Goal: Task Accomplishment & Management: Manage account settings

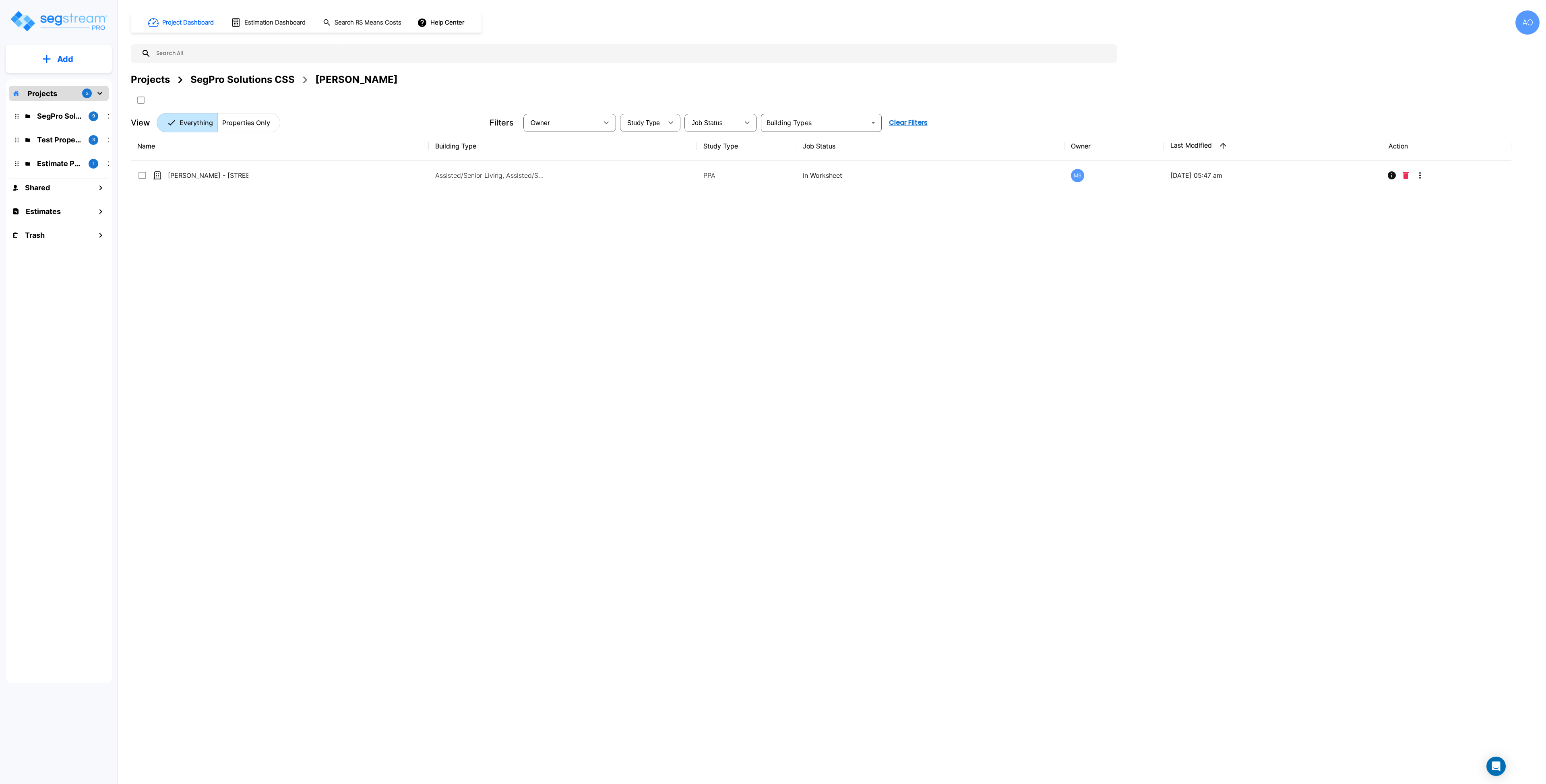
click at [364, 359] on div "Name Building Type Study Type Job Status Owner Last Modified Action Chase Linds…" at bounding box center [821, 374] width 1380 height 486
click at [242, 82] on div "SegPro Solutions CSS" at bounding box center [242, 80] width 104 height 14
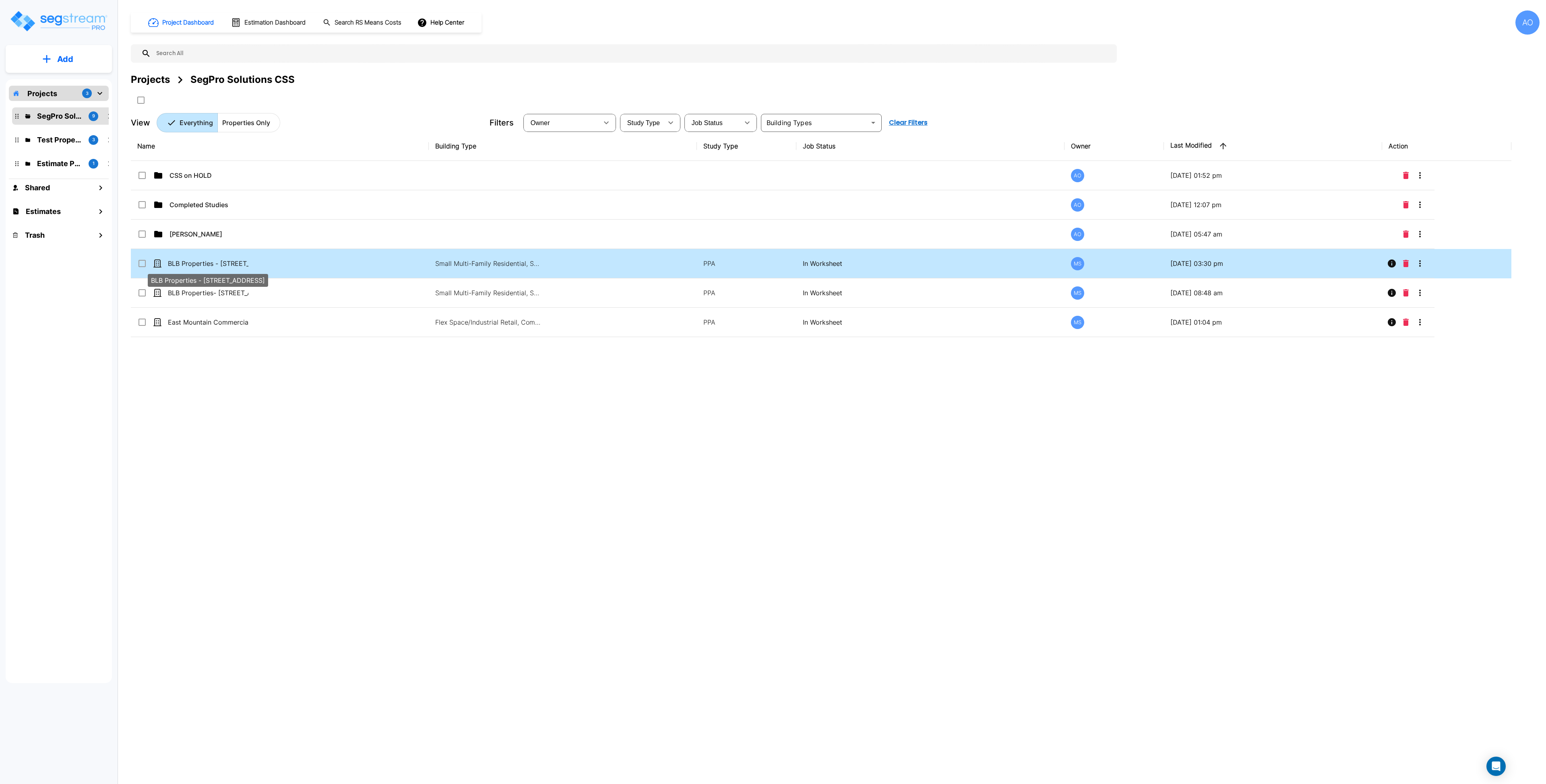
click at [212, 262] on p "BLB Properties - [STREET_ADDRESS]" at bounding box center [208, 263] width 80 height 10
checkbox input "true"
click at [212, 262] on p "BLB Properties - [STREET_ADDRESS]" at bounding box center [208, 263] width 80 height 10
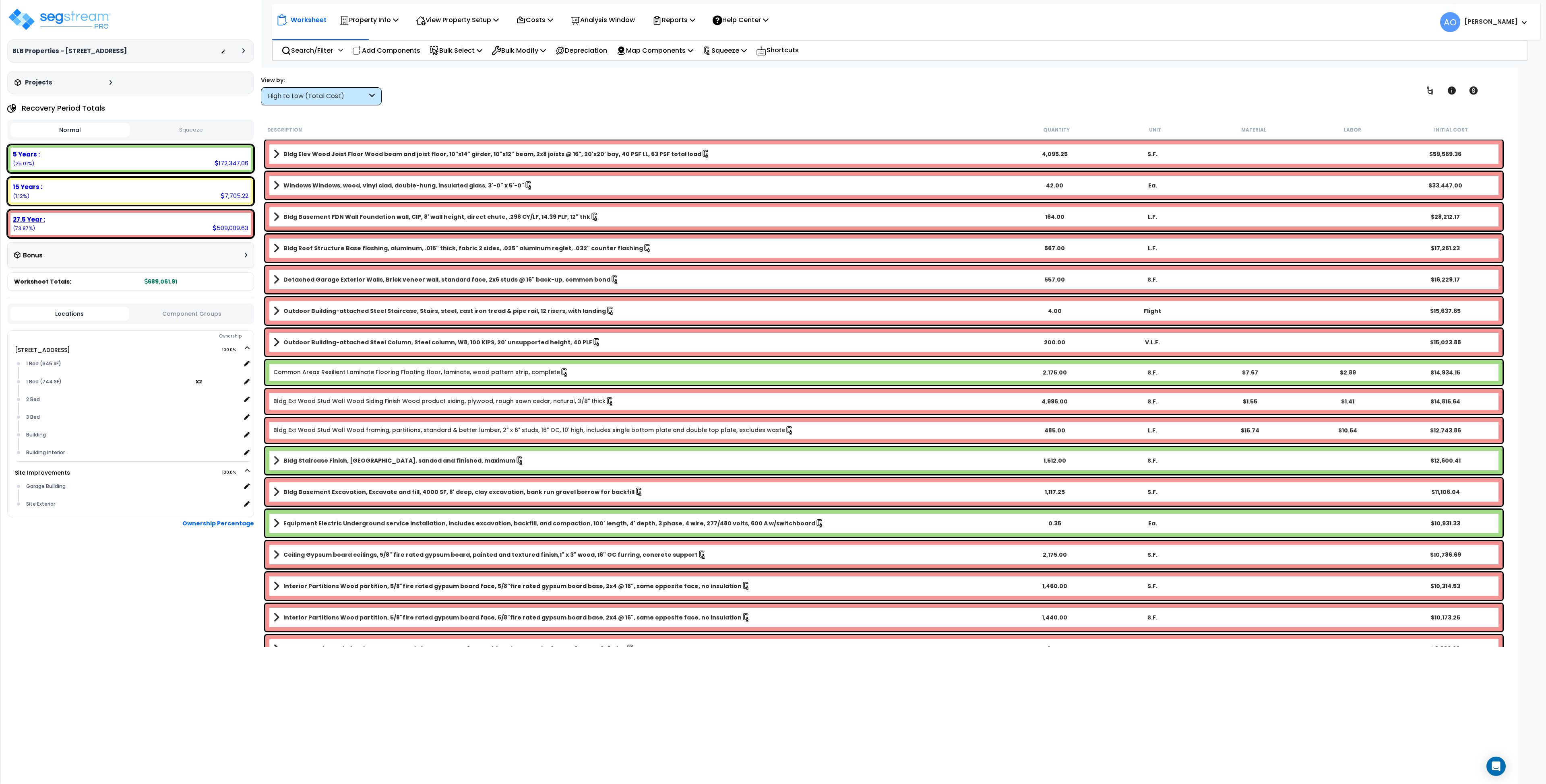
click at [17, 220] on b "27.5 Year :" at bounding box center [29, 220] width 32 height 8
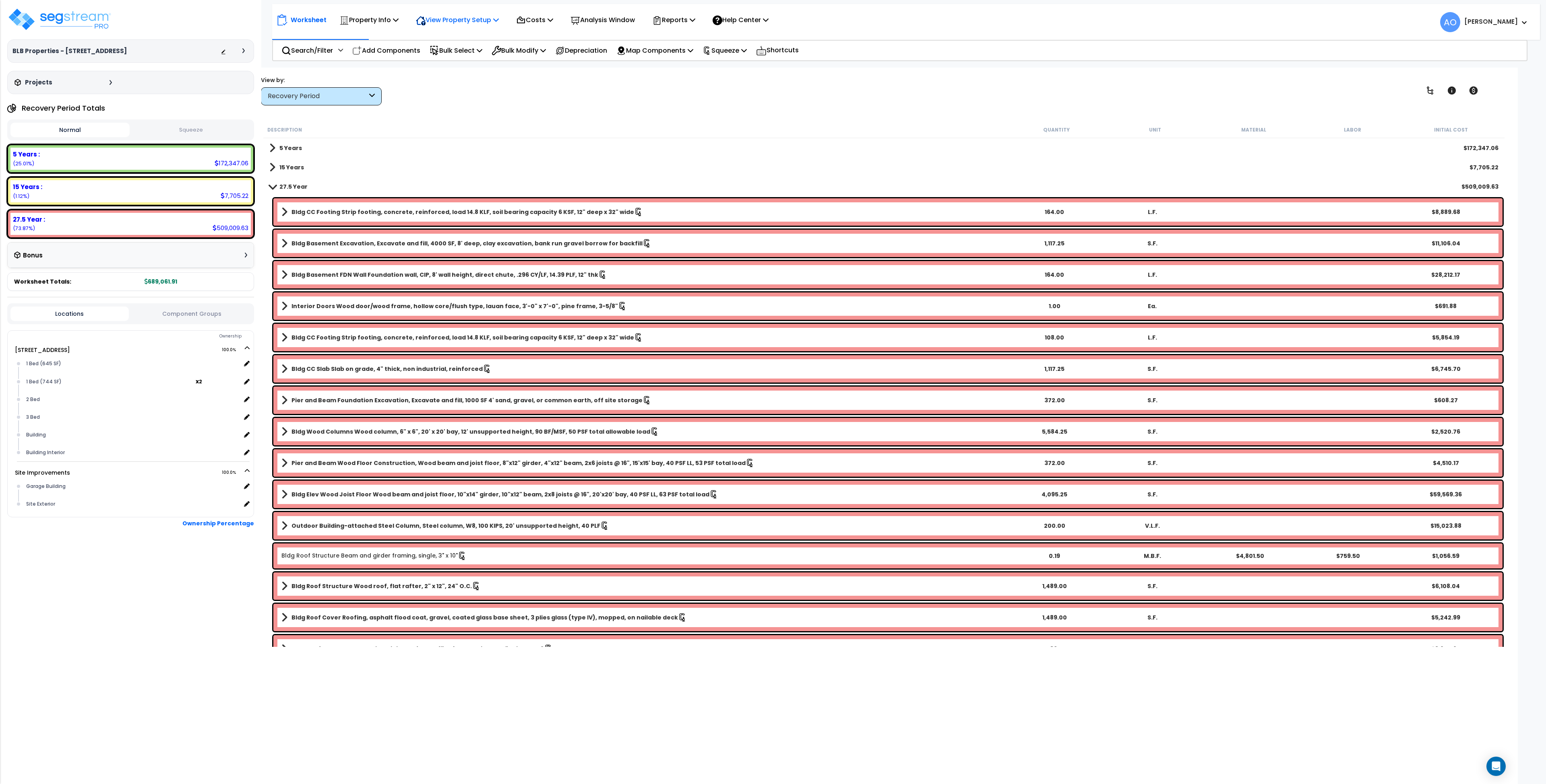
click at [477, 21] on p "View Property Setup" at bounding box center [457, 20] width 83 height 11
click at [462, 61] on link "View Questionnaire" at bounding box center [451, 55] width 80 height 16
click at [245, 398] on icon at bounding box center [246, 399] width 7 height 7
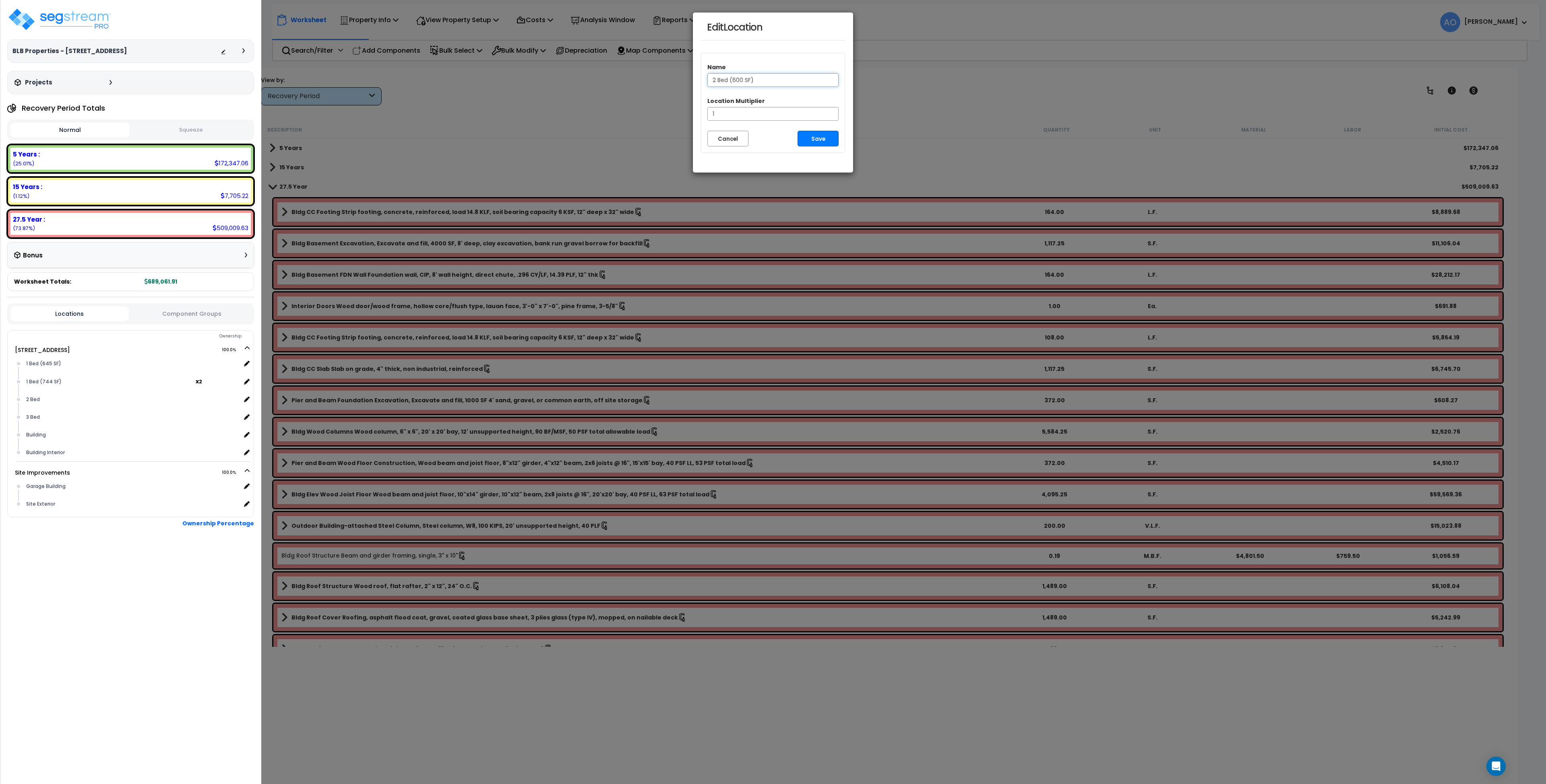
type input "2 Bed (600 SF)"
click at [807, 138] on button "Save" at bounding box center [818, 139] width 41 height 16
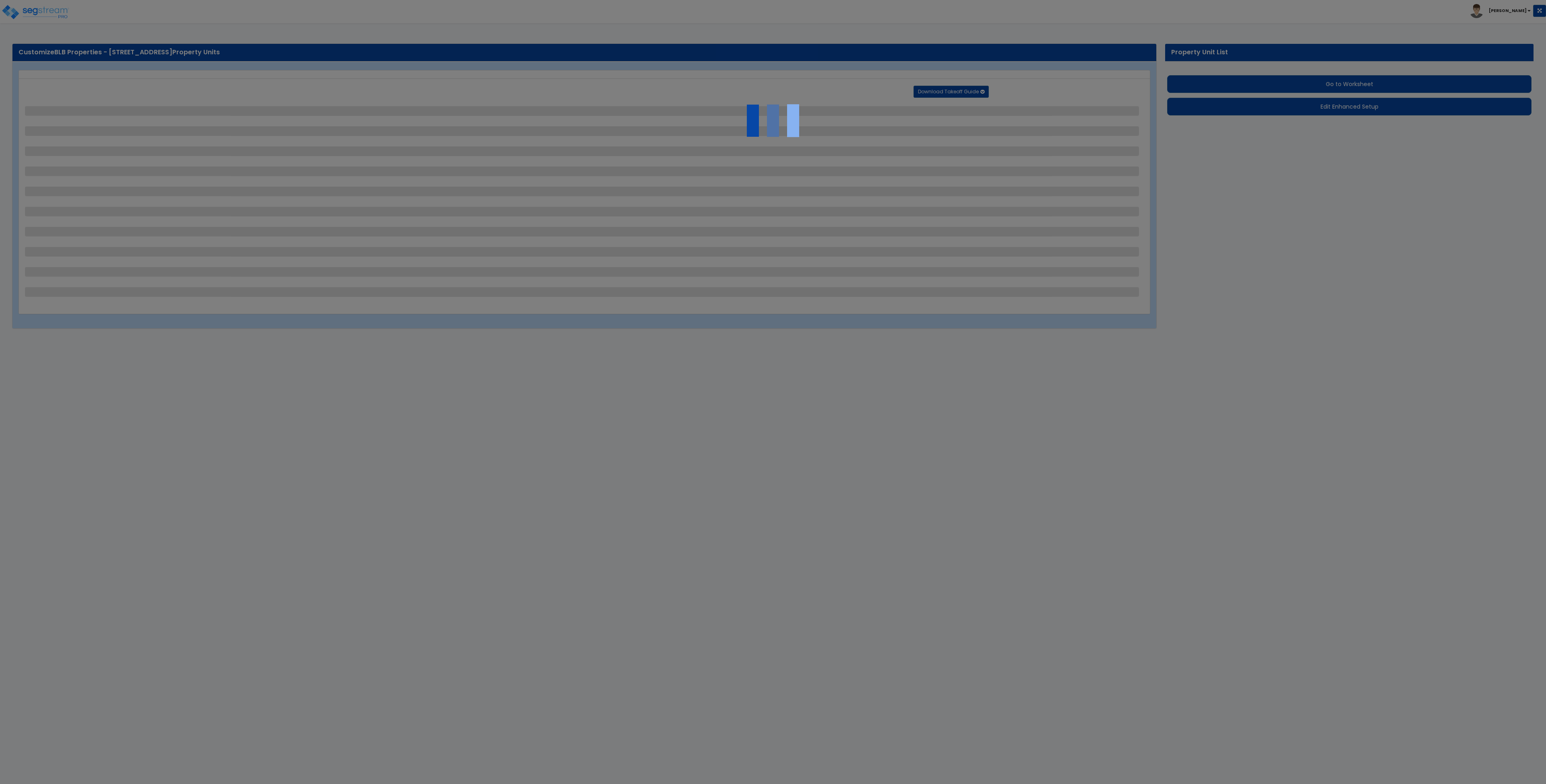
select select "1"
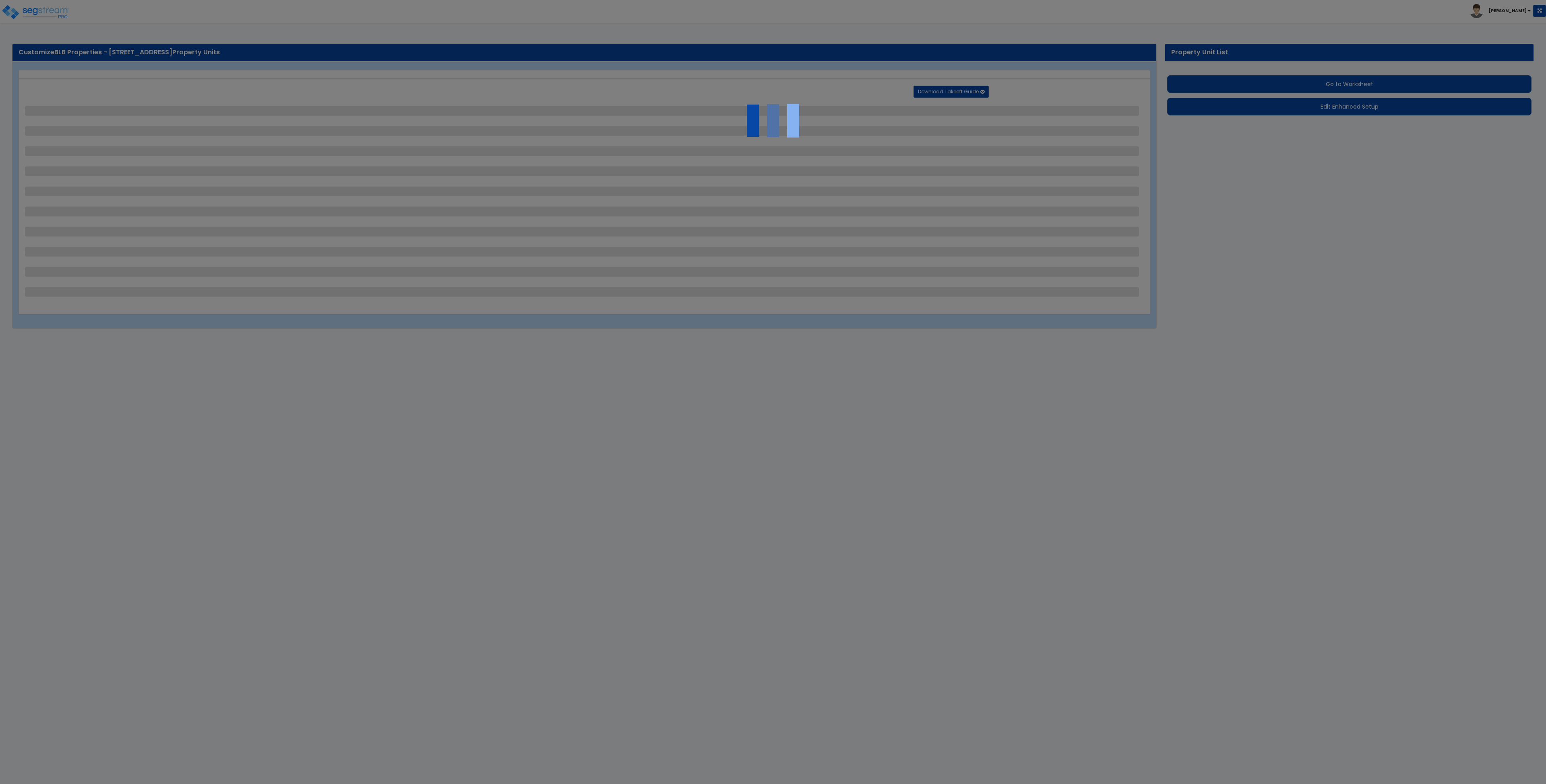
select select "1"
select select "2"
select select "1"
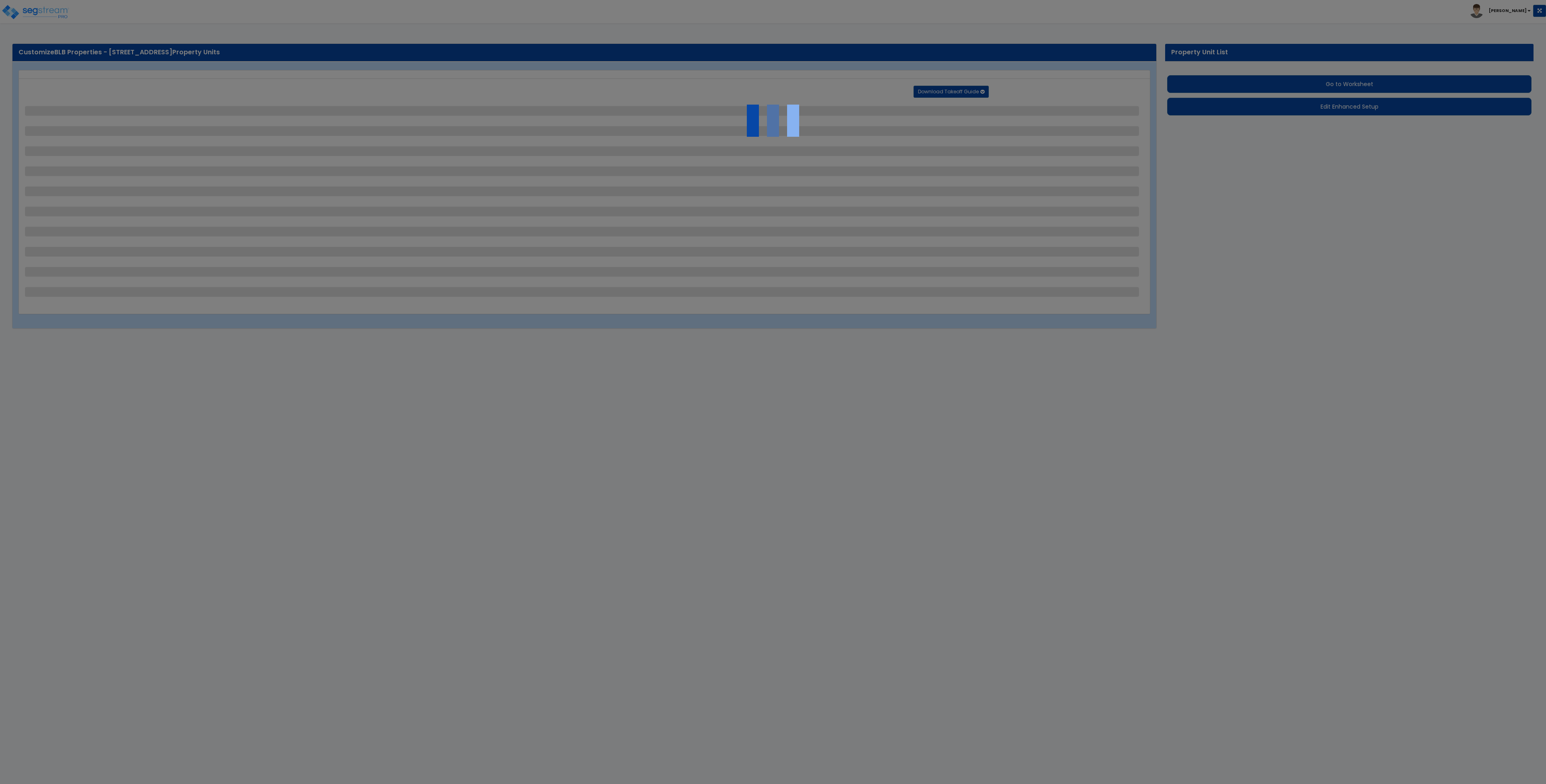
select select "1"
select select "8"
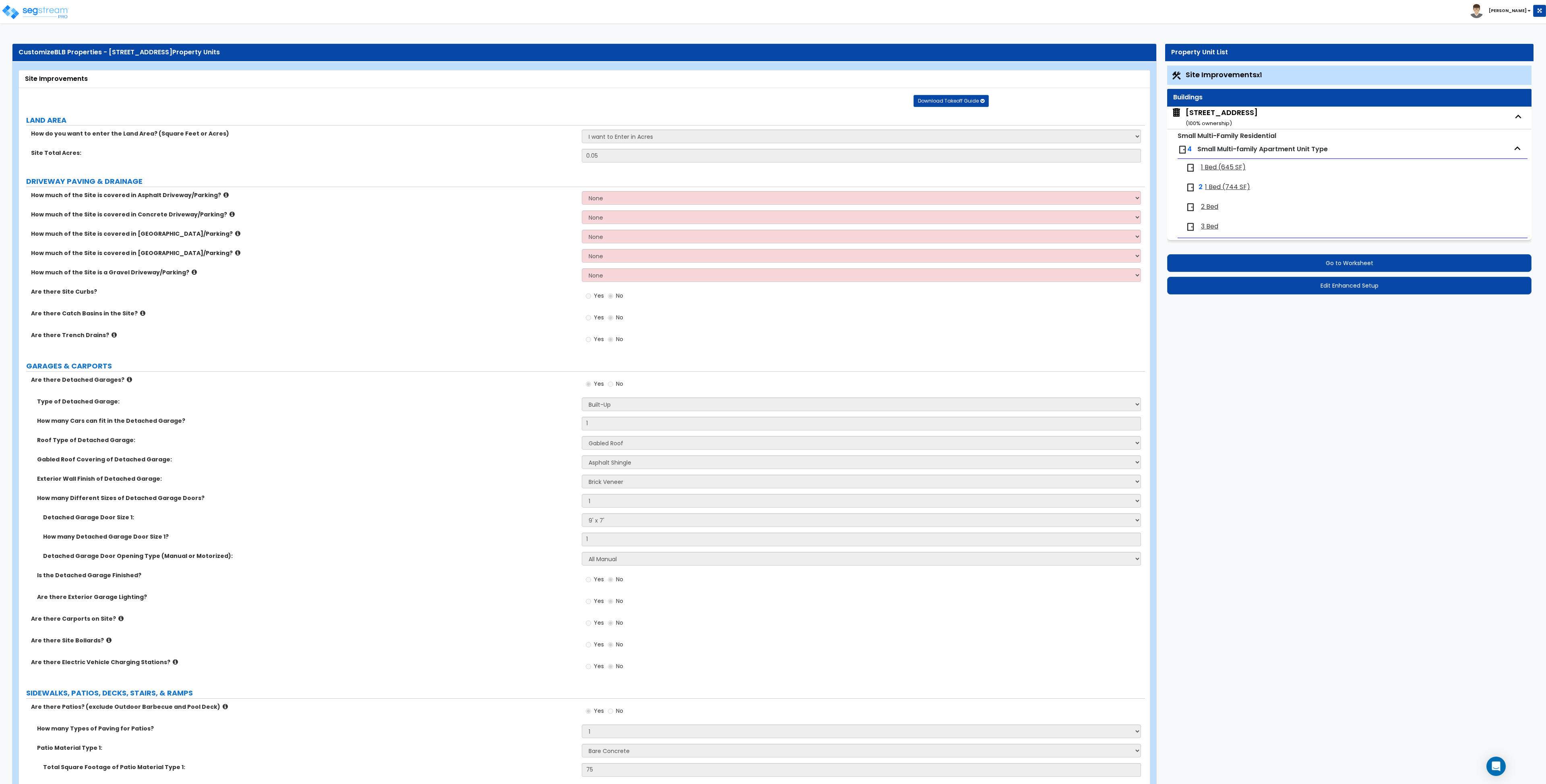
click at [1203, 112] on div "200 South 6th Street ( 100 % ownership)" at bounding box center [1222, 118] width 72 height 20
select select "3"
select select "7"
select select "1"
select select "2"
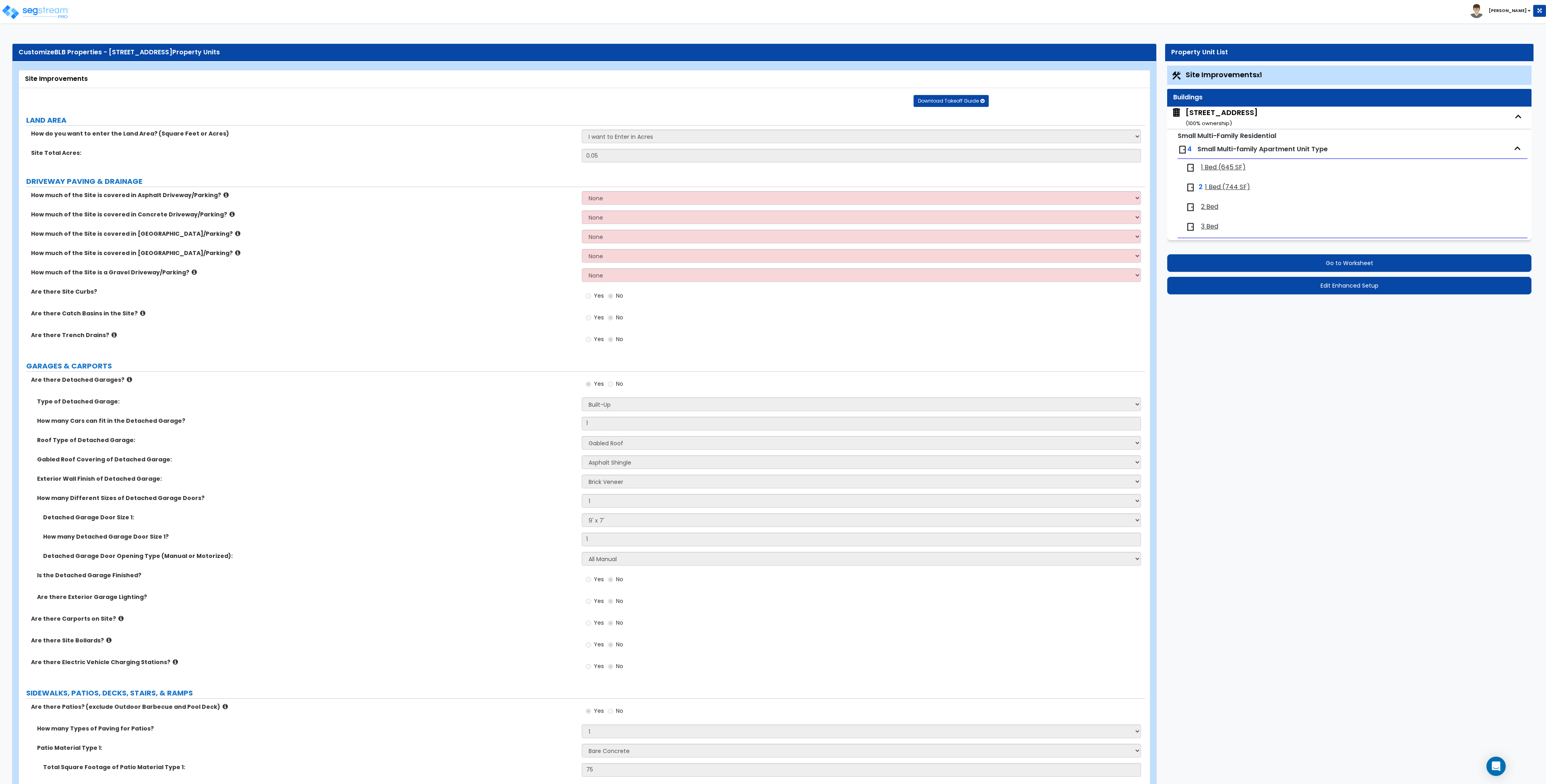
select select "2"
select select "1"
select select "4"
select select "2"
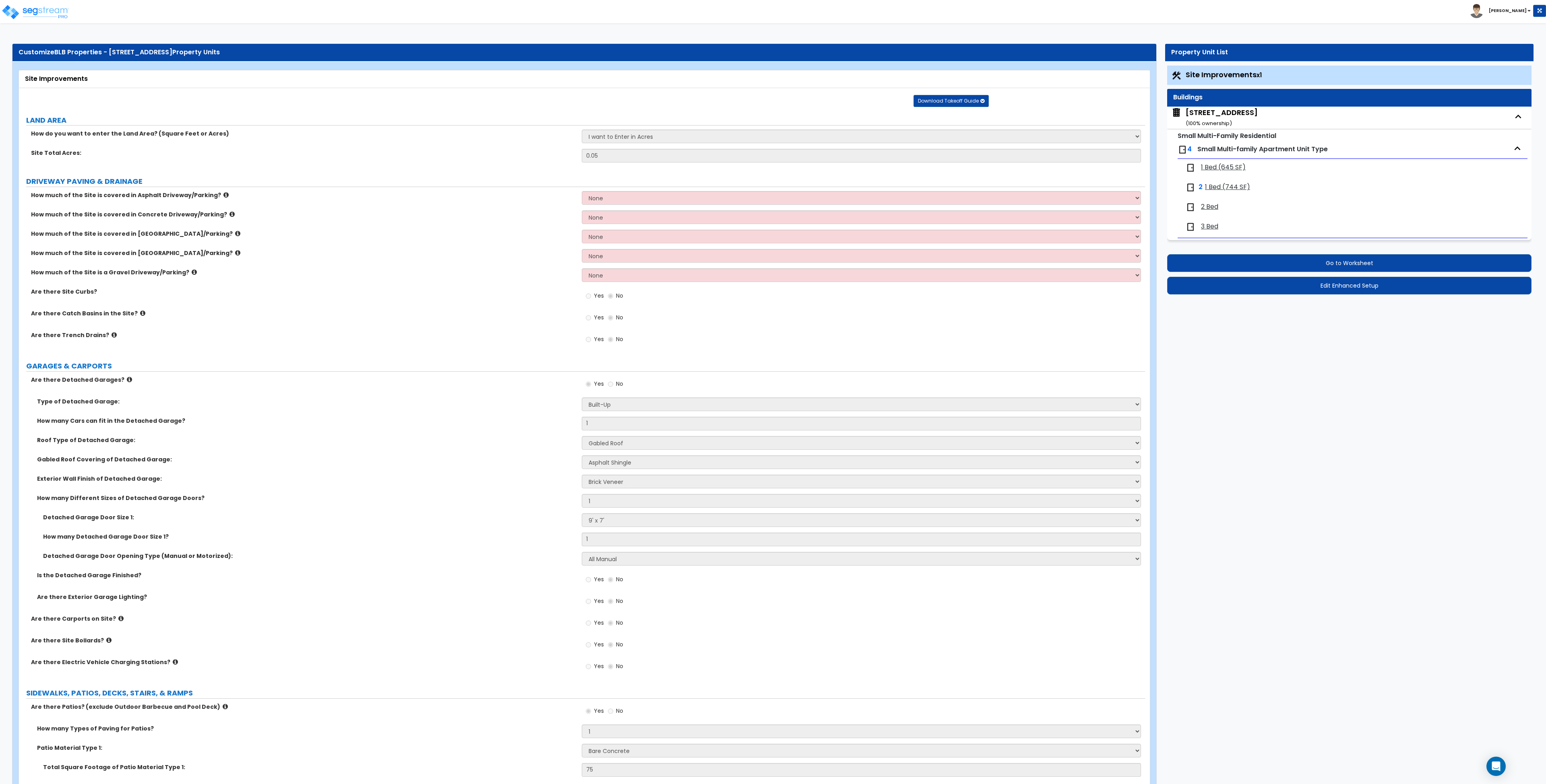
select select "4"
select select "1"
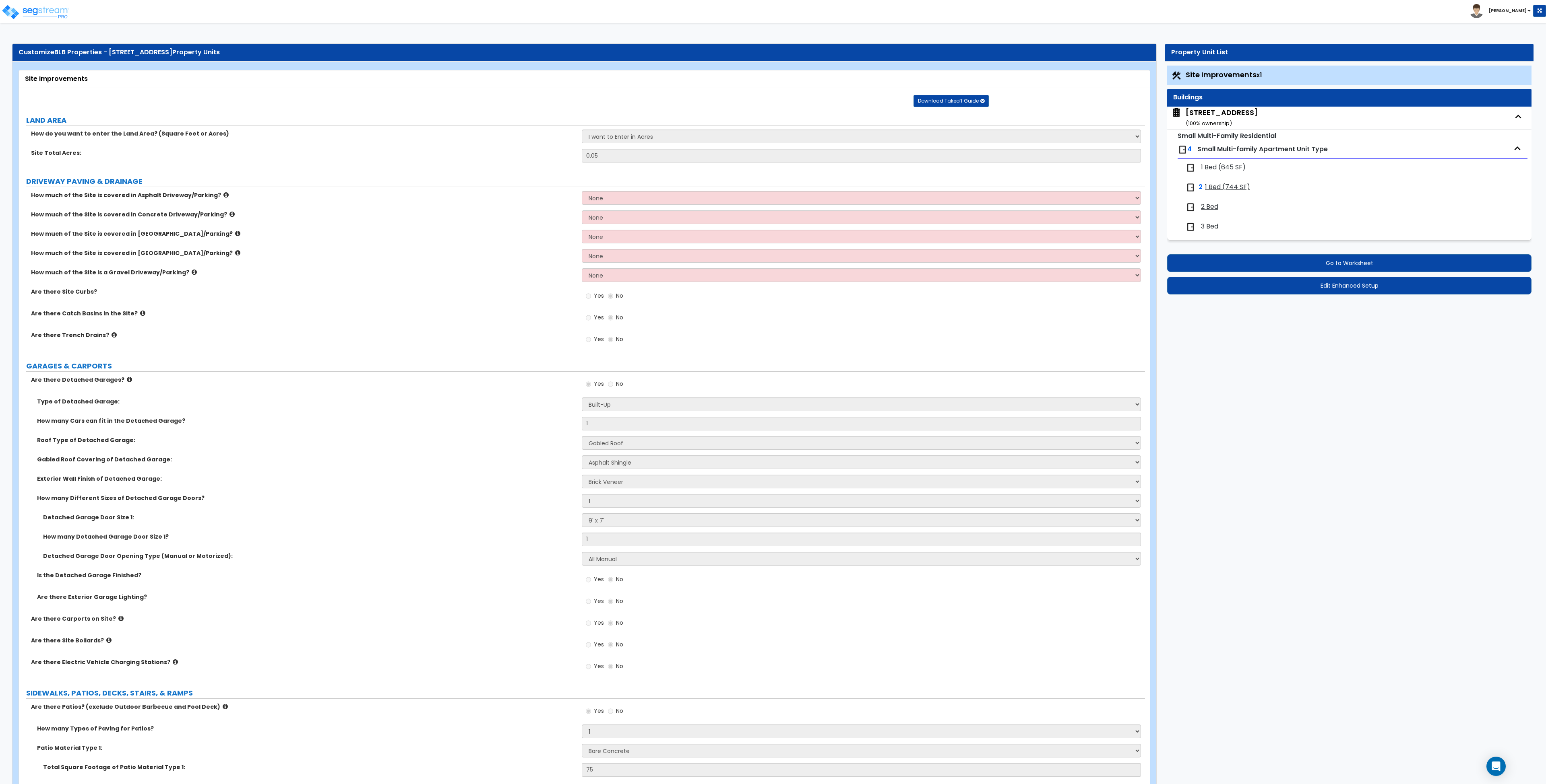
select select "1"
select select "3"
select select "1"
select select "3"
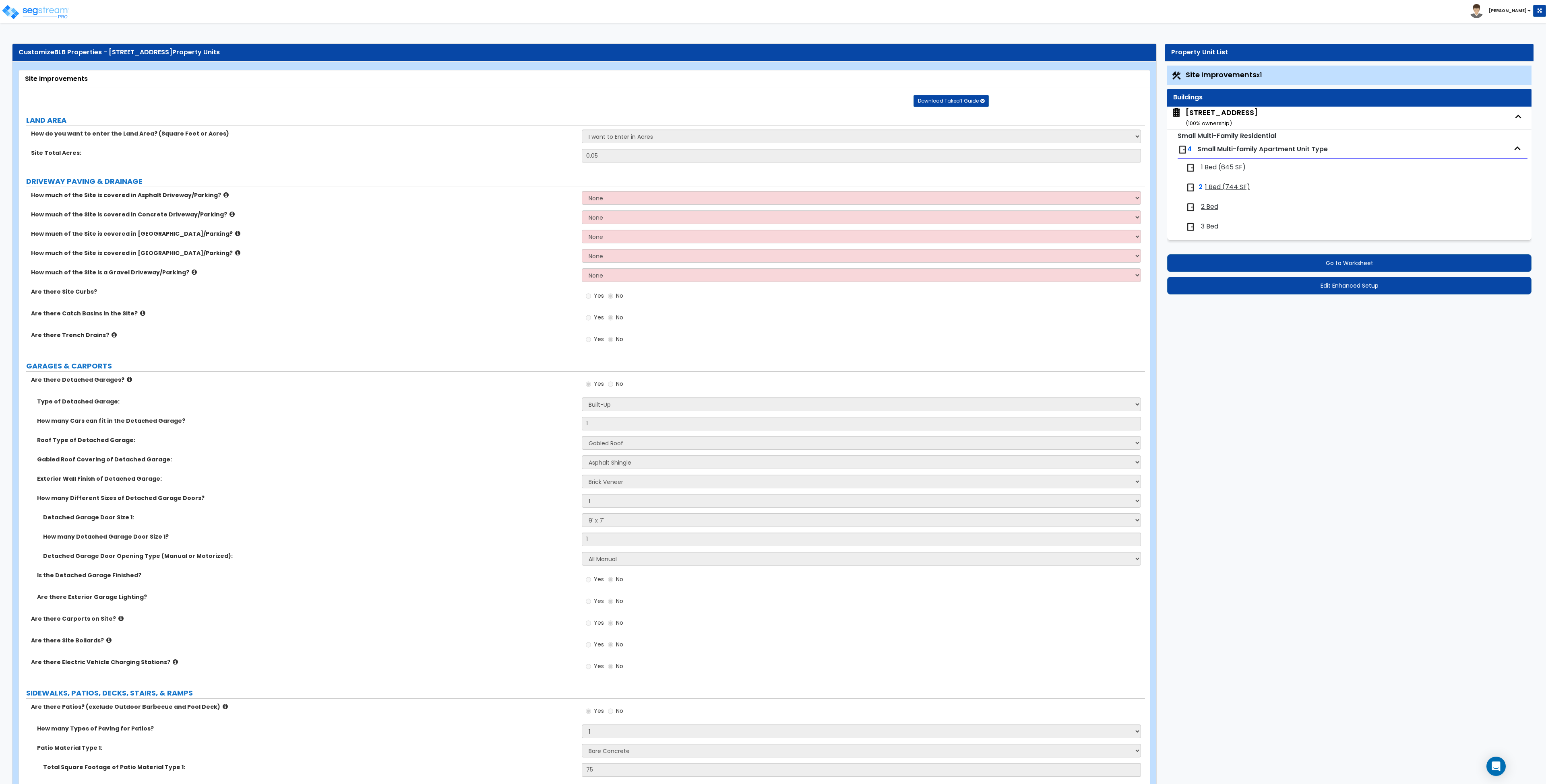
select select "3"
select select "2"
select select "4"
select select "1"
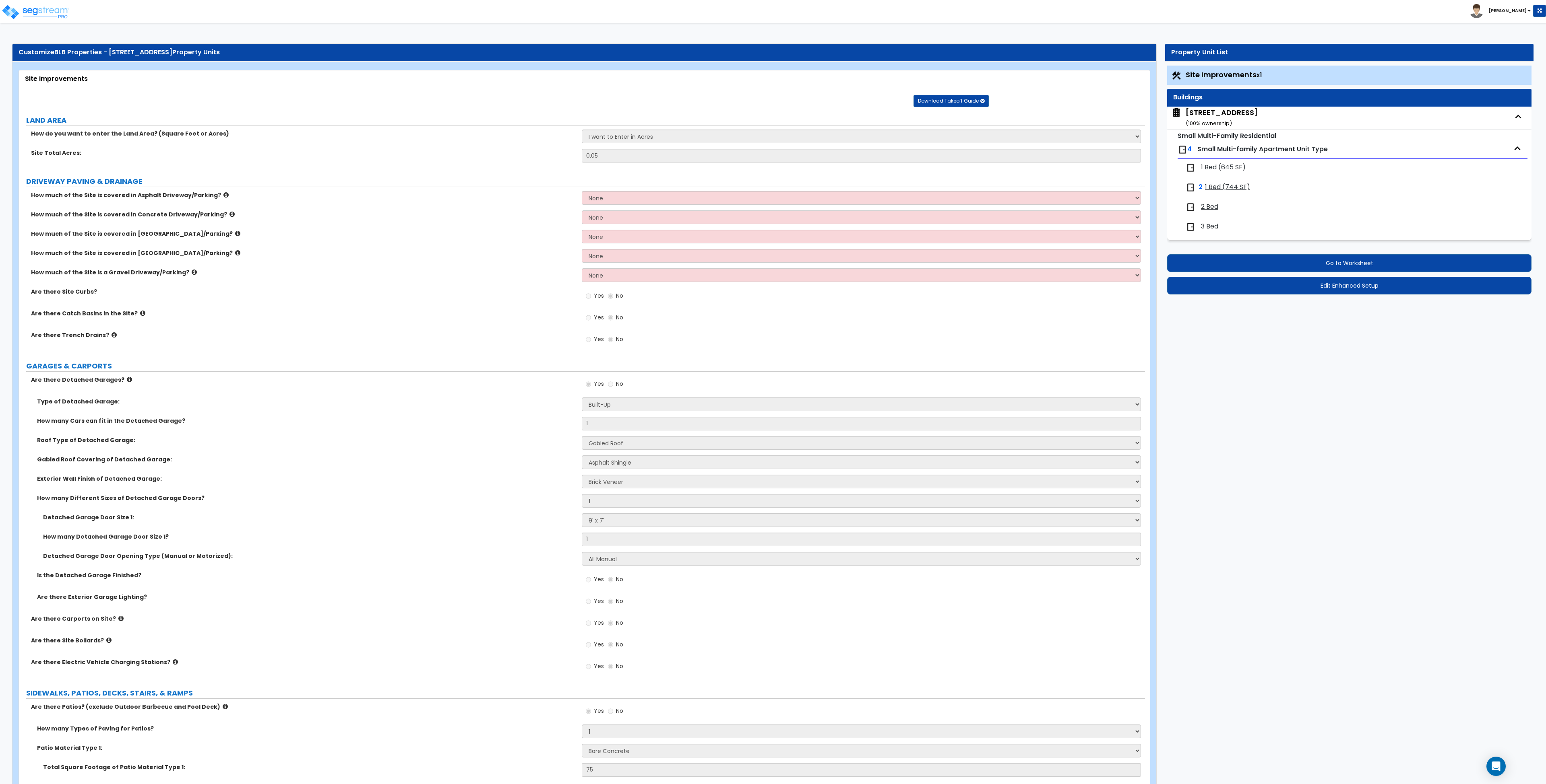
select select "2"
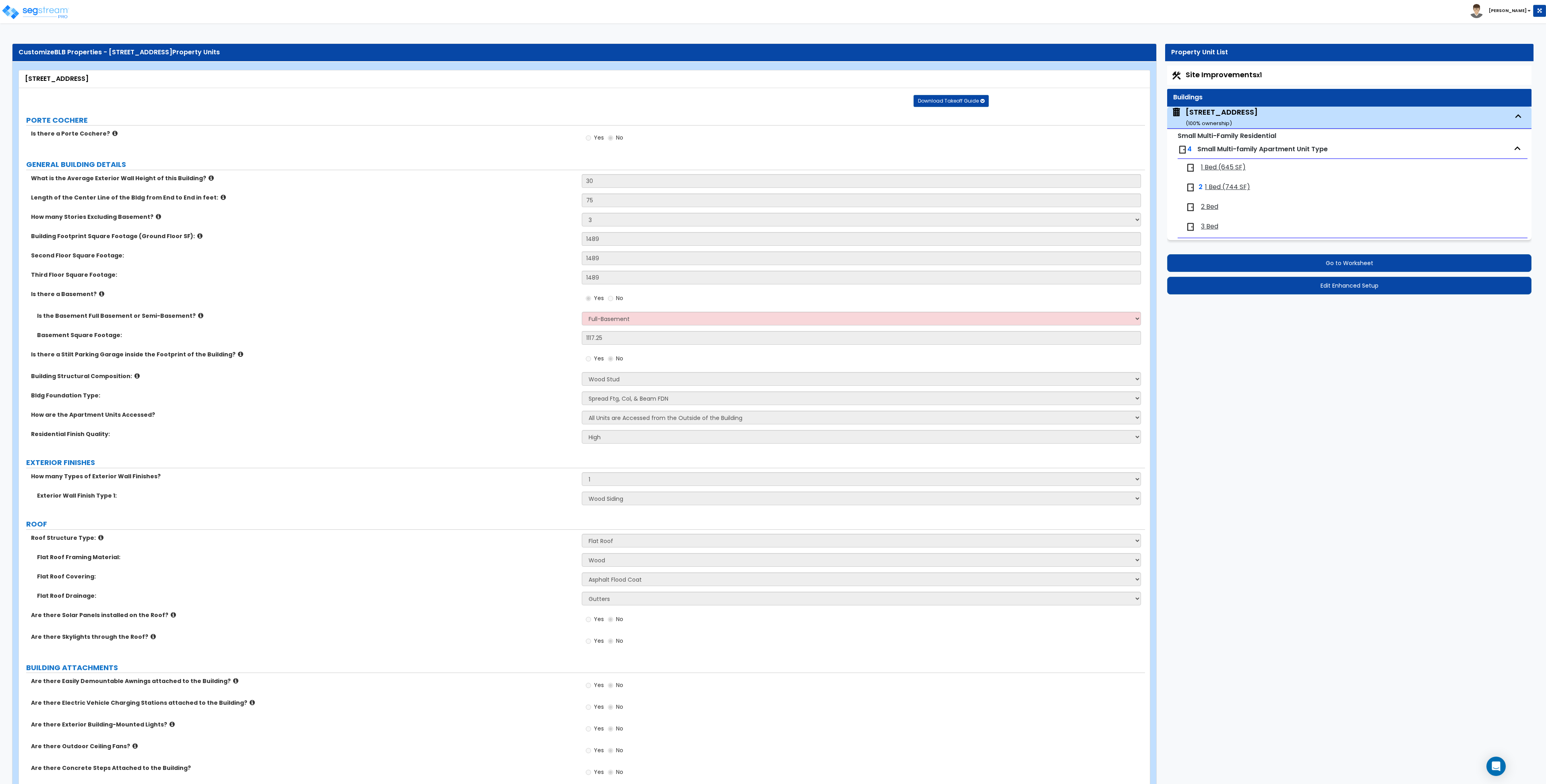
click at [391, 341] on div "Basement Square Footage: 1117.25" at bounding box center [582, 341] width 1126 height 19
click at [625, 568] on div "Flat Roof Framing Material: I Don't Know, Please choose for me Metal Wood" at bounding box center [582, 563] width 1126 height 19
drag, startPoint x: 633, startPoint y: 589, endPoint x: 631, endPoint y: 593, distance: 4.5
click at [632, 590] on div "Flat Roof Covering: Please Choose One Rolled Asphalt PVC Membrane Plastic (EPDM…" at bounding box center [582, 582] width 1126 height 19
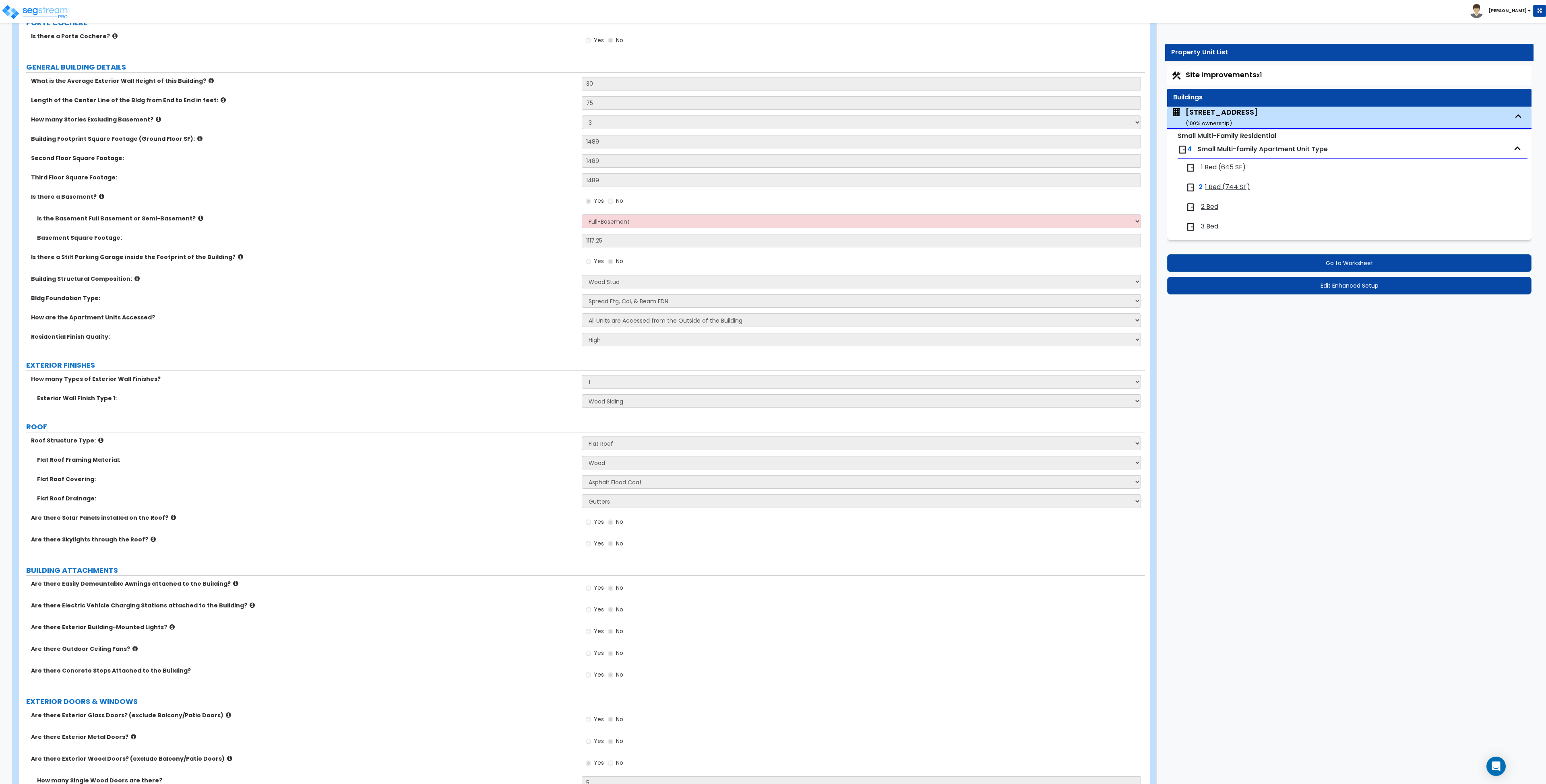
scroll to position [97, 0]
click at [639, 426] on label "ROOF" at bounding box center [586, 427] width 1119 height 10
click at [639, 393] on div "How many Types of Exterior Wall Finishes? None 1 2 3" at bounding box center [582, 385] width 1126 height 19
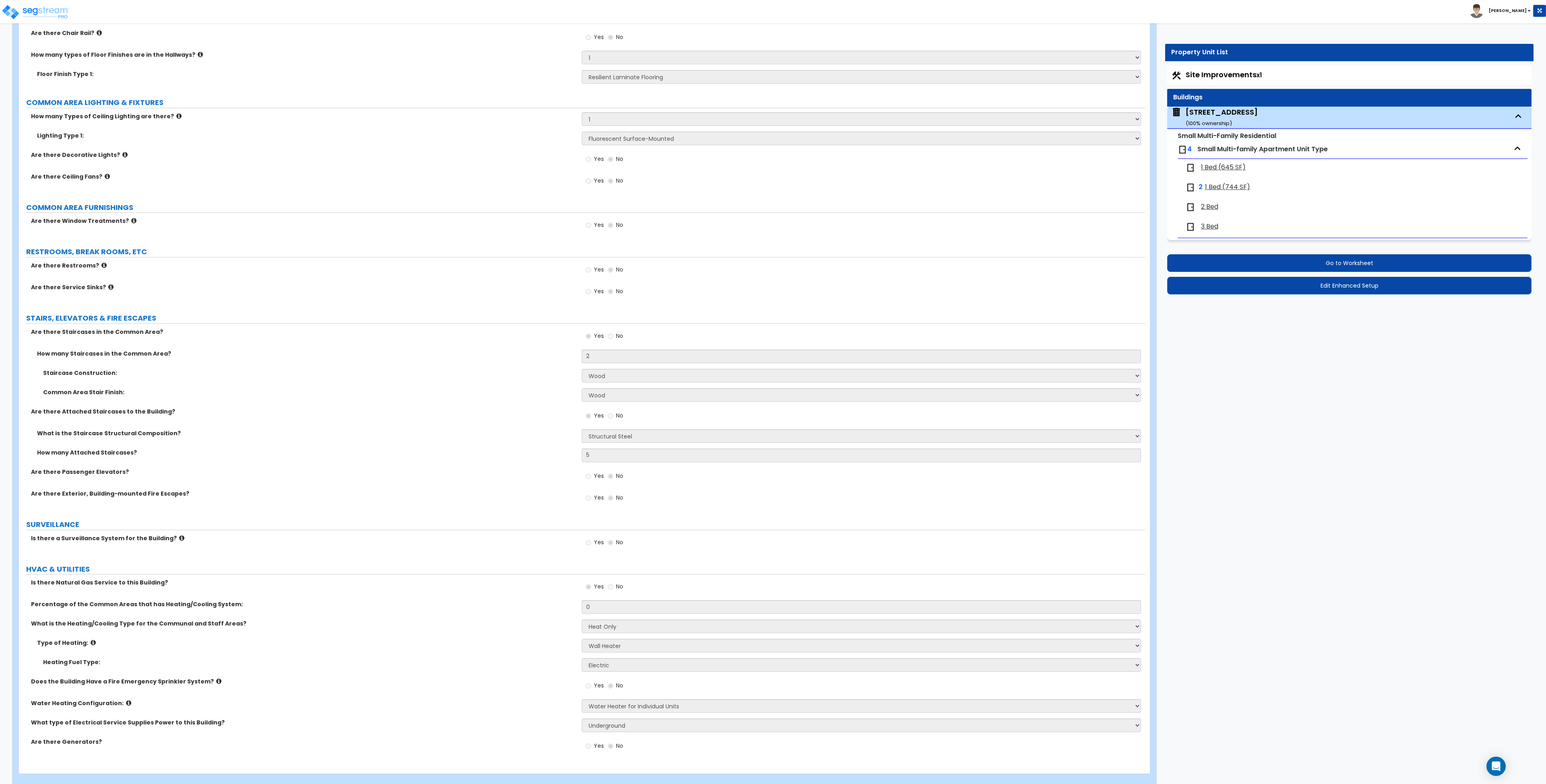
scroll to position [1515, 0]
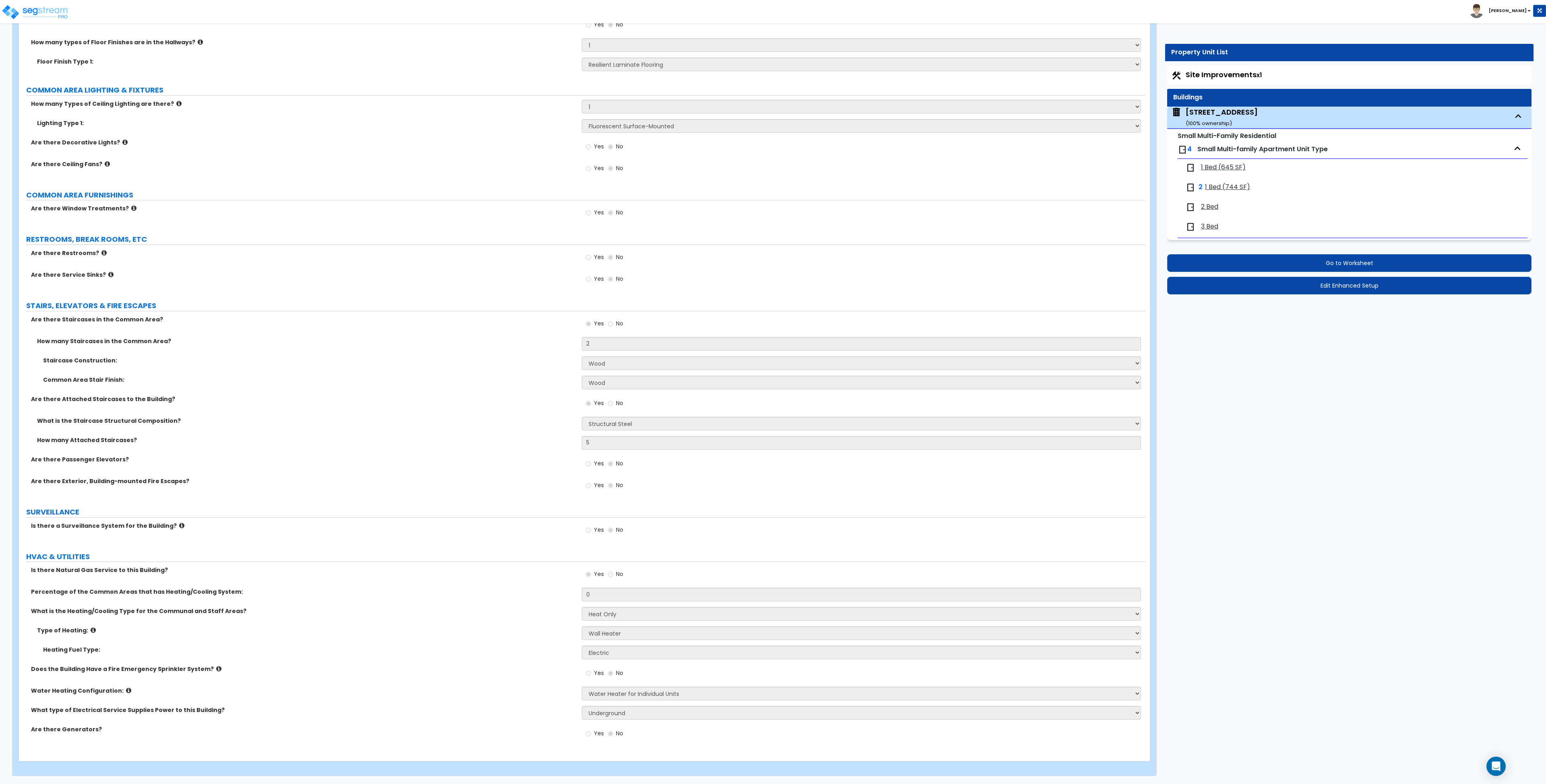
click at [1220, 167] on span "1 Bed (645 SF)" at bounding box center [1223, 167] width 44 height 9
select select "1"
select select "3"
select select "2"
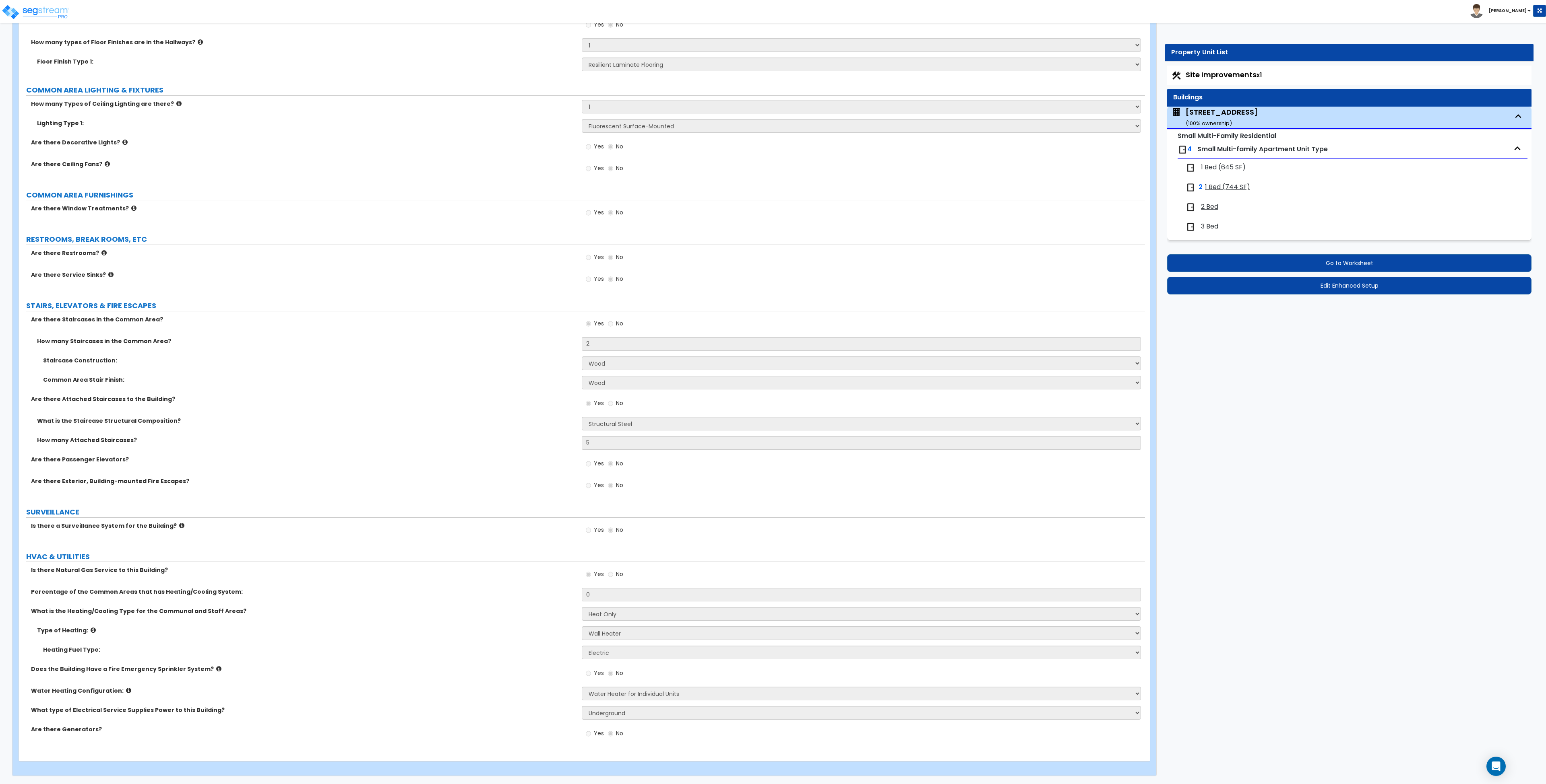
select select "1"
select select "2"
select select "1"
select select "4"
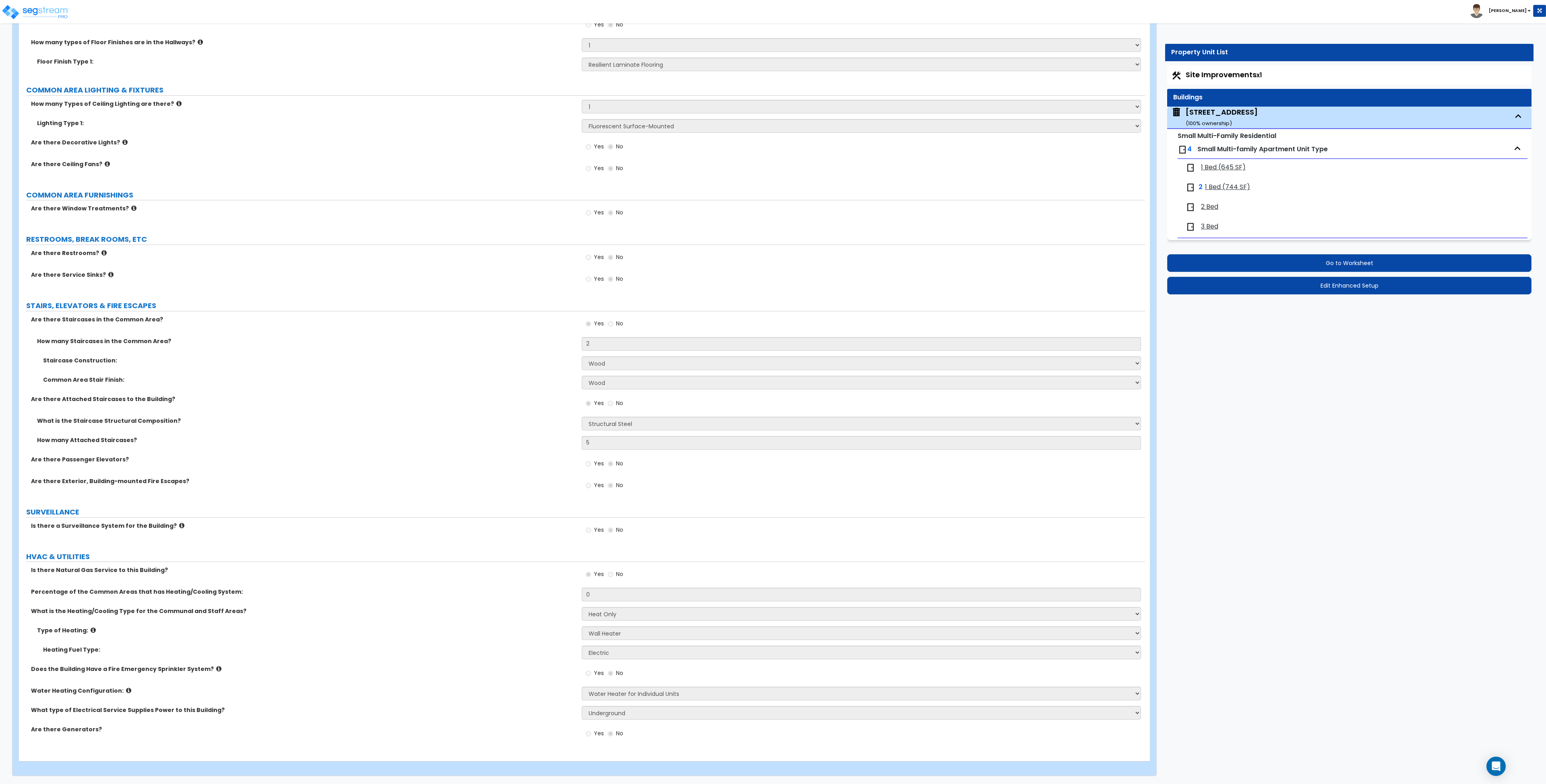
select select "2"
select select "1"
select select "2"
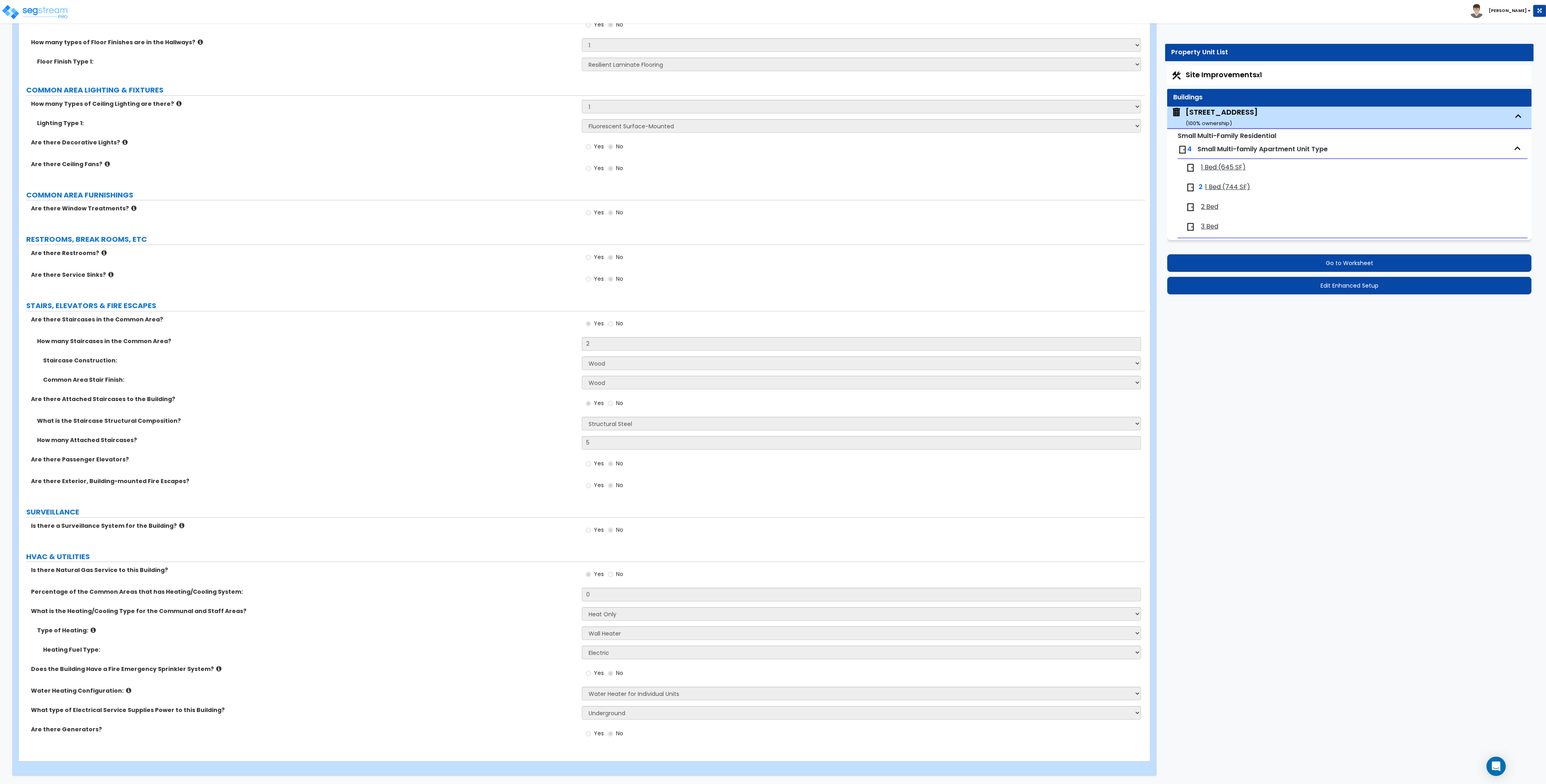
select select "2"
select select "3"
select select "1"
select select "2"
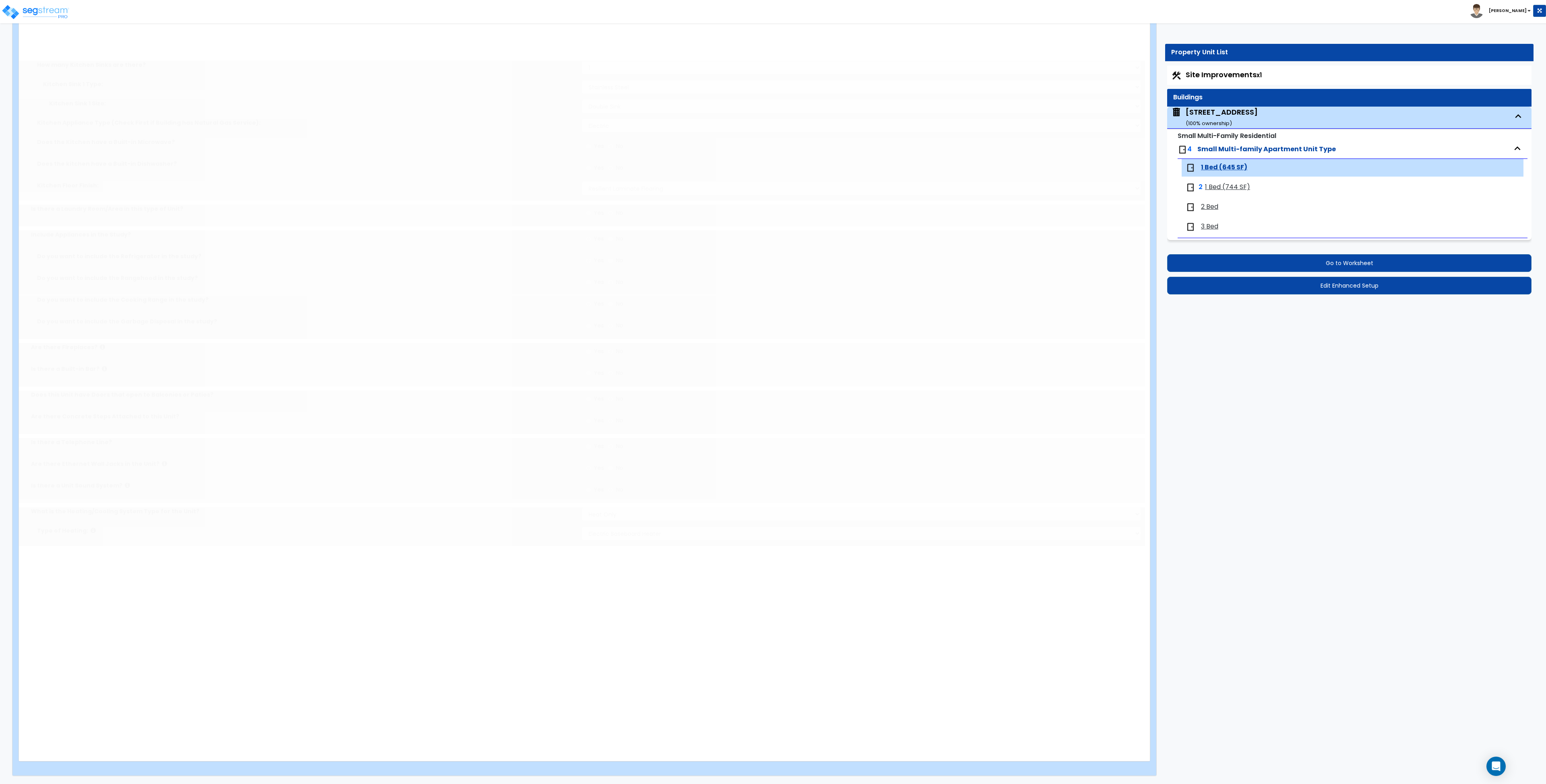
scroll to position [0, 0]
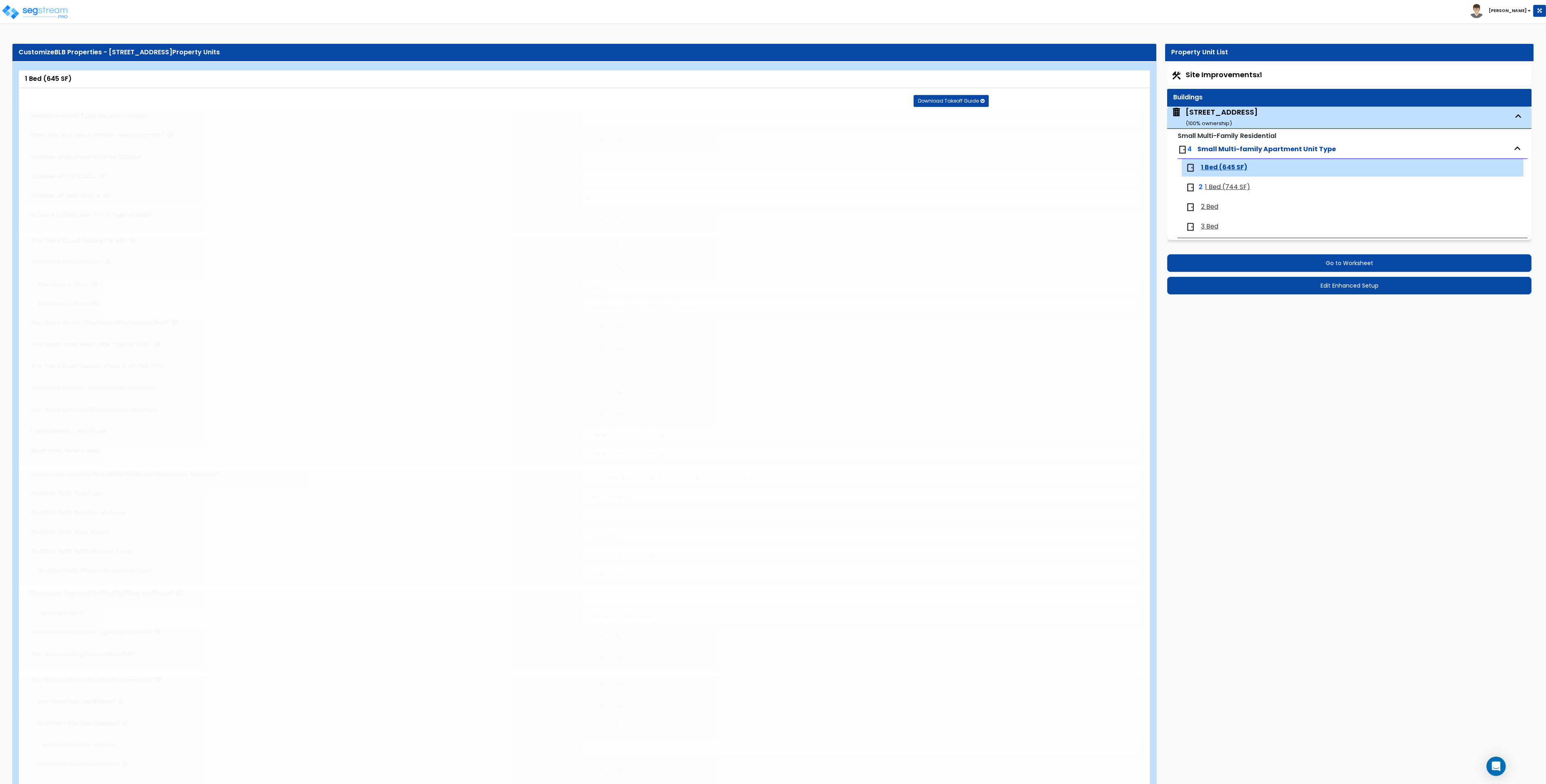
radio input "true"
type input "3"
select select "6"
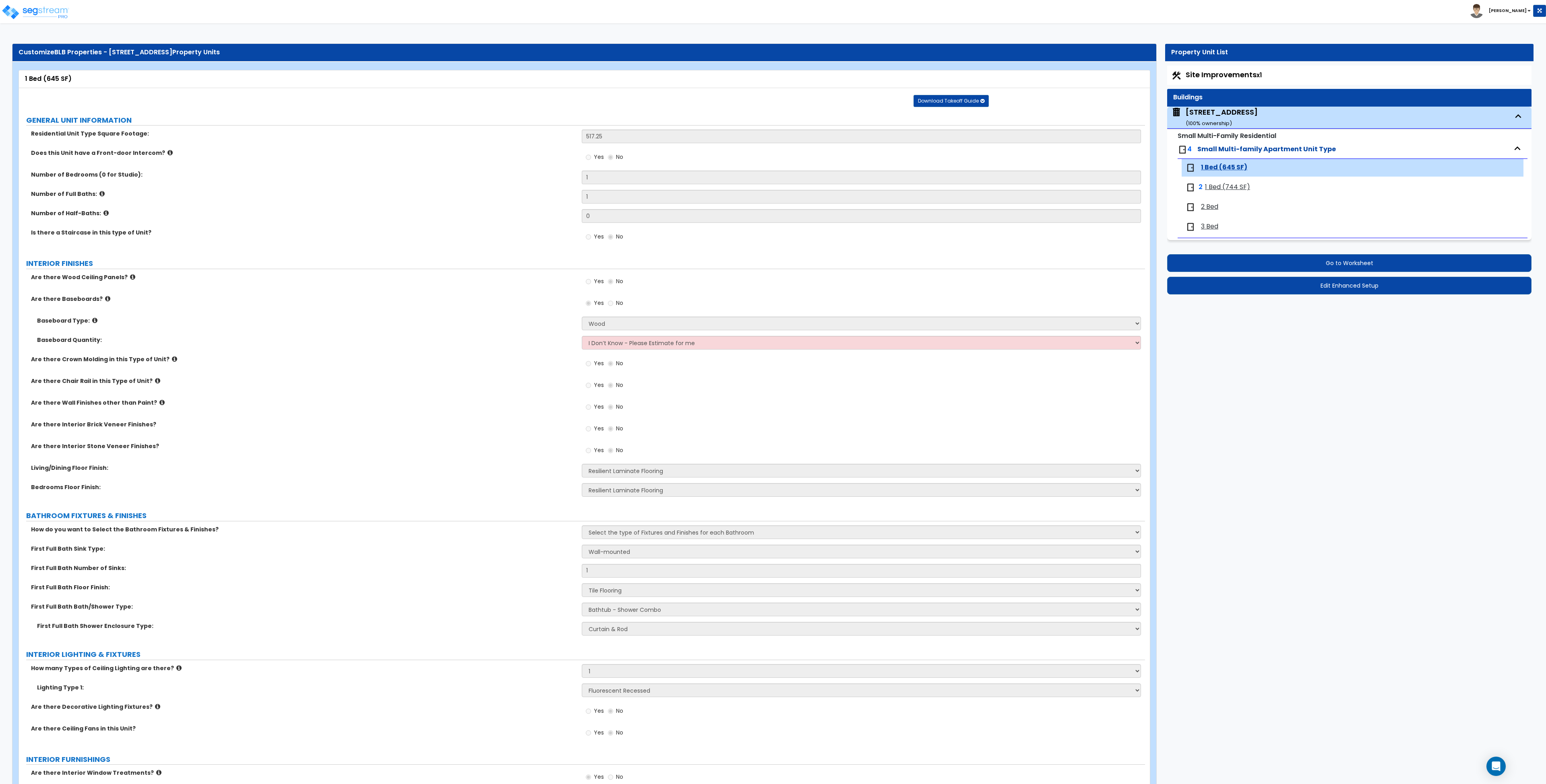
click at [1219, 187] on span "1 Bed (744 SF)" at bounding box center [1227, 187] width 45 height 9
select select "1"
select select "3"
select select "2"
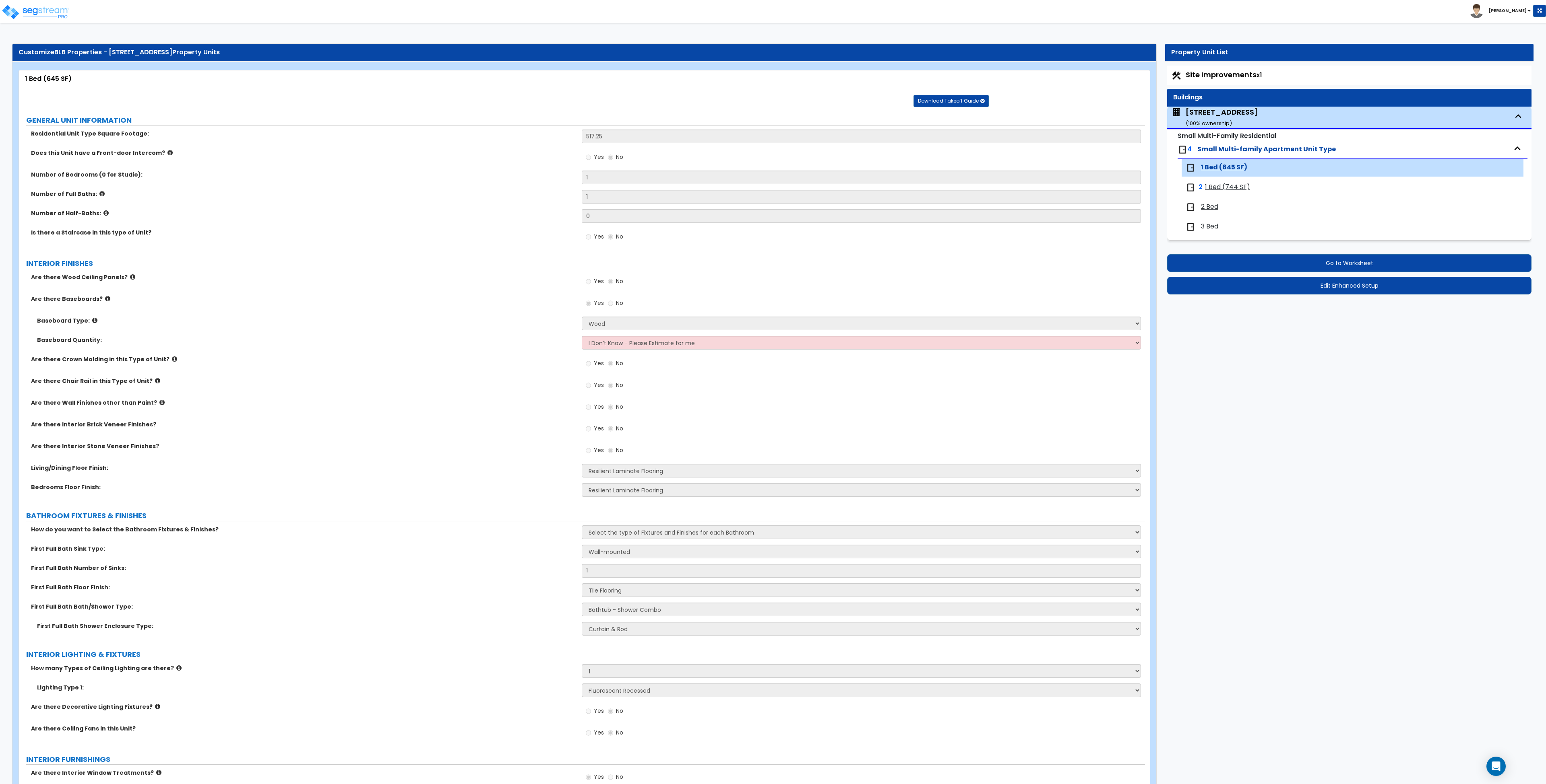
select select "3"
select select "2"
select select "3"
select select "2"
select select "1"
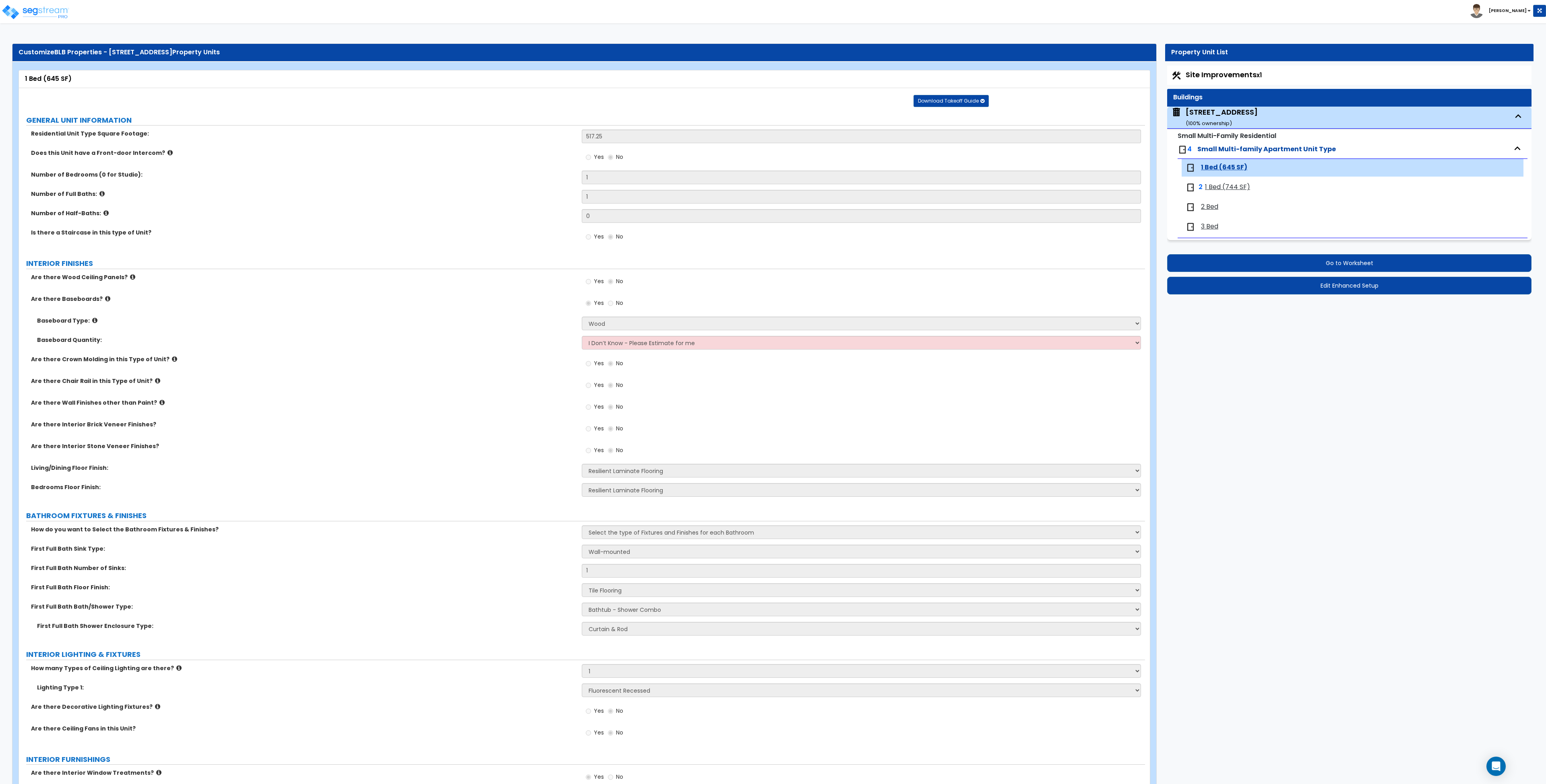
select select "1"
select select "4"
select select "2"
select select "6"
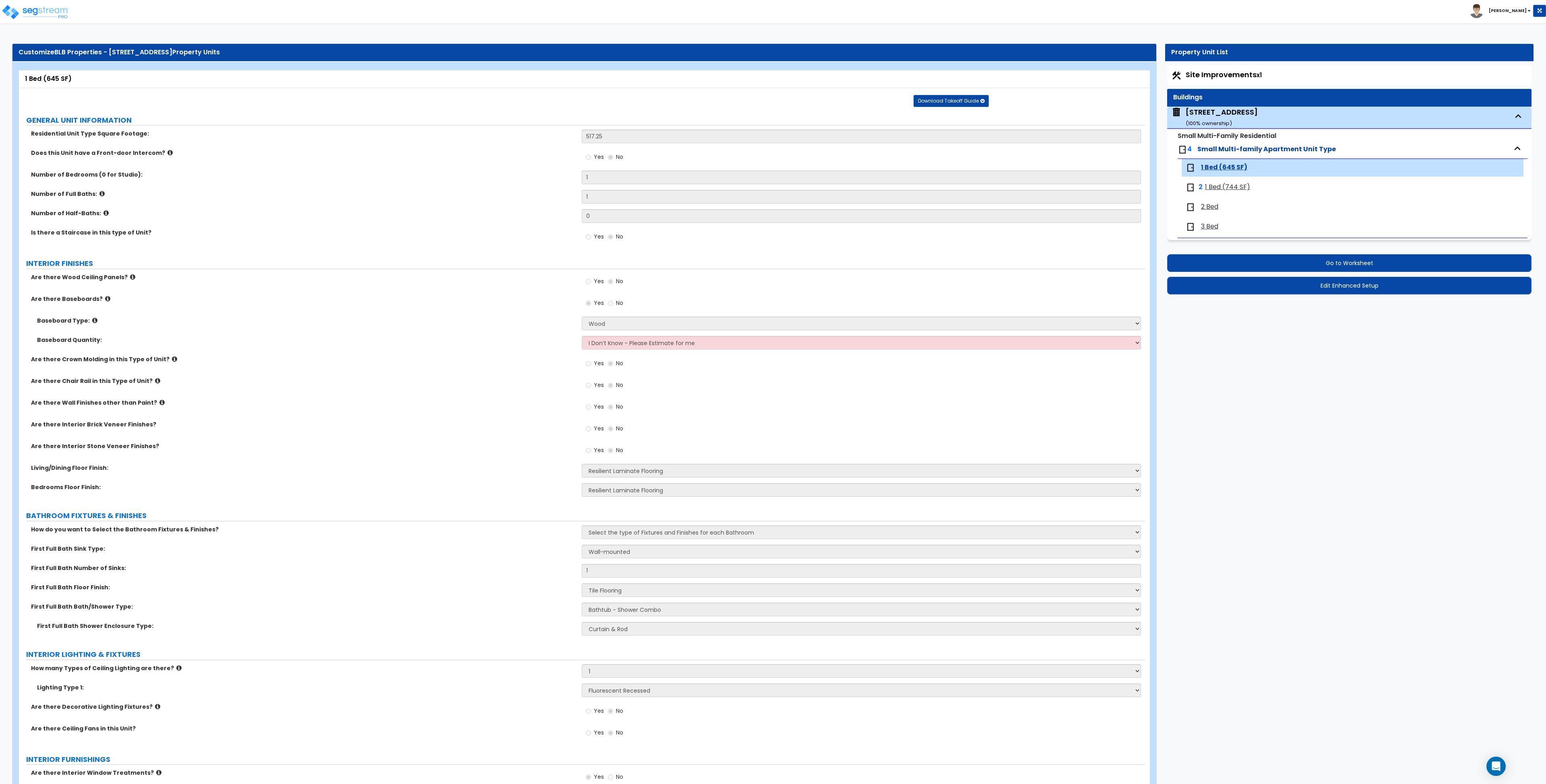
select select "1"
select select "2"
select select "3"
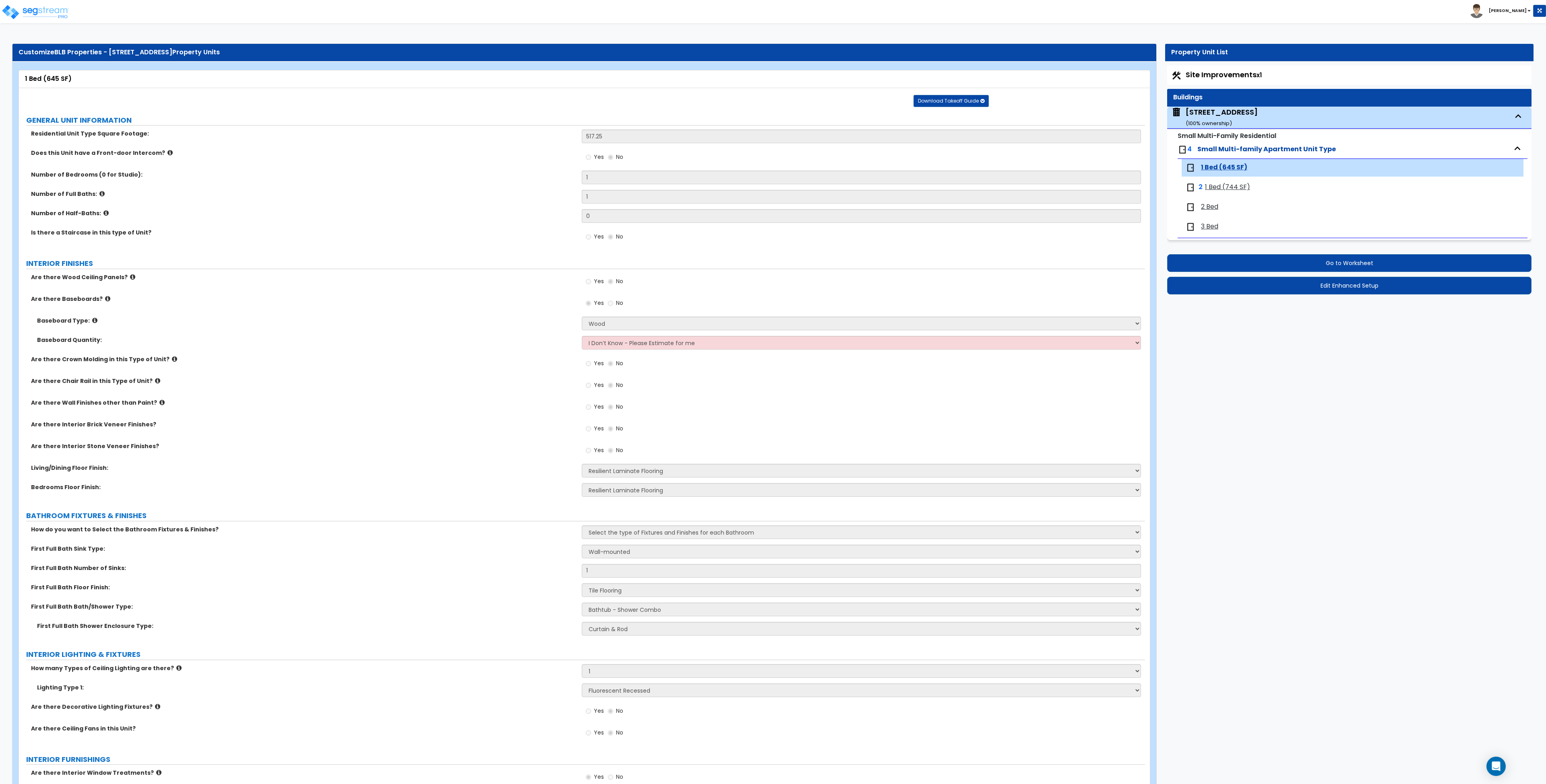
select select "1"
select select "2"
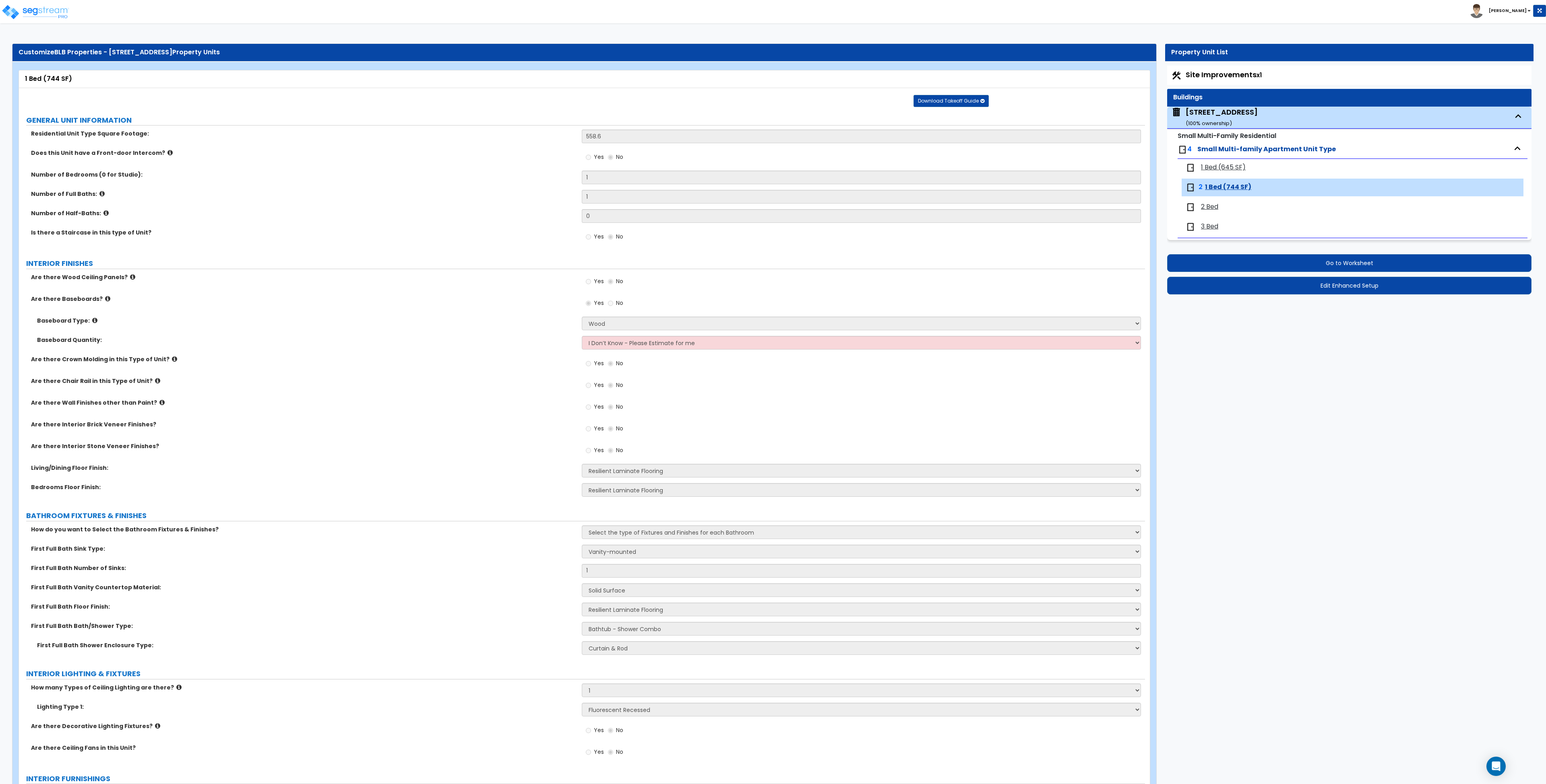
click at [1221, 165] on span "1 Bed (645 SF)" at bounding box center [1223, 167] width 44 height 9
select select "1"
select select "3"
select select "2"
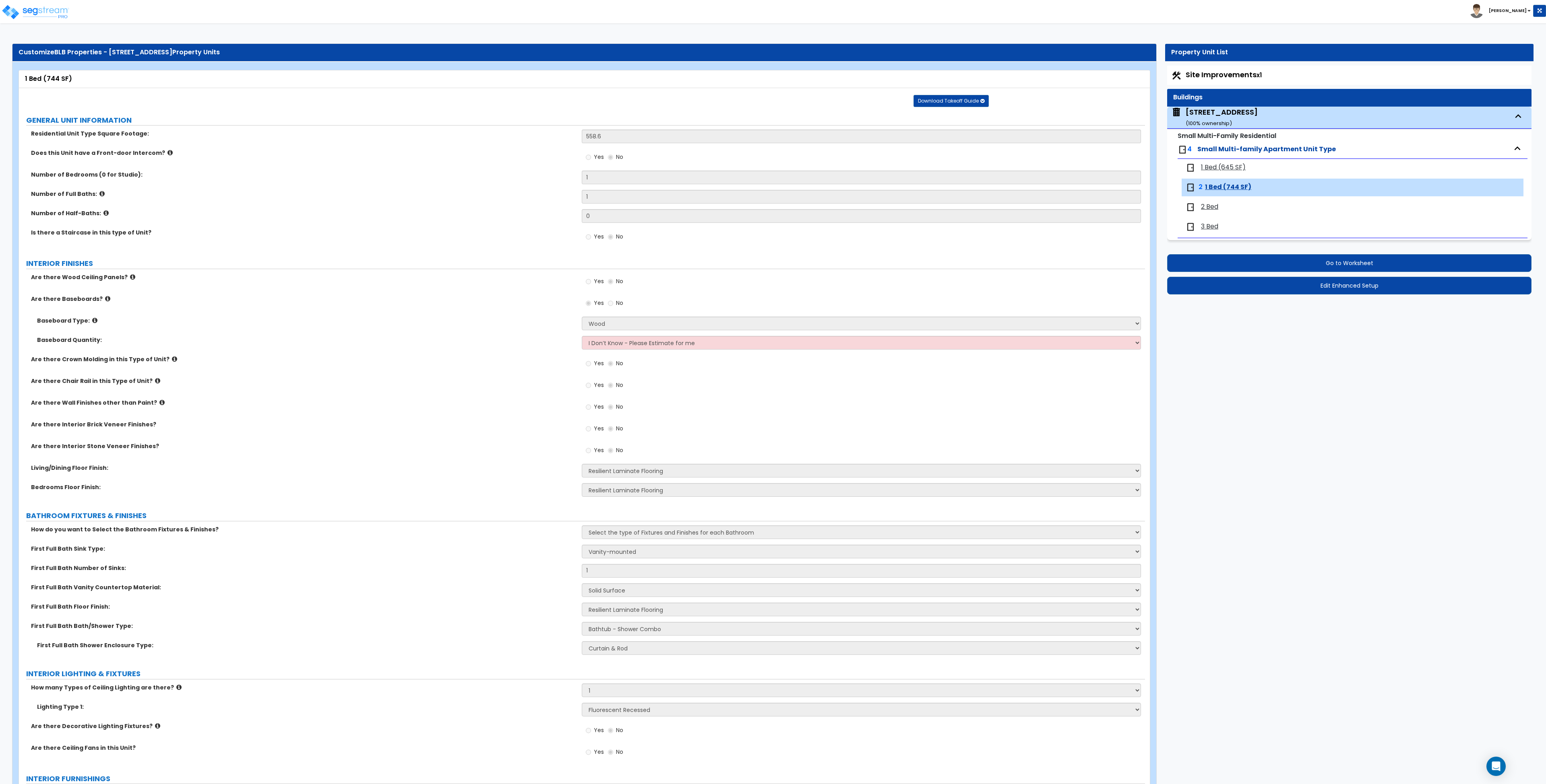
select select "1"
select select "2"
select select "1"
select select "4"
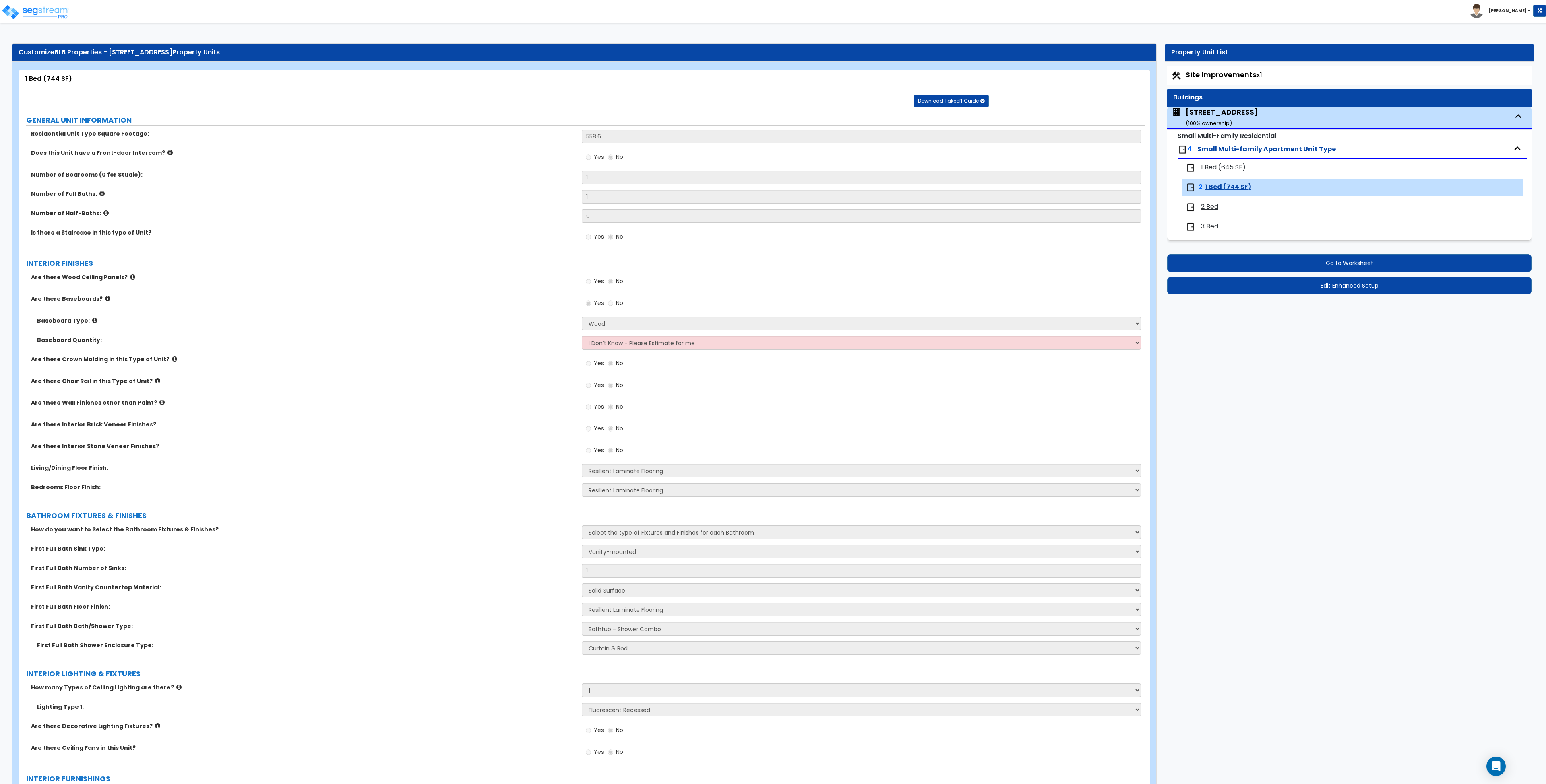
select select "2"
select select "6"
select select "1"
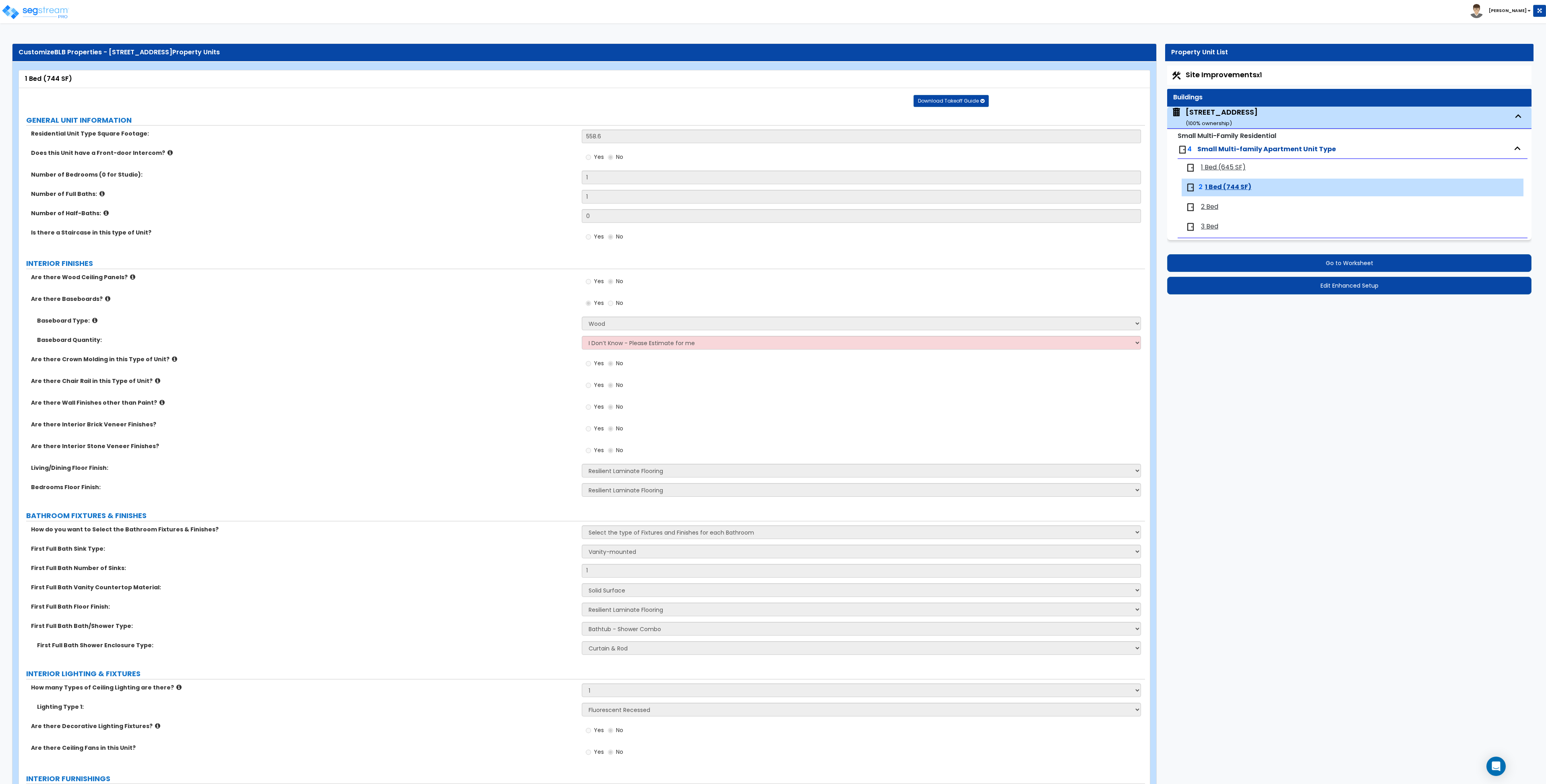
select select "2"
select select "3"
select select "1"
select select "2"
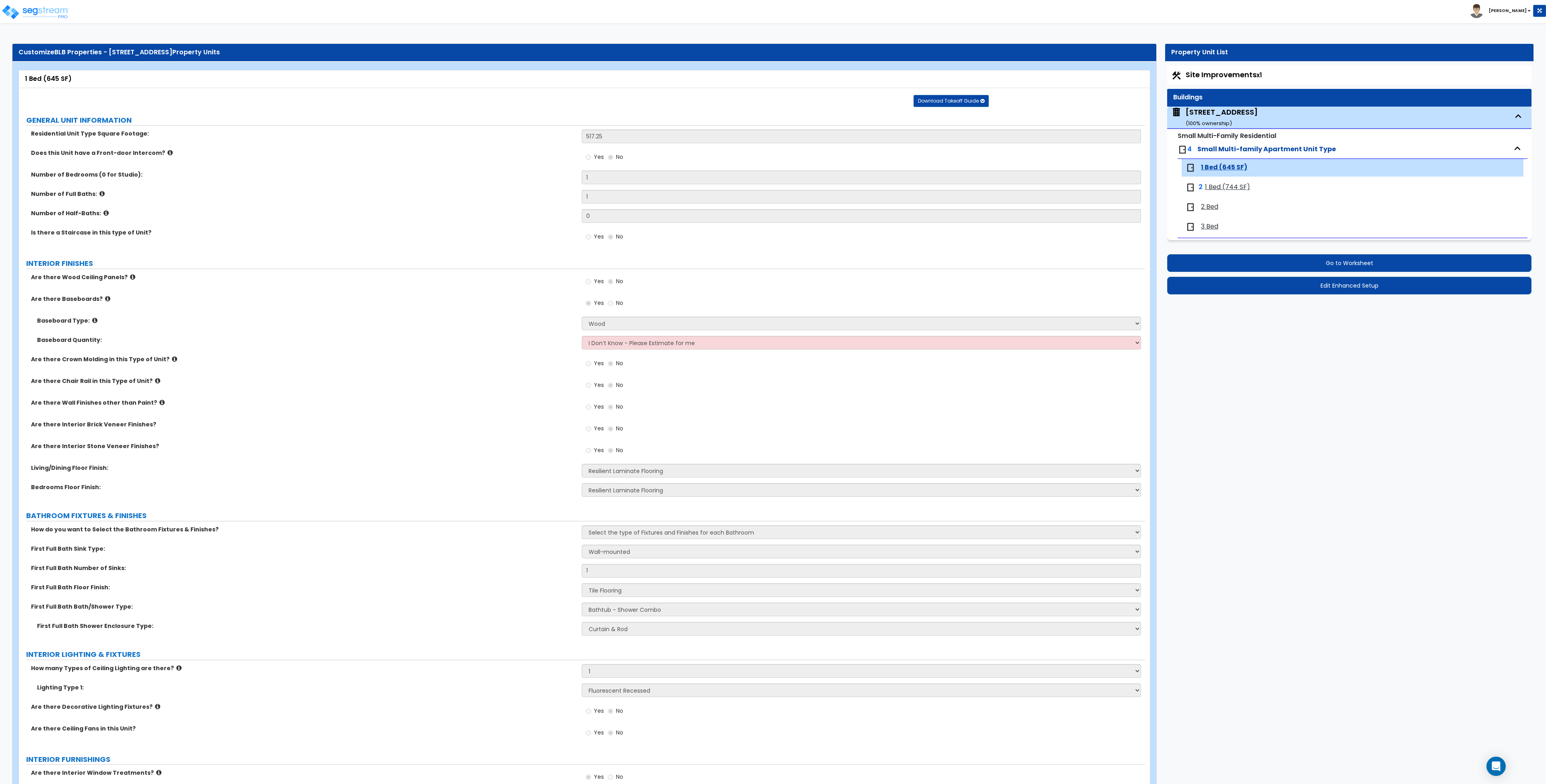
click at [1221, 185] on span "1 Bed (744 SF)" at bounding box center [1227, 187] width 45 height 9
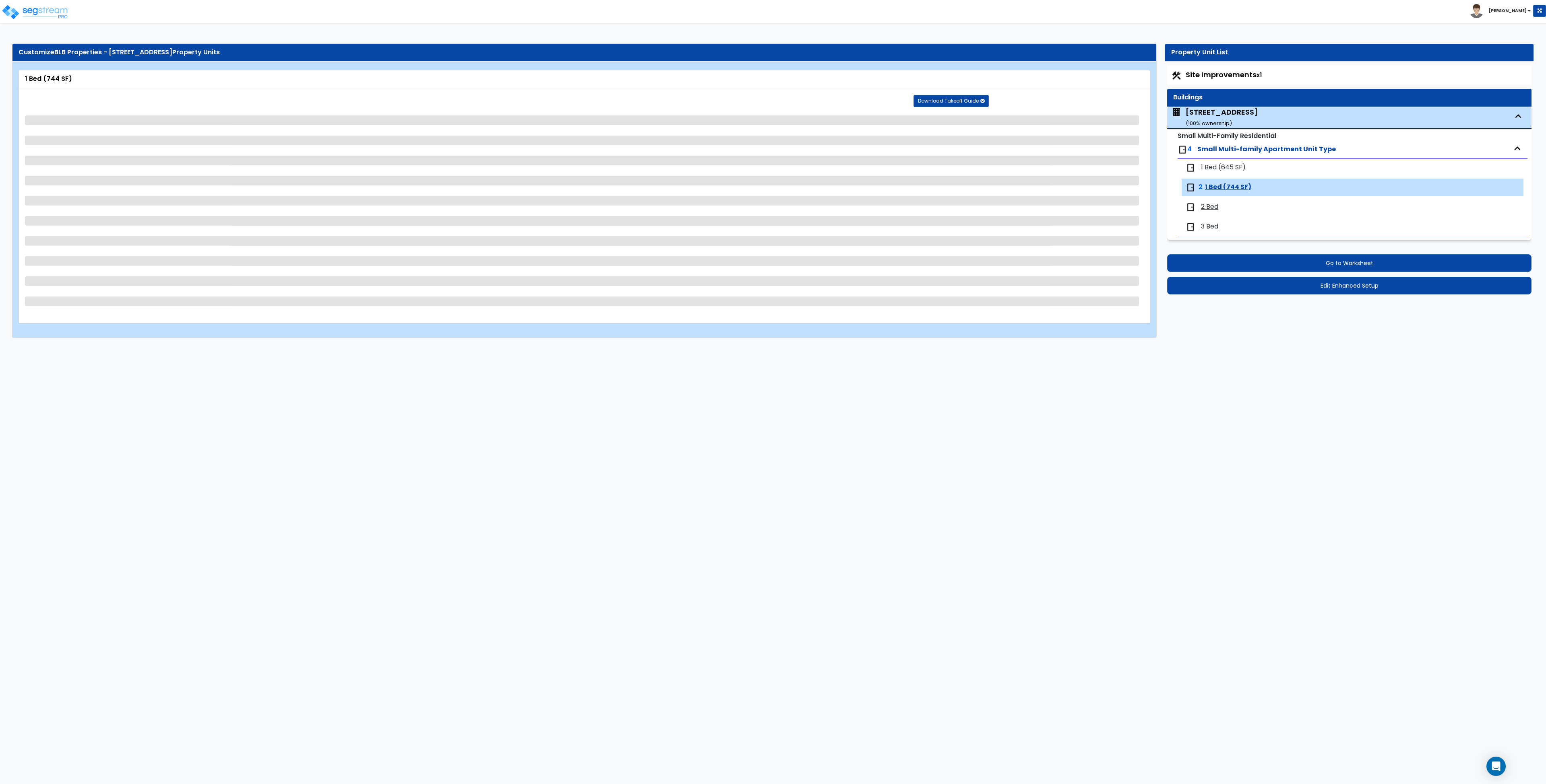
select select "1"
select select "3"
select select "2"
select select "3"
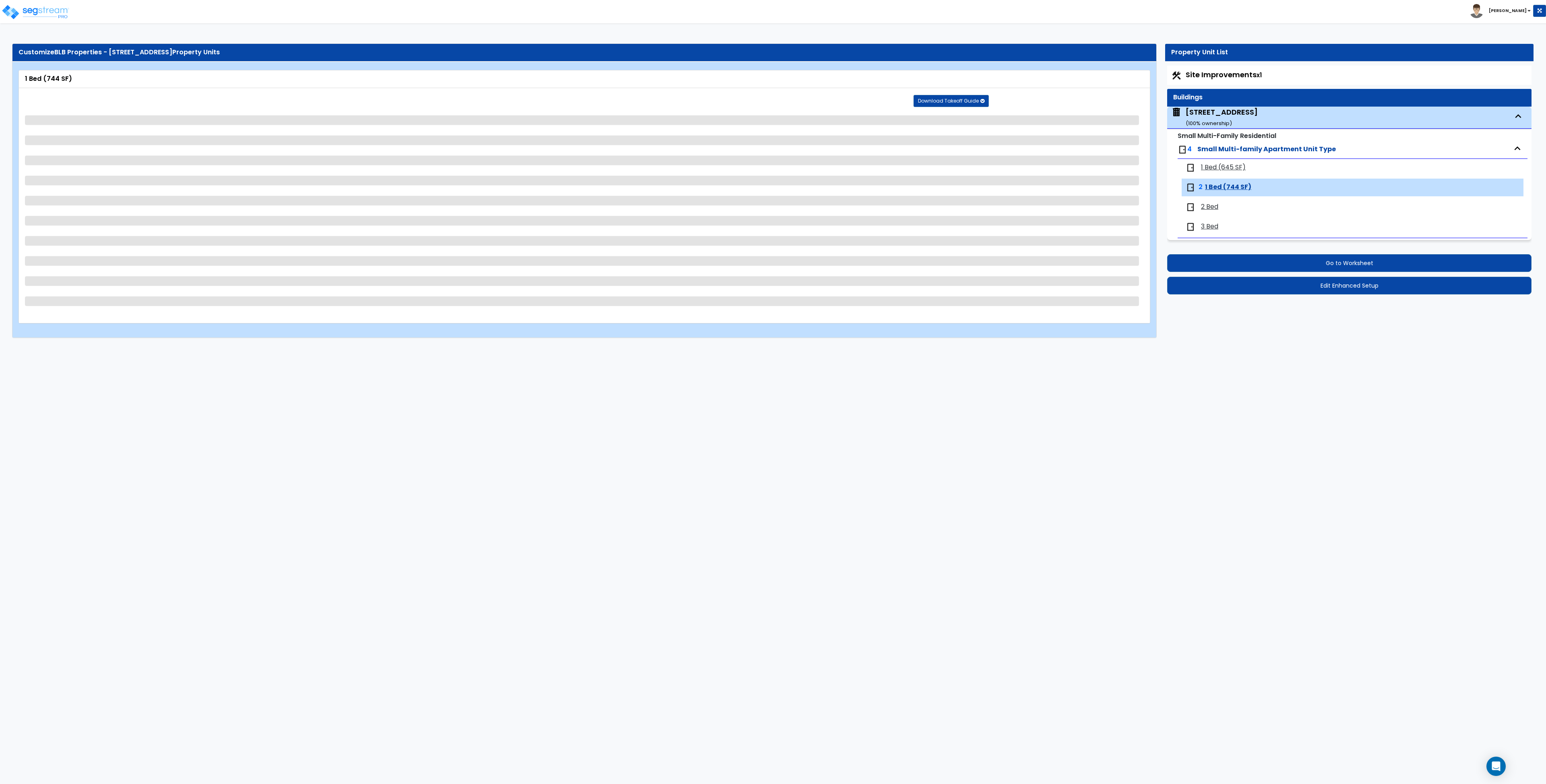
select select "2"
select select "3"
select select "2"
select select "1"
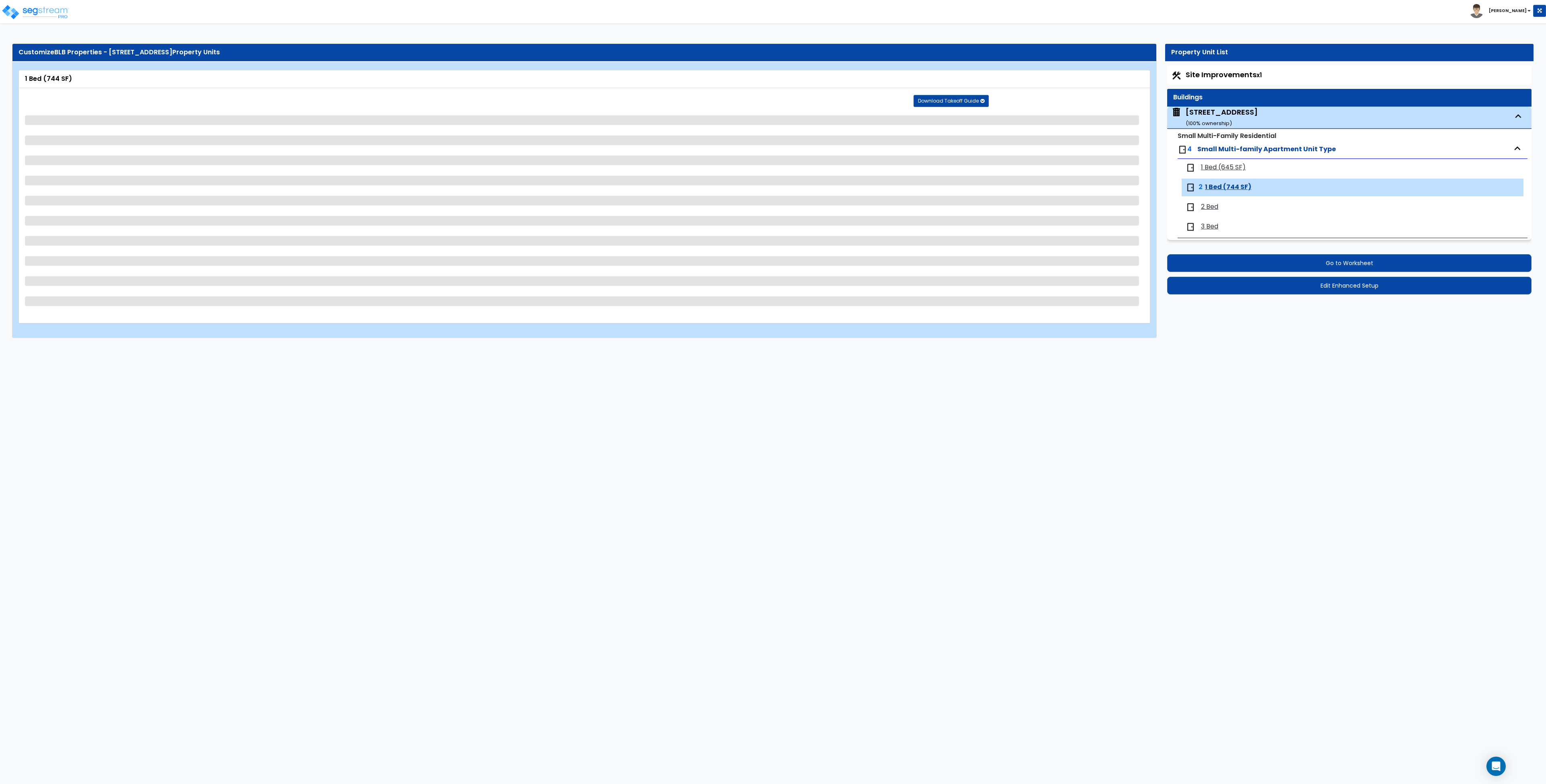
select select "4"
select select "2"
select select "6"
select select "1"
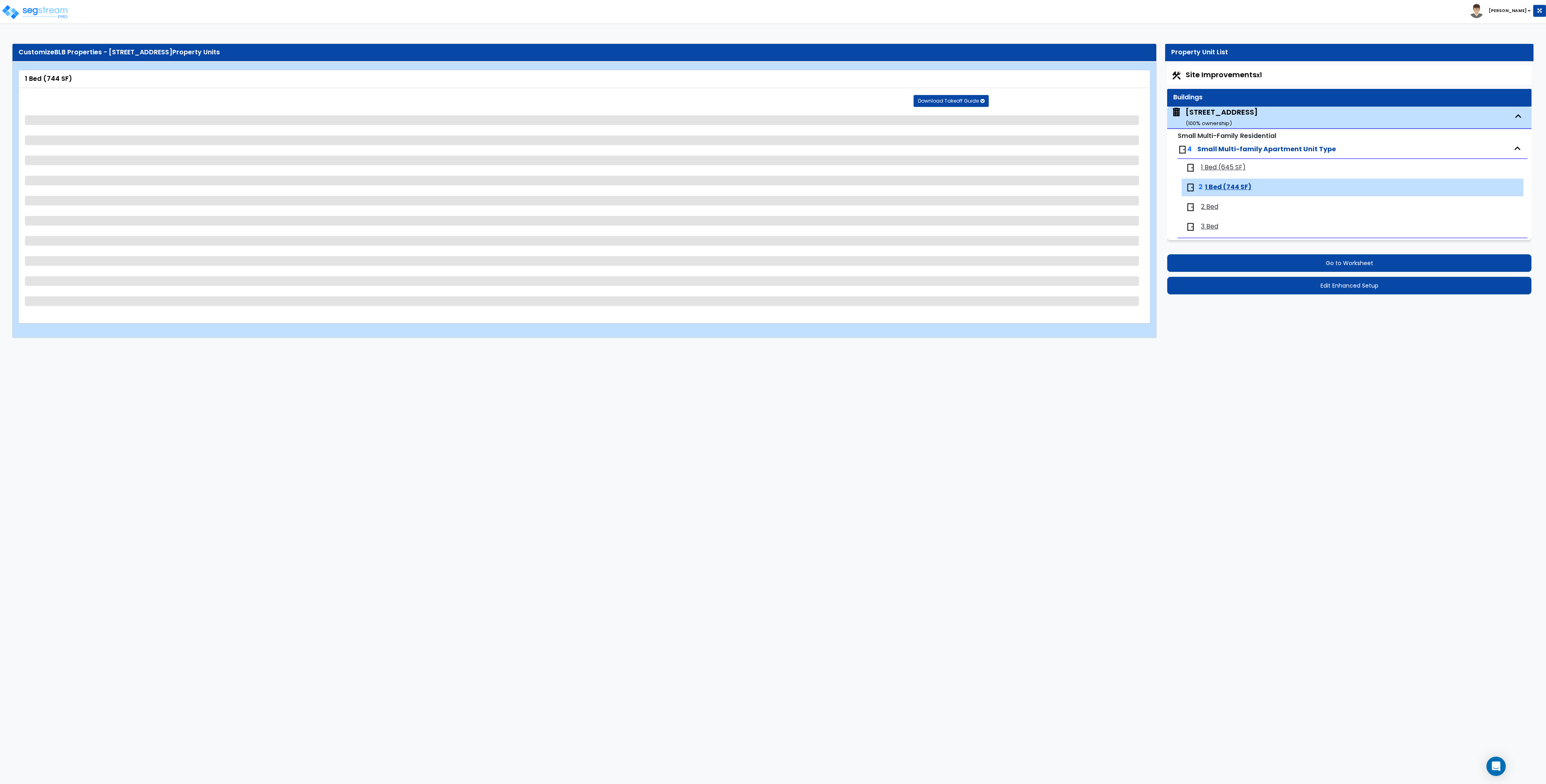
select select "1"
select select "2"
select select "3"
select select "1"
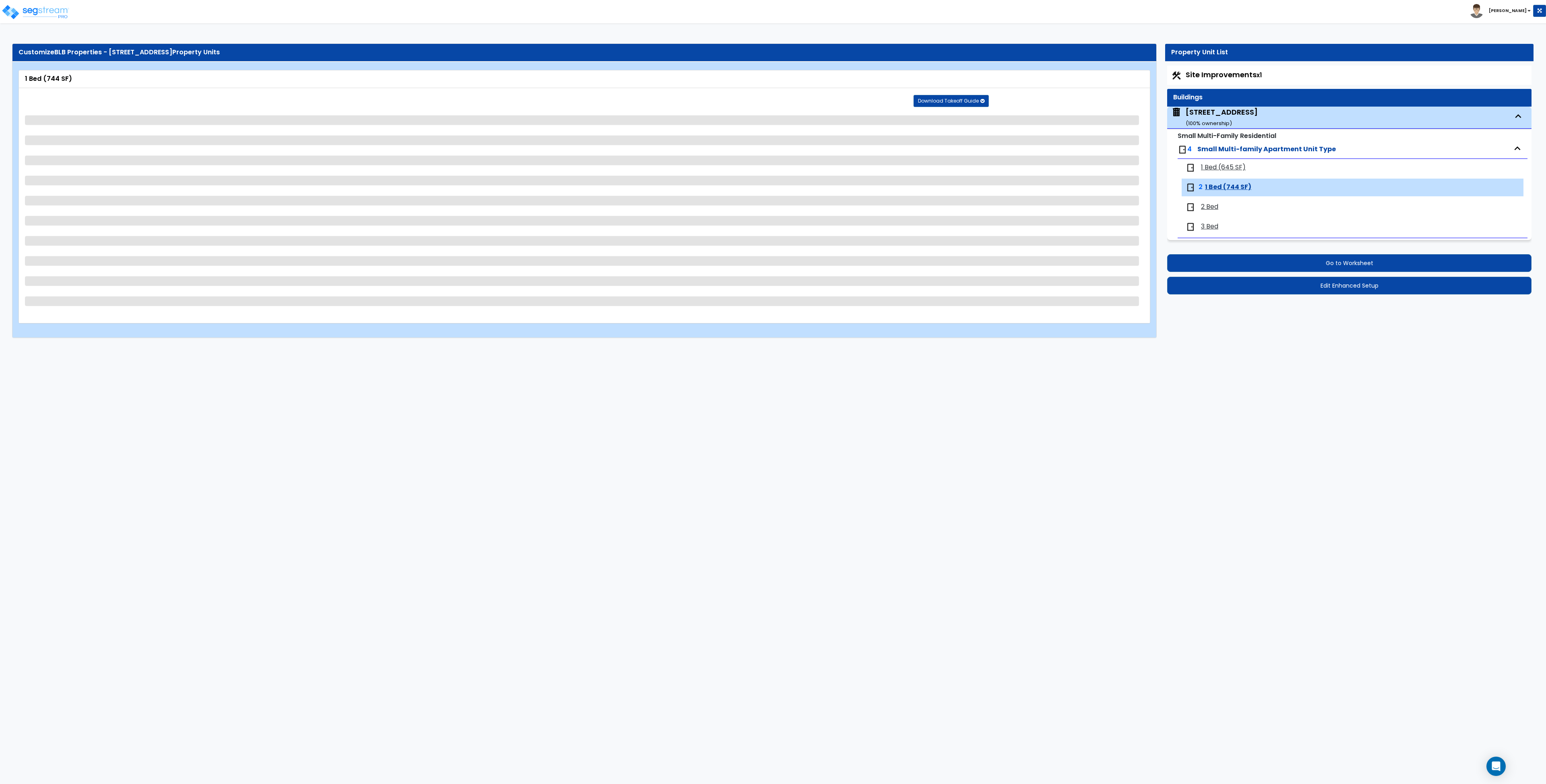
select select "2"
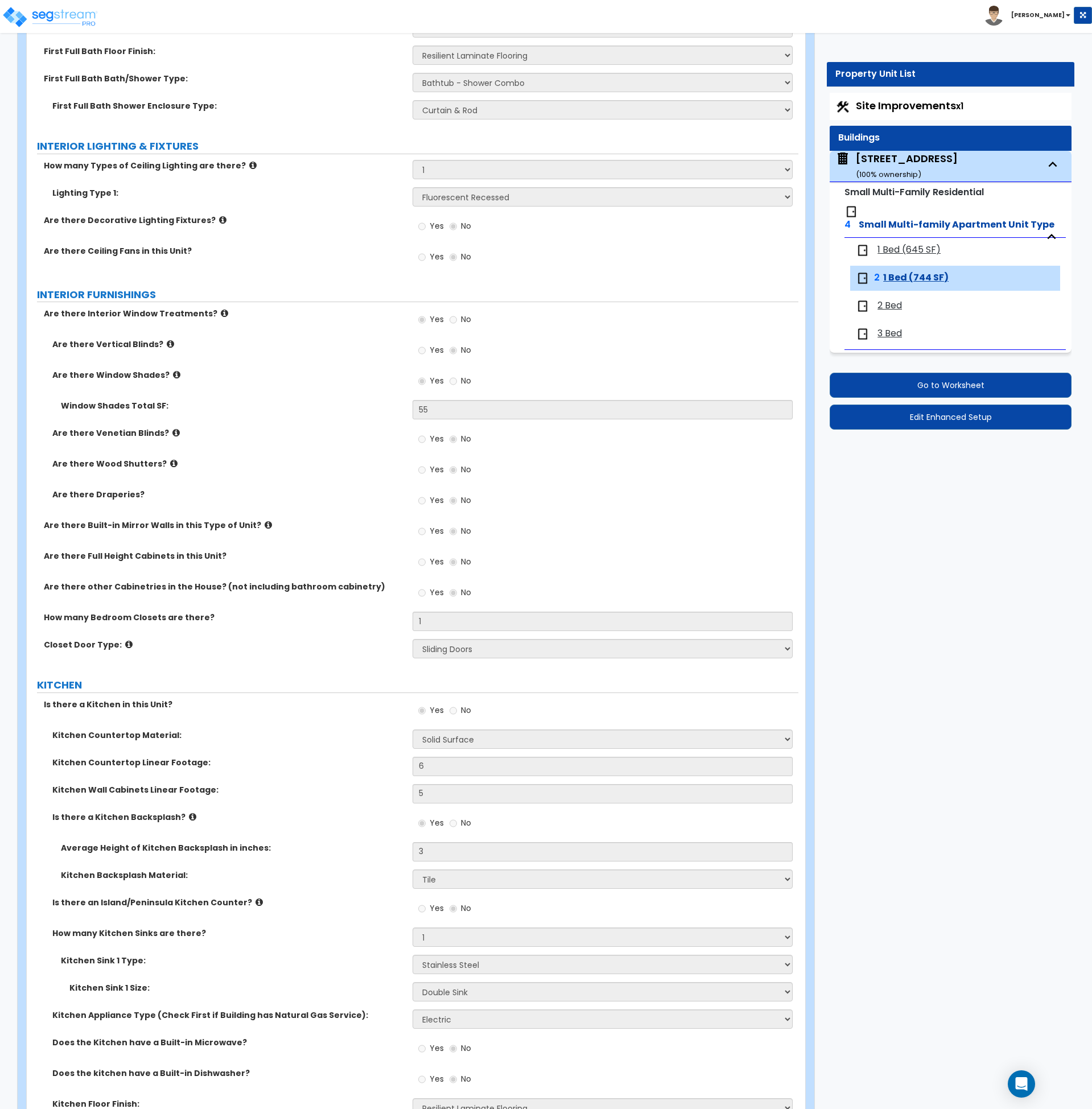
scroll to position [808, 0]
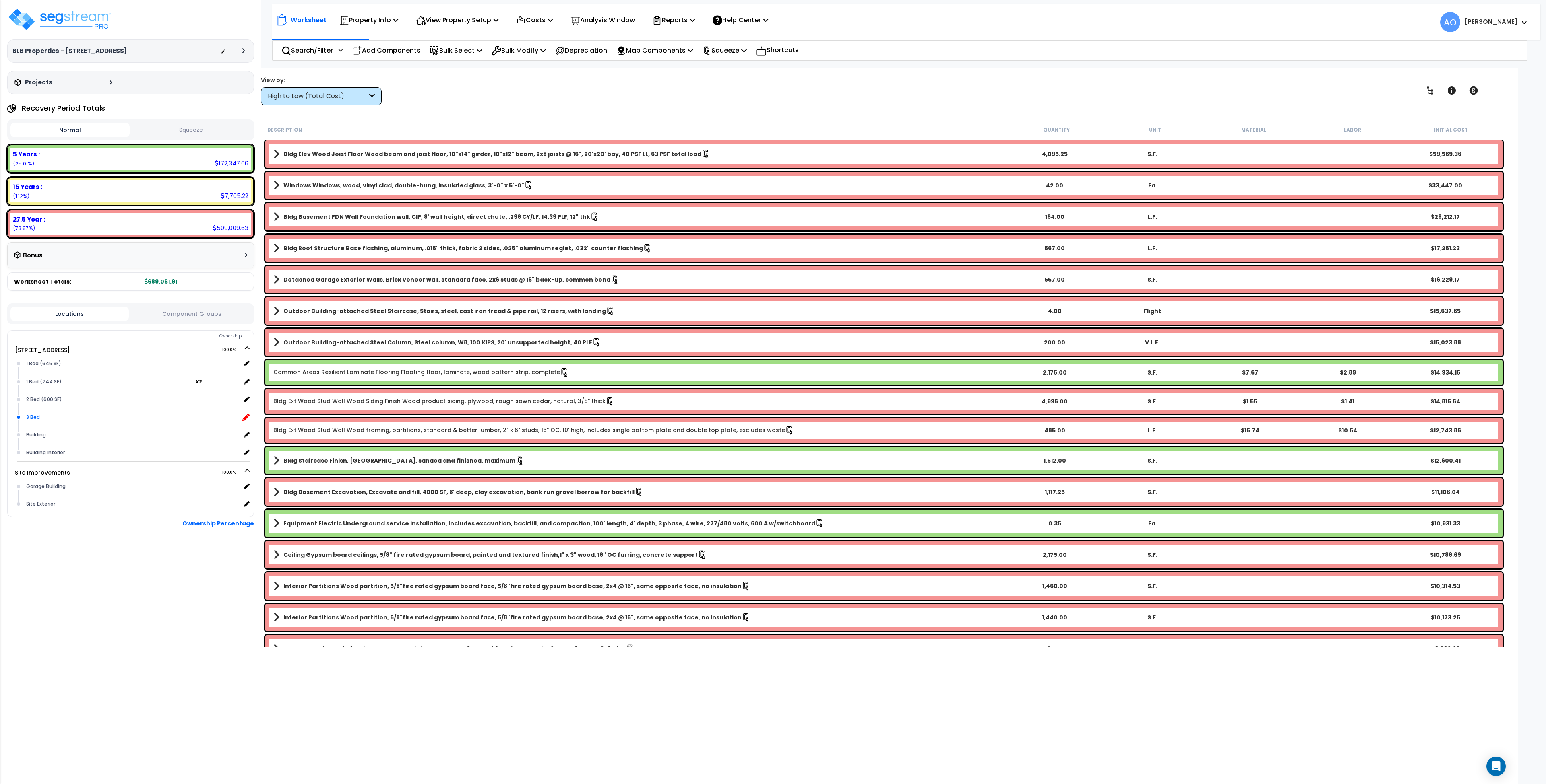
click at [247, 416] on icon at bounding box center [246, 417] width 7 height 7
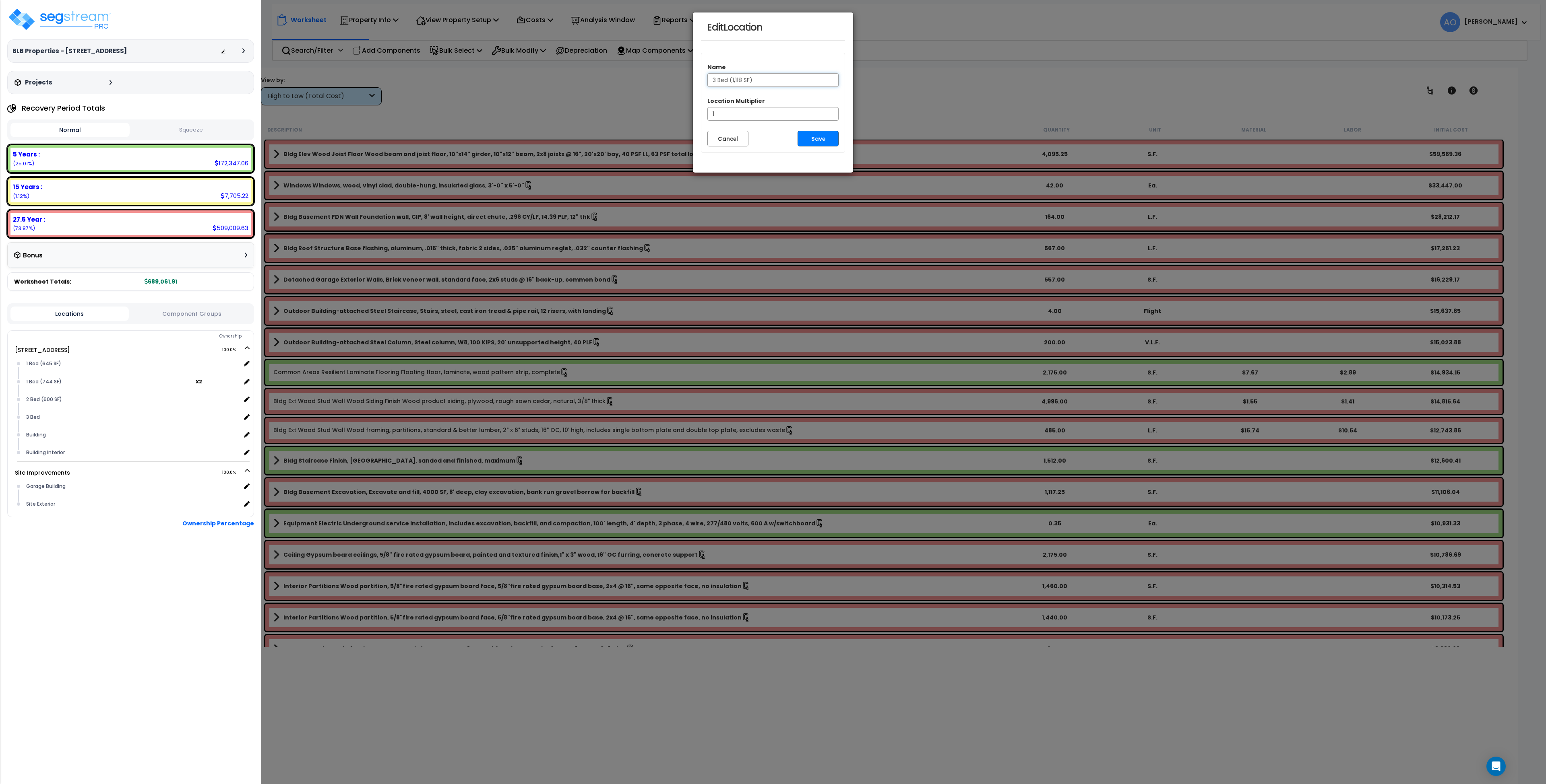
type input "3 Bed (1,118 SF)"
click at [811, 142] on button "Save" at bounding box center [818, 139] width 41 height 16
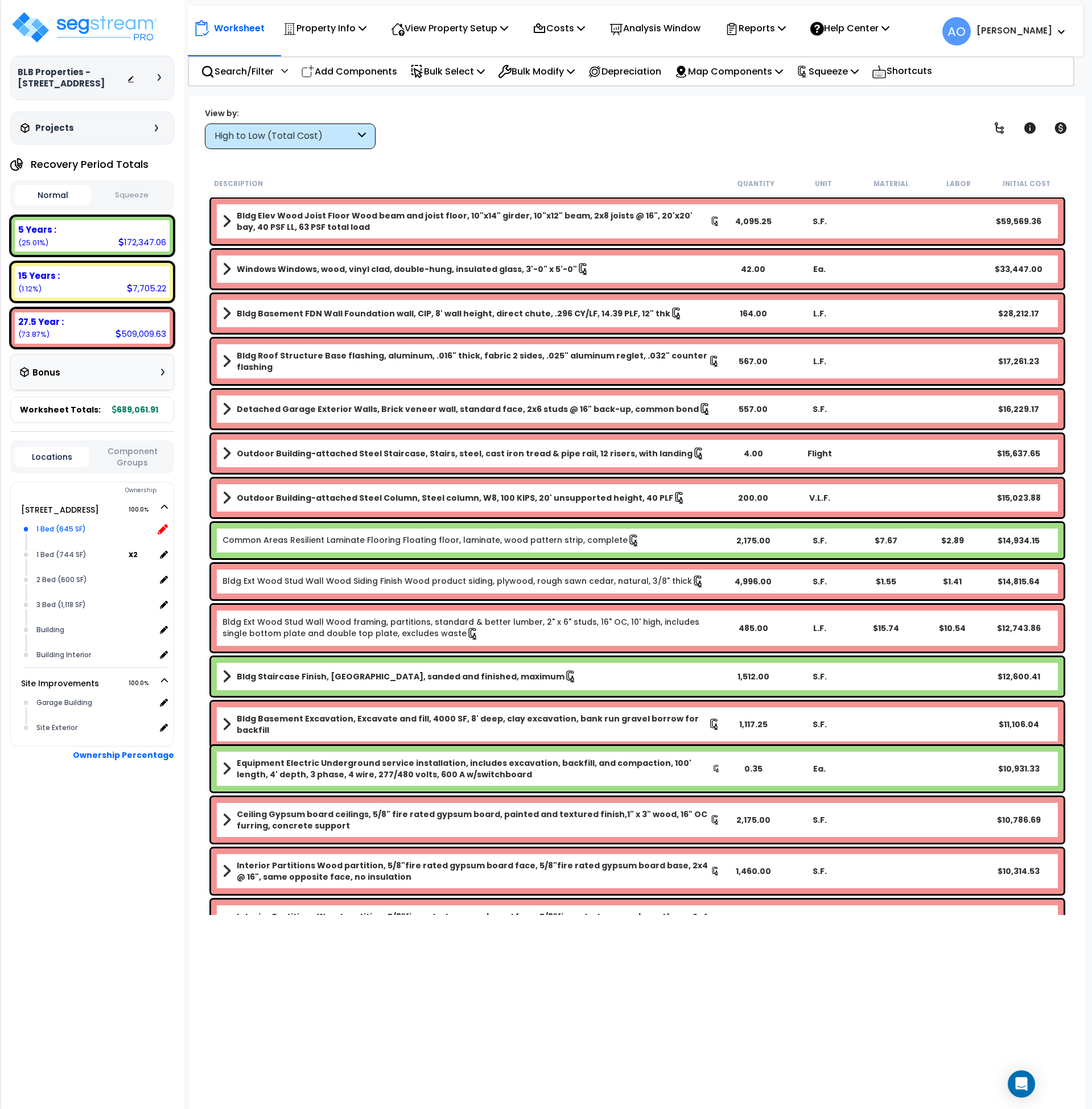
click at [164, 527] on icon at bounding box center [163, 529] width 10 height 10
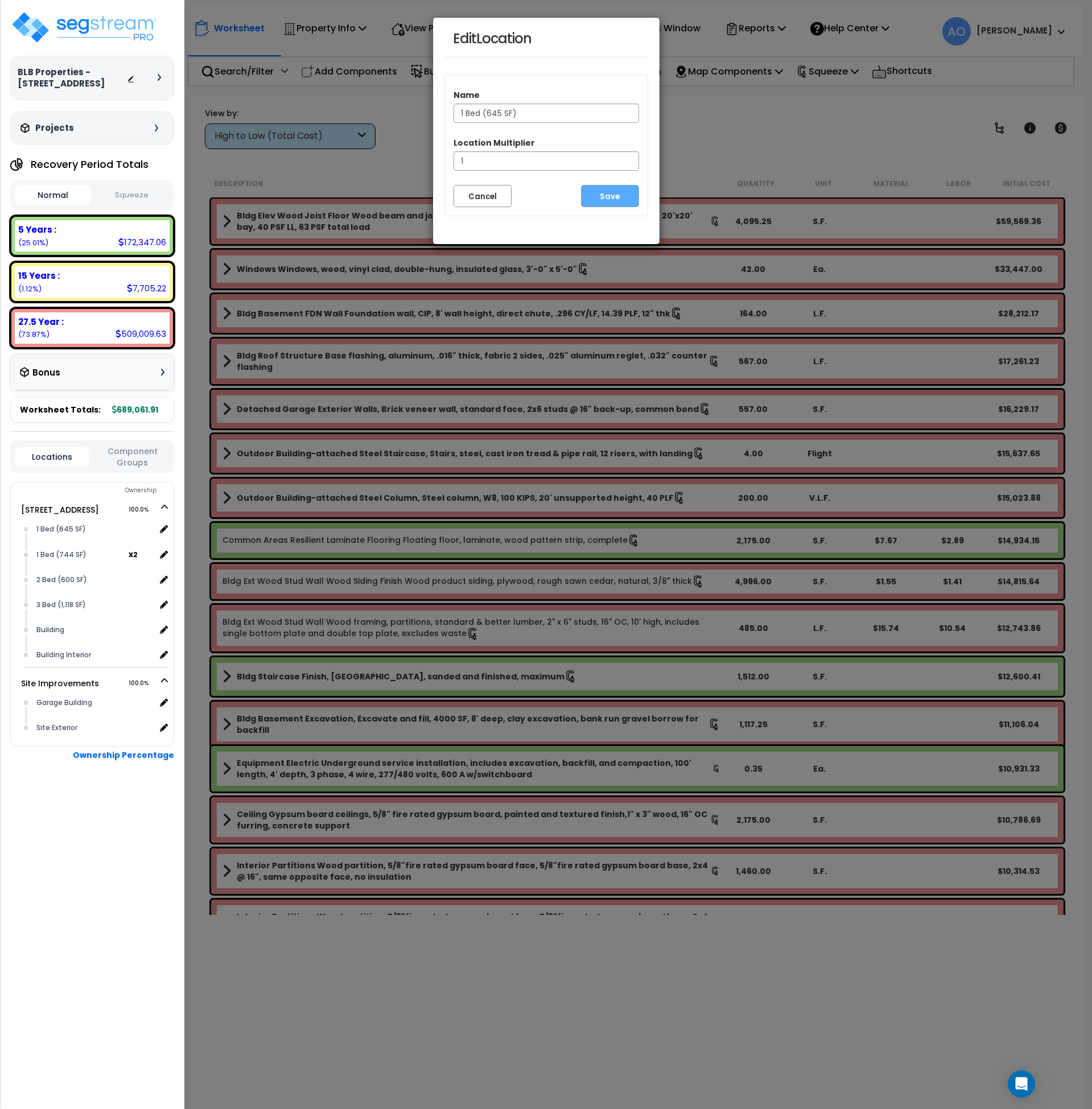
click at [512, 113] on input "1 Bed (645 SF)" at bounding box center [546, 113] width 186 height 20
type input "1 Bed (2nd Floor)"
click at [616, 201] on button "Save" at bounding box center [610, 196] width 58 height 22
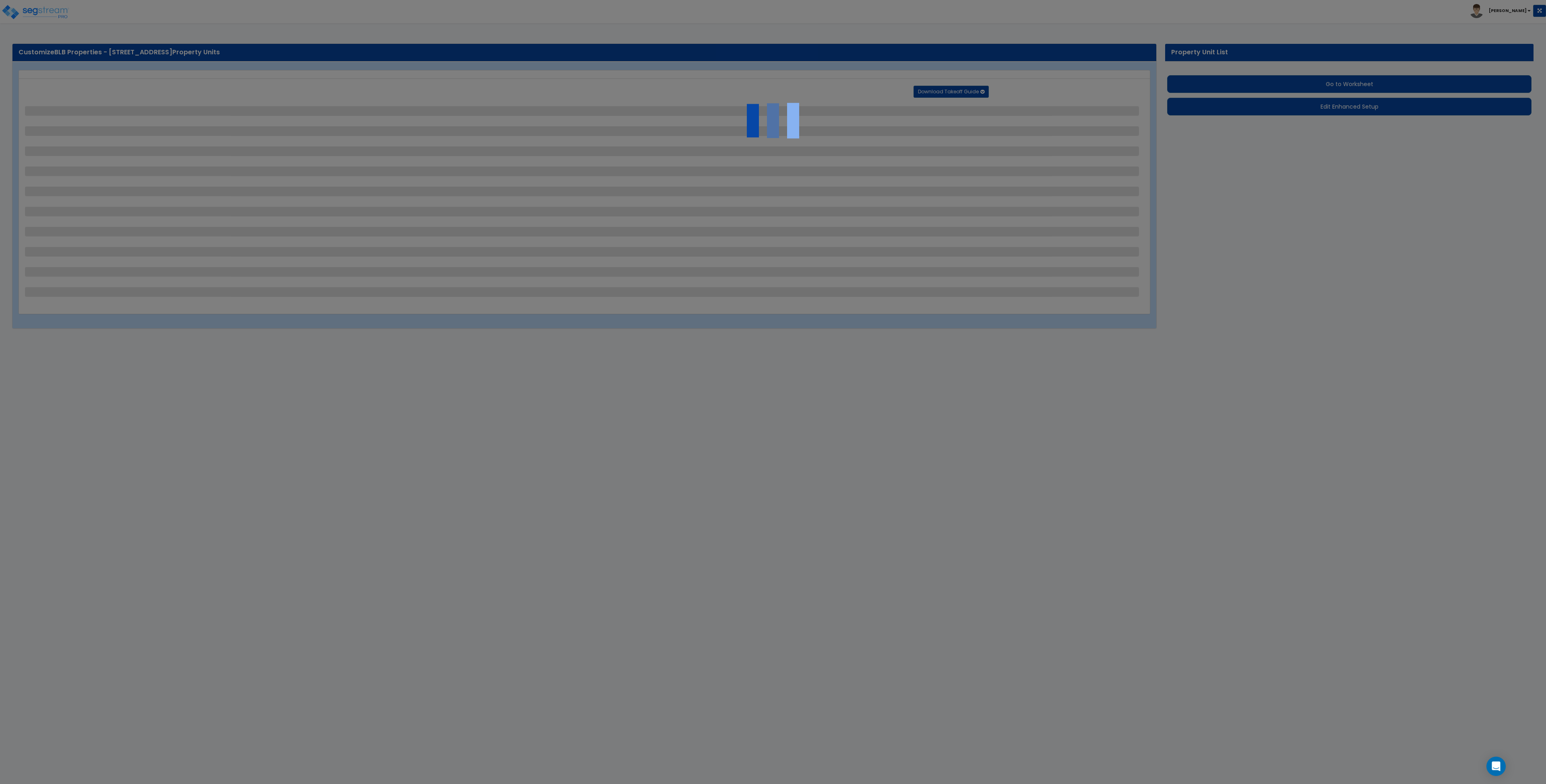
select select "1"
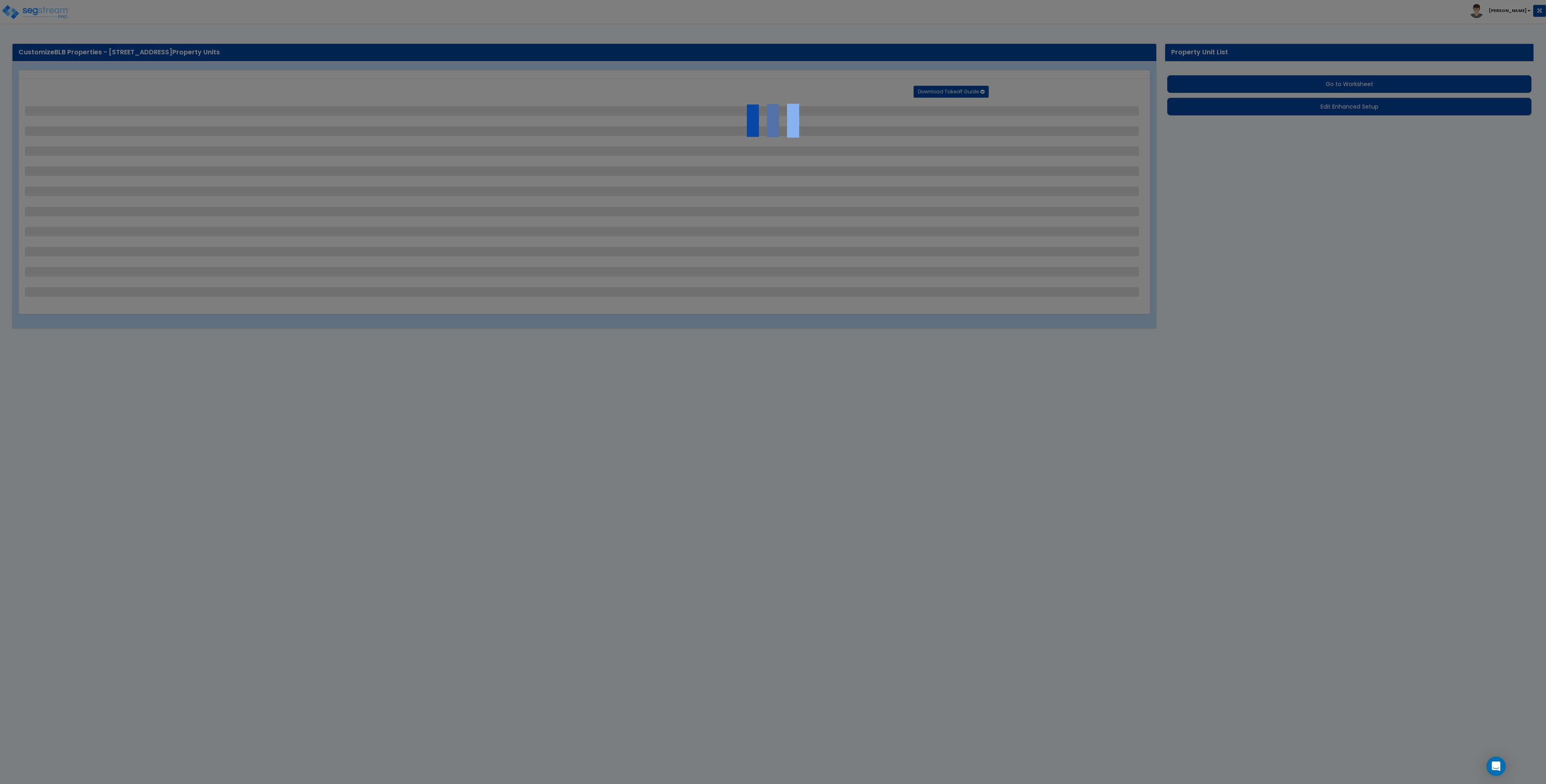
select select "1"
select select "2"
select select "1"
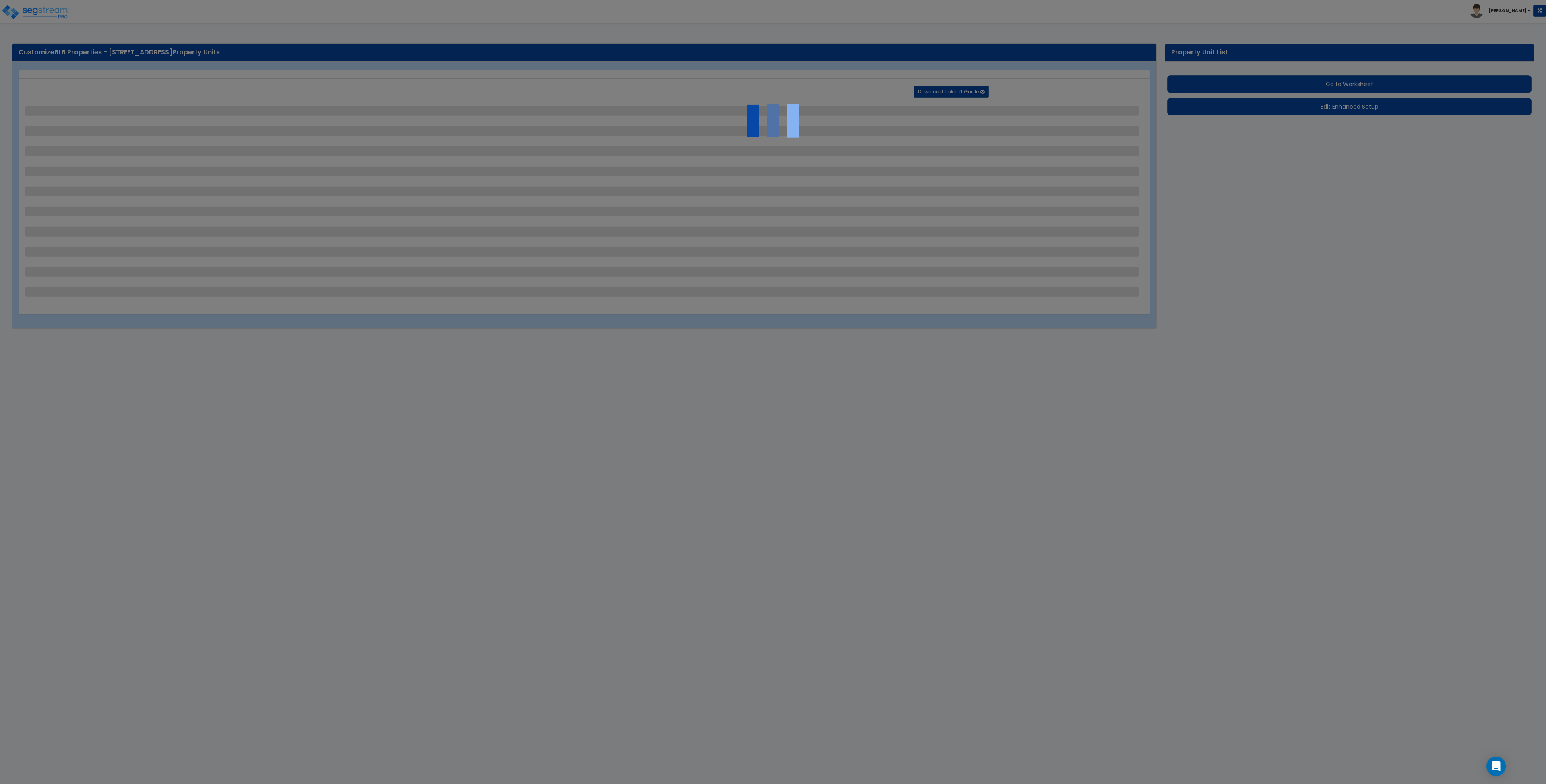
select select "1"
select select "8"
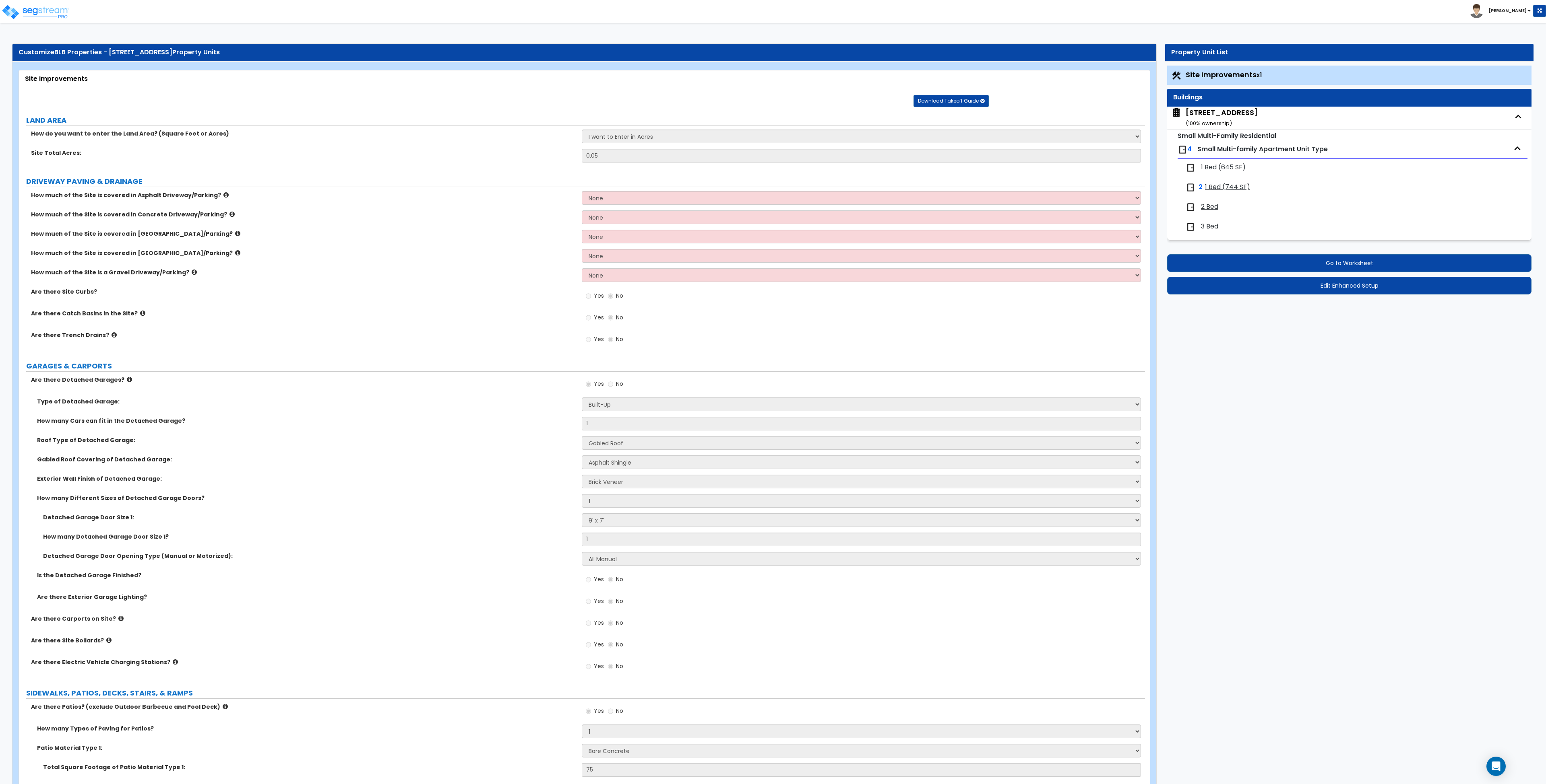
click at [1217, 168] on span "1 Bed (645 SF)" at bounding box center [1223, 167] width 44 height 9
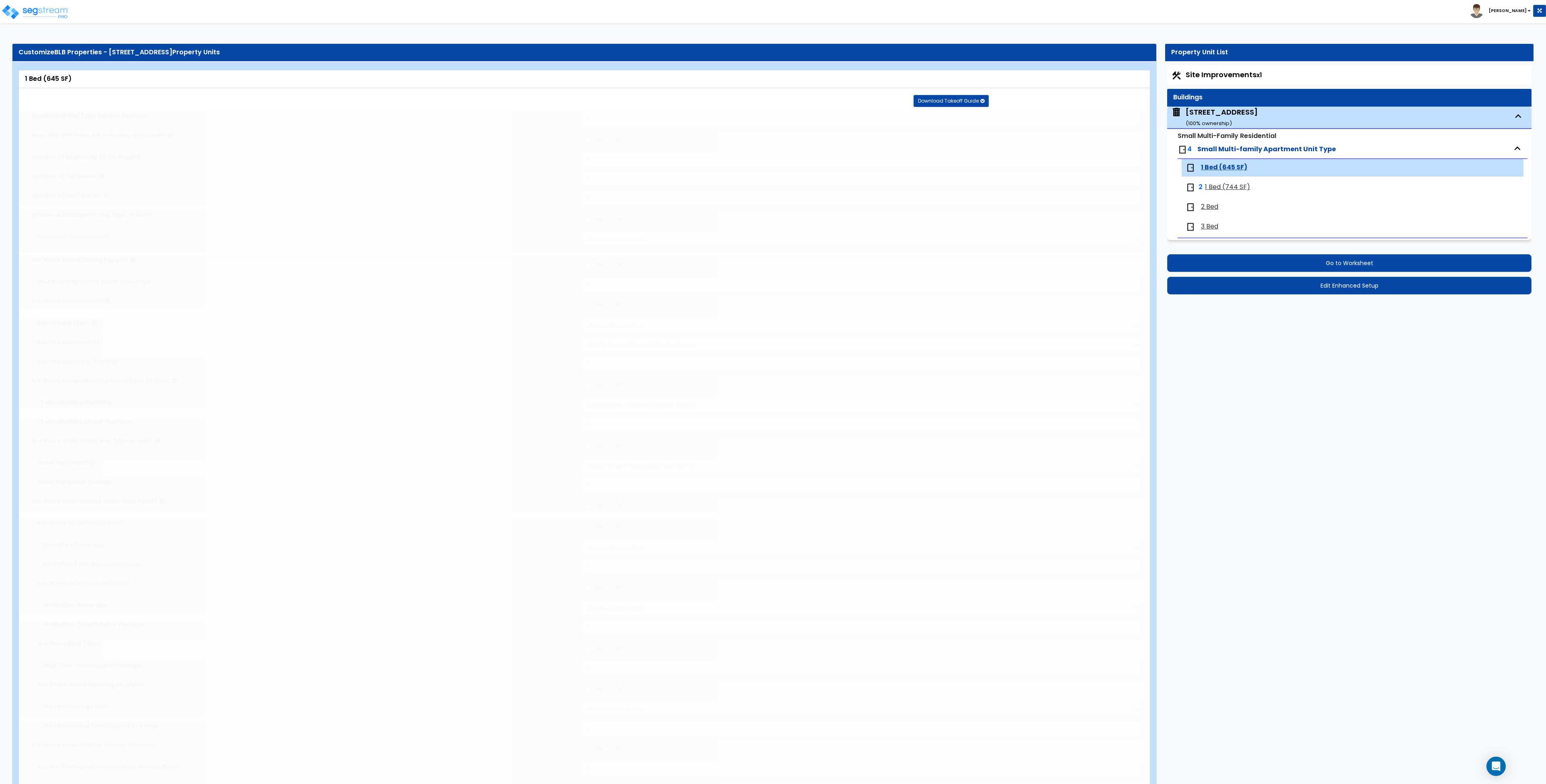
type input "517.25"
type input "1"
radio input "true"
select select "1"
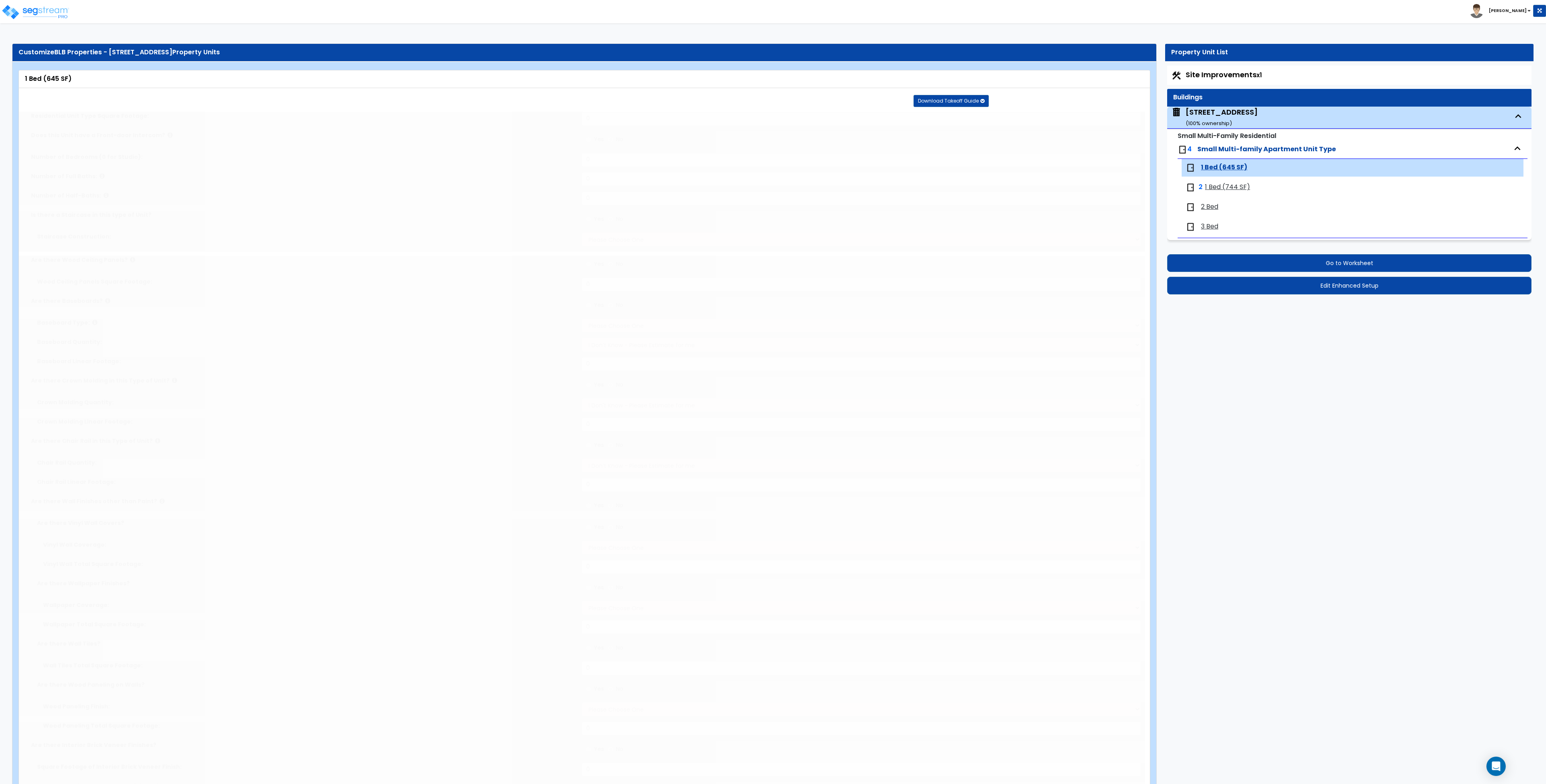
select select "3"
select select "2"
type input "1"
select select "1"
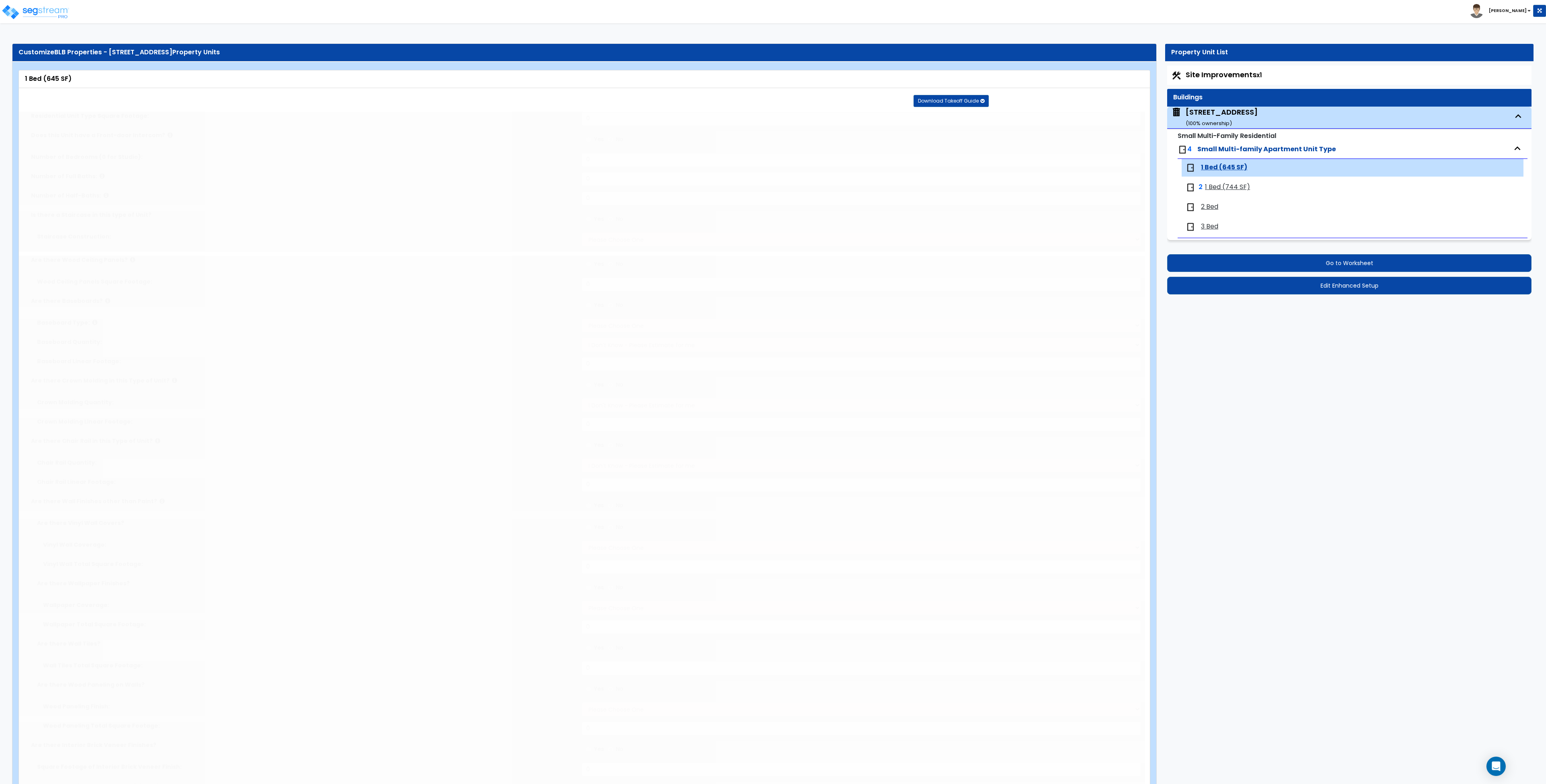
select select "2"
select select "1"
select select "4"
radio input "true"
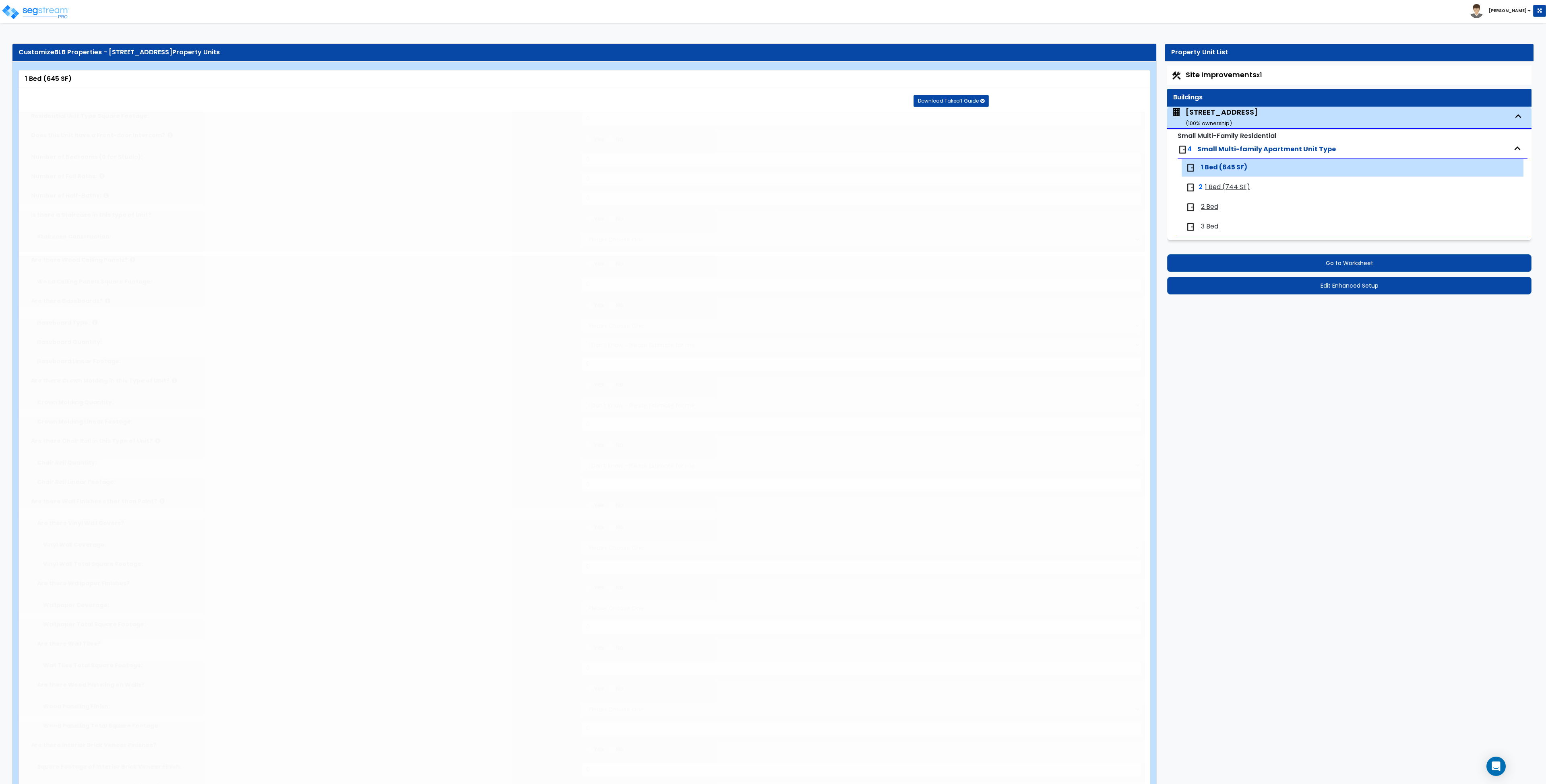
radio input "true"
type input "45"
type input "1"
select select "2"
radio input "true"
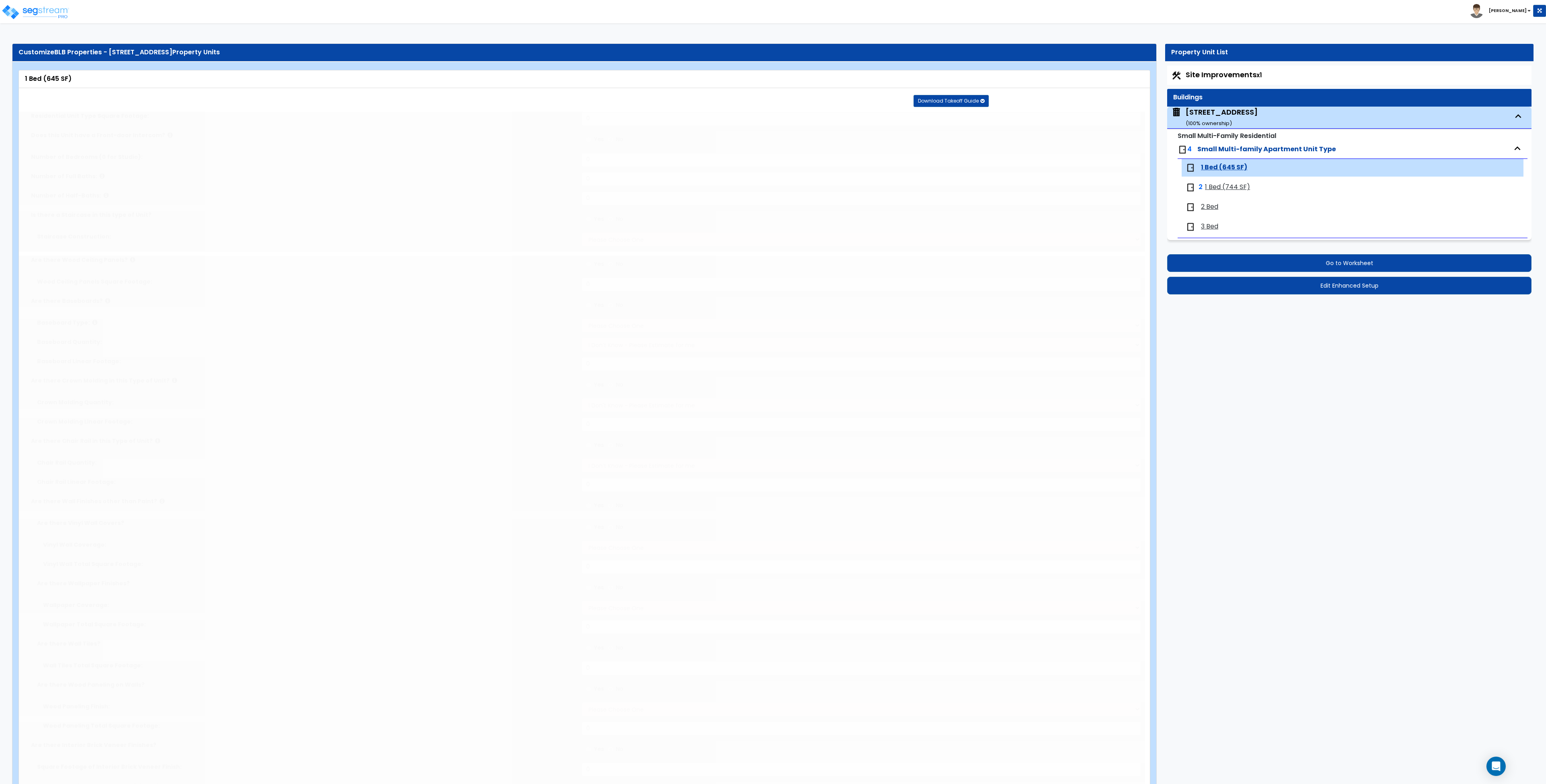
select select "2"
type input "4"
radio input "true"
type input "3"
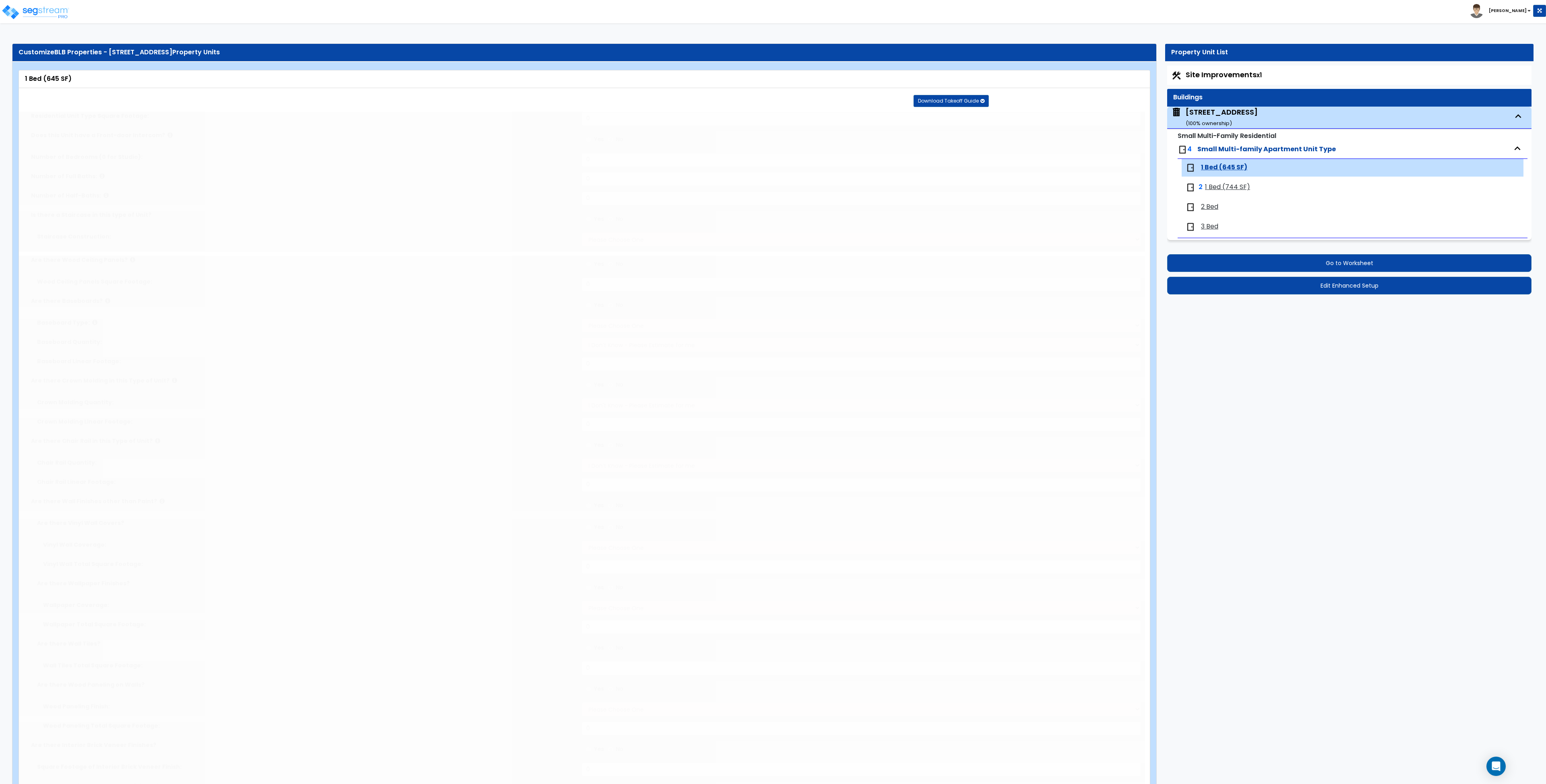
select select "6"
select select "1"
select select "2"
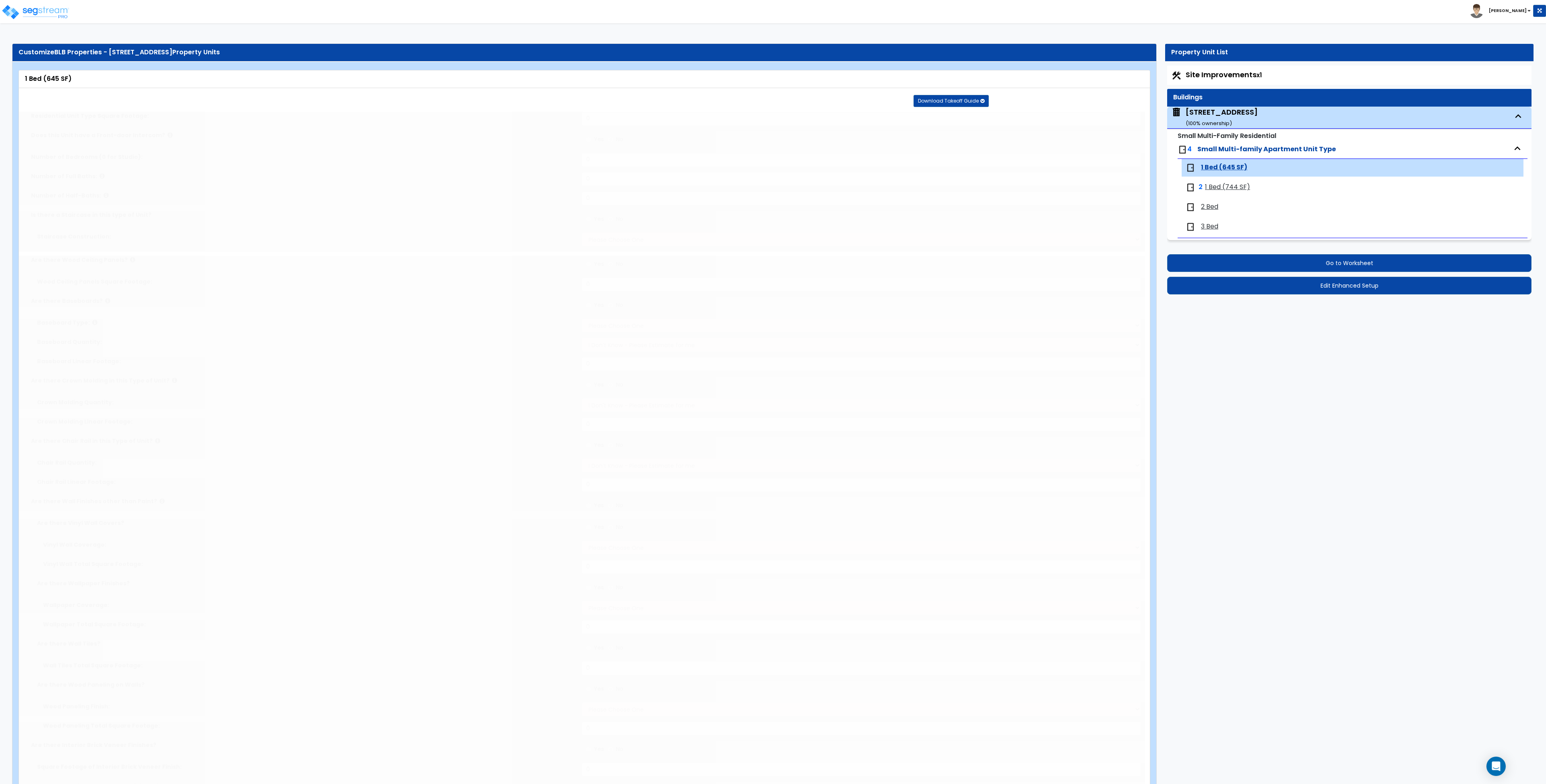
select select "3"
radio input "true"
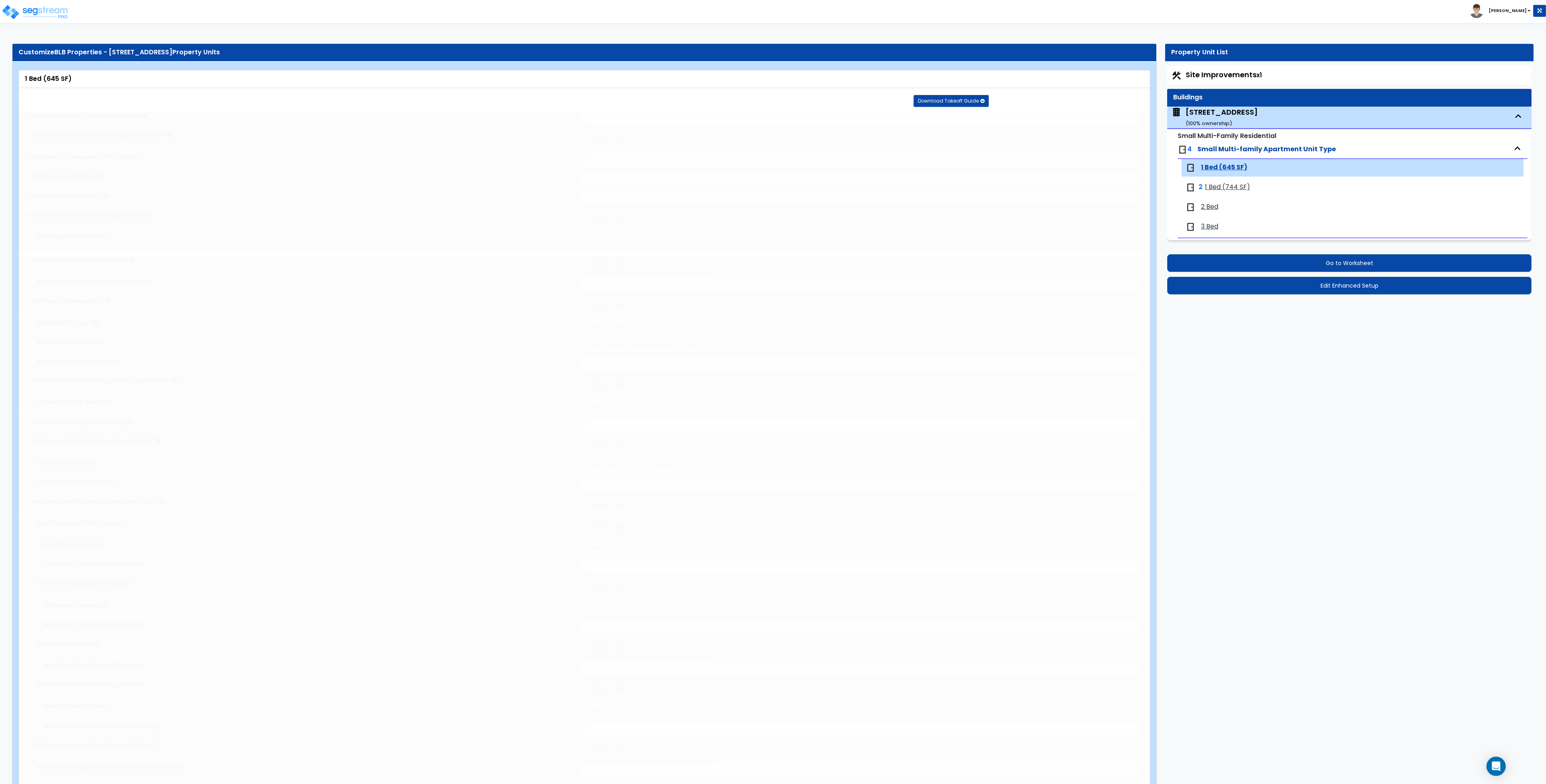
select select "1"
select select "2"
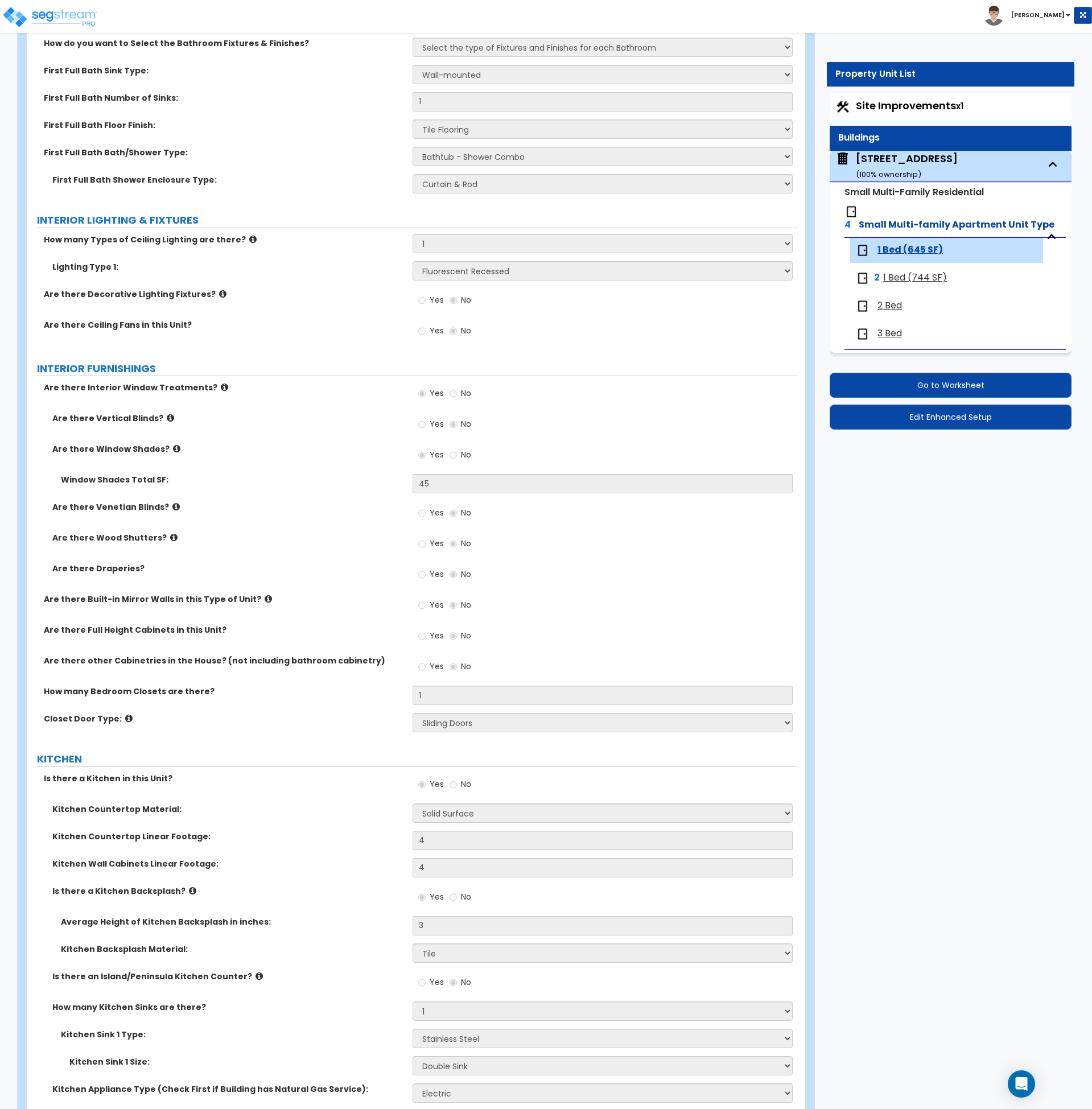
scroll to position [720, 0]
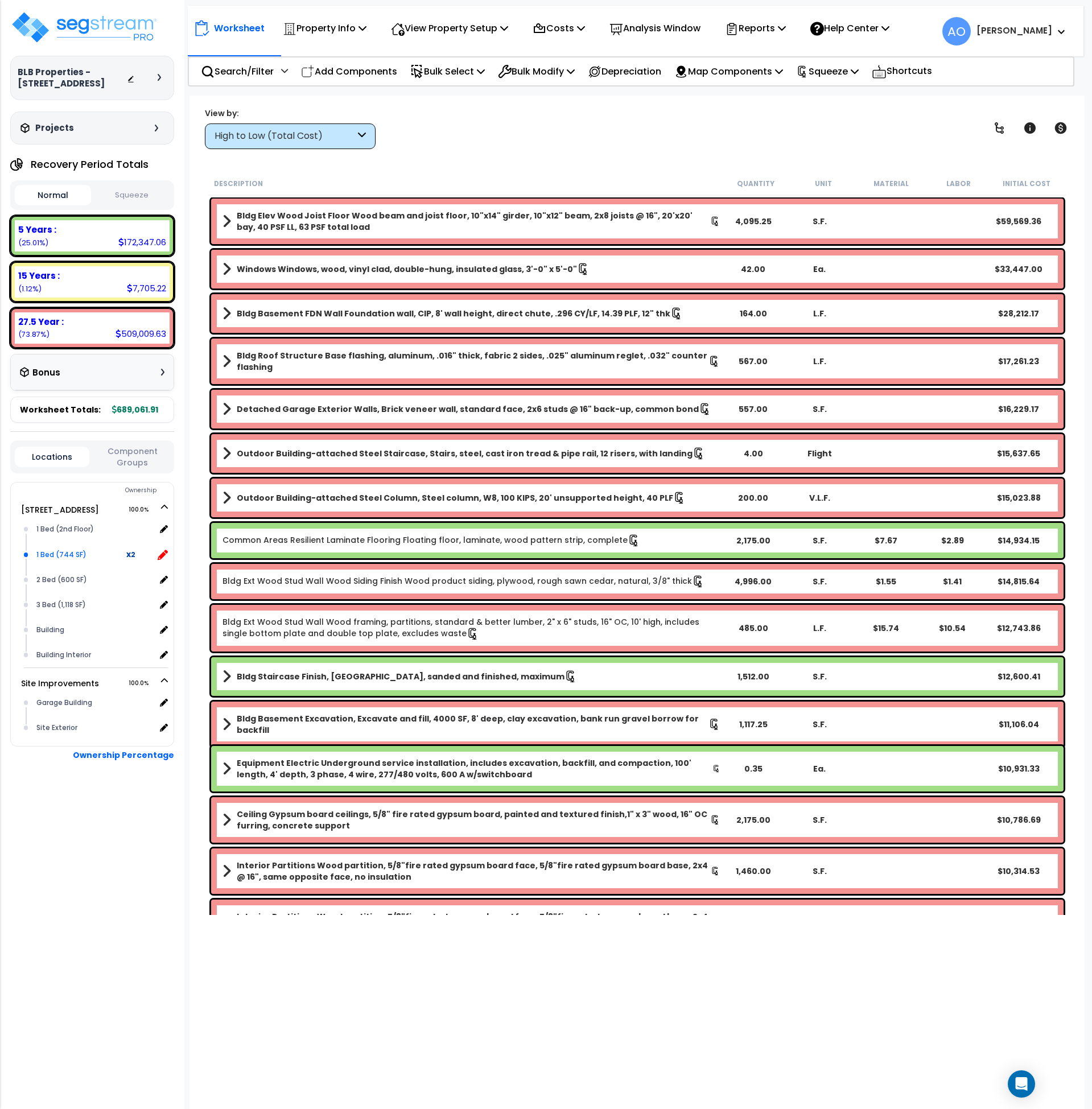
click at [162, 554] on icon at bounding box center [163, 555] width 10 height 10
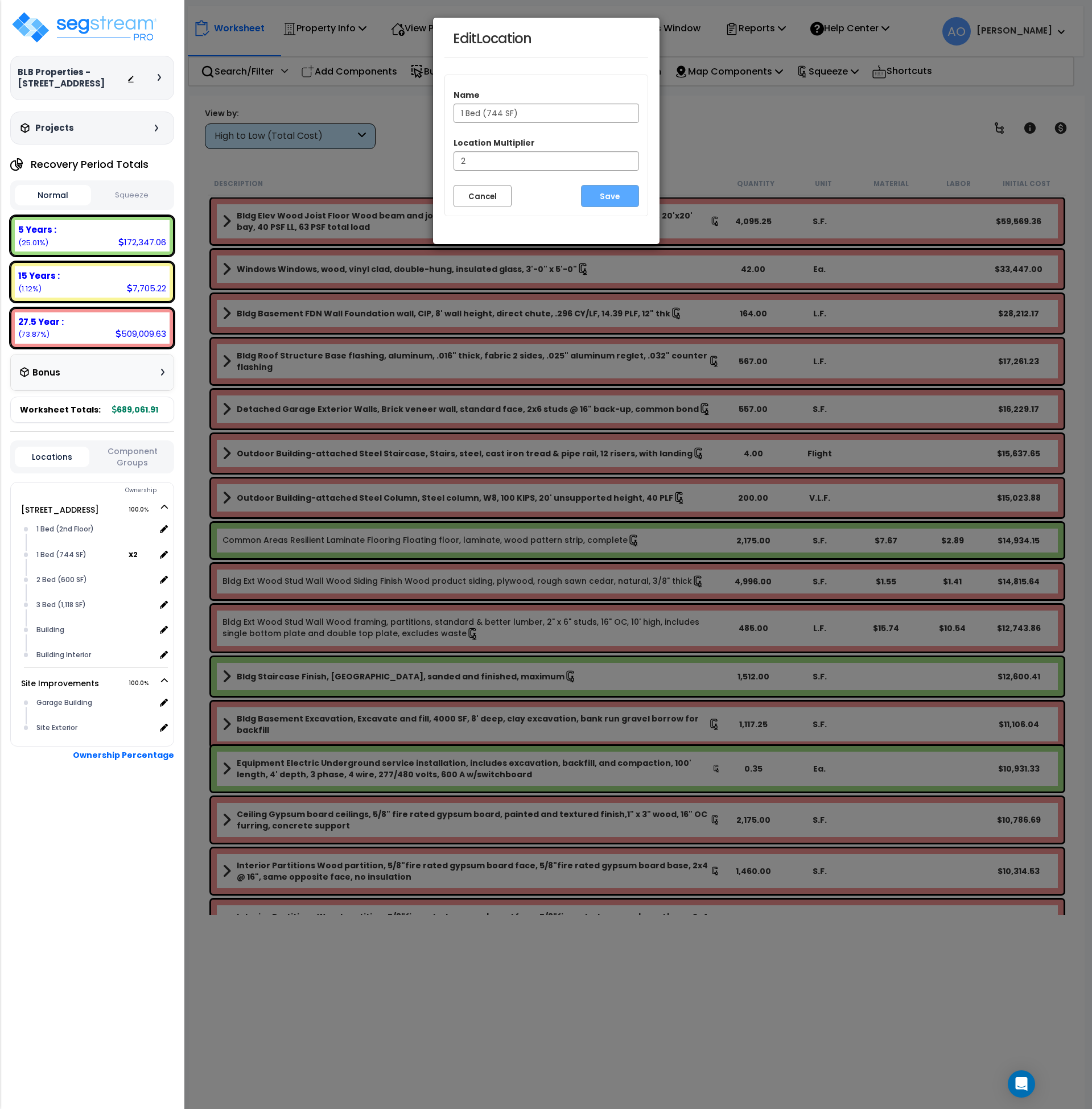
drag, startPoint x: 518, startPoint y: 109, endPoint x: 489, endPoint y: 109, distance: 29.0
click at [489, 109] on input "1 Bed (744 SF)" at bounding box center [546, 113] width 186 height 20
type input "1 Bed (3rd Floor)"
click at [601, 198] on button "Save" at bounding box center [610, 196] width 58 height 22
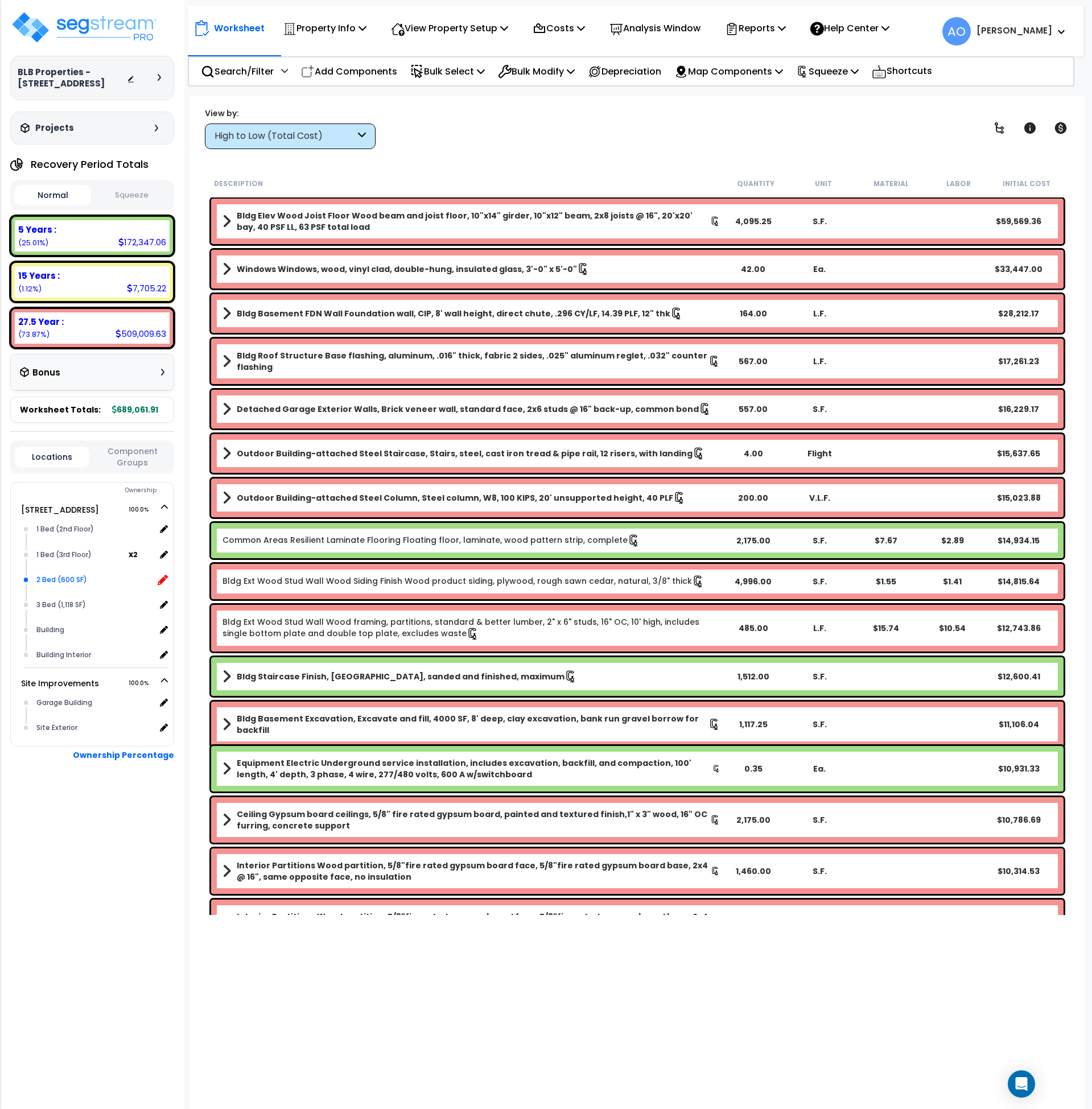
click at [163, 579] on icon at bounding box center [163, 580] width 10 height 10
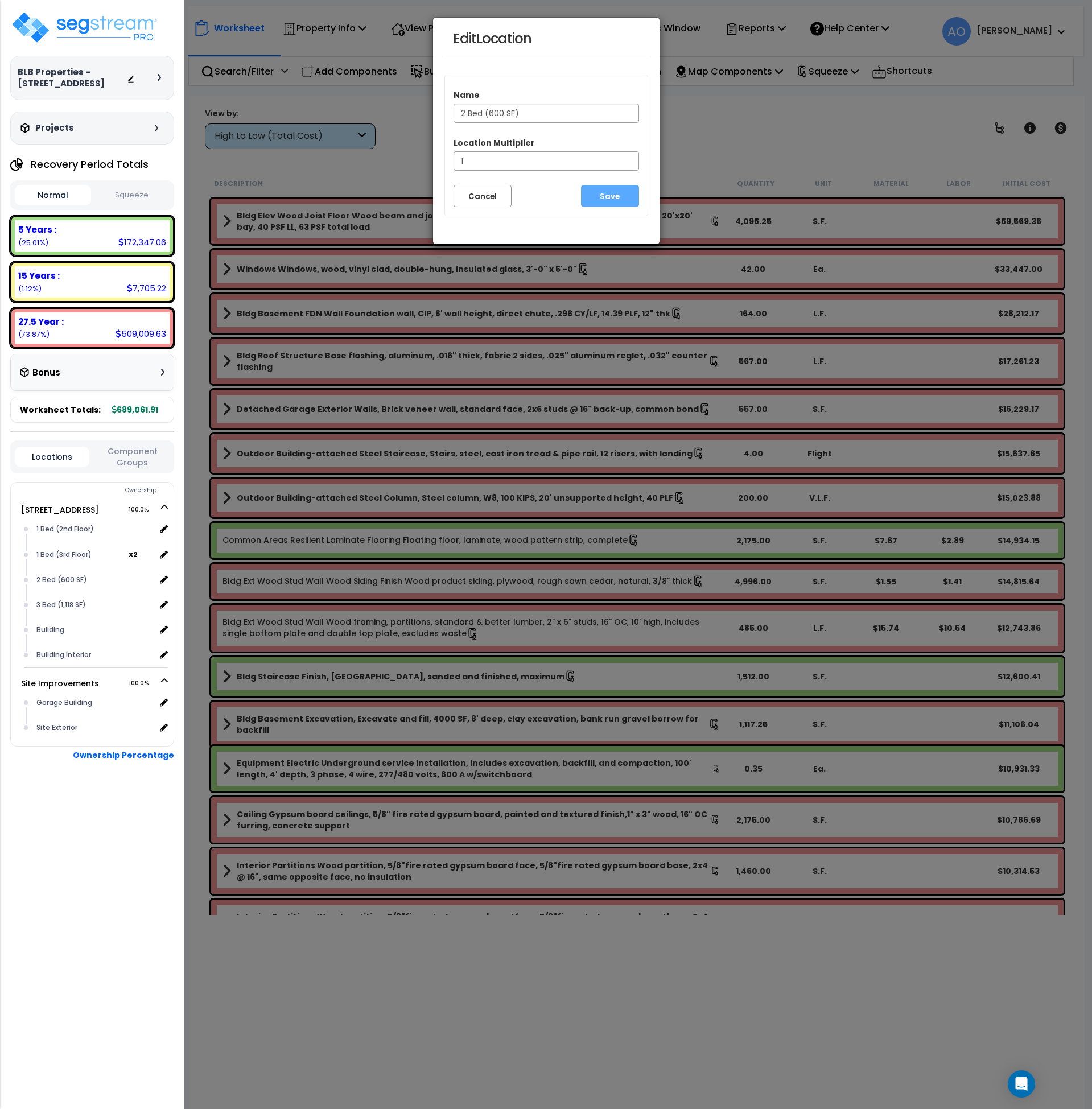
drag, startPoint x: 525, startPoint y: 113, endPoint x: 489, endPoint y: 119, distance: 36.5
click at [489, 119] on input "2 Bed (600 SF)" at bounding box center [546, 113] width 186 height 20
type input "2 Bed (2nd Floor)"
click at [610, 202] on button "Save" at bounding box center [610, 196] width 58 height 22
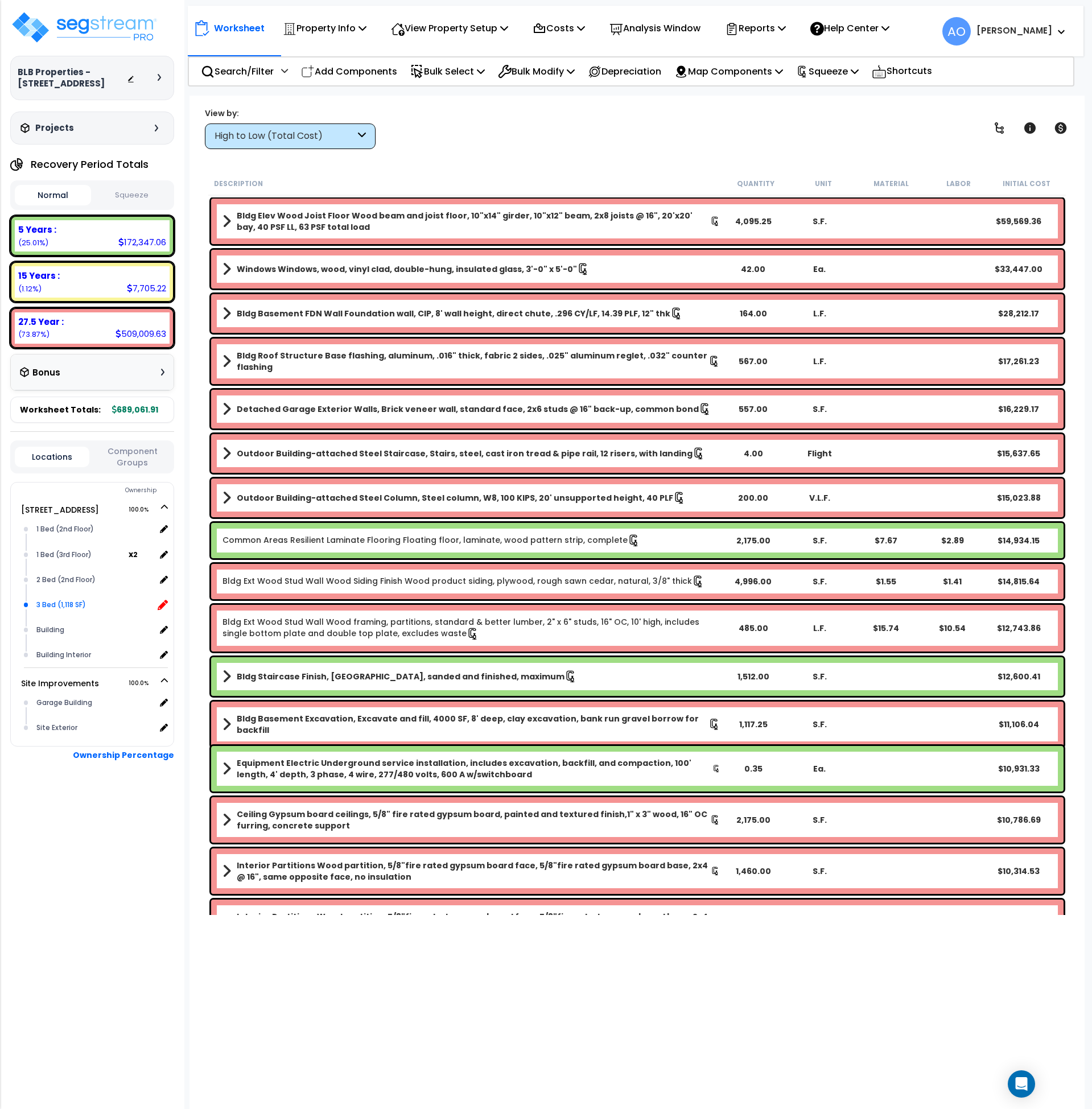
click at [164, 601] on icon at bounding box center [163, 605] width 10 height 10
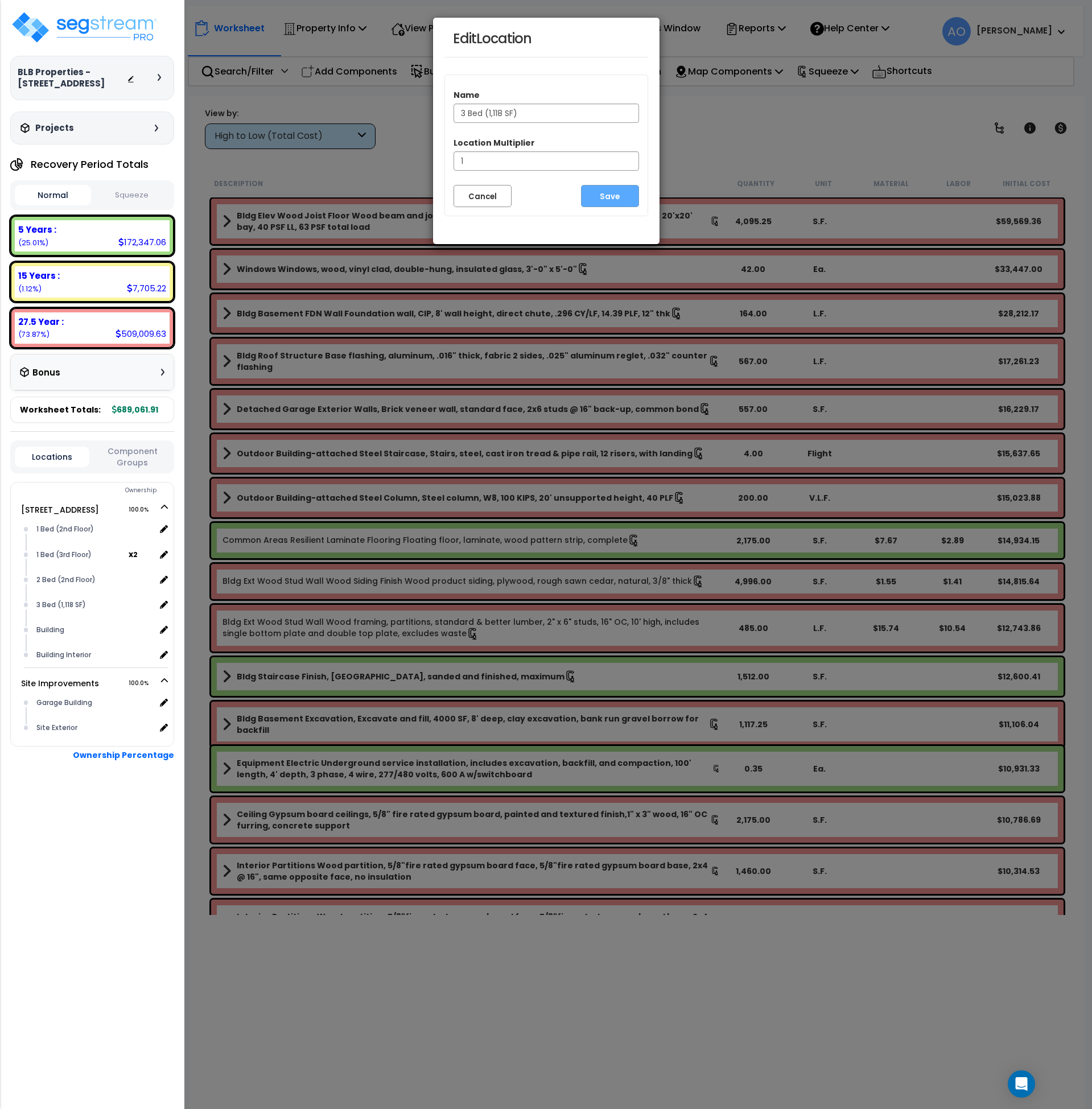
drag, startPoint x: 531, startPoint y: 109, endPoint x: 487, endPoint y: 115, distance: 44.4
click at [487, 115] on input "3 Bed (1,118 SF)" at bounding box center [546, 113] width 186 height 20
type input "3 Bed (Main Floor)"
click at [606, 193] on button "Save" at bounding box center [610, 196] width 58 height 22
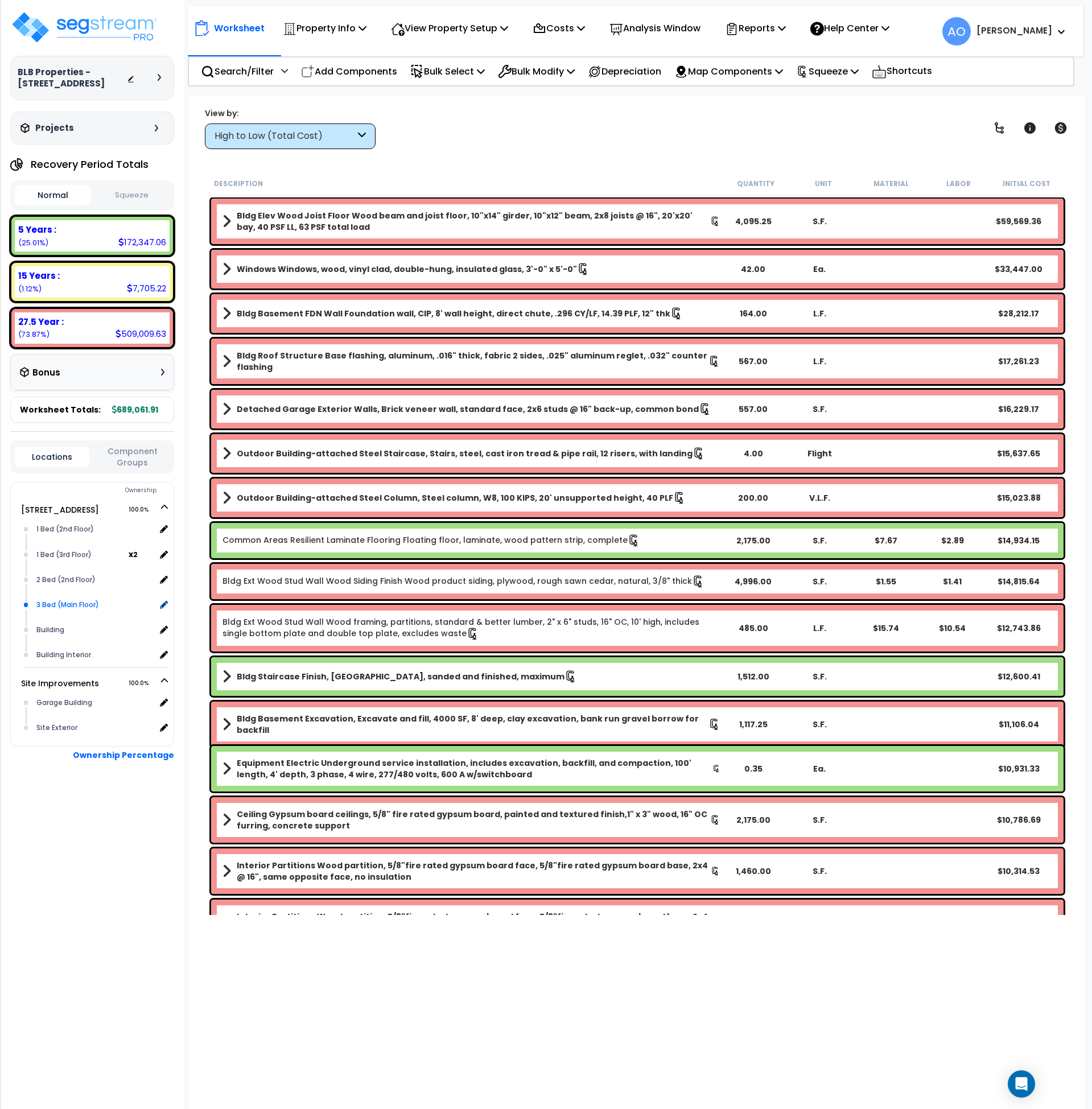
click at [64, 602] on div "3 Bed (Main Floor)" at bounding box center [95, 605] width 122 height 14
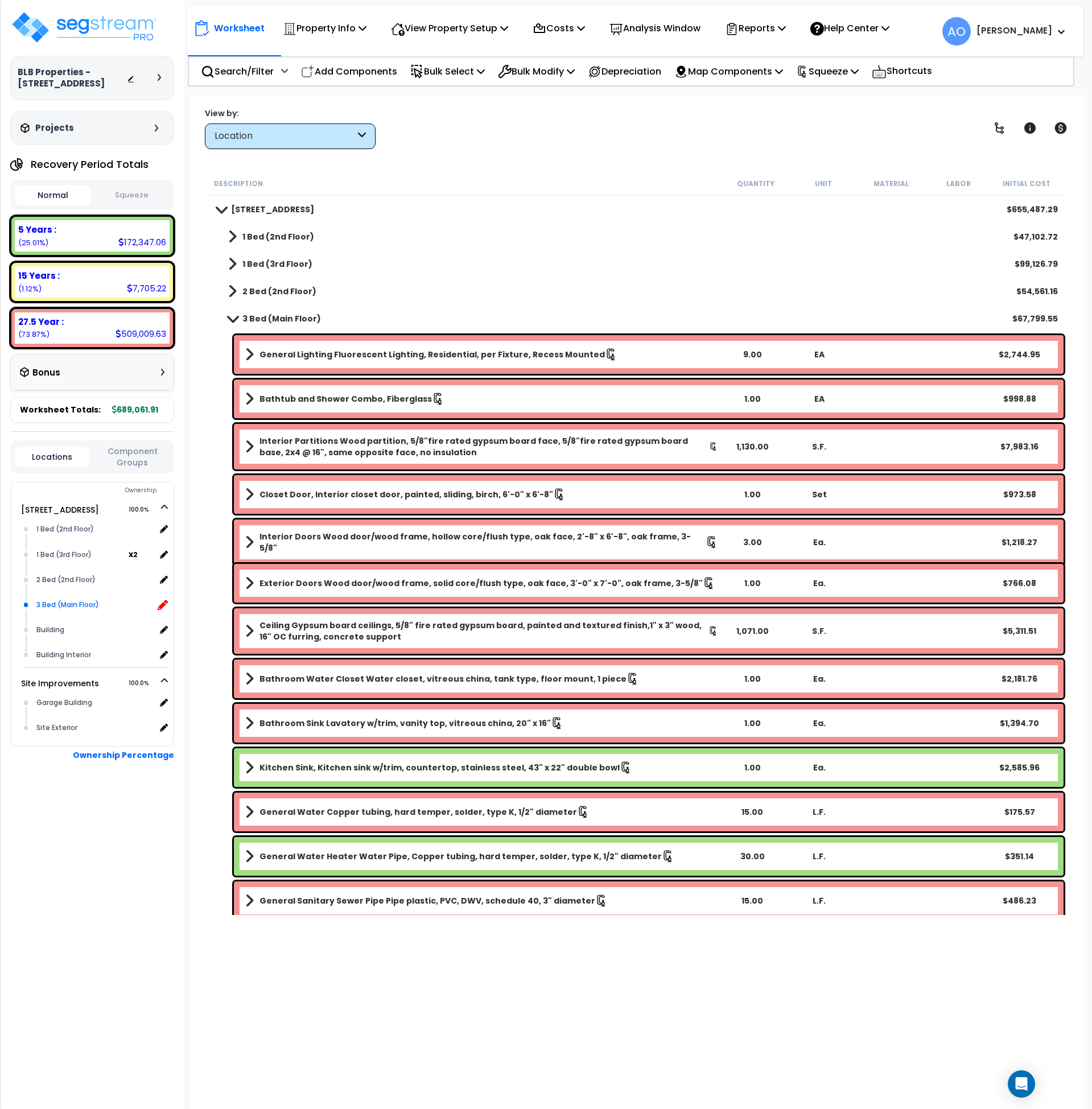
click at [164, 602] on icon at bounding box center [163, 605] width 10 height 10
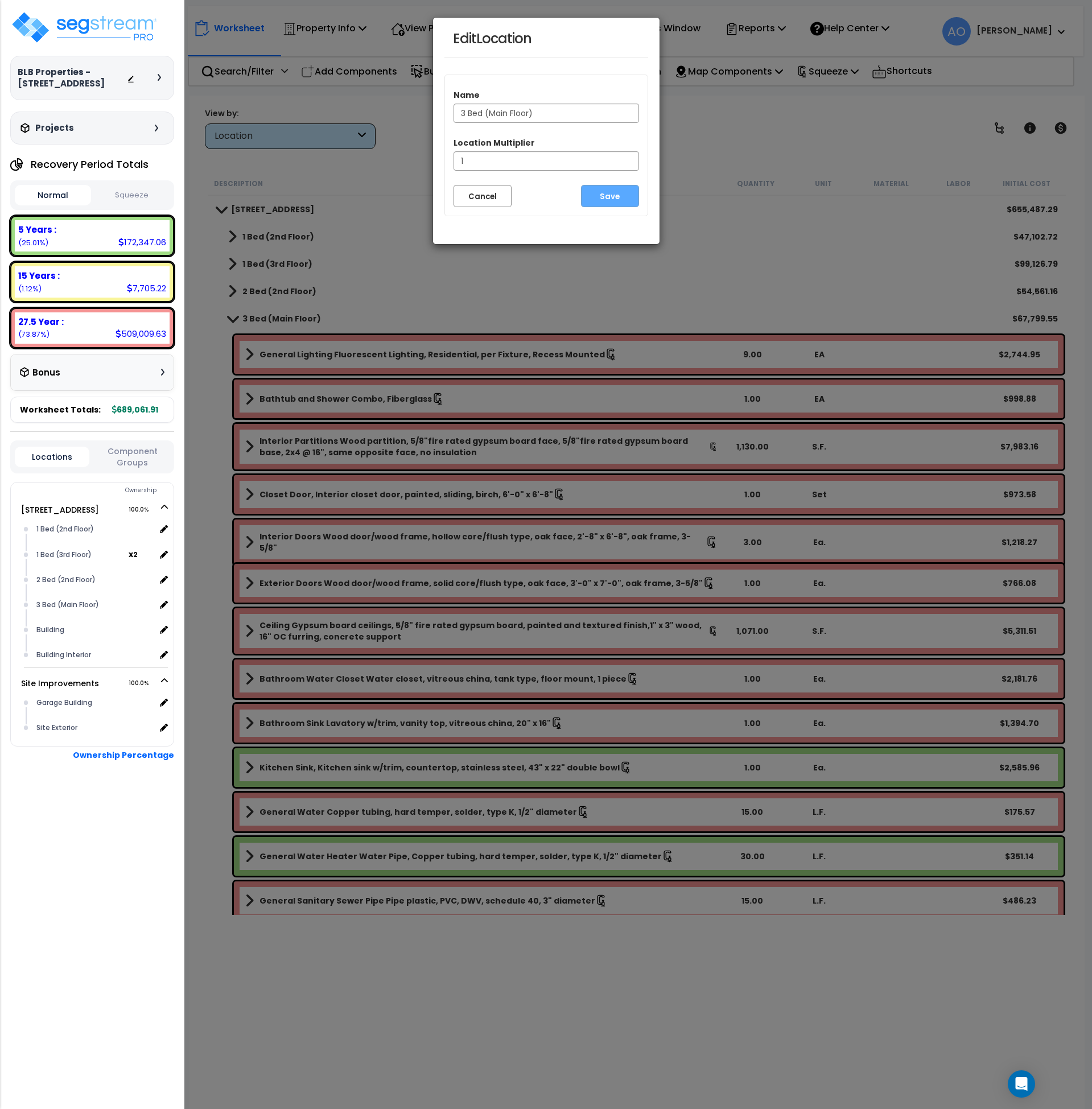
drag, startPoint x: 529, startPoint y: 113, endPoint x: 490, endPoint y: 116, distance: 39.1
click at [490, 116] on input "3 Bed (Main Floor)" at bounding box center [546, 113] width 186 height 20
type input "3 Bed (1F)"
click at [609, 196] on button "Save" at bounding box center [610, 196] width 58 height 22
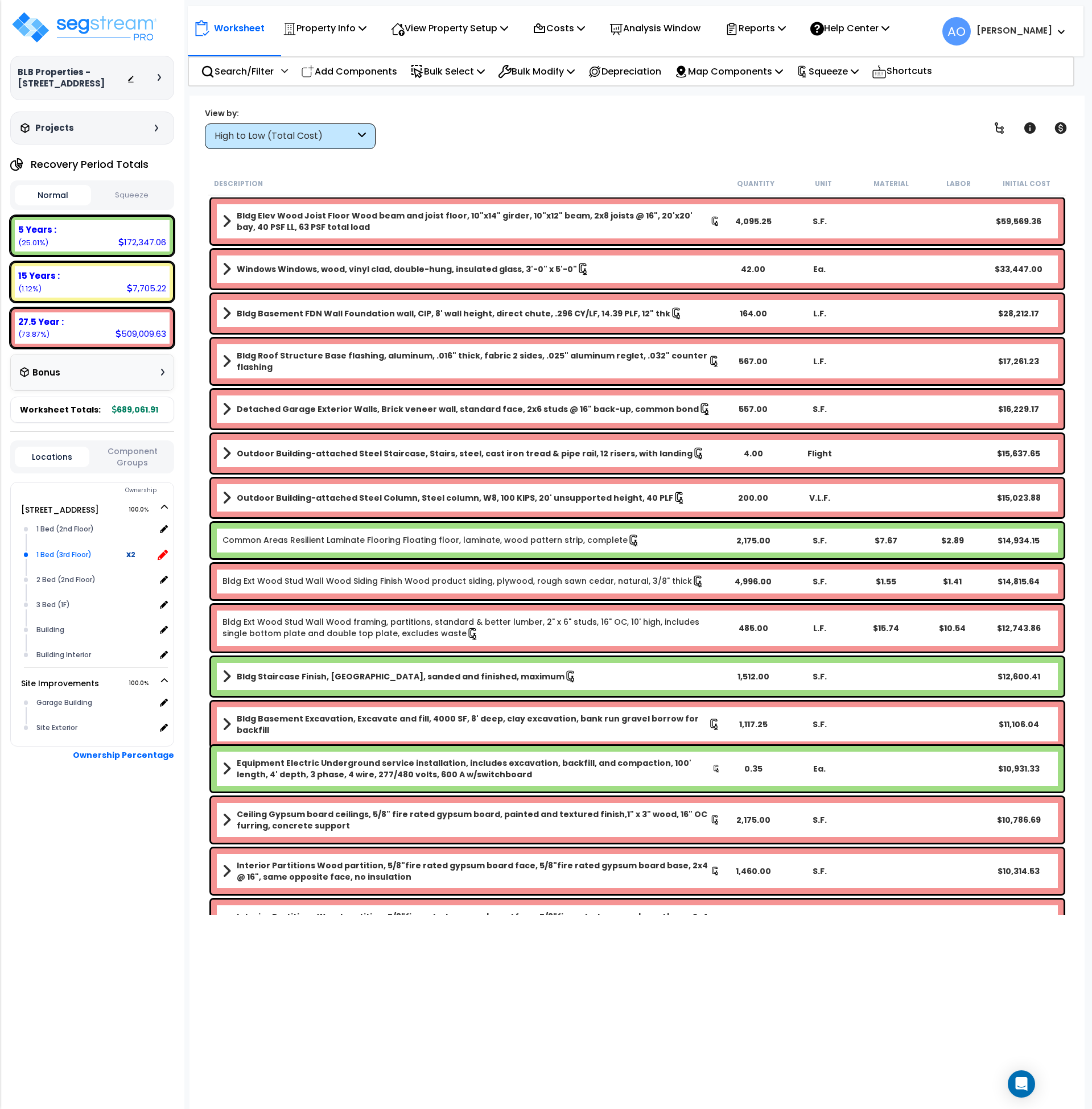
click at [163, 554] on icon at bounding box center [163, 555] width 10 height 10
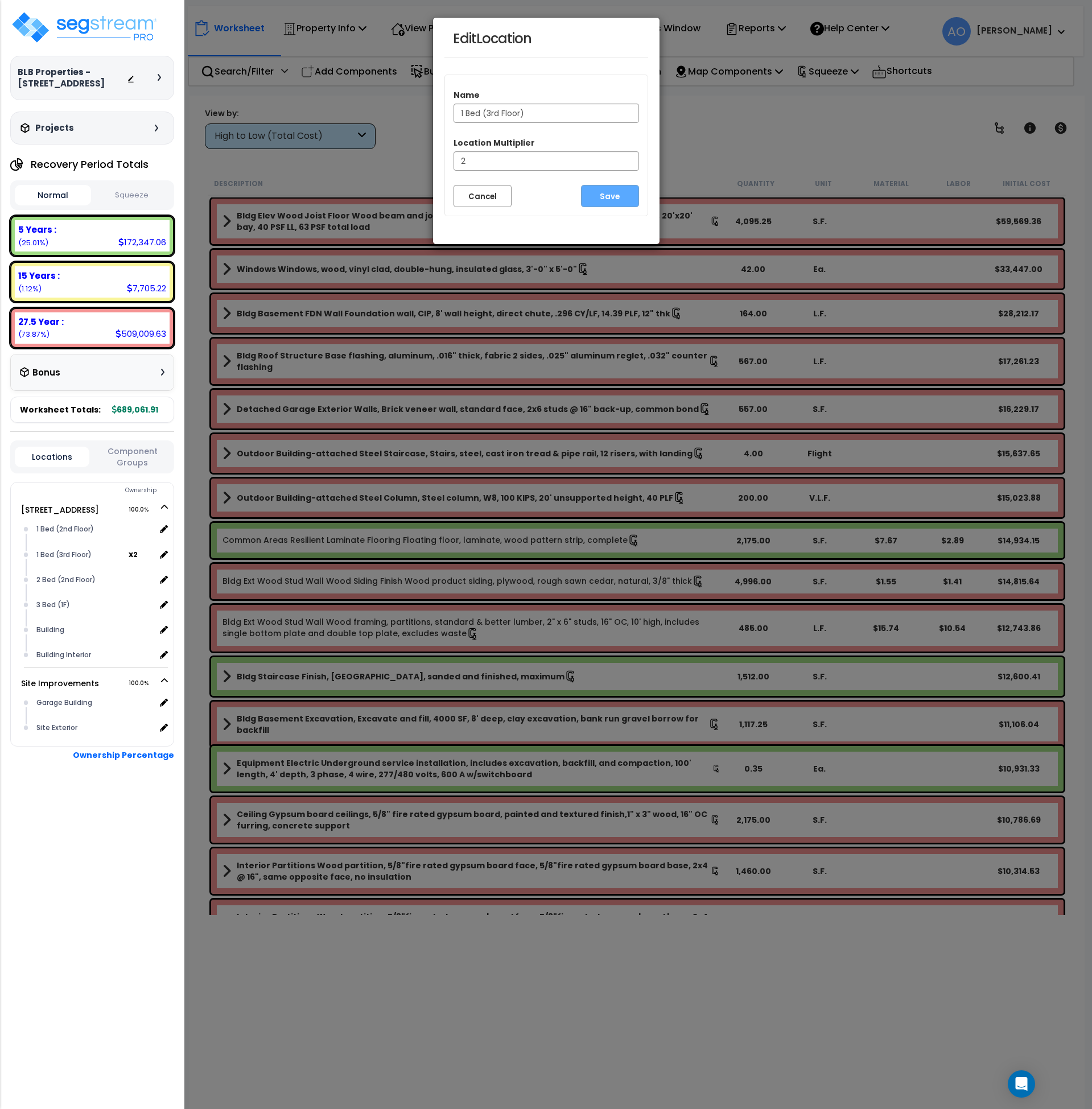
drag, startPoint x: 519, startPoint y: 111, endPoint x: 496, endPoint y: 133, distance: 31.8
click at [490, 115] on input "1 Bed (3rd Floor)" at bounding box center [546, 113] width 186 height 20
type input "1 Bed (3F & 3R)"
click at [607, 198] on button "Save" at bounding box center [610, 196] width 58 height 22
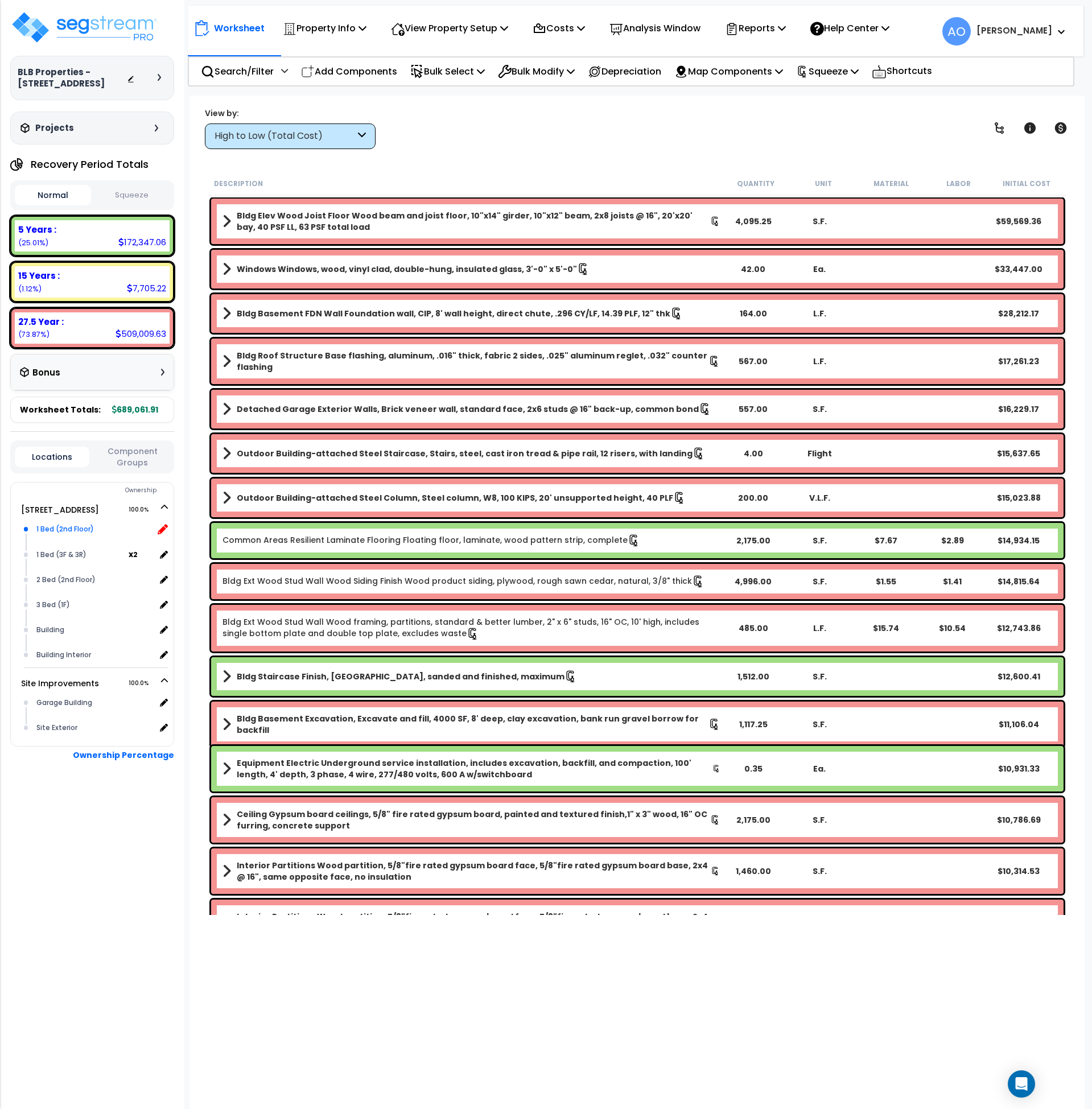
click at [165, 528] on icon at bounding box center [163, 529] width 10 height 10
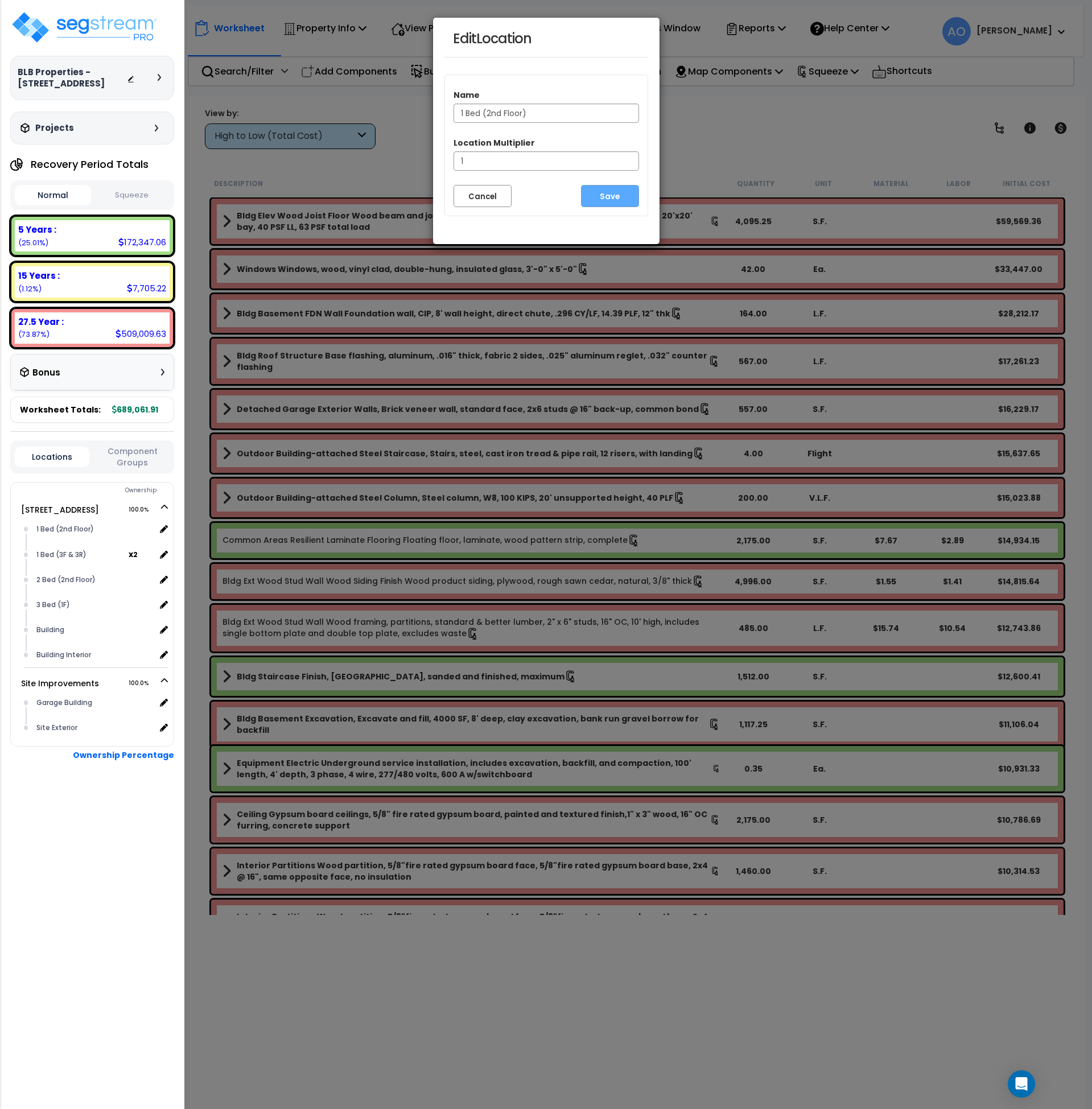
drag, startPoint x: 523, startPoint y: 115, endPoint x: 490, endPoint y: 122, distance: 33.7
click at [490, 118] on input "1 Bed (2nd Floor)" at bounding box center [546, 113] width 186 height 20
type input "1 Bed (2F)"
click at [611, 193] on button "Save" at bounding box center [610, 196] width 58 height 22
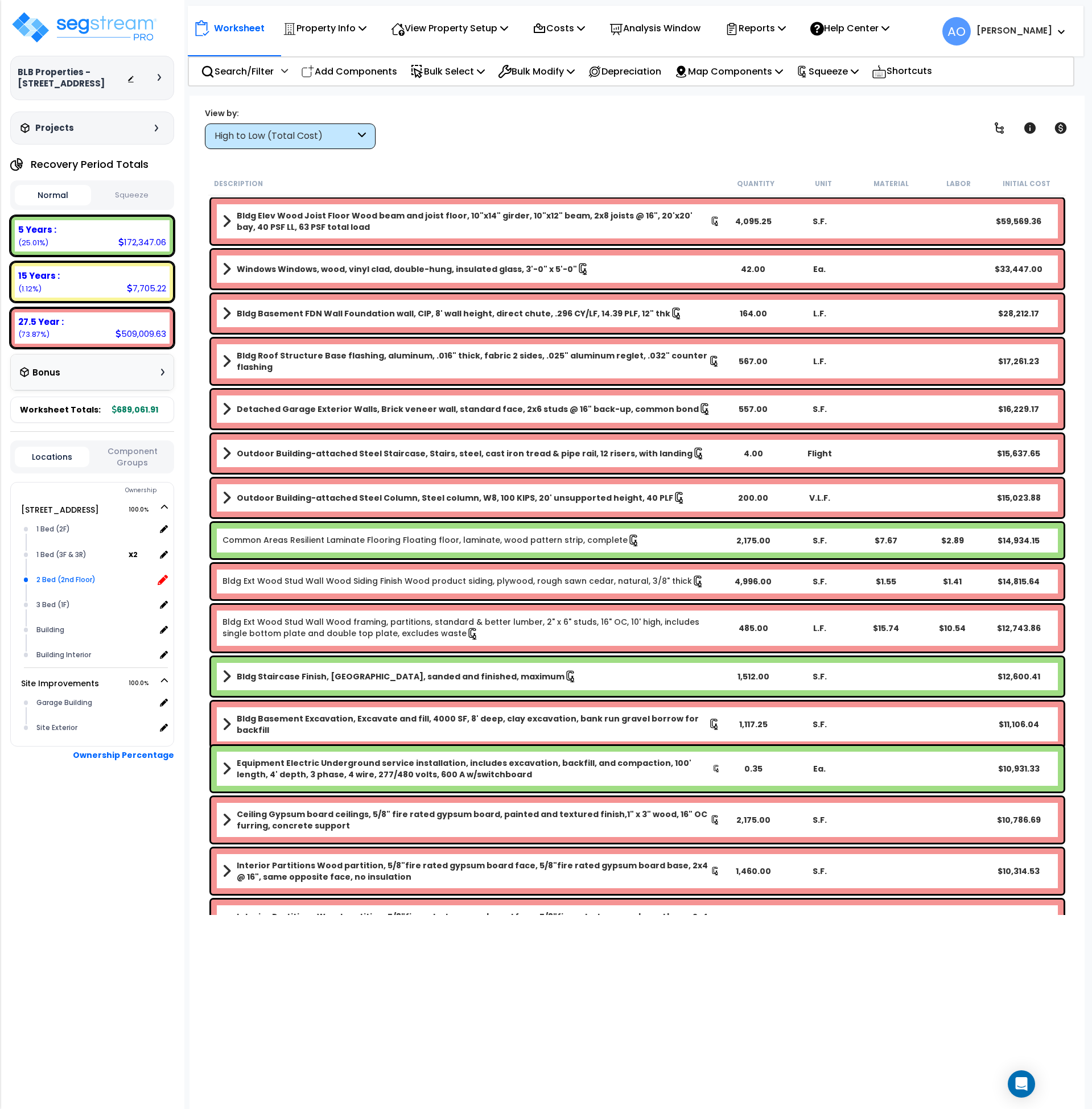
click at [162, 579] on icon at bounding box center [163, 580] width 10 height 10
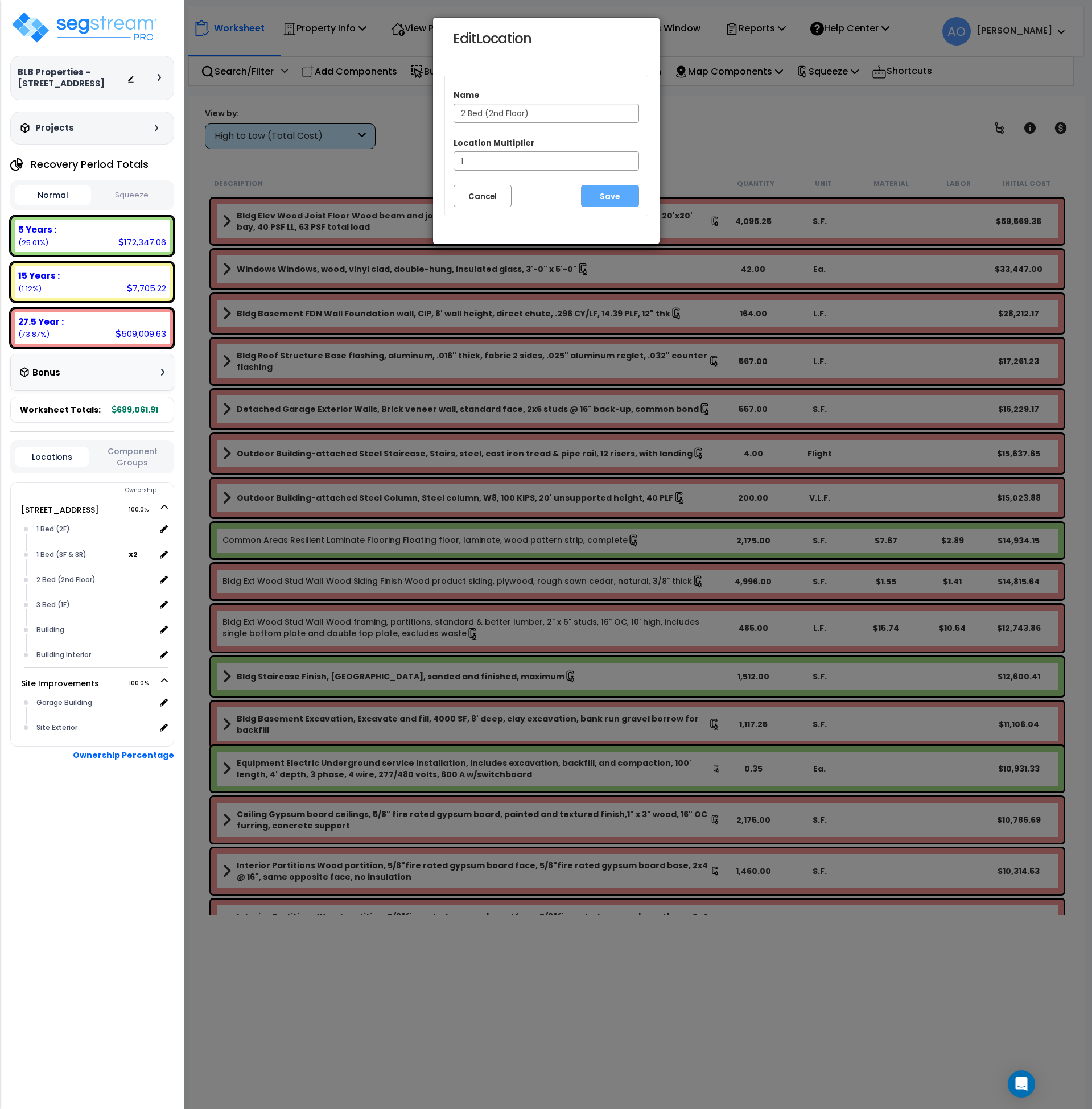
drag, startPoint x: 501, startPoint y: 113, endPoint x: 492, endPoint y: 113, distance: 9.0
click at [492, 113] on input "2 Bed (2nd Floor)" at bounding box center [546, 113] width 186 height 20
type input "2 Bed (2R)"
click at [617, 194] on button "Save" at bounding box center [610, 196] width 58 height 22
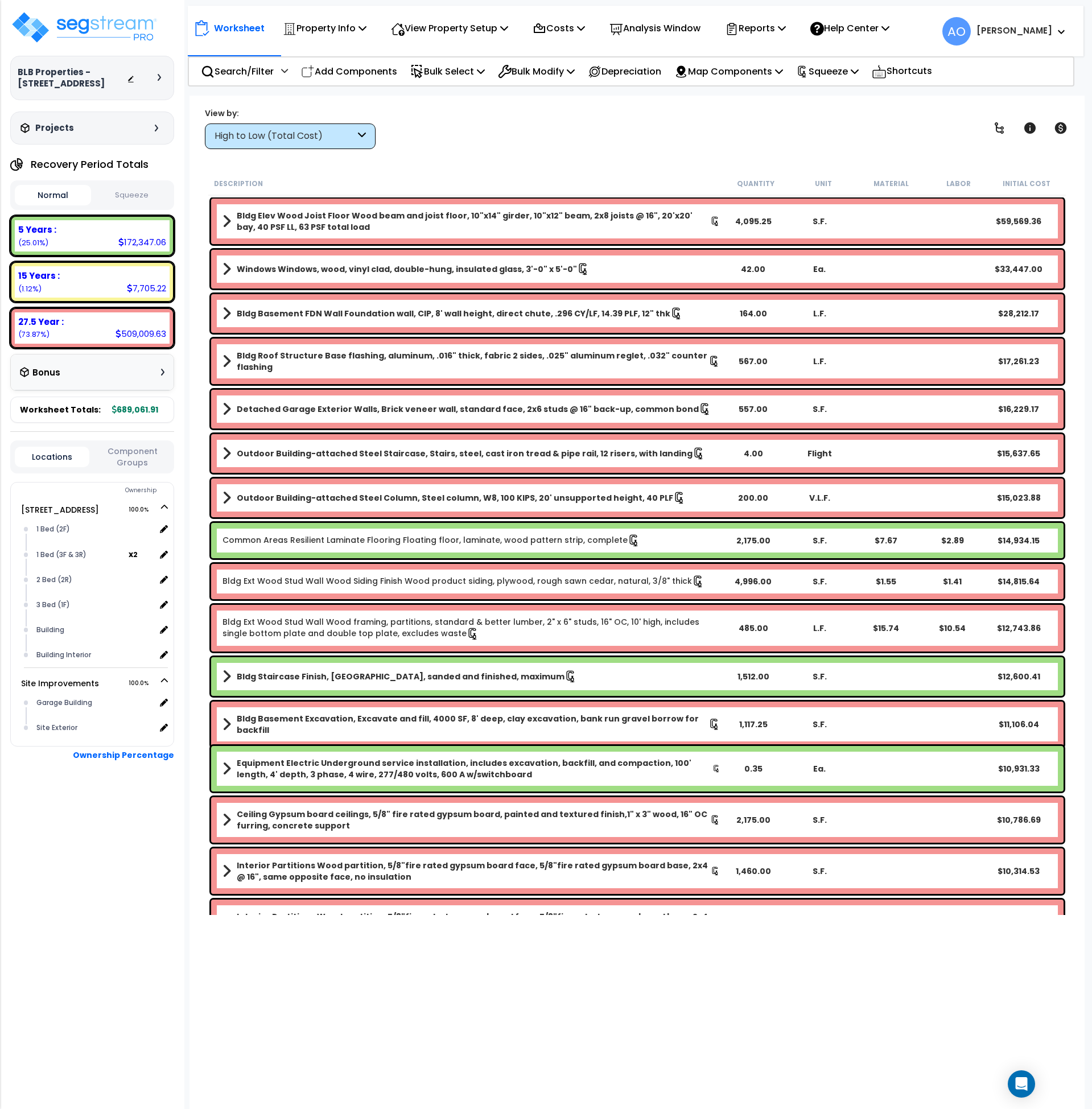
click at [138, 939] on div "BLB Properties - 200 South 6th Street Depreciable Tax Basis : $314,896.87 Place…" at bounding box center [92, 554] width 184 height 1109
click at [59, 583] on div "2 Bed (2R)" at bounding box center [95, 580] width 122 height 14
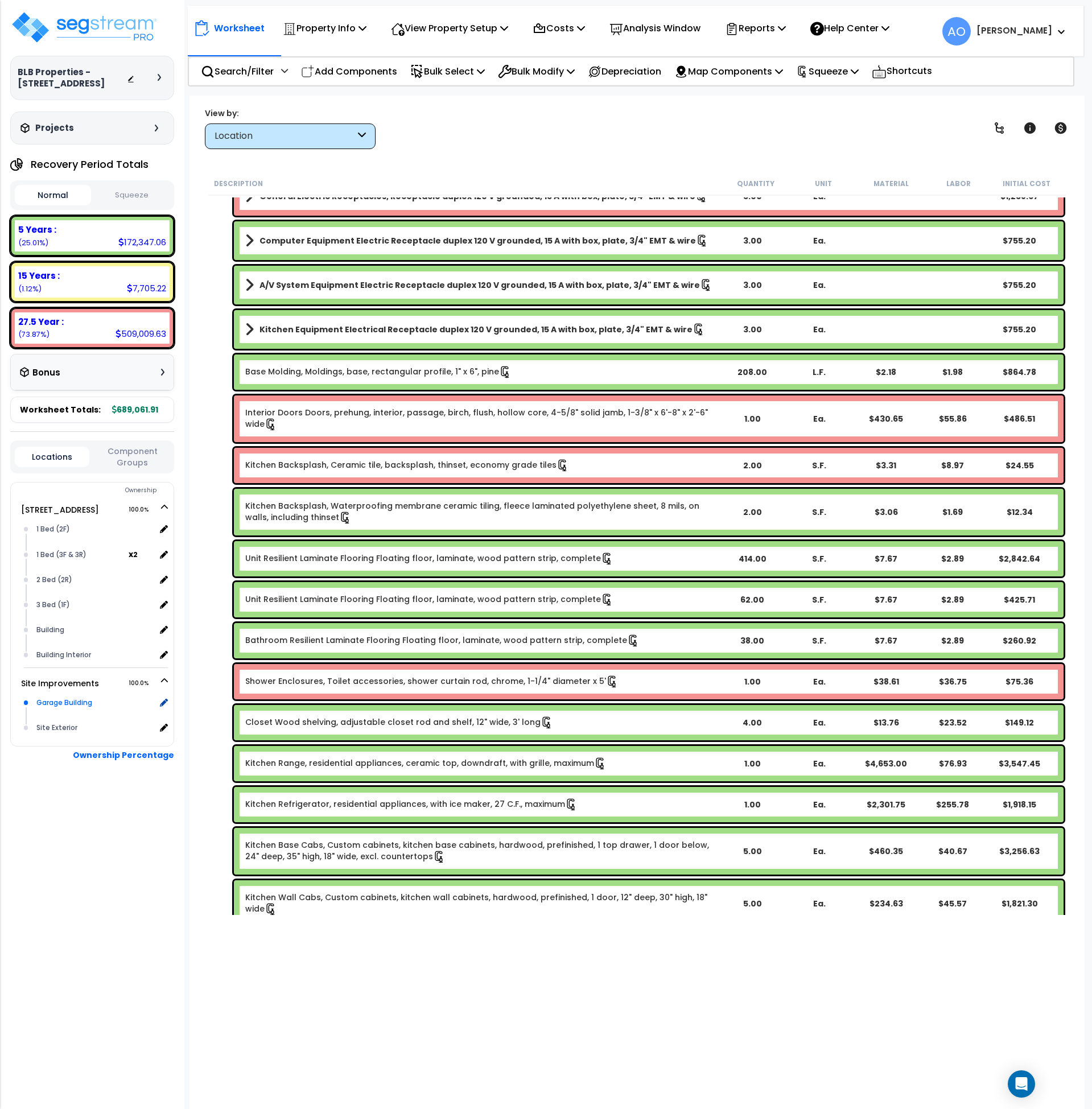
scroll to position [812, 0]
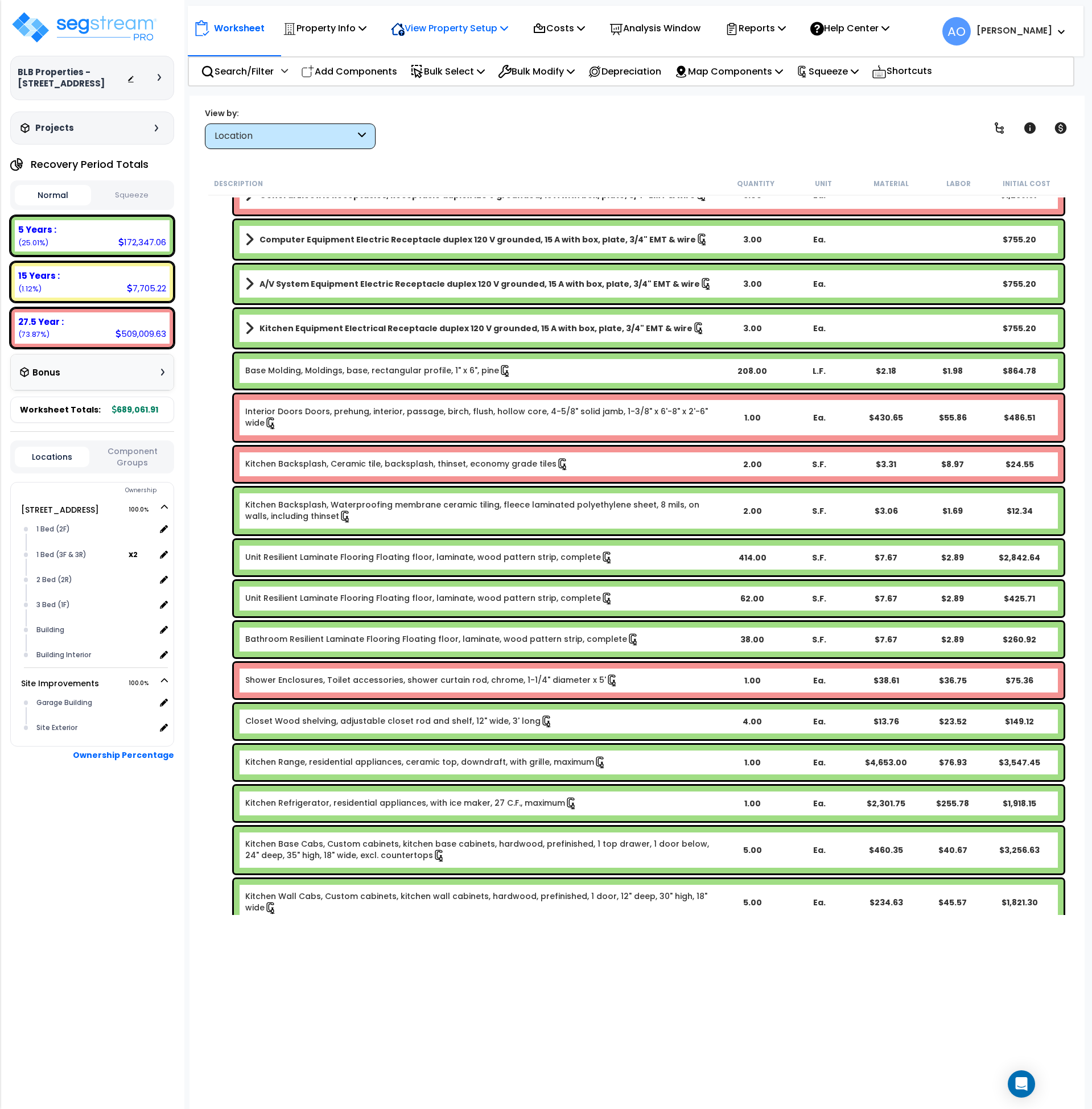
click at [481, 27] on p "View Property Setup" at bounding box center [450, 28] width 117 height 15
click at [453, 88] on link "View Questionnaire" at bounding box center [441, 77] width 113 height 23
click at [54, 527] on div "1 Bed (2F)" at bounding box center [95, 529] width 122 height 14
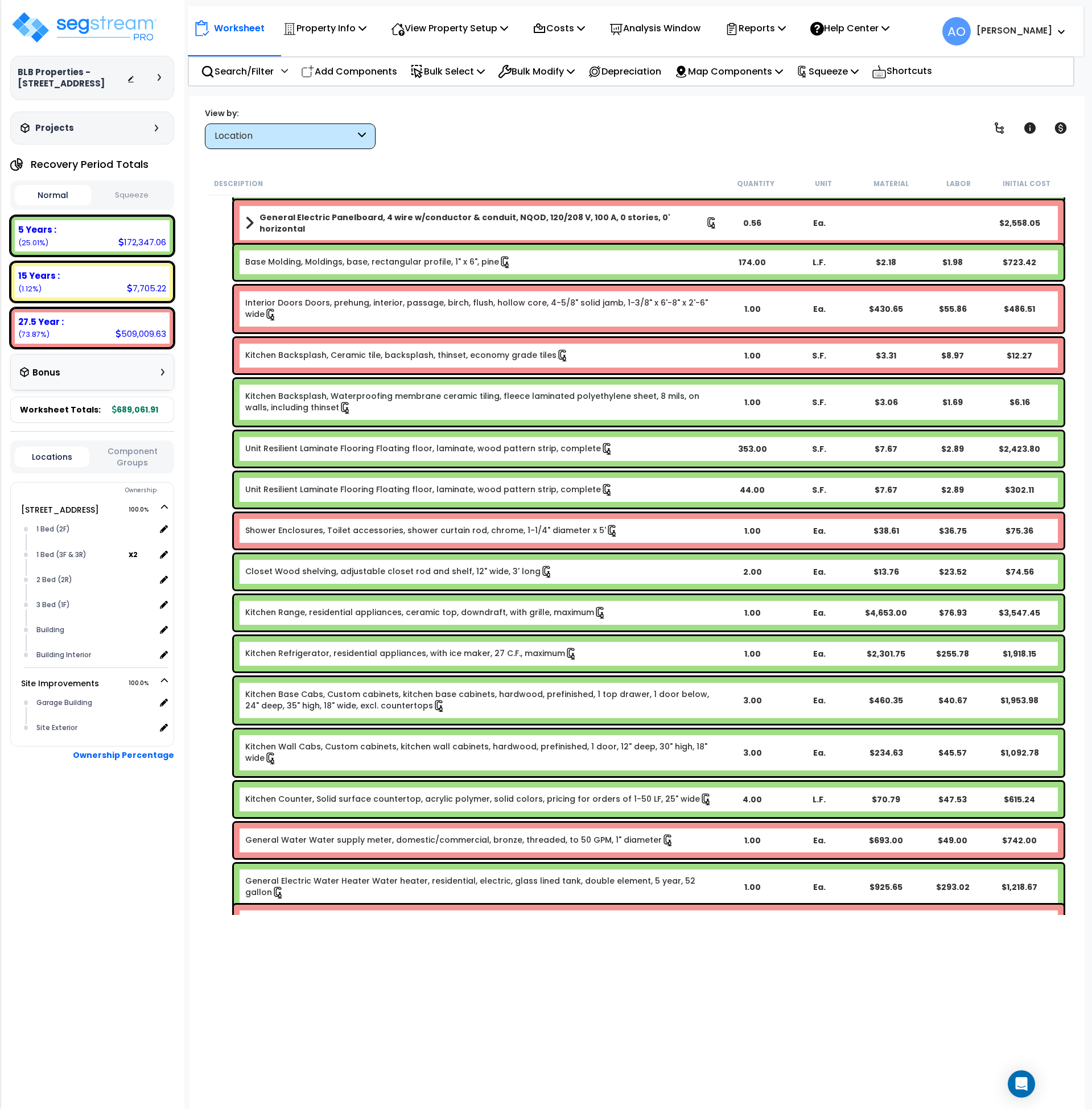
scroll to position [689, 0]
click at [437, 450] on link "Unit Resilient Laminate Flooring Floating floor, laminate, wood pattern strip, …" at bounding box center [429, 448] width 368 height 13
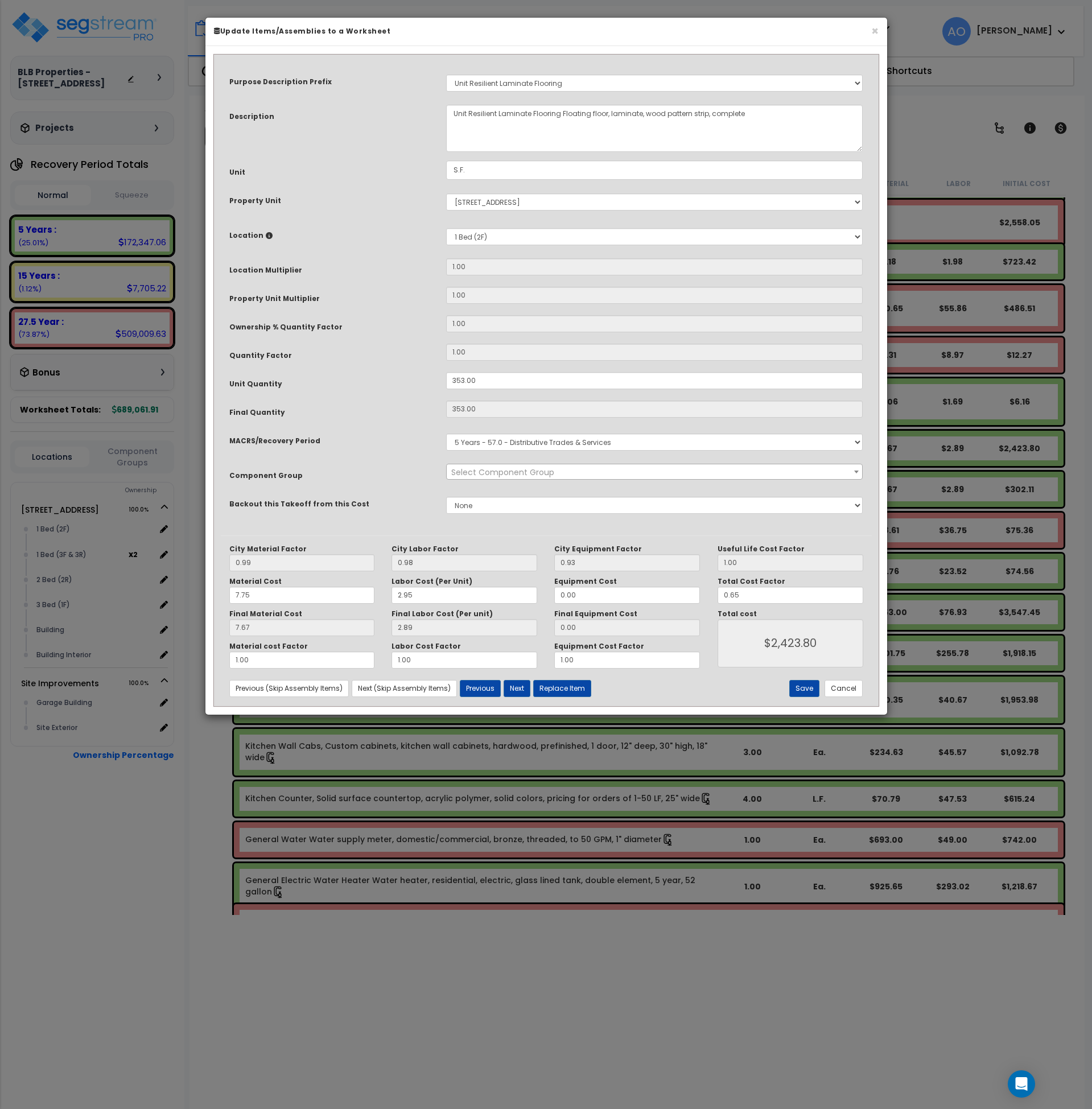
select select "45956"
click at [844, 697] on div "City Material Factor 0.99 City Labor Factor 0.98 City Equipment Factor 0.93 Mat…" at bounding box center [546, 620] width 651 height 171
click at [839, 688] on button "Cancel" at bounding box center [843, 689] width 38 height 17
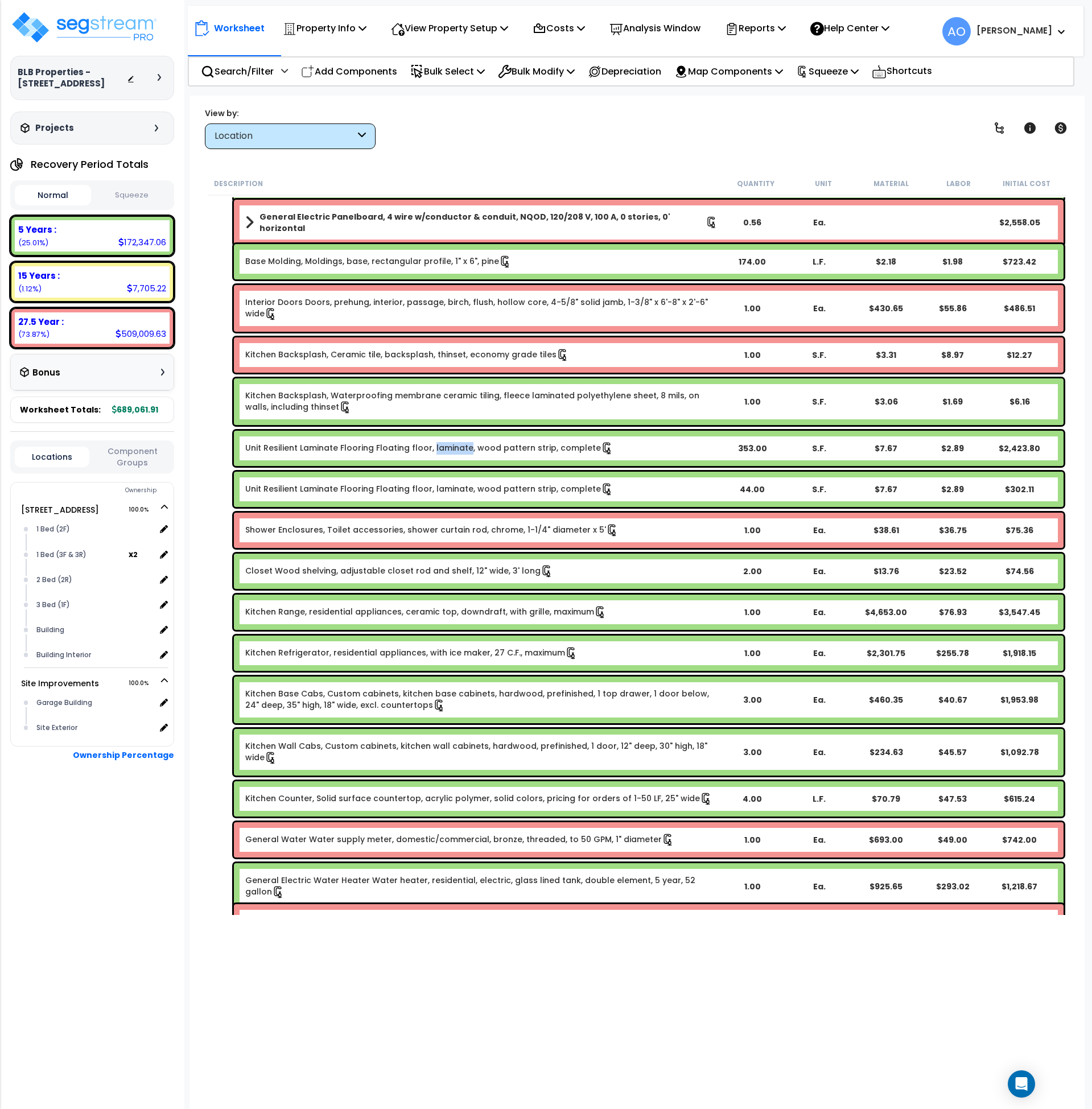
click at [136, 194] on button "Squeeze" at bounding box center [132, 195] width 76 height 20
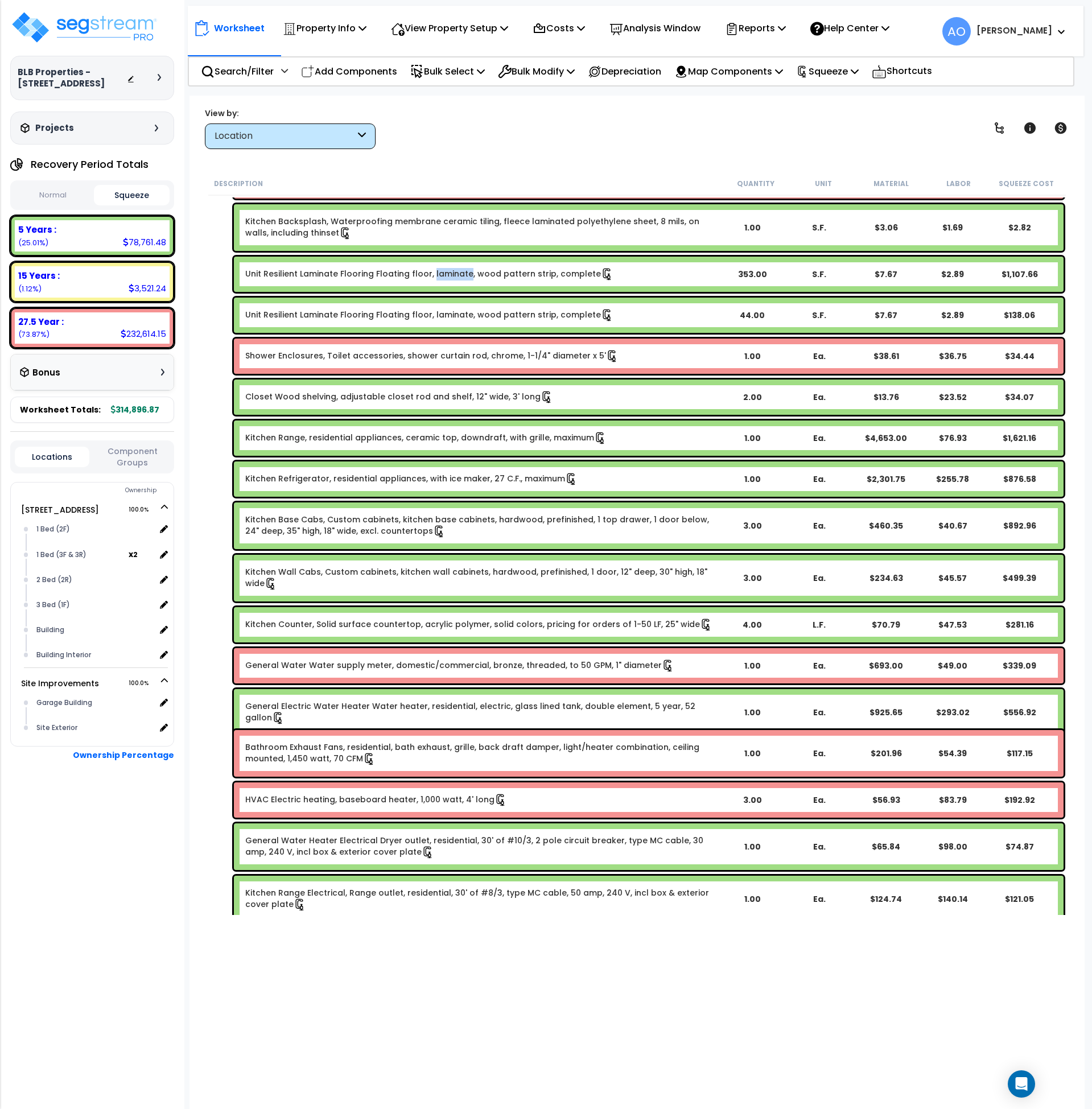
scroll to position [867, 0]
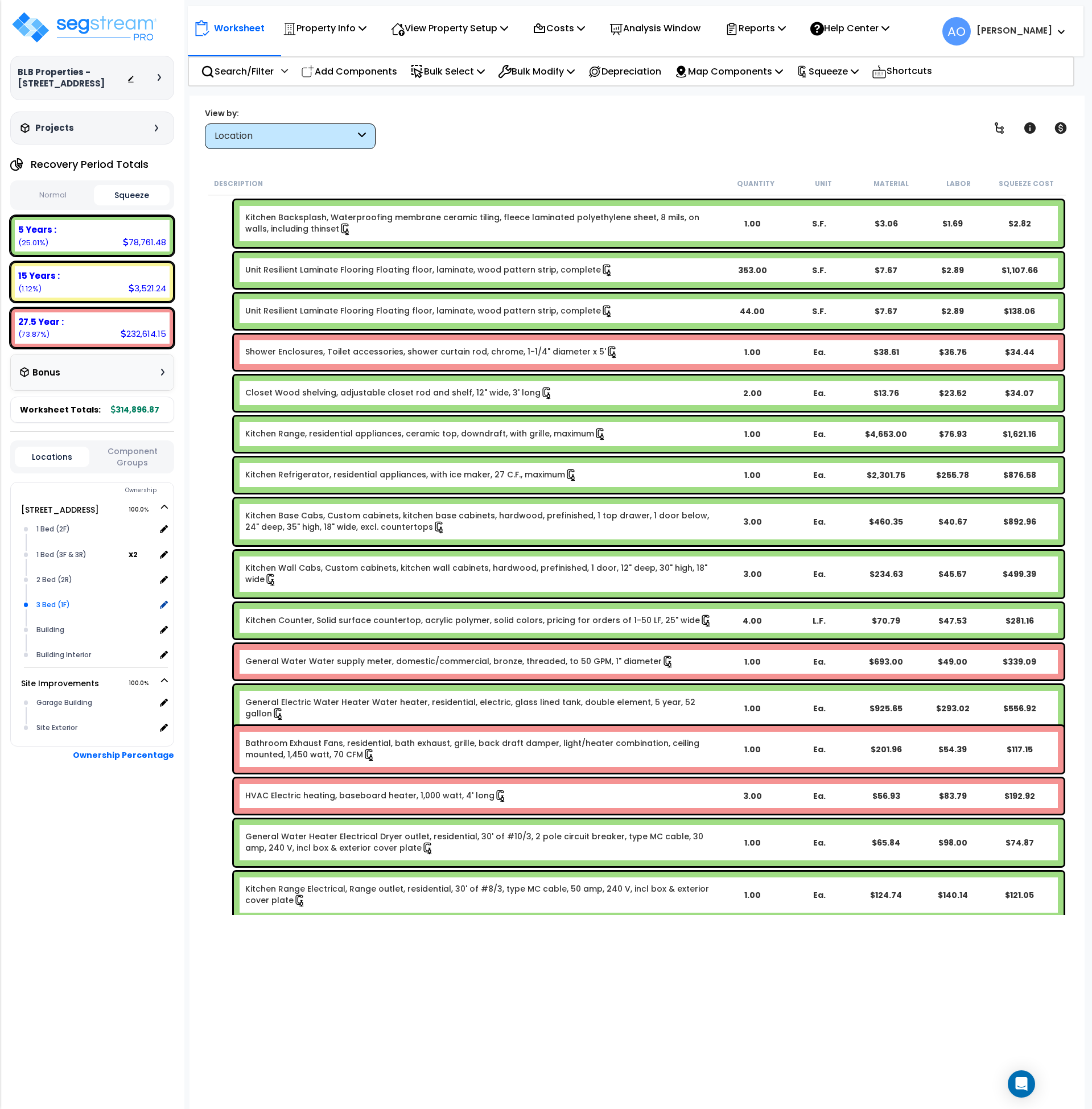
click at [49, 602] on div "3 Bed (1F)" at bounding box center [95, 605] width 122 height 14
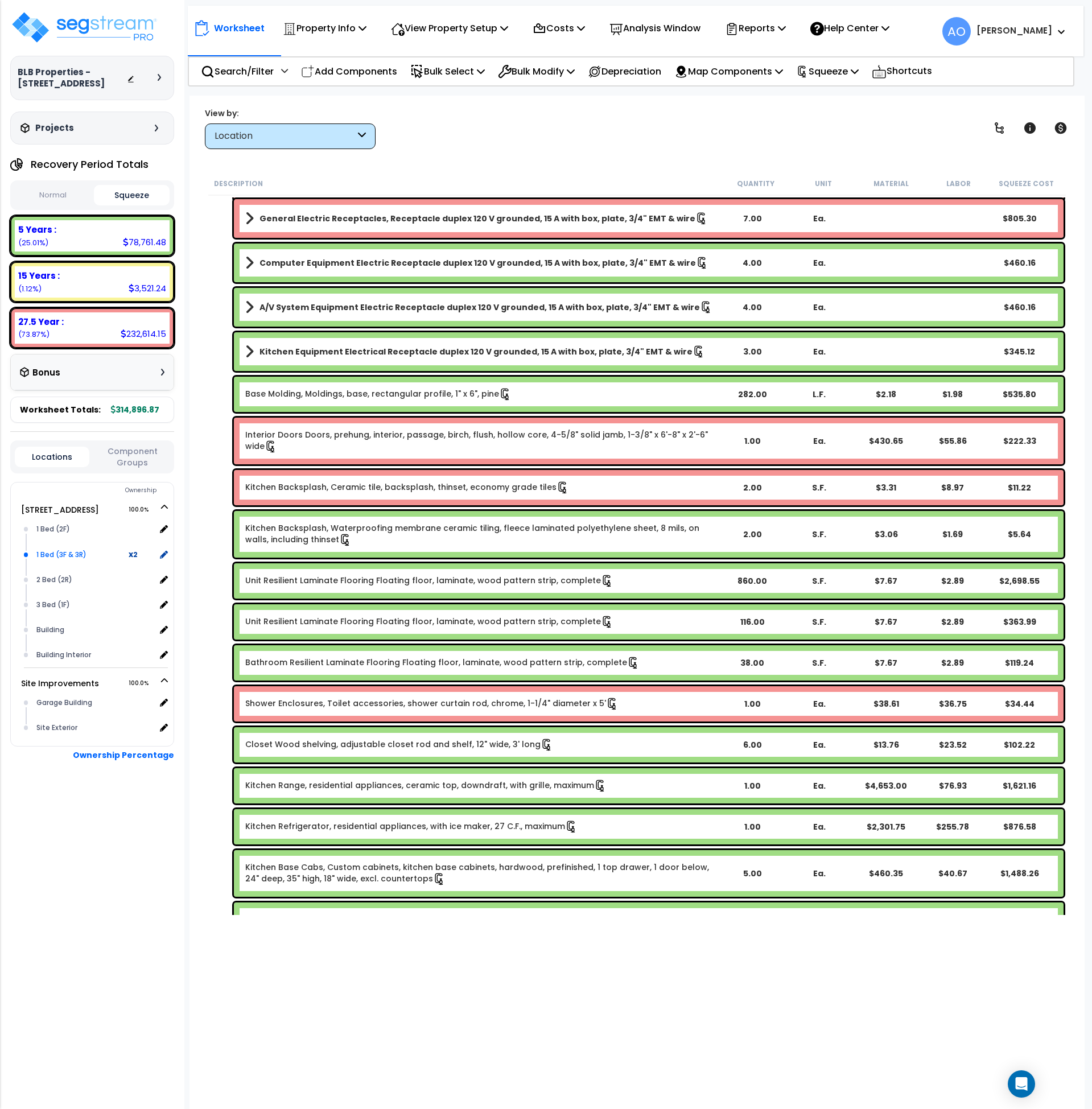
click at [68, 556] on div "1 Bed (3F & 3R)" at bounding box center [81, 555] width 95 height 14
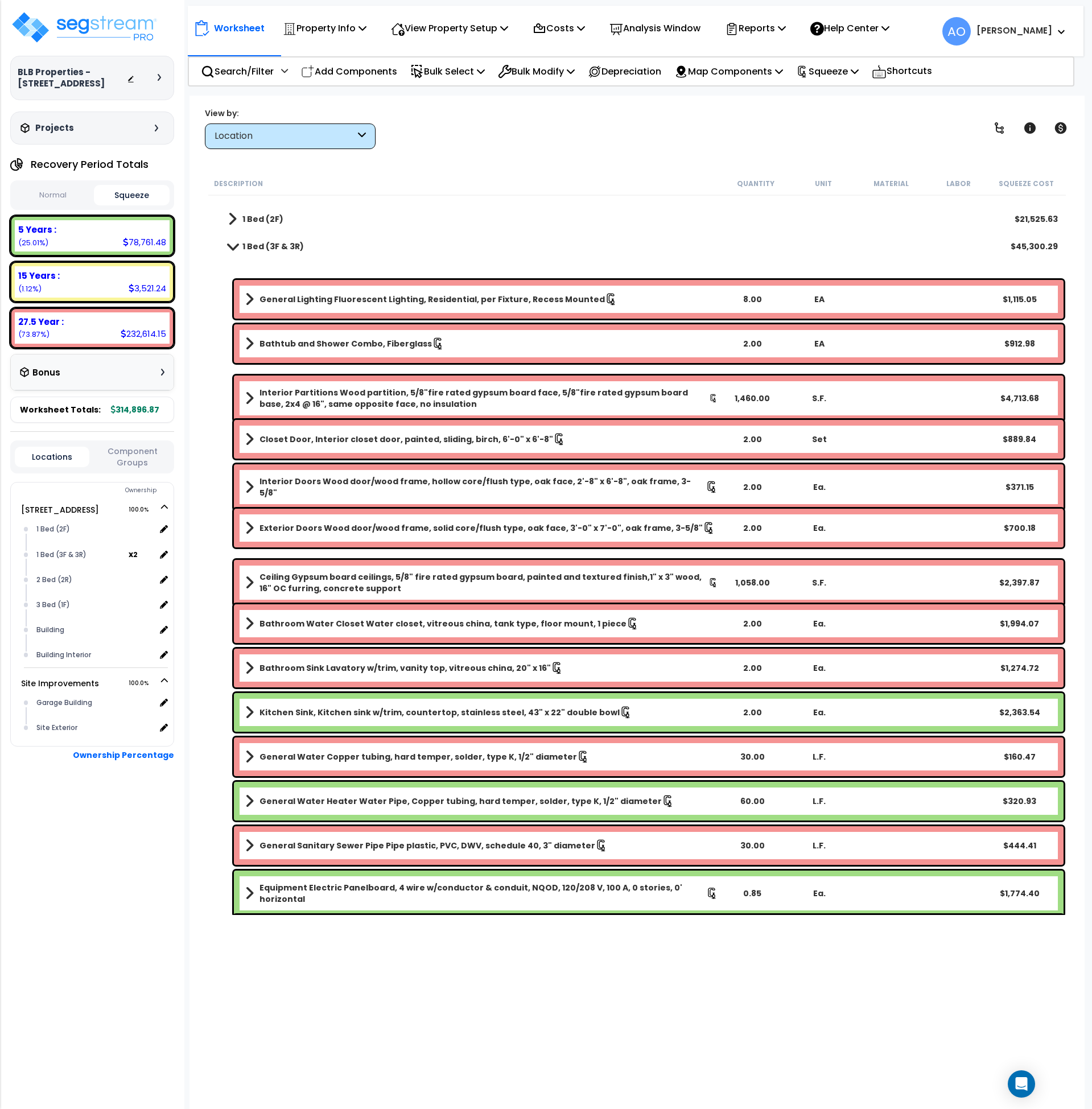
scroll to position [17, 0]
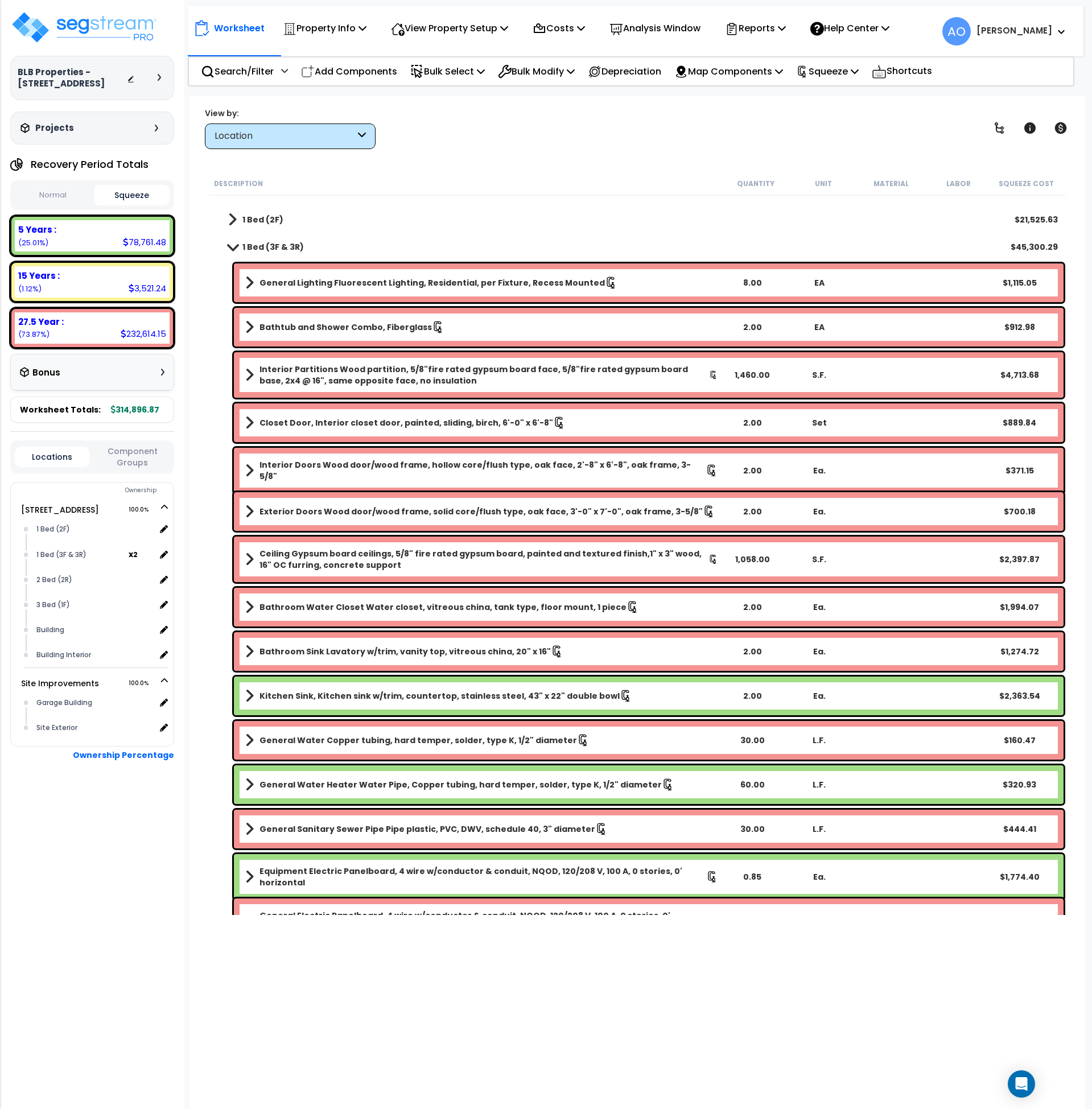
click at [344, 136] on div "Location" at bounding box center [285, 136] width 141 height 13
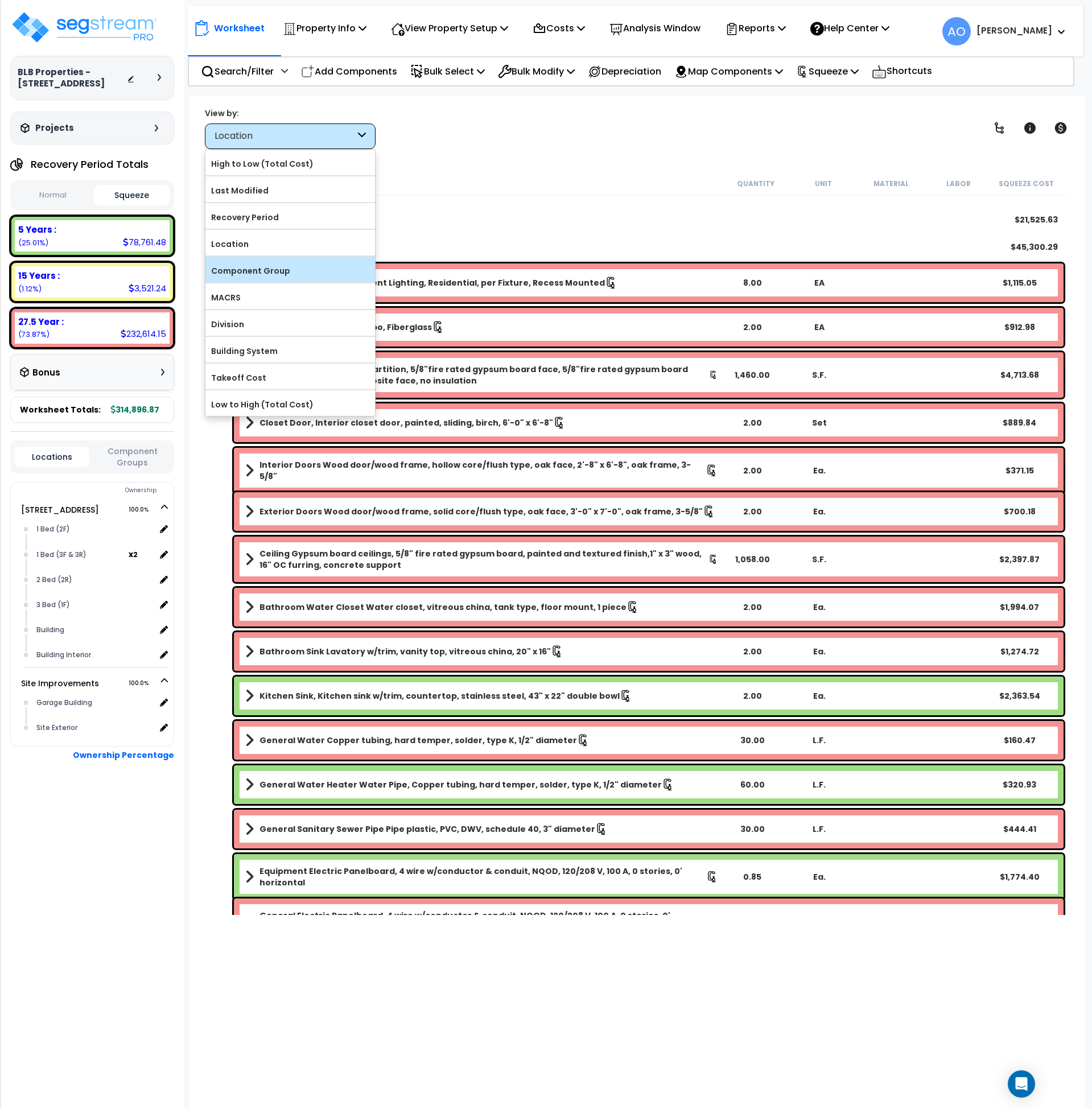
click at [280, 266] on label "Component Group" at bounding box center [290, 271] width 170 height 17
click at [0, 0] on input "Component Group" at bounding box center [0, 0] width 0 height 0
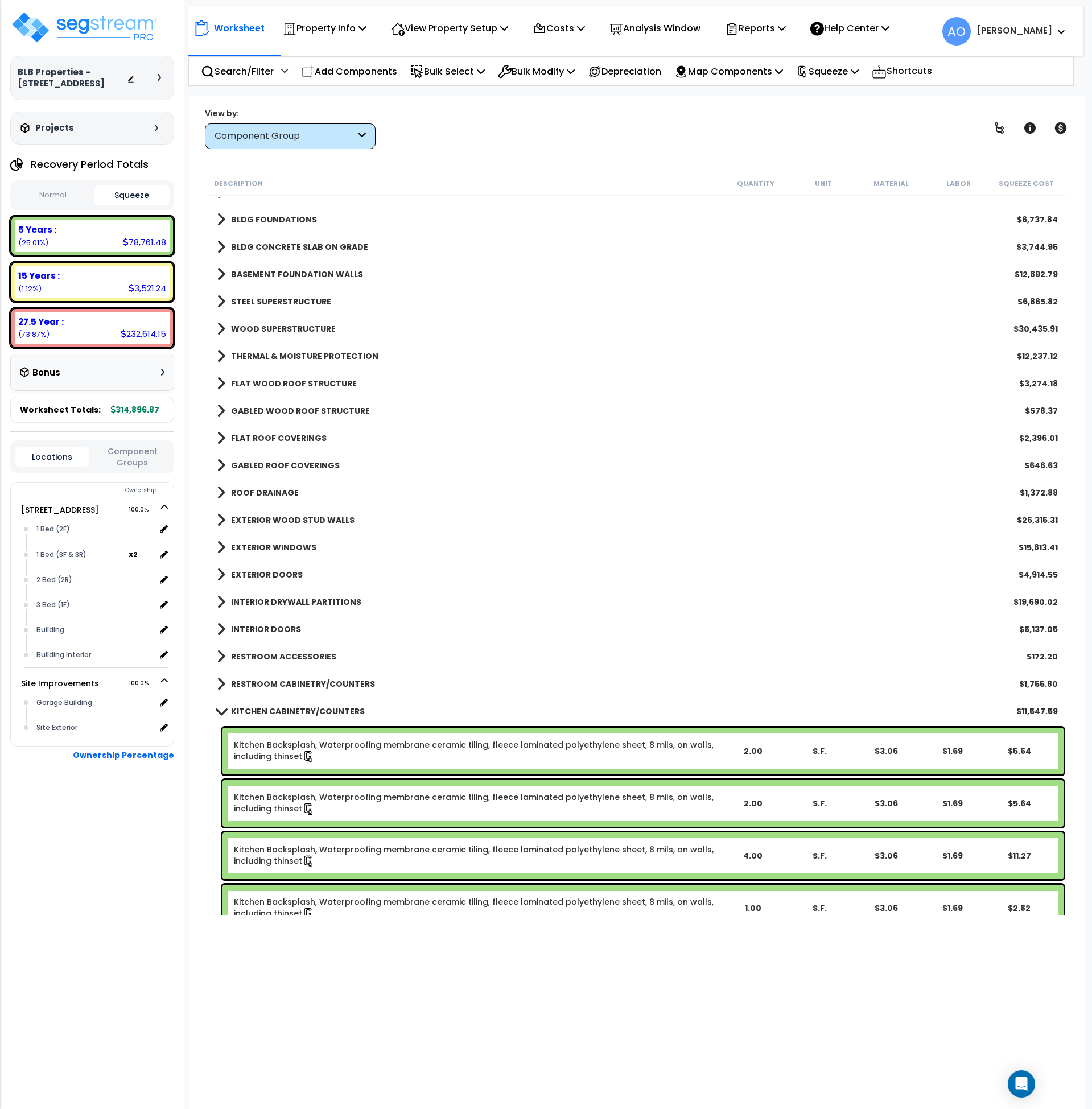
click at [322, 708] on b "KITCHEN CABINETRY/COUNTERS" at bounding box center [298, 711] width 134 height 11
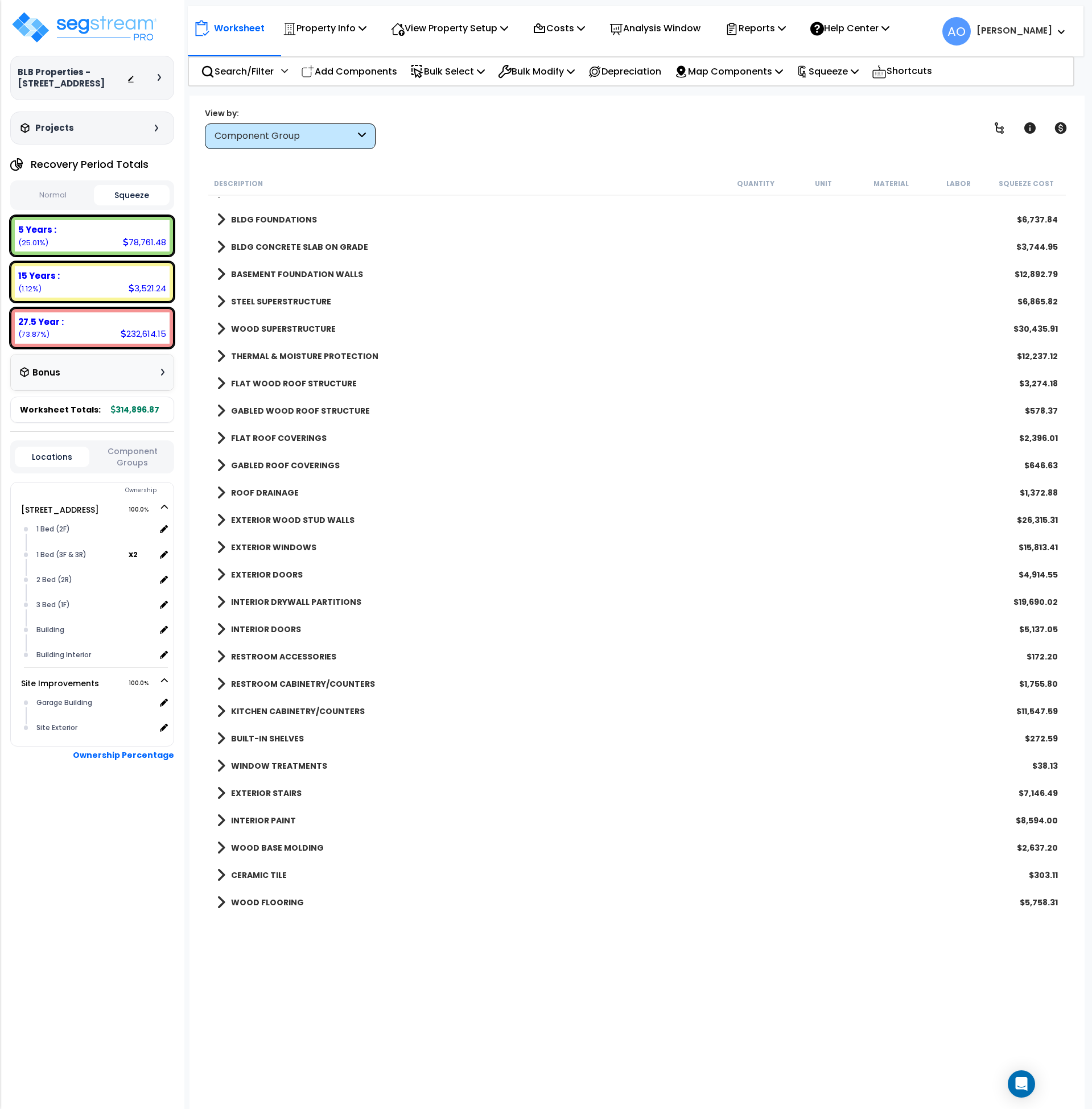
click at [342, 710] on b "KITCHEN CABINETRY/COUNTERS" at bounding box center [298, 711] width 134 height 11
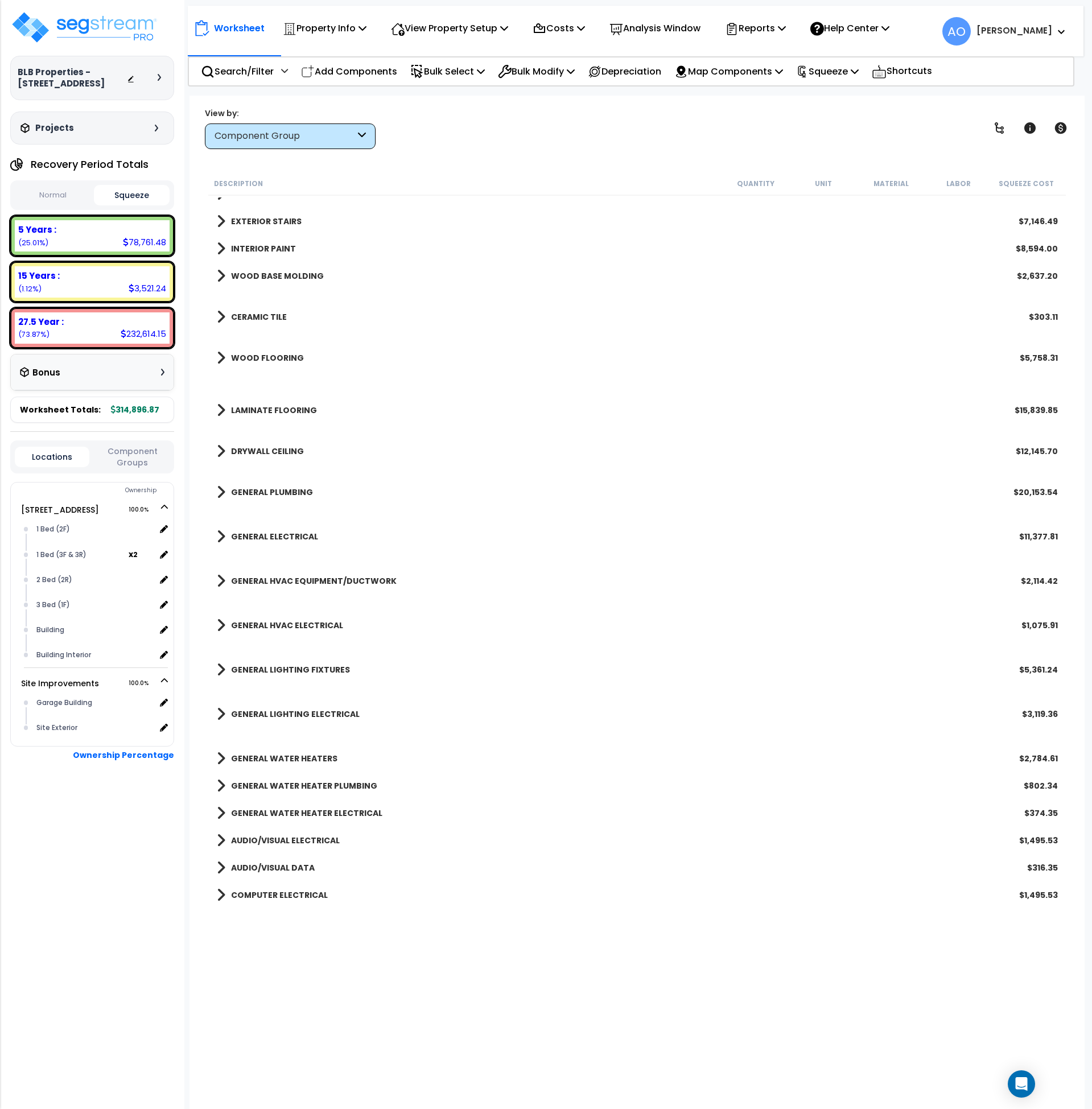
scroll to position [1344, 0]
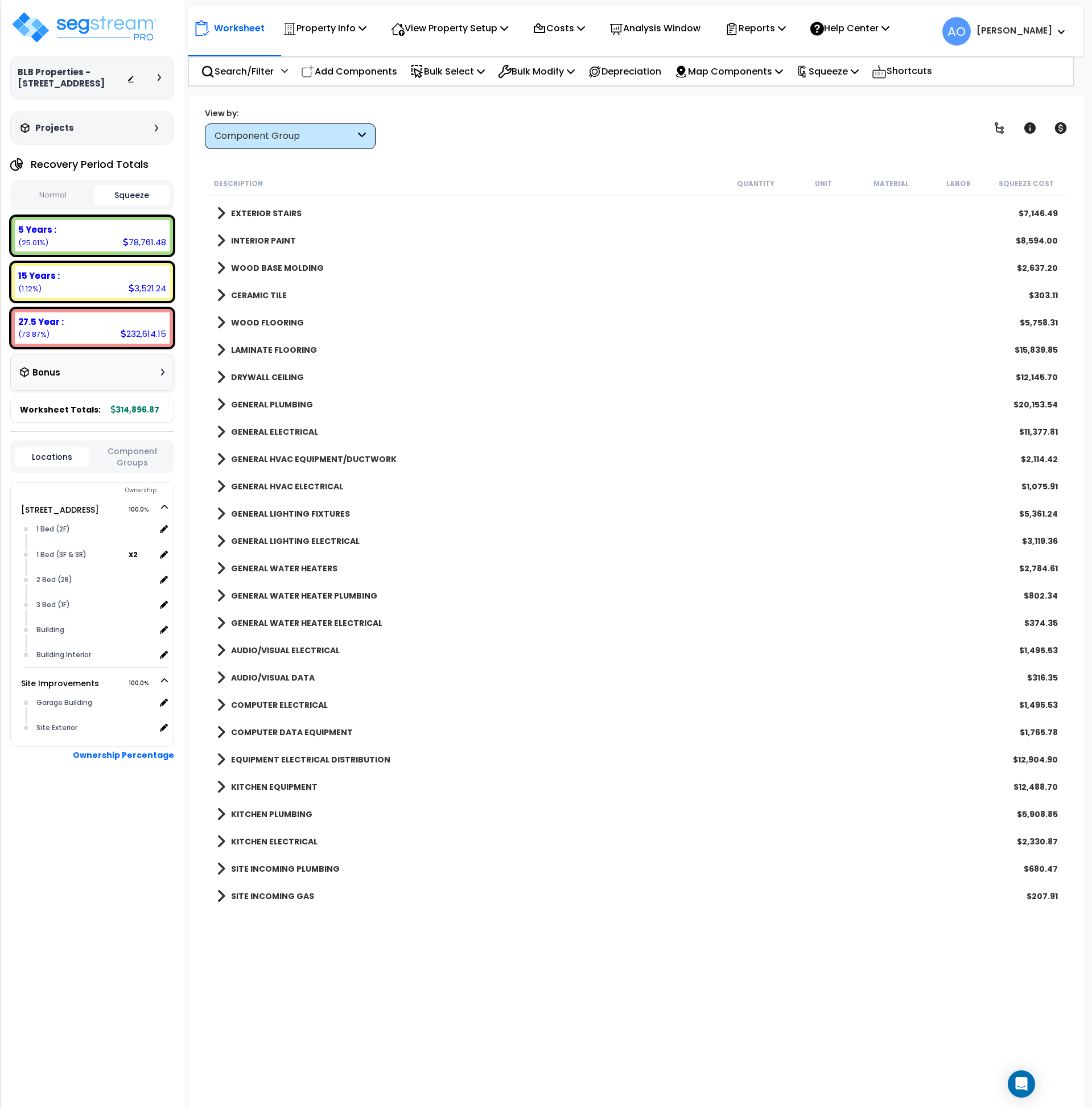
click at [275, 321] on b "WOOD FLOORING" at bounding box center [267, 322] width 73 height 11
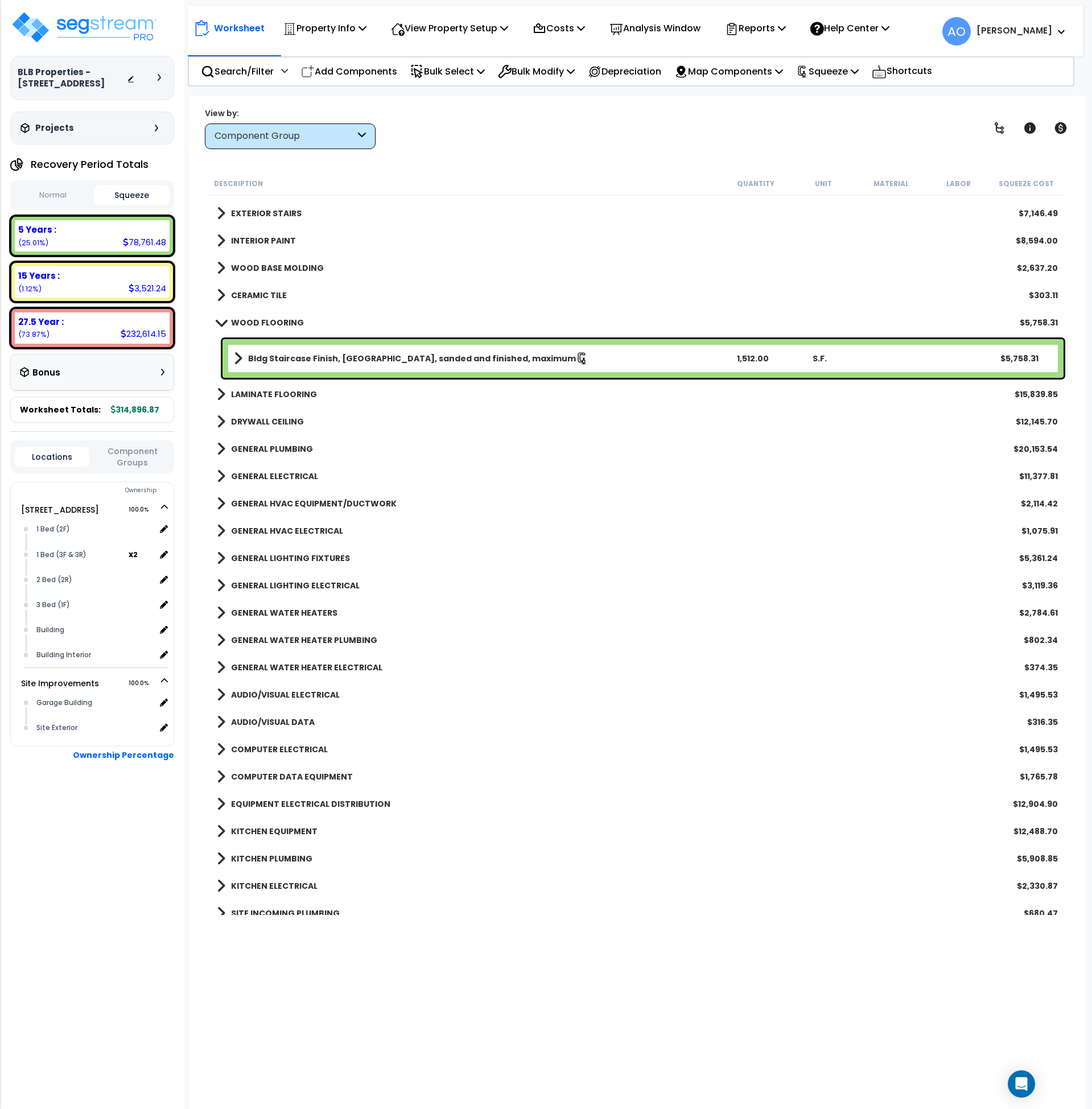
click at [321, 361] on b "Bldg Staircase Finish, [GEOGRAPHIC_DATA], sanded and finished, maximum" at bounding box center [412, 358] width 328 height 11
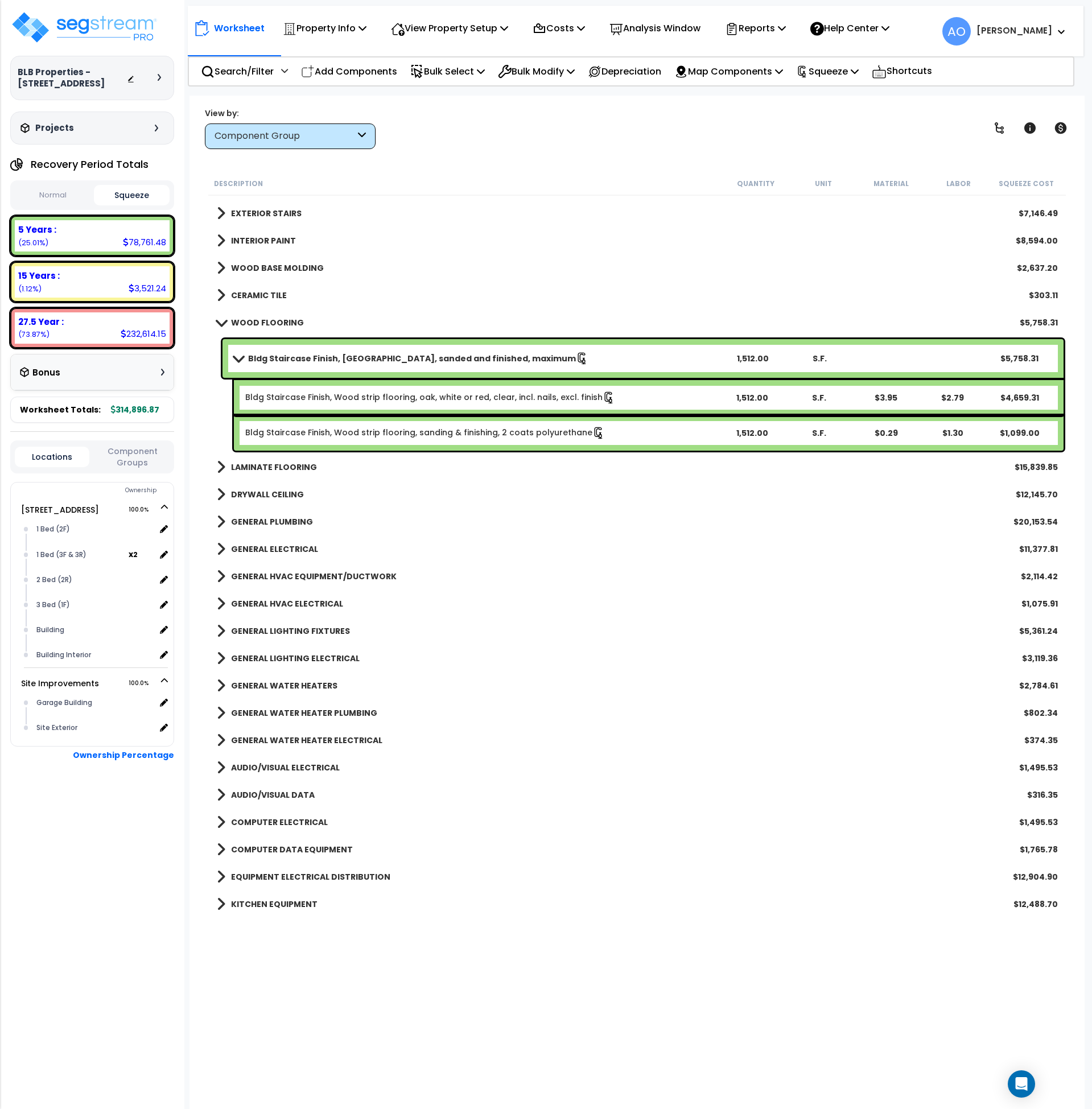
click at [321, 361] on b "Bldg Staircase Finish, [GEOGRAPHIC_DATA], sanded and finished, maximum" at bounding box center [412, 358] width 328 height 11
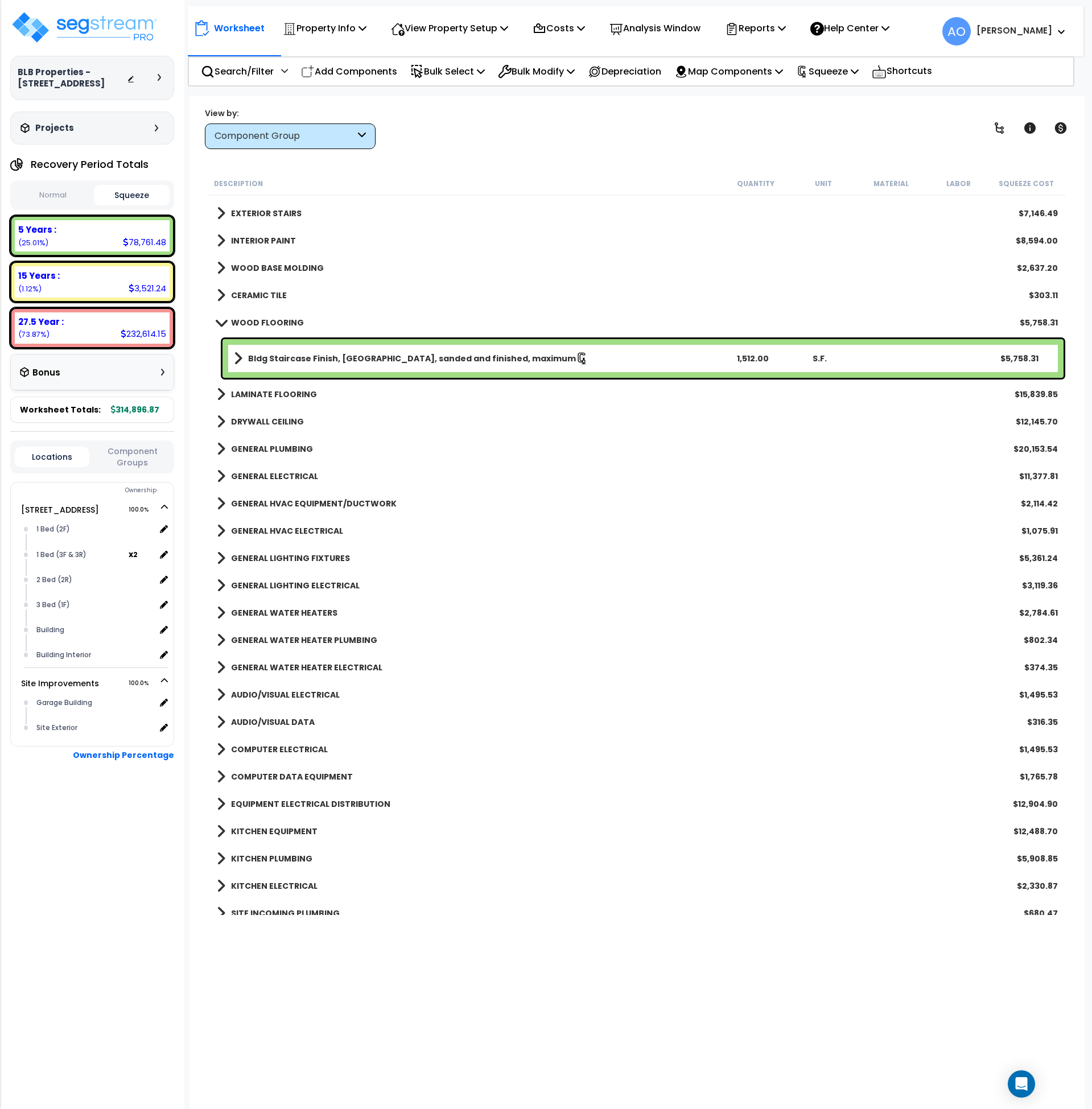
click at [321, 356] on b "Bldg Staircase Finish, [GEOGRAPHIC_DATA], sanded and finished, maximum" at bounding box center [412, 358] width 328 height 11
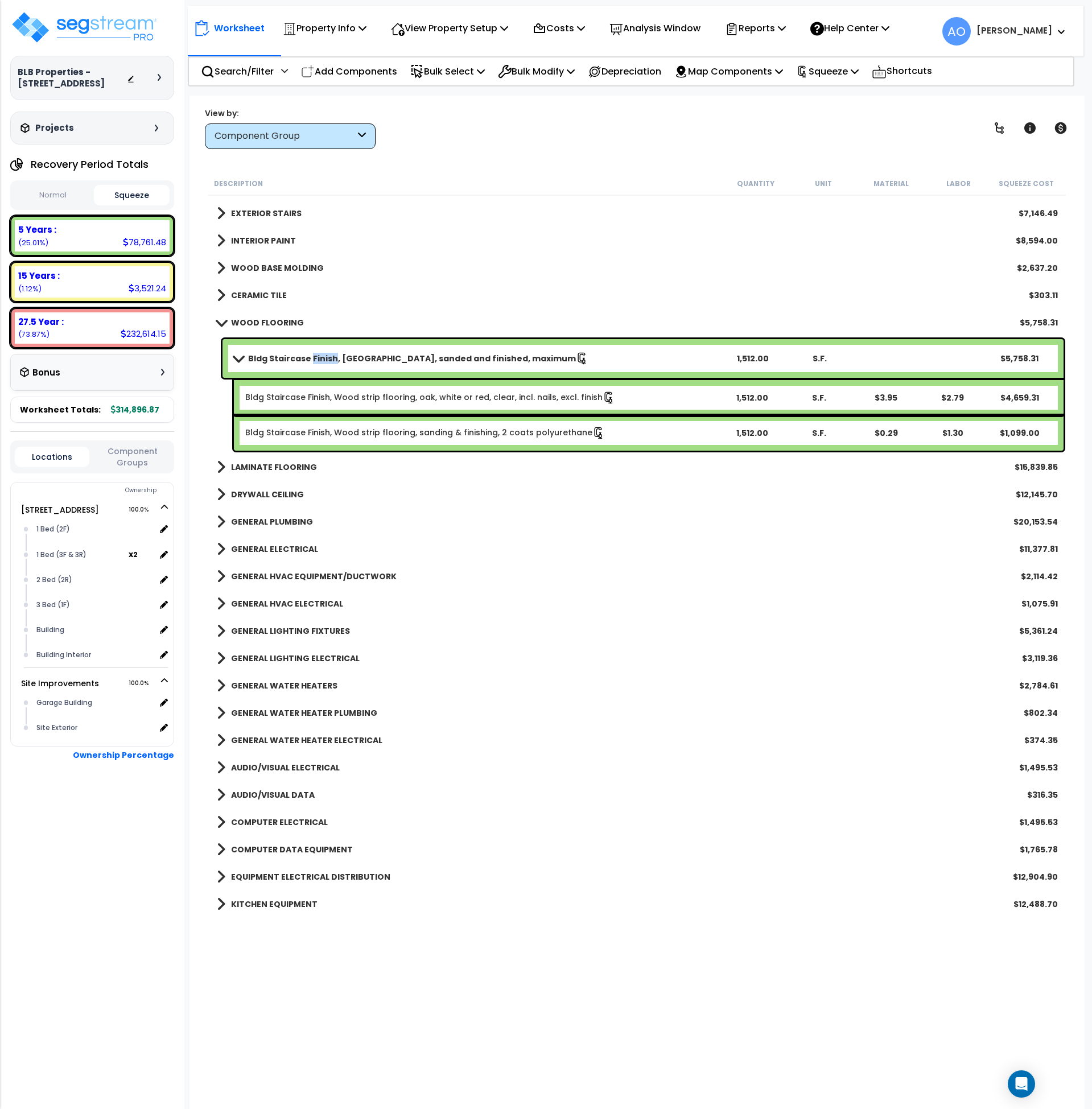
click at [321, 356] on b "Bldg Staircase Finish, Oak strip, sanded and finished, maximum" at bounding box center [412, 358] width 328 height 11
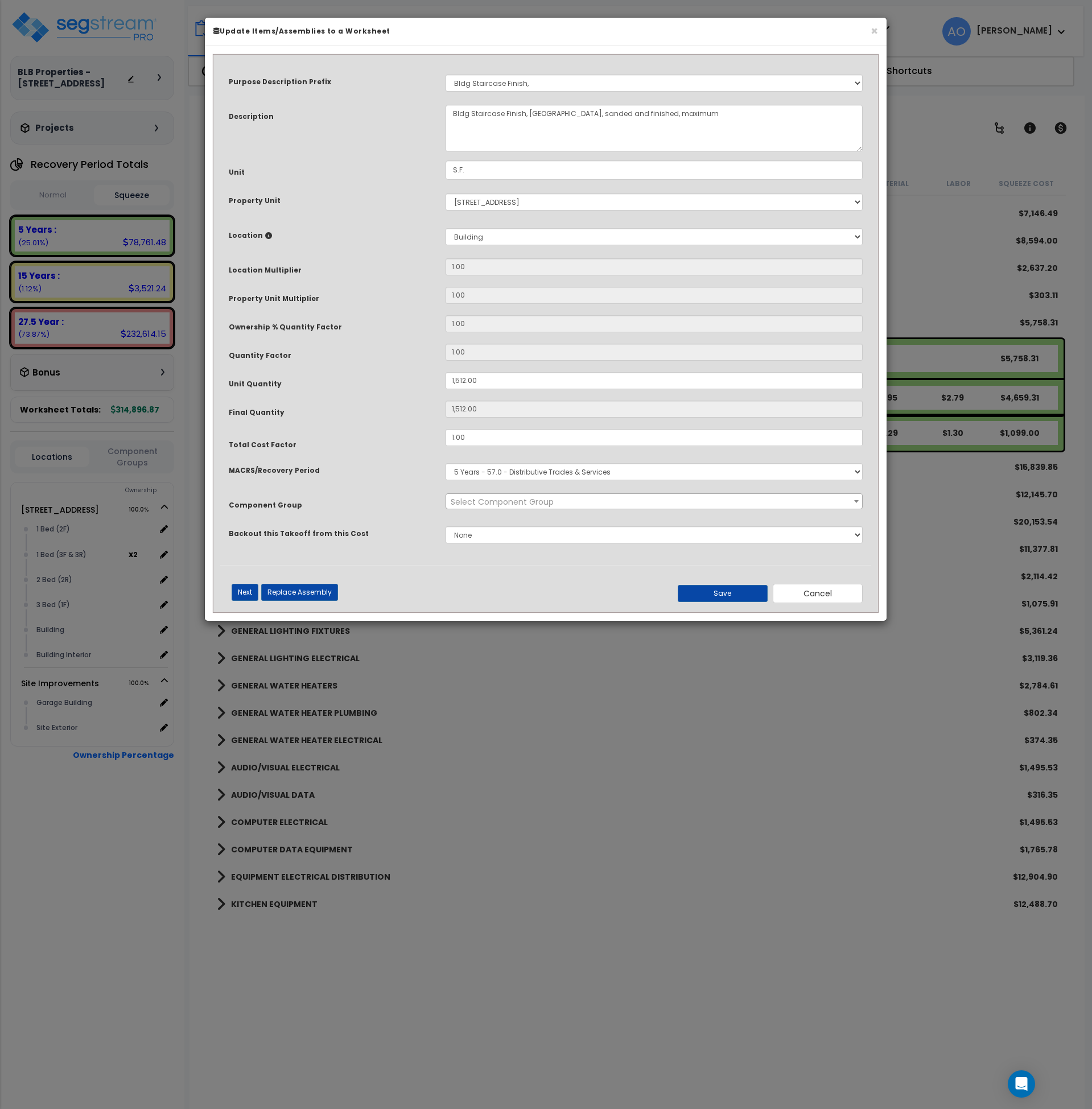
select select "45955"
click at [820, 596] on button "Cancel" at bounding box center [818, 593] width 90 height 20
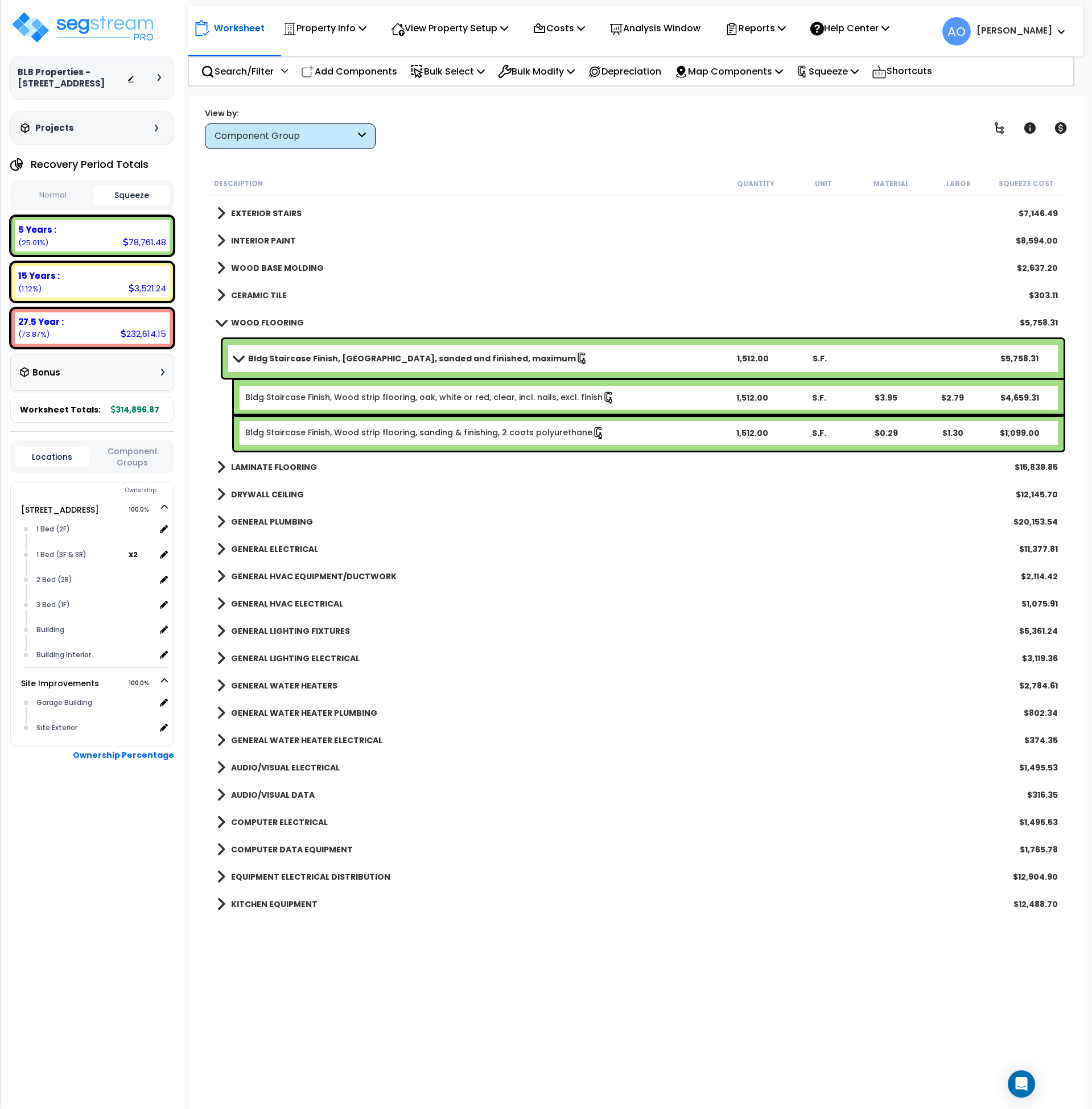
click at [283, 324] on b "WOOD FLOORING" at bounding box center [267, 322] width 73 height 11
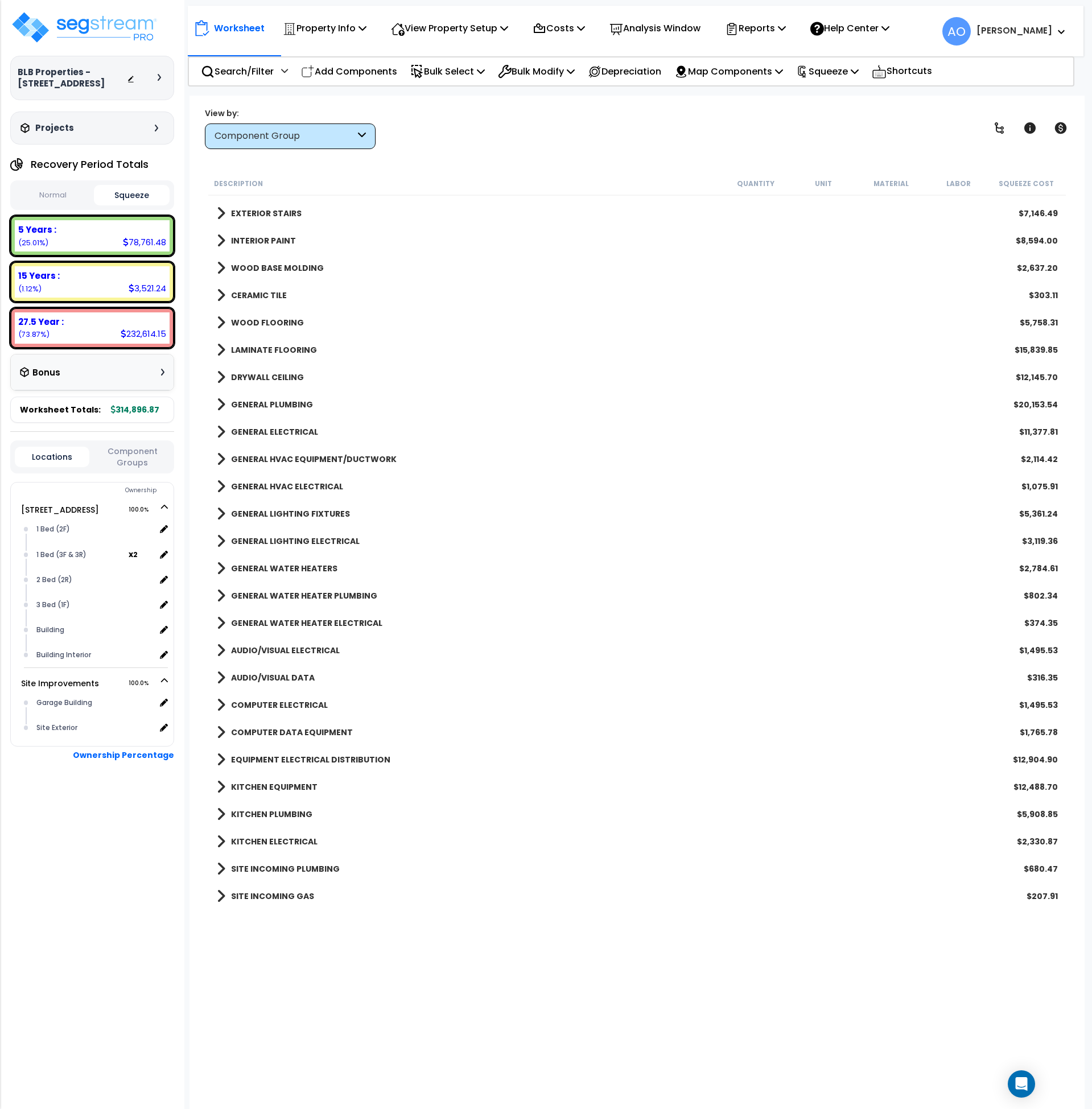
click at [269, 299] on b "CERAMIC TILE" at bounding box center [259, 294] width 56 height 11
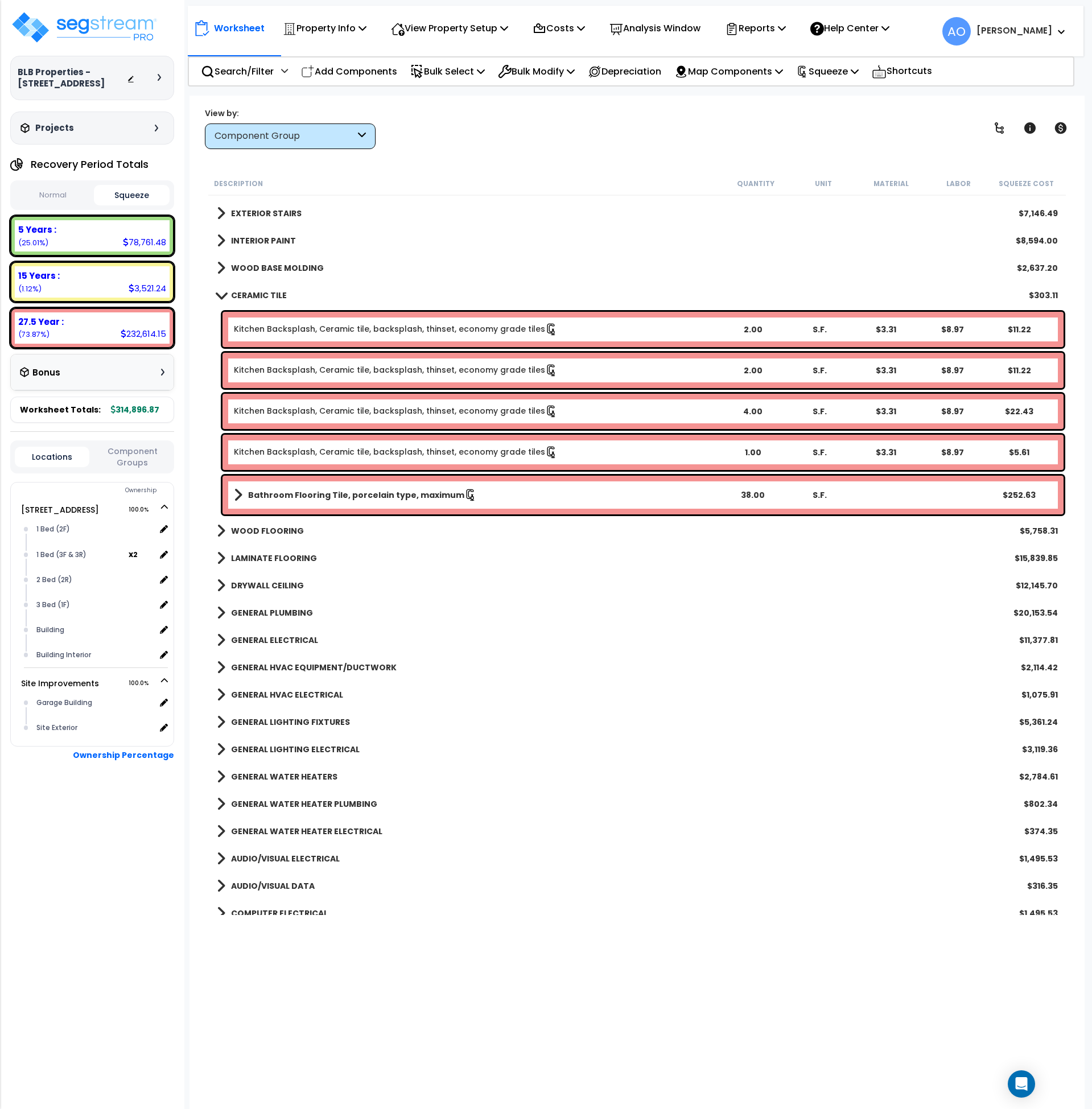
click at [395, 498] on b "Bathroom Flooring Tile, porcelain type, maximum" at bounding box center [356, 495] width 216 height 11
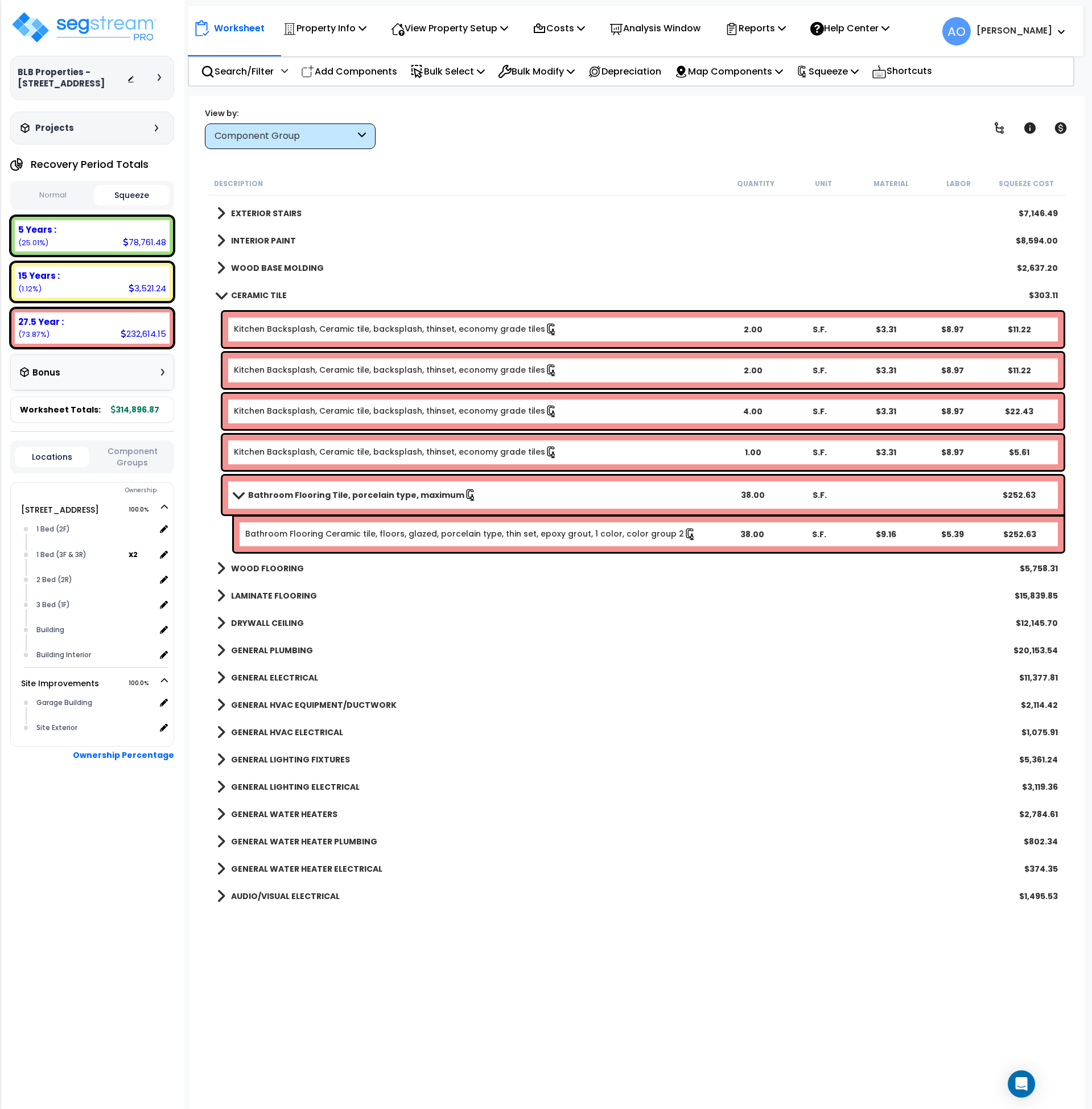
click at [395, 498] on b "Bathroom Flooring Tile, porcelain type, maximum" at bounding box center [356, 495] width 216 height 11
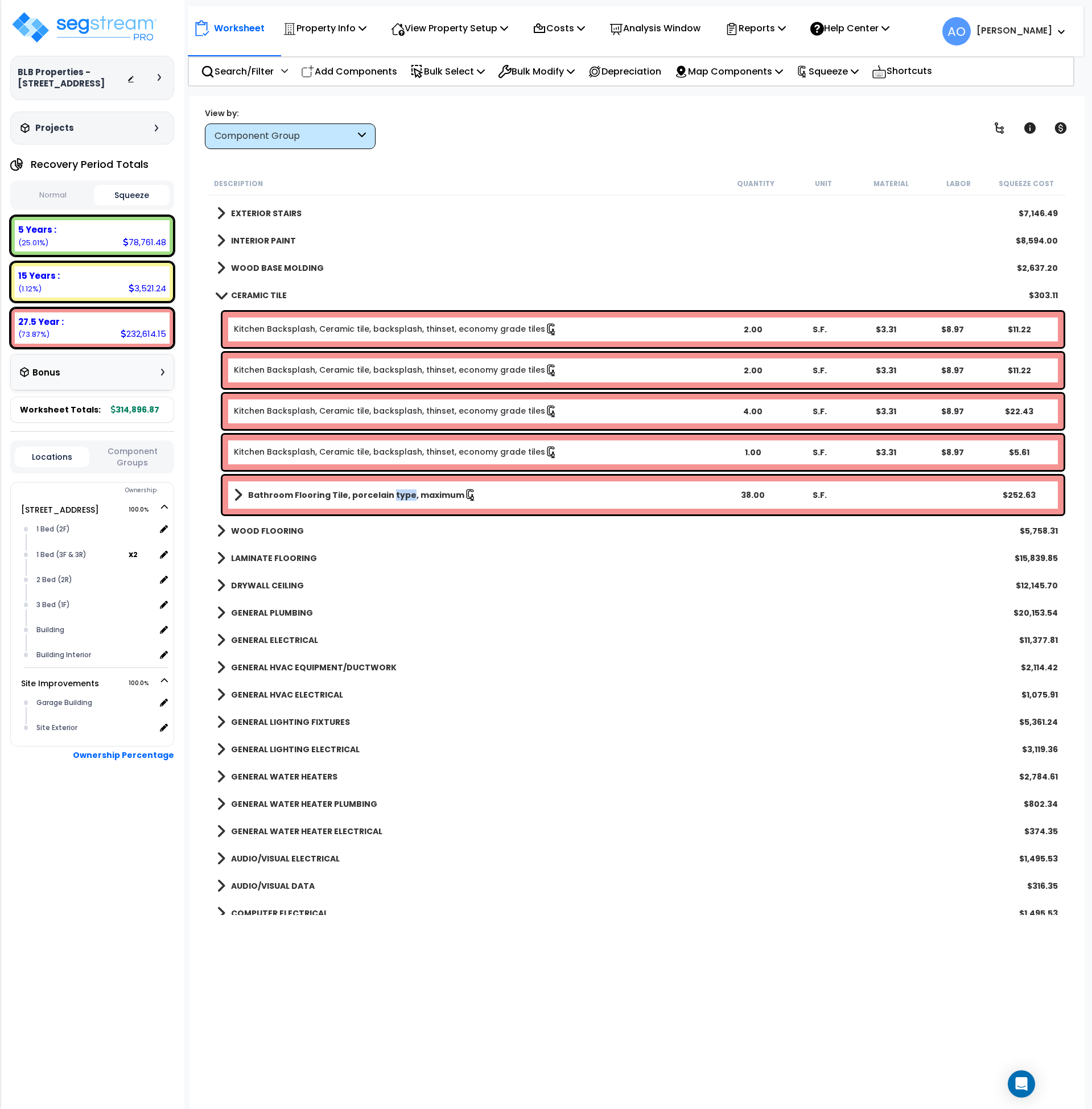
click at [395, 498] on b "Bathroom Flooring Tile, porcelain type, maximum" at bounding box center [356, 495] width 216 height 11
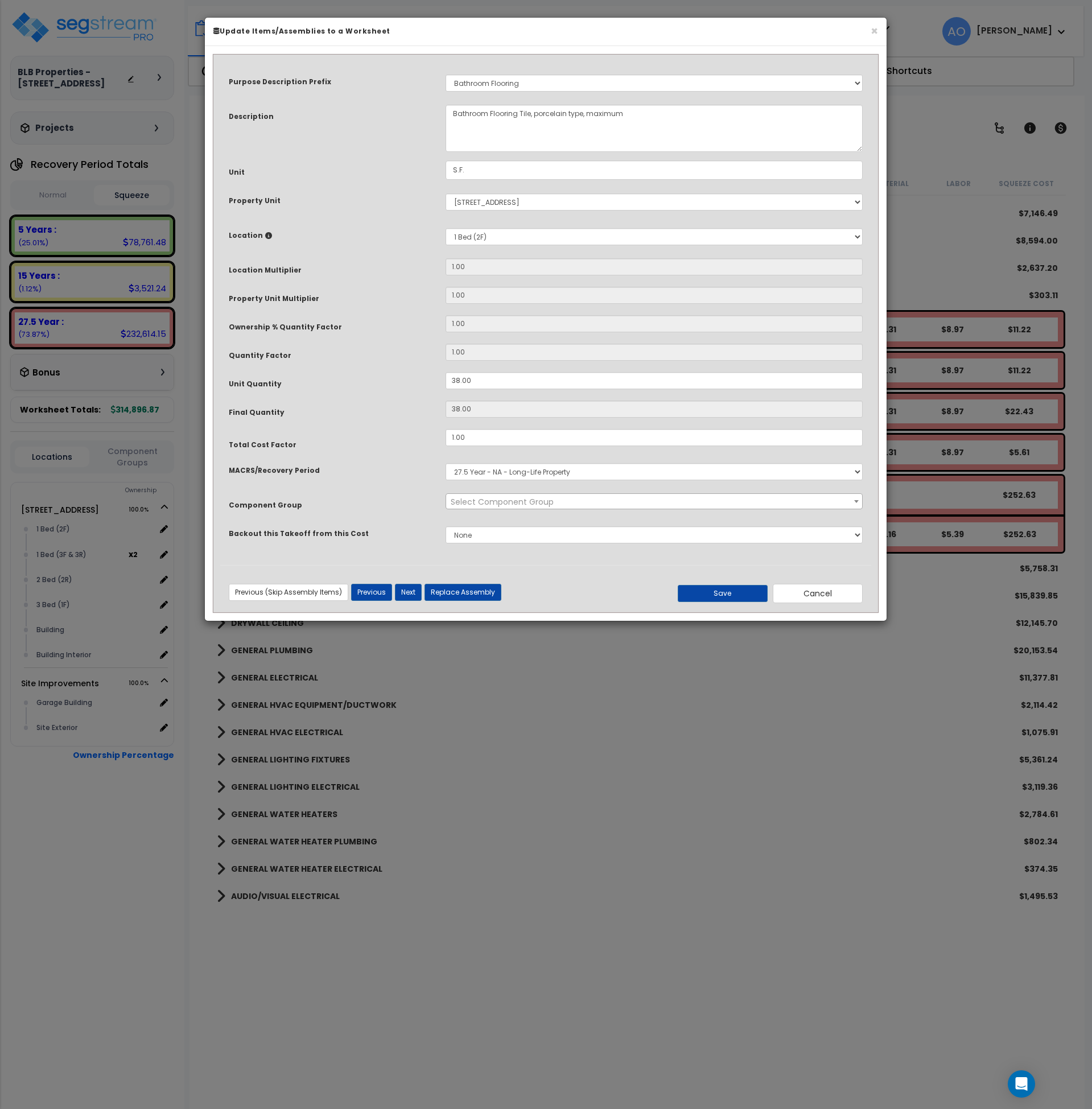
select select "45947"
click at [490, 237] on select "Select 1 Bed (2F) 1 Bed (3F & 3R) 2 Bed (2R) 3 Bed (1F) Building Building Inter…" at bounding box center [654, 237] width 417 height 17
click at [393, 253] on div "Purpose Description Prefix Select A/V System A/V System A/V System Equipment A/…" at bounding box center [546, 313] width 651 height 504
click at [807, 596] on button "Cancel" at bounding box center [818, 593] width 90 height 20
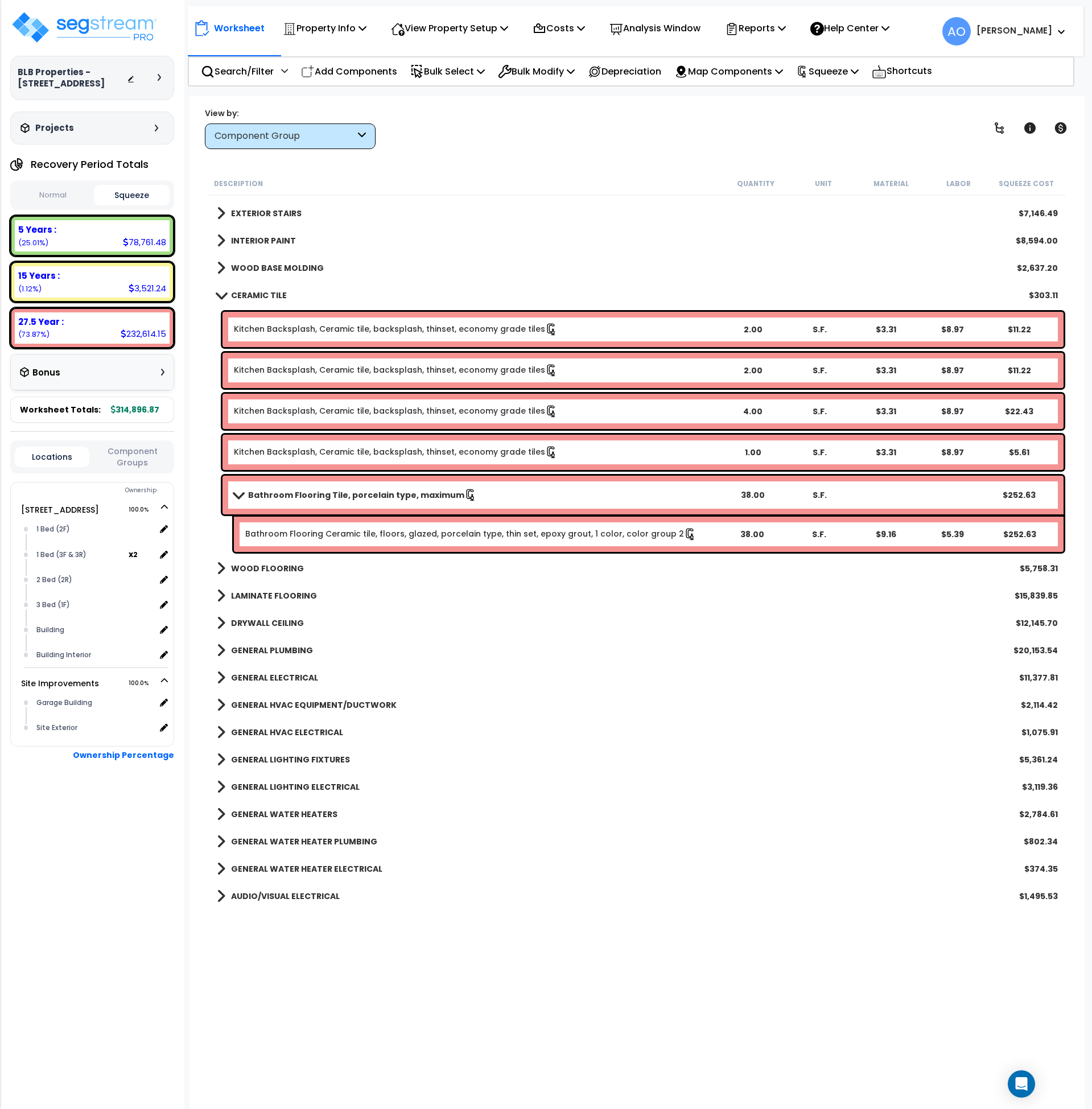
click at [252, 297] on b "CERAMIC TILE" at bounding box center [259, 294] width 56 height 11
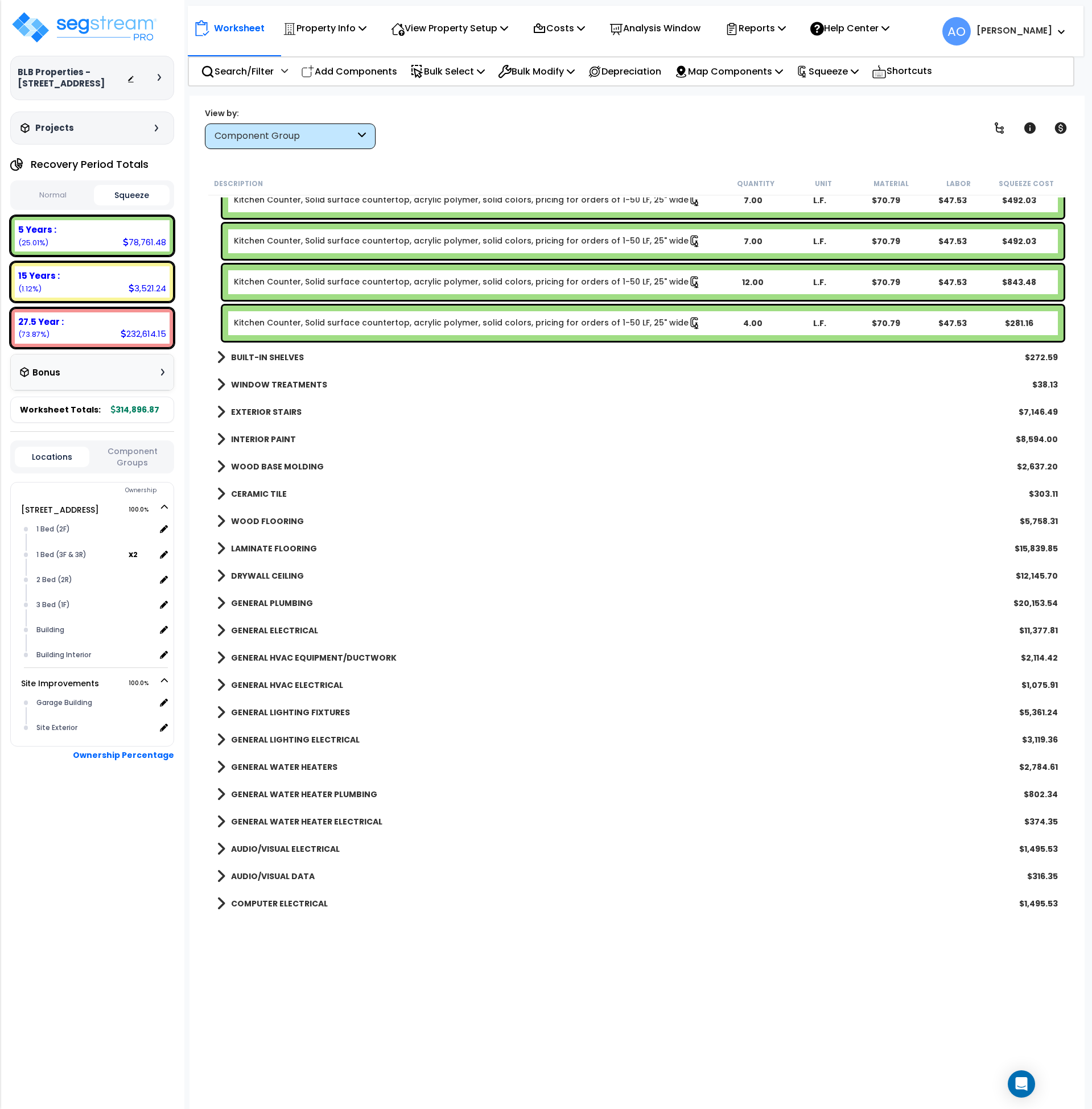
scroll to position [1145, 0]
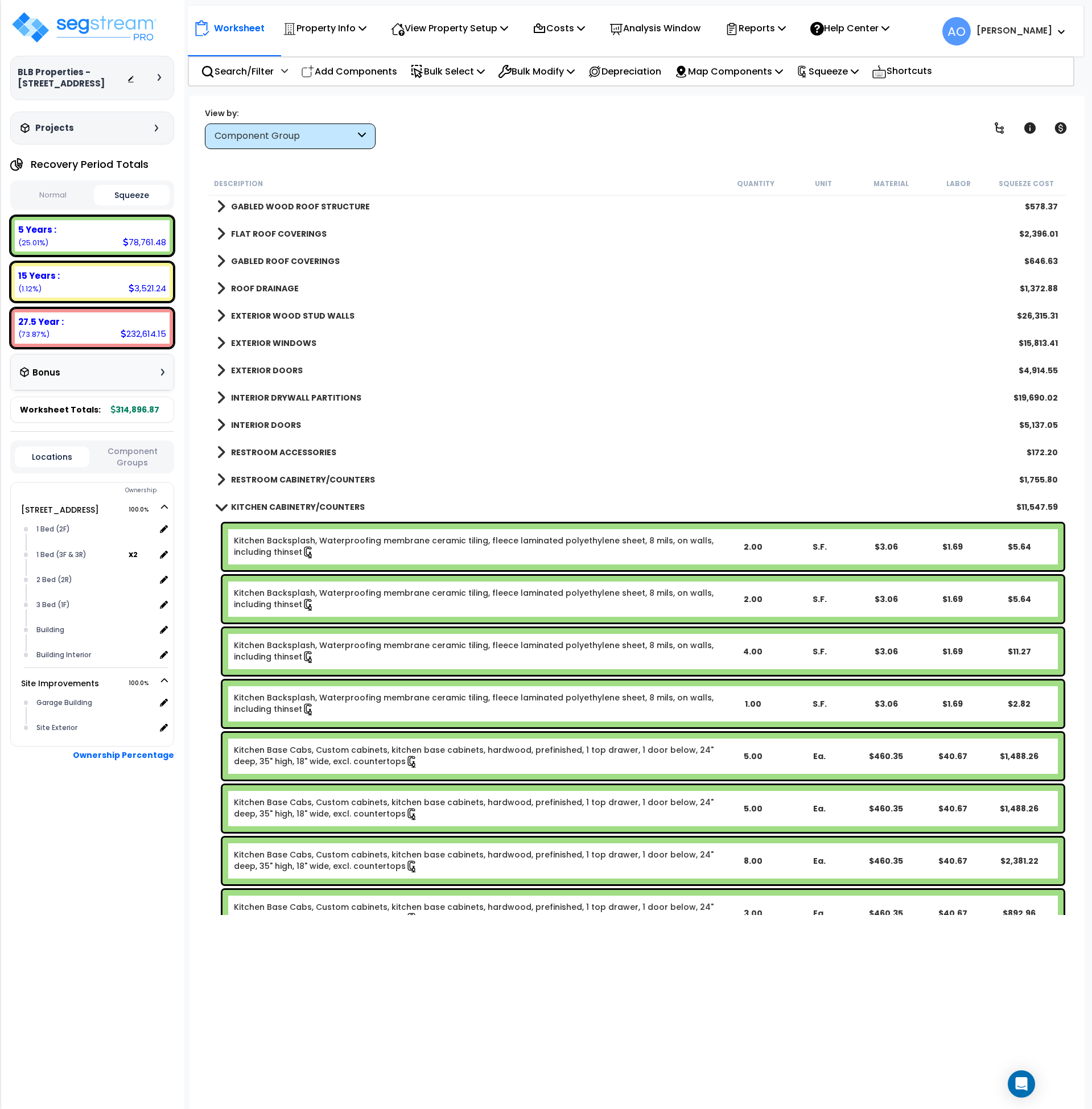
click at [286, 497] on div "KITCHEN CABINETRY/COUNTERS $11,547.59" at bounding box center [637, 507] width 853 height 27
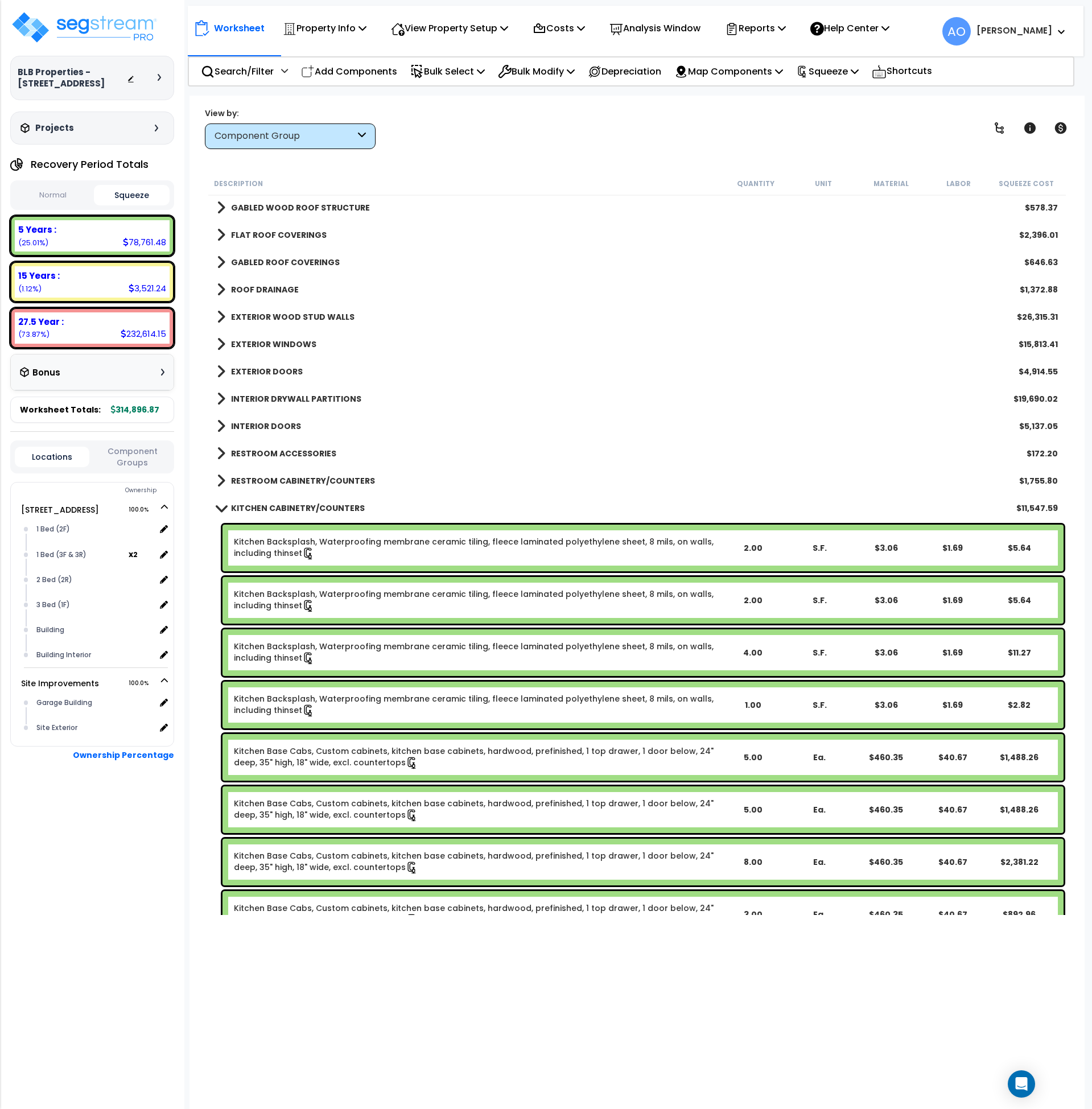
click at [289, 508] on b "KITCHEN CABINETRY/COUNTERS" at bounding box center [298, 507] width 134 height 11
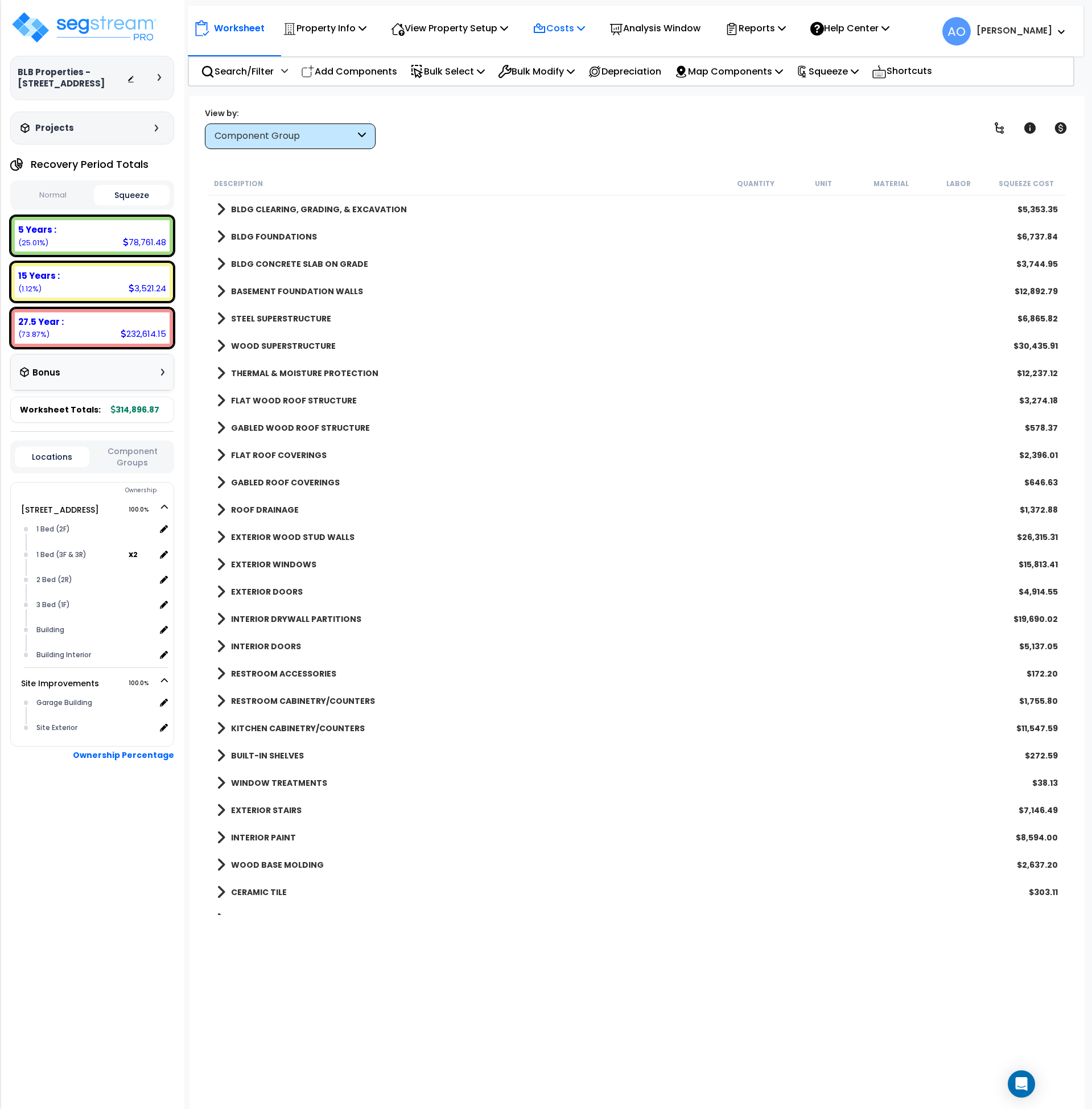
scroll to position [392, 0]
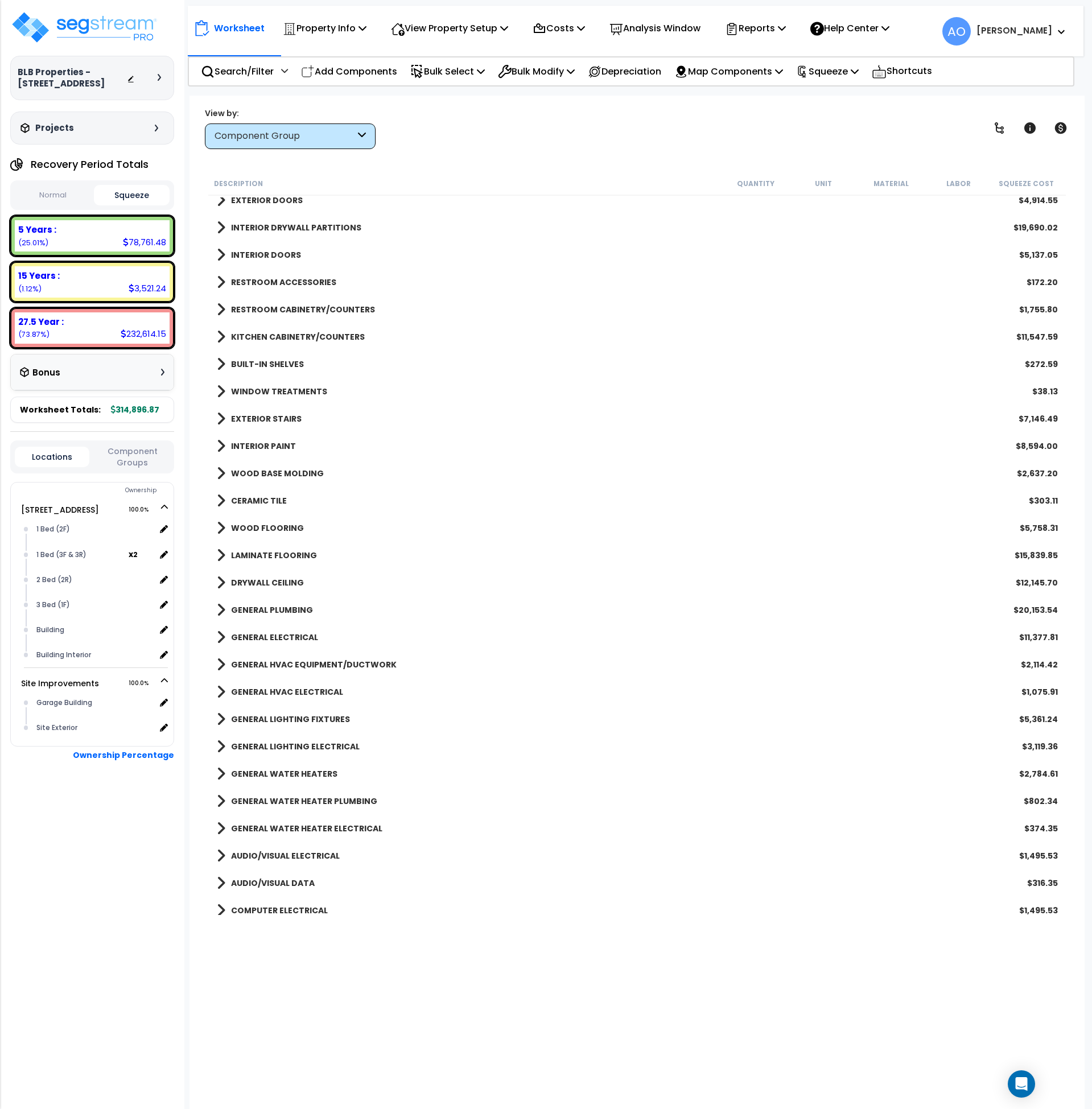
click at [284, 552] on b "LAMINATE FLOORING" at bounding box center [273, 555] width 86 height 11
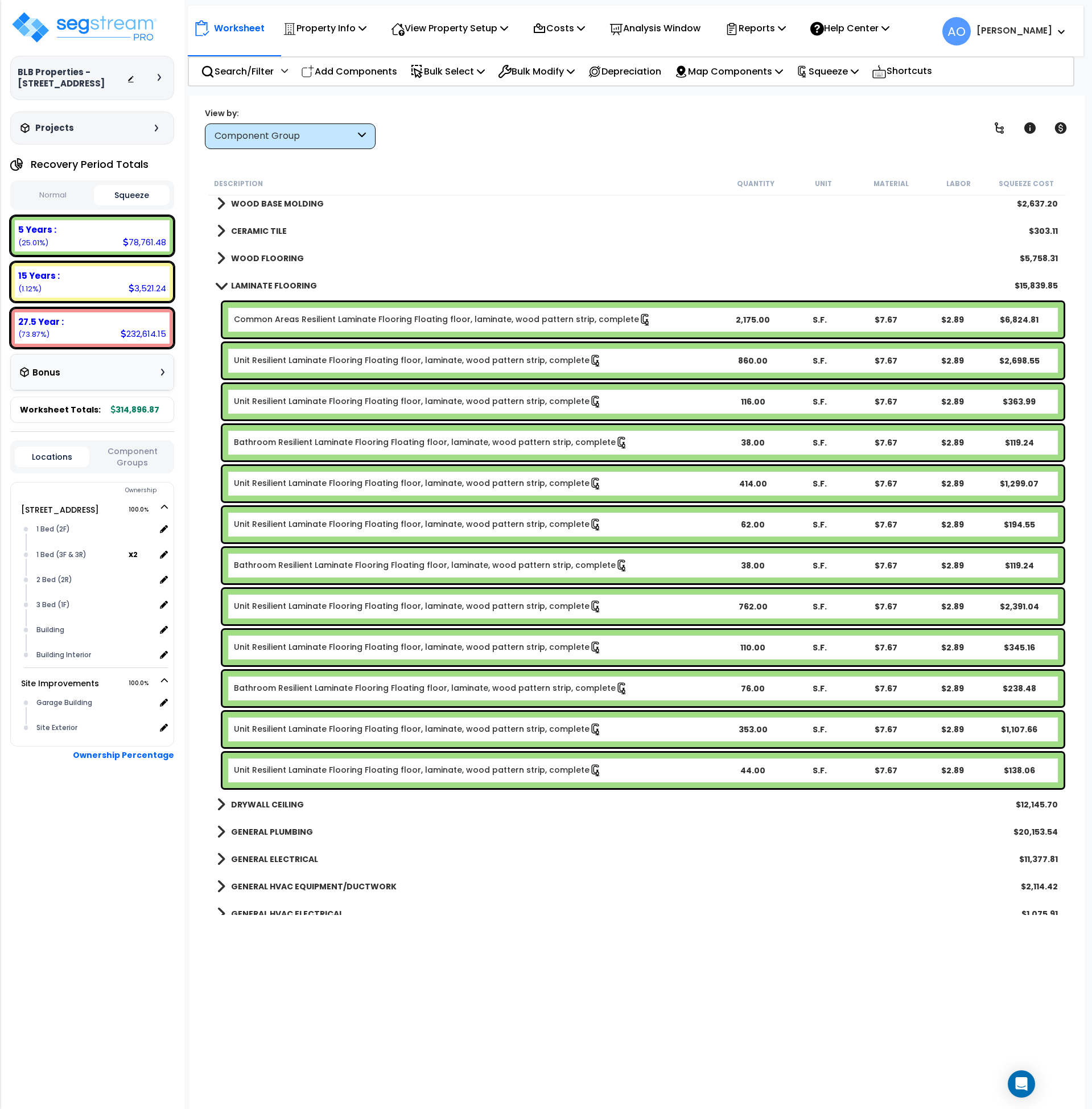
scroll to position [662, 0]
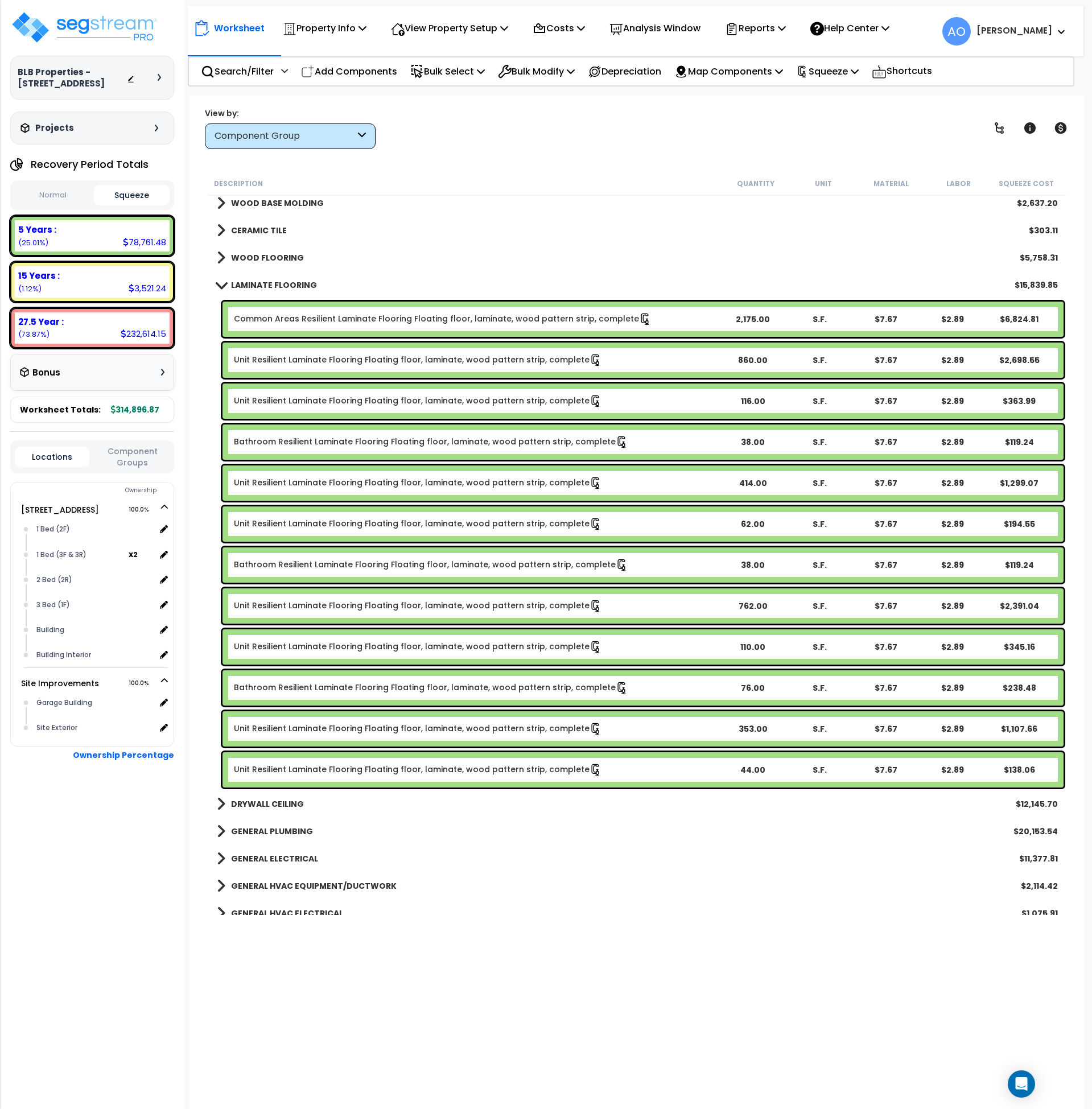
click at [333, 440] on link "Bathroom Resilient Laminate Flooring Floating floor, laminate, wood pattern str…" at bounding box center [431, 442] width 395 height 13
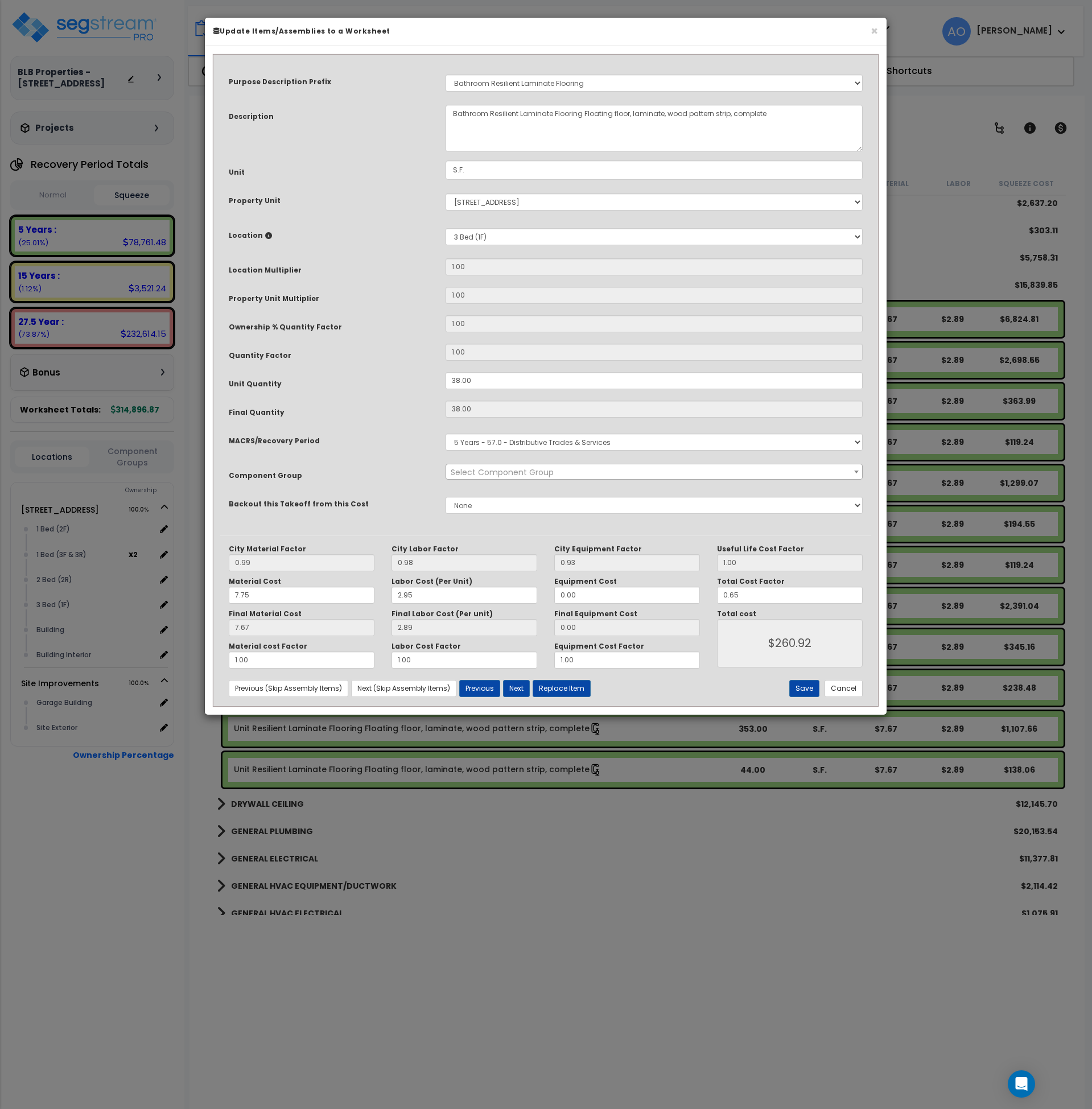
select select "45956"
click at [571, 441] on select "Select MACRS/Recovery Period 5 Years - 57.0 - Distributive Trades & Services 5 …" at bounding box center [654, 442] width 417 height 17
click at [374, 367] on div "Purpose Description Prefix Select A/V System A/V System A/V System Equipment A/…" at bounding box center [546, 298] width 651 height 474
click at [847, 688] on button "Cancel" at bounding box center [843, 689] width 38 height 17
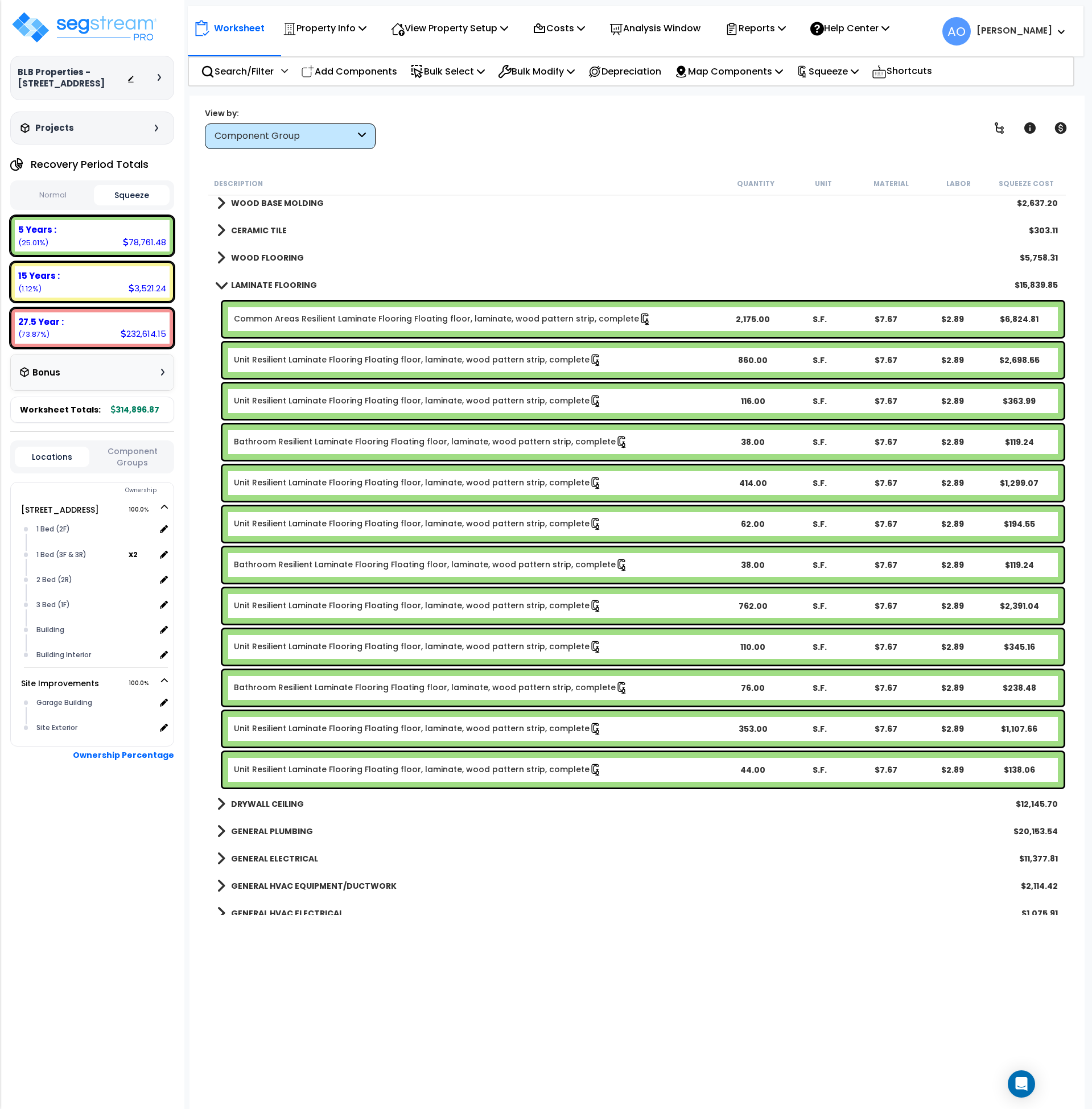
click at [310, 480] on link "Unit Resilient Laminate Flooring Floating floor, laminate, wood pattern strip, …" at bounding box center [418, 483] width 368 height 13
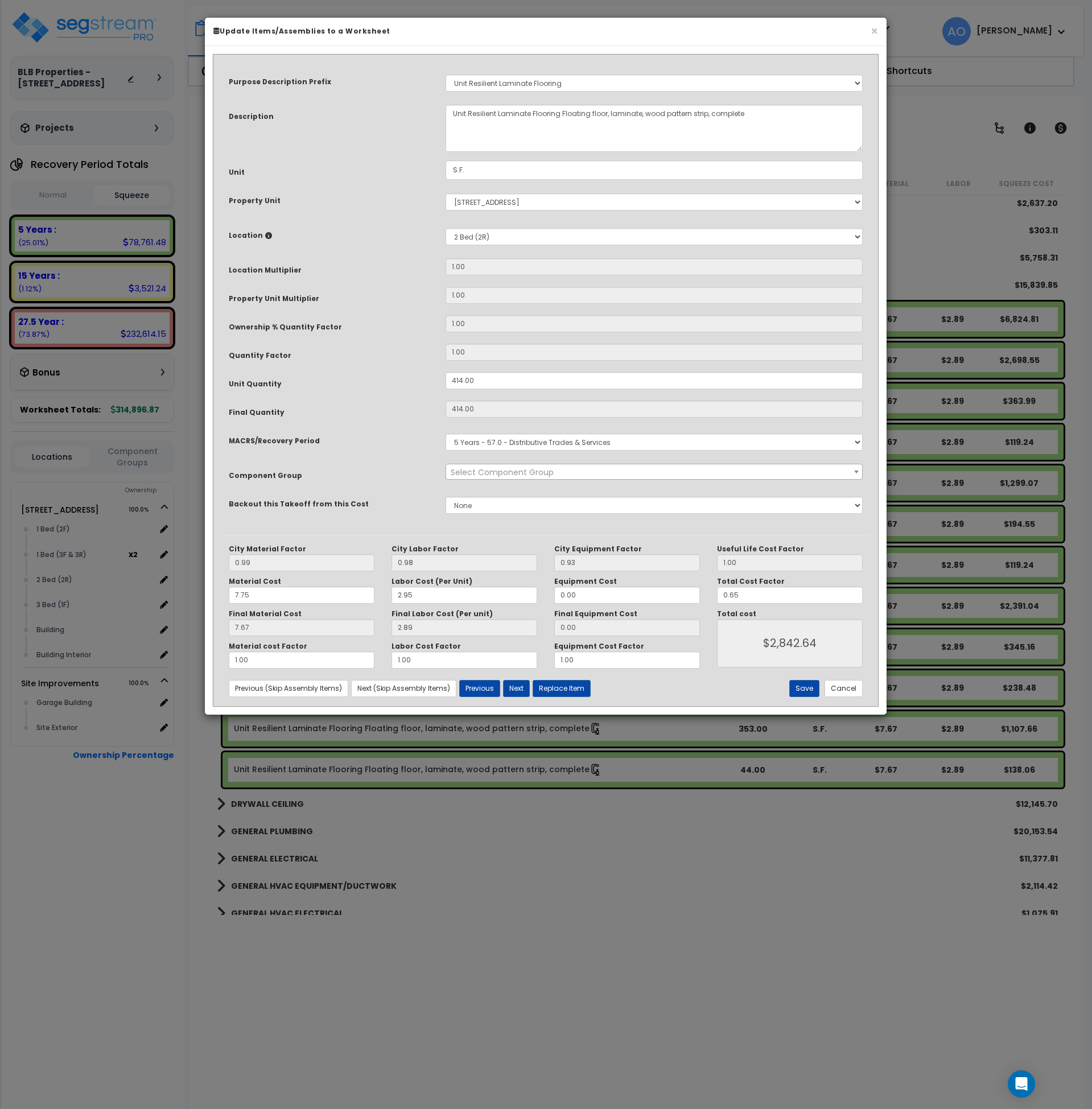
select select "45956"
click at [848, 691] on button "Cancel" at bounding box center [843, 689] width 38 height 17
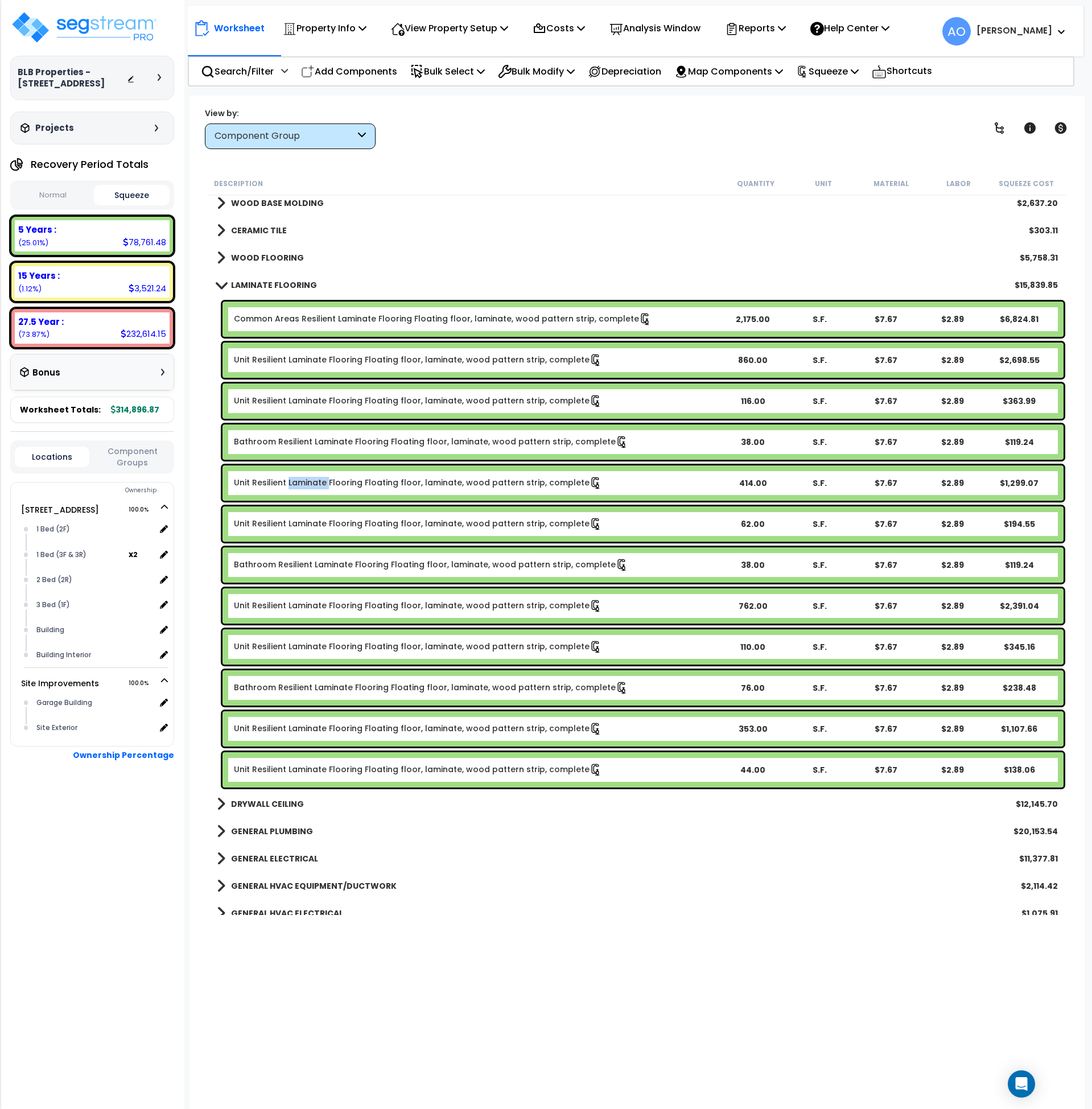
click at [266, 288] on b "LAMINATE FLOORING" at bounding box center [273, 284] width 86 height 11
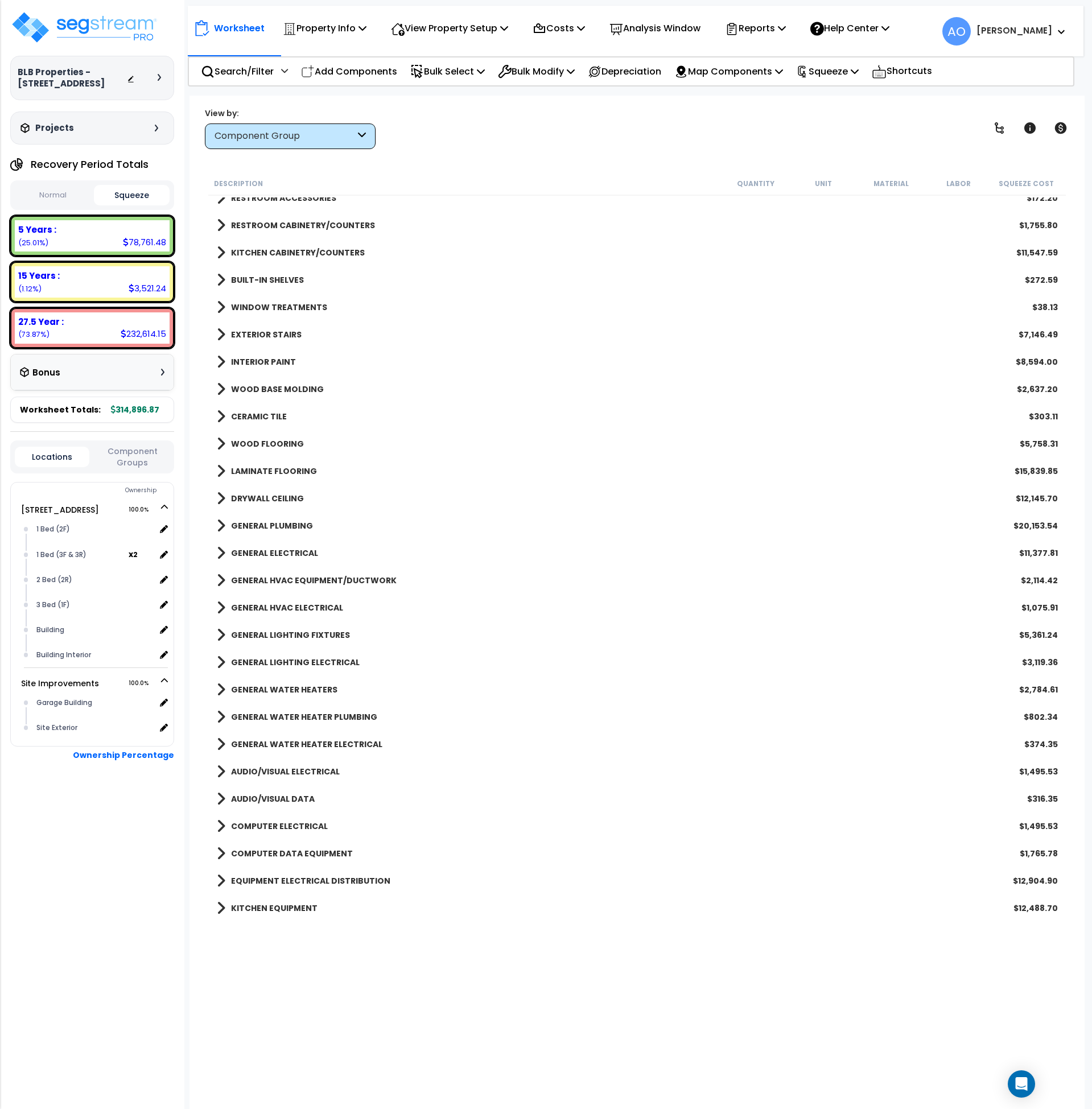
scroll to position [476, 0]
click at [250, 411] on b "CERAMIC TILE" at bounding box center [259, 416] width 56 height 11
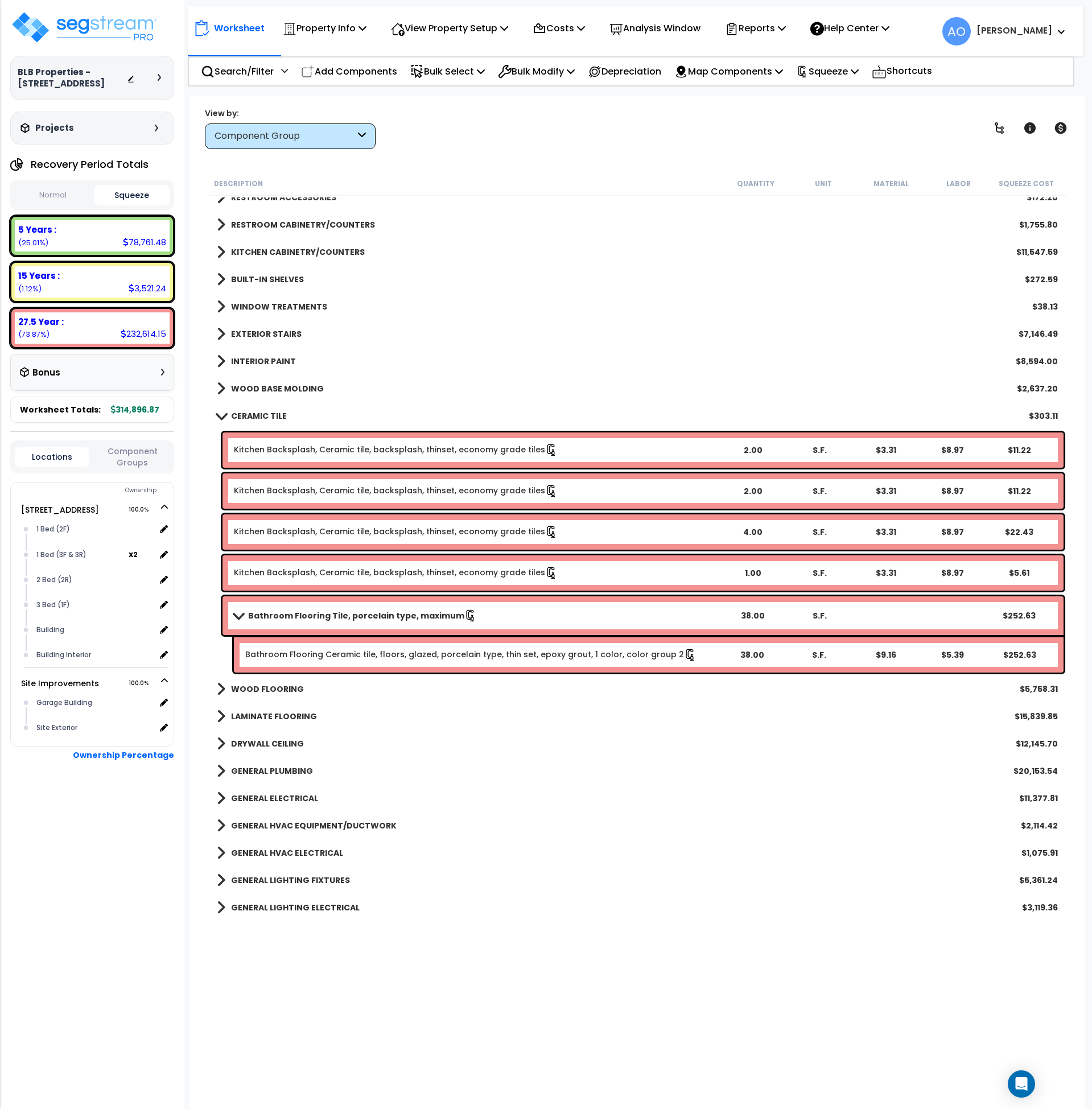
click at [369, 614] on b "Bathroom Flooring Tile, porcelain type, maximum" at bounding box center [356, 615] width 216 height 11
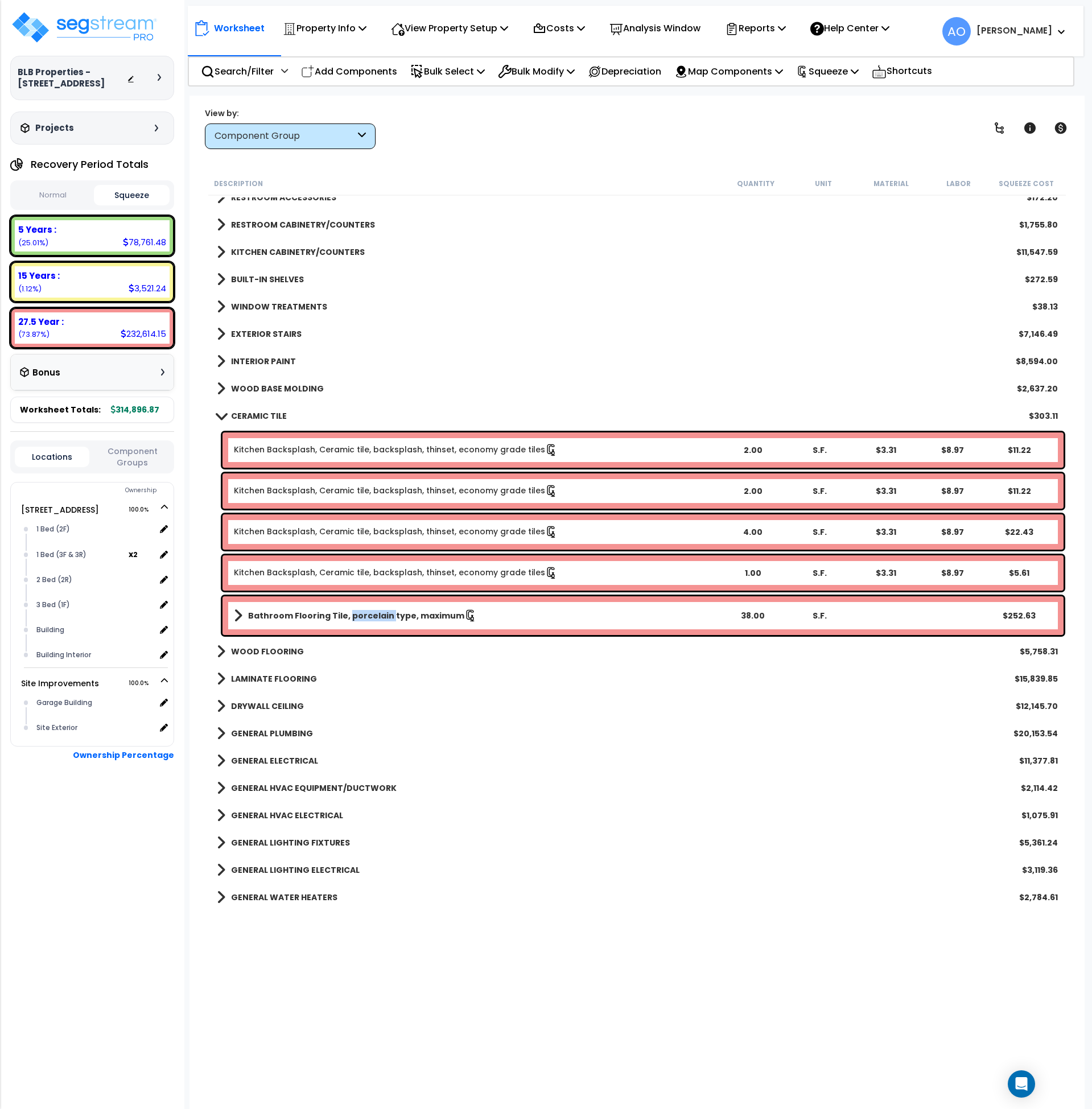
click at [369, 614] on b "Bathroom Flooring Tile, porcelain type, maximum" at bounding box center [356, 615] width 216 height 11
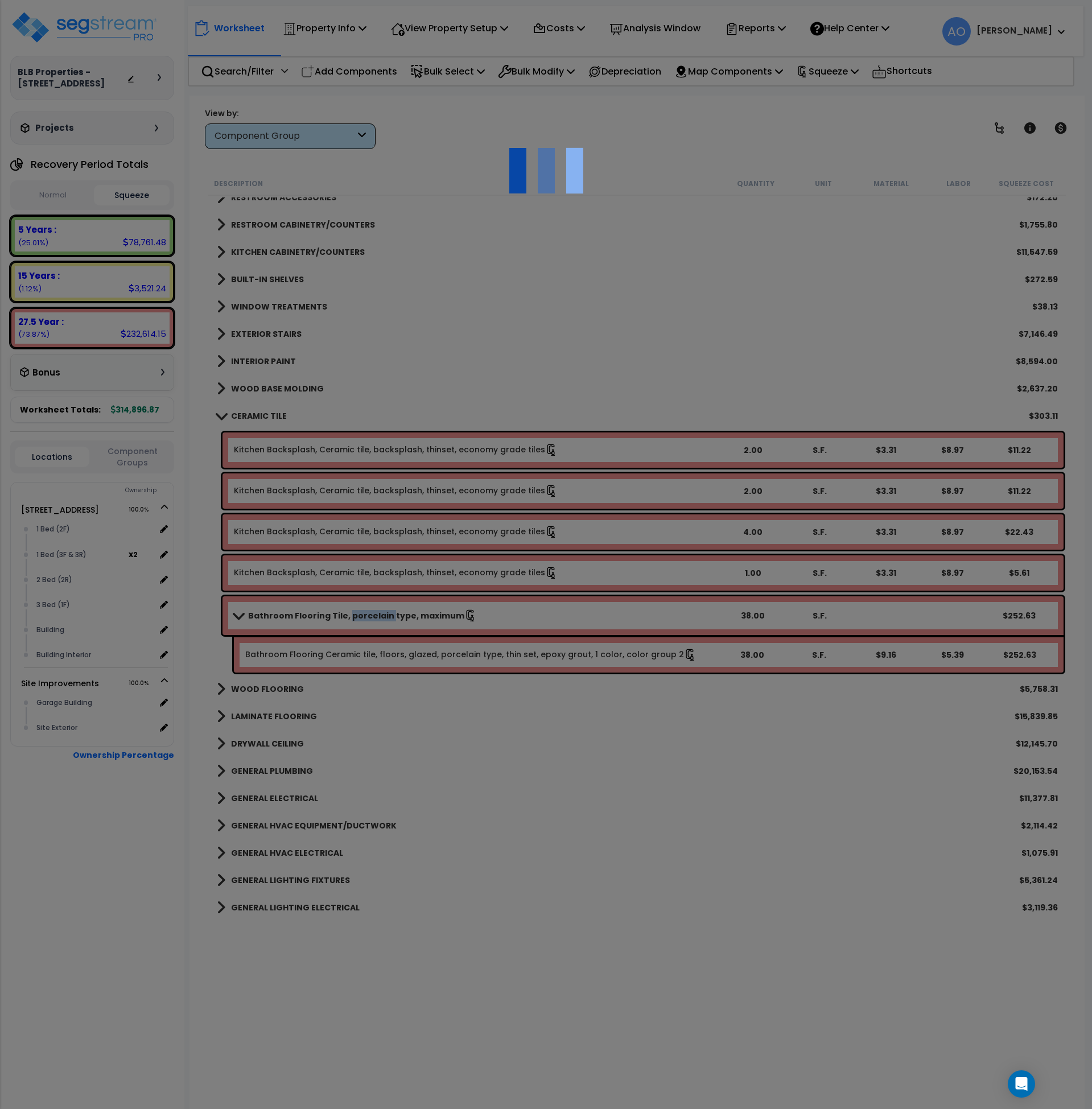
select select "45947"
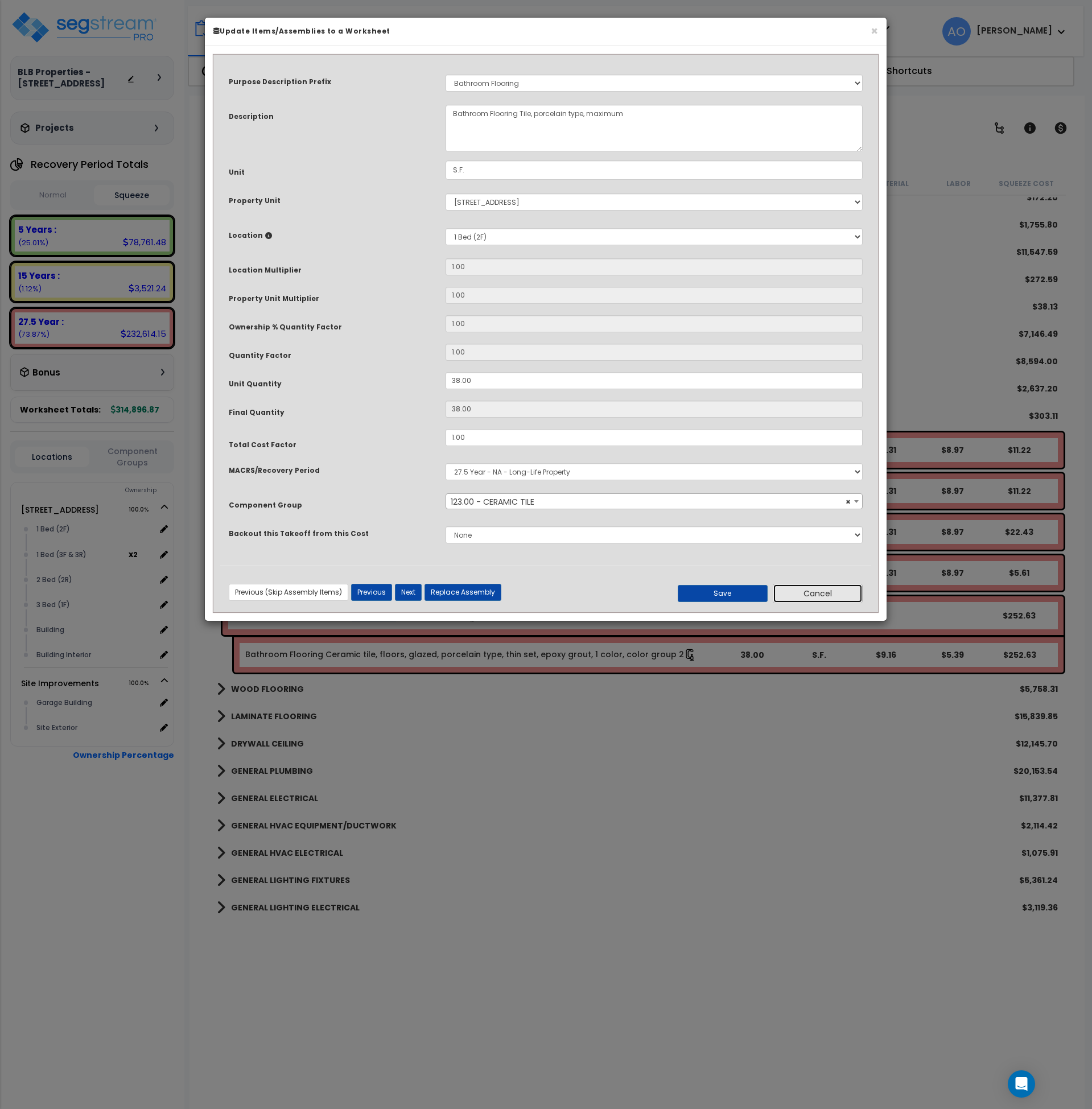
click at [813, 591] on button "Cancel" at bounding box center [818, 593] width 90 height 20
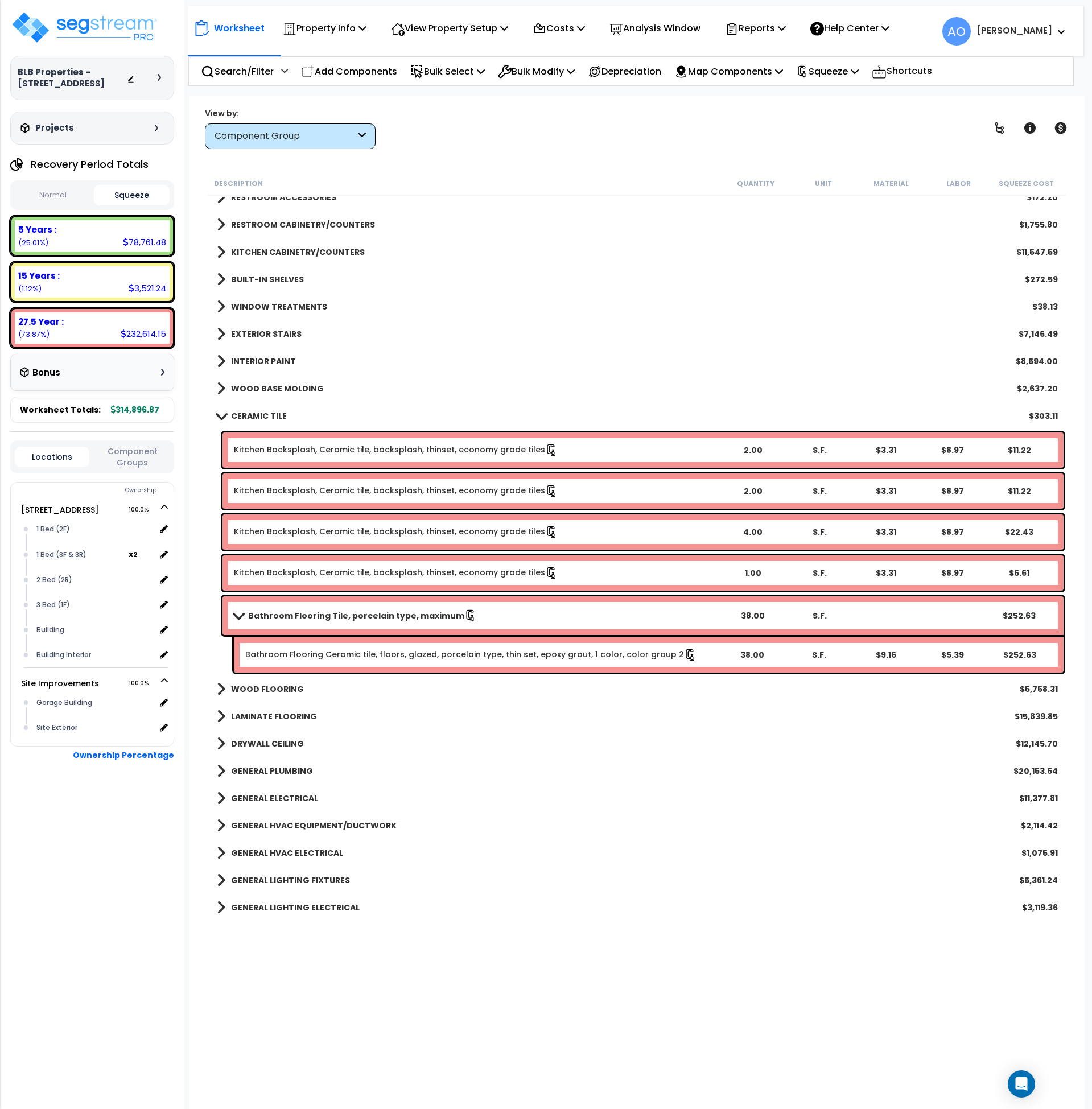
click at [319, 617] on b "Bathroom Flooring Tile, porcelain type, maximum" at bounding box center [356, 615] width 216 height 11
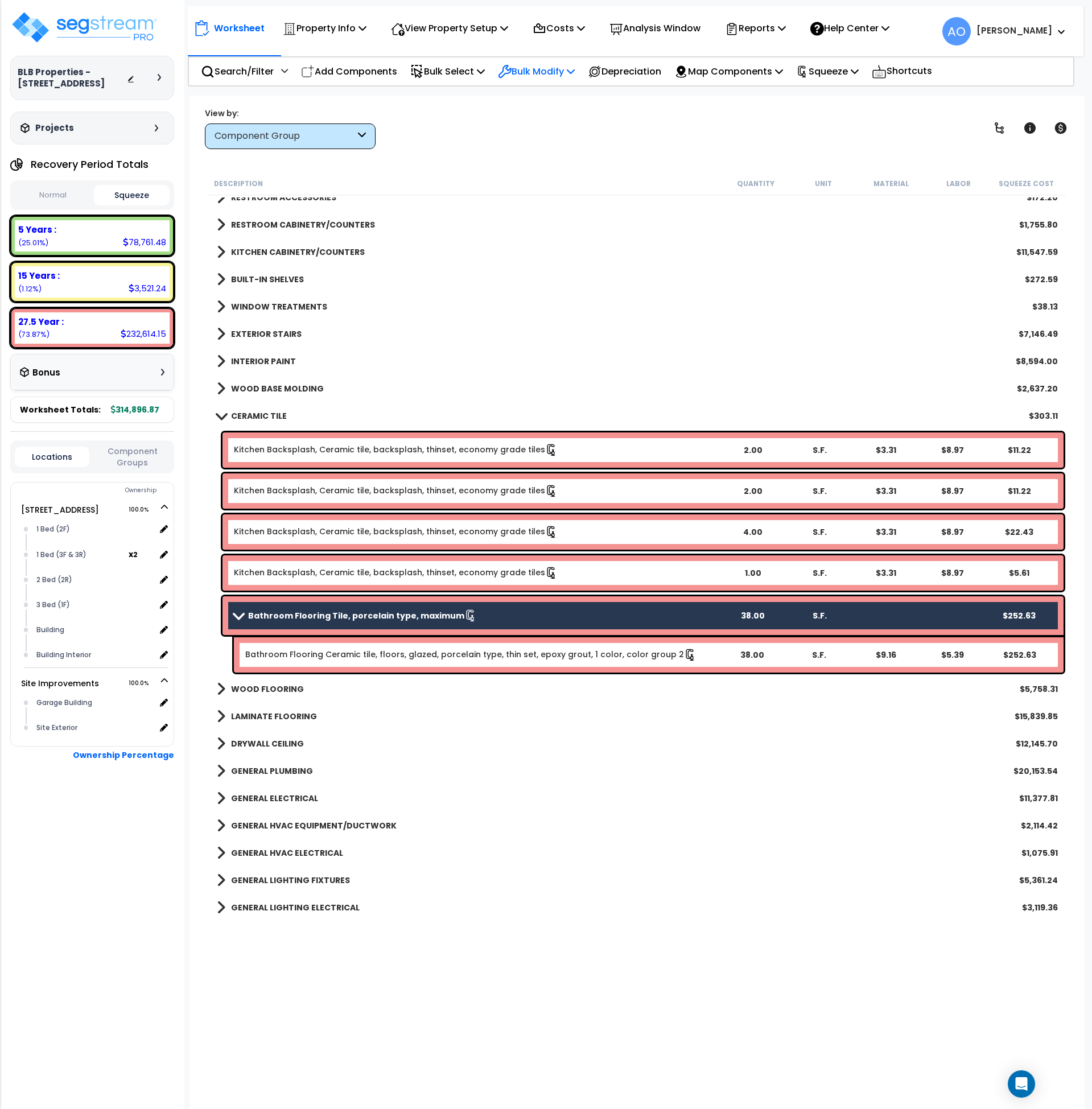
click at [538, 75] on p "Bulk Modify" at bounding box center [536, 71] width 77 height 15
click at [558, 166] on link "Clone Selected" at bounding box center [577, 168] width 170 height 23
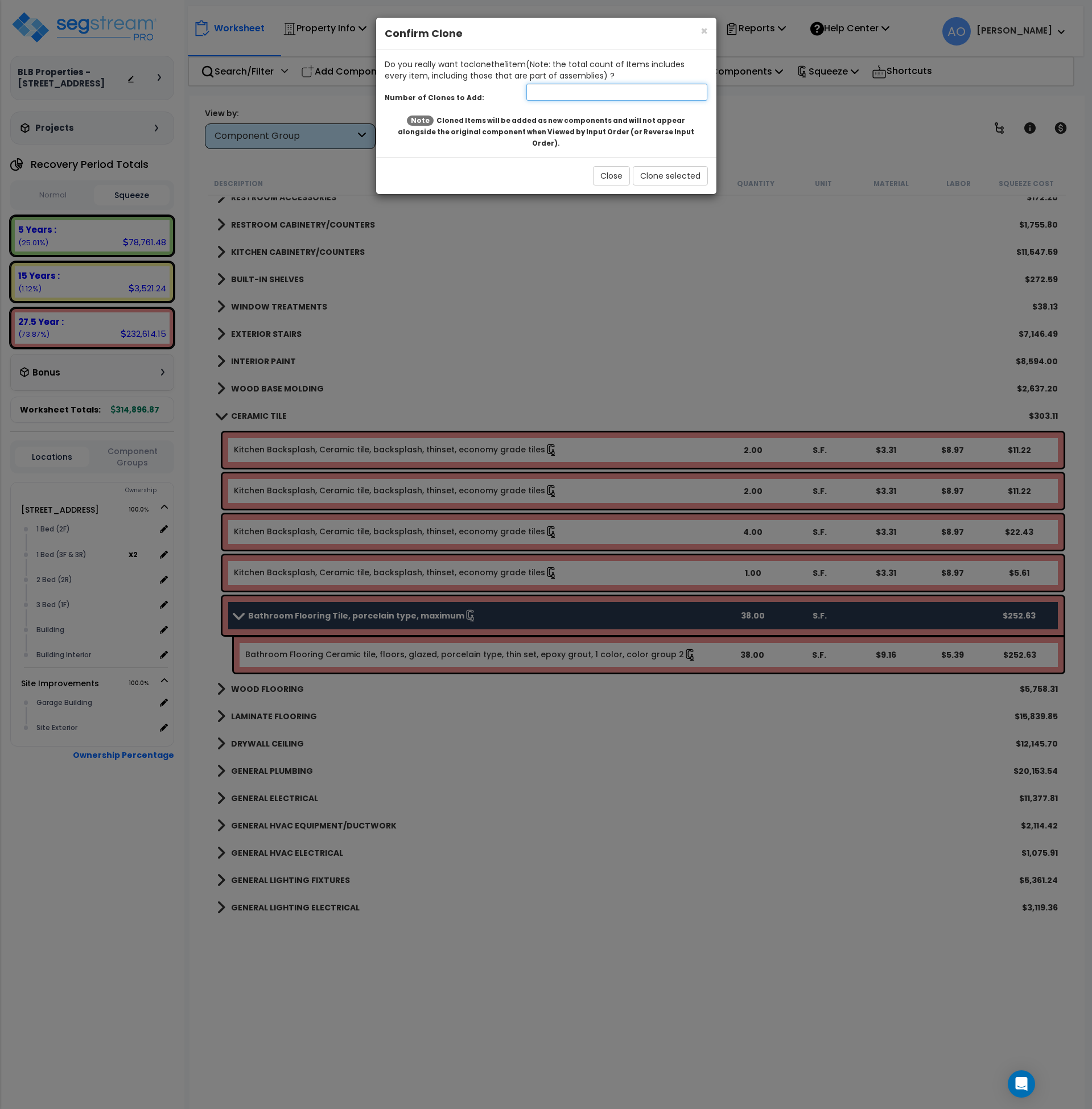
click at [545, 92] on input "number" at bounding box center [618, 92] width 182 height 17
type input "1"
click at [664, 169] on button "Clone selected" at bounding box center [670, 176] width 76 height 20
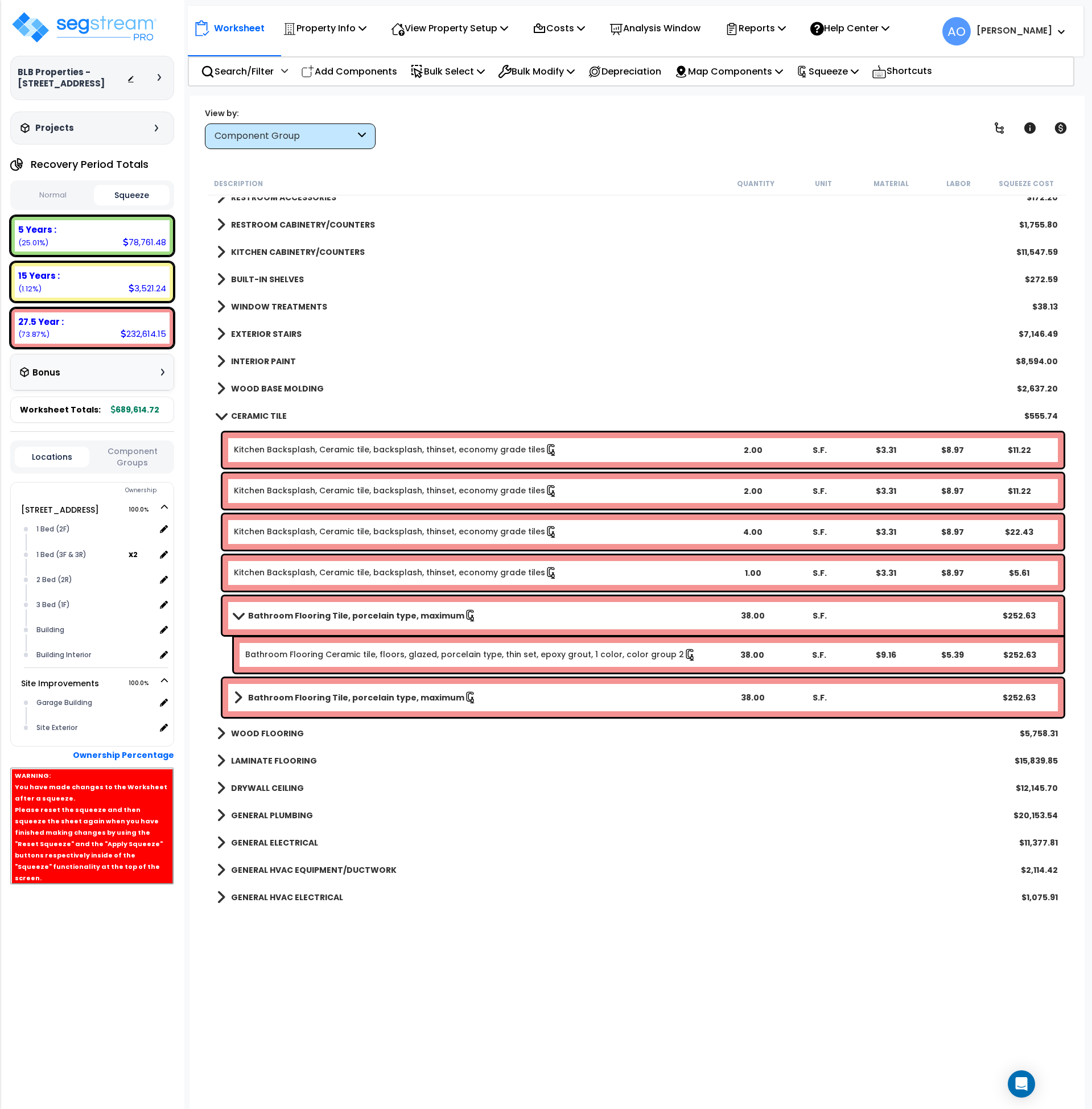
click at [423, 692] on b "Bathroom Flooring Tile, porcelain type, maximum" at bounding box center [356, 697] width 216 height 11
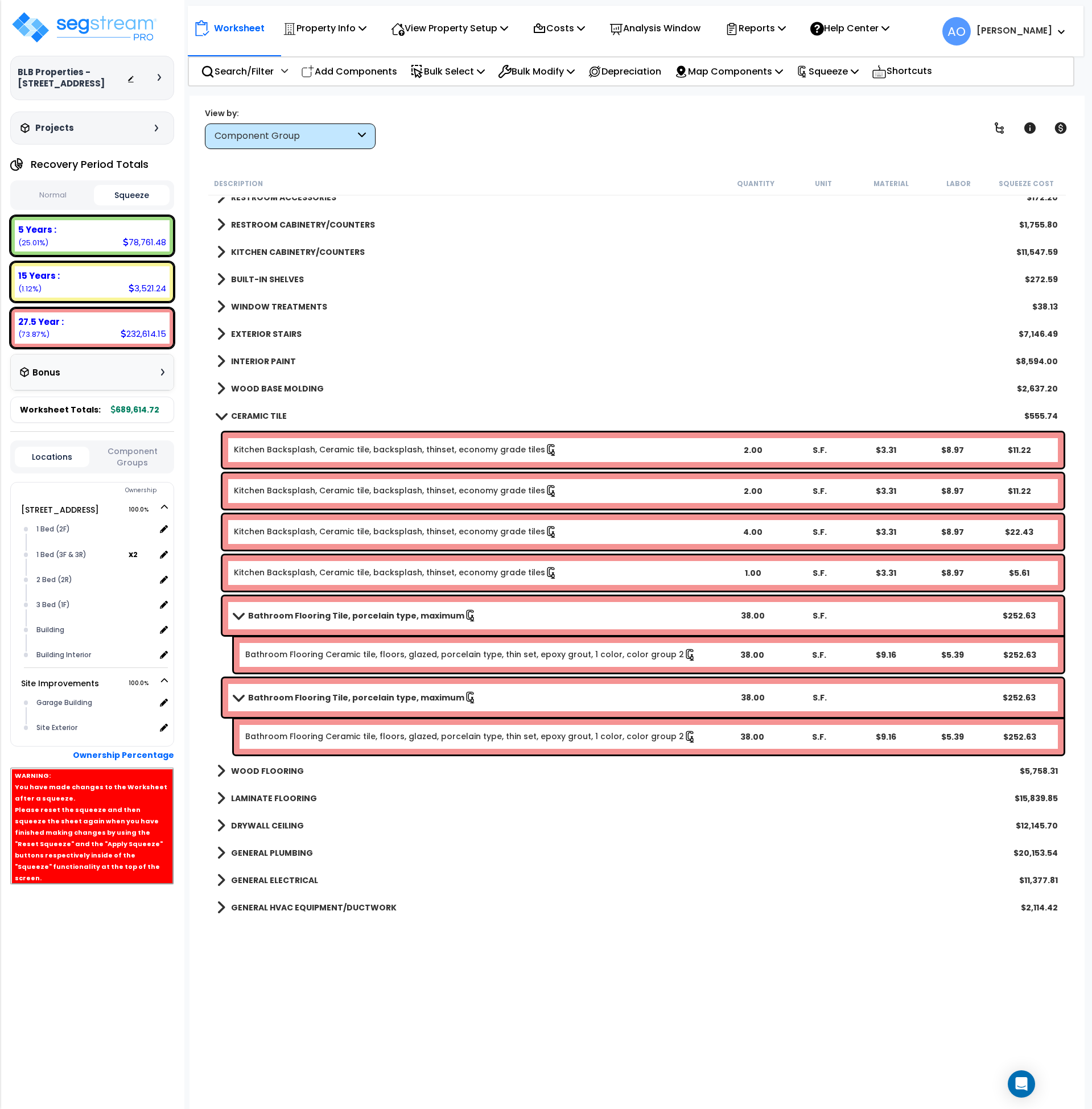
click at [419, 694] on b "Bathroom Flooring Tile, porcelain type, maximum" at bounding box center [356, 697] width 216 height 11
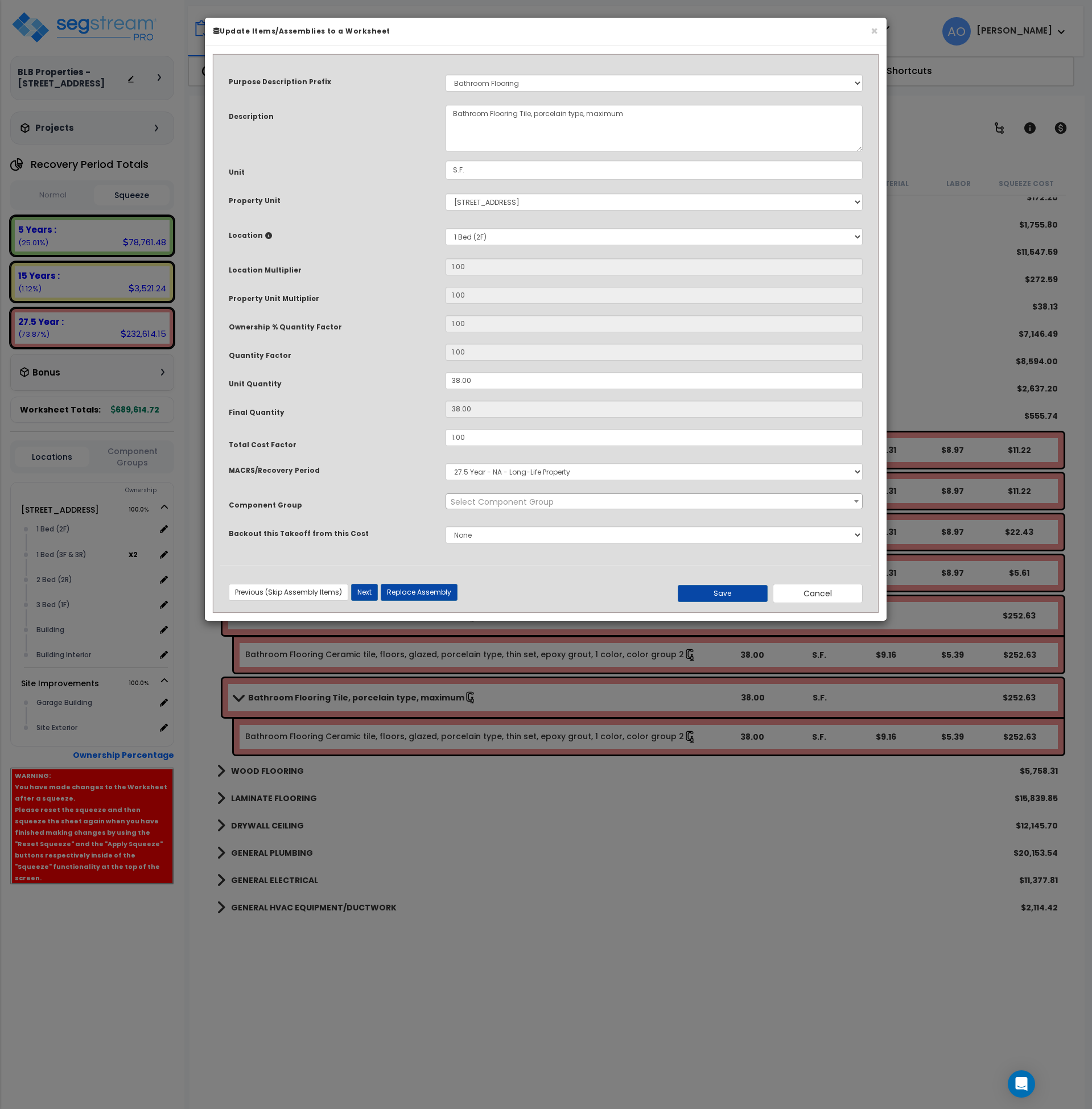
select select "45947"
click at [501, 238] on select "Select 1 Bed (2F) 1 Bed (3F & 3R) 2 Bed (2R) 3 Bed (1F) Building Building Inter…" at bounding box center [654, 237] width 417 height 17
select select "31621"
click at [445, 228] on select "Select 1 Bed (2F) 1 Bed (3F & 3R) 2 Bed (2R) 3 Bed (1F) Building Building Inter…" at bounding box center [654, 237] width 417 height 17
type input "1"
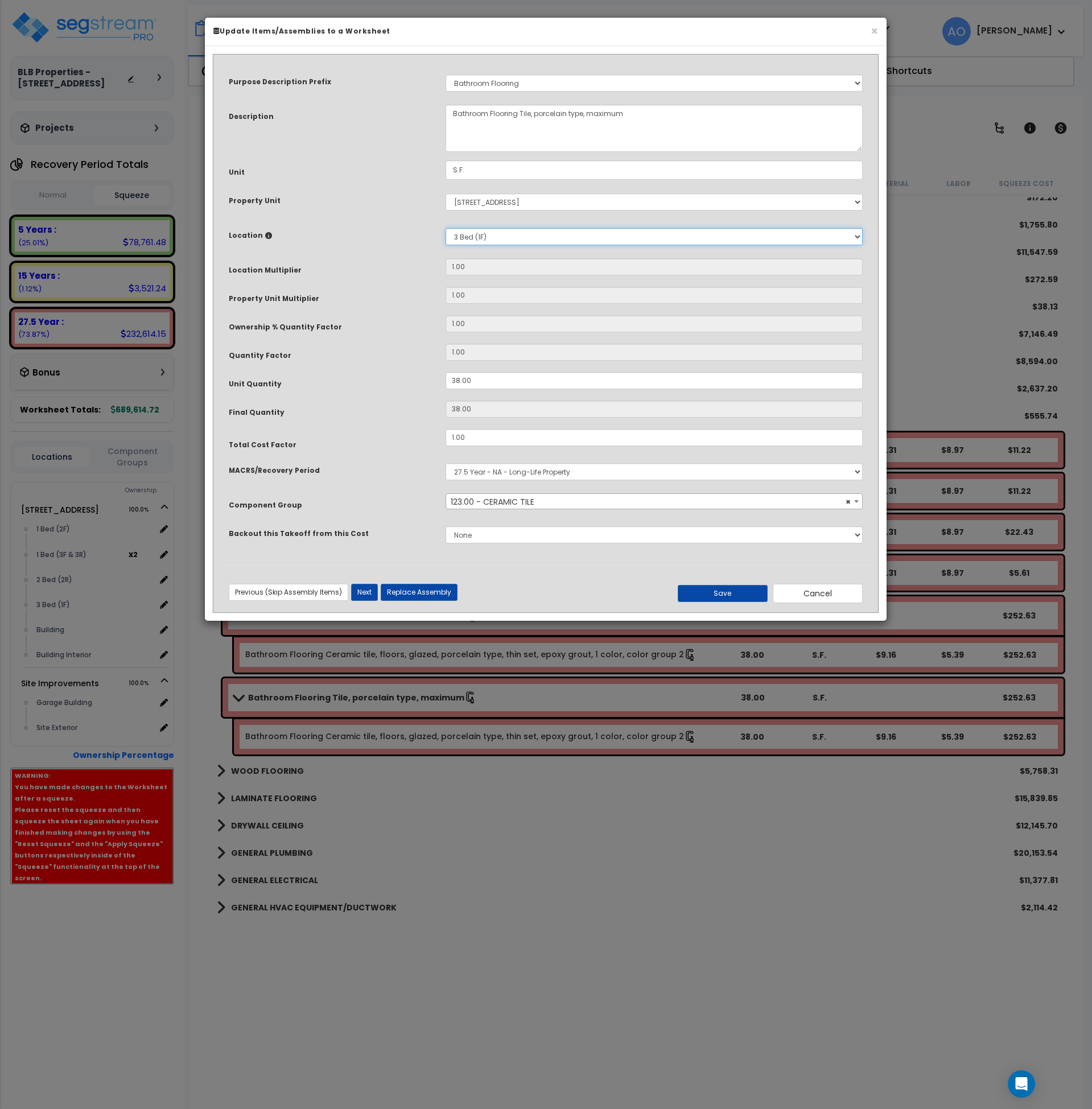
type input "38"
click at [701, 592] on button "Save" at bounding box center [723, 594] width 90 height 17
type input "1.00"
type input "38.00"
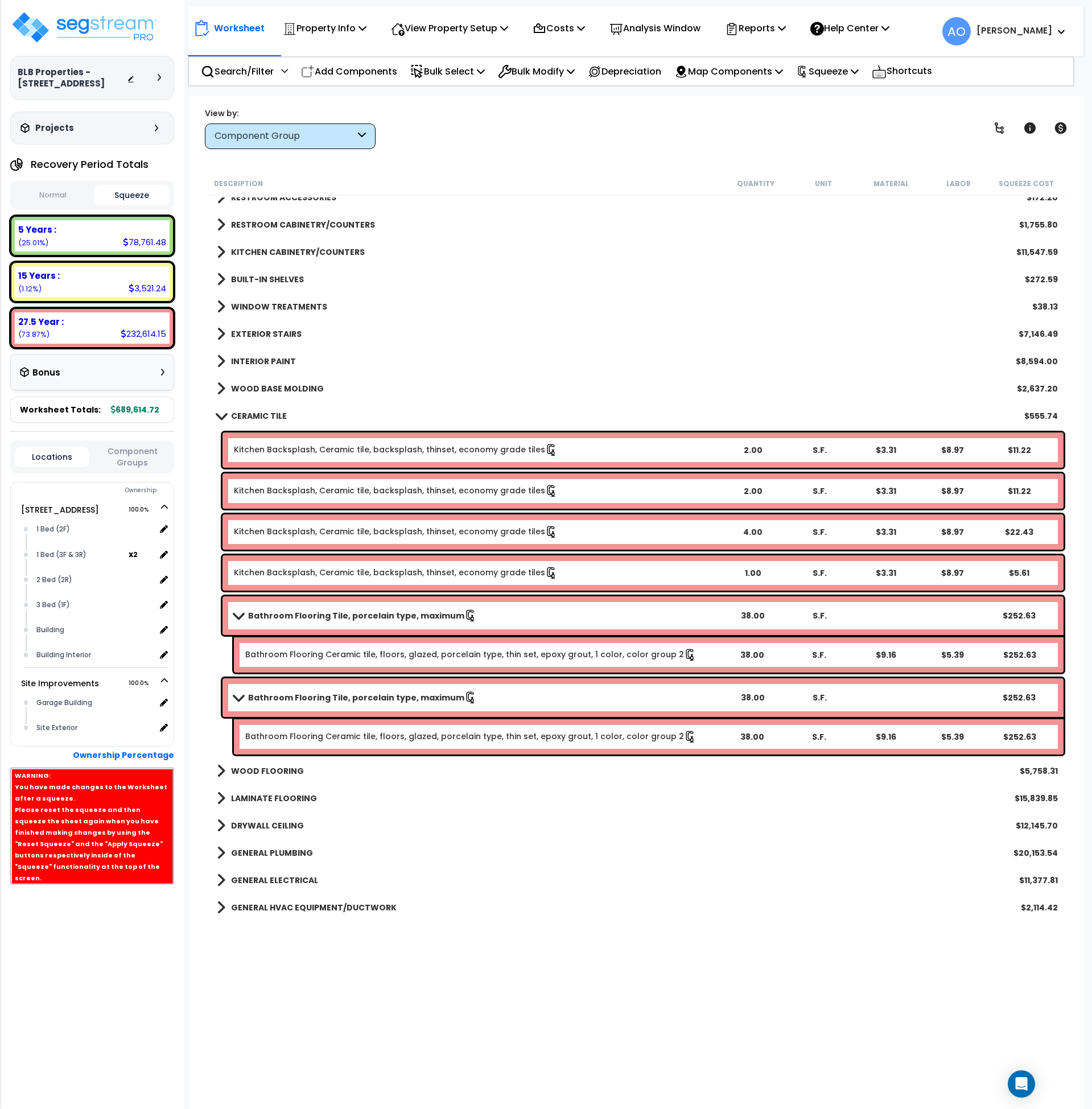
click at [264, 415] on b "CERAMIC TILE" at bounding box center [259, 416] width 56 height 11
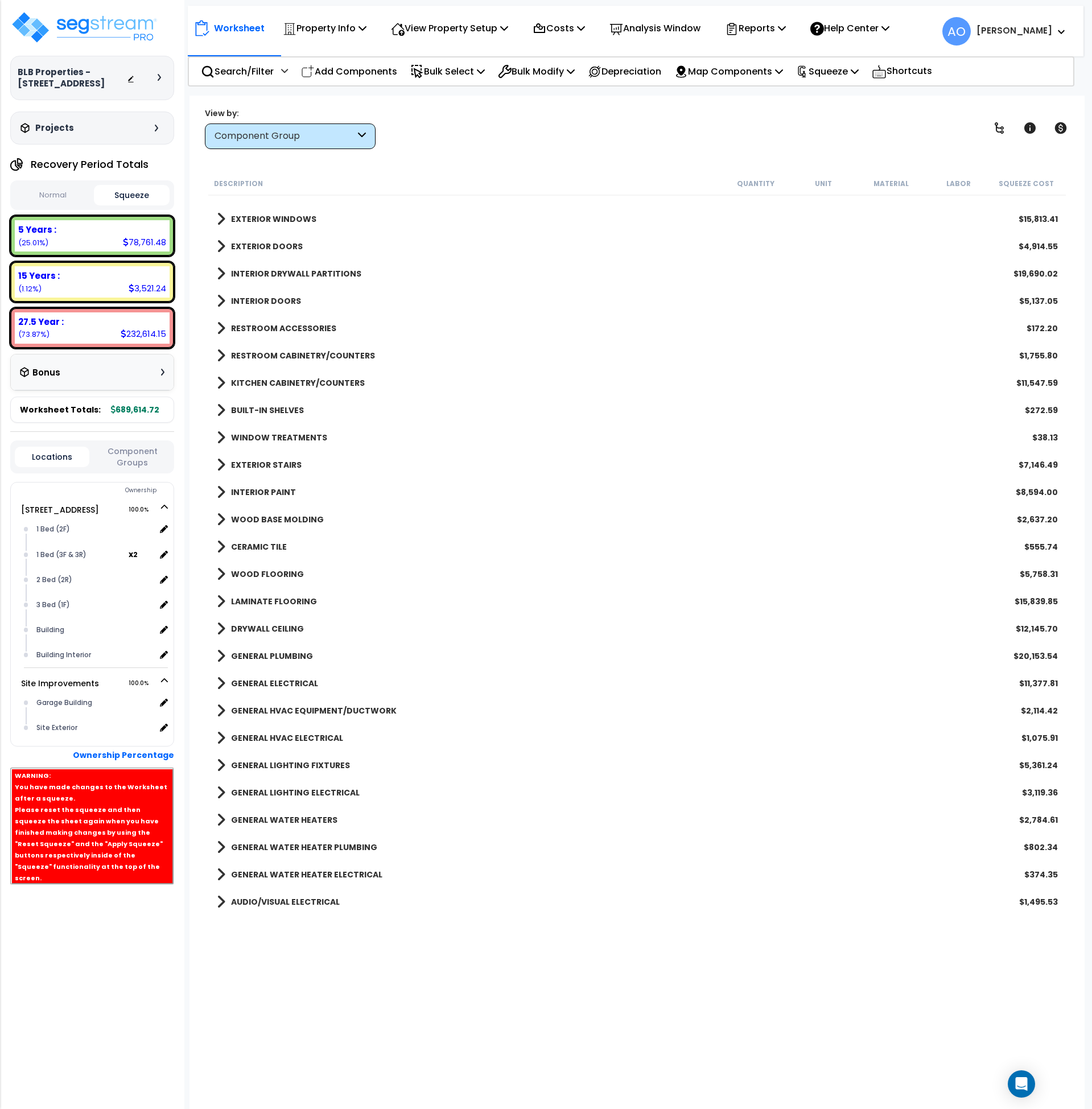
click at [305, 601] on b "LAMINATE FLOORING" at bounding box center [273, 601] width 86 height 11
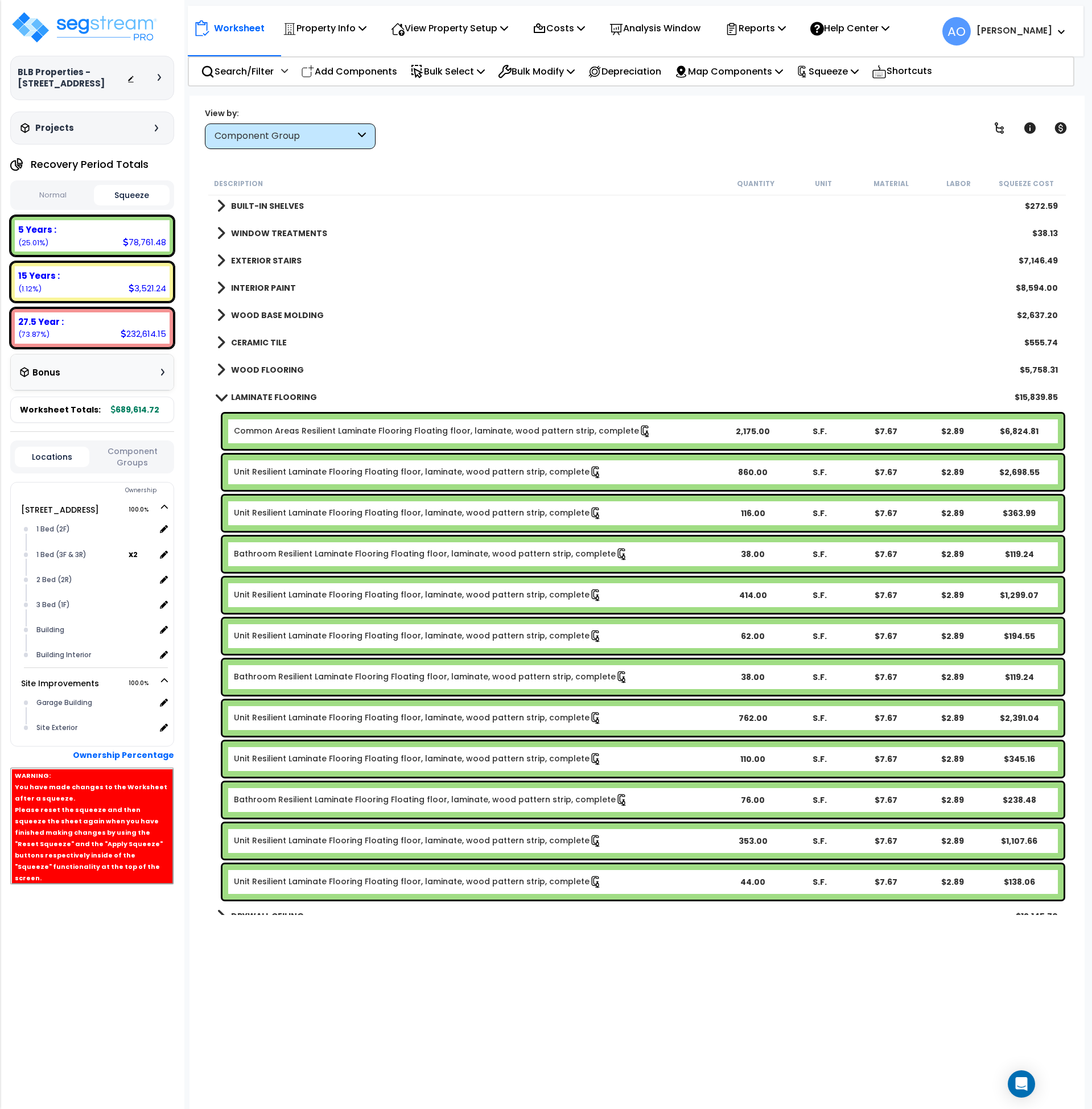
scroll to position [551, 0]
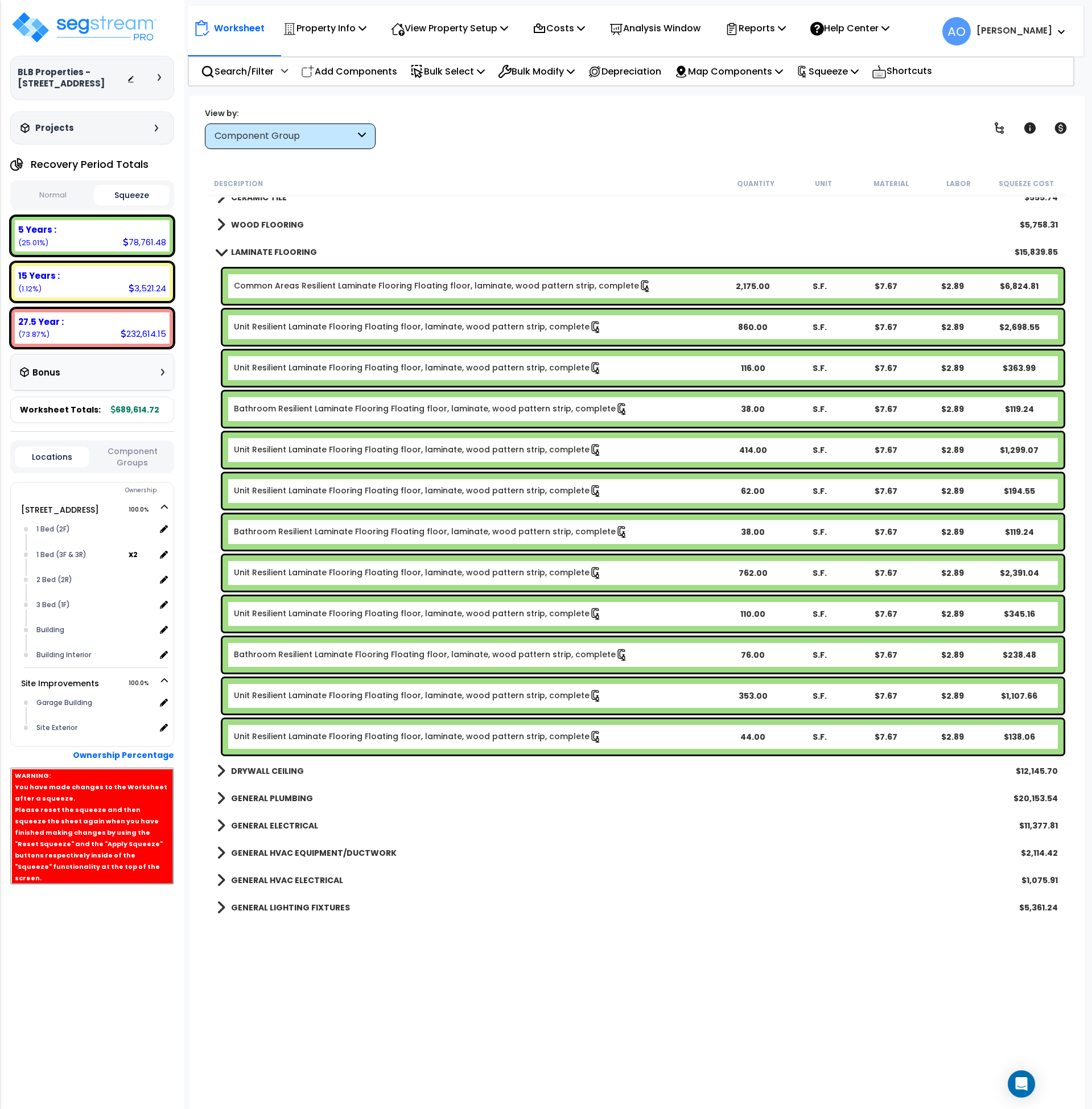
click at [351, 741] on link "Unit Resilient Laminate Flooring Floating floor, laminate, wood pattern strip, …" at bounding box center [418, 737] width 368 height 13
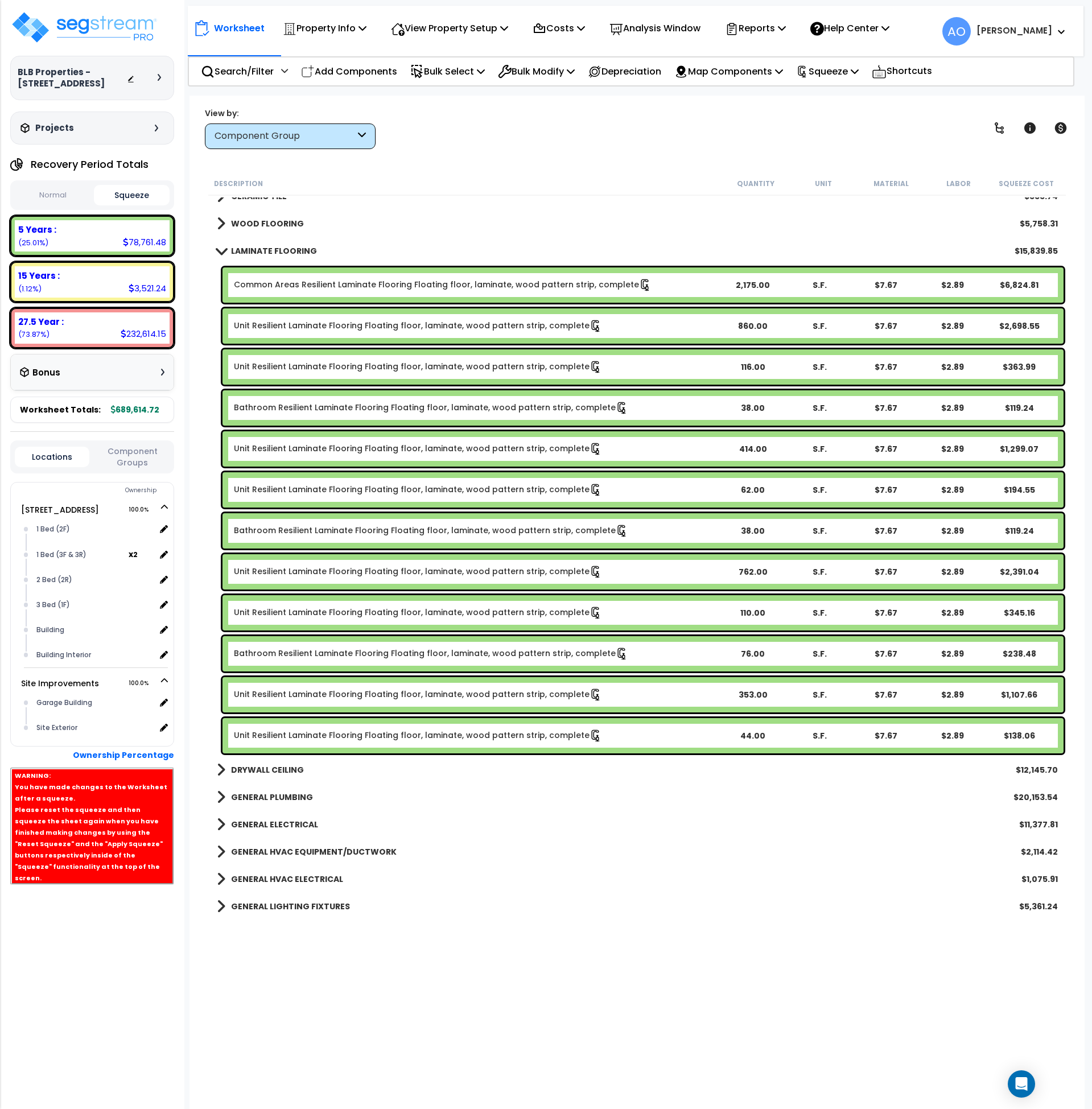
click at [351, 741] on link "Unit Resilient Laminate Flooring Floating floor, laminate, wood pattern strip, …" at bounding box center [418, 736] width 368 height 13
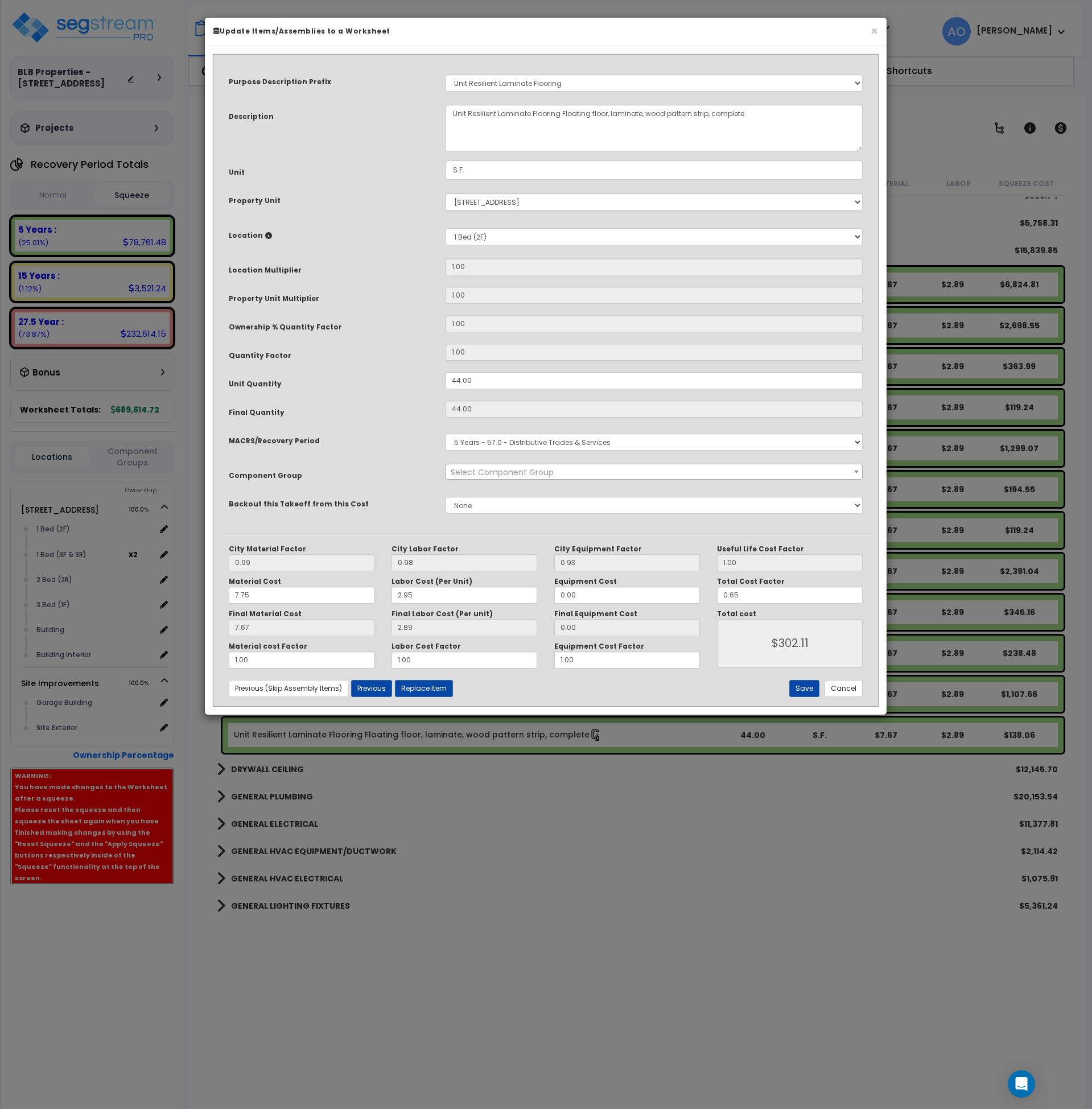
select select "45956"
click at [838, 681] on button "Cancel" at bounding box center [843, 689] width 38 height 17
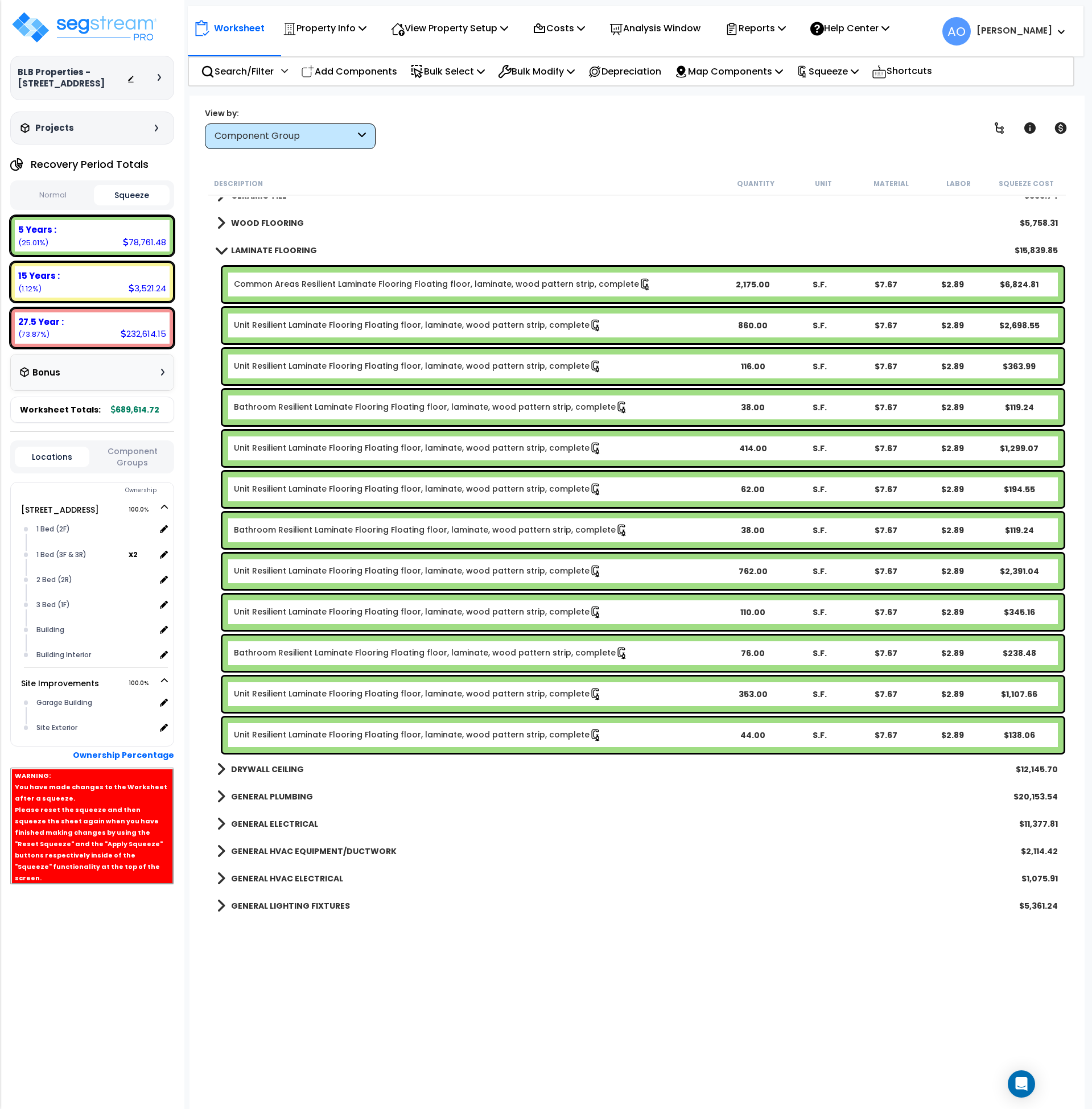
click at [364, 736] on link "Unit Resilient Laminate Flooring Floating floor, laminate, wood pattern strip, …" at bounding box center [418, 735] width 368 height 13
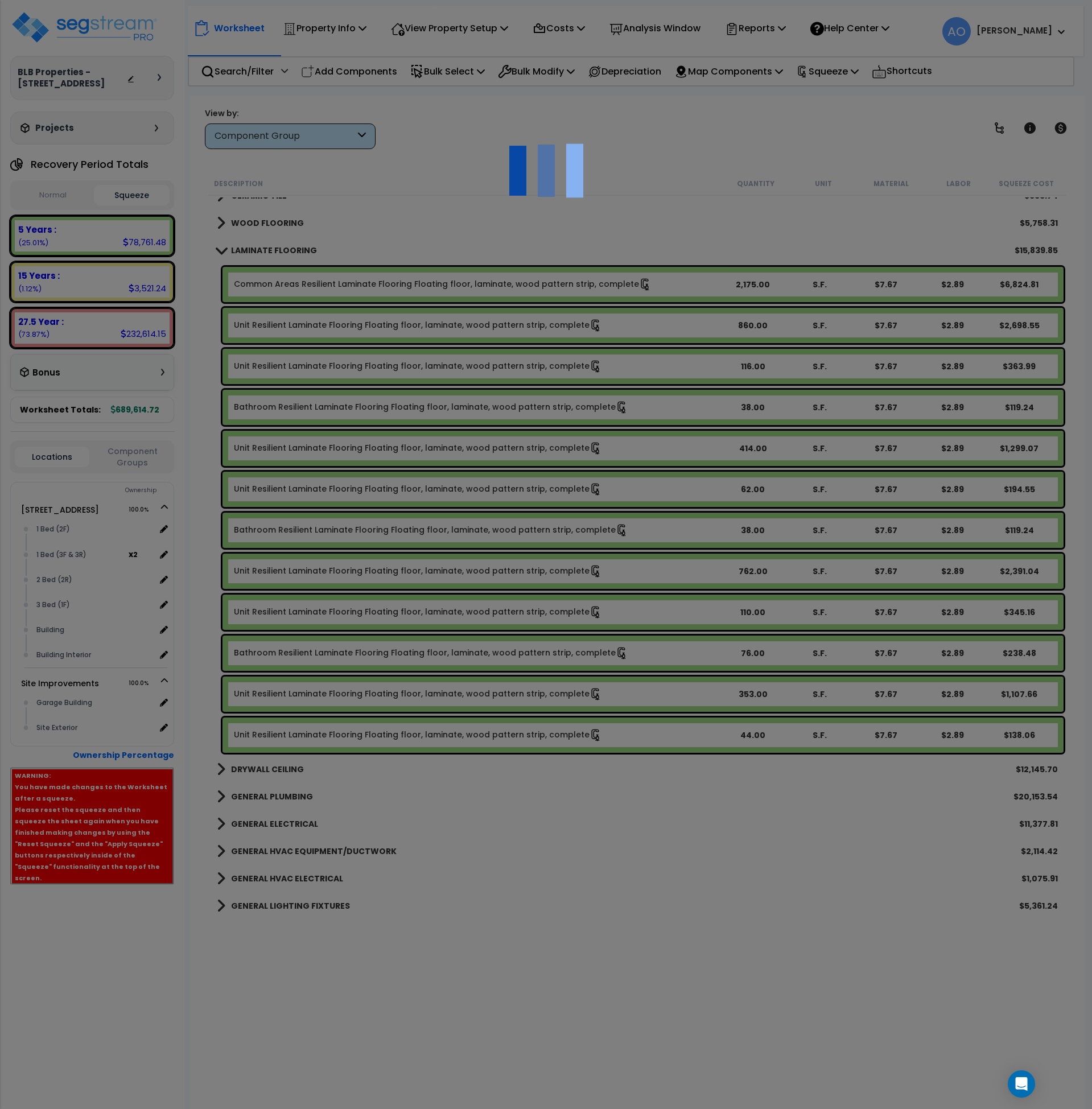
select select "45956"
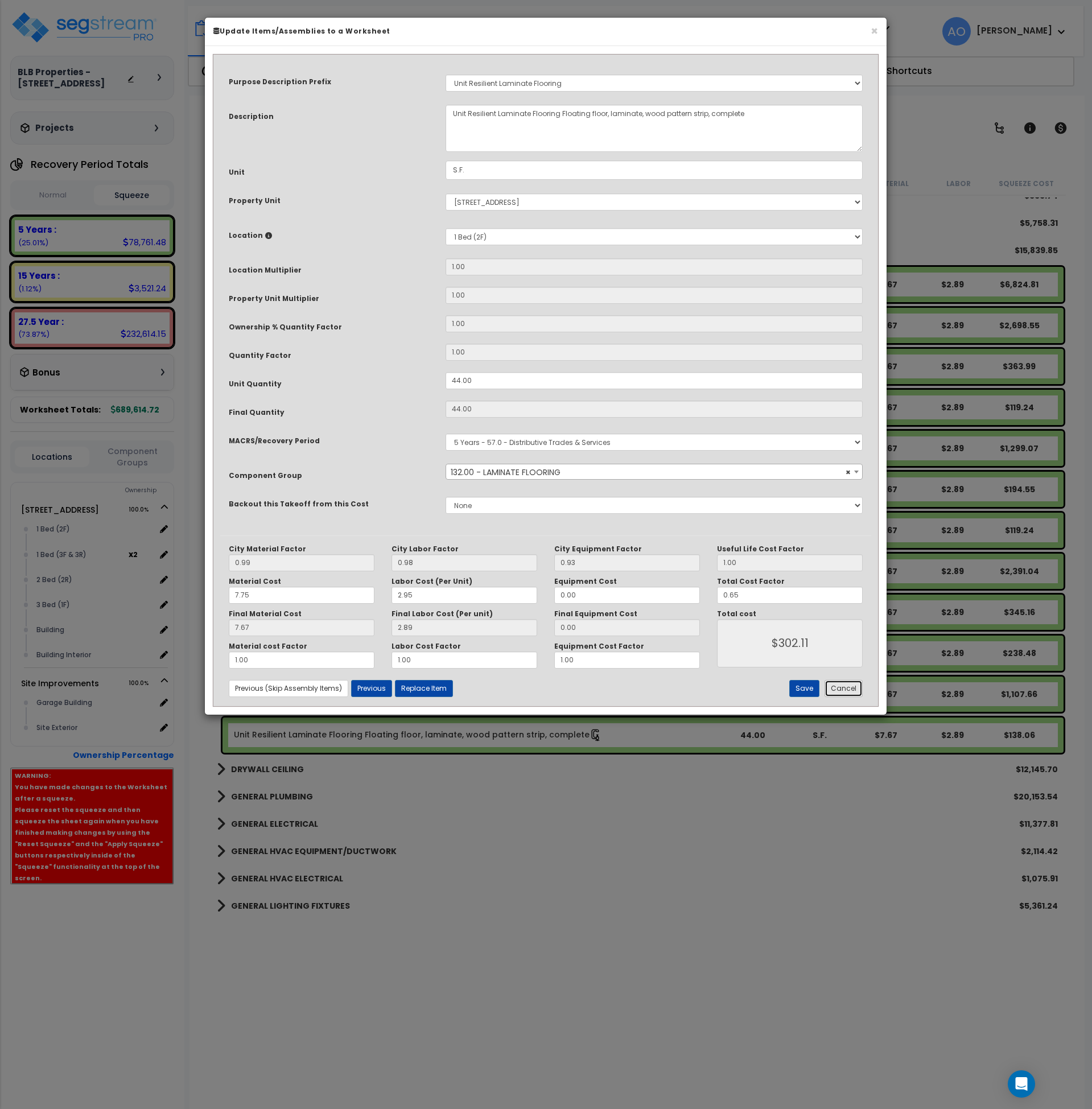
click at [853, 687] on button "Cancel" at bounding box center [843, 689] width 38 height 17
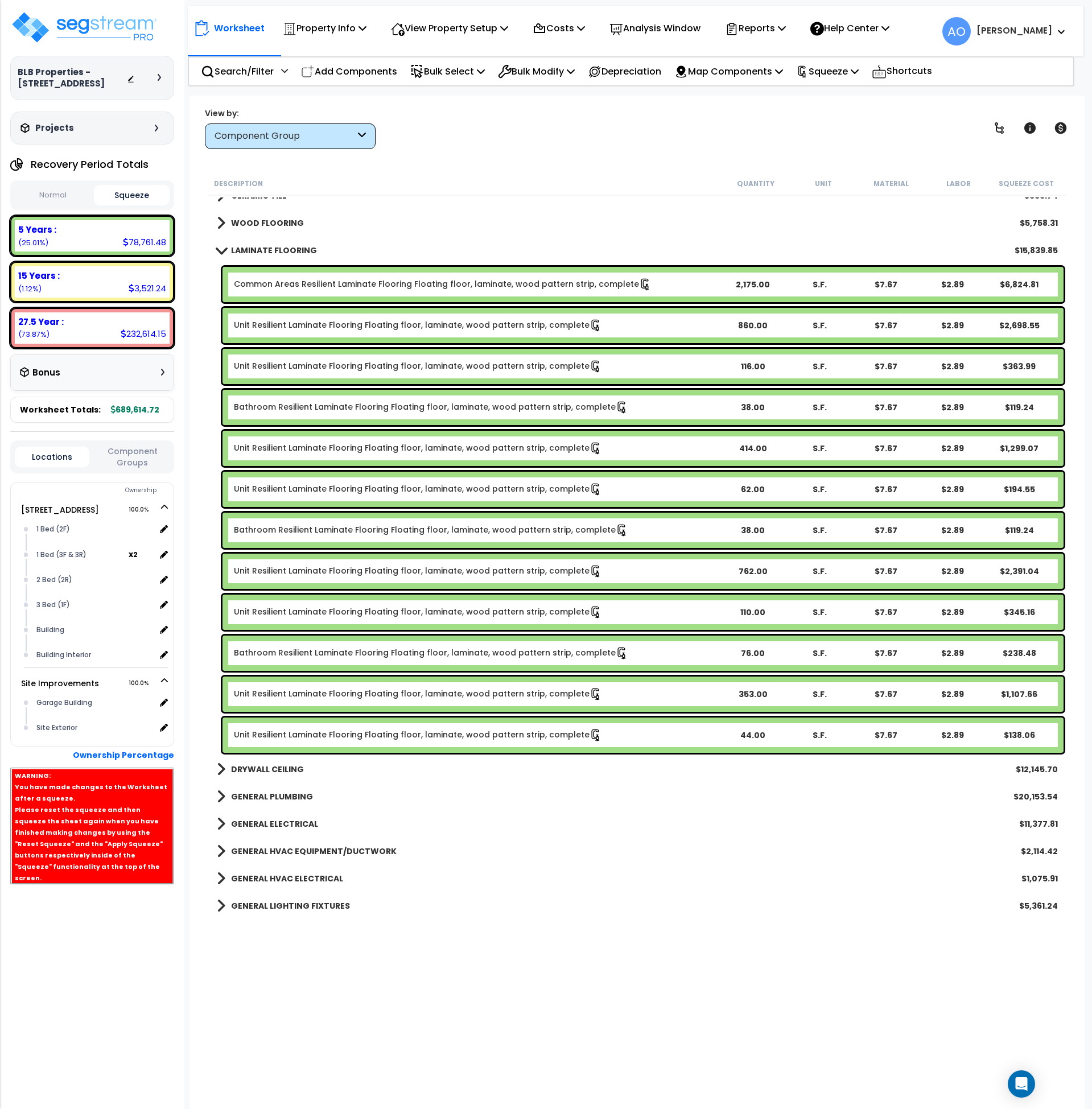
click at [441, 692] on link "Unit Resilient Laminate Flooring Floating floor, laminate, wood pattern strip, …" at bounding box center [418, 694] width 368 height 13
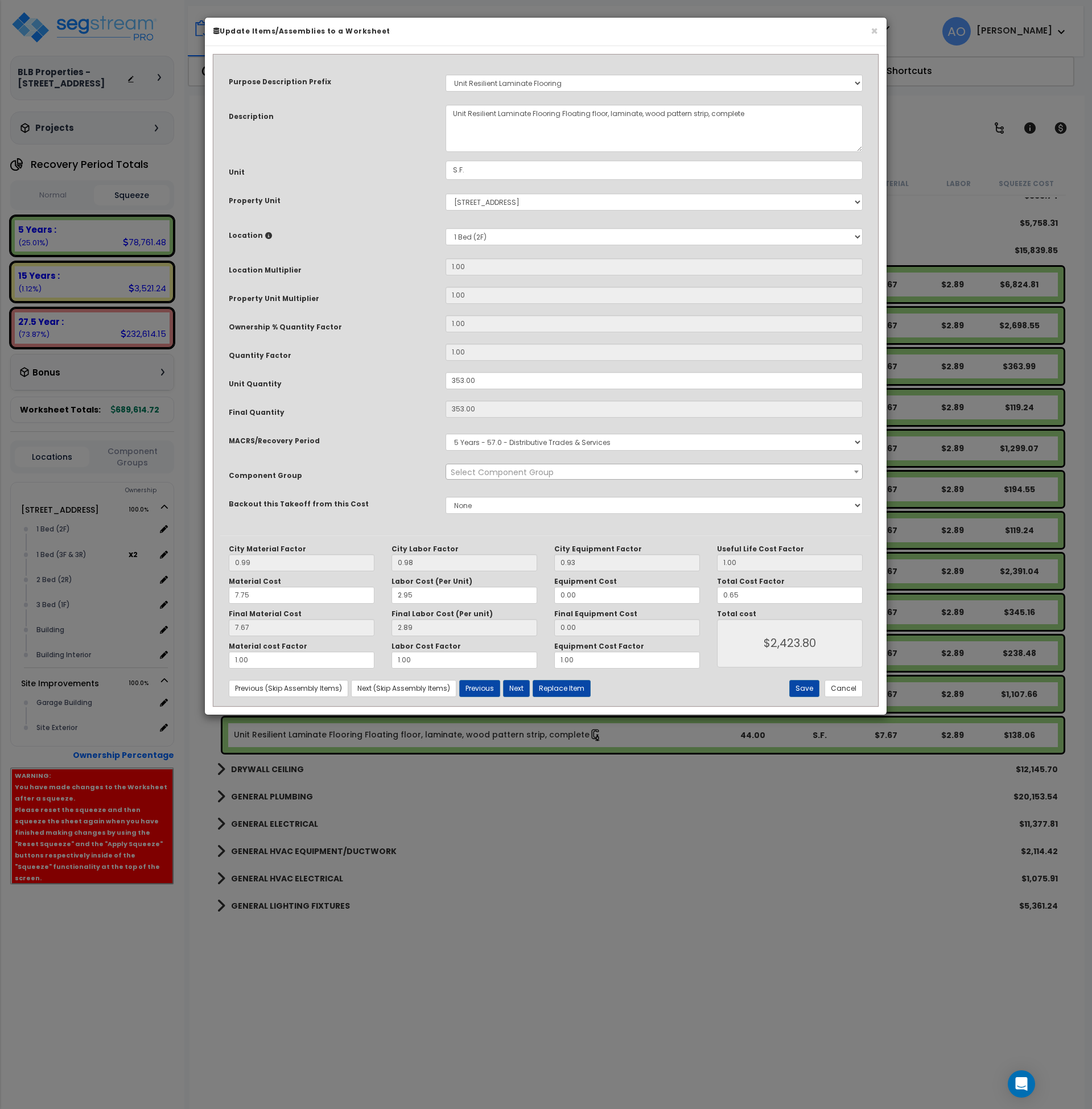
select select "45956"
click at [848, 695] on button "Cancel" at bounding box center [843, 689] width 38 height 17
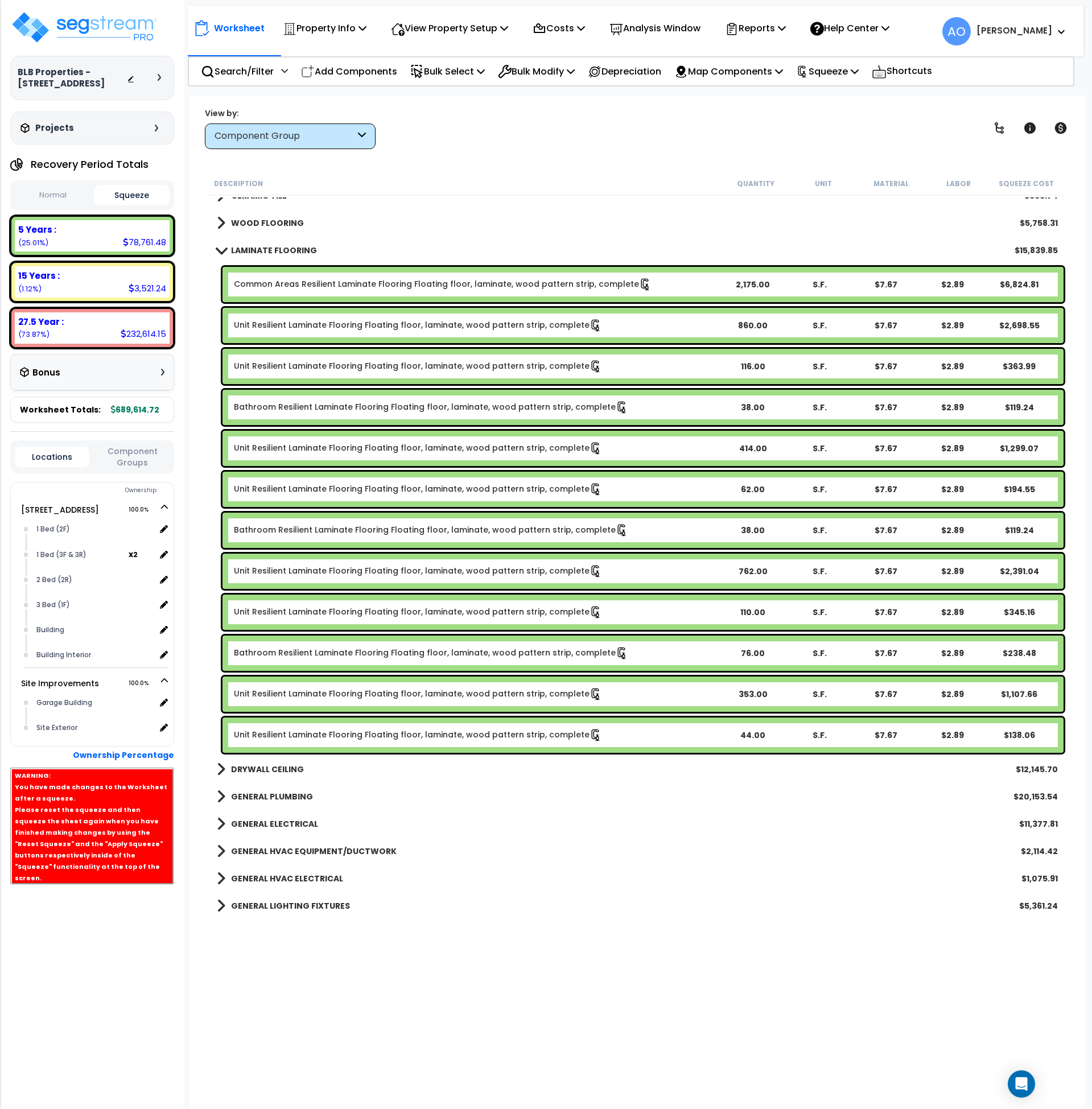
click at [331, 645] on div "Bathroom Resilient Laminate Flooring Floating floor, laminate, wood pattern str…" at bounding box center [642, 653] width 841 height 36
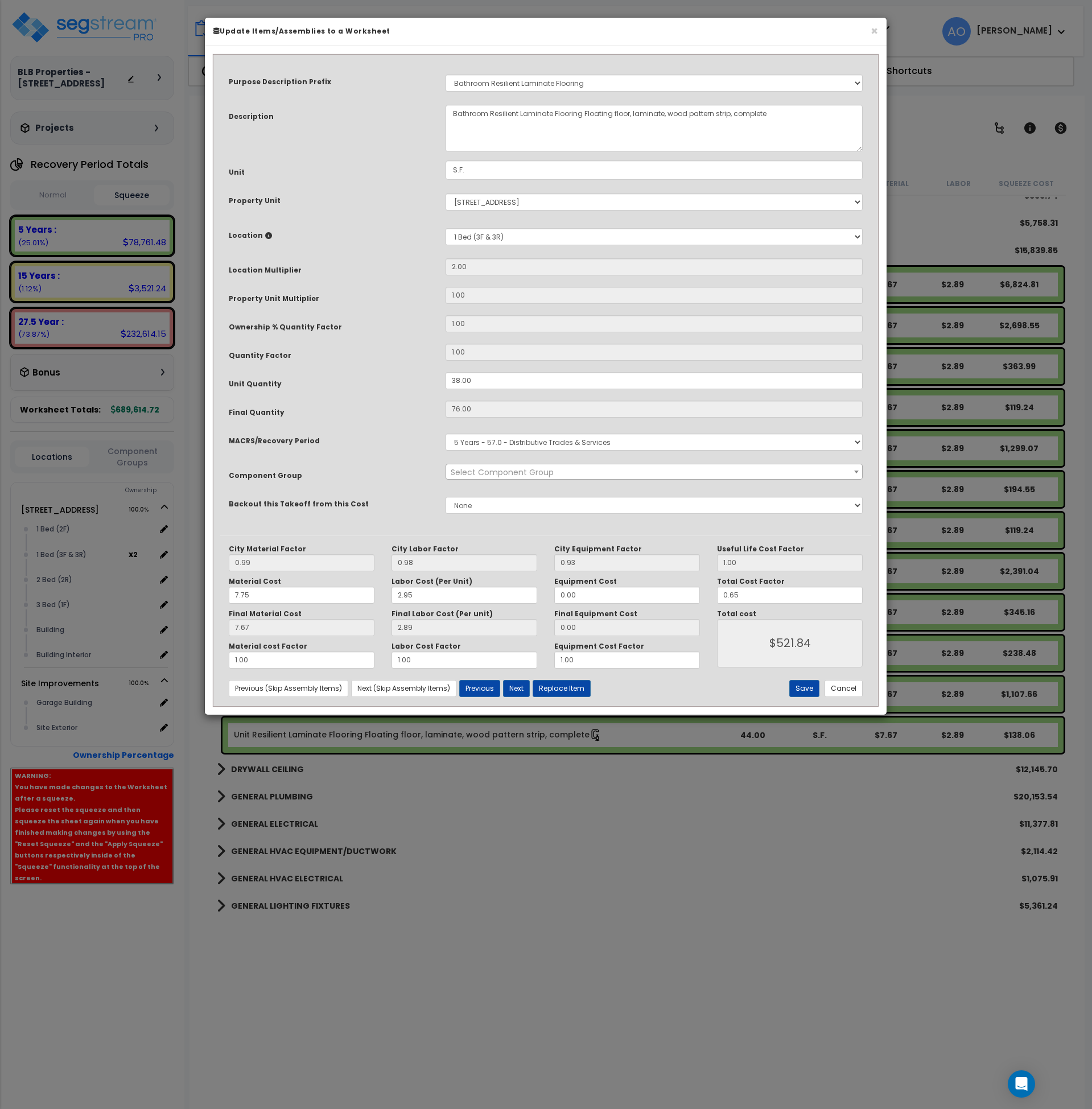
select select "45956"
click at [838, 686] on button "Cancel" at bounding box center [843, 689] width 38 height 17
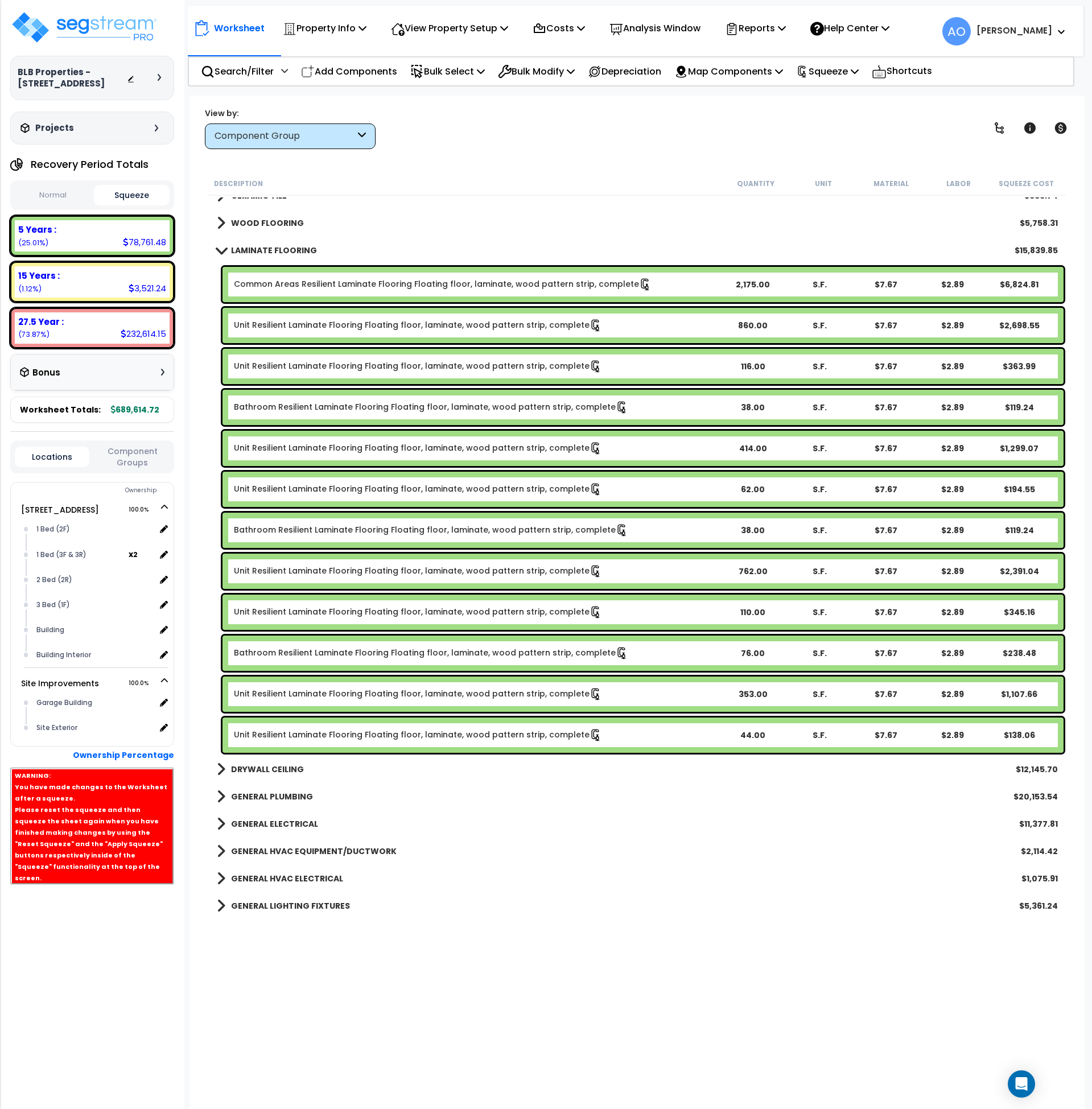
click at [323, 612] on link "Unit Resilient Laminate Flooring Floating floor, laminate, wood pattern strip, …" at bounding box center [418, 612] width 368 height 13
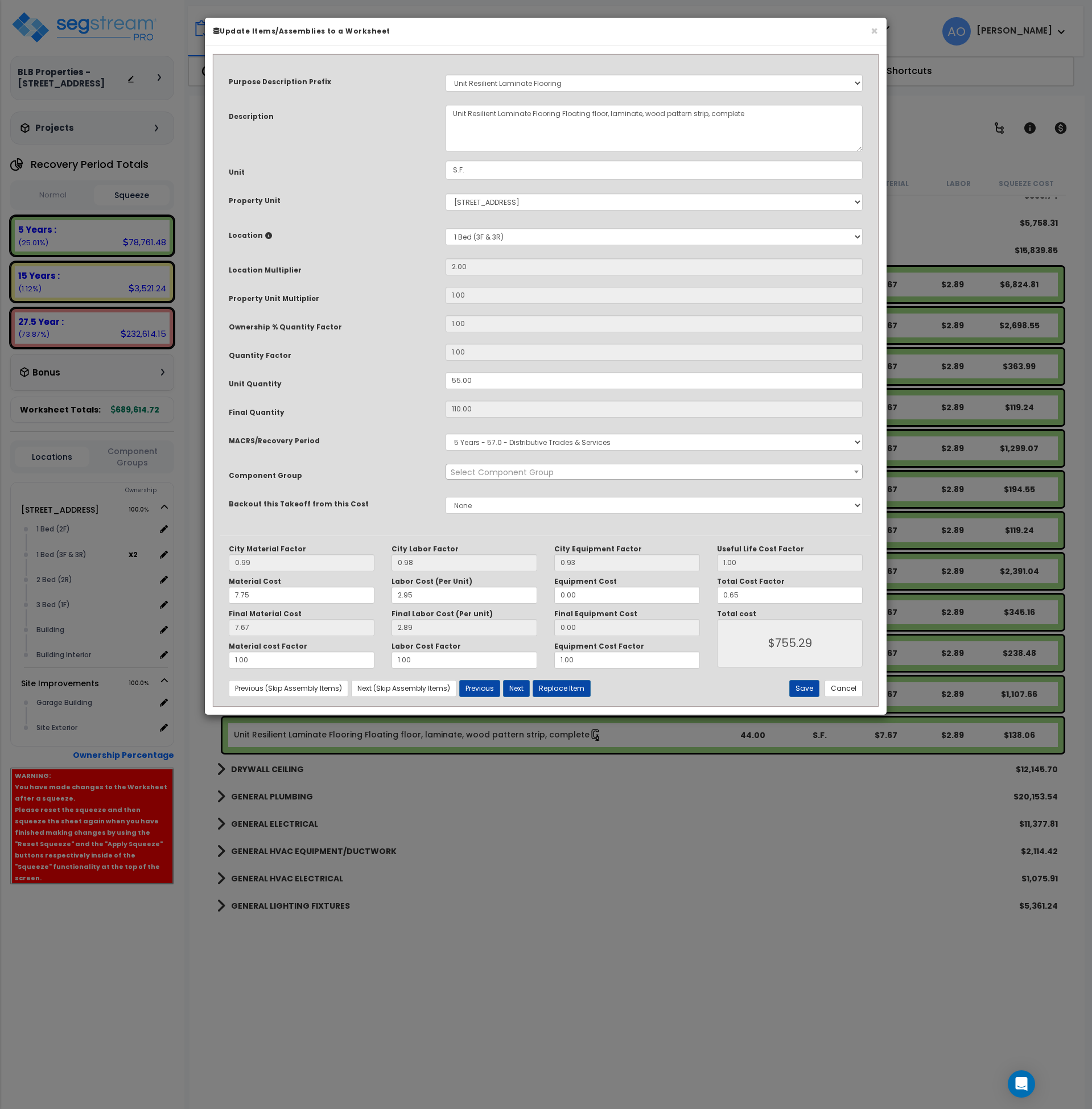
select select "45956"
click at [848, 689] on button "Cancel" at bounding box center [843, 689] width 38 height 17
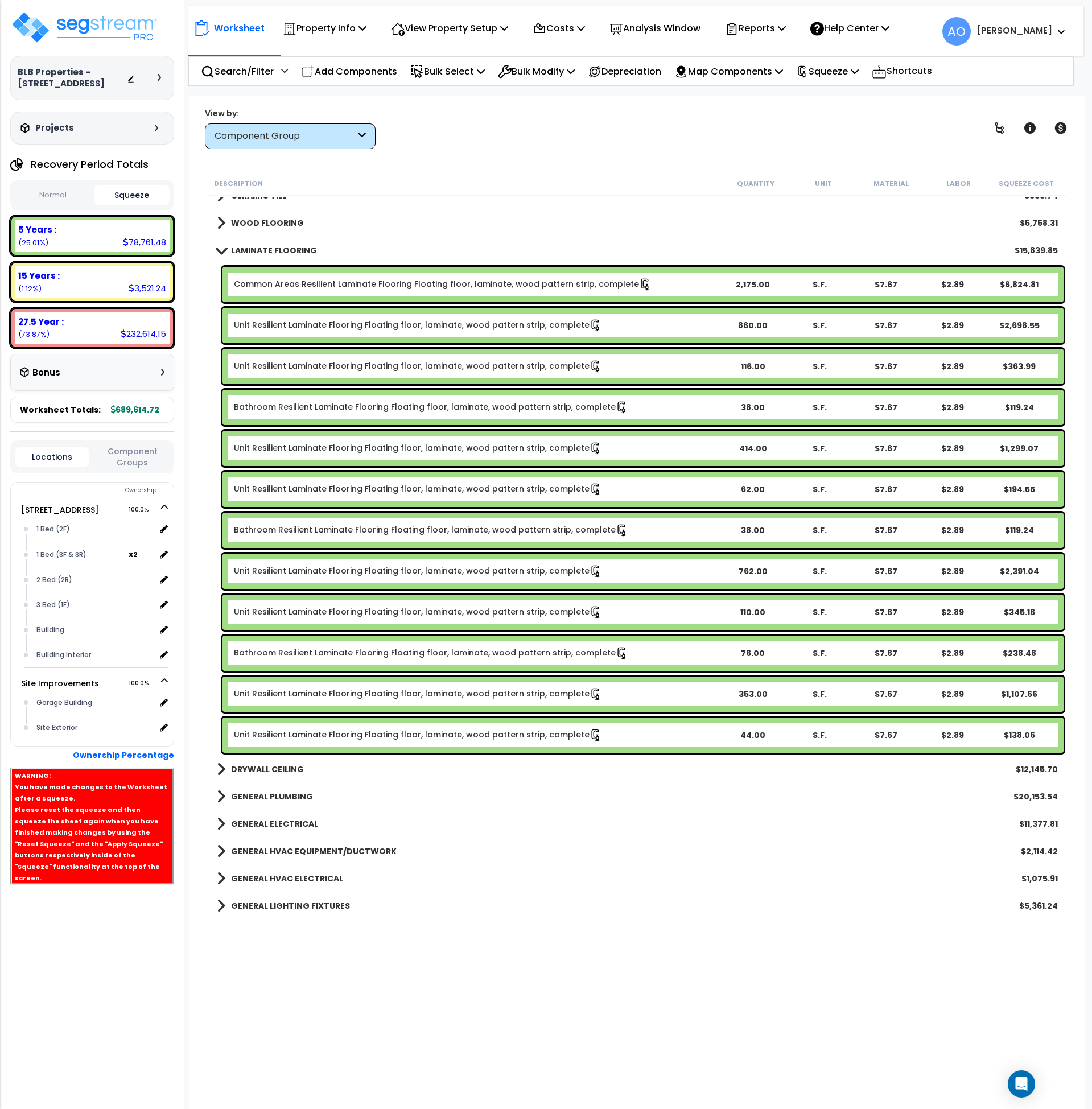
click at [311, 577] on link "Unit Resilient Laminate Flooring Floating floor, laminate, wood pattern strip, …" at bounding box center [418, 571] width 368 height 13
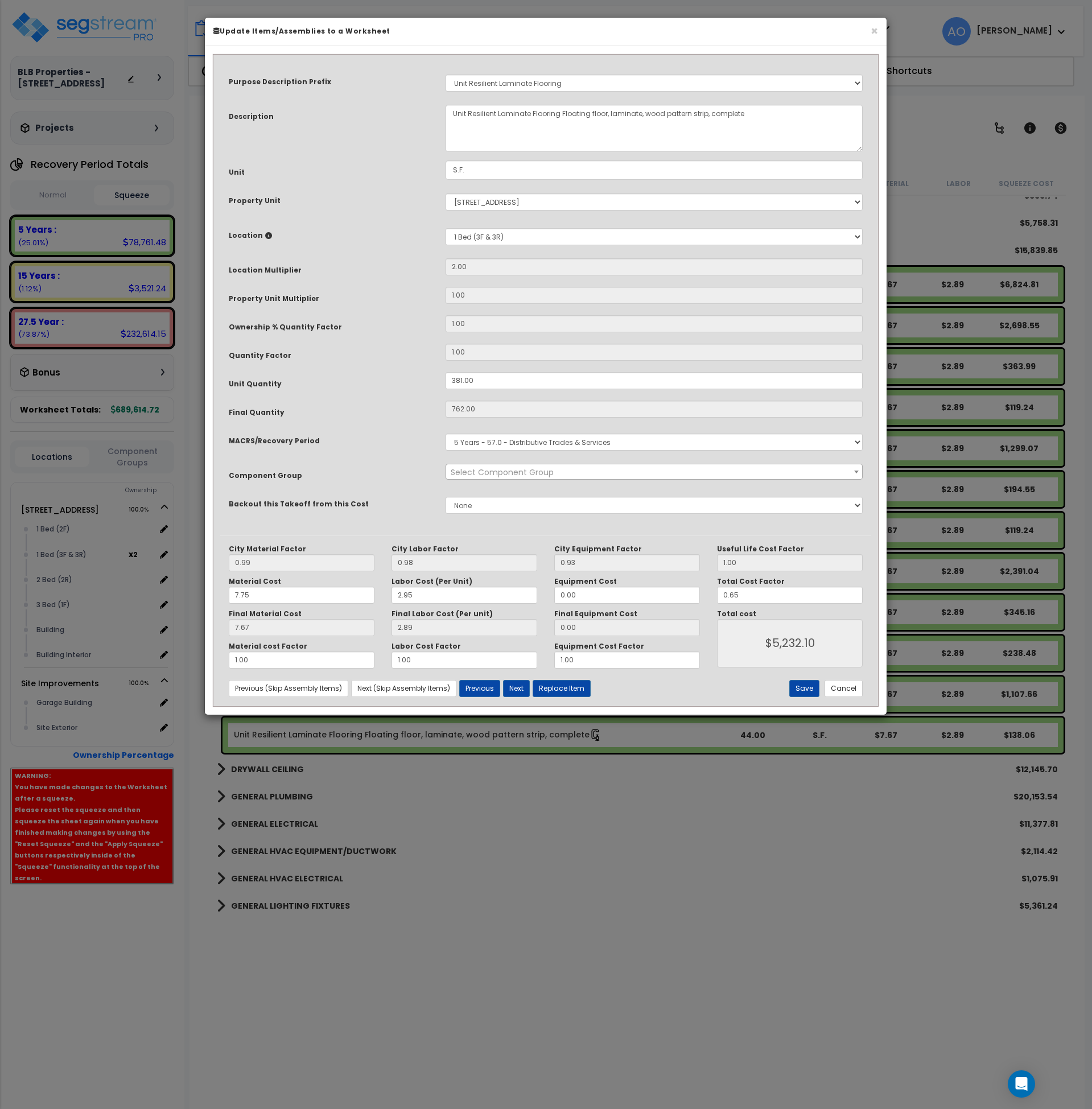
select select "45956"
click at [839, 695] on button "Cancel" at bounding box center [843, 689] width 38 height 17
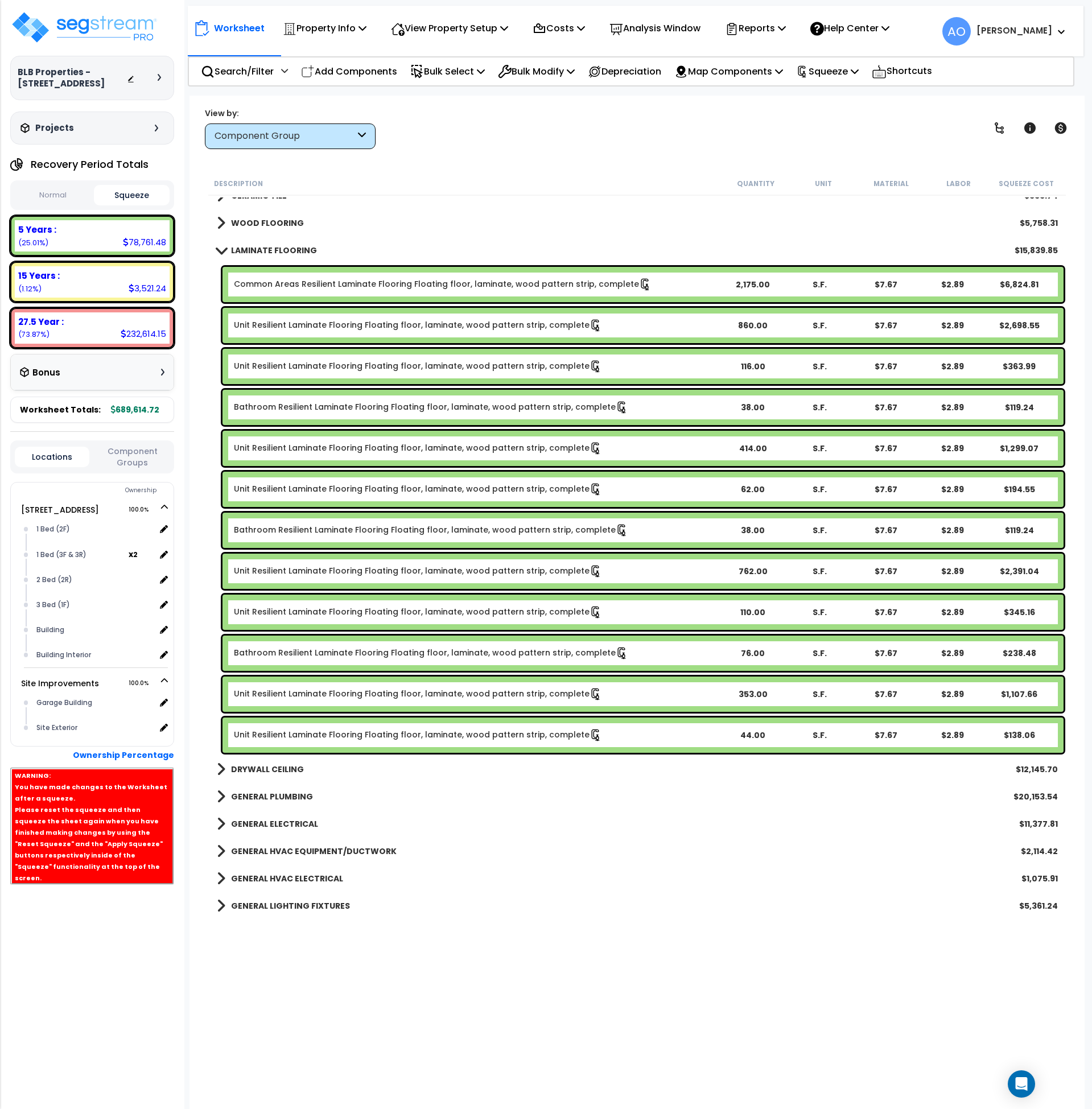
click at [344, 527] on link "Bathroom Resilient Laminate Flooring Floating floor, laminate, wood pattern str…" at bounding box center [431, 530] width 395 height 13
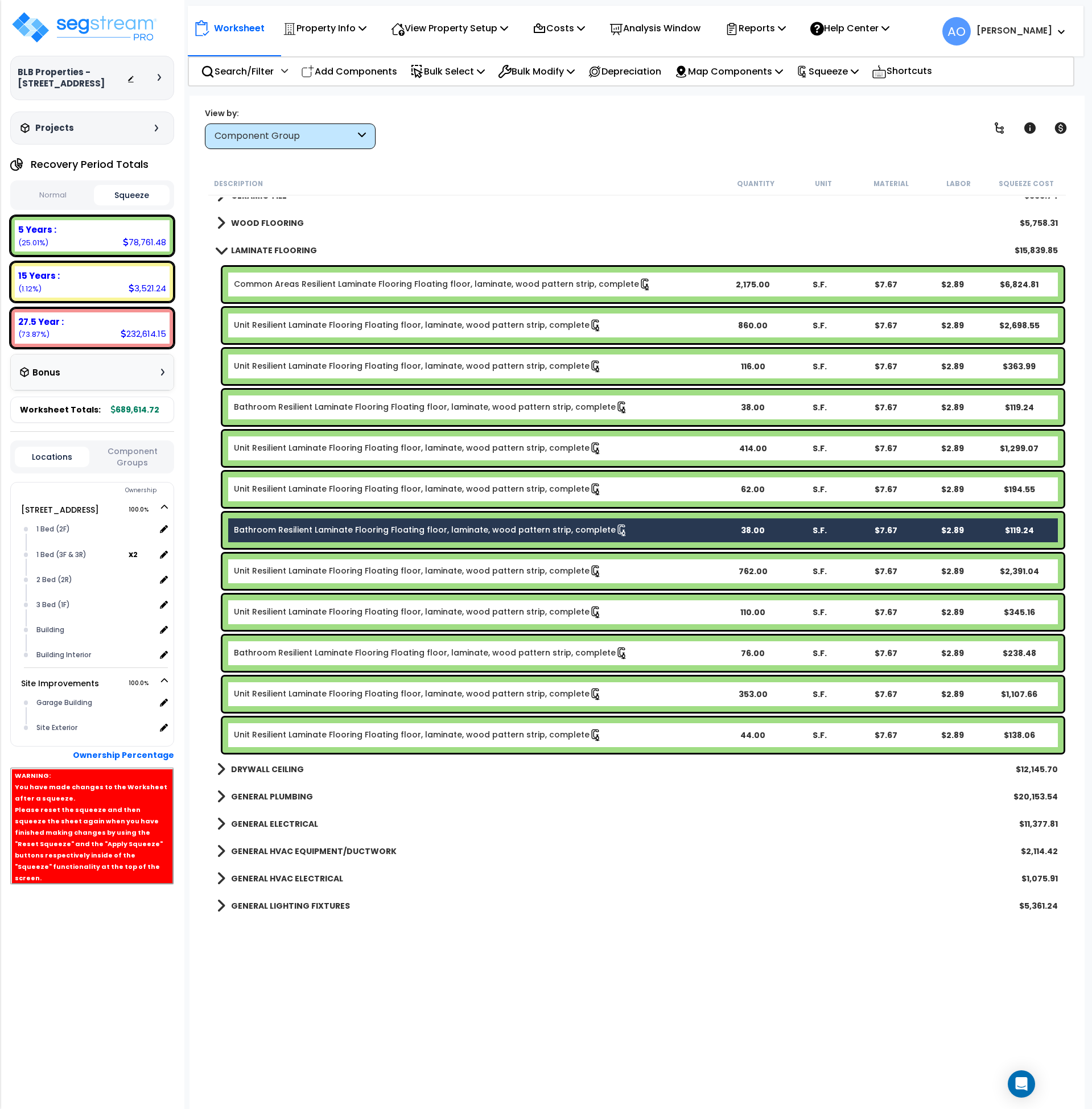
click at [344, 527] on link "Bathroom Resilient Laminate Flooring Floating floor, laminate, wood pattern str…" at bounding box center [431, 530] width 395 height 13
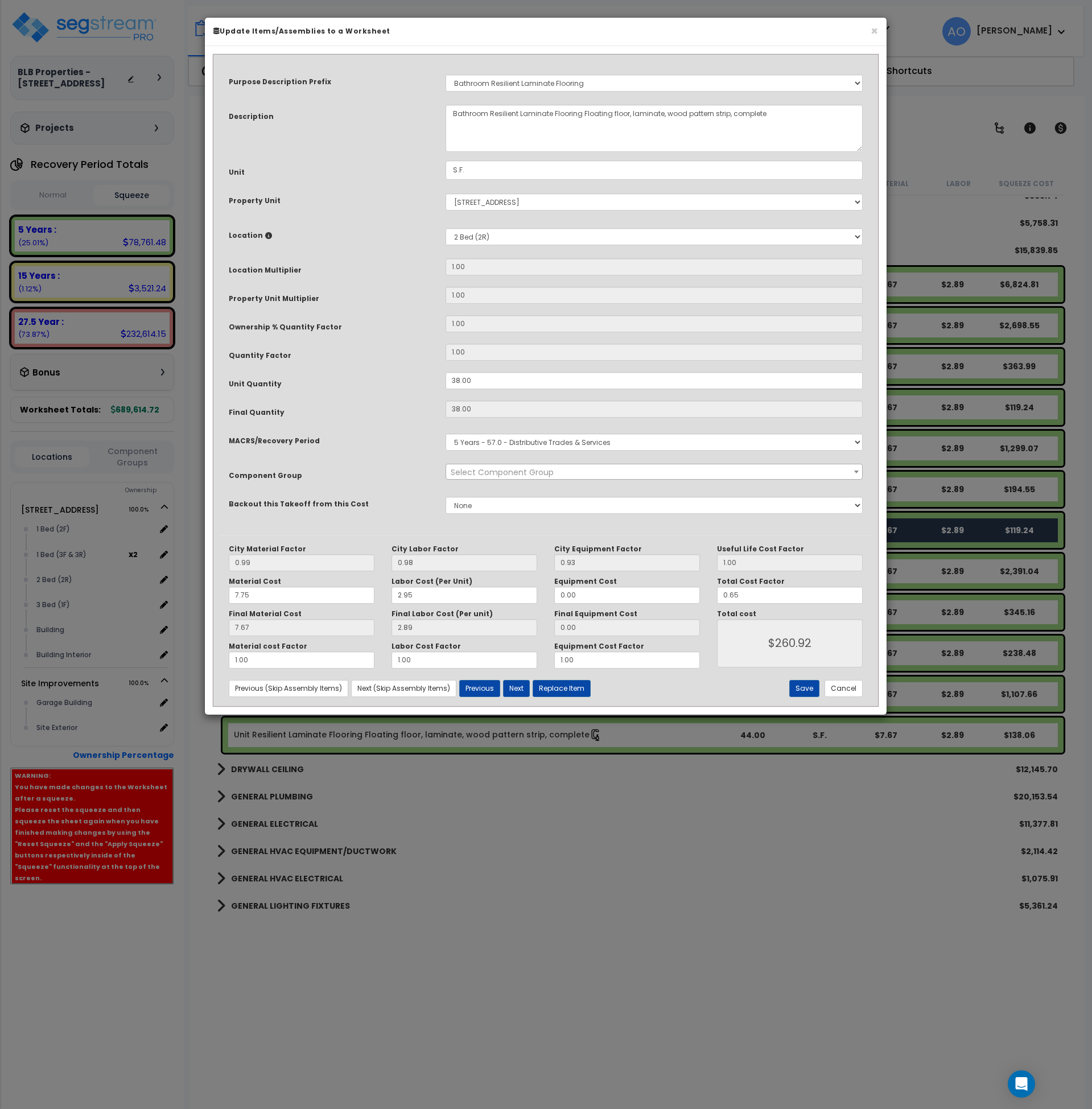
select select "45956"
click at [835, 681] on button "Cancel" at bounding box center [843, 689] width 38 height 17
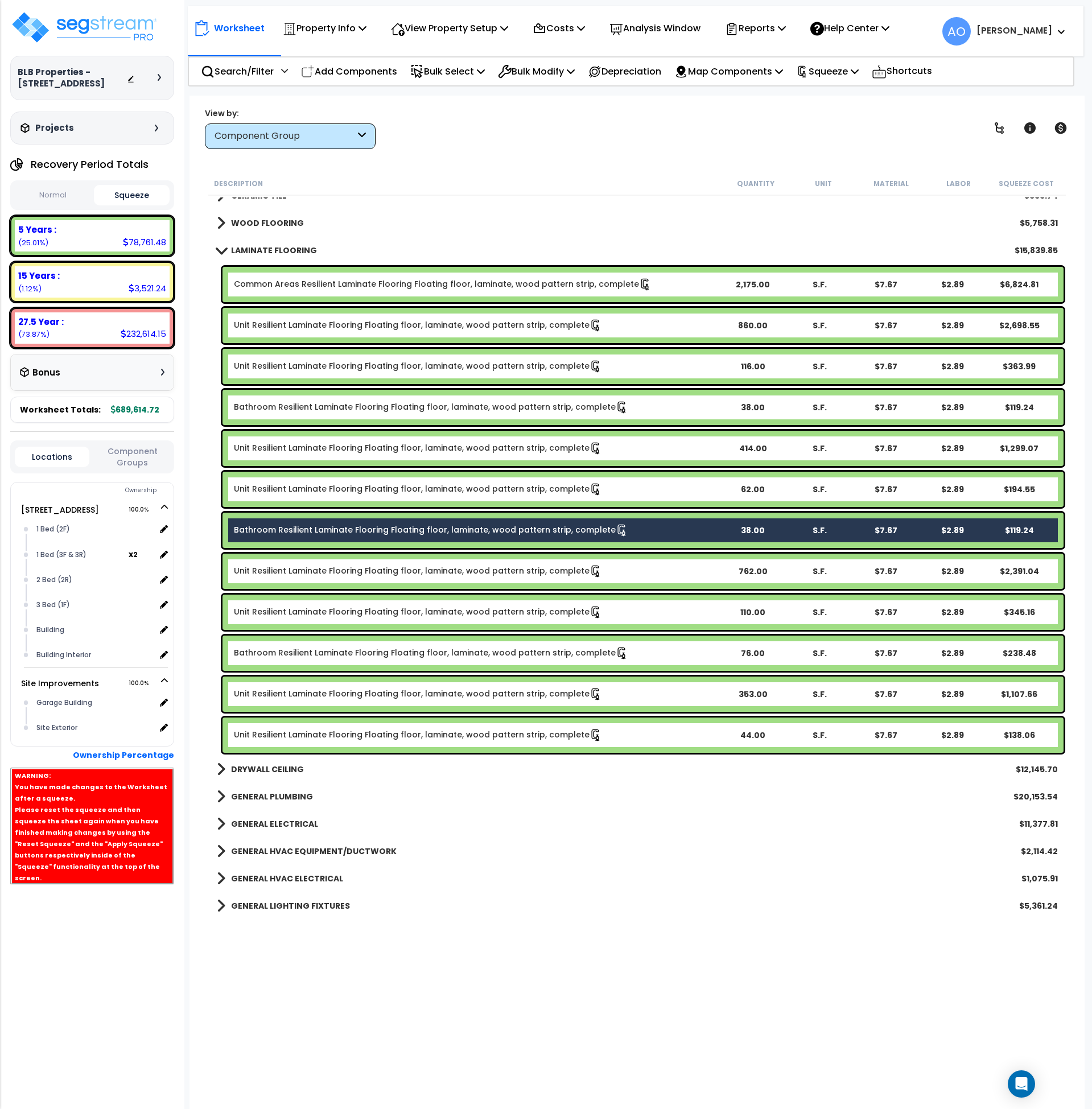
click at [336, 490] on link "Unit Resilient Laminate Flooring Floating floor, laminate, wood pattern strip, …" at bounding box center [418, 490] width 368 height 13
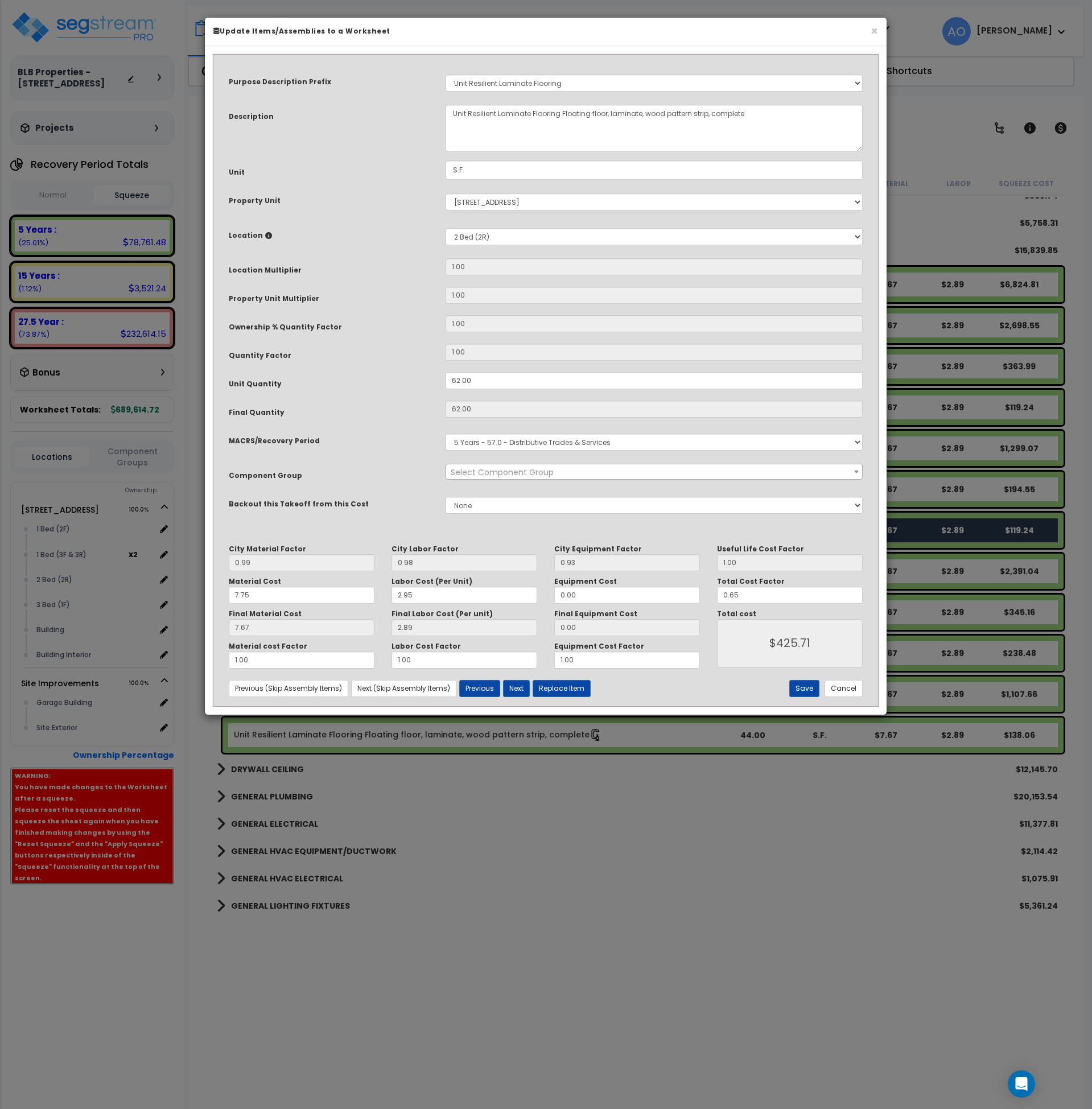
select select "45956"
click at [848, 686] on button "Cancel" at bounding box center [843, 689] width 38 height 17
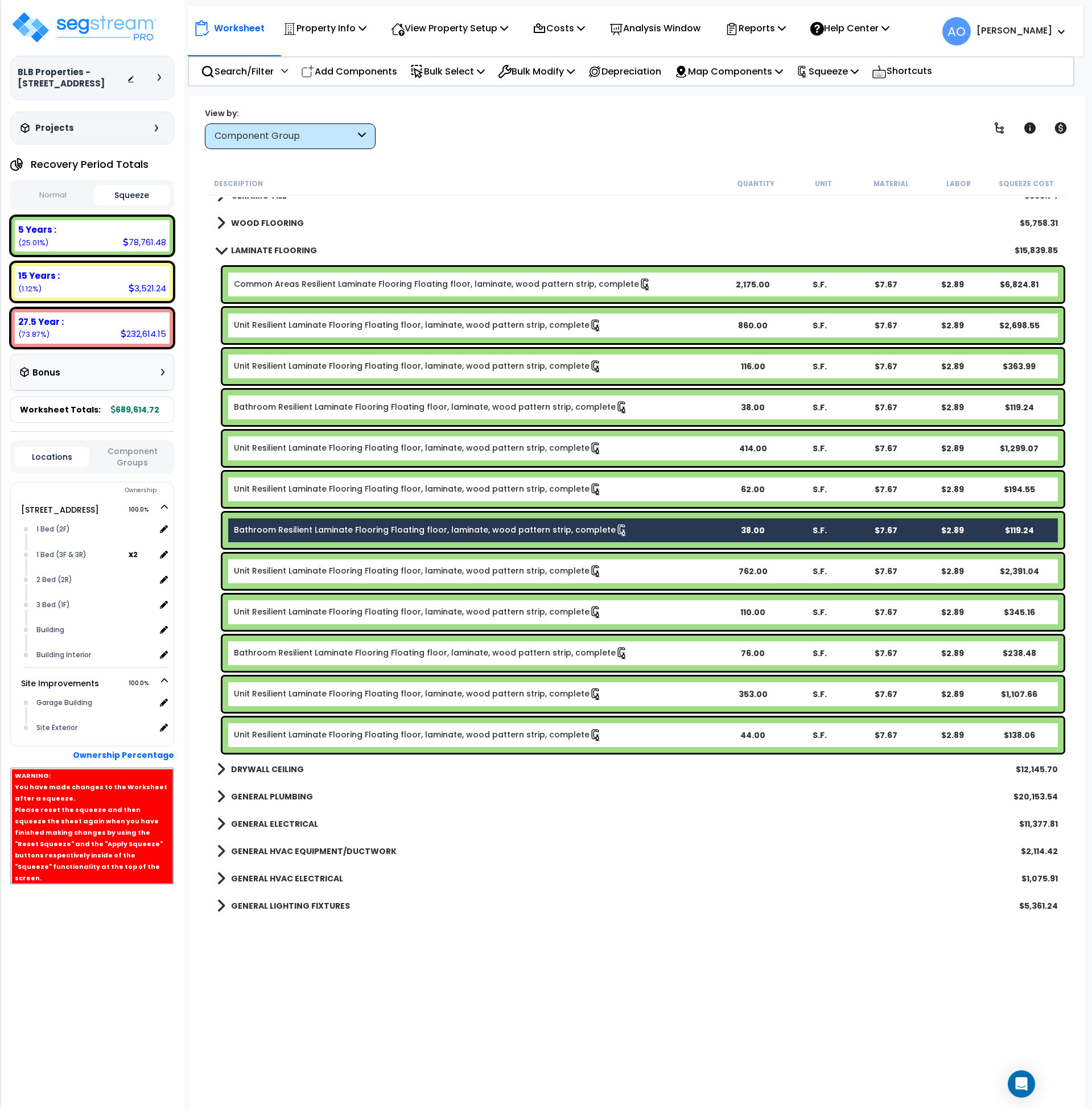
click at [354, 449] on link "Unit Resilient Laminate Flooring Floating floor, laminate, wood pattern strip, …" at bounding box center [418, 448] width 368 height 13
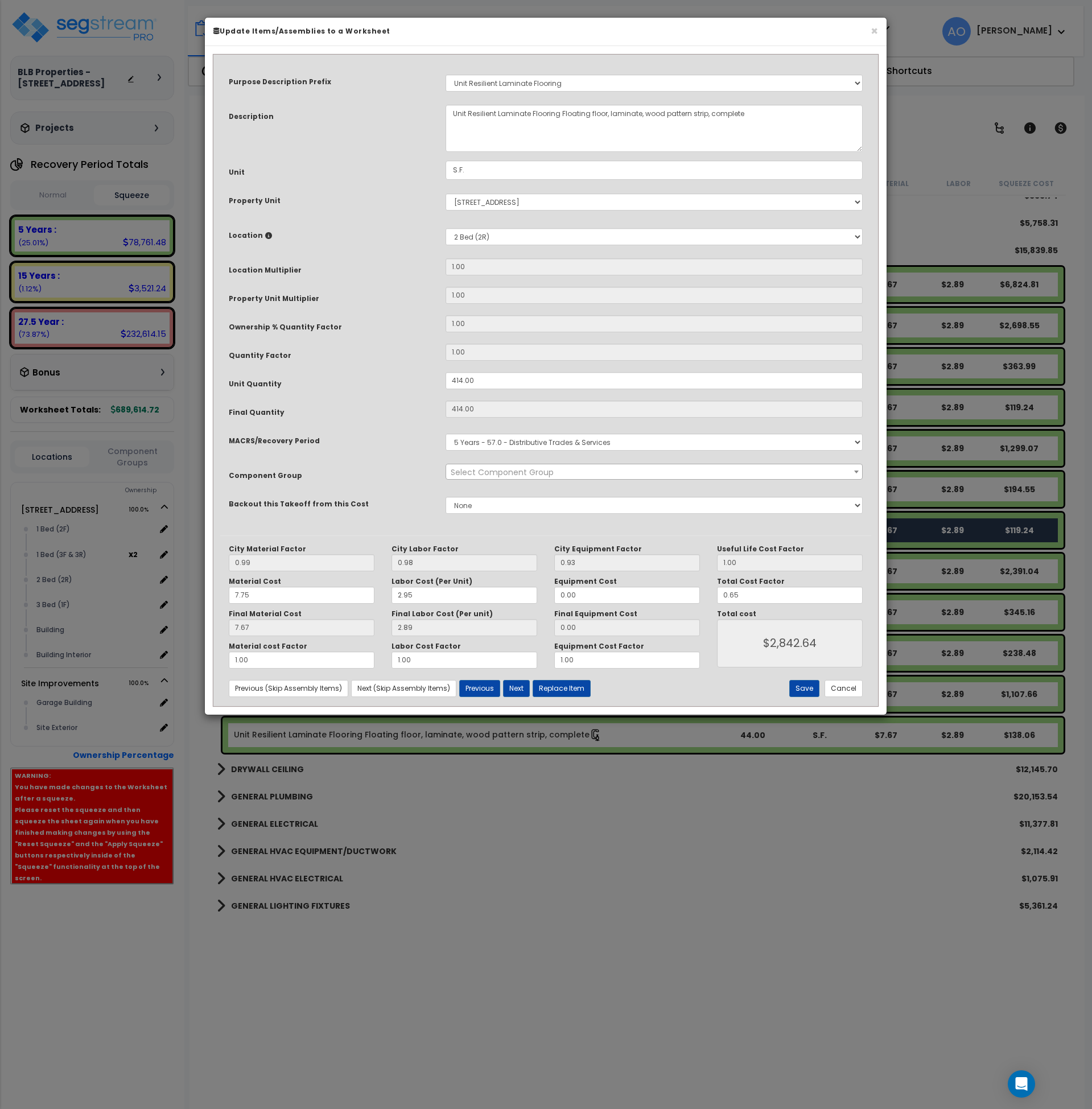
select select "45956"
click at [852, 691] on button "Cancel" at bounding box center [843, 689] width 38 height 17
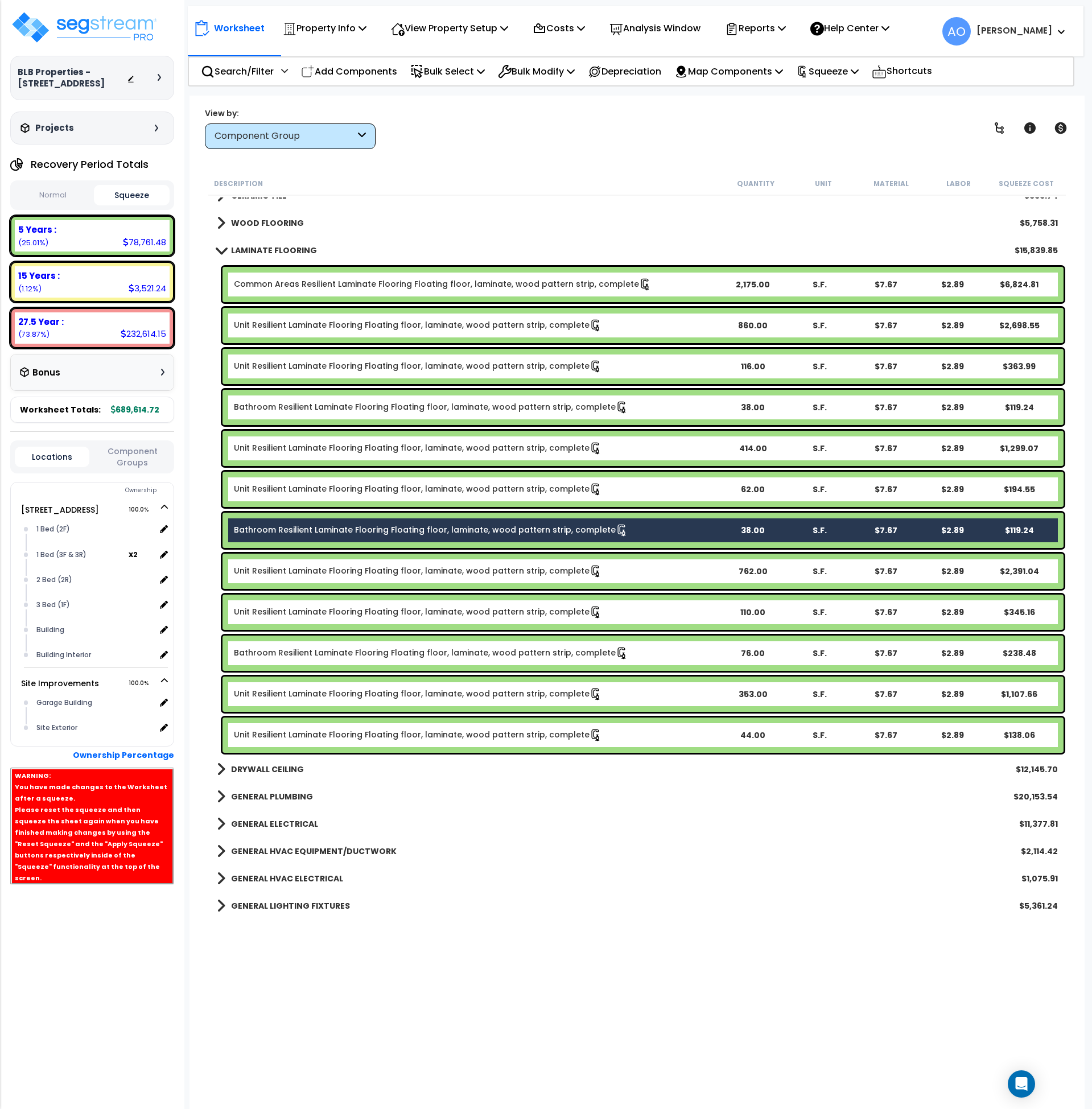
click at [350, 406] on link "Bathroom Resilient Laminate Flooring Floating floor, laminate, wood pattern str…" at bounding box center [431, 407] width 395 height 13
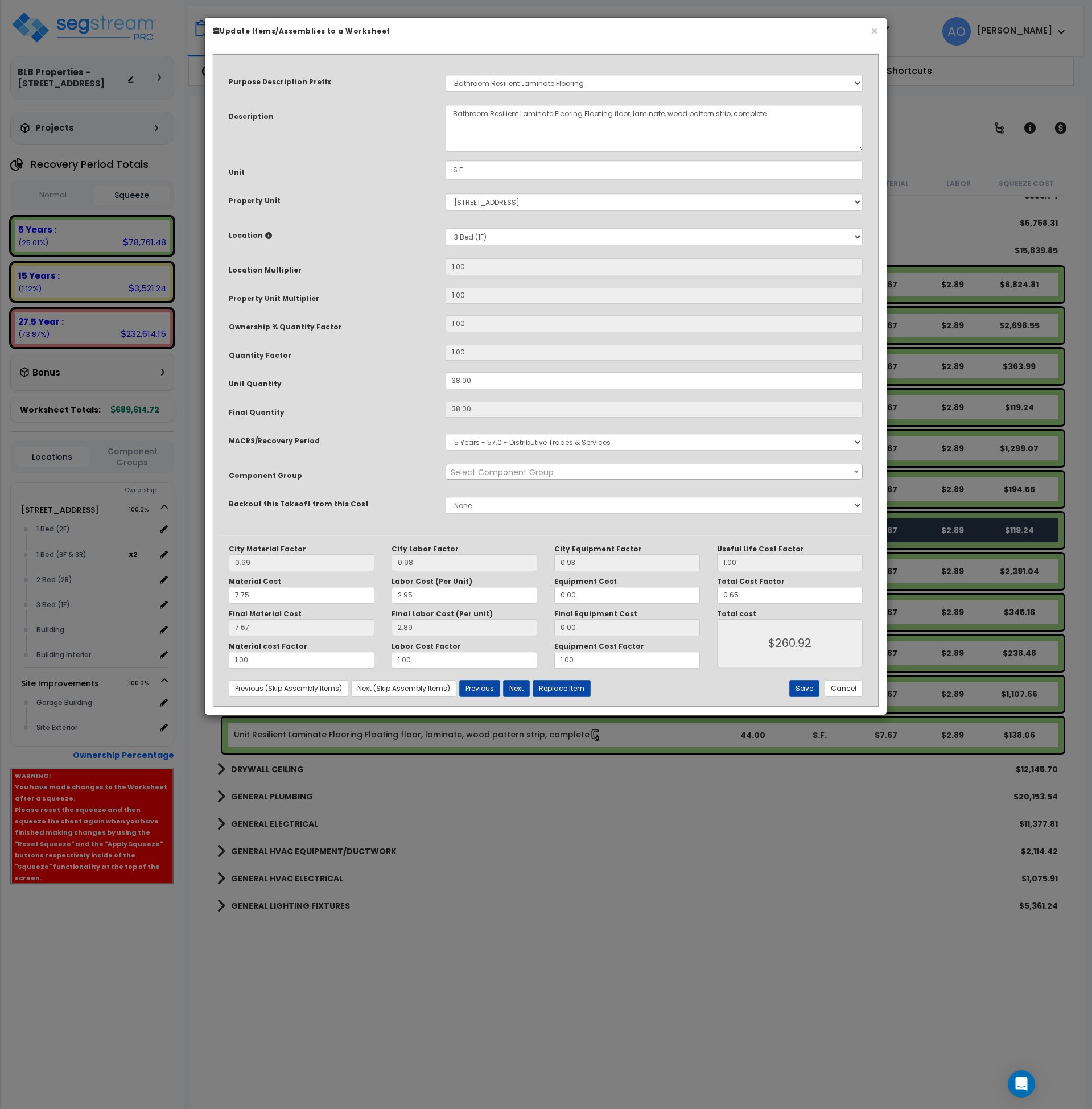
select select "45956"
click at [844, 691] on button "Cancel" at bounding box center [843, 689] width 38 height 17
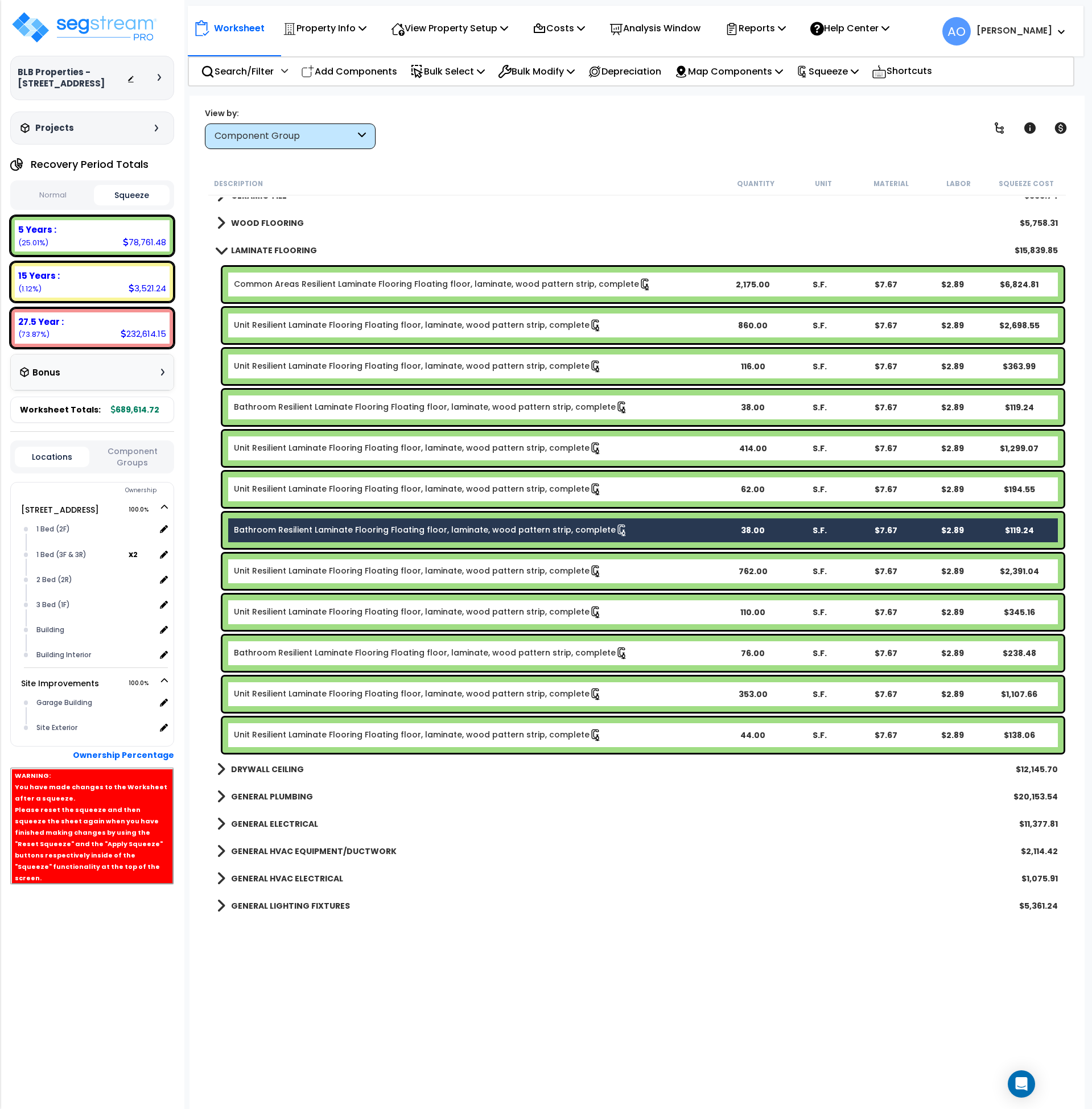
click at [400, 535] on link "Bathroom Resilient Laminate Flooring Floating floor, laminate, wood pattern str…" at bounding box center [431, 530] width 395 height 13
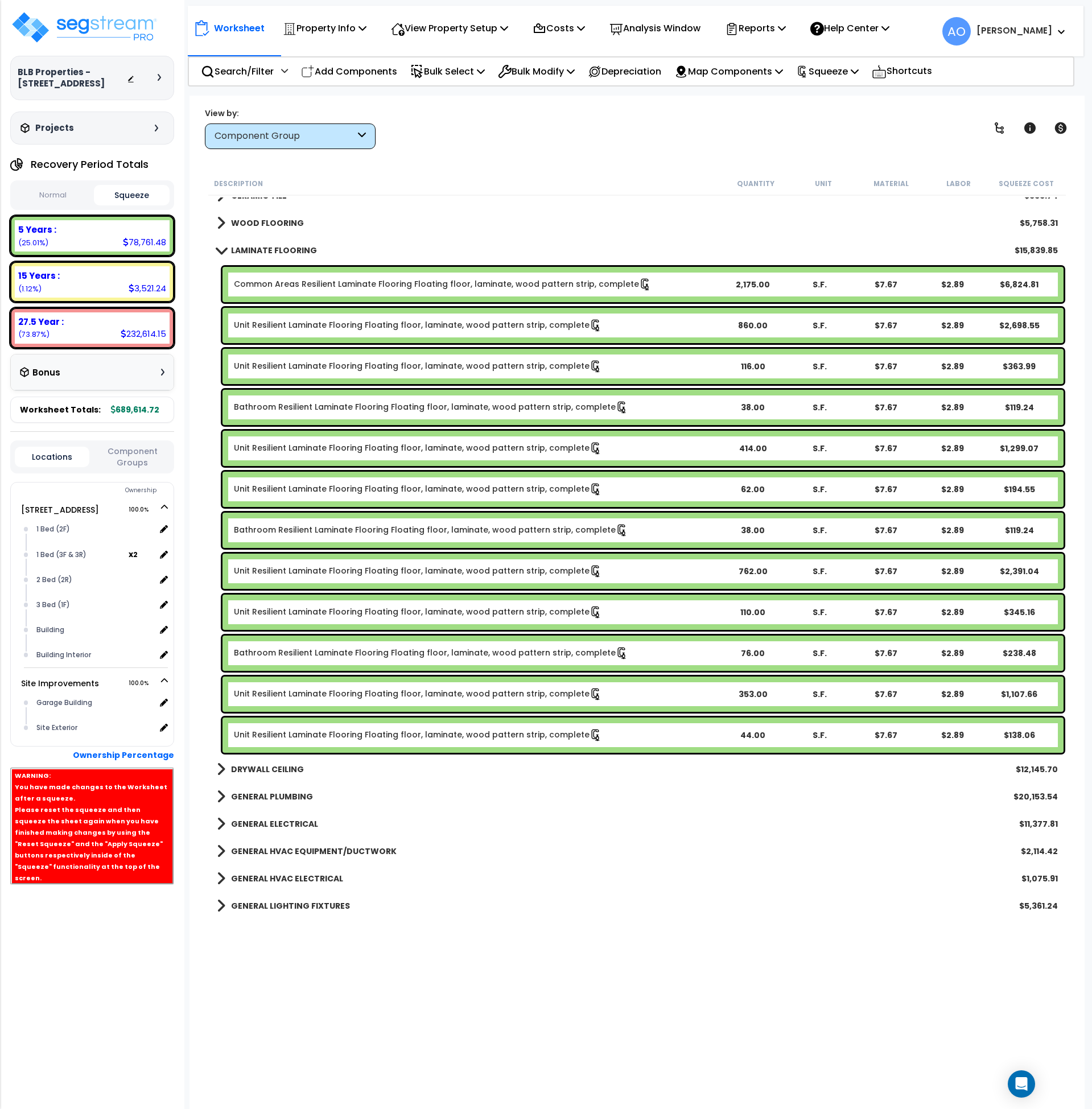
click at [406, 406] on link "Bathroom Resilient Laminate Flooring Floating floor, laminate, wood pattern str…" at bounding box center [431, 407] width 395 height 13
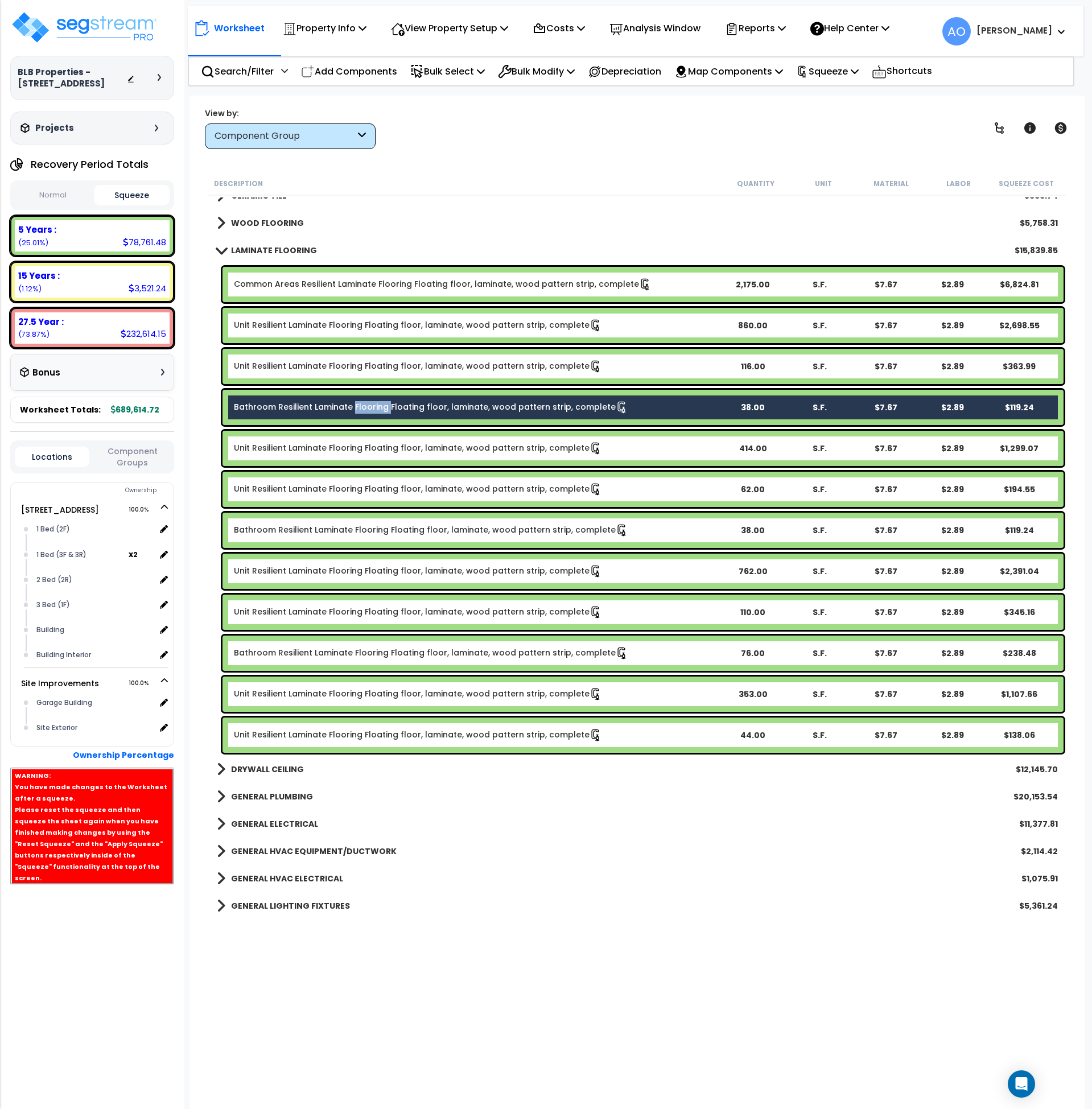
click at [406, 406] on link "Bathroom Resilient Laminate Flooring Floating floor, laminate, wood pattern str…" at bounding box center [431, 407] width 395 height 13
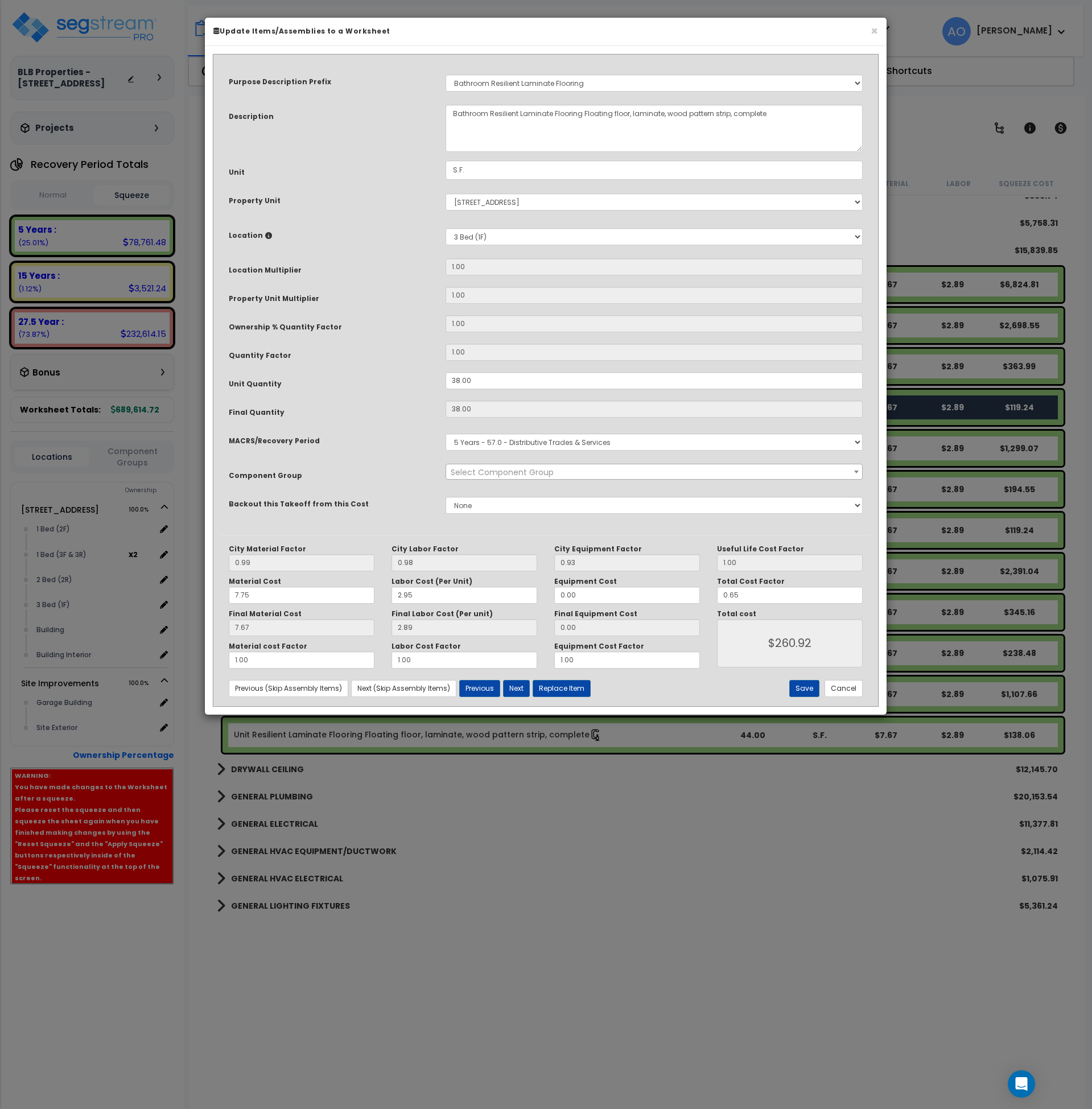
select select "45956"
click at [845, 691] on button "Cancel" at bounding box center [843, 689] width 38 height 17
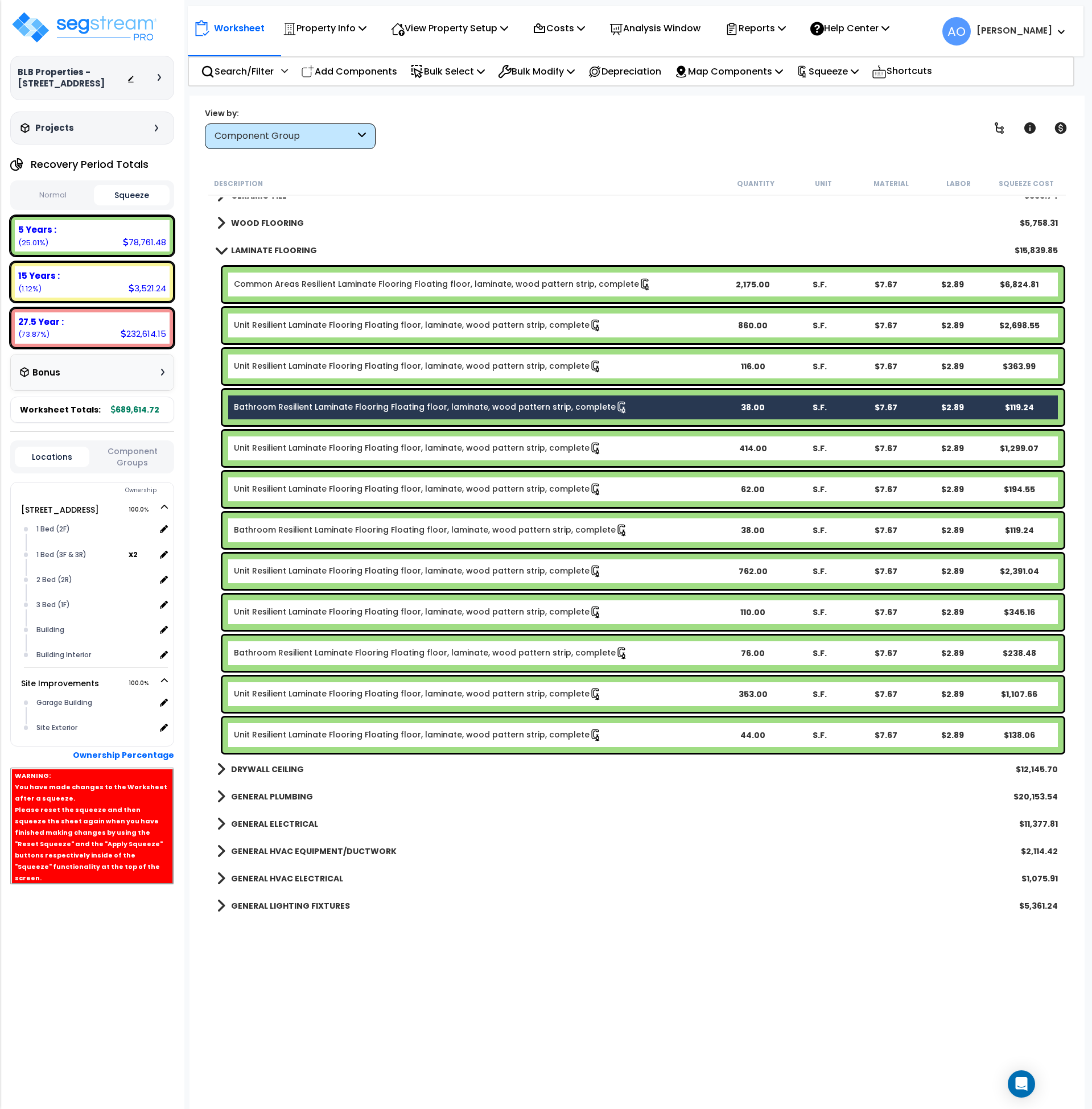
click at [338, 407] on link "Bathroom Resilient Laminate Flooring Floating floor, laminate, wood pattern str…" at bounding box center [431, 407] width 395 height 13
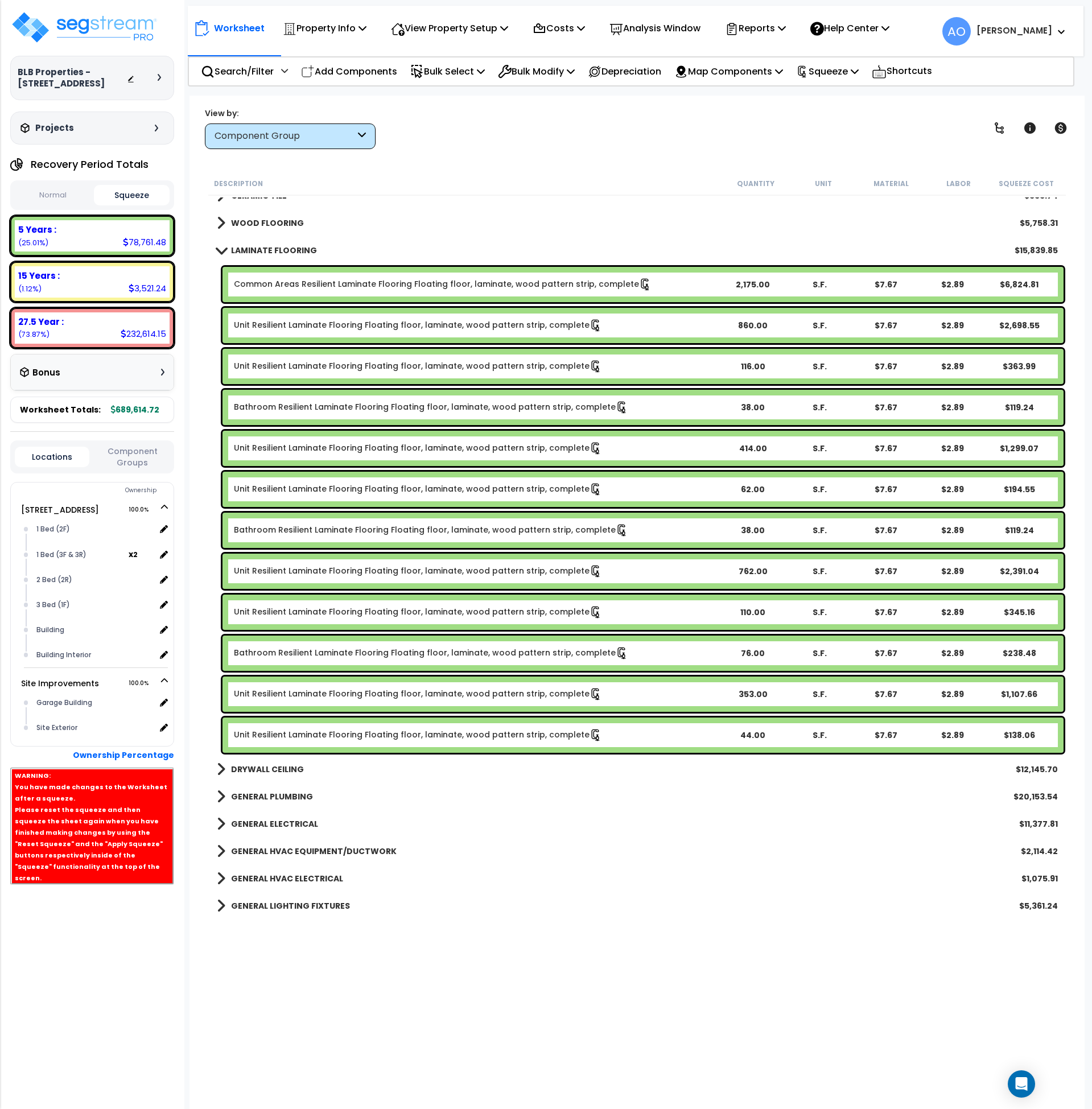
click at [338, 407] on link "Bathroom Resilient Laminate Flooring Floating floor, laminate, wood pattern str…" at bounding box center [431, 407] width 395 height 13
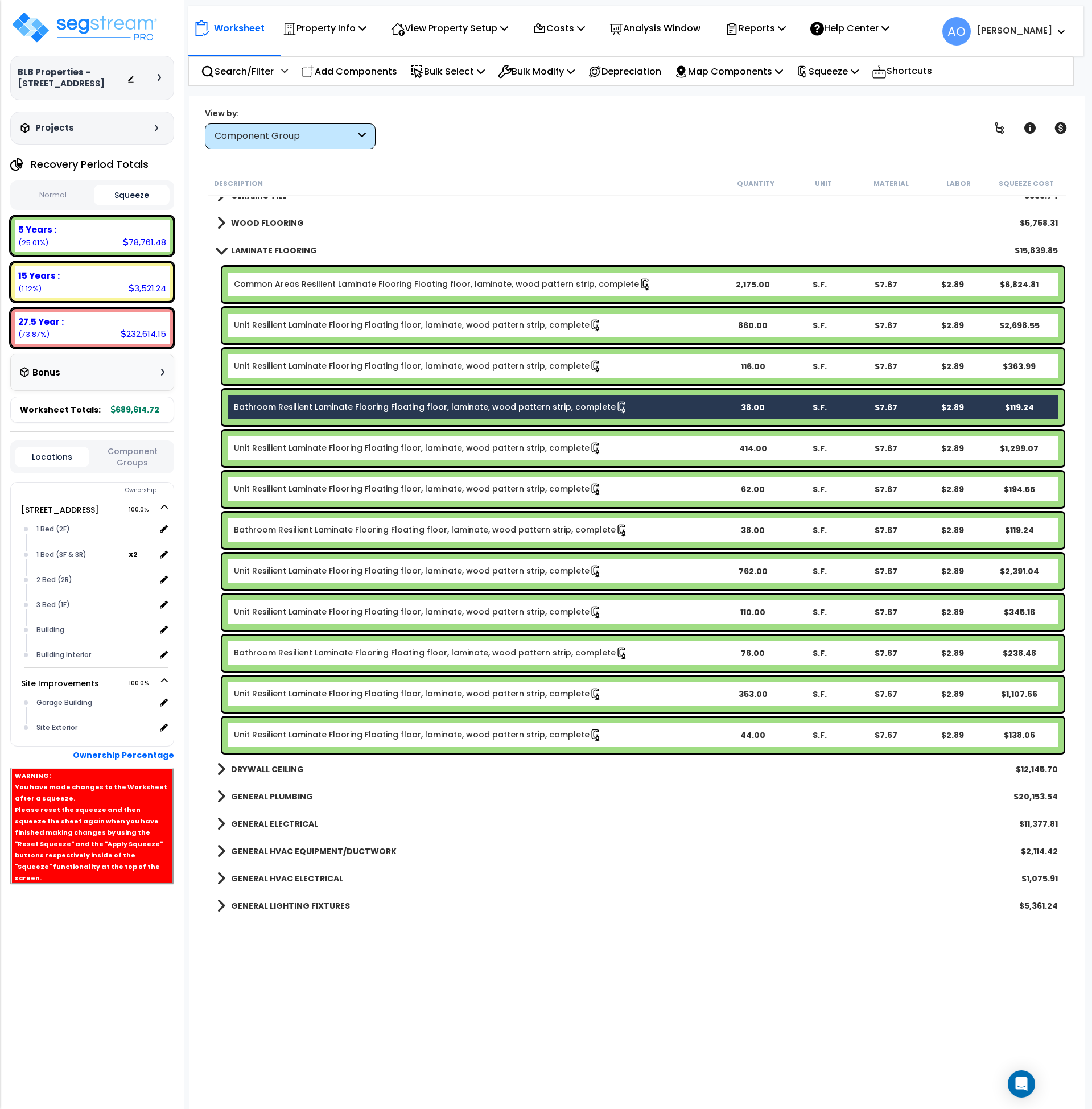
click at [338, 407] on link "Bathroom Resilient Laminate Flooring Floating floor, laminate, wood pattern str…" at bounding box center [431, 407] width 395 height 13
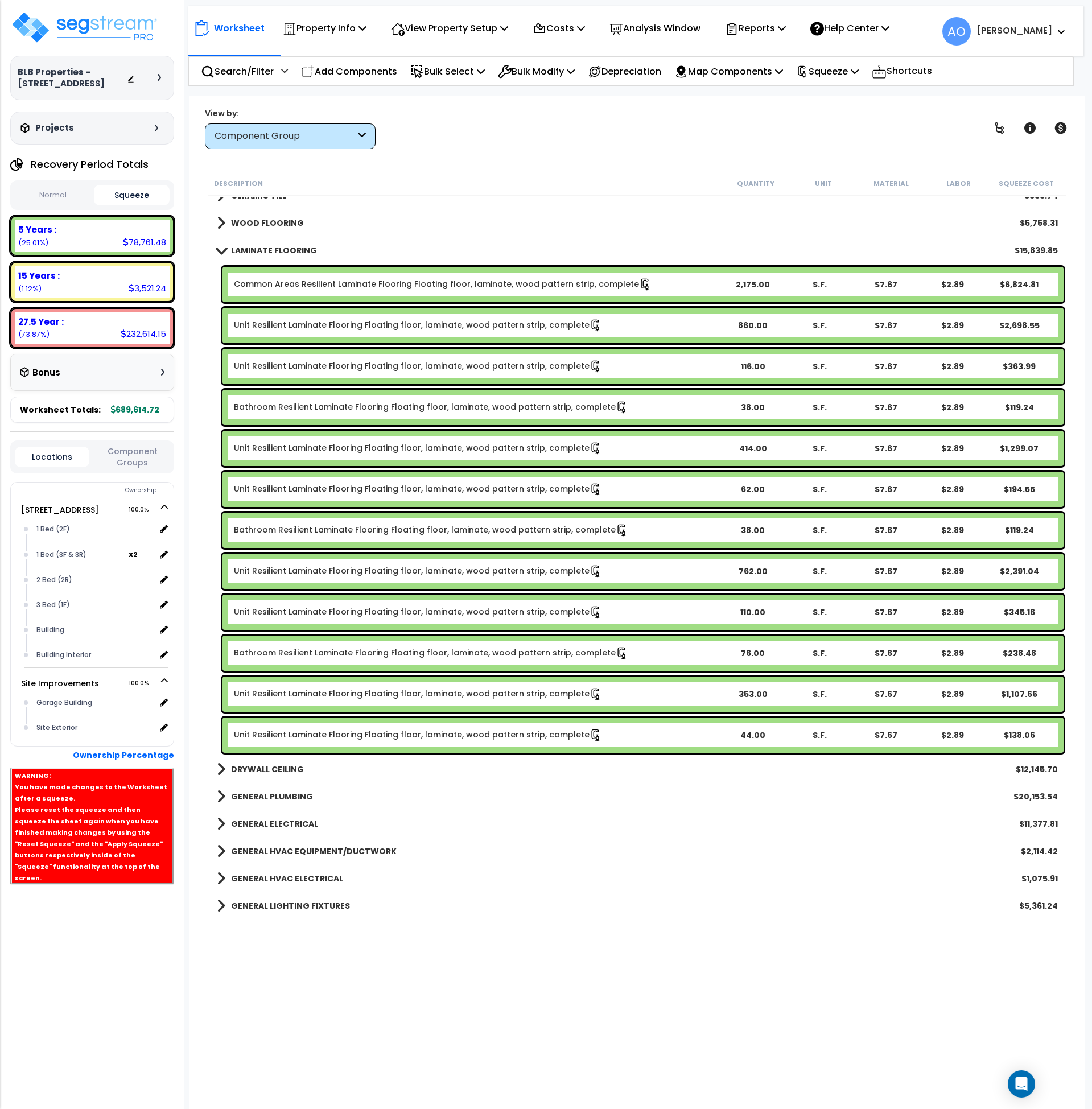
click at [338, 407] on link "Bathroom Resilient Laminate Flooring Floating floor, laminate, wood pattern str…" at bounding box center [431, 407] width 395 height 13
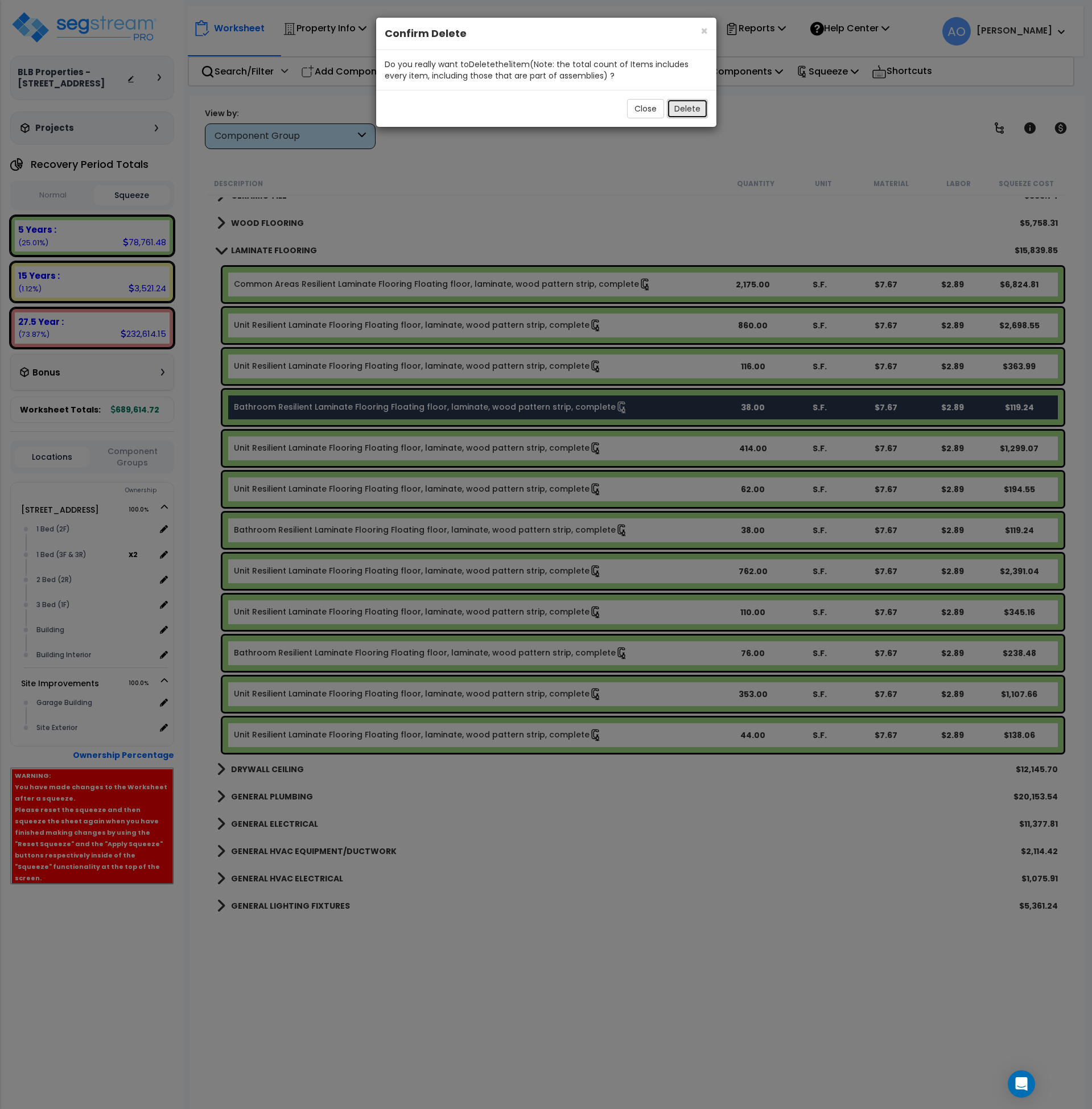
click at [689, 109] on button "Delete" at bounding box center [687, 109] width 41 height 20
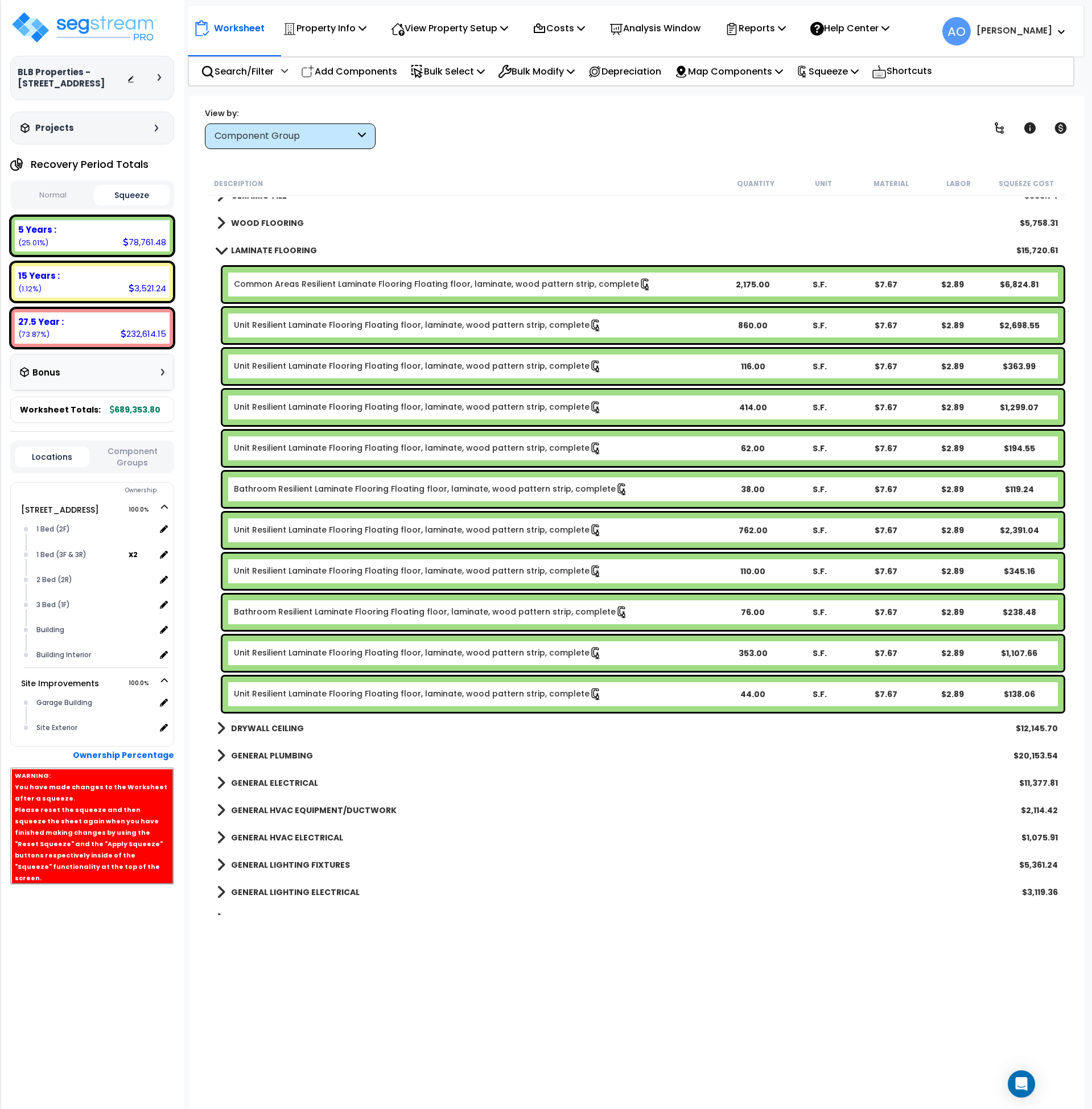
click at [290, 247] on b "LAMINATE FLOORING" at bounding box center [273, 249] width 86 height 11
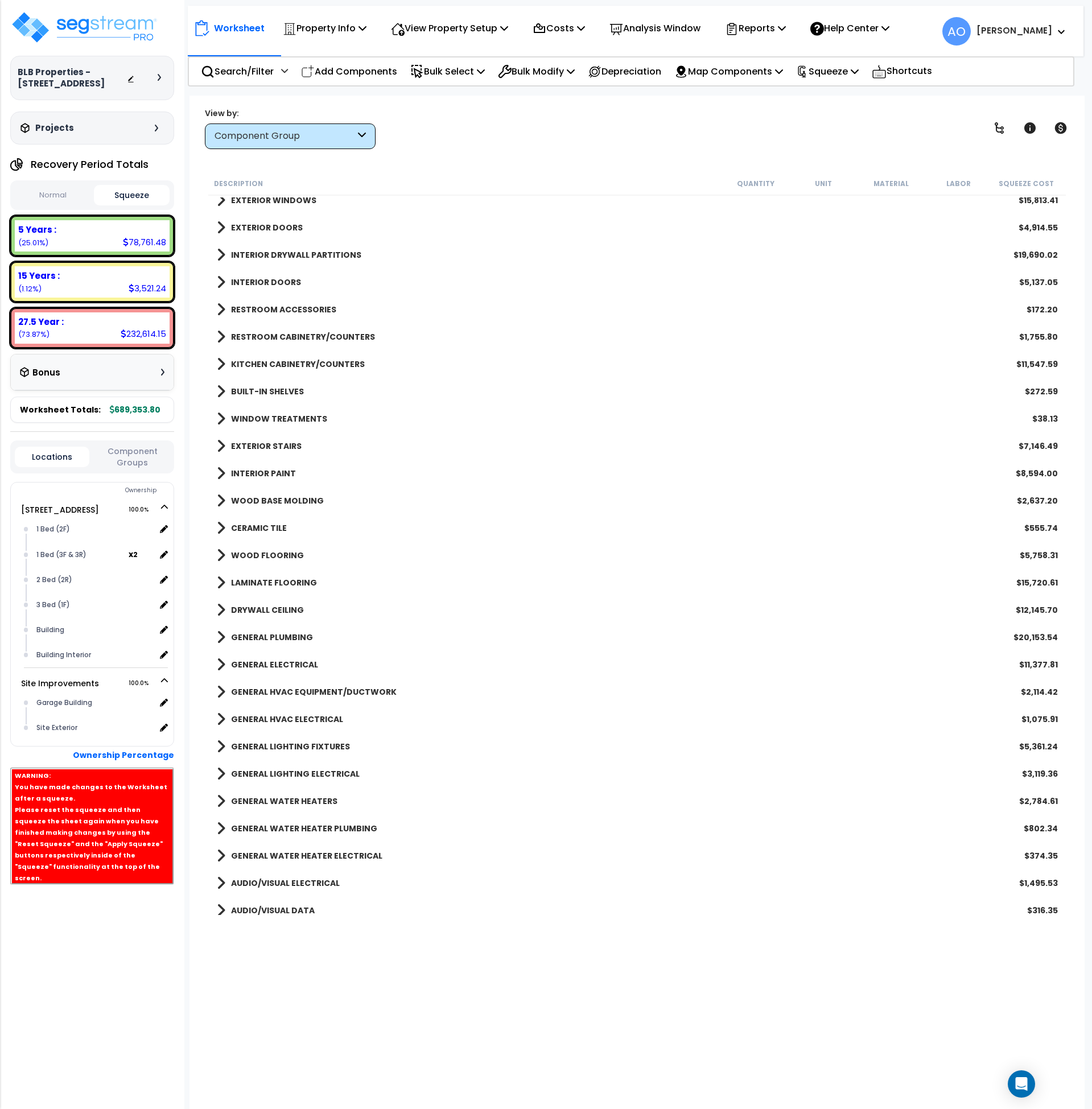
scroll to position [364, 0]
click at [294, 361] on b "KITCHEN CABINETRY/COUNTERS" at bounding box center [298, 364] width 134 height 11
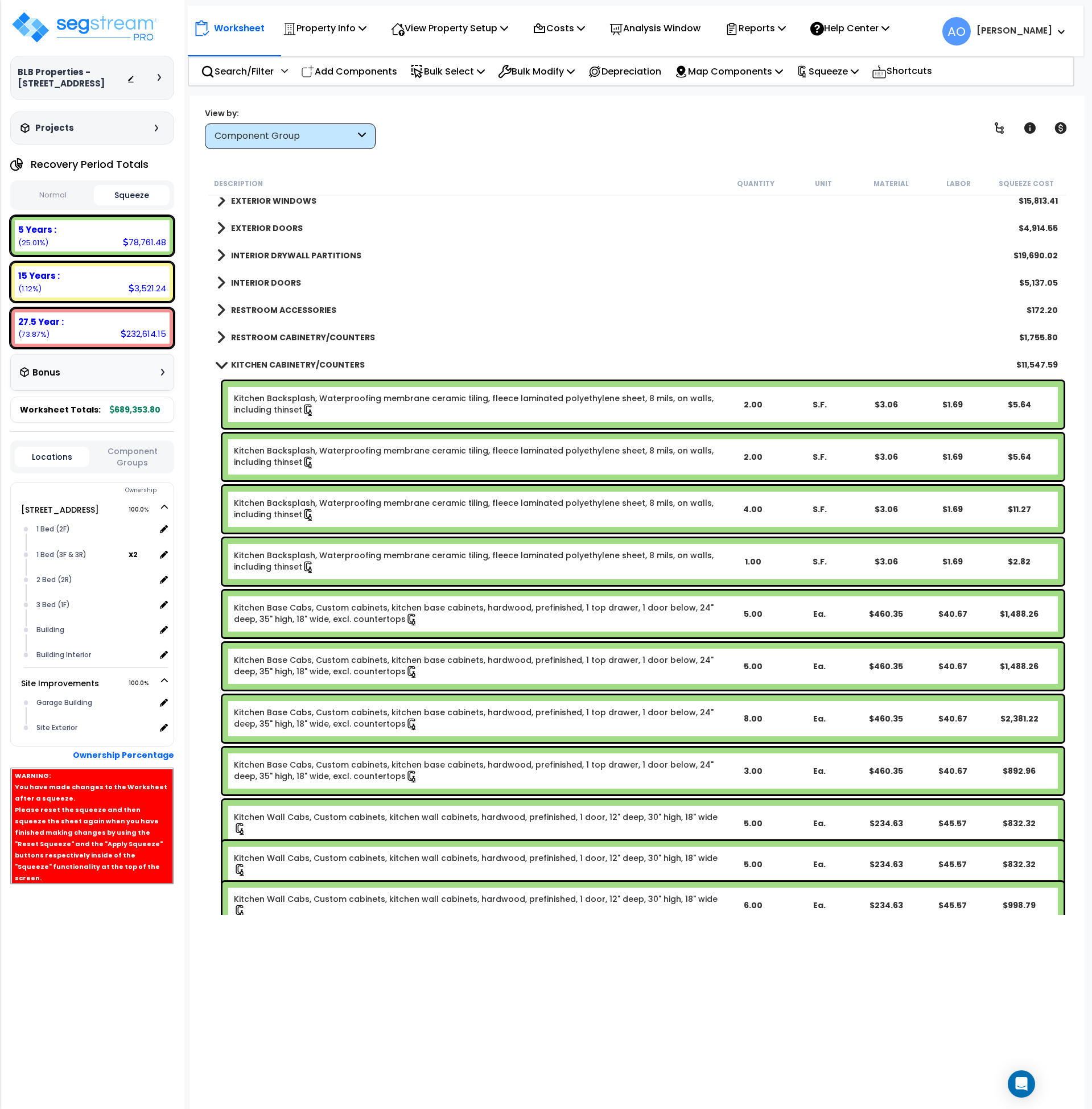
click at [349, 610] on link "Kitchen Base Cabs, Custom cabinets, kitchen base cabinets, hardwood, prefinishe…" at bounding box center [477, 614] width 485 height 24
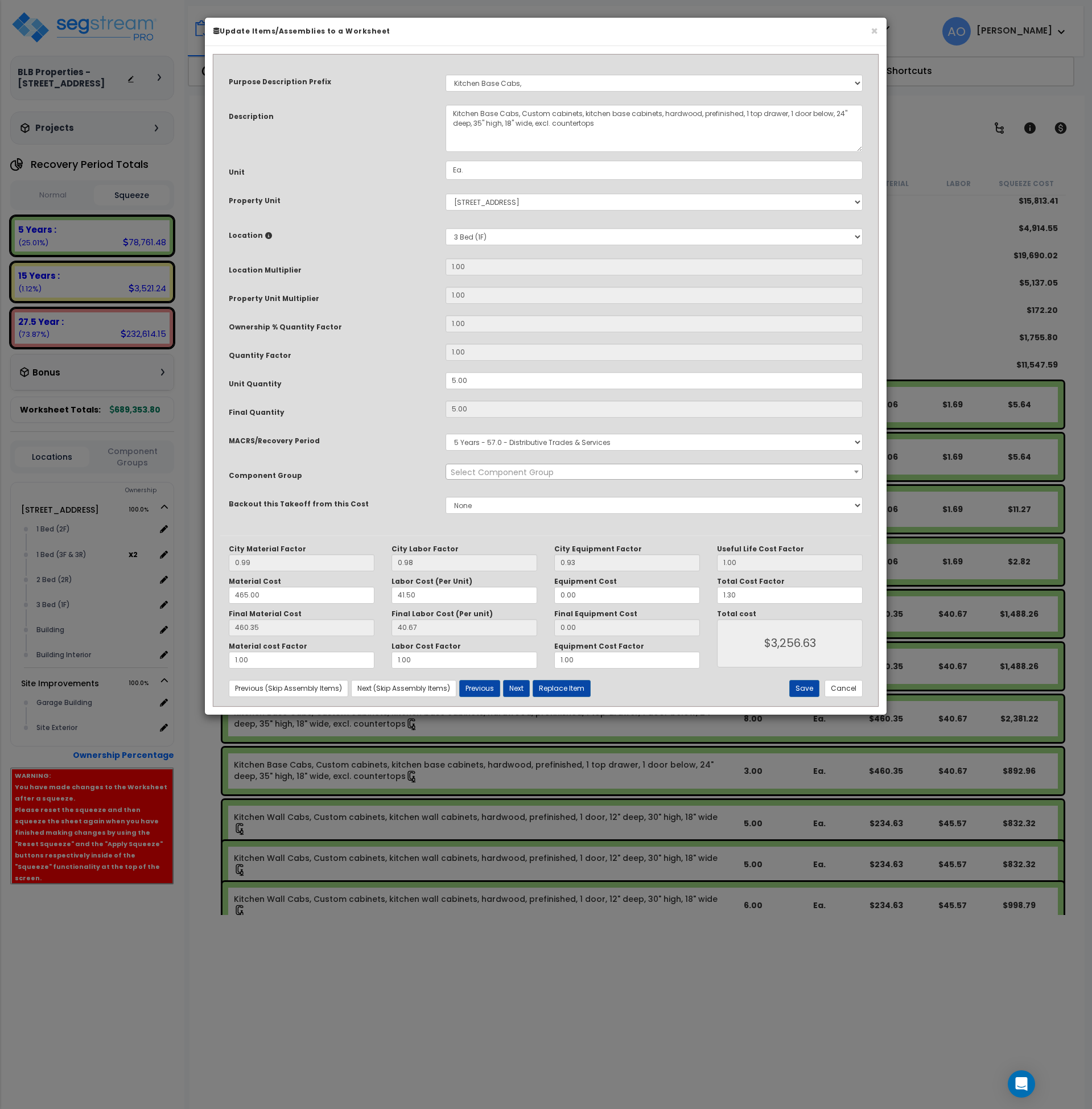
select select "45909"
click at [831, 687] on button "Cancel" at bounding box center [843, 689] width 38 height 17
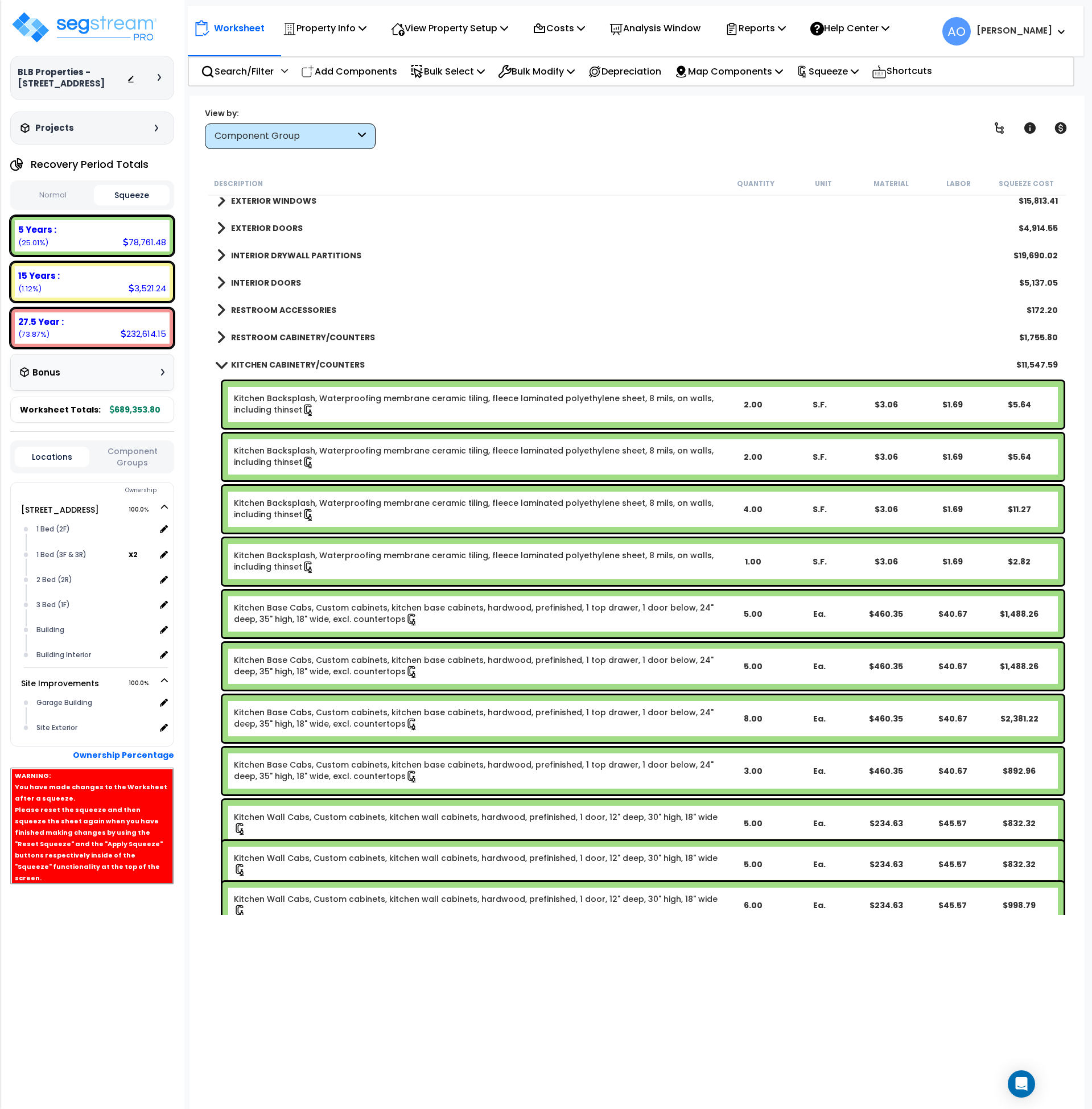
click at [309, 613] on link "Kitchen Base Cabs, Custom cabinets, kitchen base cabinets, hardwood, prefinishe…" at bounding box center [477, 614] width 485 height 24
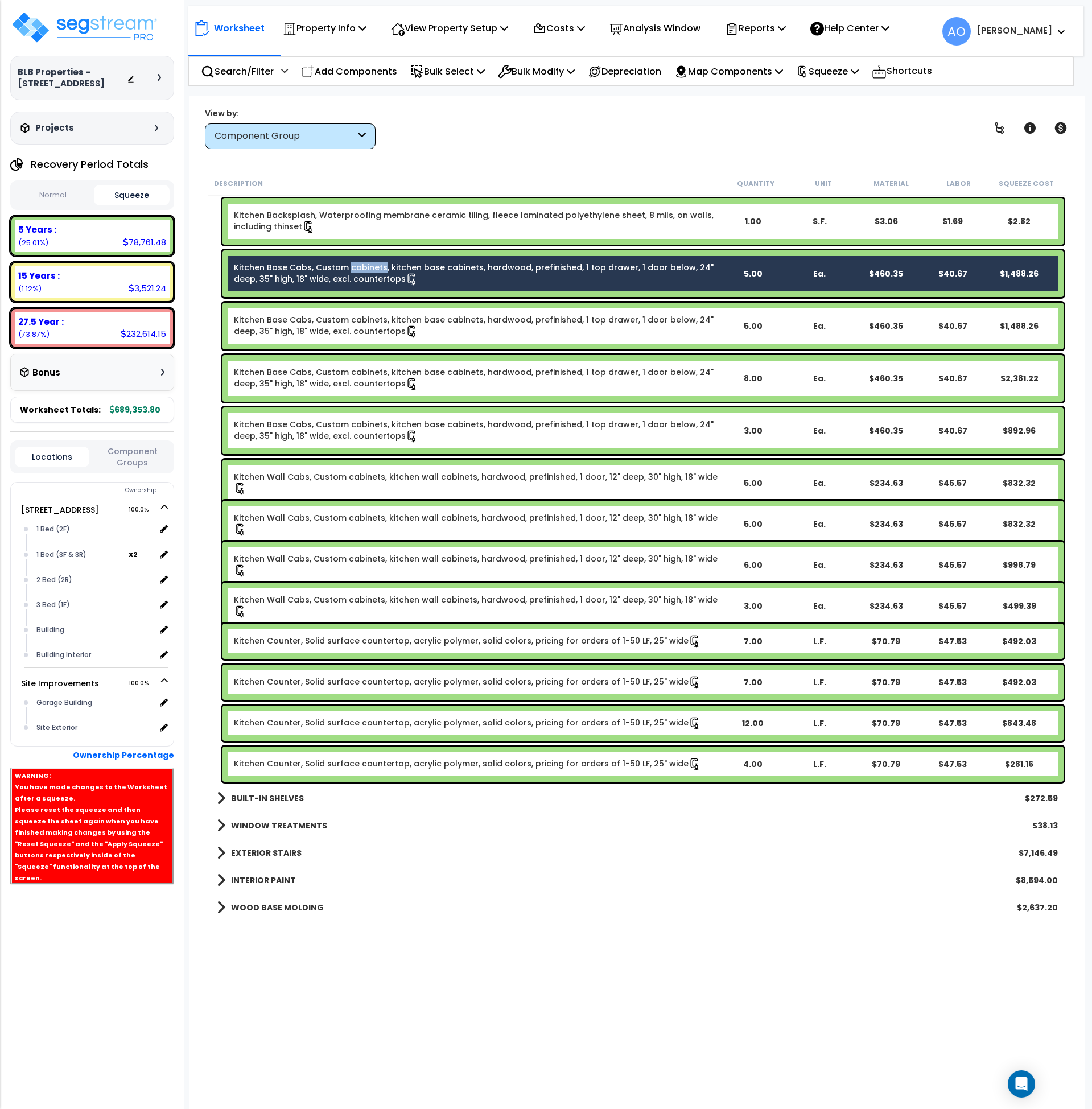
scroll to position [704, 0]
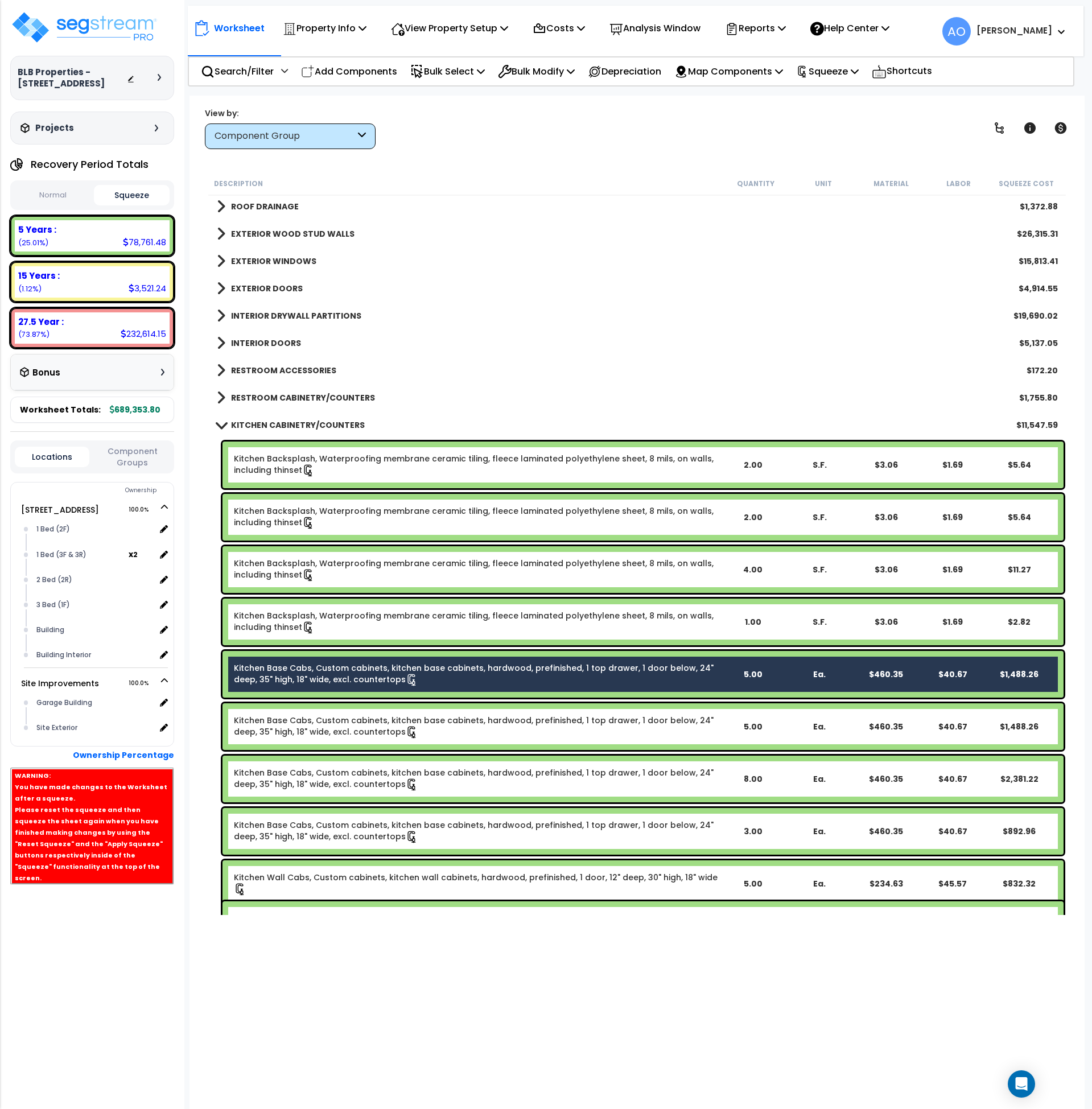
click at [300, 416] on div "KITCHEN CABINETRY/COUNTERS $11,547.59" at bounding box center [637, 425] width 853 height 27
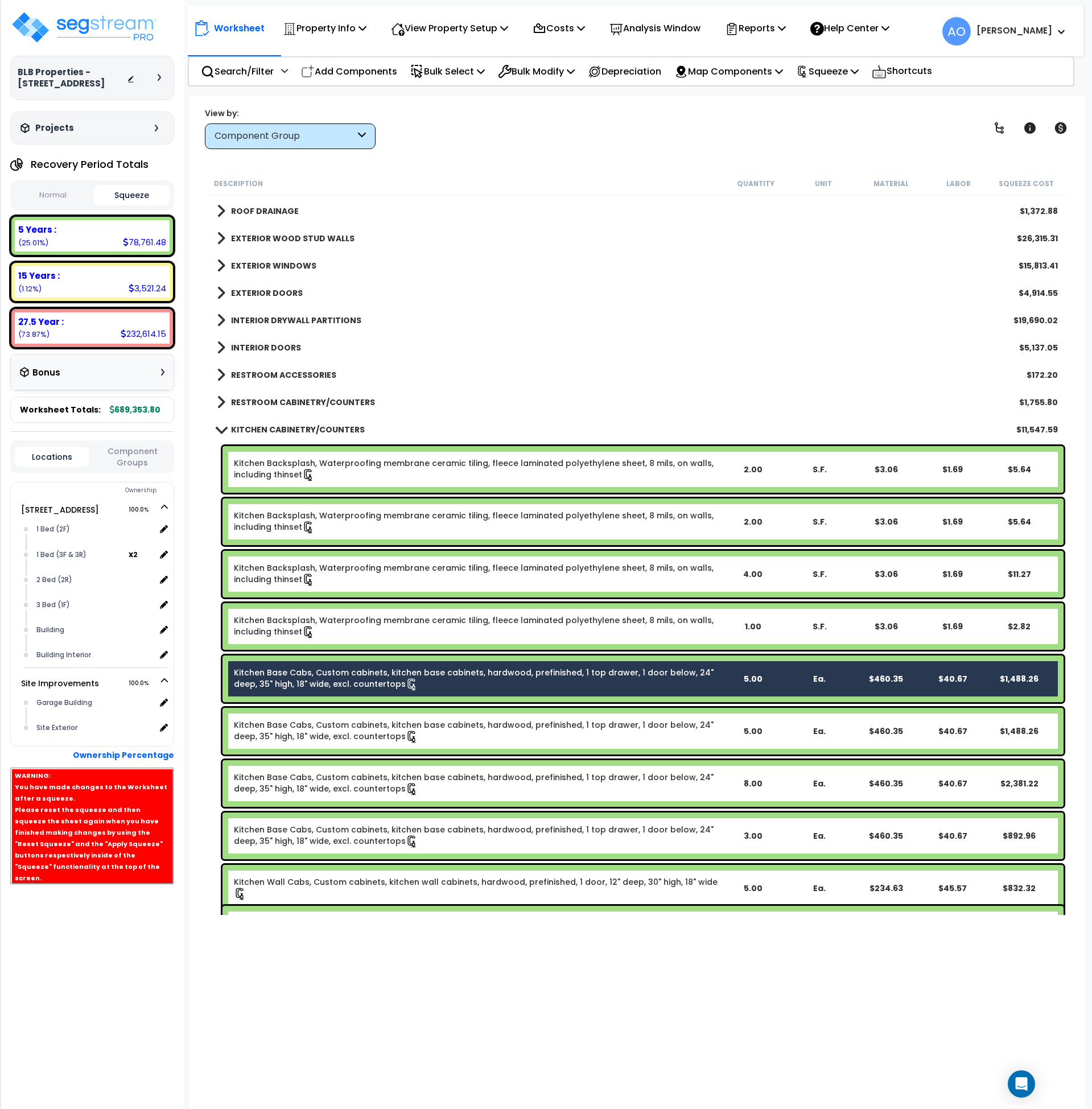
click at [300, 428] on b "KITCHEN CABINETRY/COUNTERS" at bounding box center [298, 429] width 134 height 11
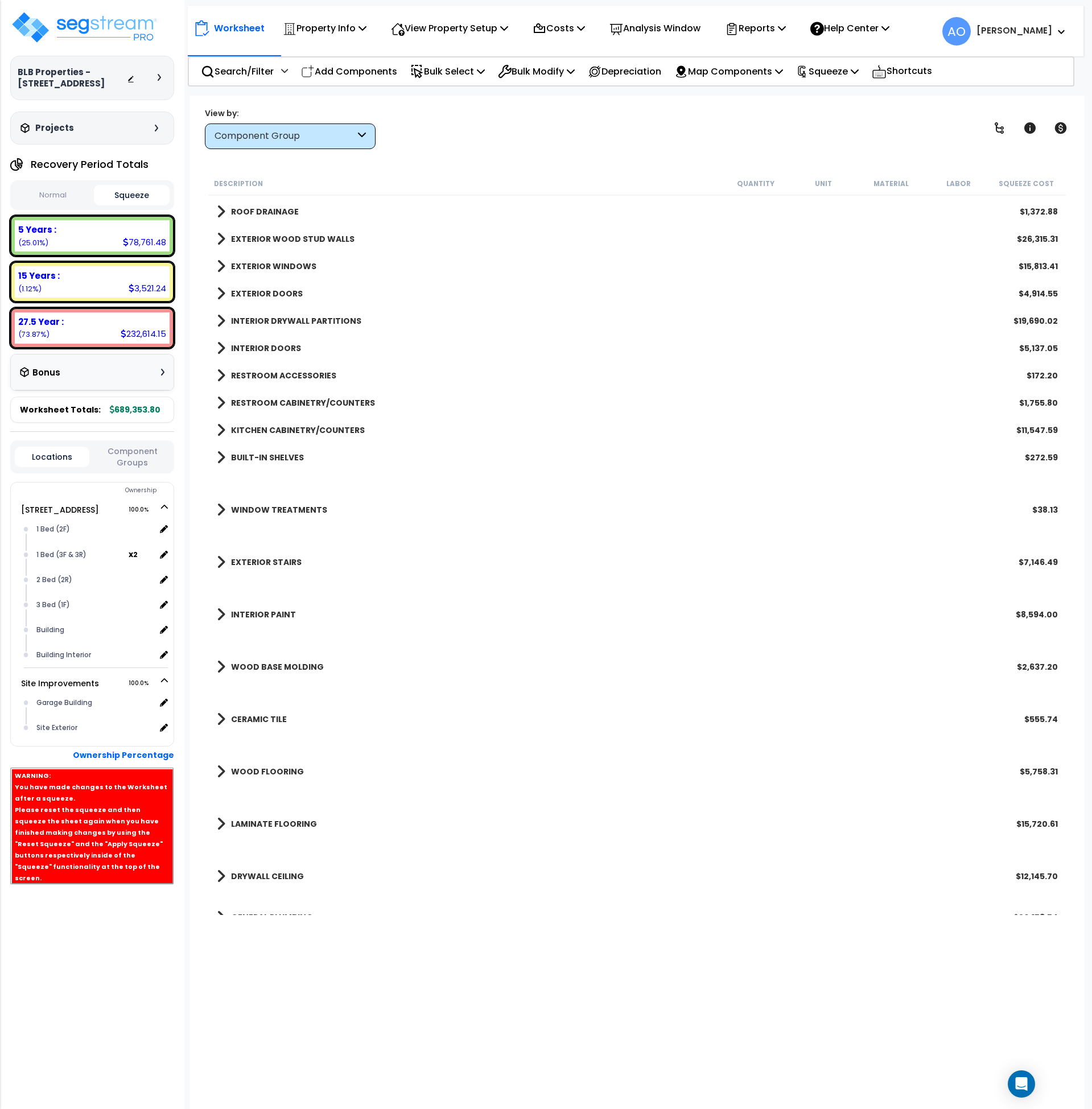
scroll to position [298, 0]
click at [304, 398] on b "RESTROOM CABINETRY/COUNTERS" at bounding box center [303, 403] width 144 height 11
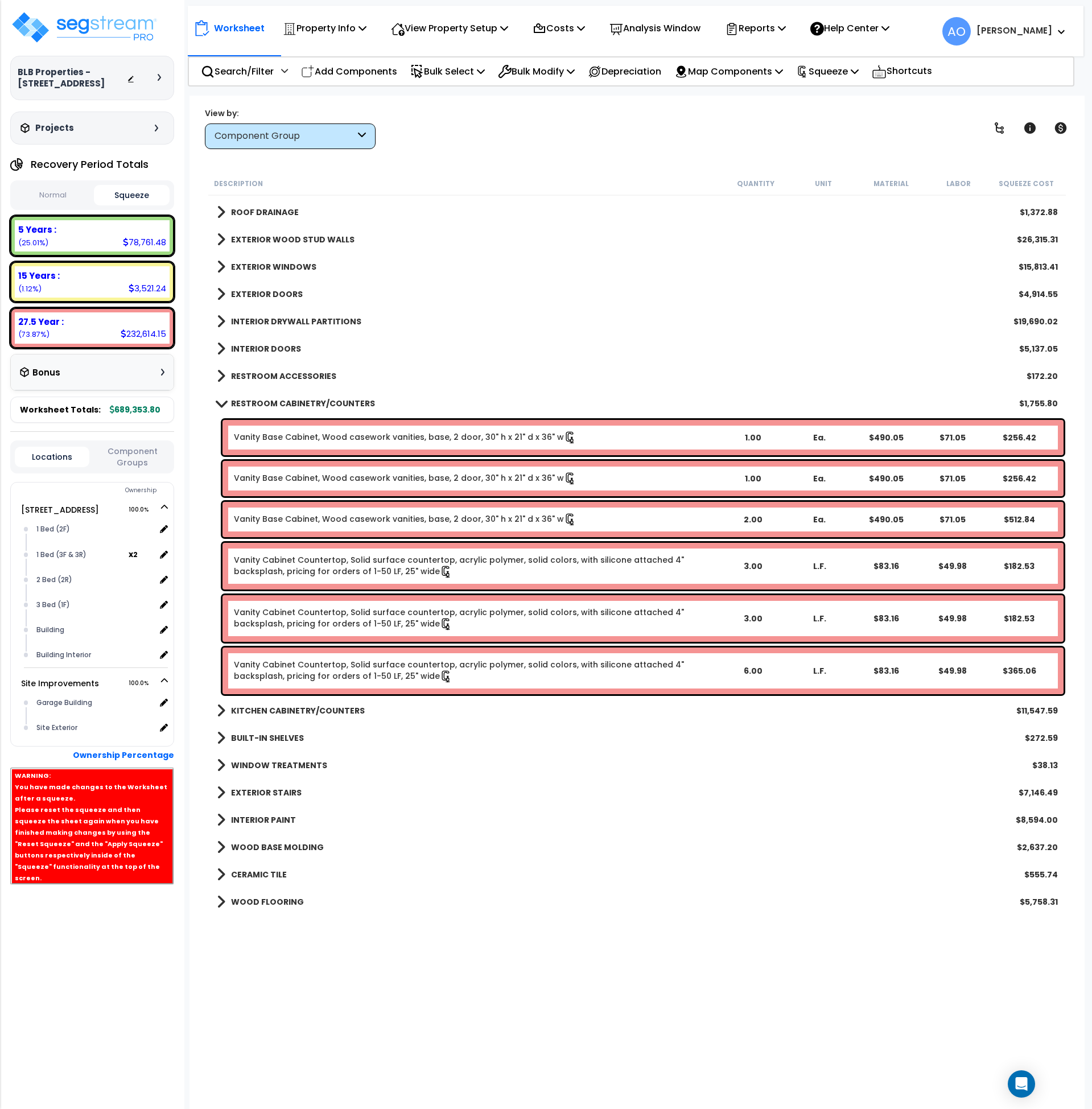
click at [304, 398] on b "RESTROOM CABINETRY/COUNTERS" at bounding box center [303, 403] width 144 height 11
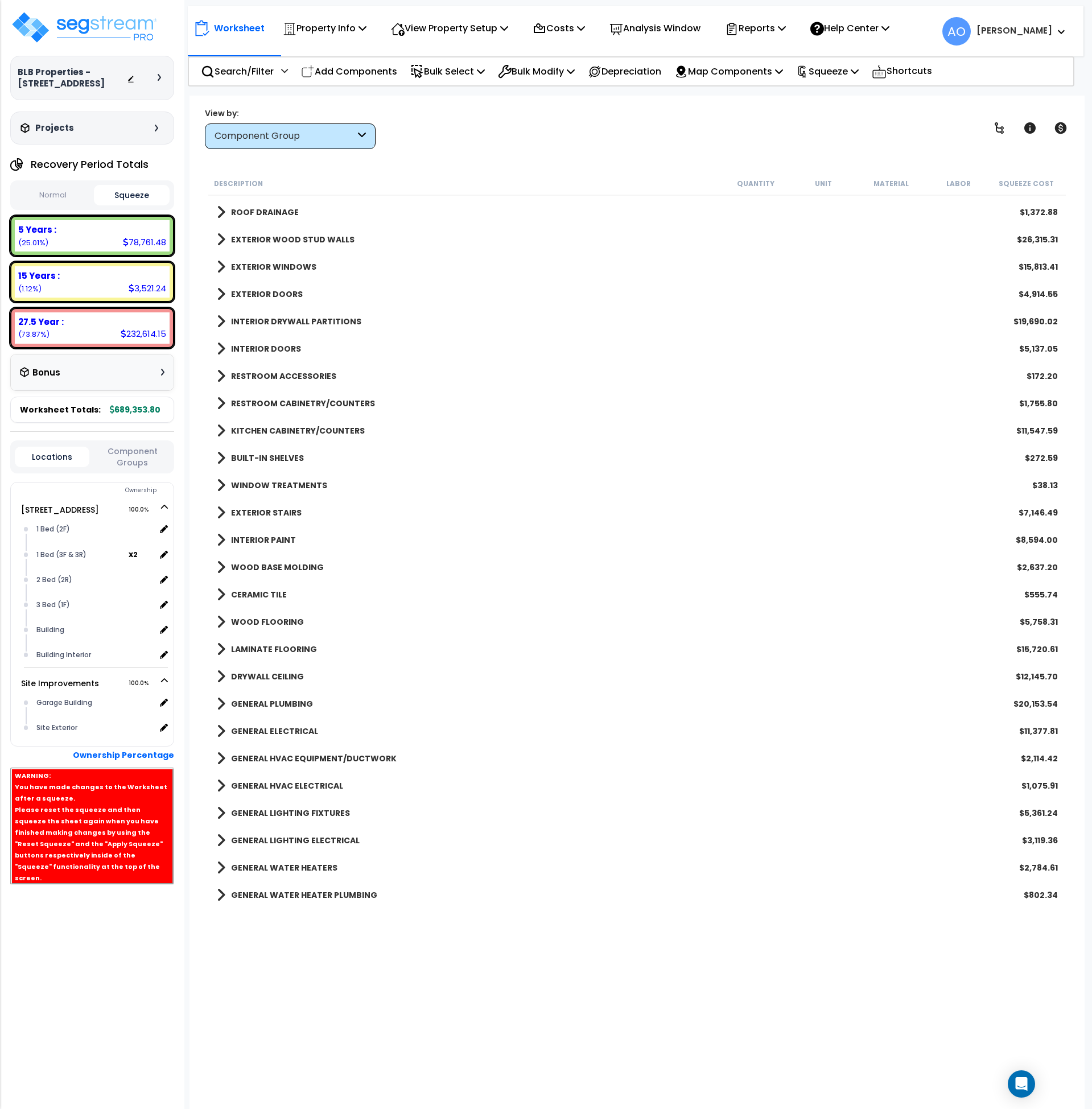
click at [264, 591] on b "CERAMIC TILE" at bounding box center [259, 594] width 56 height 11
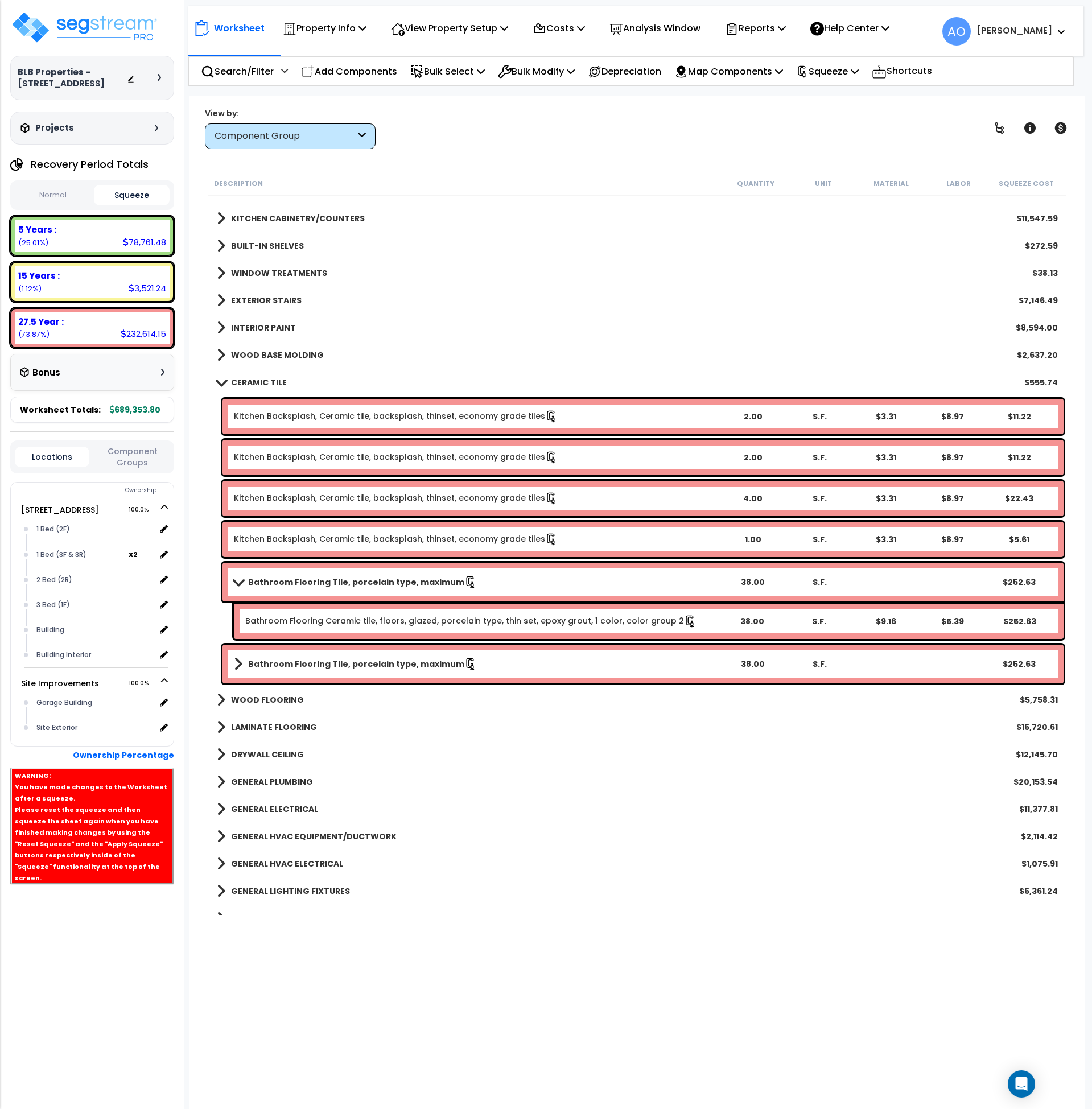
scroll to position [511, 0]
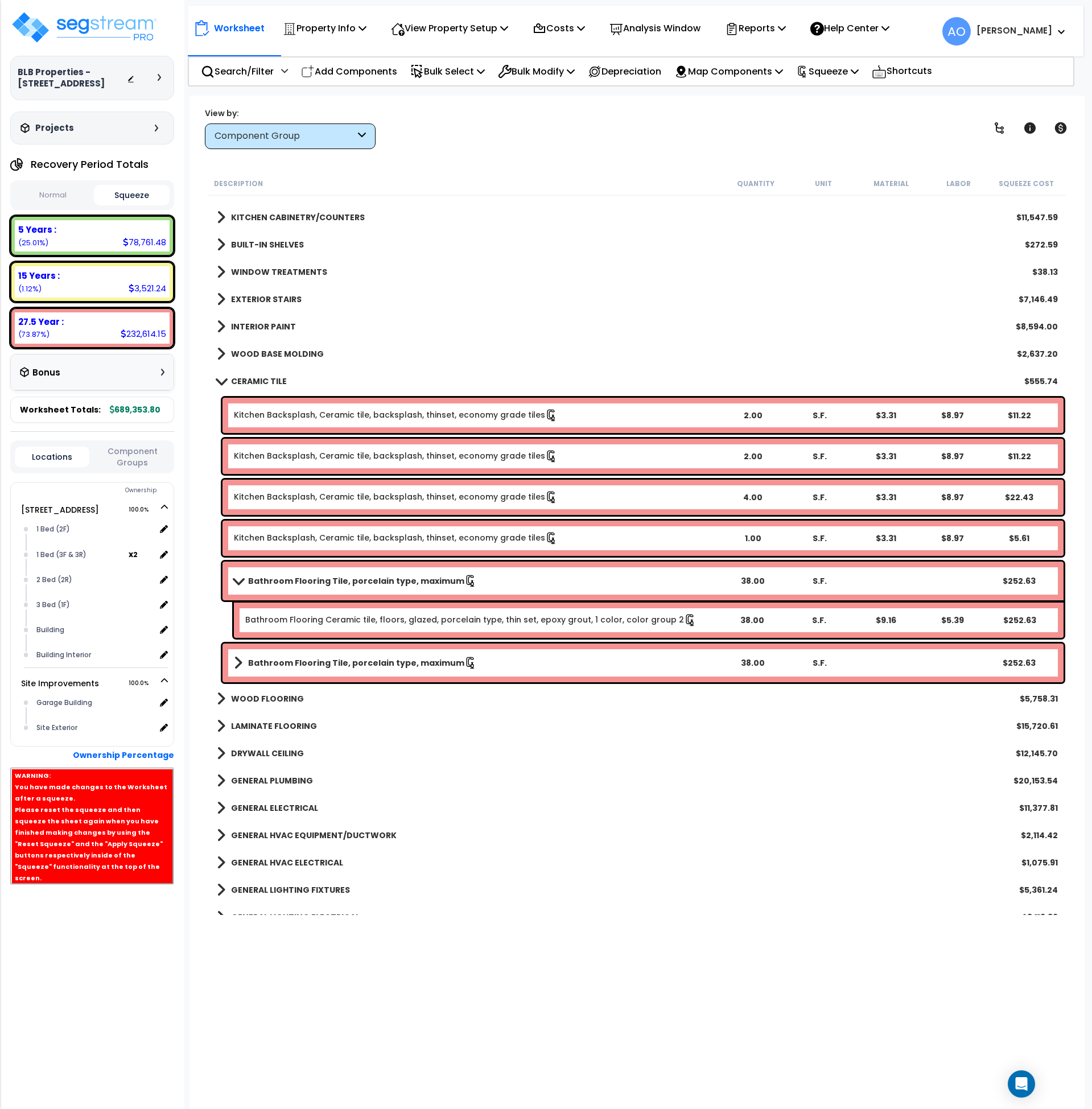
click at [360, 580] on b "Bathroom Flooring Tile, porcelain type, maximum" at bounding box center [356, 580] width 216 height 11
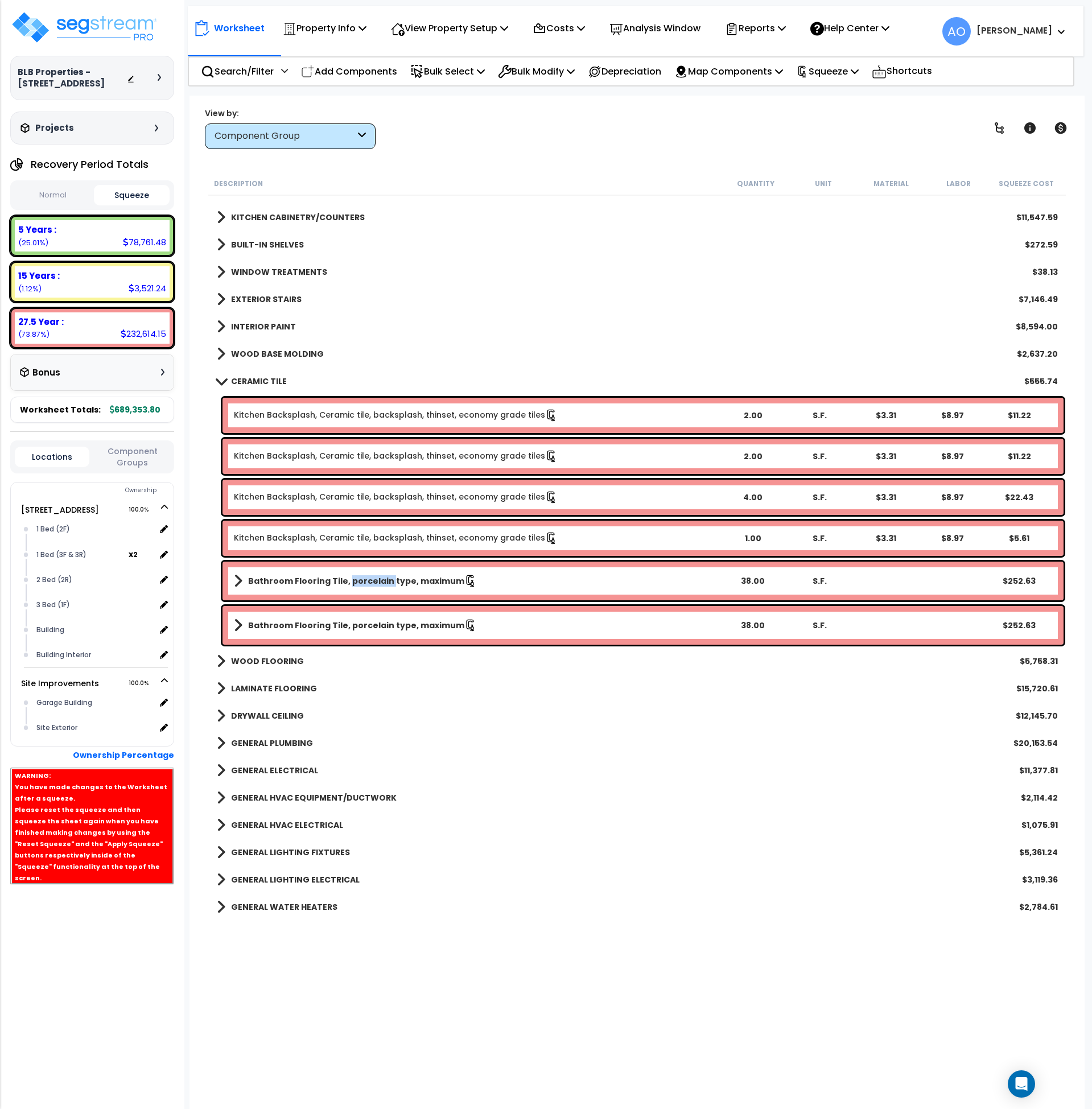
click at [360, 580] on b "Bathroom Flooring Tile, porcelain type, maximum" at bounding box center [356, 580] width 216 height 11
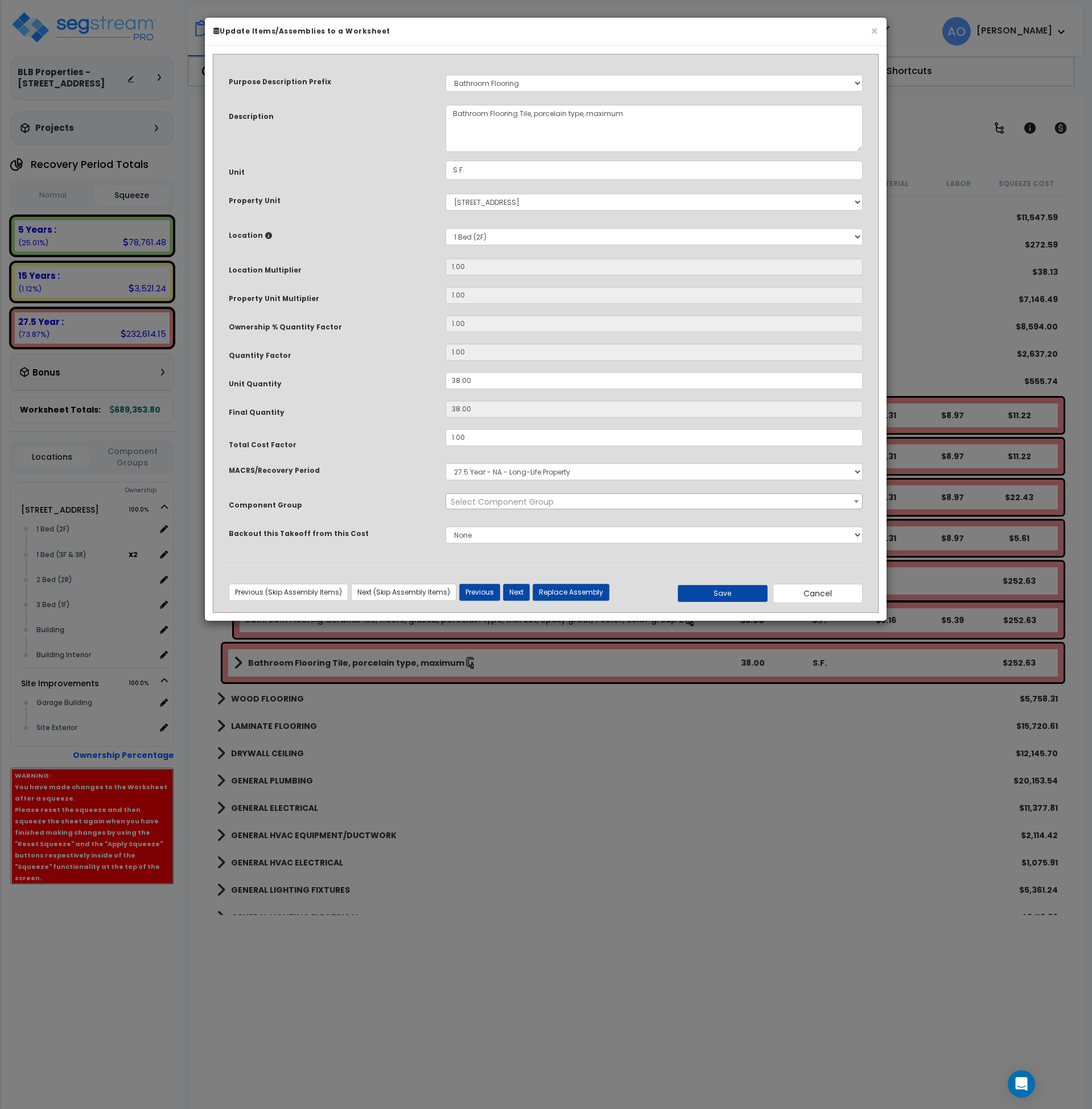
select select "45947"
click at [846, 595] on button "Cancel" at bounding box center [818, 593] width 90 height 20
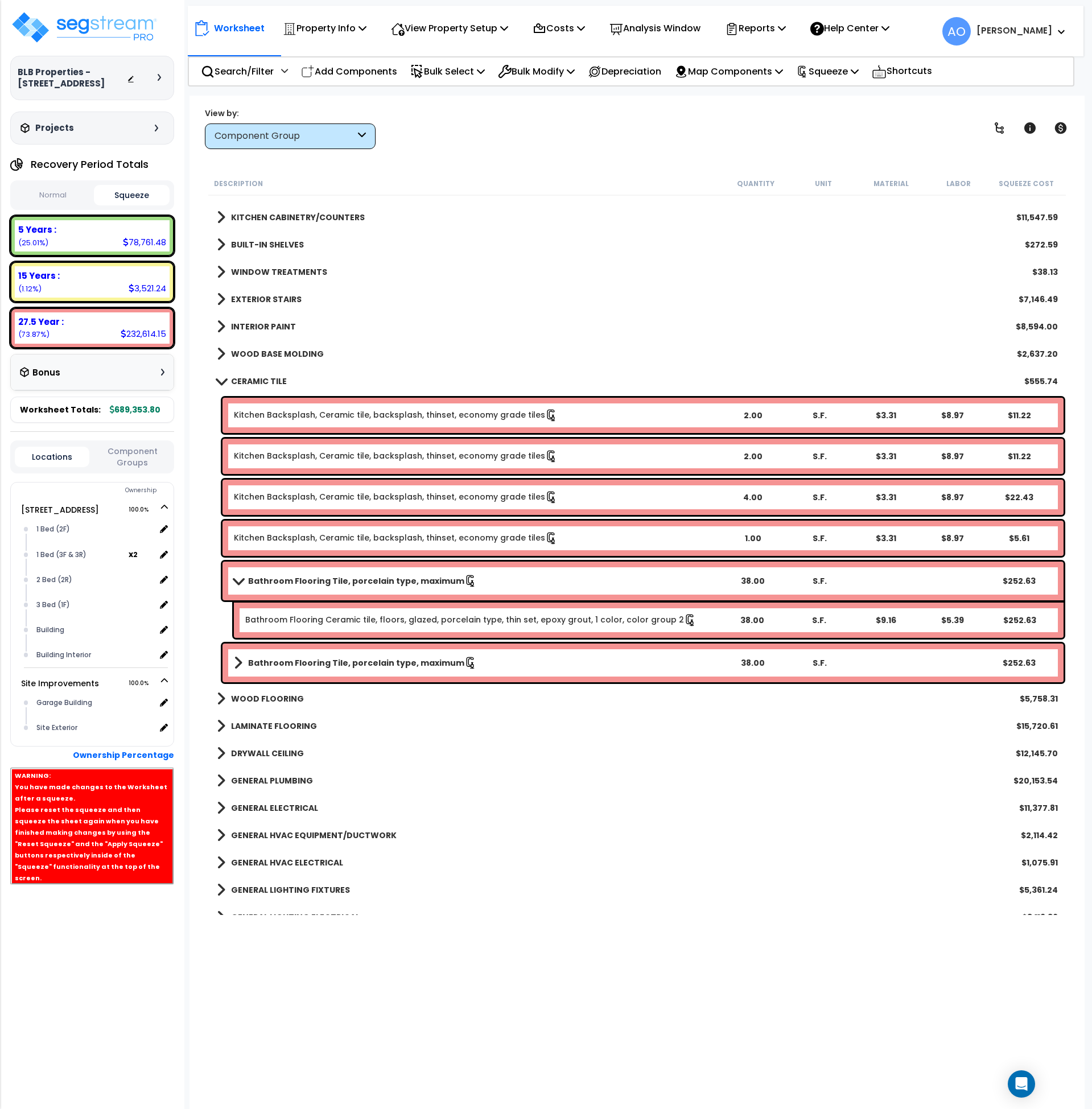
click at [340, 663] on b "Bathroom Flooring Tile, porcelain type, maximum" at bounding box center [356, 663] width 216 height 11
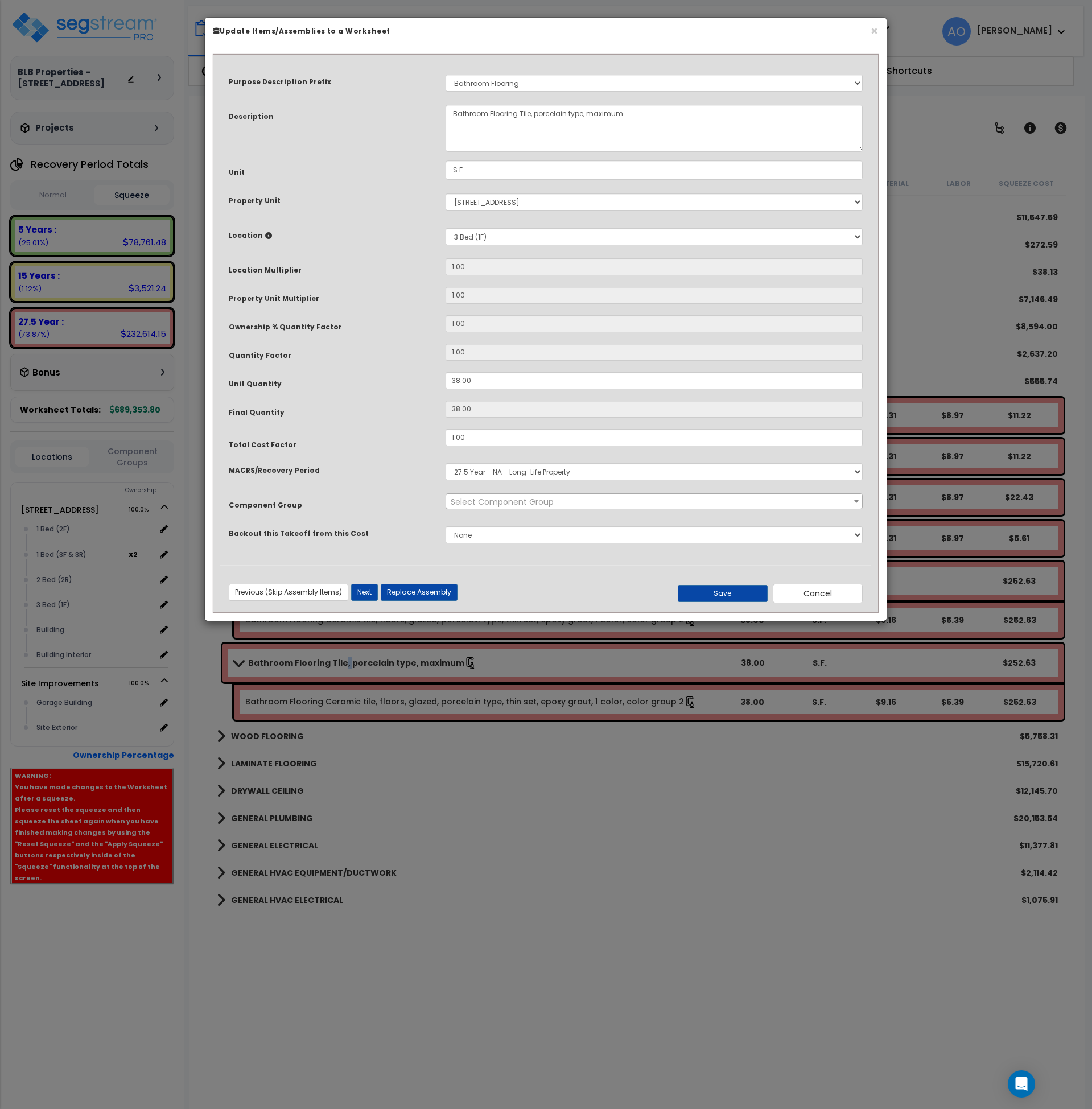
select select "45947"
click at [813, 596] on button "Cancel" at bounding box center [818, 593] width 90 height 20
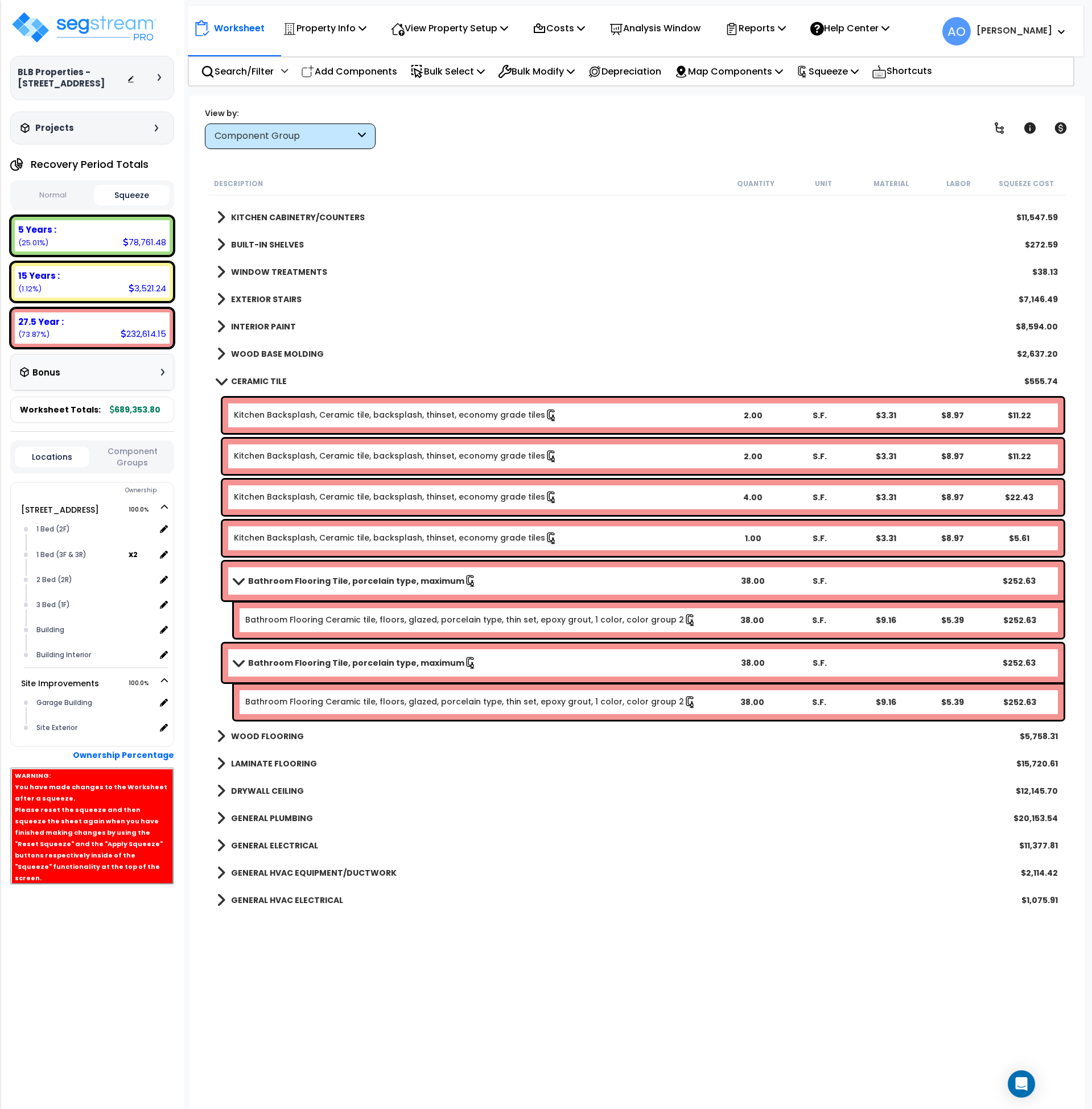
click at [238, 378] on b "CERAMIC TILE" at bounding box center [259, 381] width 56 height 11
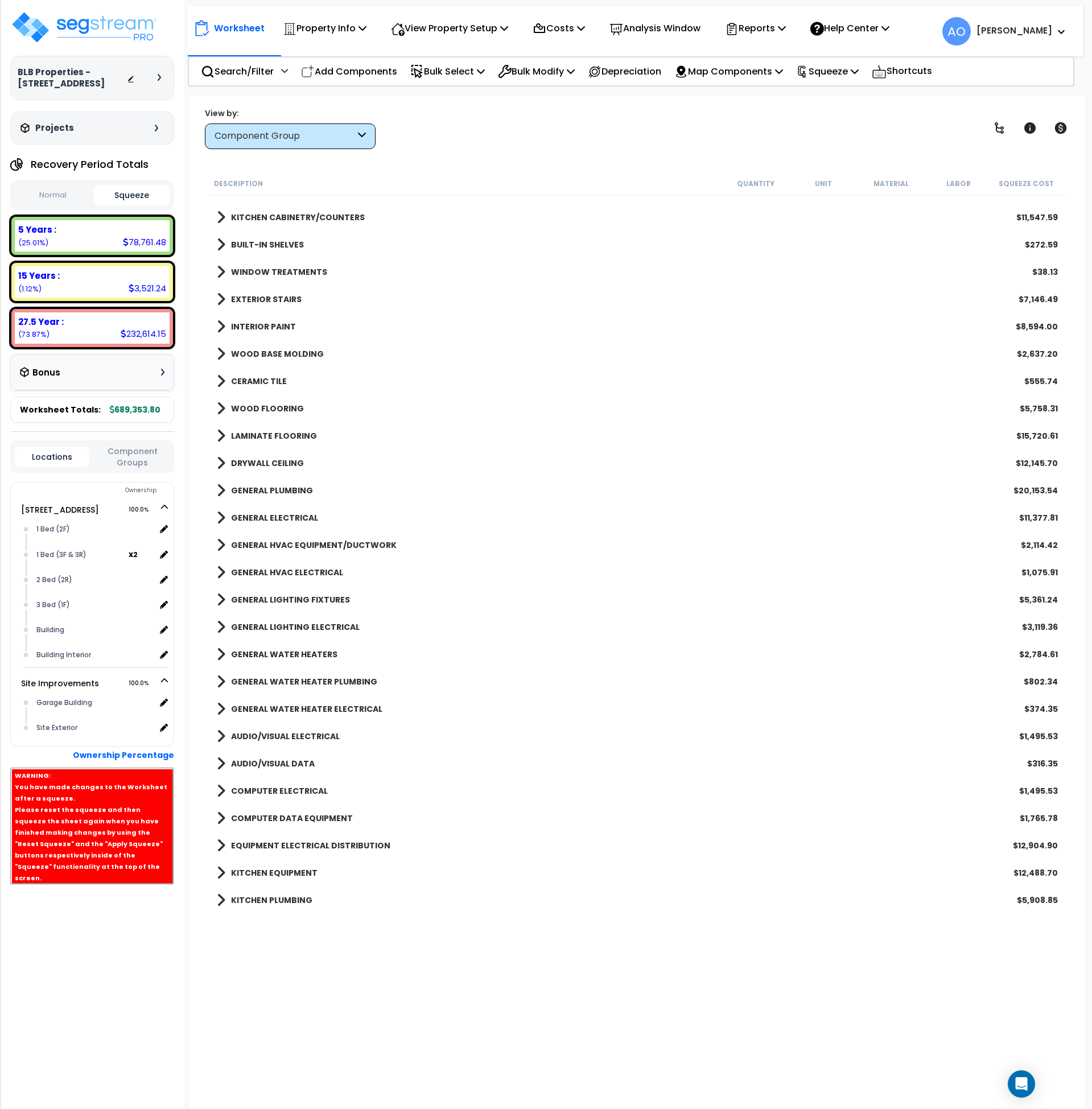
click at [312, 651] on b "GENERAL WATER HEATERS" at bounding box center [283, 654] width 106 height 11
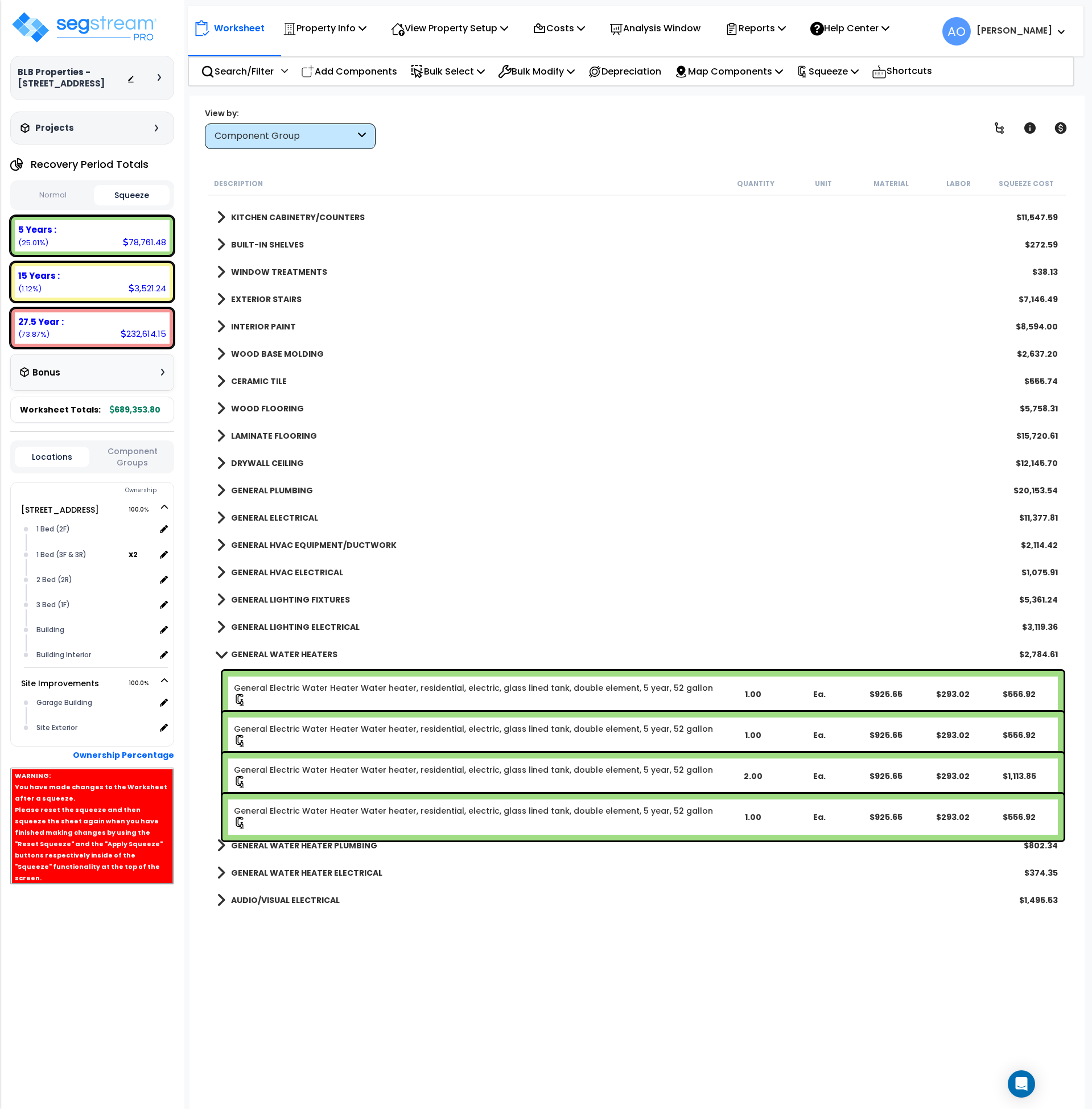
click at [316, 851] on b "GENERAL WATER HEATER PLUMBING" at bounding box center [304, 845] width 146 height 11
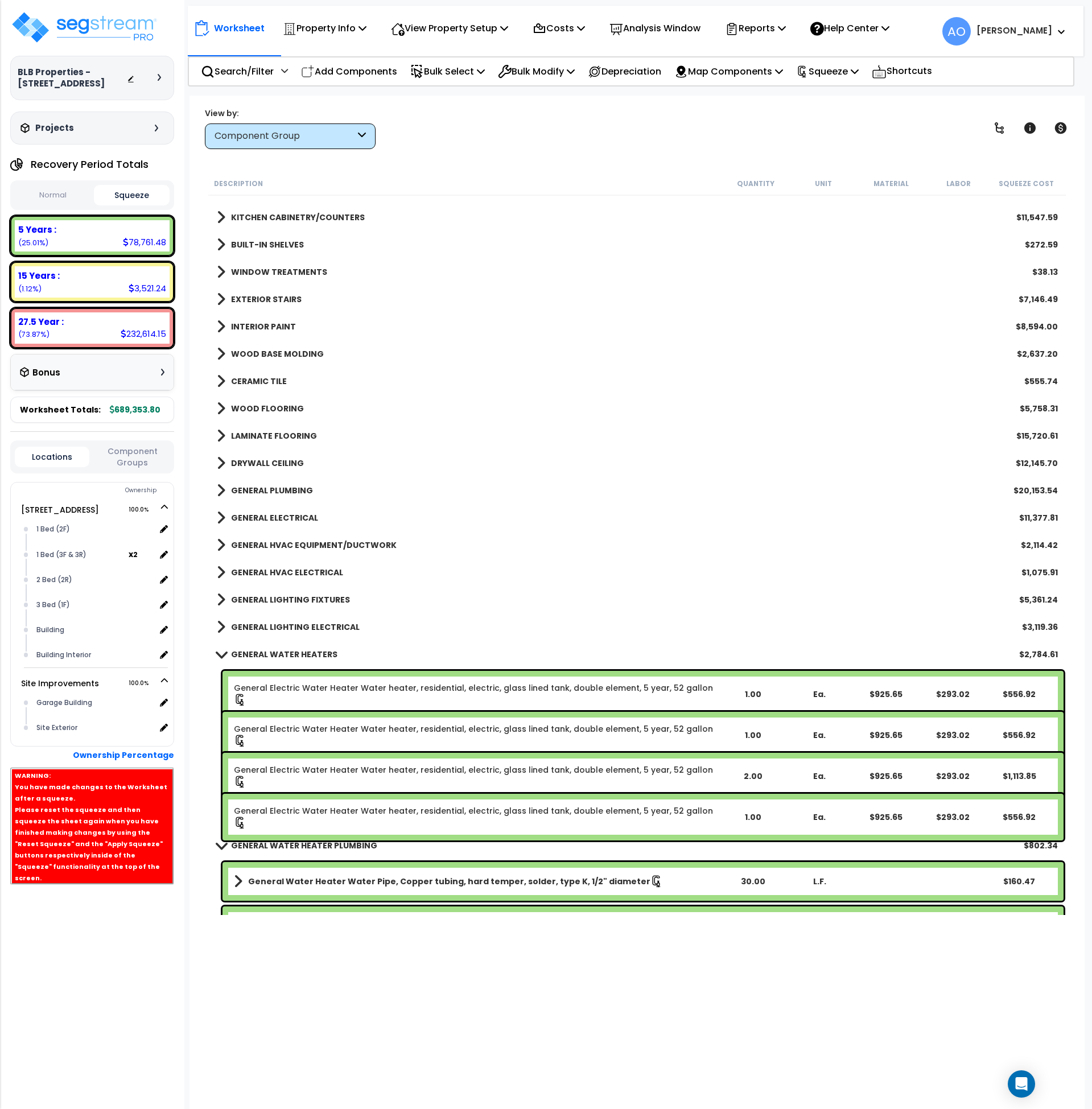
click at [318, 842] on b "GENERAL WATER HEATER PLUMBING" at bounding box center [304, 845] width 146 height 11
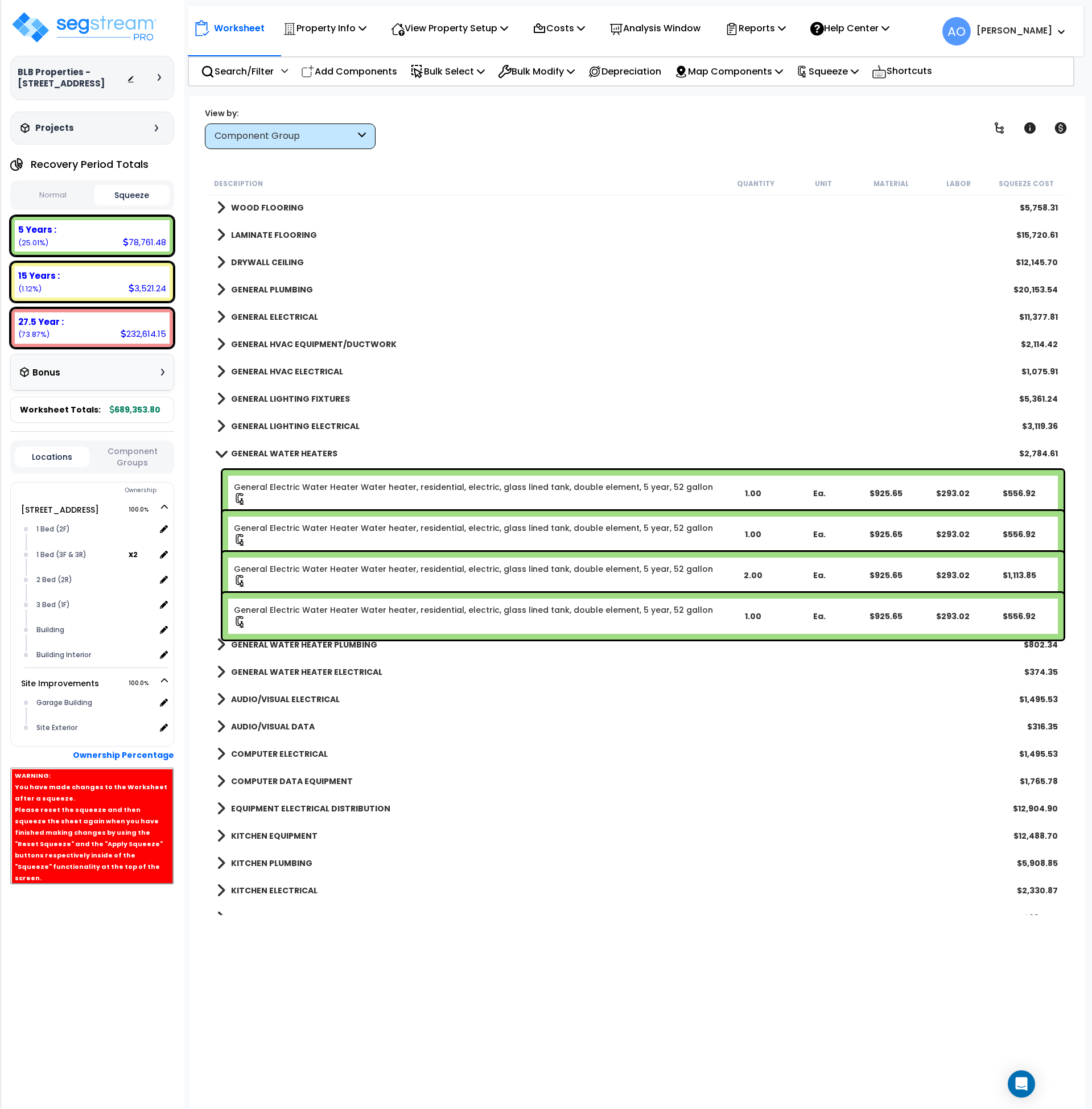
scroll to position [713, 0]
click at [254, 450] on b "GENERAL WATER HEATERS" at bounding box center [283, 452] width 106 height 11
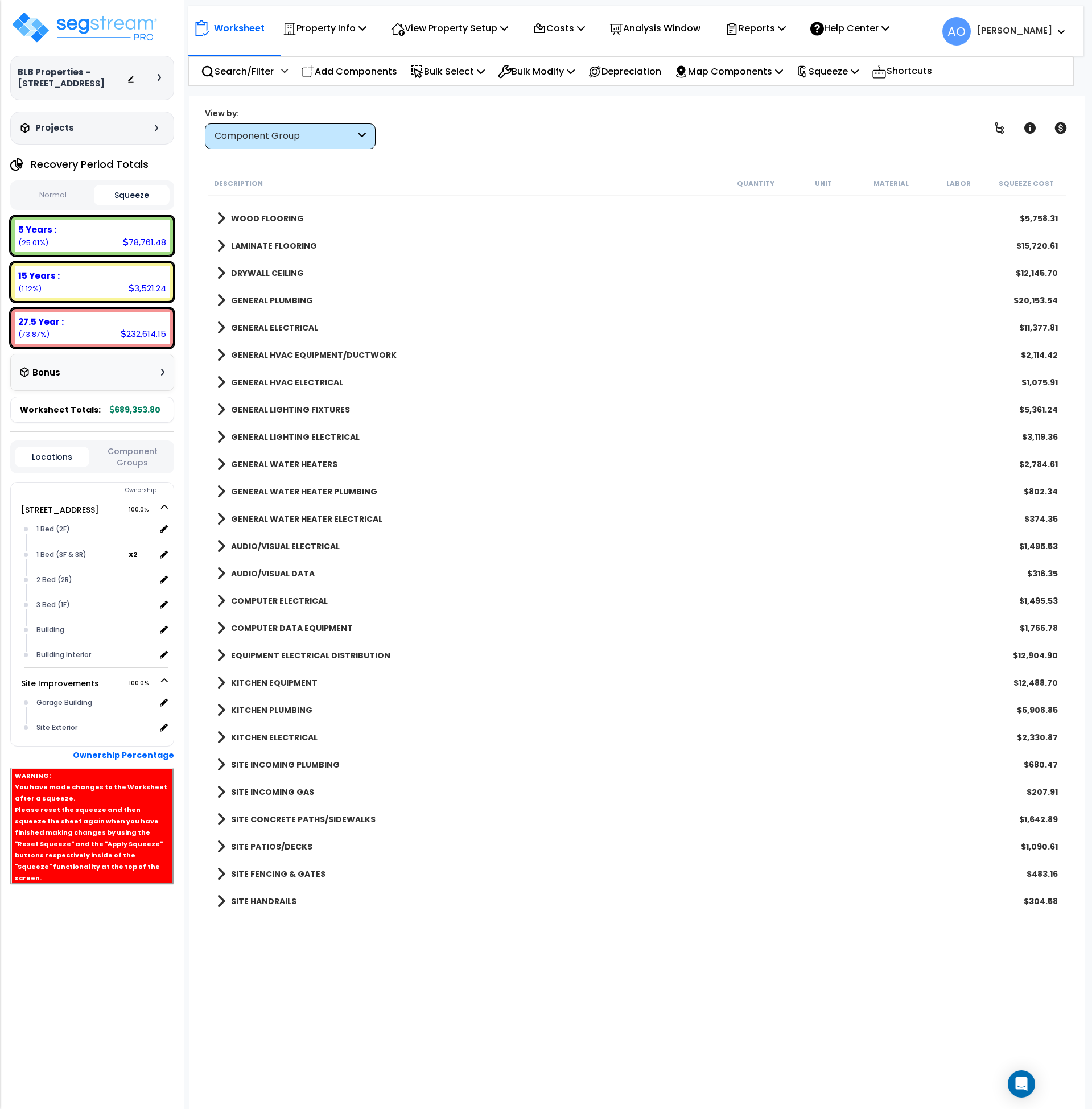
scroll to position [701, 0]
click at [293, 681] on b "KITCHEN EQUIPMENT" at bounding box center [274, 682] width 87 height 11
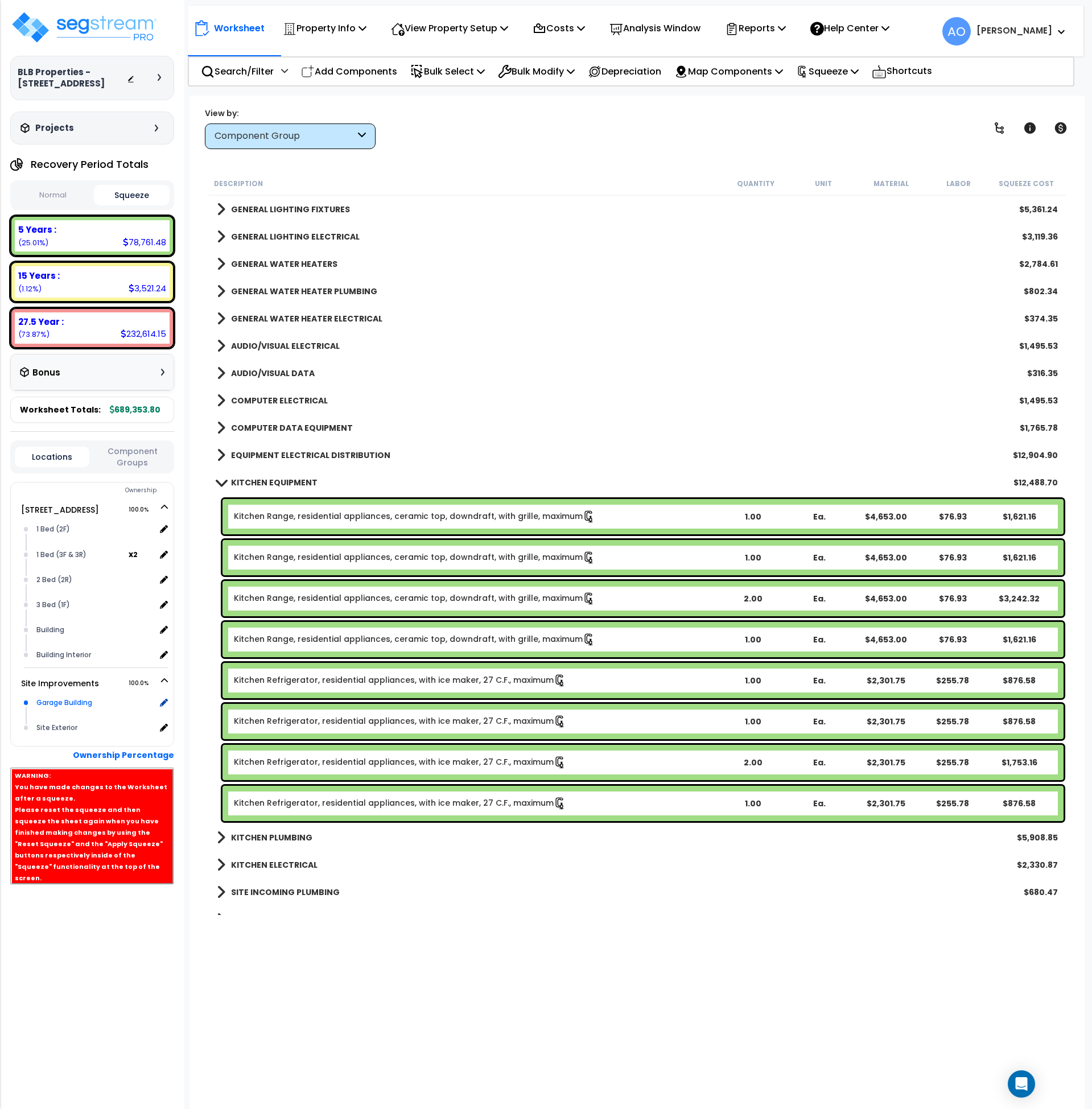
scroll to position [903, 0]
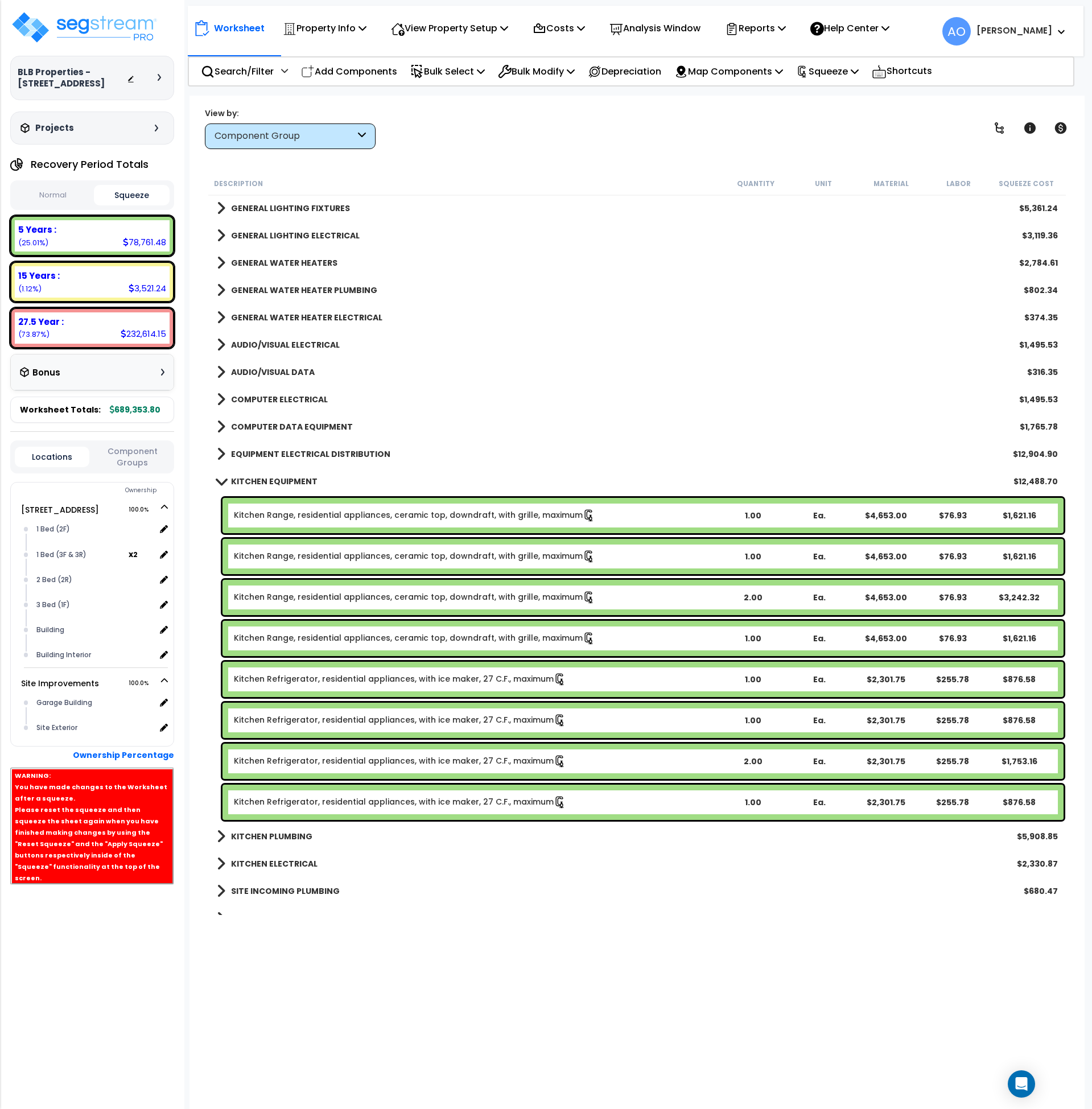
click at [266, 473] on div "KITCHEN EQUIPMENT $12,488.70" at bounding box center [637, 481] width 853 height 27
click at [270, 484] on b "KITCHEN EQUIPMENT" at bounding box center [274, 481] width 87 height 11
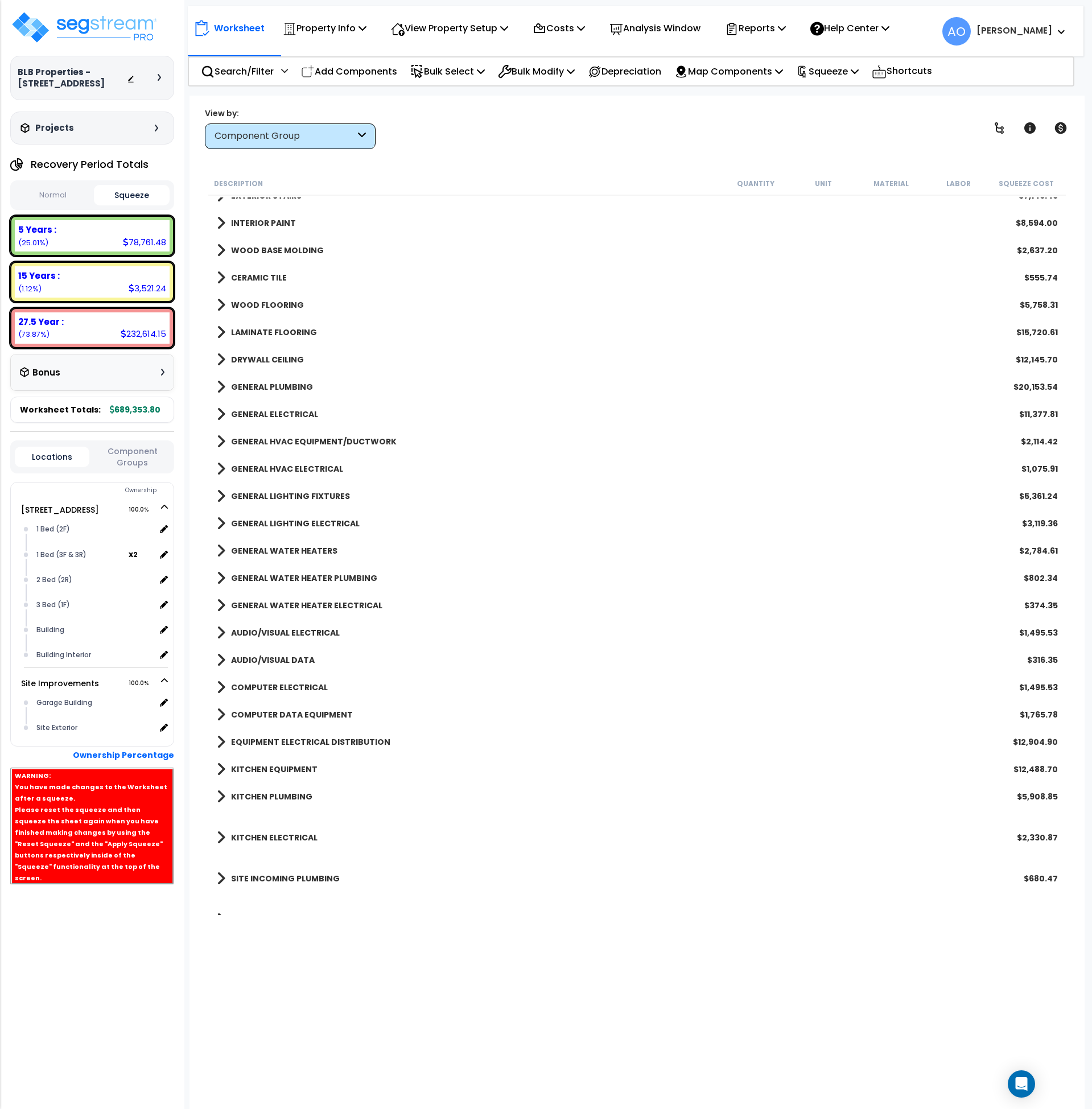
scroll to position [614, 0]
click at [297, 440] on b "GENERAL HVAC EQUIPMENT/DUCTWORK" at bounding box center [313, 442] width 165 height 11
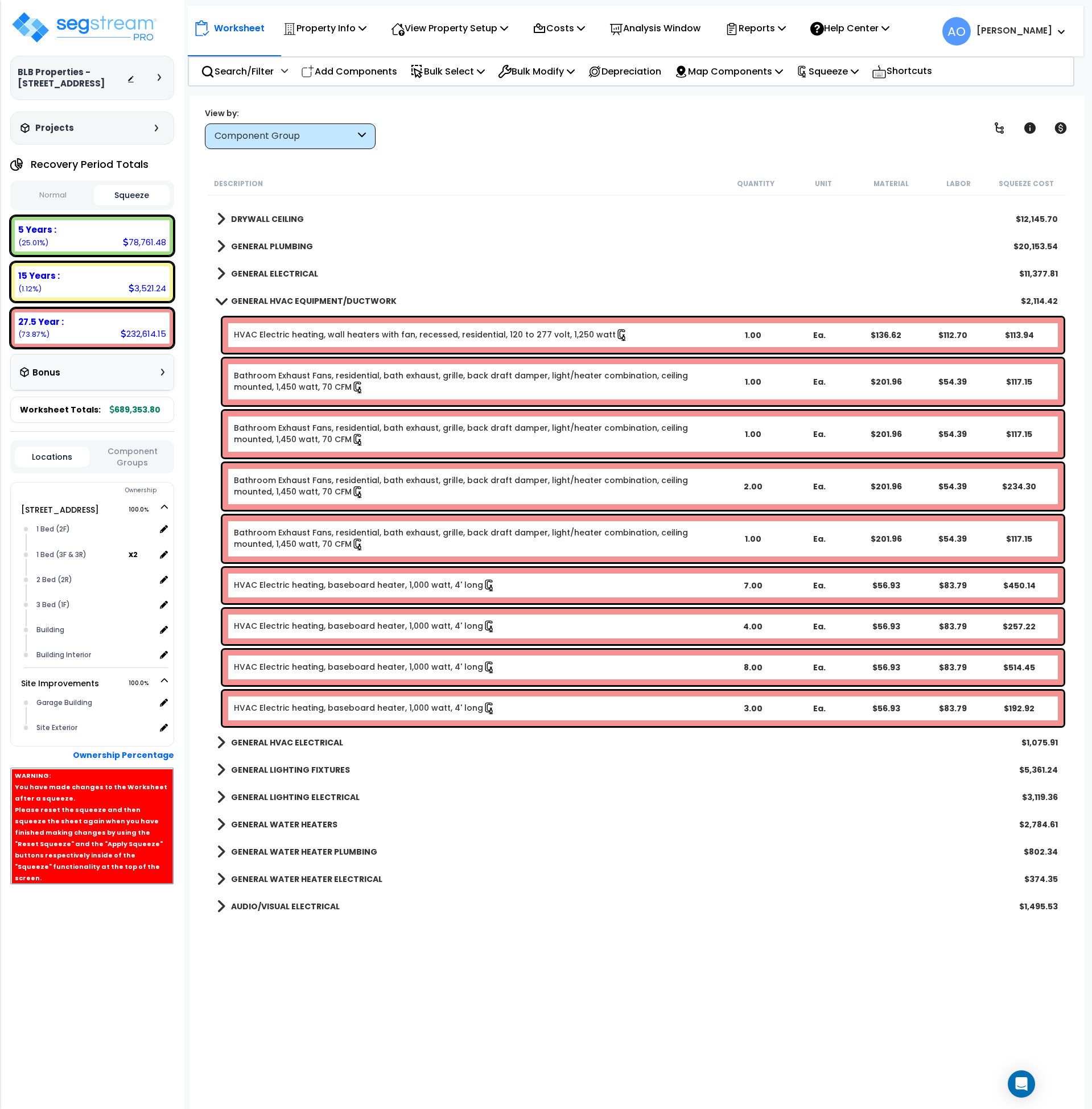
scroll to position [756, 0]
click at [367, 71] on p "Add Components" at bounding box center [349, 71] width 96 height 15
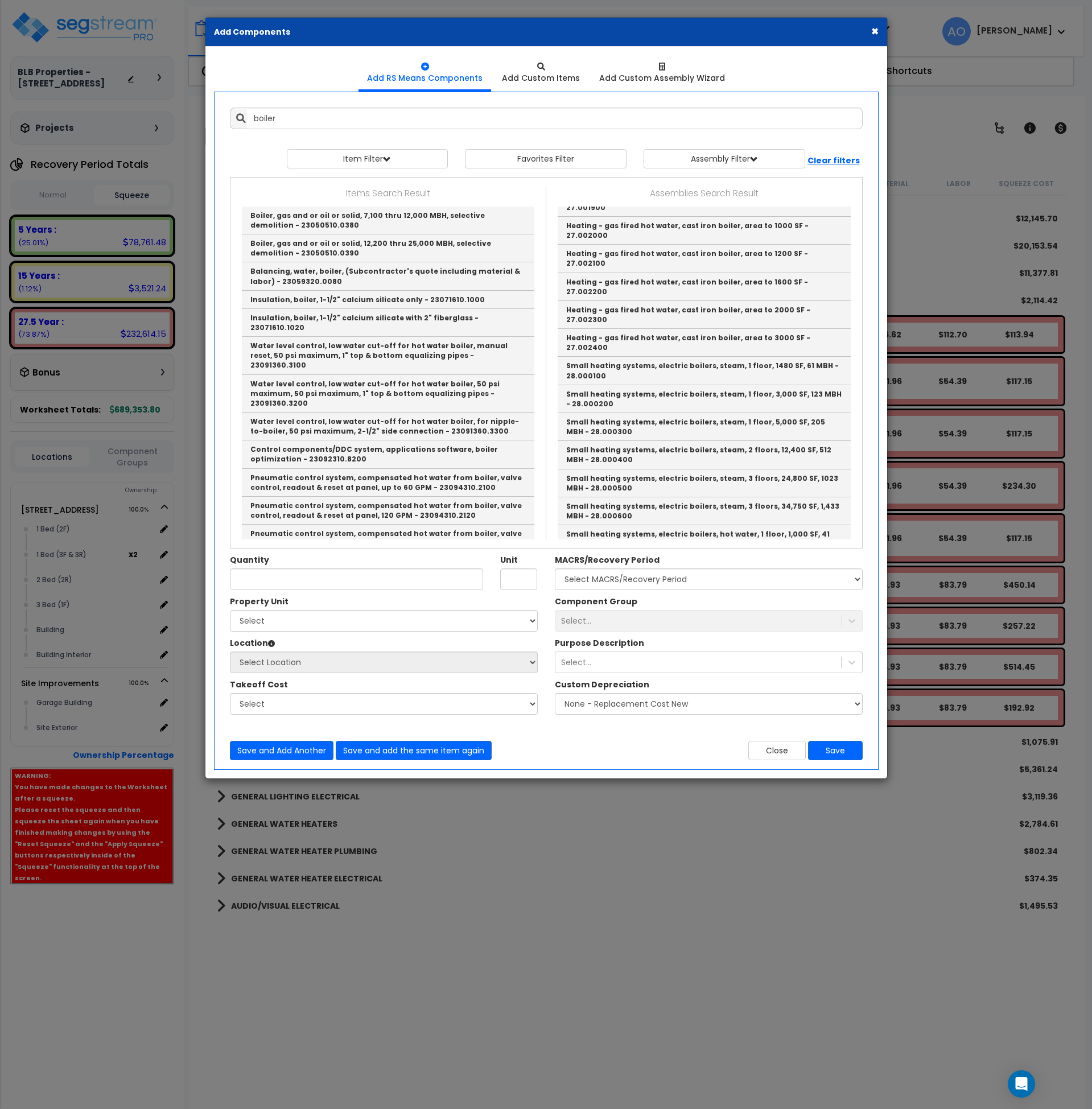
scroll to position [0, 0]
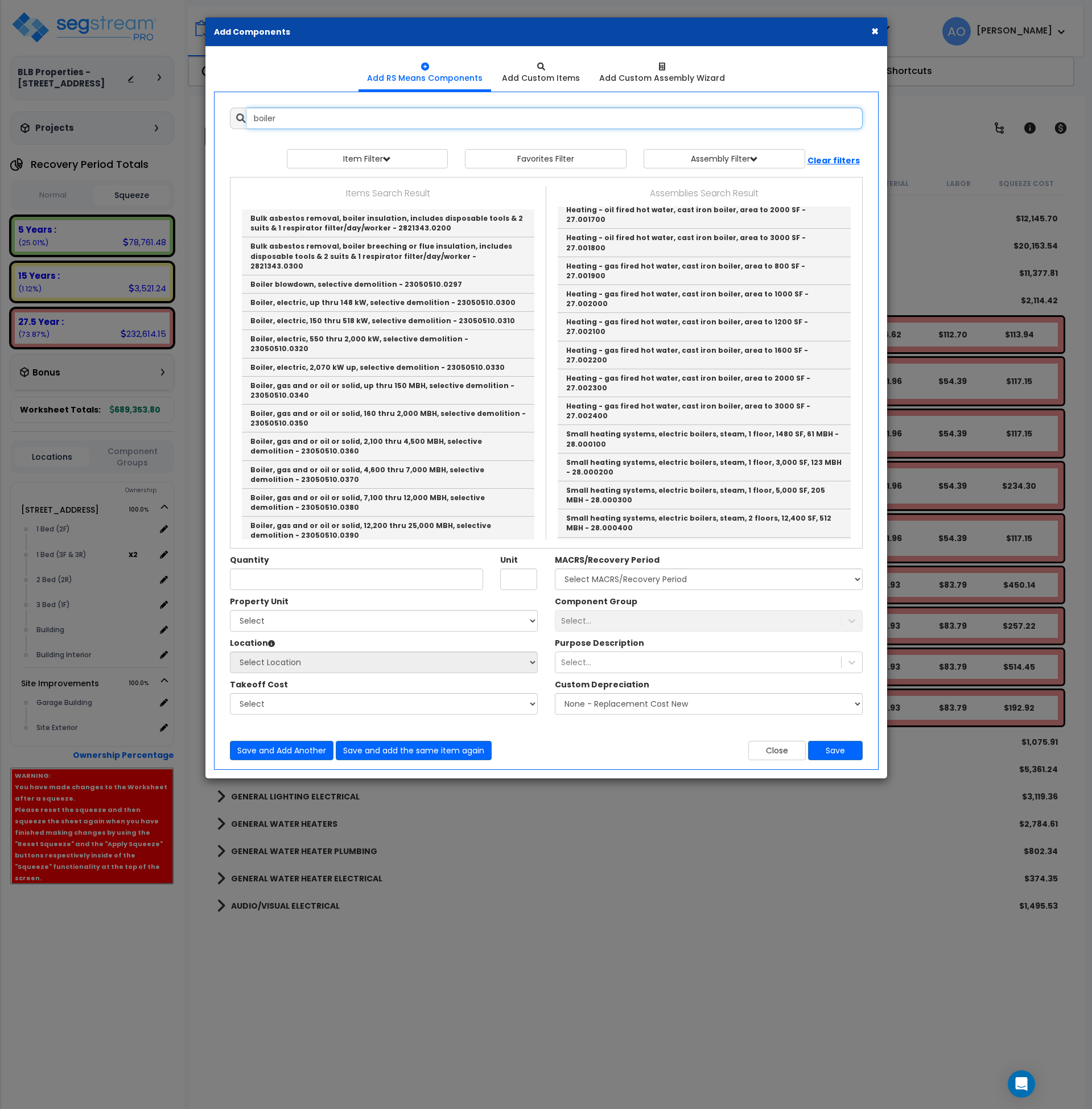
click at [306, 116] on input "boiler" at bounding box center [555, 118] width 616 height 21
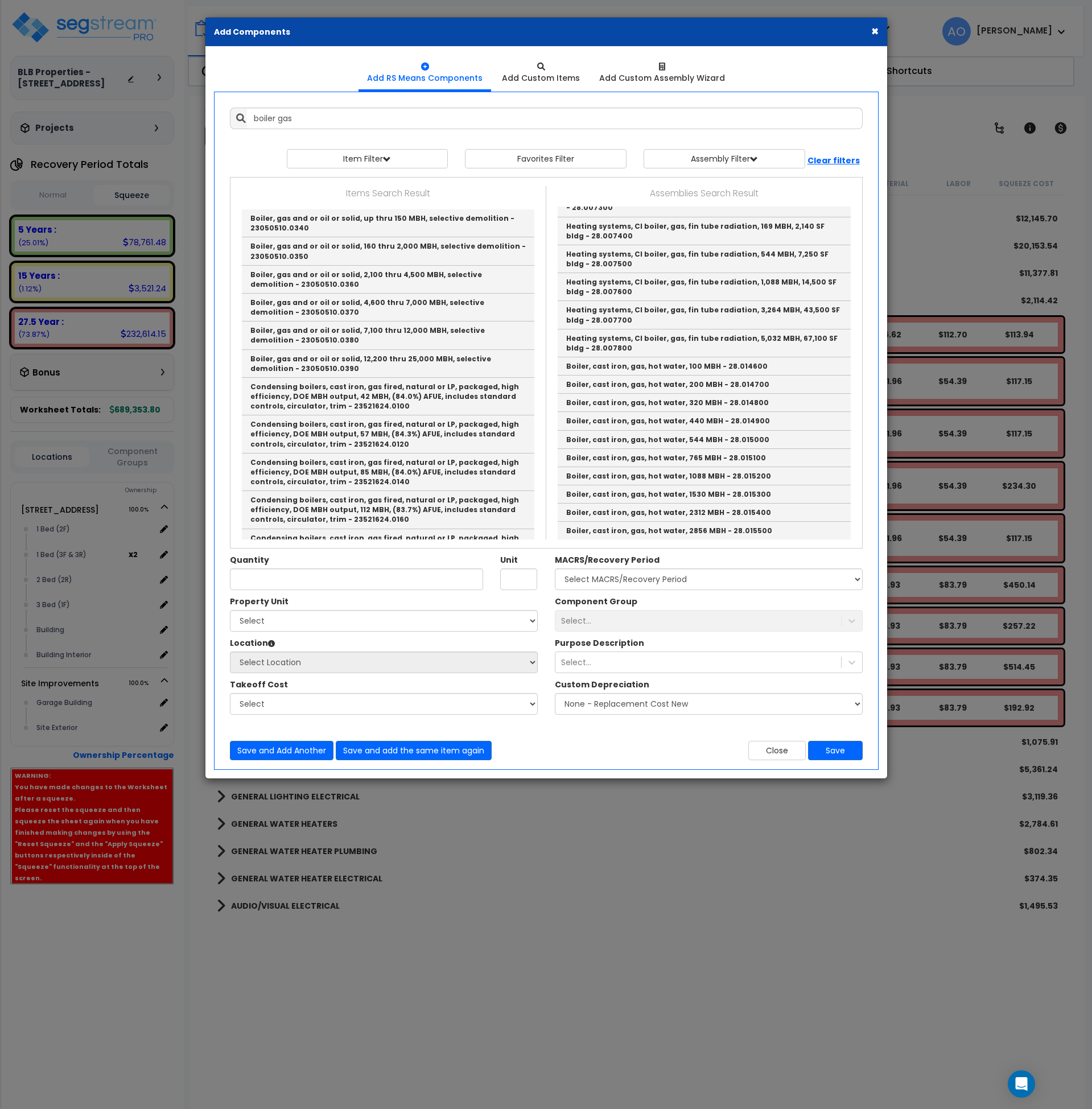
scroll to position [574, 0]
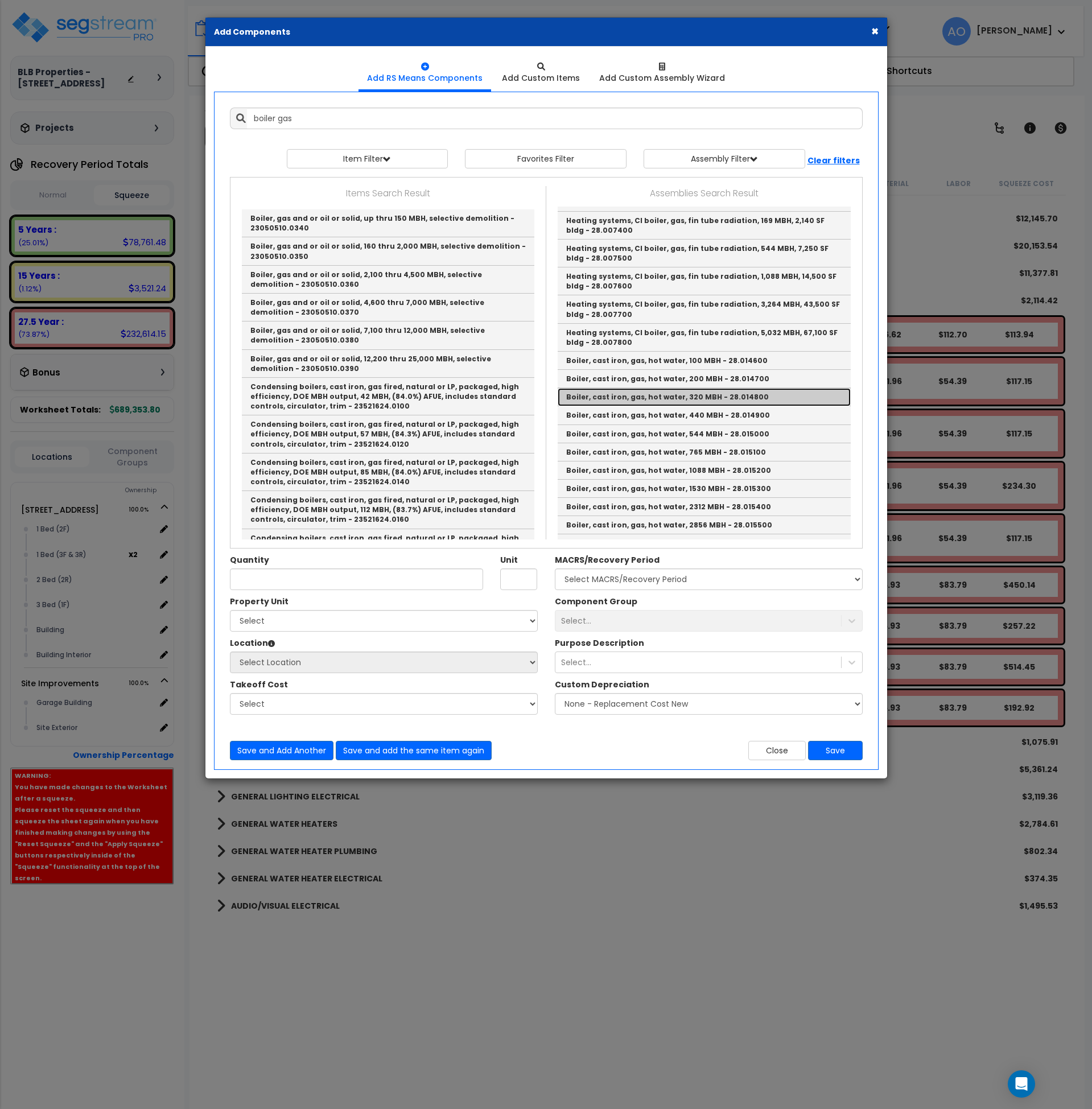
click at [630, 389] on link "Boiler, cast iron, gas, hot water, 320 MBH - 28.014800" at bounding box center [703, 397] width 293 height 18
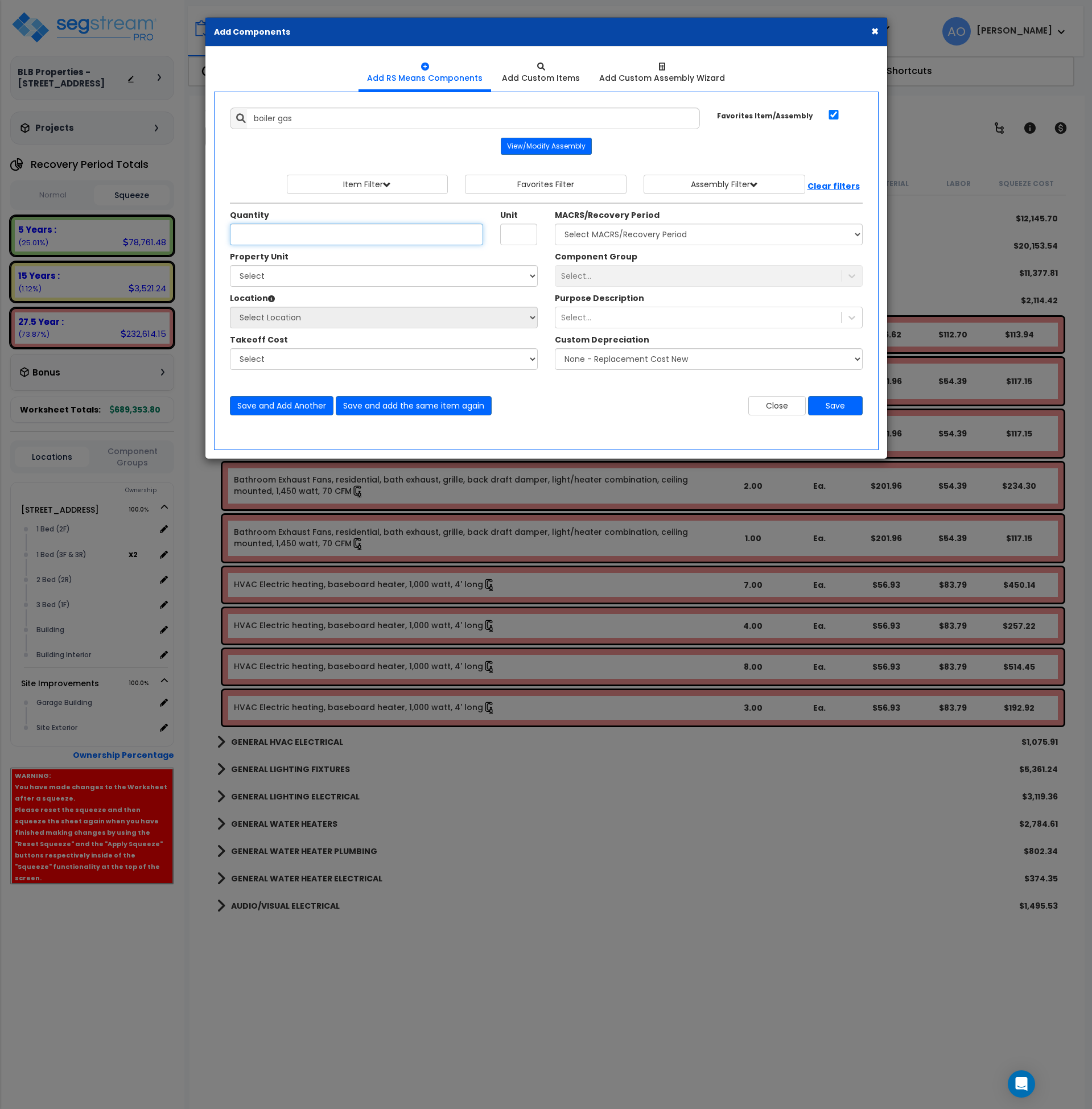
type input "Boiler, cast iron, gas, hot water, 320 MBH - 28.014800"
checkbox input "true"
type input "Ea."
type input "1"
click at [619, 232] on select "Select MACRS/Recovery Period 5 Years - 57.0 - Distributive Trades & Services 5 …" at bounding box center [708, 234] width 308 height 21
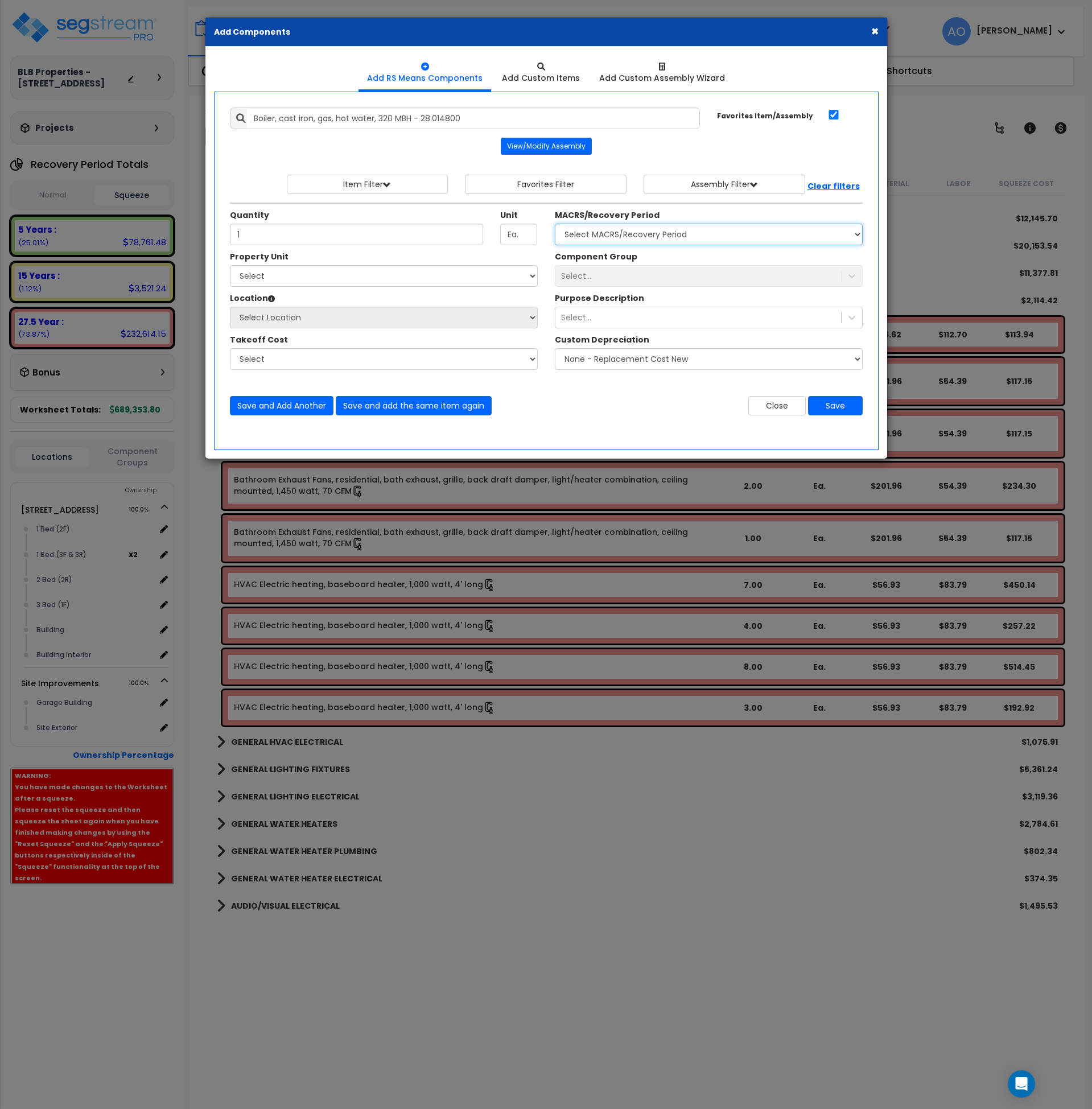
select select "3669"
click at [555, 224] on select "Select MACRS/Recovery Period 5 Years - 57.0 - Distributive Trades & Services 5 …" at bounding box center [708, 234] width 308 height 21
click at [293, 277] on select "Select 200 South 6th Street Site Improvements" at bounding box center [384, 276] width 308 height 21
select select "165065"
click at [230, 266] on select "Select 200 South 6th Street Site Improvements" at bounding box center [384, 276] width 308 height 21
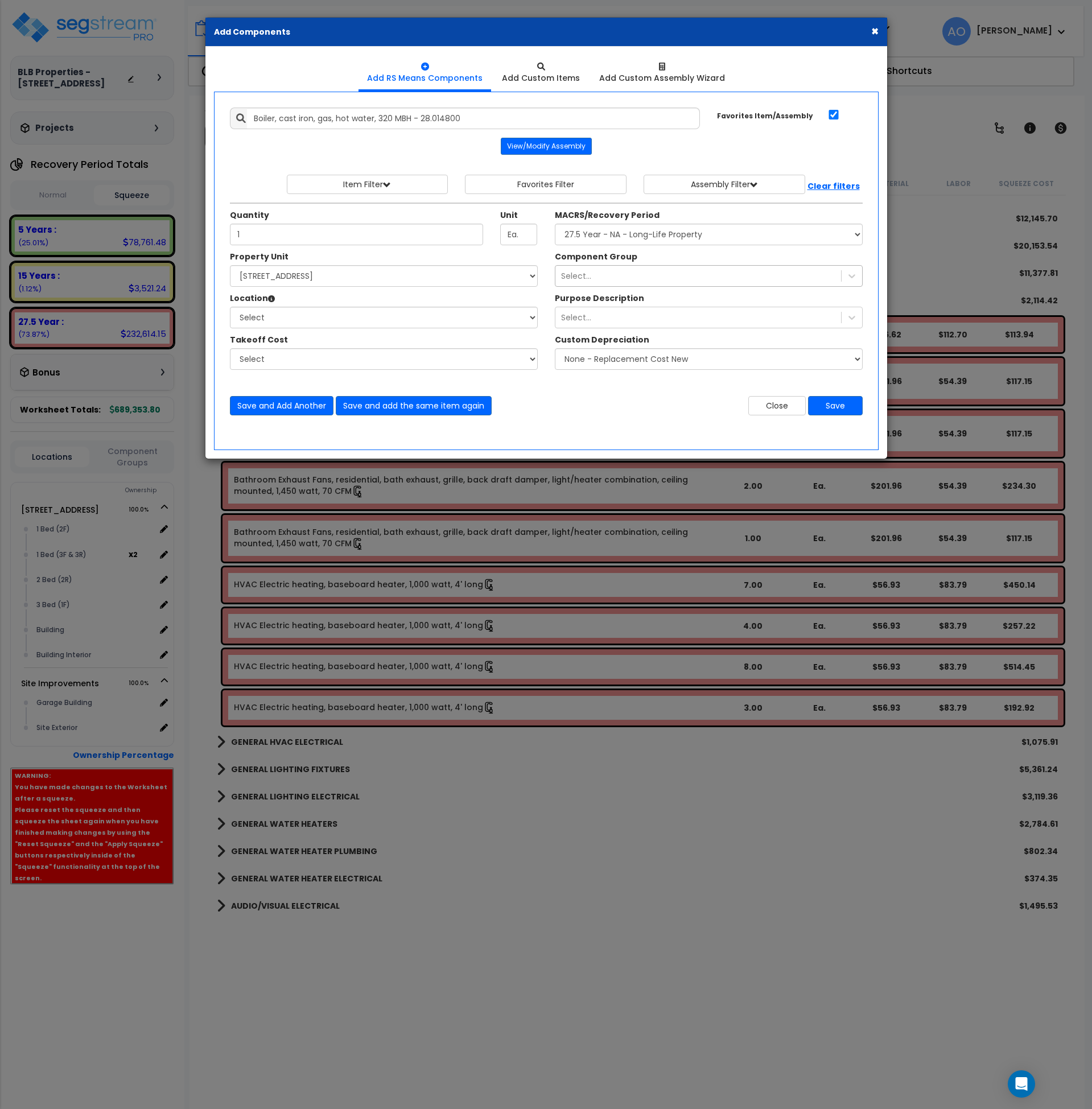
click at [630, 271] on div "Select..." at bounding box center [698, 276] width 286 height 18
type input "b"
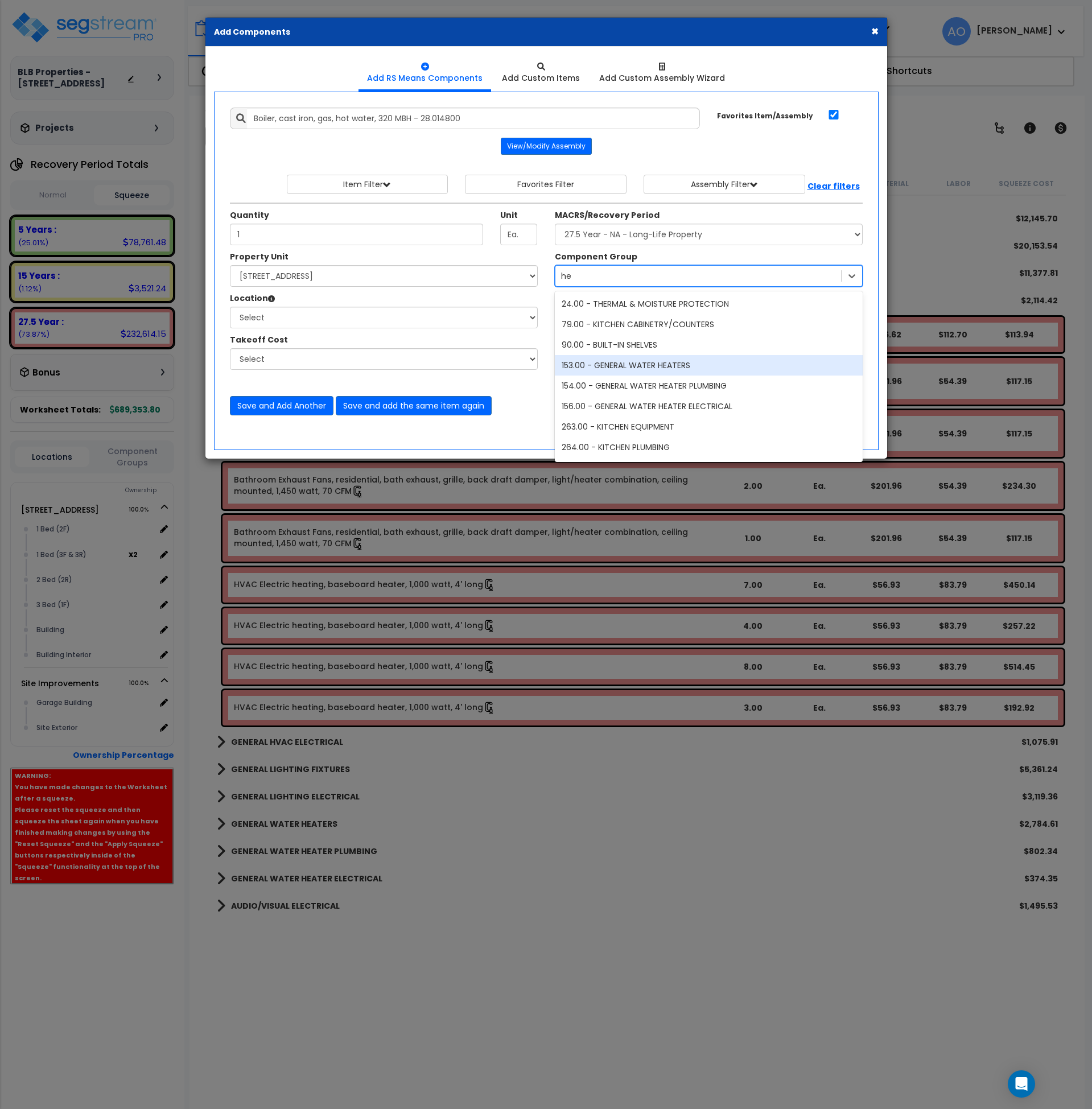
type input "h"
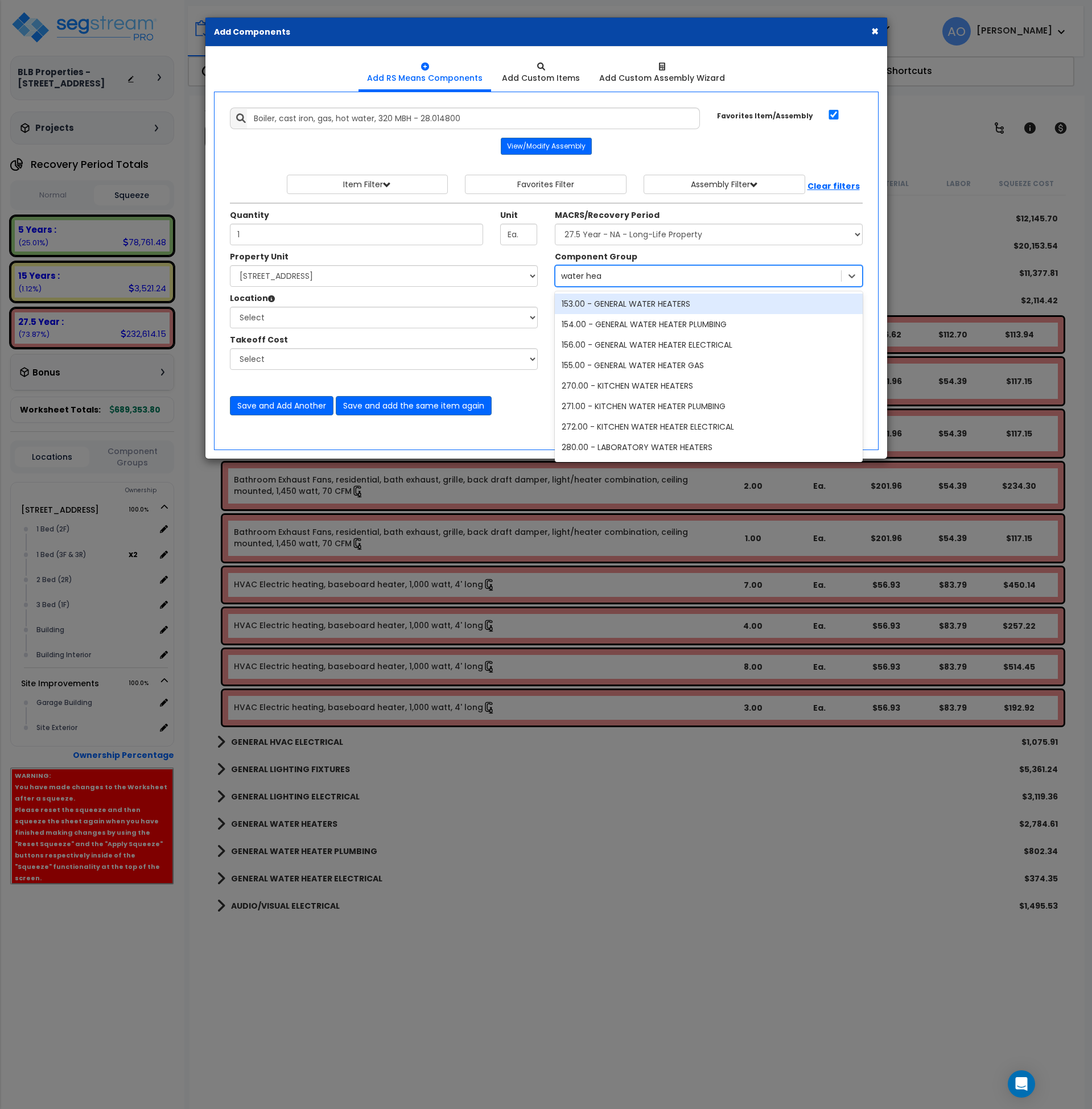
type input "water heat"
click at [636, 274] on div "water heat" at bounding box center [698, 276] width 286 height 18
type input "heat"
click at [609, 272] on div "heat" at bounding box center [698, 276] width 286 height 18
type input "b"
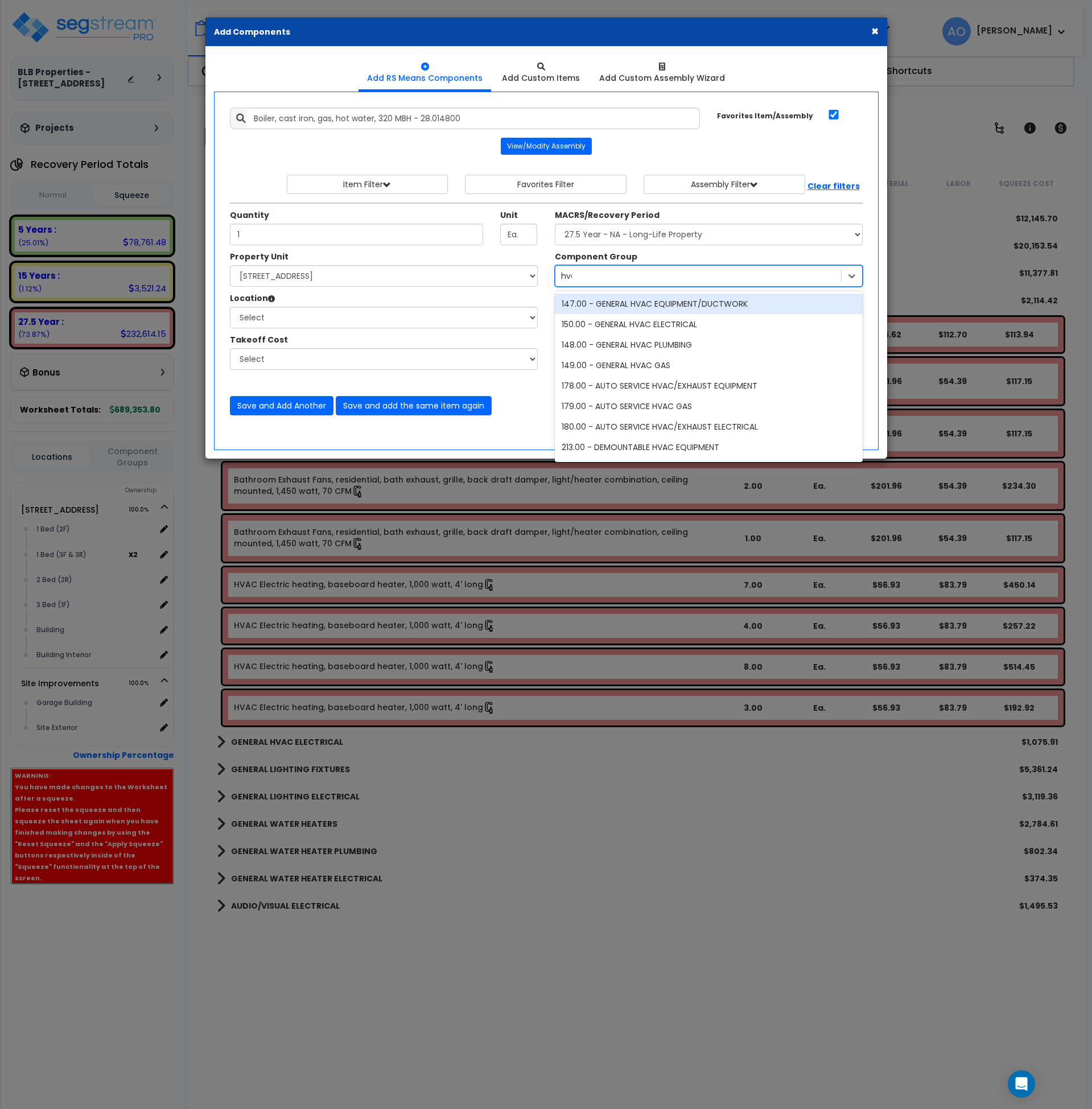
type input "hvac"
click at [587, 268] on div "hvac" at bounding box center [698, 276] width 286 height 18
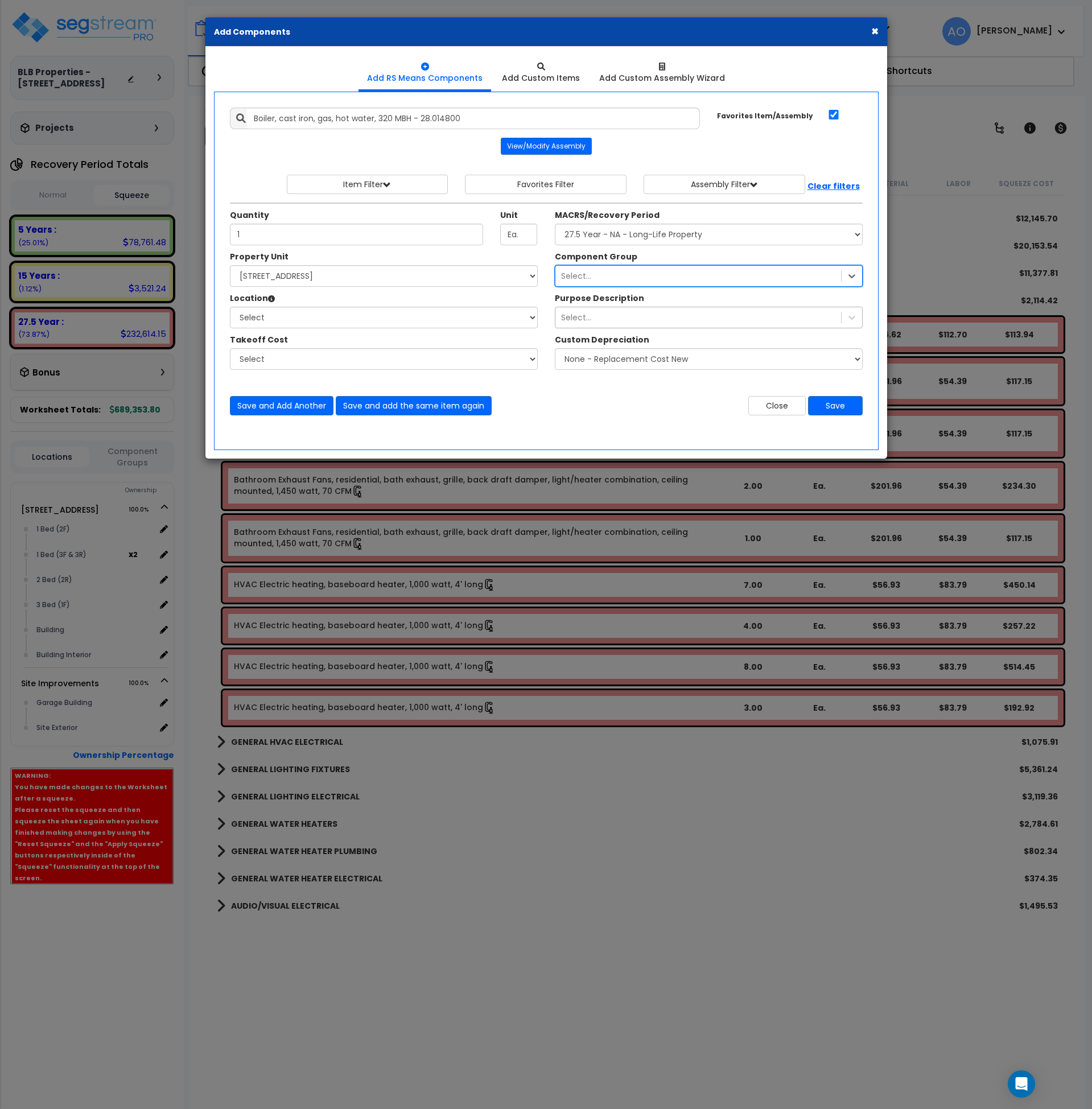
click at [602, 316] on div "Select..." at bounding box center [698, 317] width 286 height 18
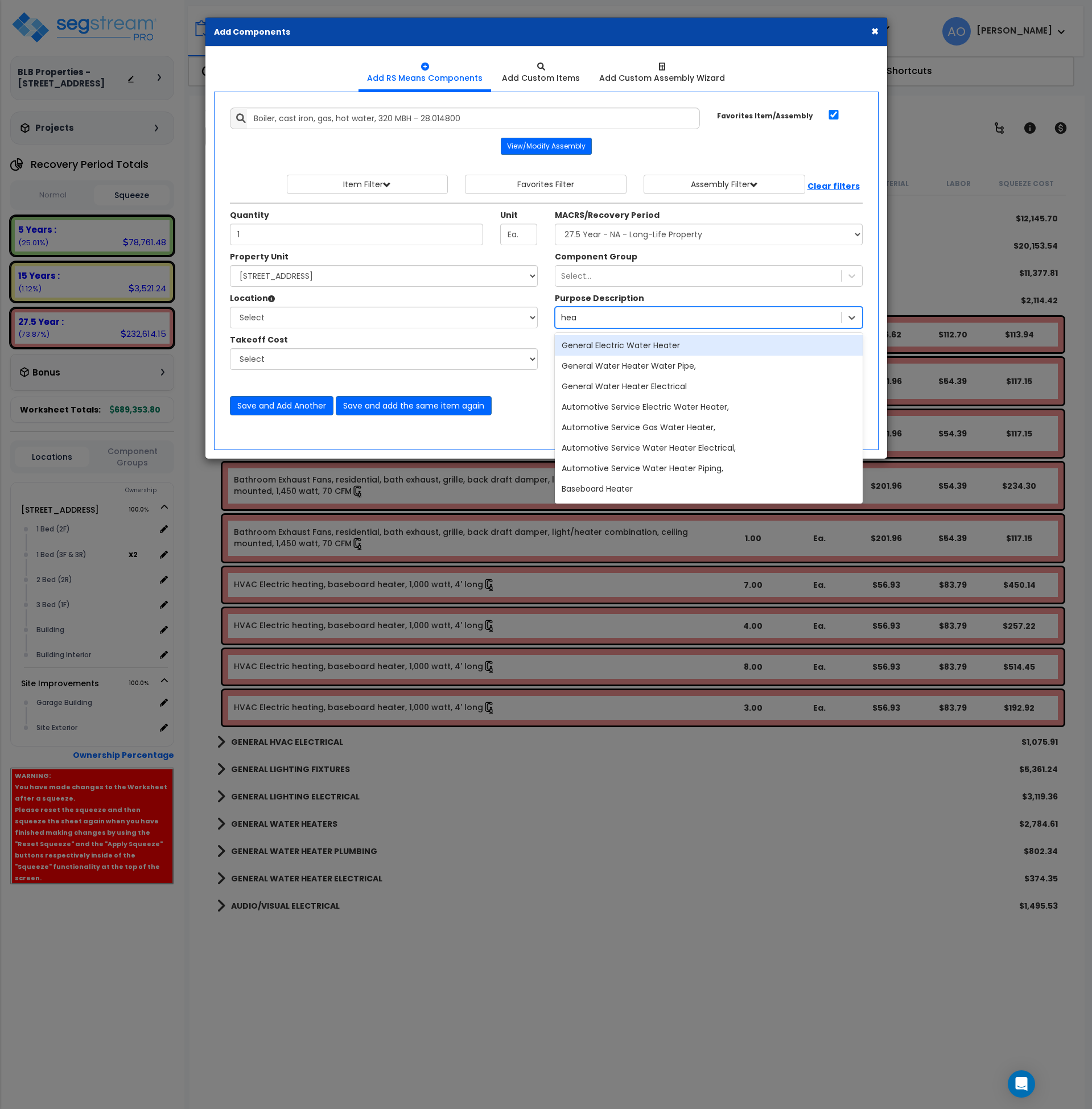
type input "heat"
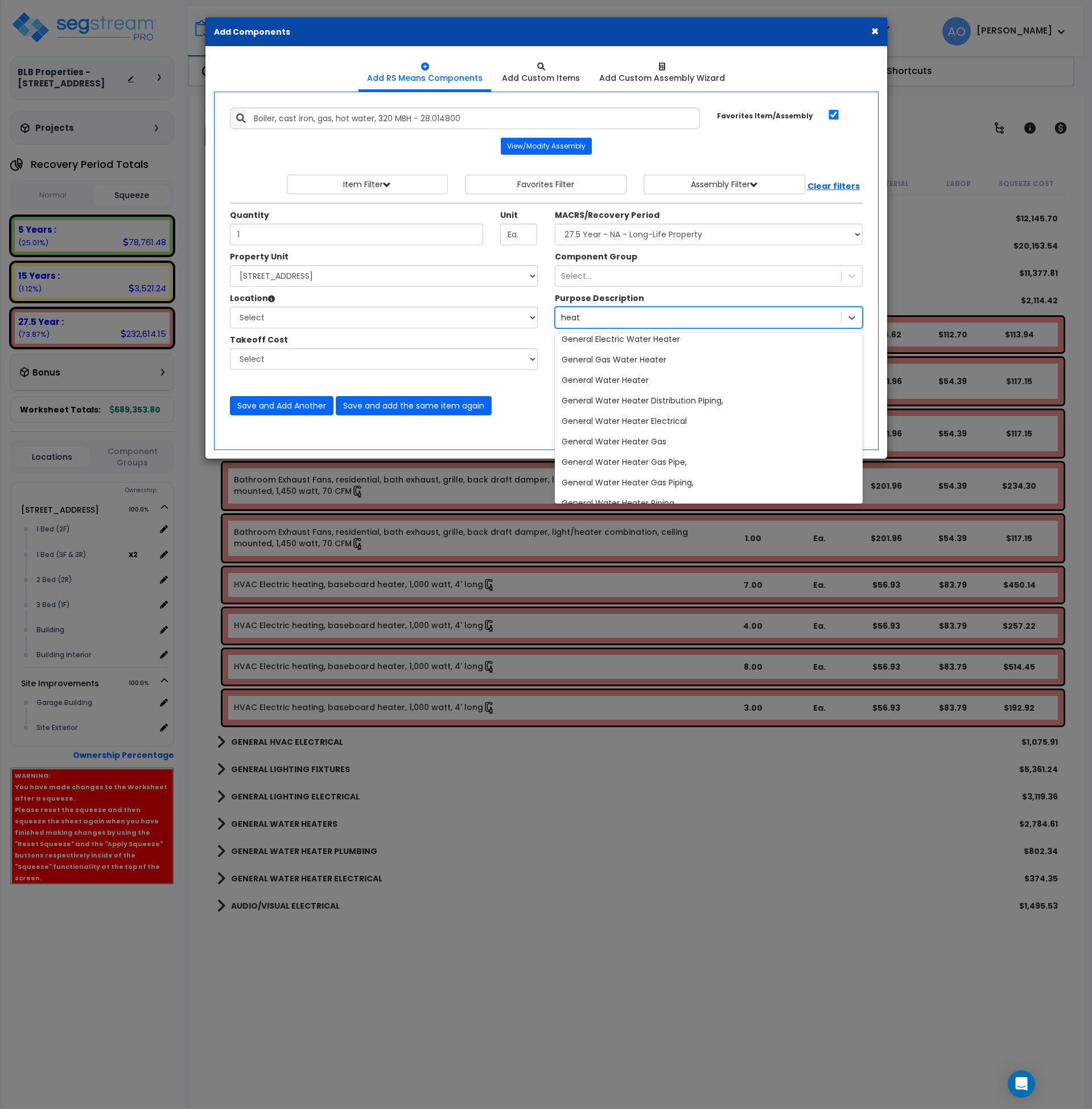
scroll to position [257, 0]
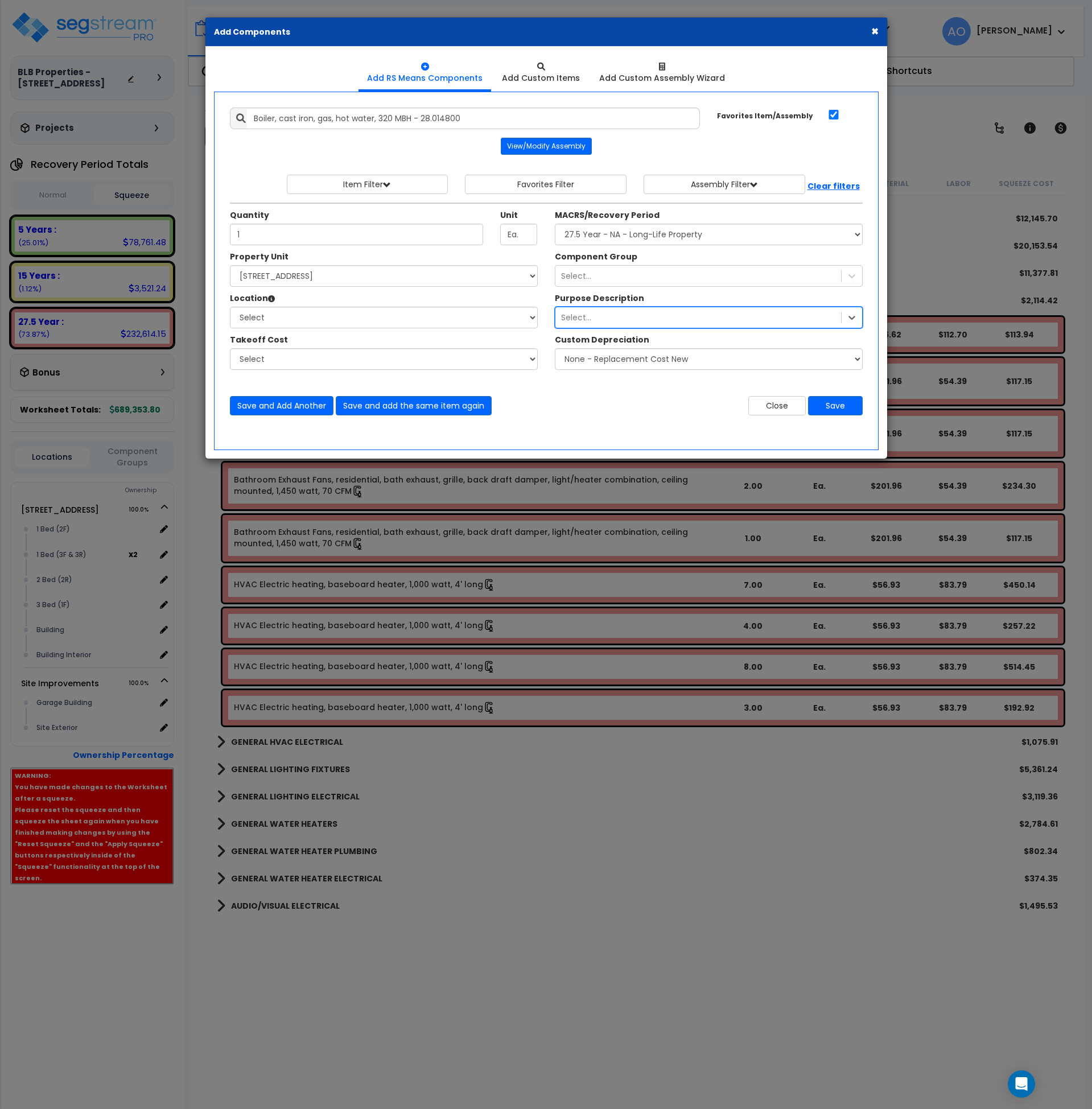
drag, startPoint x: 594, startPoint y: 312, endPoint x: 519, endPoint y: 308, distance: 75.1
click at [519, 308] on div "Property Unit Select 200 South 6th Street Site Improvements Select 1 Bed (2F)" at bounding box center [546, 316] width 650 height 131
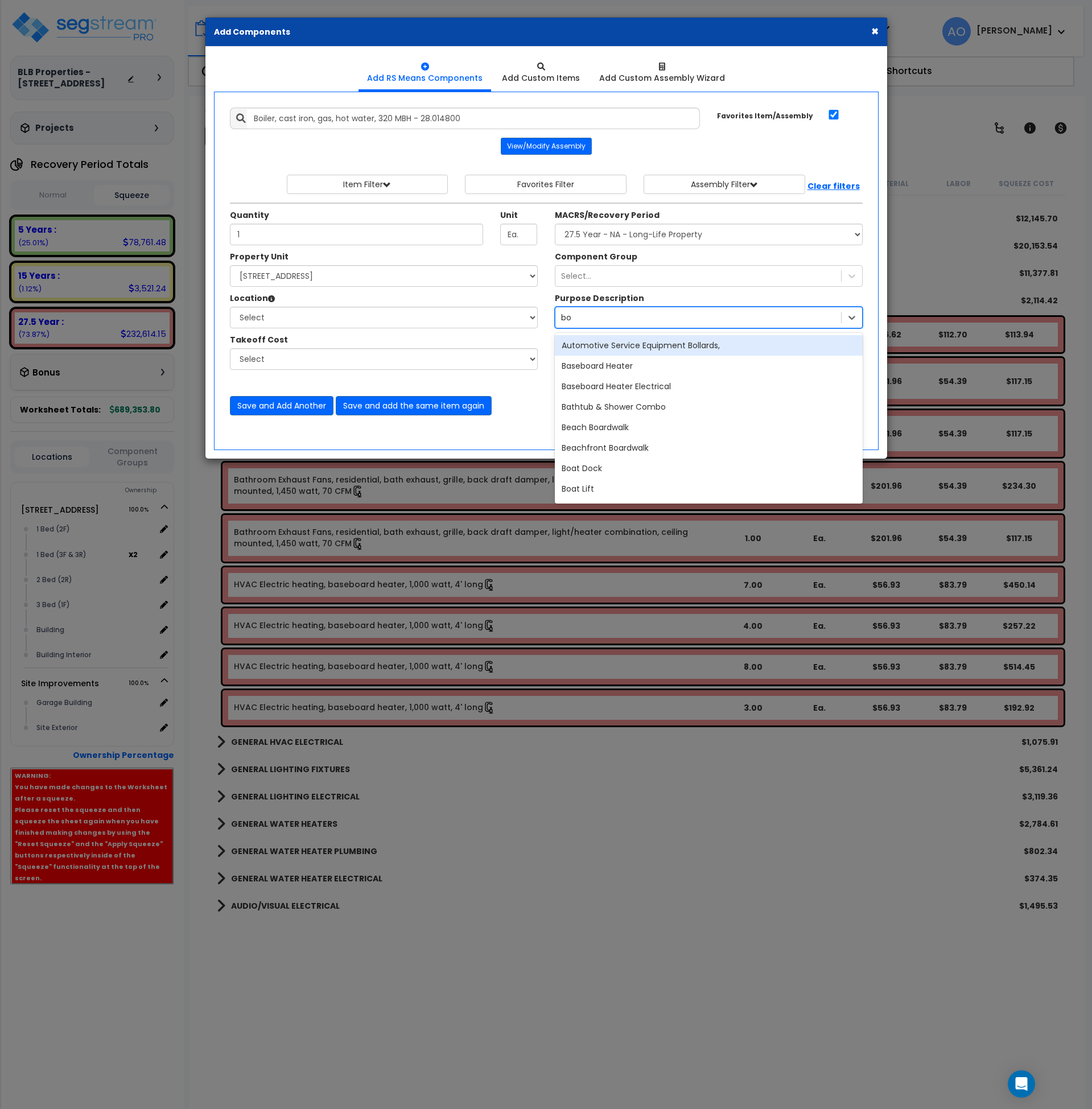
type input "b"
type input "heater"
click at [596, 316] on div "heater" at bounding box center [698, 317] width 286 height 18
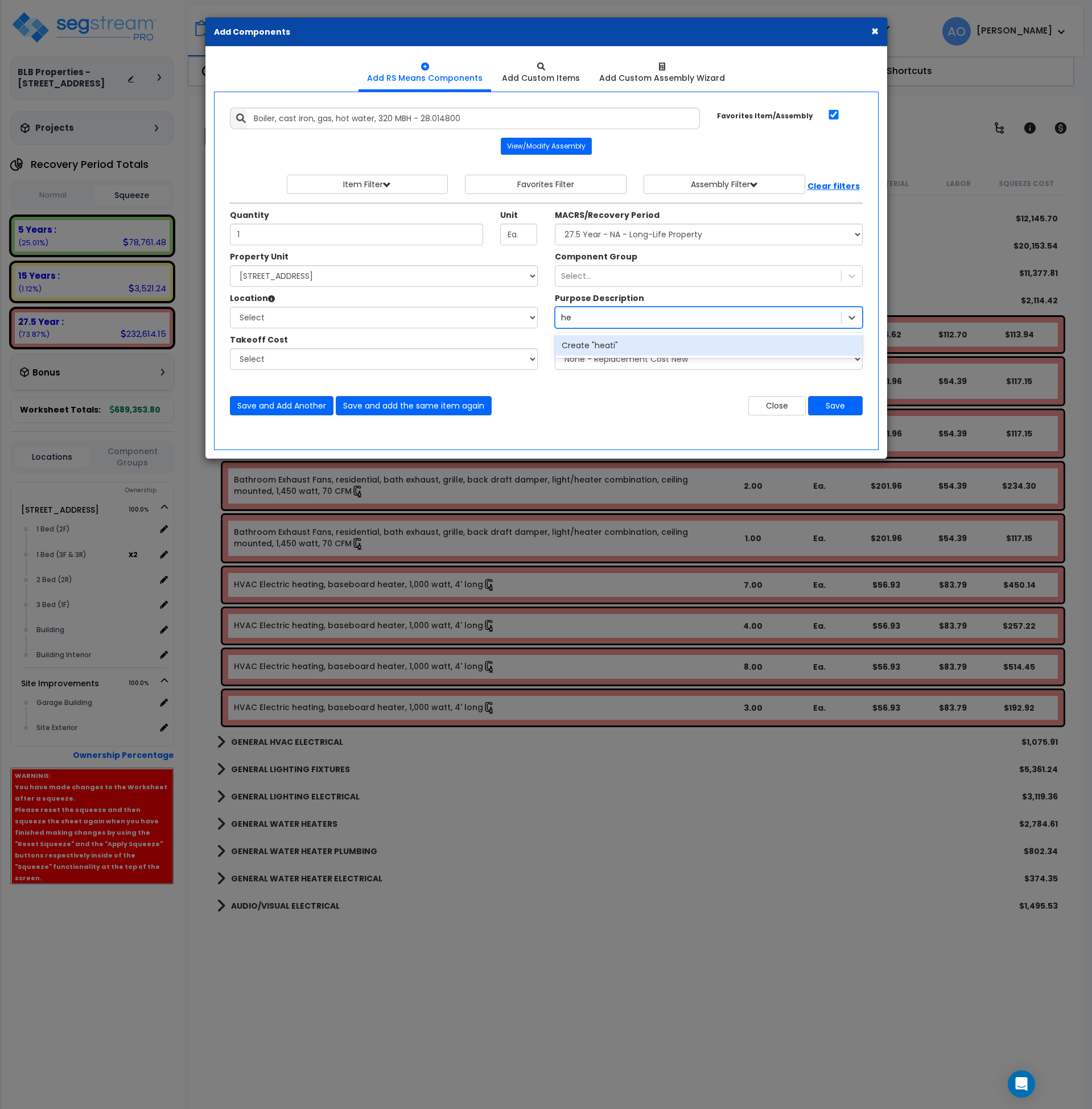
type input "h"
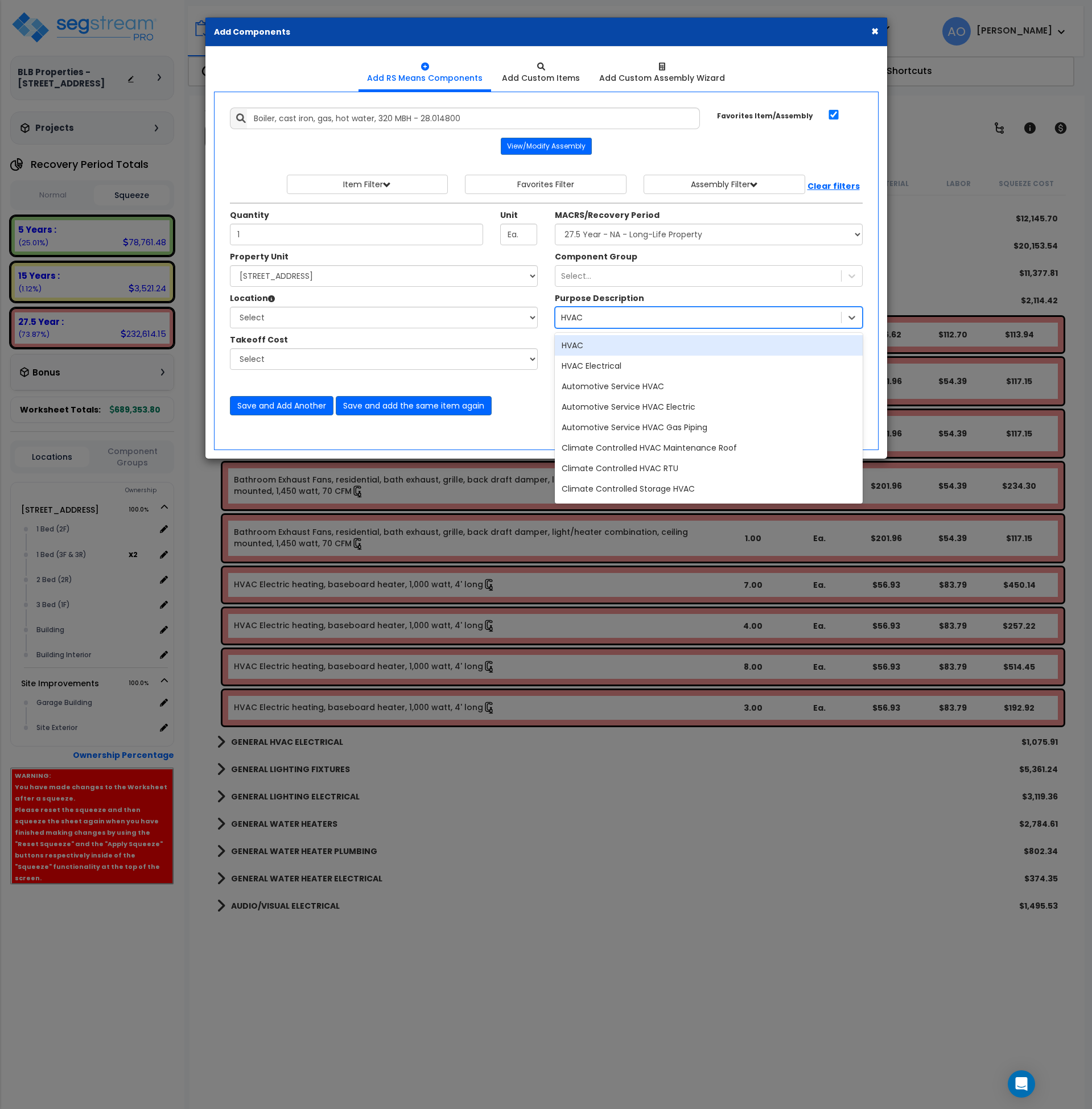
type input "HVAC"
click at [619, 319] on div "Select..." at bounding box center [698, 317] width 286 height 18
type input "heat"
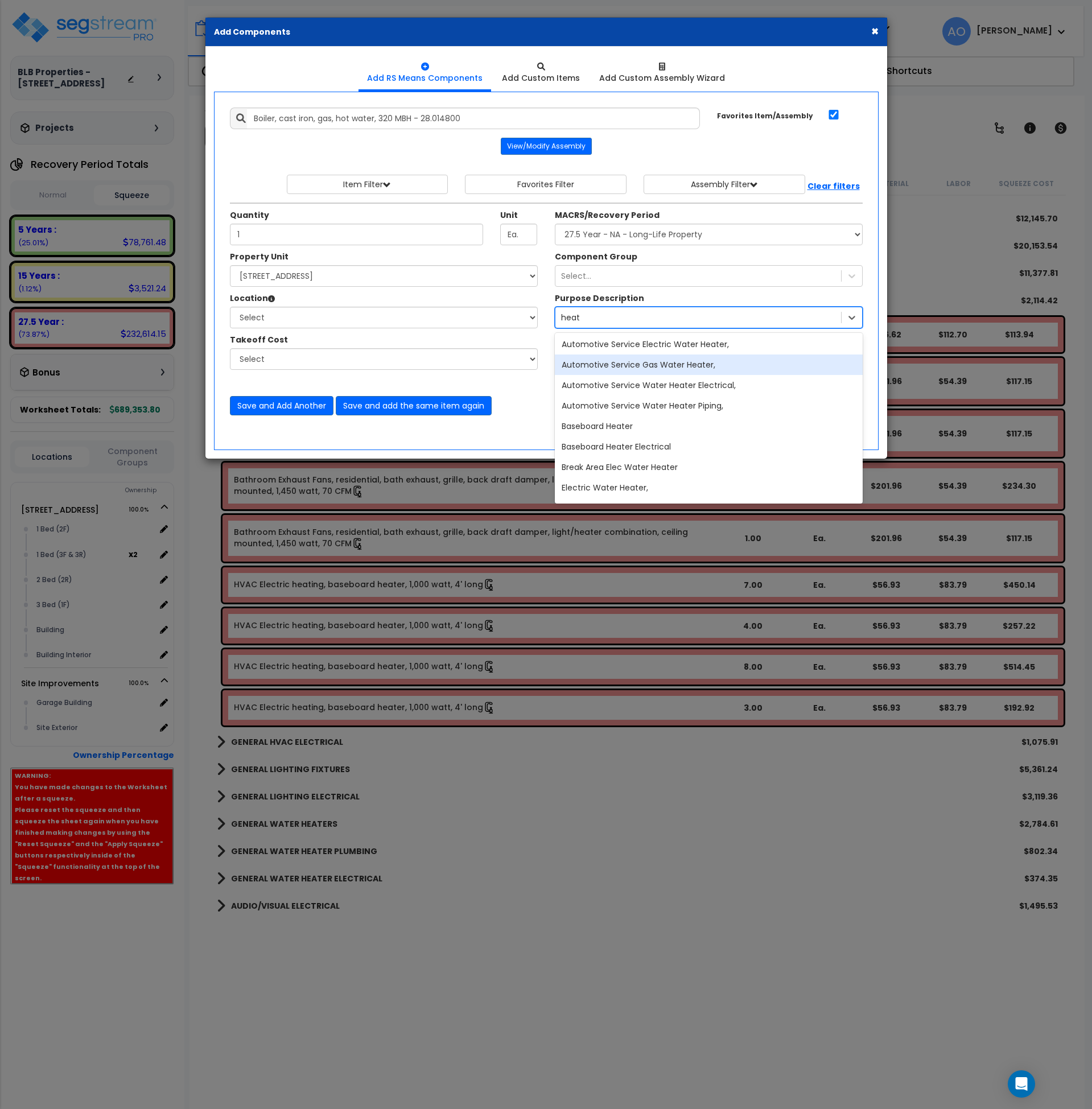
scroll to position [63, 0]
click at [580, 318] on div "heat" at bounding box center [698, 317] width 286 height 18
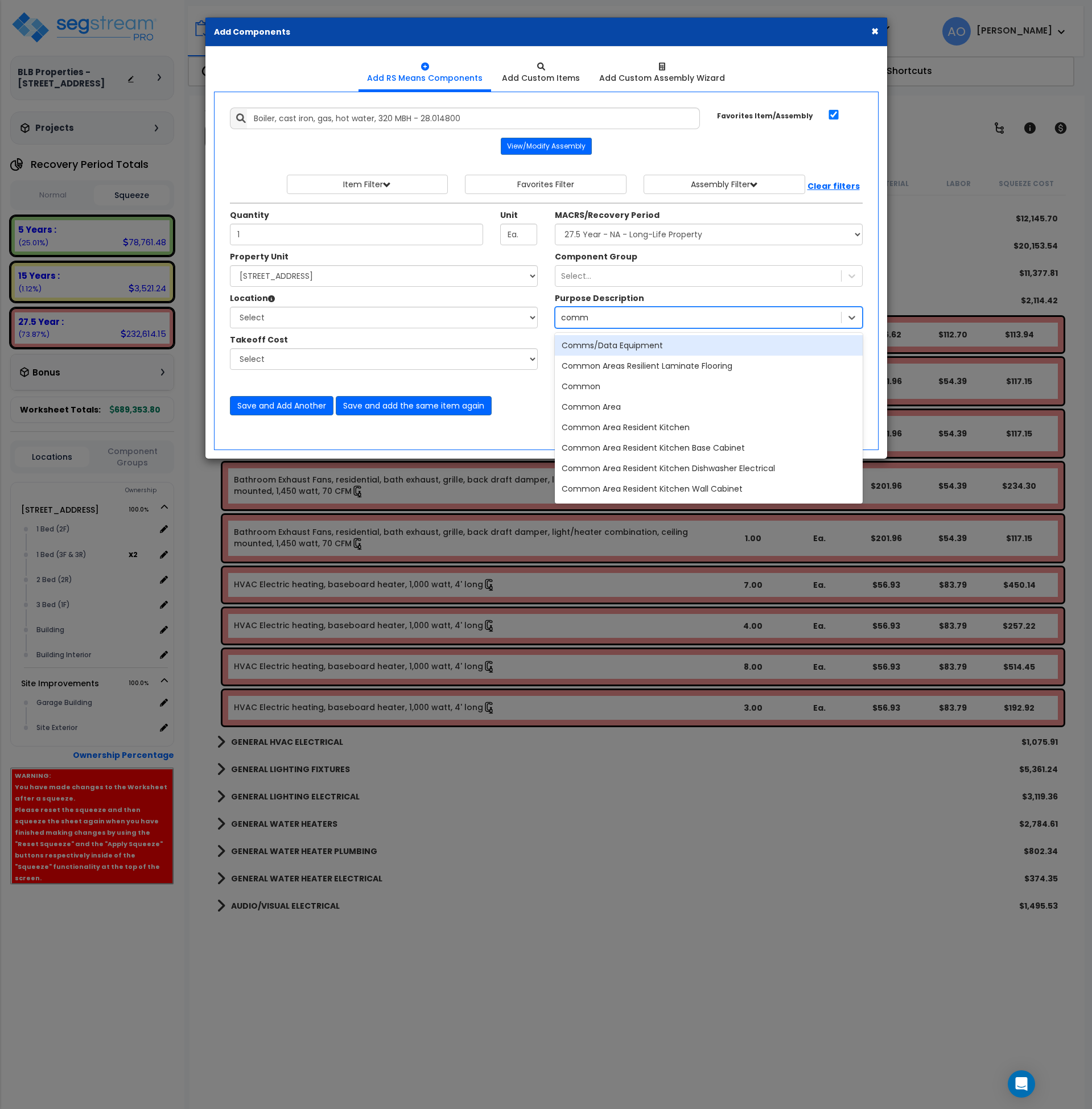
type input "common"
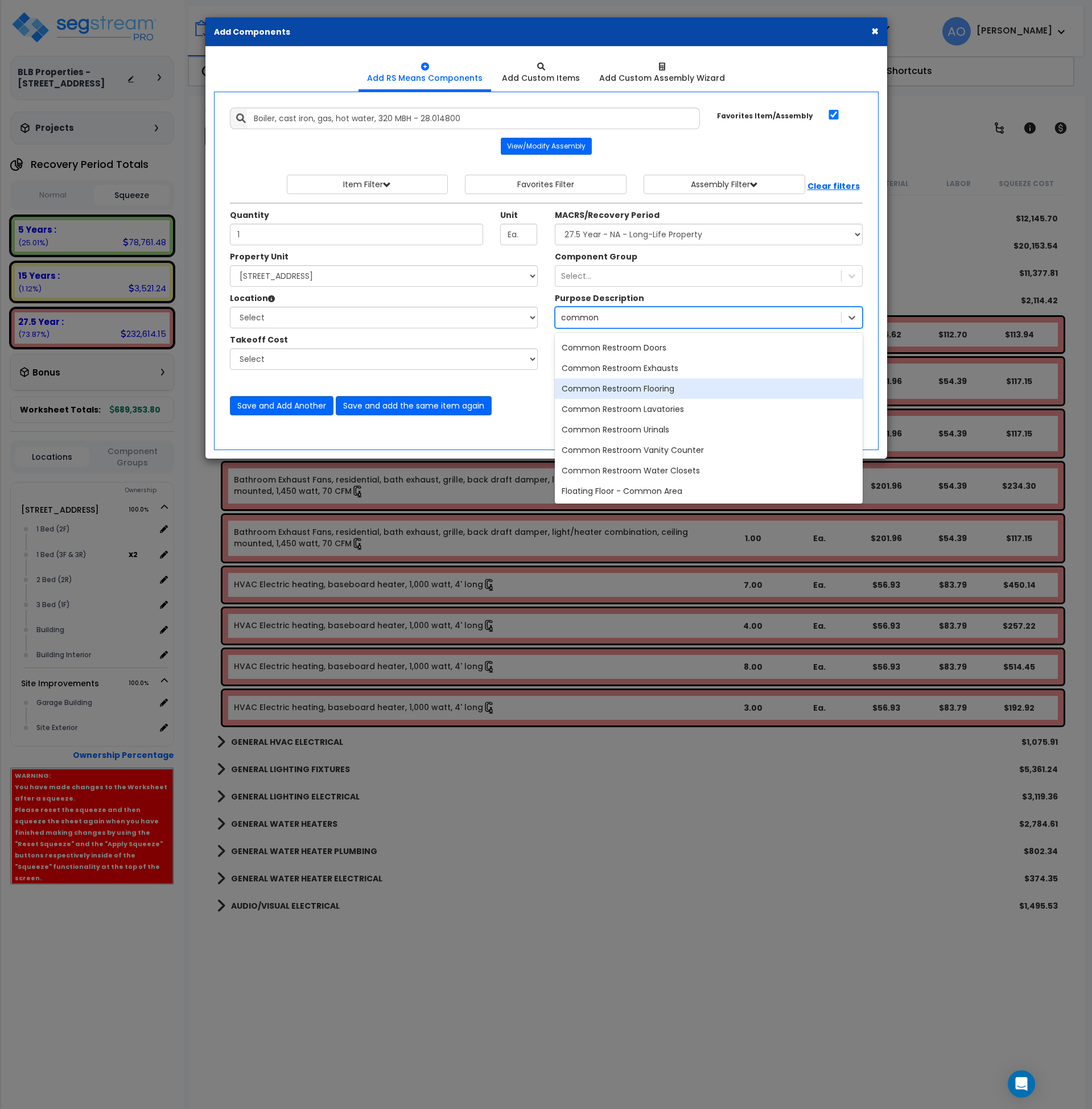
scroll to position [264, 0]
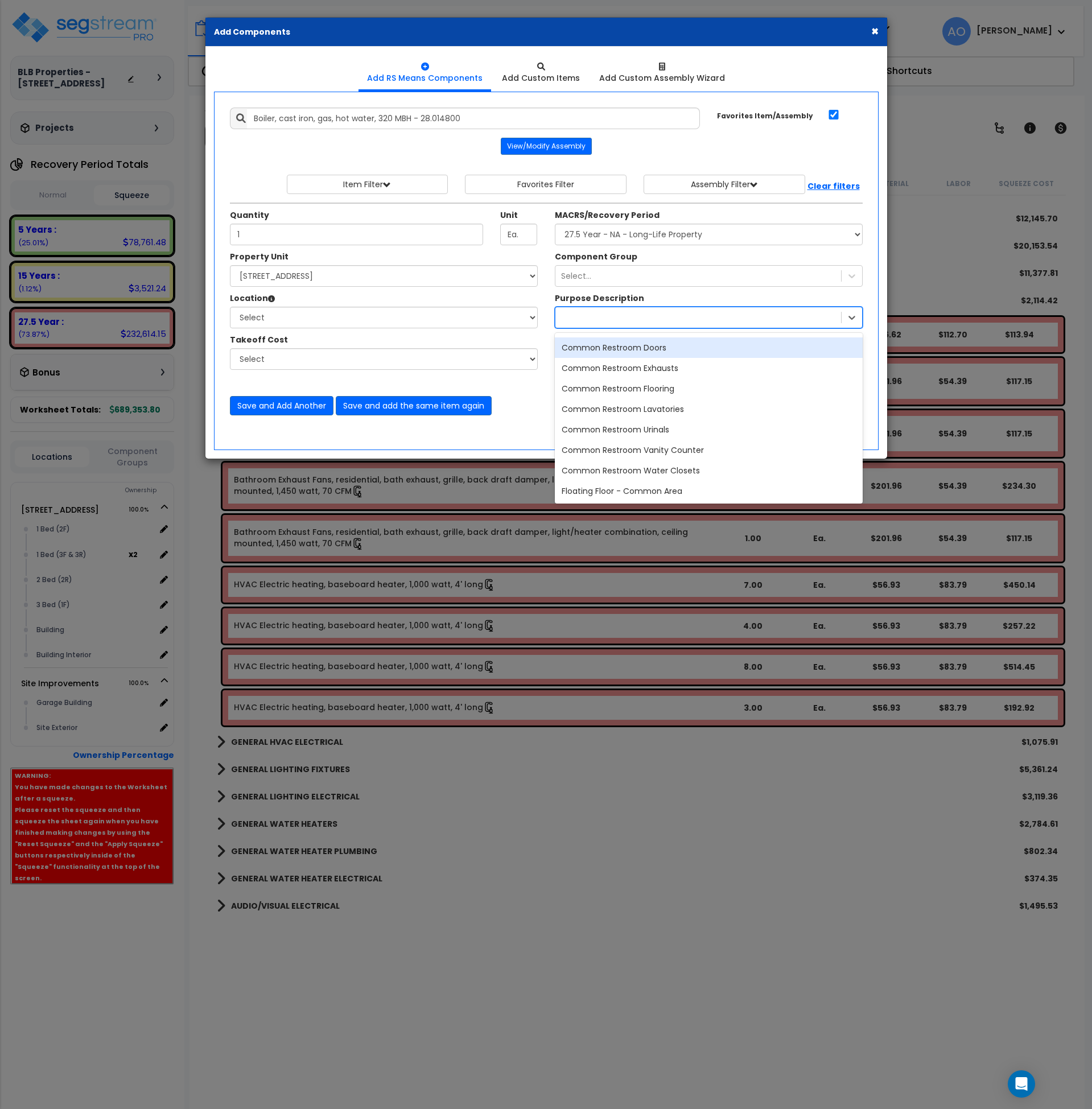
click at [611, 326] on div "common" at bounding box center [698, 317] width 286 height 18
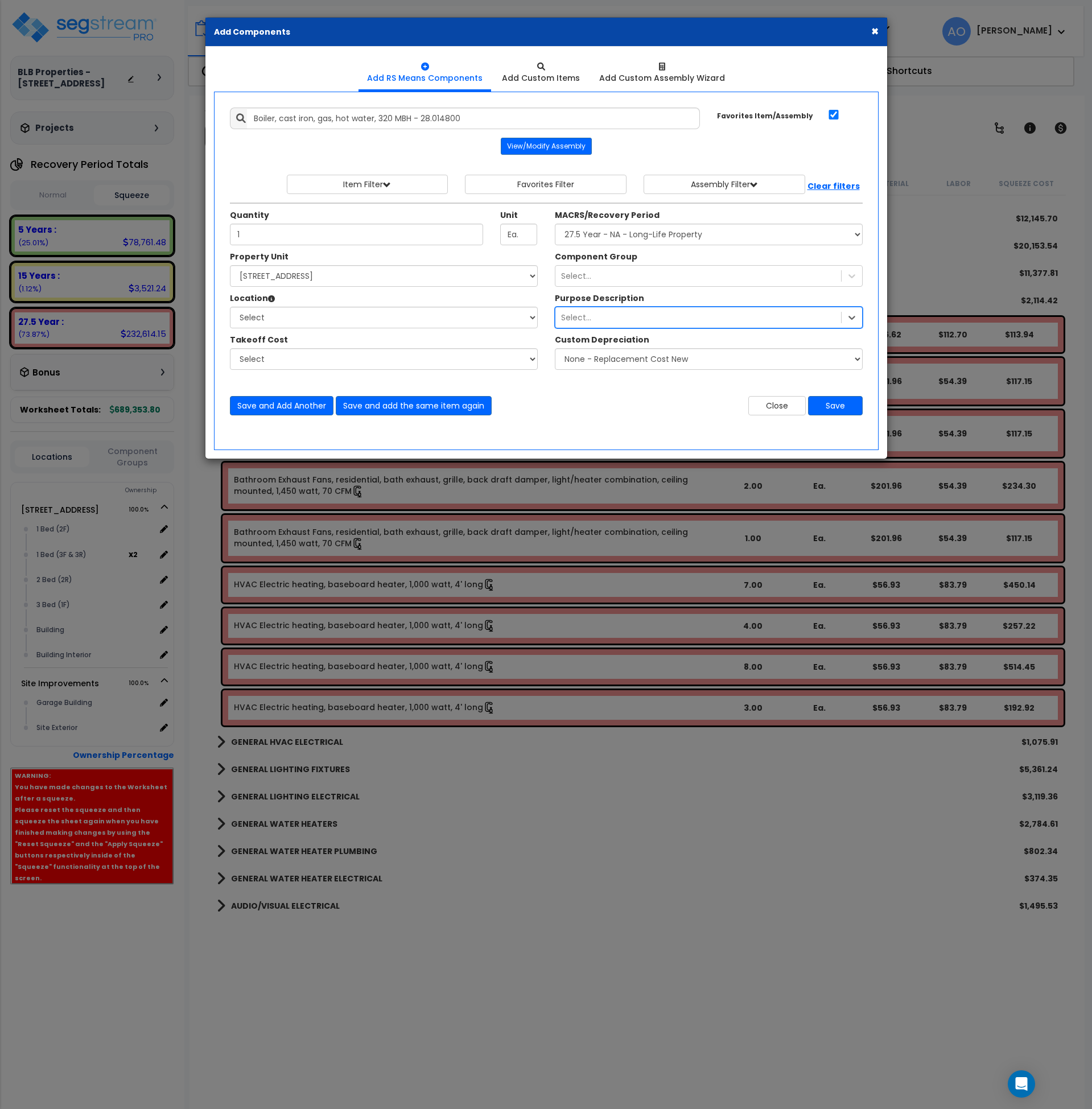
click at [607, 317] on div "Select..." at bounding box center [698, 317] width 286 height 18
type input "heat"
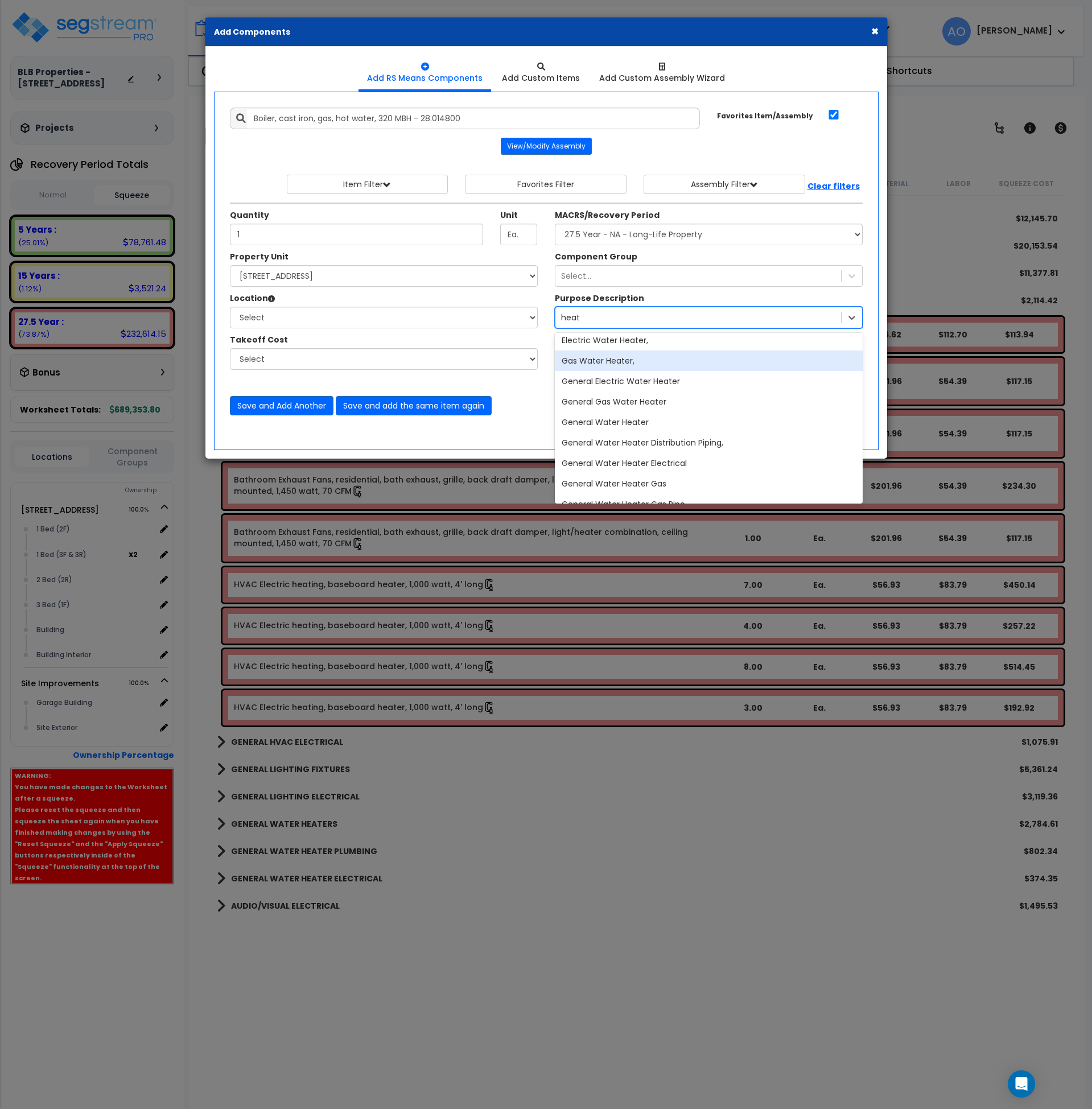
scroll to position [210, 0]
click at [617, 358] on div "Gas Water Heater," at bounding box center [708, 361] width 308 height 20
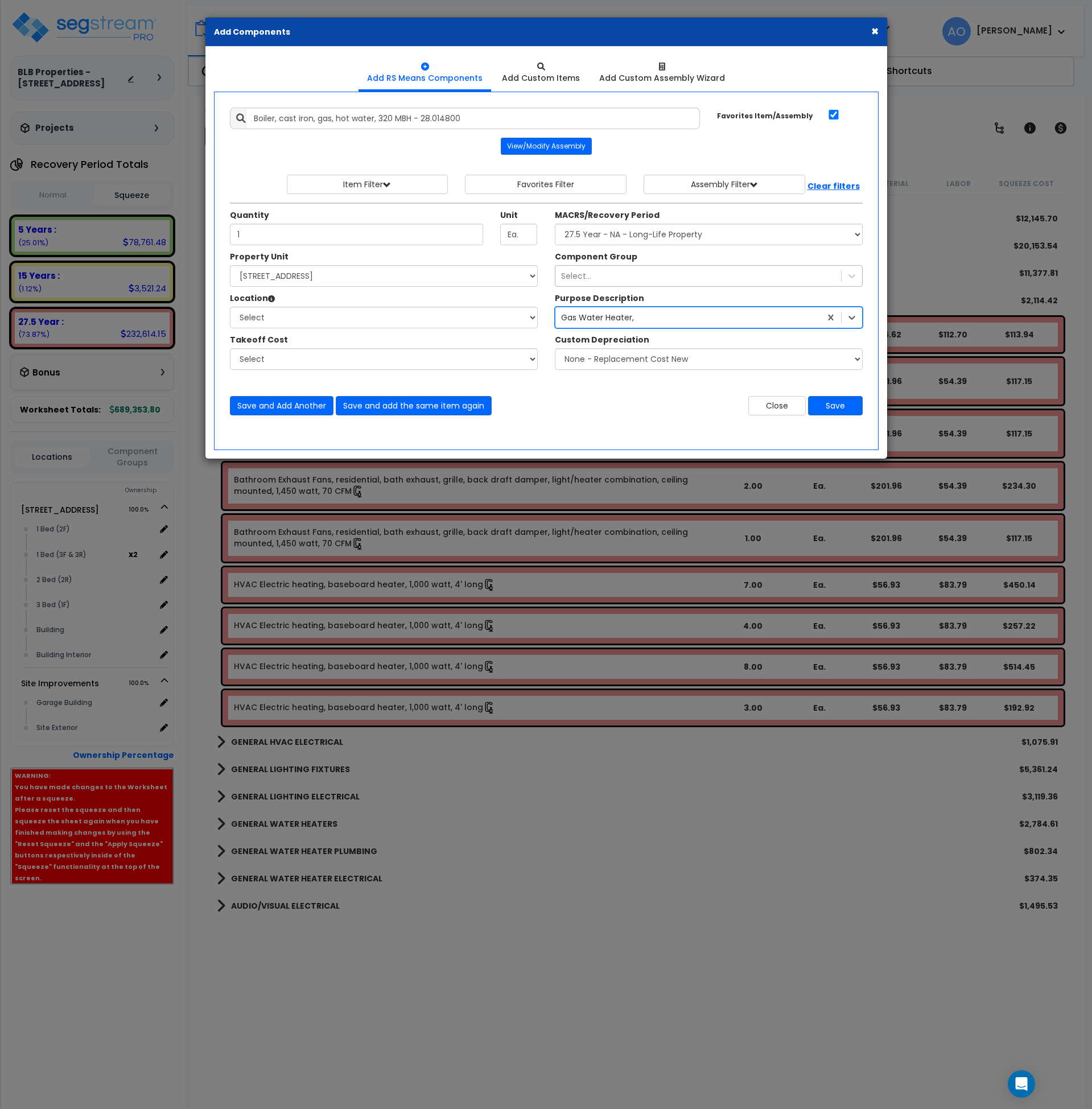
click at [624, 274] on div "Select..." at bounding box center [698, 276] width 286 height 18
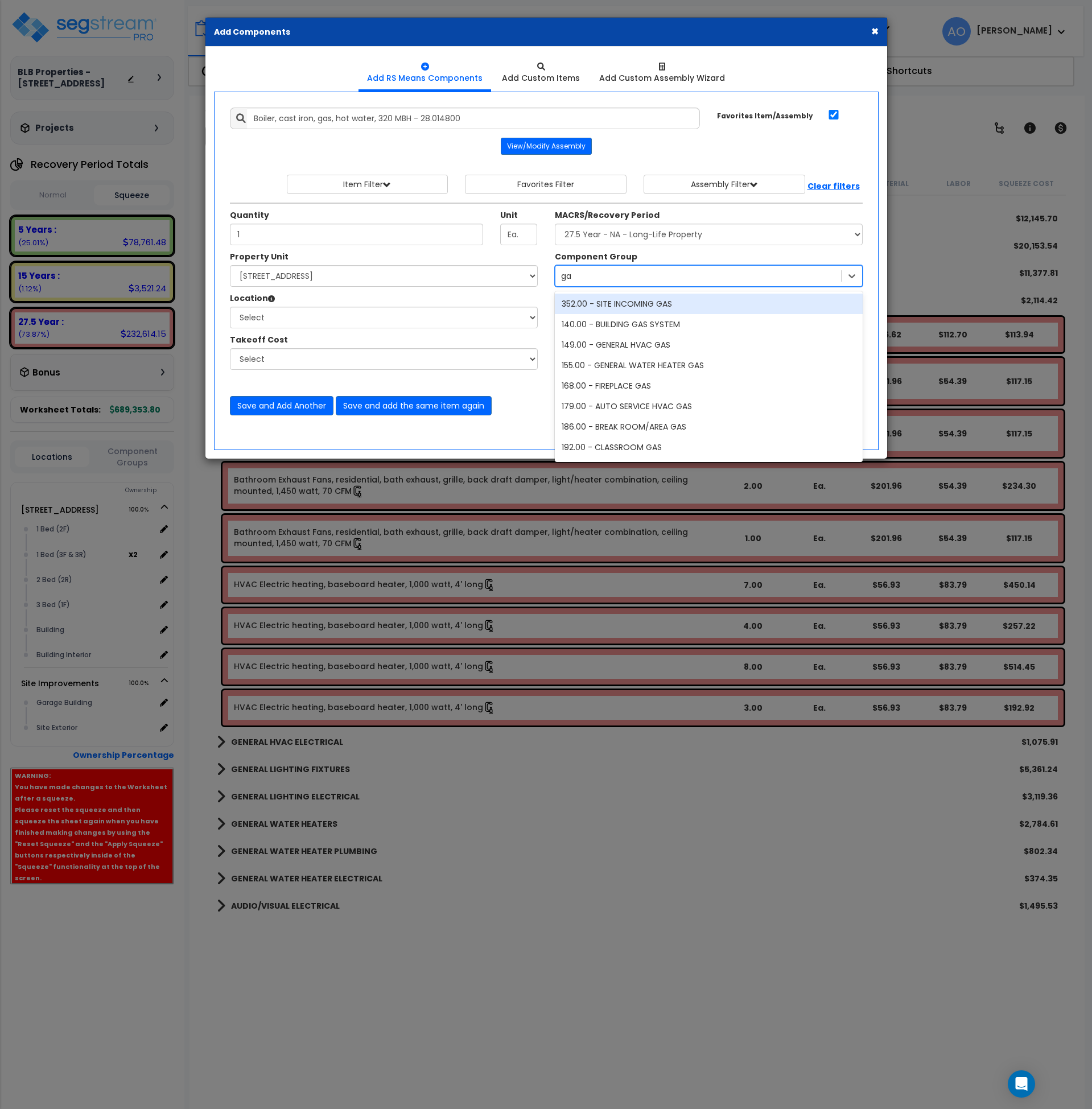
type input "g"
type input "w"
type input "heat"
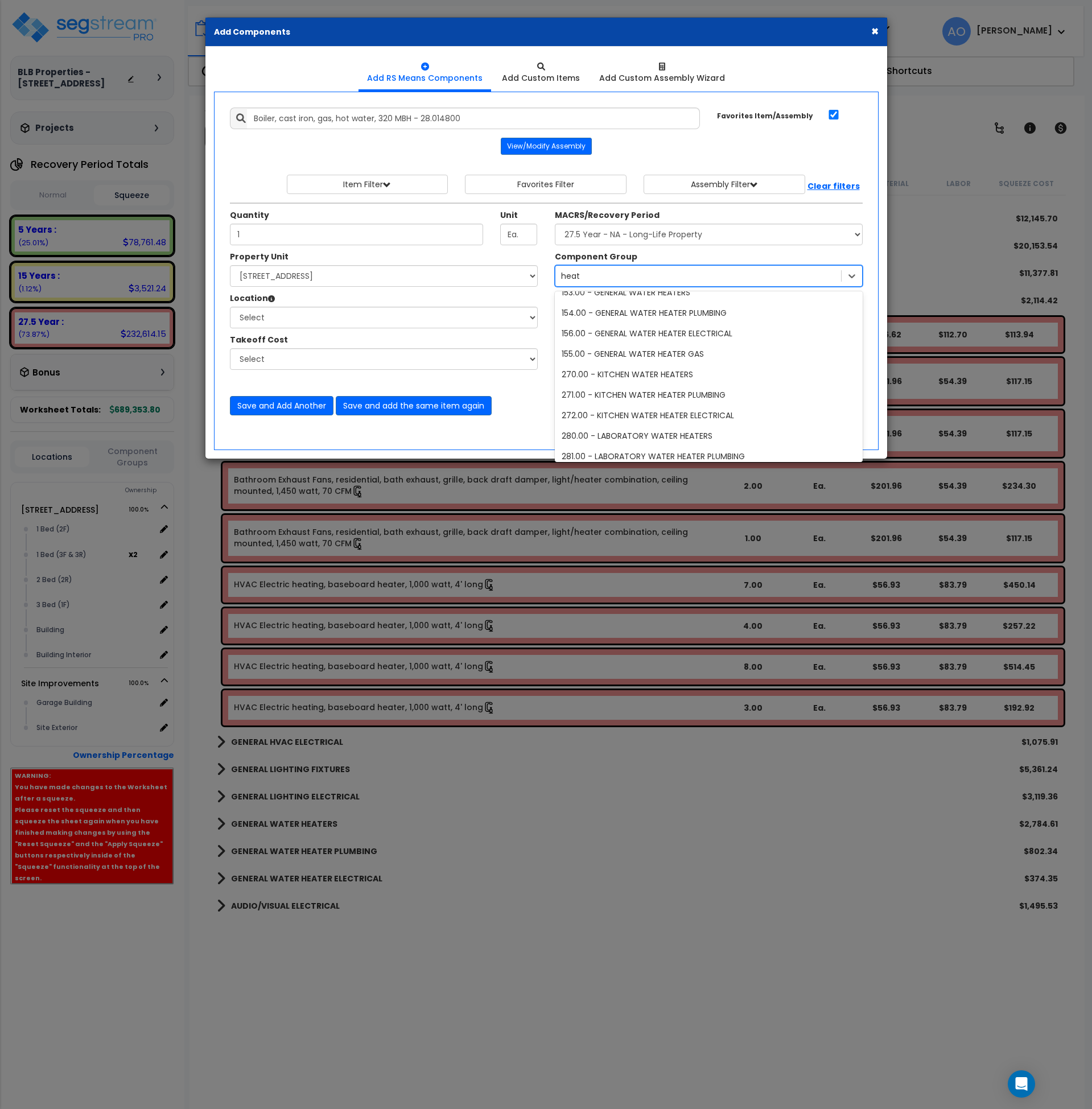
scroll to position [0, 0]
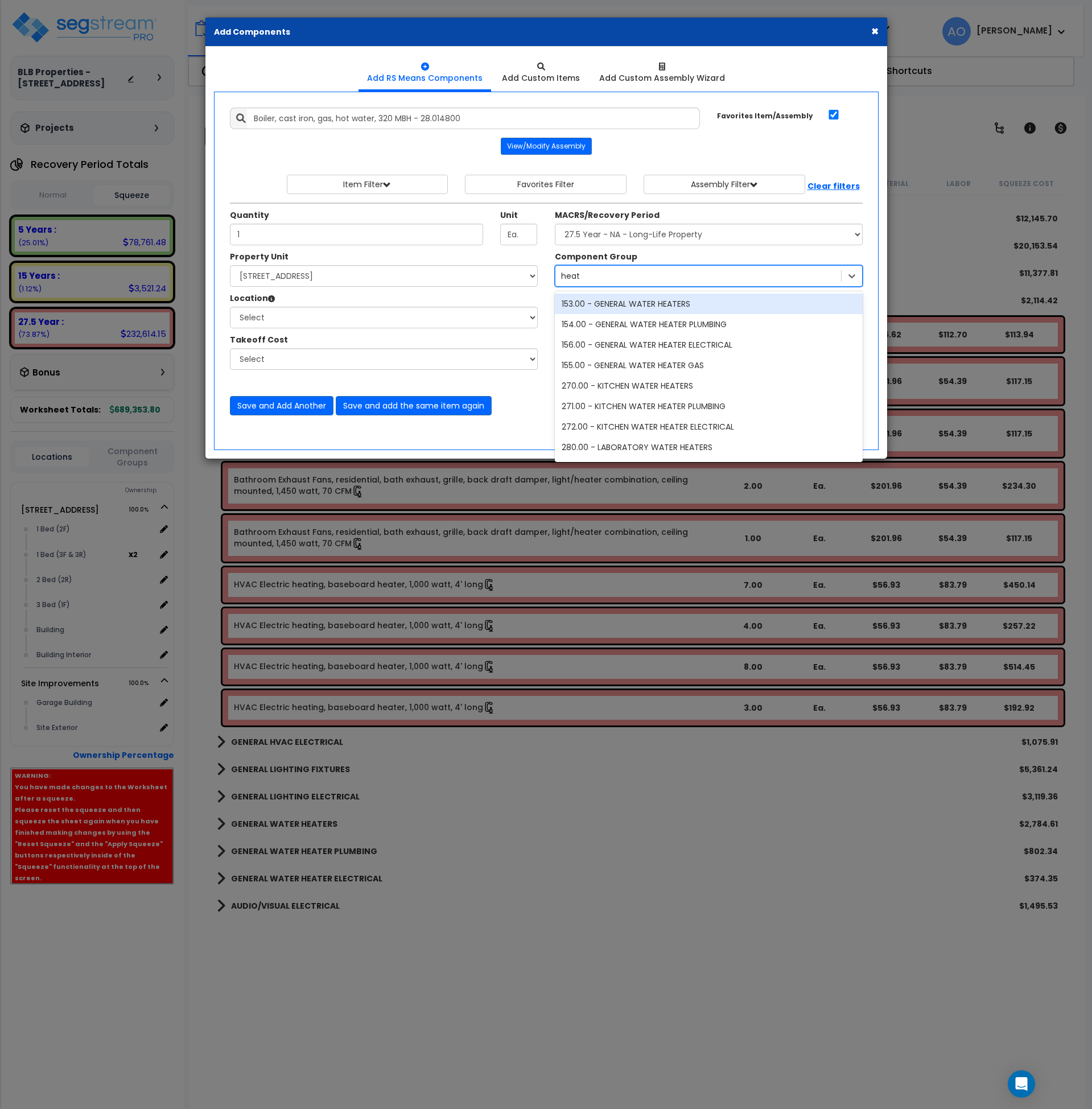
click at [637, 299] on div "153.00 - GENERAL WATER HEATERS" at bounding box center [708, 304] width 308 height 20
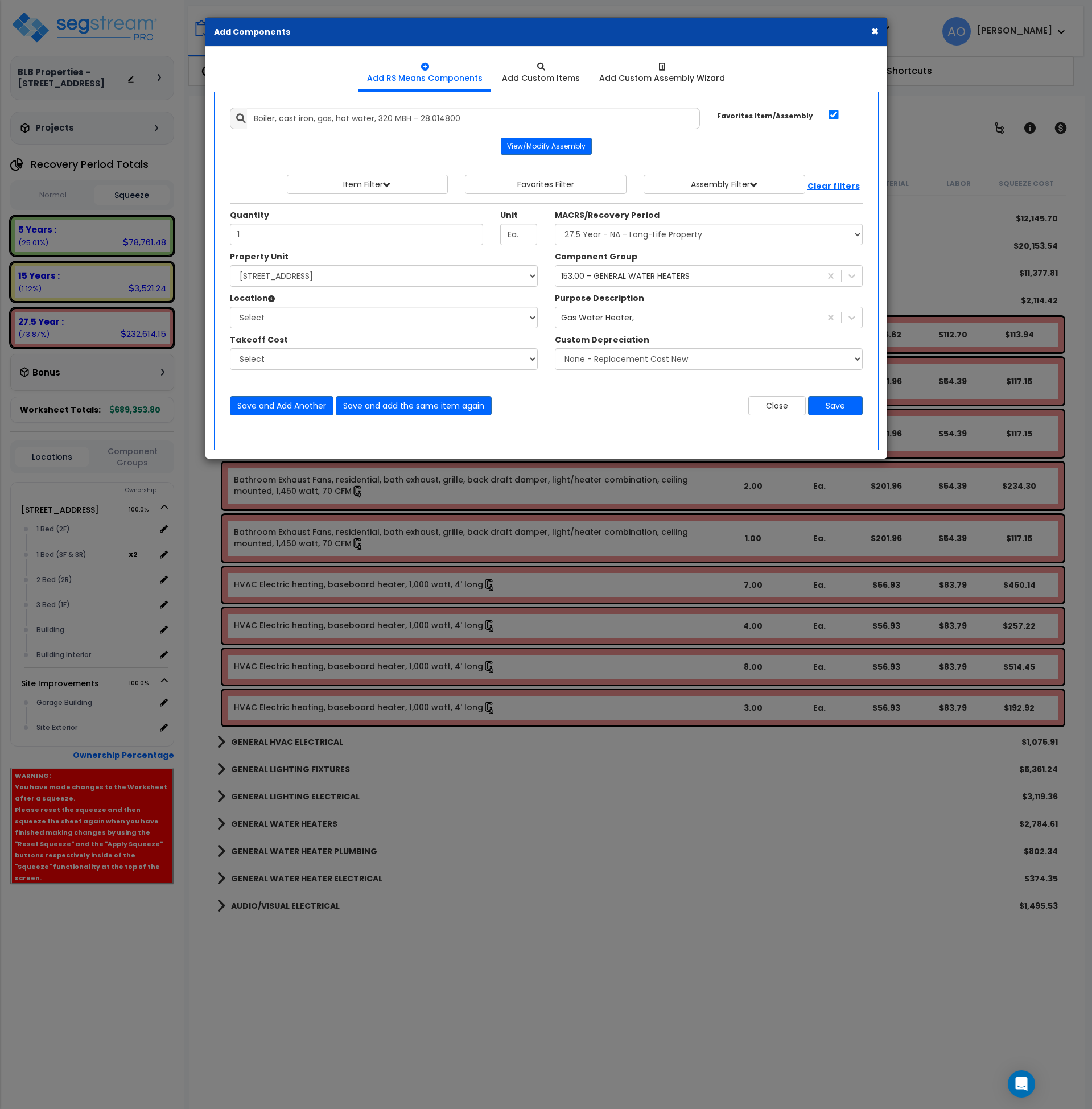
click at [632, 398] on div "Close Save" at bounding box center [708, 406] width 325 height 20
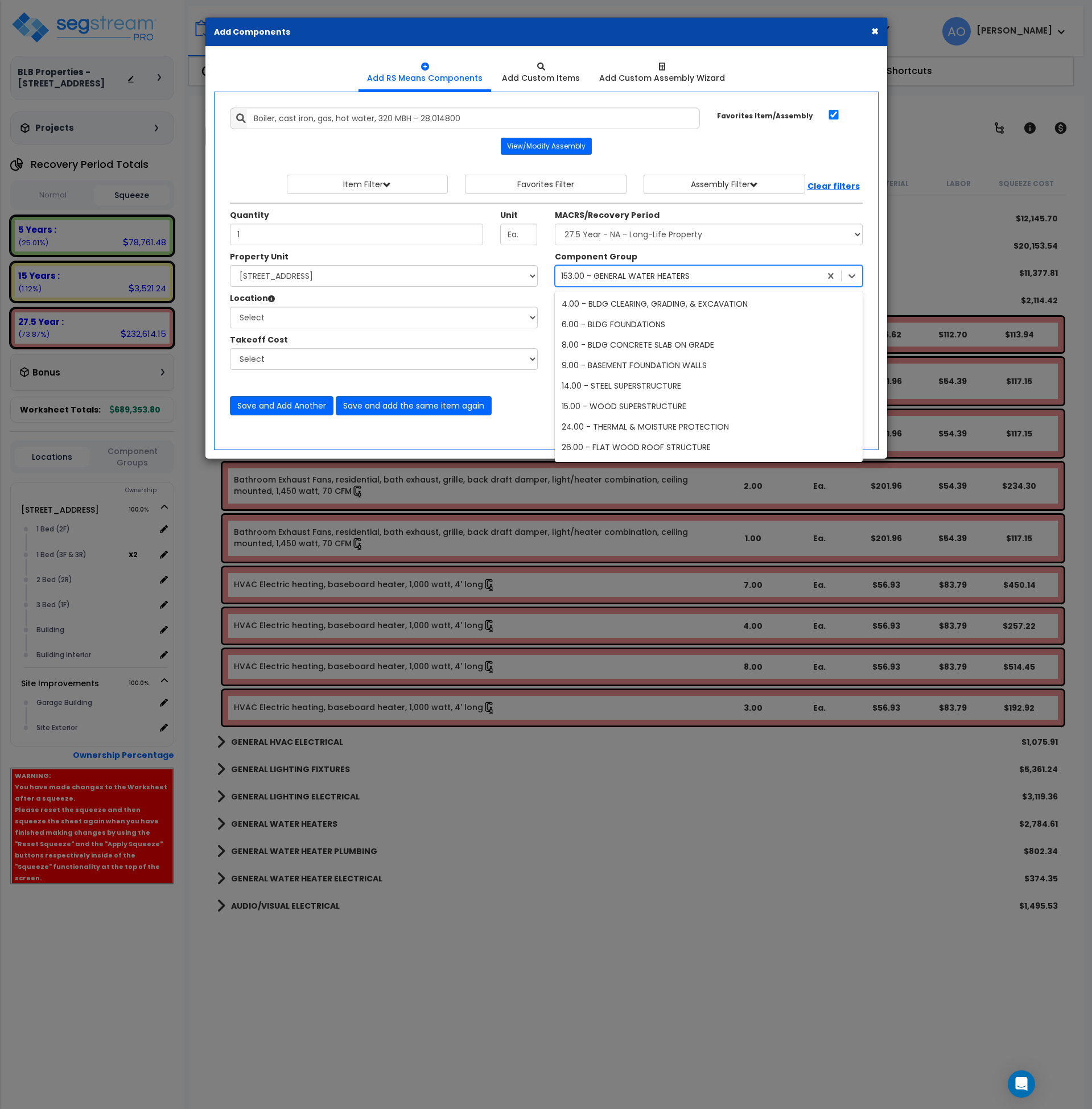
click at [656, 277] on div "153.00 - GENERAL WATER HEATERS" at bounding box center [625, 276] width 129 height 11
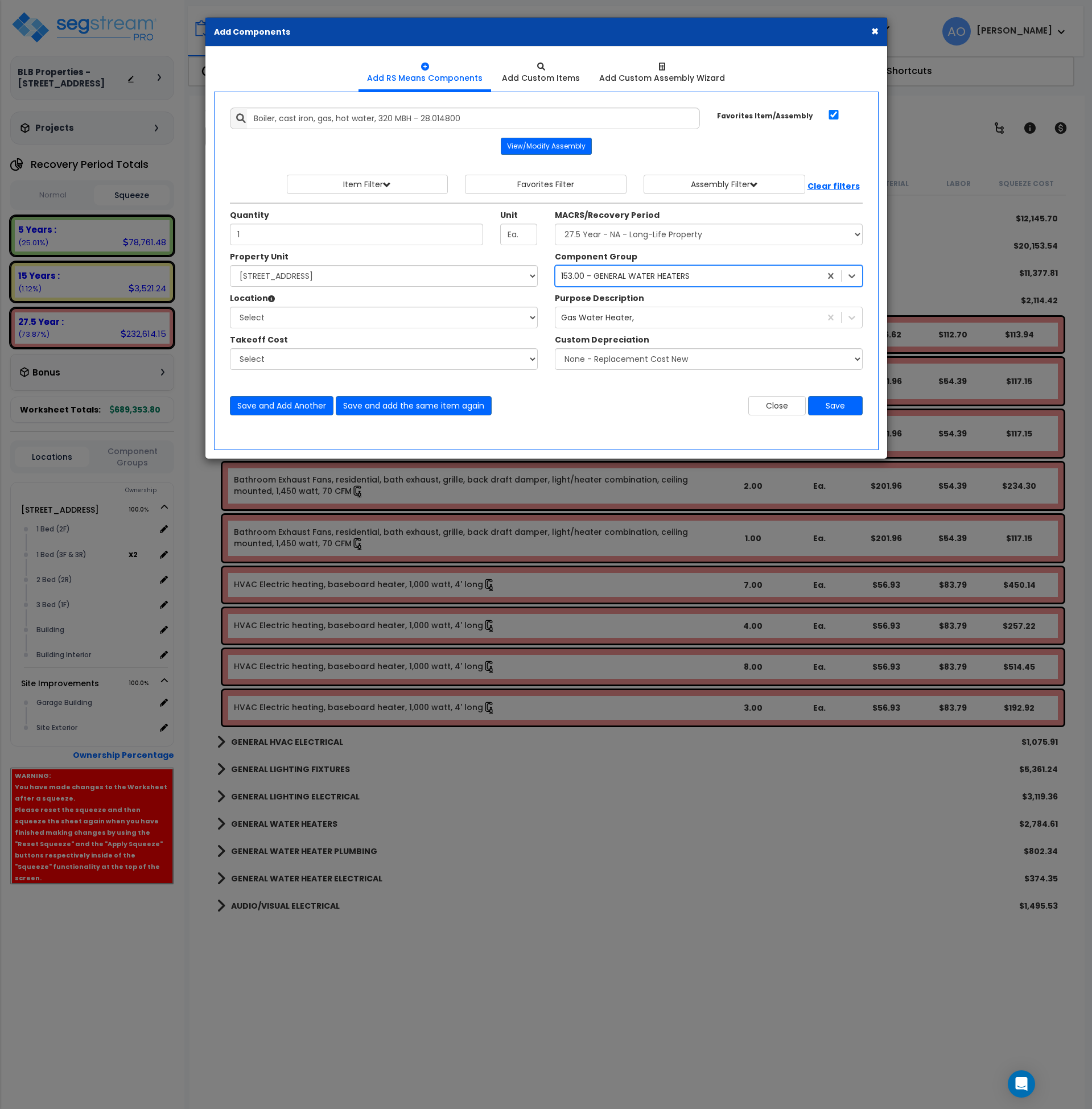
click at [656, 277] on div "153.00 - GENERAL WATER HEATERS" at bounding box center [625, 276] width 129 height 11
type input "general hvac"
click at [647, 306] on div "147.00 - GENERAL HVAC EQUIPMENT/DUCTWORK" at bounding box center [708, 304] width 308 height 20
click at [829, 410] on button "Save" at bounding box center [836, 406] width 54 height 20
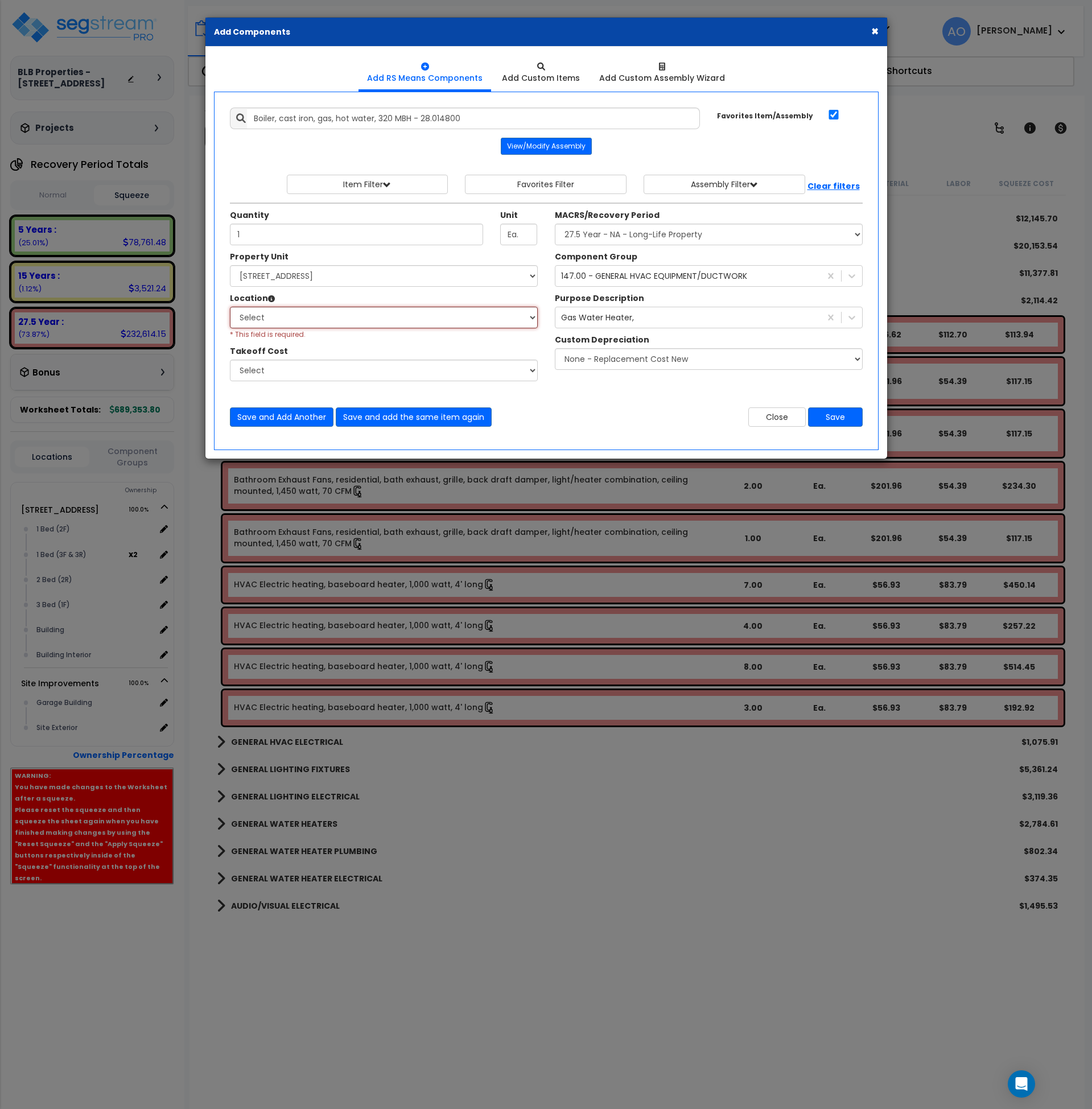
click at [250, 312] on select "Select 1 Bed (2F) 1 Bed (3F & 3R) 2 Bed (2R) 3 Bed (1F) Building Building Inter…" at bounding box center [384, 317] width 308 height 21
select select "461"
click at [230, 307] on select "Select 1 Bed (2F) 1 Bed (3F & 3R) 2 Bed (2R) 3 Bed (1F) Building Building Inter…" at bounding box center [384, 317] width 308 height 21
drag, startPoint x: 468, startPoint y: 118, endPoint x: 237, endPoint y: 124, distance: 231.1
click at [237, 124] on div "Boiler, cast iron, gas, hot water, 320 MBH - 28.014800" at bounding box center [465, 118] width 471 height 21
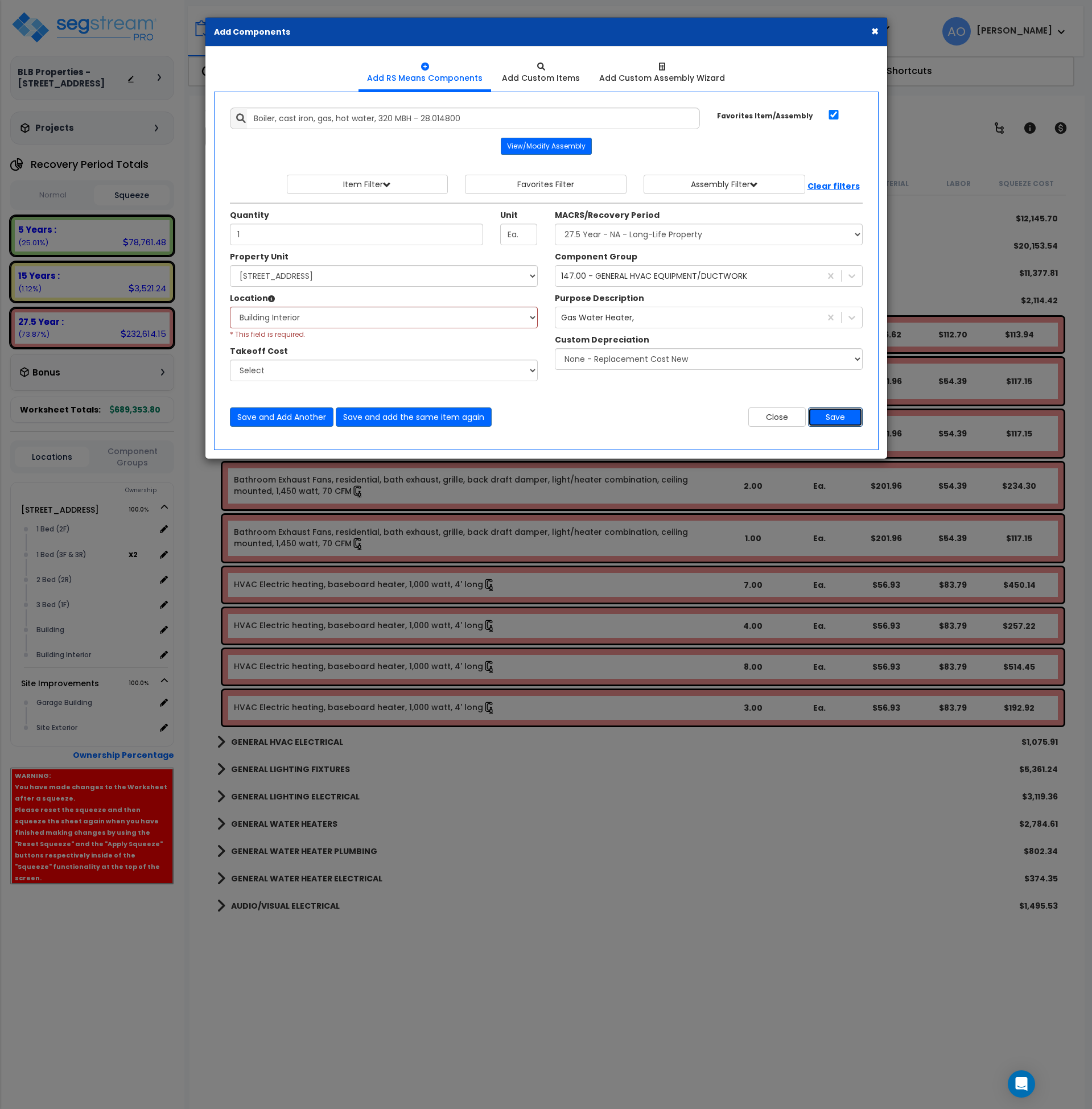
click at [834, 413] on button "Save" at bounding box center [836, 417] width 54 height 20
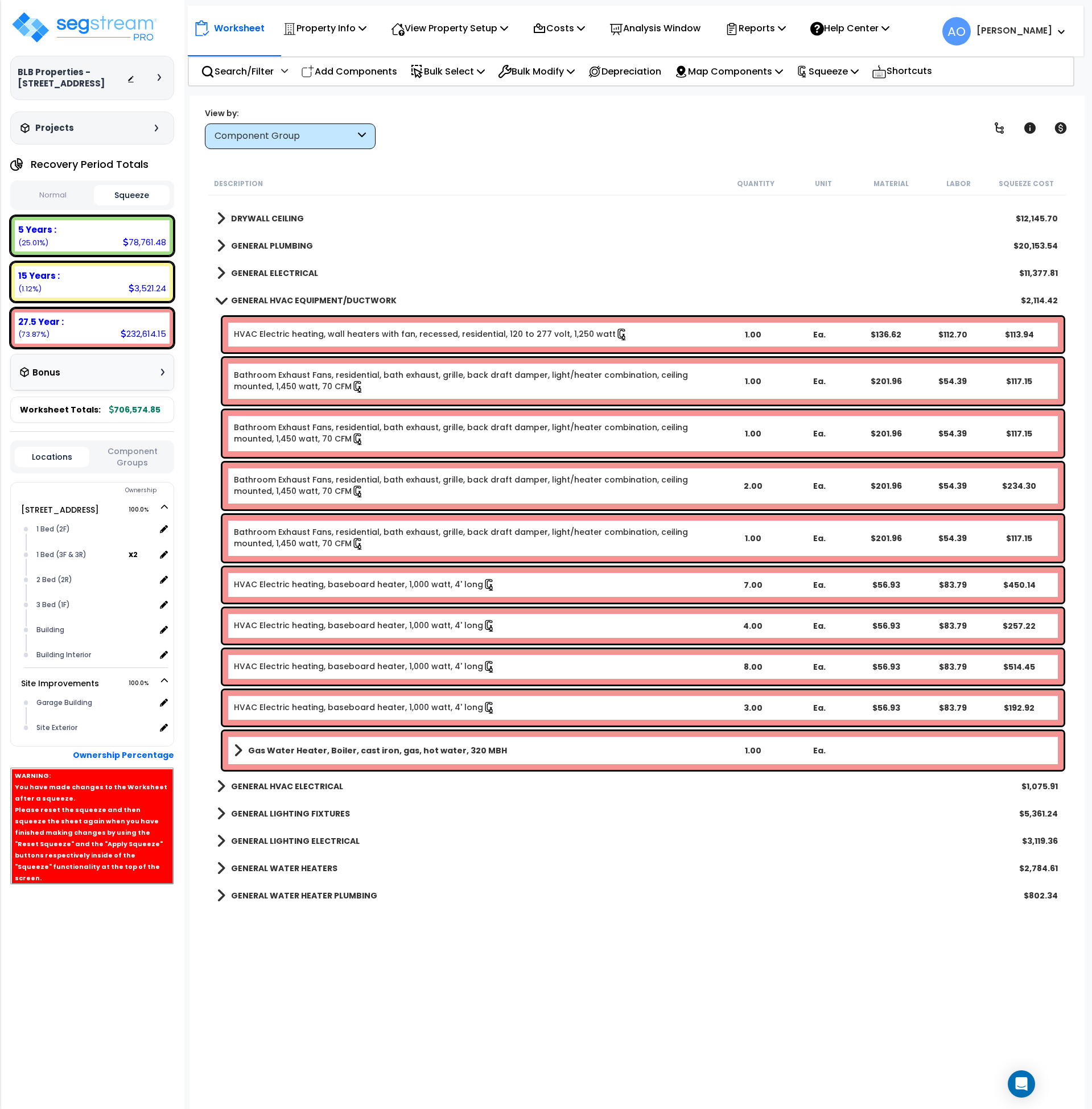
click at [360, 748] on b "Gas Water Heater, Boiler, cast iron, gas, hot water, 320 MBH" at bounding box center [377, 750] width 259 height 11
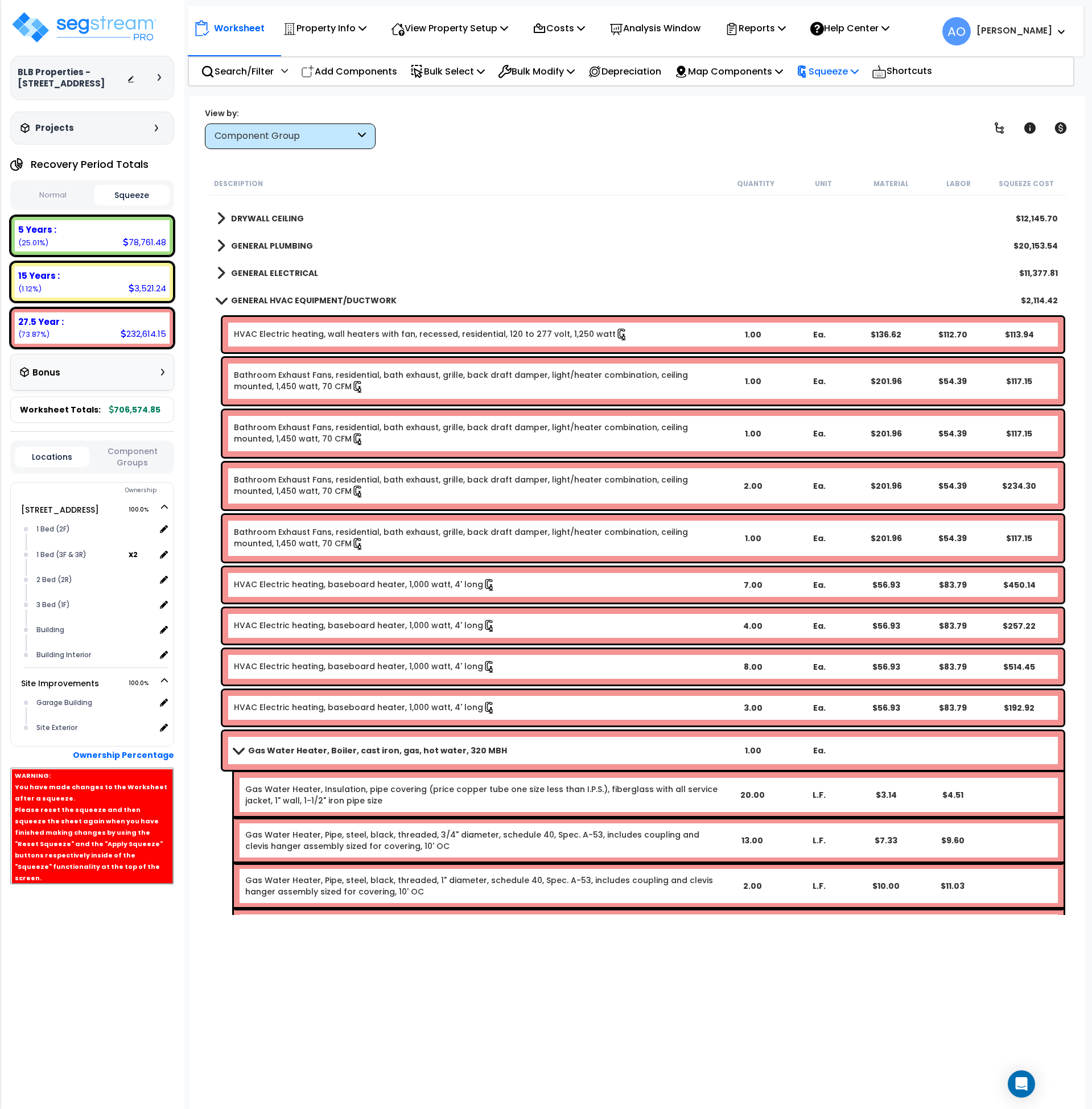
click at [841, 72] on p "Squeeze" at bounding box center [827, 71] width 63 height 15
click at [842, 98] on link "Re-squeeze" at bounding box center [847, 98] width 113 height 26
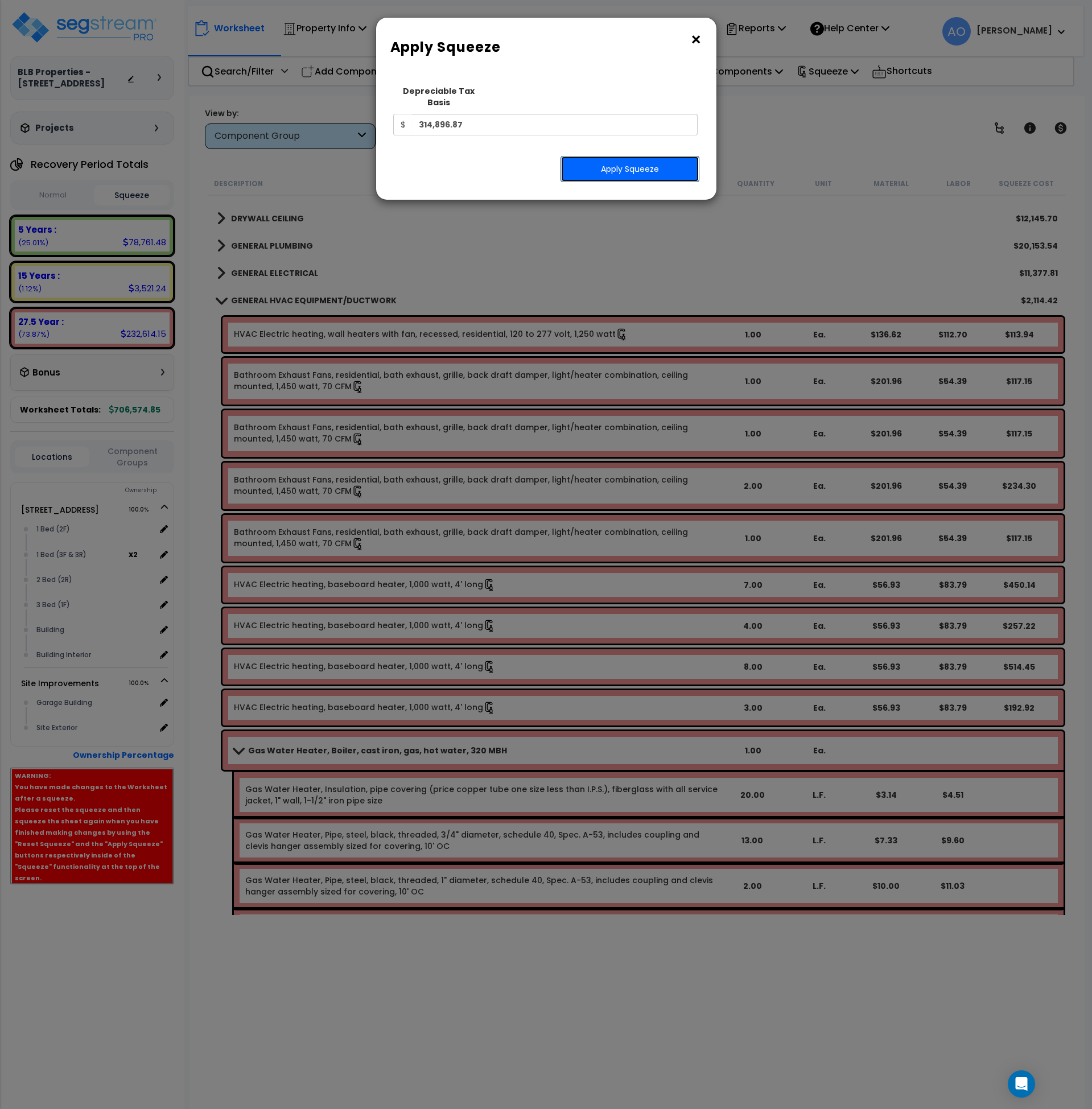
click at [659, 156] on button "Apply Squeeze" at bounding box center [630, 169] width 139 height 26
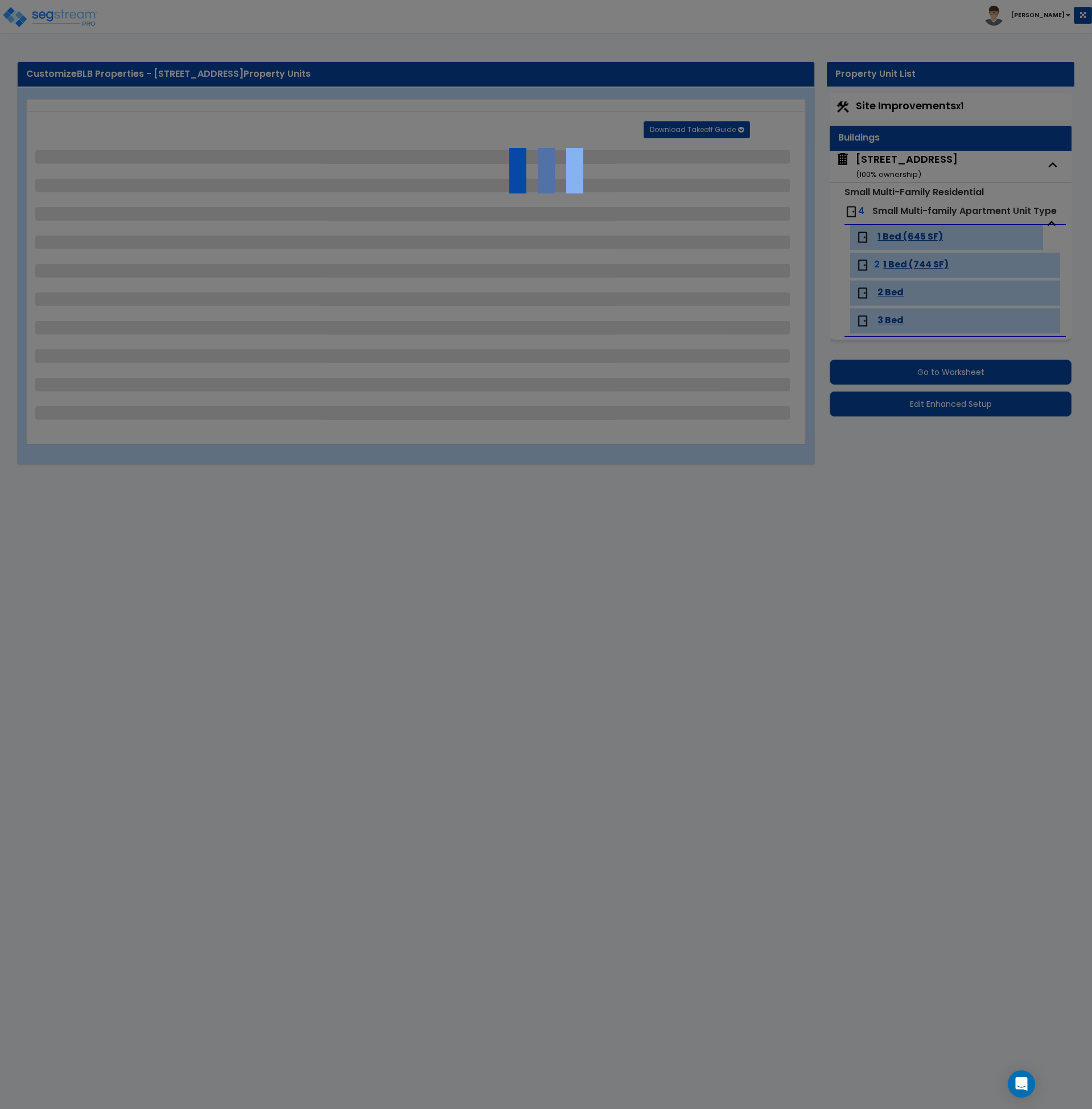
select select "1"
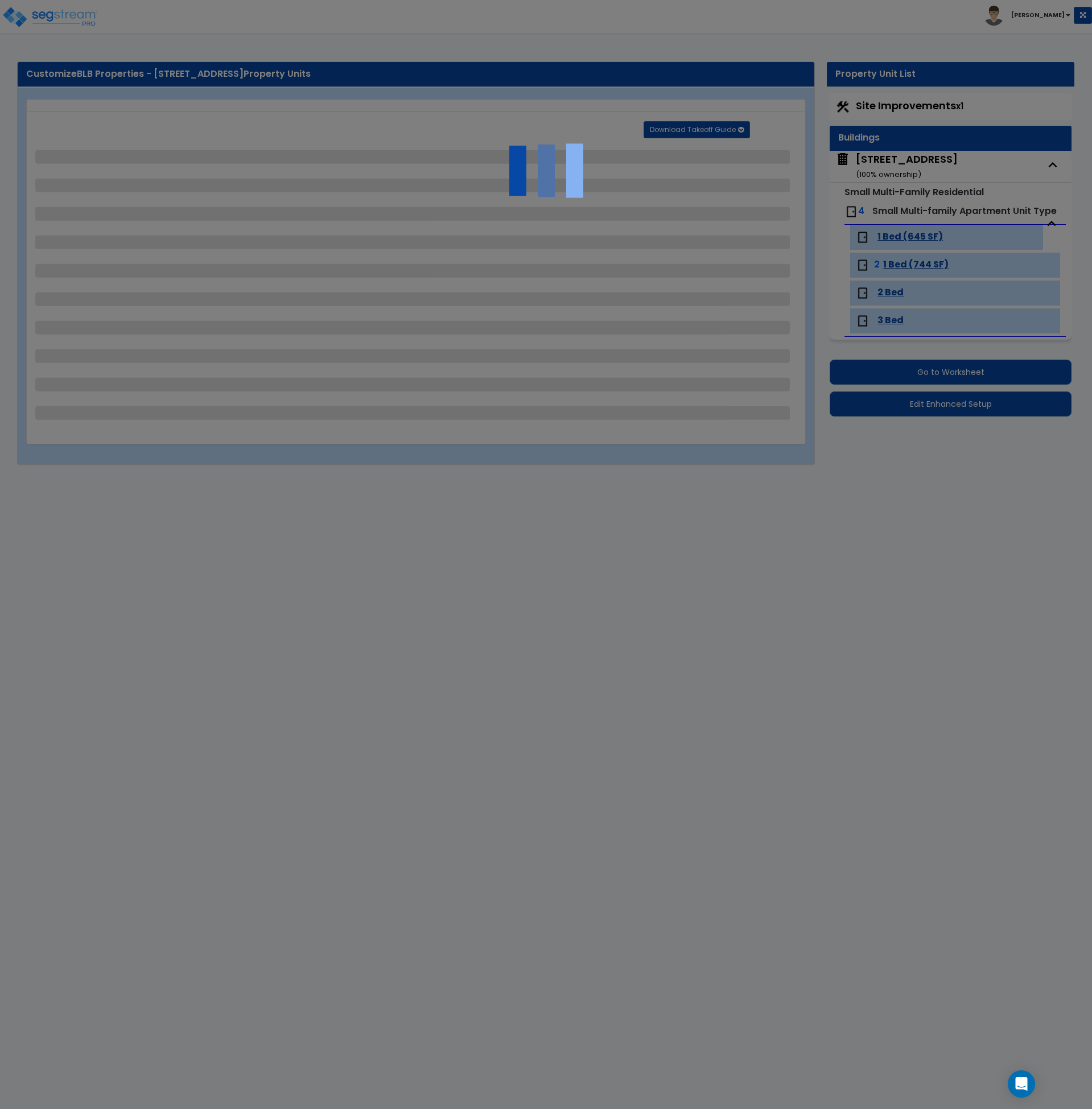
select select "1"
select select "2"
select select "1"
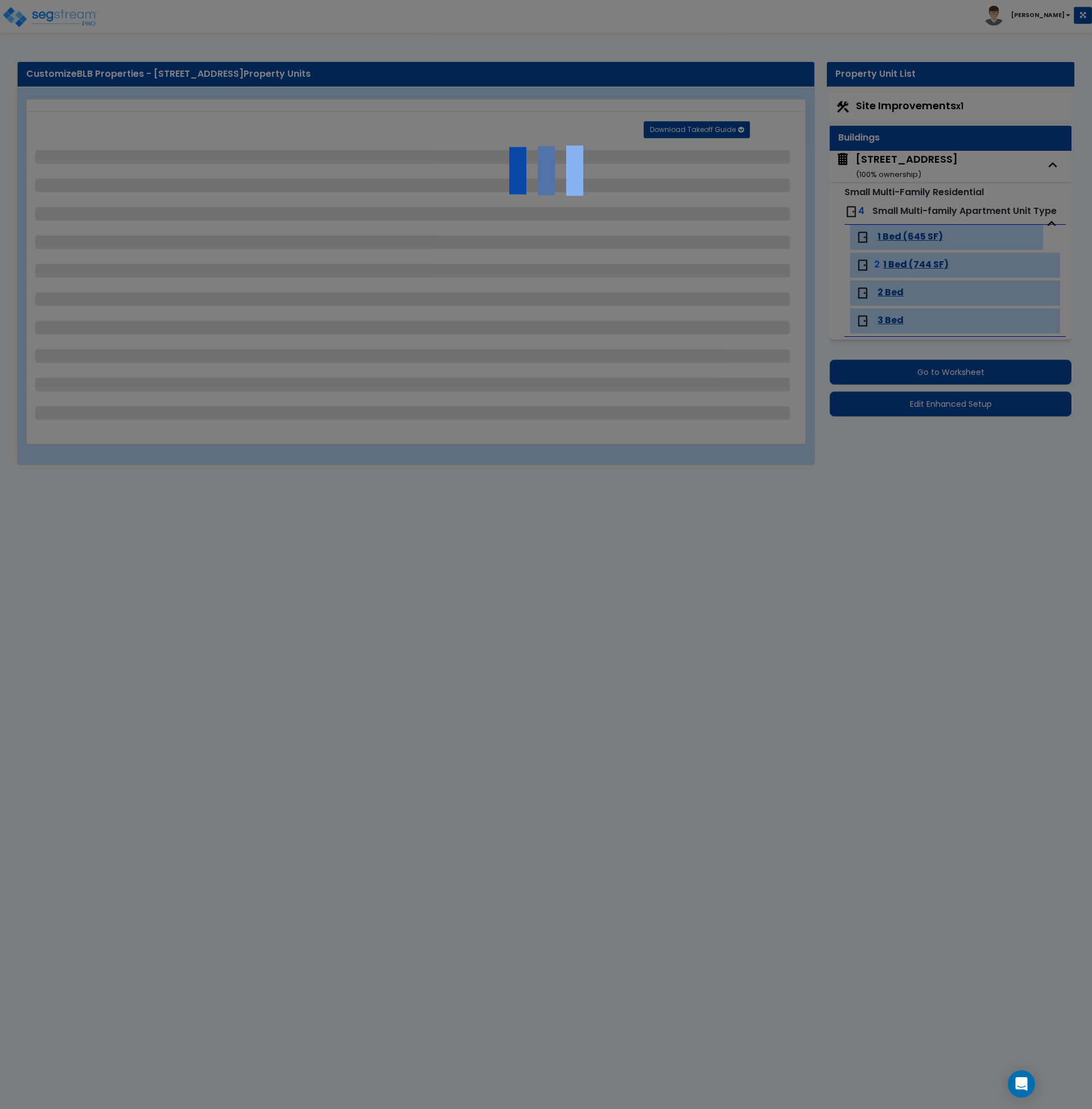
select select "1"
select select "8"
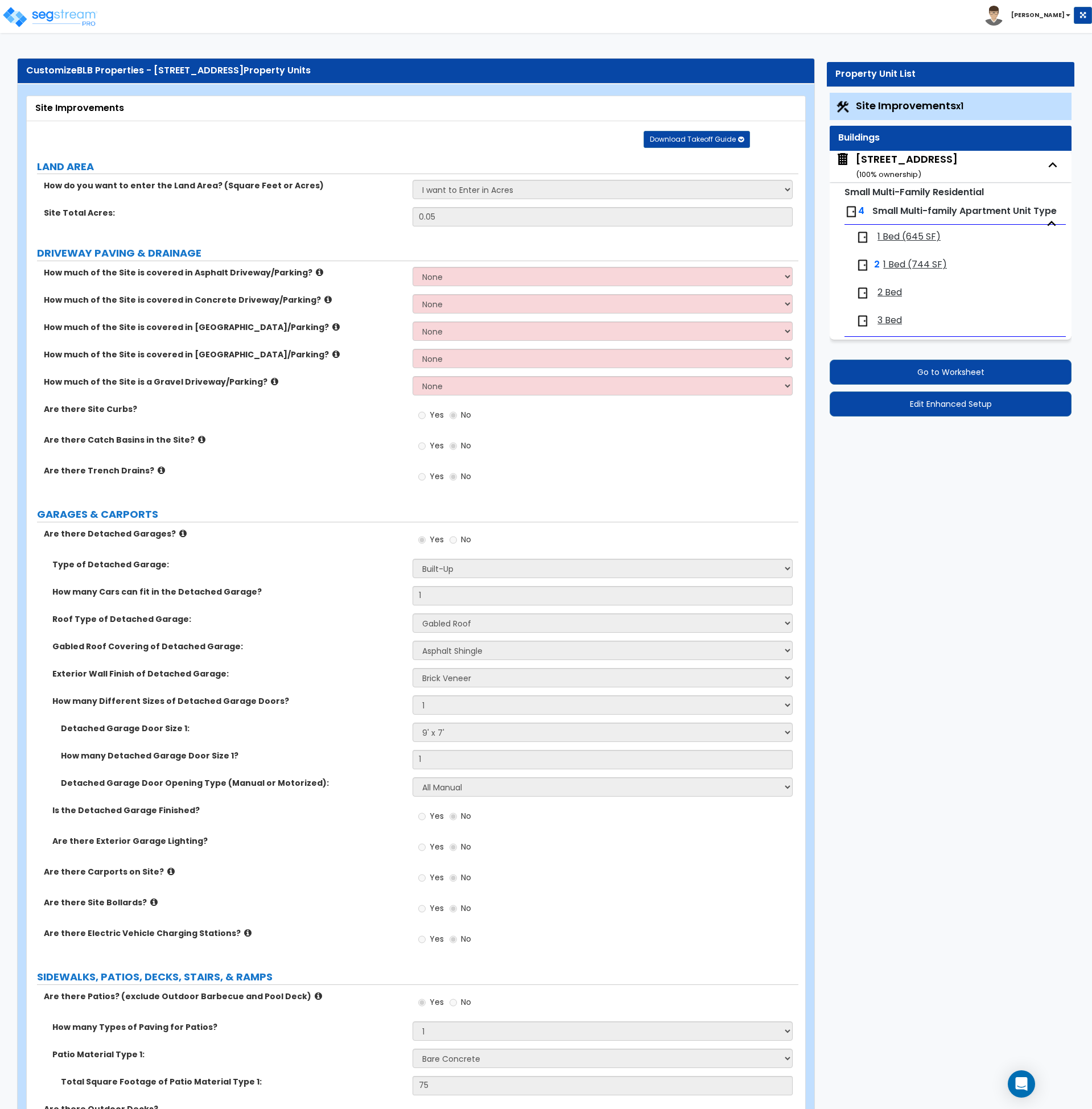
scroll to position [6, 0]
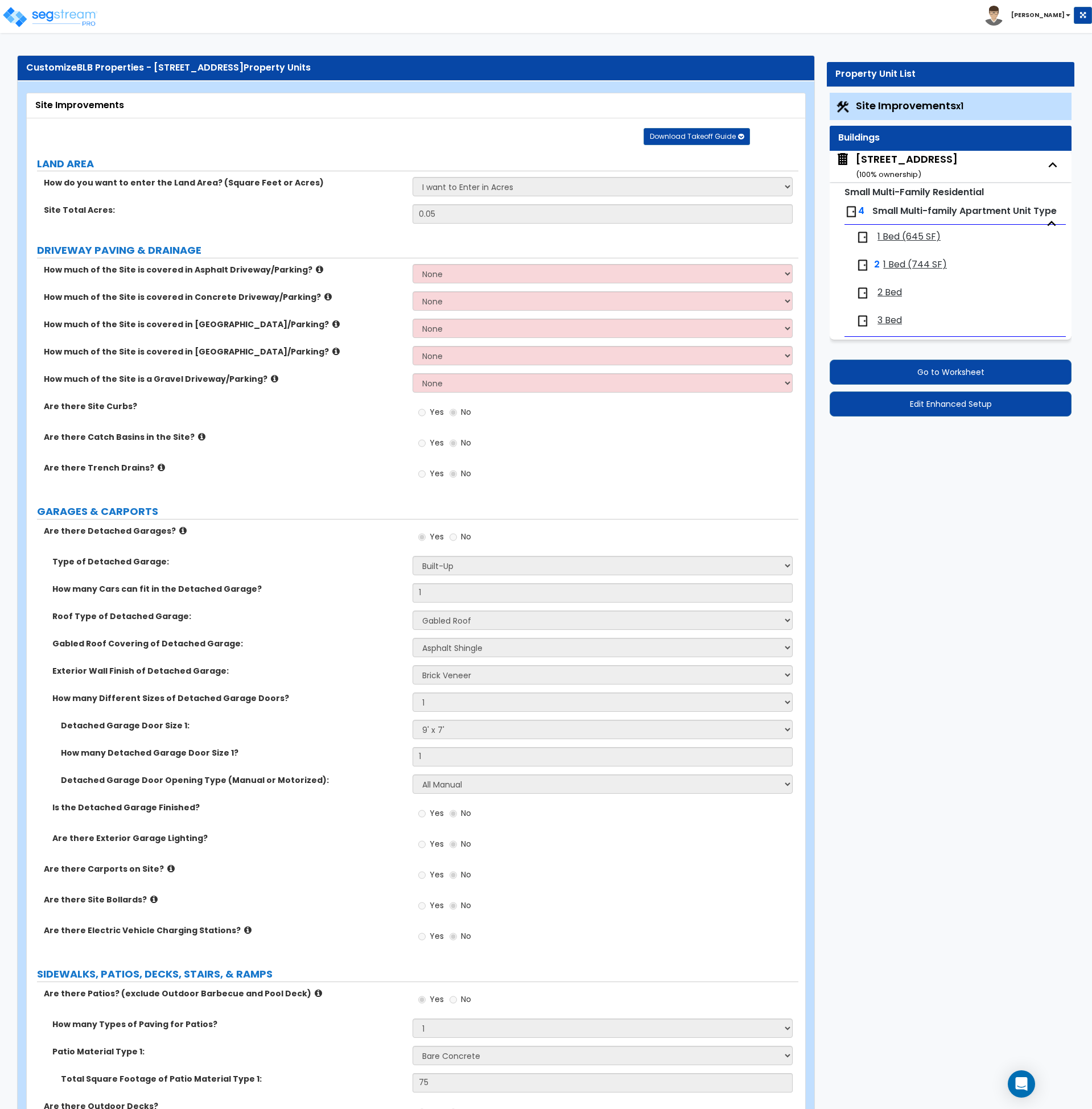
click at [888, 321] on span "3 Bed" at bounding box center [889, 320] width 25 height 13
select select "1"
select select "3"
select select "2"
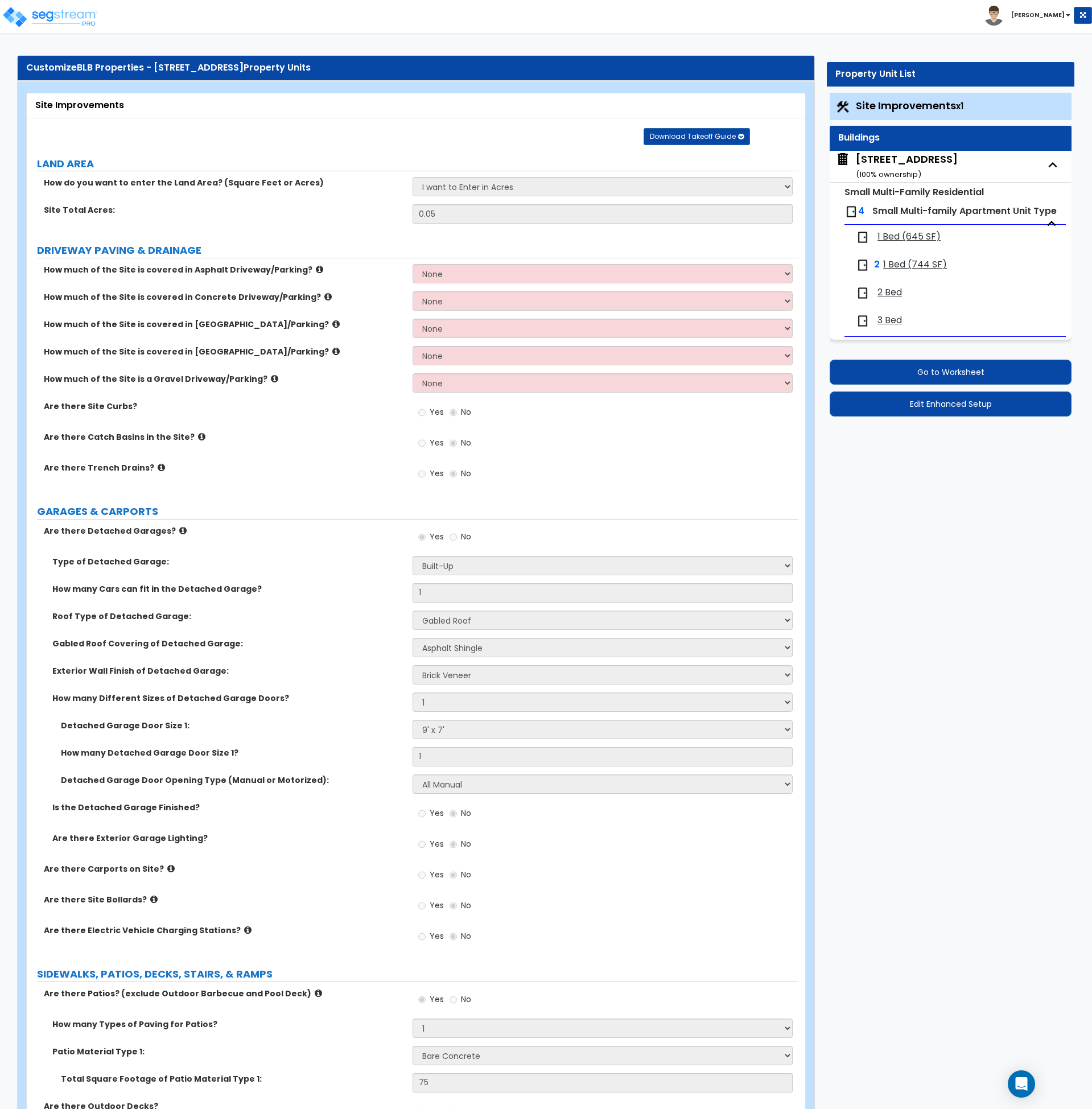
select select "3"
select select "2"
select select "3"
select select "2"
select select "1"
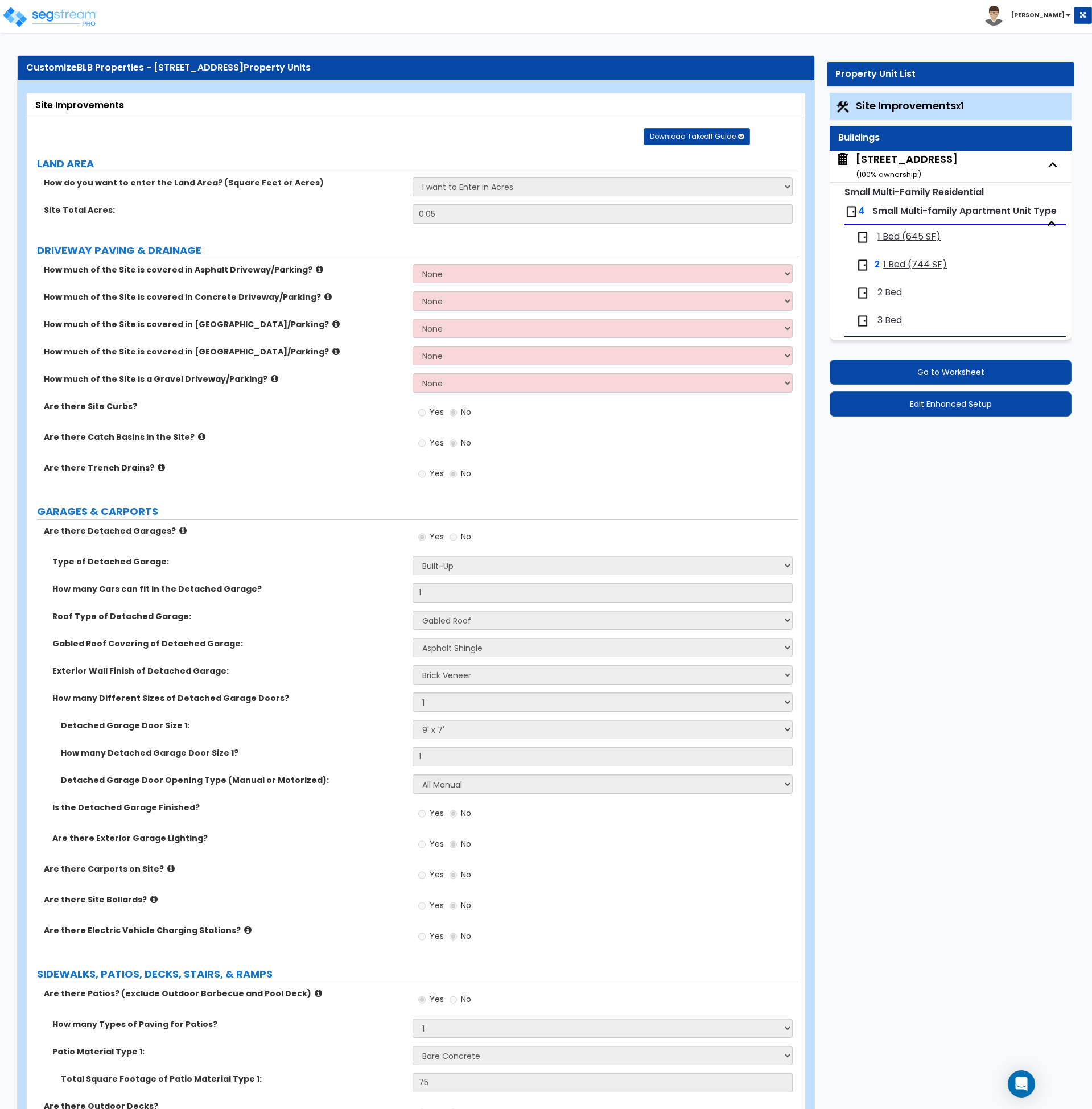
select select "1"
select select "4"
select select "2"
select select "6"
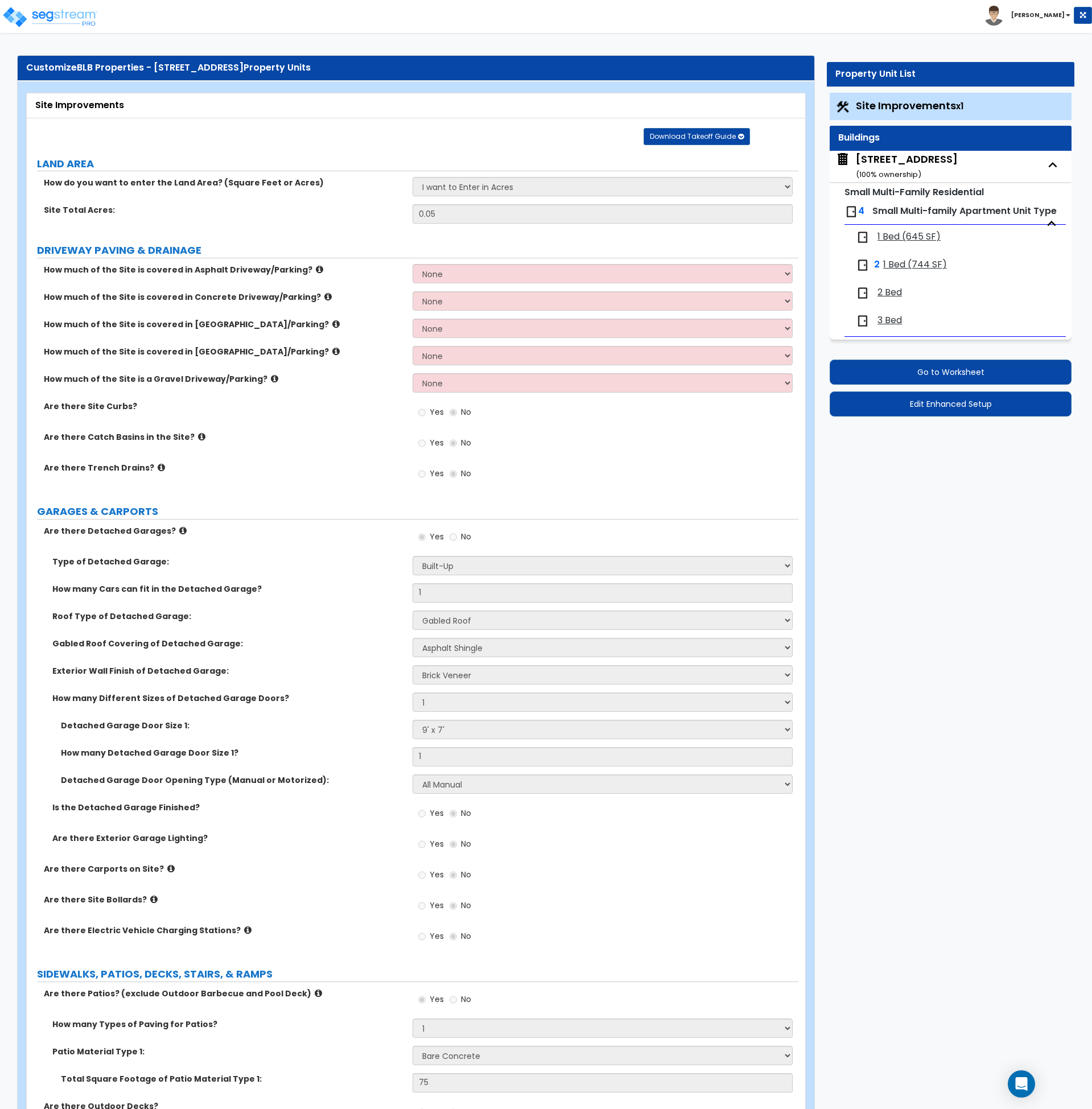
select select "1"
select select "2"
select select "3"
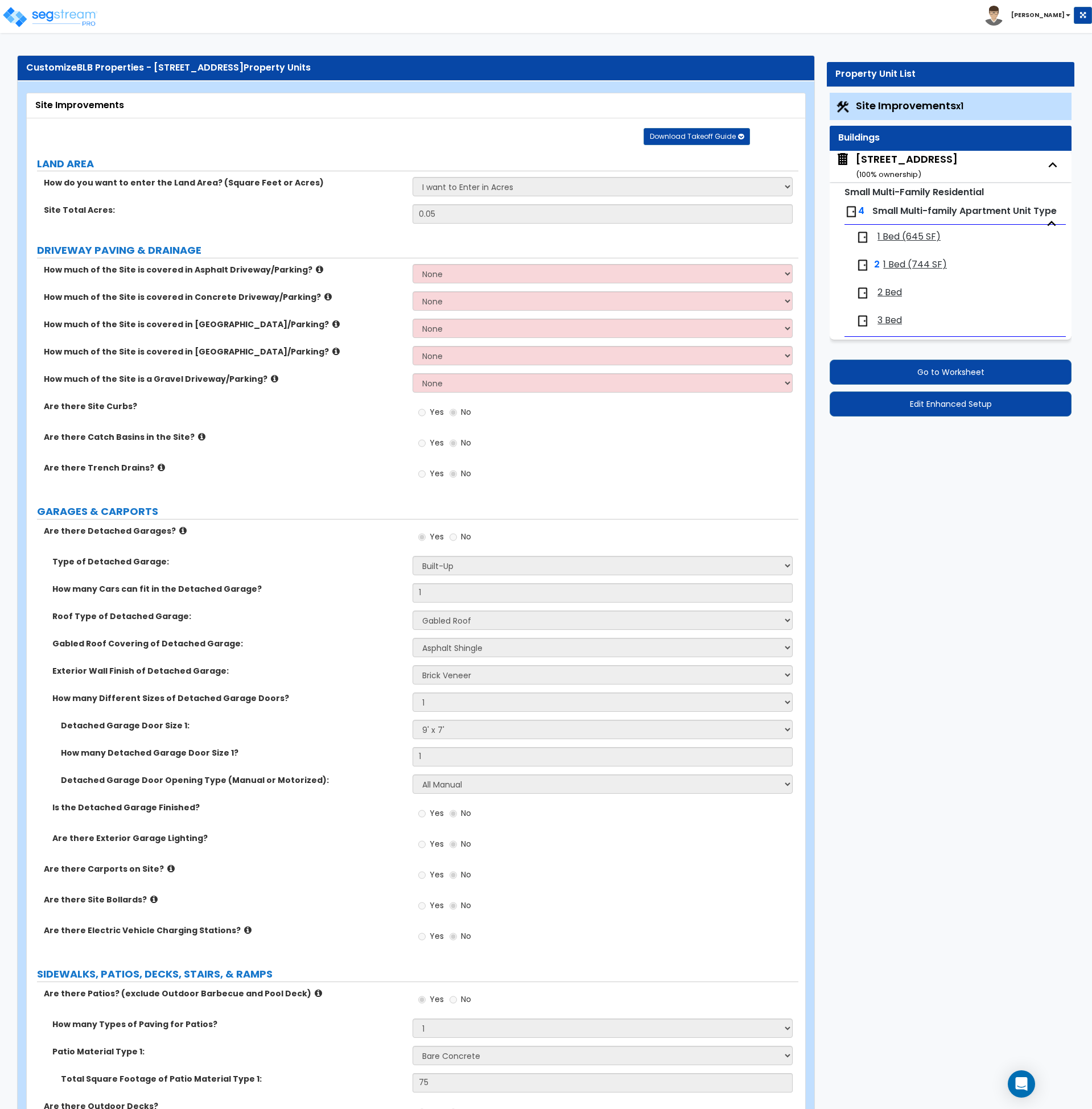
select select "1"
select select "2"
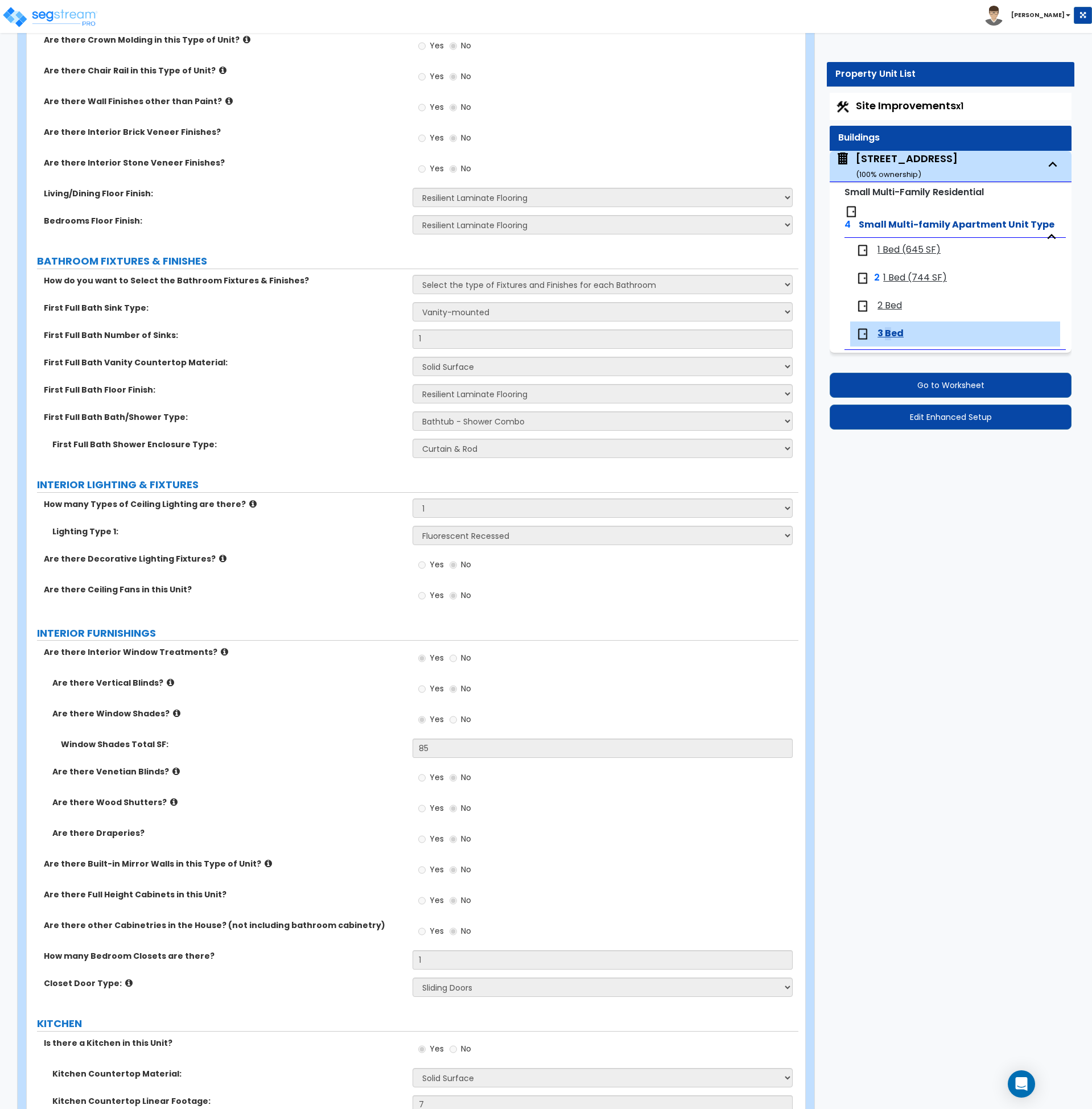
scroll to position [469, 0]
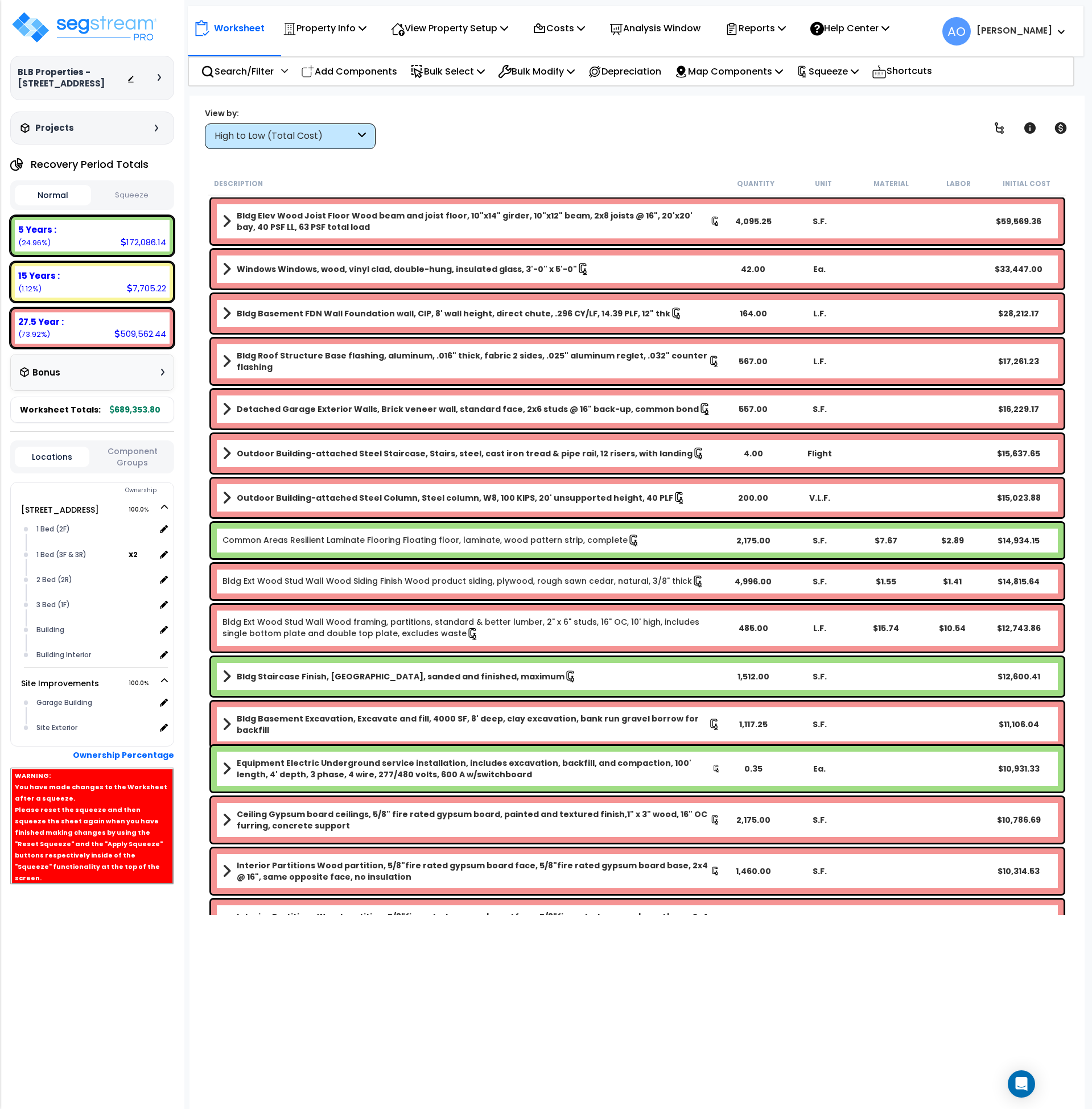
click at [260, 132] on div "High to Low (Total Cost)" at bounding box center [285, 136] width 141 height 13
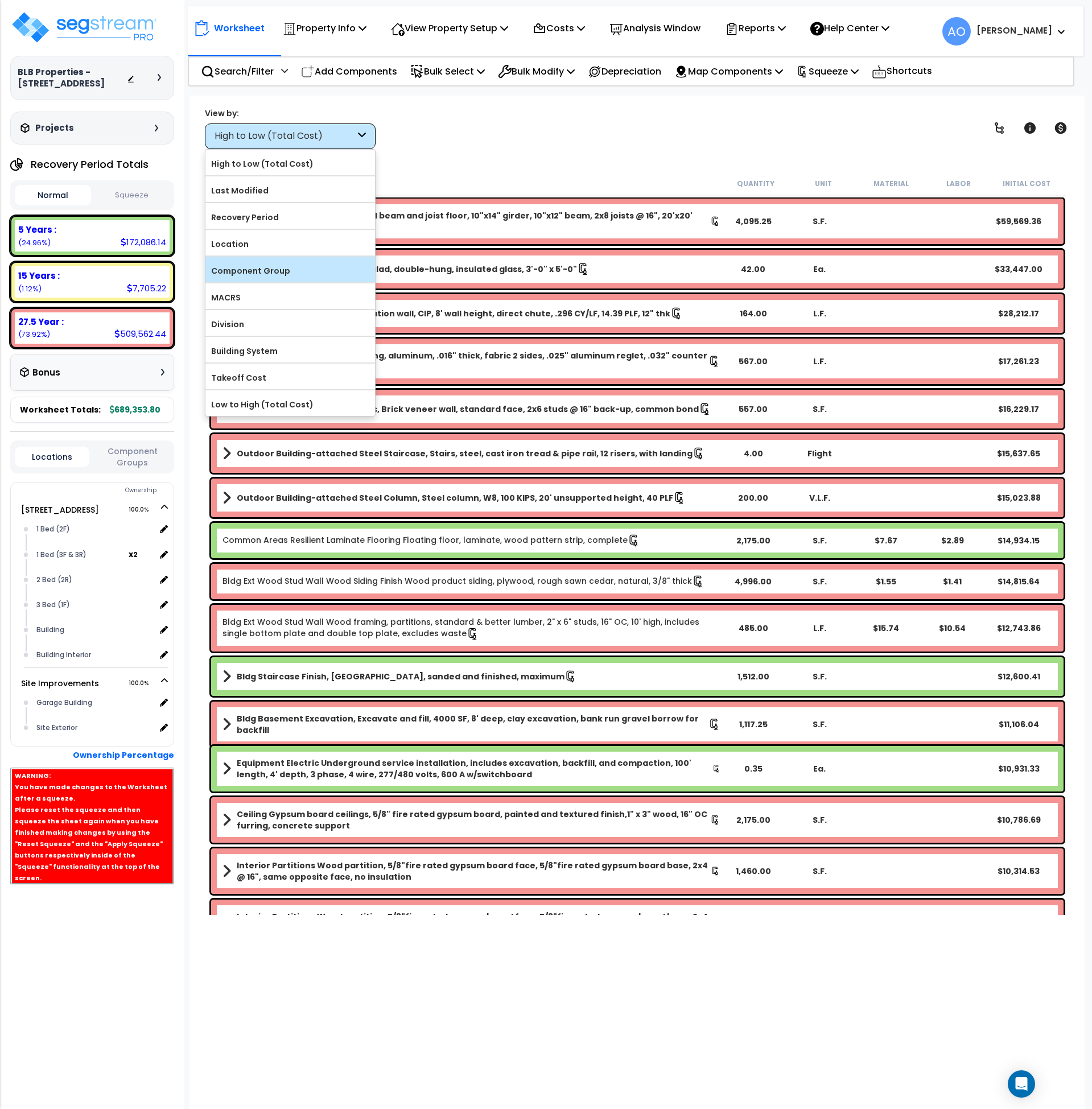
click at [261, 264] on label "Component Group" at bounding box center [290, 271] width 170 height 17
click at [0, 0] on input "Component Group" at bounding box center [0, 0] width 0 height 0
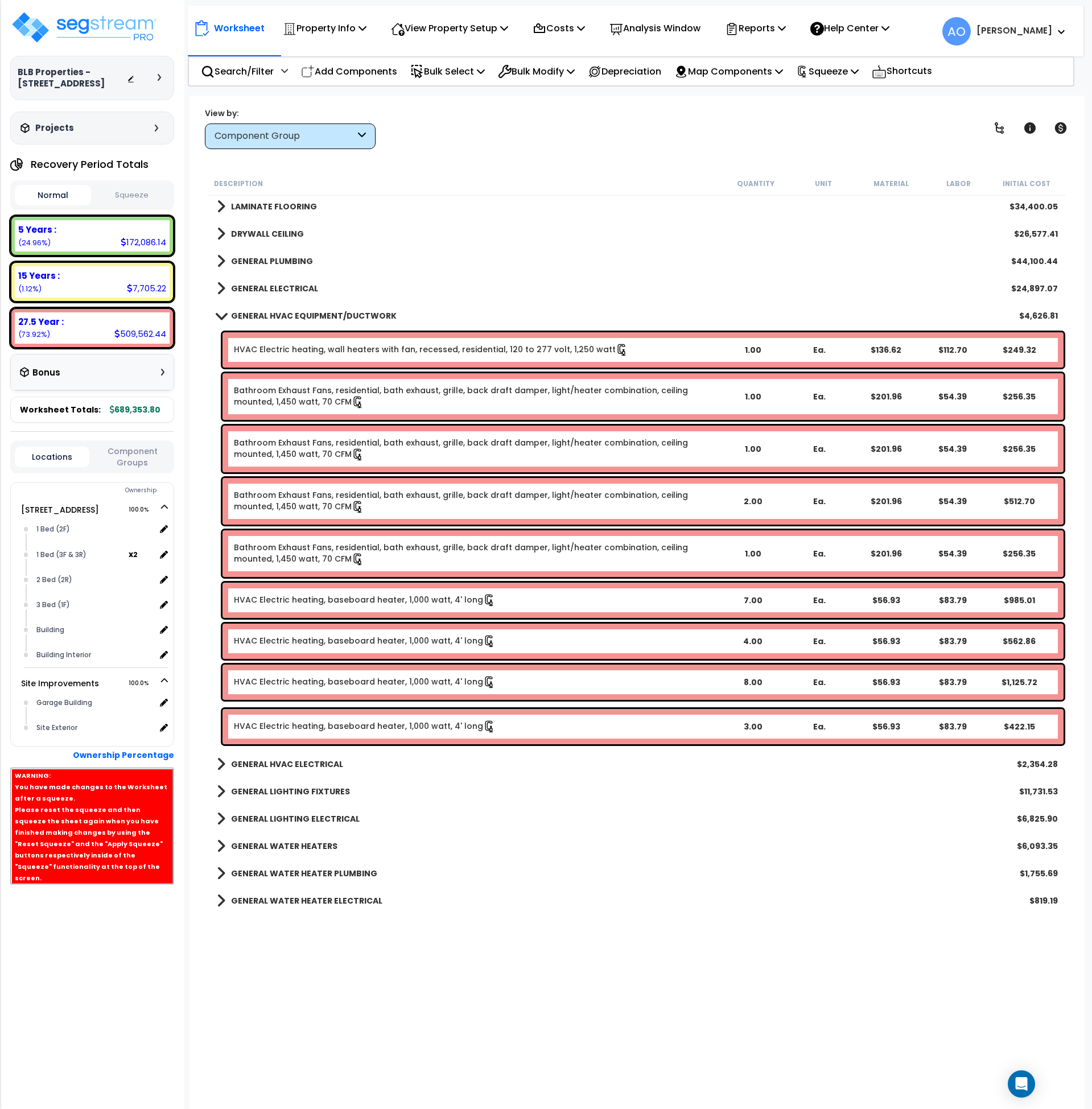
click at [366, 606] on link "HVAC Electric heating, baseboard heater, 1,000 watt, 4' long" at bounding box center [365, 600] width 262 height 13
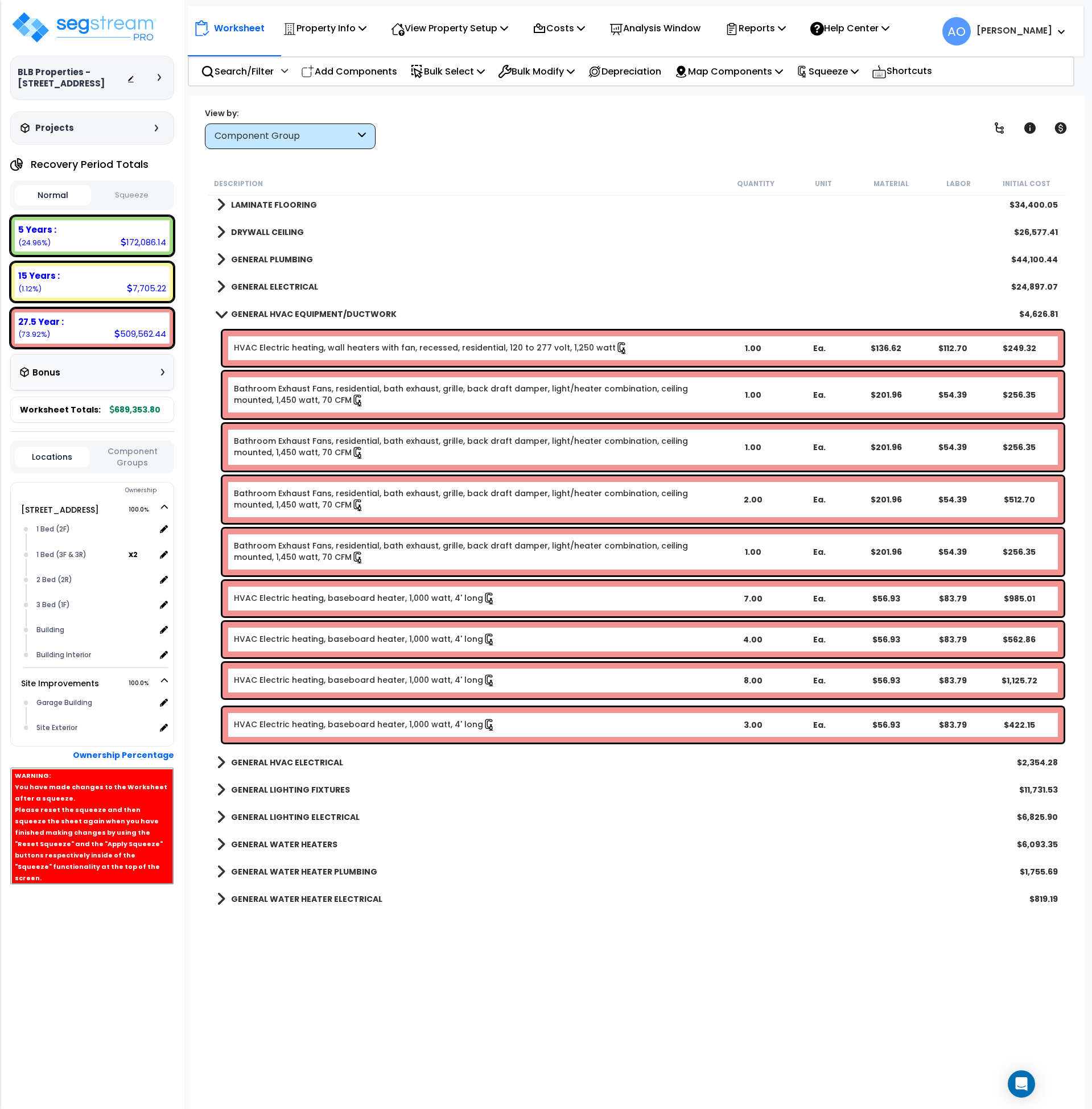
scroll to position [742, 0]
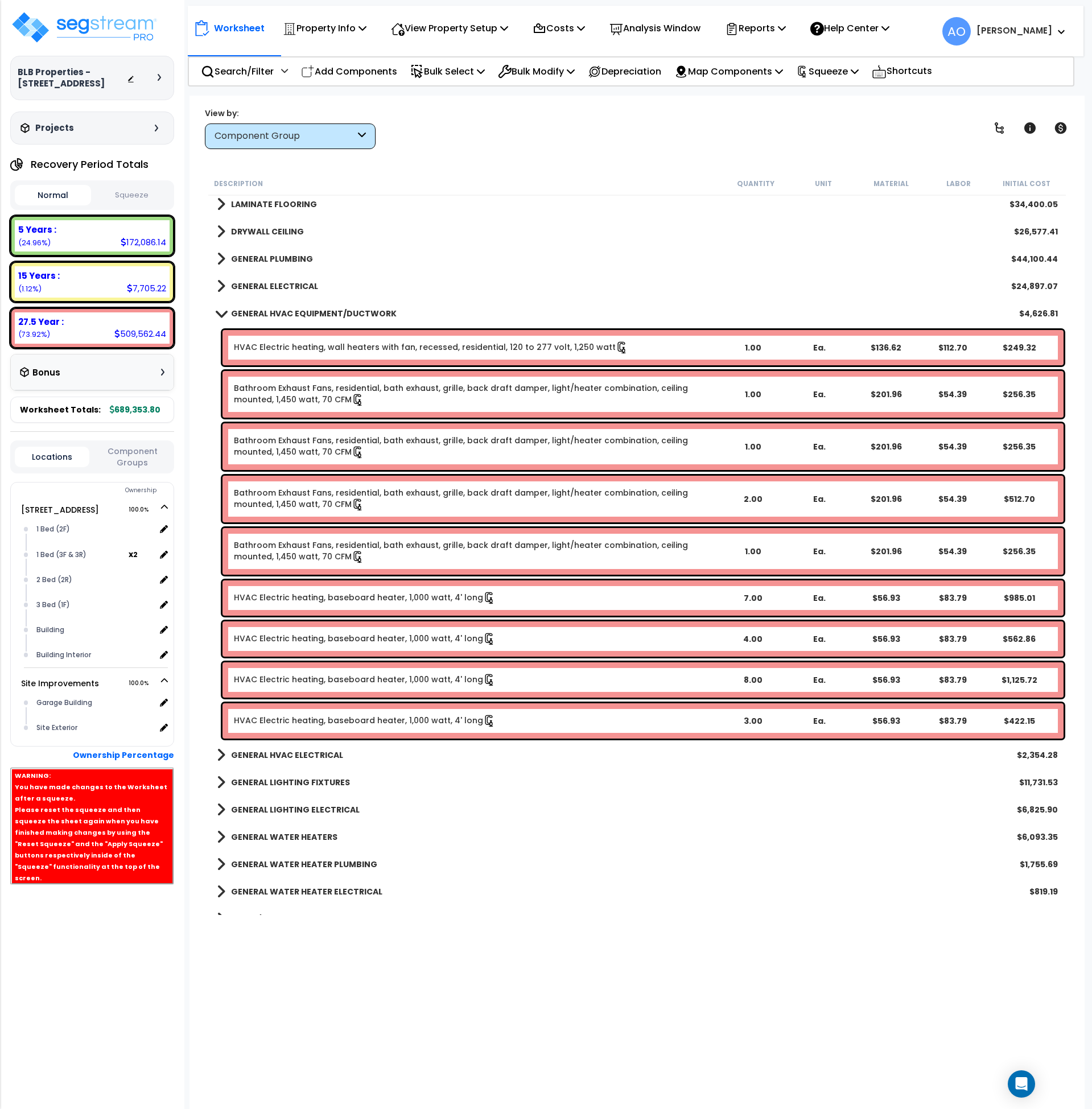
click at [372, 594] on link "HVAC Electric heating, baseboard heater, 1,000 watt, 4' long" at bounding box center [365, 598] width 262 height 13
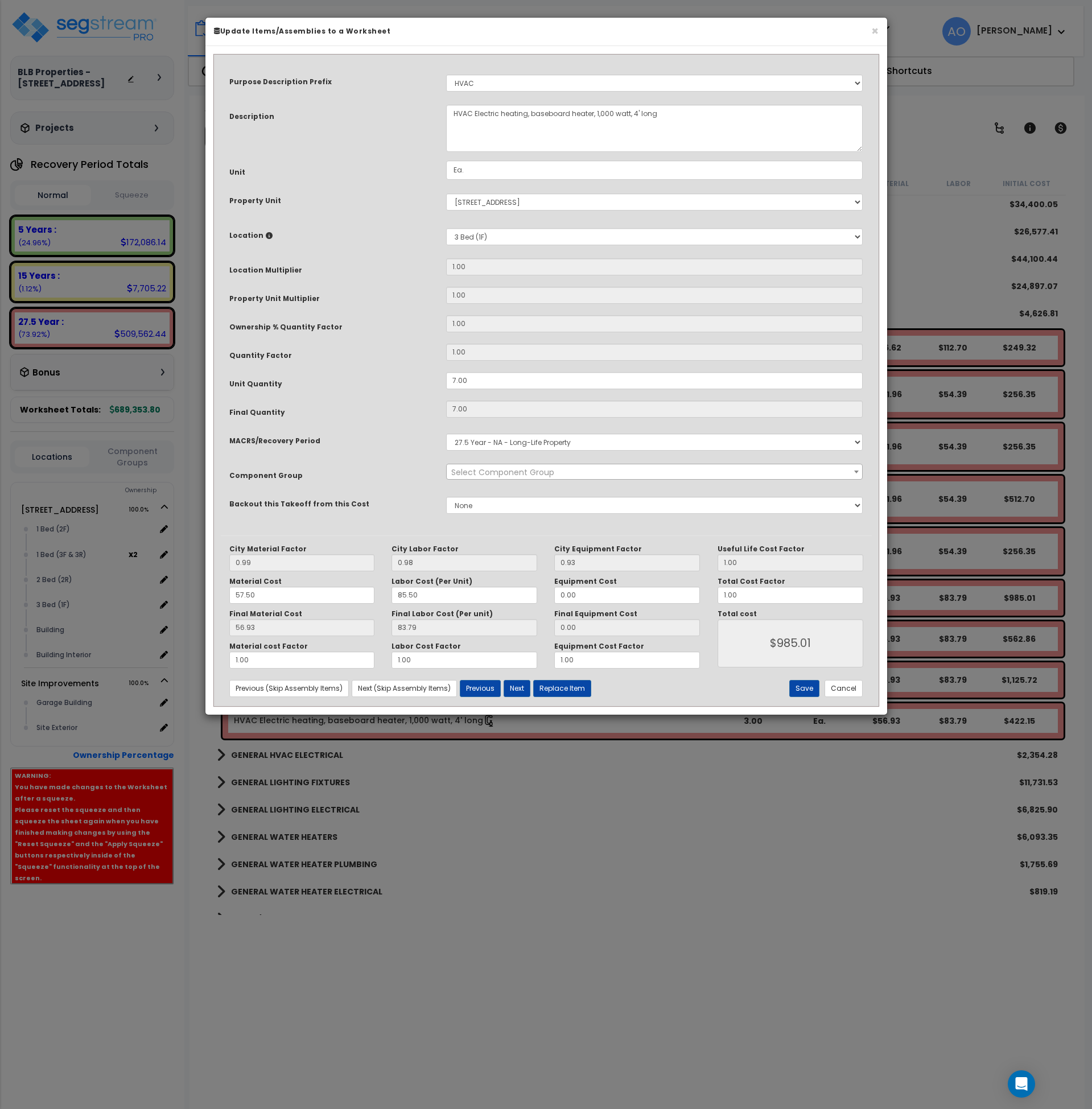
select select "45966"
click at [832, 686] on button "Cancel" at bounding box center [843, 689] width 38 height 17
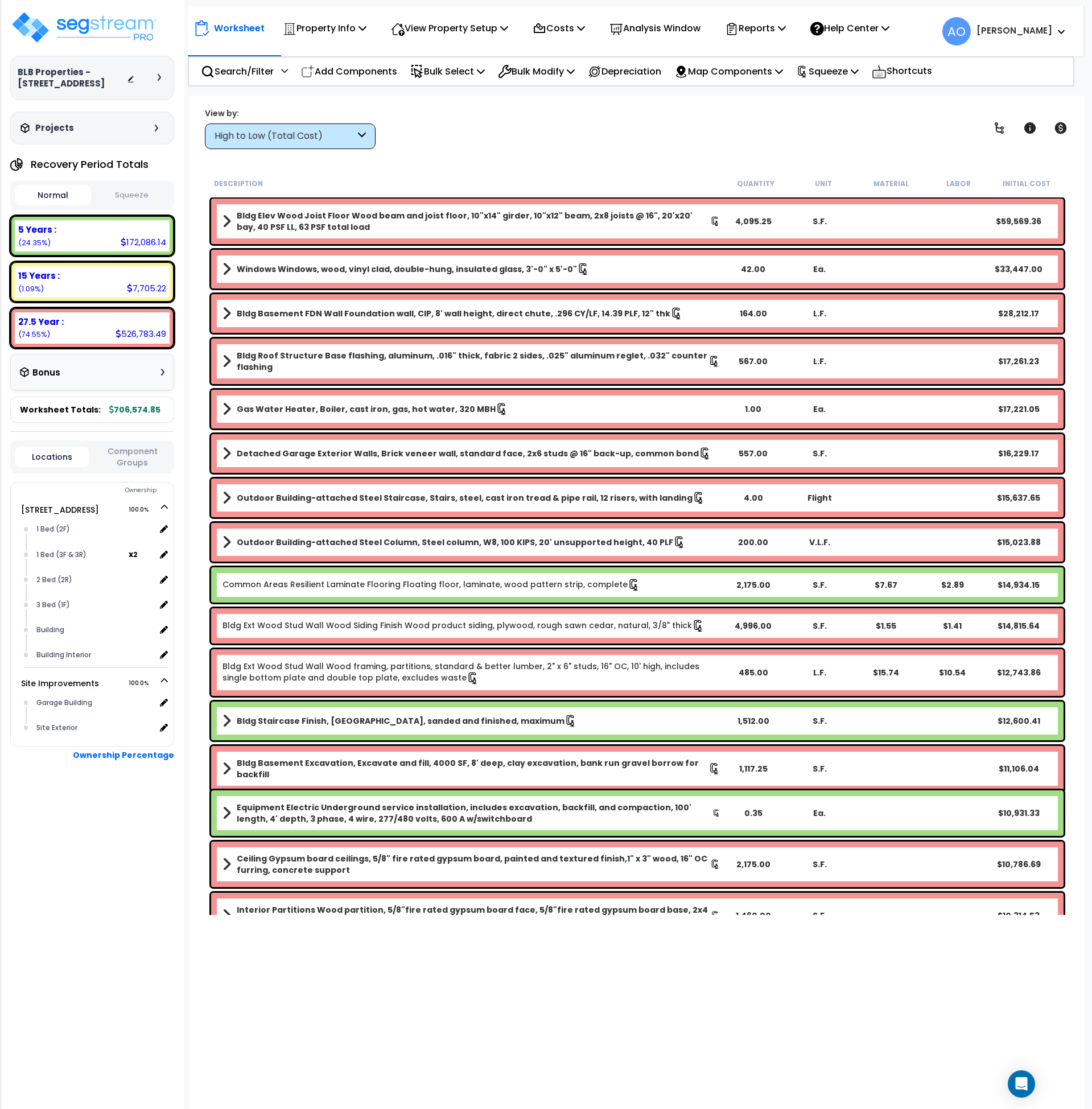
click at [328, 141] on div "High to Low (Total Cost)" at bounding box center [285, 136] width 141 height 13
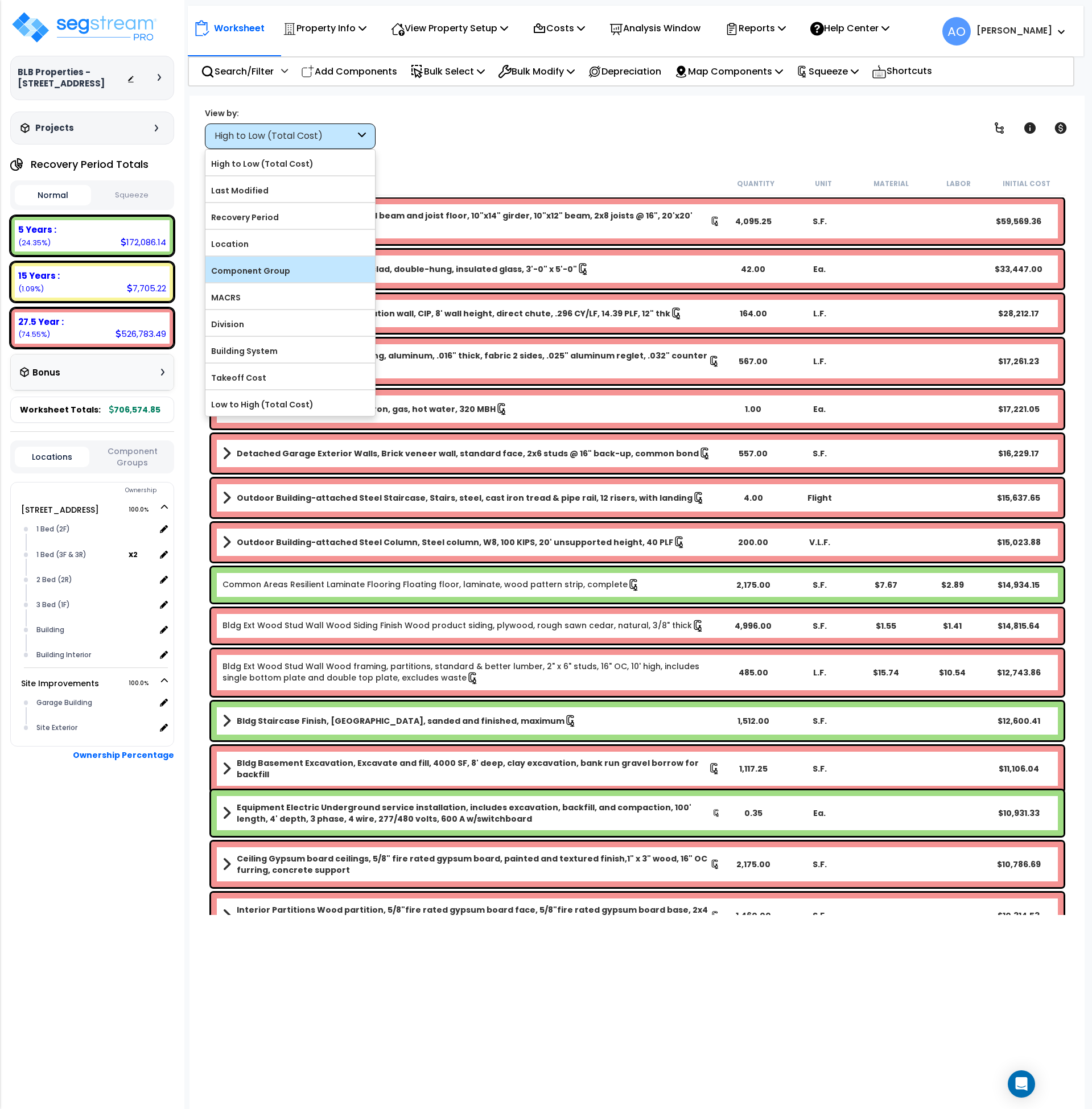
click at [294, 271] on label "Component Group" at bounding box center [290, 271] width 170 height 17
click at [0, 0] on input "Component Group" at bounding box center [0, 0] width 0 height 0
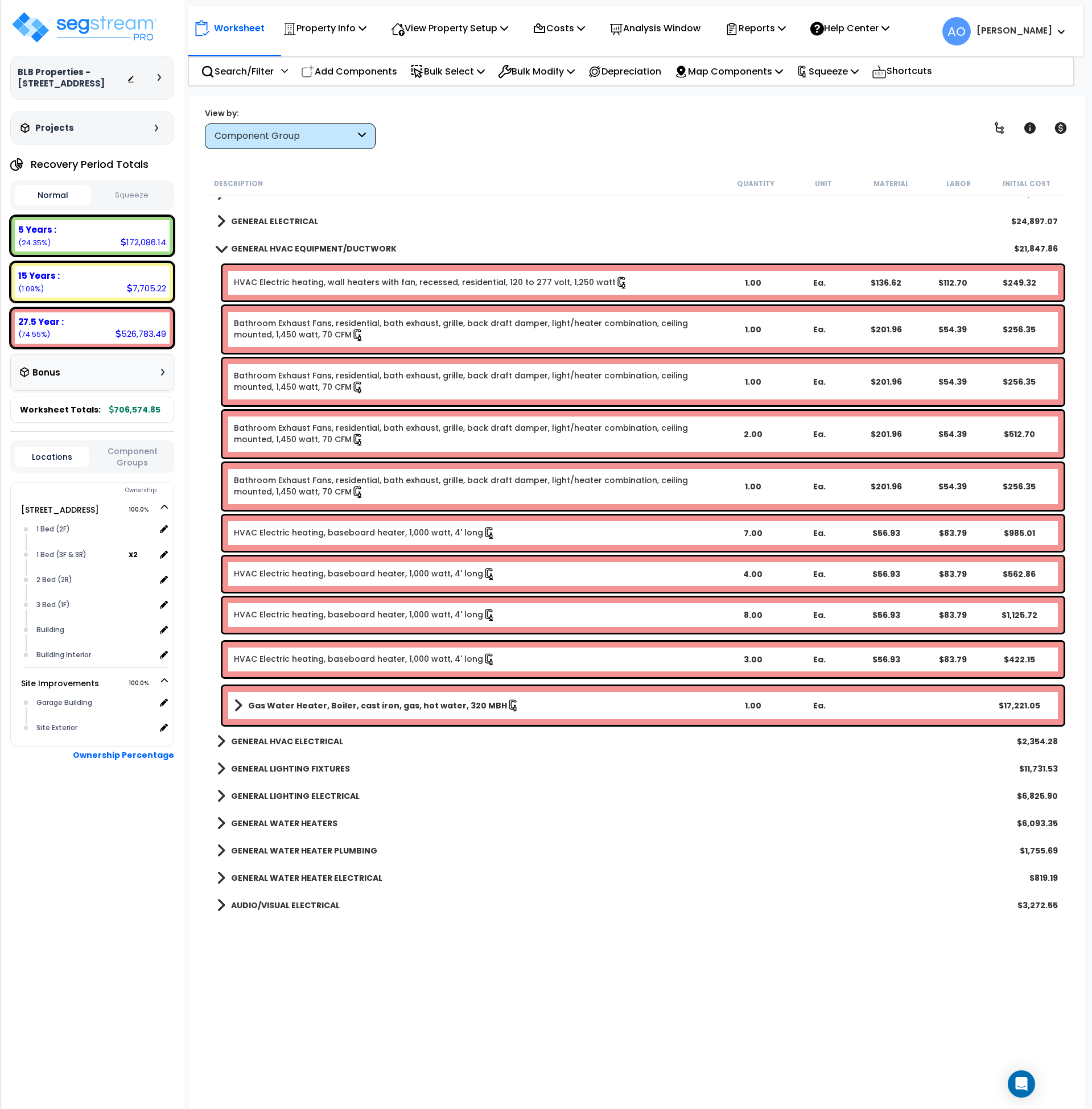
scroll to position [809, 0]
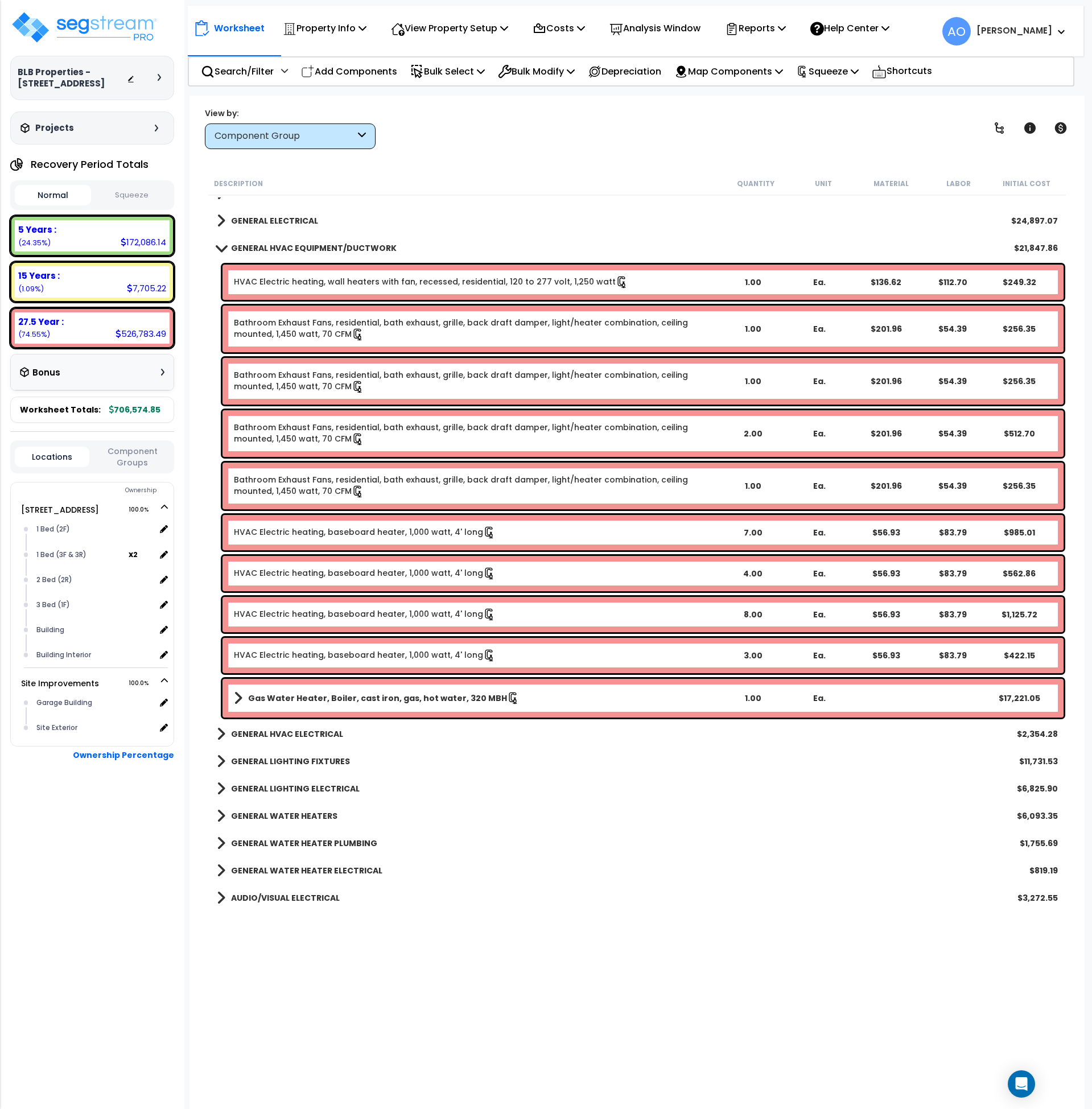
click at [409, 535] on link "HVAC Electric heating, baseboard heater, 1,000 watt, 4' long" at bounding box center [365, 533] width 262 height 13
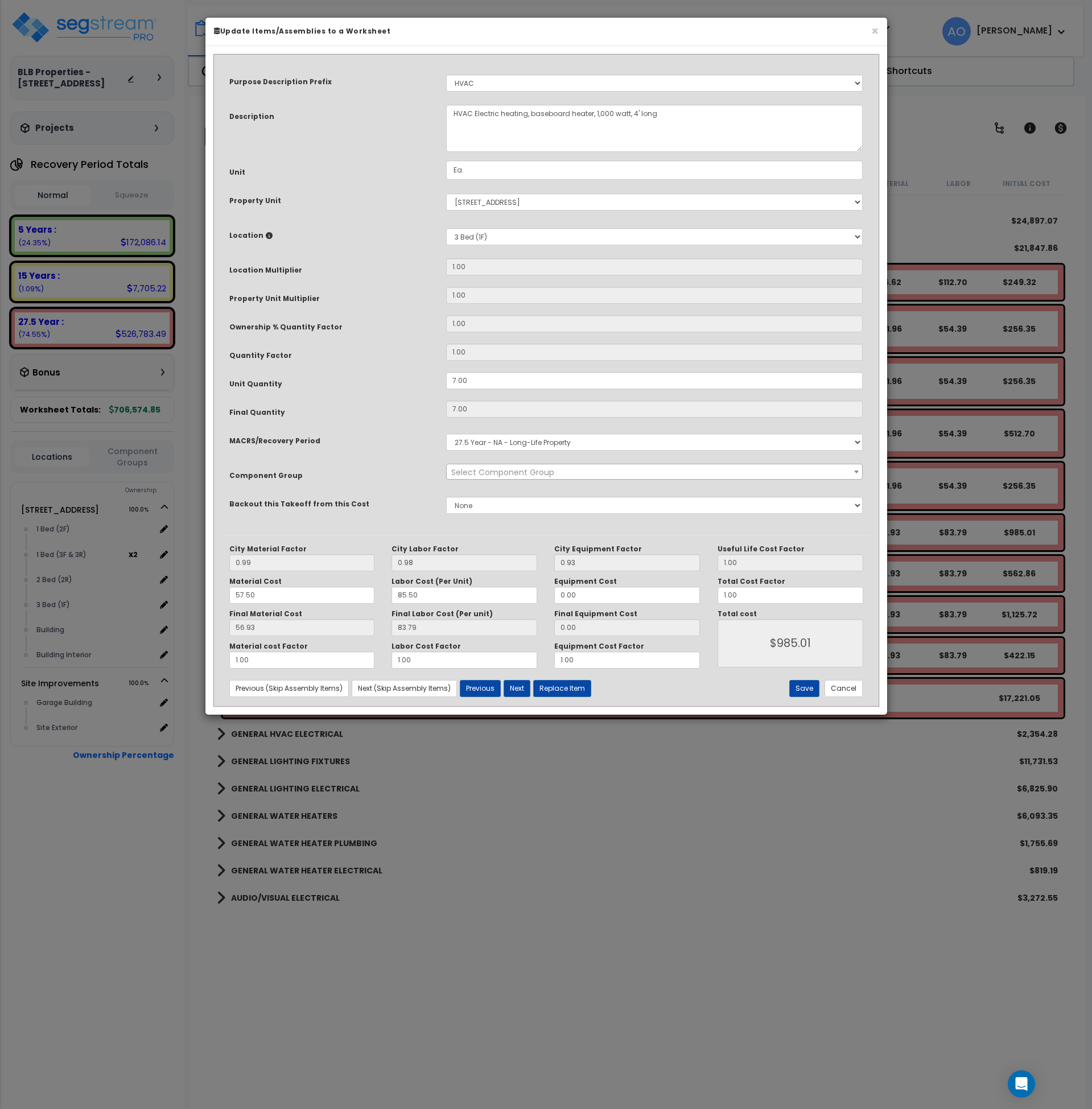
select select "45966"
click at [848, 685] on button "Cancel" at bounding box center [843, 689] width 38 height 17
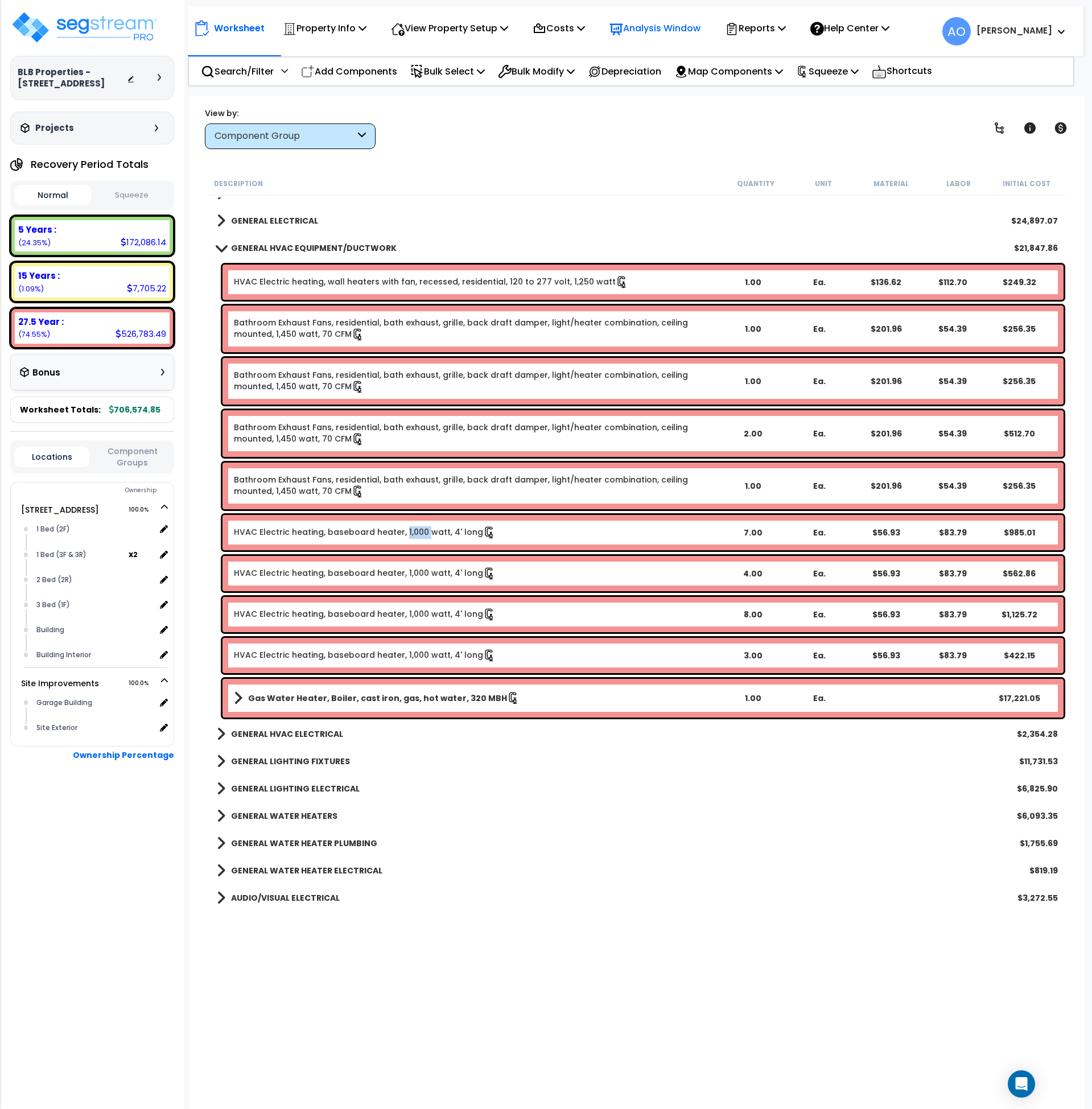
click at [657, 27] on p "Analysis Window" at bounding box center [654, 28] width 91 height 15
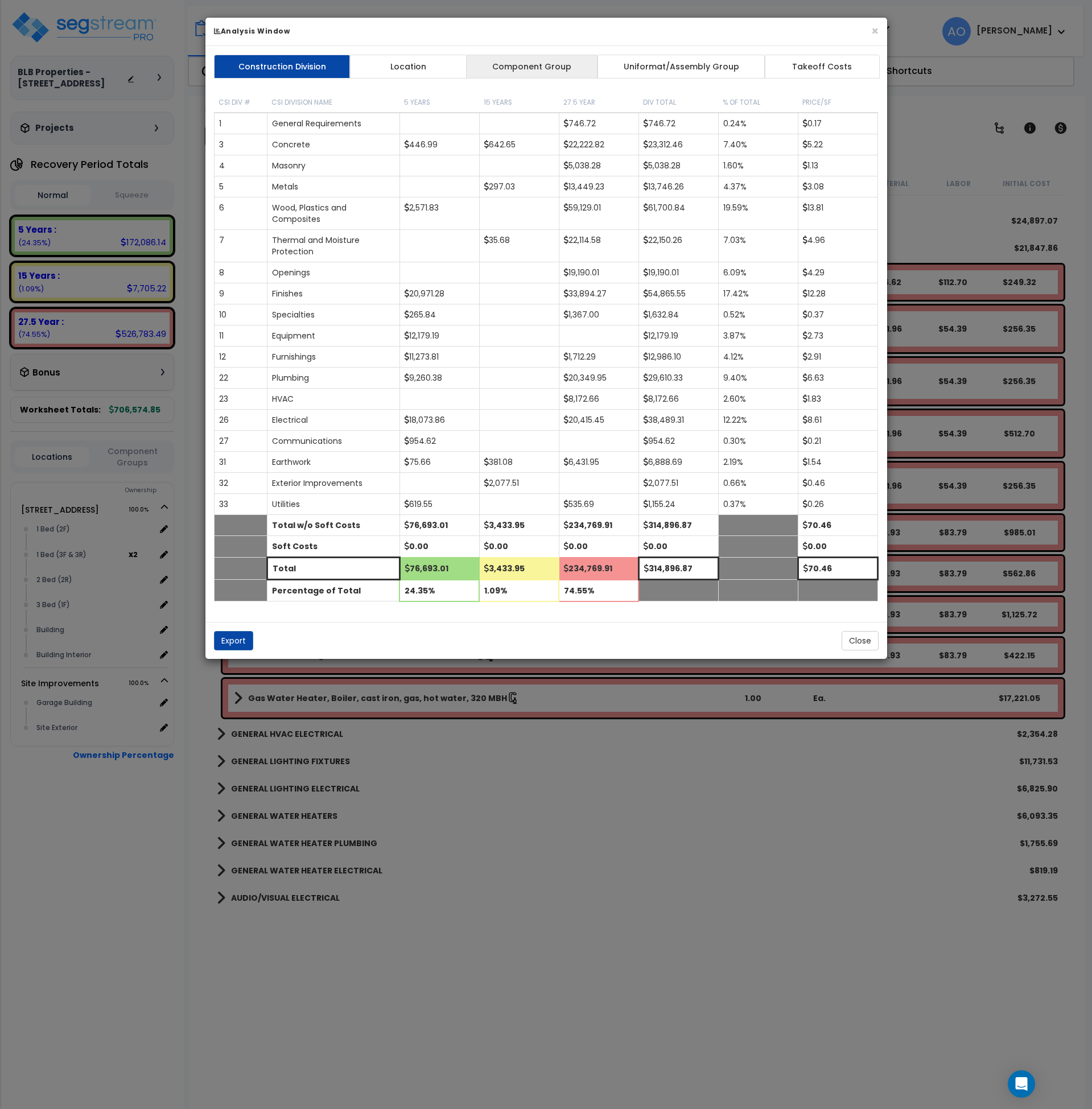
click at [570, 65] on link "Component Group" at bounding box center [532, 66] width 132 height 24
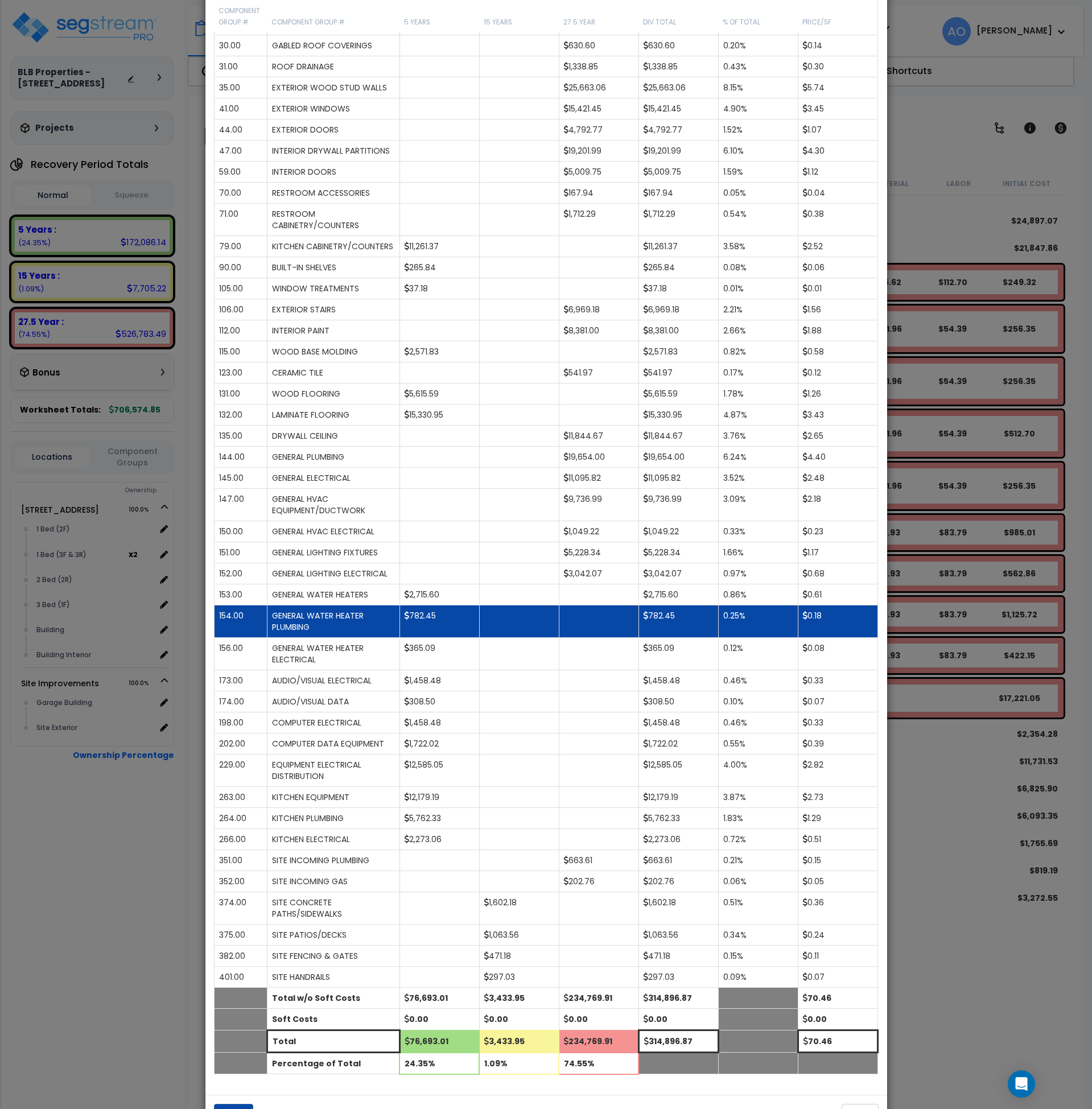
scroll to position [401, 0]
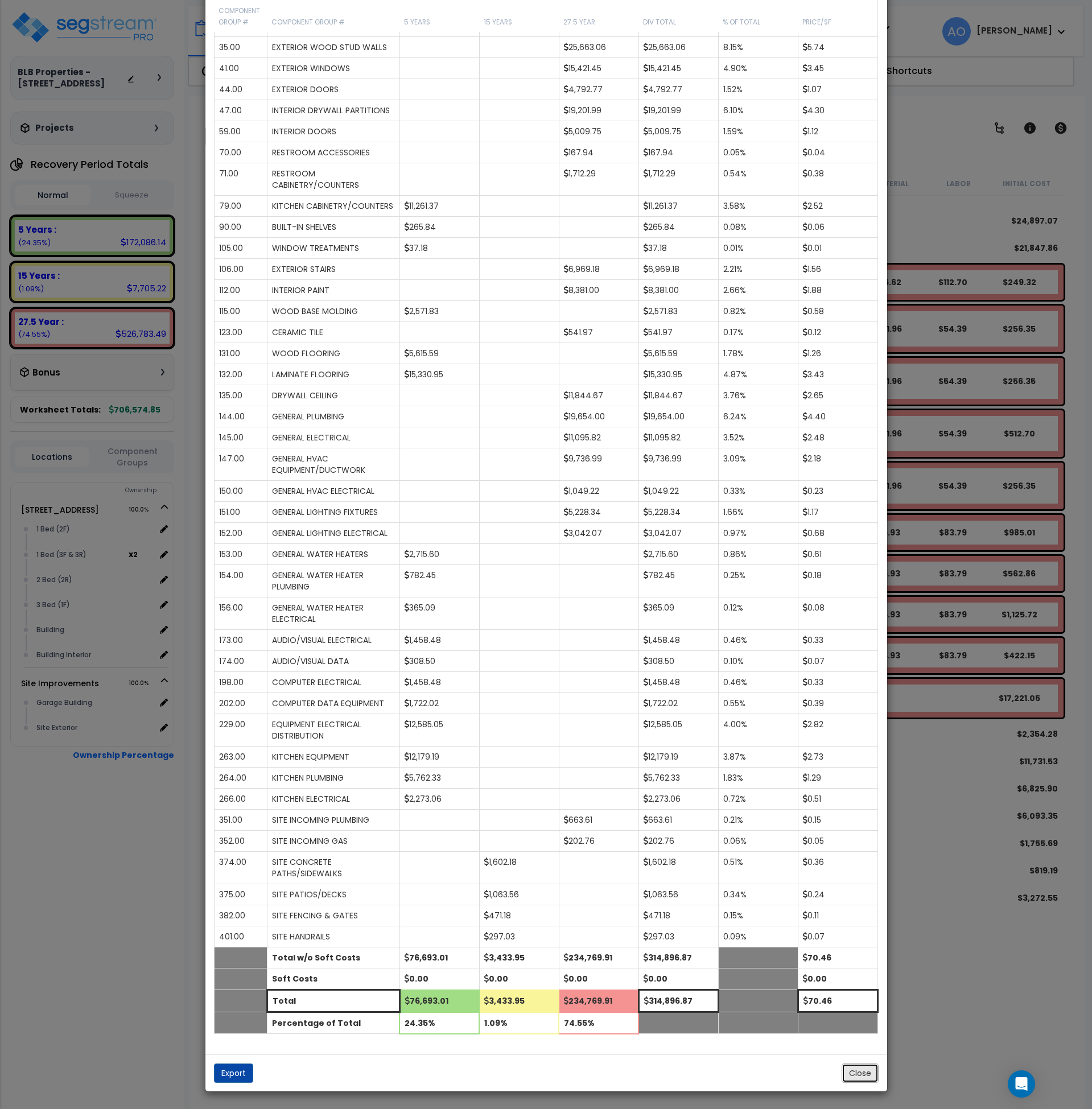
click at [856, 1064] on button "Close" at bounding box center [860, 1073] width 37 height 20
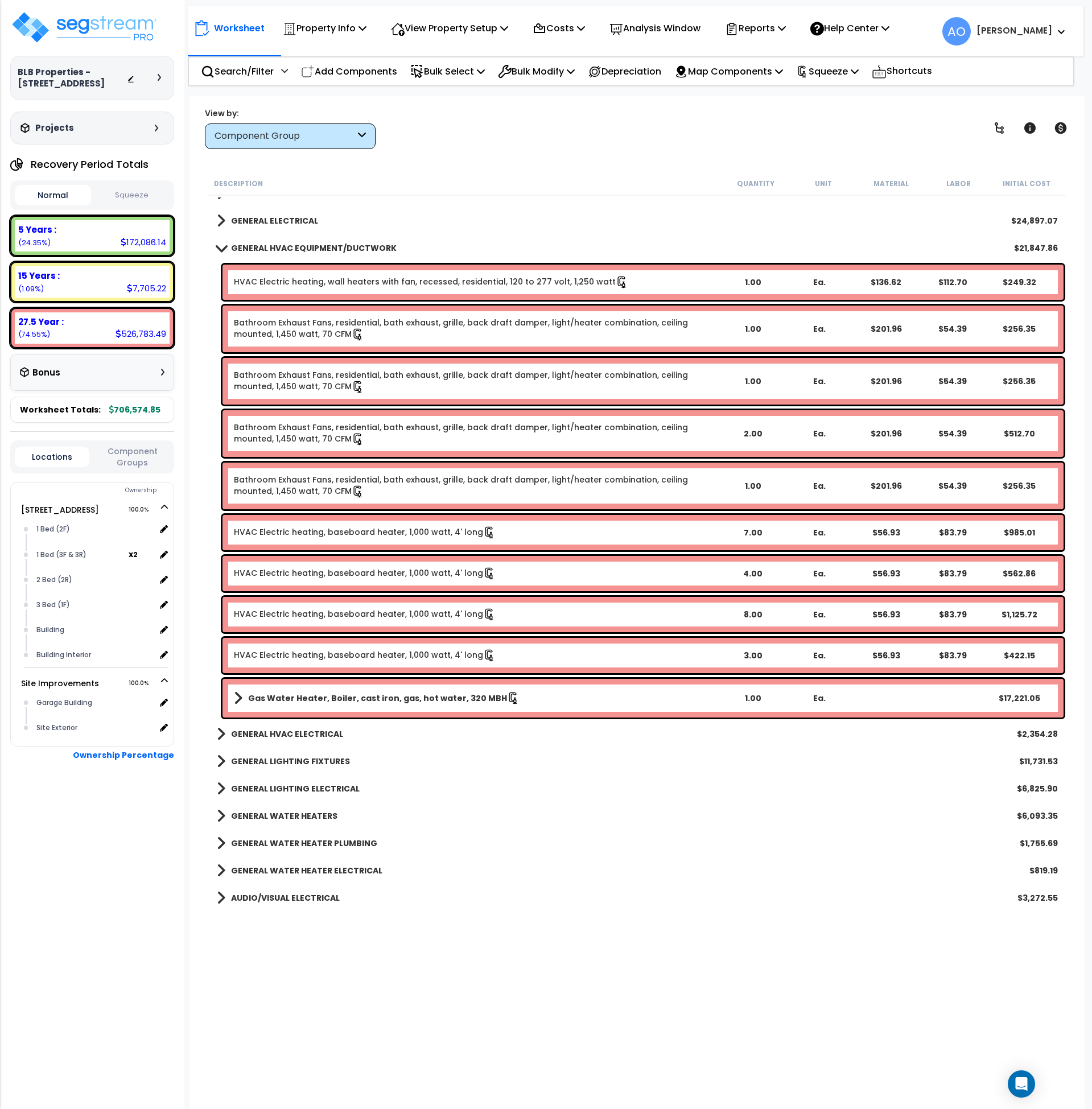
click at [132, 193] on button "Squeeze" at bounding box center [132, 195] width 76 height 20
click at [772, 30] on p "Reports" at bounding box center [756, 28] width 61 height 15
click at [783, 77] on link "Manage Report Images" at bounding box center [776, 77] width 113 height 23
click at [757, 31] on p "Reports" at bounding box center [756, 28] width 61 height 15
click at [791, 106] on link "Manage Report Custom Fields" at bounding box center [776, 108] width 113 height 34
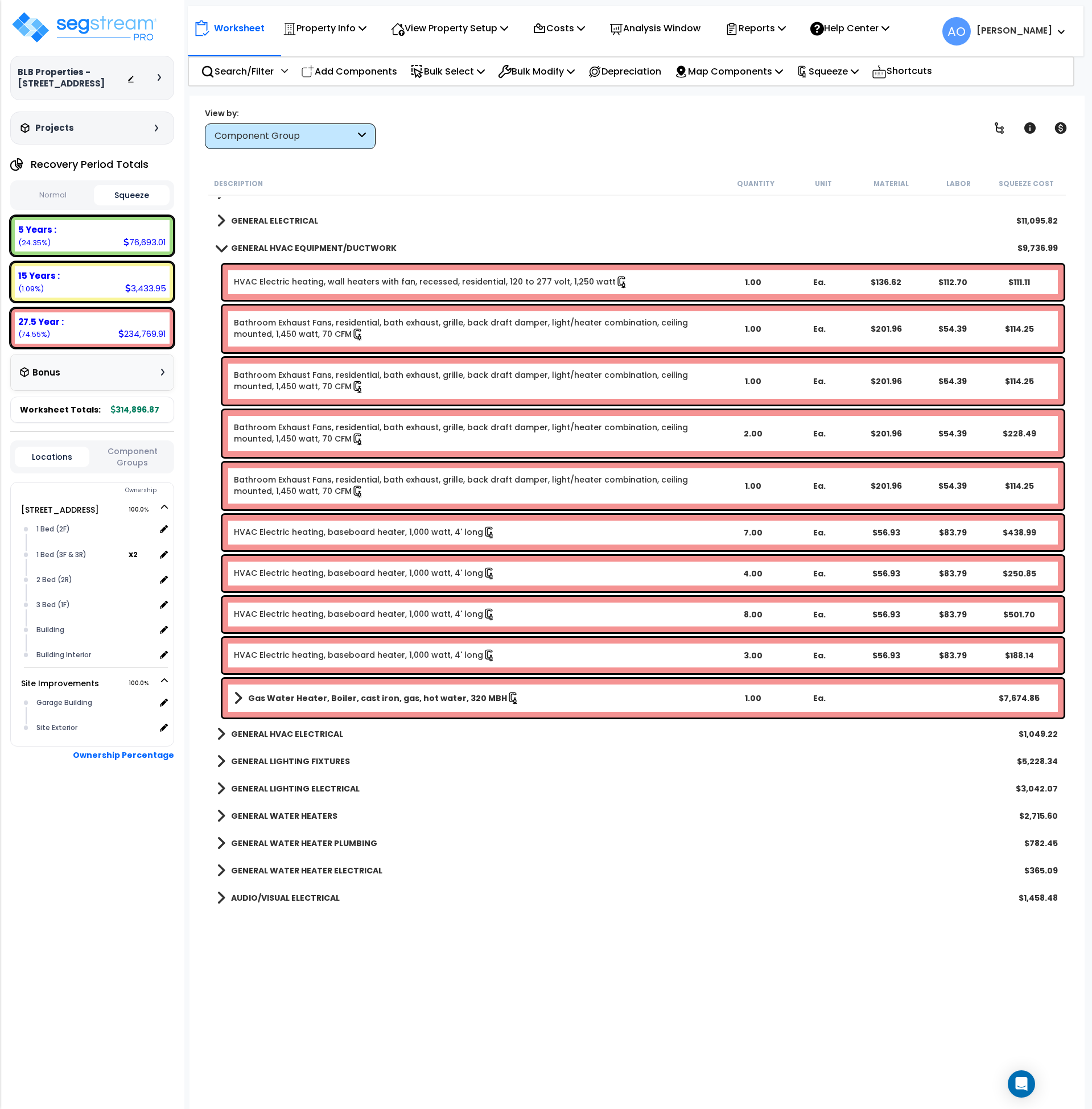
click at [599, 215] on div "GENERAL ELECTRICAL $11,095.82" at bounding box center [637, 221] width 853 height 27
click at [323, 242] on link "GENERAL HVAC EQUIPMENT/DUCTWORK" at bounding box center [307, 248] width 180 height 16
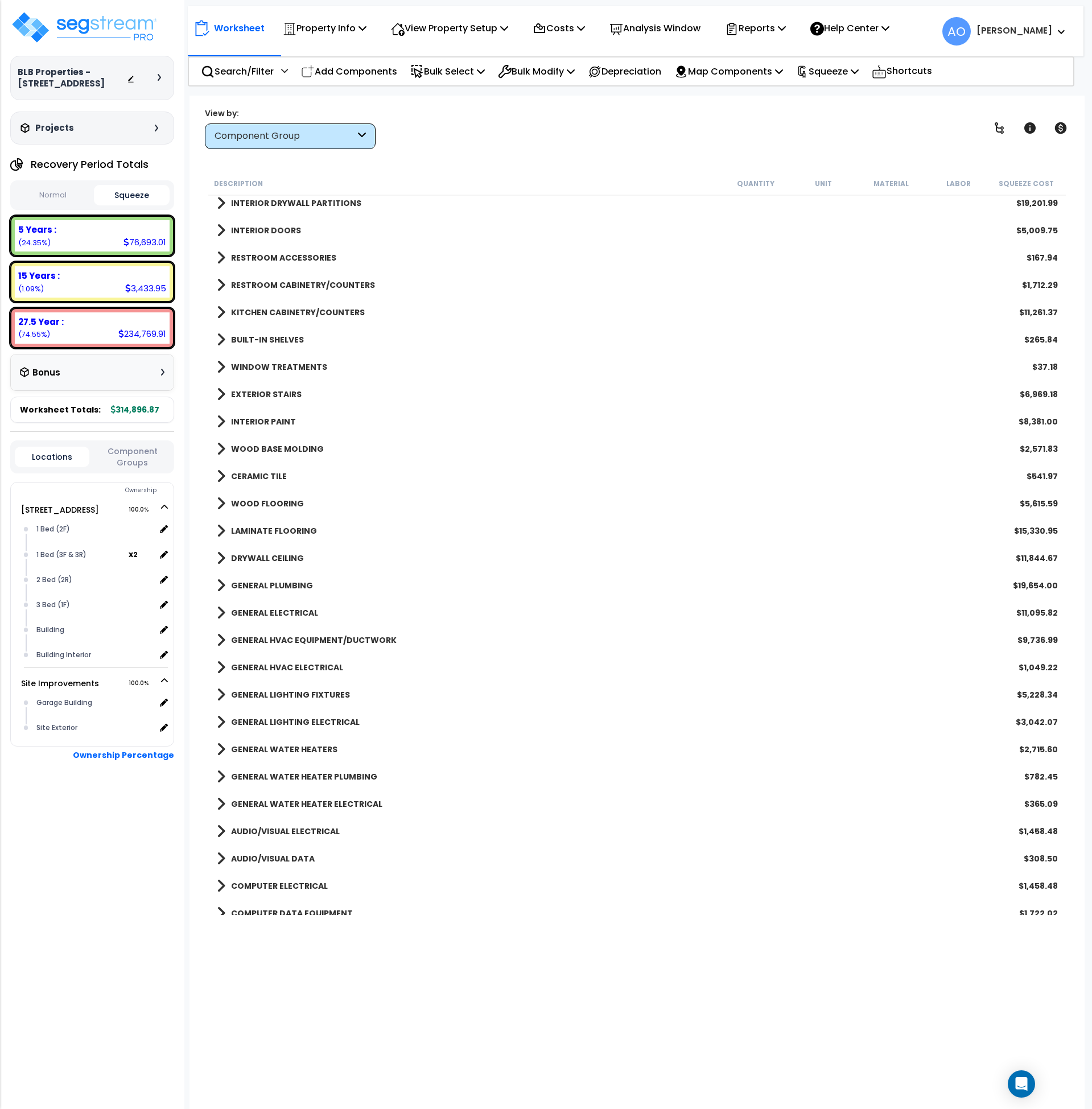
scroll to position [417, 0]
click at [277, 364] on b "WINDOW TREATMENTS" at bounding box center [278, 366] width 96 height 11
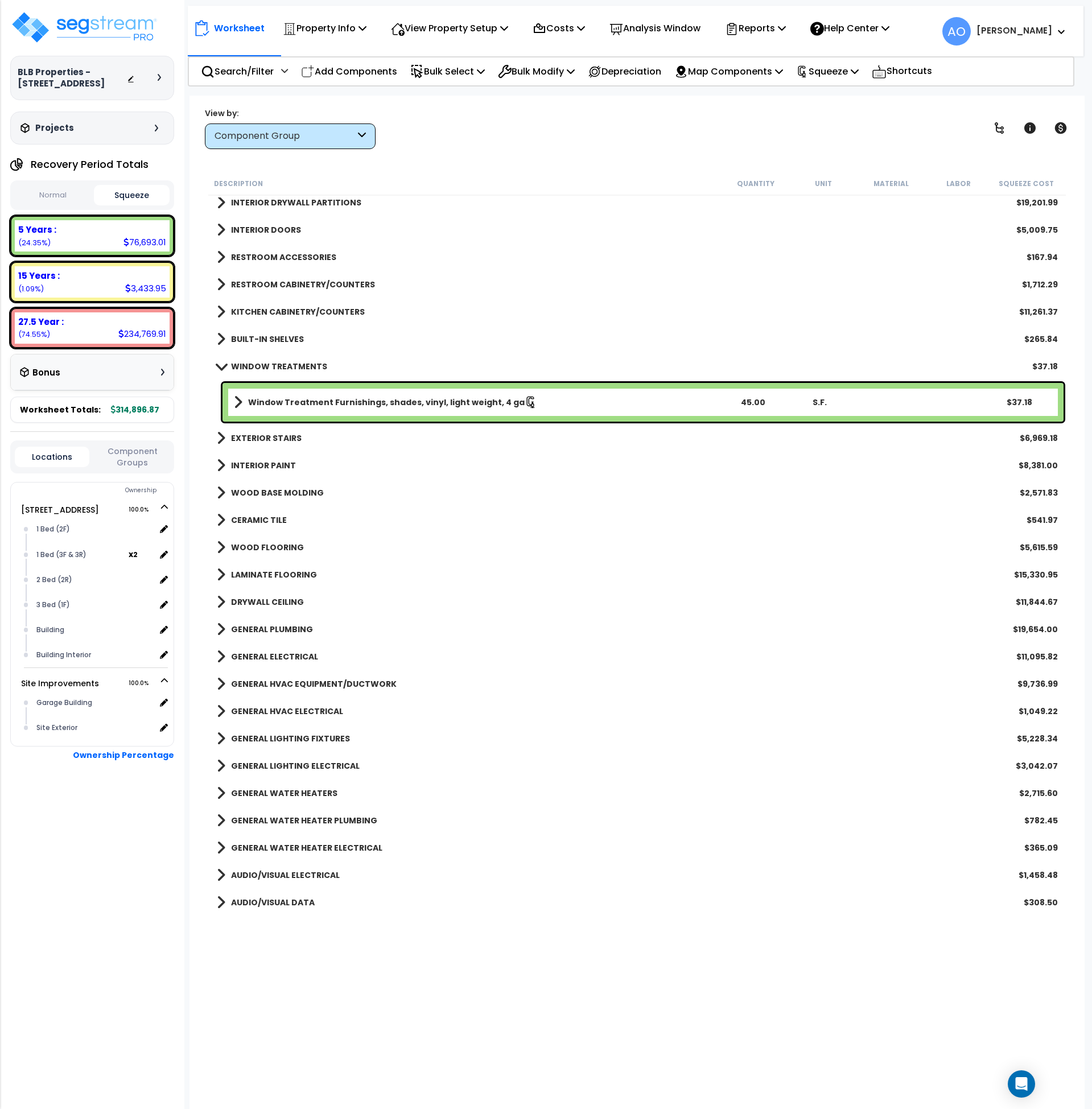
click at [289, 366] on b "WINDOW TREATMENTS" at bounding box center [278, 366] width 96 height 11
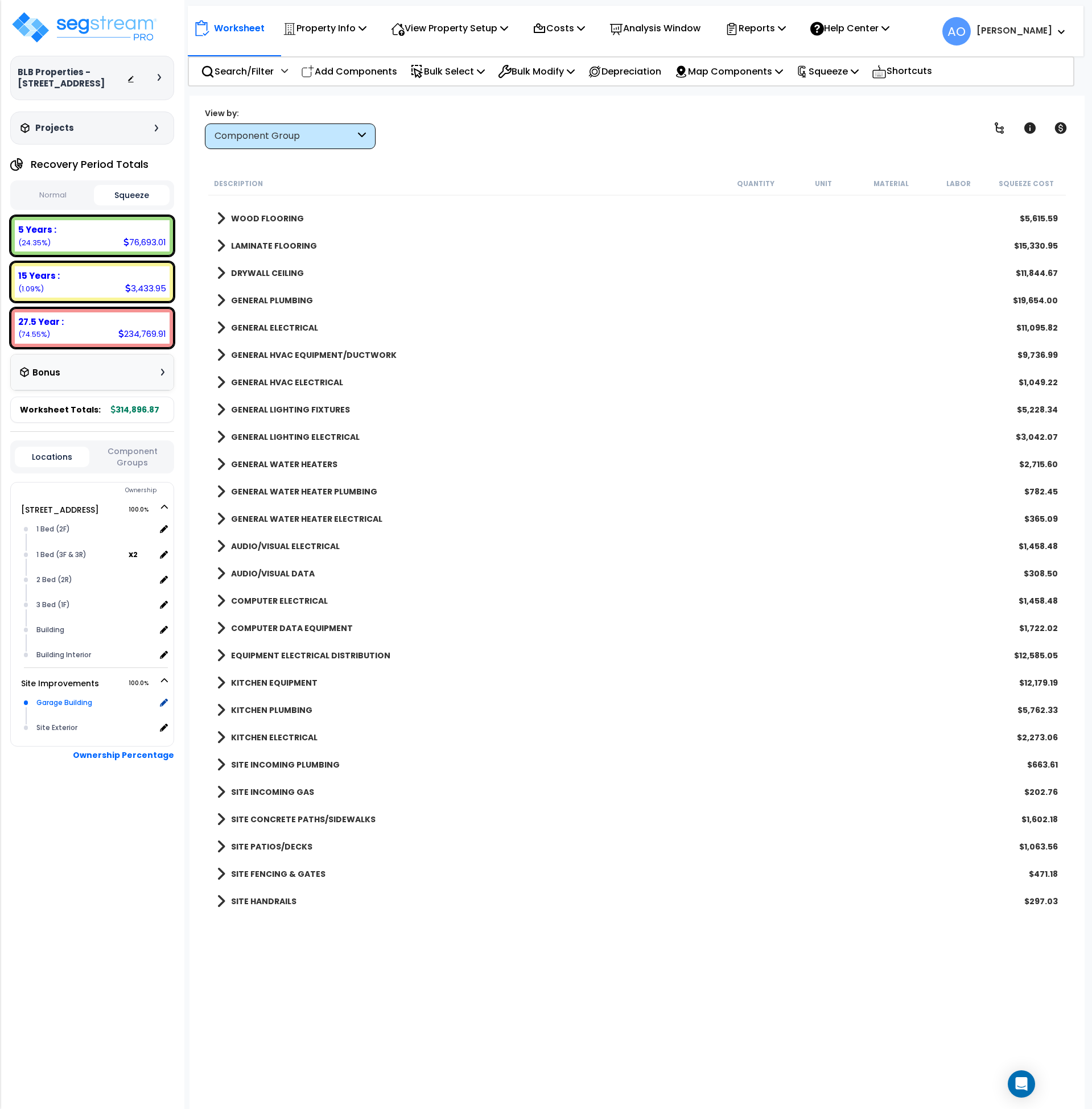
scroll to position [11, 0]
click at [56, 701] on div "Garage Building" at bounding box center [95, 703] width 122 height 14
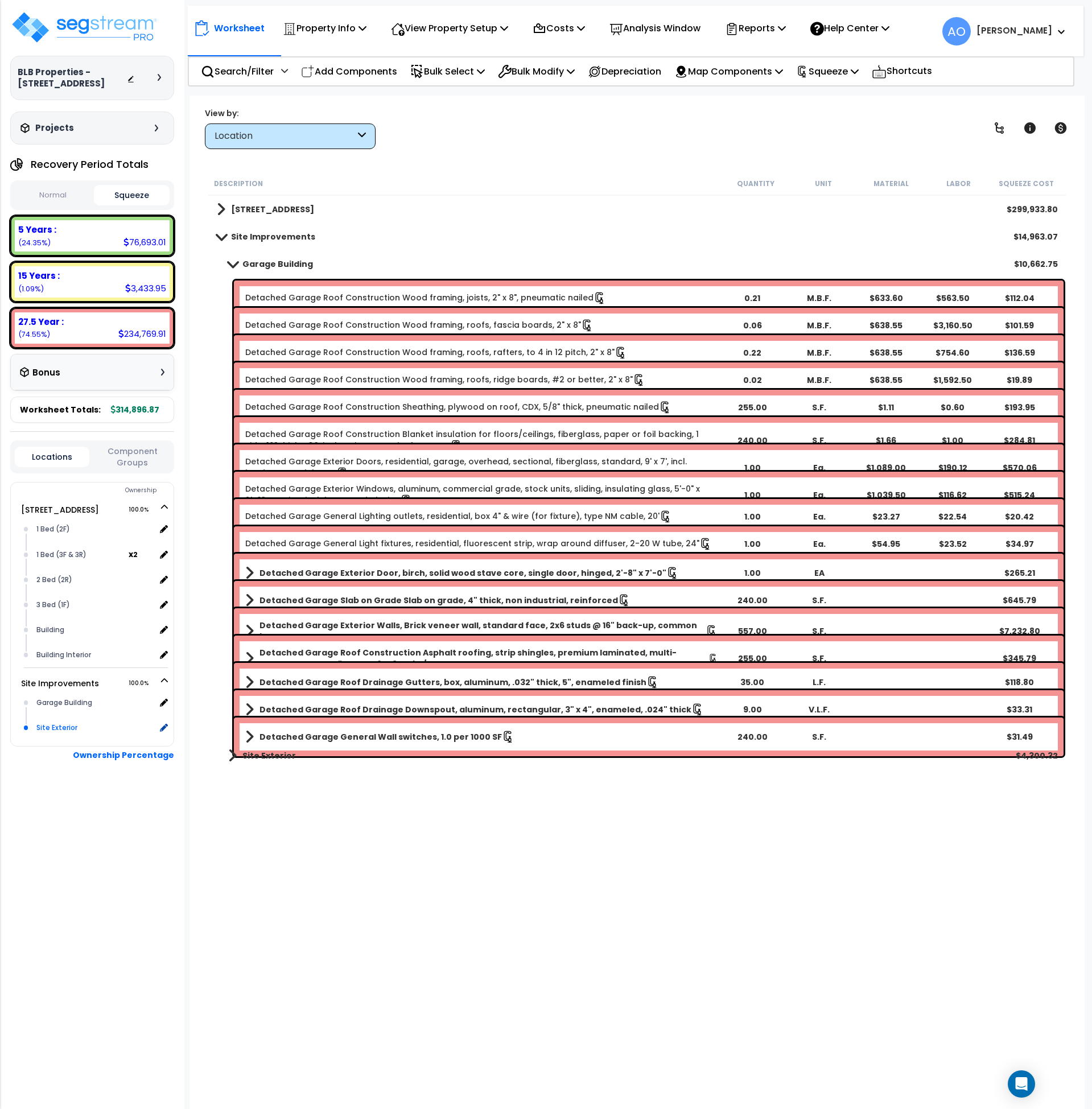
click at [63, 726] on div "Site Exterior" at bounding box center [95, 728] width 122 height 14
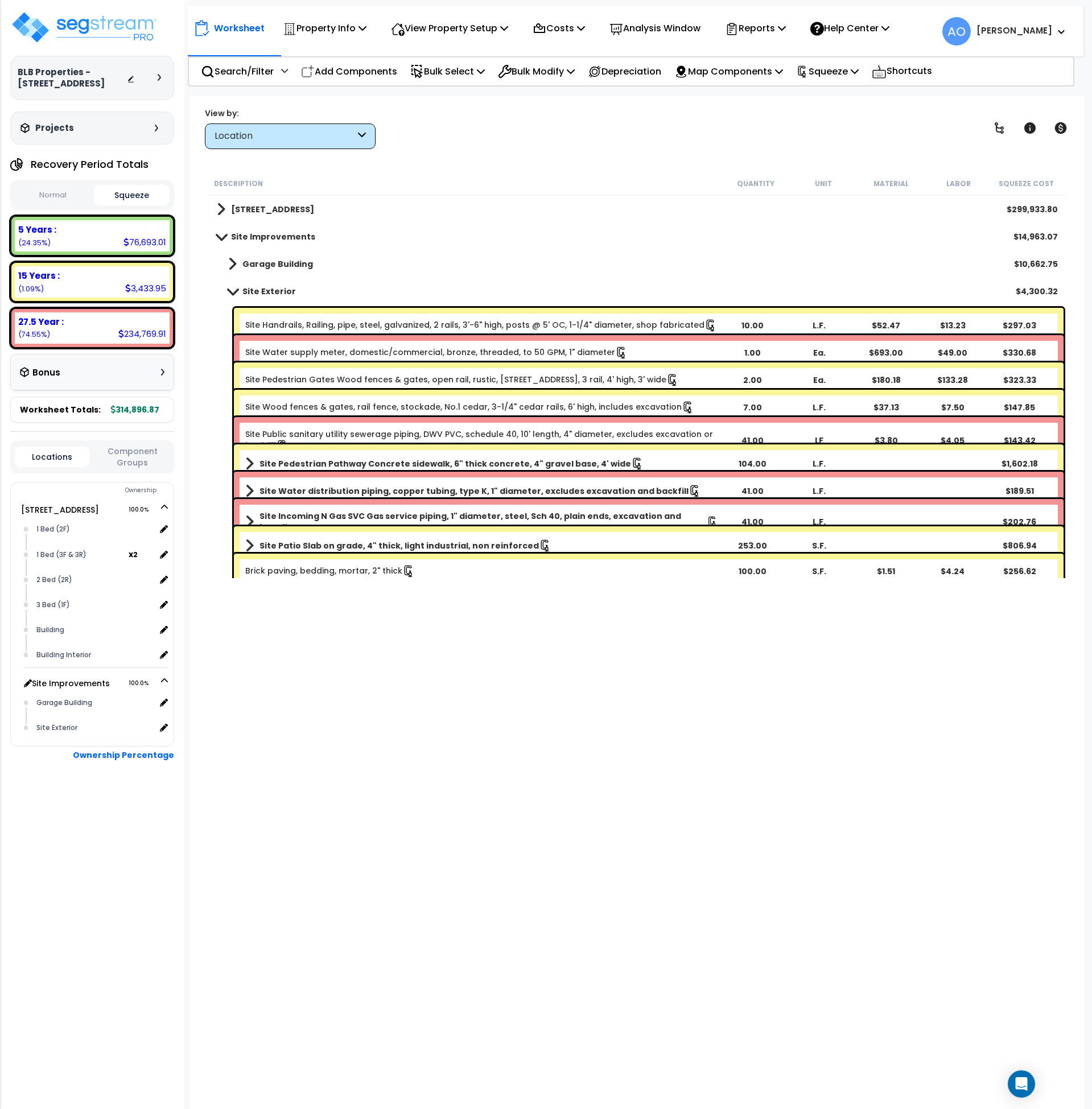
drag, startPoint x: 65, startPoint y: 707, endPoint x: 66, endPoint y: 686, distance: 21.0
click at [66, 707] on div "Garage Building" at bounding box center [95, 703] width 122 height 14
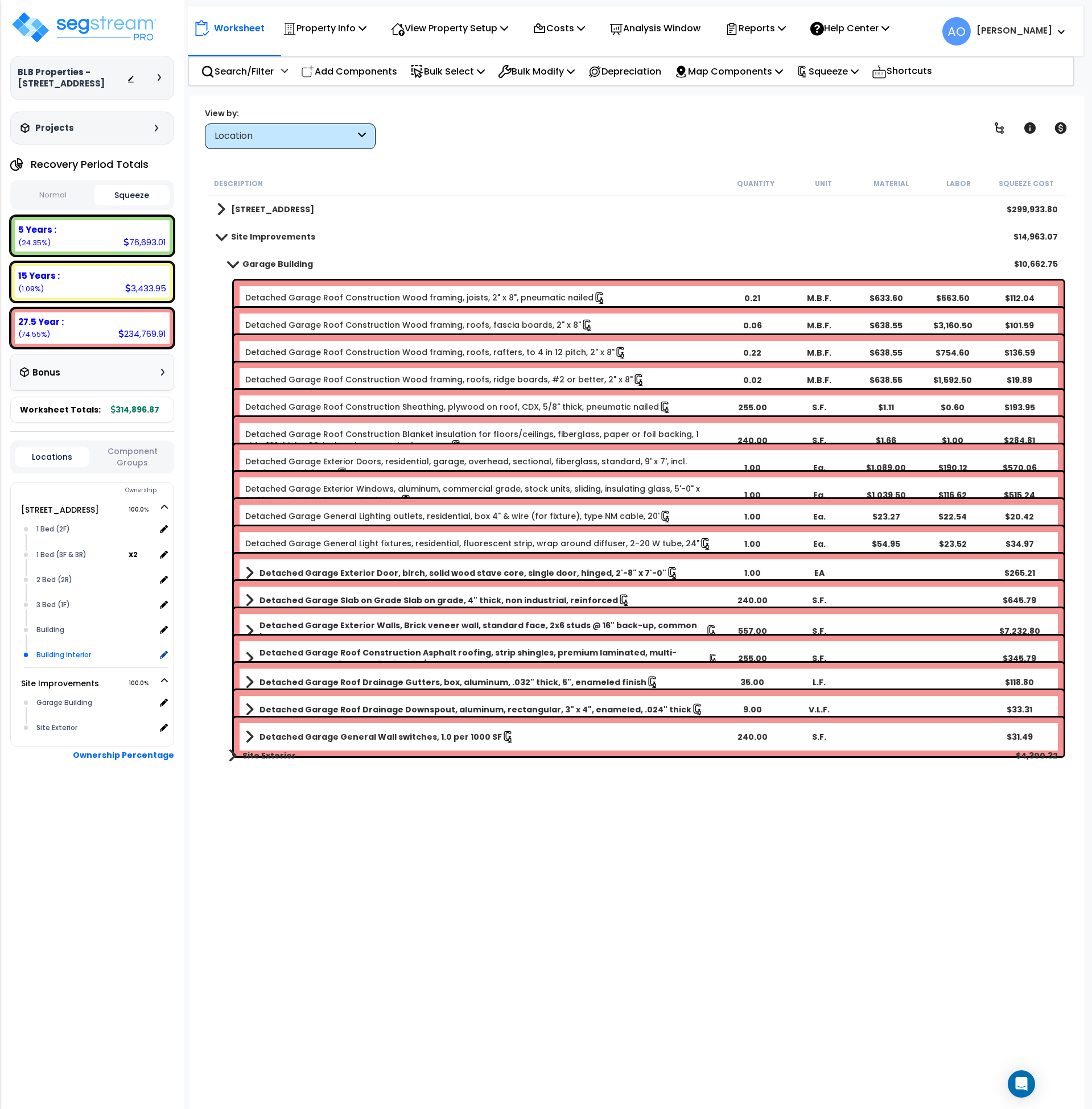
click at [64, 651] on div "Building Interior" at bounding box center [95, 655] width 122 height 14
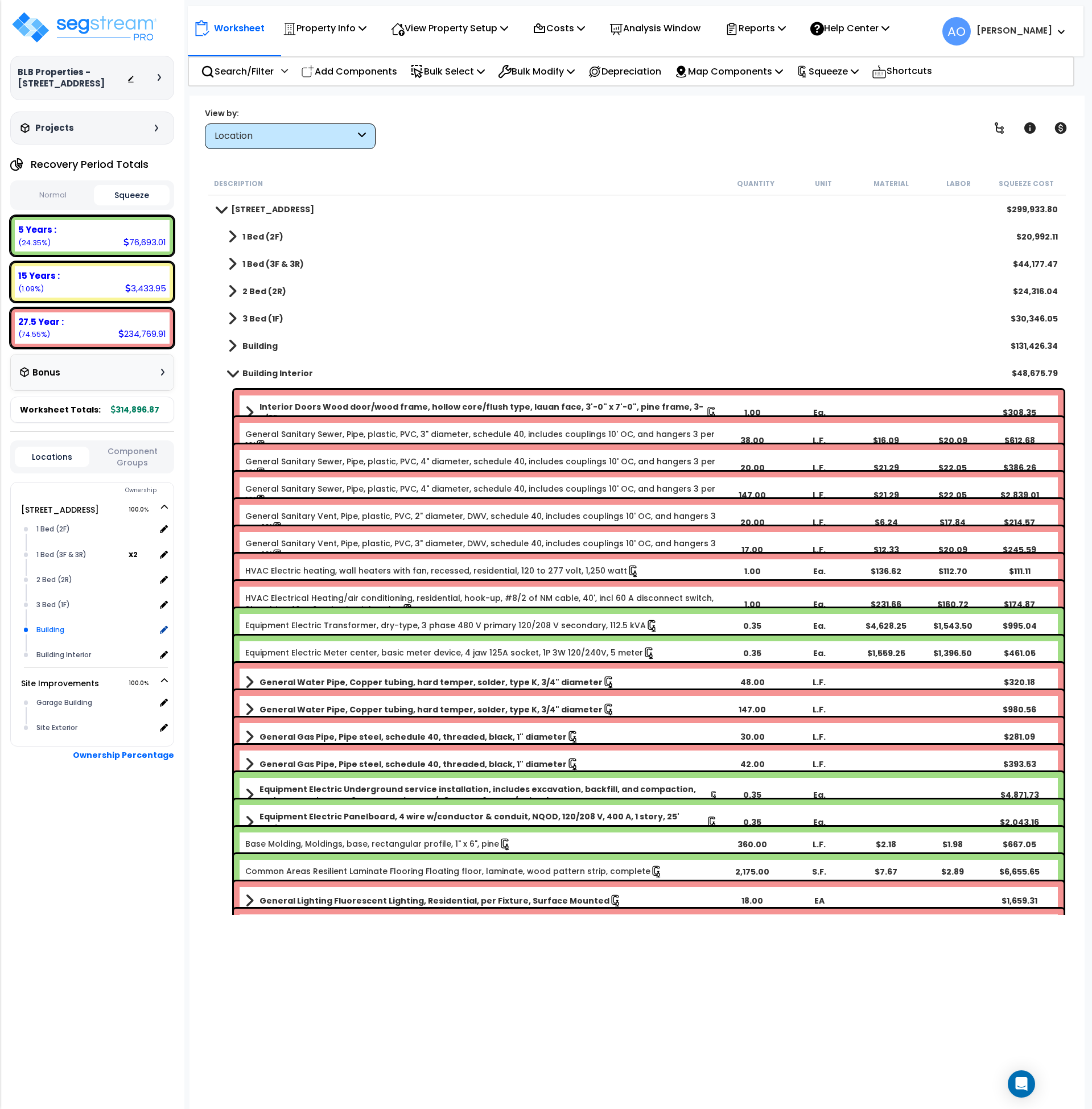
click at [59, 629] on div "Building" at bounding box center [95, 630] width 122 height 14
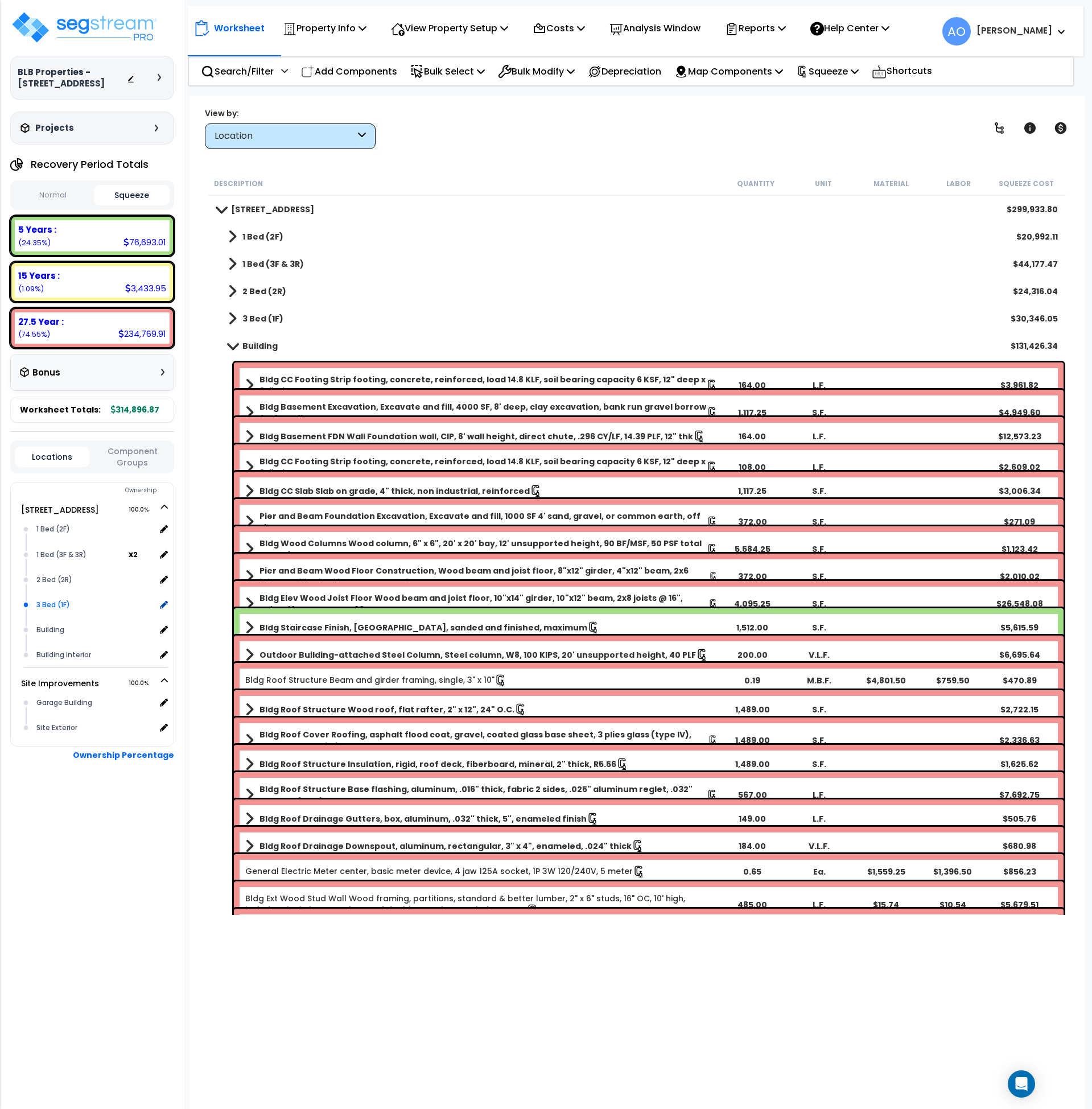
click at [58, 598] on div "3 Bed (1F)" at bounding box center [95, 605] width 122 height 14
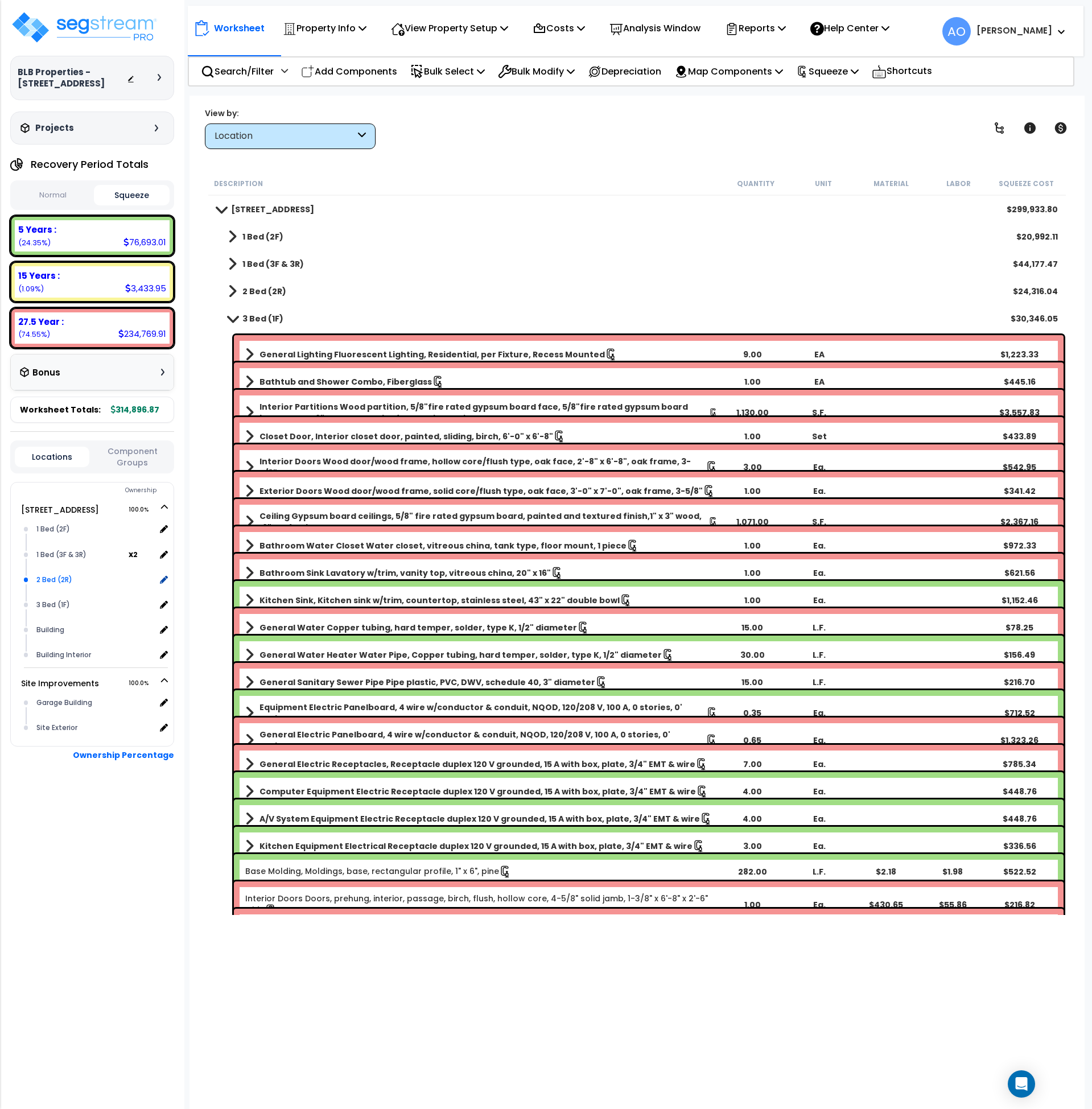
click at [58, 575] on div "2 Bed (2R)" at bounding box center [95, 580] width 122 height 14
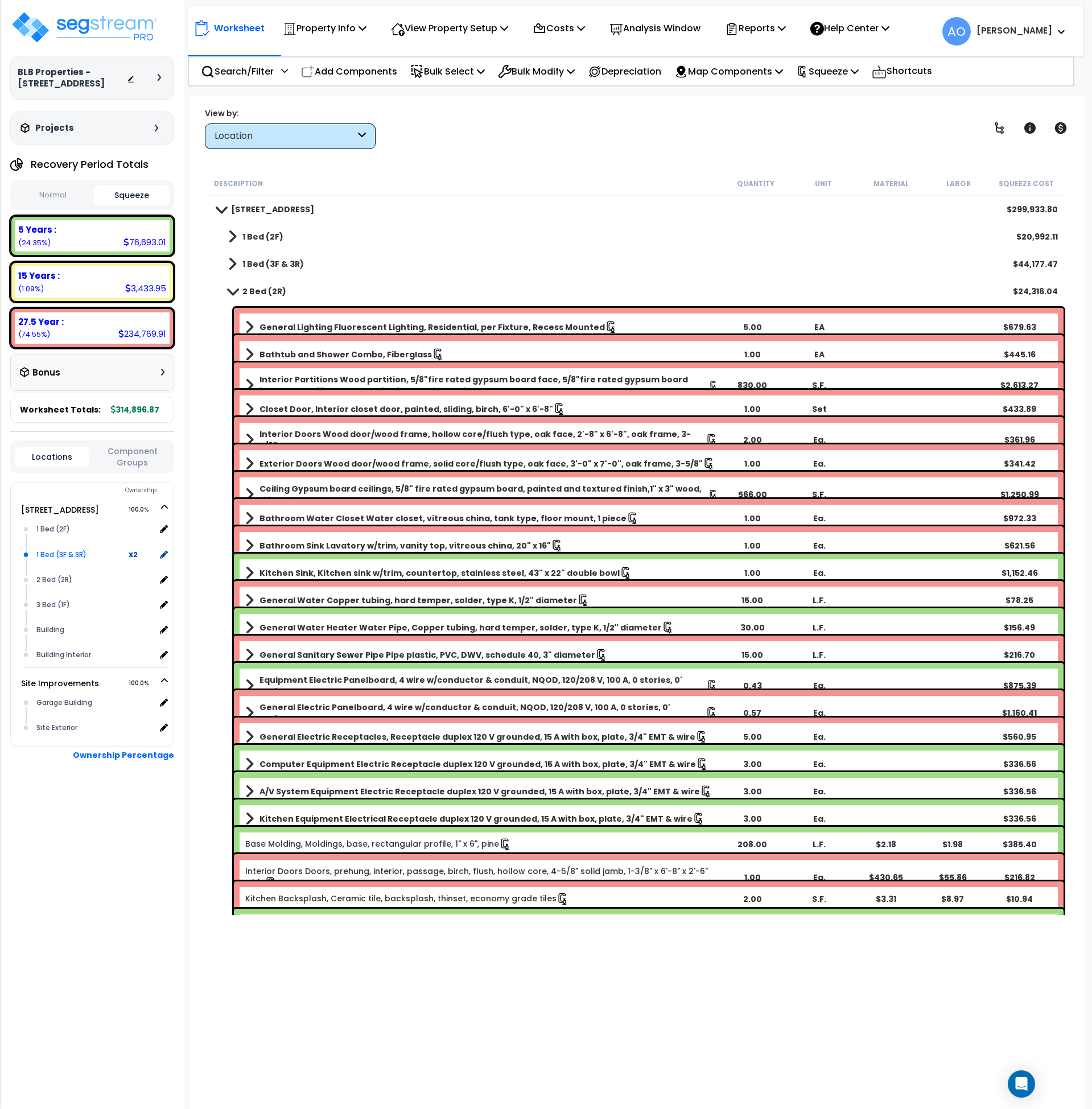
click at [59, 552] on div "1 Bed (3F & 3R)" at bounding box center [81, 555] width 95 height 14
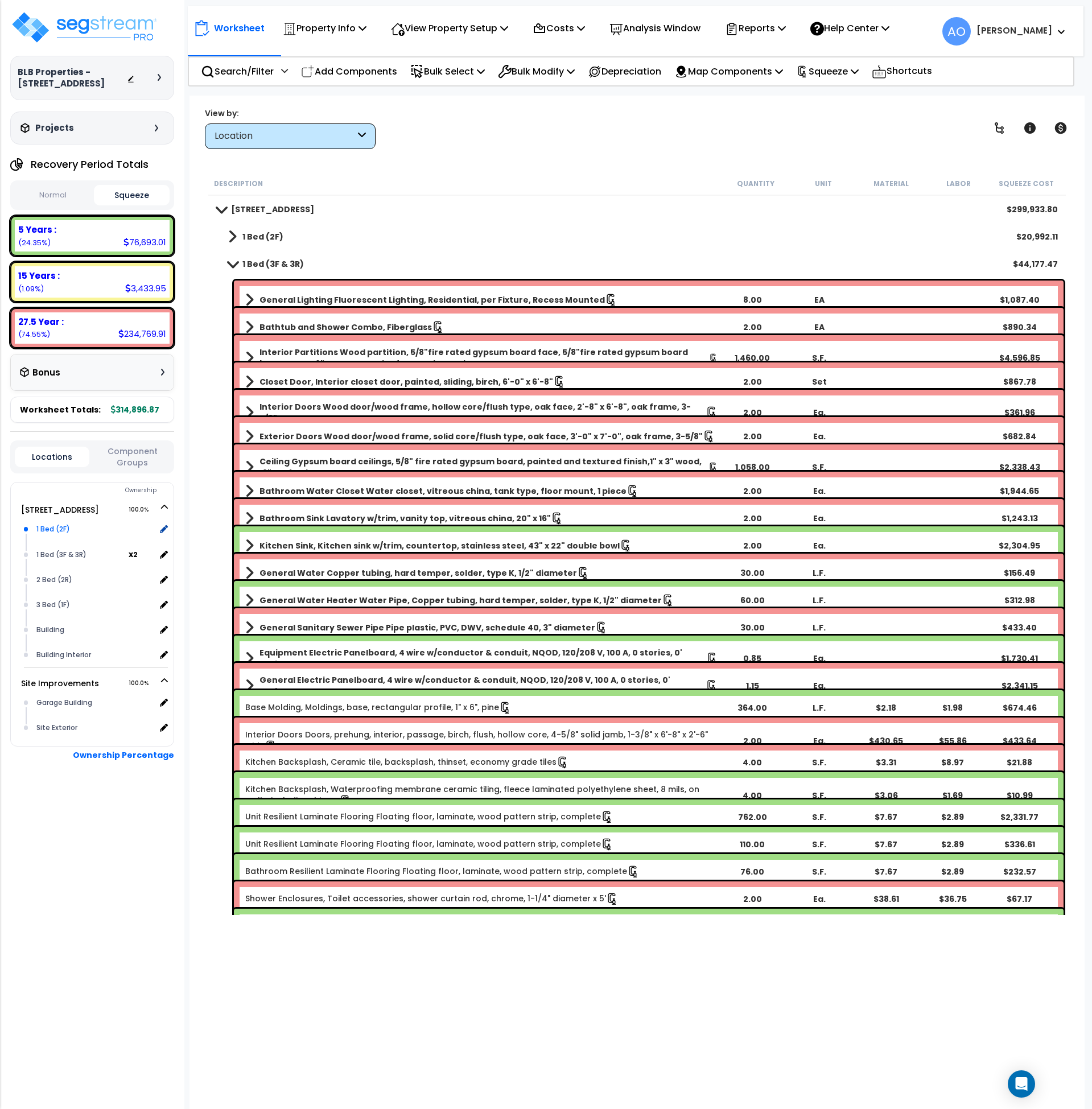
click at [53, 529] on div "1 Bed (2F)" at bounding box center [95, 529] width 122 height 14
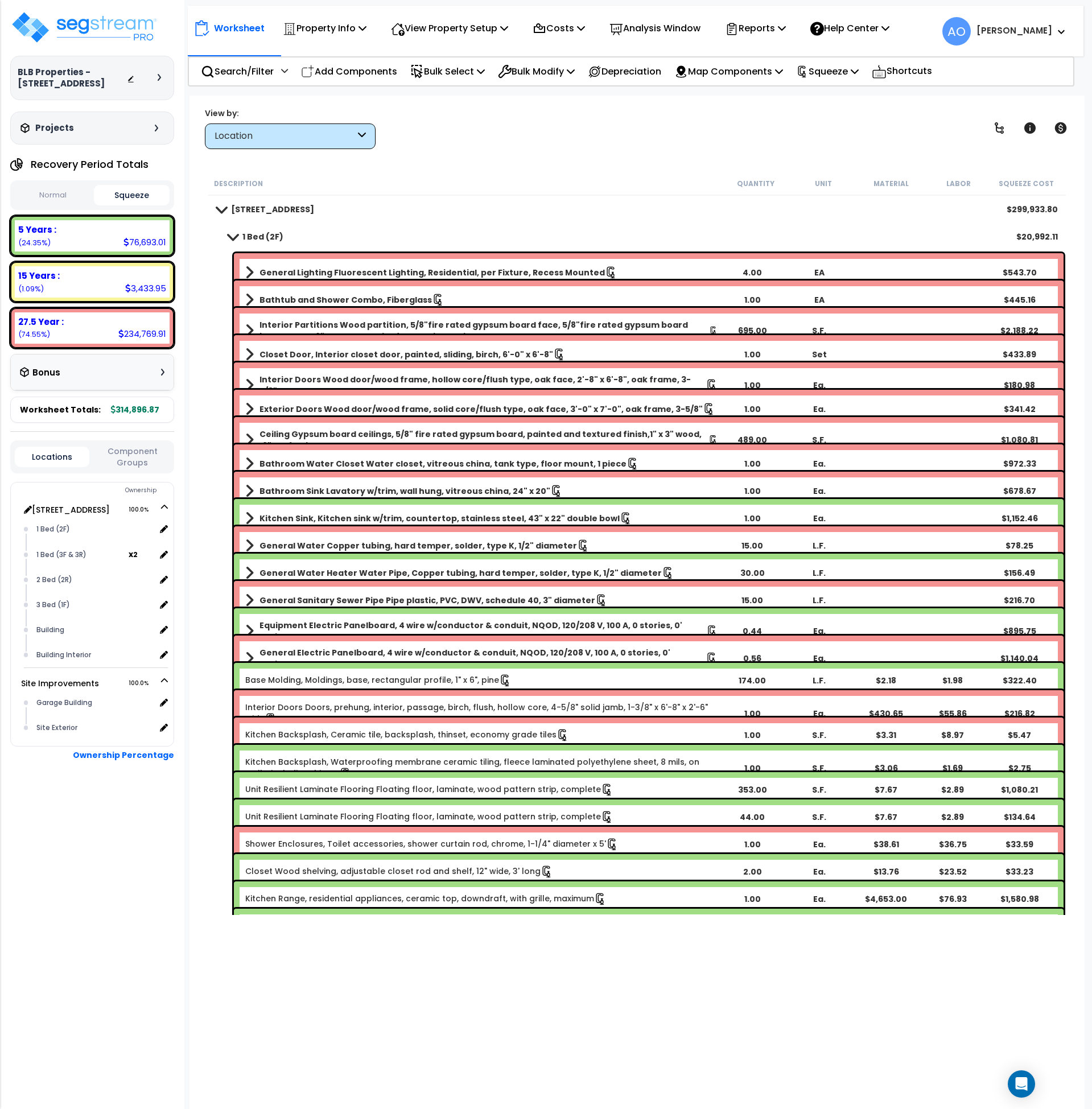
click at [160, 508] on span "200 South 6th Street 100.0%" at bounding box center [102, 510] width 132 height 14
click at [165, 505] on icon at bounding box center [165, 507] width 7 height 8
click at [165, 506] on icon at bounding box center [164, 507] width 8 height 7
click at [647, 20] on p "Analysis Window" at bounding box center [654, 28] width 91 height 15
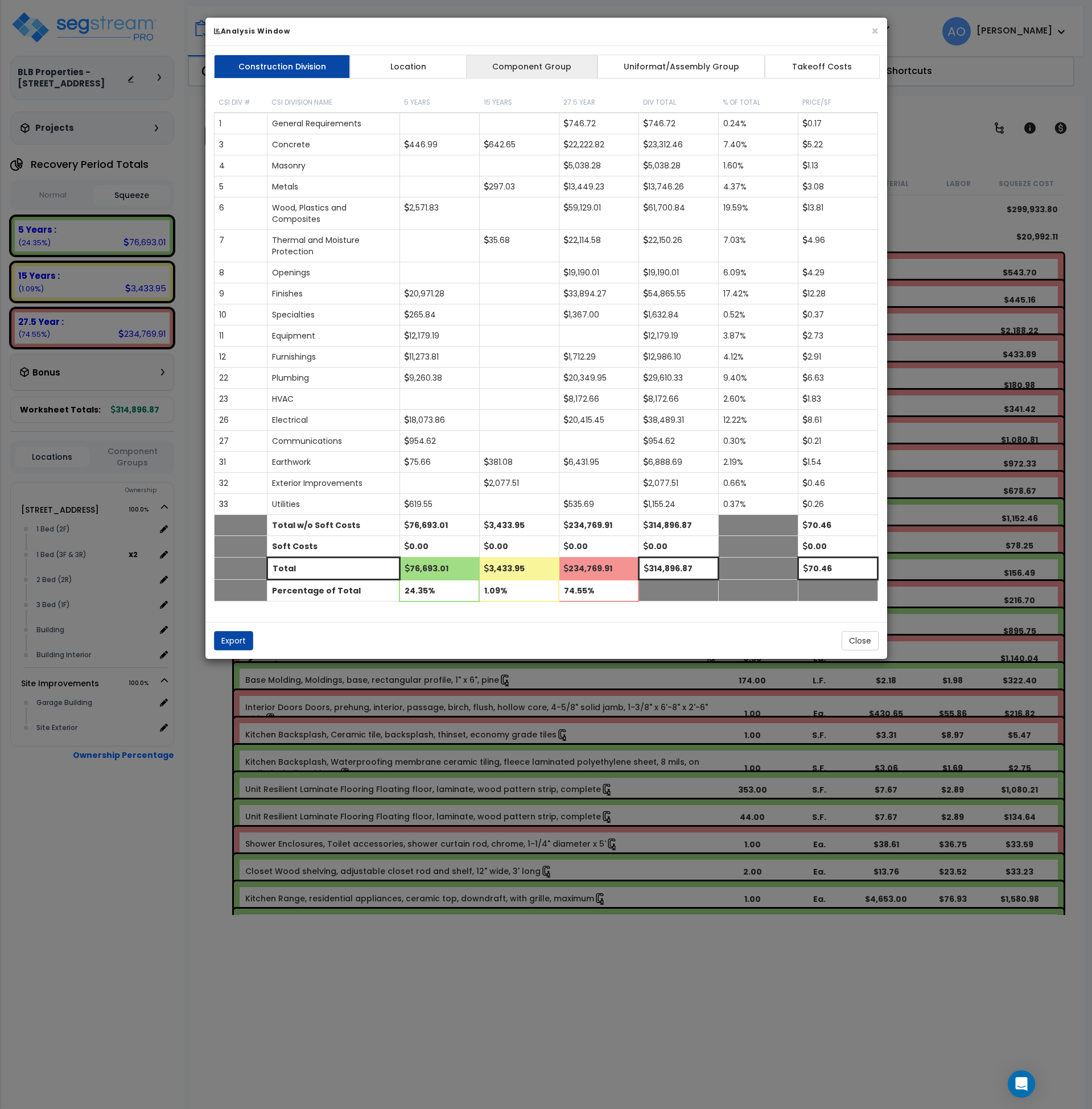
click at [535, 62] on link "Component Group" at bounding box center [532, 66] width 132 height 24
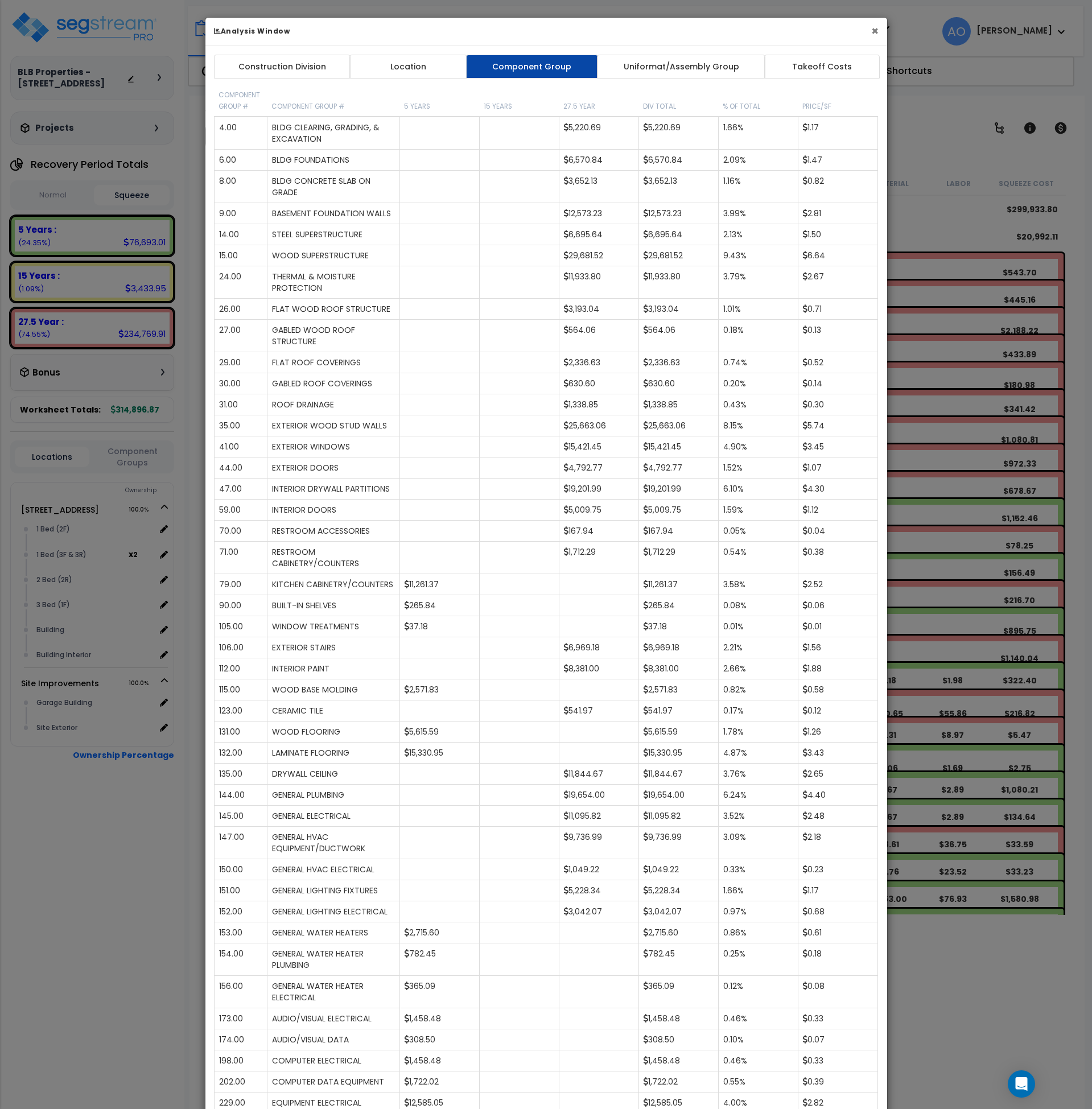
click at [875, 34] on button "×" at bounding box center [875, 31] width 8 height 12
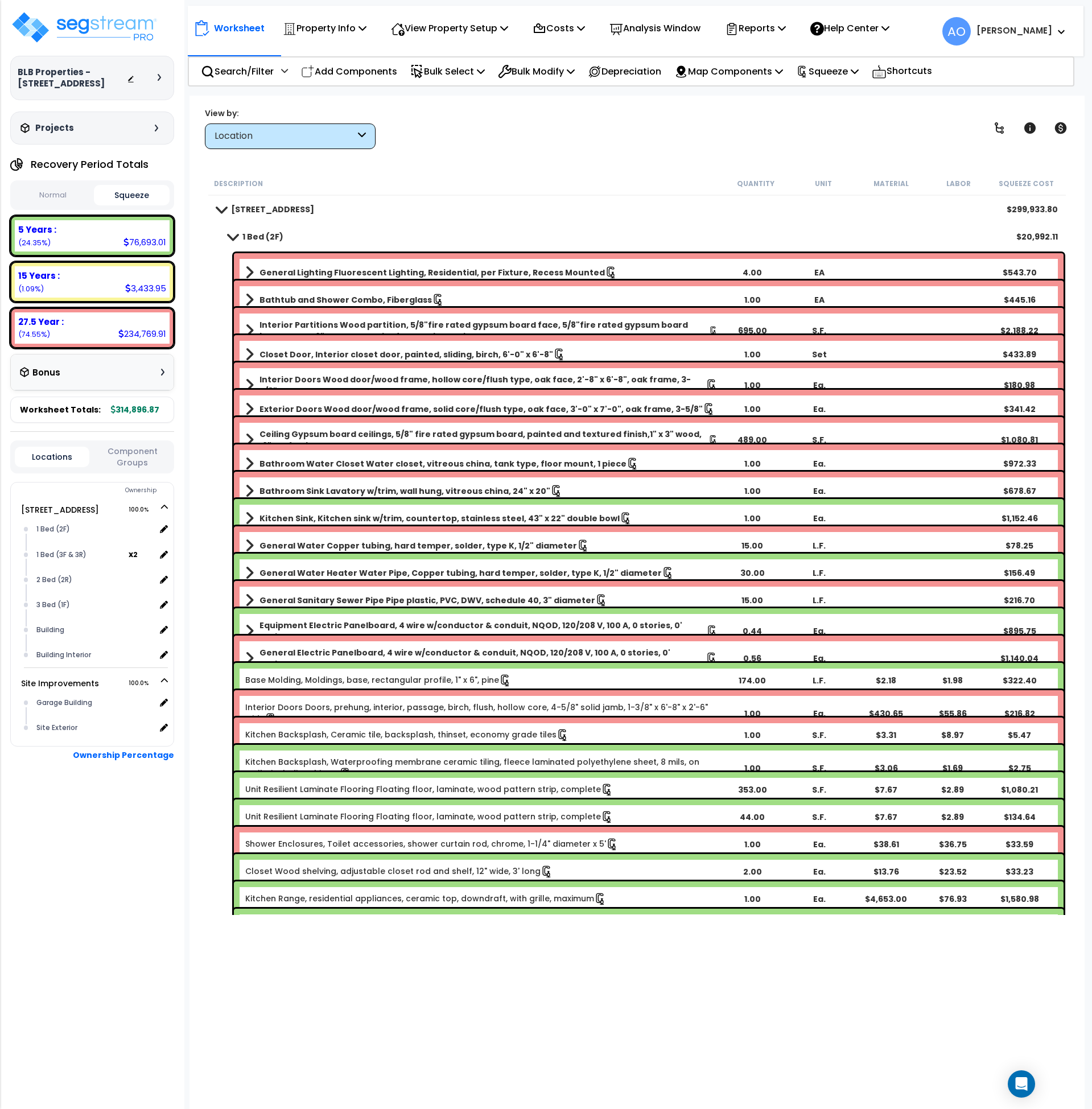
click at [620, 160] on div "Worksheet Property Info Property Setup Add Property Unit Template property Clon…" at bounding box center [637, 650] width 896 height 1109
click at [120, 26] on img at bounding box center [84, 27] width 148 height 34
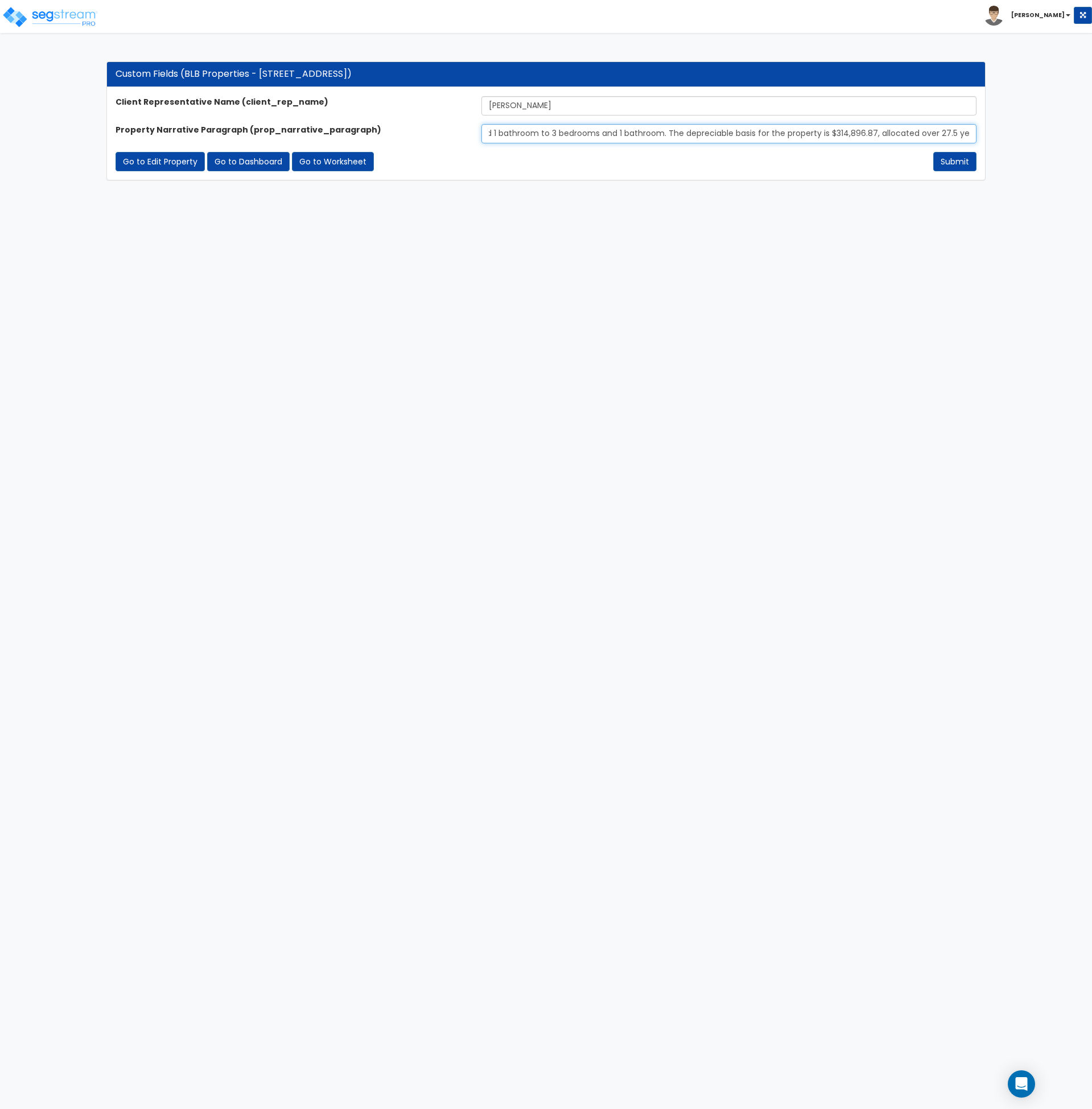
scroll to position [0, 690]
drag, startPoint x: 798, startPoint y: 134, endPoint x: 973, endPoint y: 134, distance: 175.0
click at [973, 134] on input "The subject property is a multi-family home, spanning 4,469 square feet, servin…" at bounding box center [730, 133] width 496 height 20
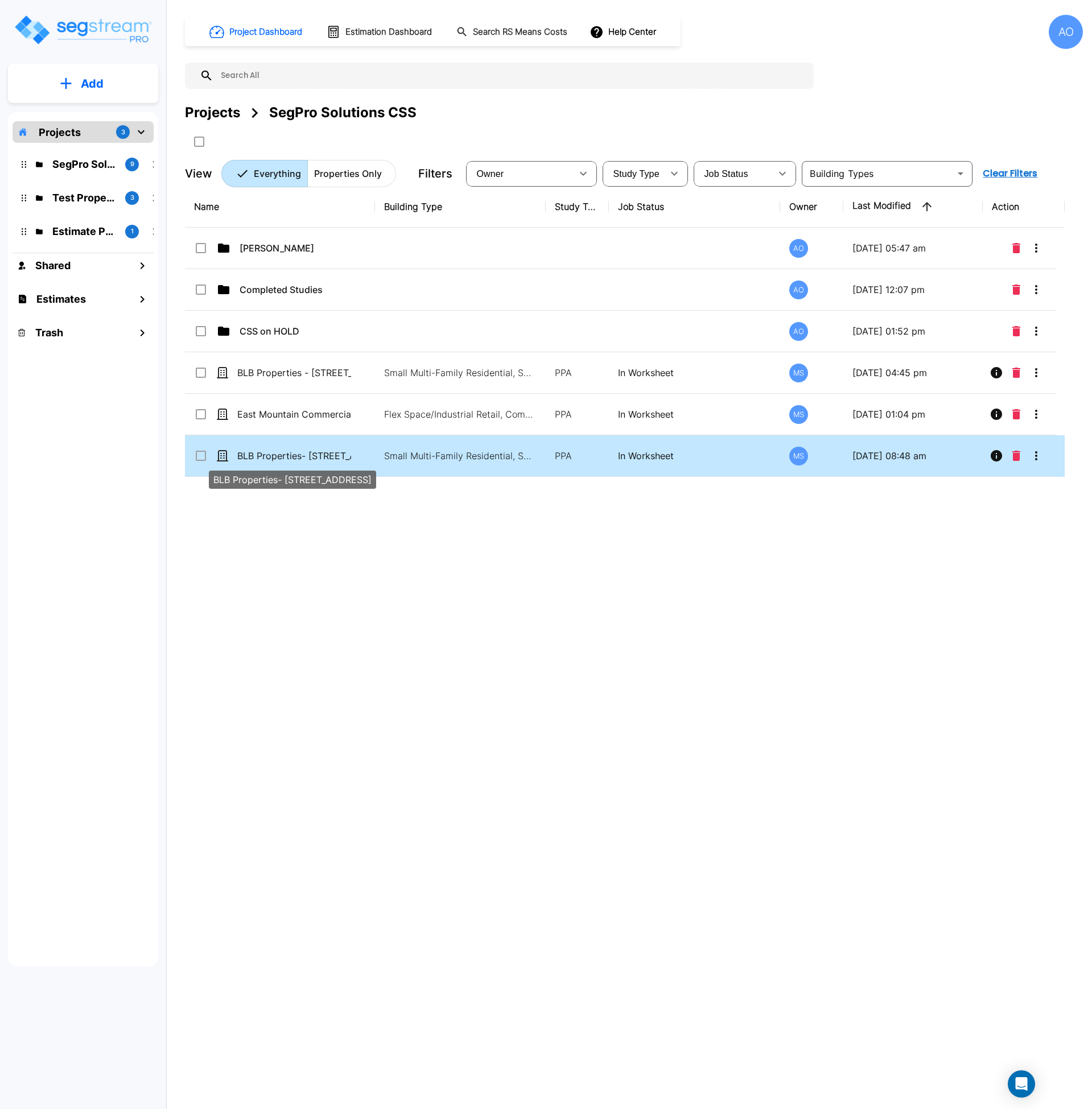
click at [276, 457] on p "BLB Properties- [STREET_ADDRESS]" at bounding box center [294, 456] width 114 height 14
checkbox input "true"
click at [276, 457] on p "BLB Properties- [STREET_ADDRESS]" at bounding box center [294, 456] width 114 height 14
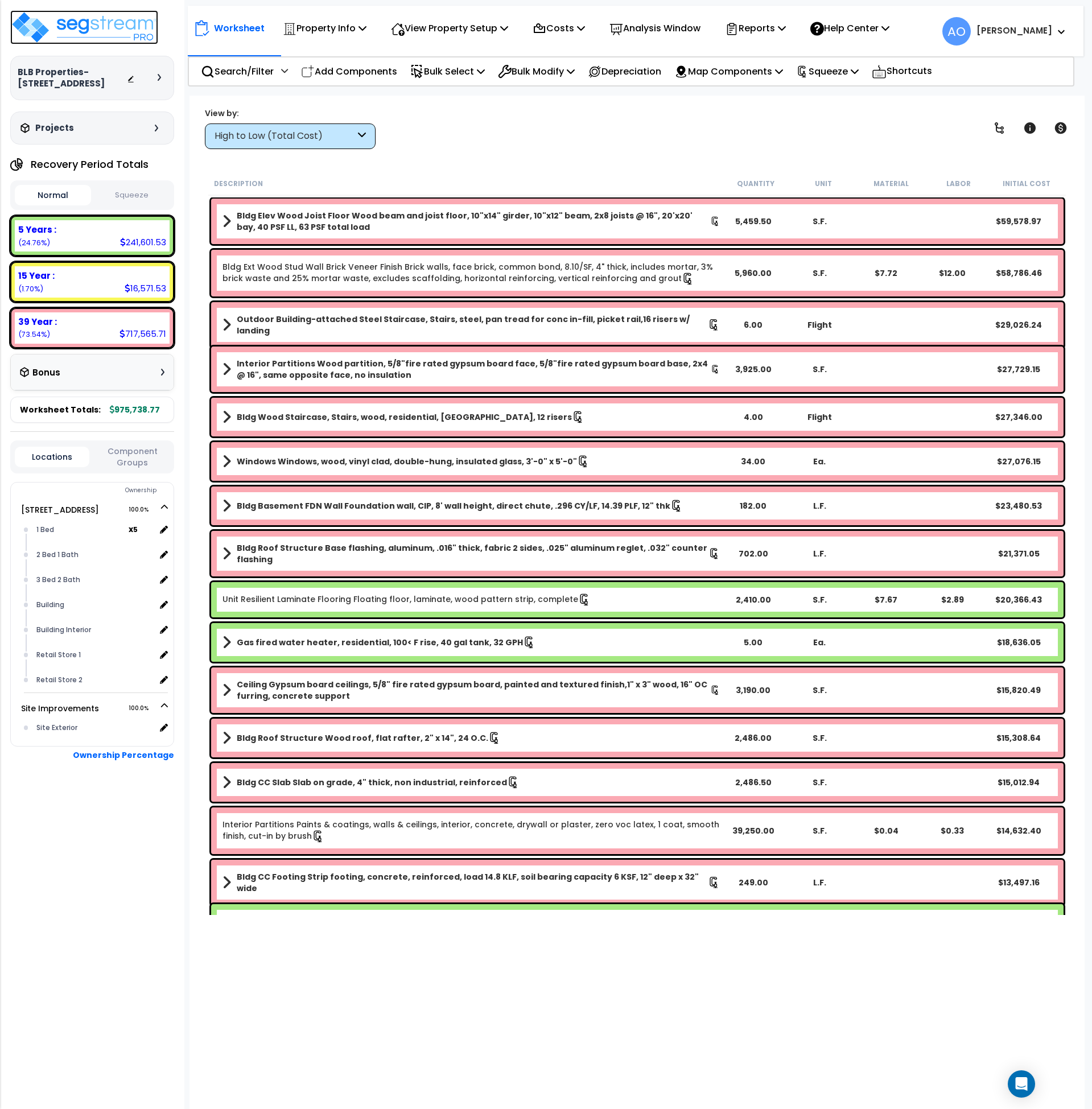
click at [68, 24] on img at bounding box center [84, 27] width 148 height 34
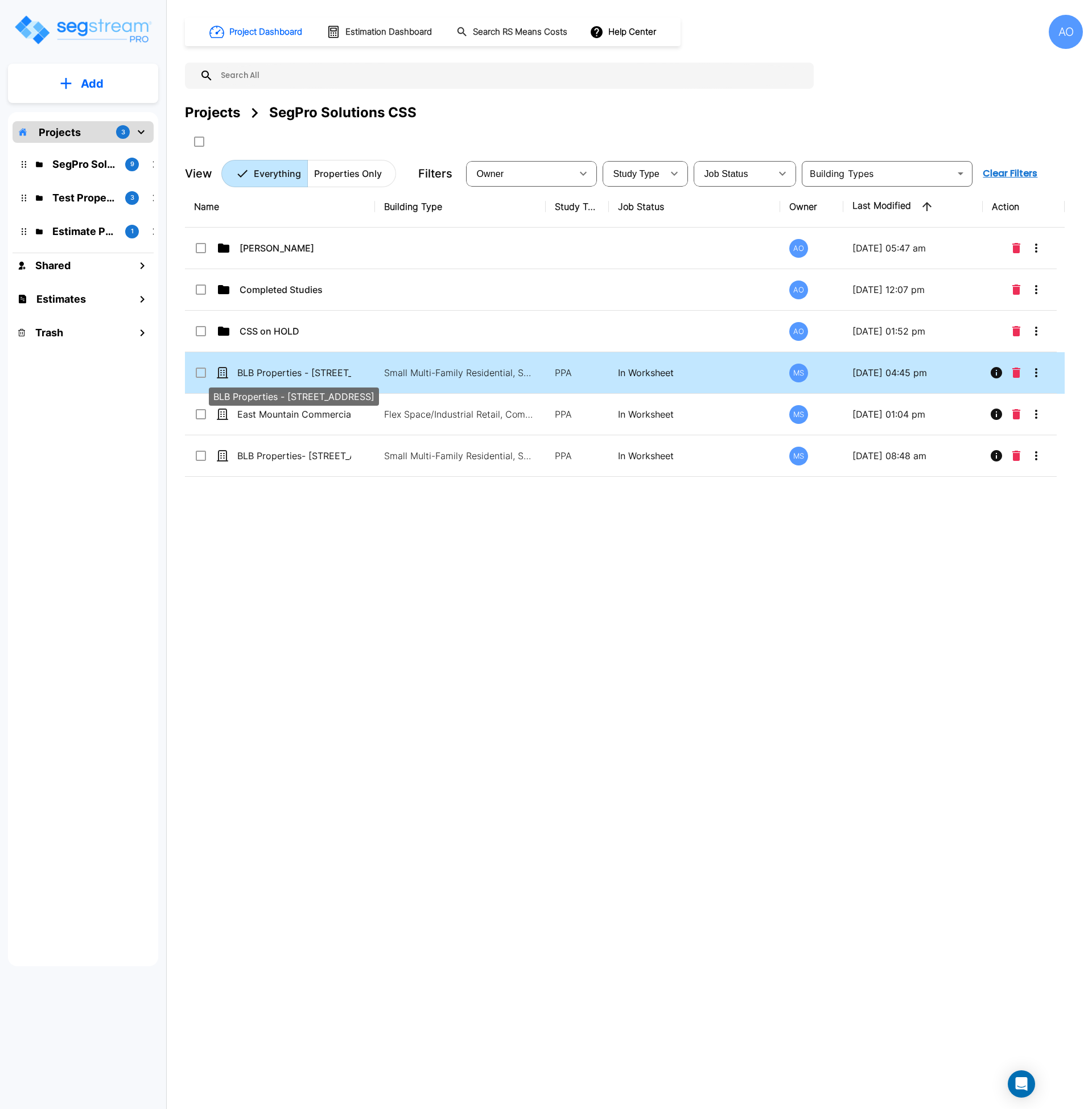
click at [311, 374] on p "BLB Properties - [STREET_ADDRESS]" at bounding box center [294, 372] width 114 height 14
checkbox input "true"
click at [311, 374] on p "BLB Properties - [STREET_ADDRESS]" at bounding box center [294, 372] width 114 height 14
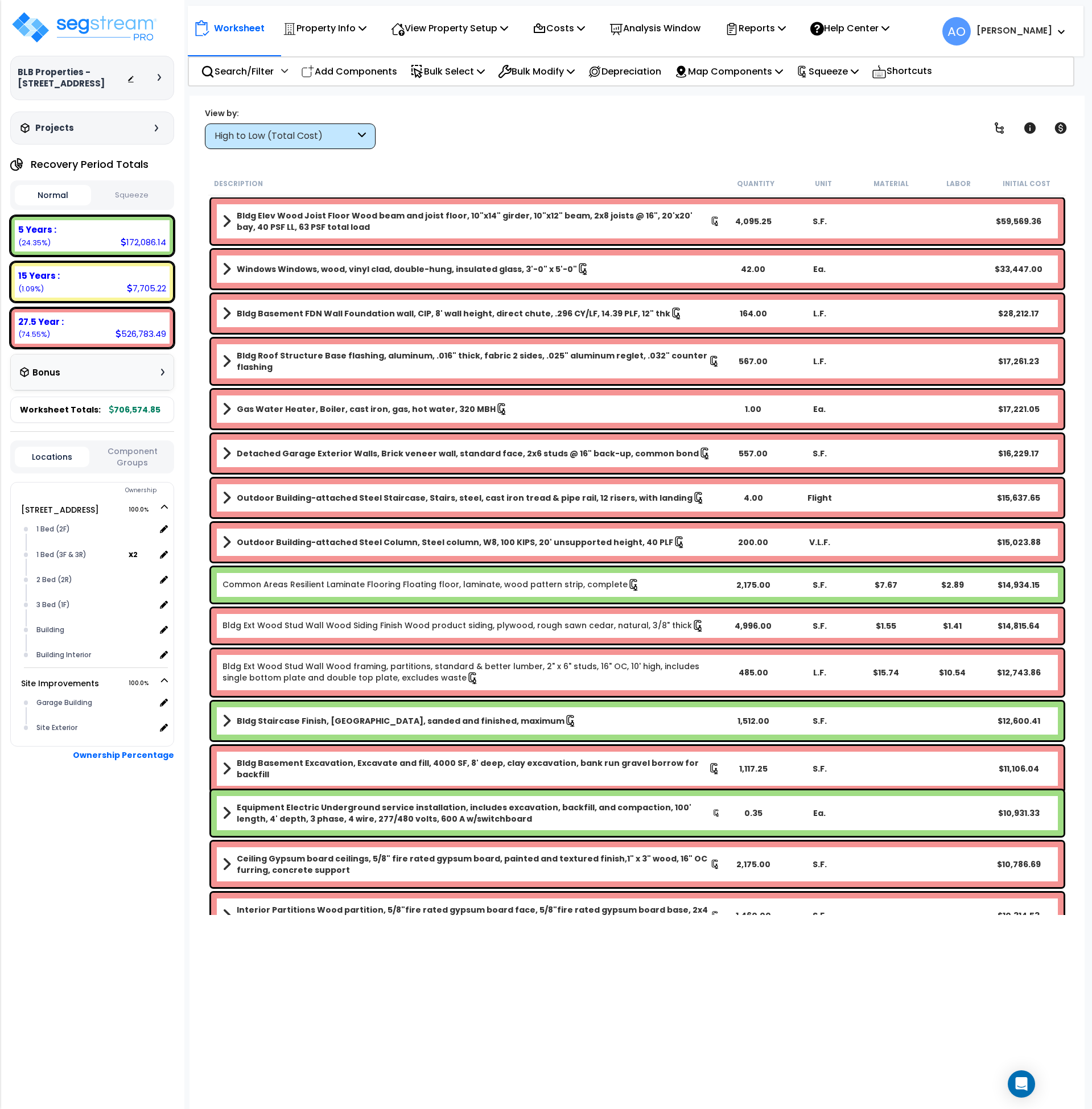
click at [134, 196] on button "Squeeze" at bounding box center [132, 195] width 76 height 20
click at [346, 29] on p "Property Info" at bounding box center [324, 28] width 84 height 15
click at [1039, 179] on small "Squeeze Cost" at bounding box center [1026, 183] width 55 height 9
click at [1061, 128] on icon at bounding box center [1061, 127] width 12 height 11
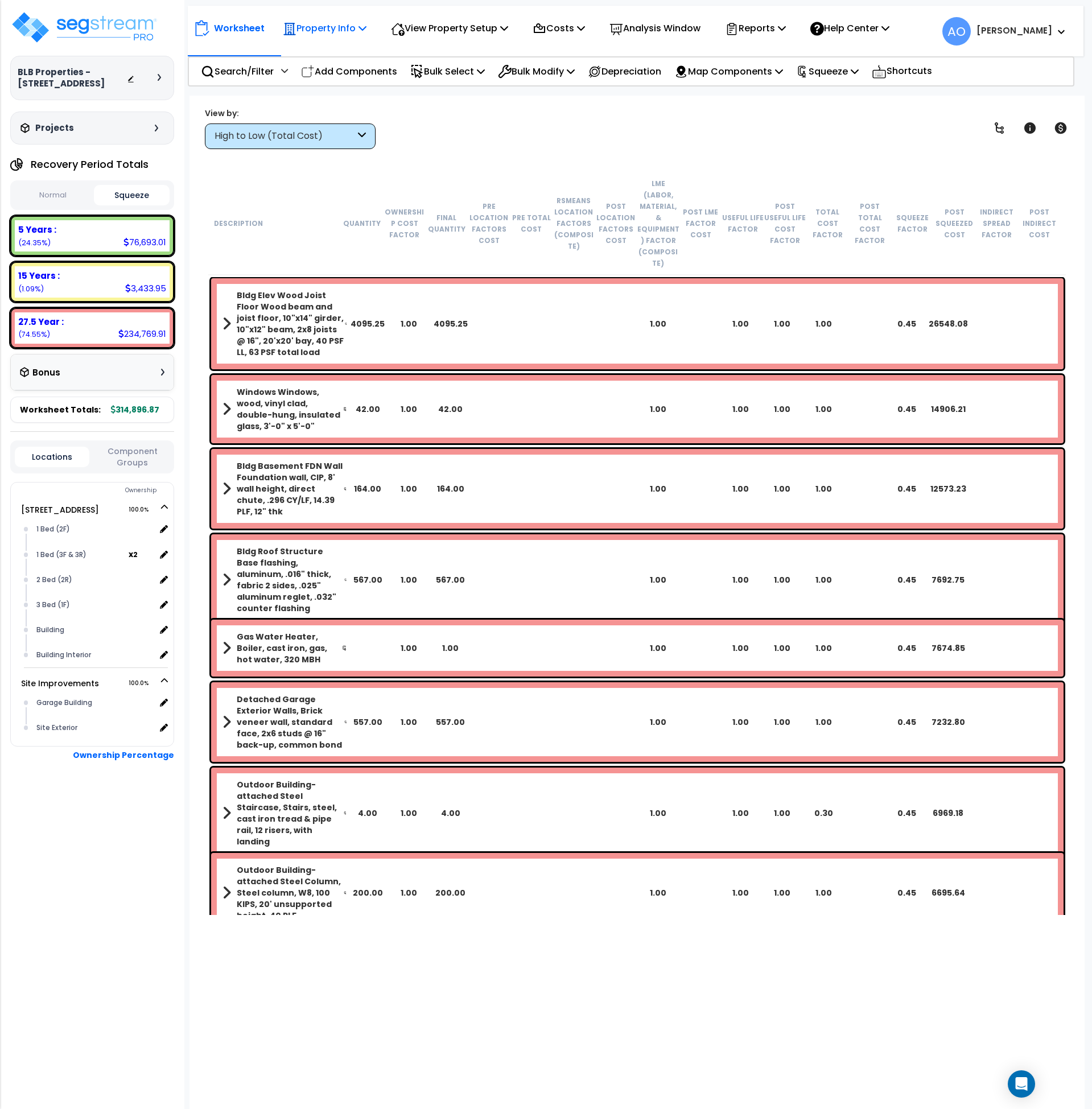
click at [340, 14] on div "Worksheet Property Info Property Setup Add Property Unit Template property Clon…" at bounding box center [636, 25] width 896 height 40
click at [339, 23] on p "Property Info" at bounding box center [324, 28] width 84 height 15
click at [325, 51] on link "Property Setup" at bounding box center [333, 53] width 113 height 23
click at [777, 20] on div "Reports" at bounding box center [756, 28] width 61 height 27
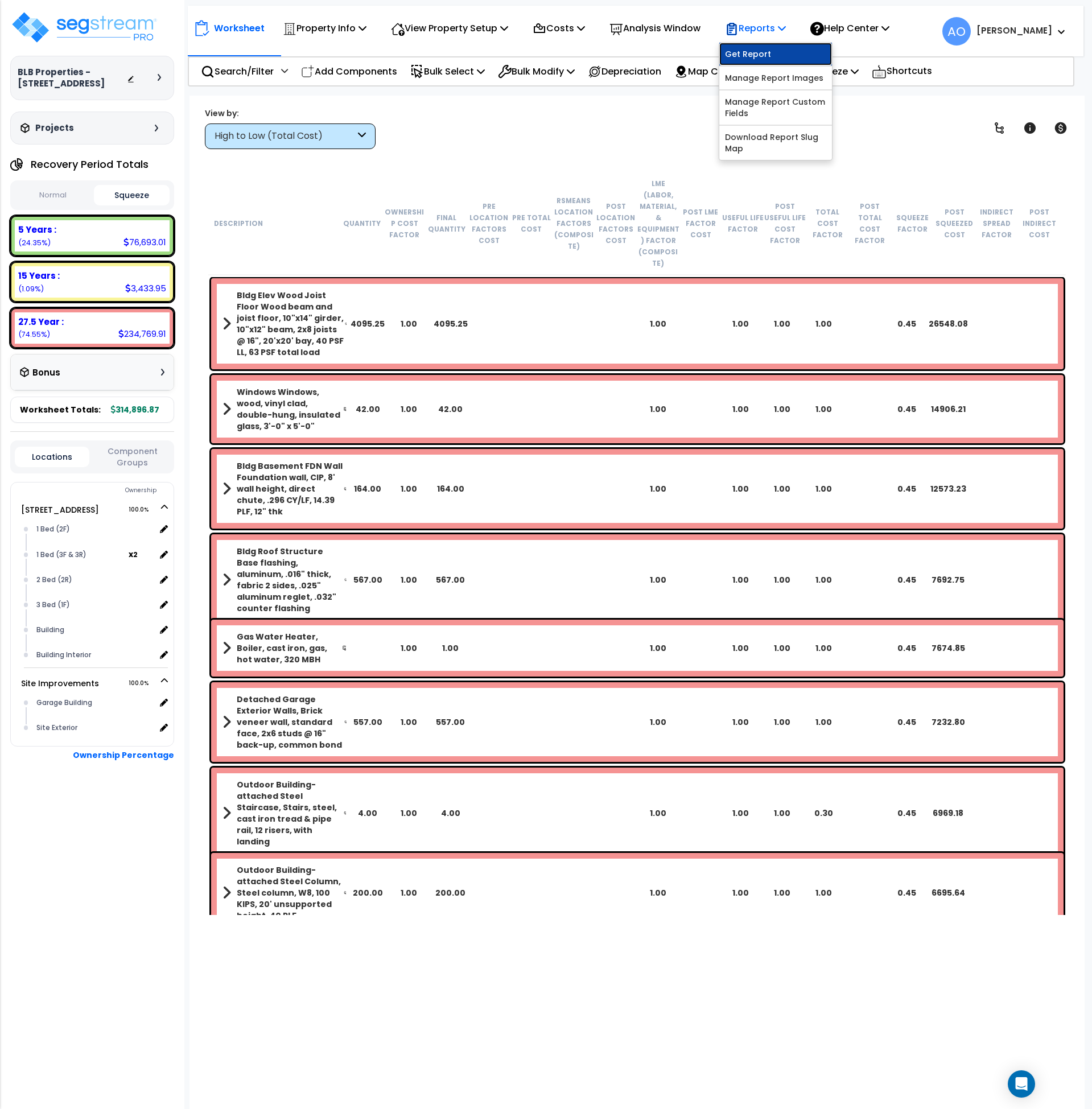
click at [763, 52] on link "Get Report" at bounding box center [776, 53] width 113 height 23
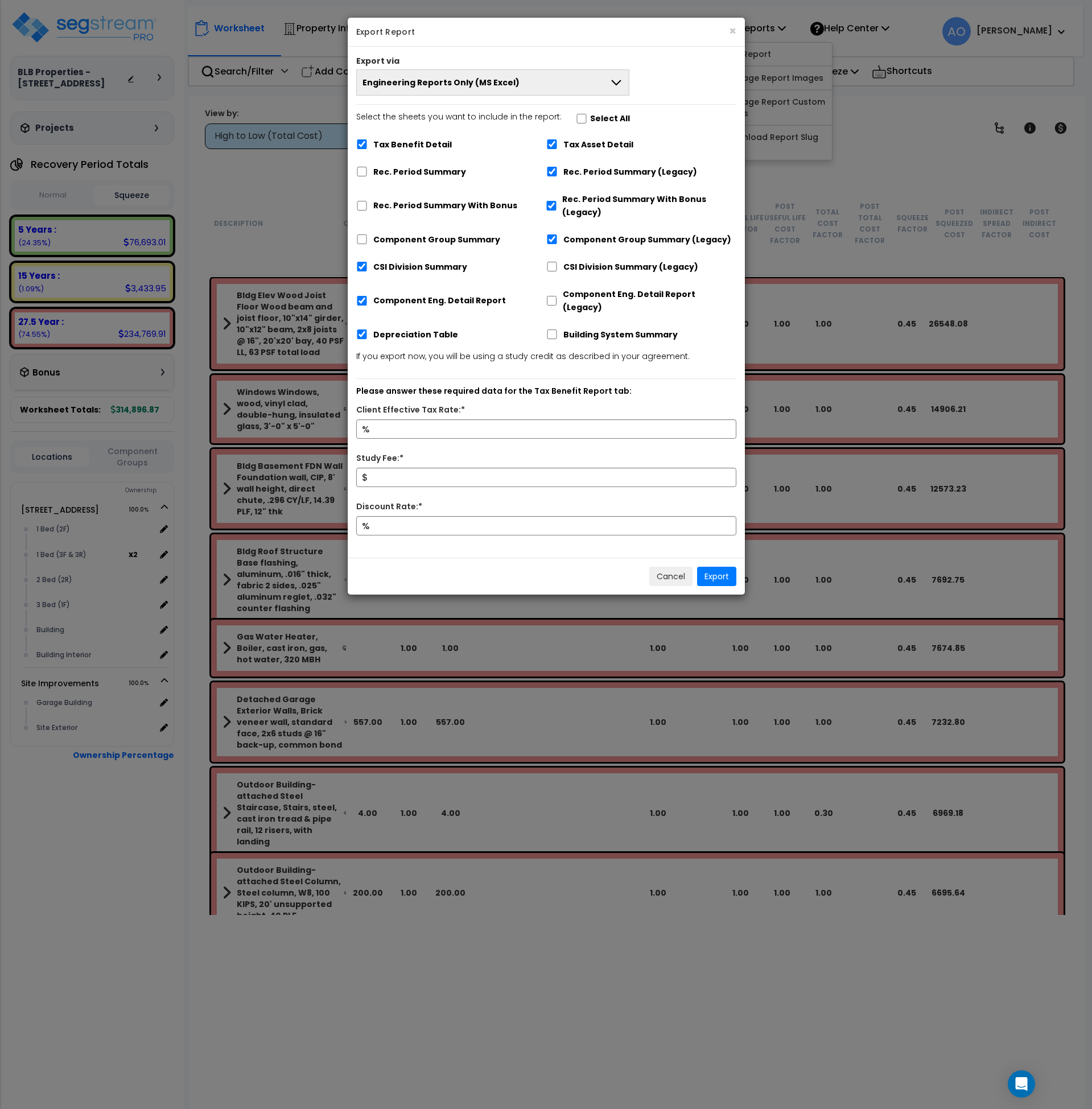
click at [390, 83] on span "Engineering Reports Only (MS Excel)" at bounding box center [440, 82] width 157 height 11
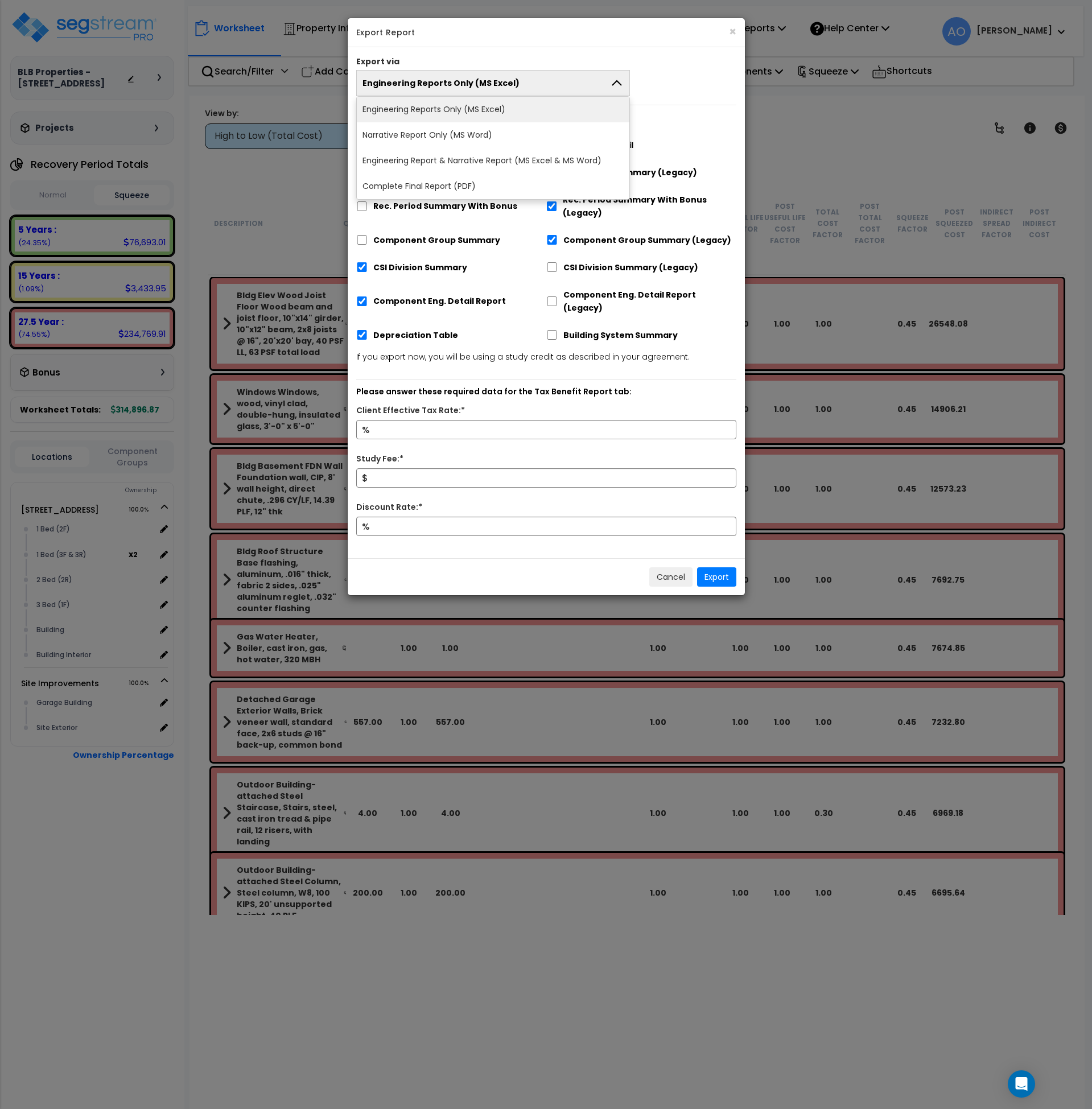
click at [420, 187] on li "Complete Final Report (PDF)" at bounding box center [493, 187] width 272 height 25
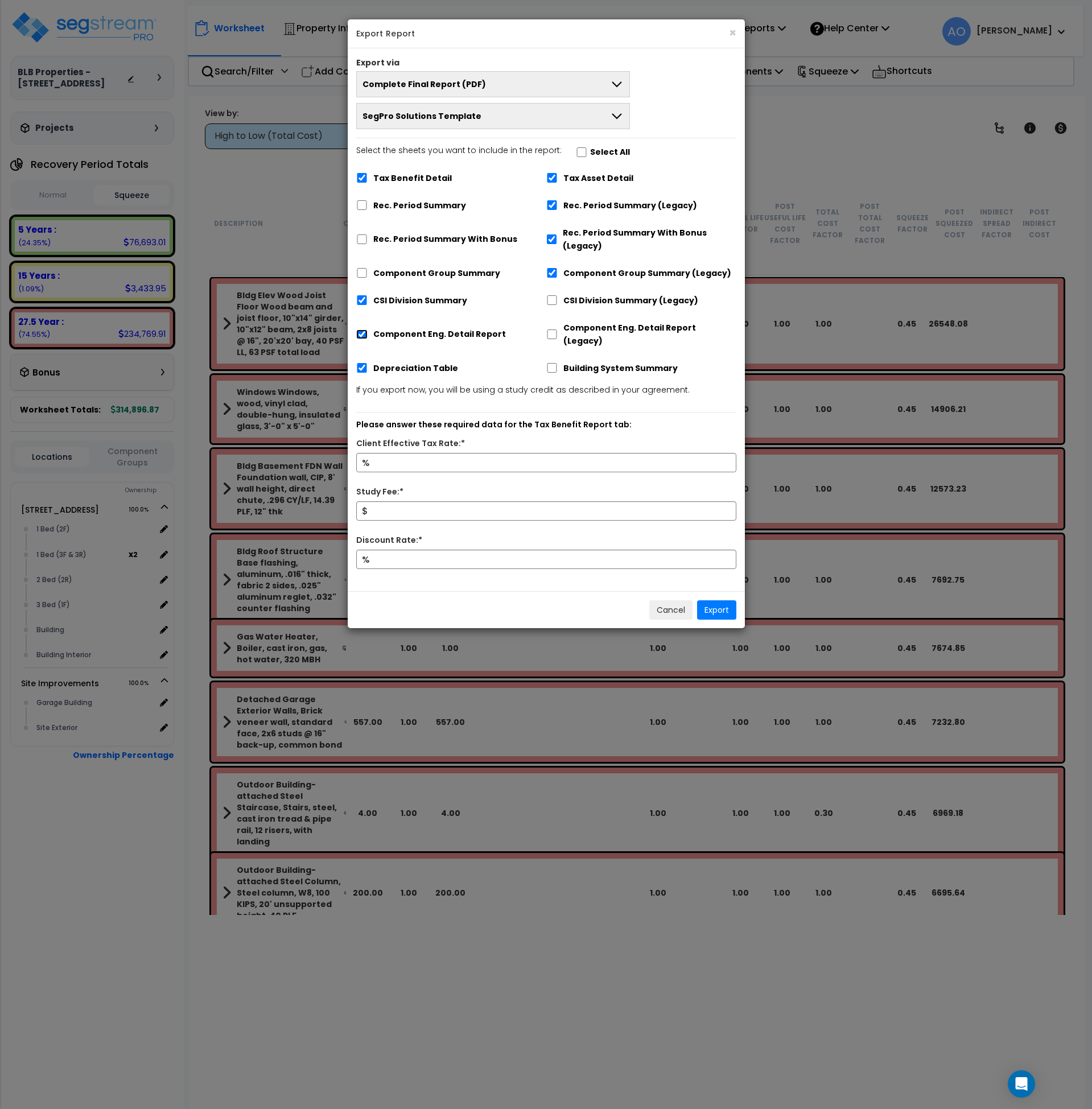
click at [361, 329] on input "Component Eng. Detail Report" at bounding box center [361, 333] width 11 height 9
checkbox input "false"
click at [362, 177] on input "Tax Benefit Detail" at bounding box center [361, 177] width 11 height 9
checkbox input "false"
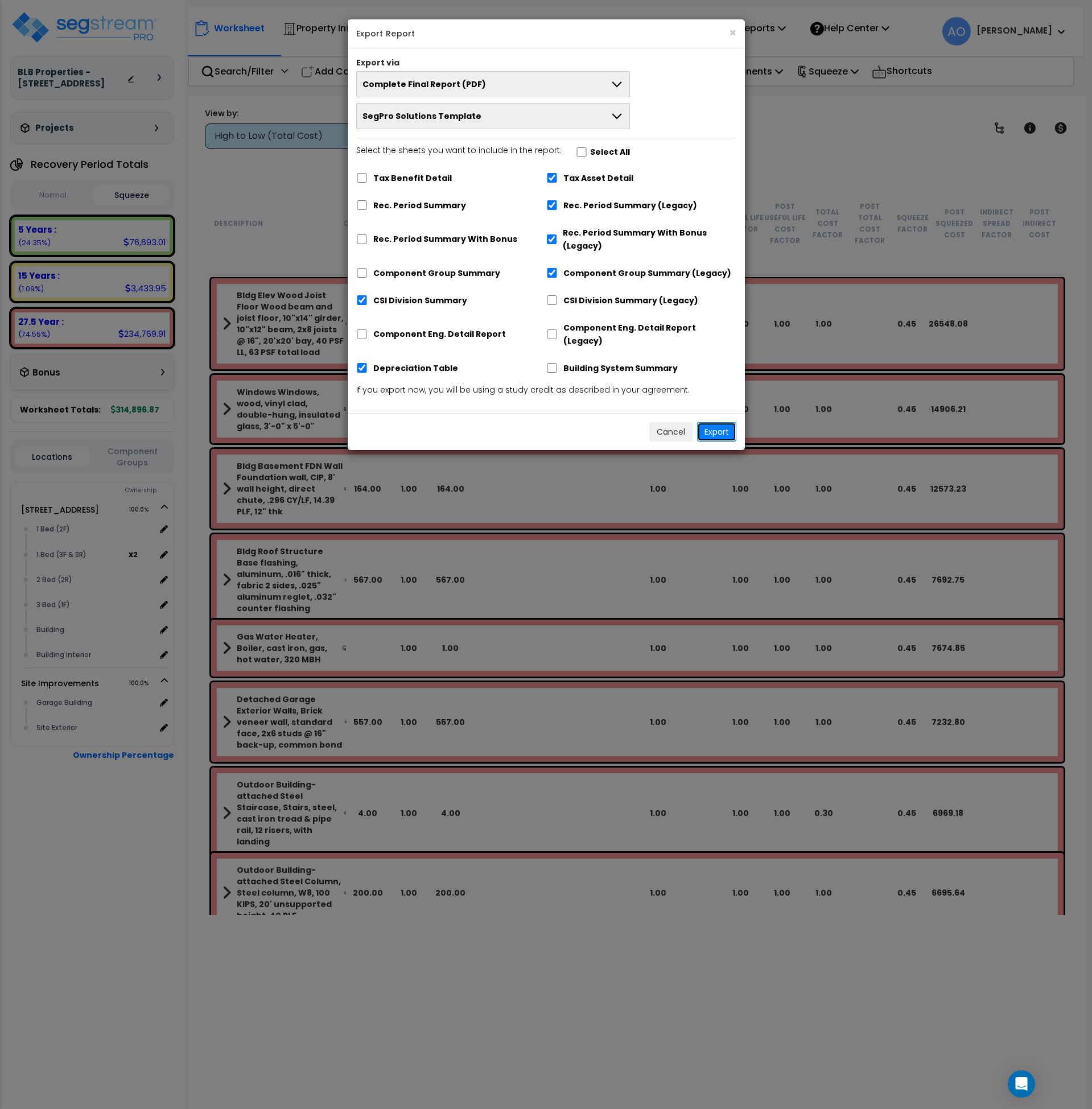
click at [717, 423] on button "Export" at bounding box center [717, 432] width 39 height 20
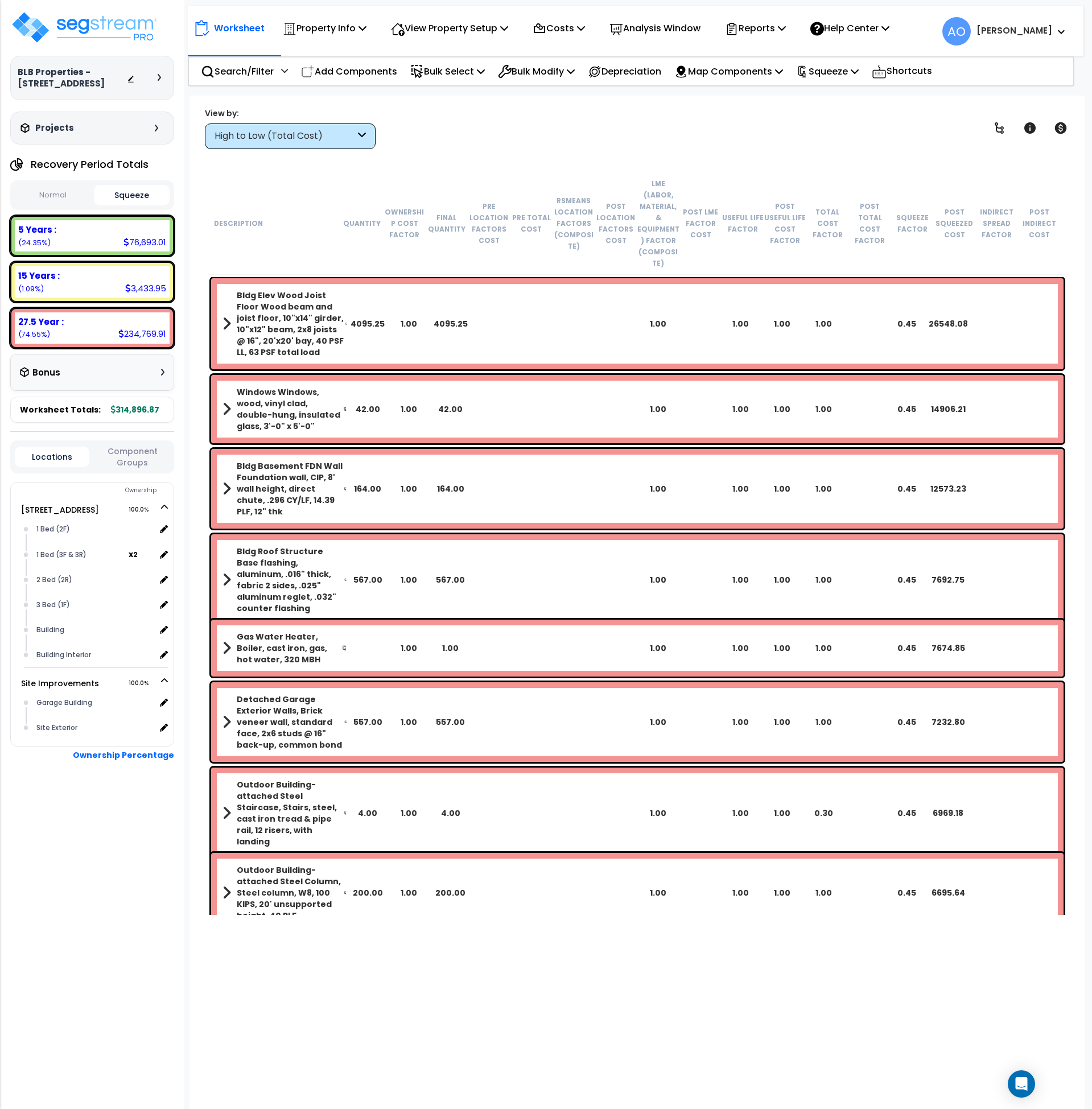
click at [31, 229] on b "5 Years :" at bounding box center [36, 230] width 38 height 12
click at [312, 138] on div "High to Low (Total Cost)" at bounding box center [285, 136] width 141 height 13
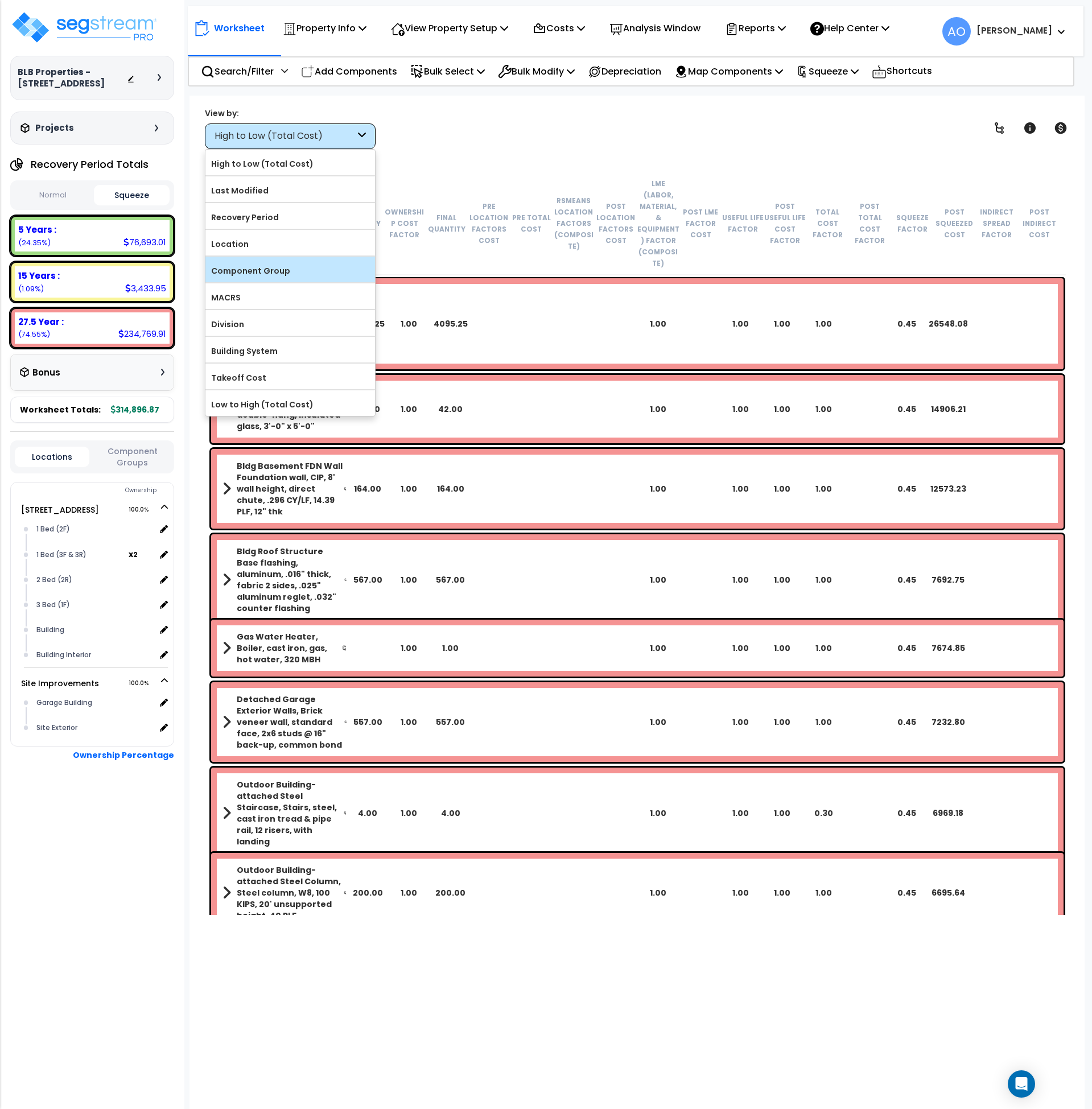
click at [297, 269] on label "Component Group" at bounding box center [290, 271] width 170 height 17
click at [0, 0] on input "Component Group" at bounding box center [0, 0] width 0 height 0
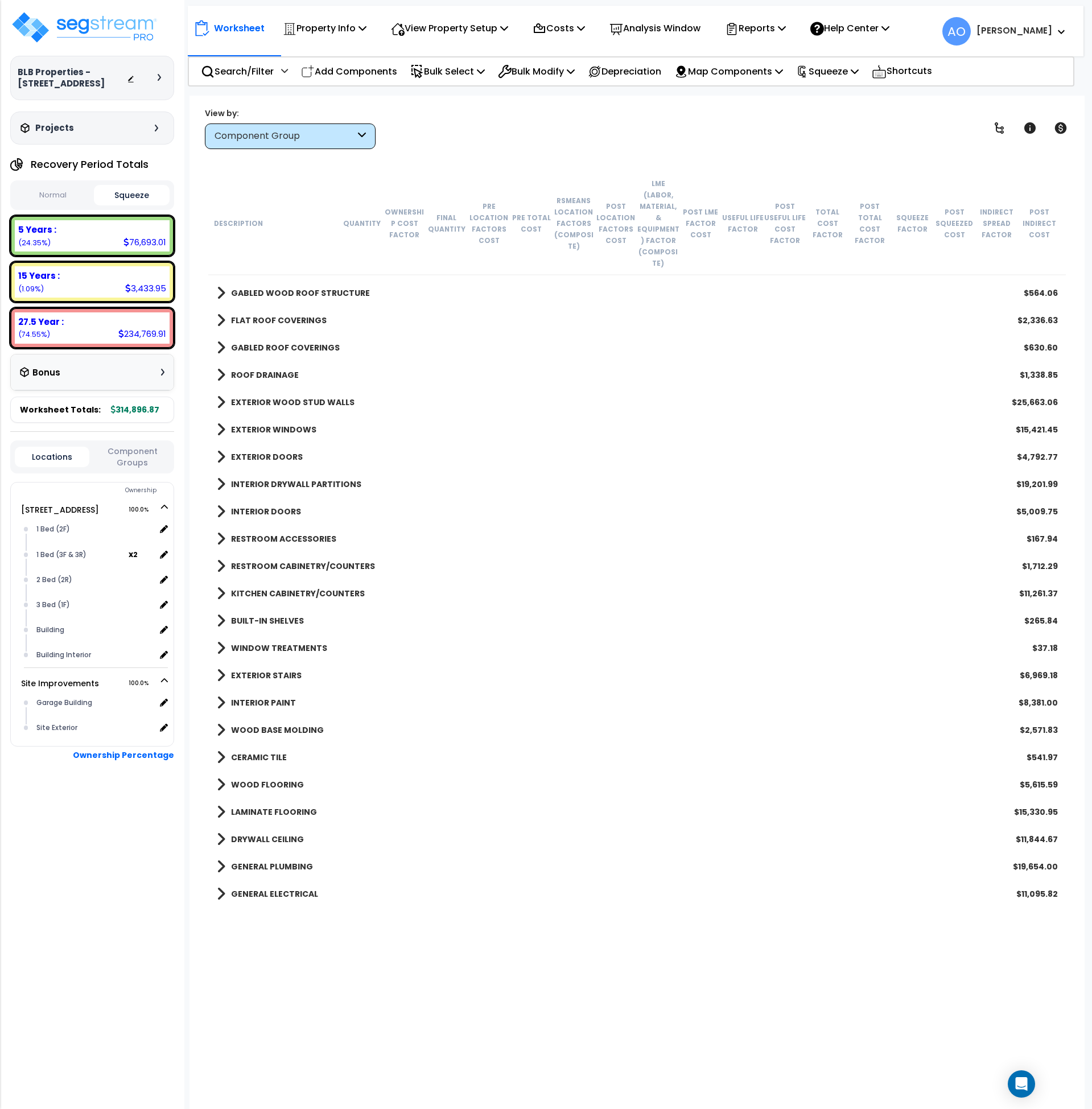
scroll to position [216, 0]
click at [334, 587] on b "KITCHEN CABINETRY/COUNTERS" at bounding box center [298, 592] width 134 height 11
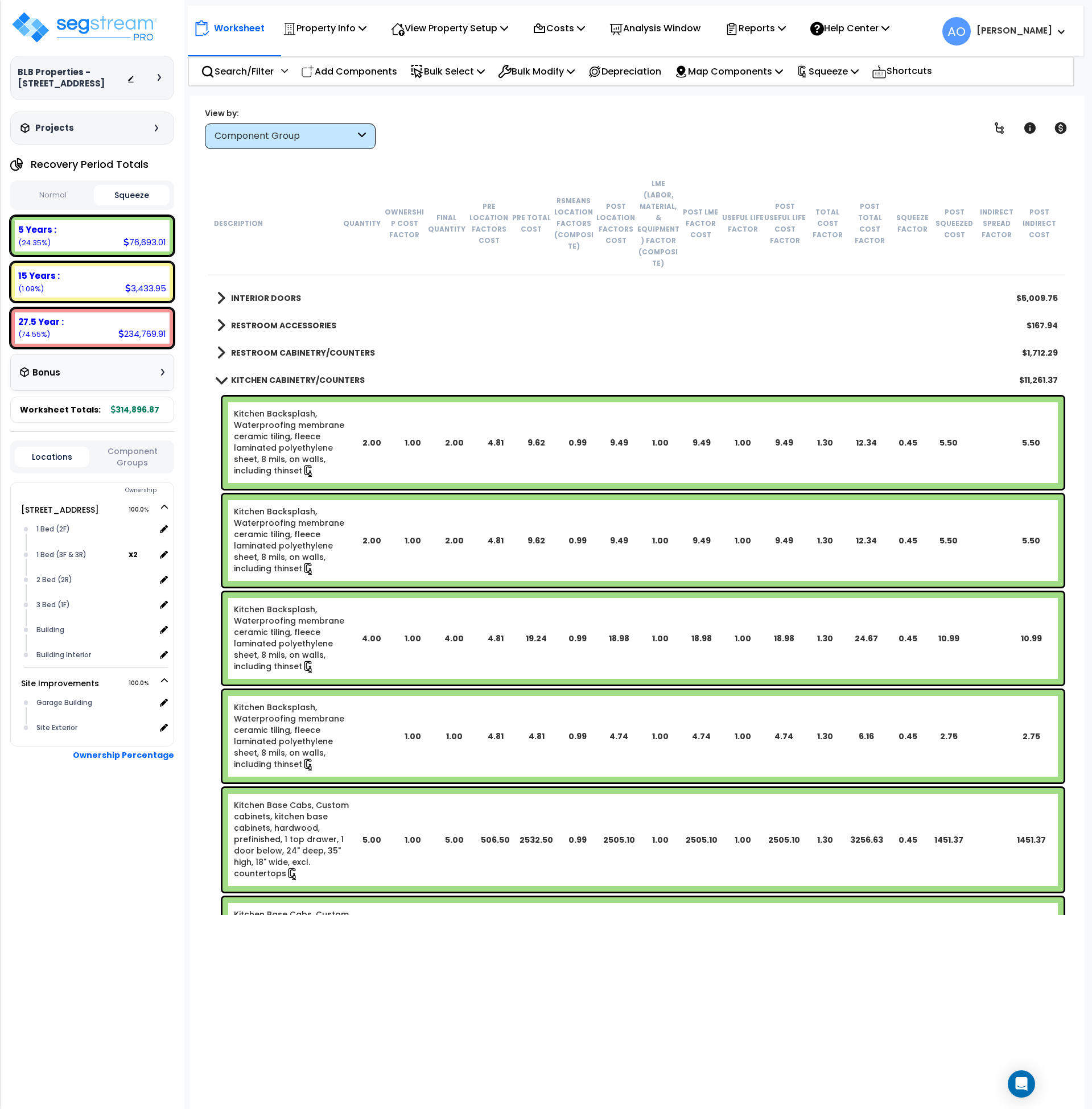
scroll to position [429, 0]
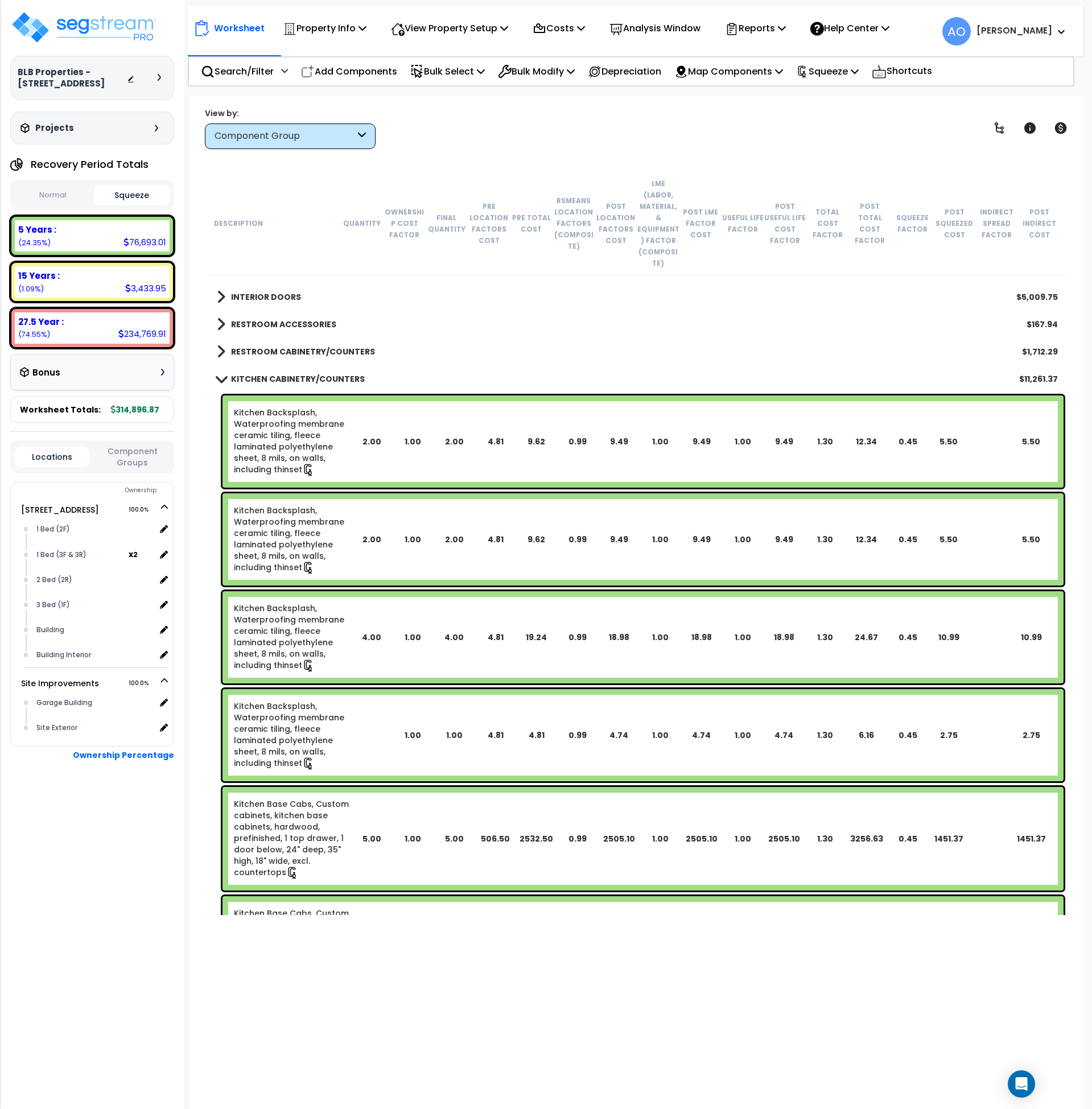
click at [311, 420] on link "Kitchen Backsplash, Waterproofing membrane ceramic tiling, fleece laminated pol…" at bounding box center [293, 442] width 117 height 70
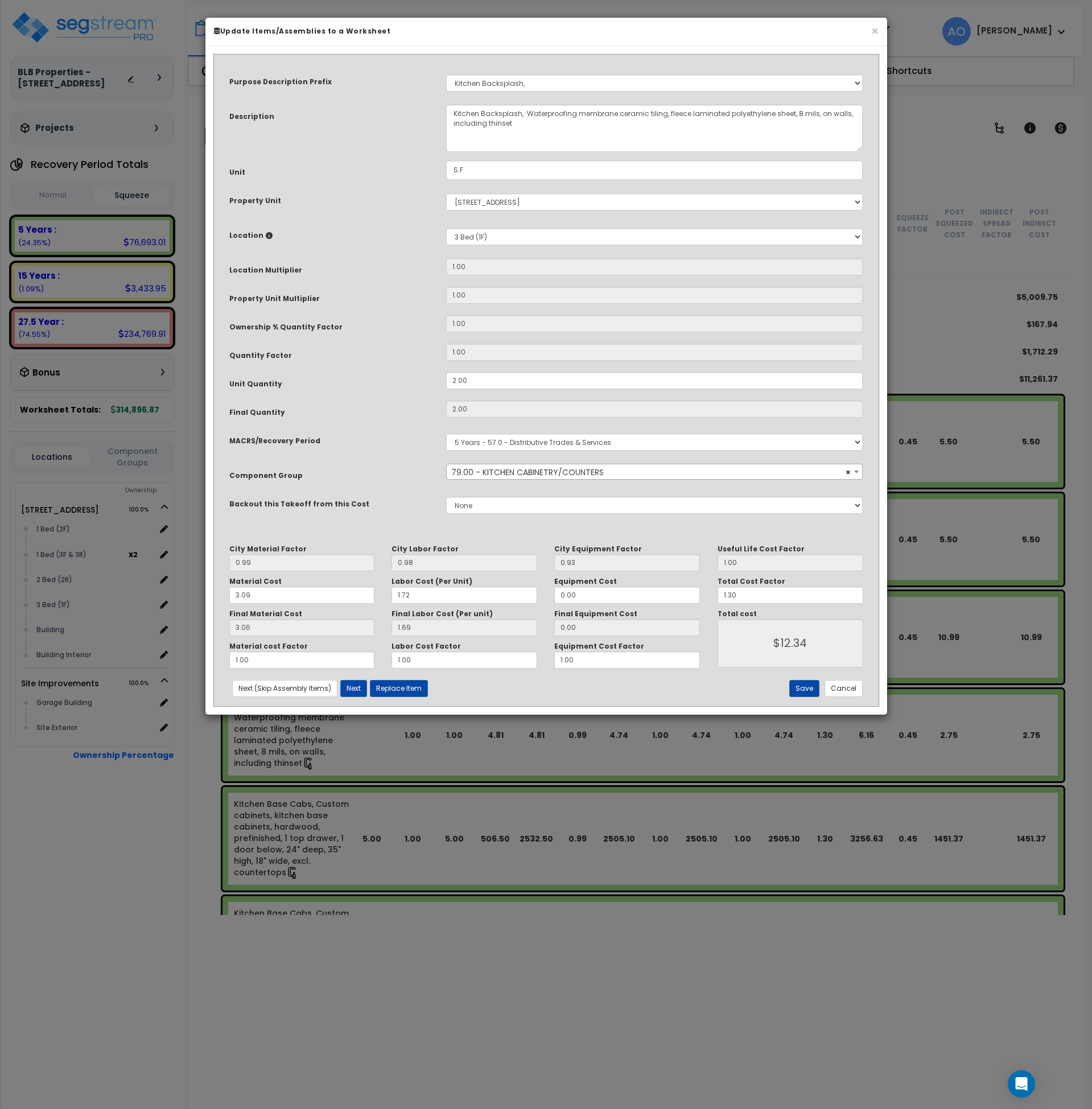
select select "45909"
drag, startPoint x: 843, startPoint y: 692, endPoint x: 832, endPoint y: 689, distance: 11.4
click at [843, 692] on button "Cancel" at bounding box center [843, 689] width 38 height 17
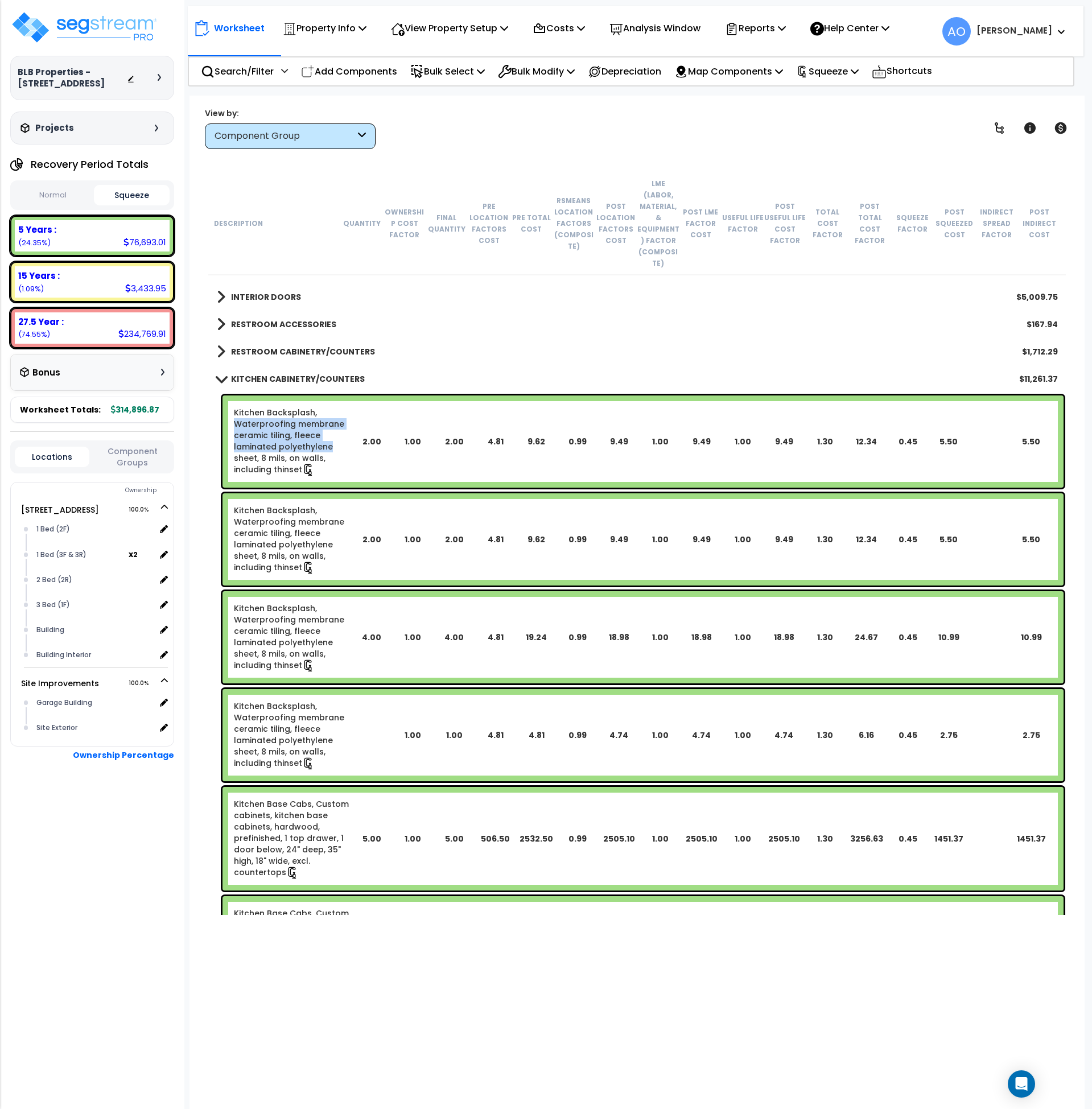
click at [246, 407] on link "Kitchen Backsplash, Waterproofing membrane ceramic tiling, fleece laminated pol…" at bounding box center [293, 442] width 117 height 70
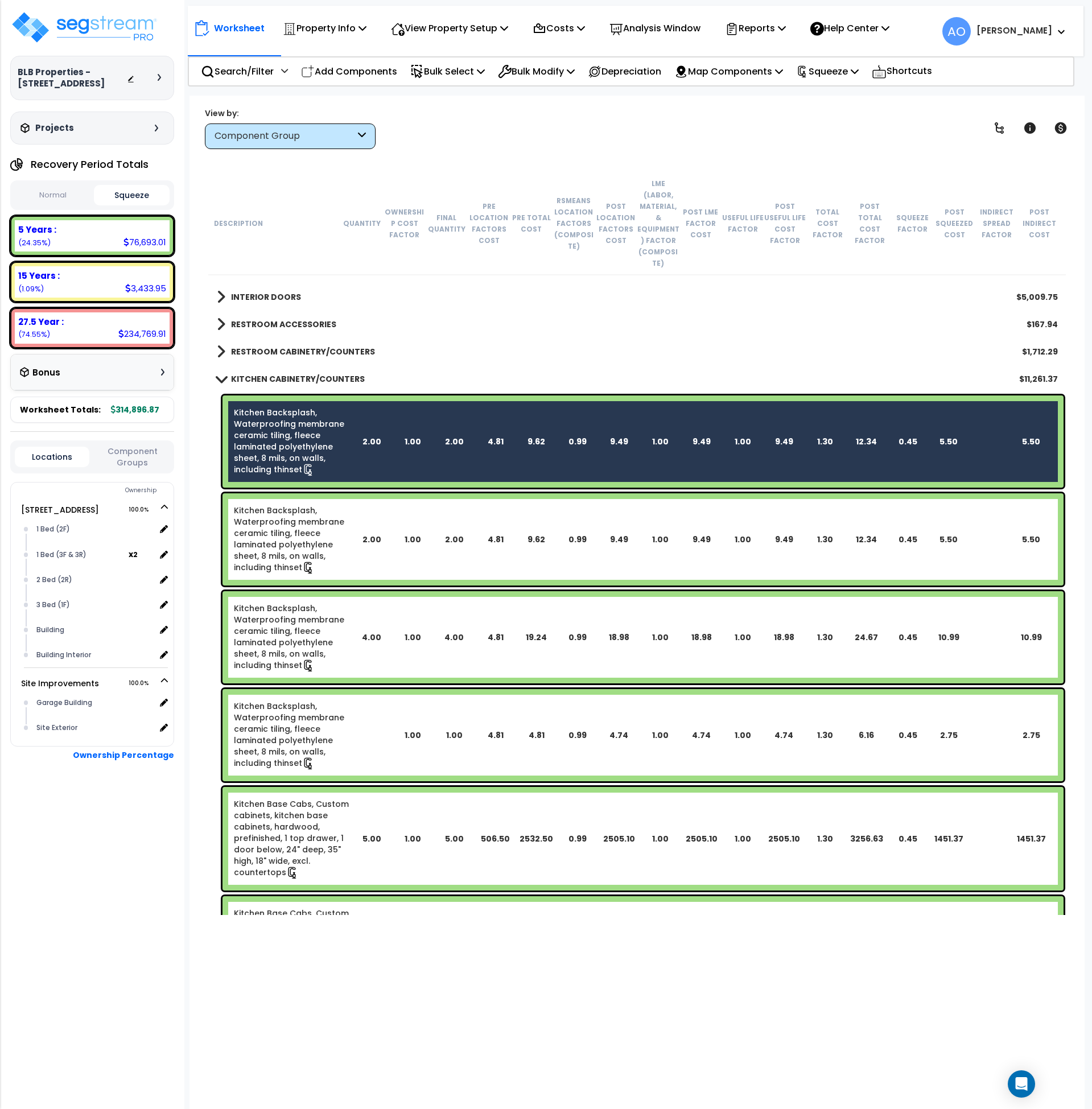
click at [294, 538] on link "Kitchen Backsplash, Waterproofing membrane ceramic tiling, fleece laminated pol…" at bounding box center [293, 540] width 117 height 70
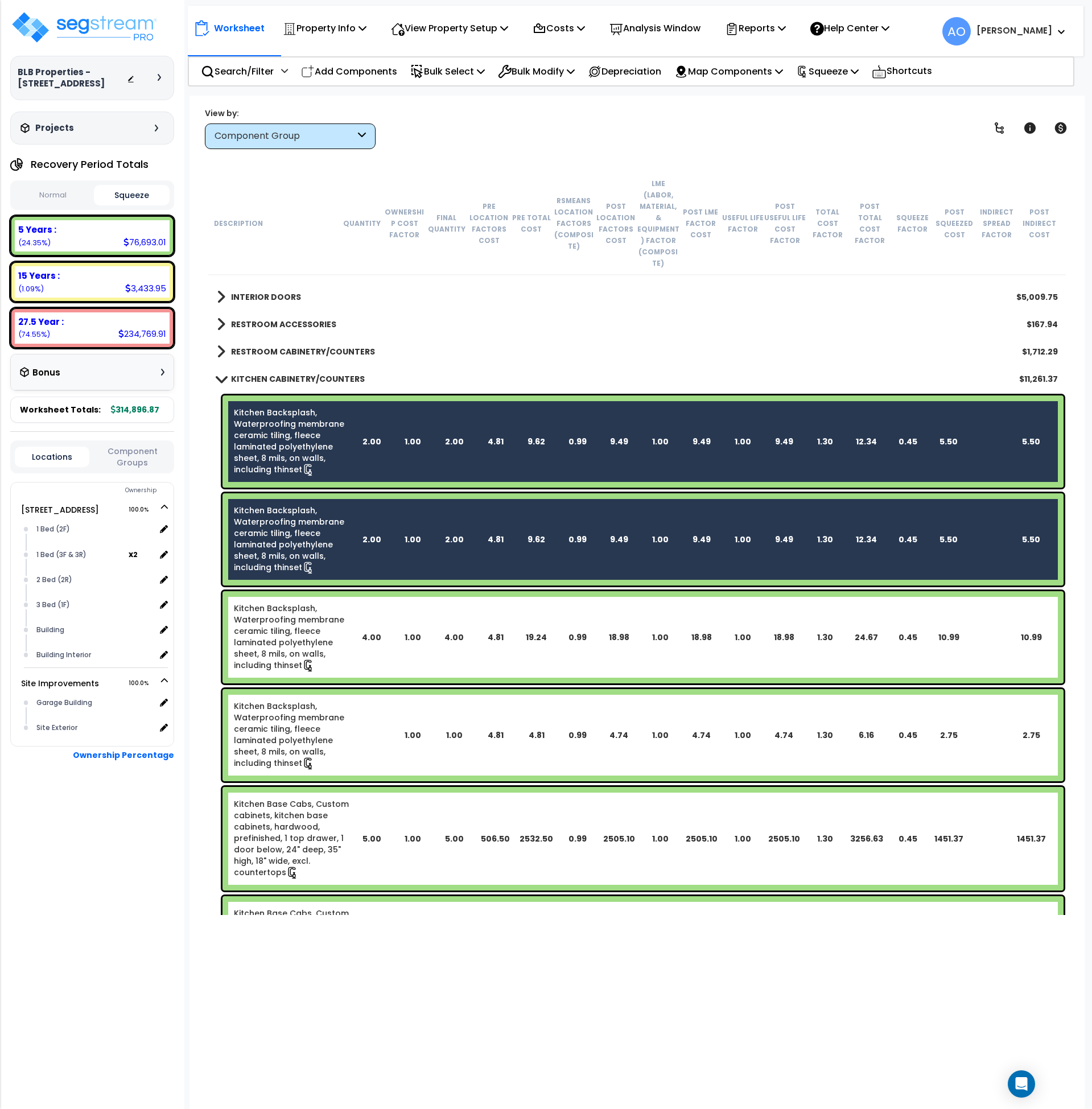
click at [300, 619] on link "Kitchen Backsplash, Waterproofing membrane ceramic tiling, fleece laminated pol…" at bounding box center [293, 637] width 117 height 70
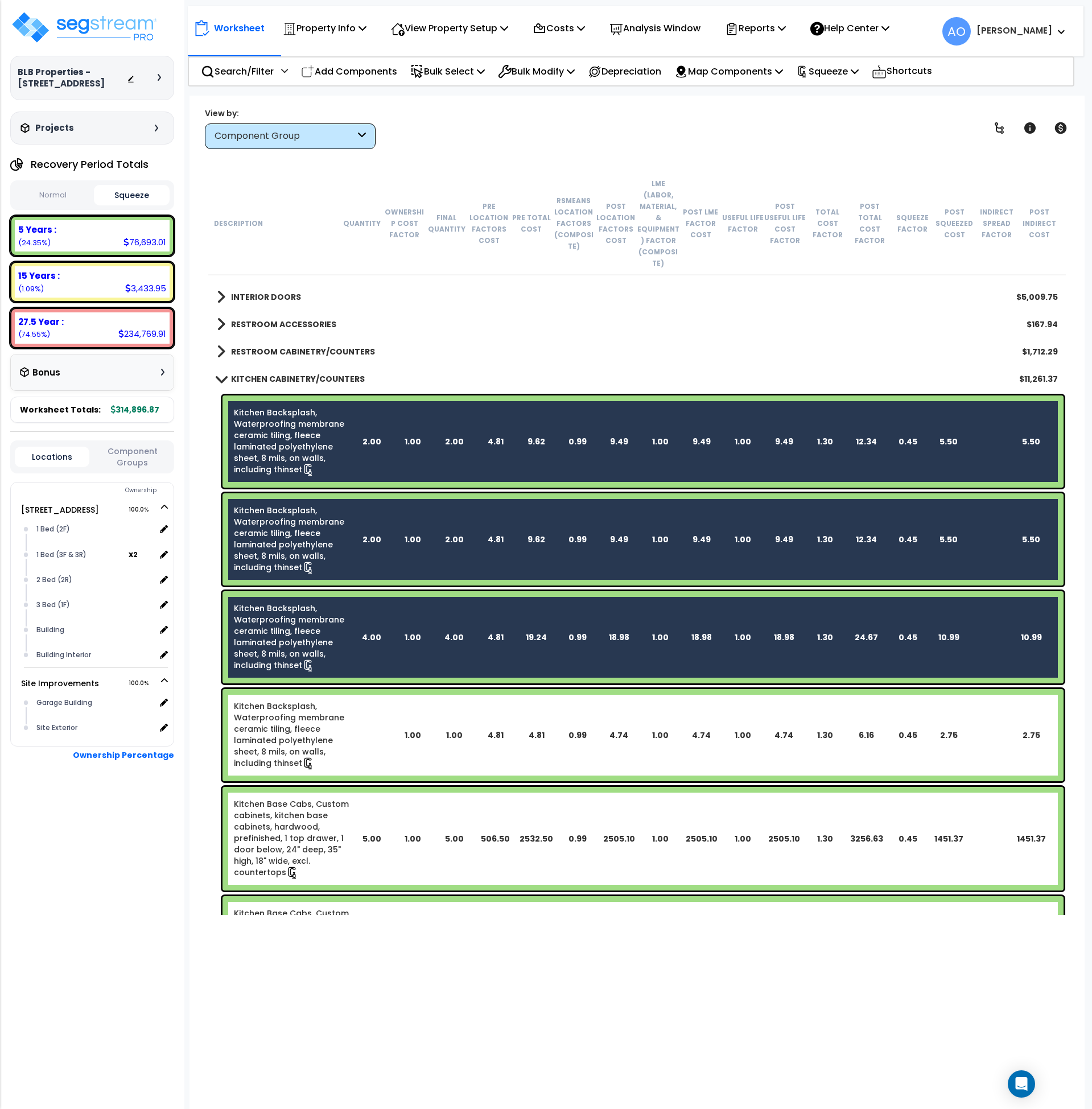
click at [302, 709] on link "Kitchen Backsplash, Waterproofing membrane ceramic tiling, fleece laminated pol…" at bounding box center [293, 736] width 117 height 70
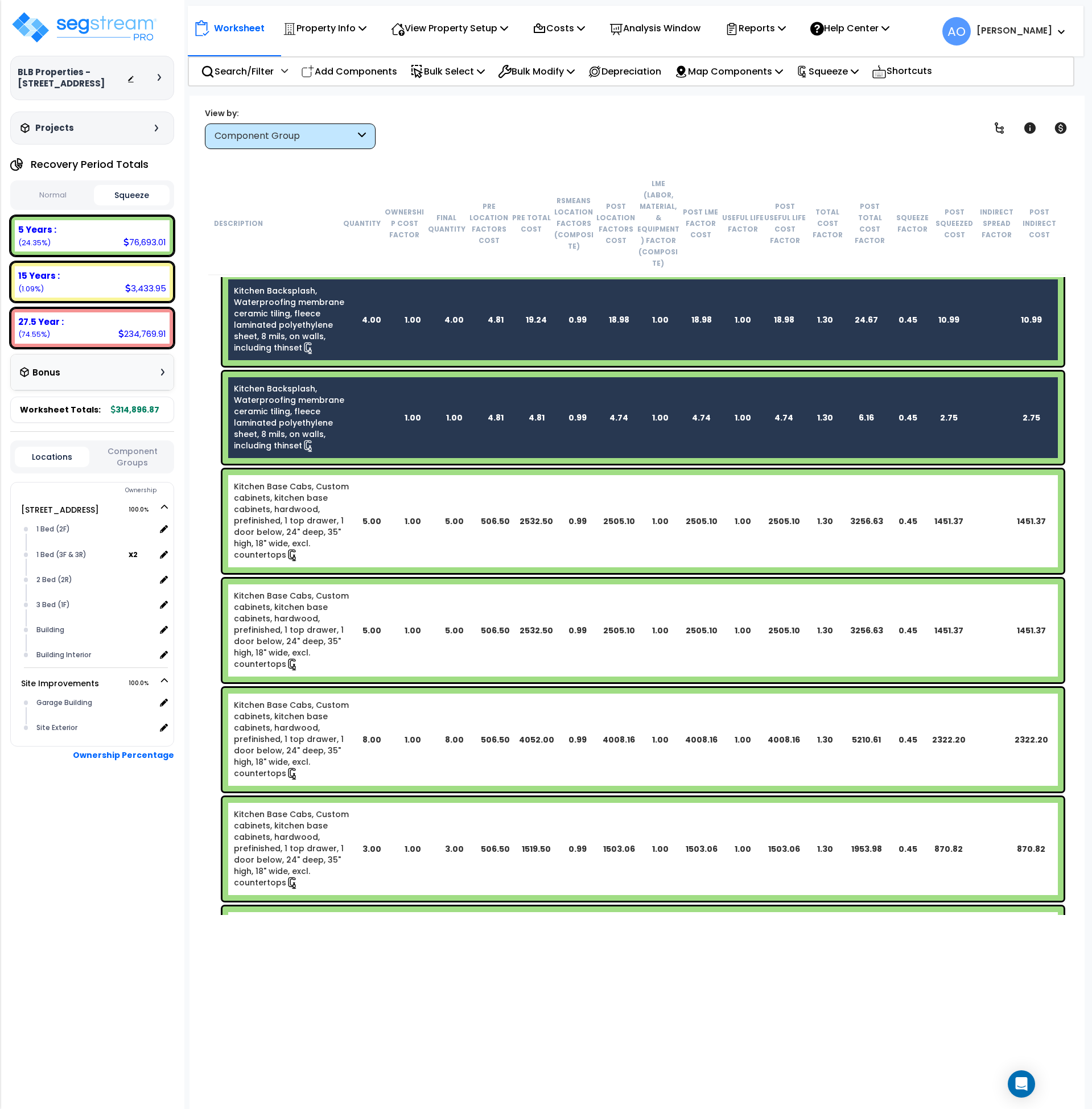
click at [317, 514] on link "Kitchen Base Cabs, Custom cabinets, kitchen base cabinets, hardwood, prefinishe…" at bounding box center [293, 521] width 117 height 81
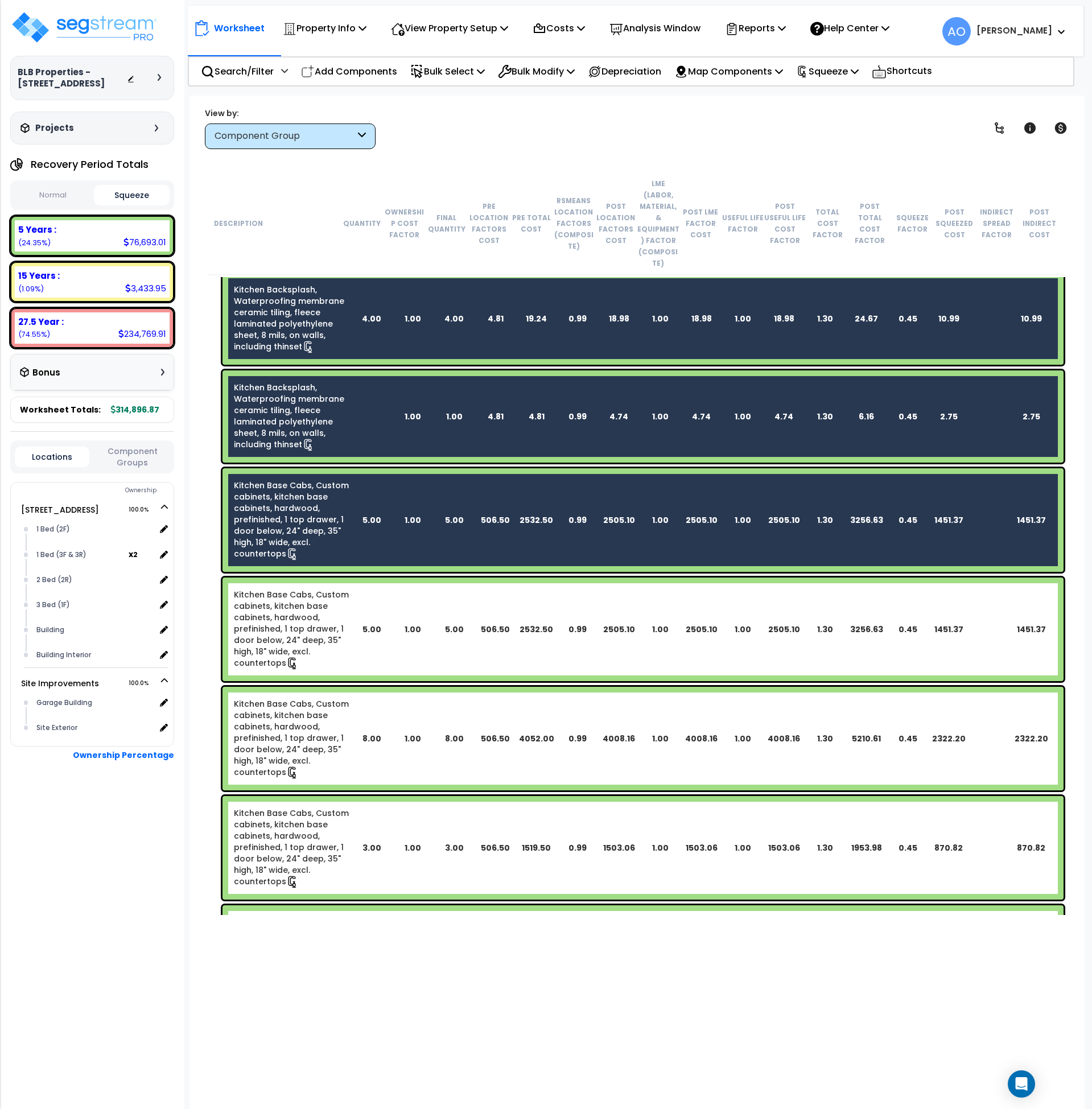
click at [328, 589] on link "Kitchen Base Cabs, Custom cabinets, kitchen base cabinets, hardwood, prefinishe…" at bounding box center [293, 629] width 117 height 81
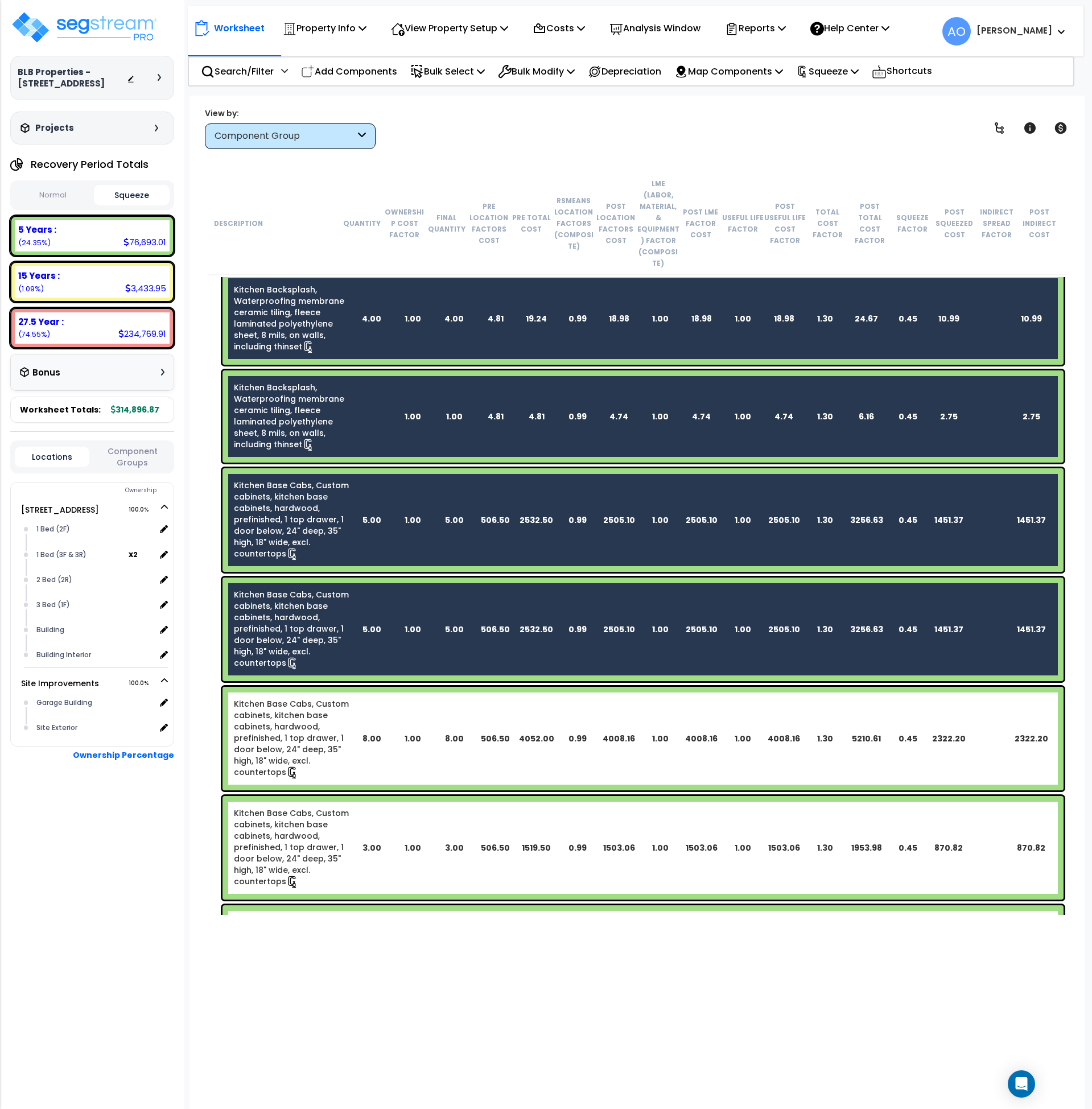
click at [331, 713] on link "Kitchen Base Cabs, Custom cabinets, kitchen base cabinets, hardwood, prefinishe…" at bounding box center [293, 738] width 117 height 81
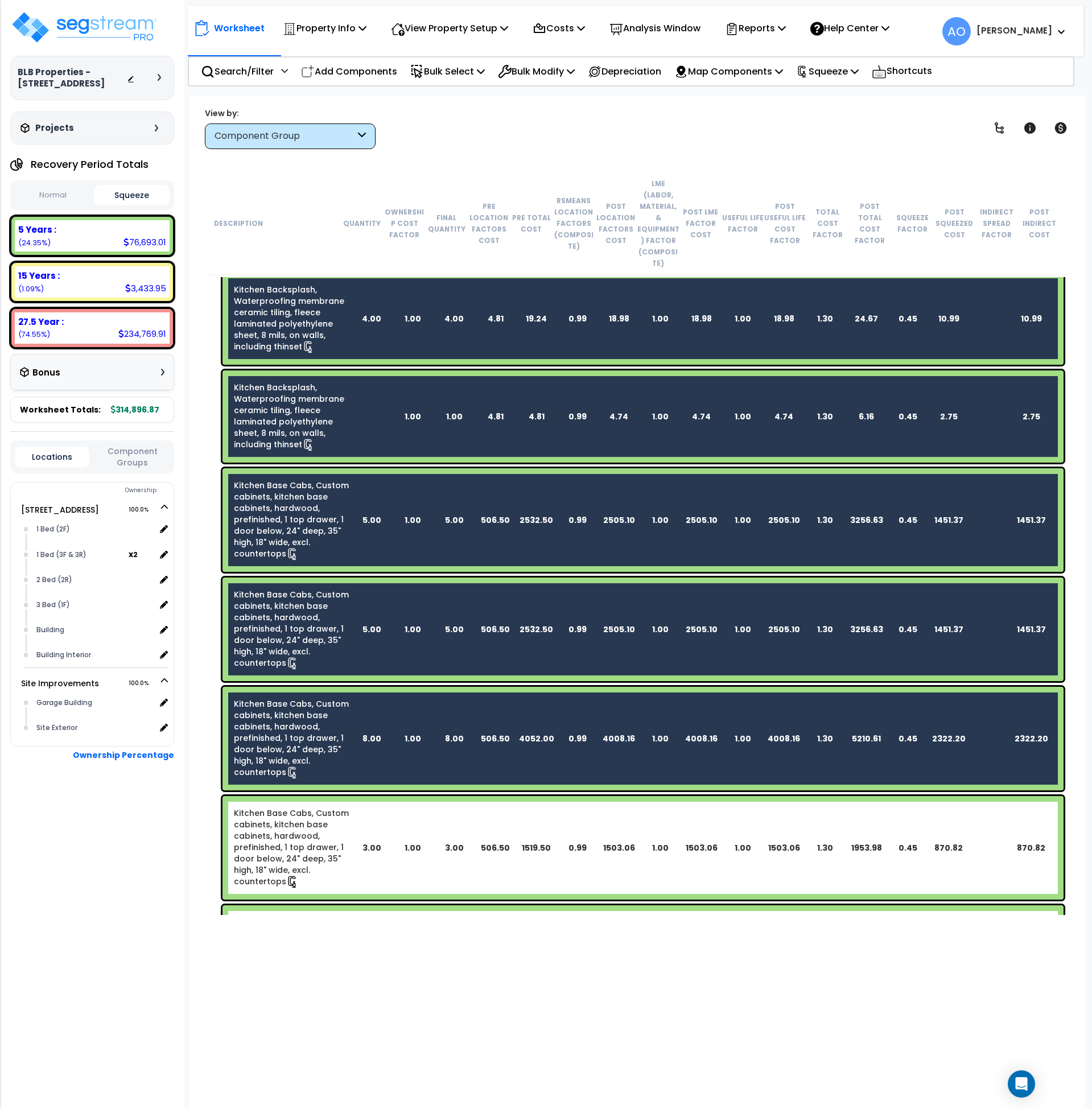
drag, startPoint x: 336, startPoint y: 805, endPoint x: 357, endPoint y: 793, distance: 24.2
click at [339, 809] on link "Kitchen Base Cabs, Custom cabinets, kitchen base cabinets, hardwood, prefinishe…" at bounding box center [293, 848] width 117 height 81
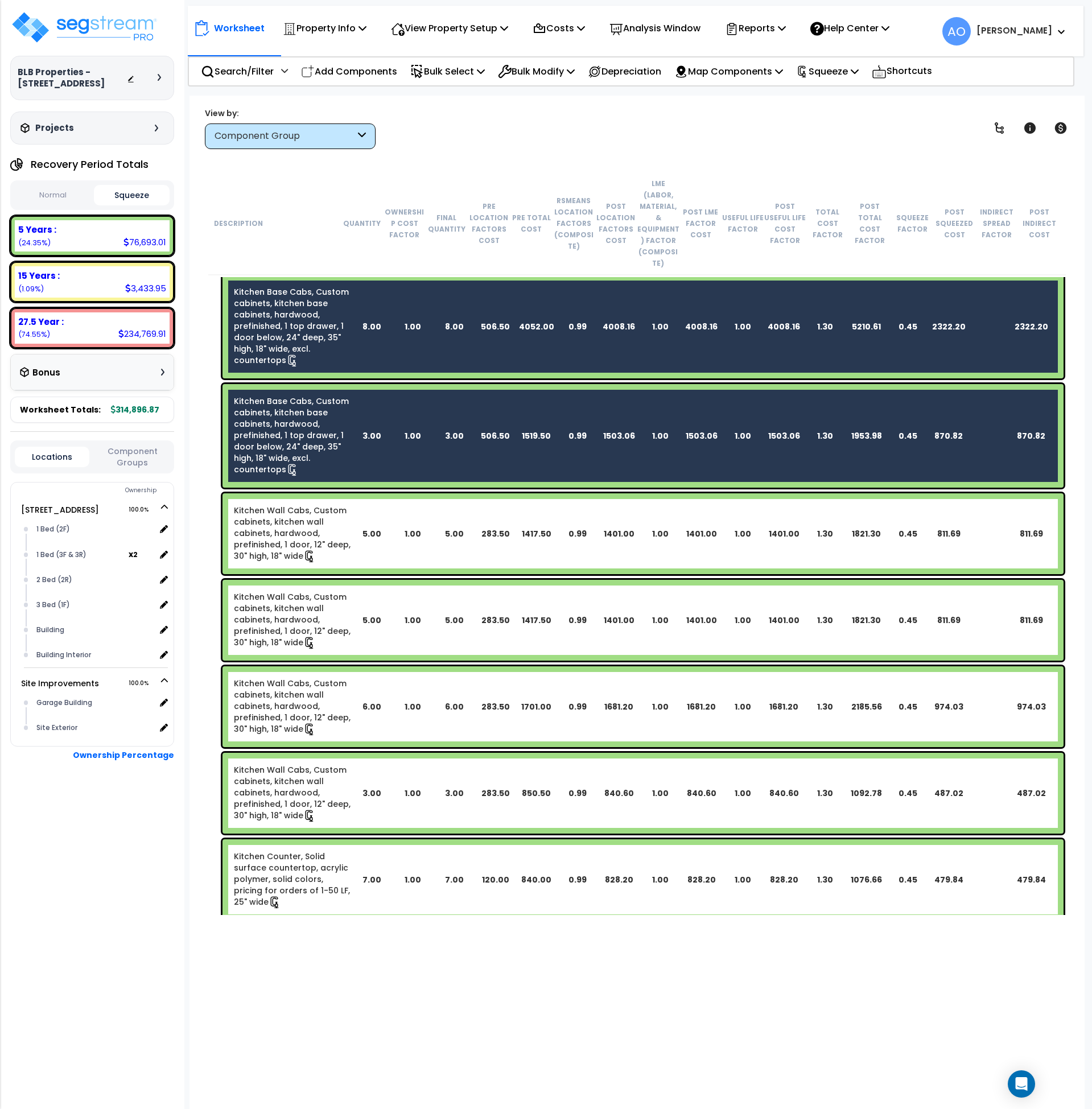
scroll to position [1162, 0]
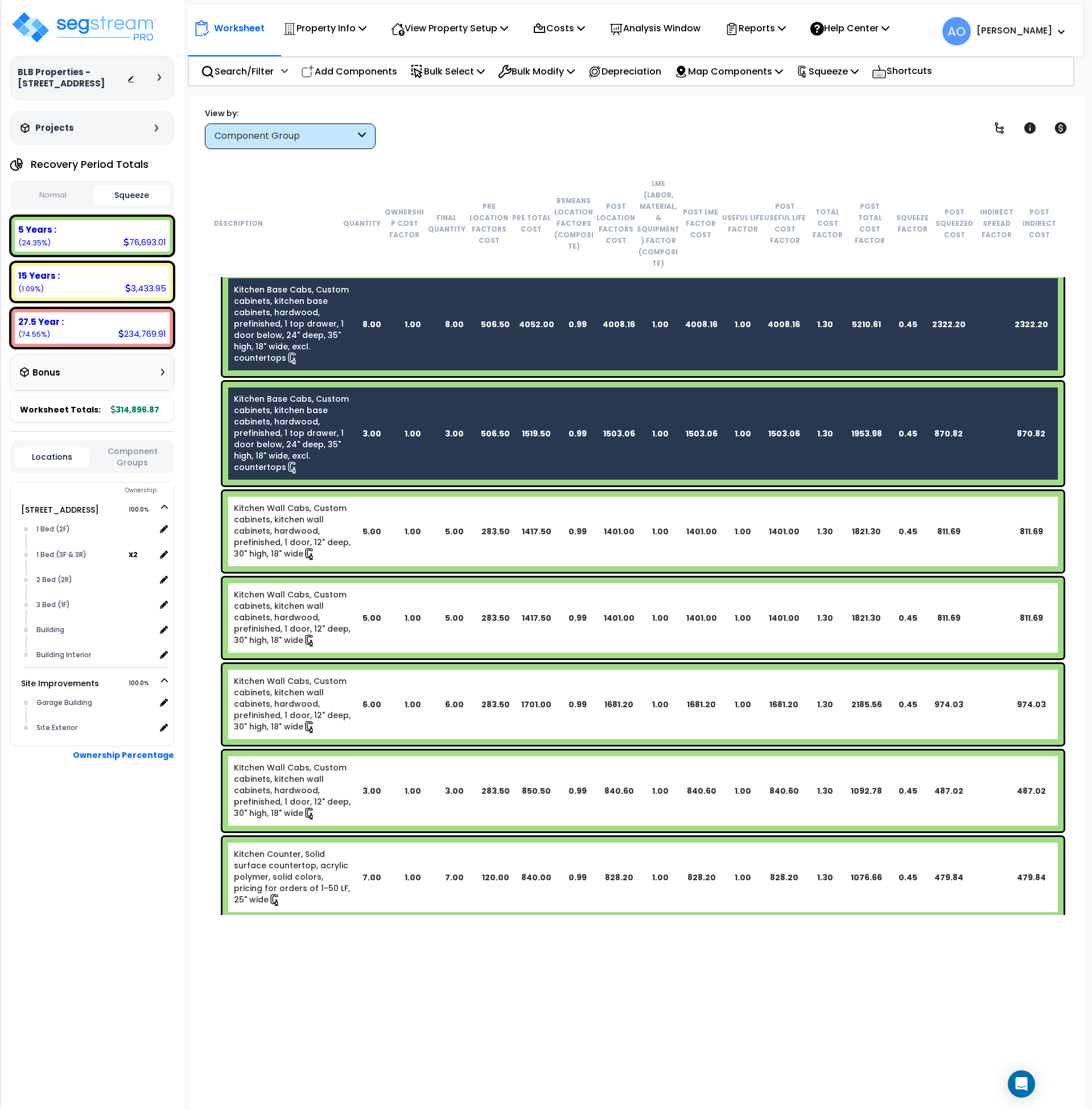
click at [336, 502] on link "Kitchen Wall Cabs, Custom cabinets, kitchen wall cabinets, hardwood, prefinishe…" at bounding box center [293, 531] width 117 height 58
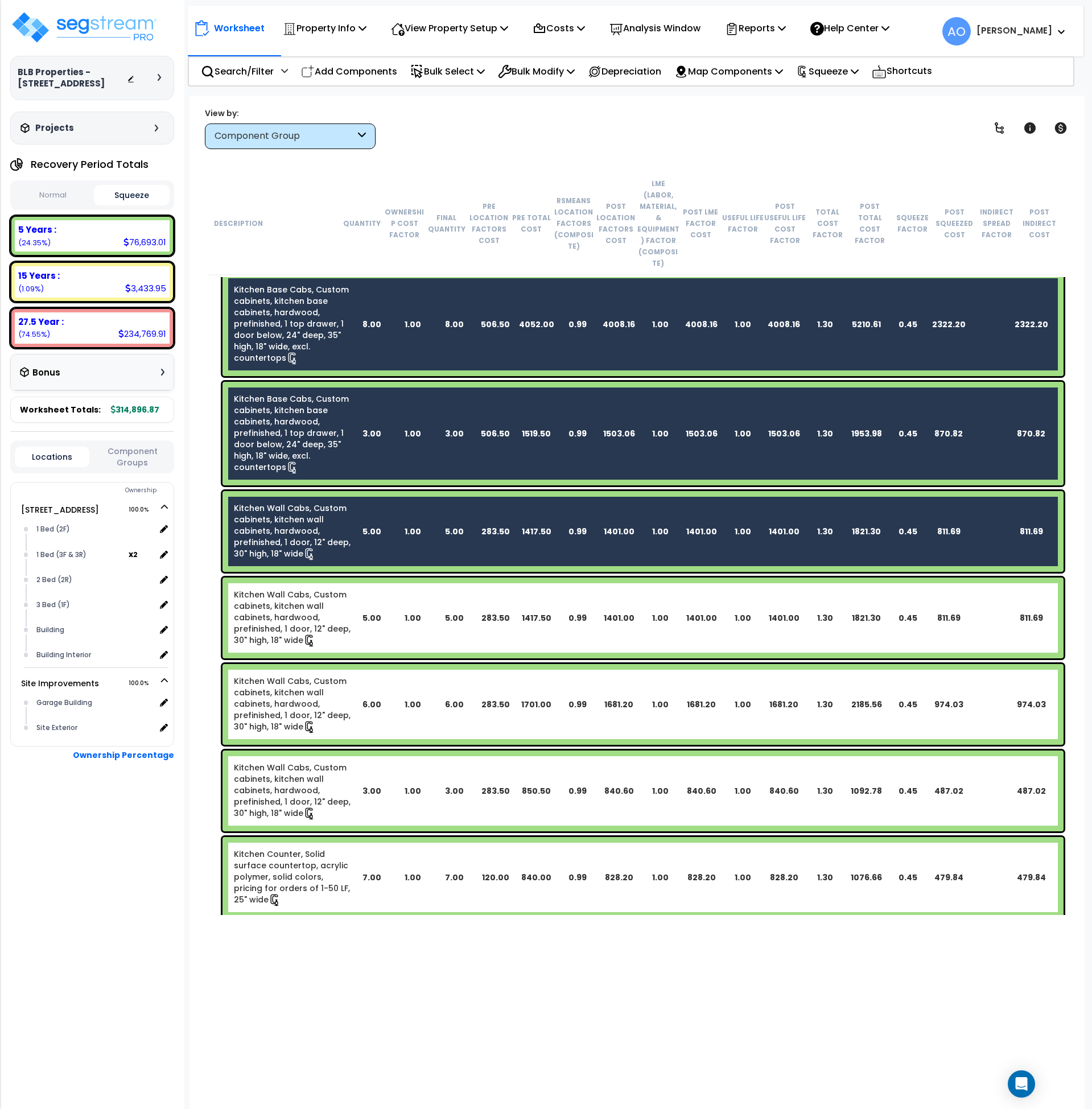
drag, startPoint x: 348, startPoint y: 602, endPoint x: 352, endPoint y: 622, distance: 20.4
click at [347, 602] on link "Kitchen Wall Cabs, Custom cabinets, kitchen wall cabinets, hardwood, prefinishe…" at bounding box center [293, 618] width 117 height 58
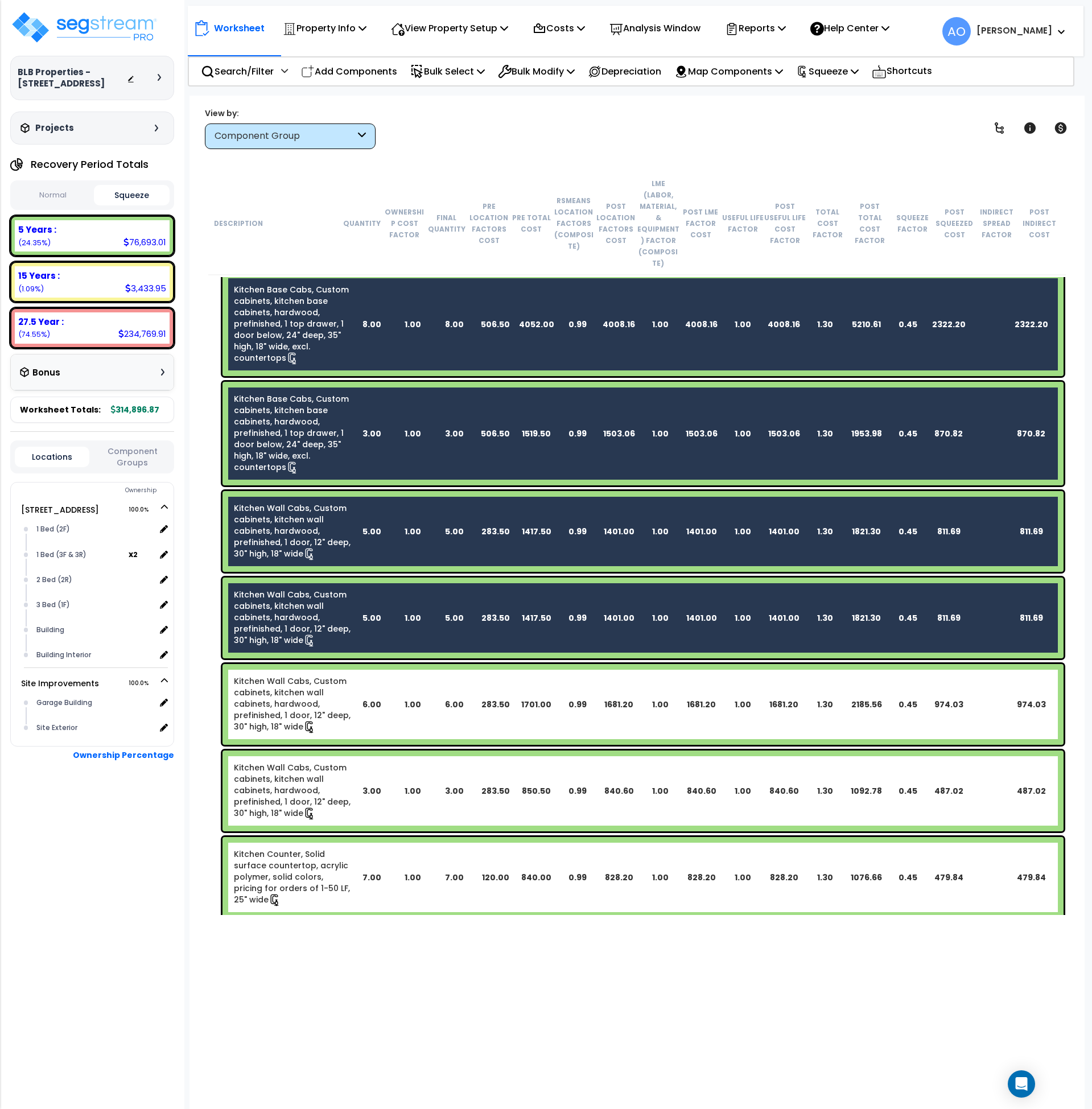
click at [356, 699] on div "6.00" at bounding box center [372, 704] width 41 height 11
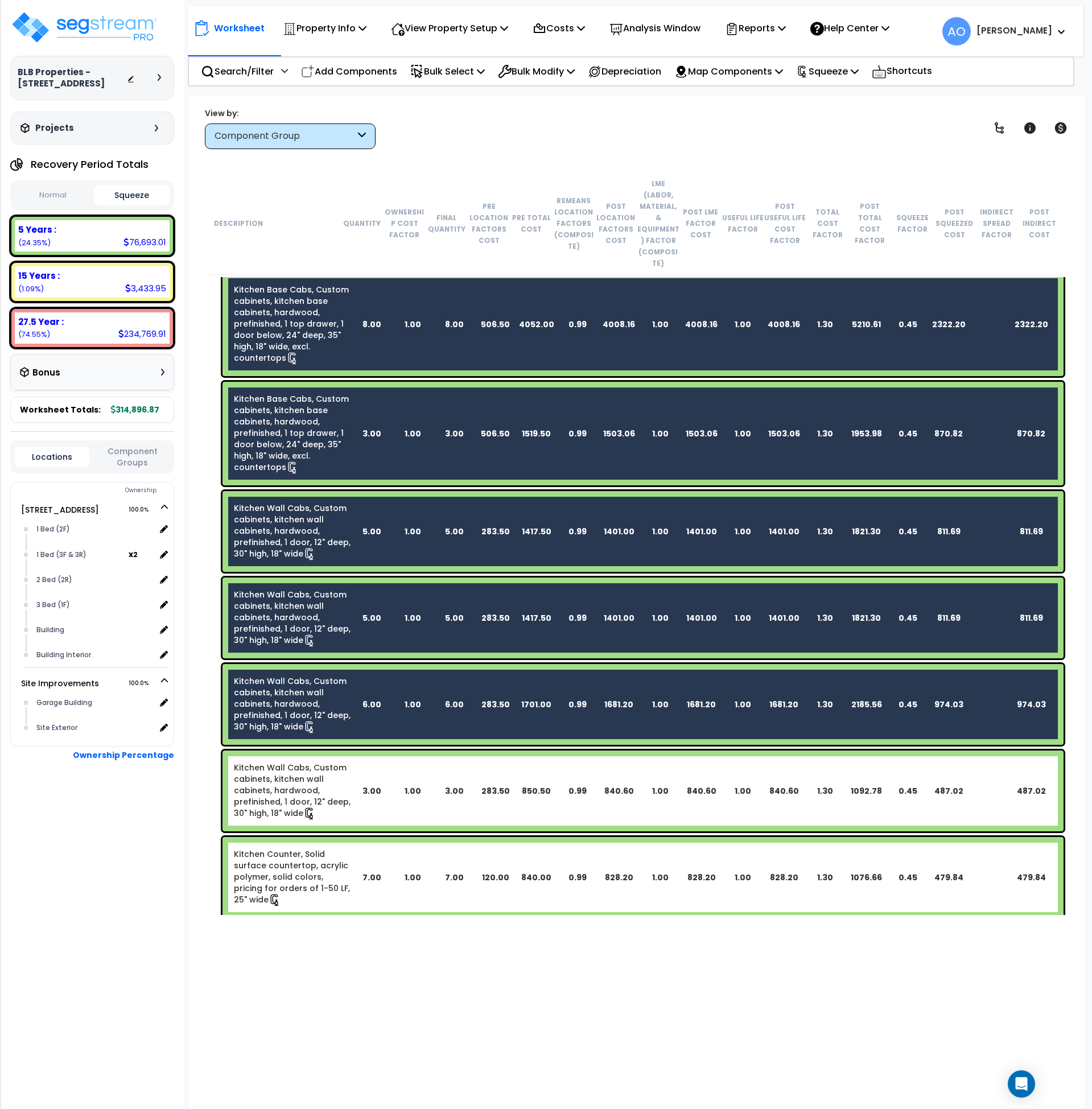
click at [355, 784] on div "Kitchen Wall Cabs, Custom cabinets, kitchen wall cabinets, hardwood, prefinishe…" at bounding box center [642, 791] width 841 height 81
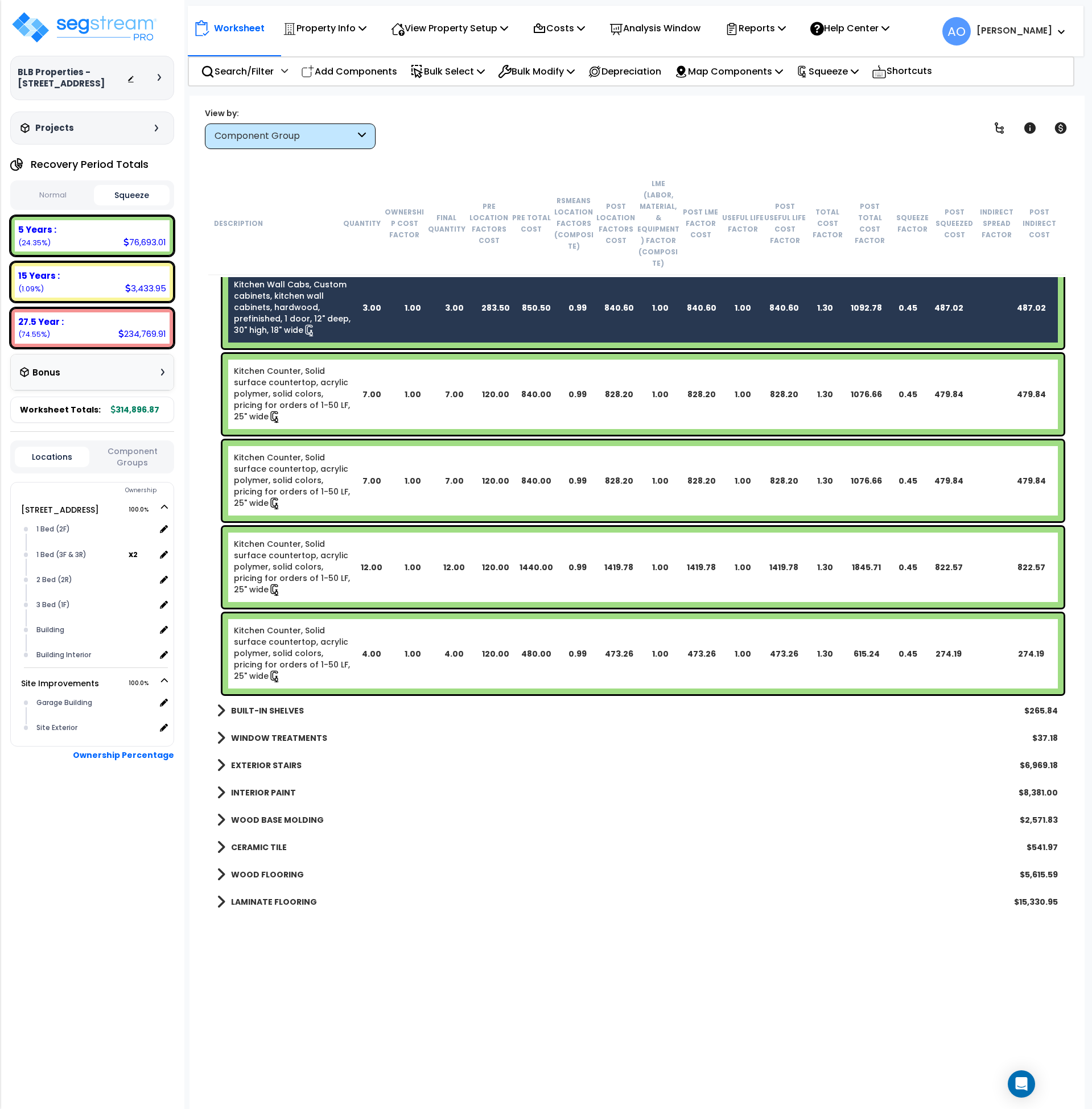
scroll to position [1655, 0]
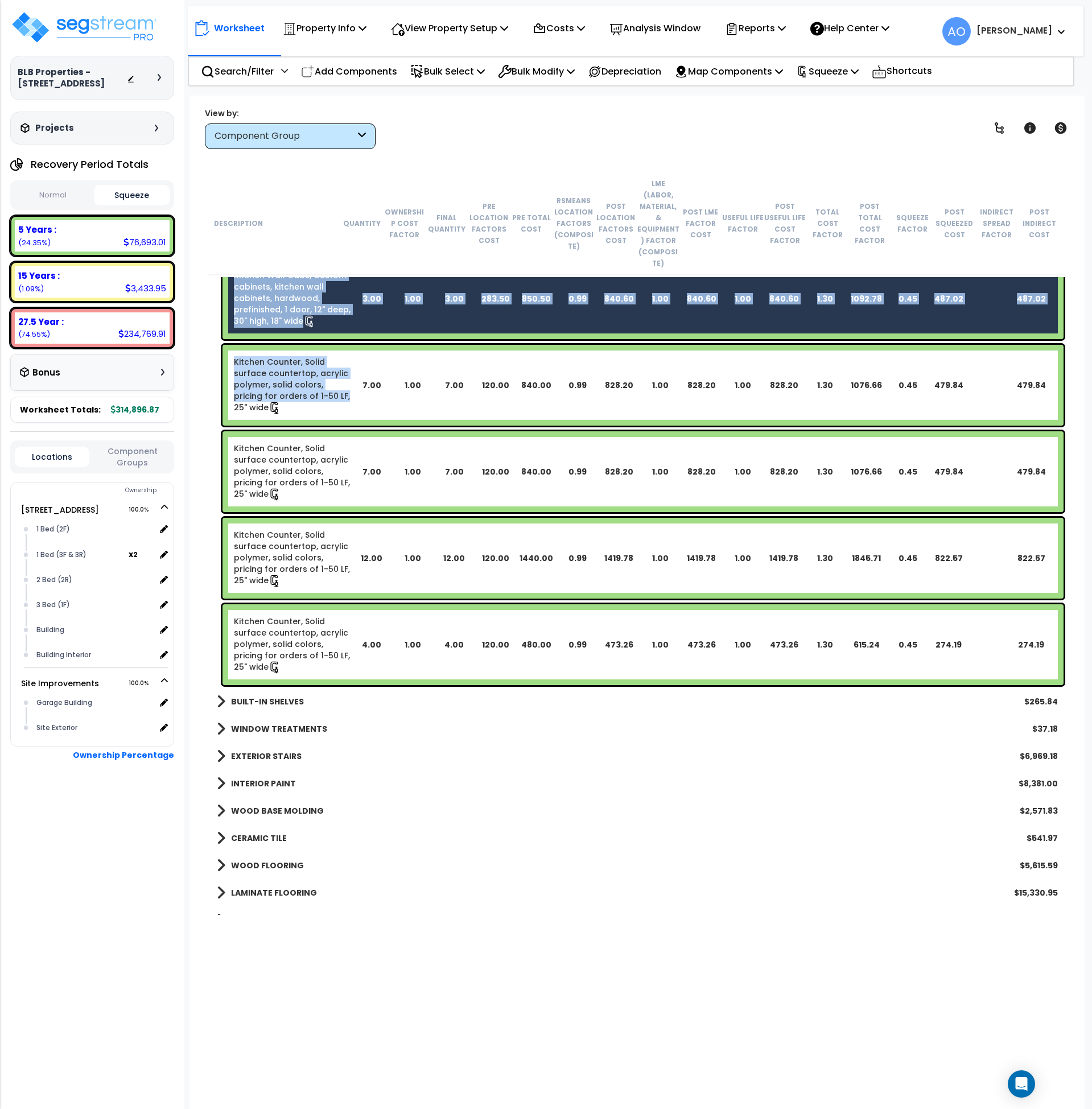
click at [311, 376] on link "Kitchen Counter, Solid surface countertop, acrylic polymer, solid colors, prici…" at bounding box center [293, 385] width 117 height 58
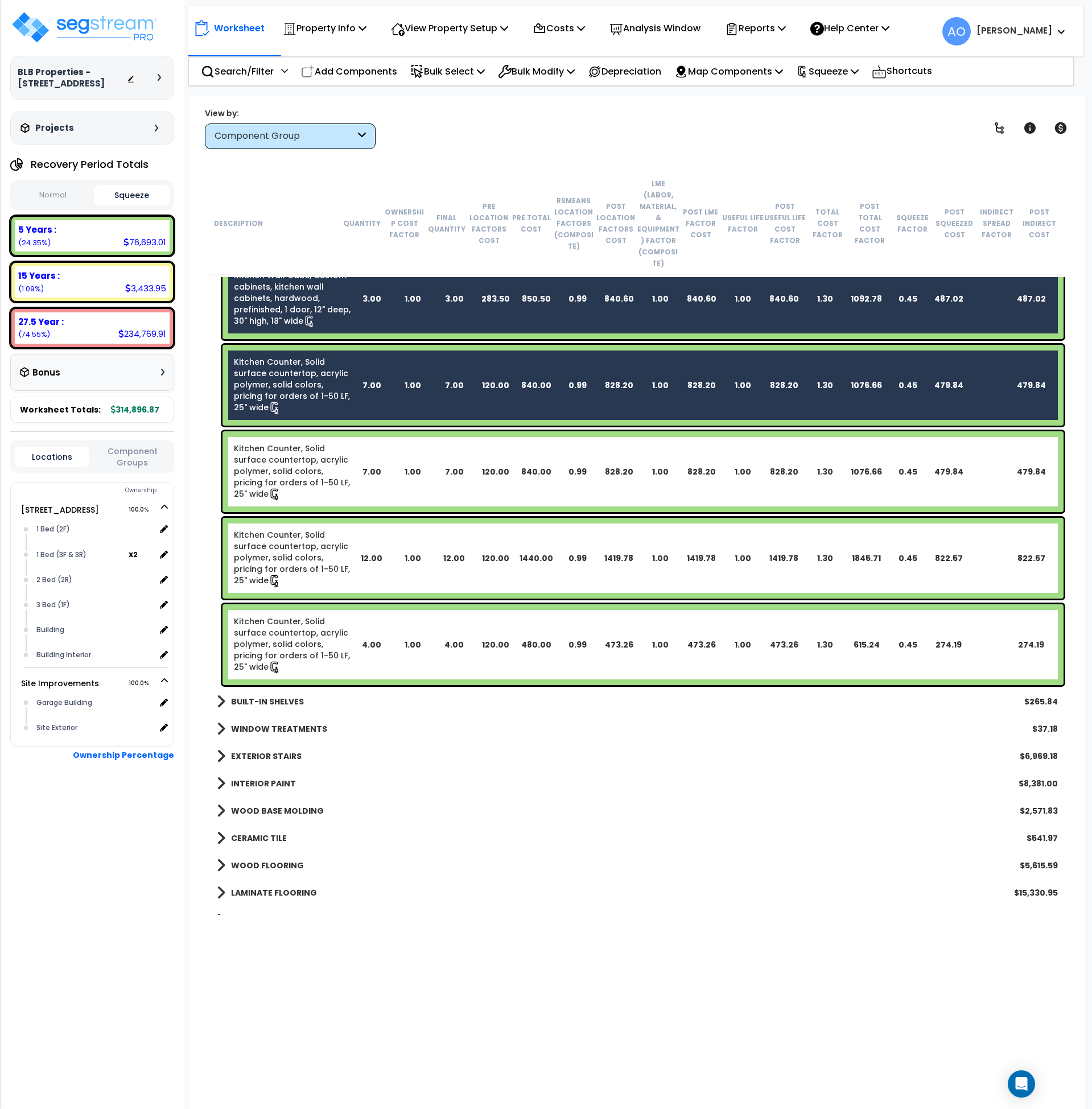
click at [318, 447] on link "Kitchen Counter, Solid surface countertop, acrylic polymer, solid colors, prici…" at bounding box center [293, 472] width 117 height 58
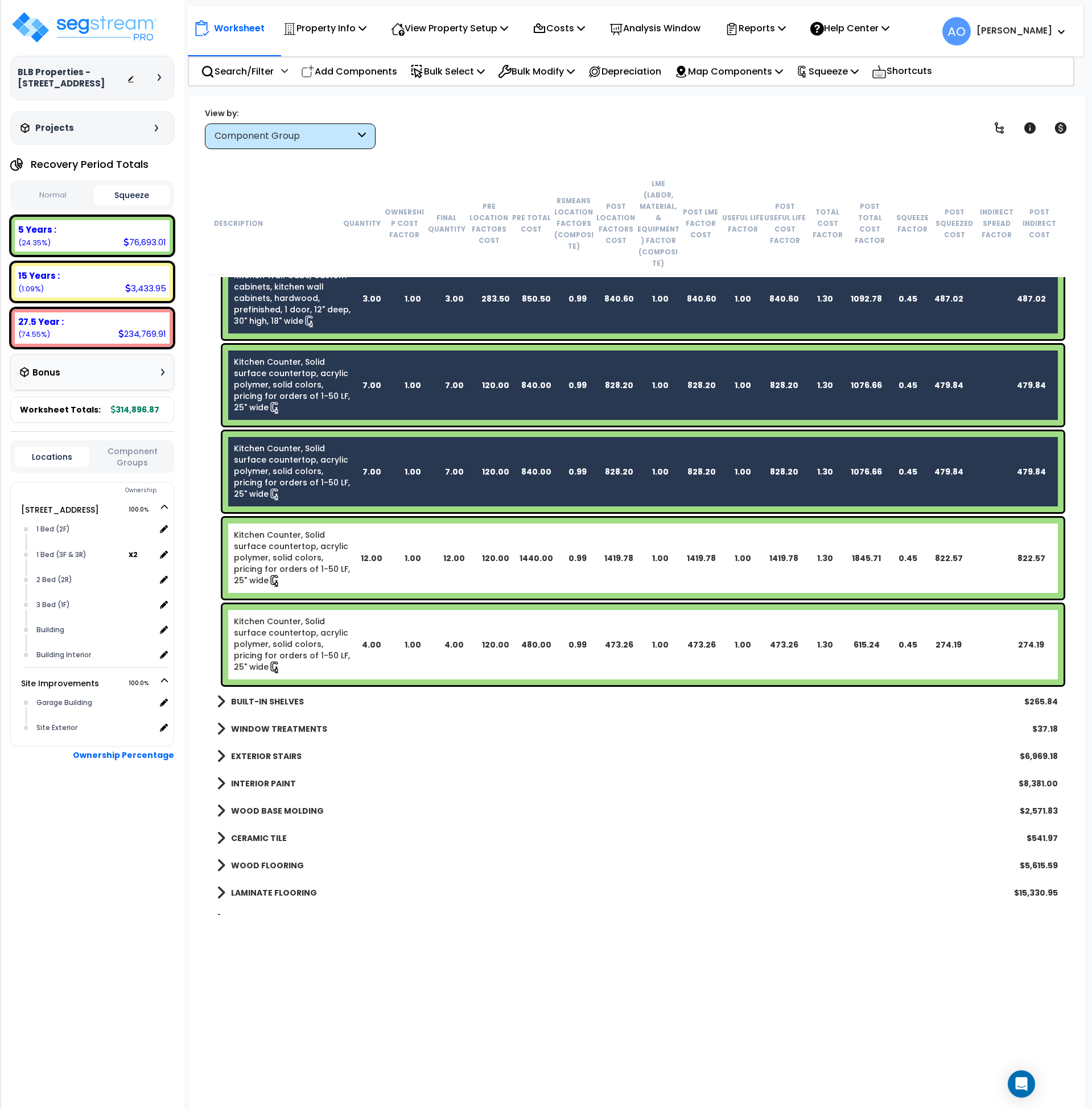
click at [333, 547] on link "Kitchen Counter, Solid surface countertop, acrylic polymer, solid colors, prici…" at bounding box center [293, 558] width 117 height 58
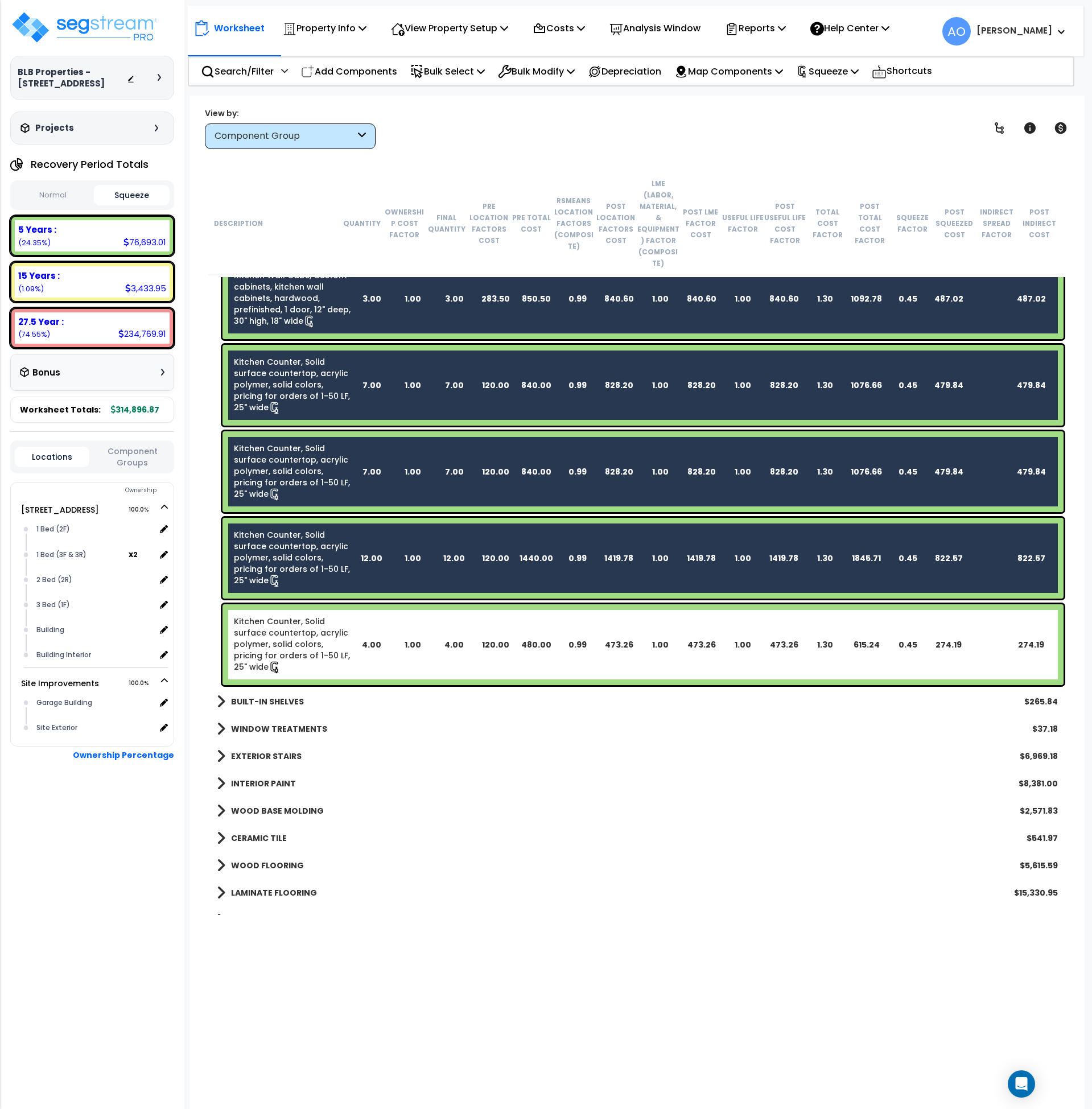
click at [334, 629] on link "Kitchen Counter, Solid surface countertop, acrylic polymer, solid colors, prici…" at bounding box center [293, 645] width 117 height 58
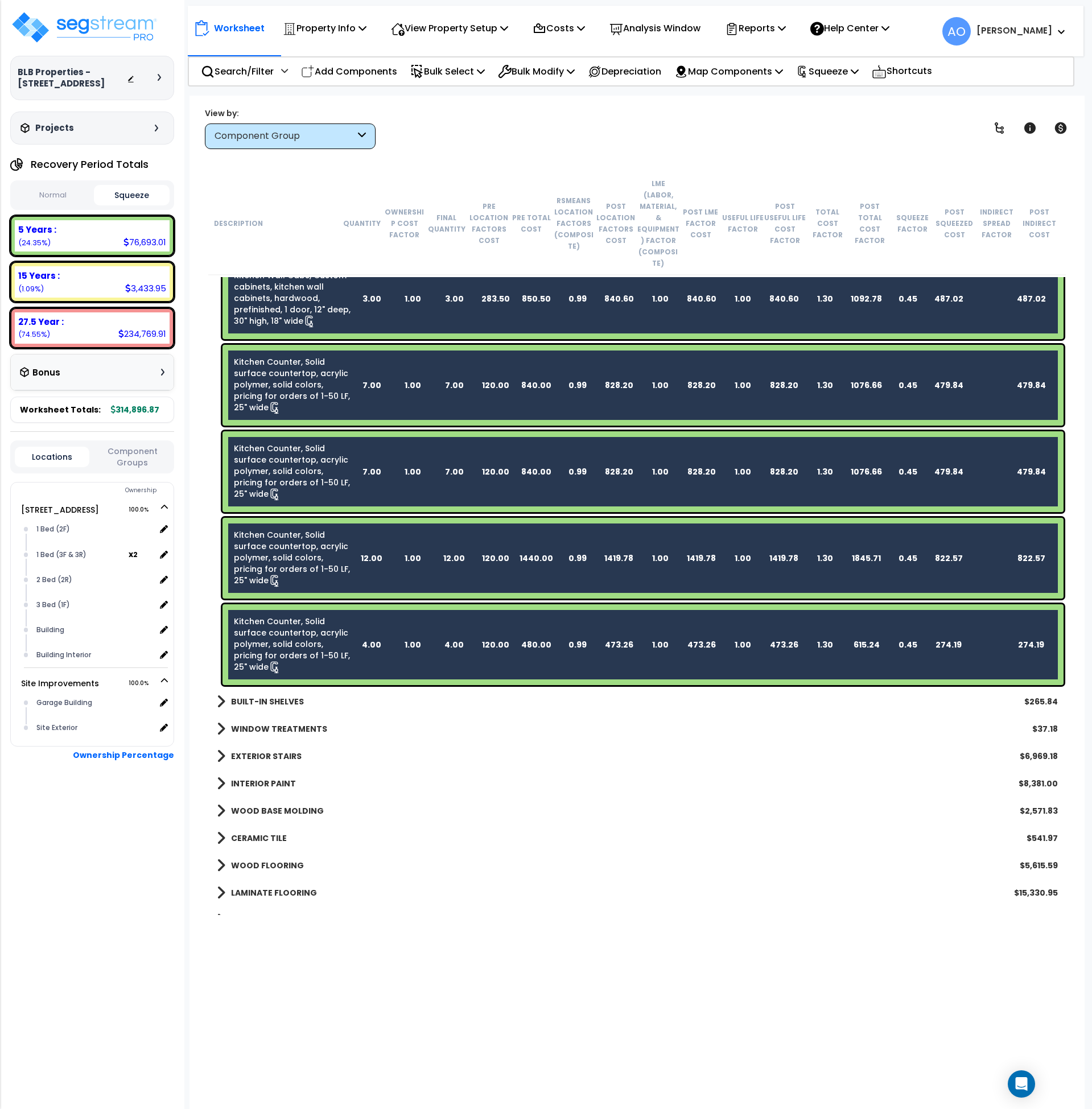
click at [455, 552] on div "12.00" at bounding box center [454, 557] width 41 height 11
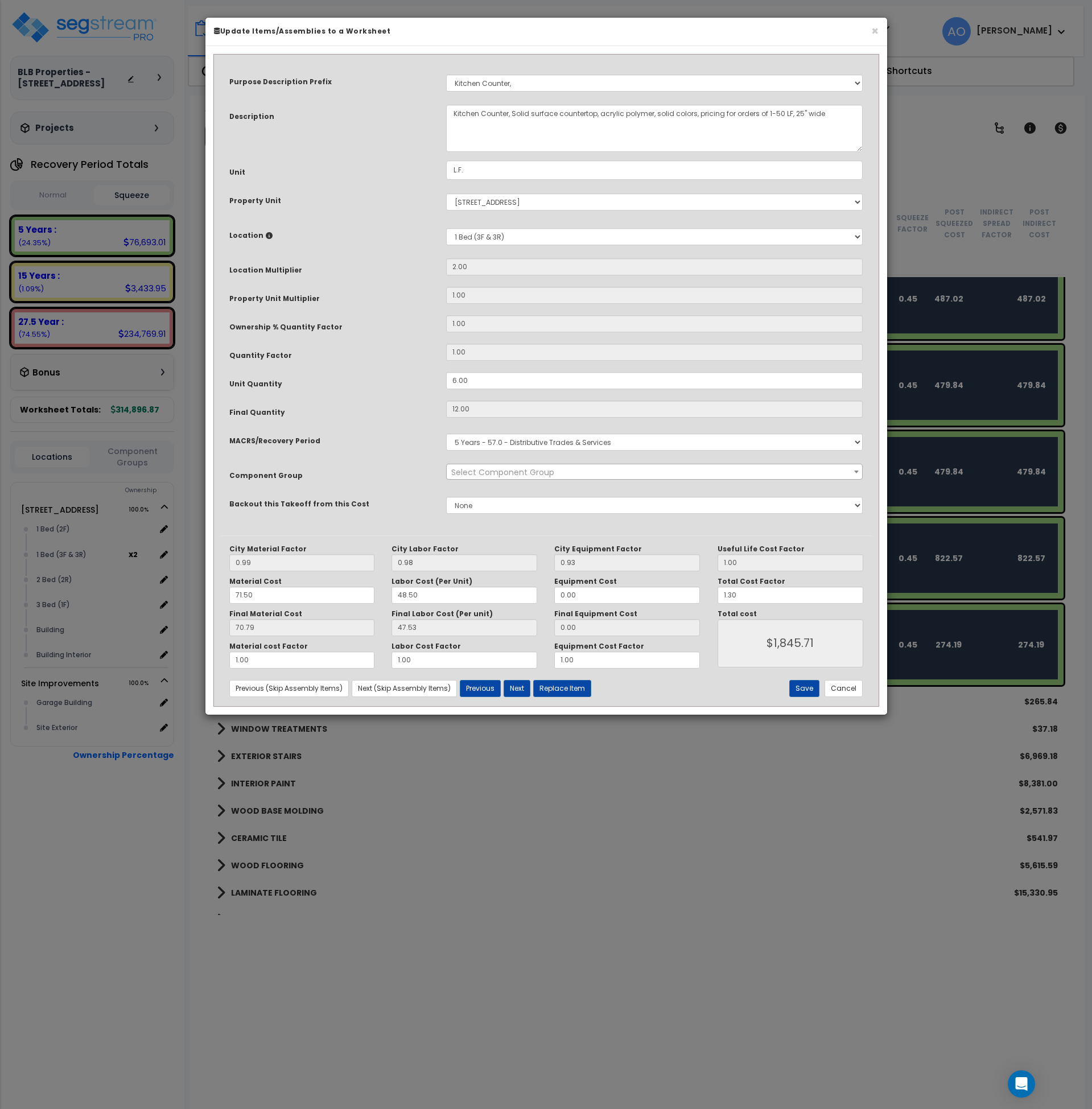
select select "45909"
click at [832, 687] on button "Cancel" at bounding box center [843, 689] width 38 height 17
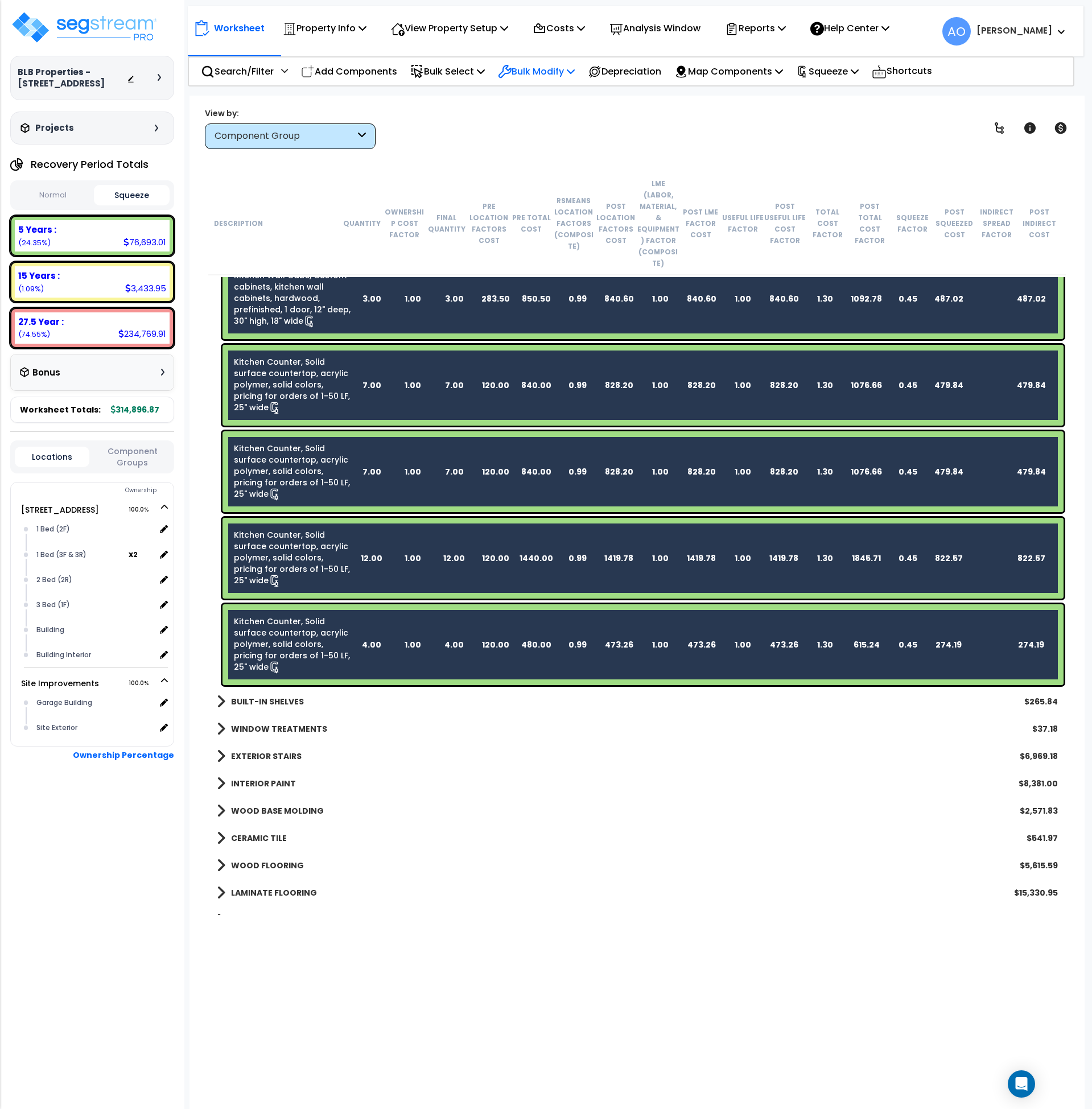
click at [556, 71] on p "Bulk Modify" at bounding box center [536, 71] width 77 height 15
click at [586, 125] on link "Modify Total Cost Factor" at bounding box center [577, 120] width 170 height 23
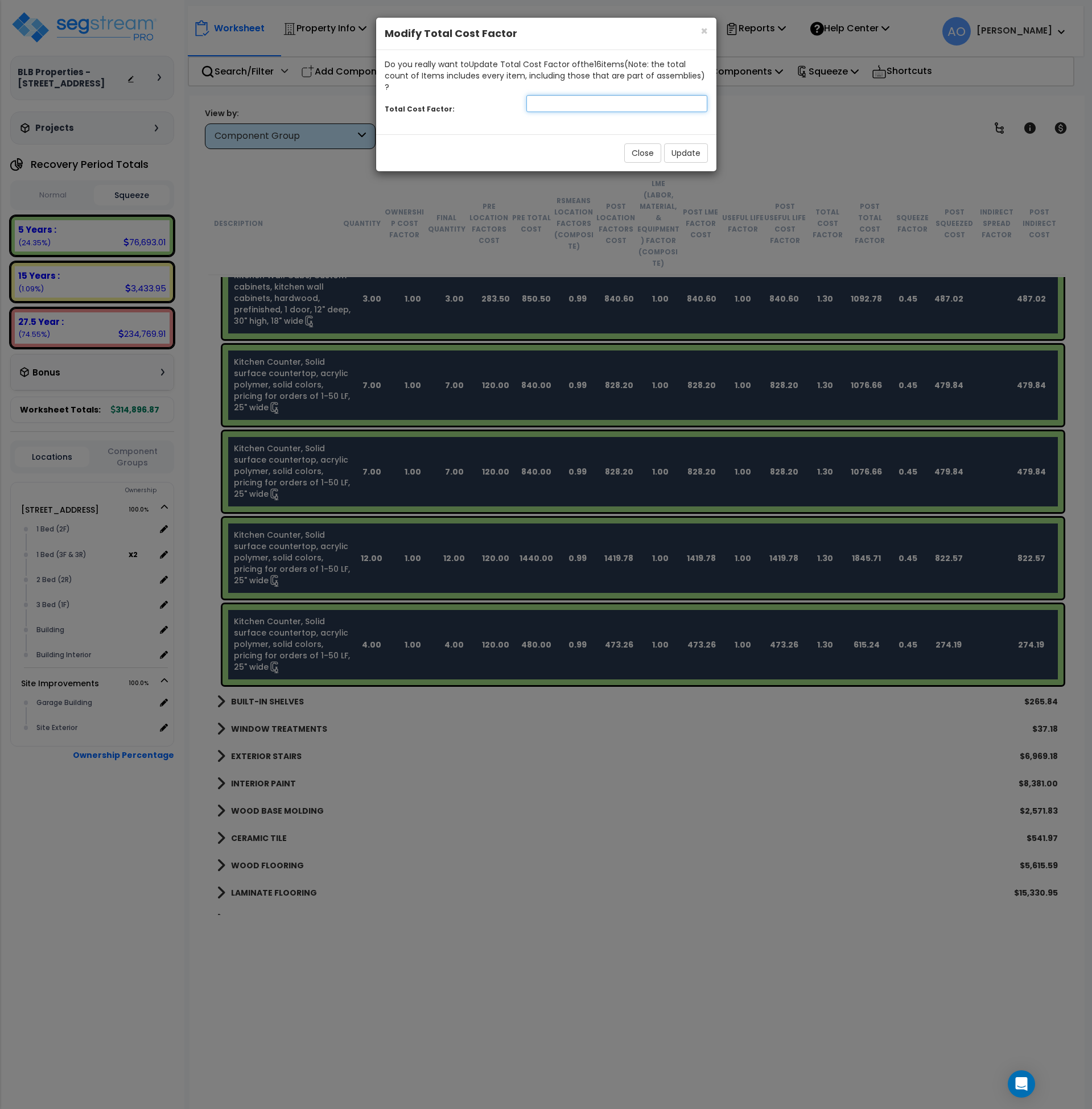
click at [575, 95] on input "number" at bounding box center [618, 104] width 182 height 17
type input "1.5"
click at [682, 146] on button "Update" at bounding box center [686, 153] width 44 height 20
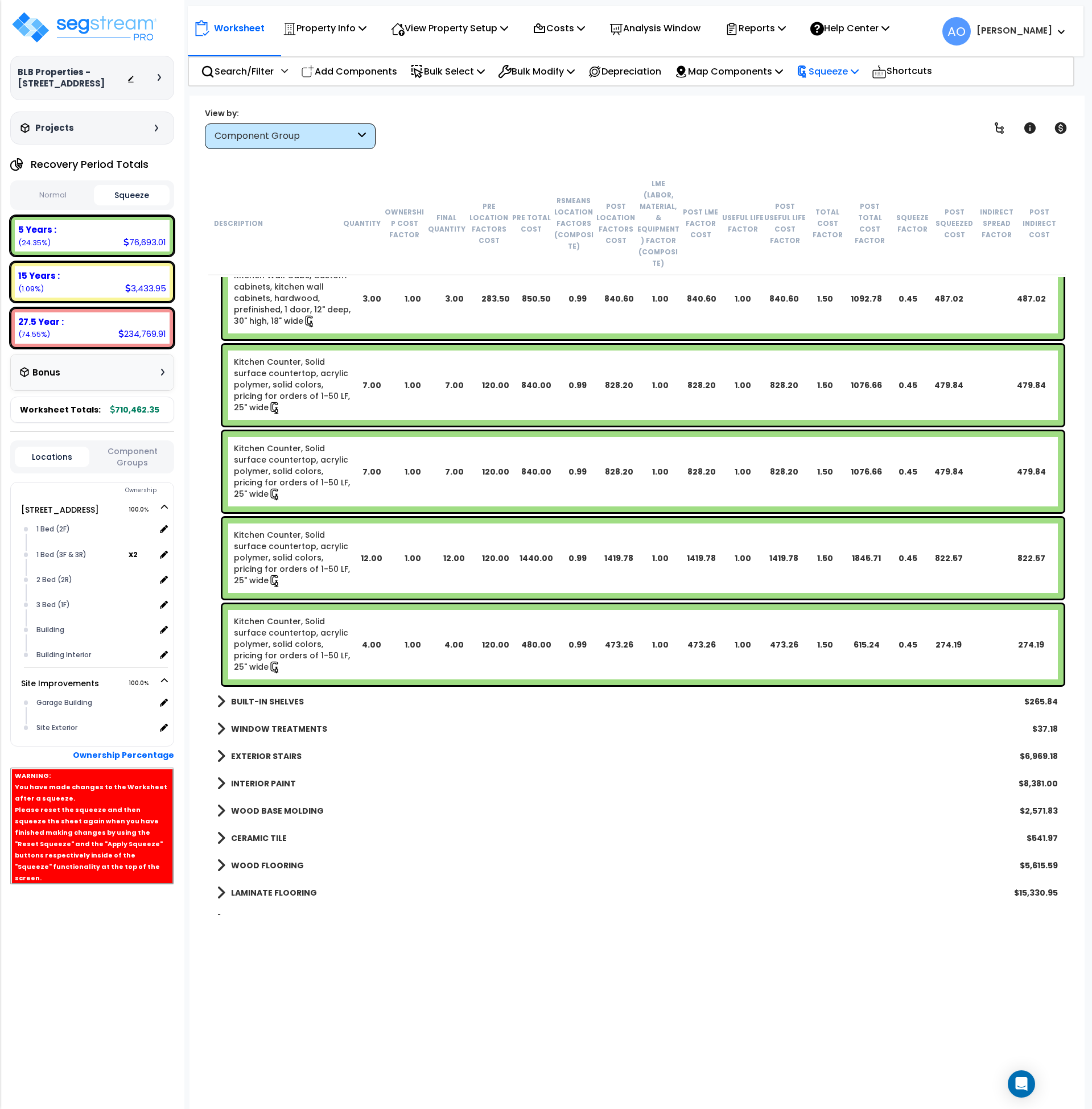
click at [834, 73] on p "Squeeze" at bounding box center [827, 71] width 63 height 15
click at [841, 101] on link "Re-squeeze" at bounding box center [847, 98] width 113 height 26
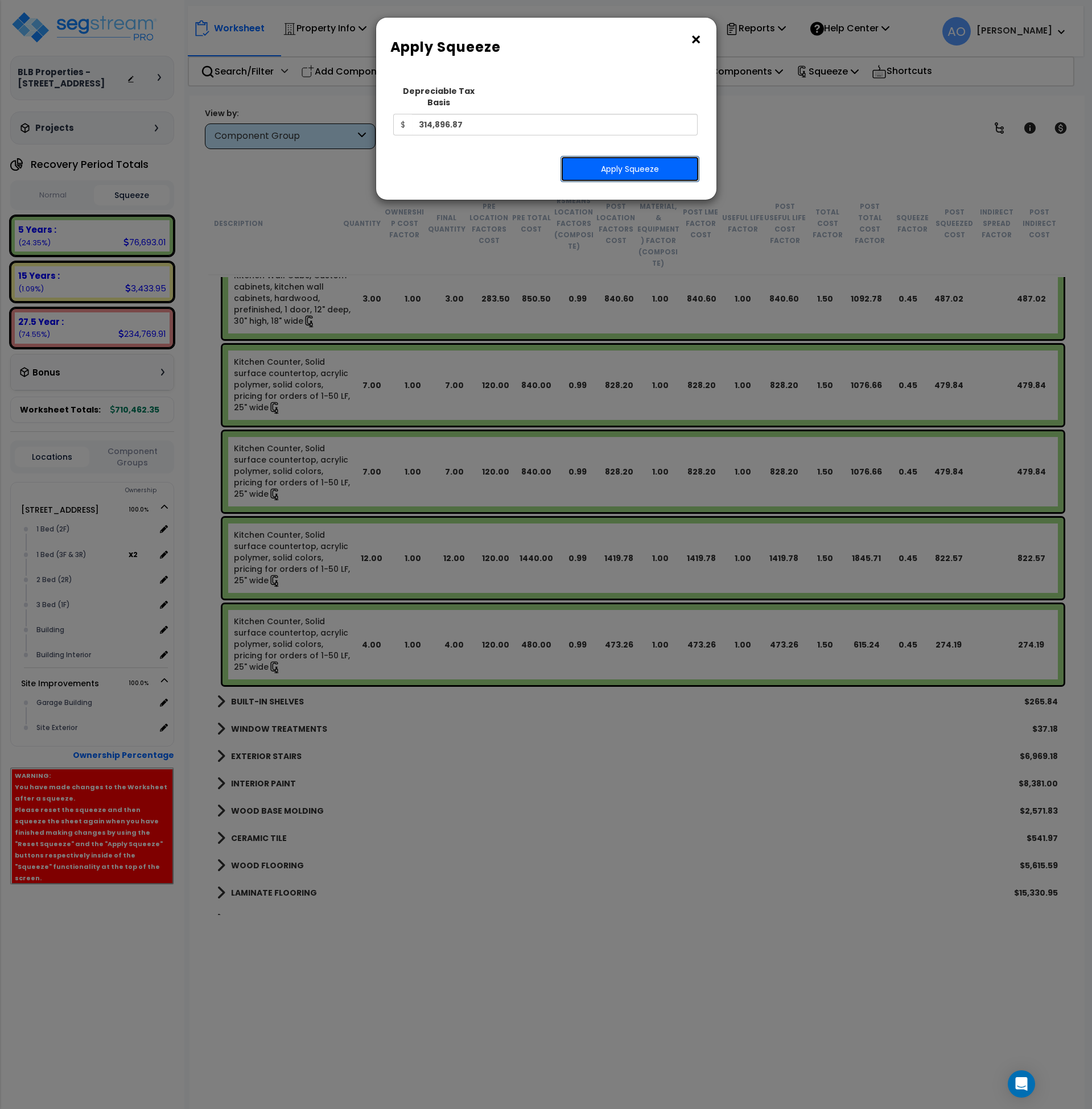
click at [640, 156] on button "Apply Squeeze" at bounding box center [630, 169] width 139 height 26
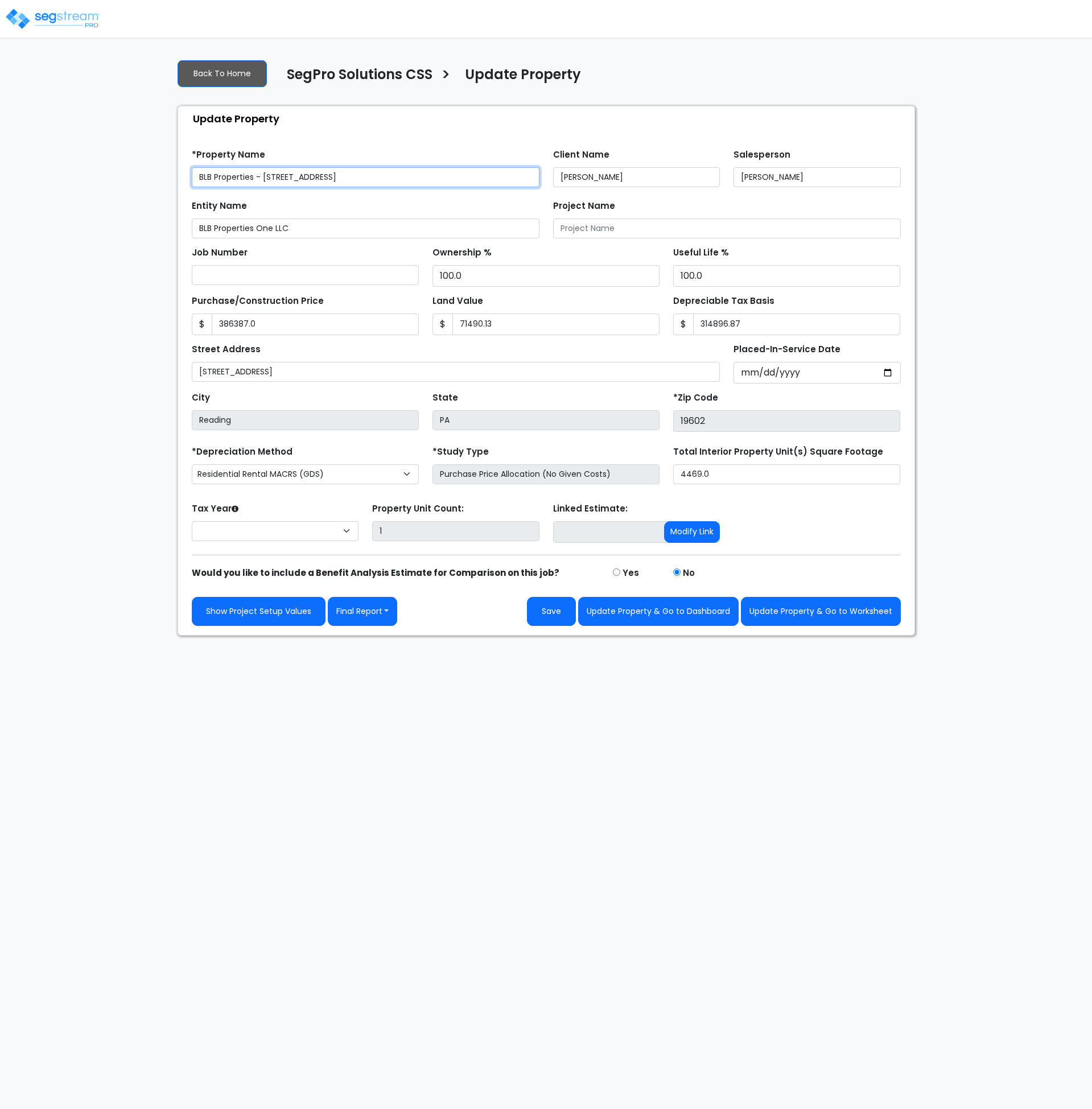
type input "386,387.0"
type input "71,490.13"
type input "314,896.87"
select select "2024"
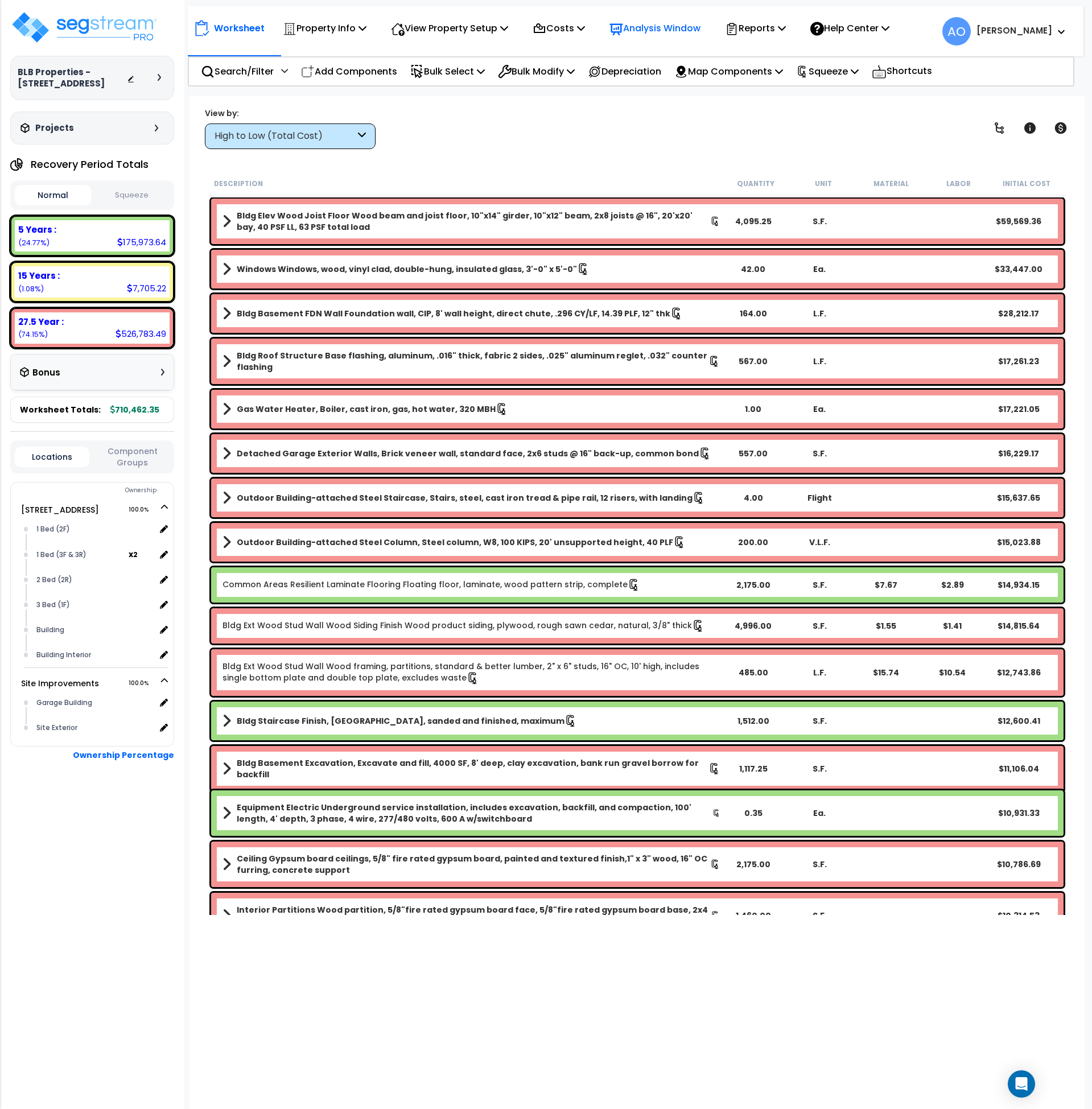
click at [682, 29] on p "Analysis Window" at bounding box center [654, 28] width 91 height 15
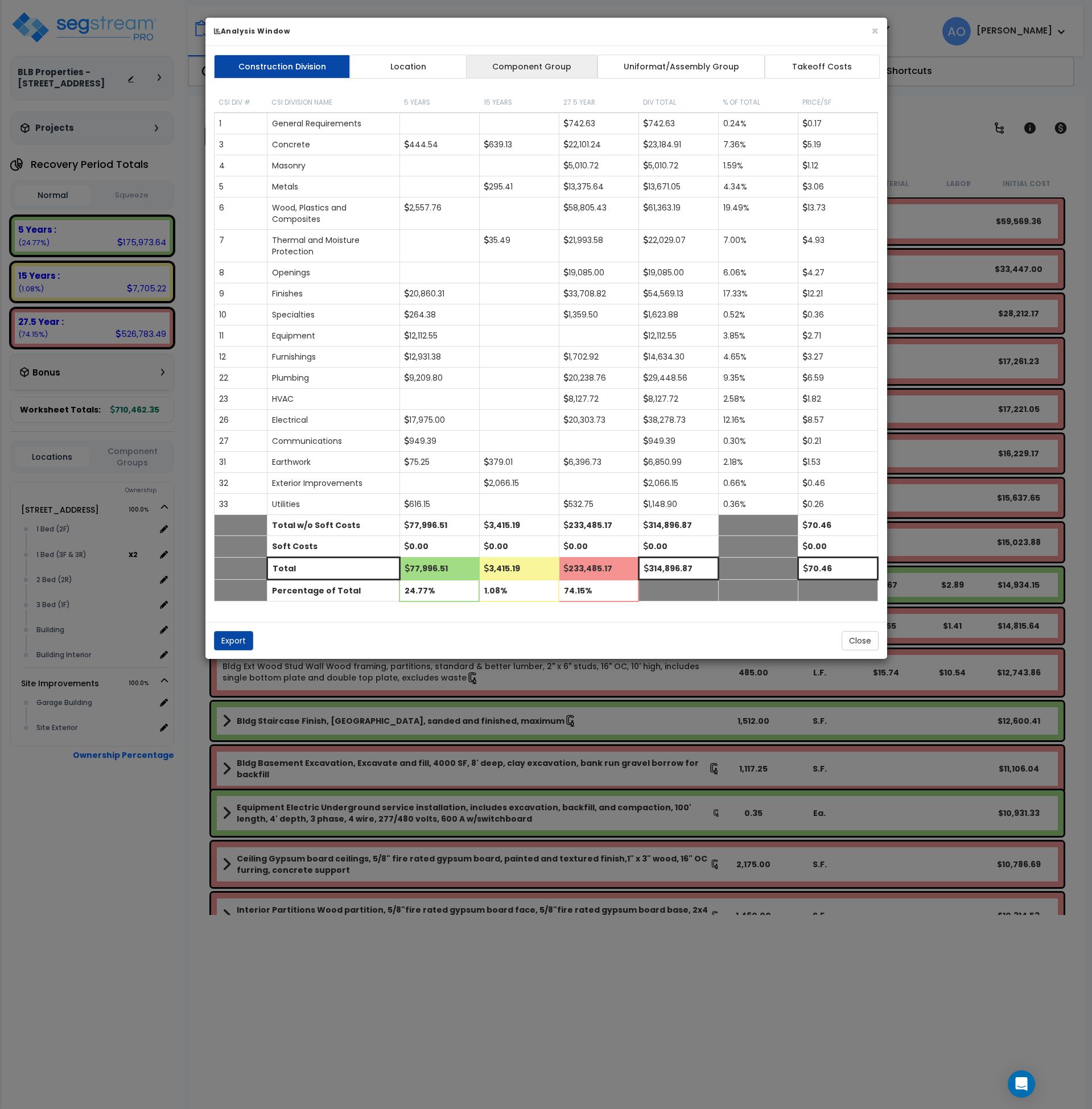
click at [570, 66] on link "Component Group" at bounding box center [532, 66] width 132 height 24
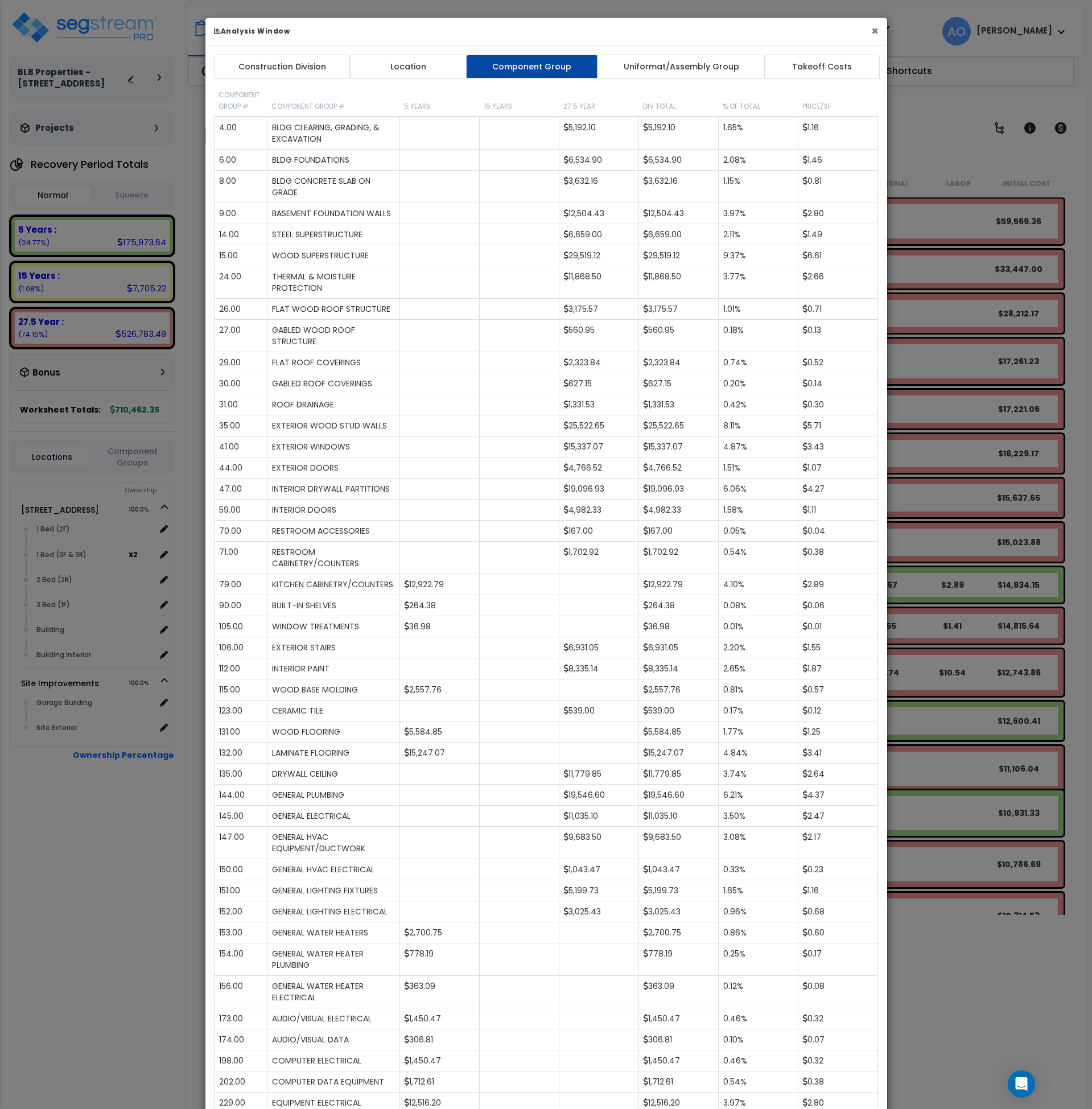
click at [877, 32] on button "×" at bounding box center [875, 31] width 8 height 12
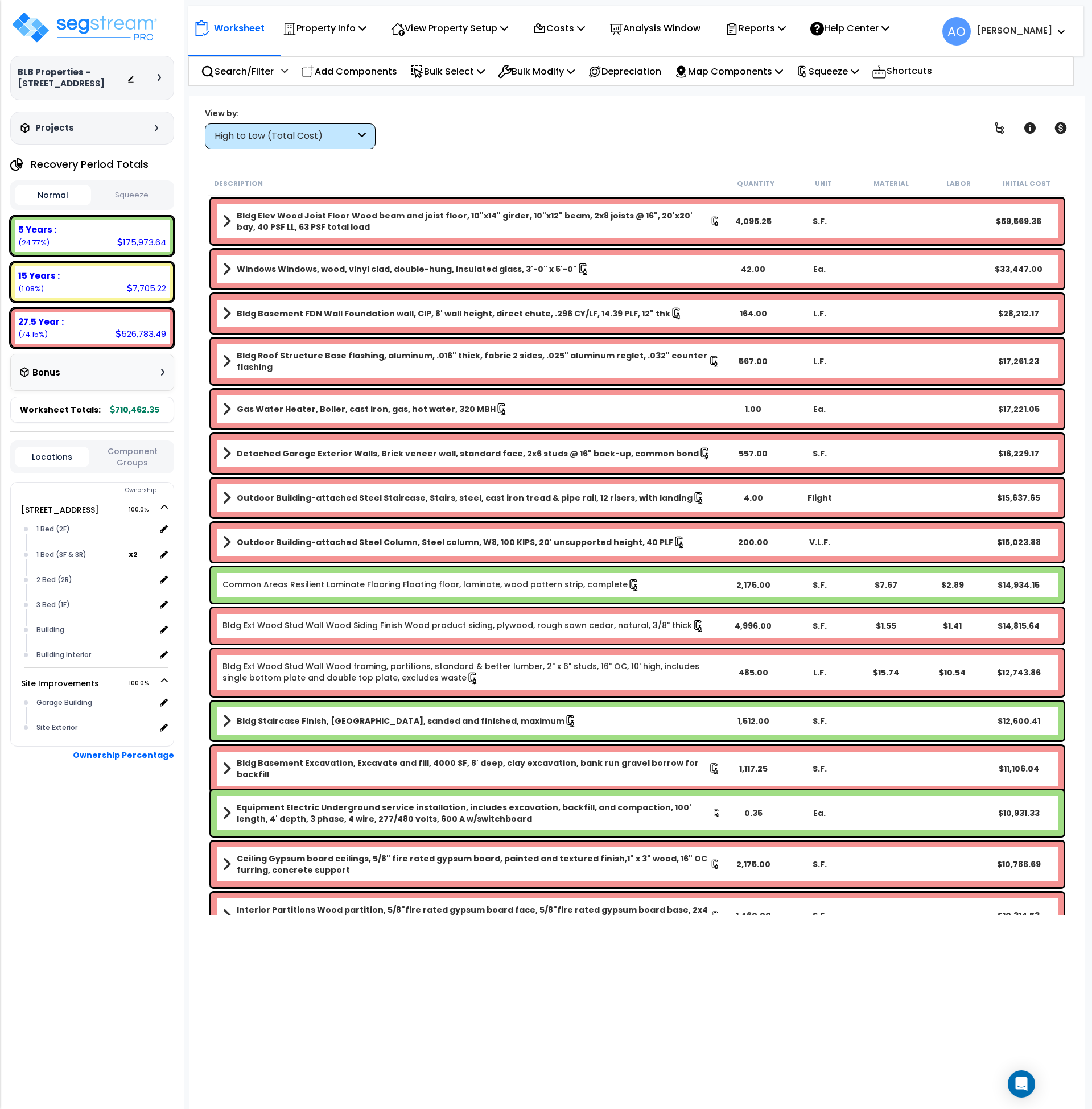
click at [269, 134] on div "High to Low (Total Cost)" at bounding box center [285, 136] width 141 height 13
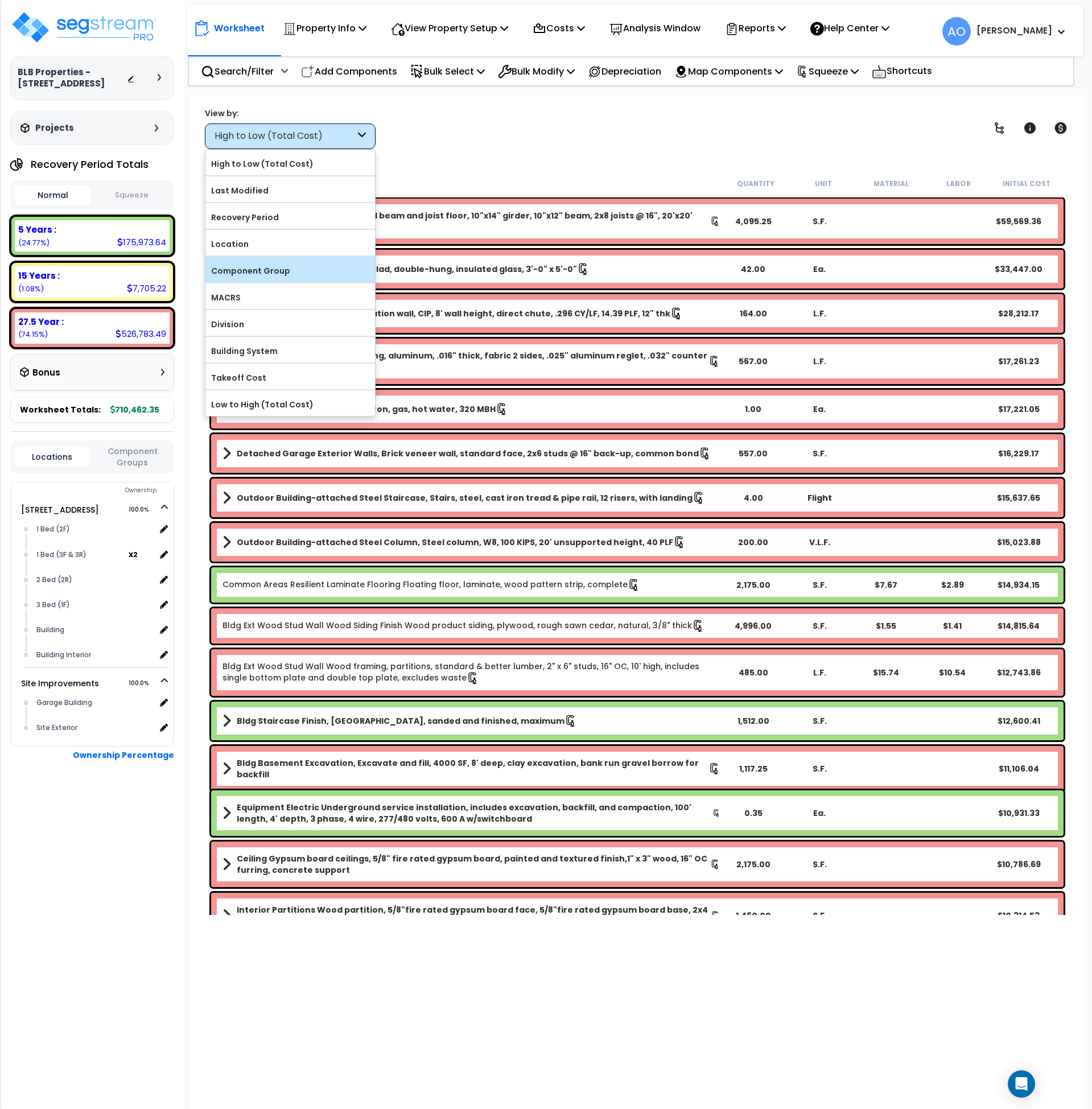
click at [274, 270] on label "Component Group" at bounding box center [290, 271] width 170 height 17
click at [0, 0] on input "Component Group" at bounding box center [0, 0] width 0 height 0
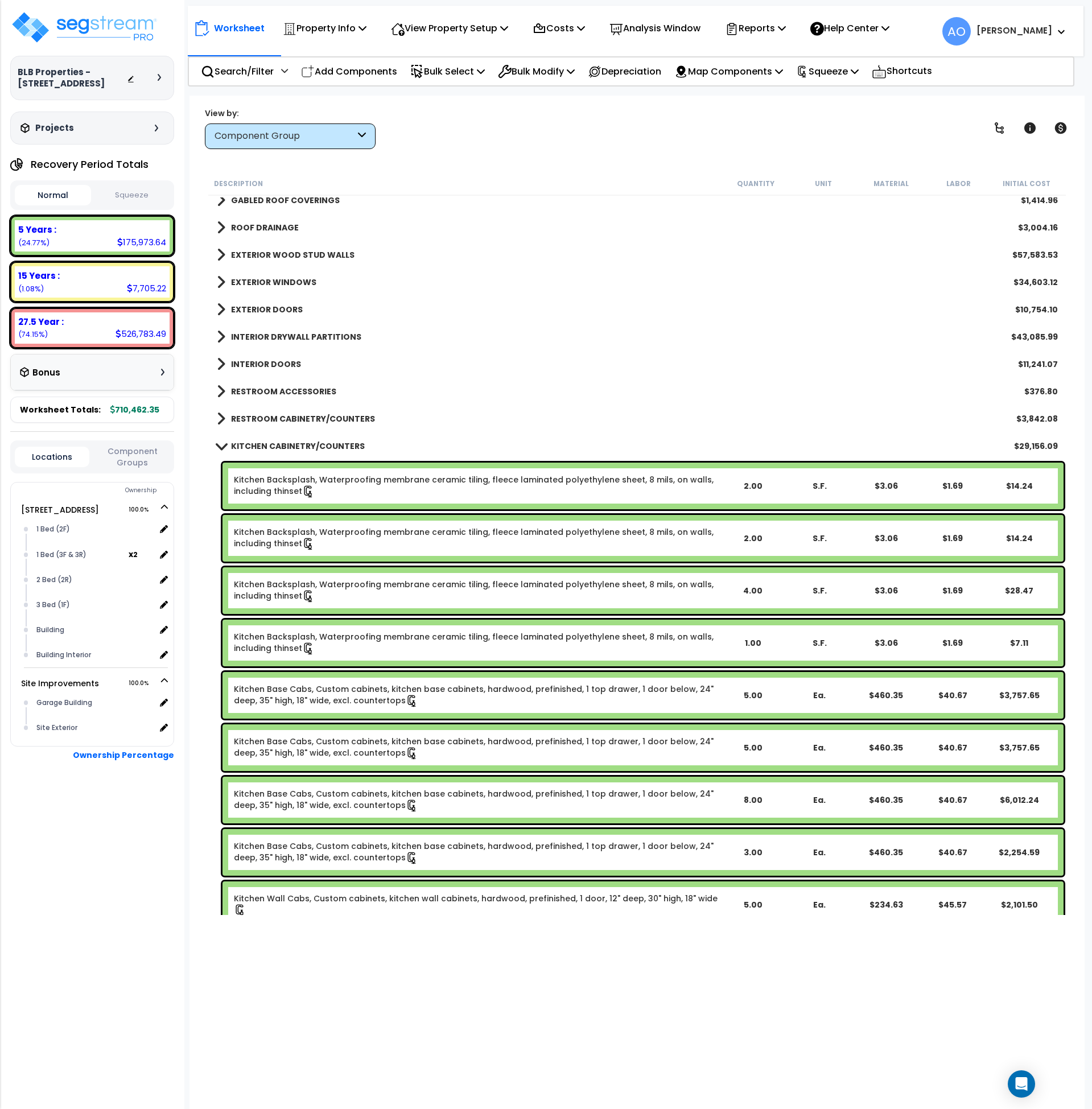
scroll to position [283, 0]
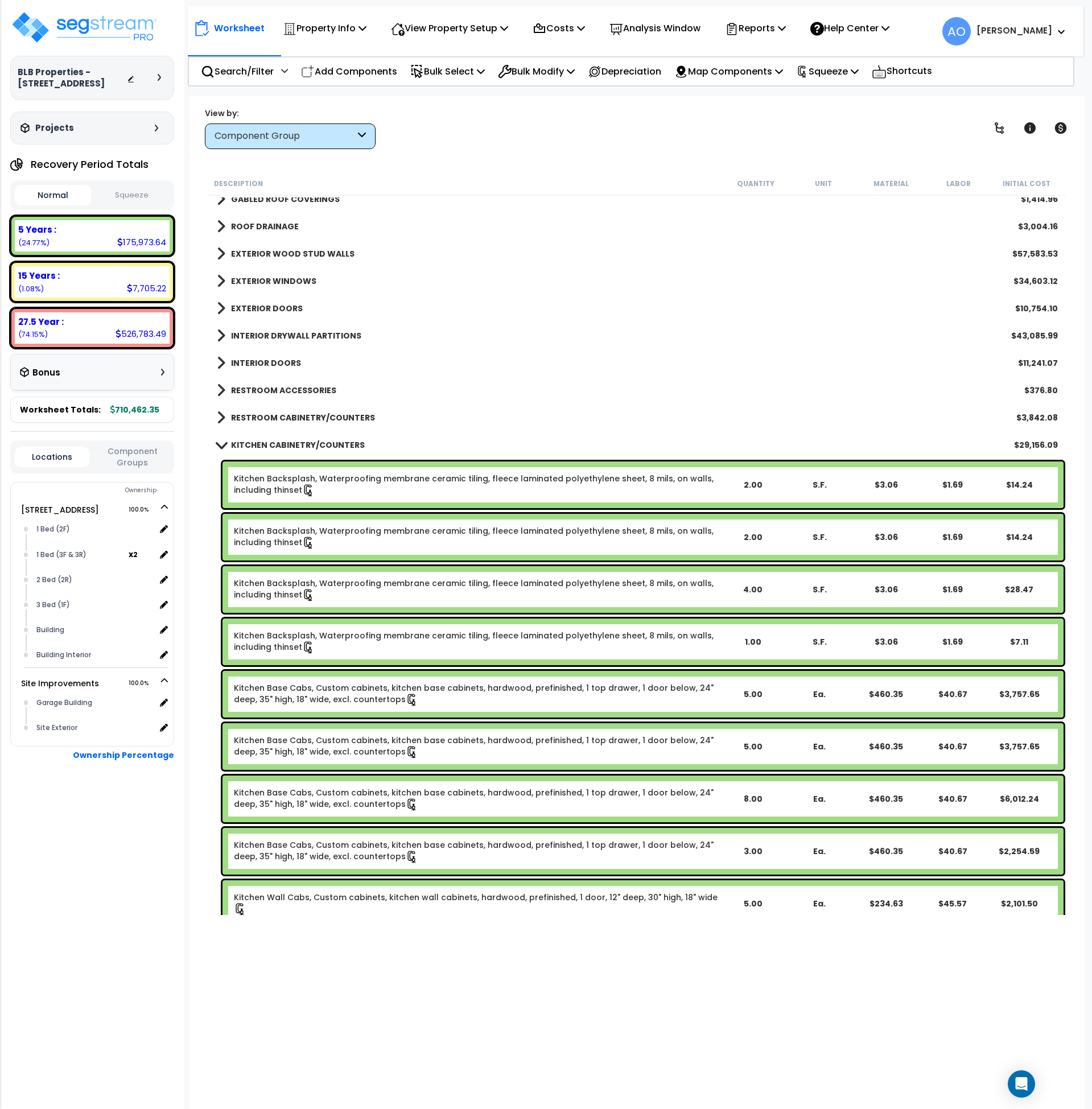
click at [384, 481] on link "Kitchen Backsplash, Waterproofing membrane ceramic tiling, fleece laminated pol…" at bounding box center [477, 484] width 485 height 24
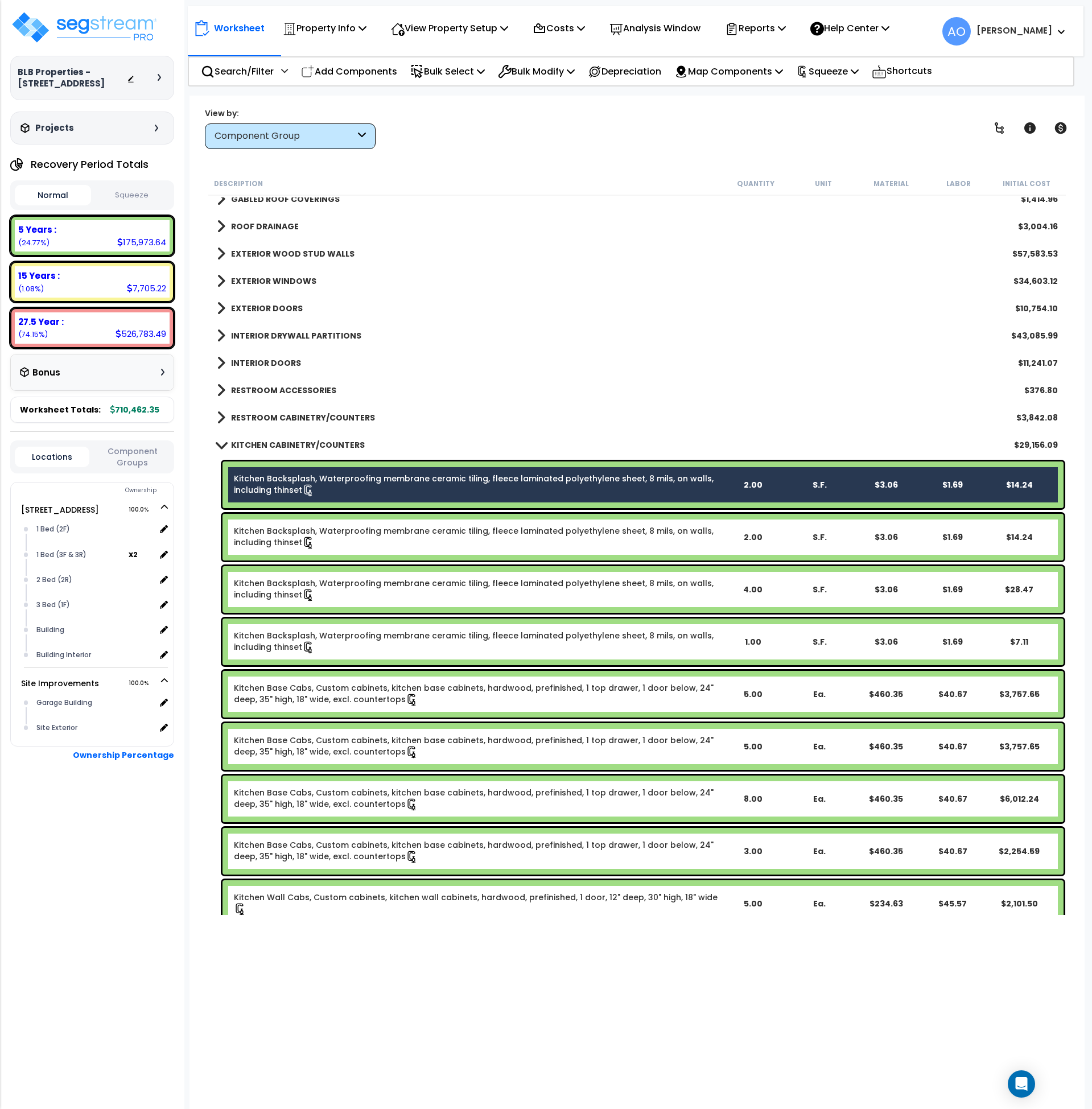
click at [390, 523] on div "Kitchen Backsplash, Waterproofing membrane ceramic tiling, fleece laminated pol…" at bounding box center [642, 537] width 841 height 47
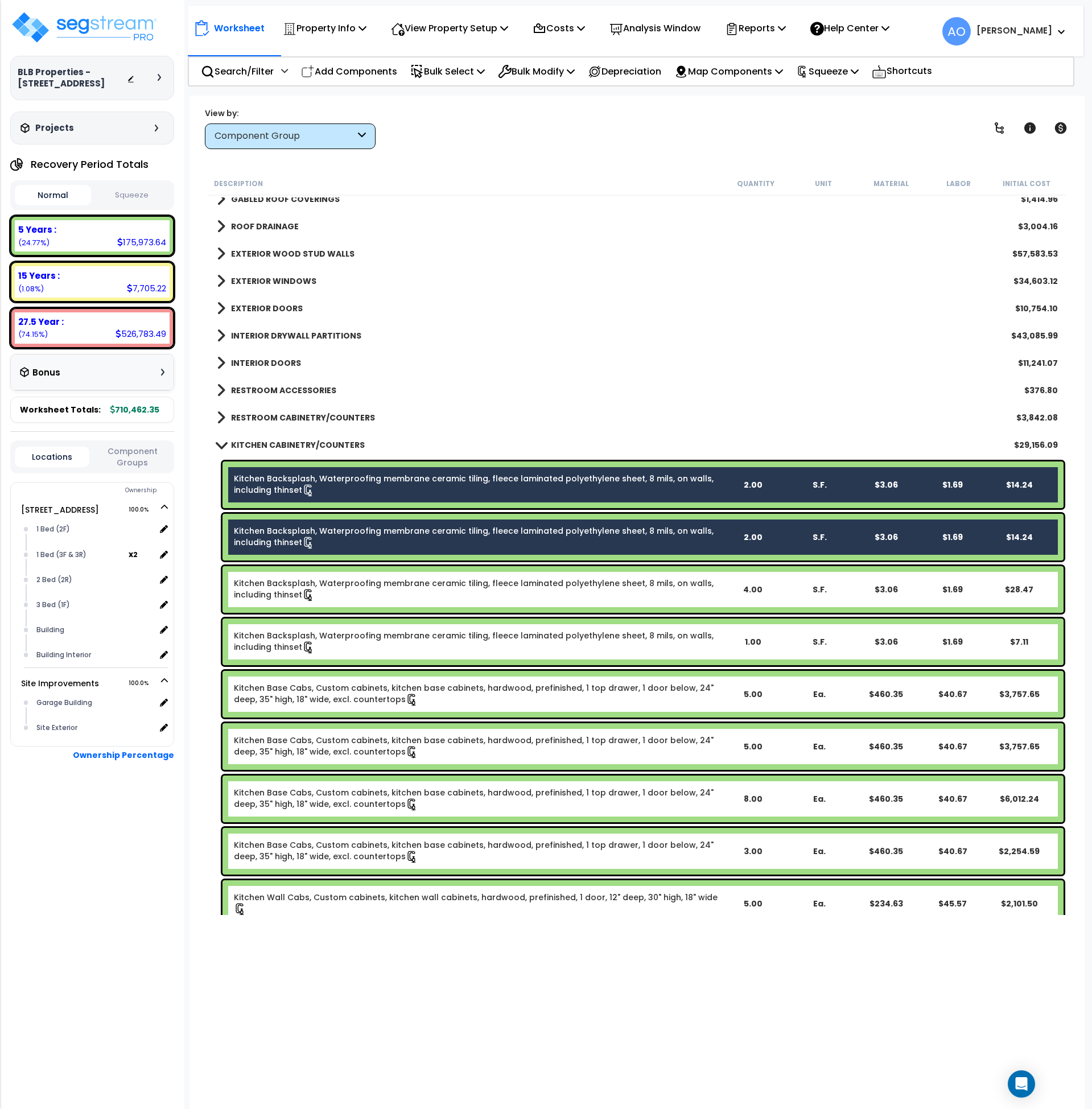
click at [384, 593] on link "Kitchen Backsplash, Waterproofing membrane ceramic tiling, fleece laminated pol…" at bounding box center [477, 590] width 485 height 24
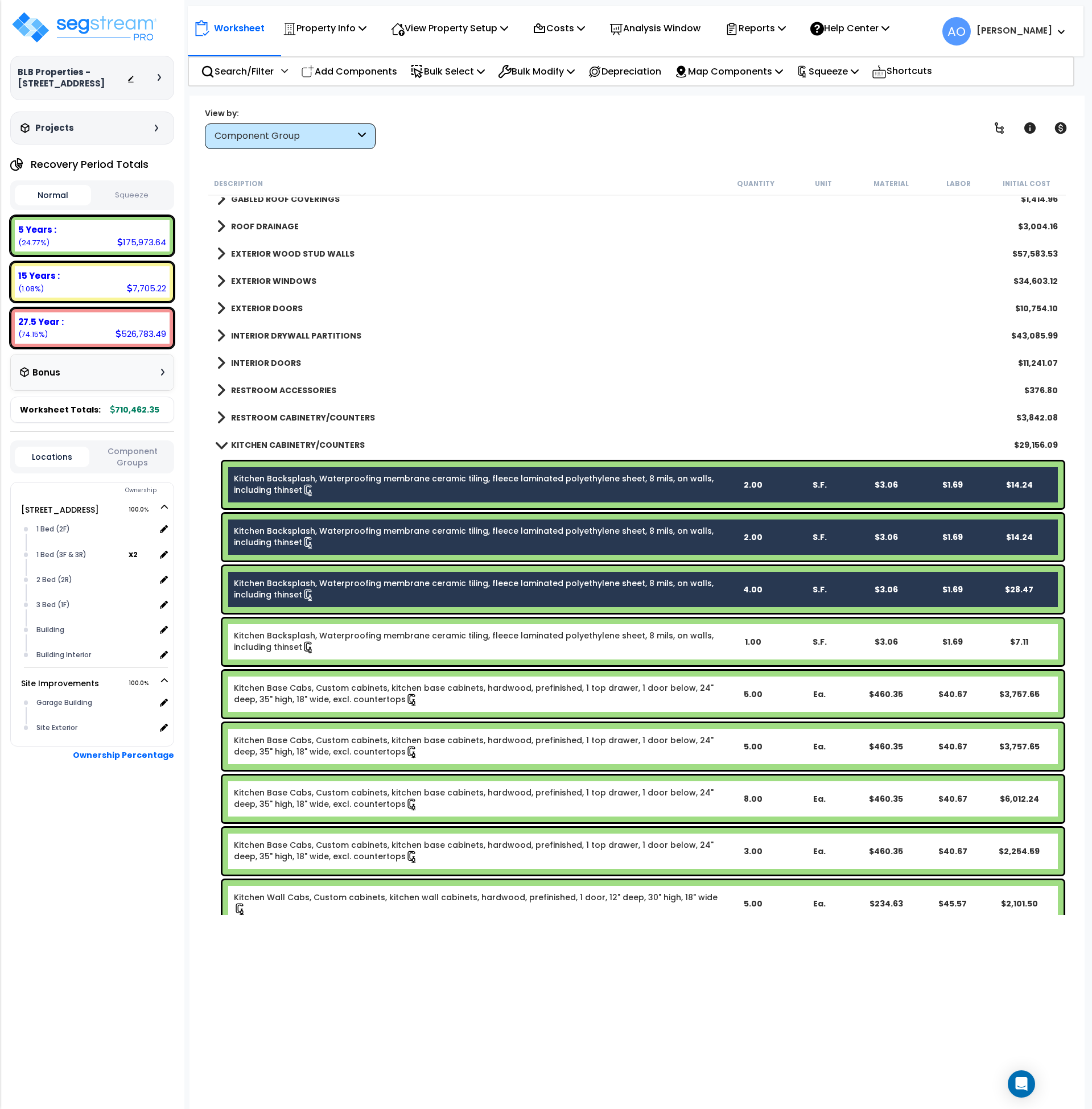
click at [415, 761] on div "Kitchen Base Cabs, Custom cabinets, kitchen base cabinets, hardwood, prefinishe…" at bounding box center [642, 747] width 841 height 47
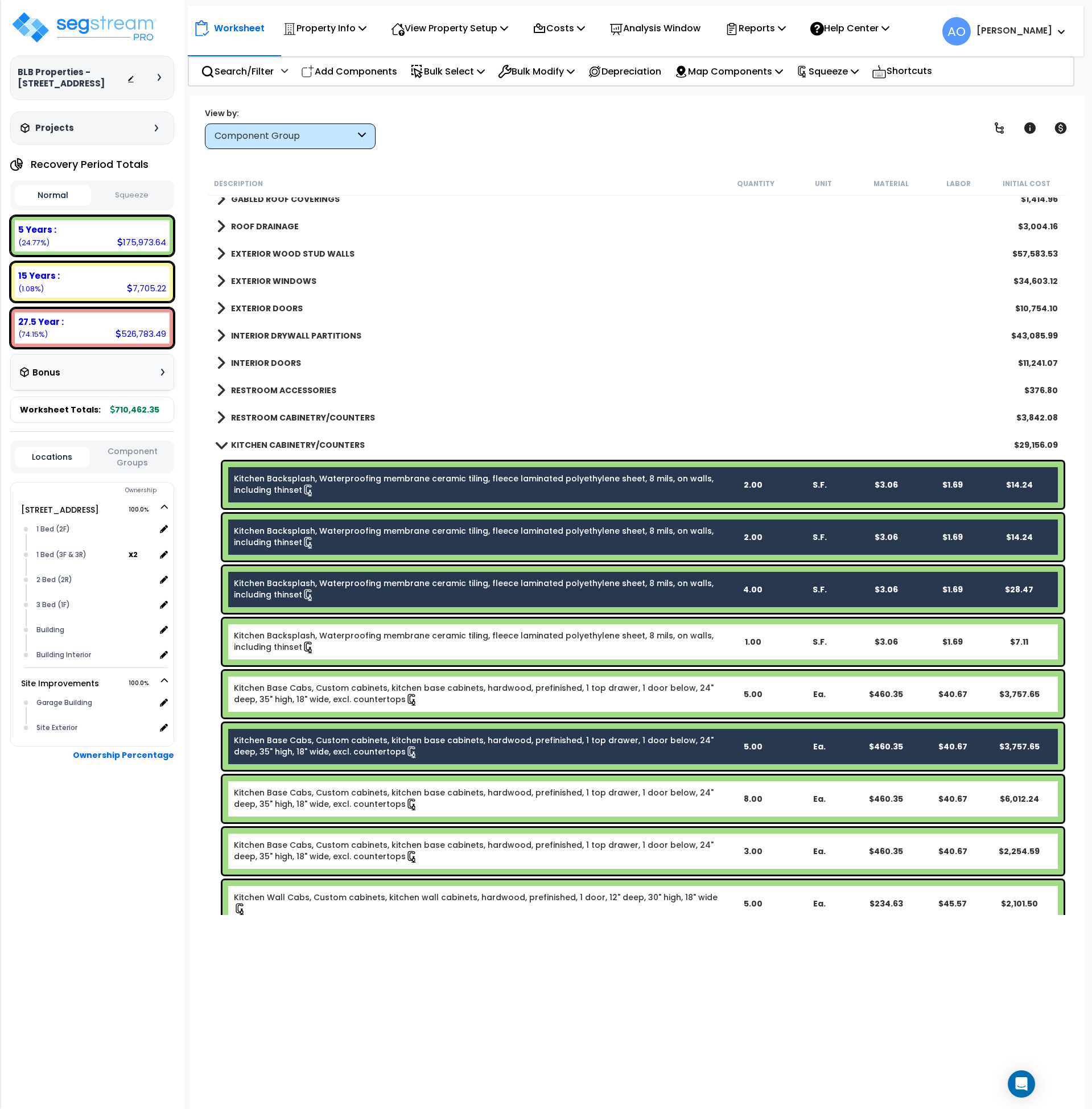
click at [422, 694] on link "Kitchen Base Cabs, Custom cabinets, kitchen base cabinets, hardwood, prefinishe…" at bounding box center [477, 694] width 485 height 24
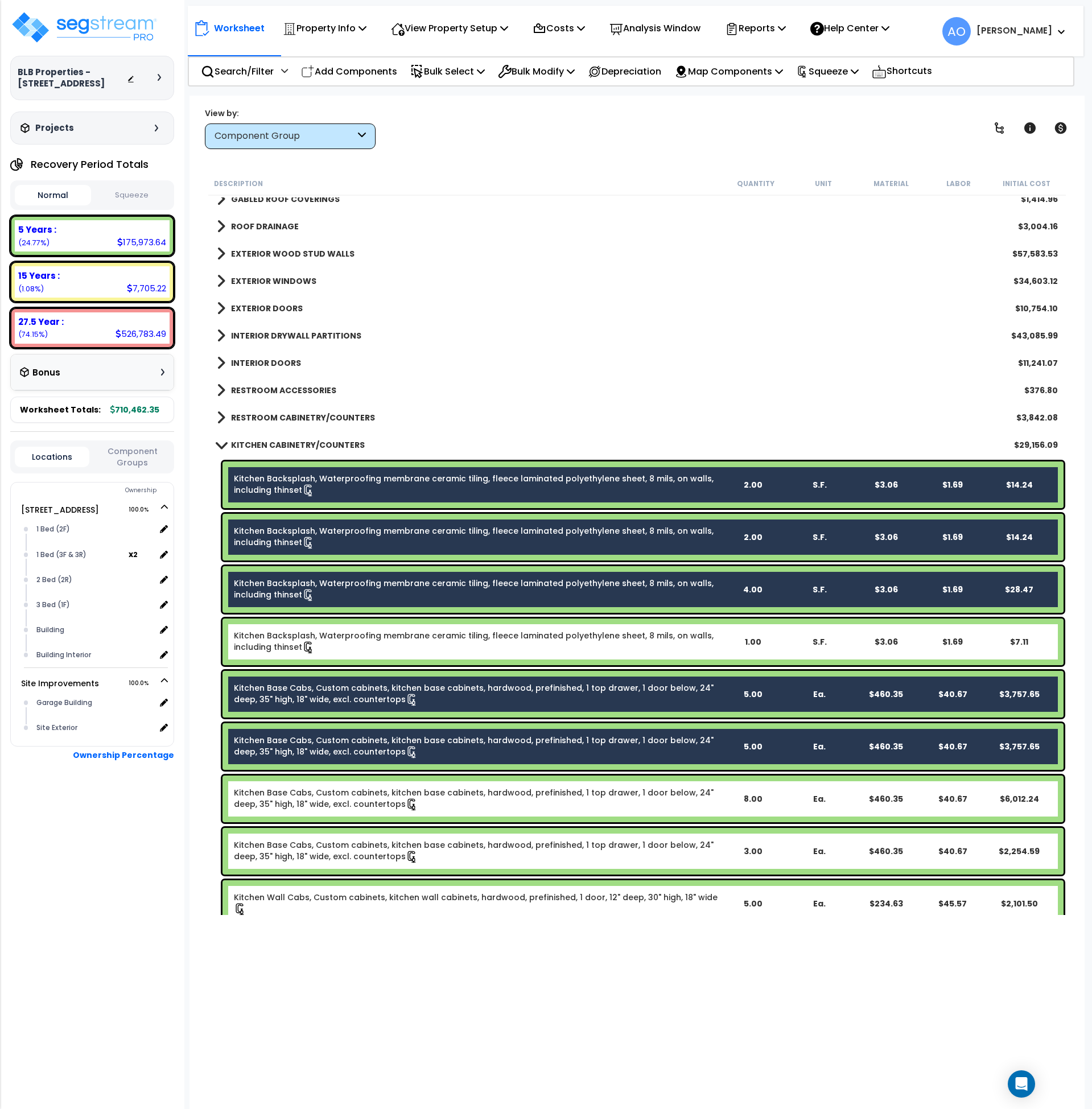
click at [419, 641] on link "Kitchen Backsplash, Waterproofing membrane ceramic tiling, fleece laminated pol…" at bounding box center [477, 642] width 485 height 24
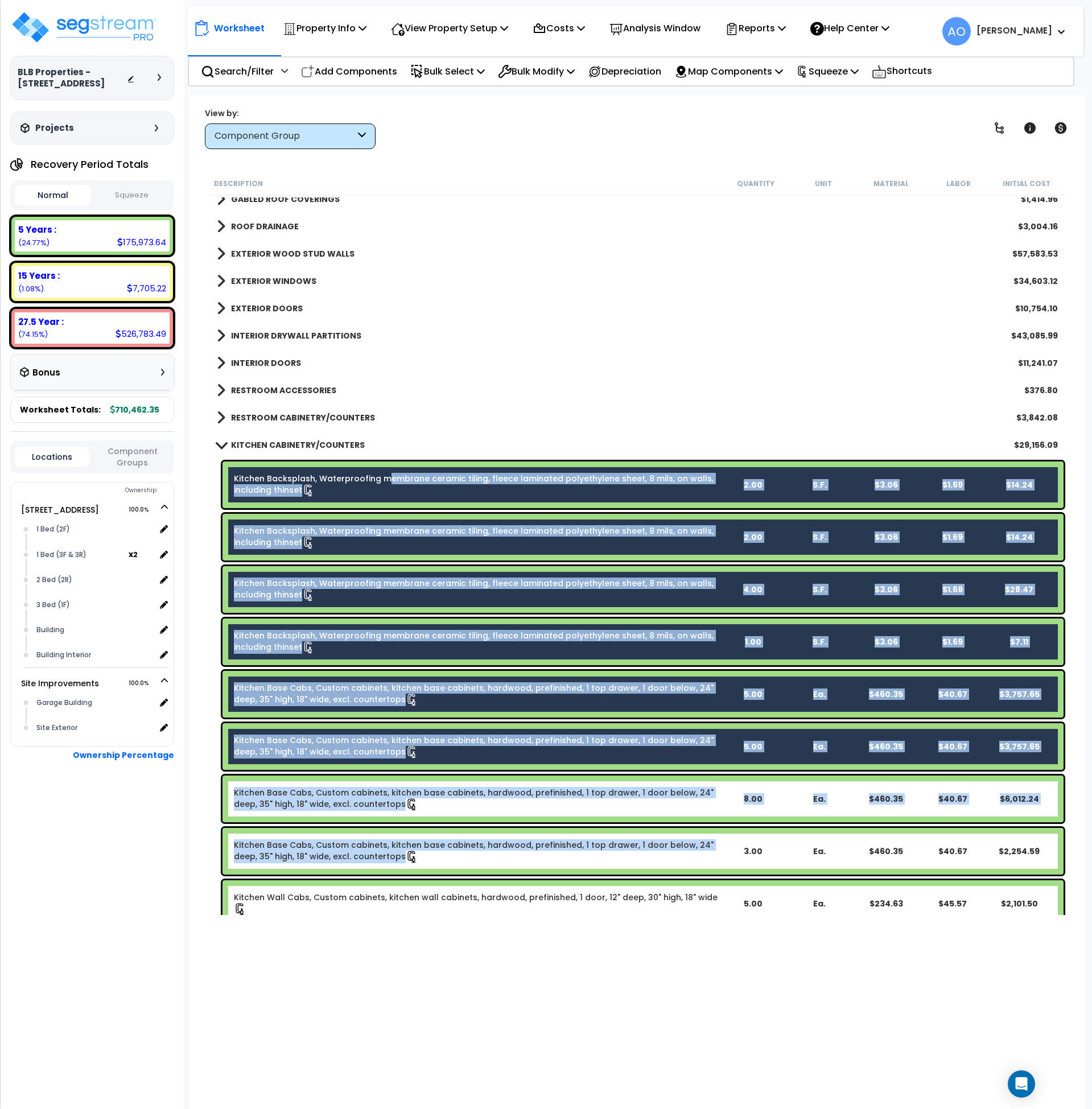
click at [431, 859] on link "Kitchen Base Cabs, Custom cabinets, kitchen base cabinets, hardwood, prefinishe…" at bounding box center [477, 851] width 485 height 24
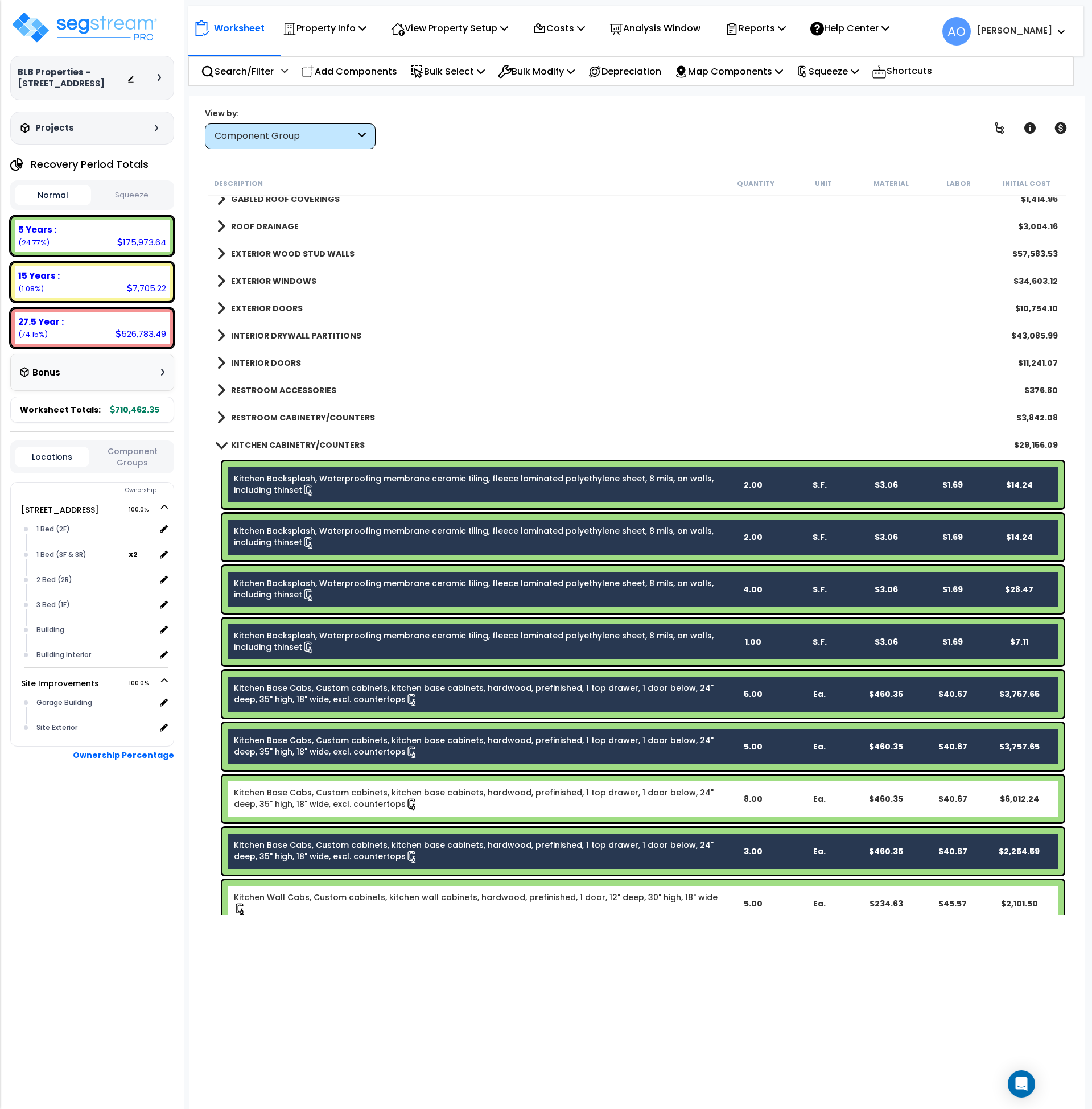
click at [434, 794] on link "Kitchen Base Cabs, Custom cabinets, kitchen base cabinets, hardwood, prefinishe…" at bounding box center [477, 799] width 485 height 24
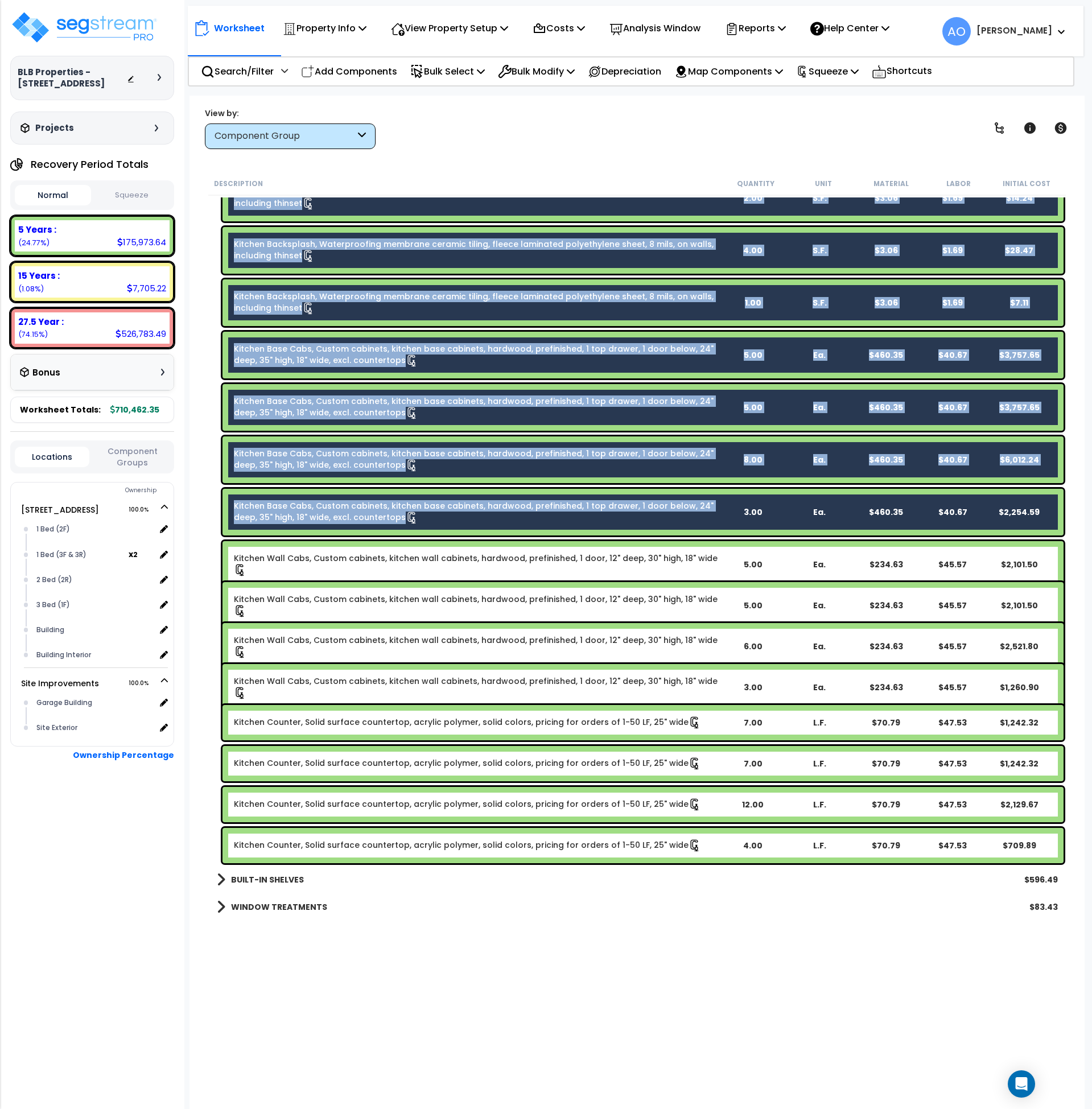
scroll to position [625, 0]
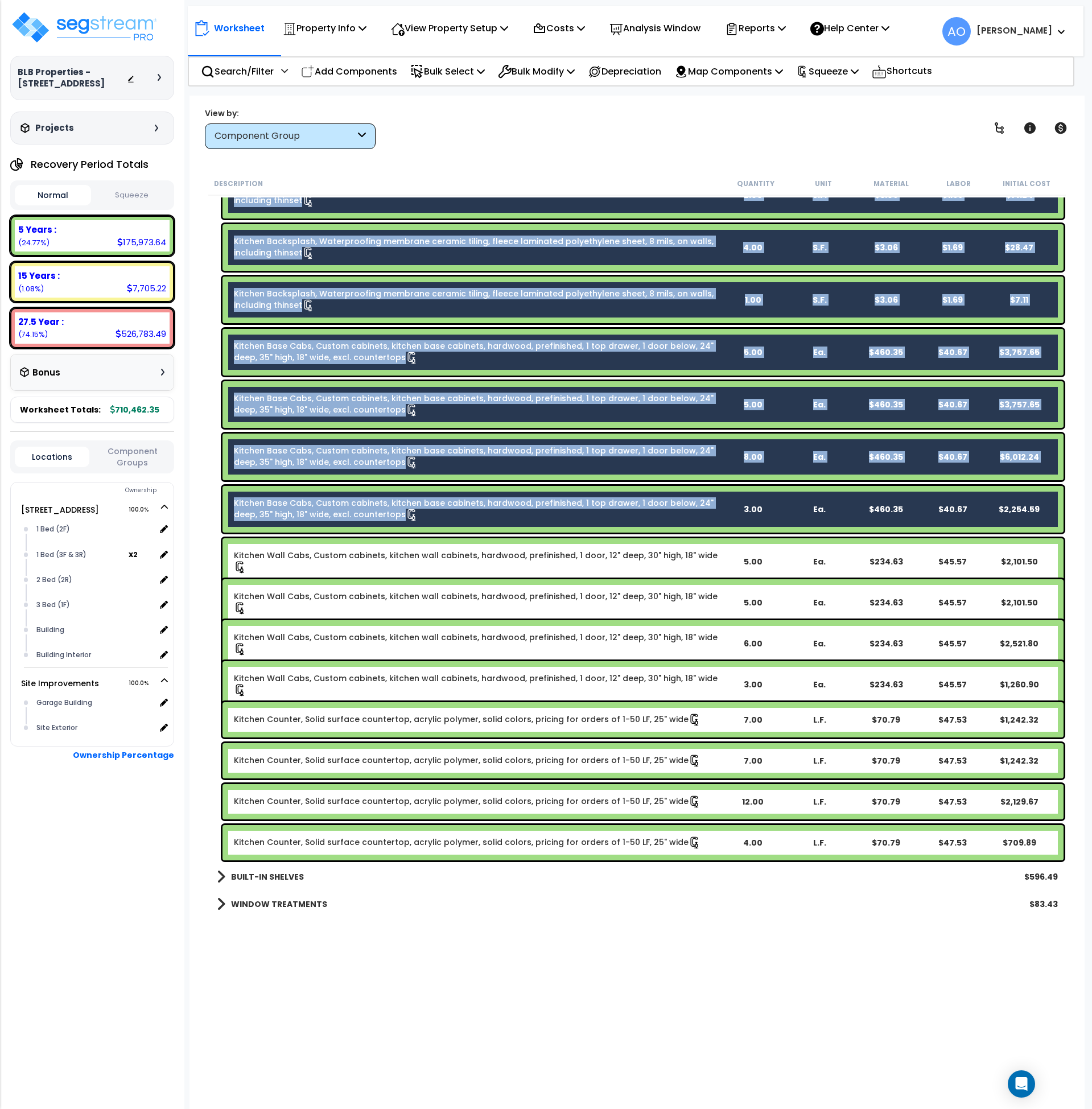
click at [438, 553] on link "Kitchen Wall Cabs, Custom cabinets, kitchen wall cabinets, hardwood, prefinishe…" at bounding box center [477, 562] width 485 height 24
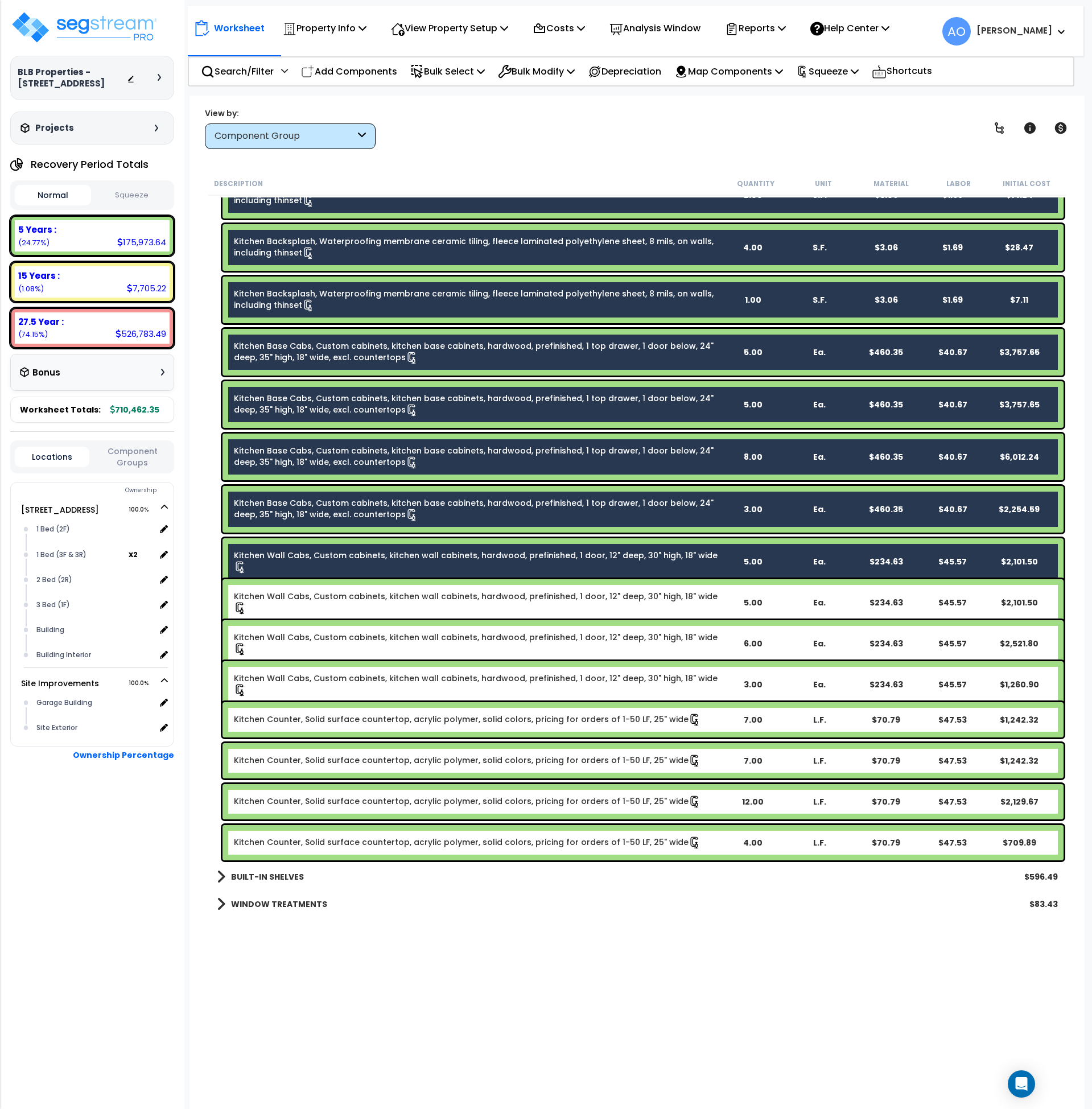
click at [447, 582] on div "Kitchen Wall Cabs, Custom cabinets, kitchen wall cabinets, hardwood, prefinishe…" at bounding box center [642, 602] width 841 height 47
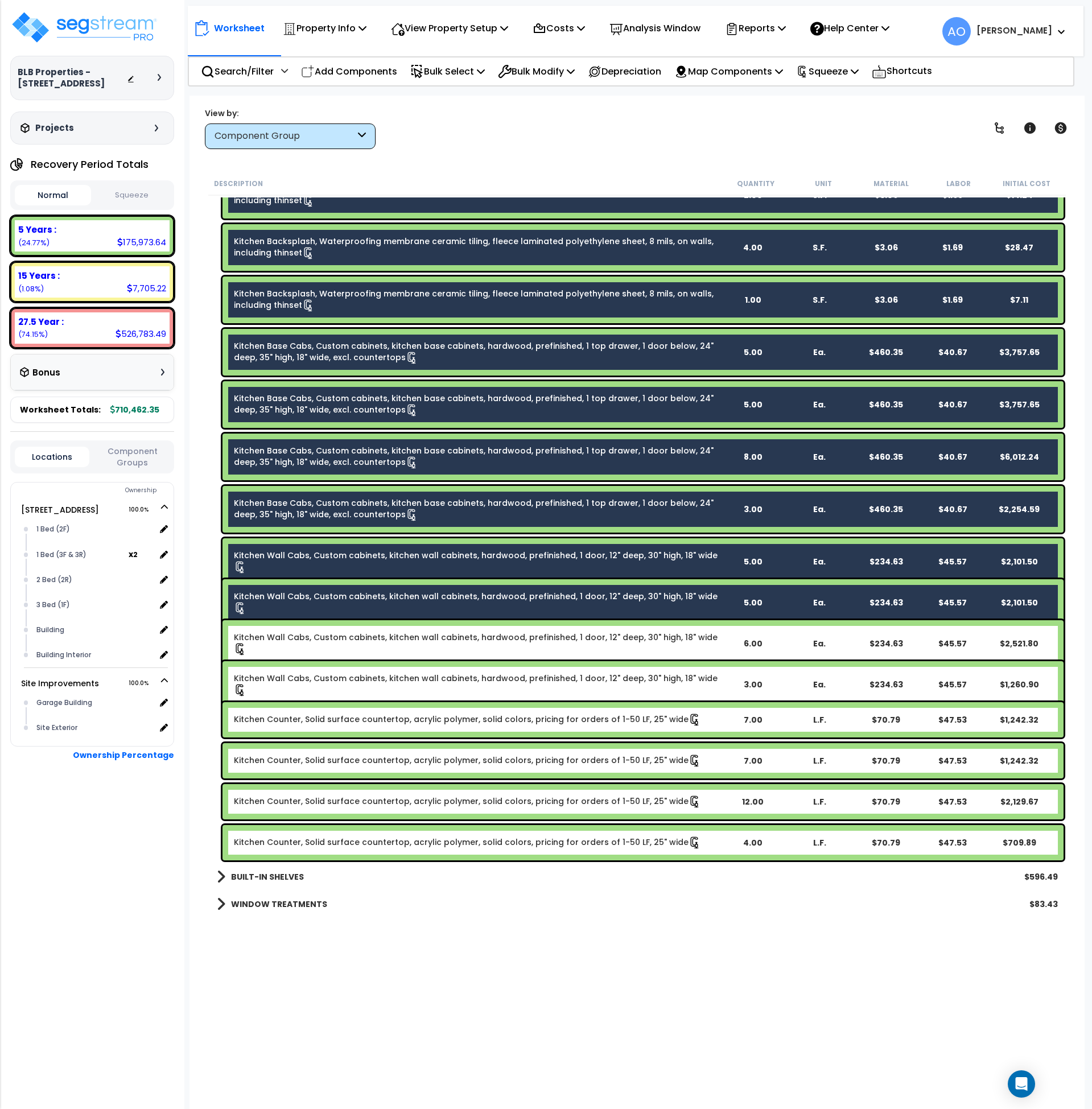
drag, startPoint x: 451, startPoint y: 625, endPoint x: 462, endPoint y: 674, distance: 50.2
click at [453, 625] on div "Kitchen Wall Cabs, Custom cabinets, kitchen wall cabinets, hardwood, prefinishe…" at bounding box center [642, 643] width 841 height 47
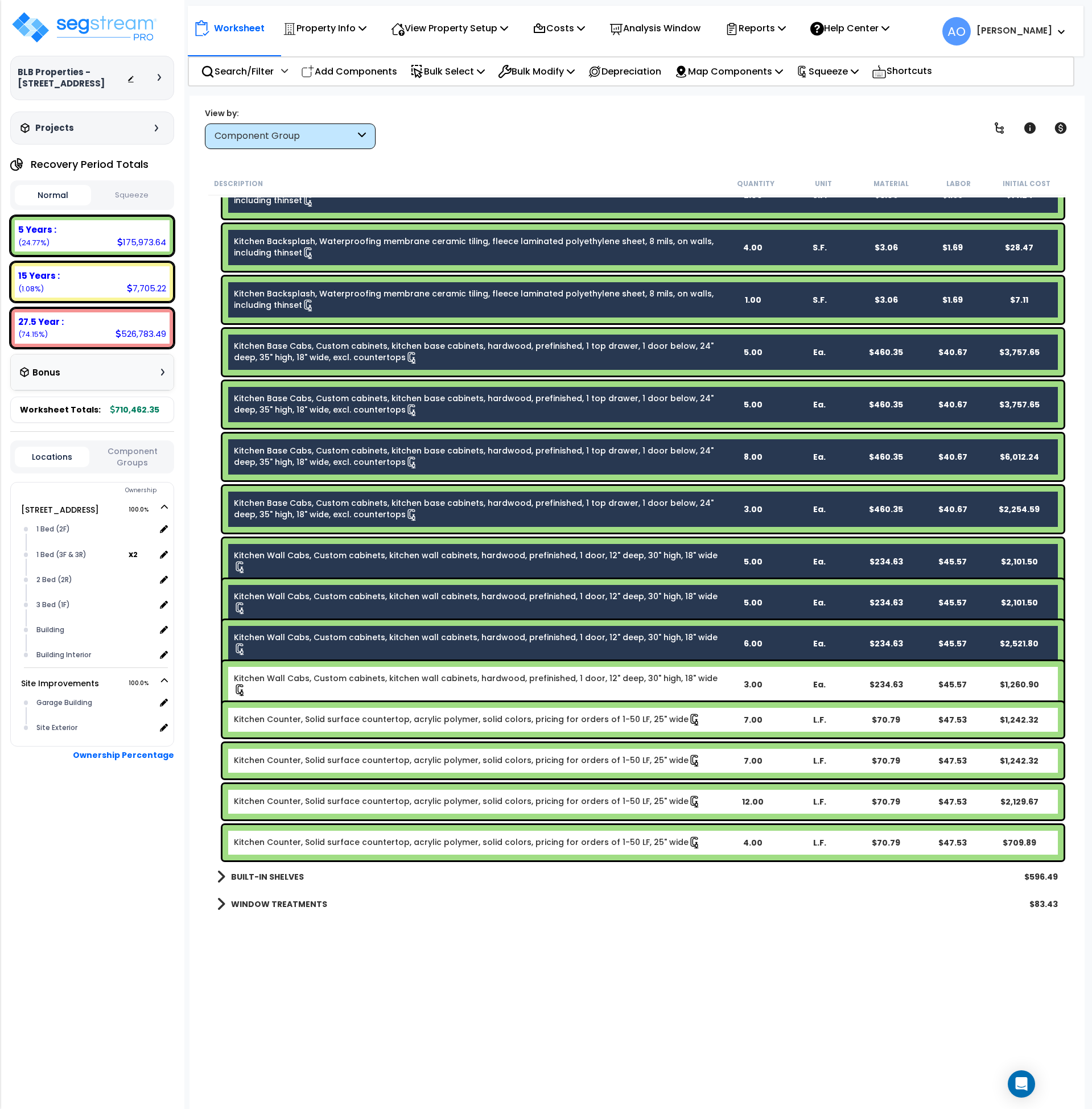
click at [462, 676] on link "Kitchen Wall Cabs, Custom cabinets, kitchen wall cabinets, hardwood, prefinishe…" at bounding box center [477, 685] width 485 height 24
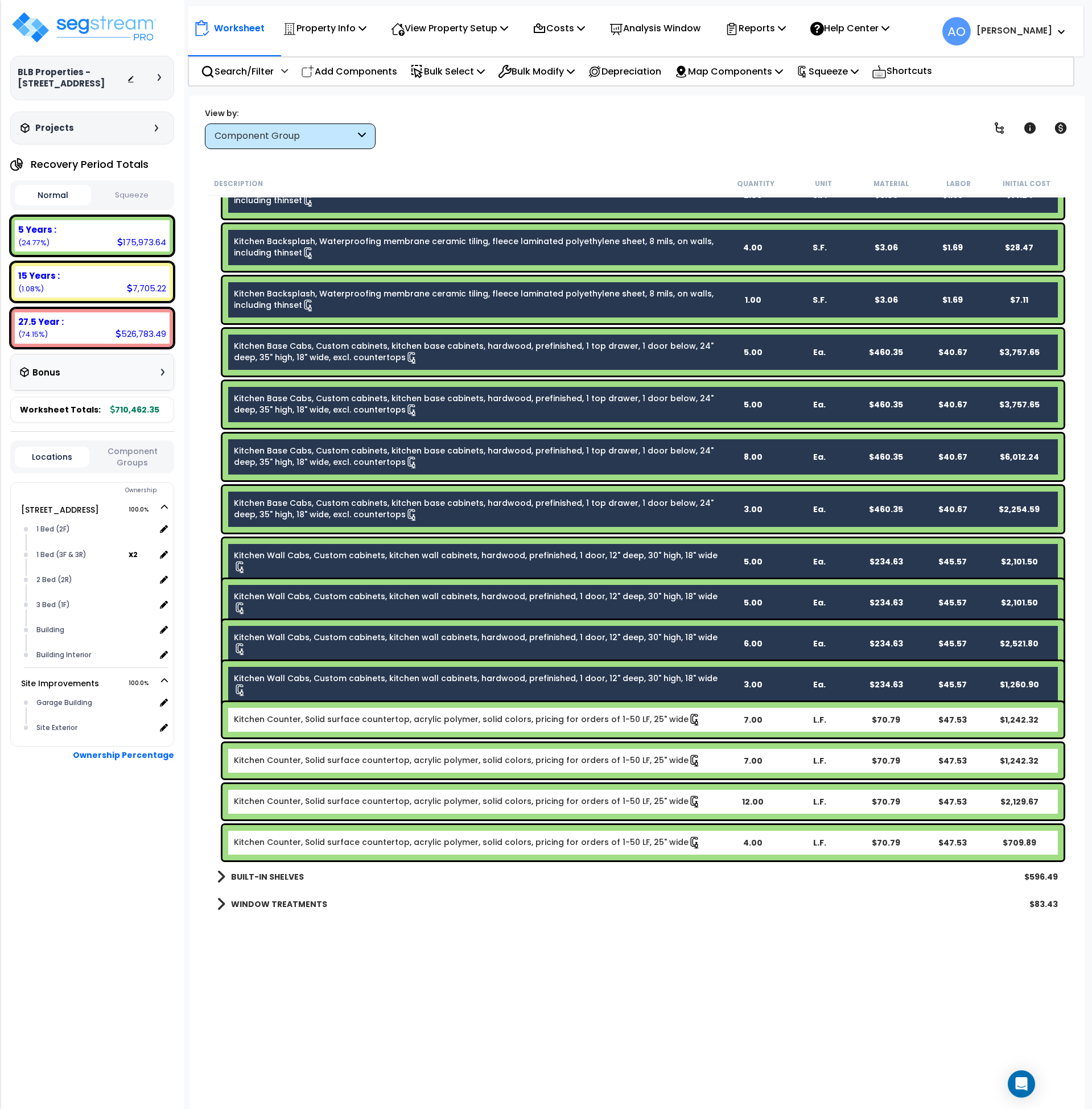
click at [468, 717] on link "Kitchen Counter, Solid surface countertop, acrylic polymer, solid colors, prici…" at bounding box center [468, 720] width 468 height 13
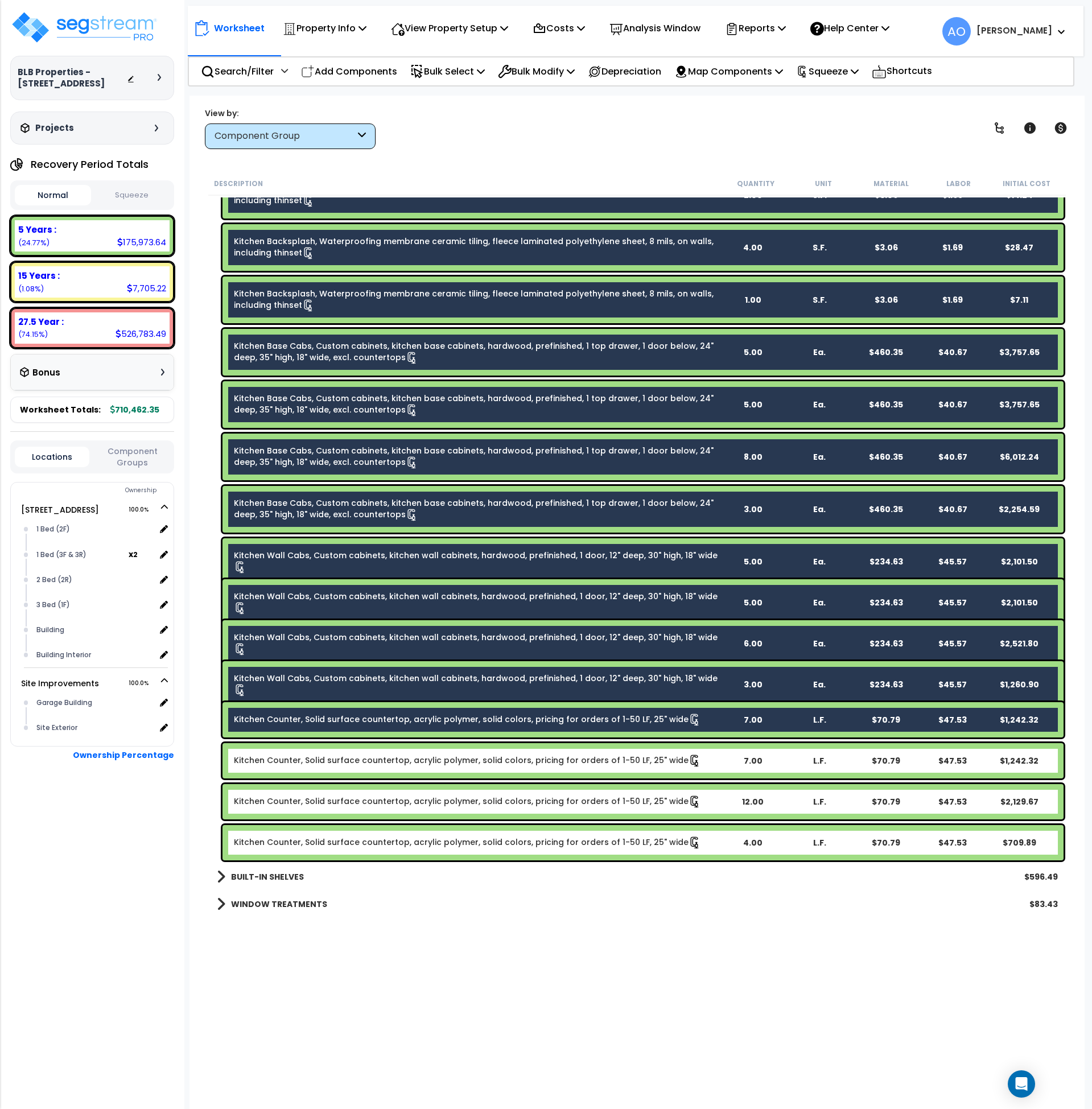
click at [470, 757] on link "Kitchen Counter, Solid surface countertop, acrylic polymer, solid colors, prici…" at bounding box center [468, 761] width 468 height 13
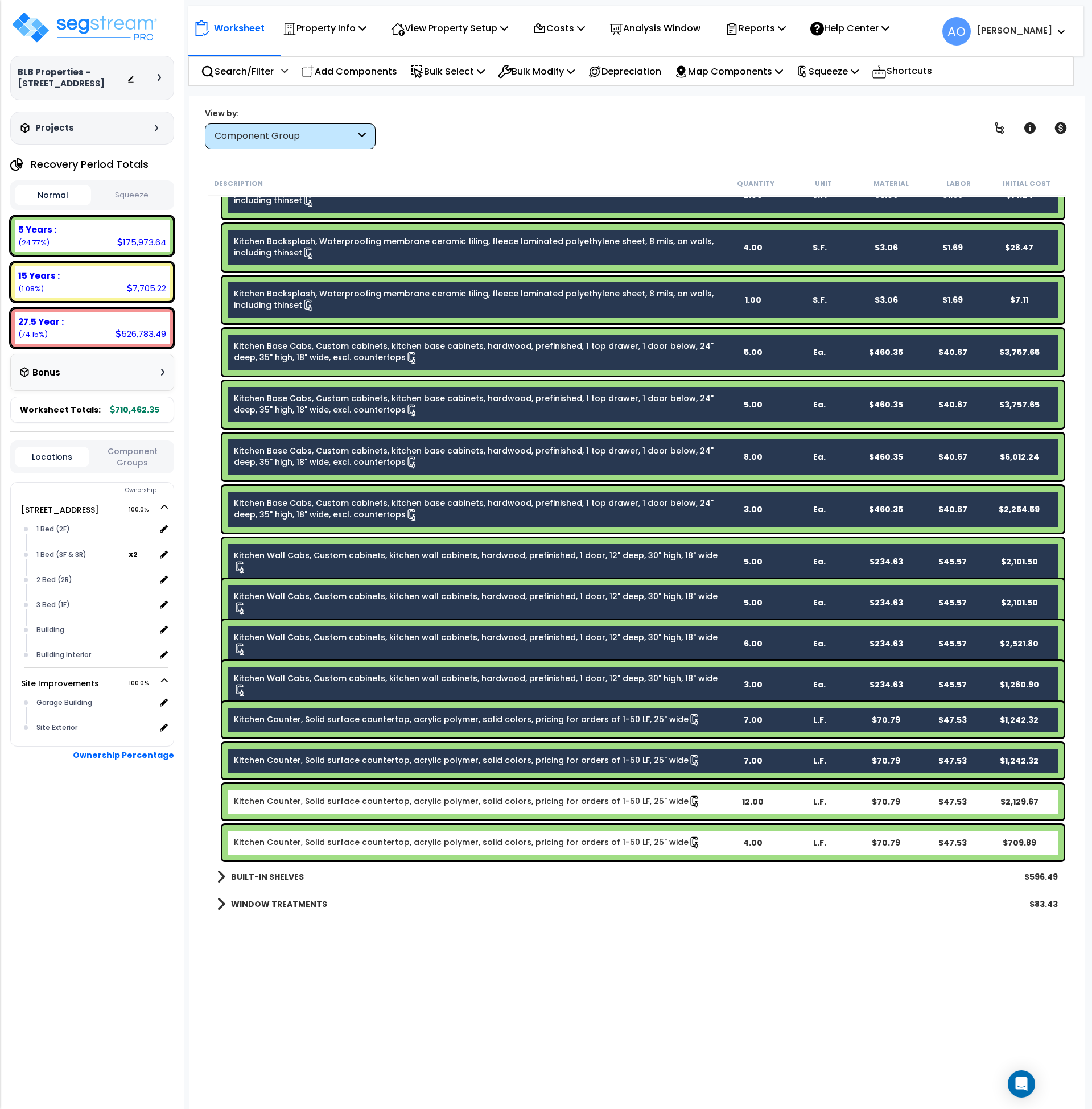
click at [479, 801] on link "Kitchen Counter, Solid surface countertop, acrylic polymer, solid colors, prici…" at bounding box center [468, 802] width 468 height 13
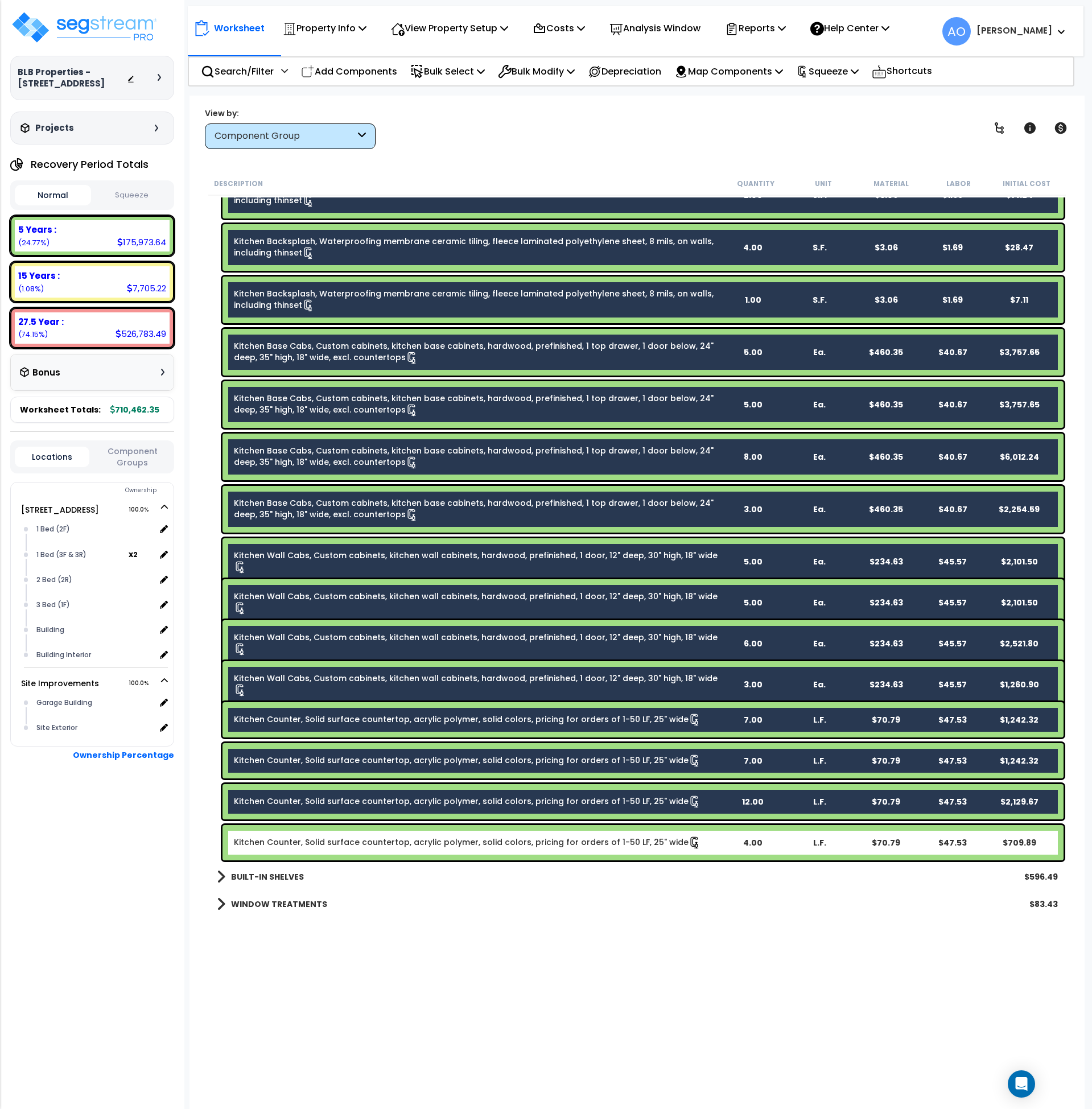
click at [480, 847] on link "Kitchen Counter, Solid surface countertop, acrylic polymer, solid colors, prici…" at bounding box center [468, 843] width 468 height 13
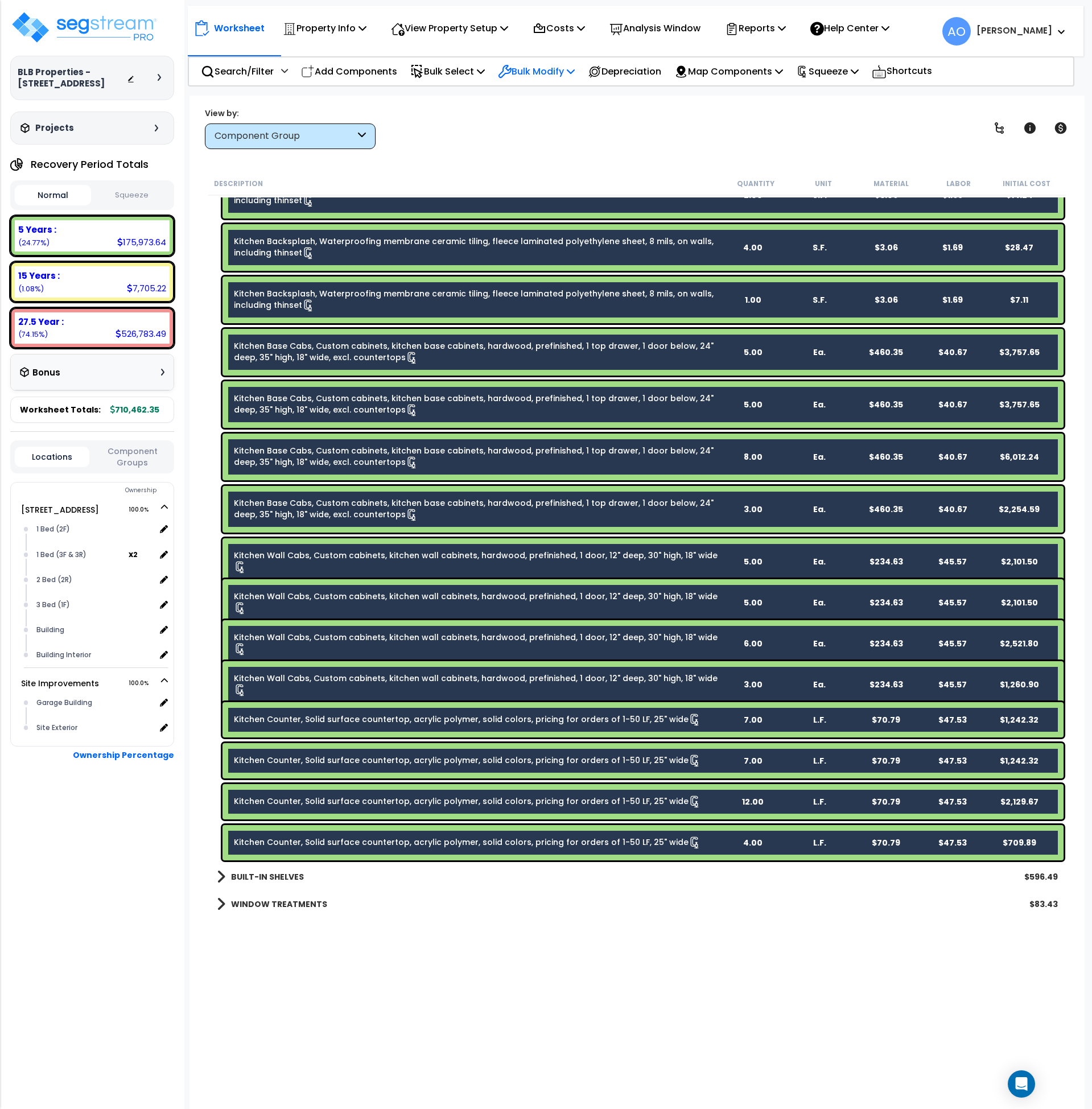
click at [536, 71] on p "Bulk Modify" at bounding box center [536, 71] width 77 height 15
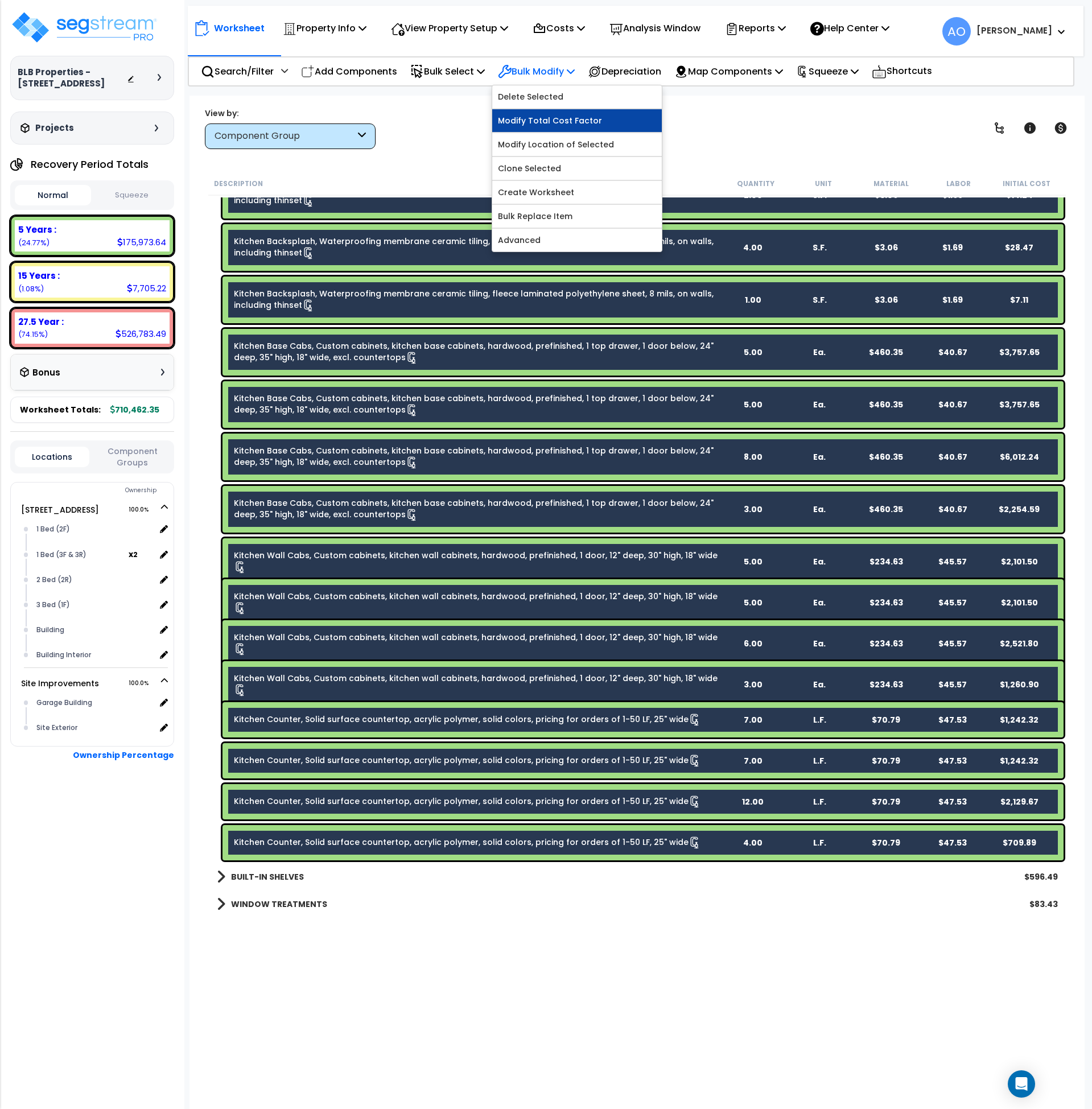
click at [564, 126] on link "Modify Total Cost Factor" at bounding box center [577, 120] width 170 height 23
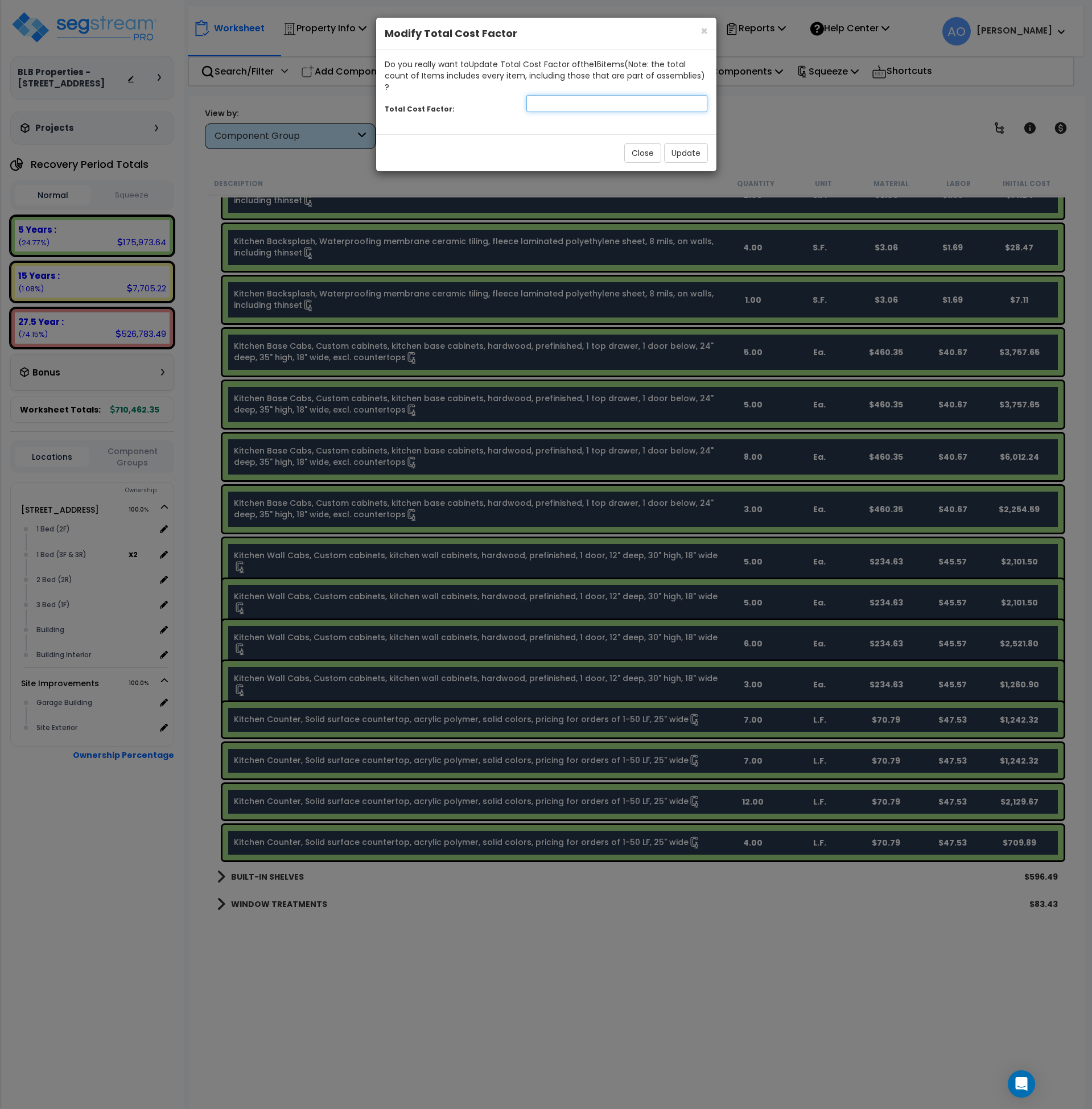
click at [582, 95] on input "number" at bounding box center [618, 104] width 182 height 17
type input "1.75"
click at [692, 143] on button "Update" at bounding box center [686, 153] width 44 height 20
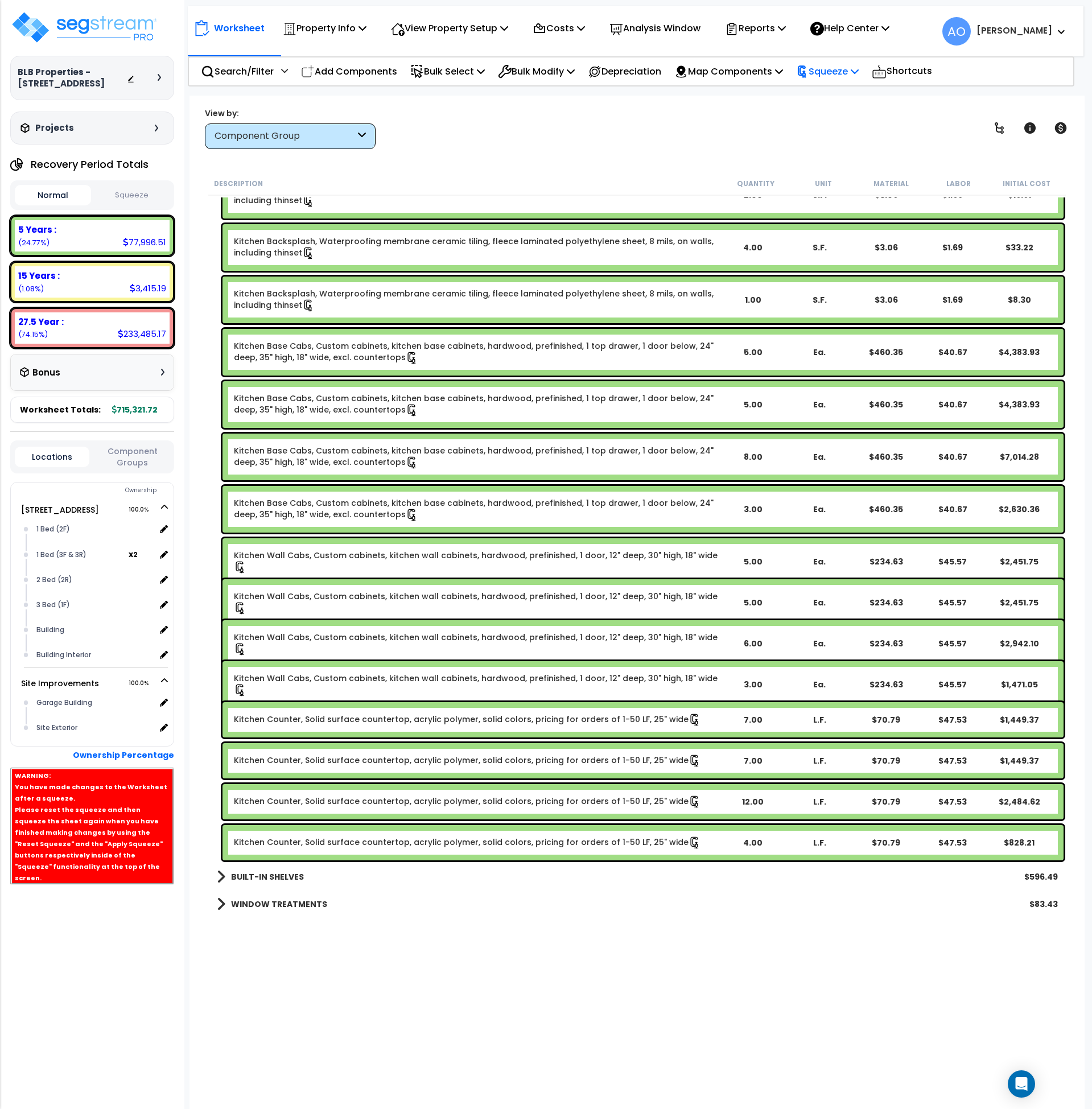
click at [834, 72] on p "Squeeze" at bounding box center [827, 71] width 63 height 15
click at [829, 102] on link "Re-squeeze" at bounding box center [847, 98] width 113 height 26
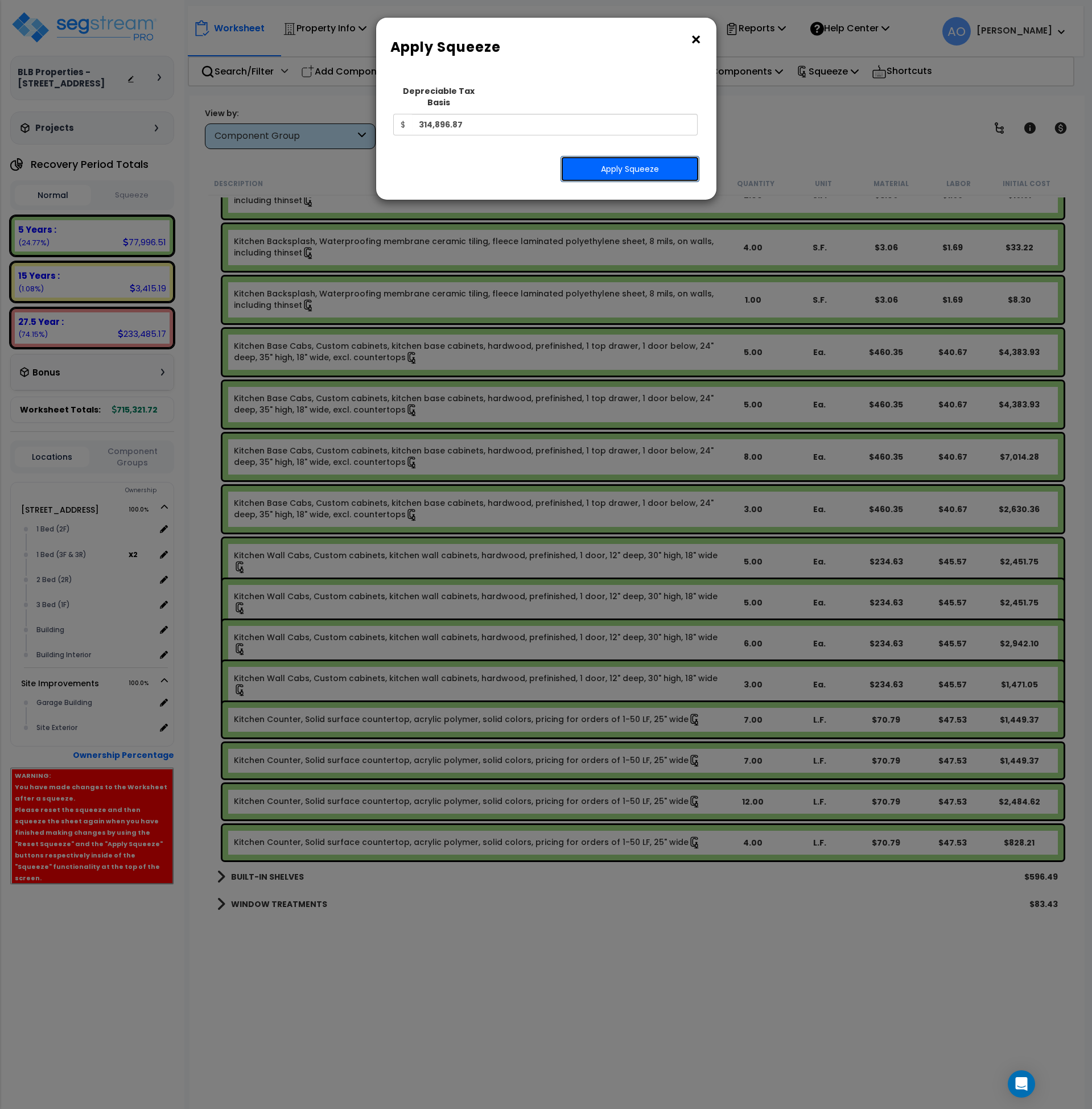
click at [634, 160] on button "Apply Squeeze" at bounding box center [630, 169] width 139 height 26
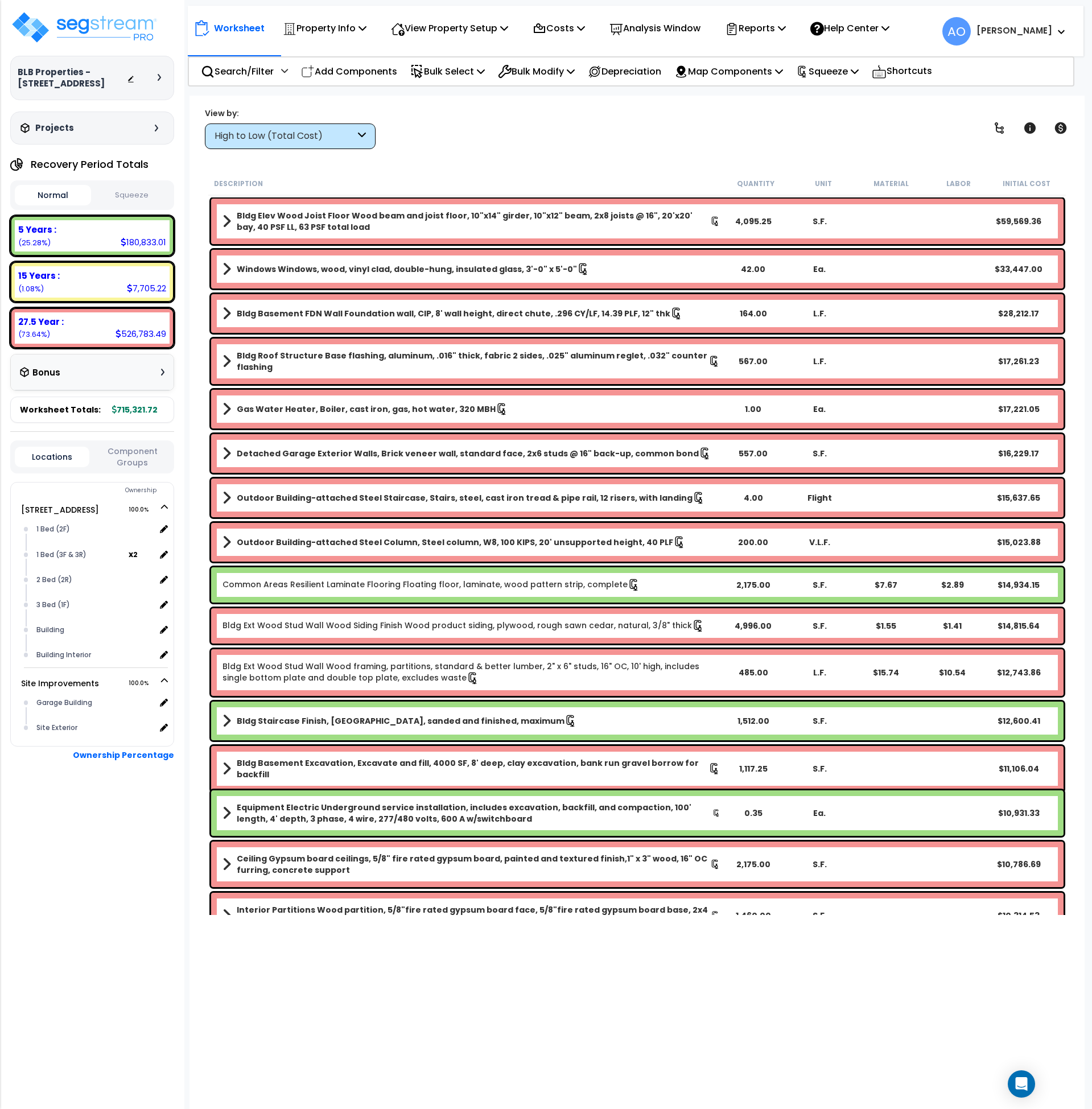
click at [309, 134] on div "High to Low (Total Cost)" at bounding box center [285, 136] width 141 height 13
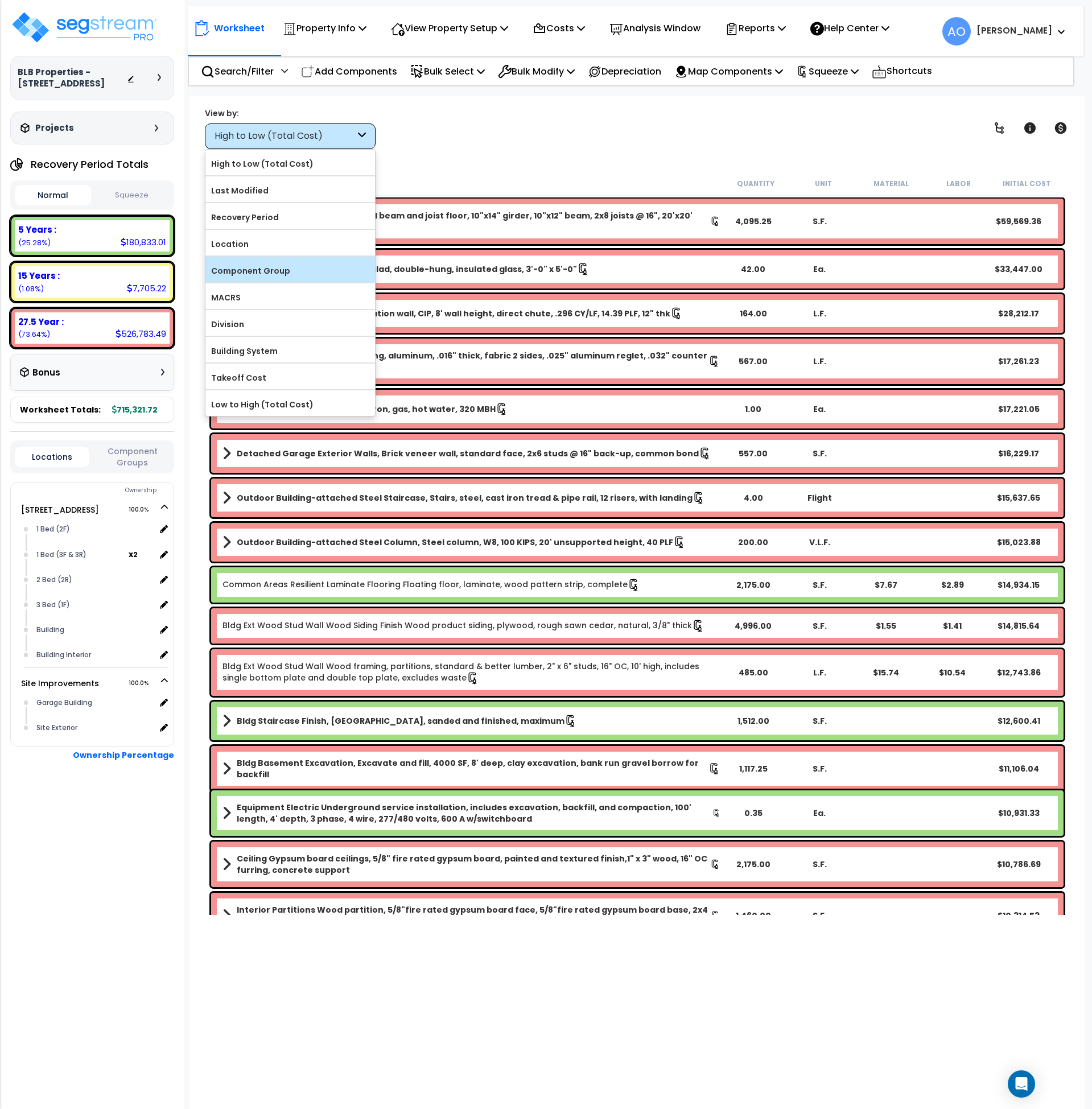
click at [276, 274] on label "Component Group" at bounding box center [290, 271] width 170 height 17
click at [0, 0] on input "Component Group" at bounding box center [0, 0] width 0 height 0
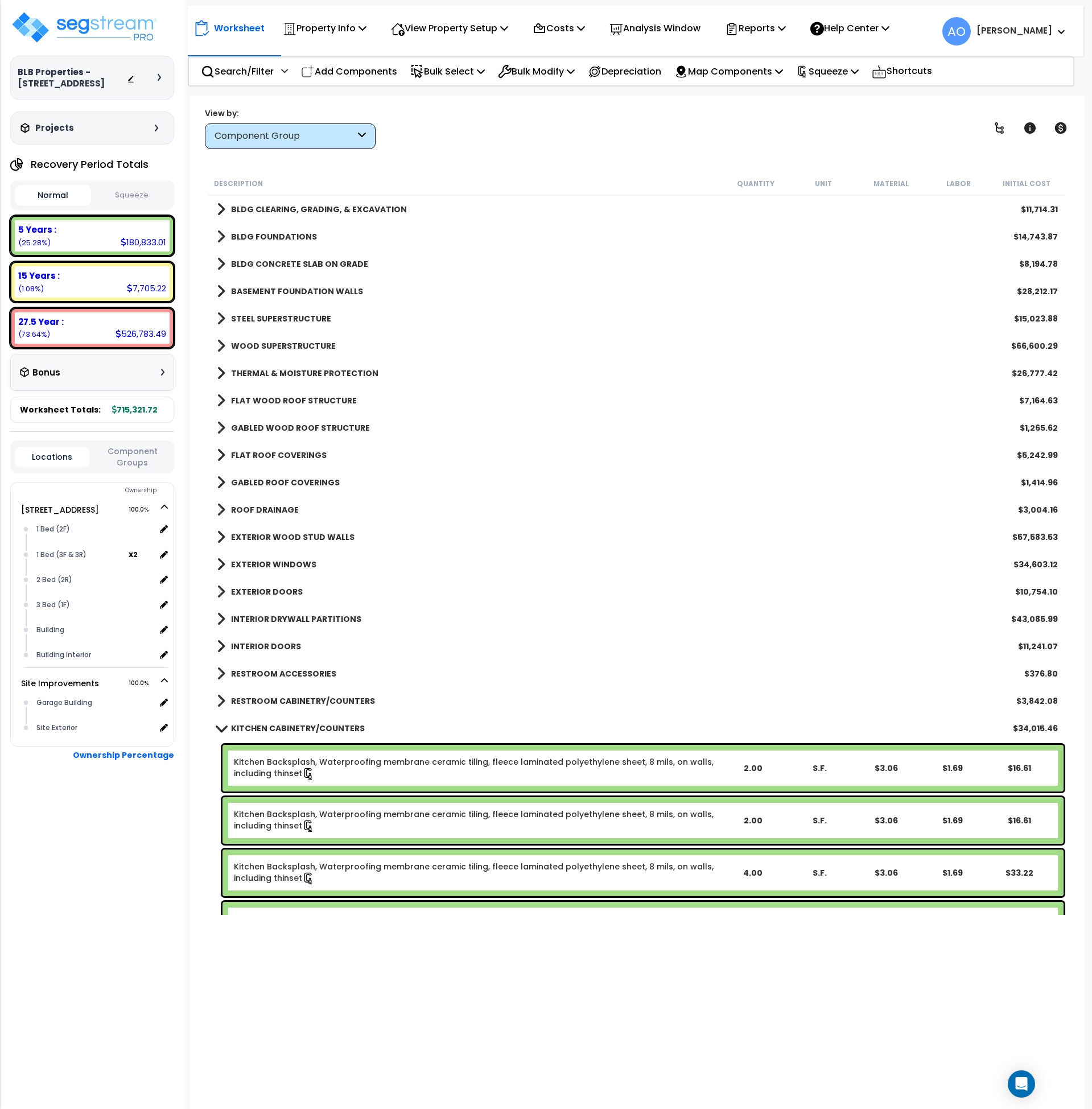
click at [288, 721] on link "KITCHEN CABINETRY/COUNTERS" at bounding box center [291, 728] width 148 height 16
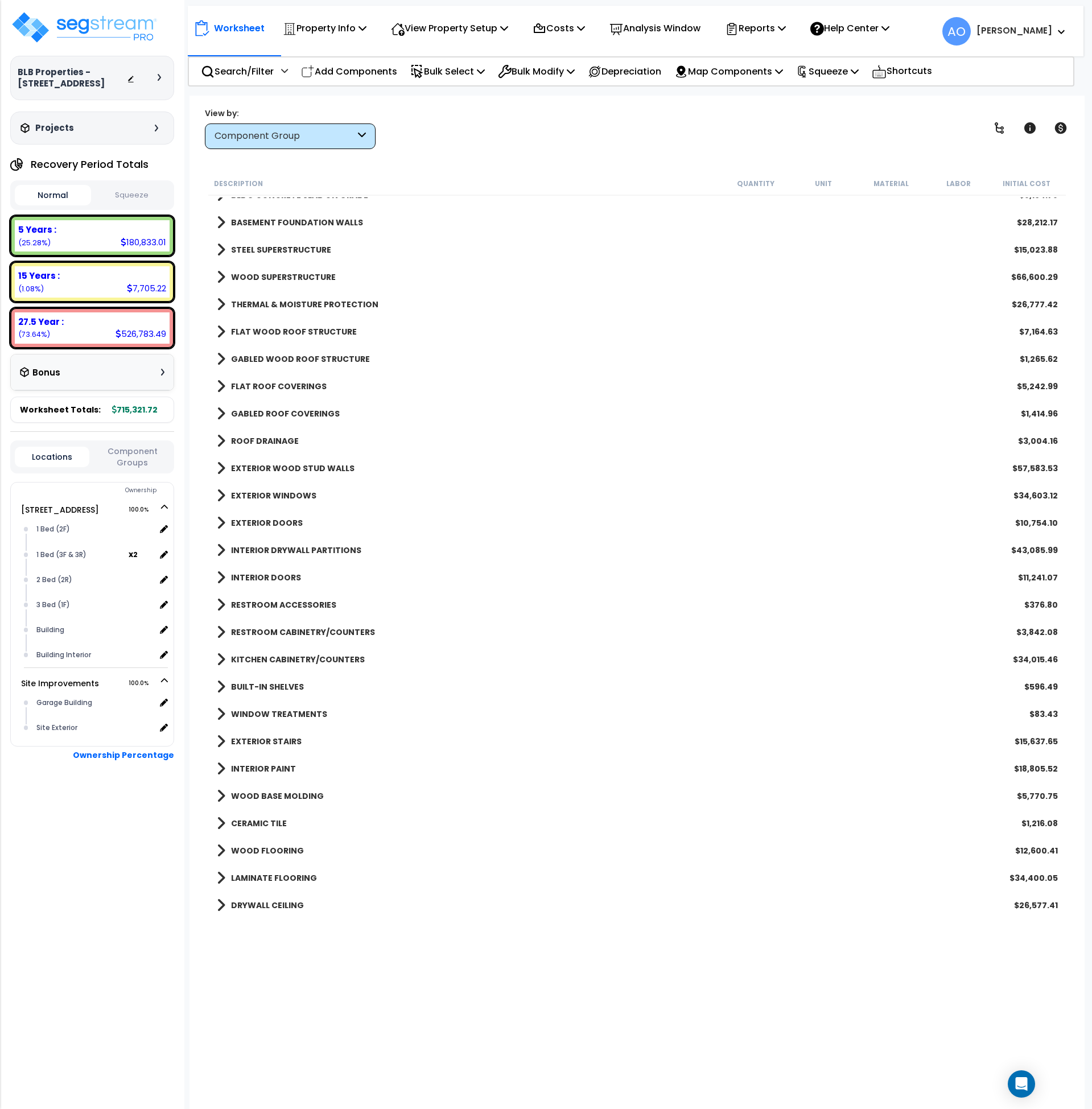
scroll to position [70, 0]
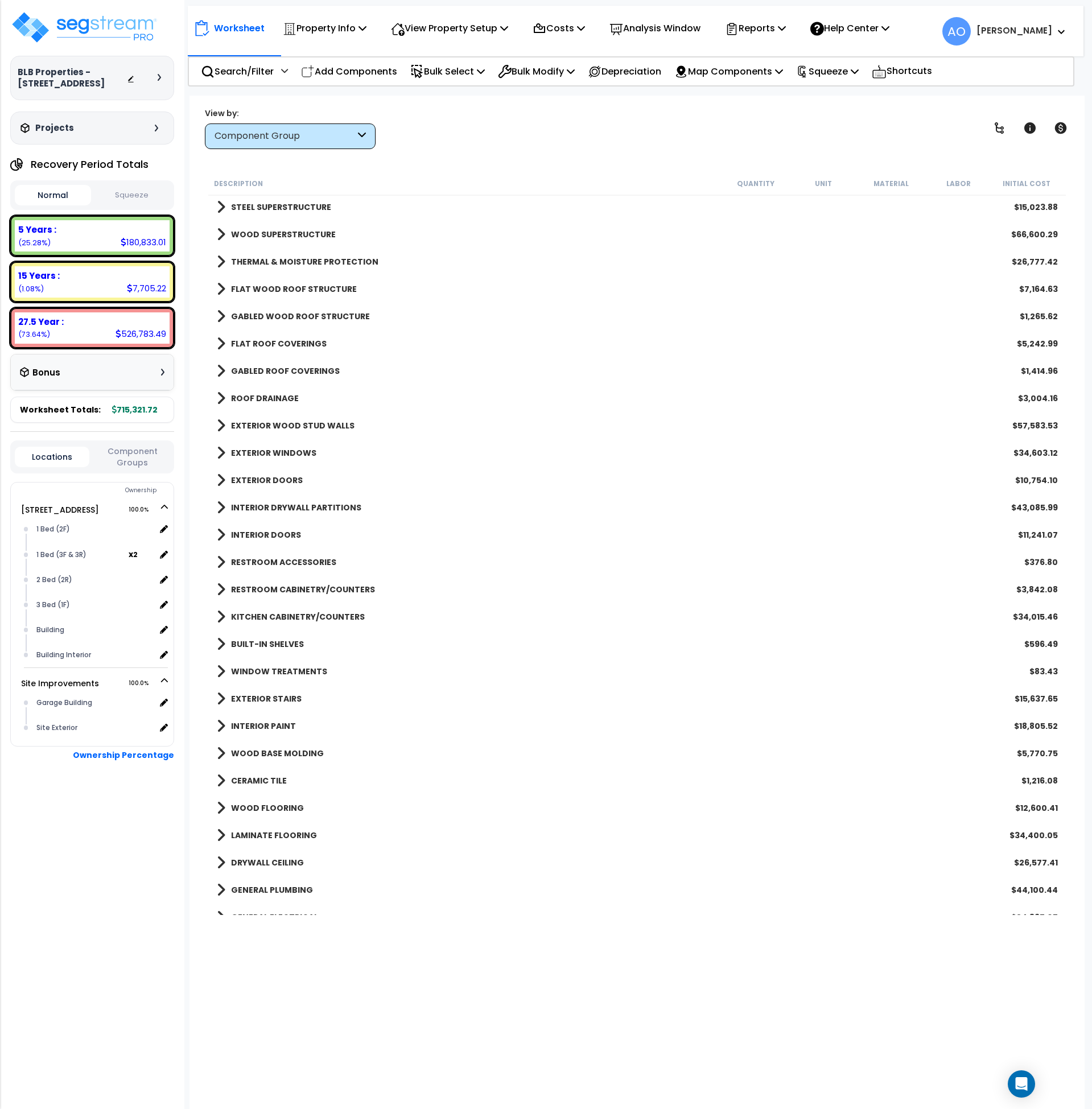
click at [279, 845] on div "LAMINATE FLOORING $34,400.05" at bounding box center [637, 836] width 853 height 27
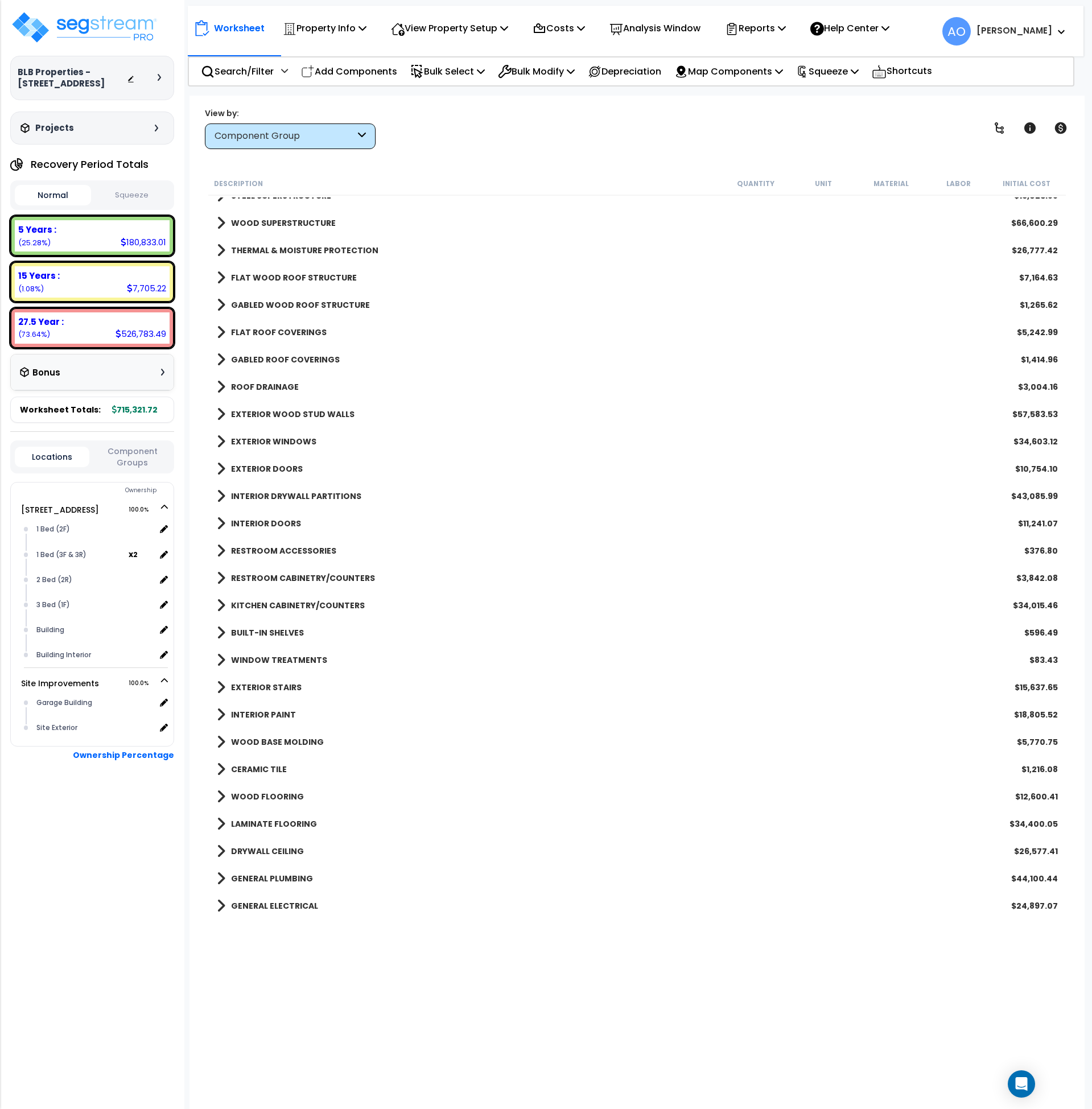
click at [279, 826] on b "LAMINATE FLOORING" at bounding box center [273, 824] width 86 height 11
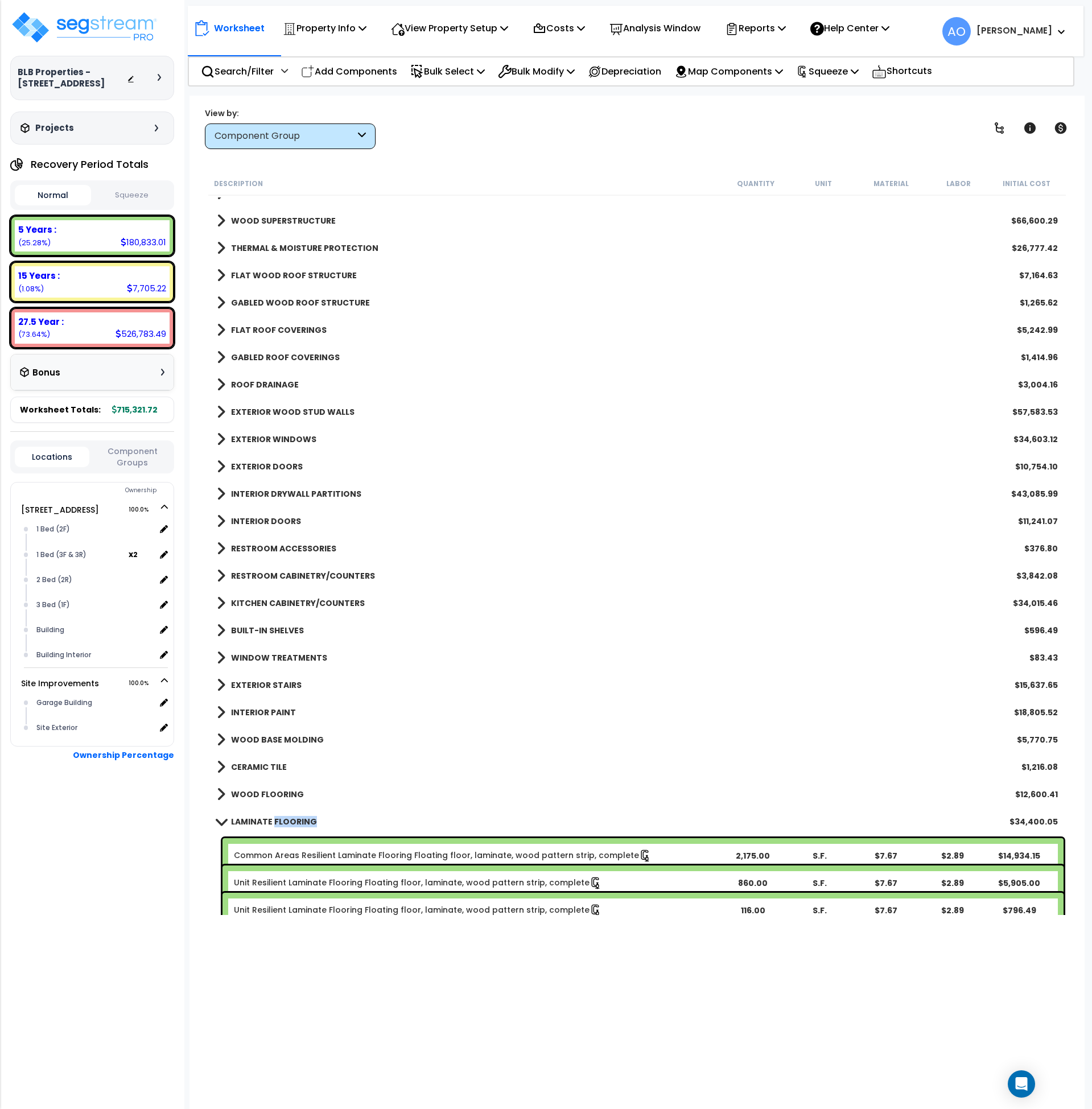
click at [279, 826] on link "LAMINATE FLOORING" at bounding box center [267, 821] width 100 height 16
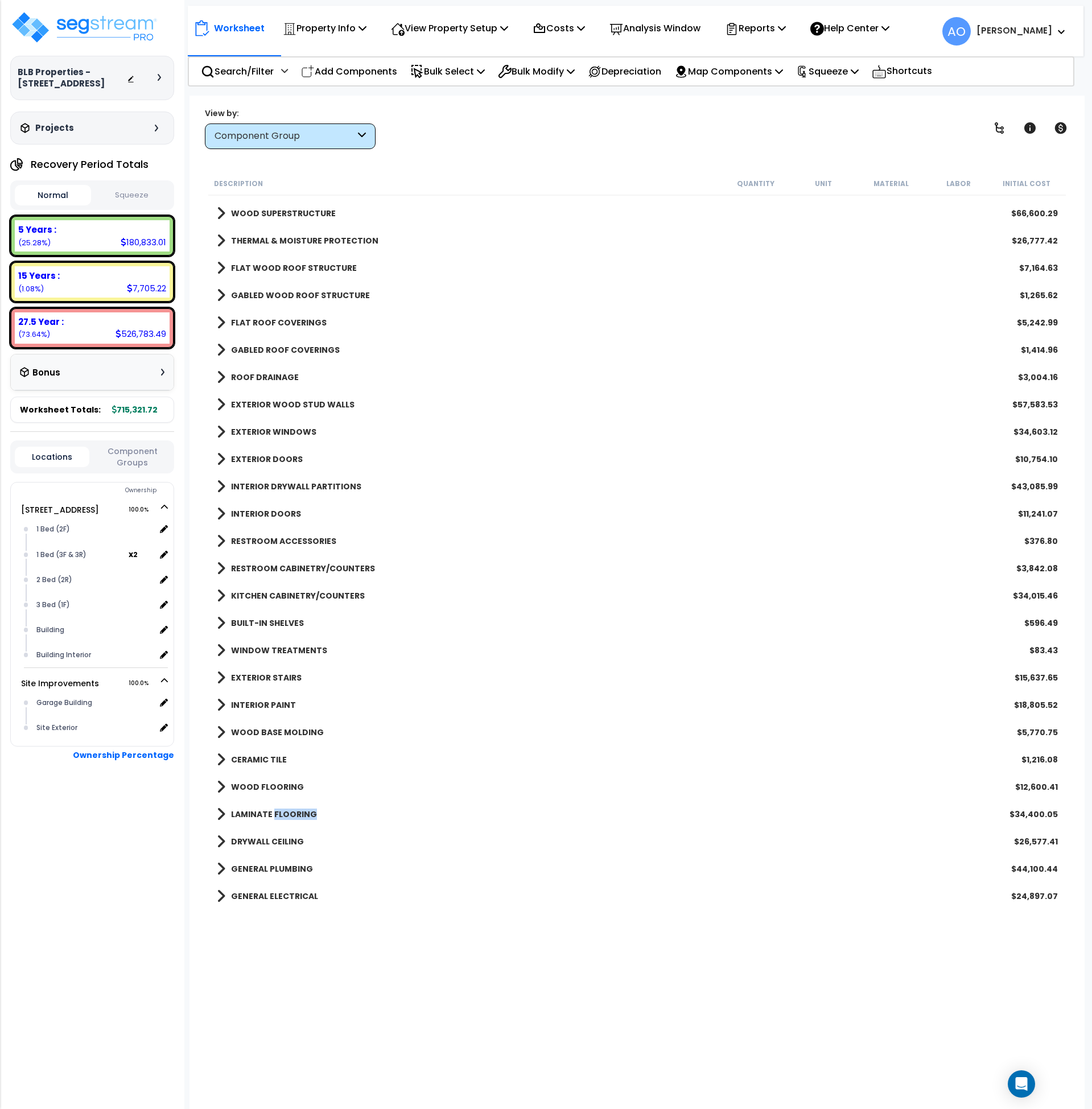
click at [281, 812] on b "LAMINATE FLOORING" at bounding box center [273, 814] width 86 height 11
click at [281, 812] on b "LAMINATE FLOORING" at bounding box center [273, 813] width 86 height 11
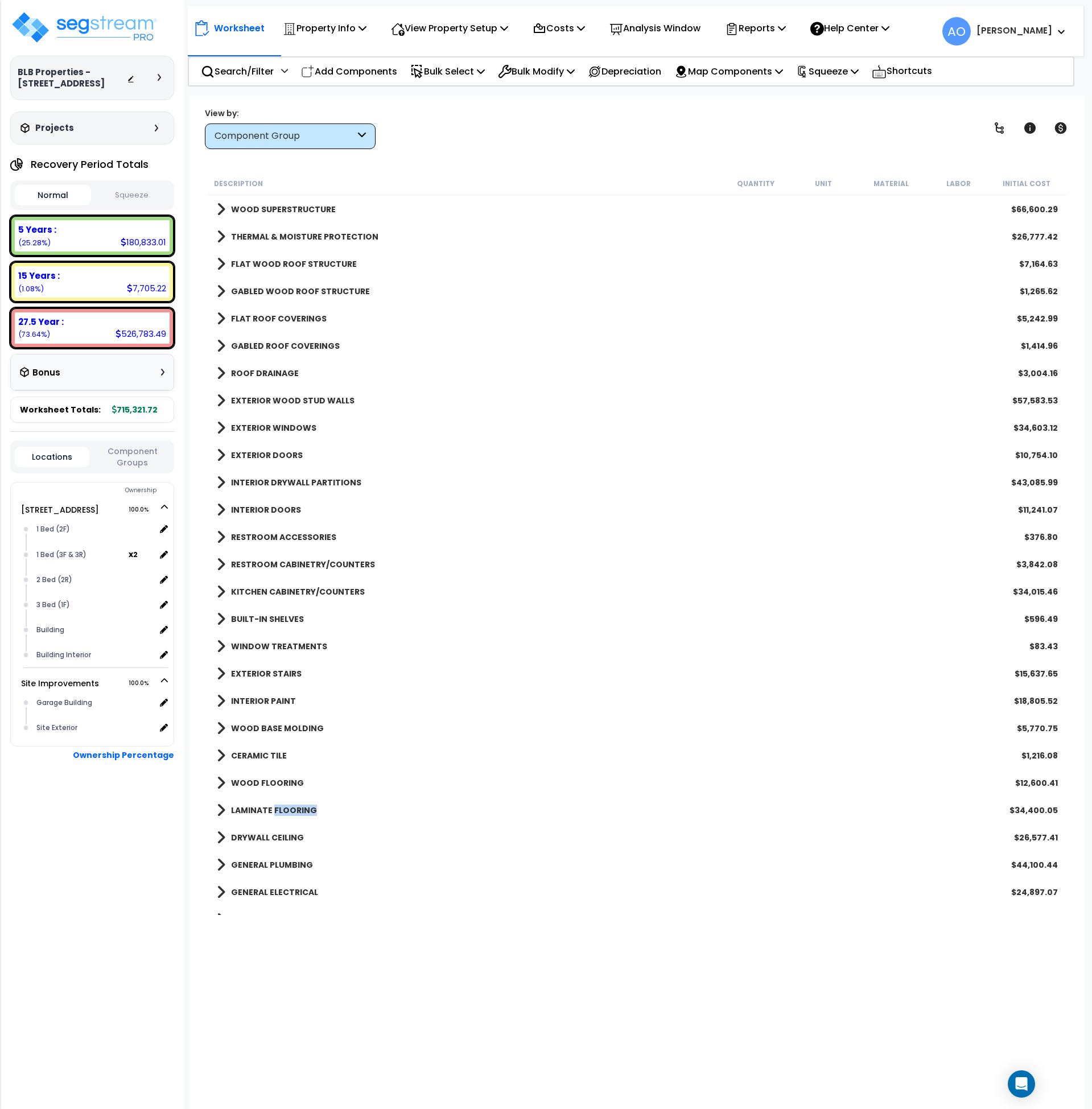
click at [283, 802] on div "LAMINATE FLOORING $34,400.05" at bounding box center [637, 810] width 853 height 27
click at [311, 804] on b "LAMINATE FLOORING" at bounding box center [273, 809] width 86 height 11
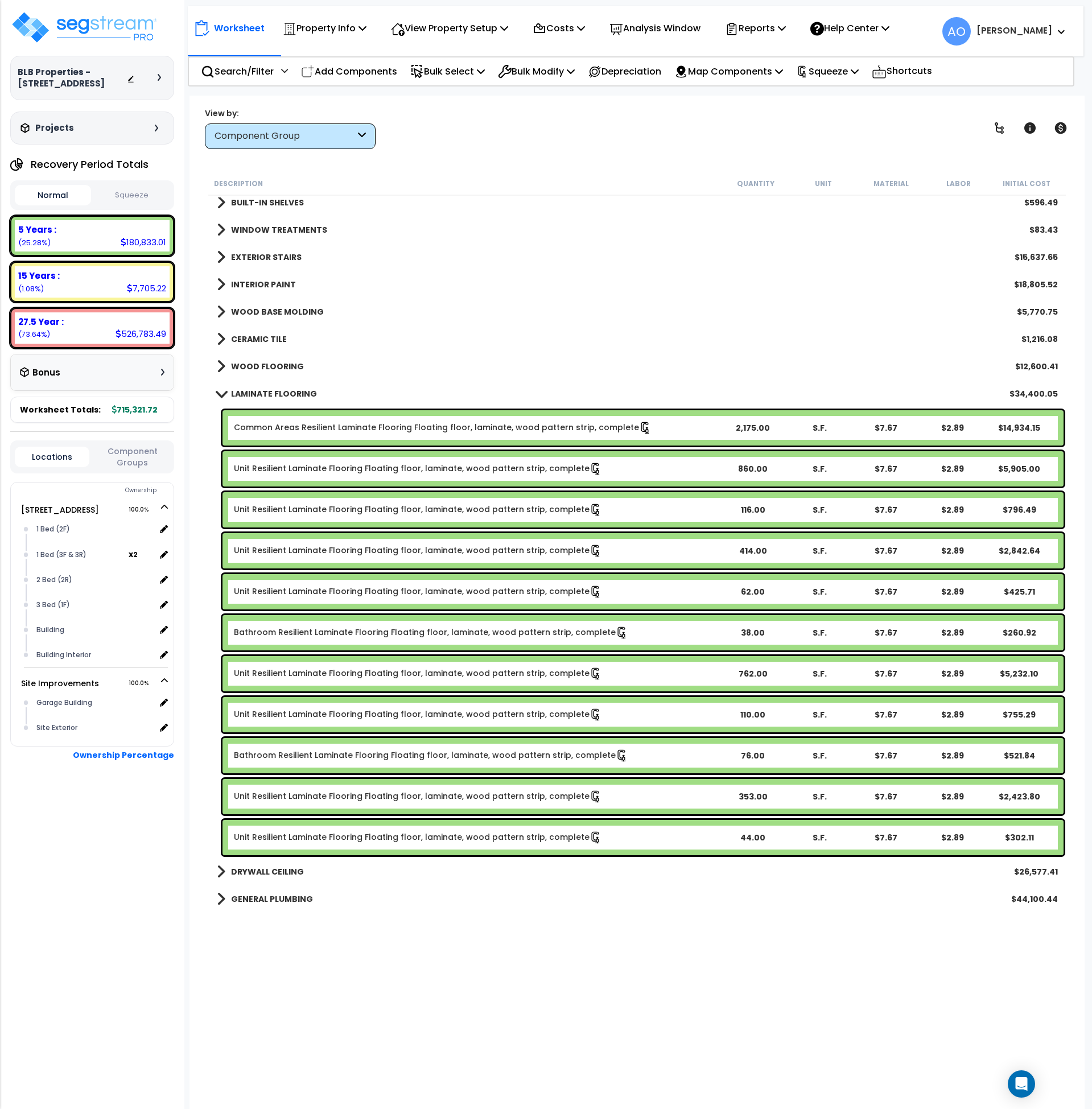
scroll to position [554, 0]
click at [312, 428] on link "Common Areas Resilient Laminate Flooring Floating floor, laminate, wood pattern…" at bounding box center [443, 427] width 417 height 13
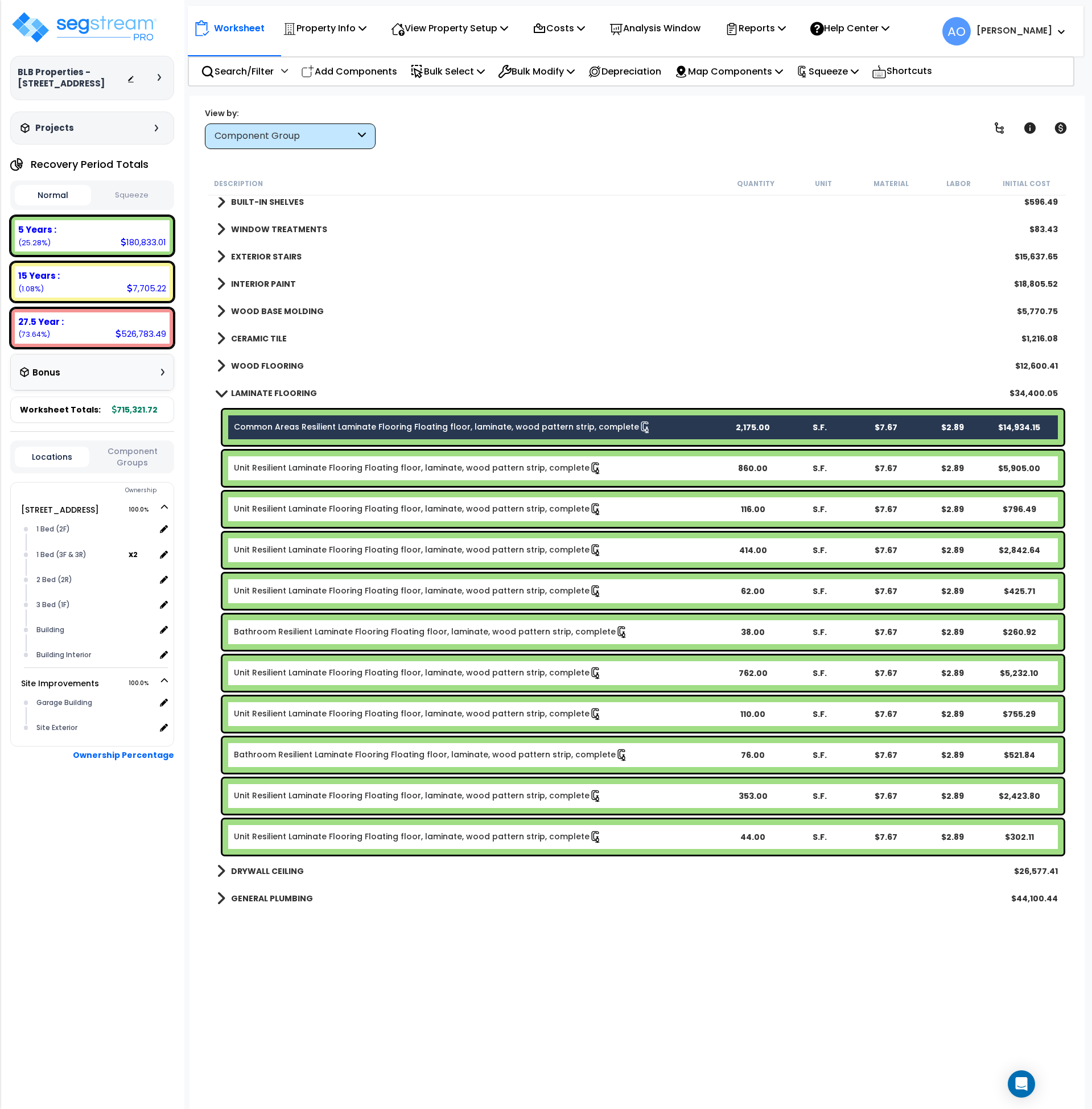
drag, startPoint x: 312, startPoint y: 468, endPoint x: 319, endPoint y: 471, distance: 7.6
click at [314, 468] on link "Unit Resilient Laminate Flooring Floating floor, laminate, wood pattern strip, …" at bounding box center [418, 468] width 368 height 13
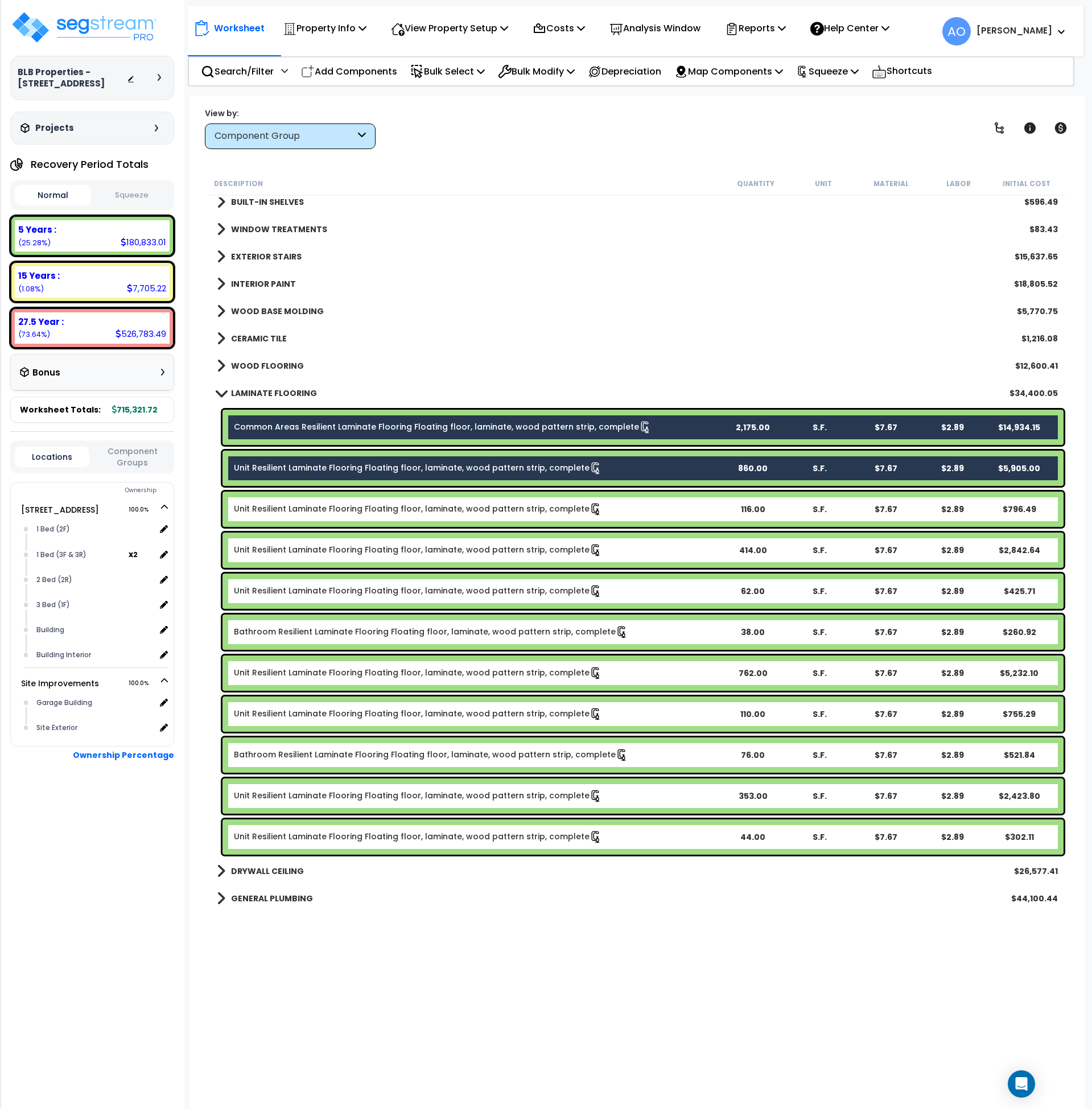
drag, startPoint x: 323, startPoint y: 494, endPoint x: 341, endPoint y: 544, distance: 53.1
click at [324, 495] on div "Unit Resilient Laminate Flooring Floating floor, laminate, wood pattern strip, …" at bounding box center [642, 510] width 841 height 36
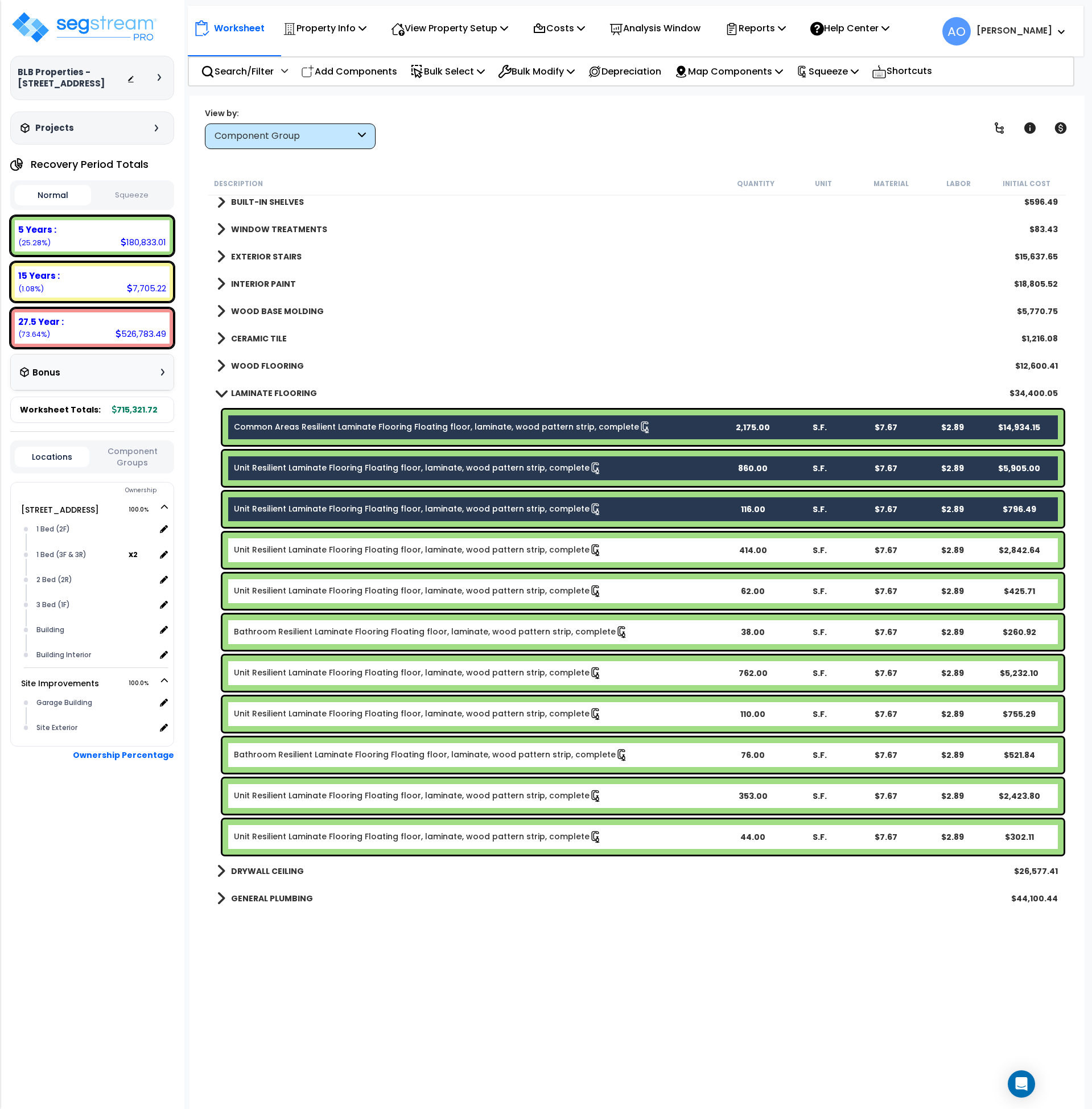
click at [339, 549] on link "Unit Resilient Laminate Flooring Floating floor, laminate, wood pattern strip, …" at bounding box center [418, 550] width 368 height 13
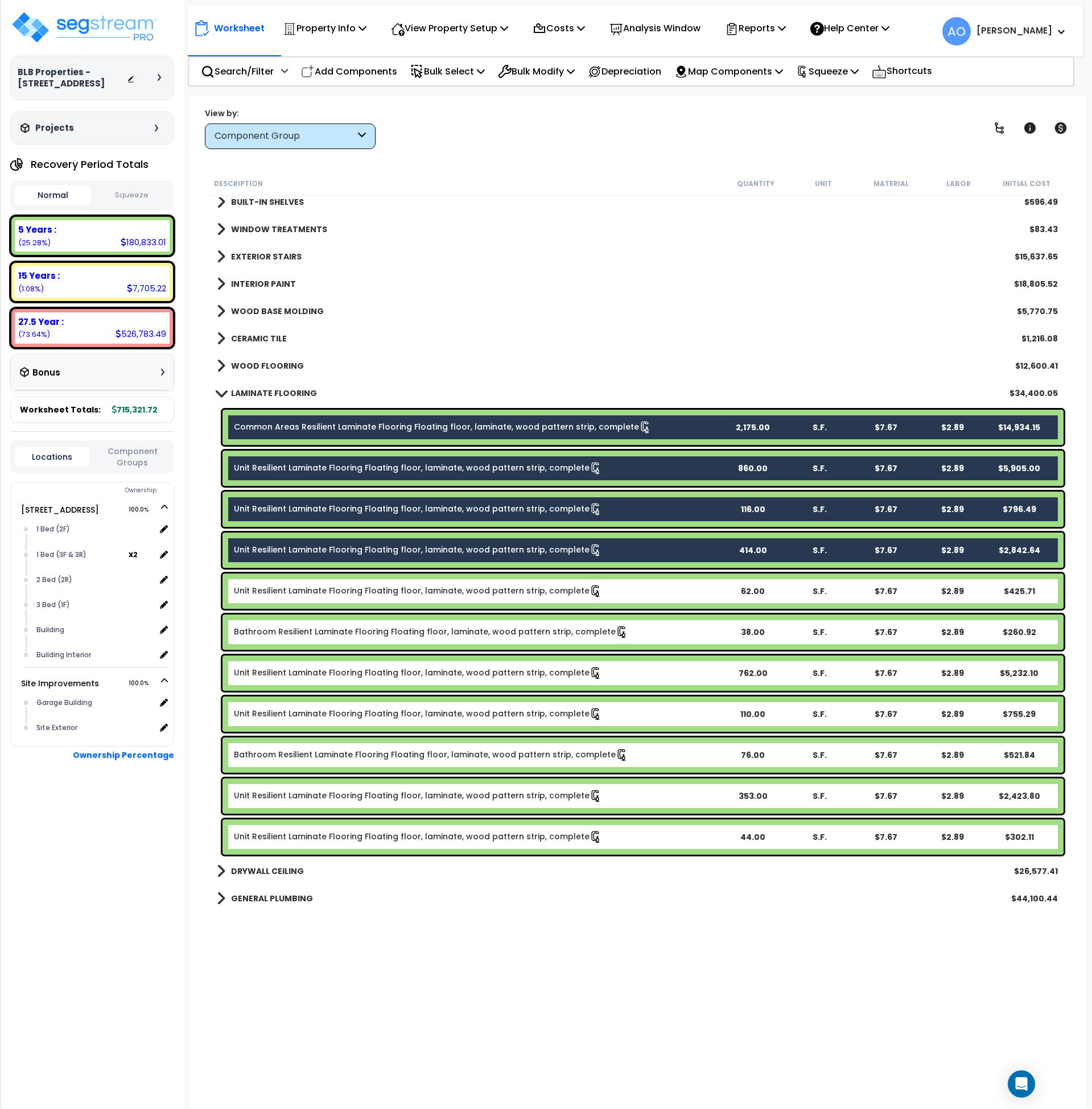
click at [349, 585] on link "Unit Resilient Laminate Flooring Floating floor, laminate, wood pattern strip, …" at bounding box center [418, 591] width 368 height 13
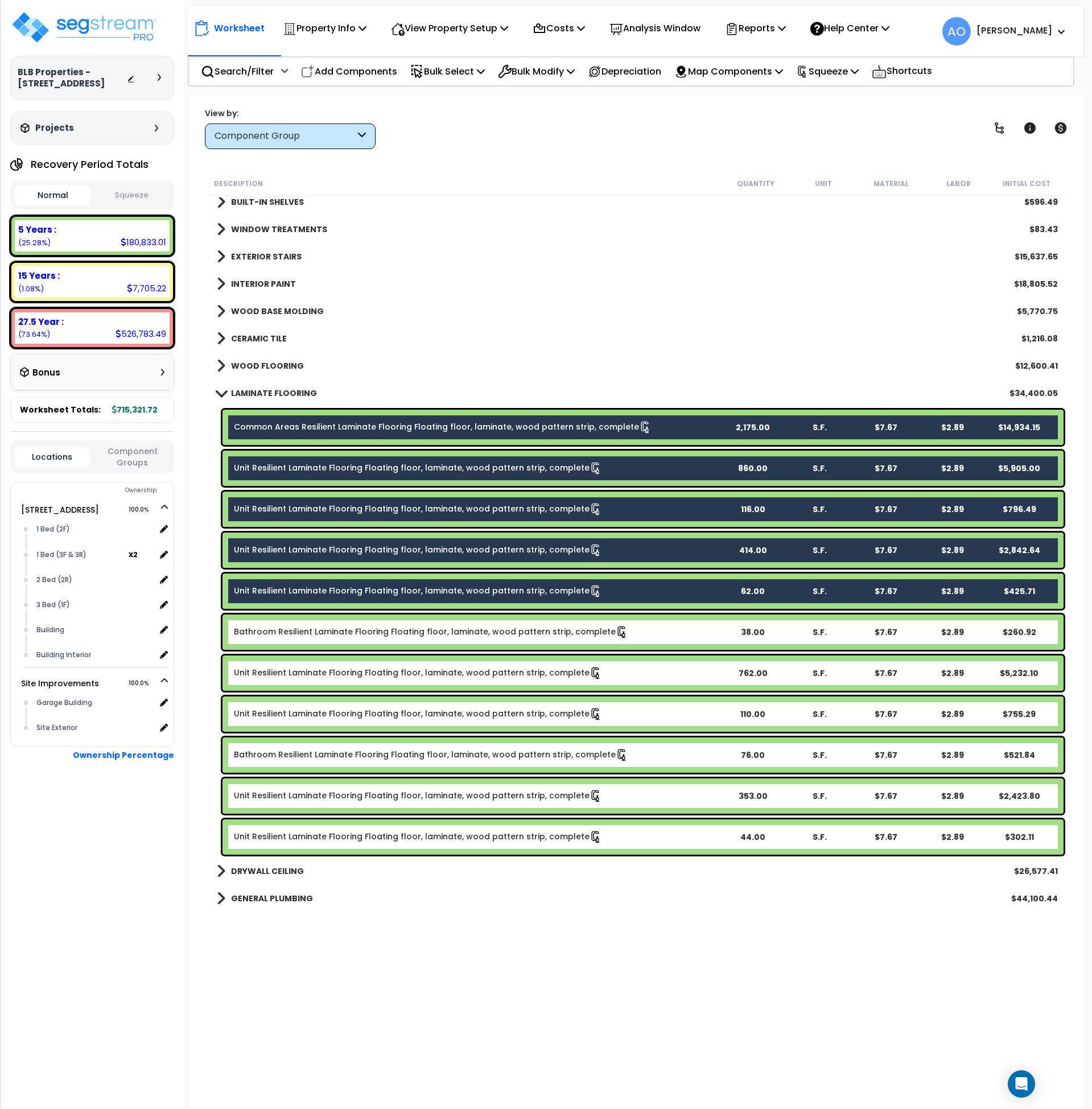
drag, startPoint x: 356, startPoint y: 625, endPoint x: 364, endPoint y: 646, distance: 22.5
click at [357, 626] on link "Bathroom Resilient Laminate Flooring Floating floor, laminate, wood pattern str…" at bounding box center [431, 632] width 395 height 13
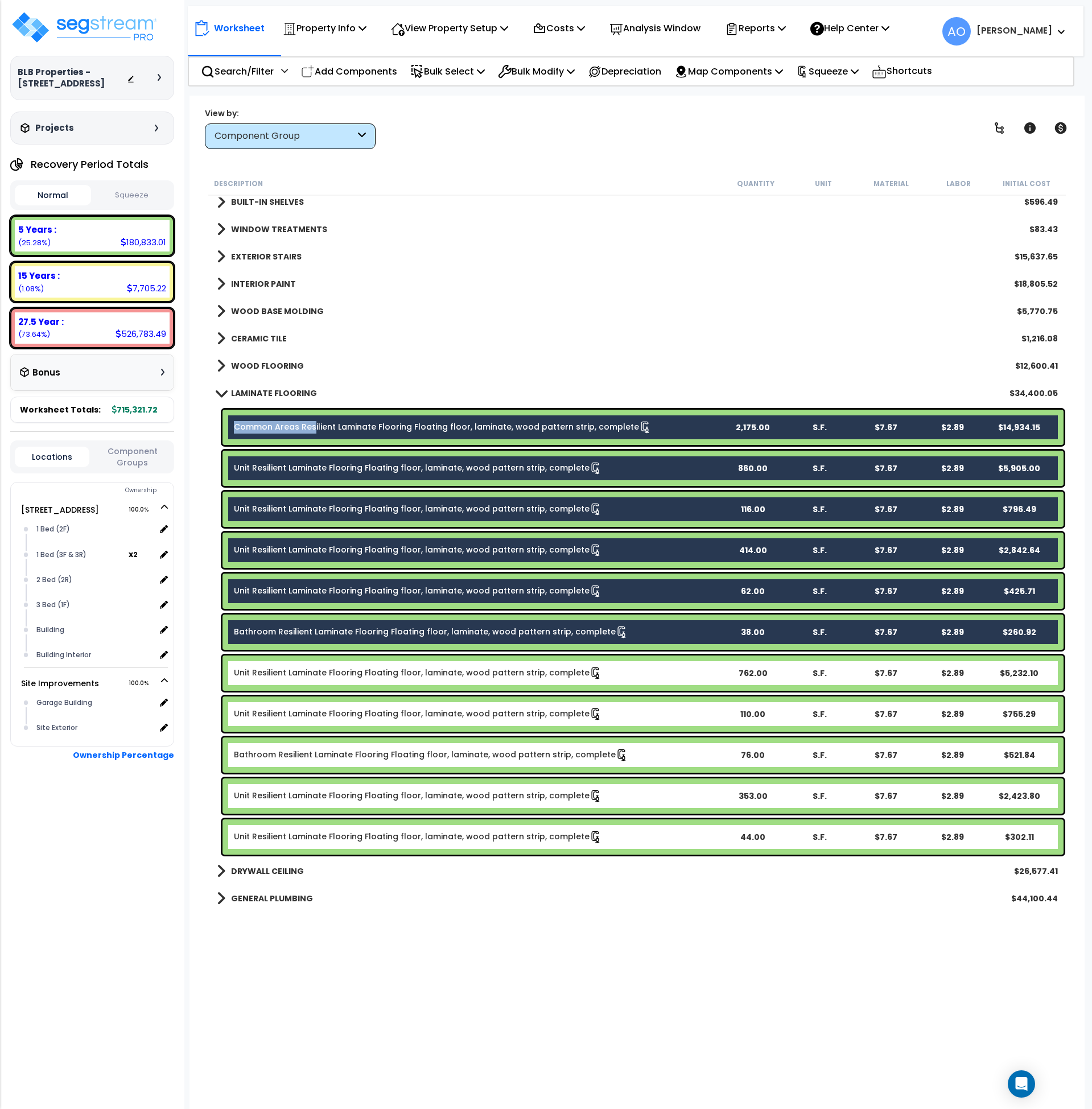
click at [399, 759] on link "Bathroom Resilient Laminate Flooring Floating floor, laminate, wood pattern str…" at bounding box center [431, 755] width 395 height 13
click at [400, 759] on link "Bathroom Resilient Laminate Flooring Floating floor, laminate, wood pattern str…" at bounding box center [431, 755] width 395 height 13
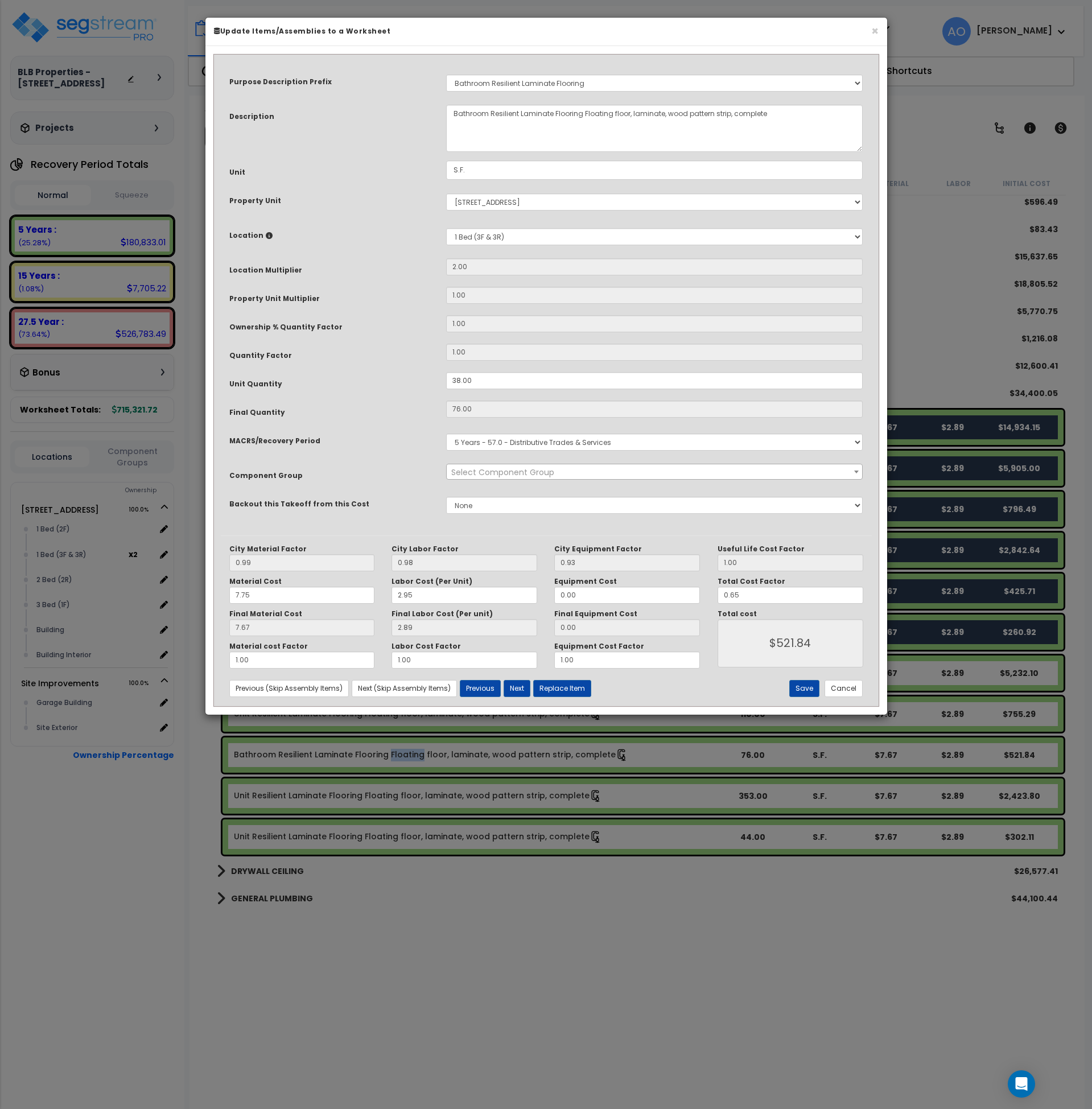
select select "45956"
click at [844, 692] on button "Cancel" at bounding box center [843, 689] width 38 height 17
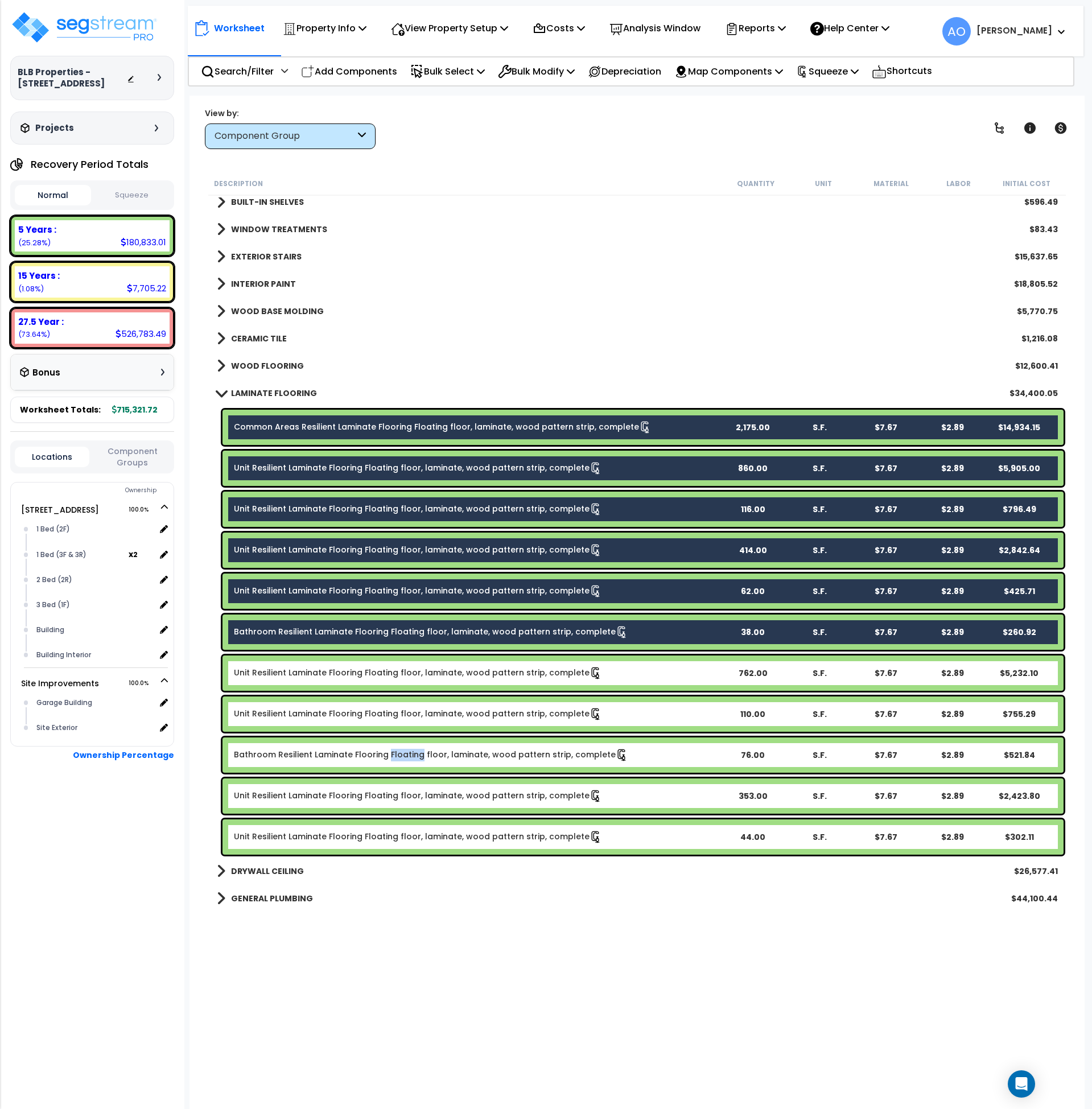
click at [357, 841] on link "Unit Resilient Laminate Flooring Floating floor, laminate, wood pattern strip, …" at bounding box center [418, 837] width 368 height 13
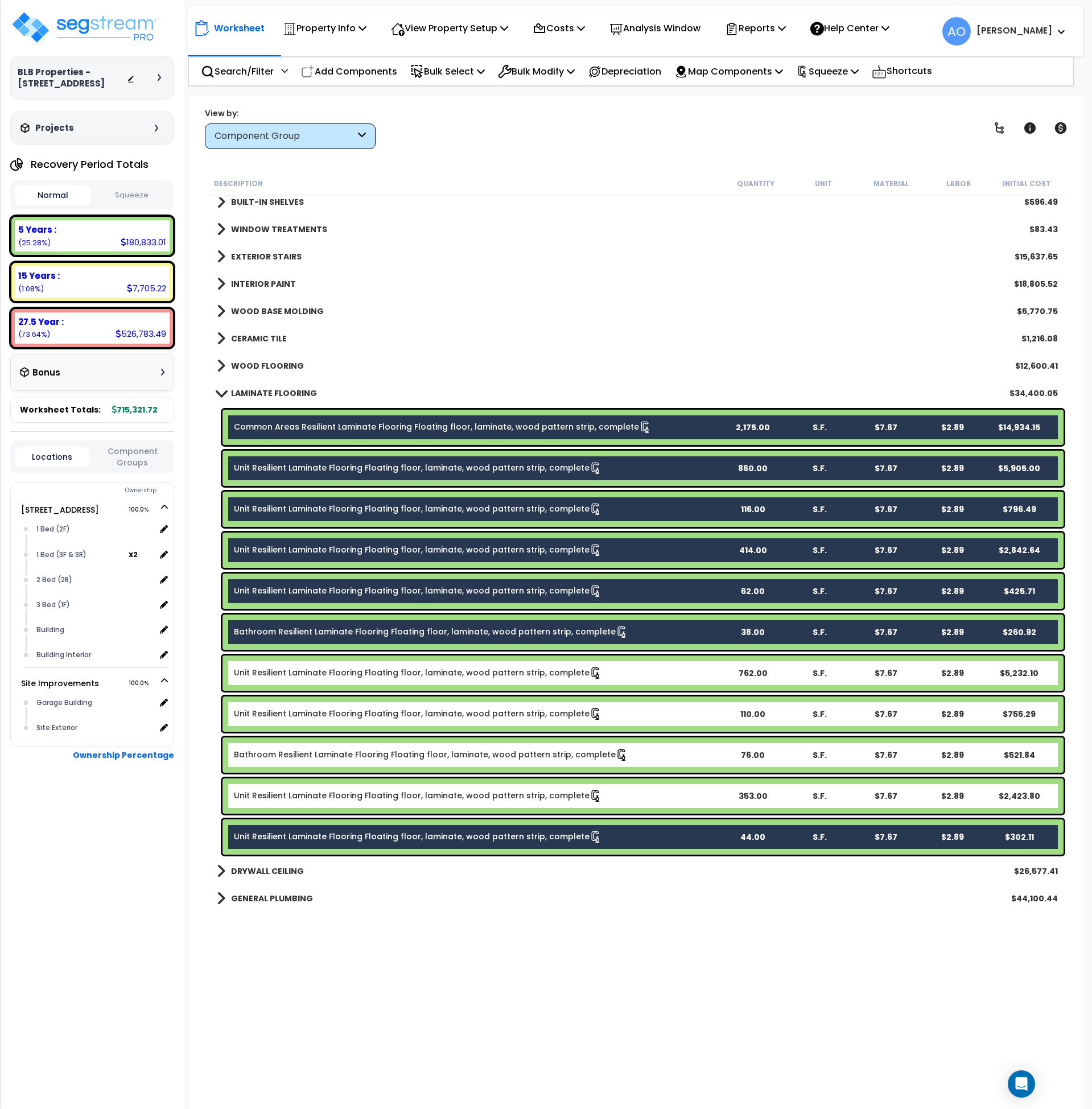
click at [359, 799] on link "Unit Resilient Laminate Flooring Floating floor, laminate, wood pattern strip, …" at bounding box center [418, 796] width 368 height 13
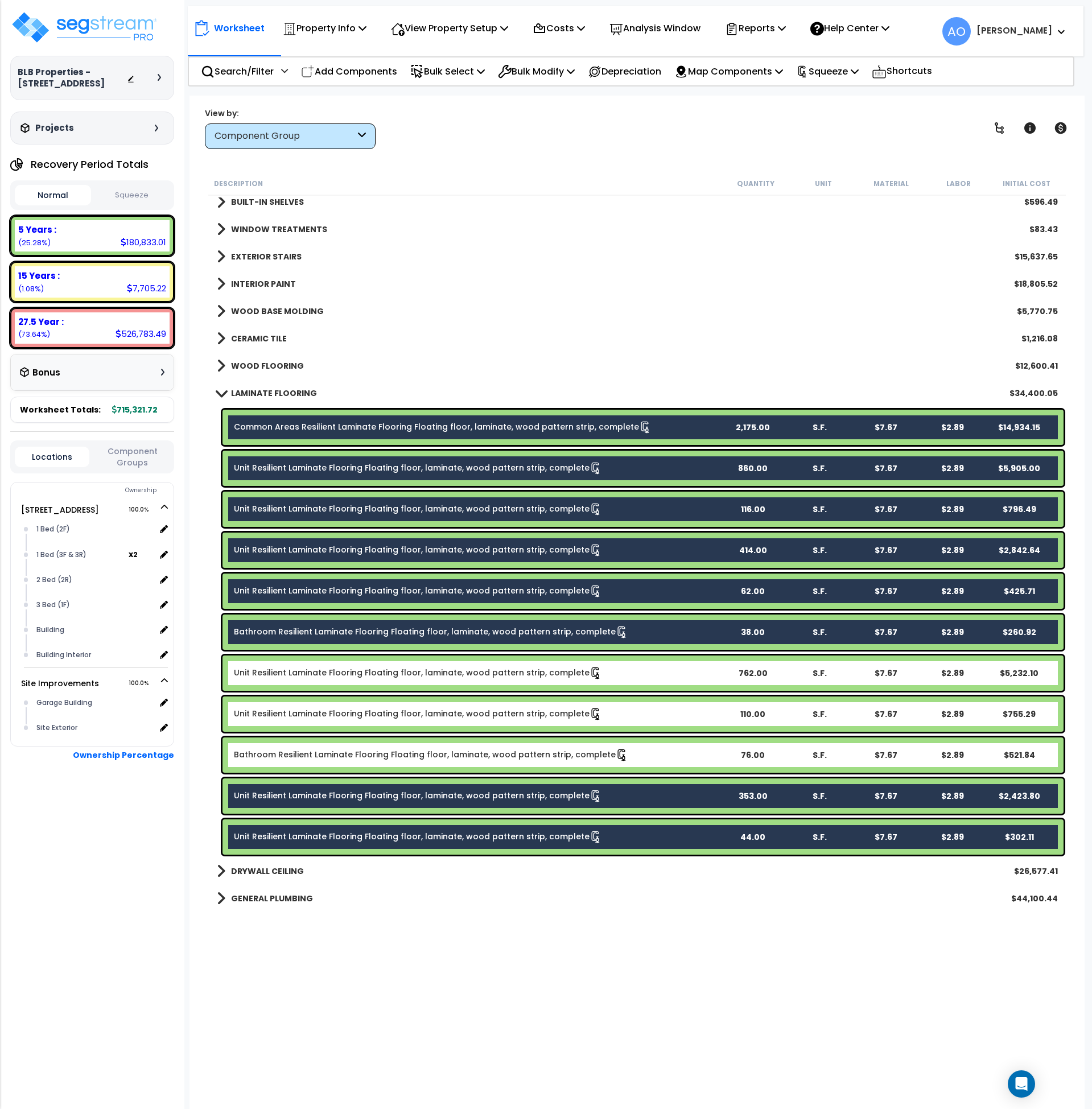
click at [356, 759] on link "Bathroom Resilient Laminate Flooring Floating floor, laminate, wood pattern str…" at bounding box center [431, 755] width 395 height 13
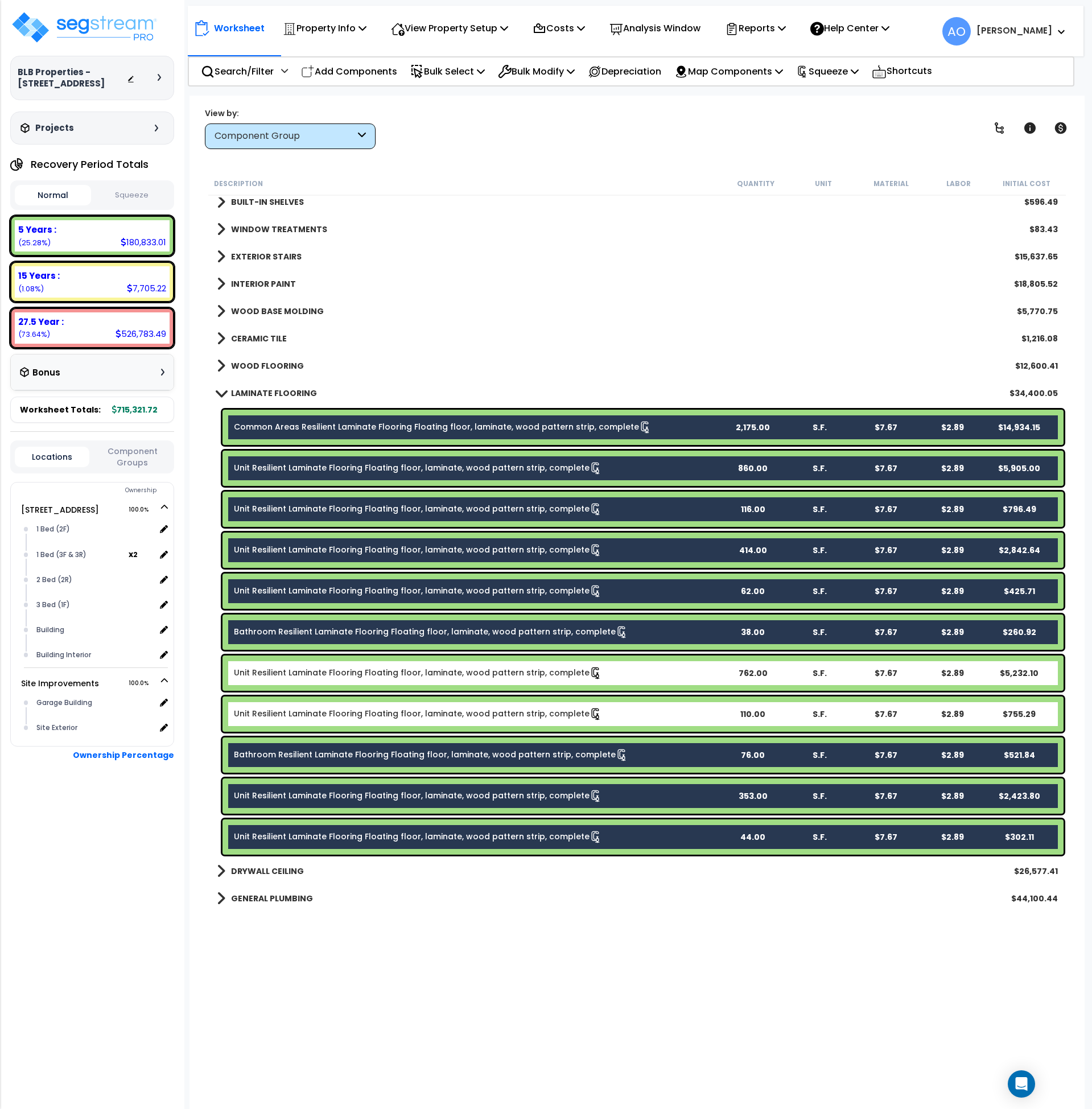
click at [356, 719] on link "Unit Resilient Laminate Flooring Floating floor, laminate, wood pattern strip, …" at bounding box center [418, 714] width 368 height 13
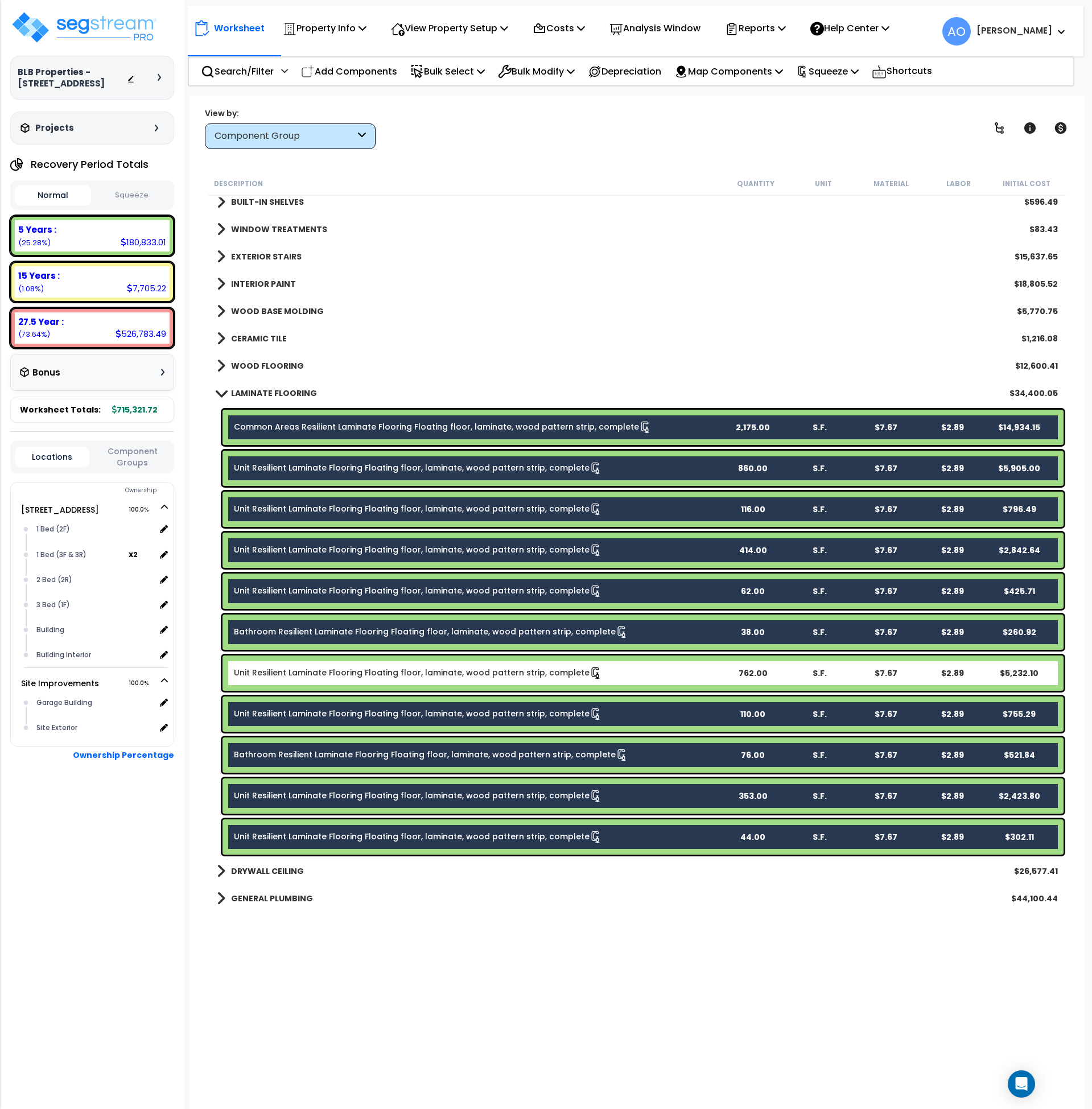
click at [354, 677] on link "Unit Resilient Laminate Flooring Floating floor, laminate, wood pattern strip, …" at bounding box center [418, 673] width 368 height 13
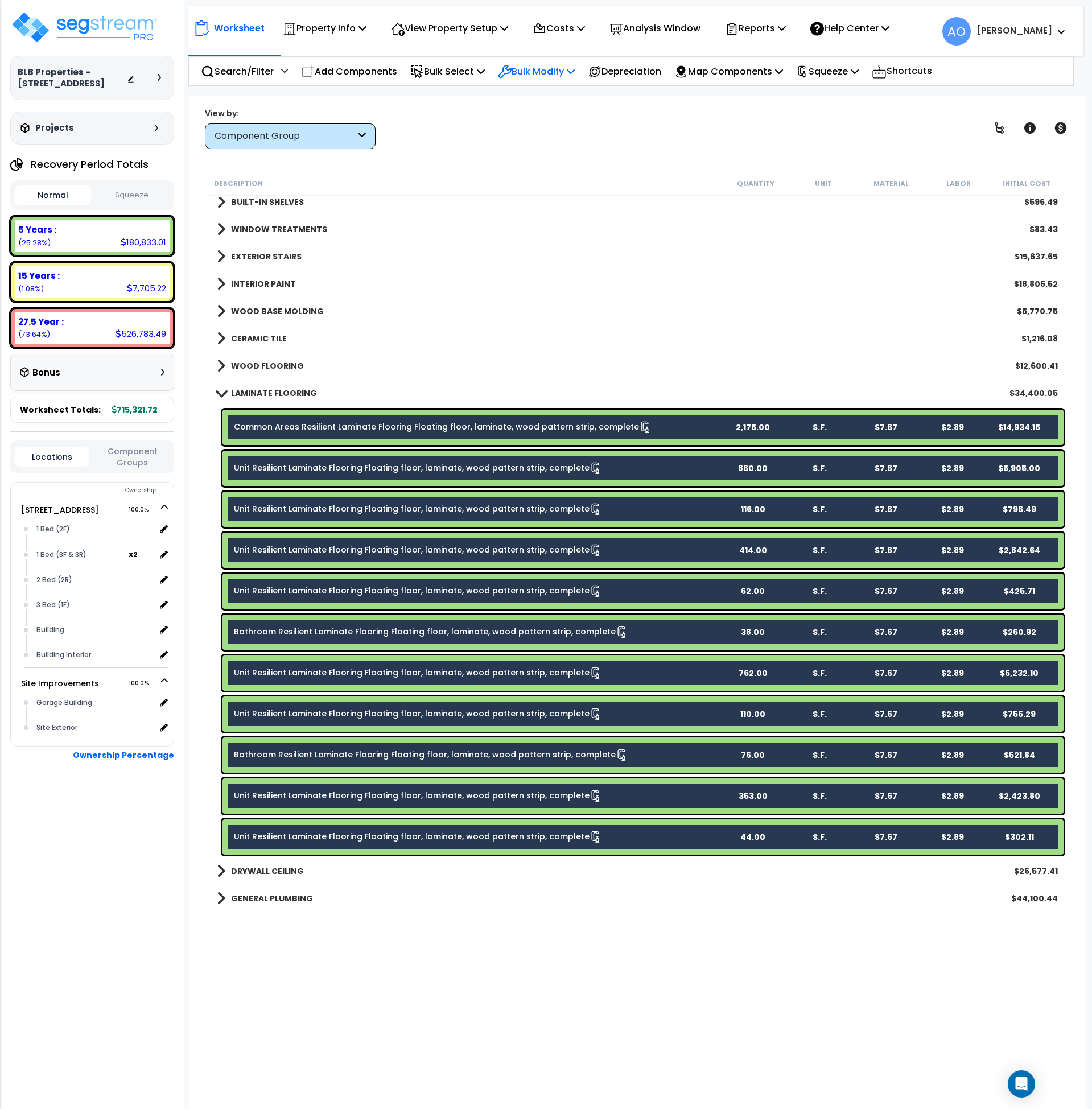
drag, startPoint x: 356, startPoint y: 431, endPoint x: 546, endPoint y: 72, distance: 406.2
click at [546, 72] on p "Bulk Modify" at bounding box center [536, 71] width 77 height 15
click at [564, 120] on link "Modify Total Cost Factor" at bounding box center [577, 120] width 170 height 23
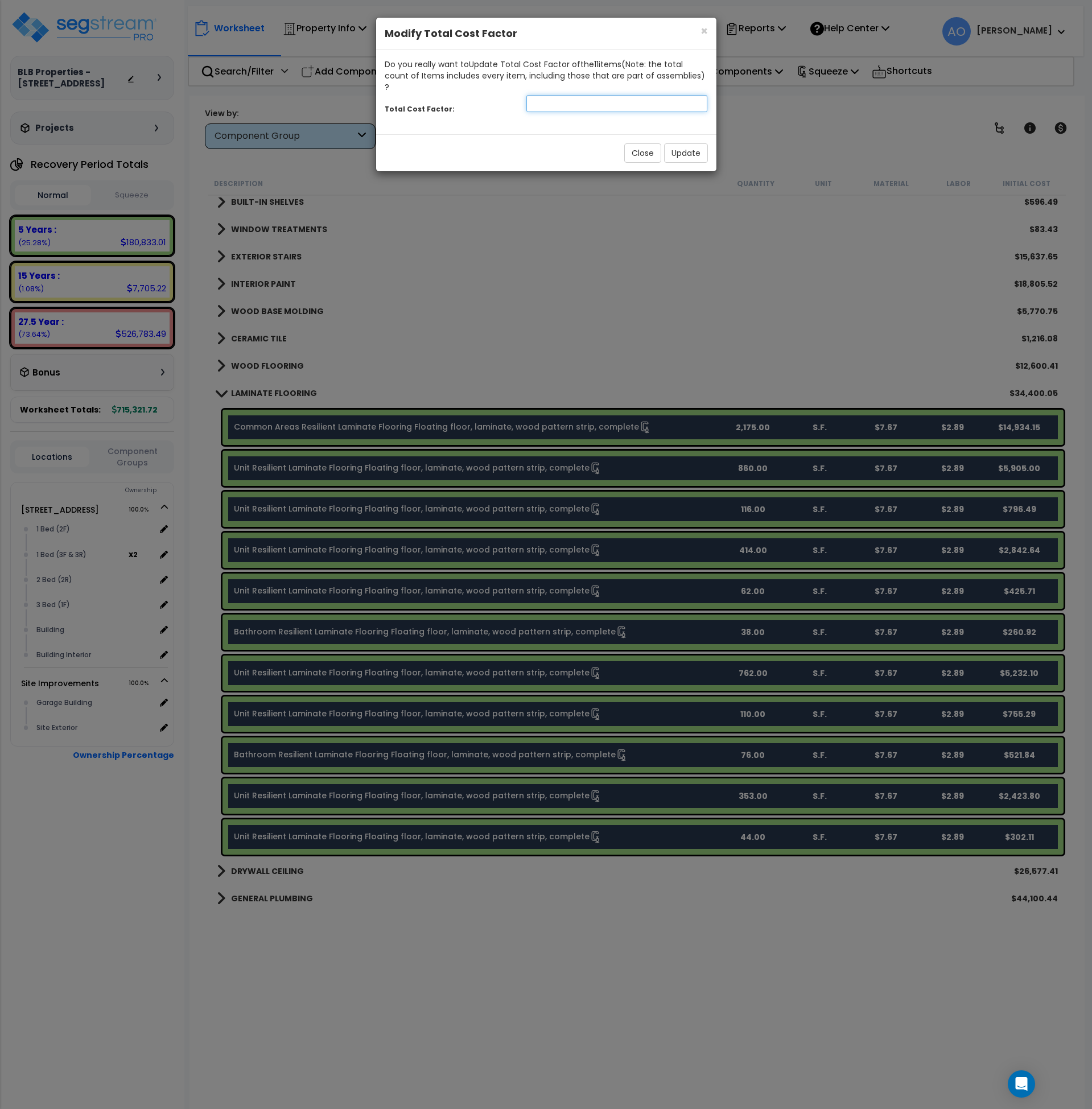
click at [564, 95] on input "number" at bounding box center [618, 104] width 182 height 17
type input ".5"
click at [692, 145] on button "Update" at bounding box center [686, 153] width 44 height 20
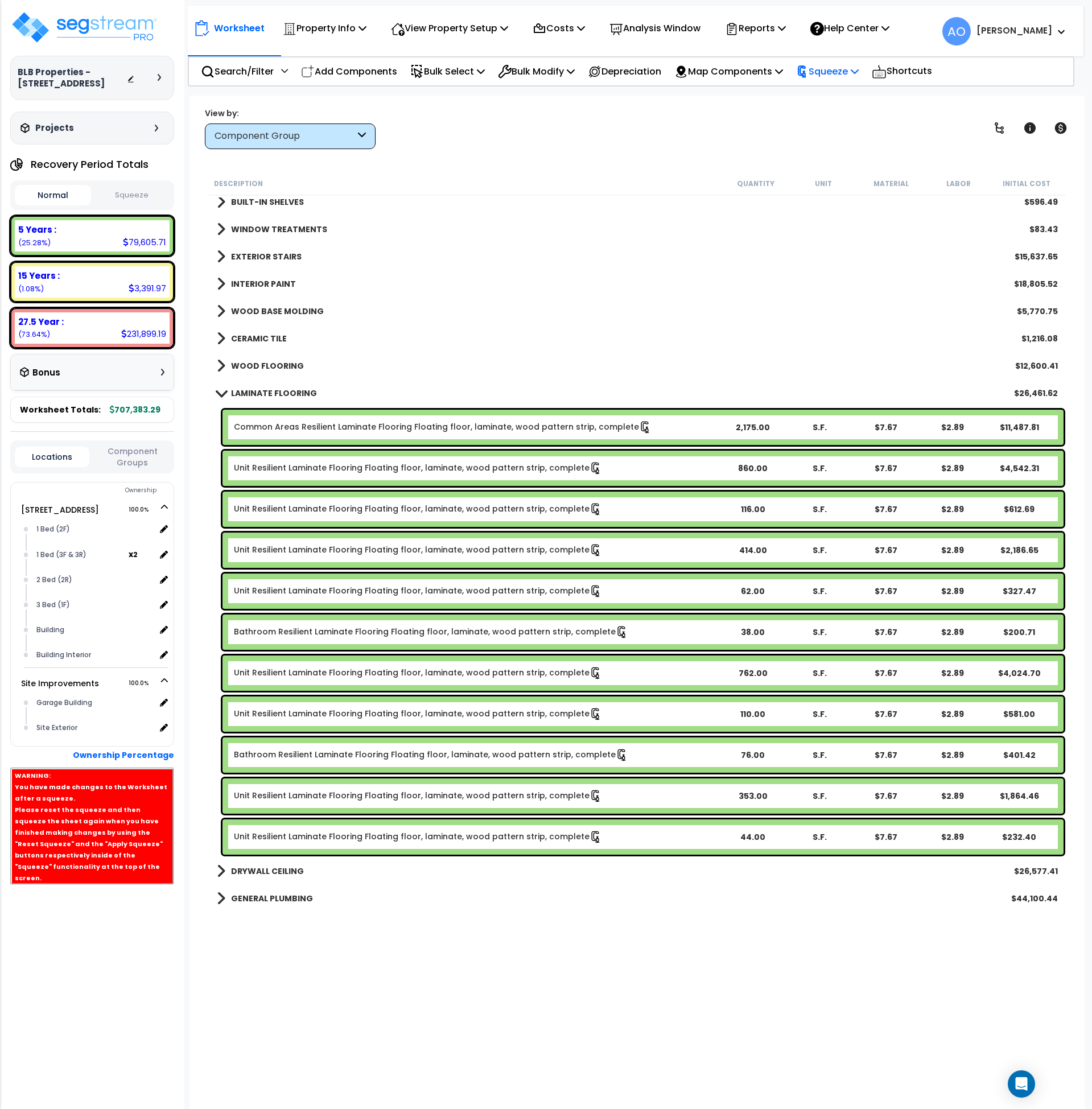
click at [827, 68] on p "Squeeze" at bounding box center [827, 71] width 63 height 15
click at [834, 98] on link "Re-squeeze" at bounding box center [847, 98] width 113 height 26
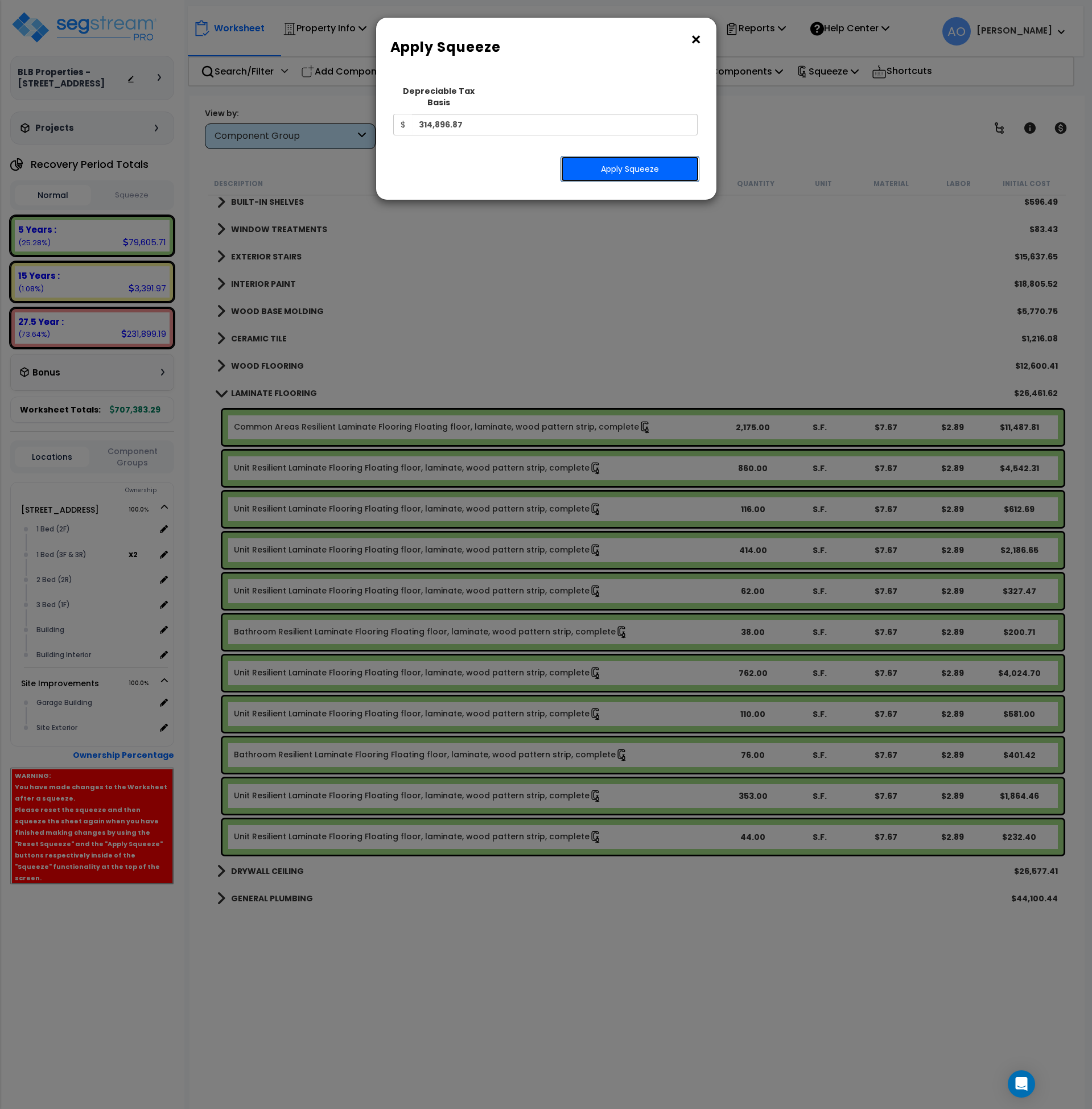
click at [636, 156] on button "Apply Squeeze" at bounding box center [630, 169] width 139 height 26
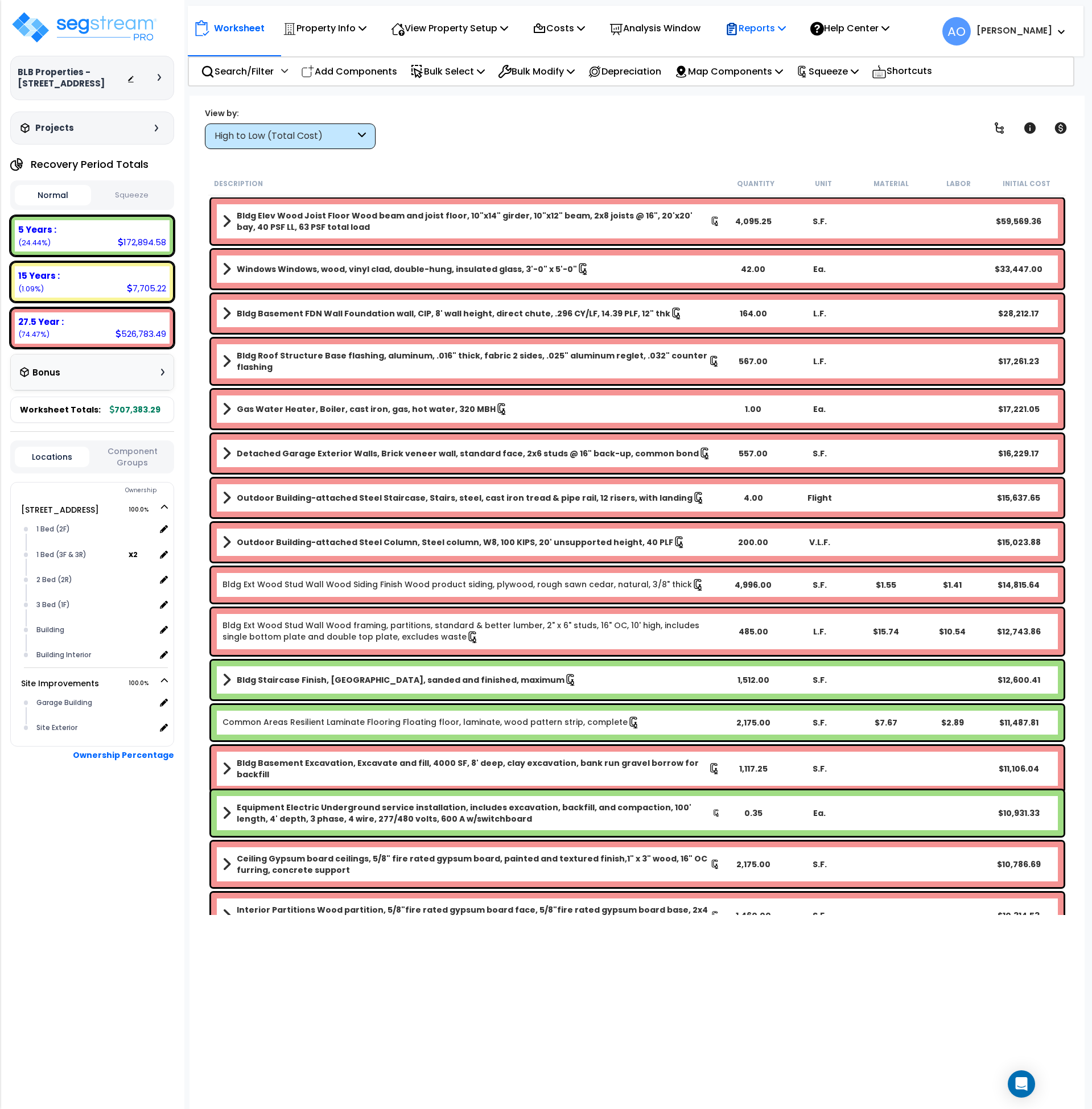
click at [769, 31] on p "Reports" at bounding box center [756, 28] width 61 height 15
click at [692, 34] on p "Analysis Window" at bounding box center [654, 28] width 91 height 15
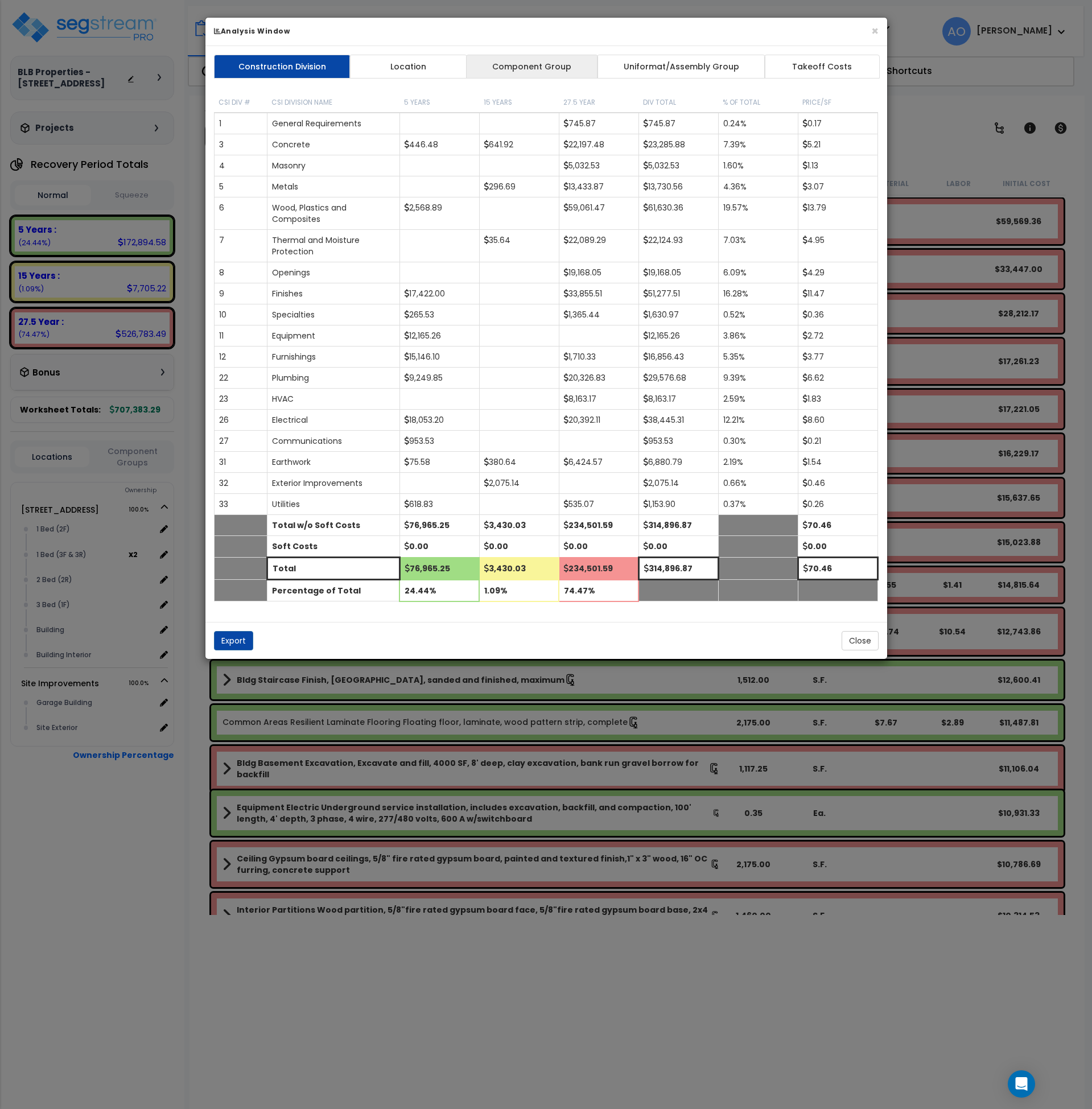
click at [521, 64] on link "Component Group" at bounding box center [532, 66] width 132 height 24
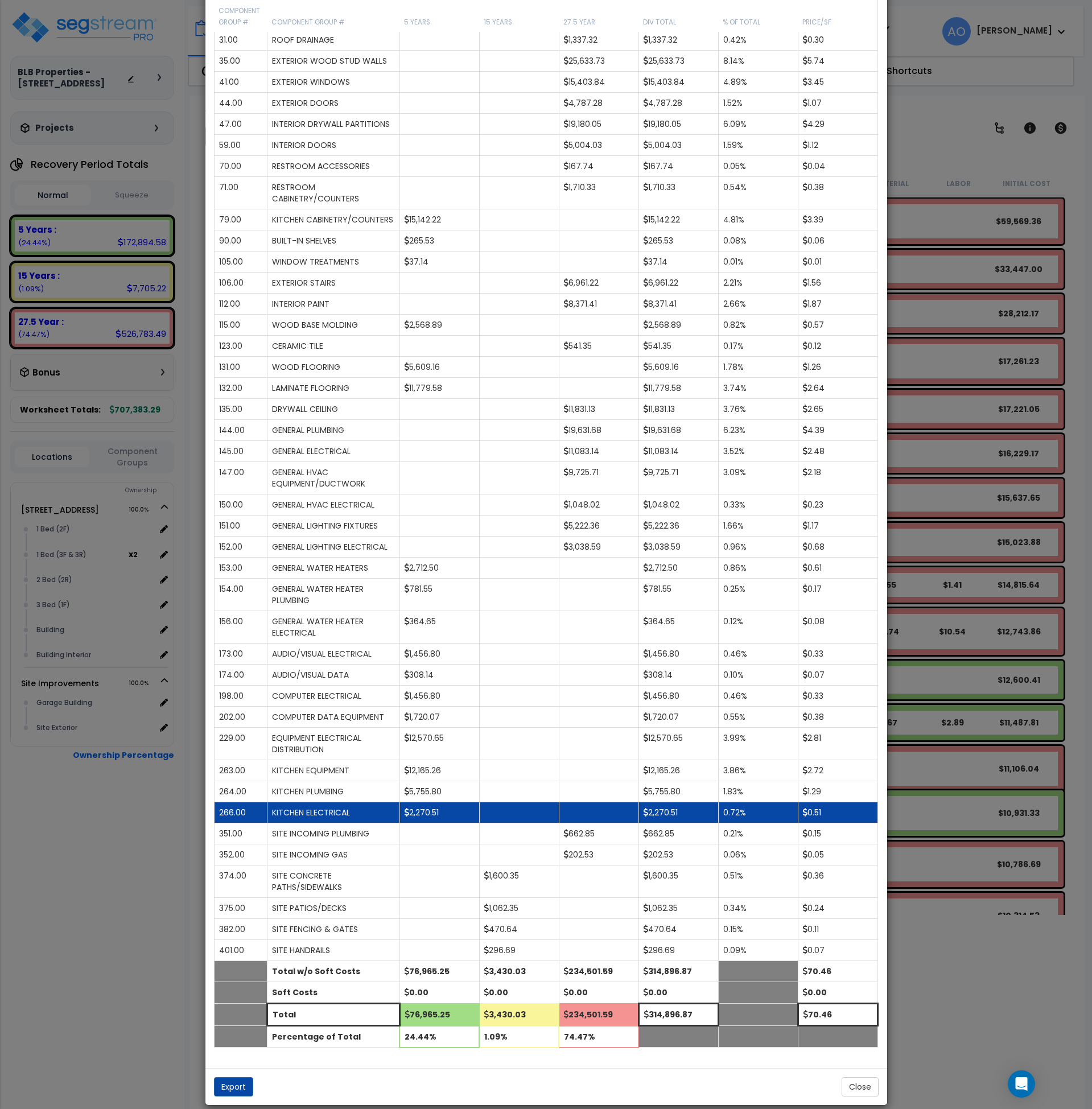
scroll to position [401, 0]
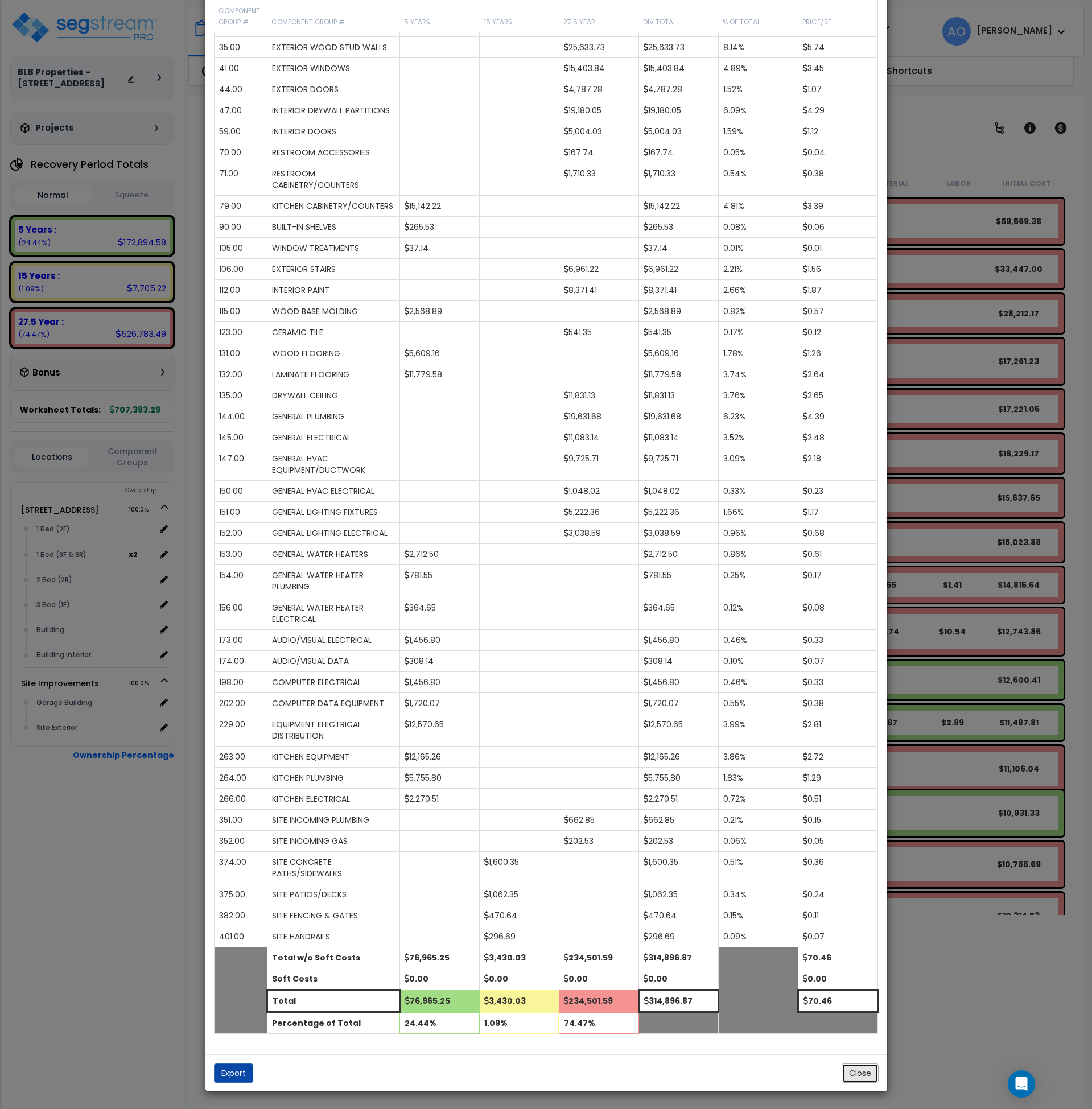
click at [852, 1076] on button "Close" at bounding box center [860, 1073] width 37 height 20
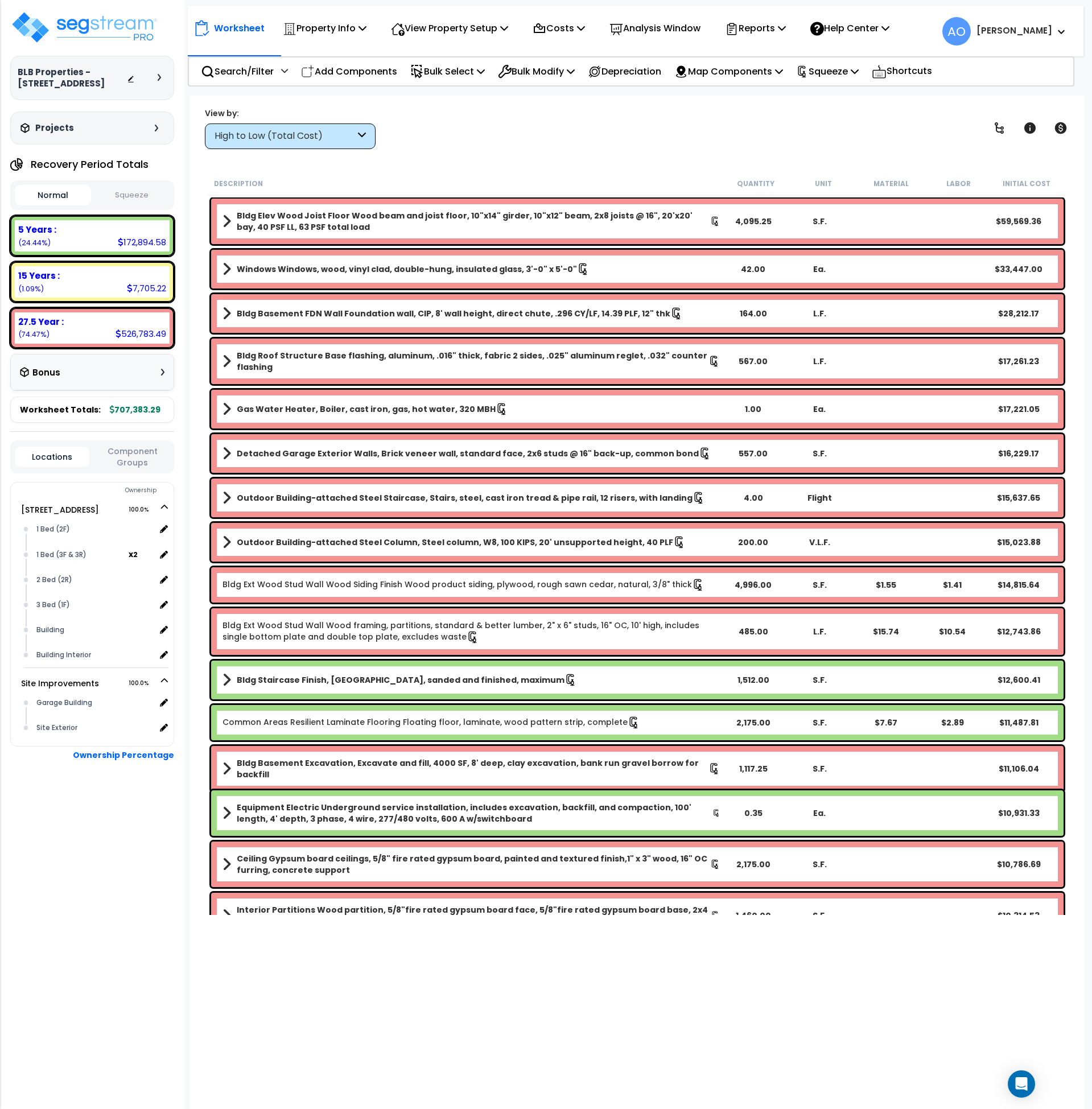
click at [549, 130] on div "View by: High to Low (Total Cost) High to Low (Total Cost)" at bounding box center [637, 128] width 873 height 42
click at [506, 151] on div "Worksheet Property Info Property Setup Add Property Unit Template property Clon…" at bounding box center [637, 650] width 896 height 1109
click at [126, 199] on button "Squeeze" at bounding box center [132, 195] width 76 height 20
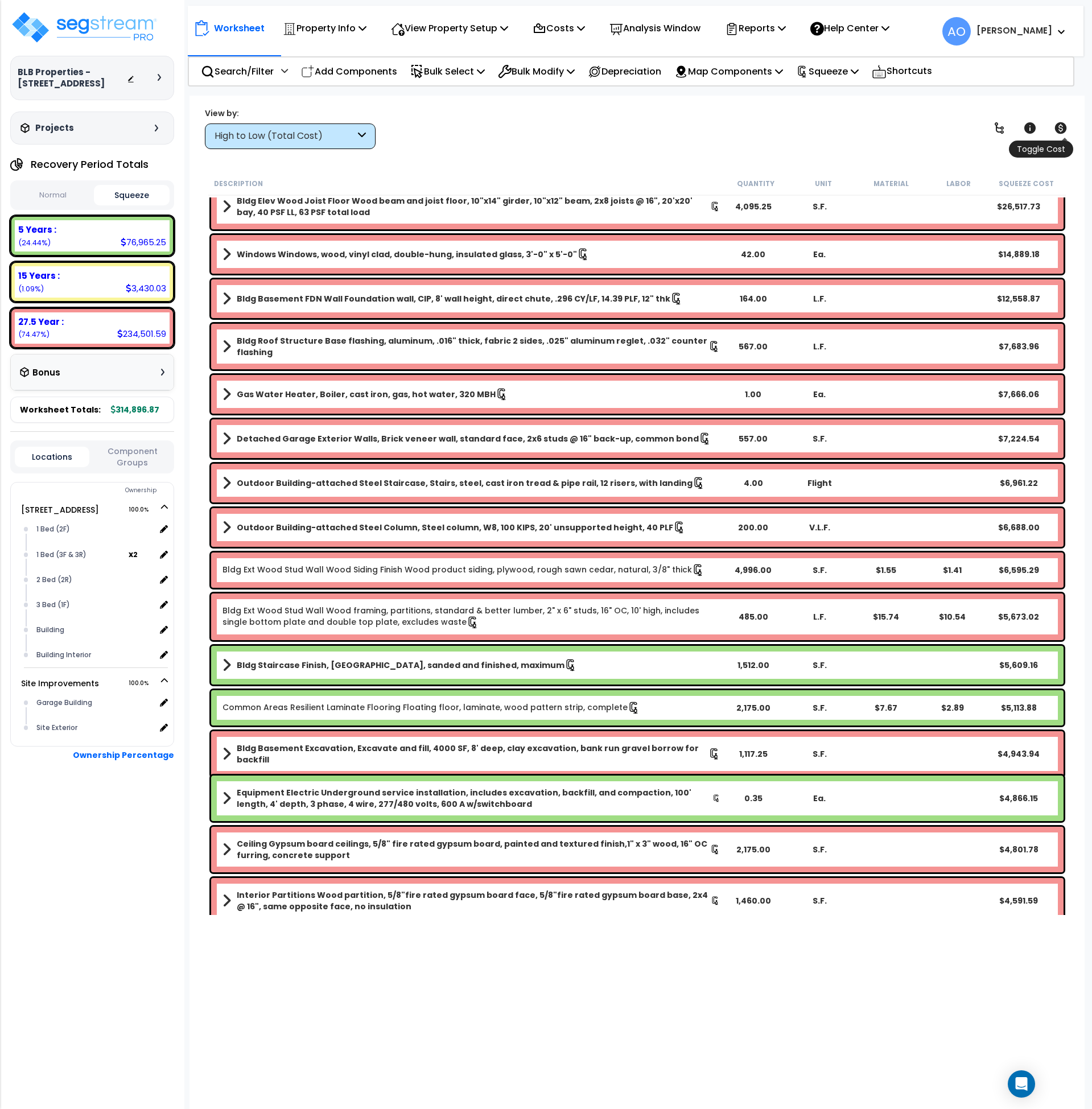
scroll to position [15, 0]
click at [1063, 126] on icon at bounding box center [1061, 128] width 14 height 14
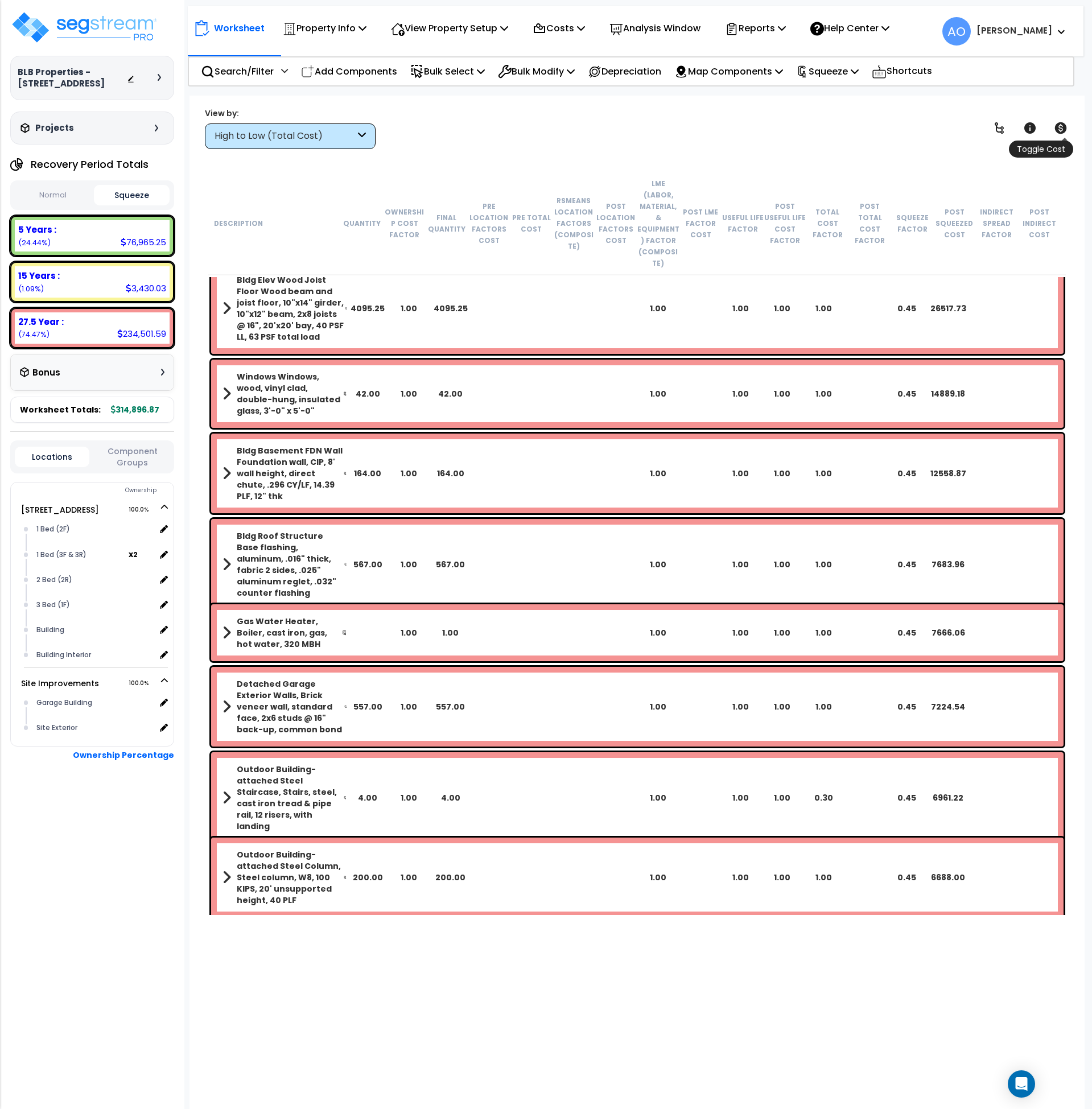
click at [1063, 125] on icon at bounding box center [1061, 127] width 12 height 11
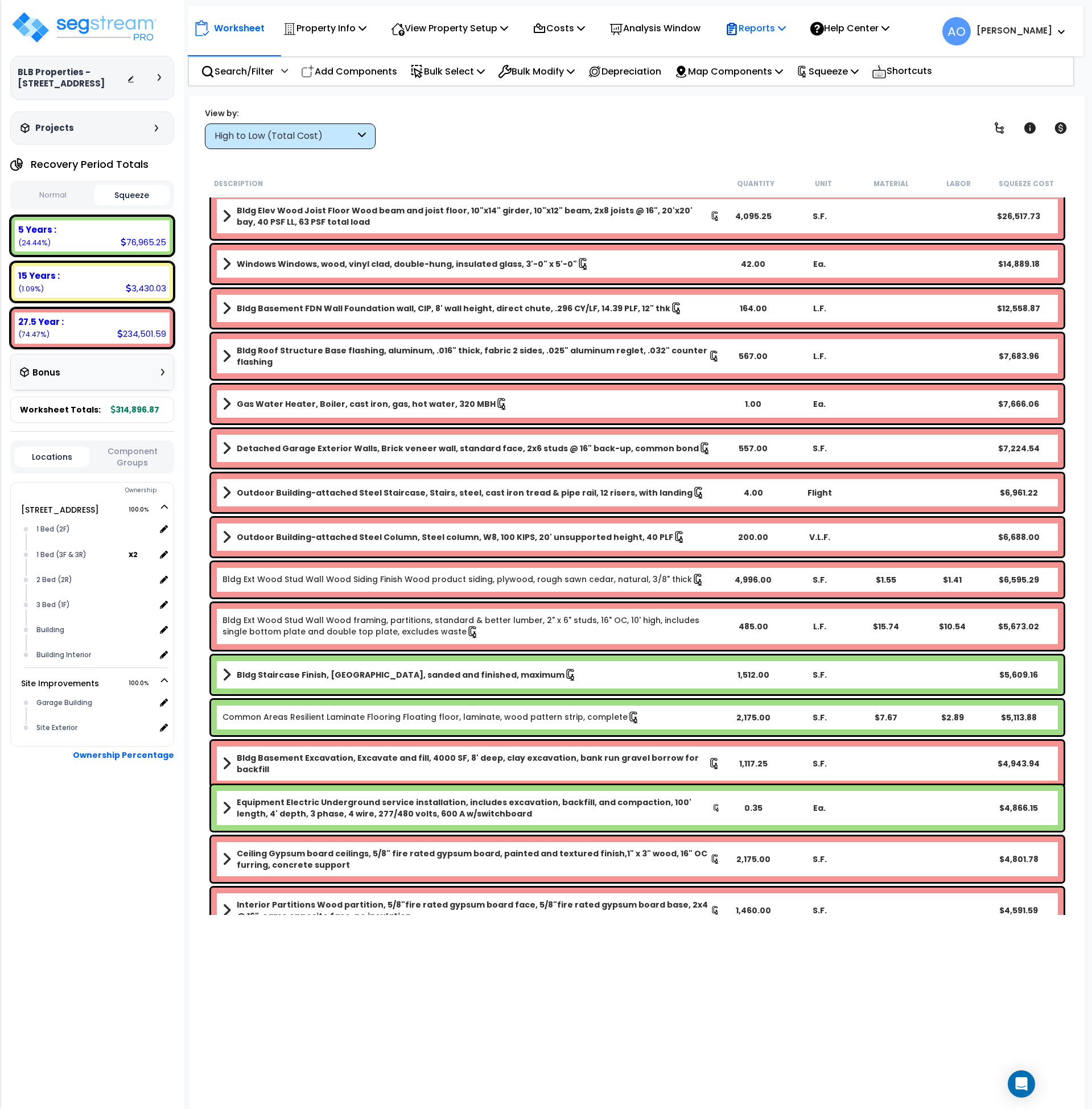
scroll to position [0, 0]
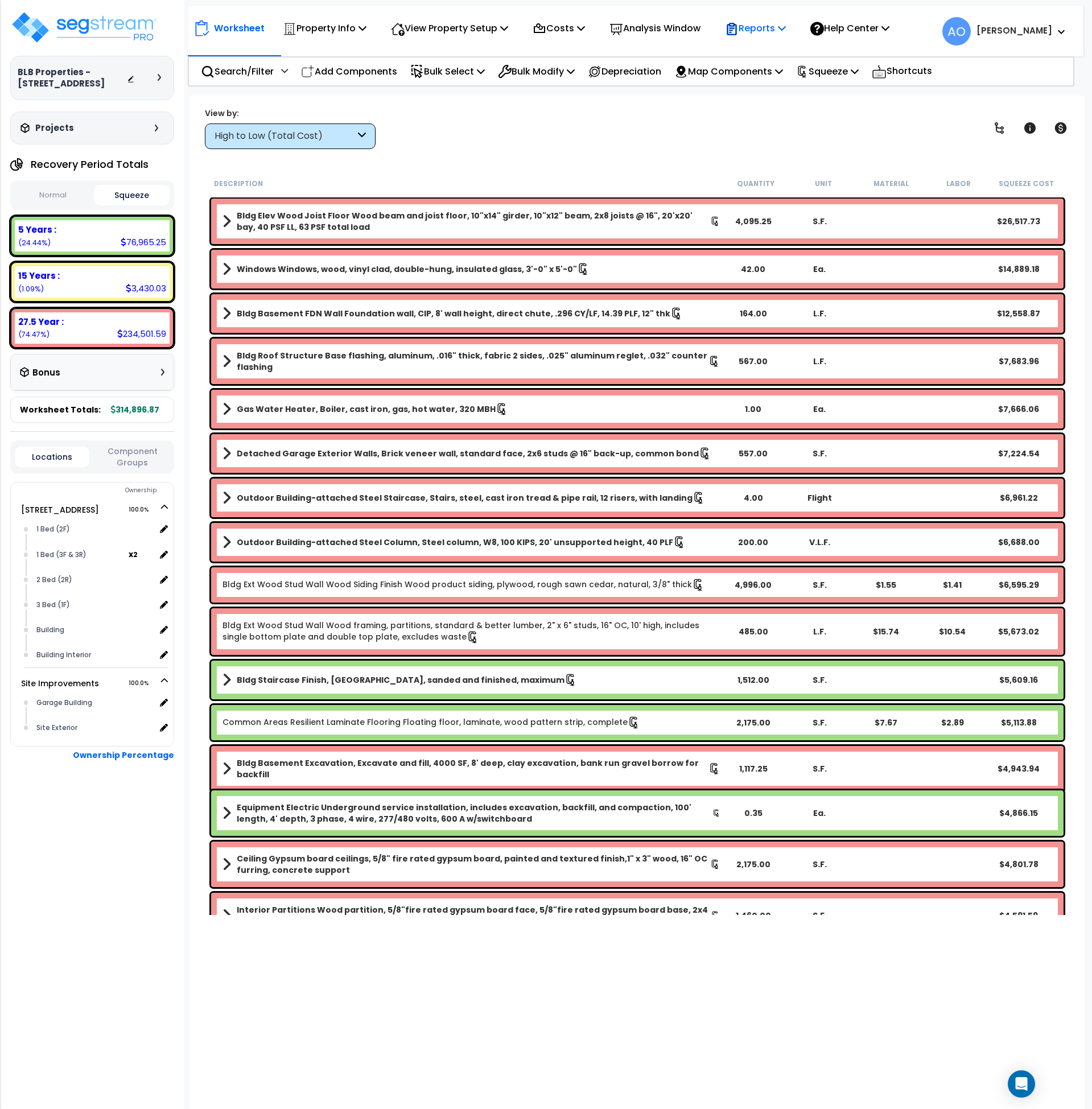
click at [757, 31] on p "Reports" at bounding box center [756, 28] width 61 height 15
click at [769, 53] on link "Get Report" at bounding box center [776, 53] width 113 height 23
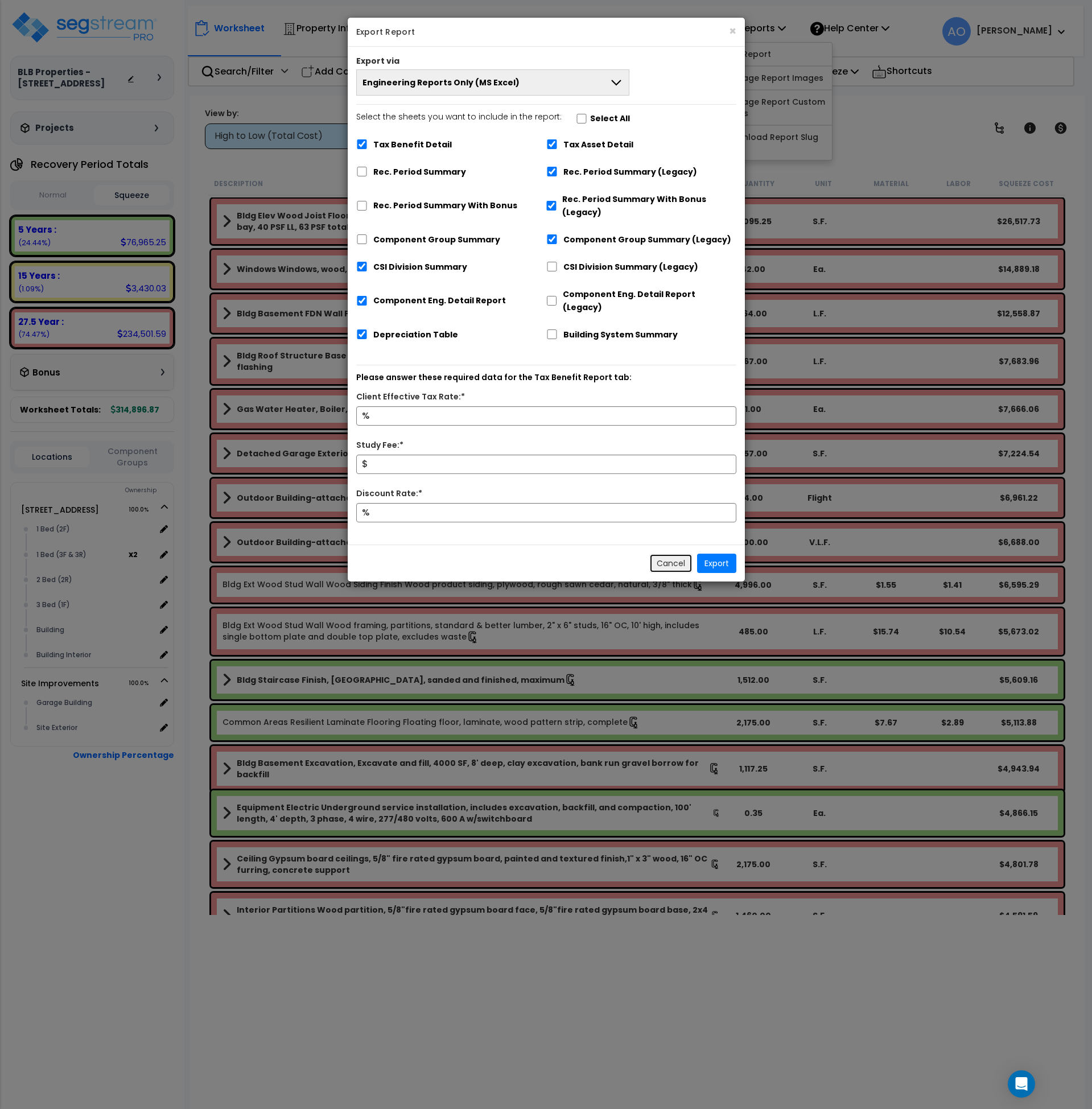
click at [669, 554] on button "Cancel" at bounding box center [670, 563] width 43 height 20
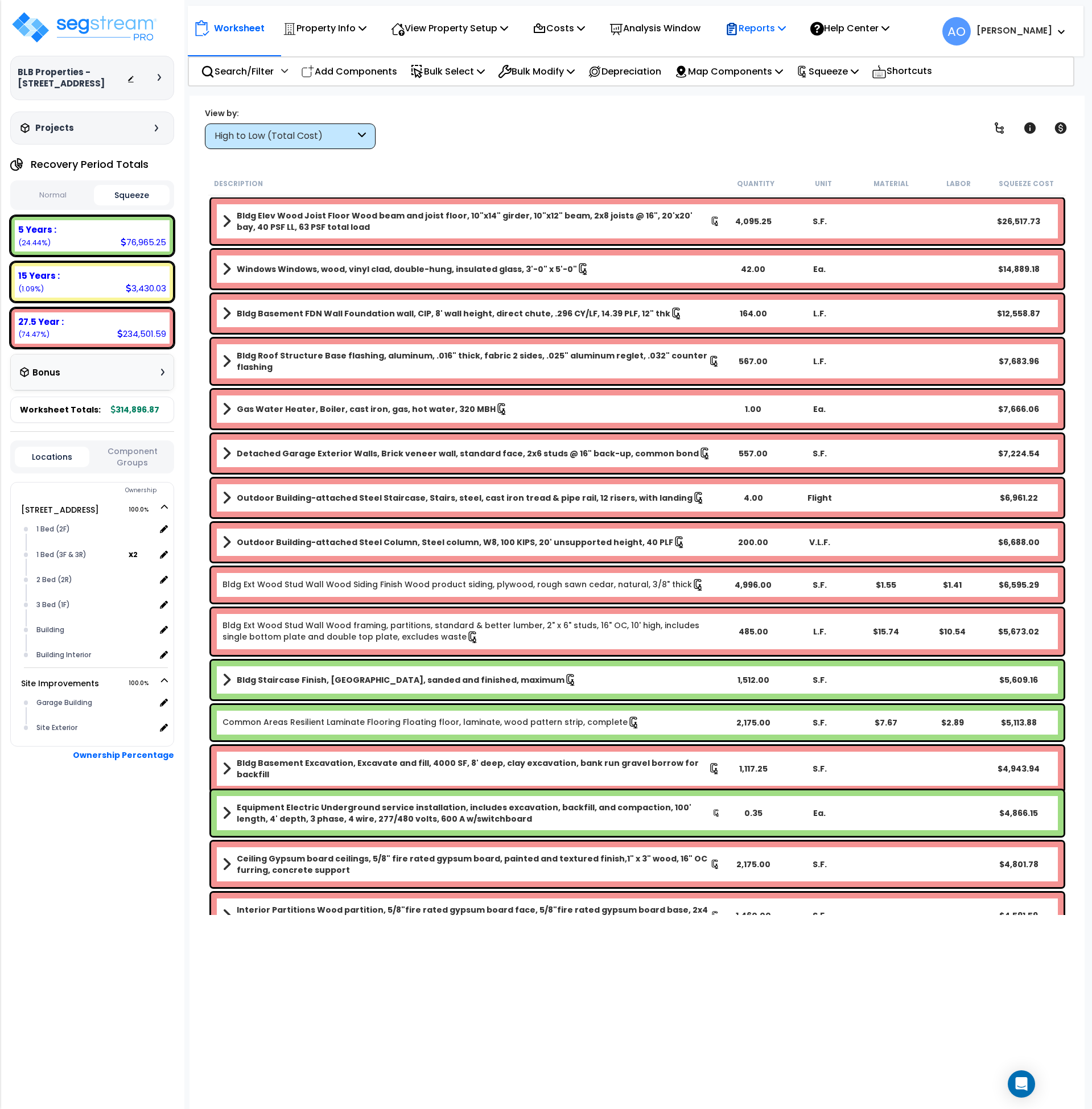
click at [773, 28] on p "Reports" at bounding box center [756, 28] width 61 height 15
click at [777, 49] on link "Get Report" at bounding box center [776, 53] width 113 height 23
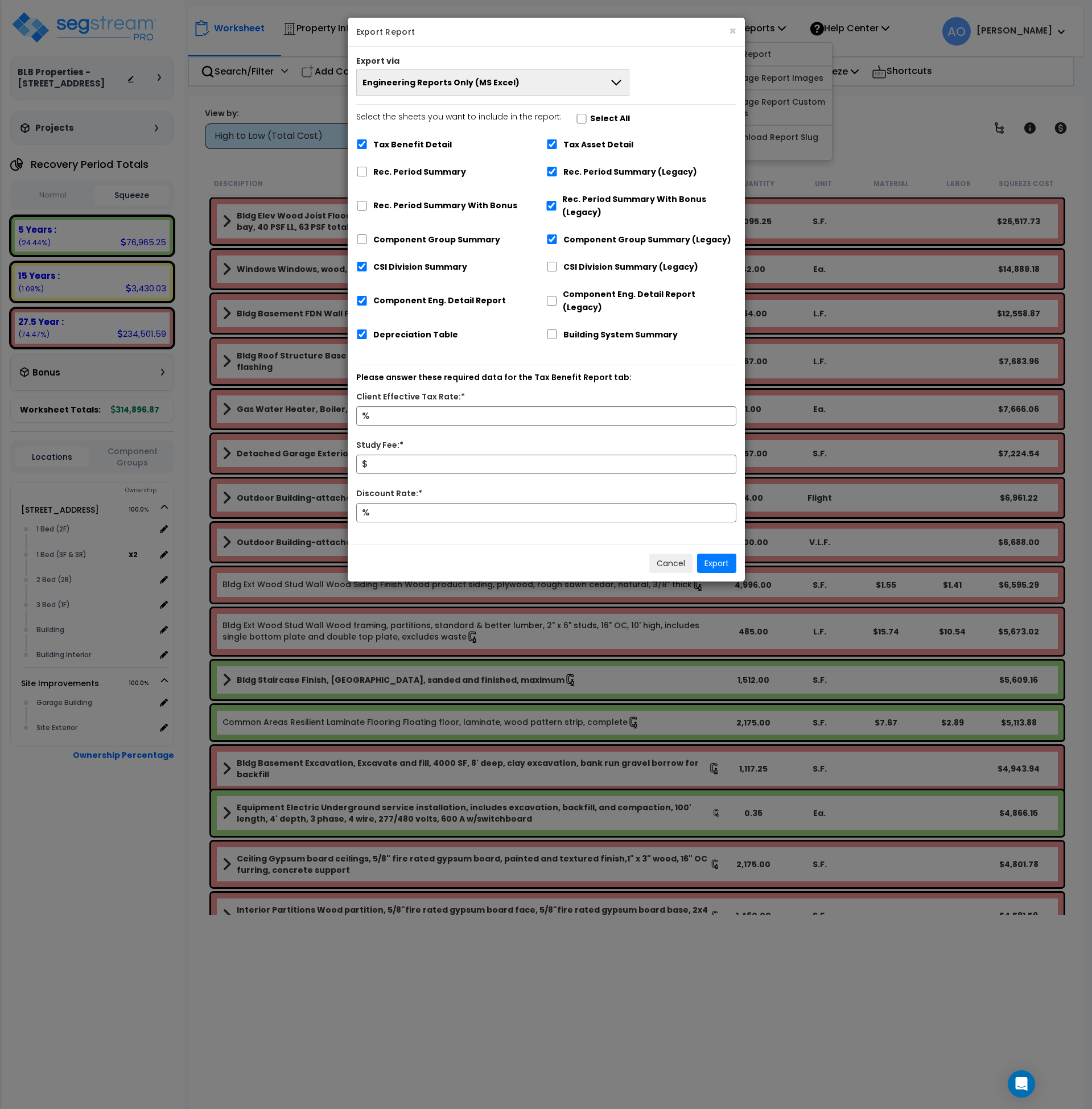
click at [431, 86] on span "Engineering Reports Only (MS Excel)" at bounding box center [440, 82] width 157 height 11
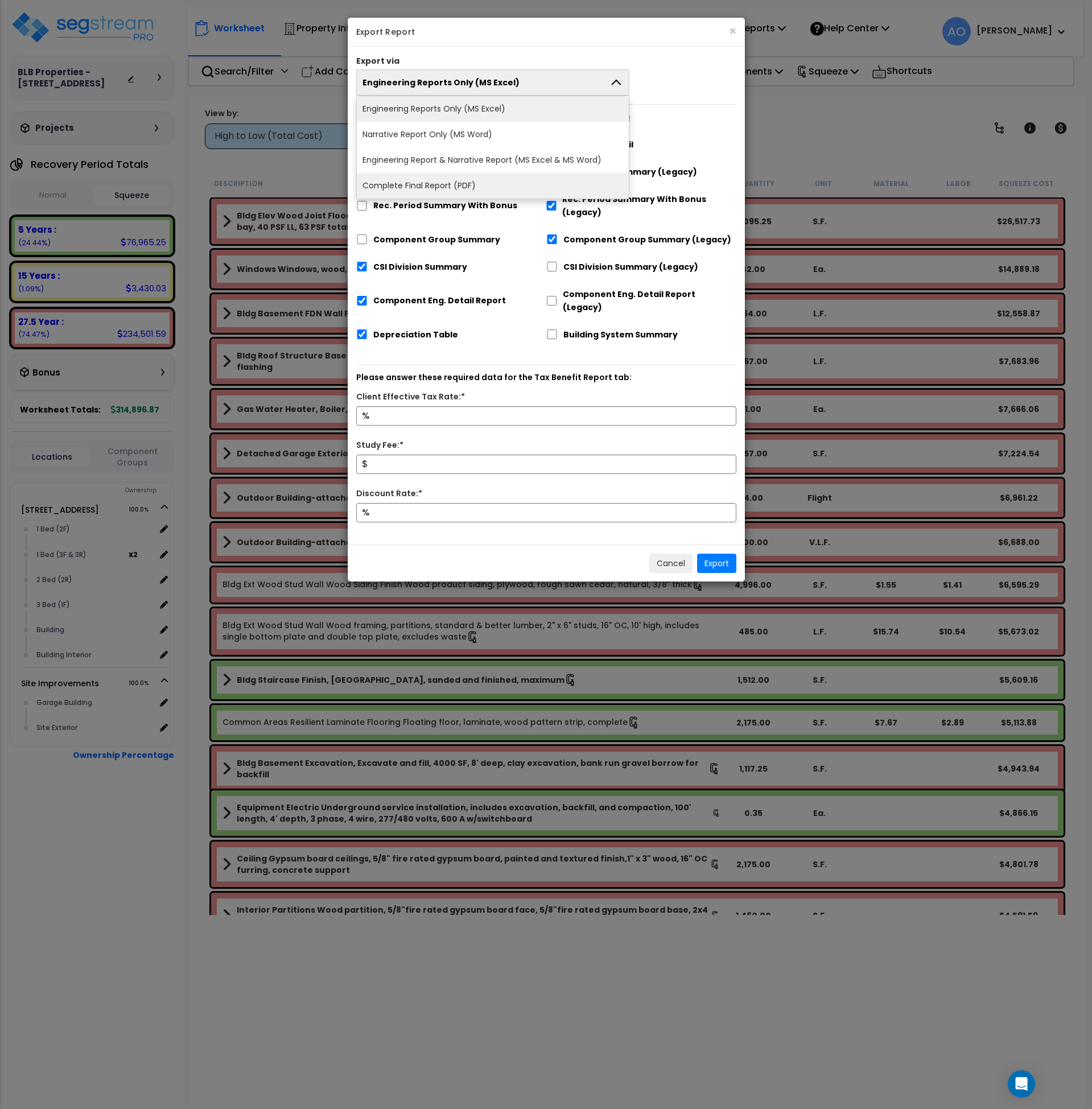
click at [424, 181] on li "Complete Final Report (PDF)" at bounding box center [493, 186] width 272 height 25
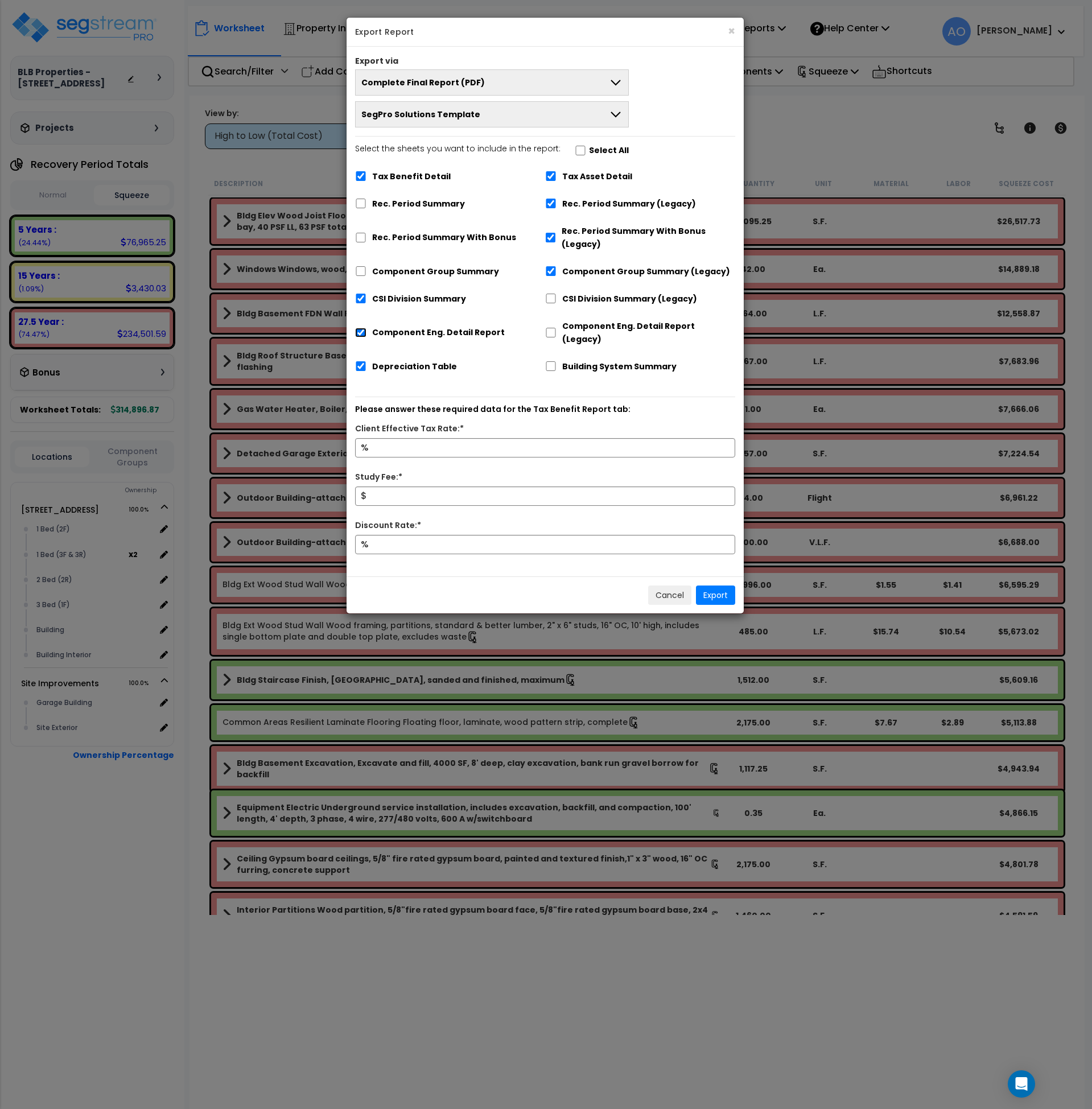
click at [360, 328] on input "Component Eng. Detail Report" at bounding box center [361, 332] width 11 height 9
checkbox input "false"
click at [365, 177] on input "Tax Benefit Detail" at bounding box center [361, 176] width 11 height 9
checkbox input "false"
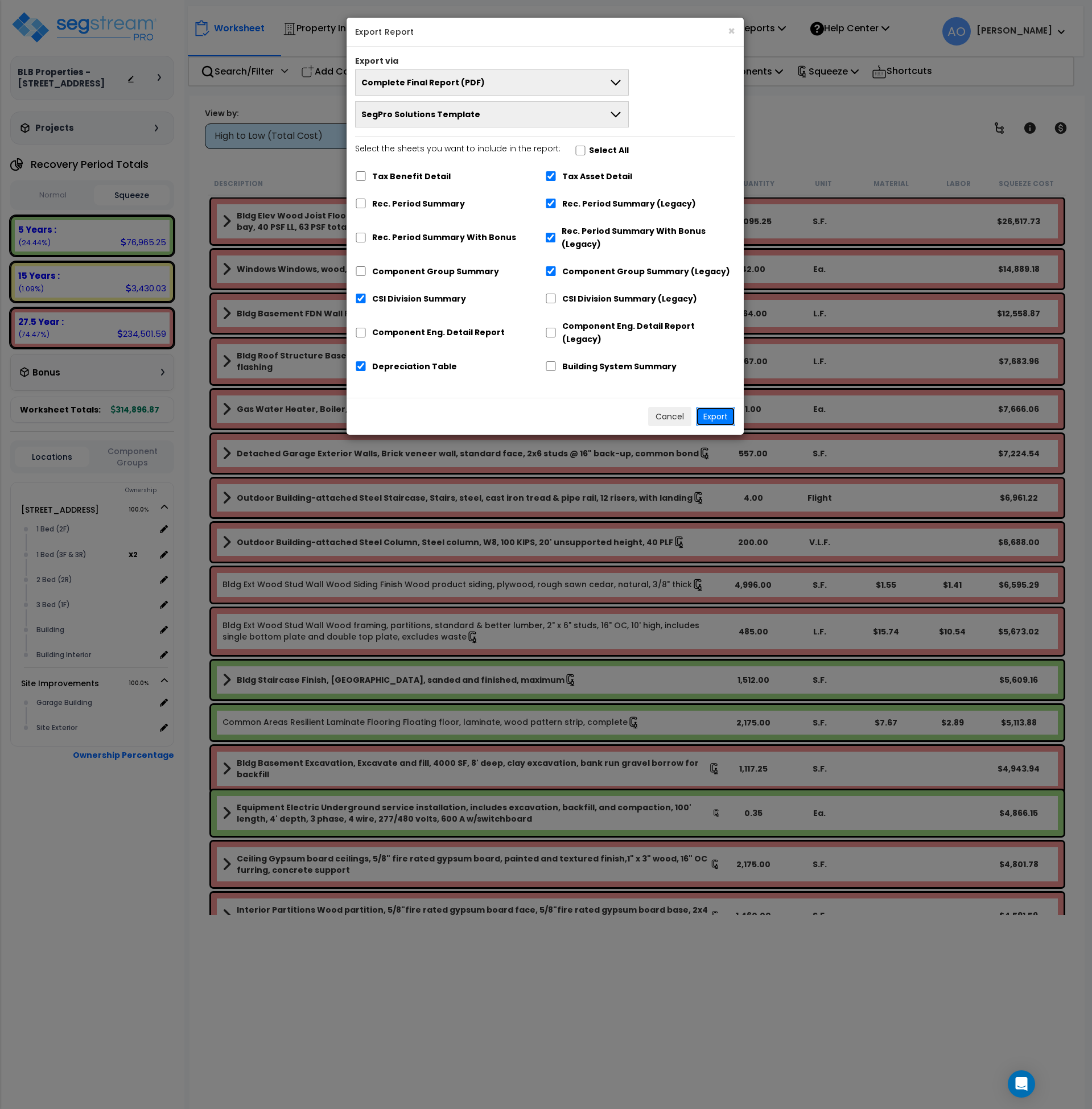
click at [712, 407] on button "Export" at bounding box center [715, 417] width 39 height 20
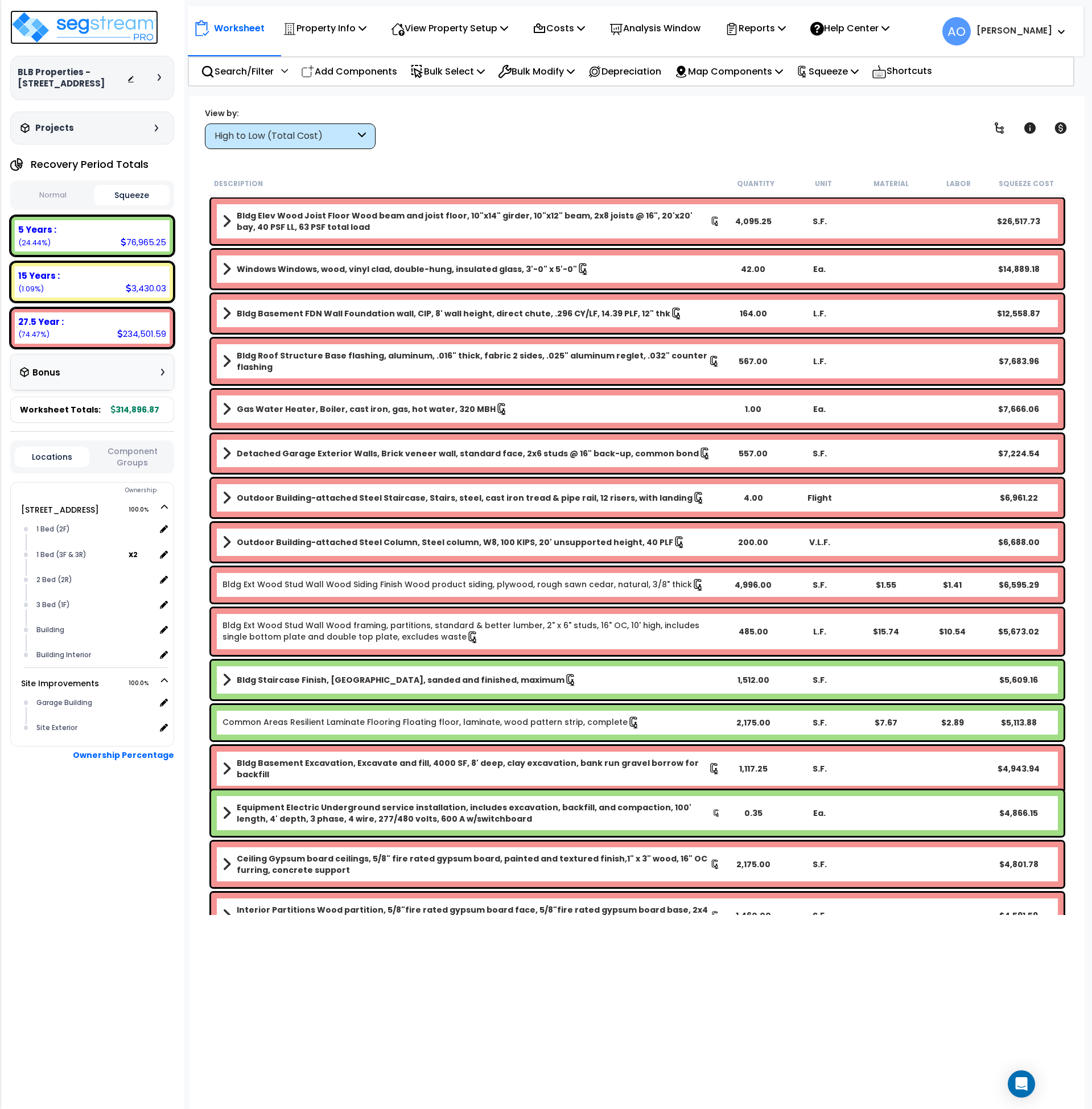
click at [78, 20] on img at bounding box center [84, 27] width 148 height 34
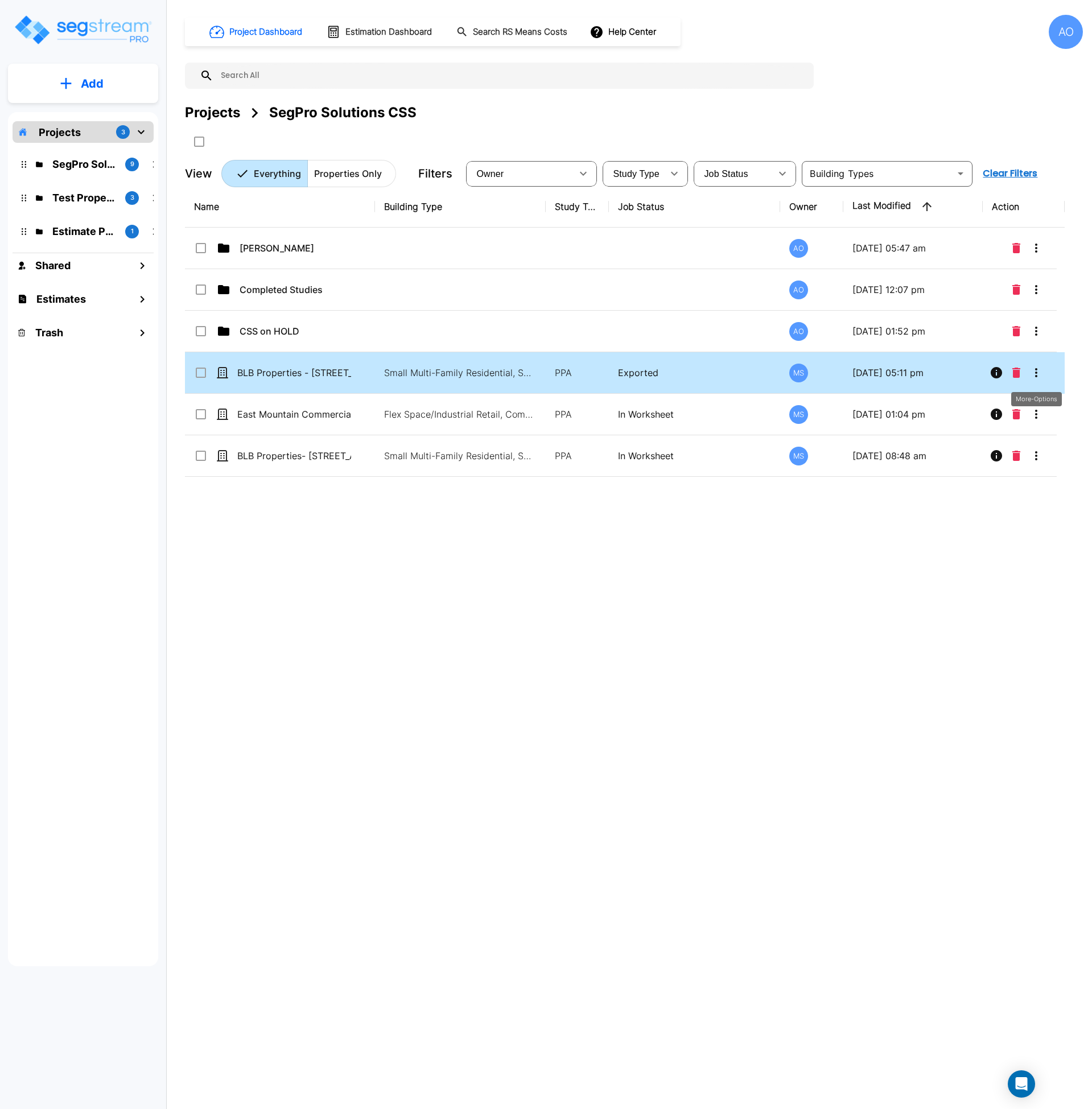
click at [1032, 371] on icon "More-Options" at bounding box center [1037, 372] width 14 height 14
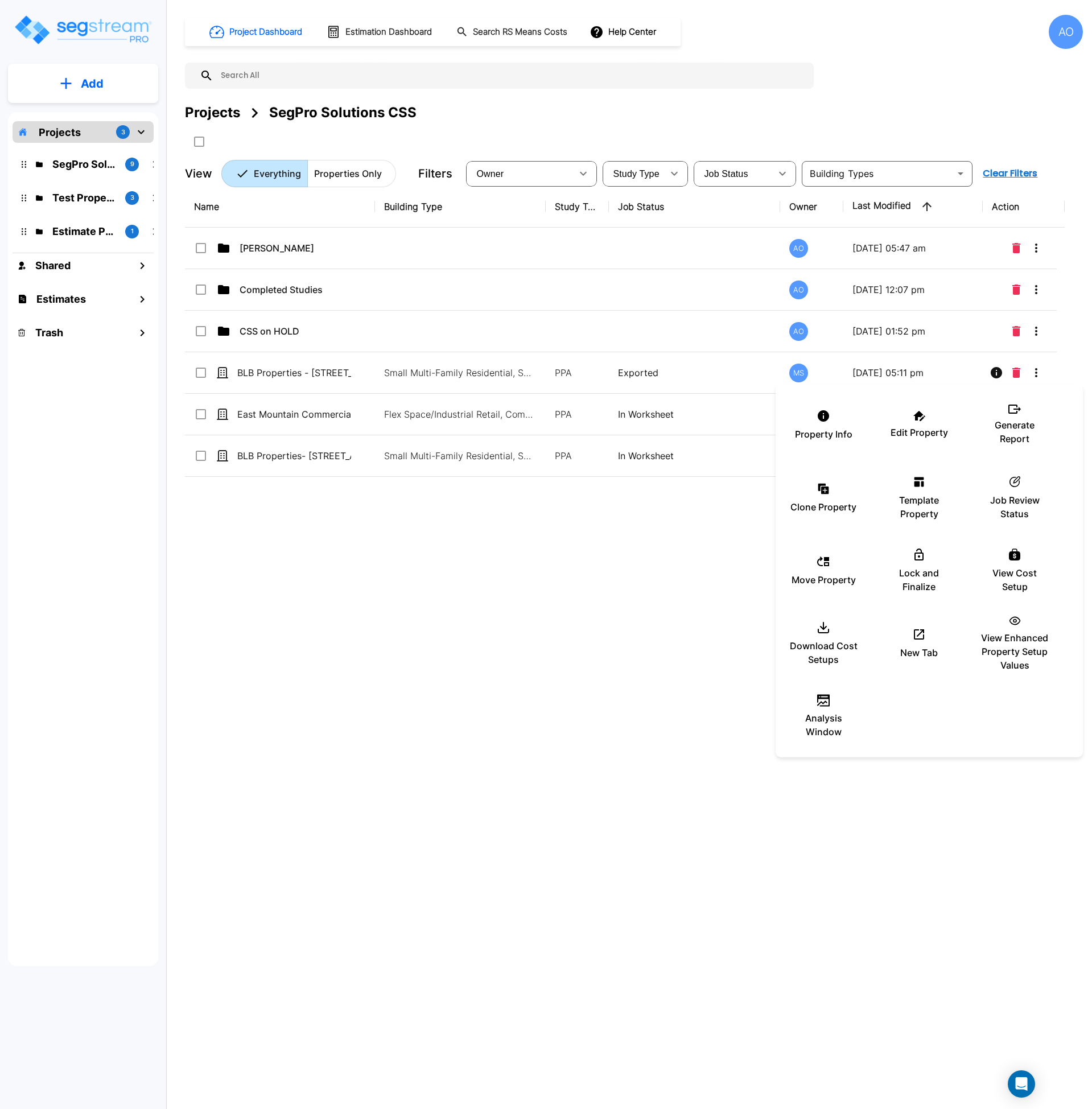
click at [204, 371] on div at bounding box center [546, 554] width 1092 height 1109
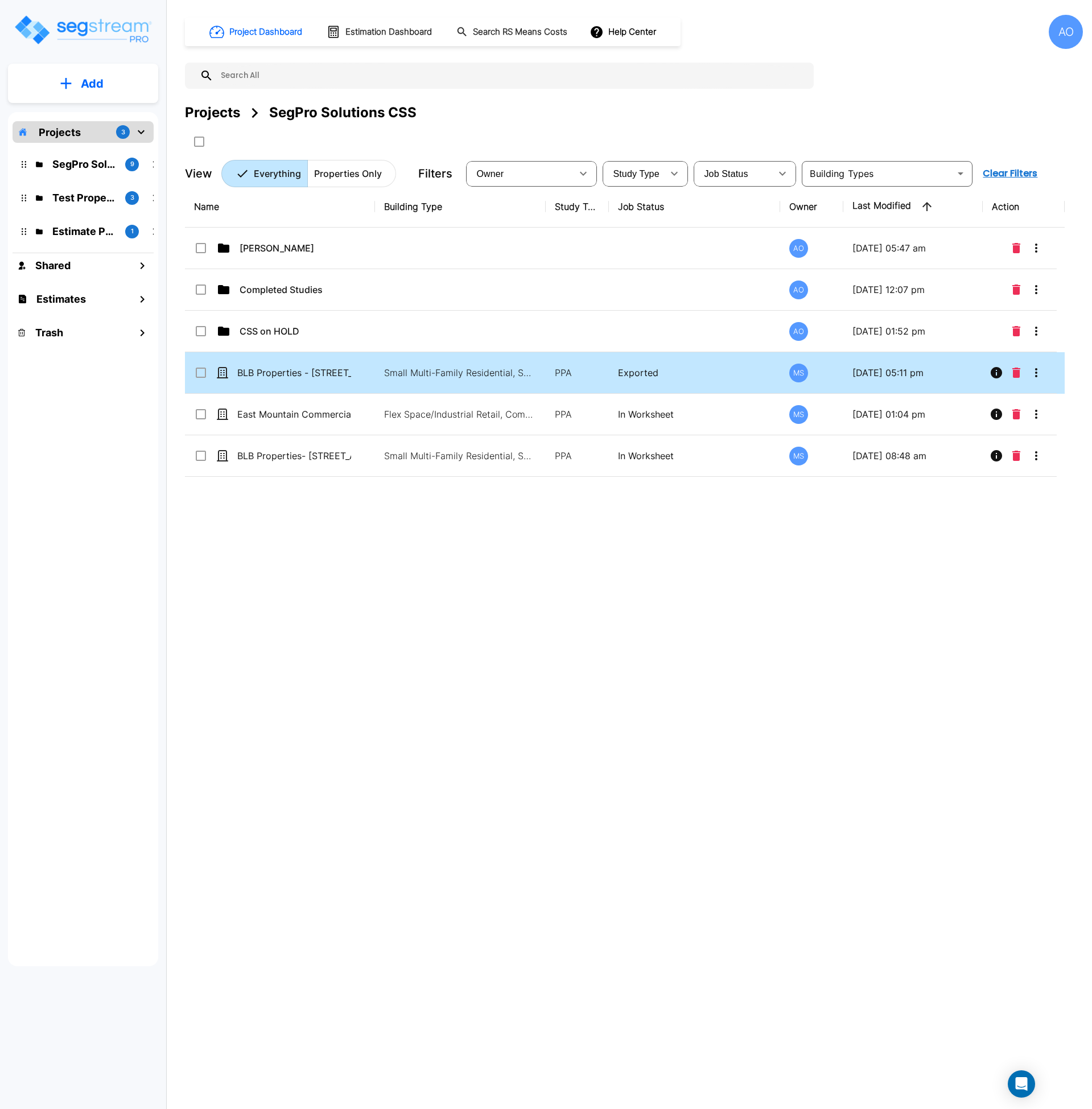
click at [199, 376] on icon at bounding box center [201, 372] width 14 height 14
click at [314, 144] on icon "Move" at bounding box center [311, 142] width 14 height 14
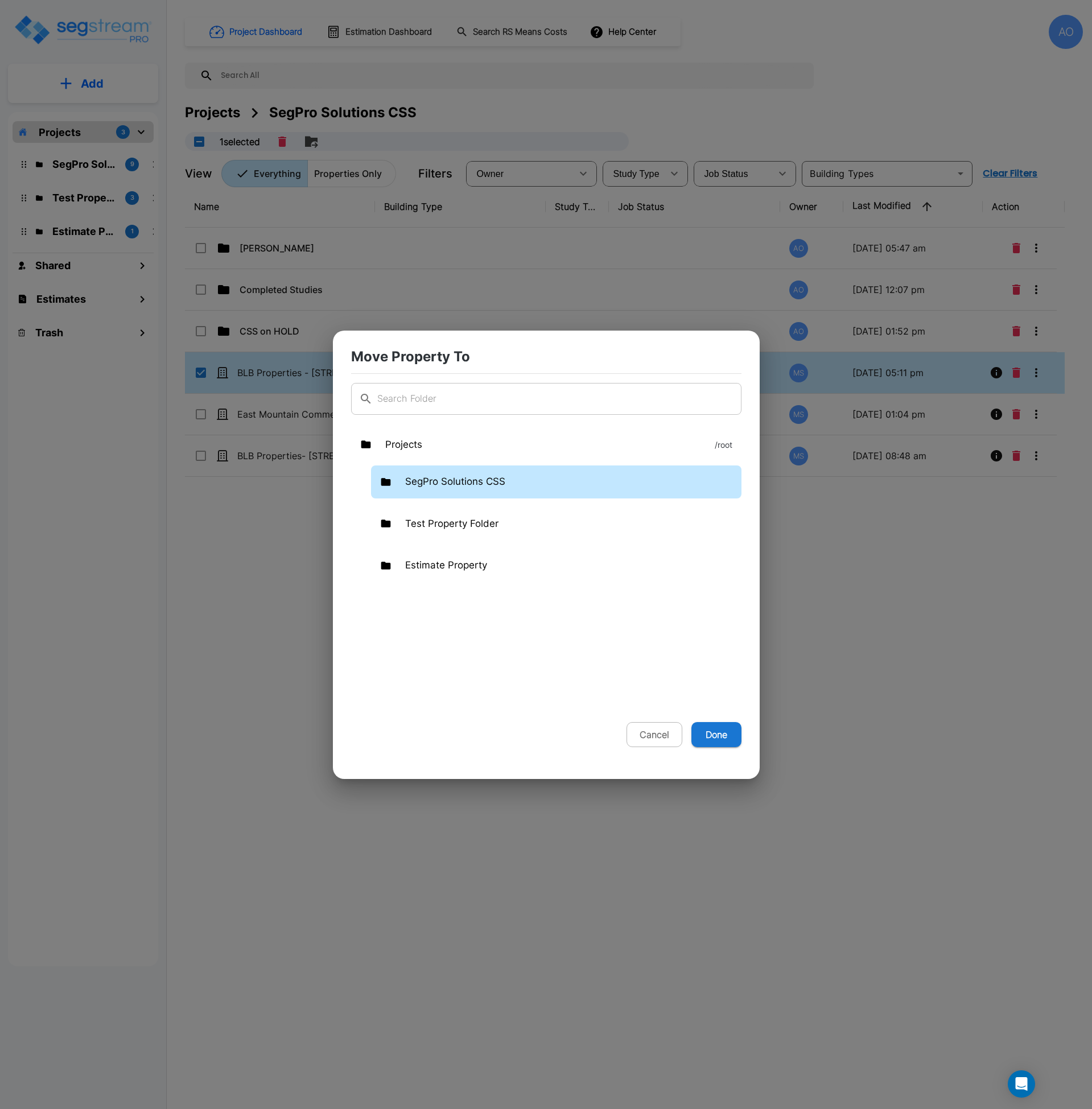
click at [449, 473] on div "SegPro Solutions CSS" at bounding box center [556, 482] width 371 height 33
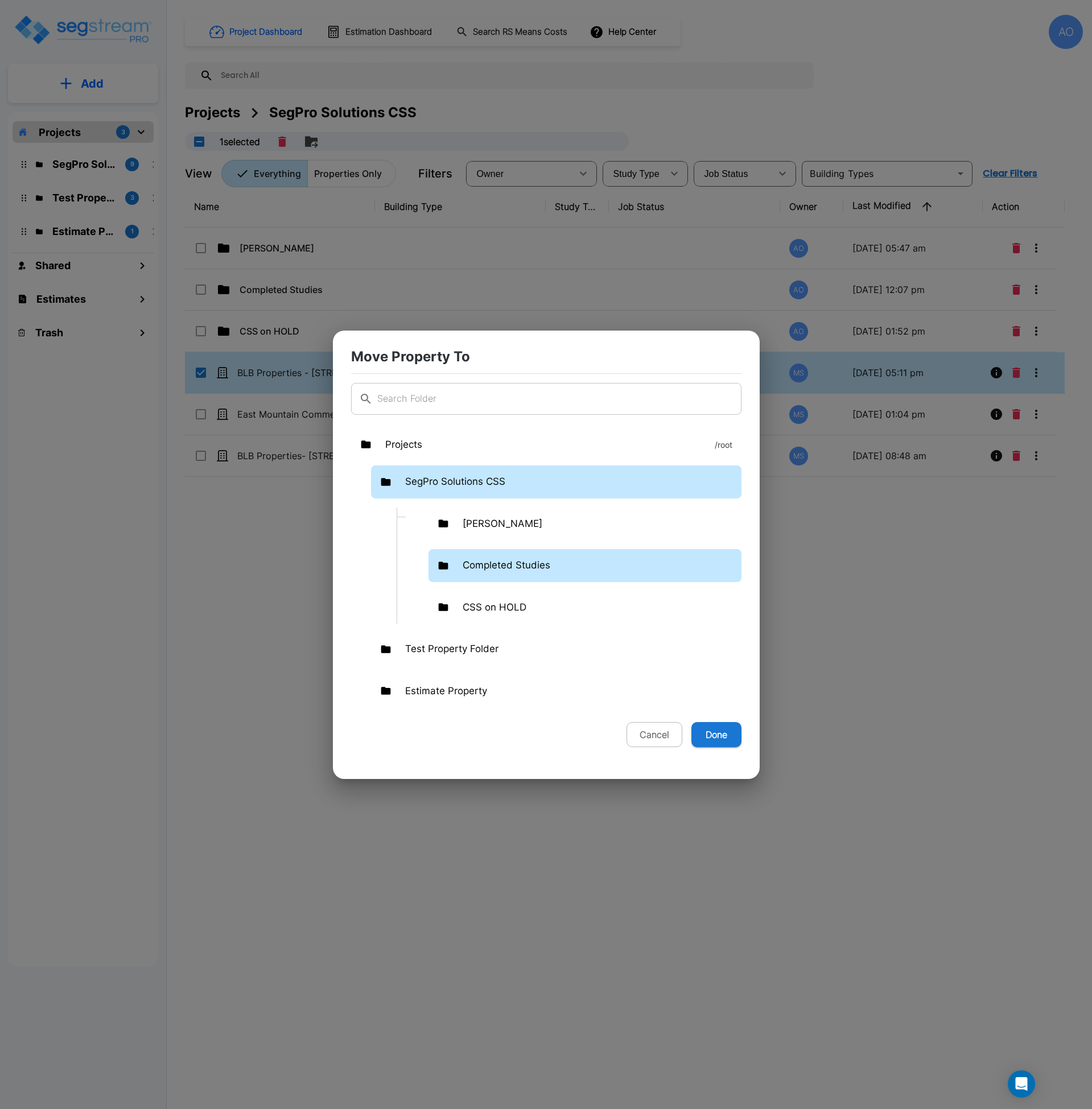
click at [521, 558] on p "Completed Studies" at bounding box center [506, 565] width 87 height 14
click at [520, 558] on p "Completed Studies" at bounding box center [506, 565] width 87 height 14
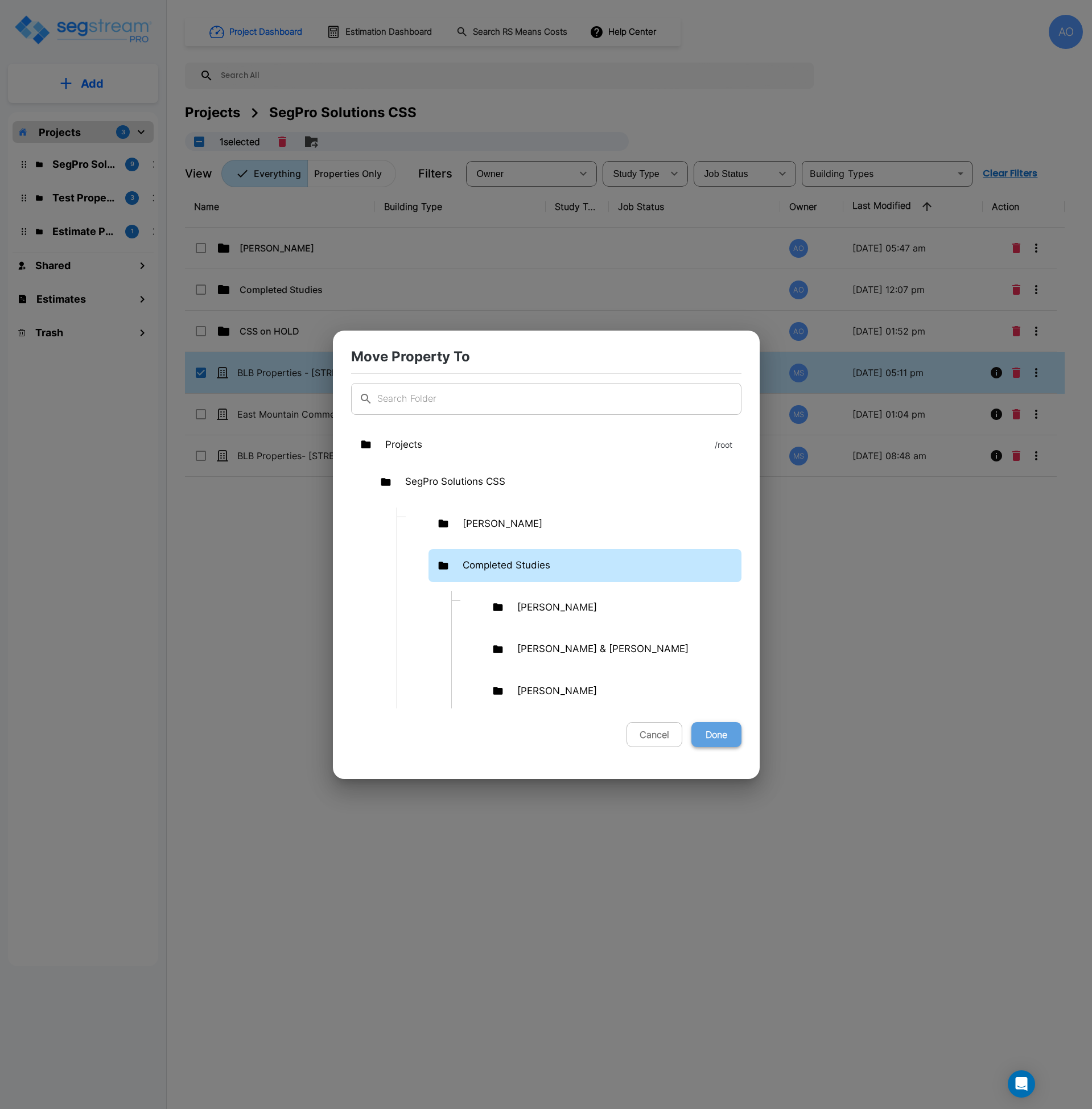
click at [712, 731] on button "Done" at bounding box center [716, 735] width 50 height 25
checkbox input "false"
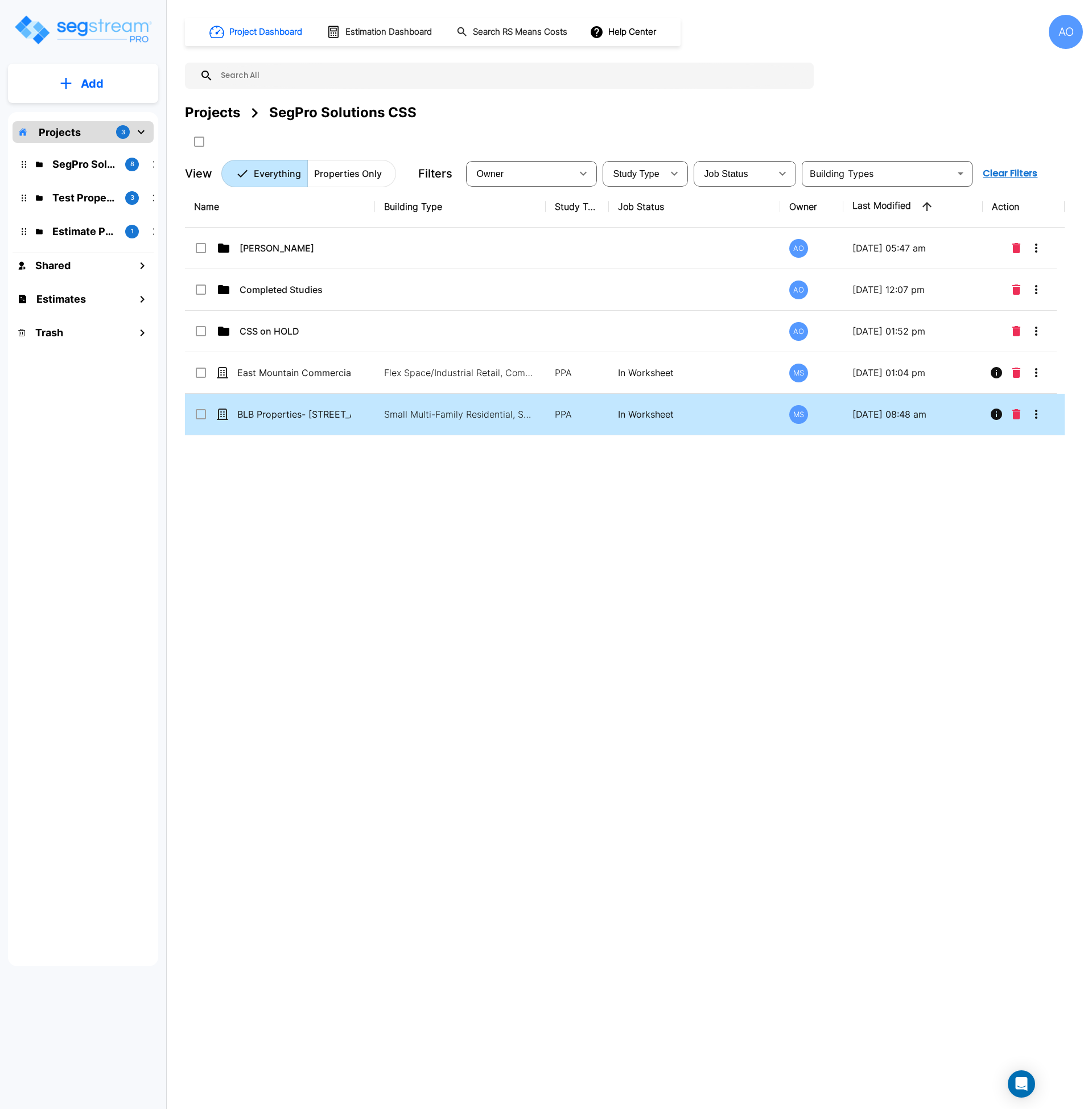
click at [375, 416] on td "Small Multi-Family Residential, Small Multi-Family Residential Site" at bounding box center [460, 414] width 171 height 42
checkbox input "true"
click at [375, 416] on td "Small Multi-Family Residential, Small Multi-Family Residential Site" at bounding box center [460, 414] width 171 height 42
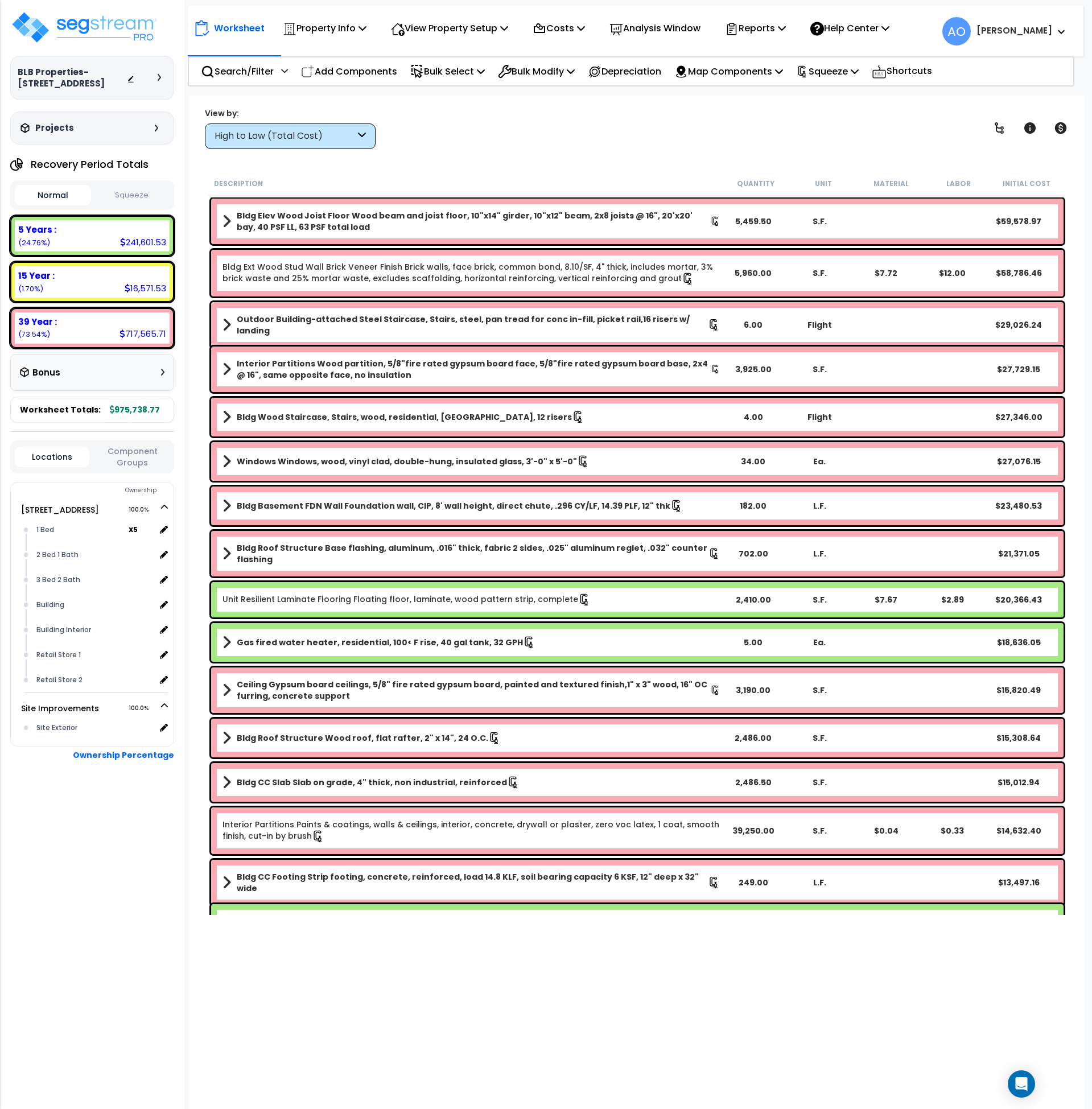
click at [134, 186] on button "Squeeze" at bounding box center [132, 195] width 76 height 20
click at [666, 28] on p "Analysis Window" at bounding box center [654, 28] width 91 height 15
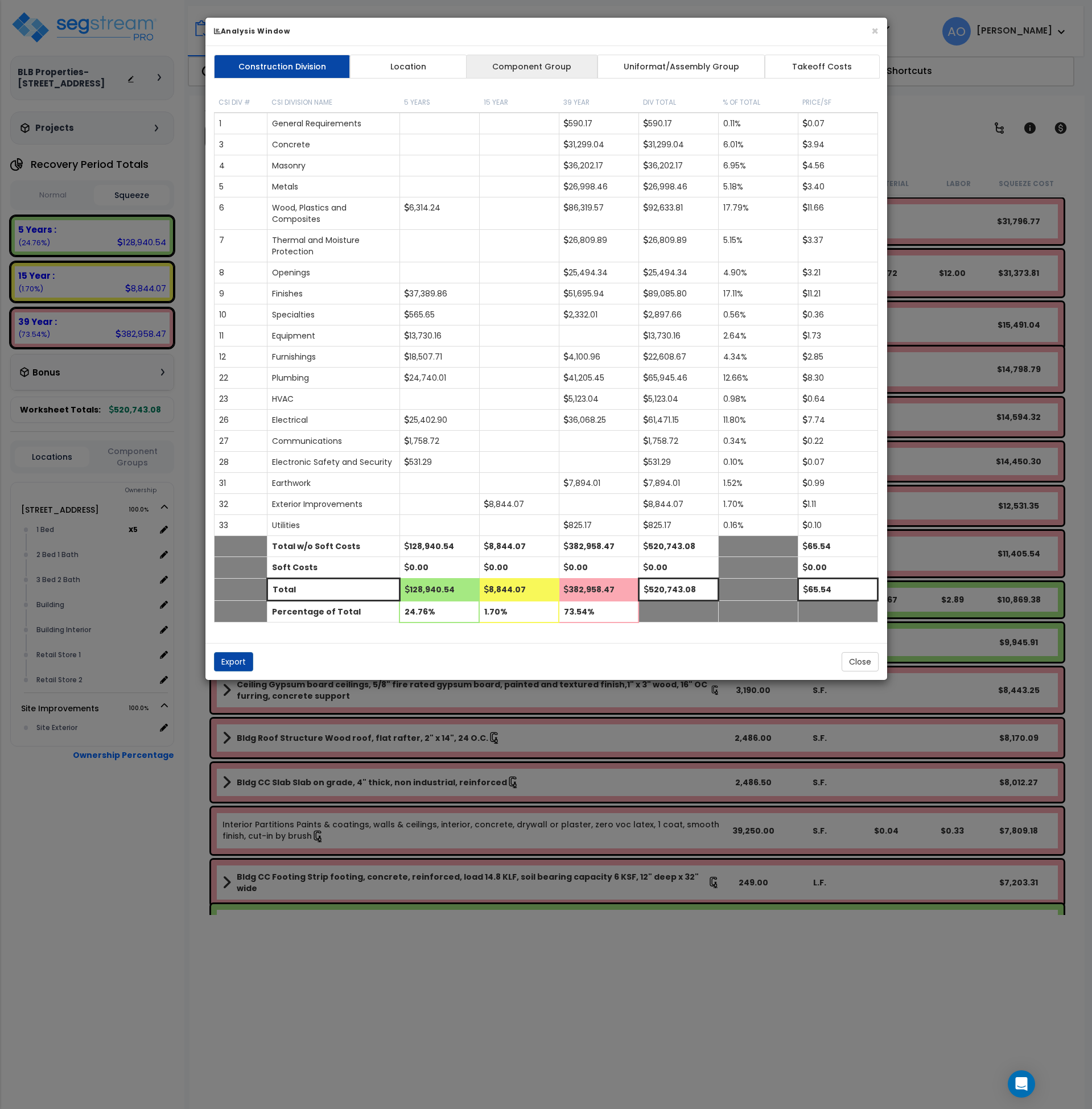
click at [580, 58] on link "Component Group" at bounding box center [532, 66] width 132 height 24
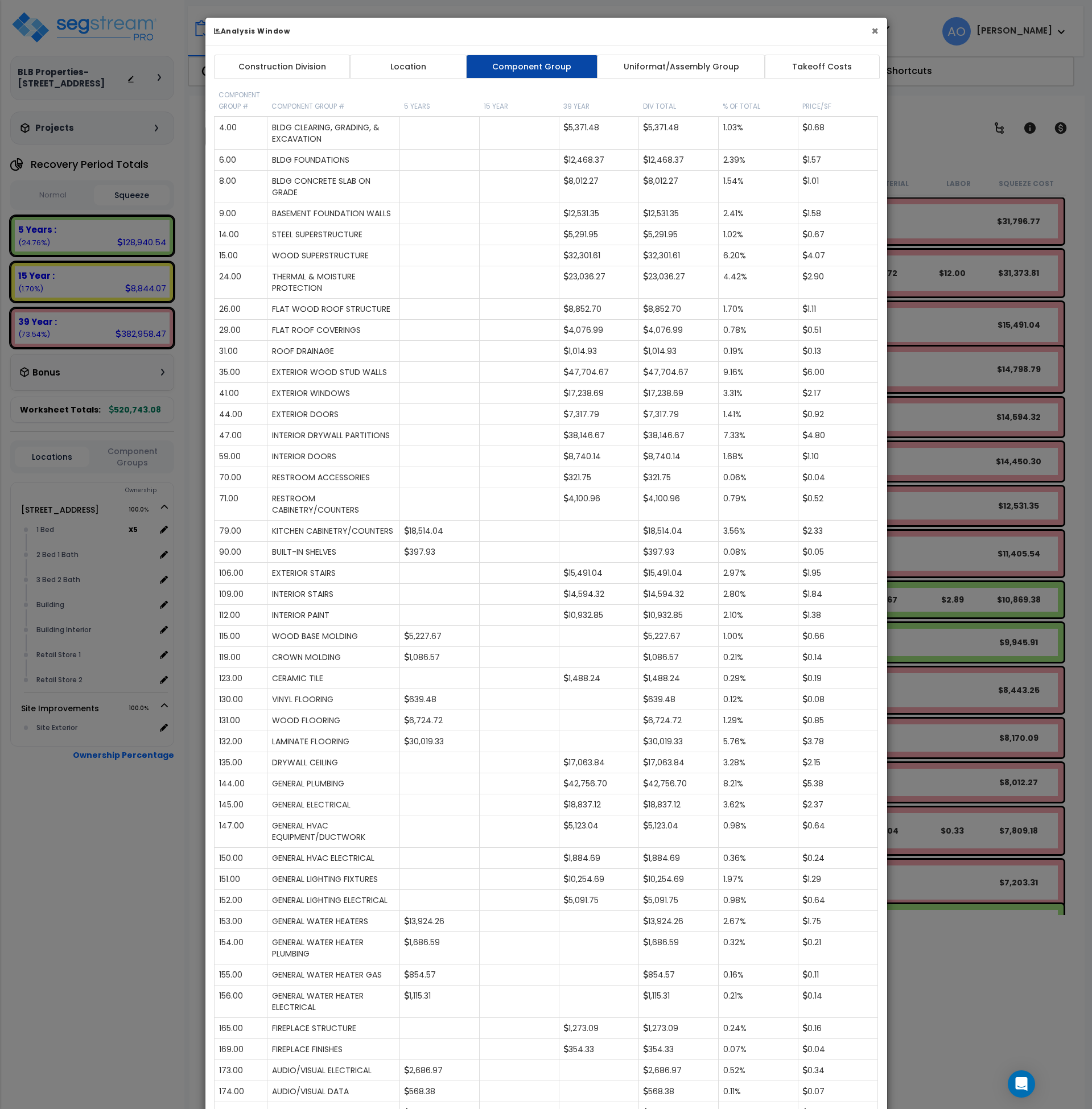
click at [876, 30] on button "×" at bounding box center [875, 31] width 8 height 12
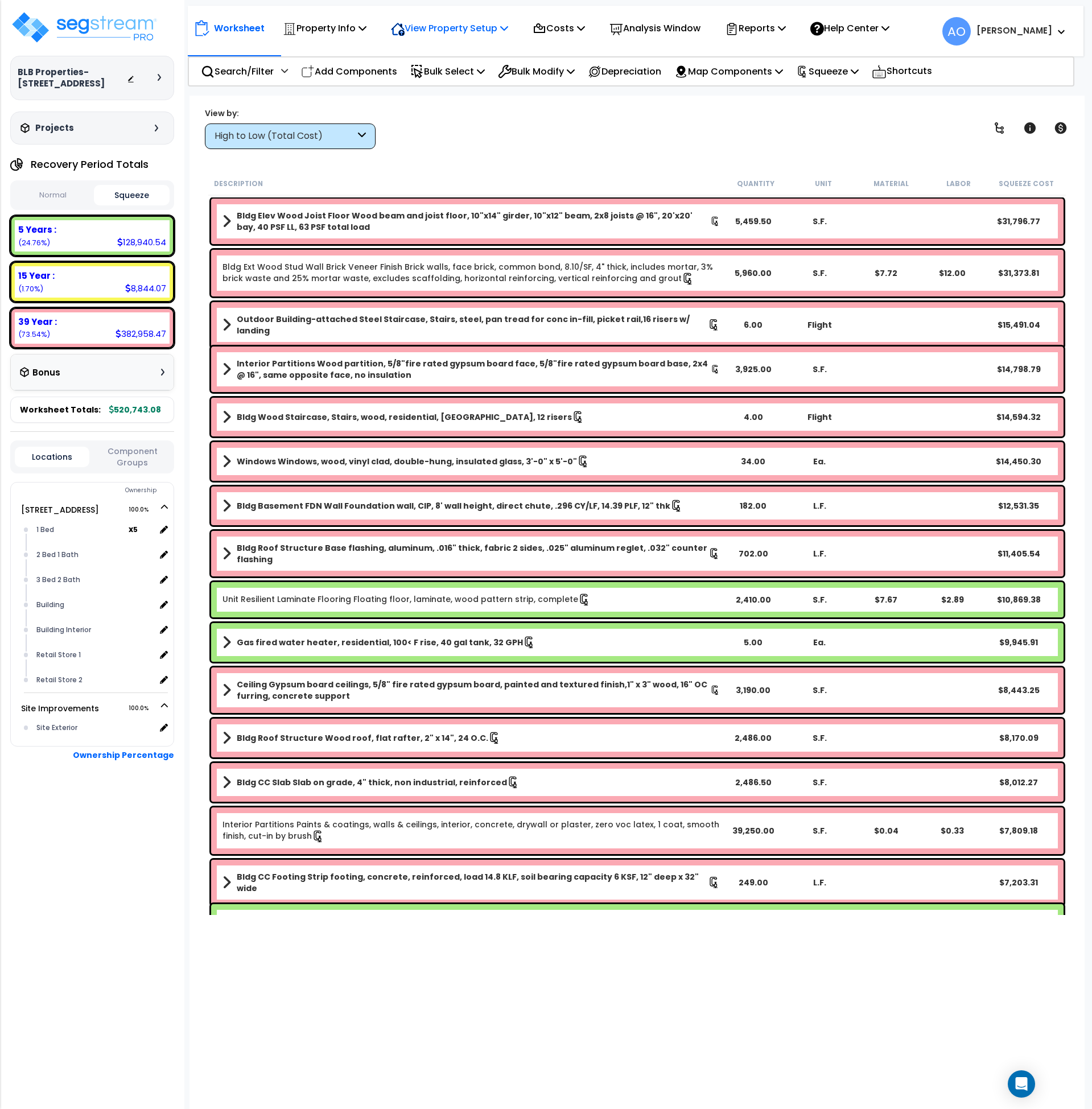
click at [440, 30] on p "View Property Setup" at bounding box center [450, 28] width 117 height 15
click at [444, 76] on link "View Questionnaire" at bounding box center [441, 77] width 113 height 23
click at [163, 577] on icon at bounding box center [163, 580] width 10 height 10
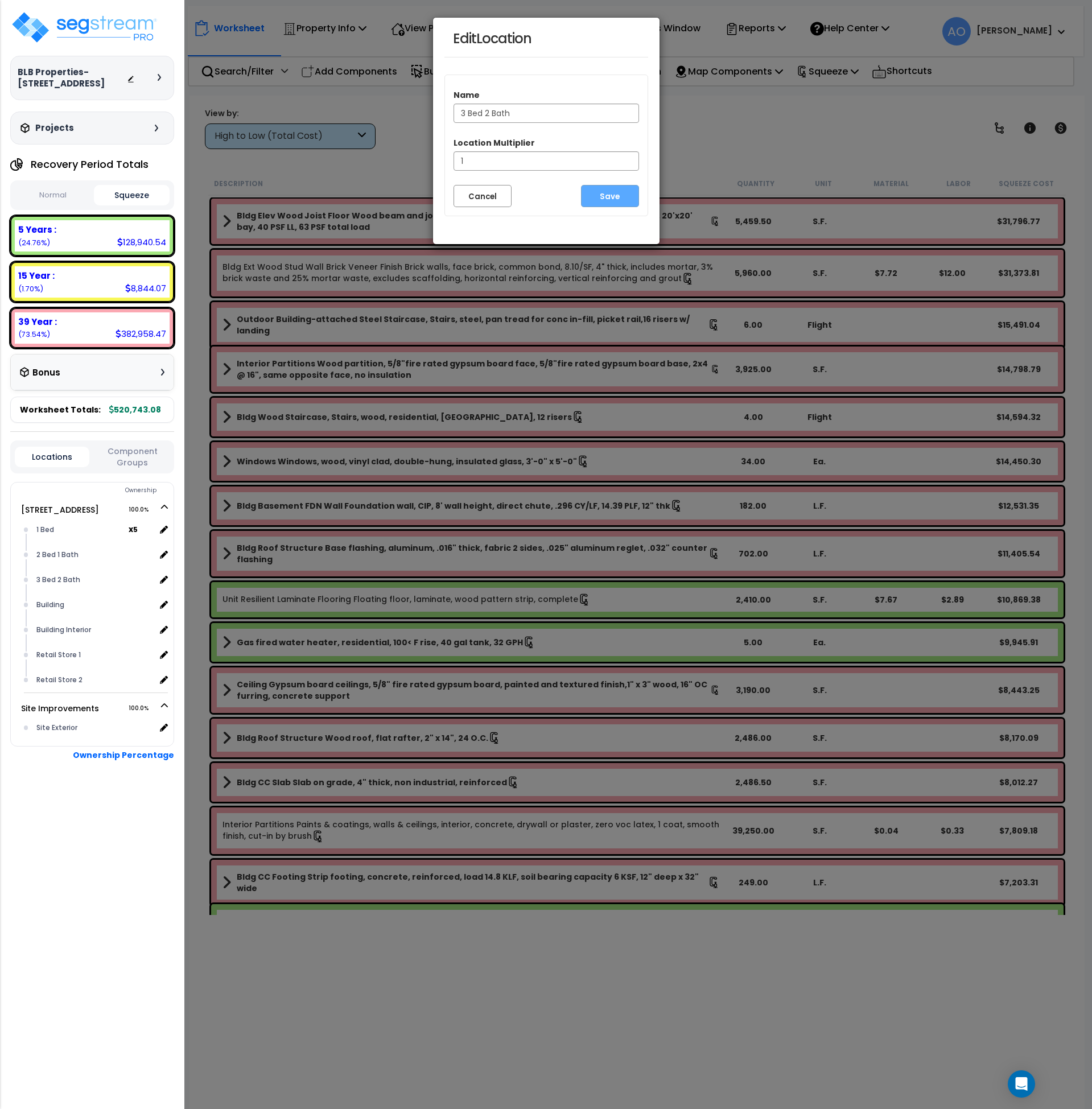
click at [484, 111] on input "3 Bed 2 Bath" at bounding box center [546, 113] width 186 height 20
click at [585, 113] on input "3 Bed/2 Bath" at bounding box center [546, 113] width 186 height 20
type input "3 Bed/2 Bath"
click at [607, 193] on button "Save" at bounding box center [610, 196] width 58 height 22
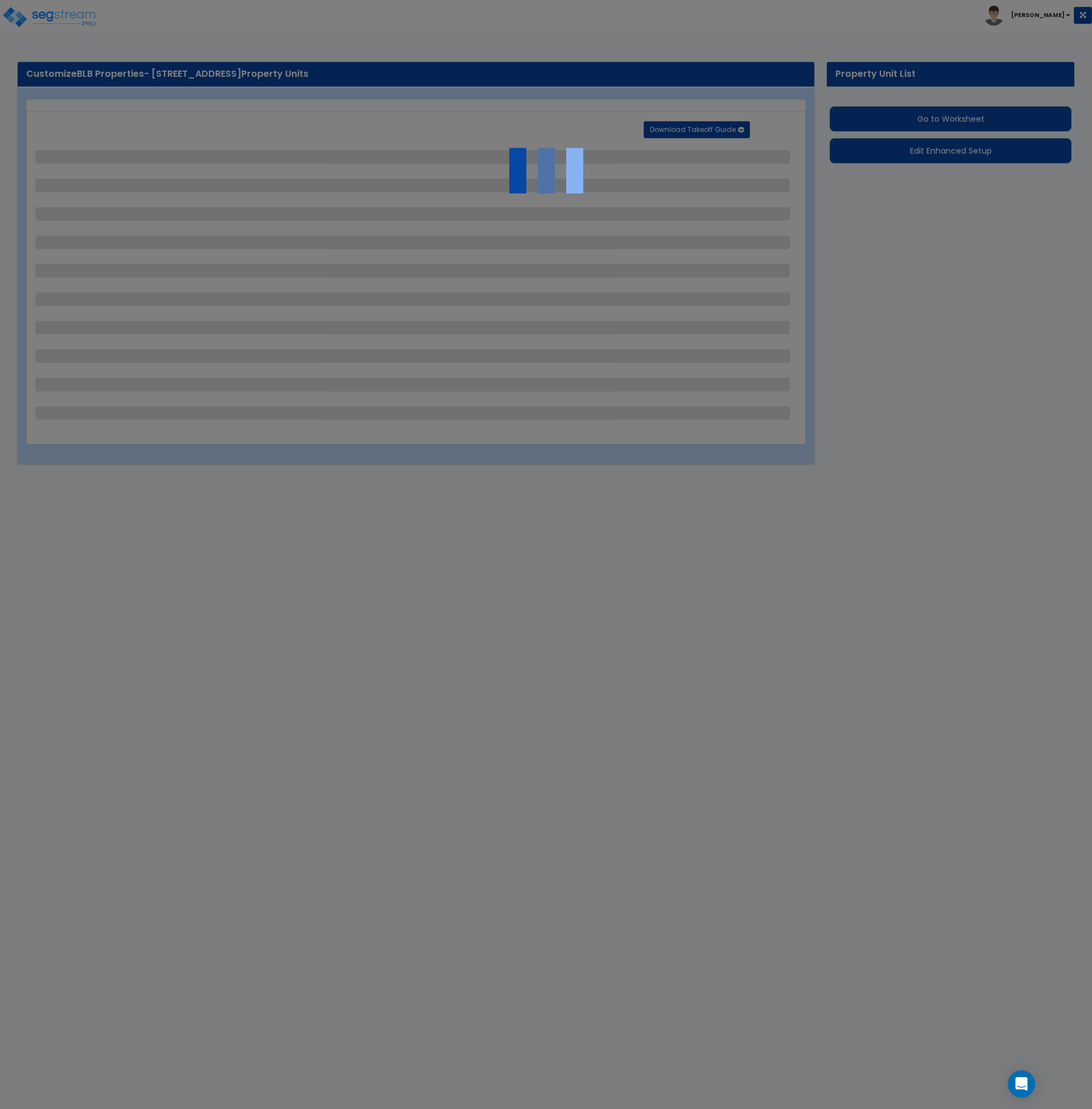
select select "2"
select select "1"
select select "3"
select select "1"
select select "4"
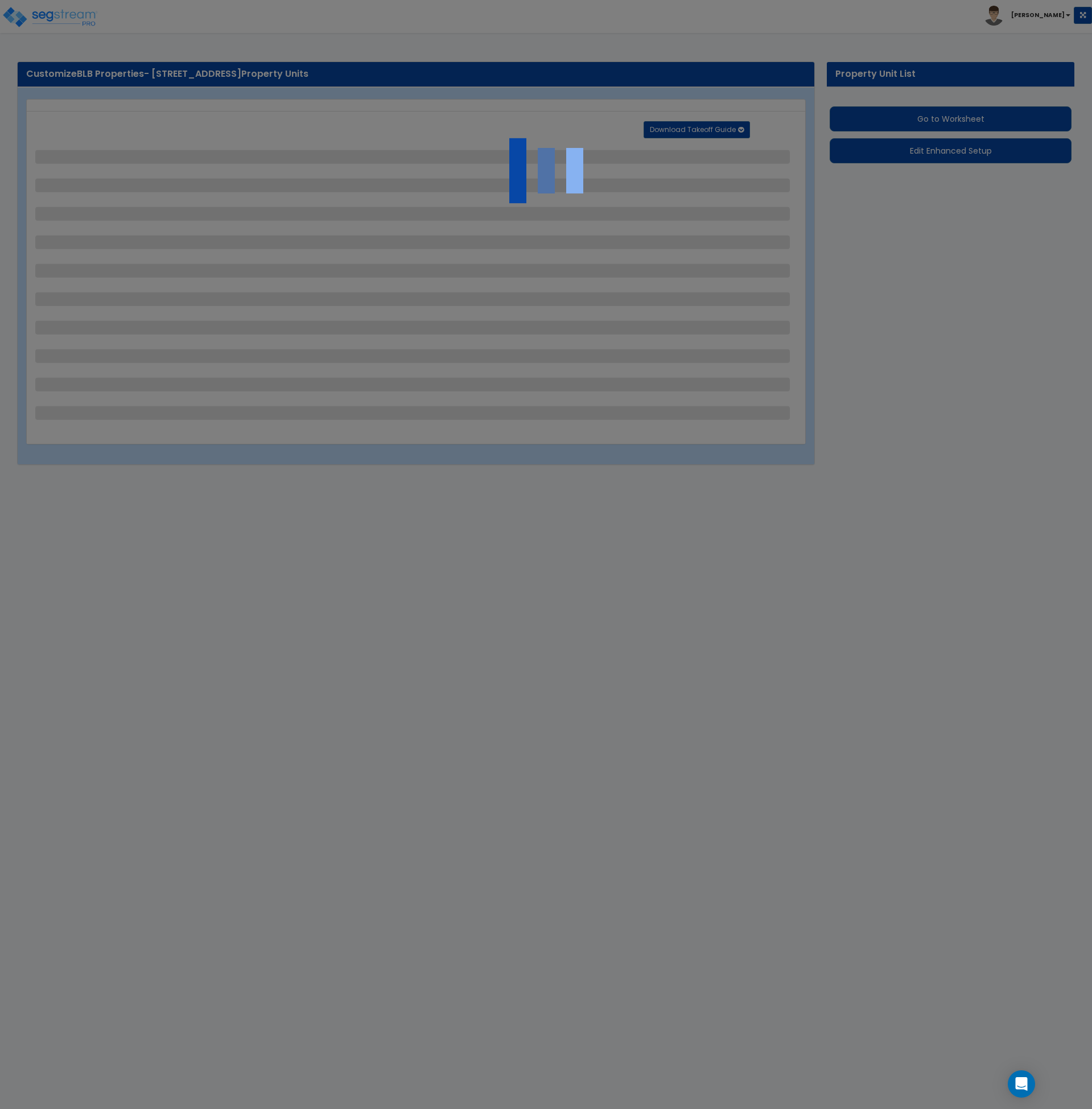
select select "2"
select select "1"
select select "4"
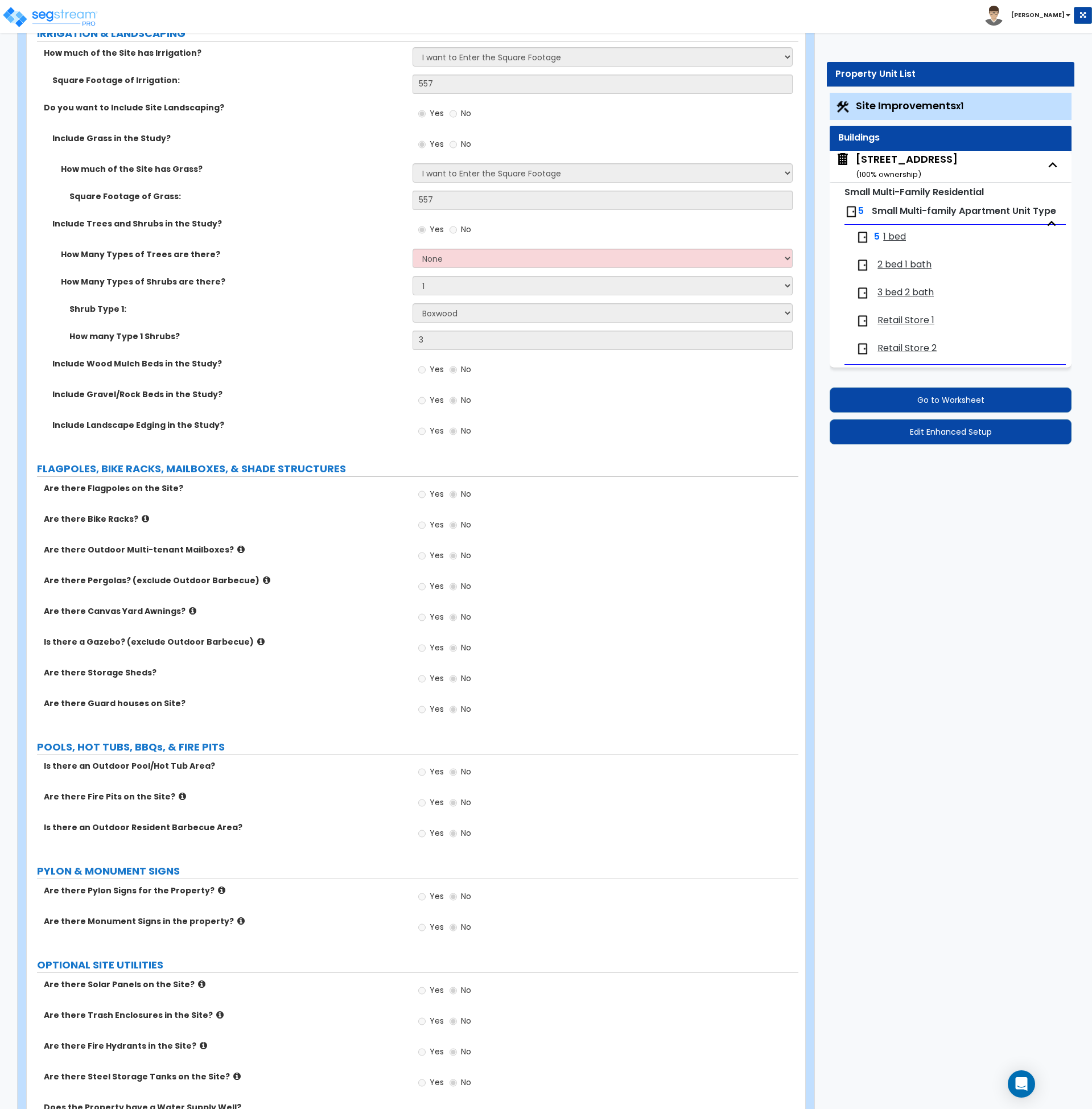
scroll to position [1706, 0]
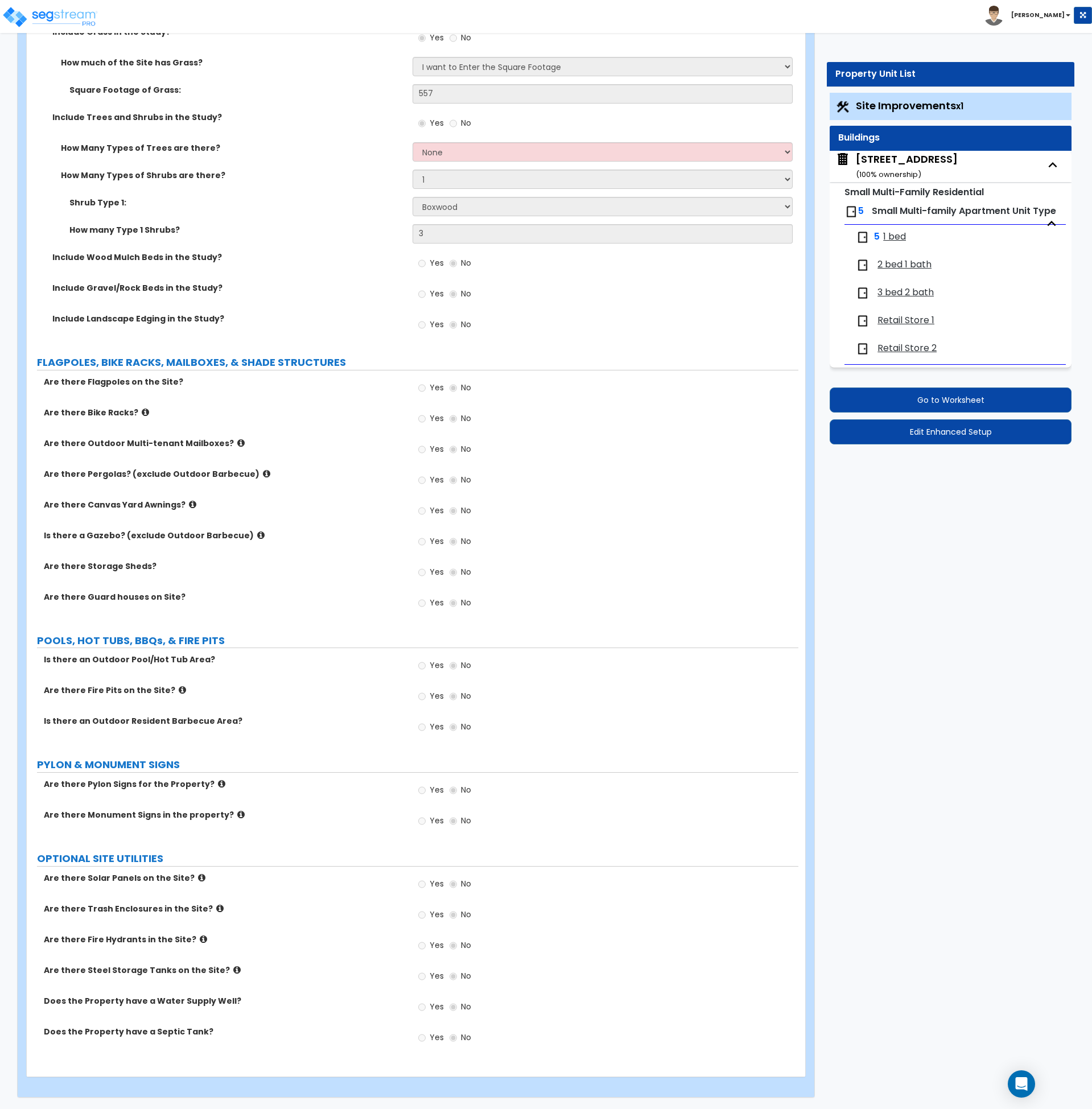
click at [898, 209] on span "Small Multi-family Apartment Unit Type" at bounding box center [964, 210] width 184 height 13
click at [882, 171] on small "( 100 % ownership)" at bounding box center [888, 174] width 65 height 11
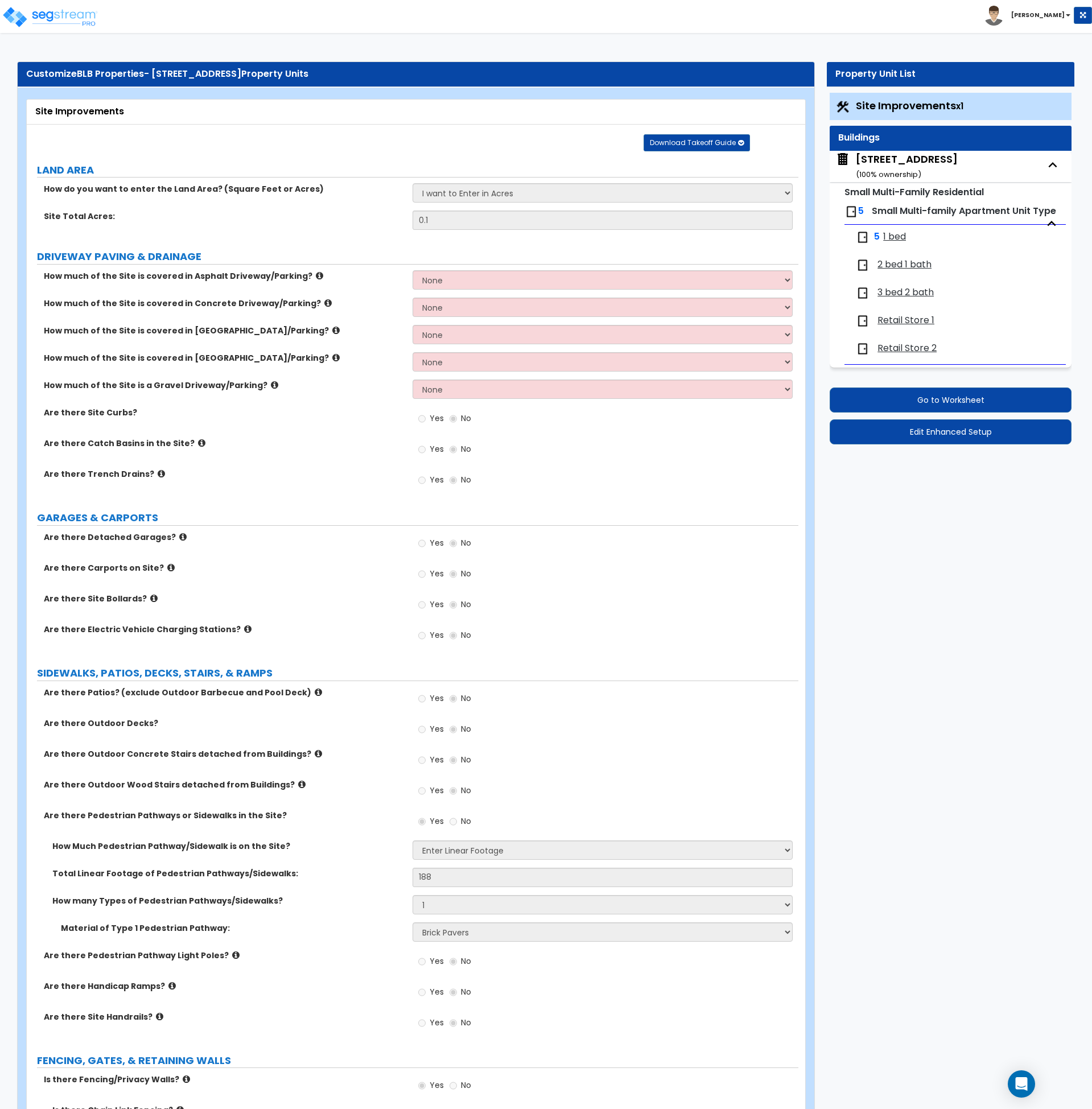
select select "3"
select select "7"
select select "2"
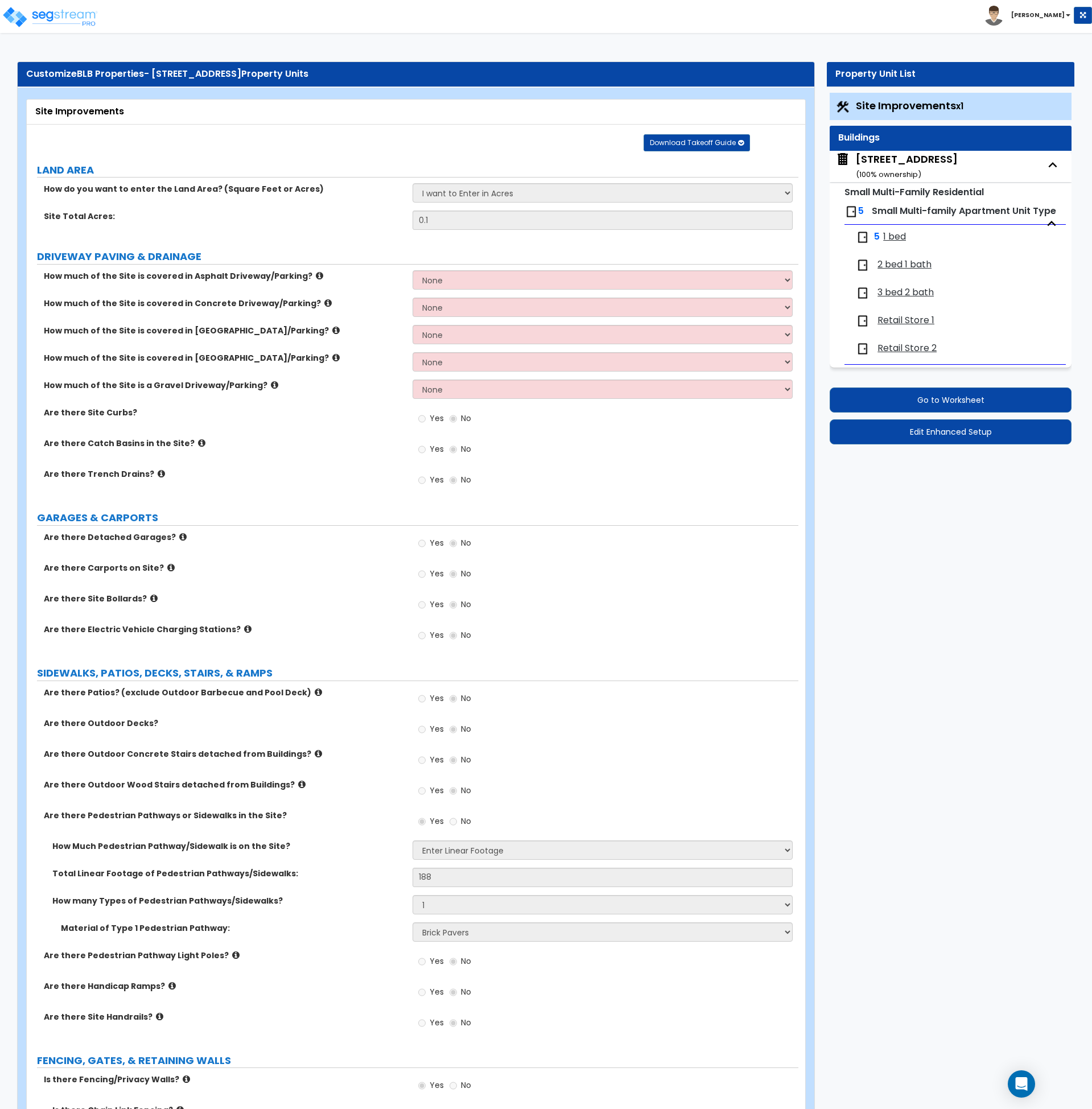
select select "1"
select select "2"
select select "1"
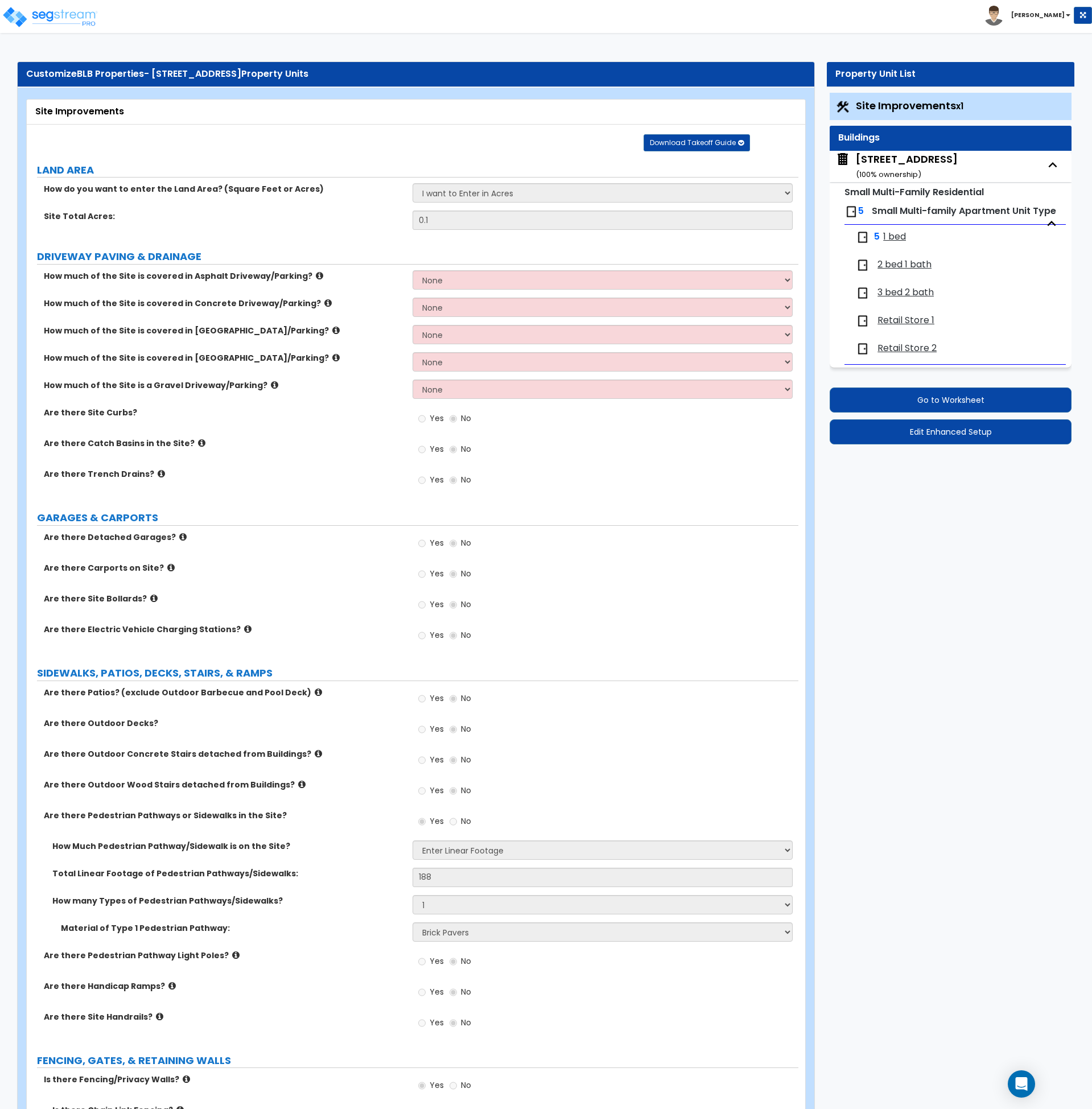
select select "2"
select select "1"
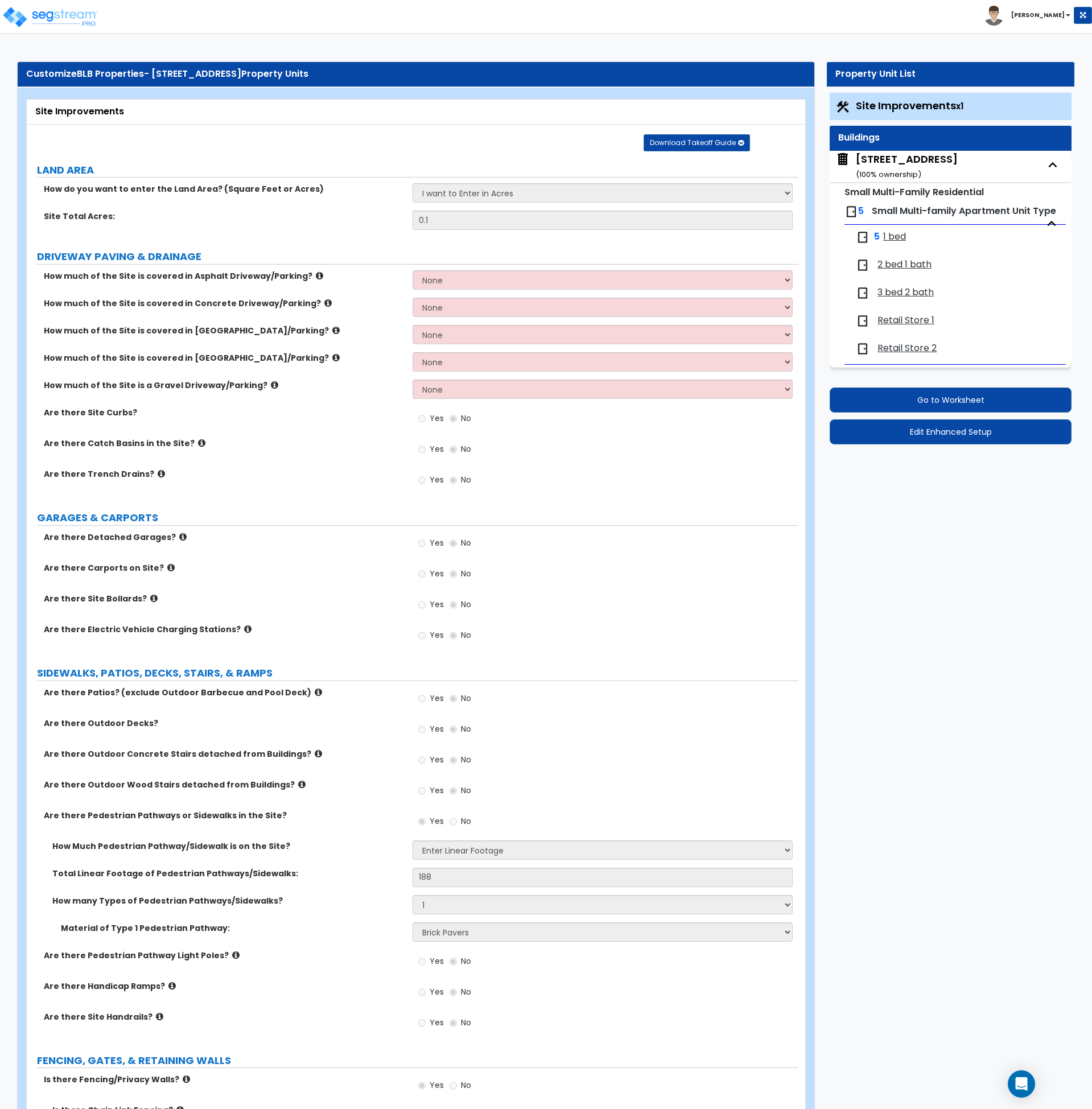
select select "1"
select select "3"
select select "1"
select select "4"
select select "3"
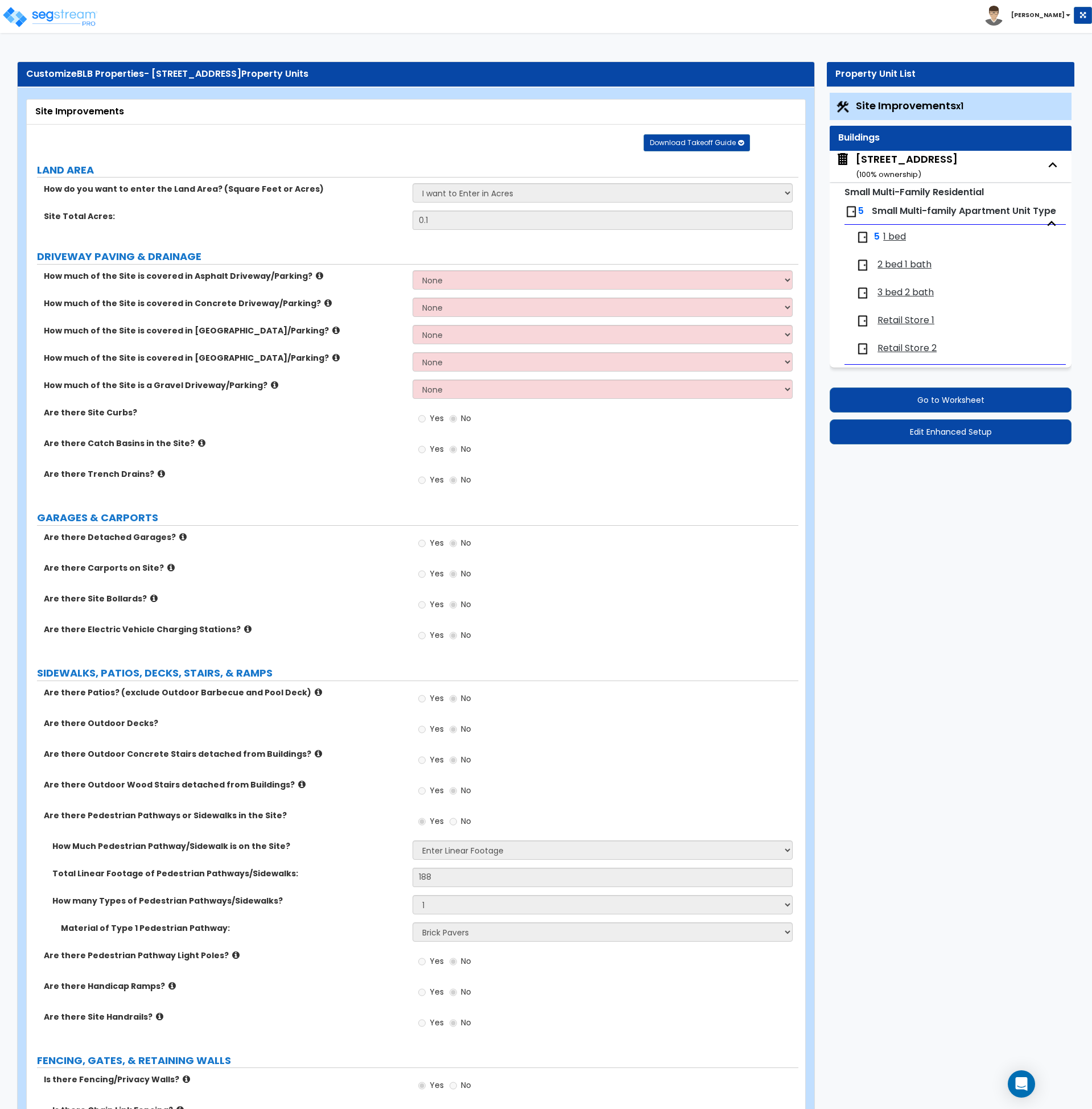
select select "2"
select select "4"
select select "2"
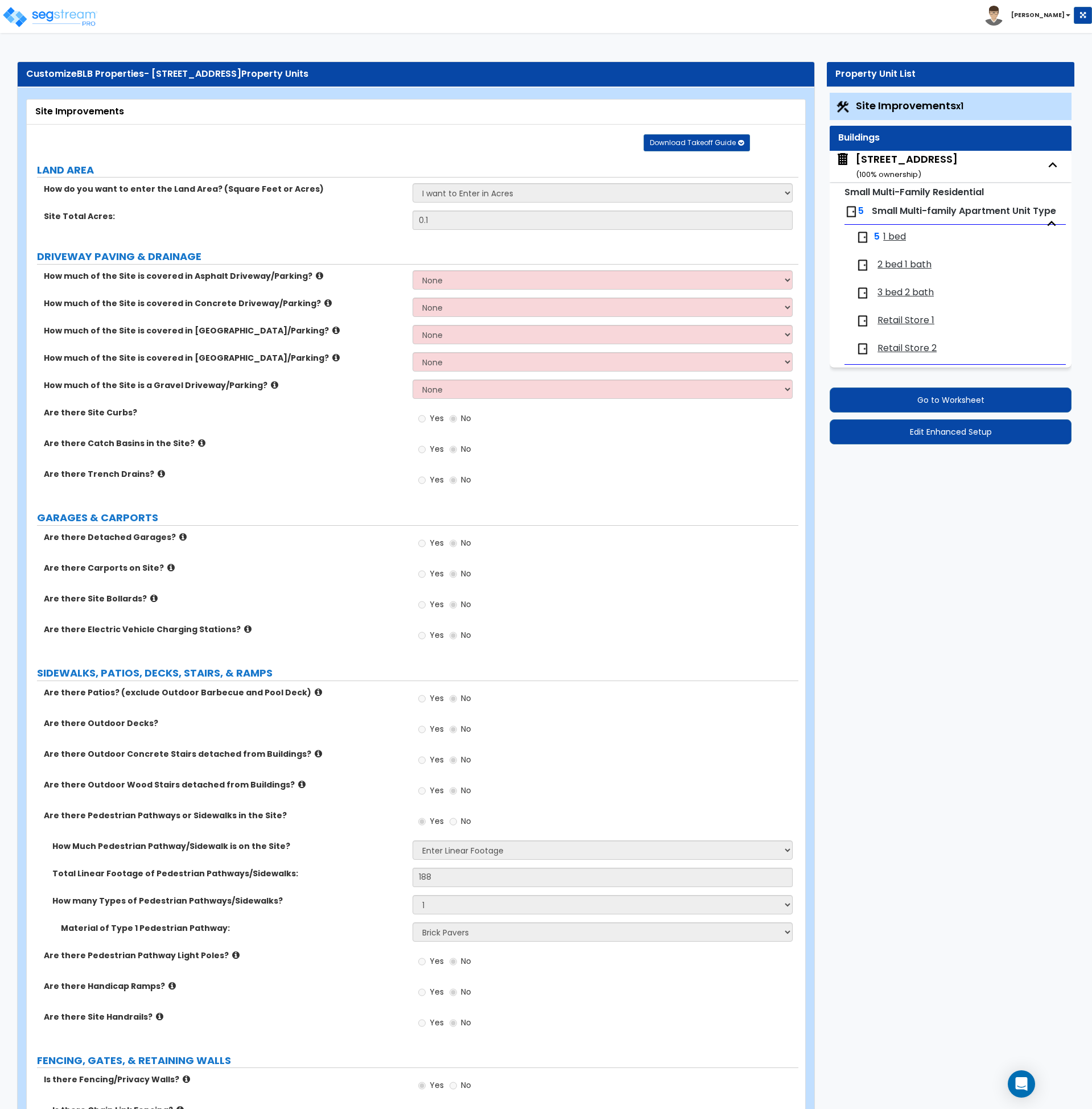
select select "1"
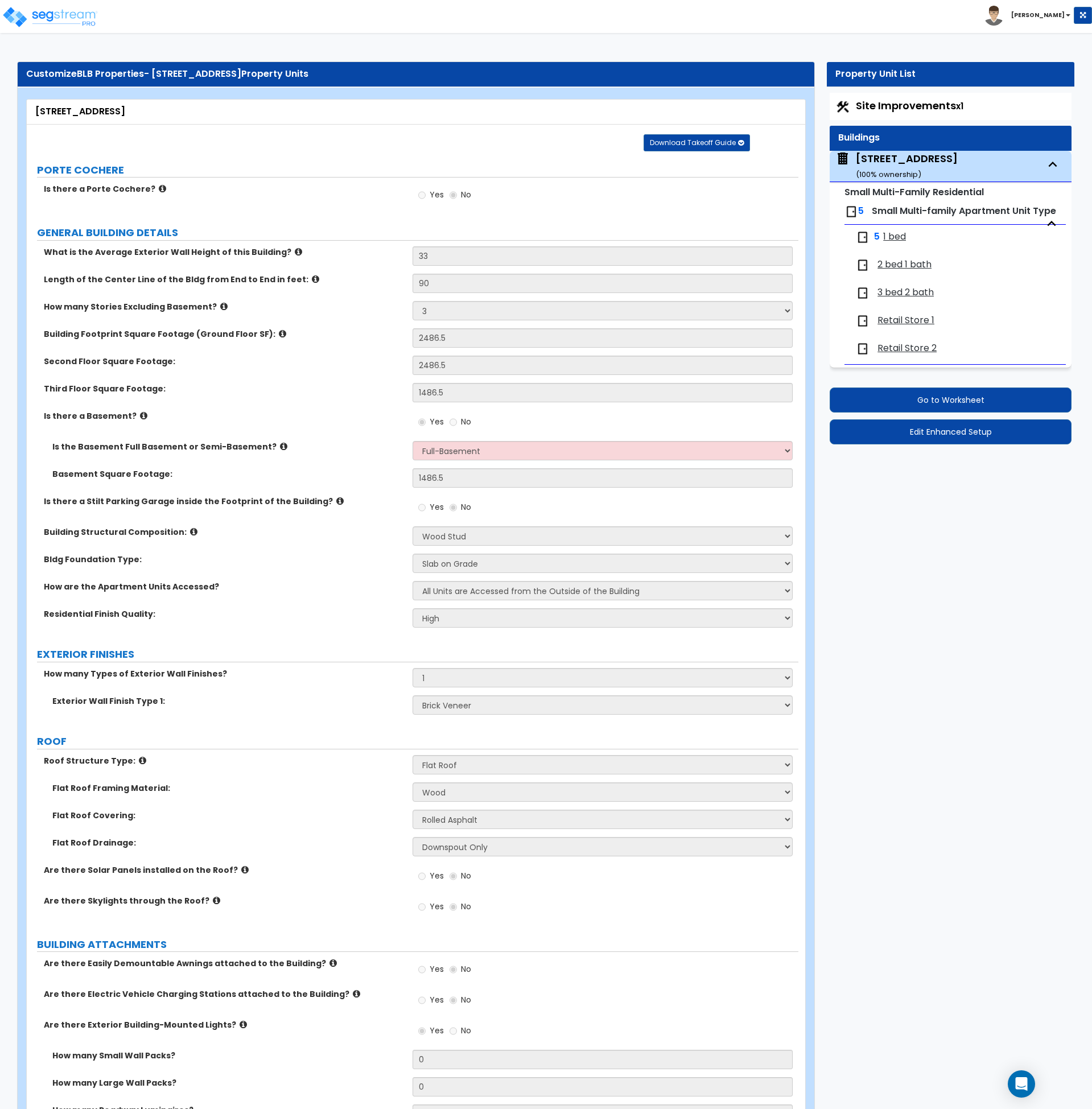
click at [346, 625] on div "Residential Finish Quality: Low Average High" at bounding box center [413, 622] width 772 height 27
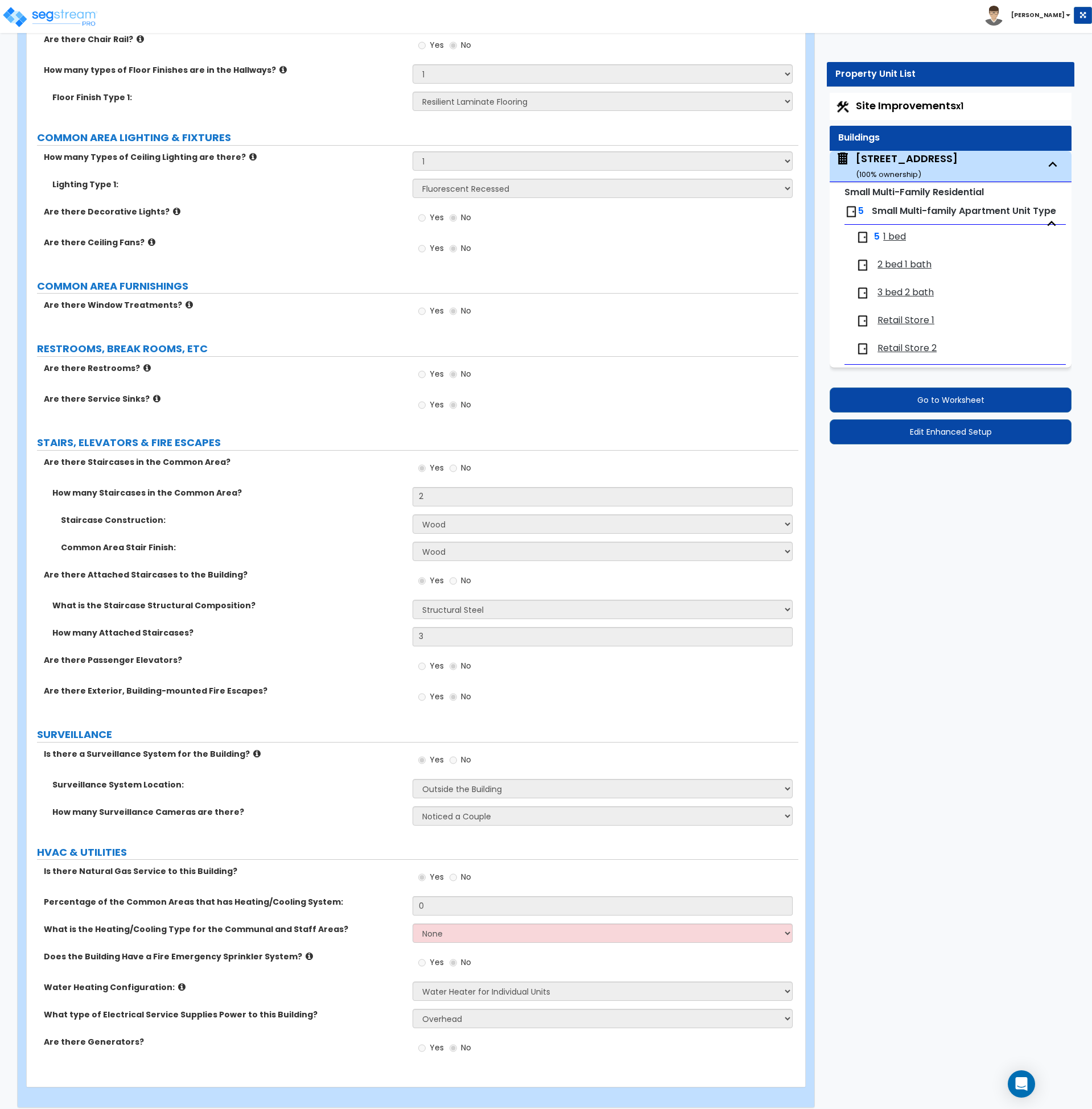
scroll to position [2444, 0]
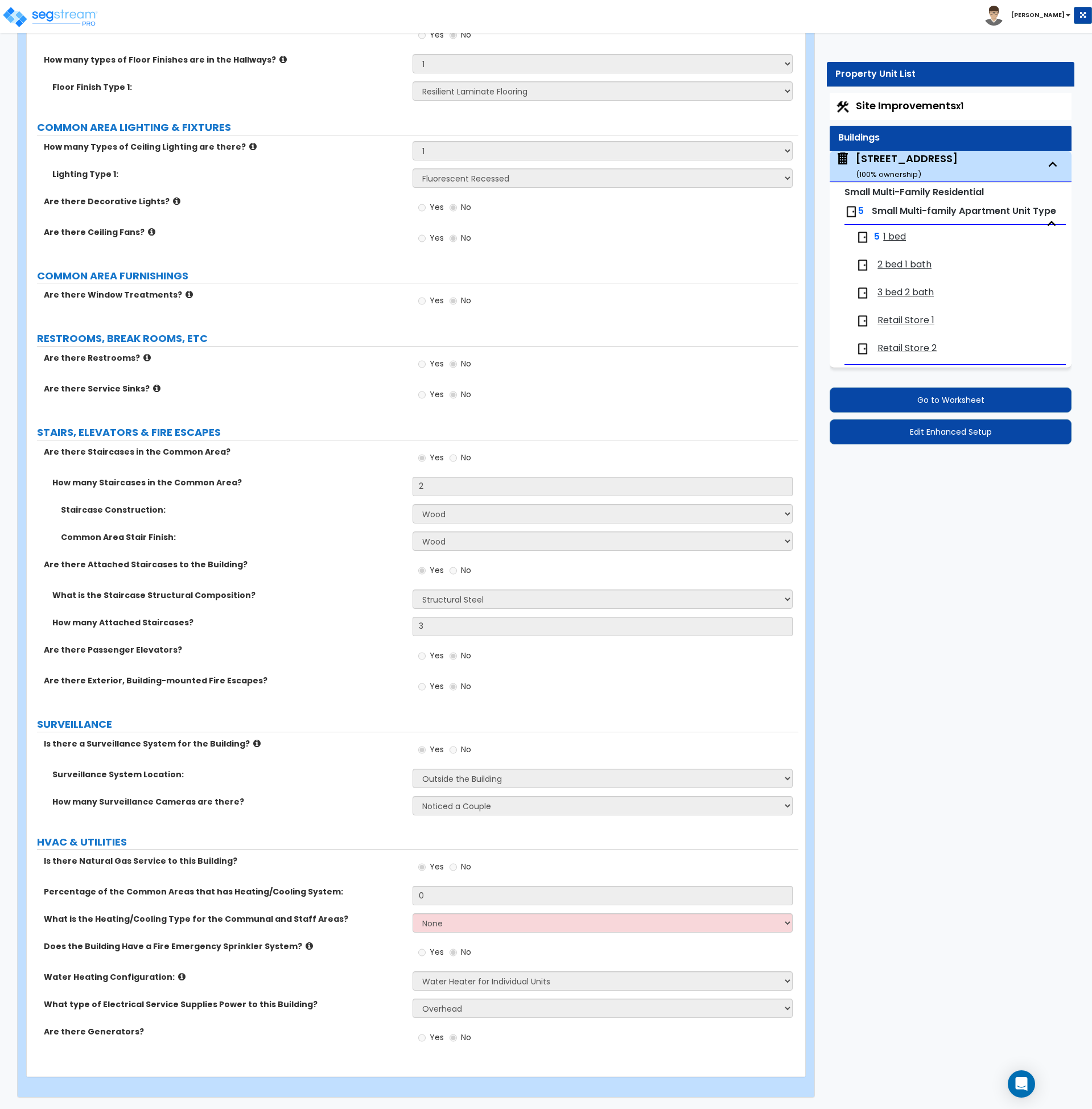
click at [895, 237] on span "1 bed" at bounding box center [894, 237] width 23 height 13
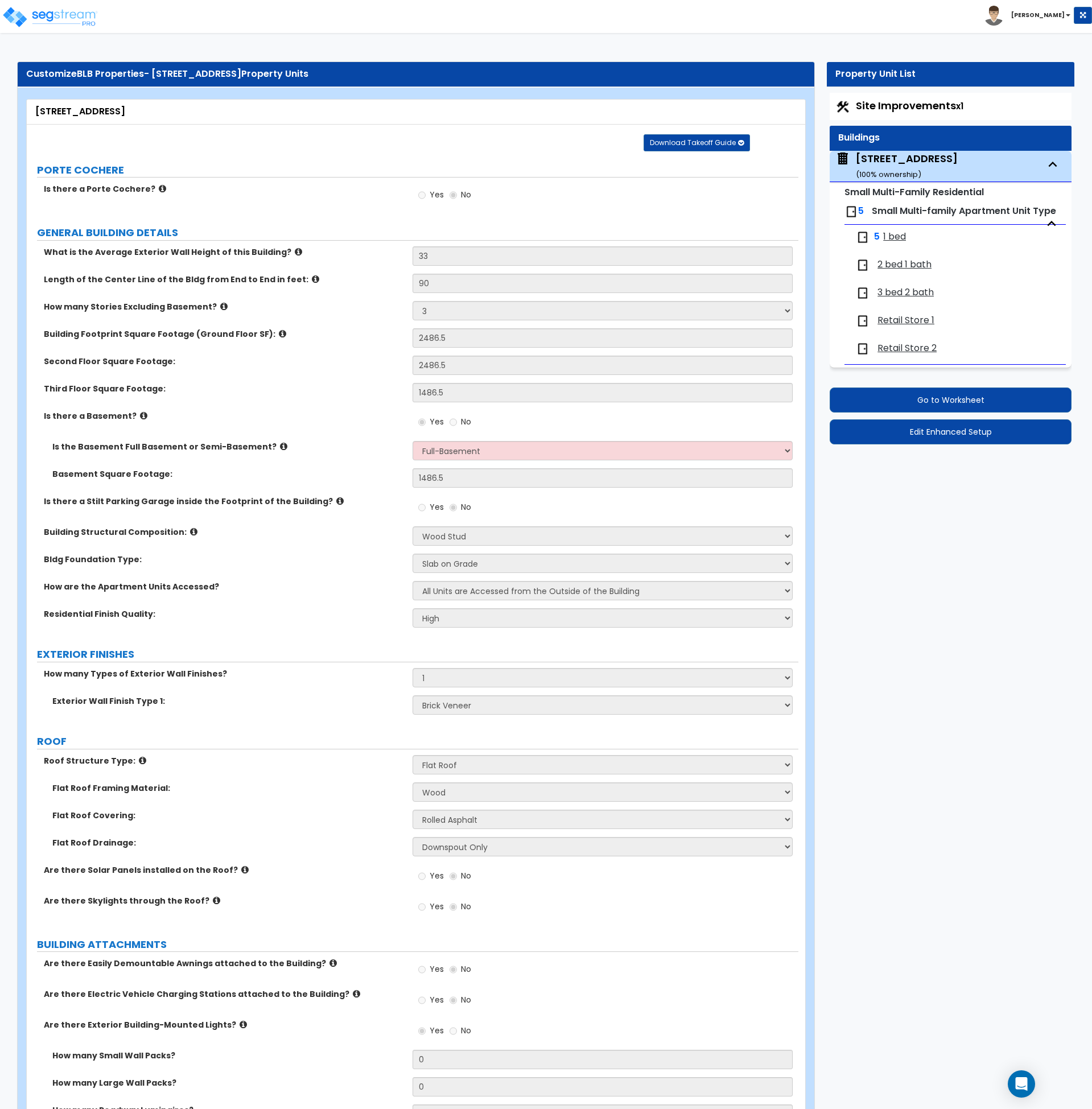
select select "1"
select select "3"
select select "2"
select select "3"
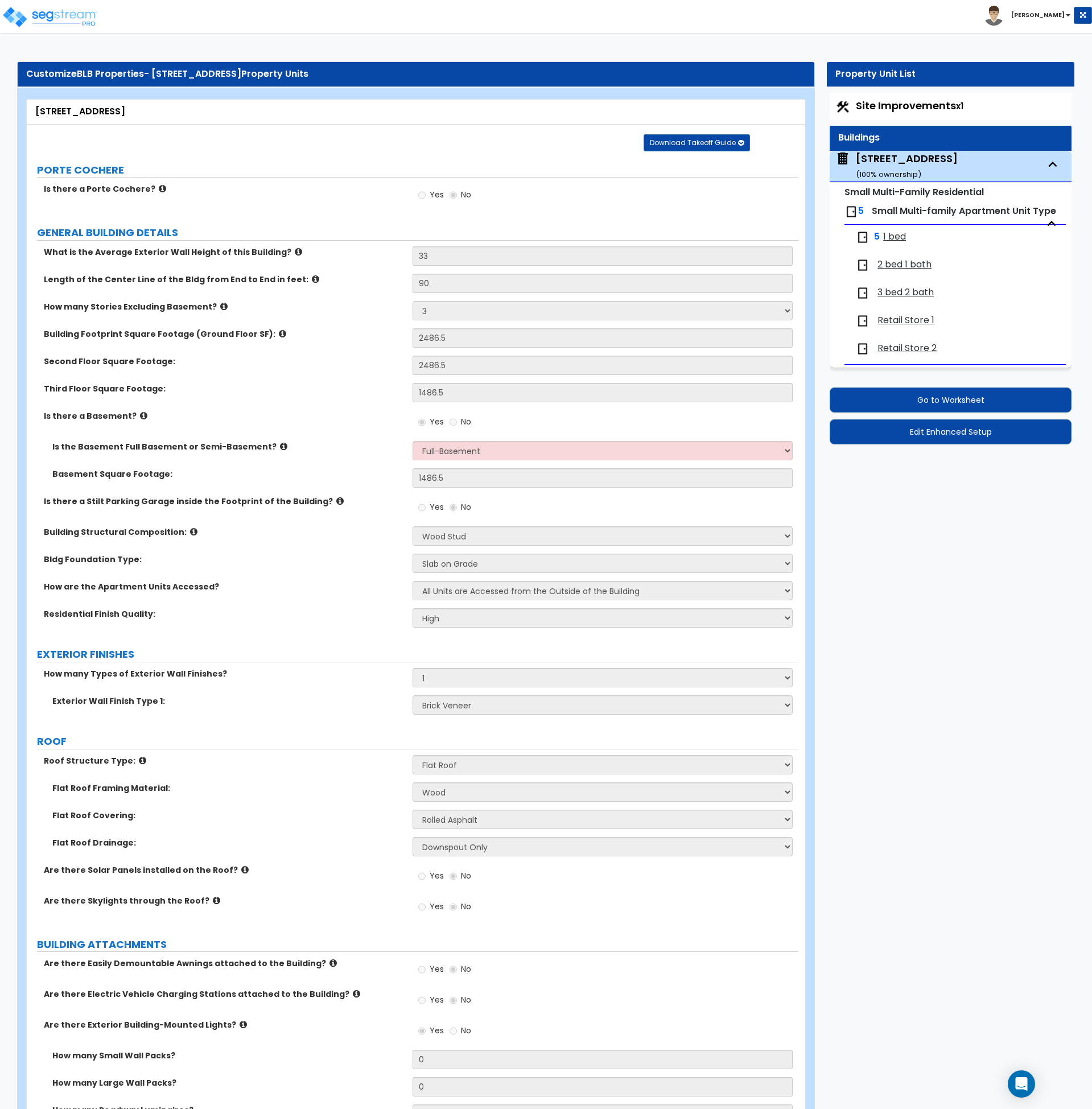
select select "2"
select select "1"
select select "2"
select select "1"
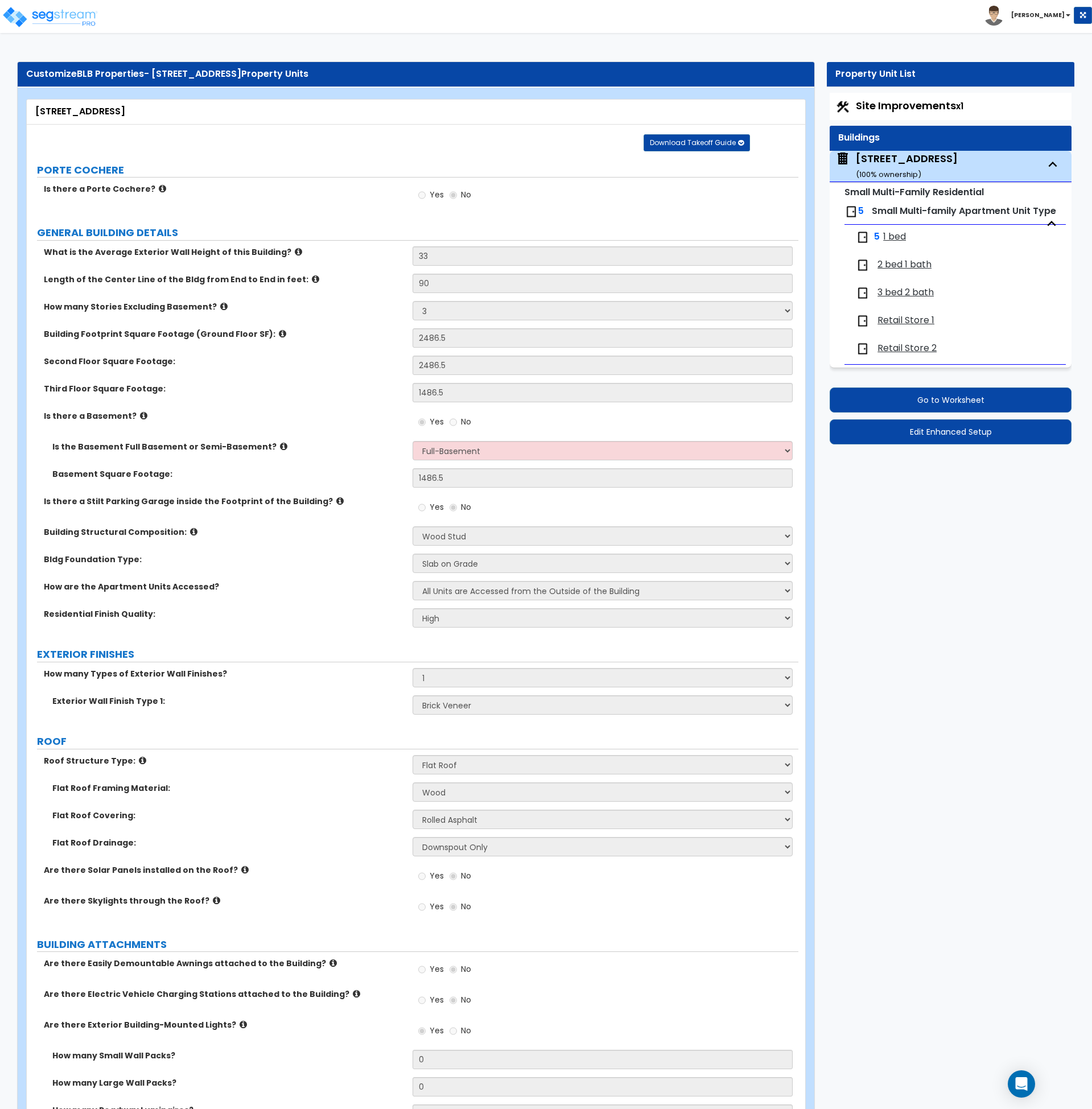
select select "4"
select select "2"
select select "1"
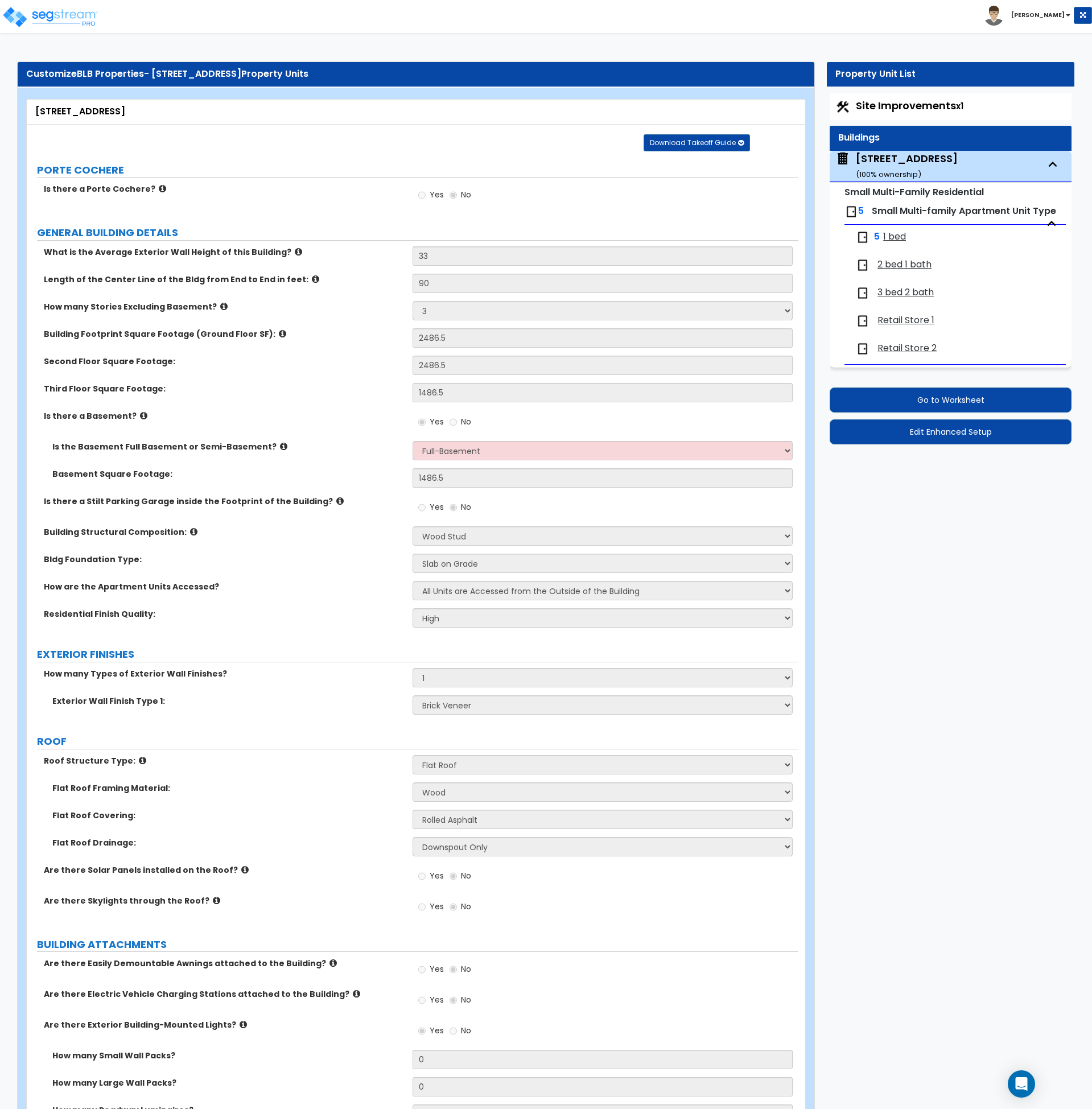
select select "1"
select select "3"
select select "1"
select select "2"
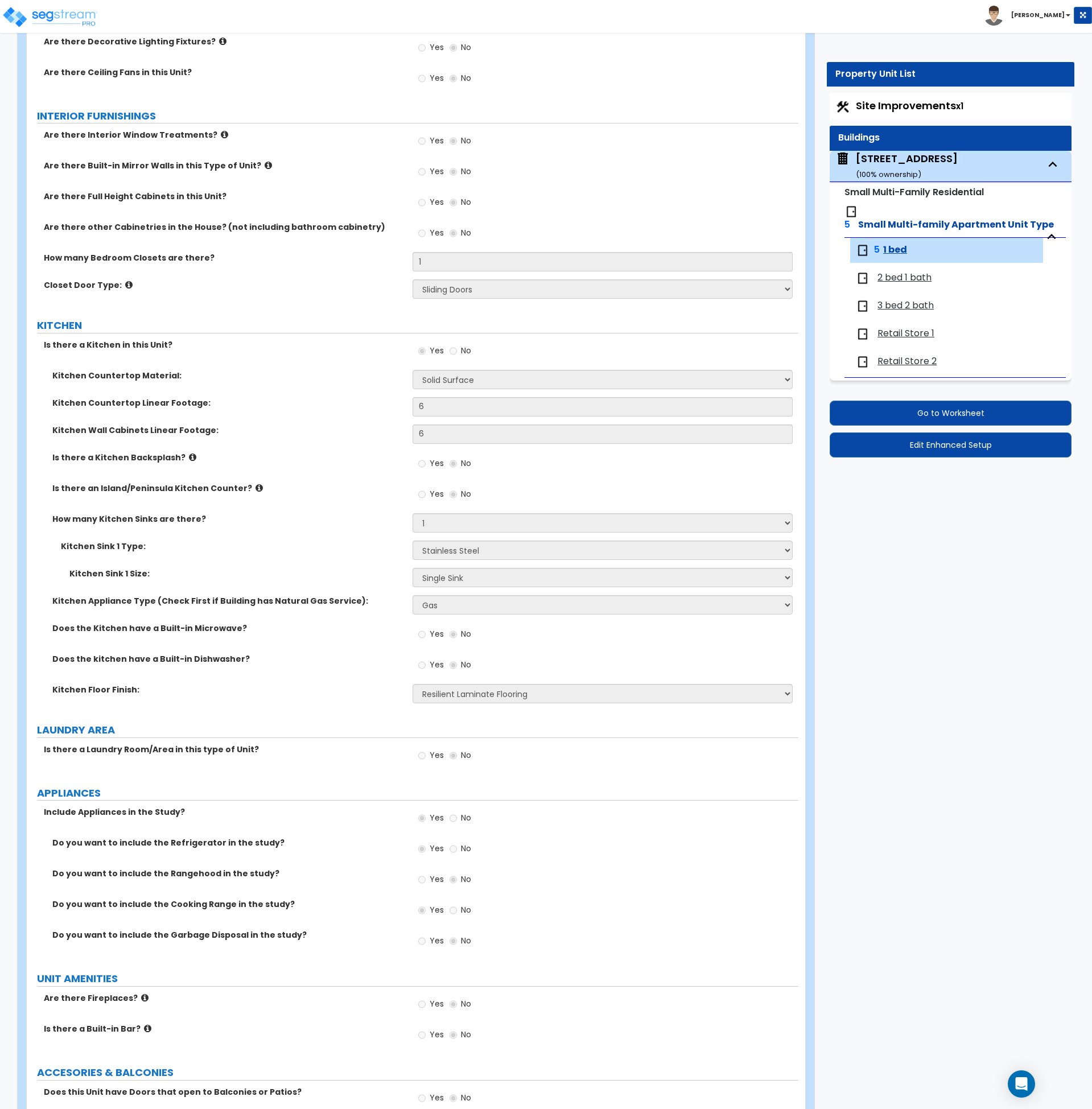
scroll to position [987, 0]
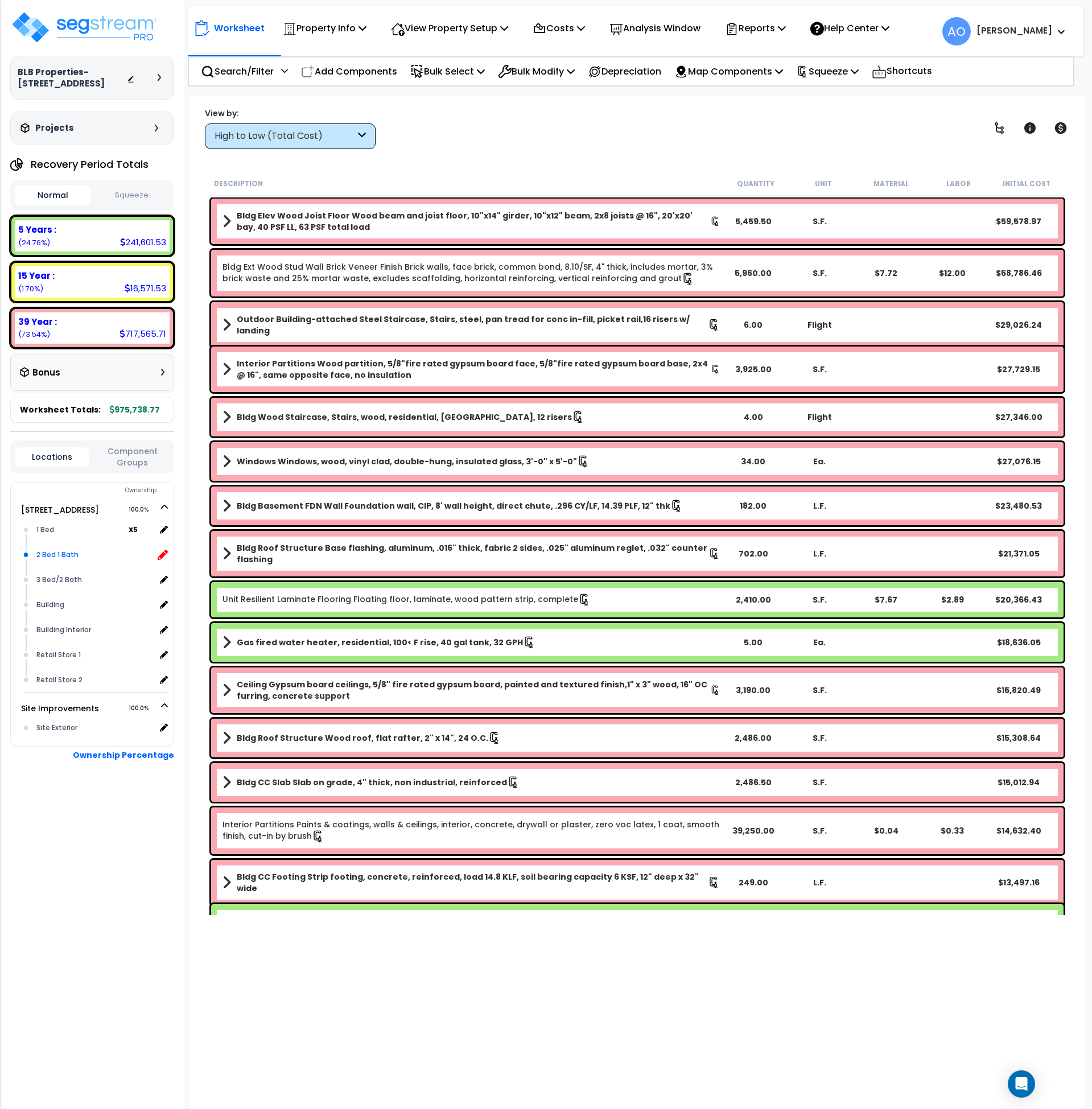
click at [165, 552] on icon at bounding box center [163, 555] width 10 height 10
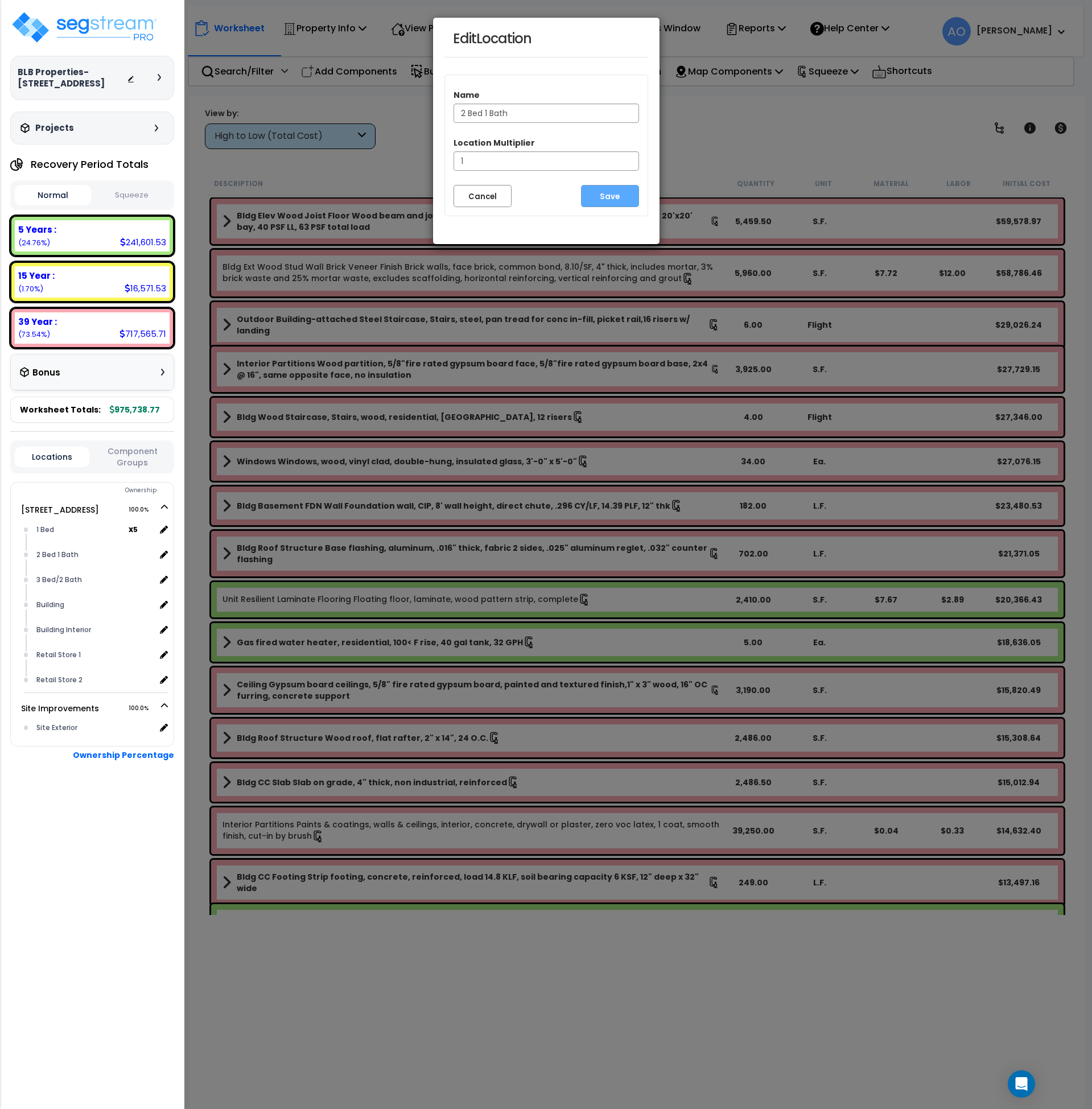
drag, startPoint x: 482, startPoint y: 113, endPoint x: 501, endPoint y: 174, distance: 63.9
click at [483, 115] on input "2 Bed 1 Bath" at bounding box center [546, 113] width 186 height 20
type input "2 Bed/1 Bath"
click at [613, 195] on button "Save" at bounding box center [610, 196] width 58 height 22
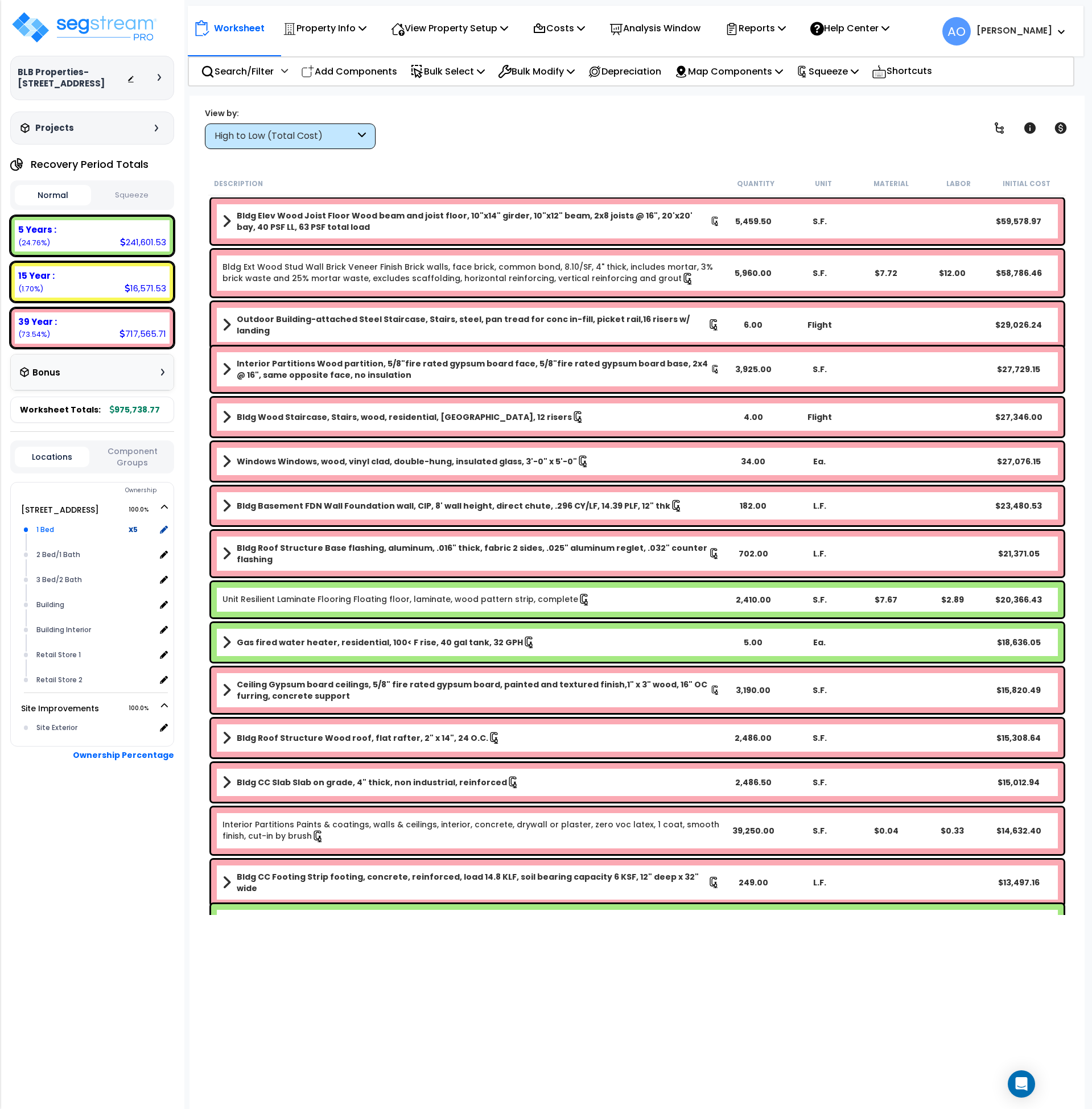
click at [68, 530] on div "1 Bed" at bounding box center [81, 529] width 95 height 14
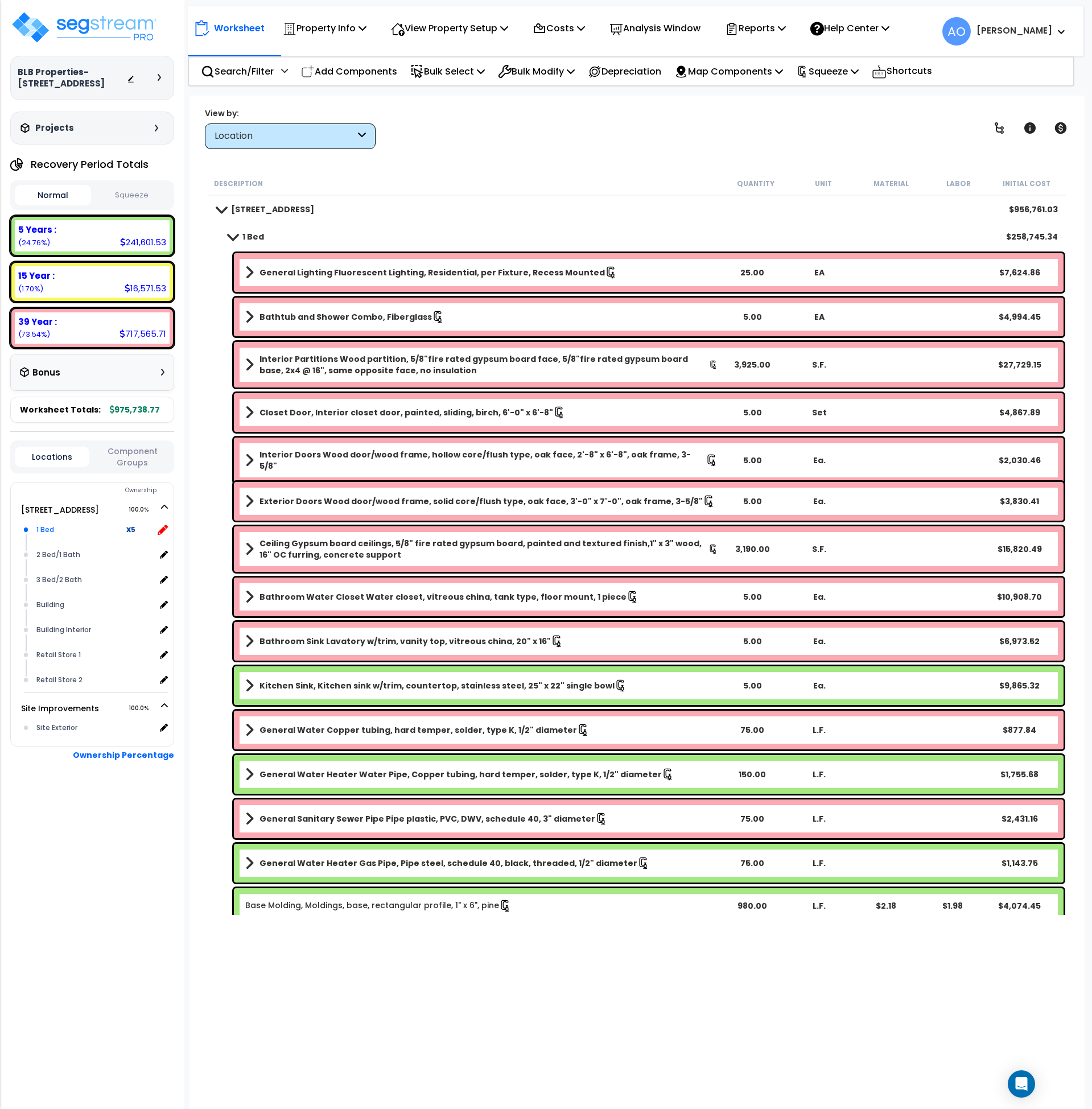
click at [165, 529] on icon at bounding box center [163, 530] width 10 height 10
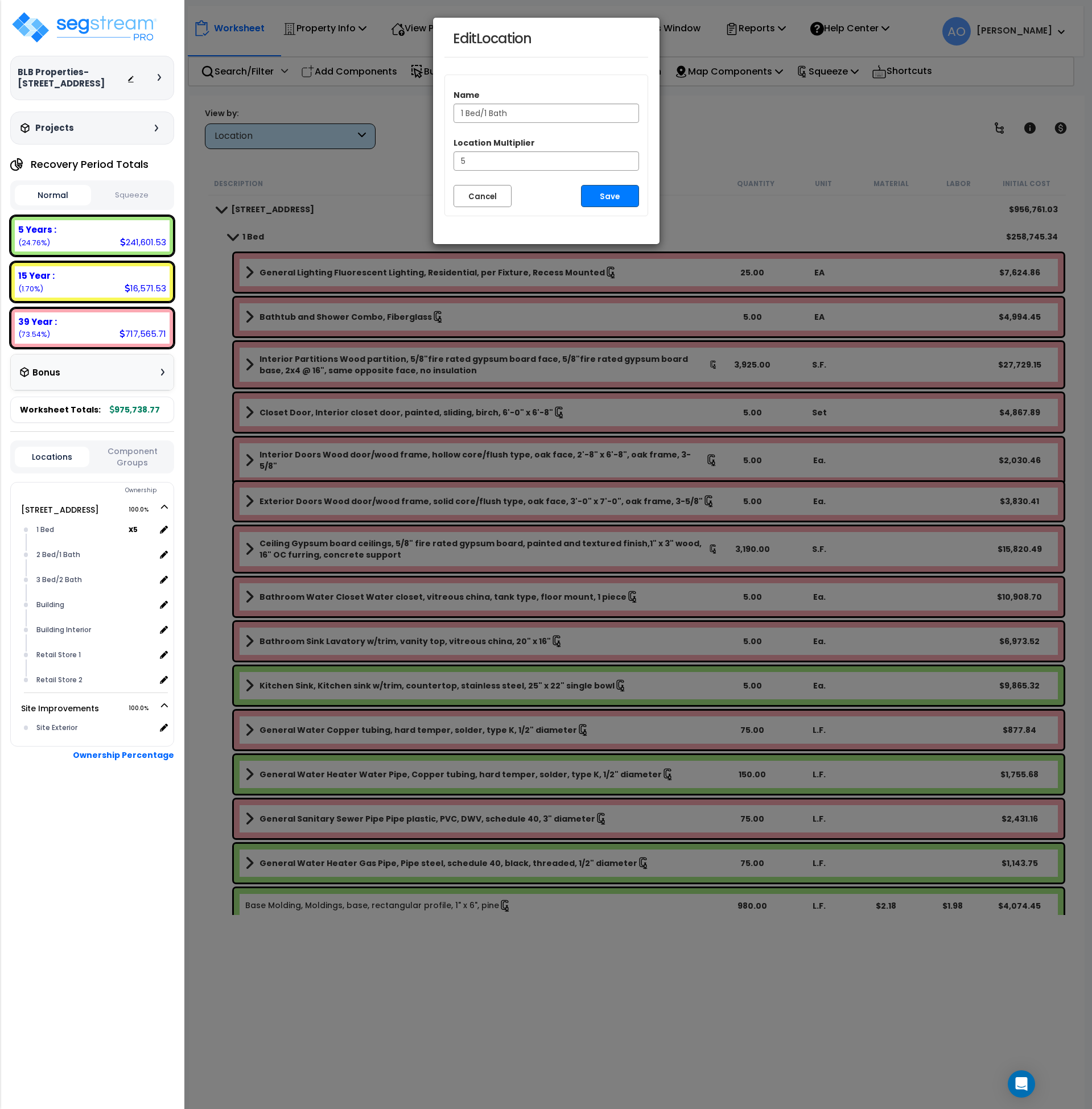
type input "1 Bed/1 Bath"
click at [594, 196] on button "Save" at bounding box center [610, 196] width 58 height 22
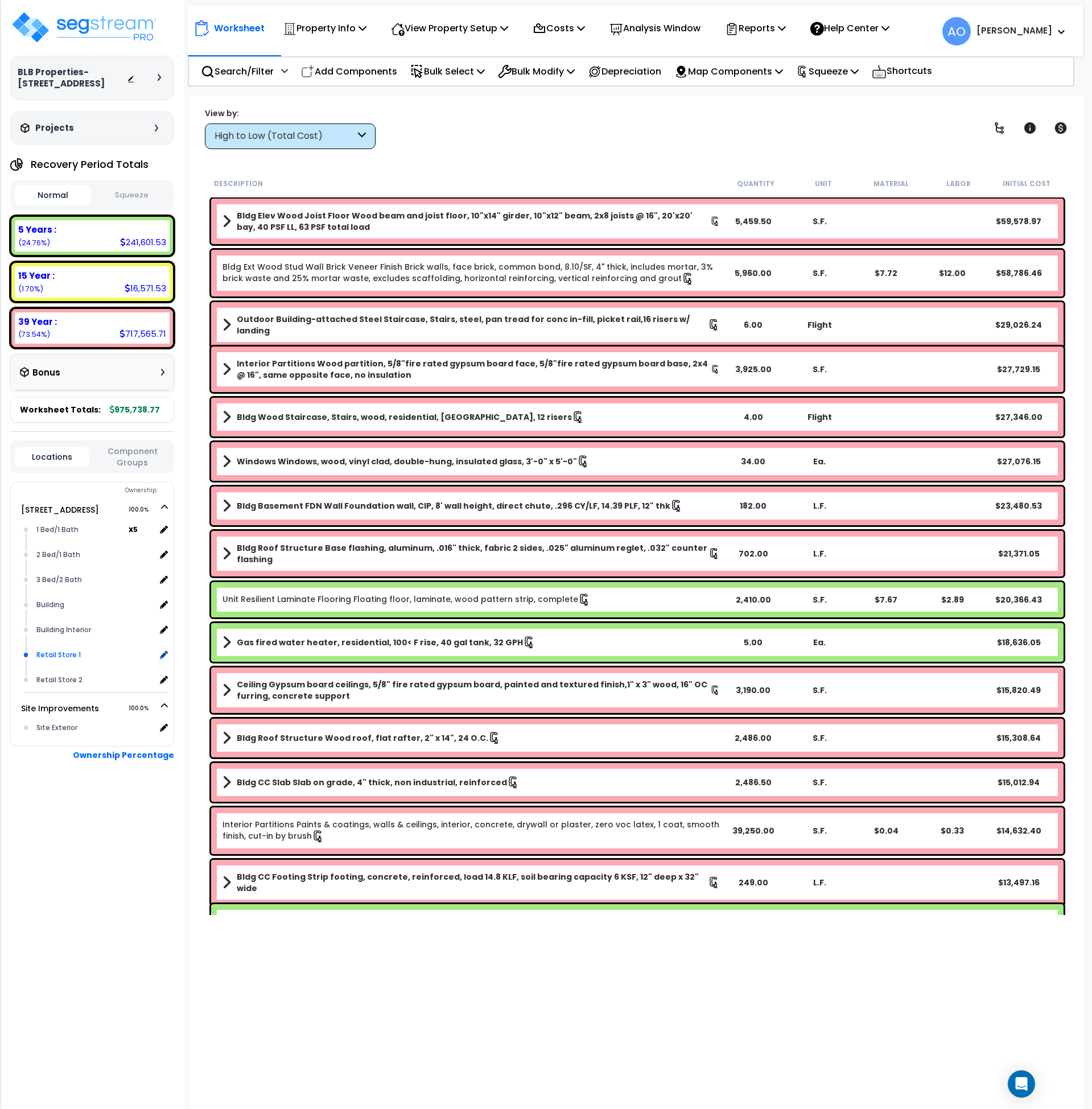
click at [65, 649] on div "Retail Store 1" at bounding box center [95, 655] width 122 height 14
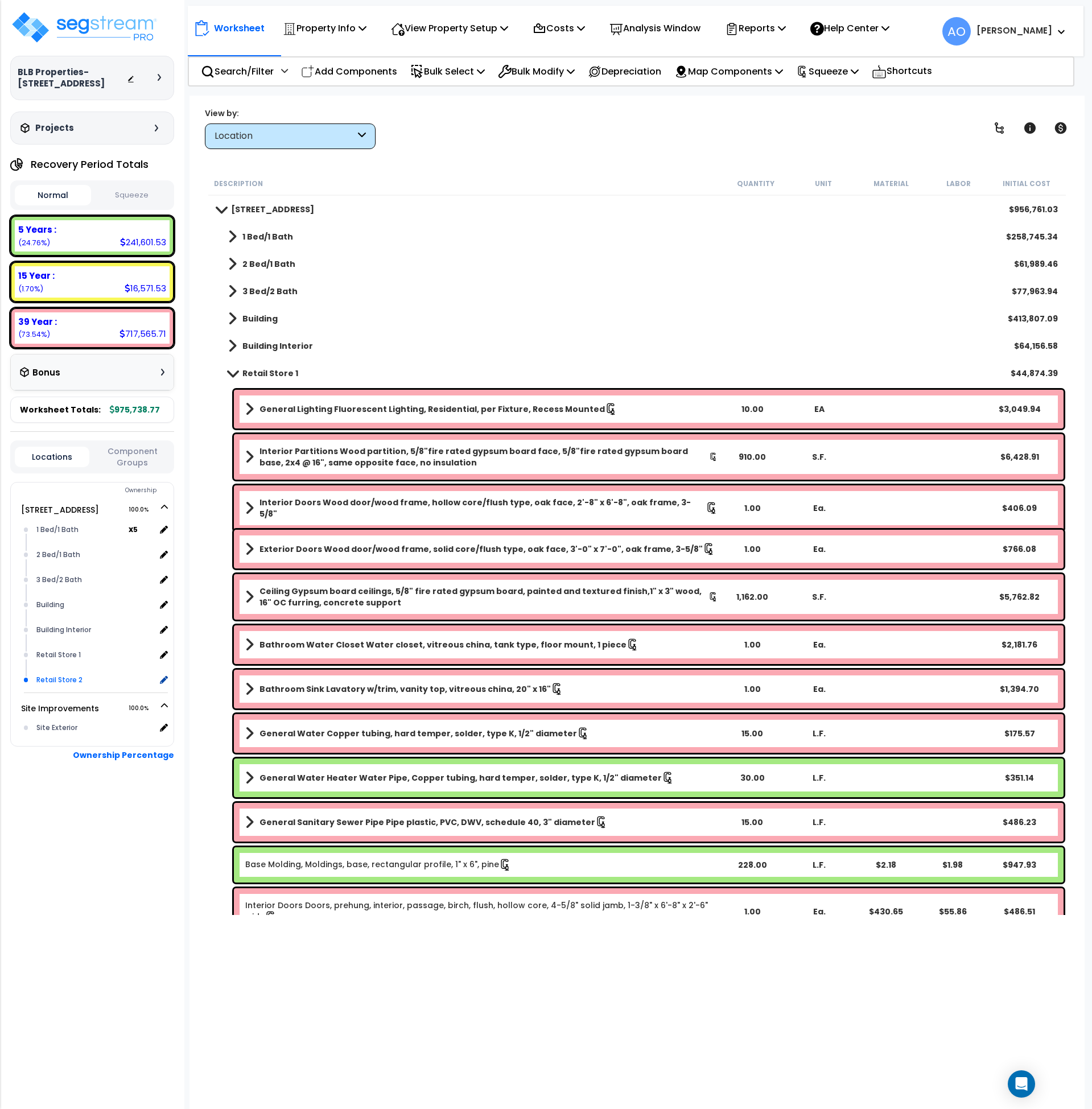
click at [70, 681] on div "Retail Store 2" at bounding box center [95, 681] width 122 height 14
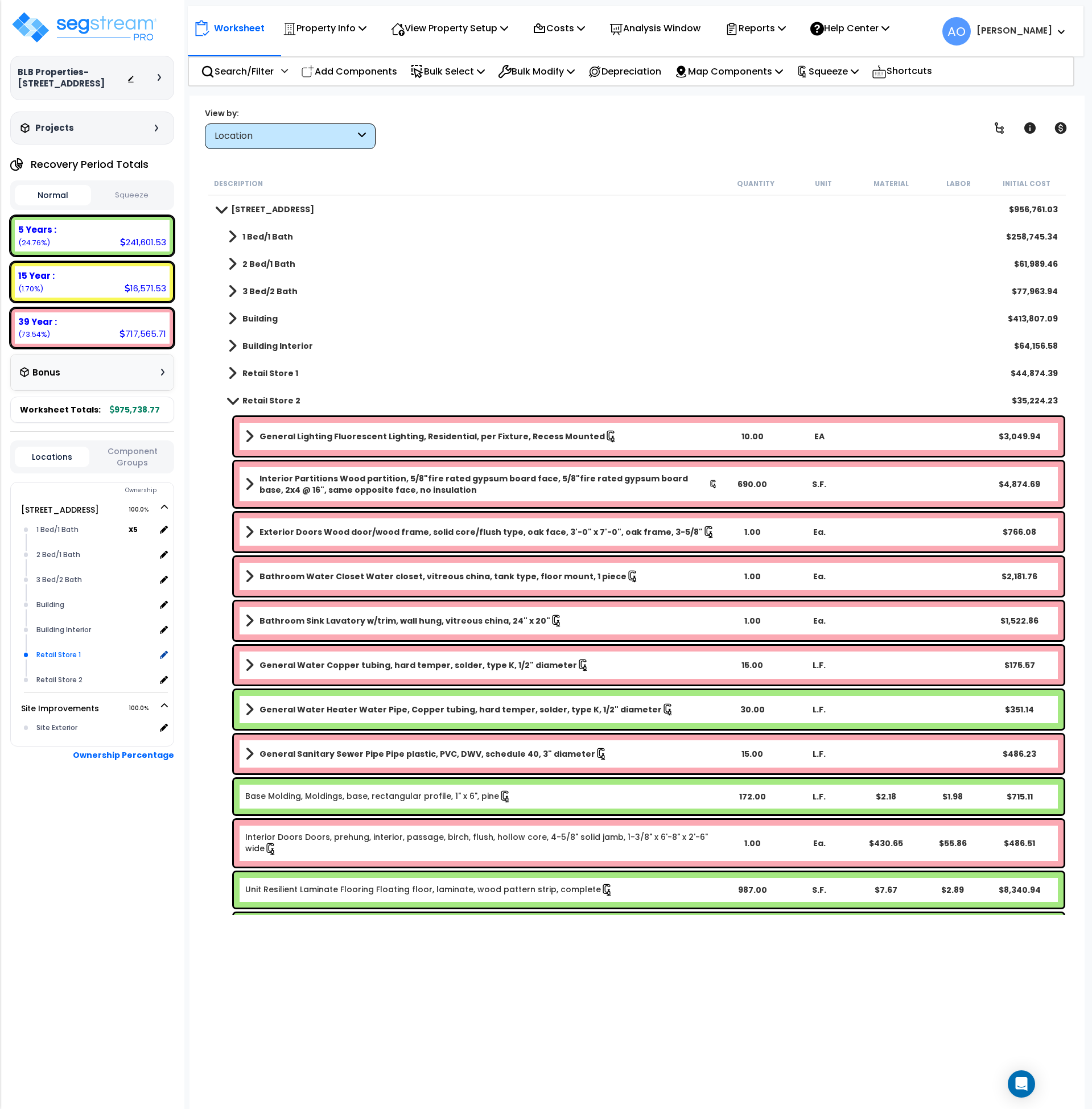
click at [66, 655] on div "Retail Store 1" at bounding box center [95, 655] width 122 height 14
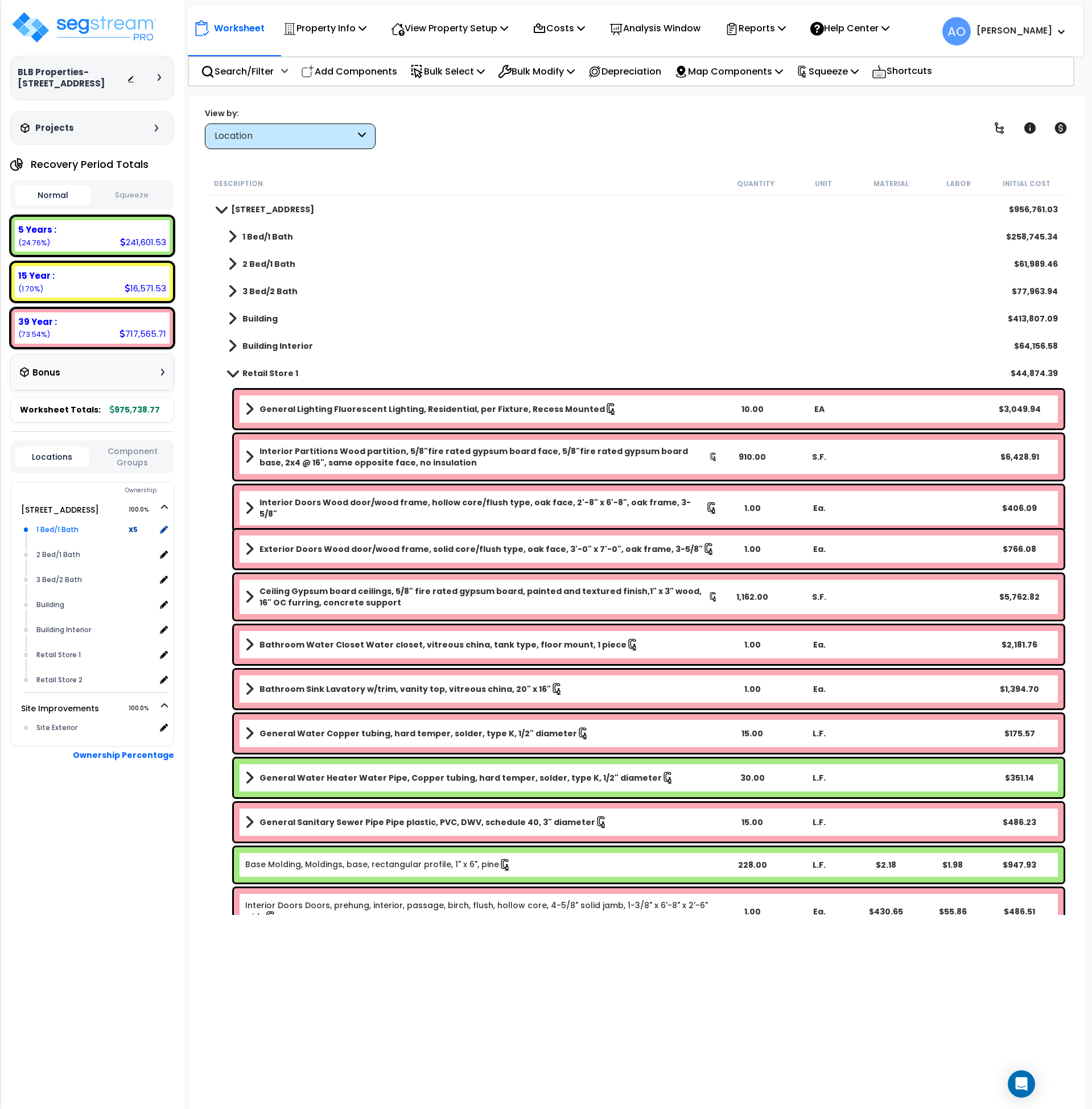
click at [73, 531] on div "1 Bed/1 Bath" at bounding box center [81, 529] width 95 height 14
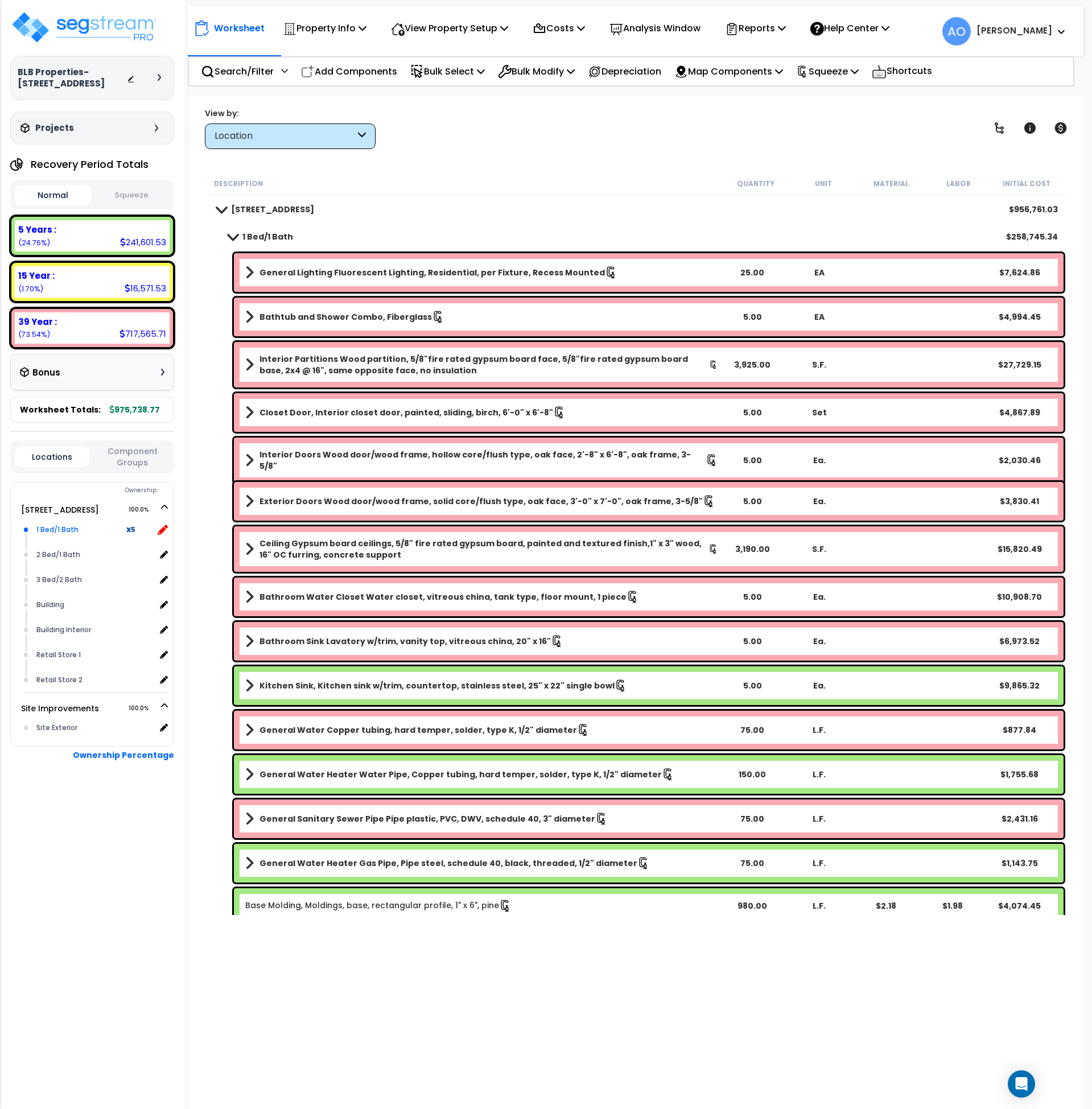
click at [162, 528] on icon at bounding box center [163, 530] width 10 height 10
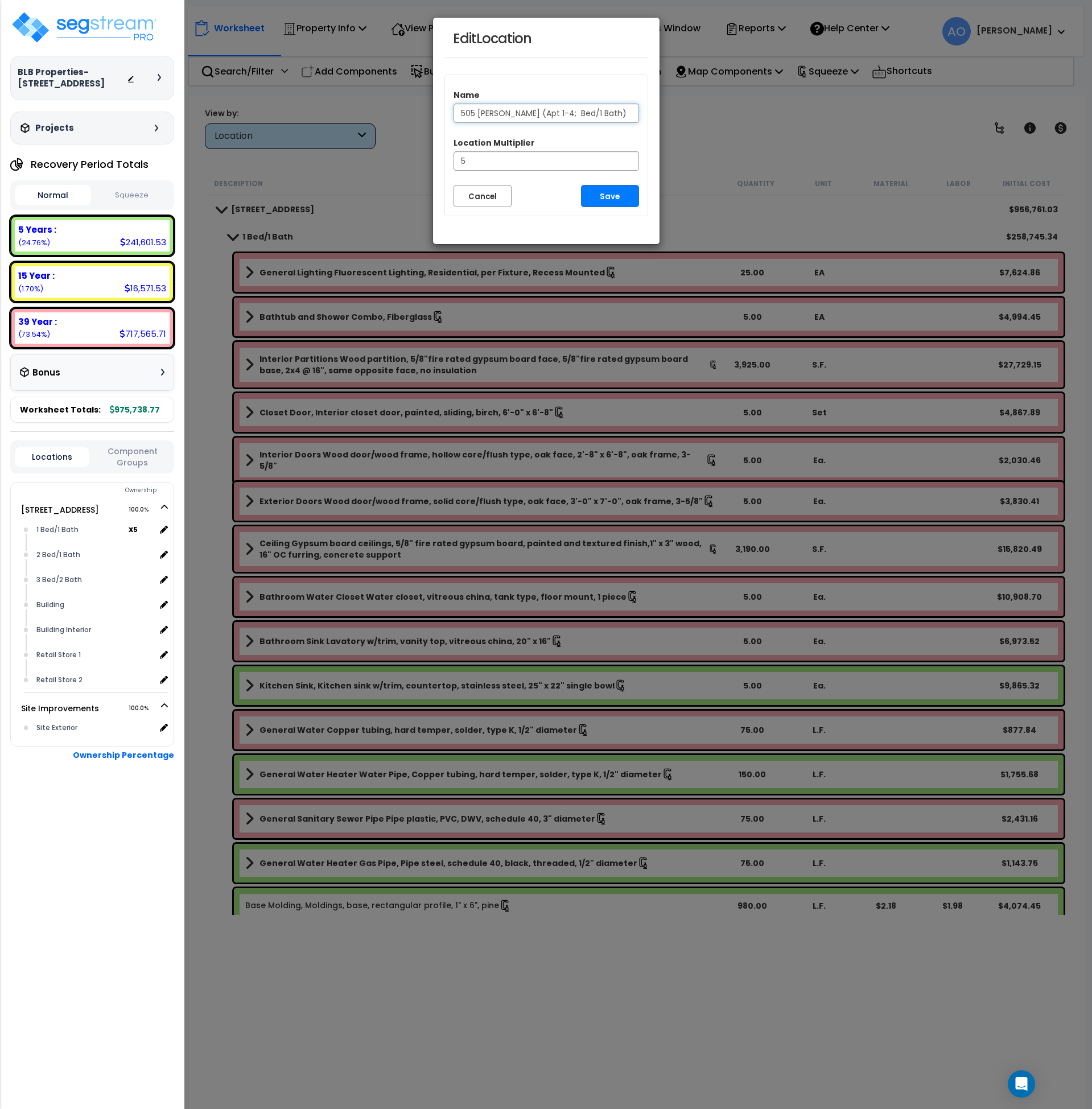
click at [476, 115] on input "505 Bingaman (Apt 1-4; Bed/1 Bath)" at bounding box center [546, 113] width 186 height 20
click at [480, 110] on input "505-07 Bingaman (Apt 1-4; Bed/1 Bath)" at bounding box center [546, 113] width 186 height 20
click at [572, 113] on input "505-507 Bingaman (Apt 1-4; Bed/1 Bath)" at bounding box center [546, 113] width 186 height 20
type input "505-507 [PERSON_NAME] (Apt 1-4 + 1; Bed/1 Bath)"
click at [621, 198] on button "Save" at bounding box center [610, 196] width 58 height 22
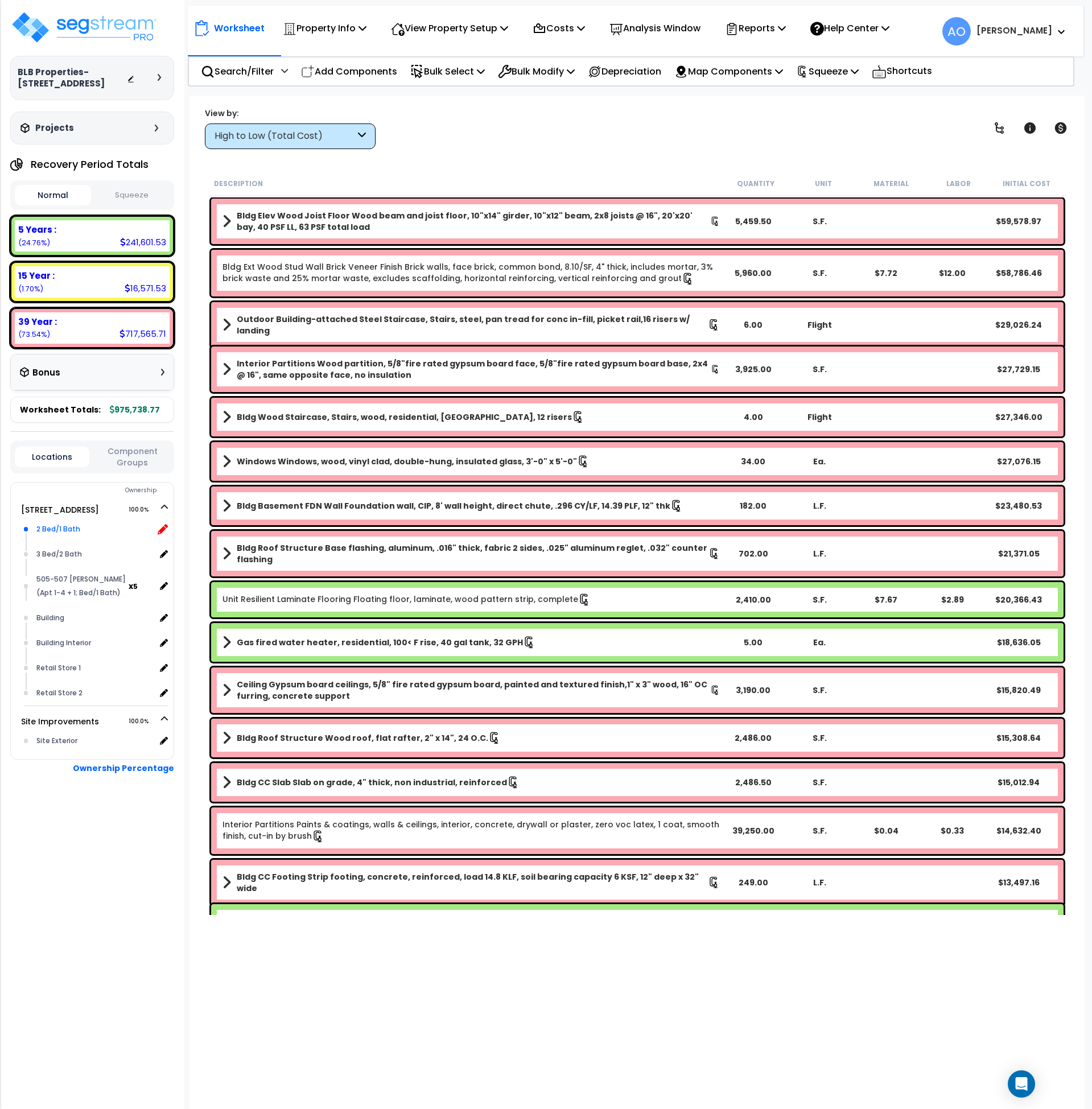
click at [162, 529] on icon at bounding box center [163, 529] width 10 height 10
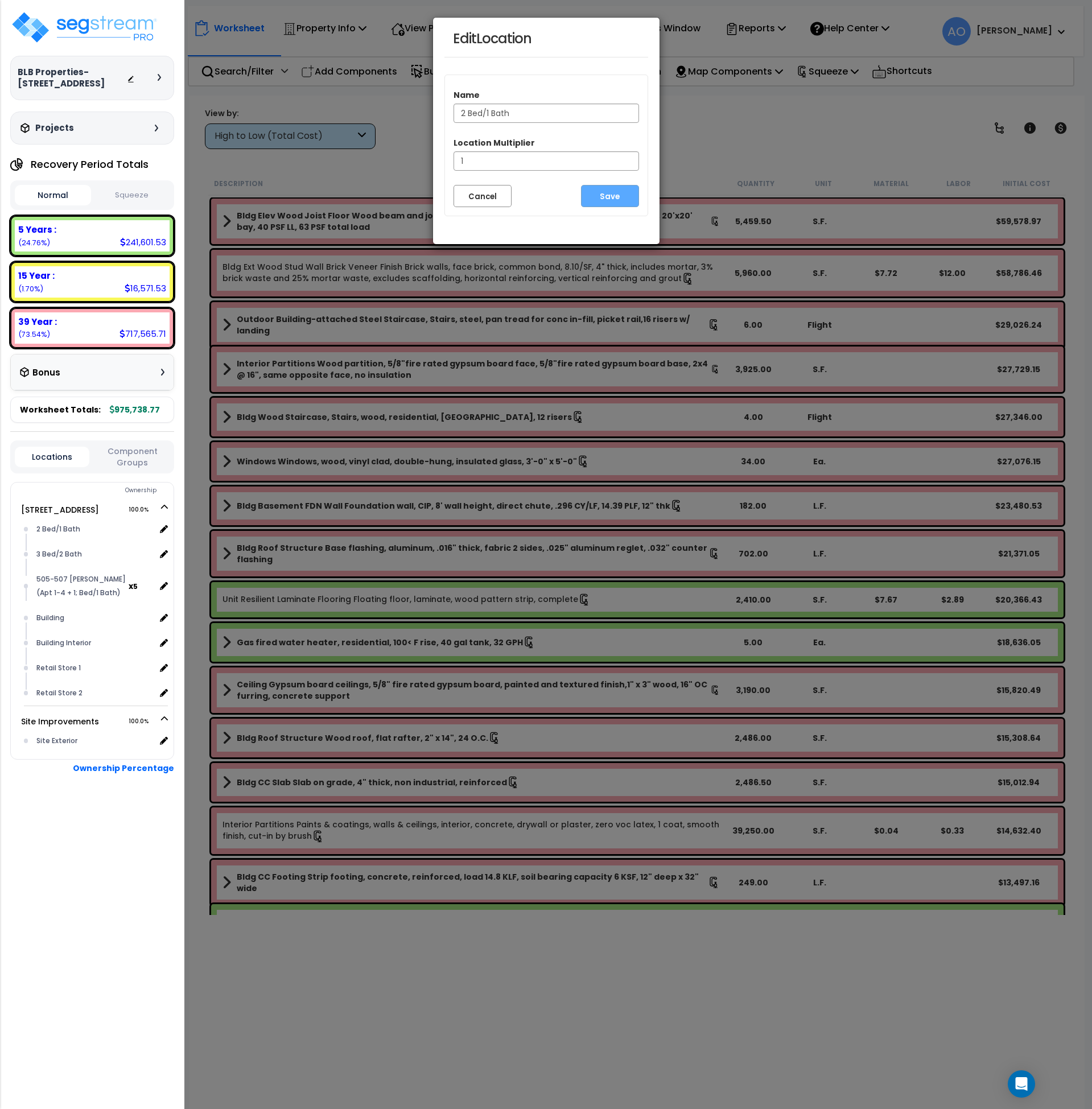
click at [459, 114] on input "2 Bed/1 Bath" at bounding box center [546, 113] width 186 height 20
click at [602, 113] on input "509 [PERSON_NAME] (Apt 1; 2 Bed/1 Bath" at bounding box center [546, 113] width 186 height 20
type input "509 [PERSON_NAME] (Apt 1; 2 Bed/1 Bath)"
click at [609, 192] on button "Save" at bounding box center [610, 196] width 58 height 22
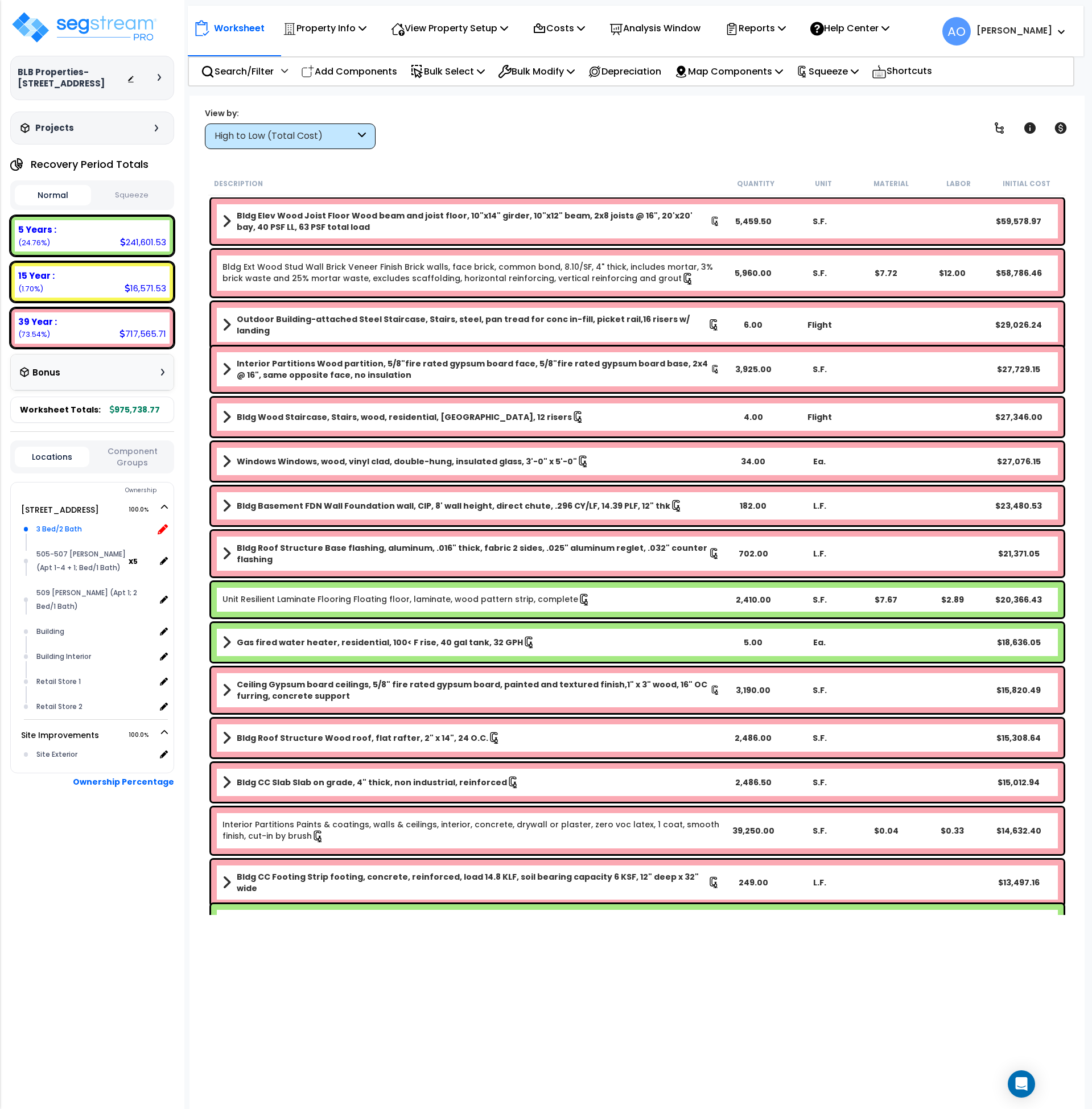
click at [165, 526] on icon at bounding box center [163, 529] width 10 height 10
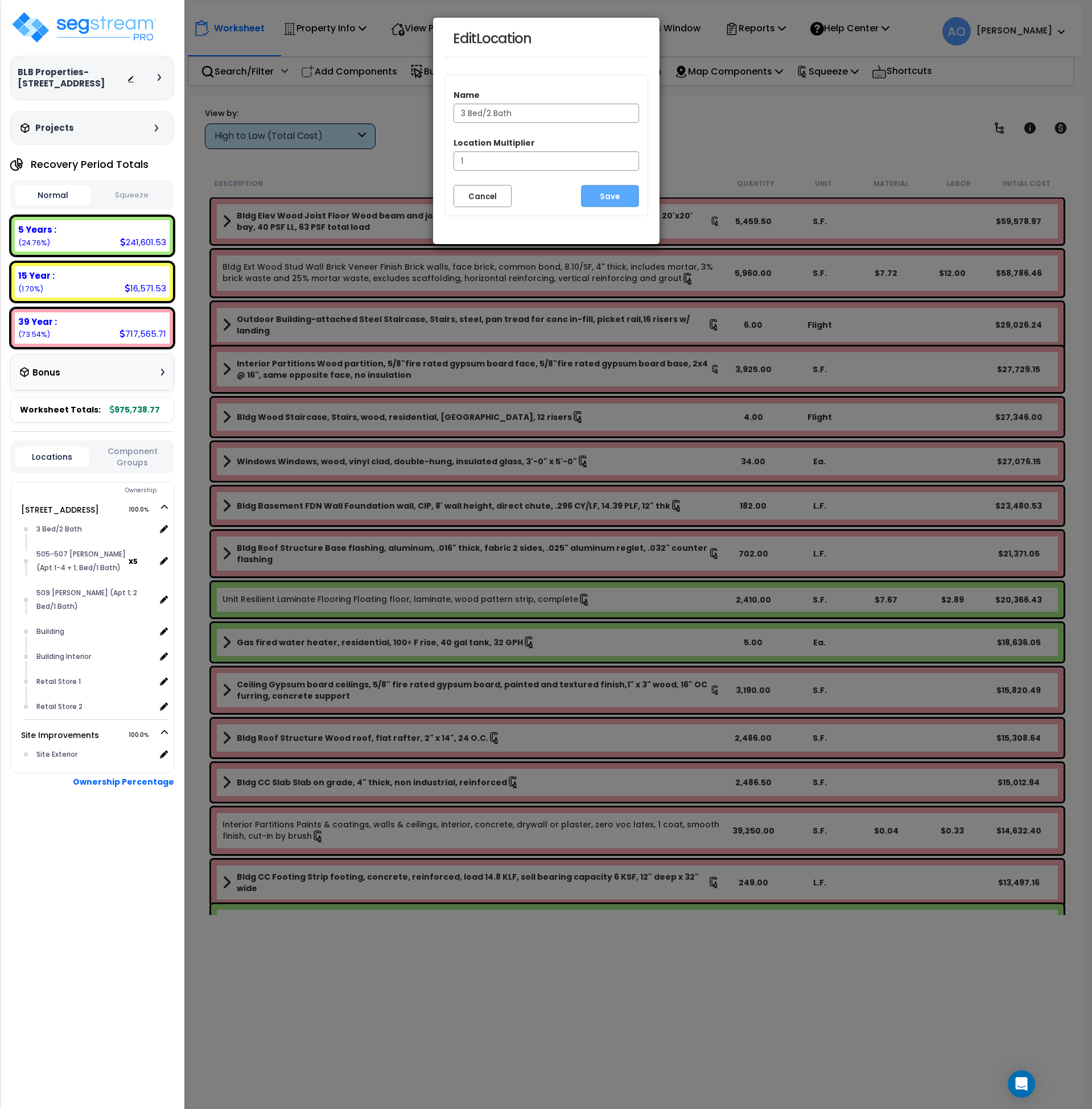
click at [457, 117] on input "3 Bed/2 Bath" at bounding box center [546, 113] width 186 height 20
click at [615, 116] on input "403 South 5th (Apt 1; 3 Bed/2 Bath" at bounding box center [546, 113] width 186 height 20
type input "[STREET_ADDRESS] (Apt 1; 3 Bed/2 Bath)"
click at [602, 195] on button "Save" at bounding box center [610, 196] width 58 height 22
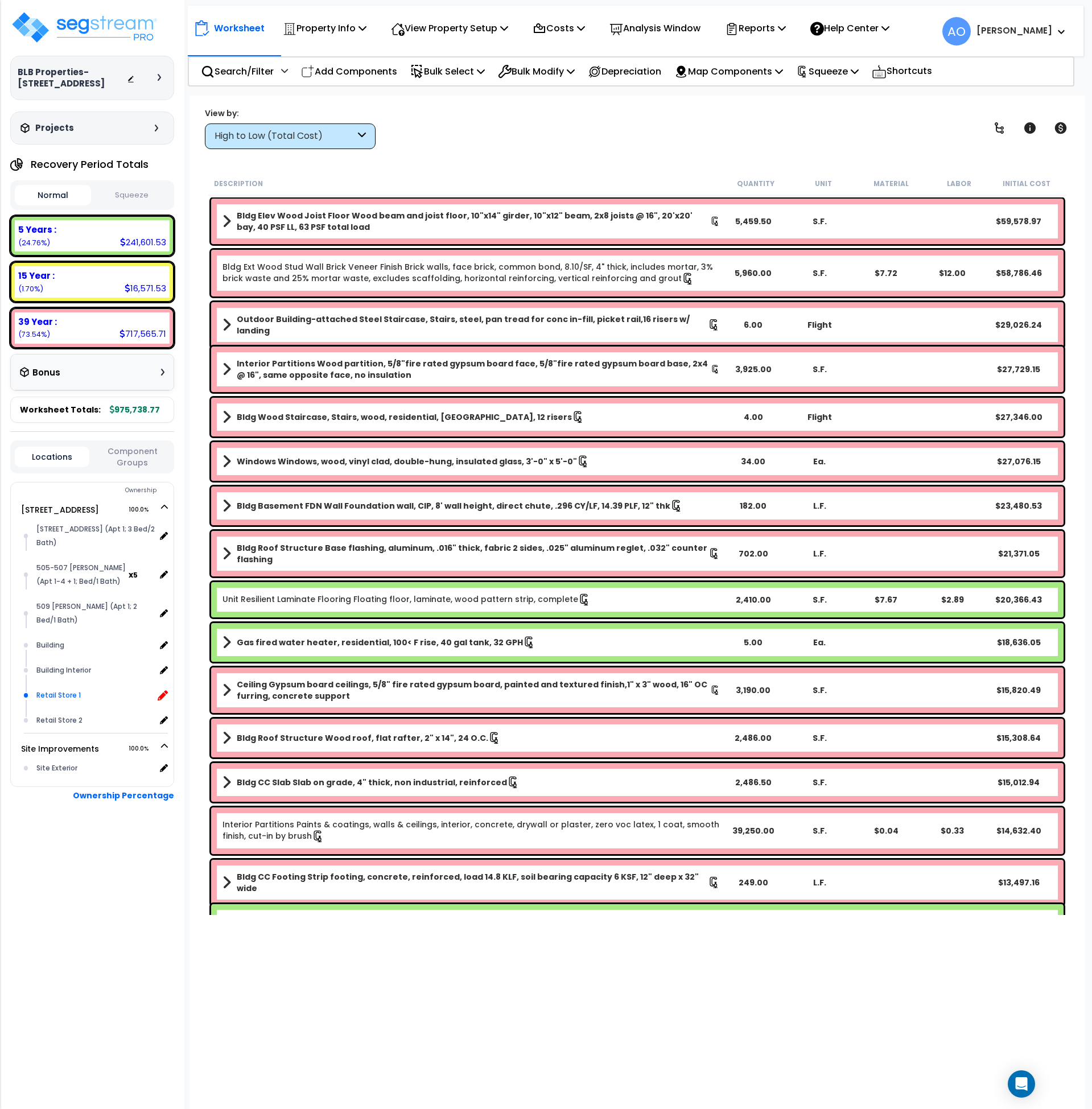
click at [165, 692] on icon at bounding box center [163, 696] width 10 height 10
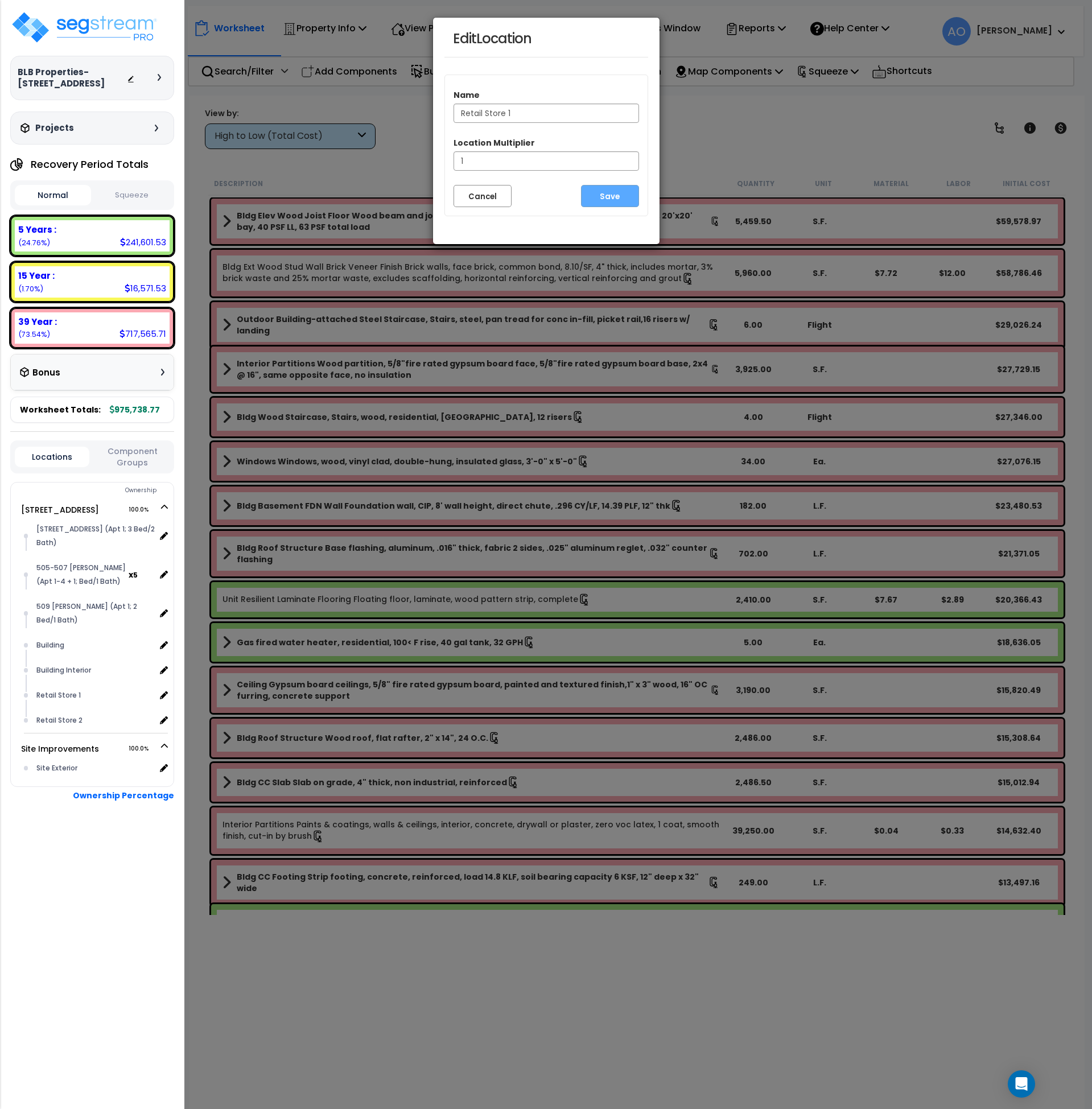
click at [461, 107] on input "Retail Store 1" at bounding box center [546, 113] width 186 height 20
type input "[STREET_ADDRESS] (Commercial)"
click at [602, 195] on button "Save" at bounding box center [610, 196] width 58 height 22
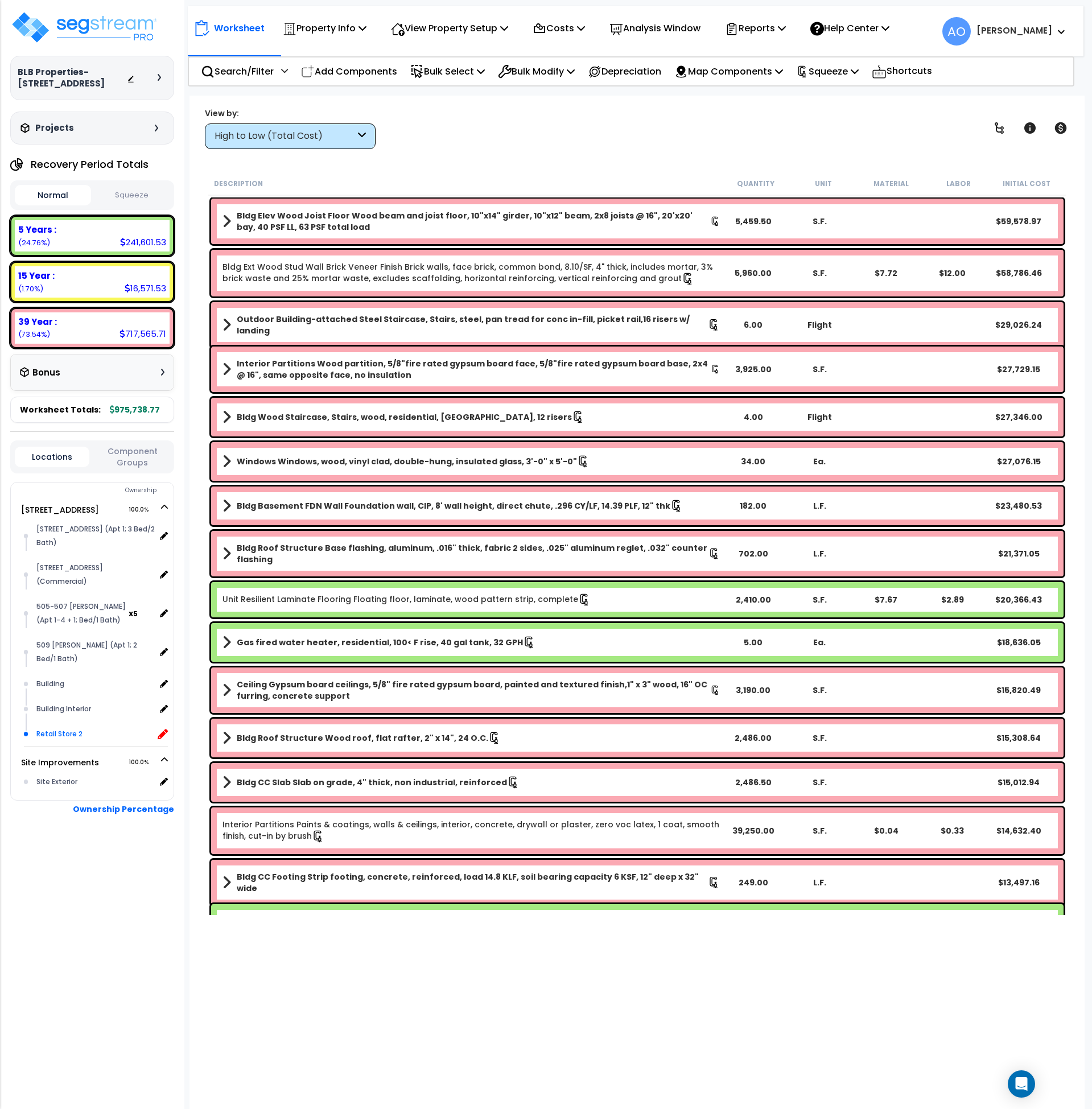
click at [164, 729] on icon at bounding box center [163, 734] width 10 height 10
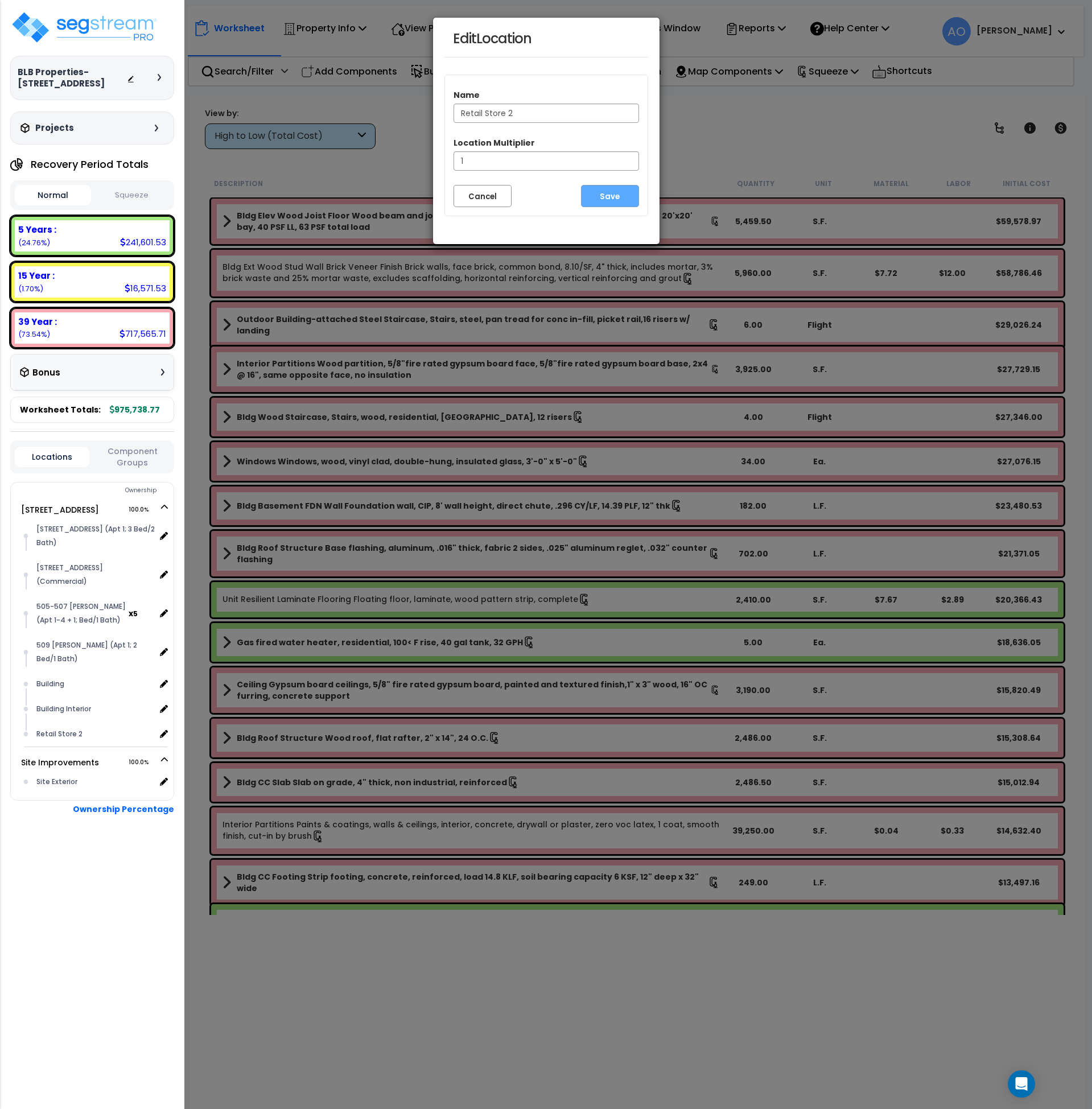
drag, startPoint x: 528, startPoint y: 112, endPoint x: 402, endPoint y: 115, distance: 126.0
click at [402, 115] on div "Edit Location Name Retail Store 2 Location Multiplier 1 Cancel Save" at bounding box center [546, 554] width 1092 height 1109
type input "[STREET_ADDRESS] (Commercial)"
click at [614, 194] on button "Save" at bounding box center [610, 196] width 58 height 22
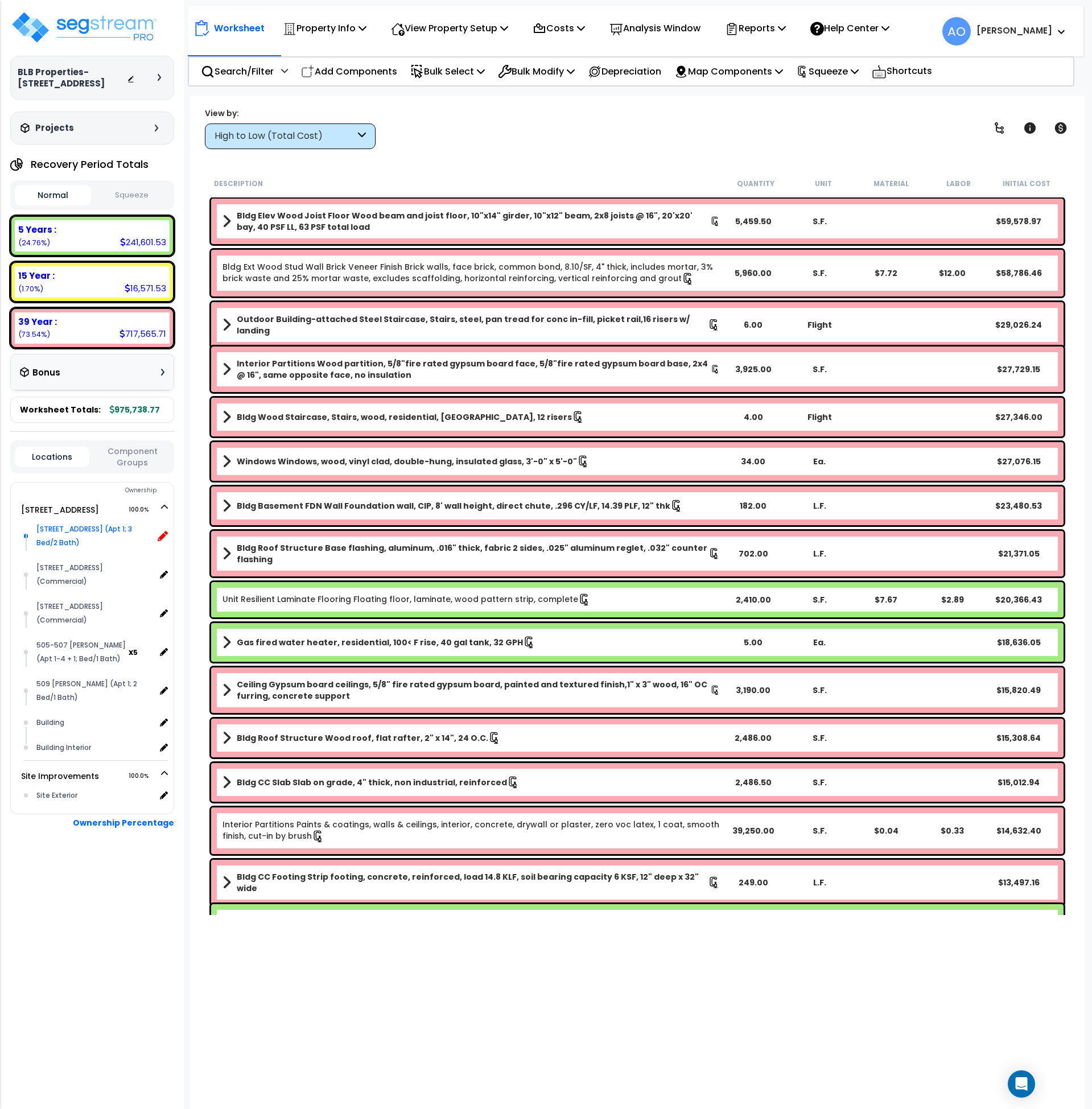
click at [163, 535] on icon at bounding box center [163, 536] width 10 height 10
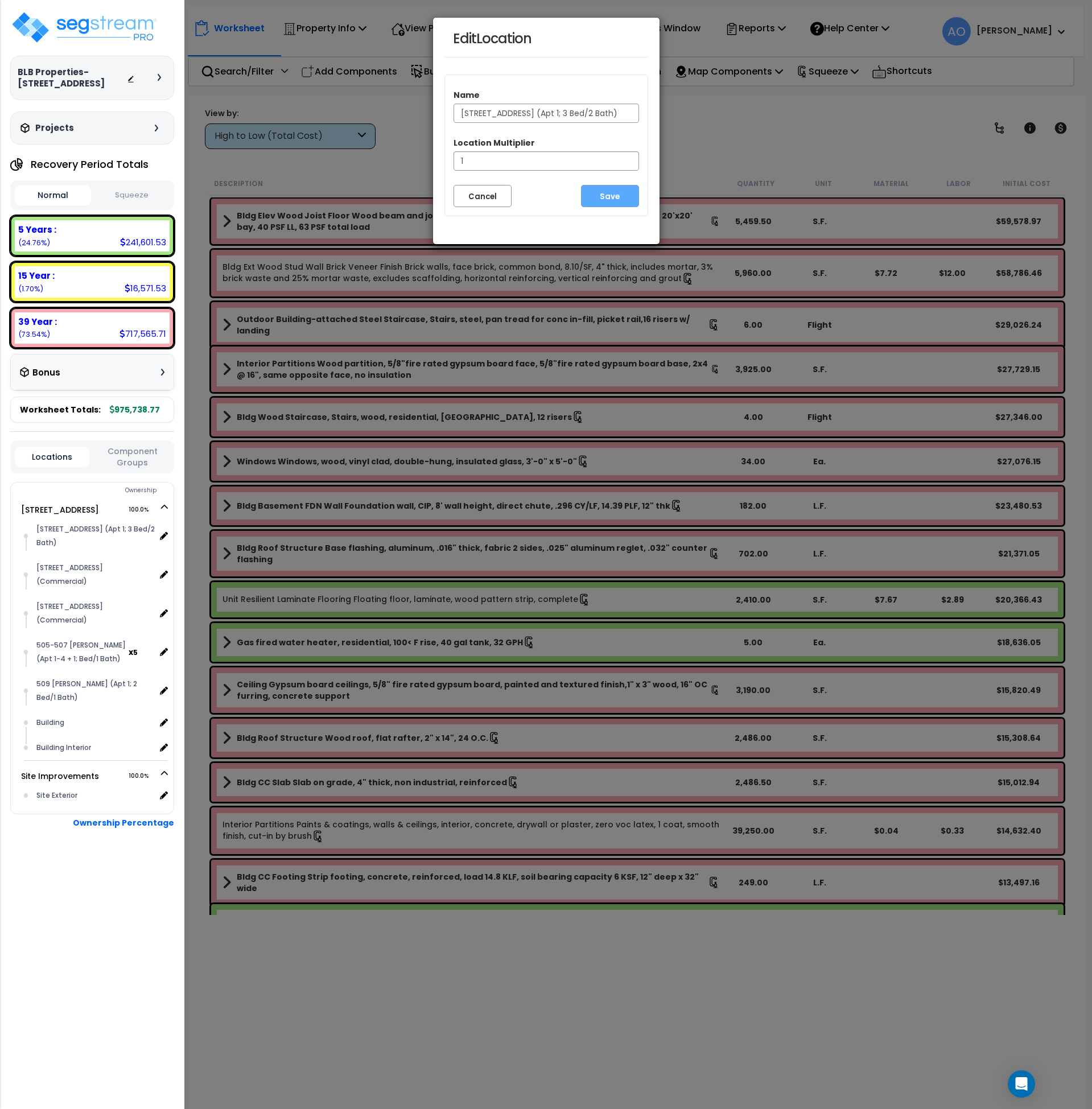
click at [500, 110] on input "[STREET_ADDRESS] (Apt 1; 3 Bed/2 Bath)" at bounding box center [546, 113] width 186 height 20
type input "[STREET_ADDRESS] (Apt 1; 3 Bed/2 Bath)"
click at [613, 193] on button "Save" at bounding box center [610, 196] width 58 height 22
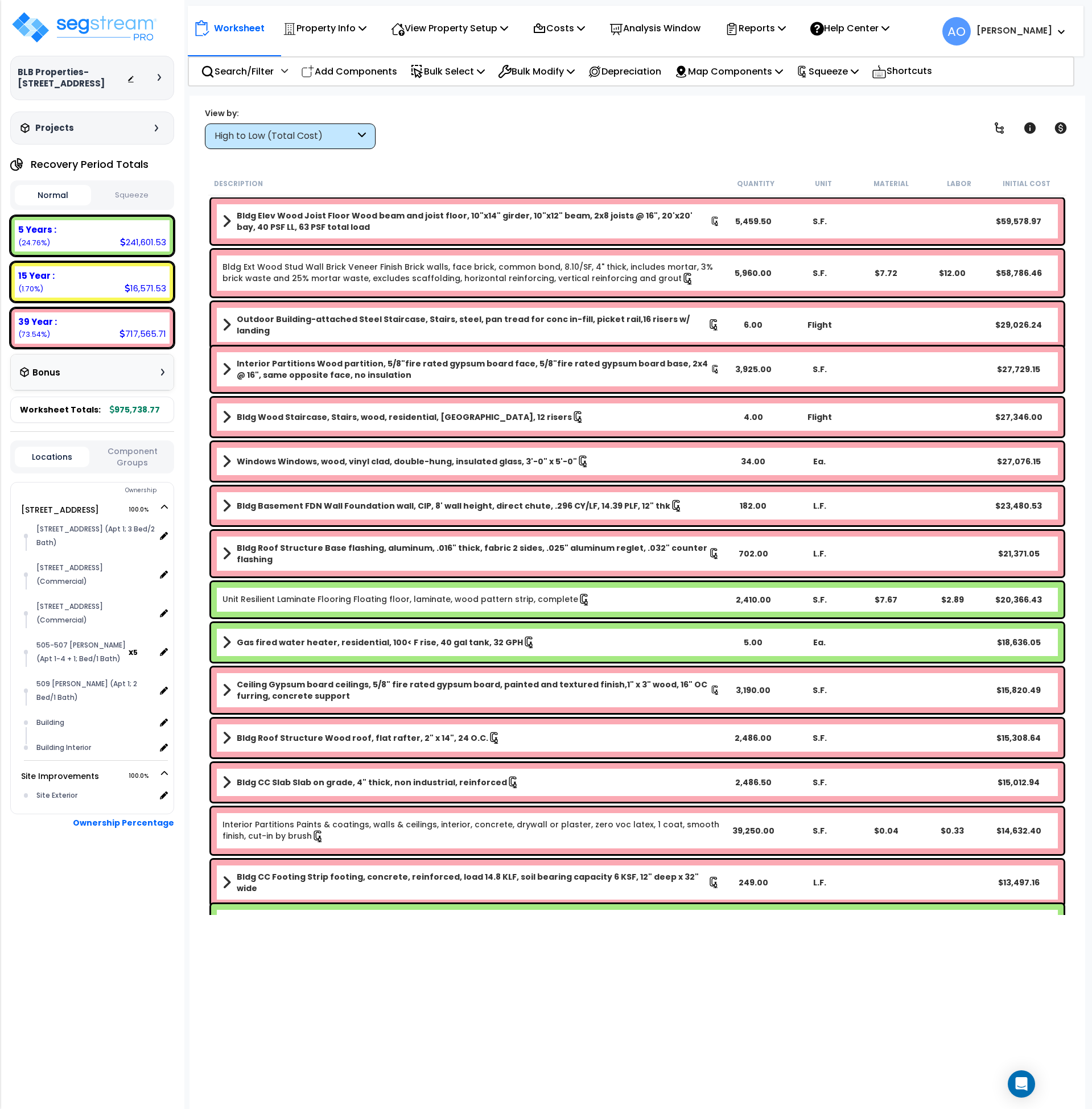
click at [317, 141] on div "High to Low (Total Cost)" at bounding box center [285, 136] width 141 height 13
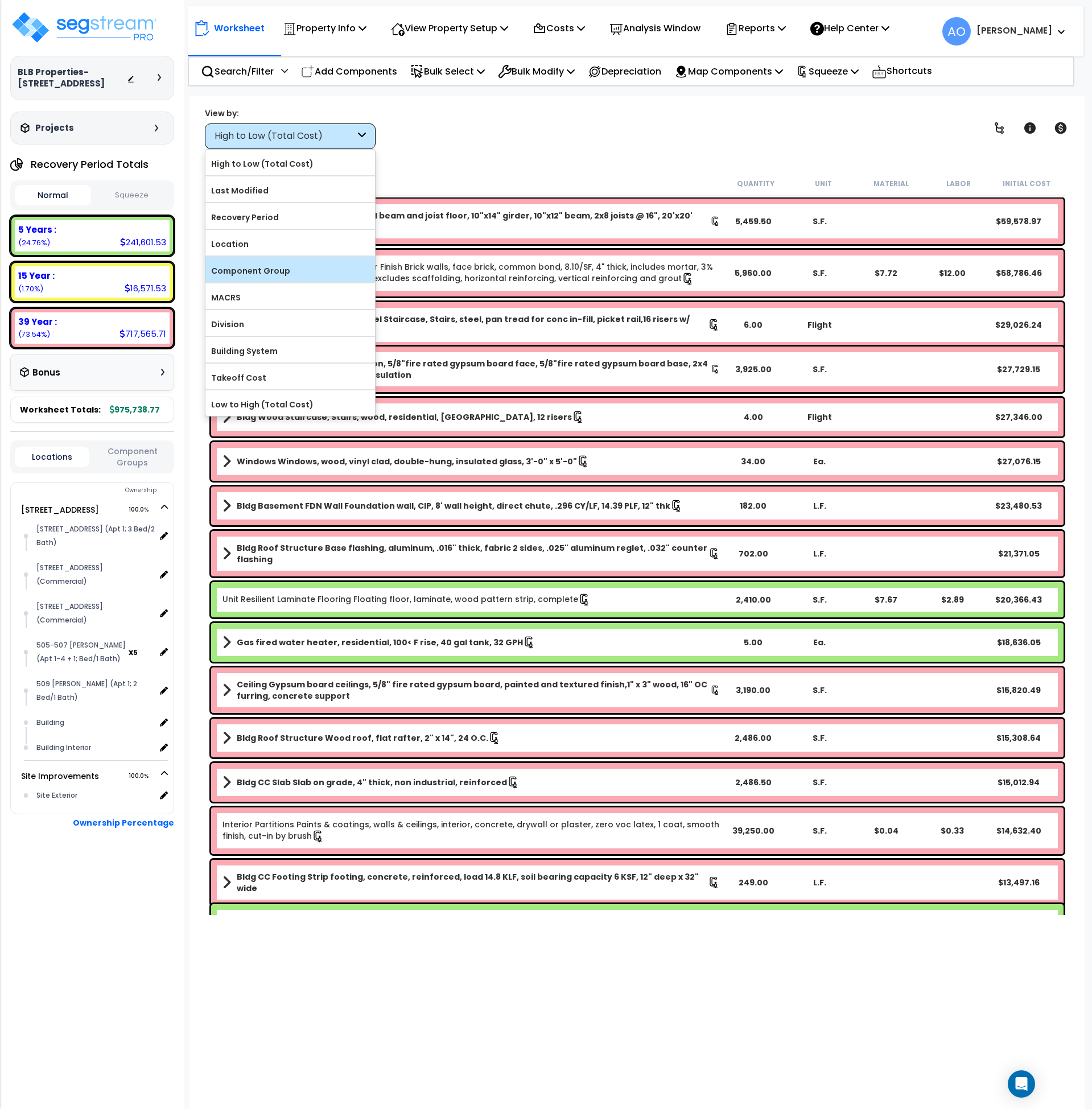
click at [281, 276] on label "Component Group" at bounding box center [290, 271] width 170 height 17
click at [0, 0] on input "Component Group" at bounding box center [0, 0] width 0 height 0
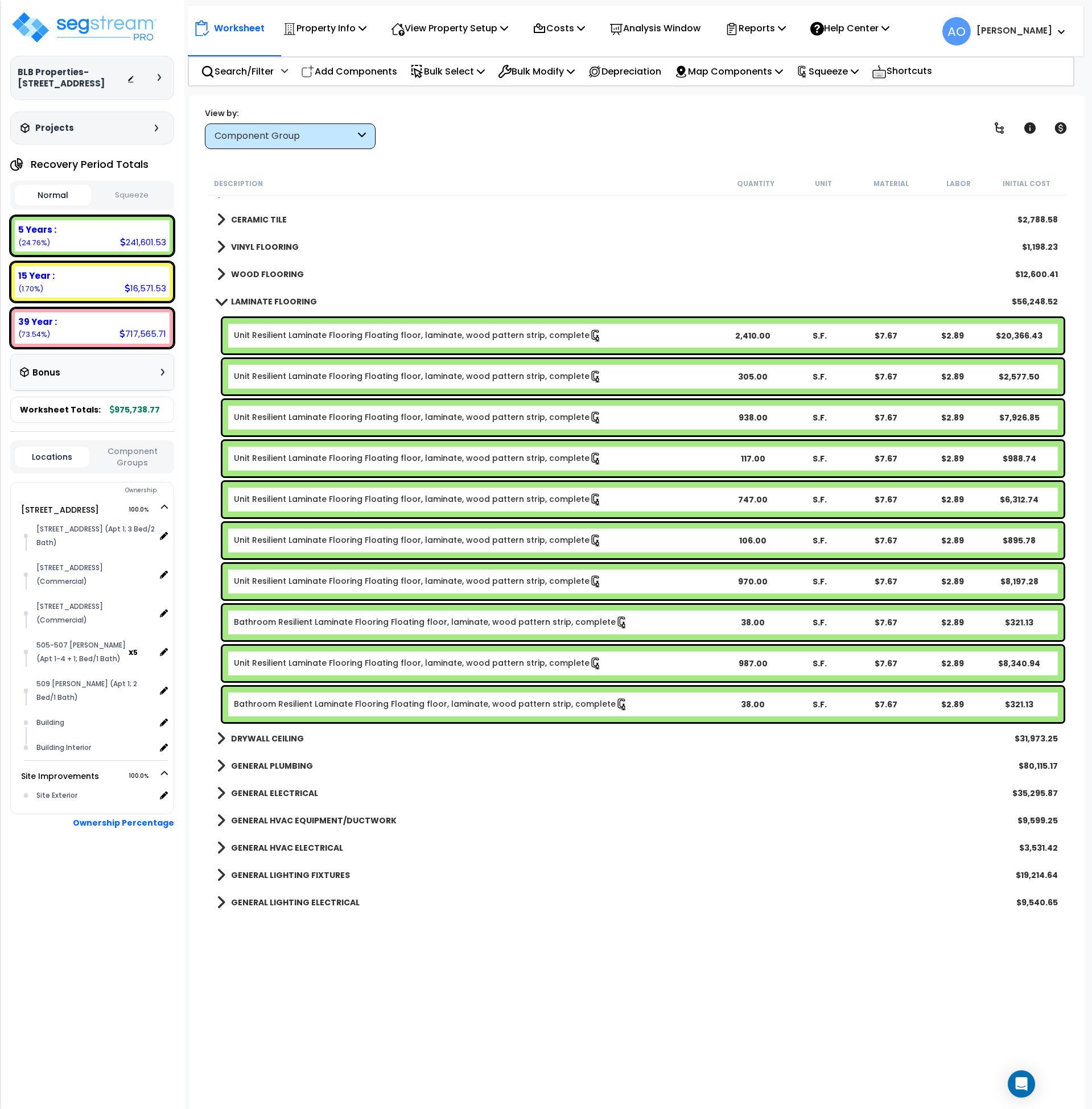
scroll to position [646, 0]
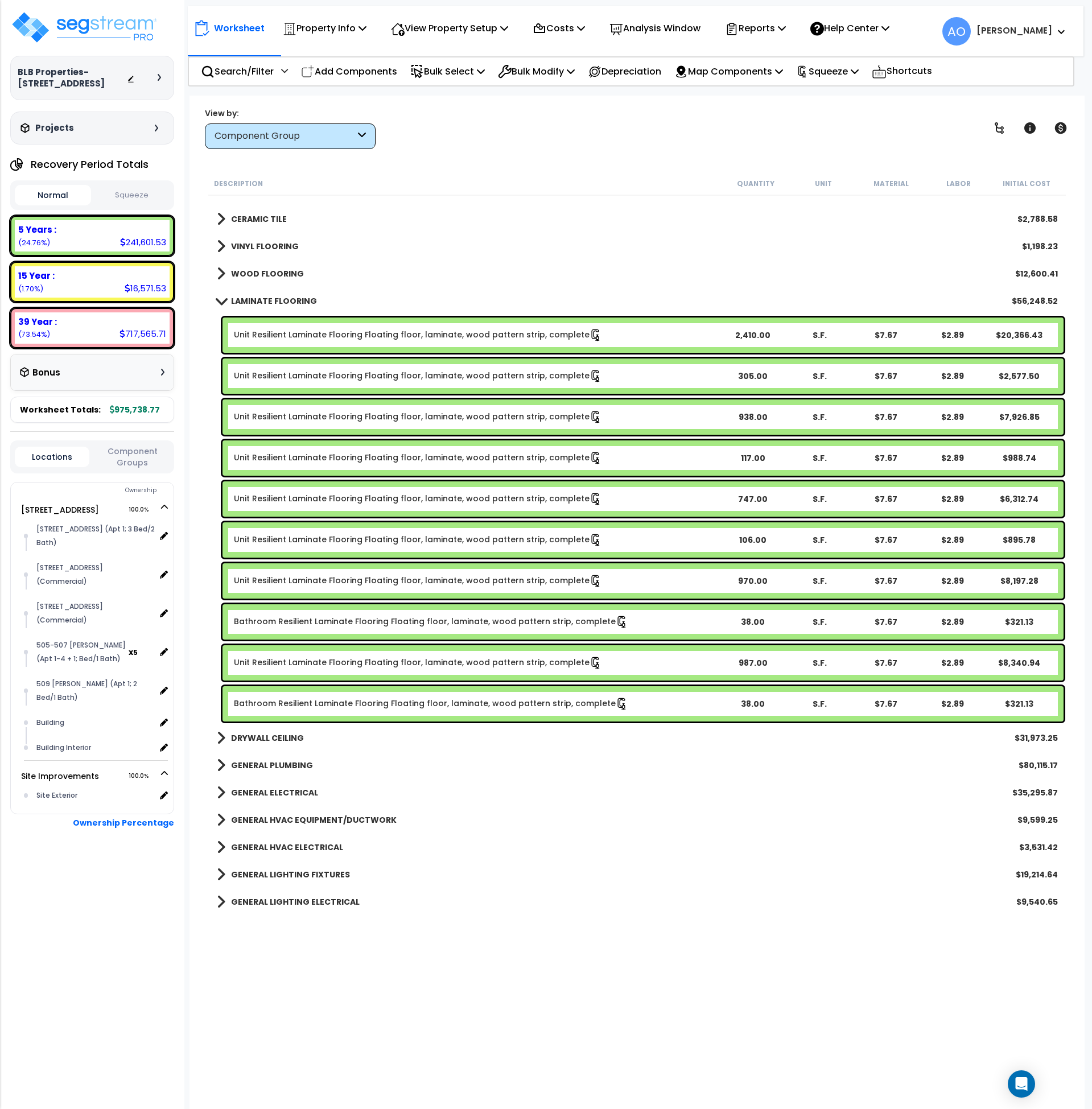
click at [326, 703] on link "Bathroom Resilient Laminate Flooring Floating floor, laminate, wood pattern str…" at bounding box center [431, 703] width 395 height 13
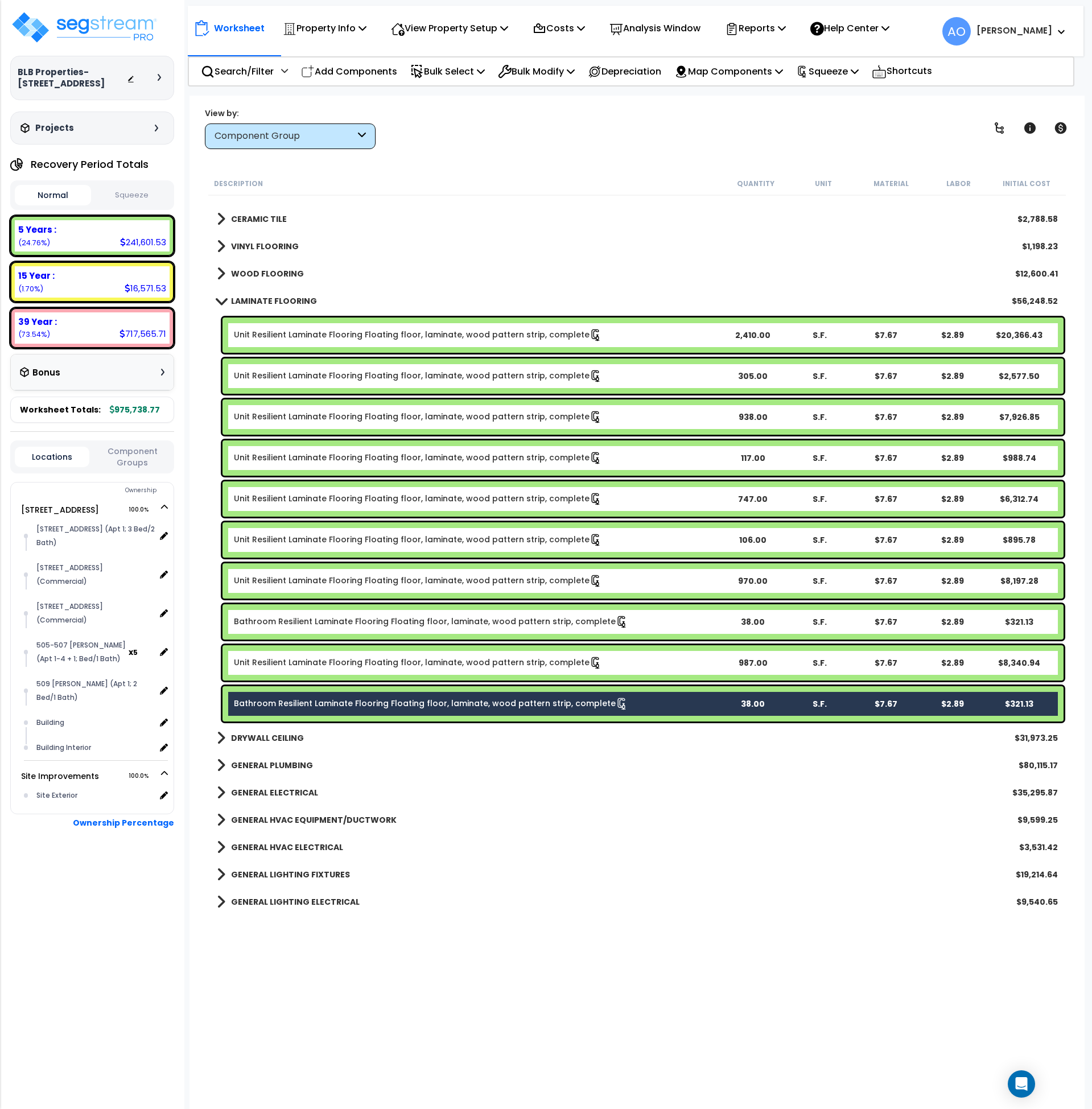
click at [326, 653] on div "Unit Resilient Laminate Flooring Floating floor, laminate, wood pattern strip, …" at bounding box center [642, 664] width 841 height 36
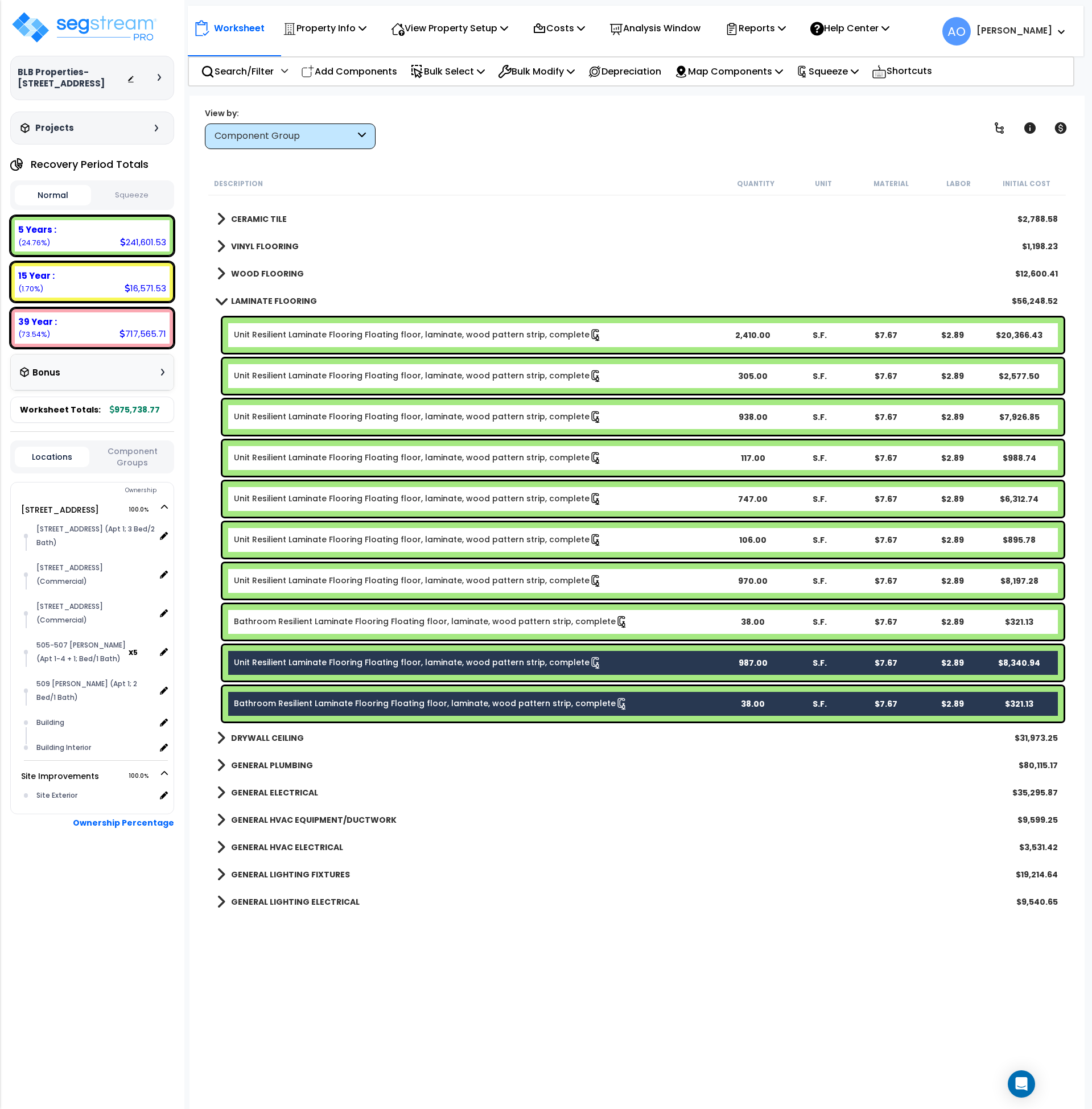
click at [328, 612] on div "Bathroom Resilient Laminate Flooring Floating floor, laminate, wood pattern str…" at bounding box center [642, 622] width 841 height 36
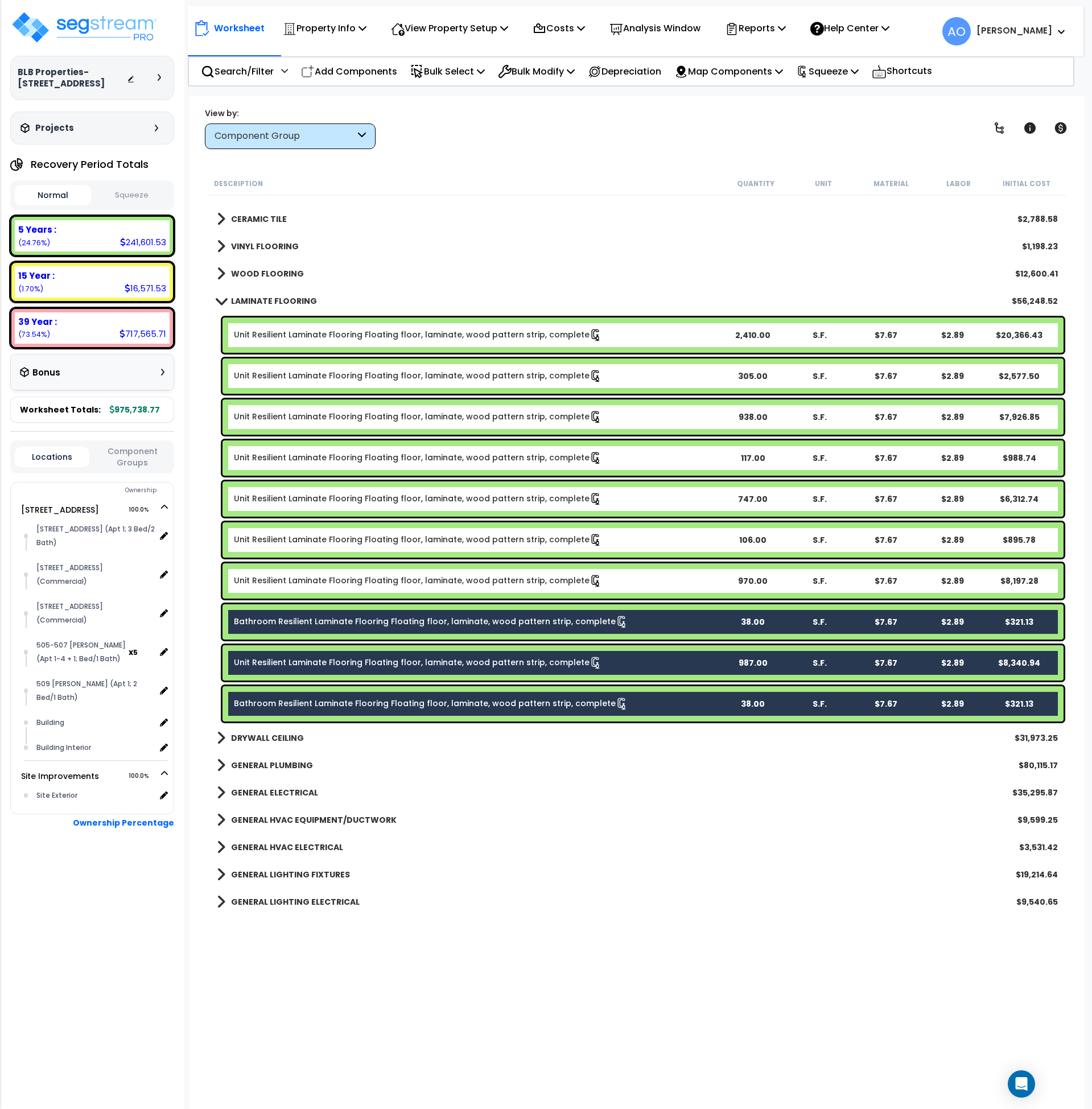
click at [330, 580] on link "Unit Resilient Laminate Flooring Floating floor, laminate, wood pattern strip, …" at bounding box center [418, 581] width 368 height 13
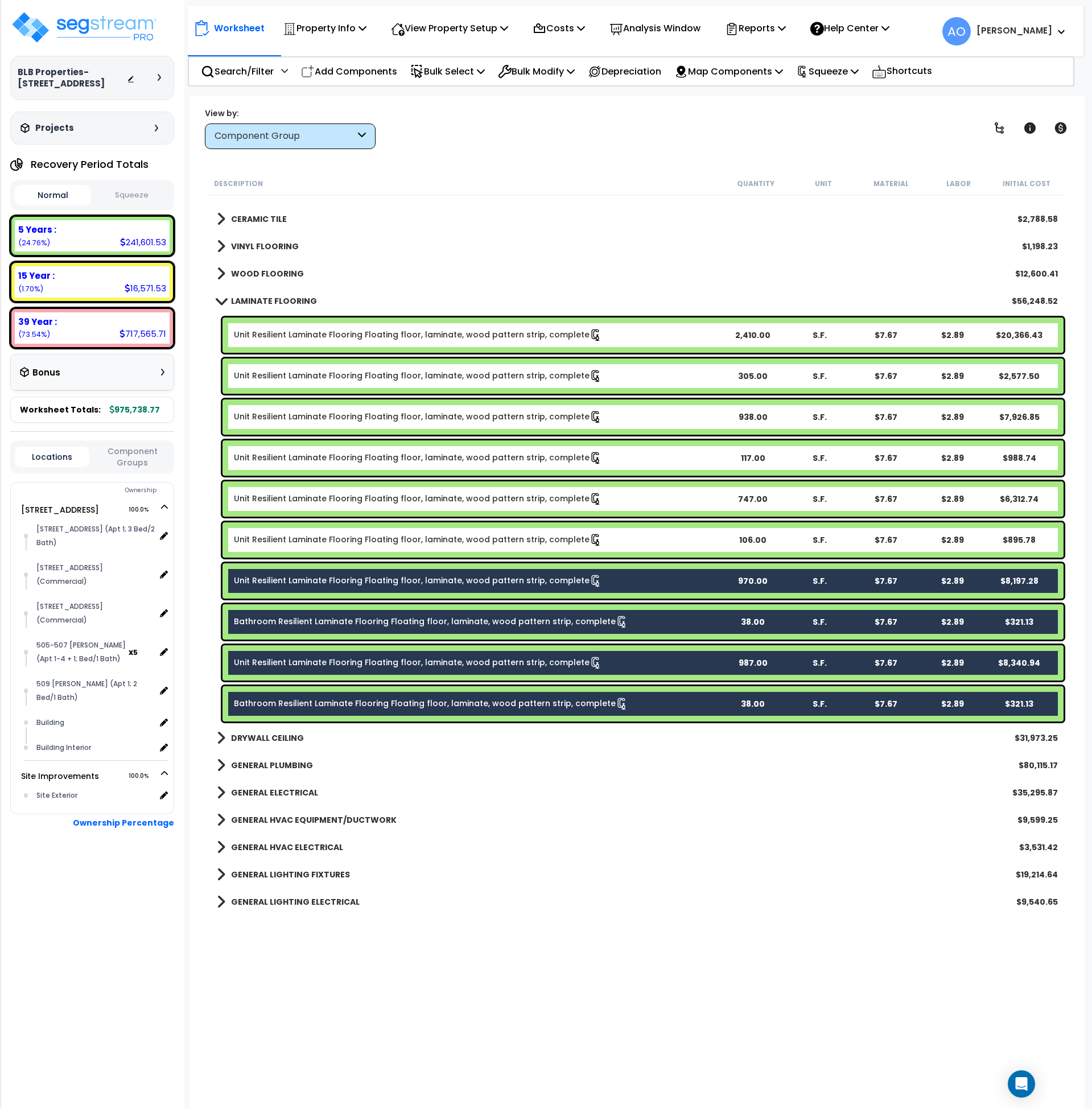
click at [322, 532] on div "Unit Resilient Laminate Flooring Floating floor, laminate, wood pattern strip, …" at bounding box center [642, 540] width 841 height 36
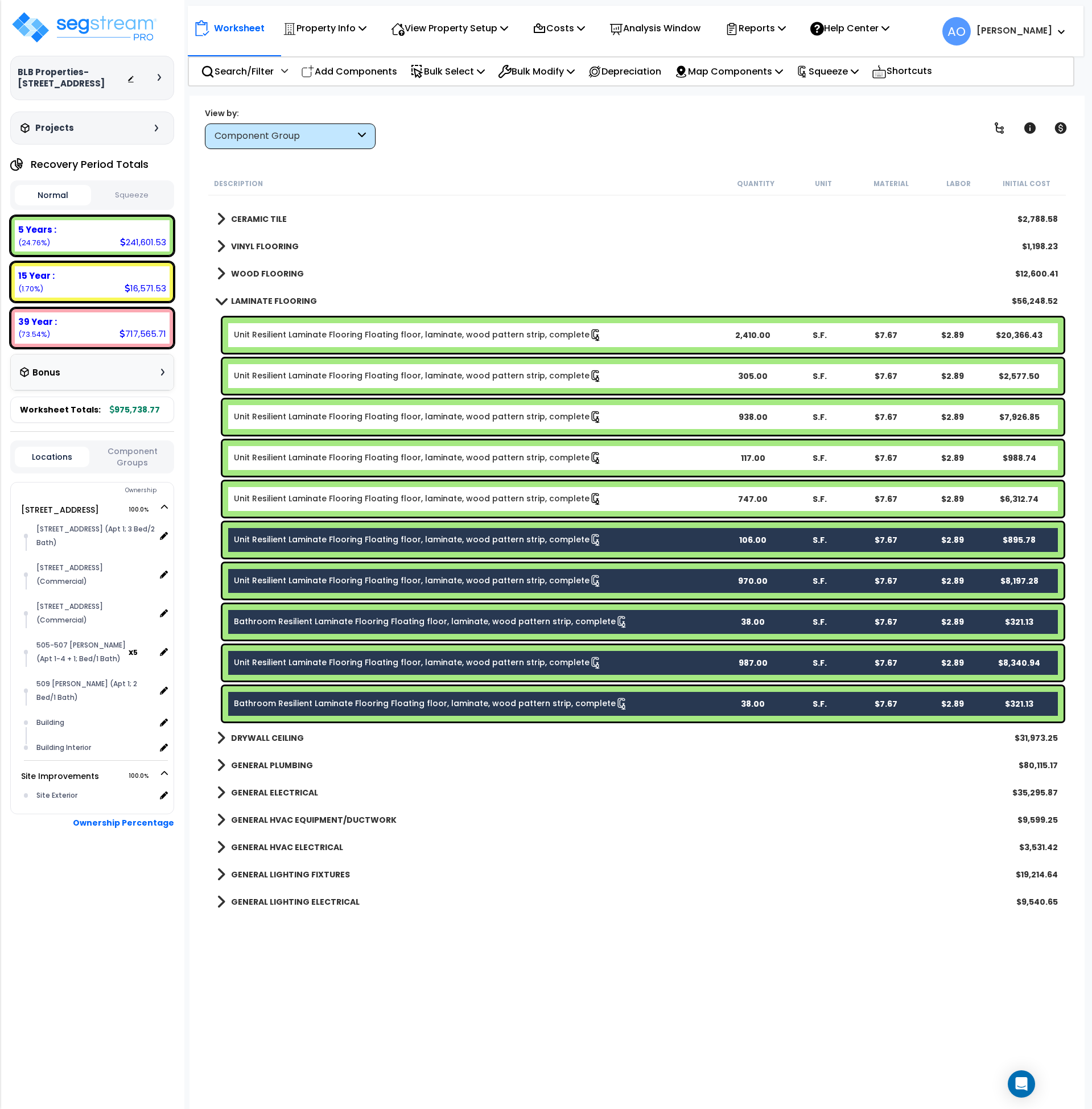
click at [320, 496] on link "Unit Resilient Laminate Flooring Floating floor, laminate, wood pattern strip, …" at bounding box center [418, 499] width 368 height 13
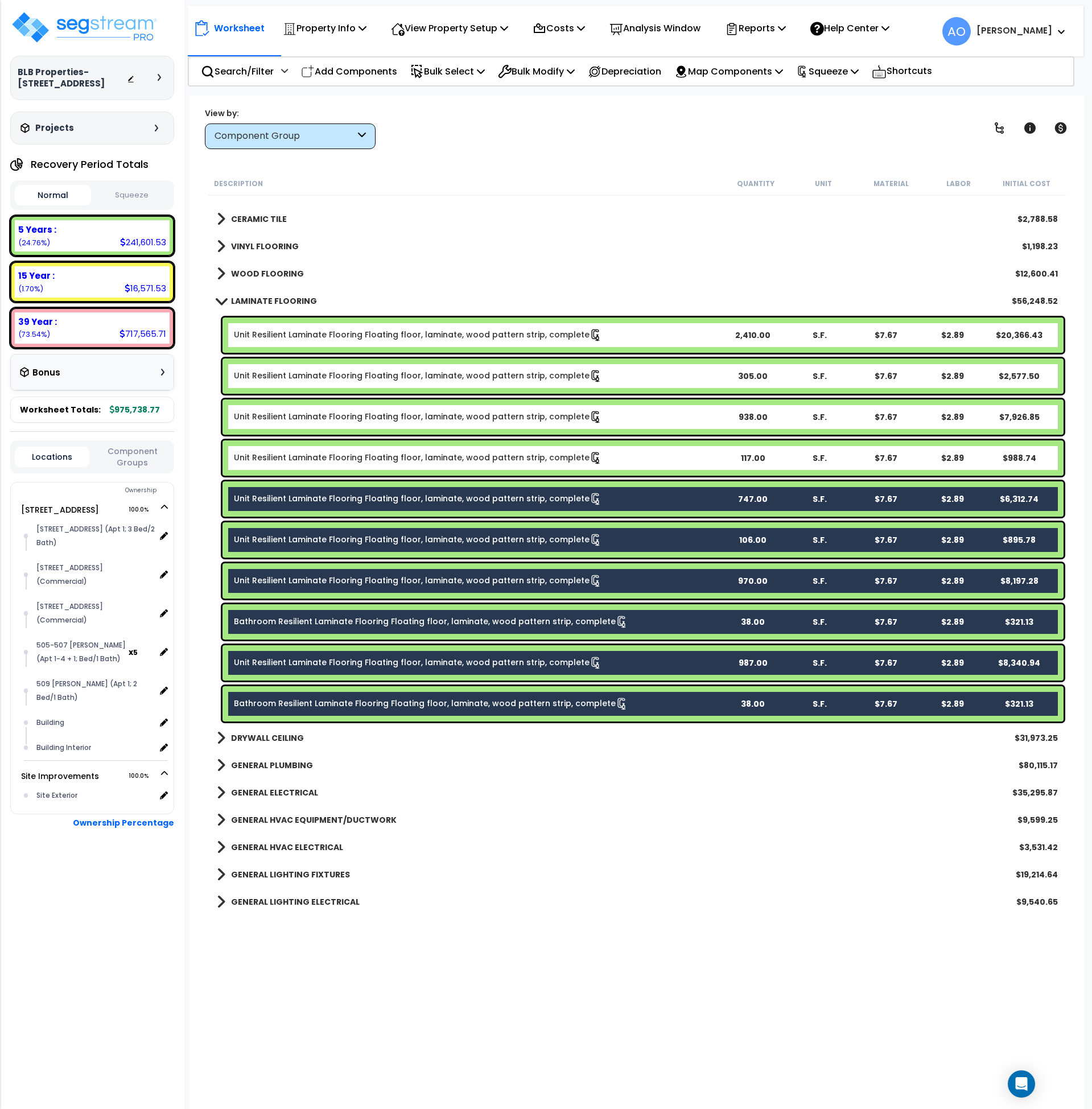
click at [321, 454] on link "Unit Resilient Laminate Flooring Floating floor, laminate, wood pattern strip, …" at bounding box center [418, 458] width 368 height 13
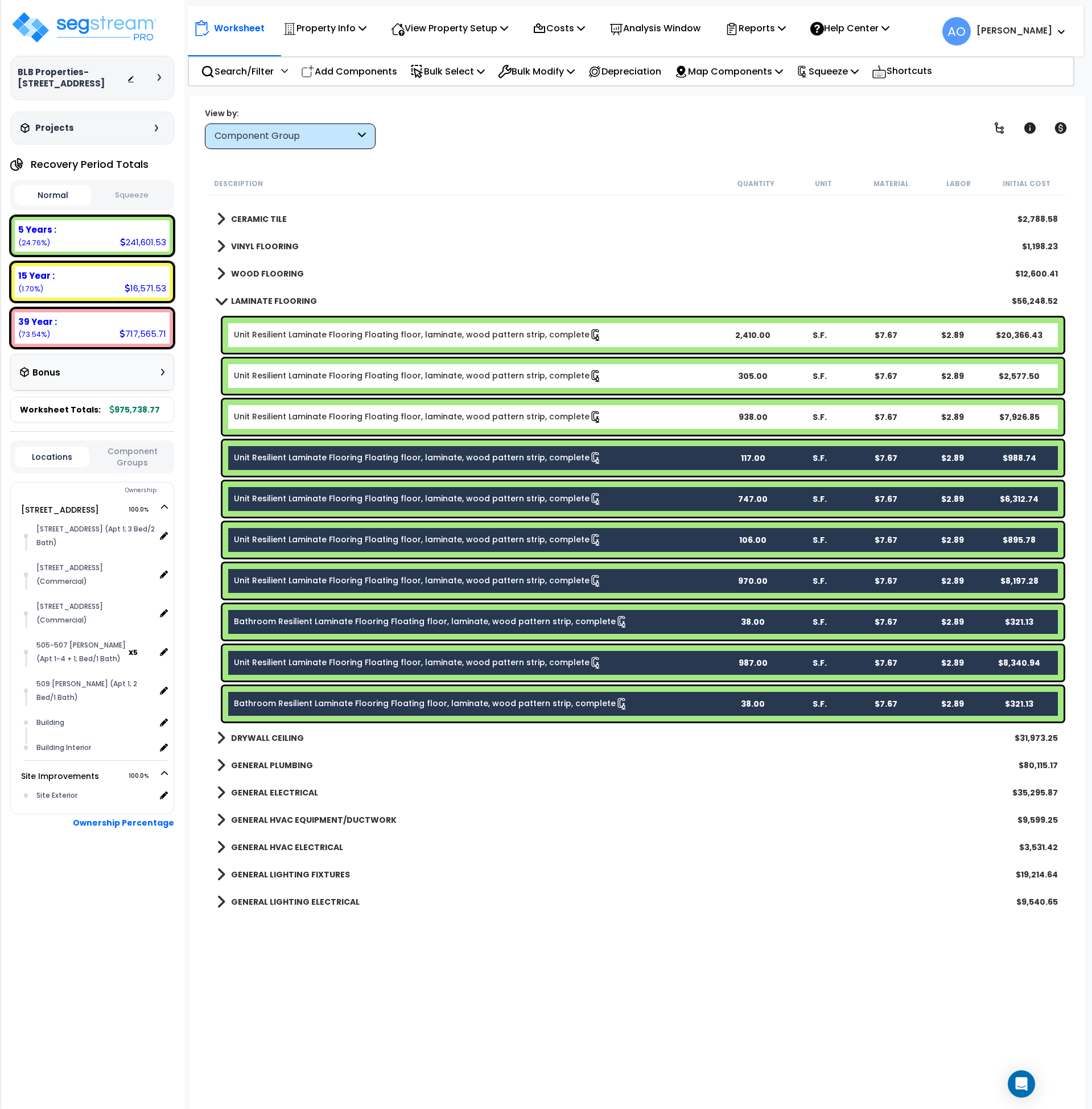
click at [322, 418] on link "Unit Resilient Laminate Flooring Floating floor, laminate, wood pattern strip, …" at bounding box center [418, 417] width 368 height 13
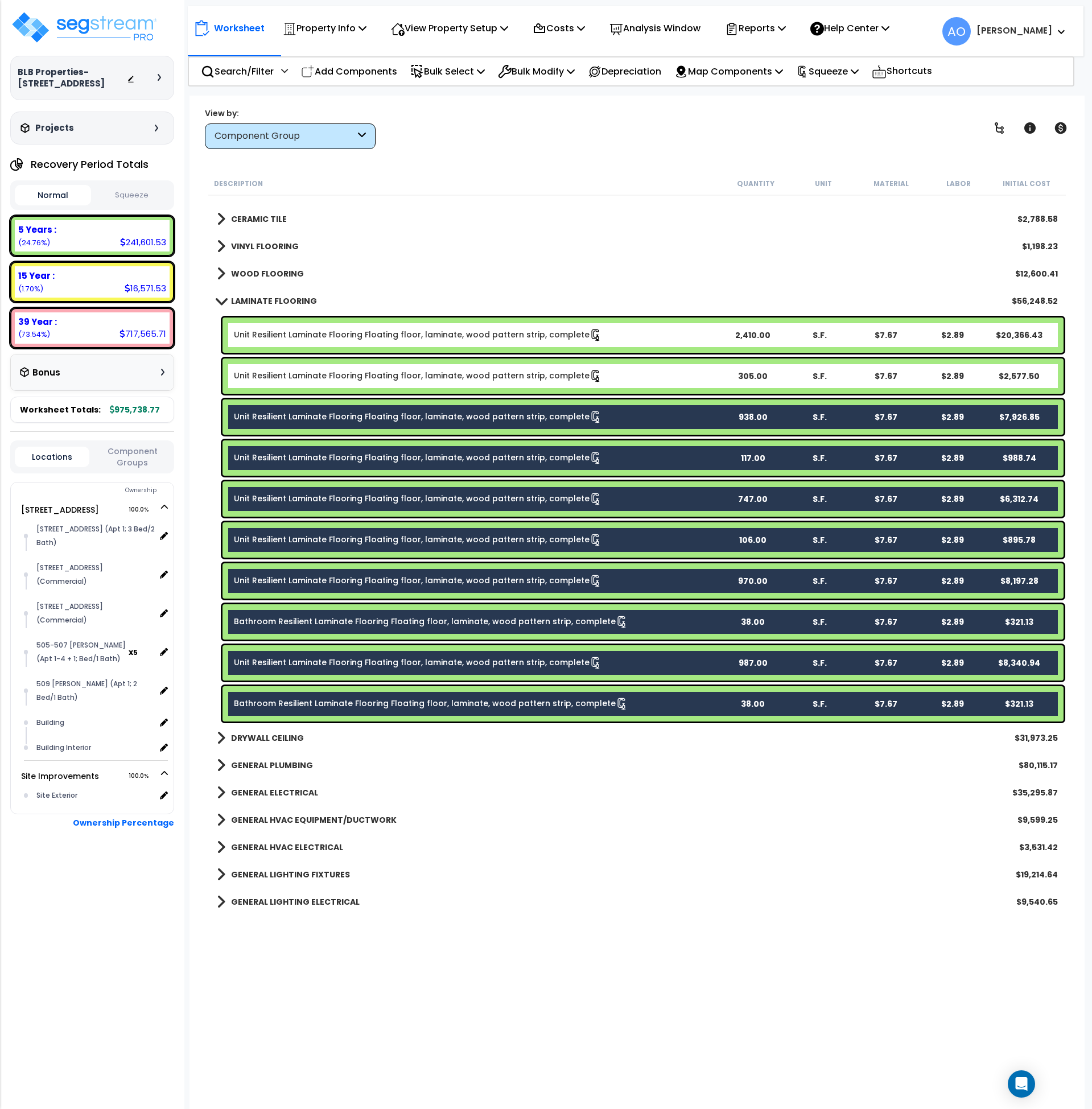
click at [324, 369] on div "Unit Resilient Laminate Flooring Floating floor, laminate, wood pattern strip, …" at bounding box center [642, 377] width 841 height 36
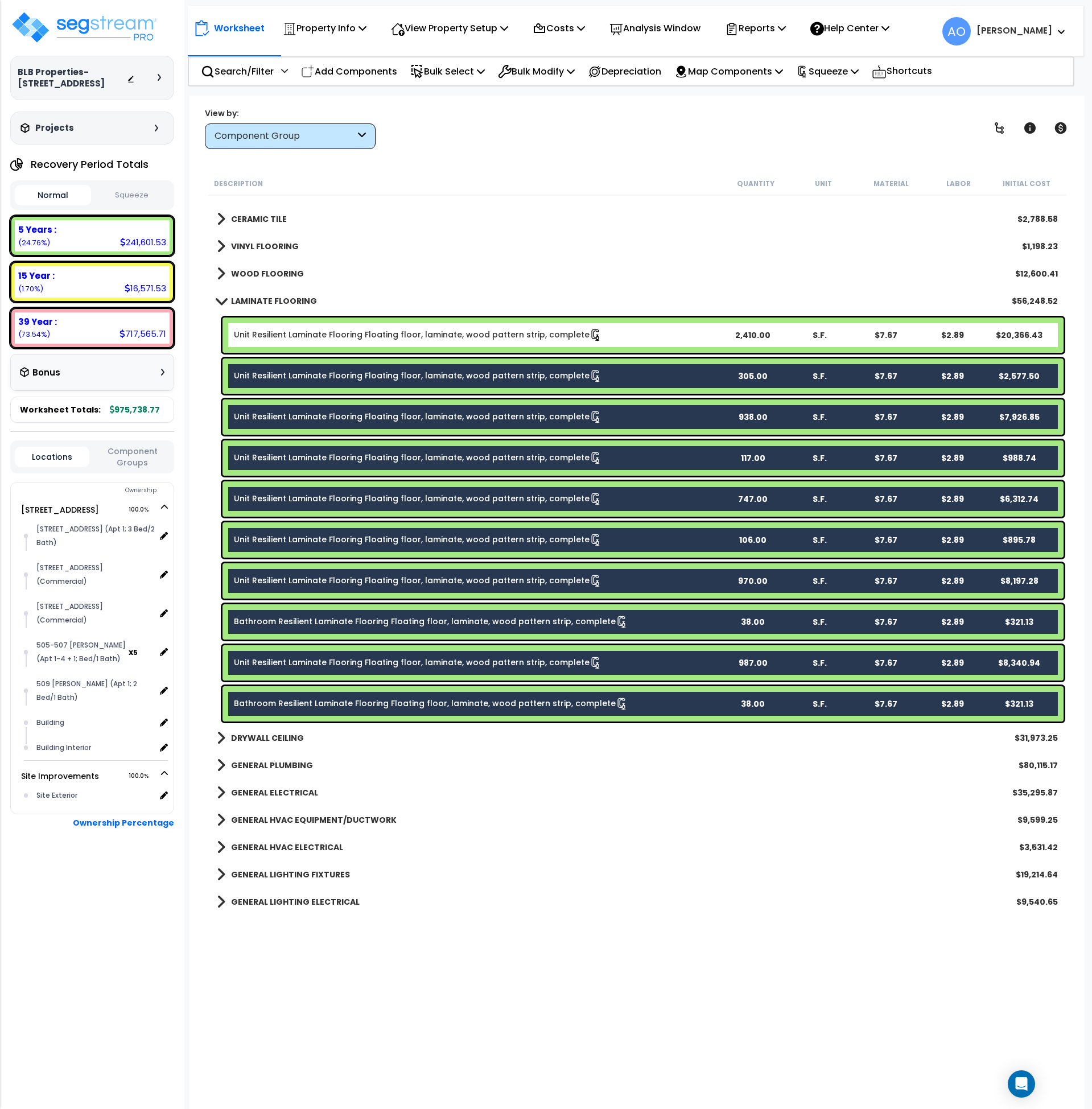
click at [327, 338] on link "Unit Resilient Laminate Flooring Floating floor, laminate, wood pattern strip, …" at bounding box center [418, 335] width 368 height 13
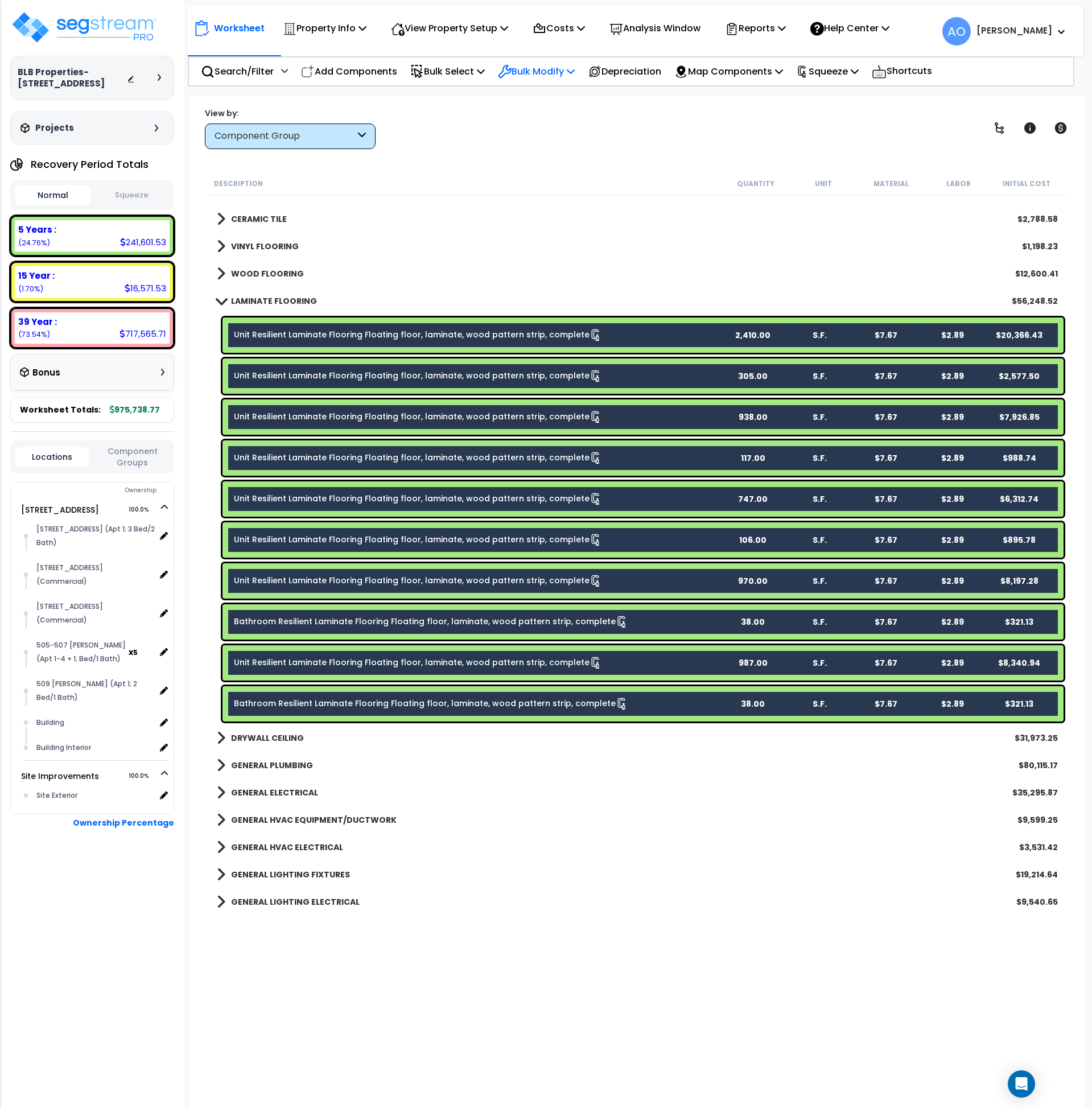
click at [565, 68] on p "Bulk Modify" at bounding box center [536, 71] width 77 height 15
click at [574, 124] on link "Modify Total Cost Factor" at bounding box center [577, 120] width 170 height 23
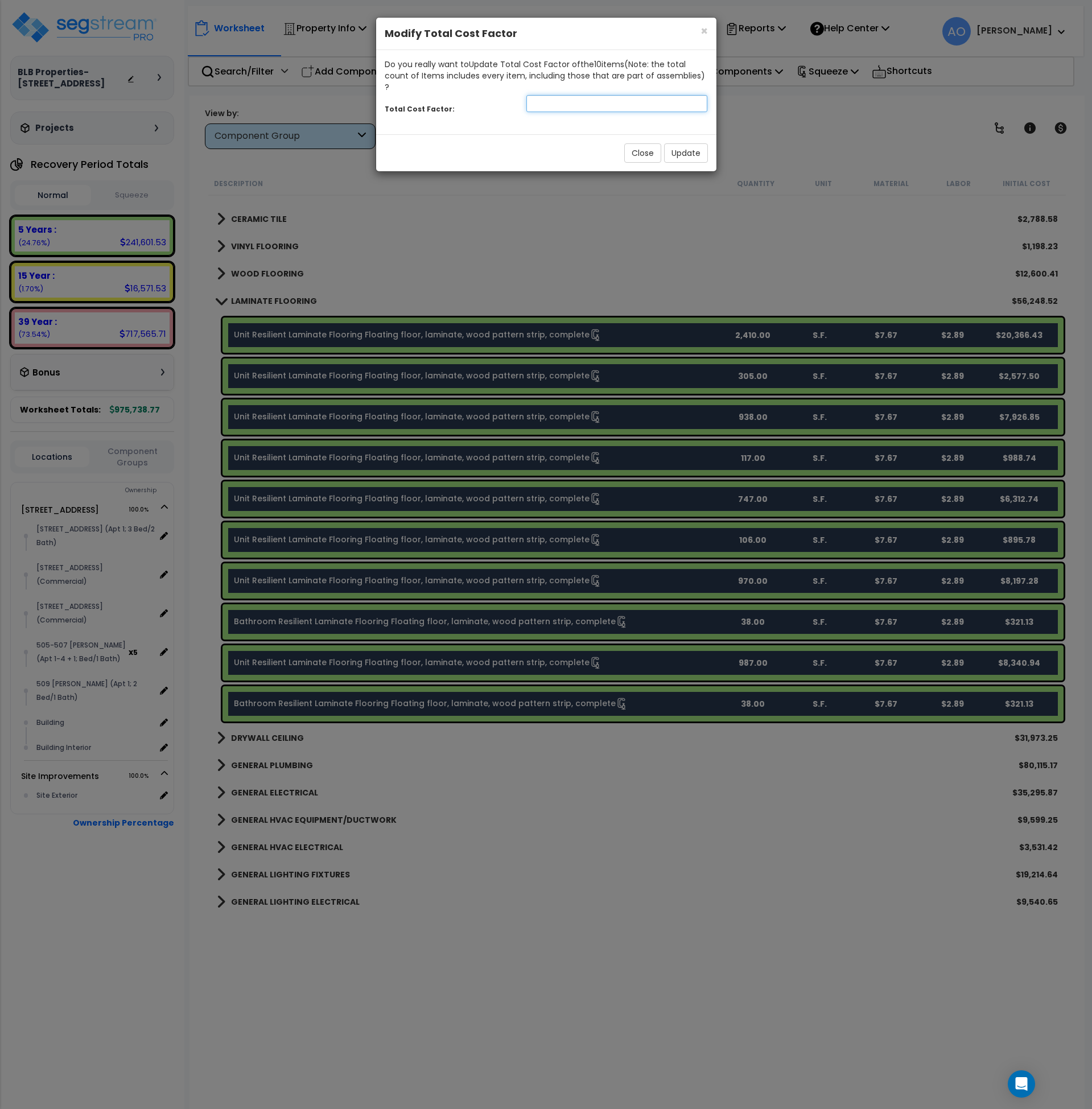
click at [537, 95] on input "number" at bounding box center [618, 104] width 182 height 17
type input ".70"
click at [694, 147] on button "Update" at bounding box center [686, 153] width 44 height 20
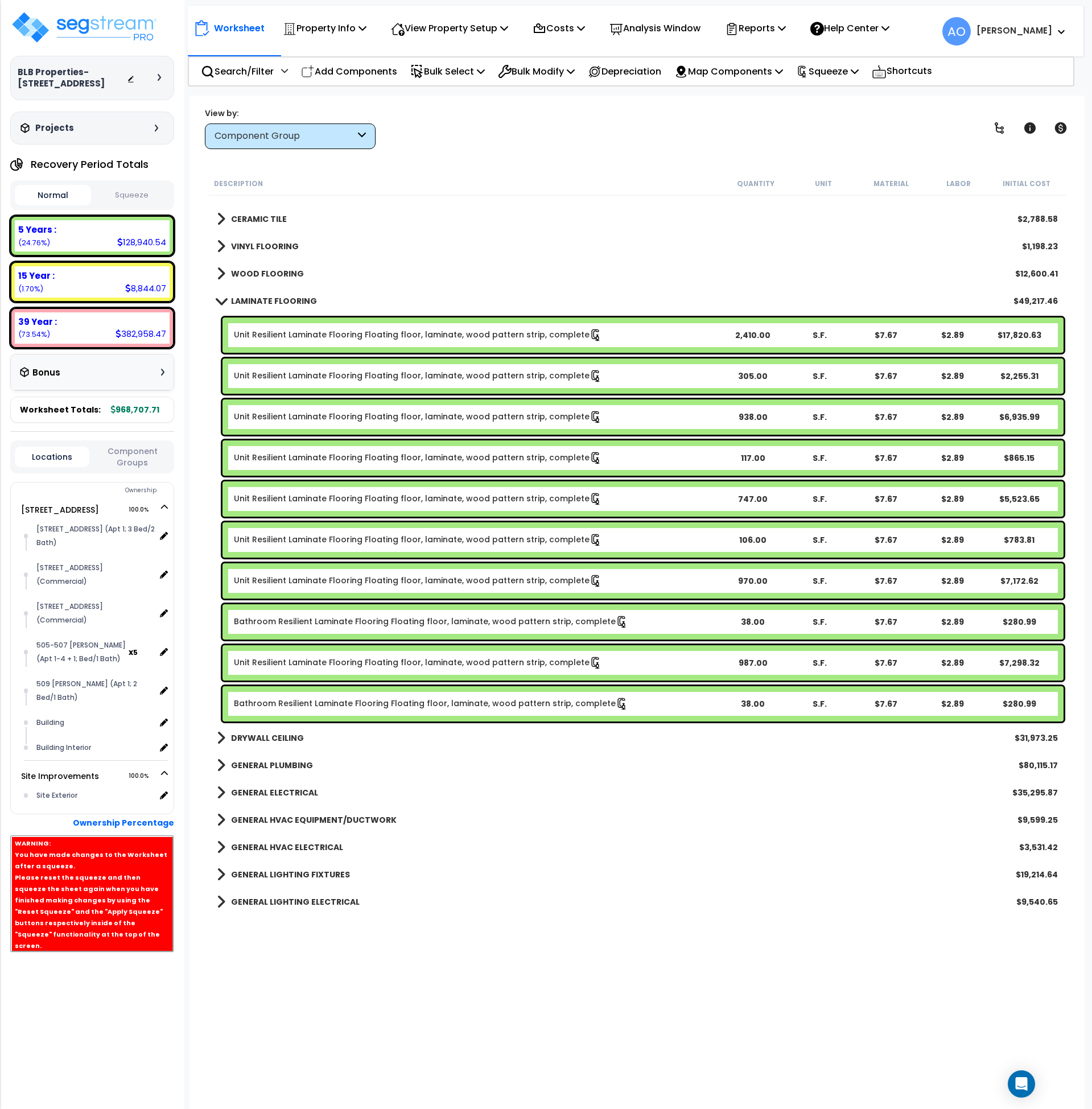
drag, startPoint x: 291, startPoint y: 304, endPoint x: 301, endPoint y: 297, distance: 12.2
click at [291, 304] on b "LAMINATE FLOORING" at bounding box center [273, 300] width 86 height 11
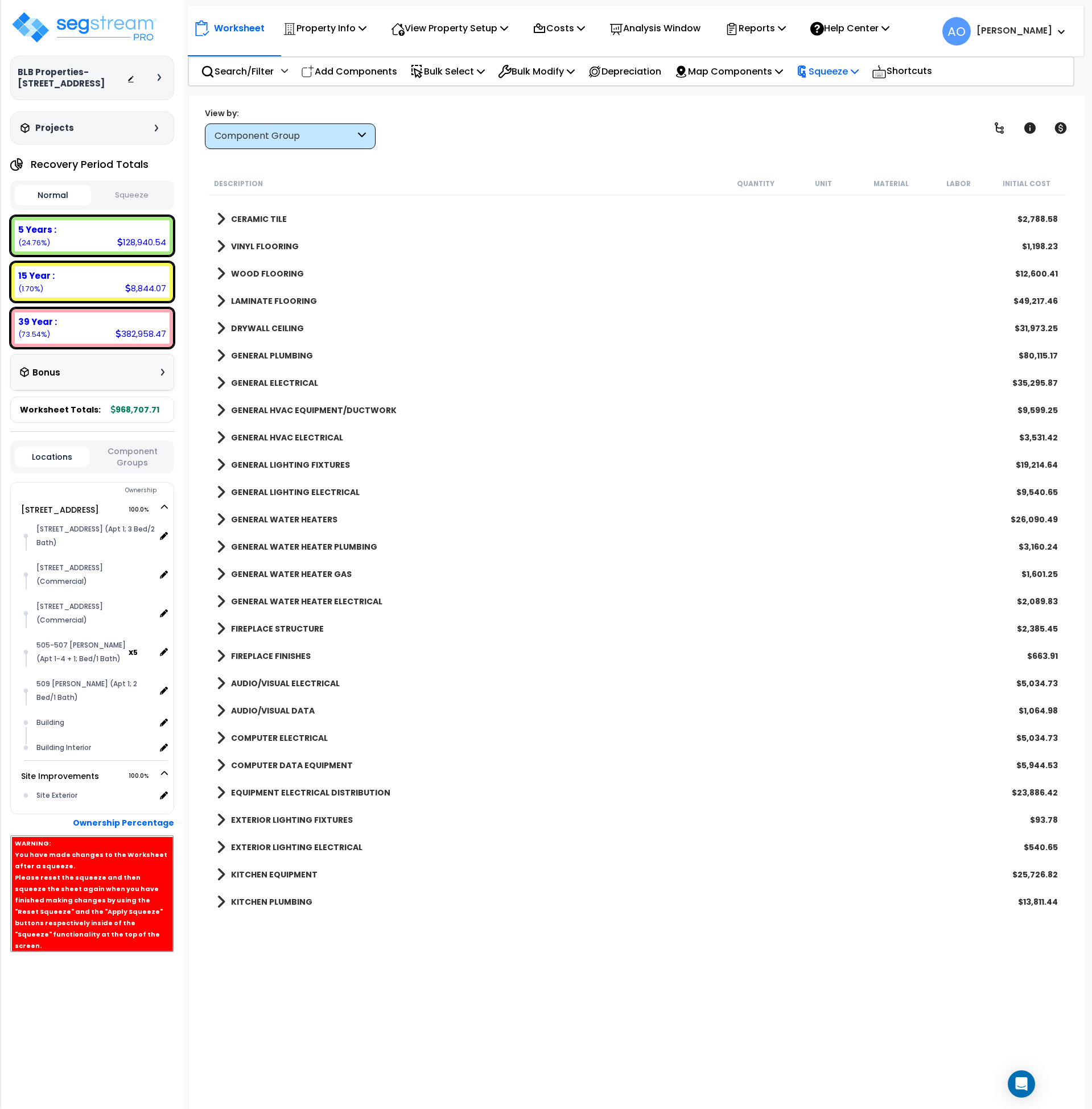
click at [848, 81] on div "Squeeze" at bounding box center [827, 71] width 63 height 27
click at [854, 103] on link "Re-squeeze" at bounding box center [847, 98] width 113 height 26
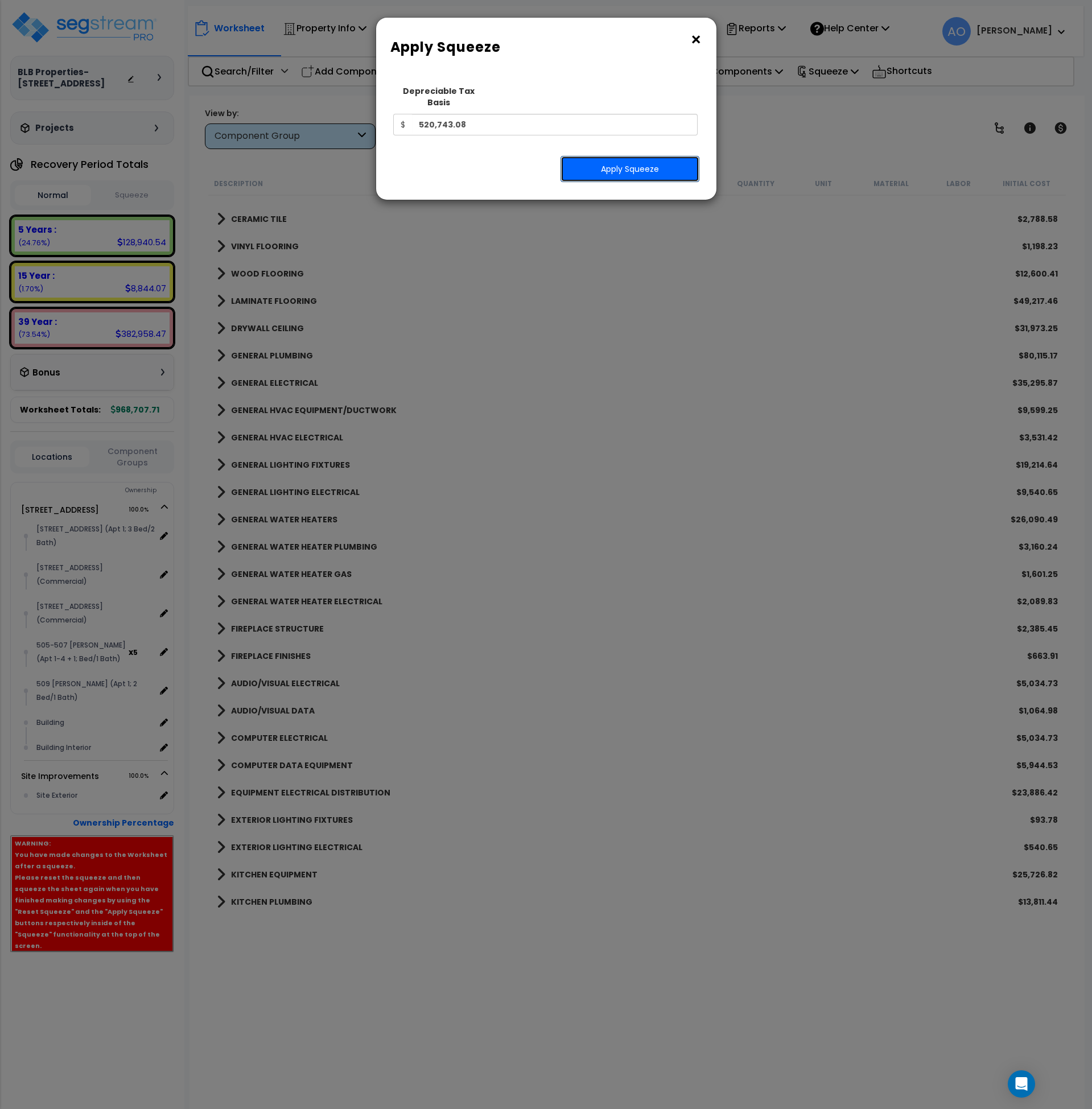
click at [615, 164] on button "Apply Squeeze" at bounding box center [630, 169] width 139 height 26
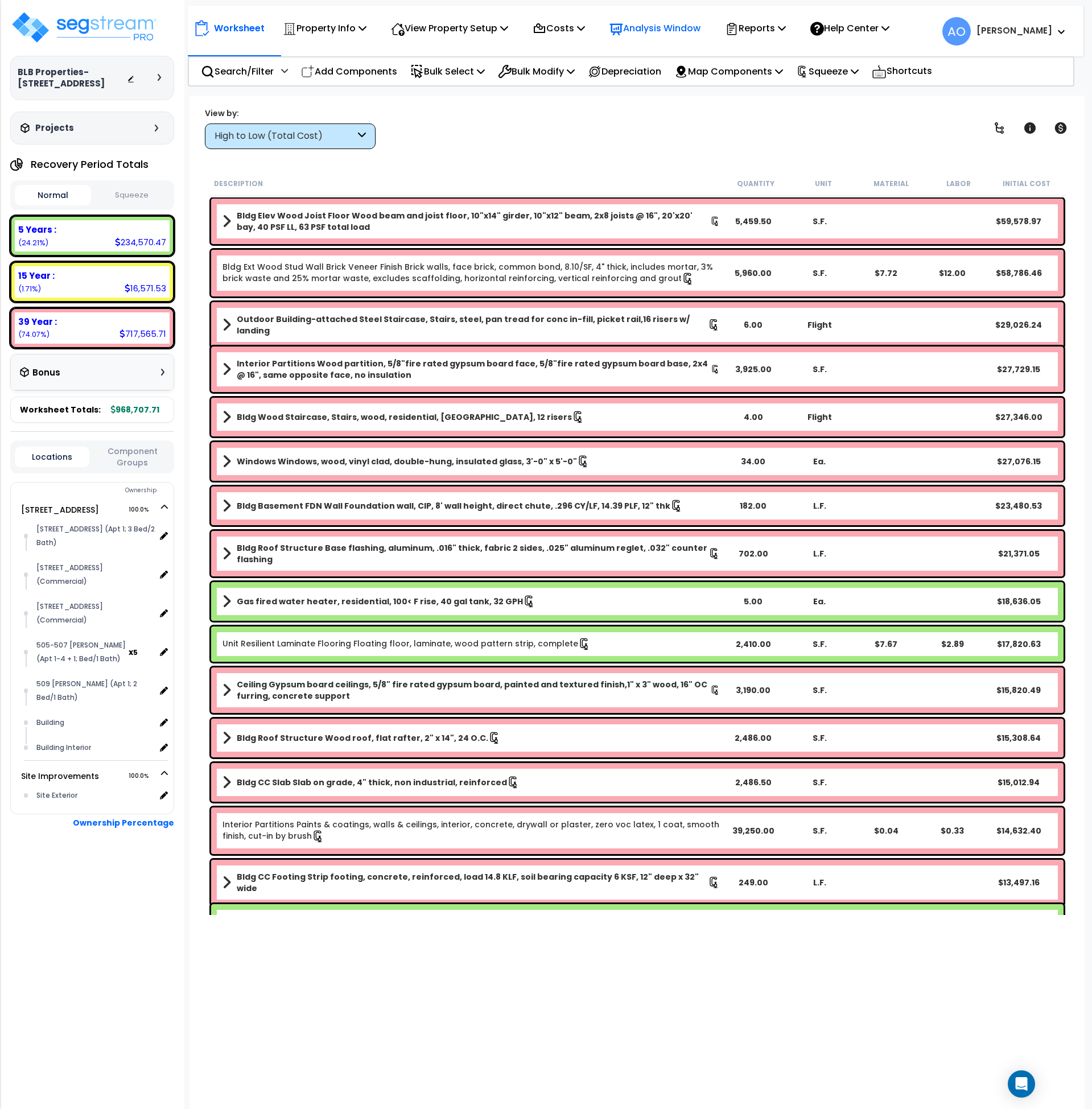
click at [680, 26] on p "Analysis Window" at bounding box center [654, 28] width 91 height 15
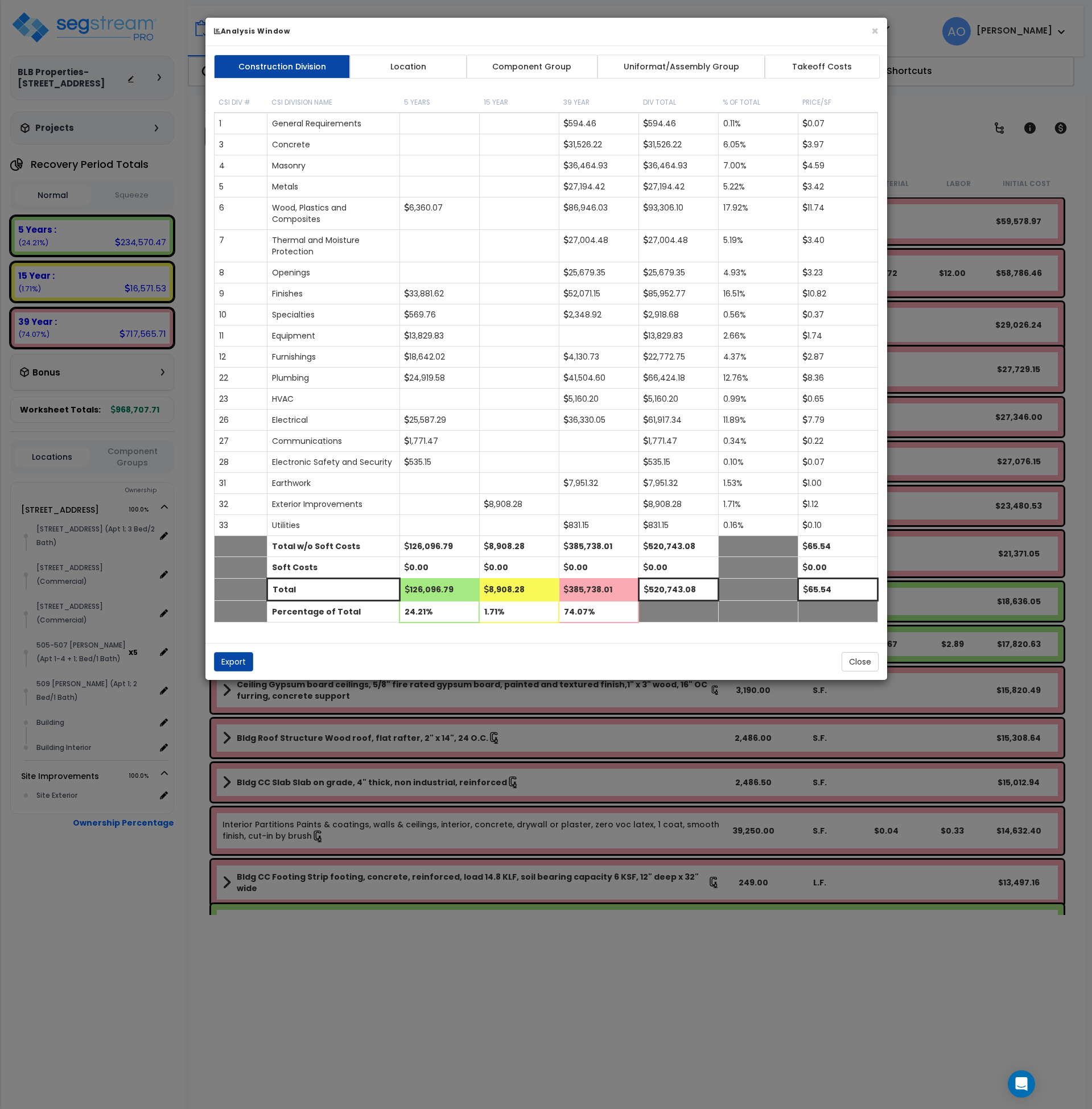
click at [558, 63] on link "Component Group" at bounding box center [532, 66] width 132 height 24
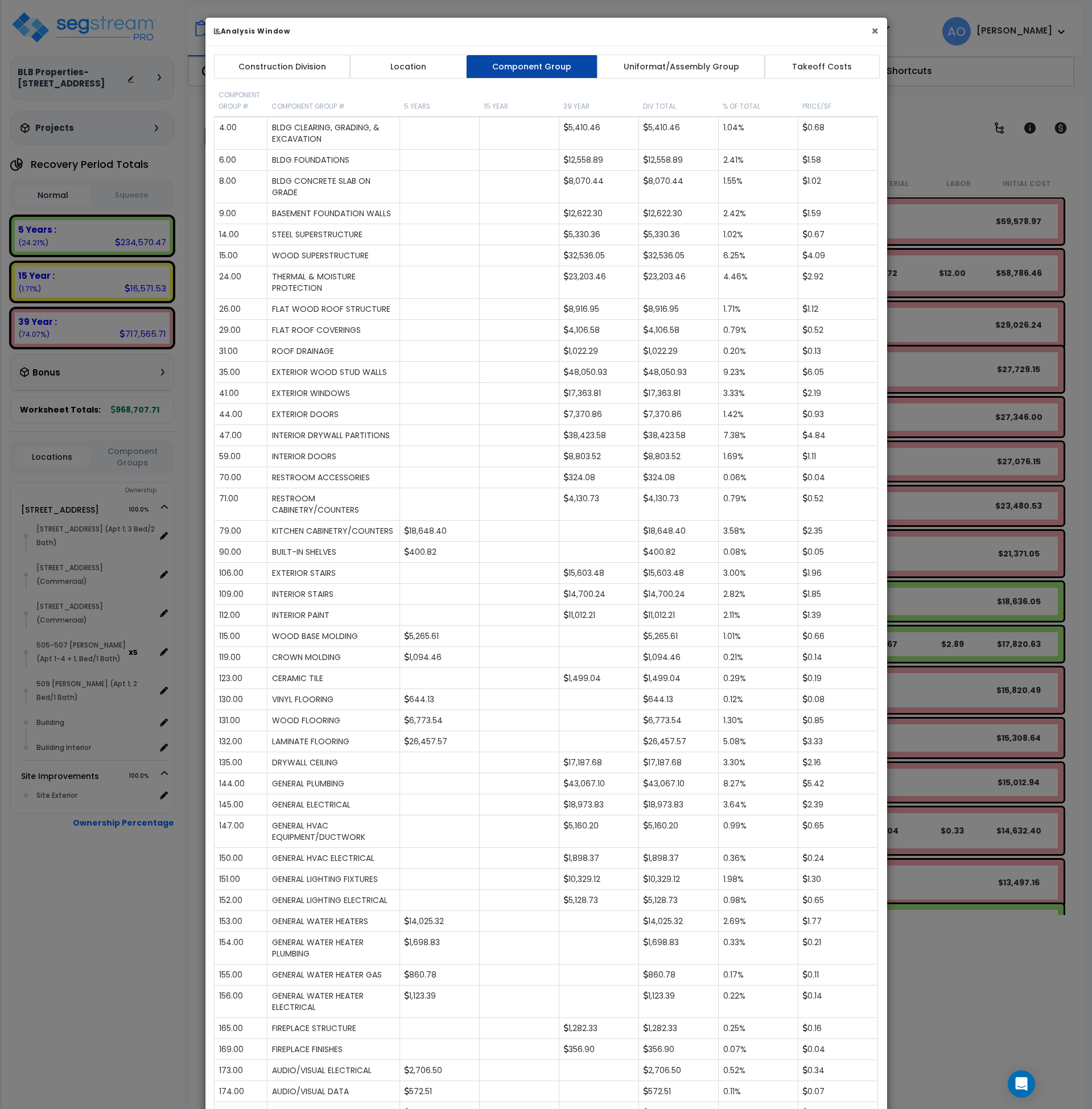
click at [876, 31] on button "×" at bounding box center [875, 31] width 8 height 12
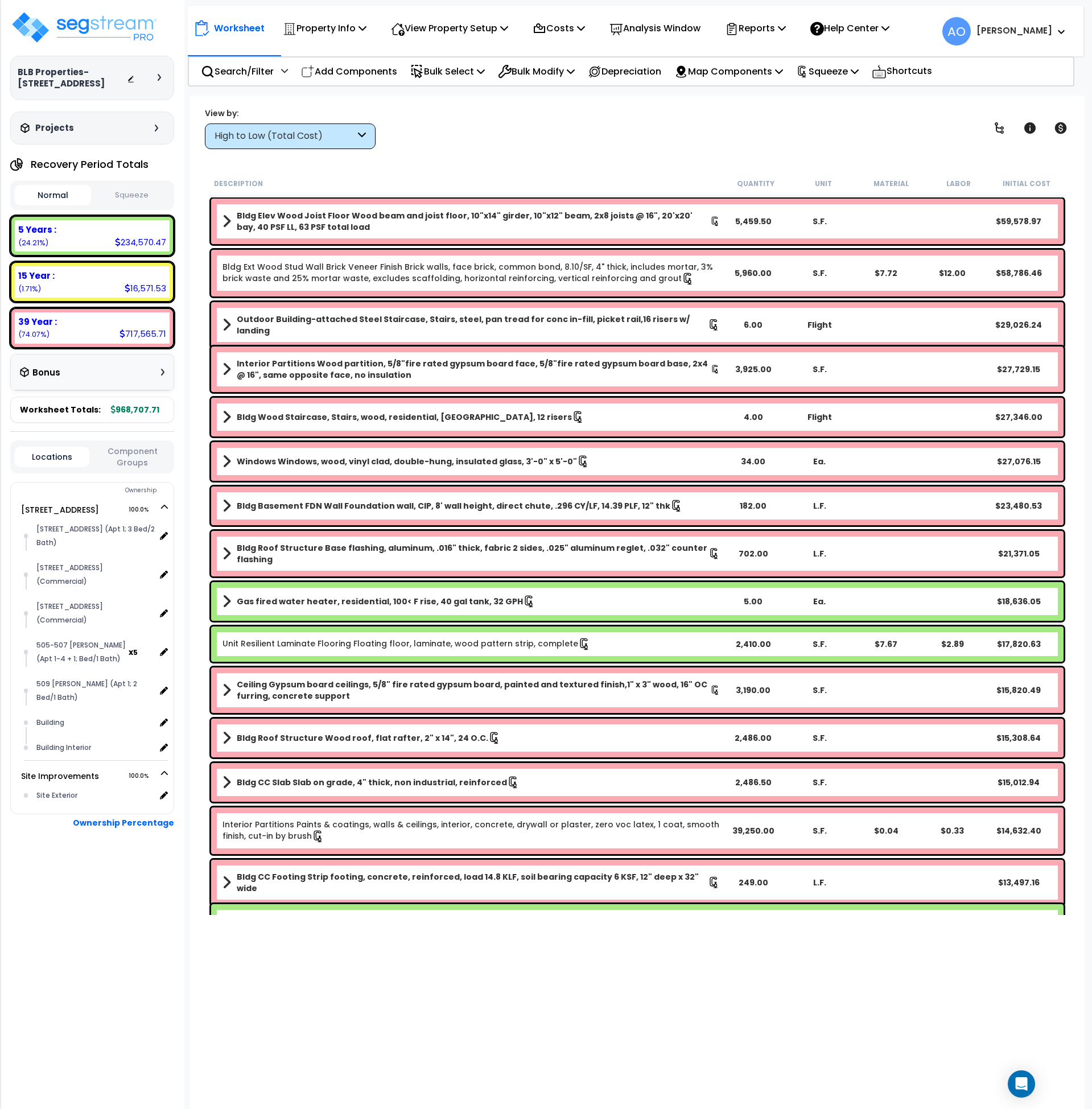
scroll to position [50, 0]
click at [238, 133] on div "High to Low (Total Cost)" at bounding box center [285, 136] width 141 height 13
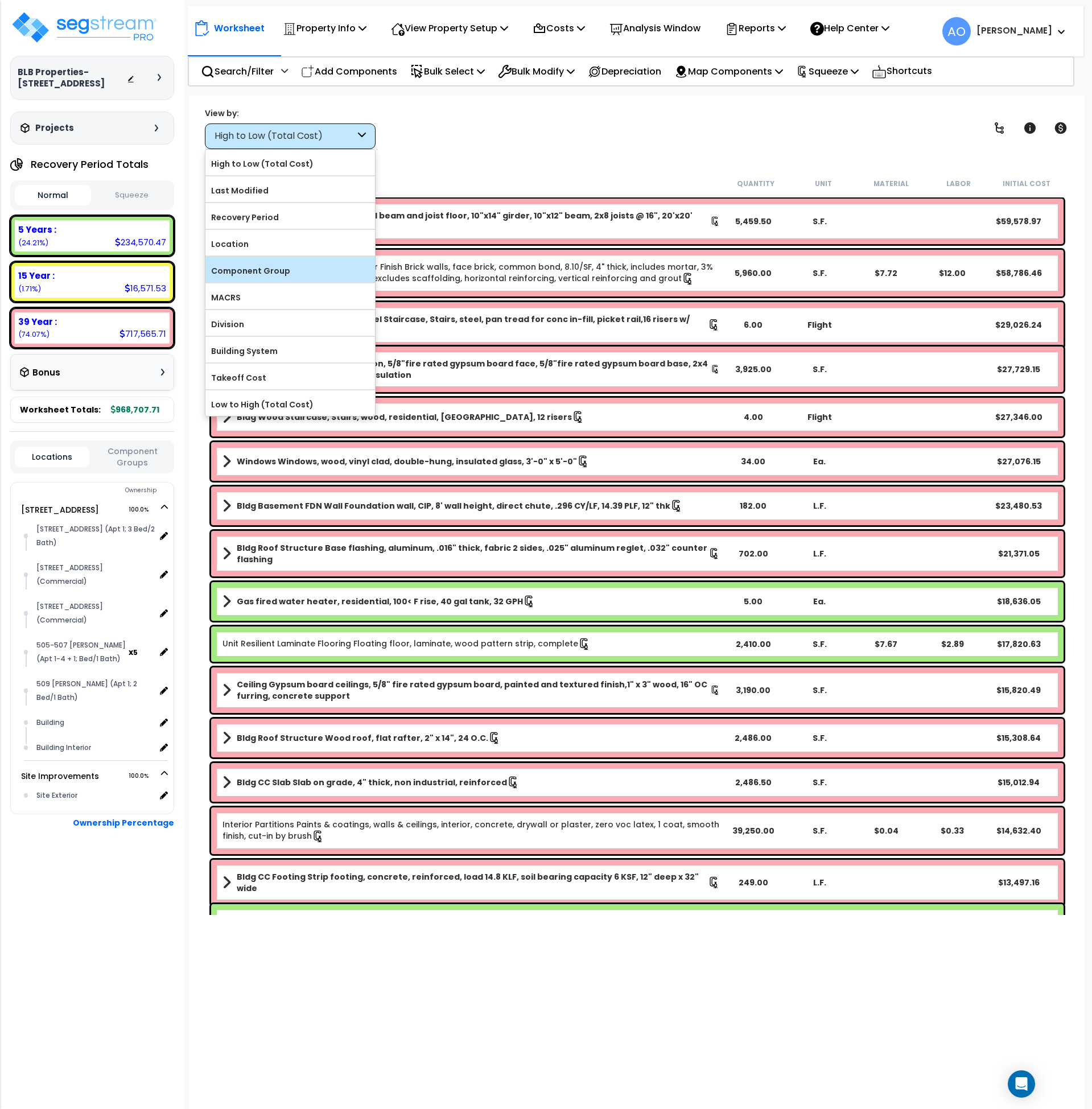
click at [263, 263] on label "Component Group" at bounding box center [290, 271] width 170 height 17
click at [0, 0] on input "Component Group" at bounding box center [0, 0] width 0 height 0
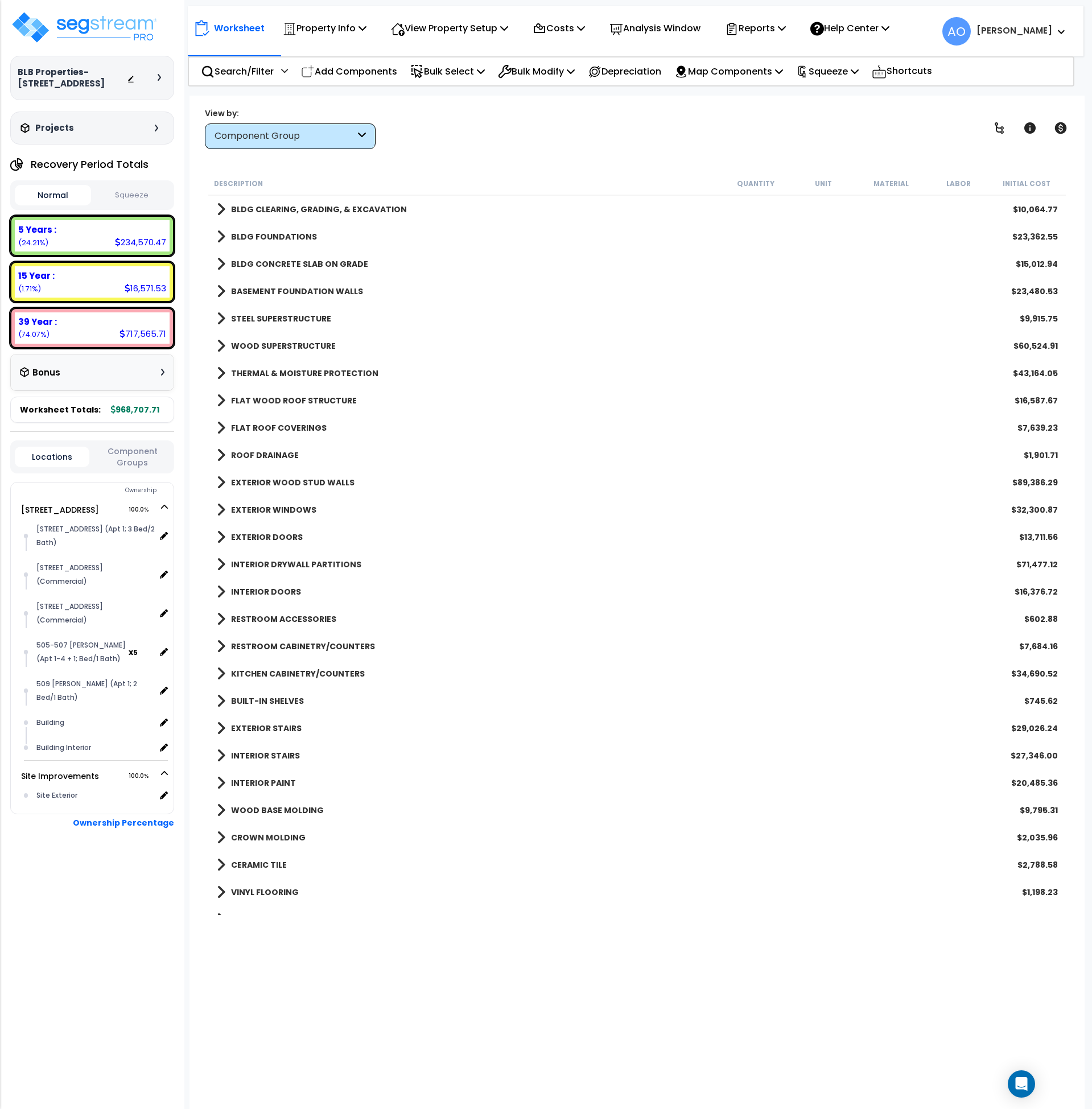
scroll to position [0, 0]
click at [278, 480] on b "EXTERIOR WOOD STUD WALLS" at bounding box center [293, 482] width 124 height 11
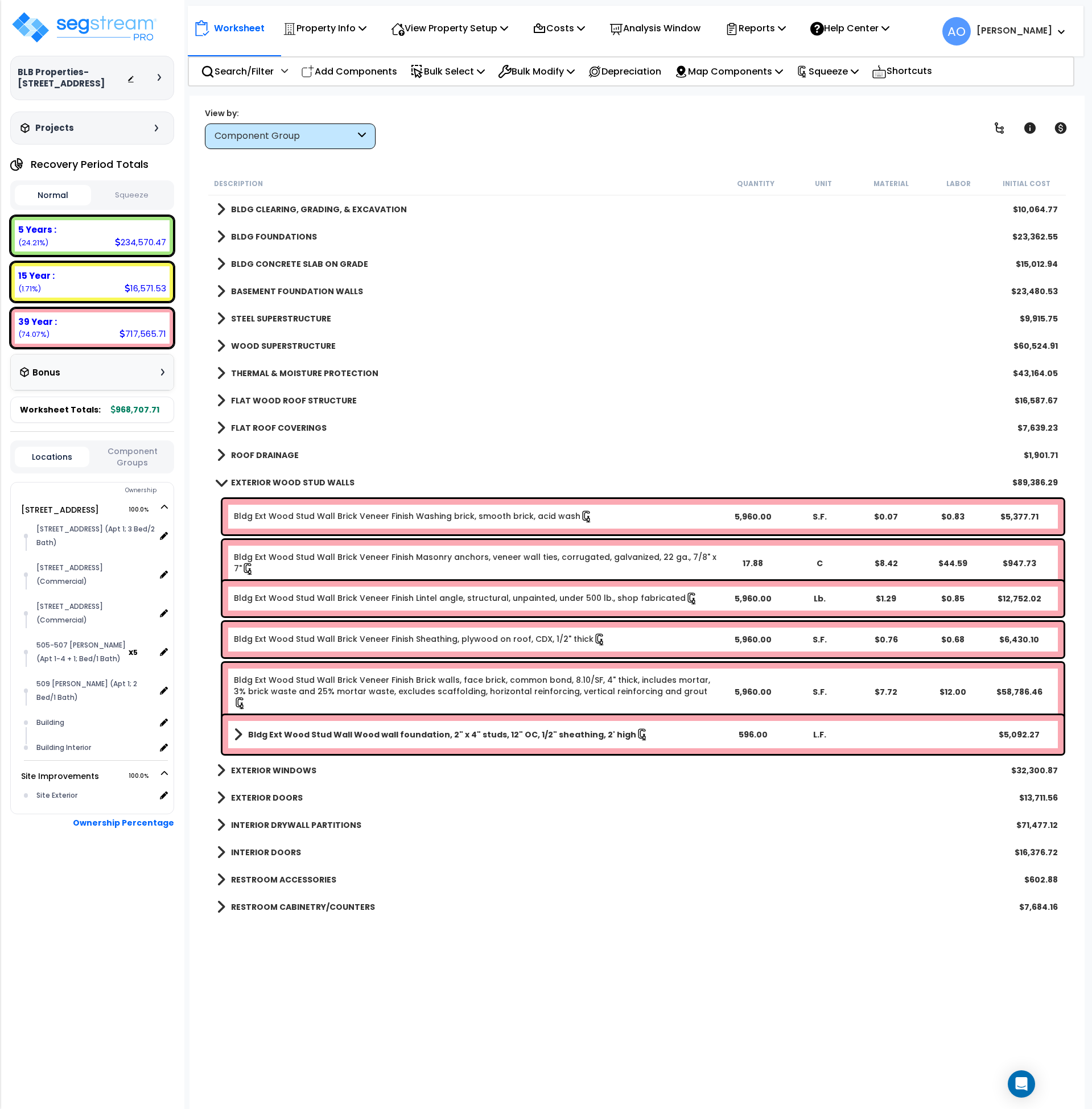
click at [278, 480] on b "EXTERIOR WOOD STUD WALLS" at bounding box center [293, 482] width 124 height 11
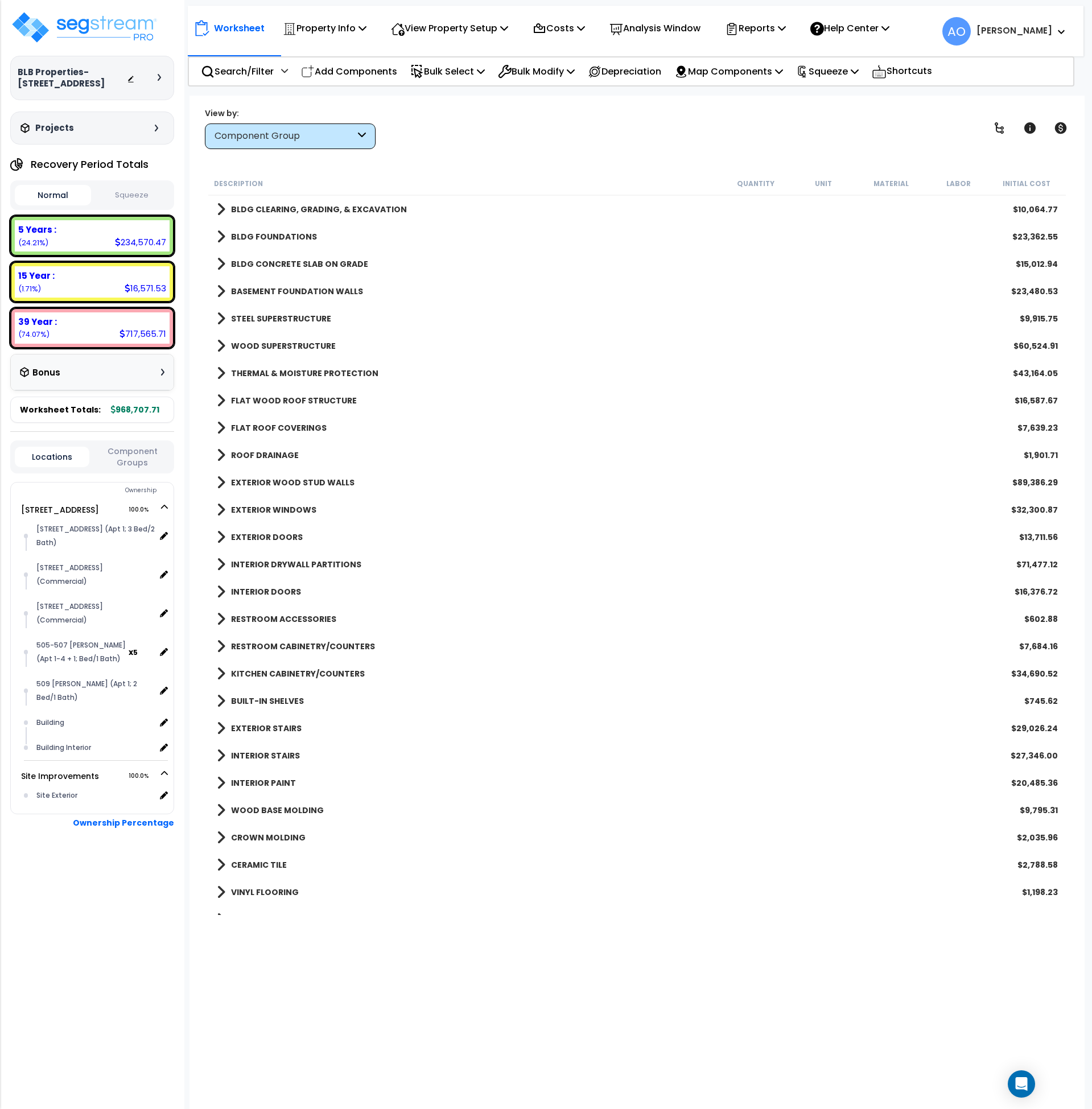
click at [287, 674] on b "KITCHEN CABINETRY/COUNTERS" at bounding box center [298, 674] width 134 height 11
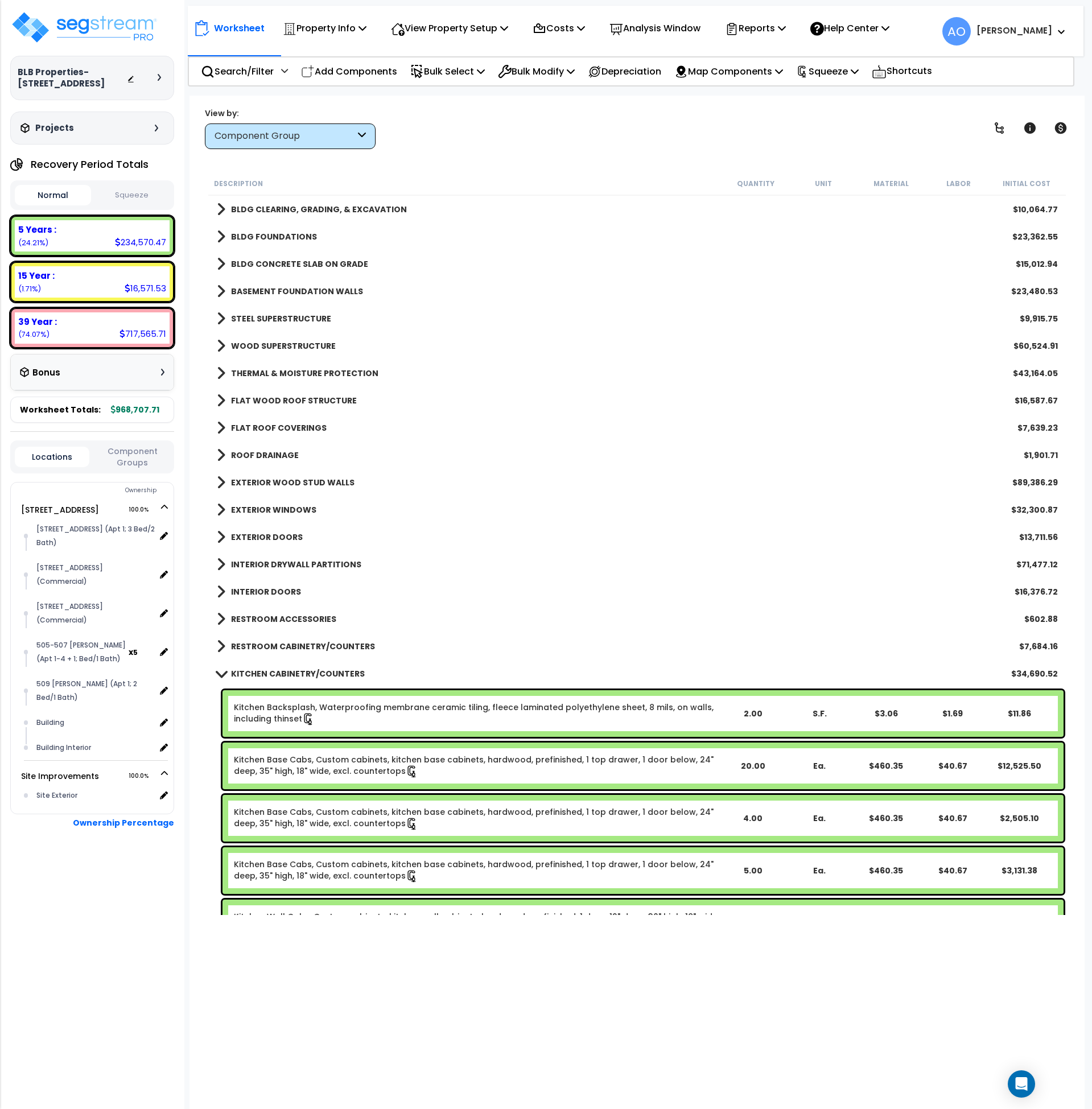
click at [137, 209] on div "Normal Squeeze" at bounding box center [92, 195] width 164 height 30
click at [136, 199] on button "Squeeze" at bounding box center [132, 195] width 76 height 20
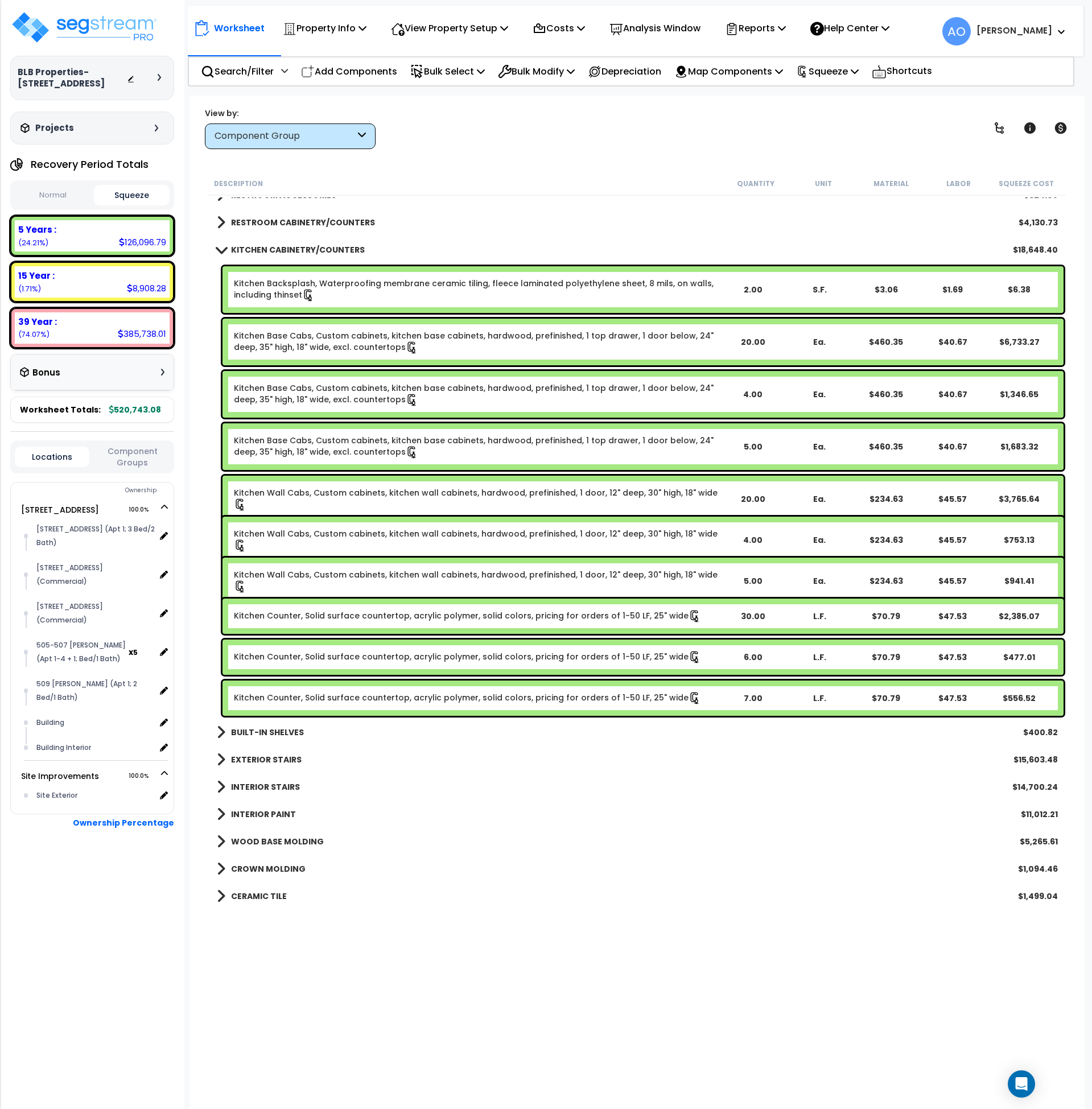
scroll to position [424, 0]
click at [333, 610] on link "Kitchen Counter, Solid surface countertop, acrylic polymer, solid colors, prici…" at bounding box center [468, 615] width 468 height 13
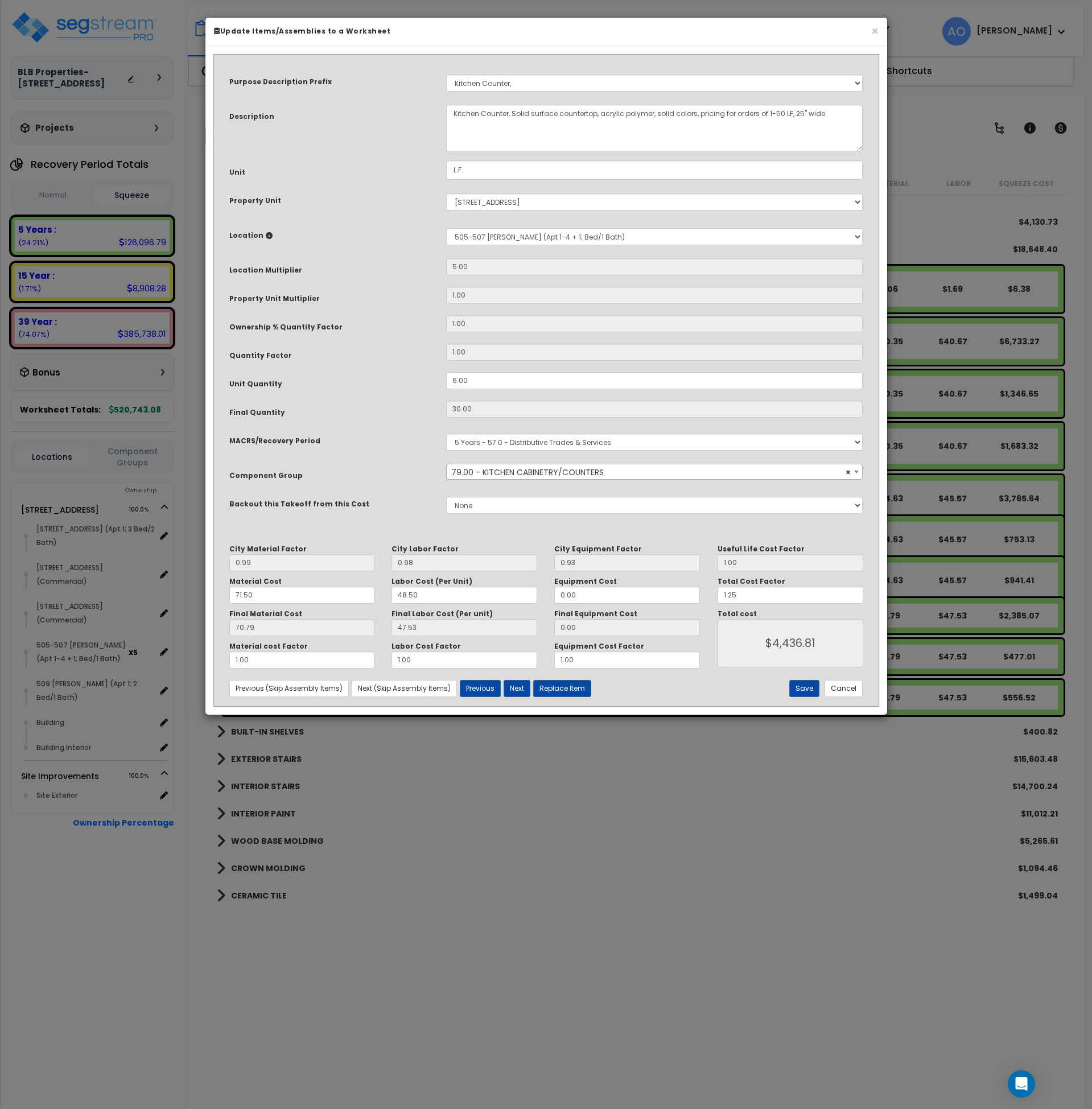
select select "45909"
click at [845, 687] on button "Cancel" at bounding box center [843, 689] width 38 height 17
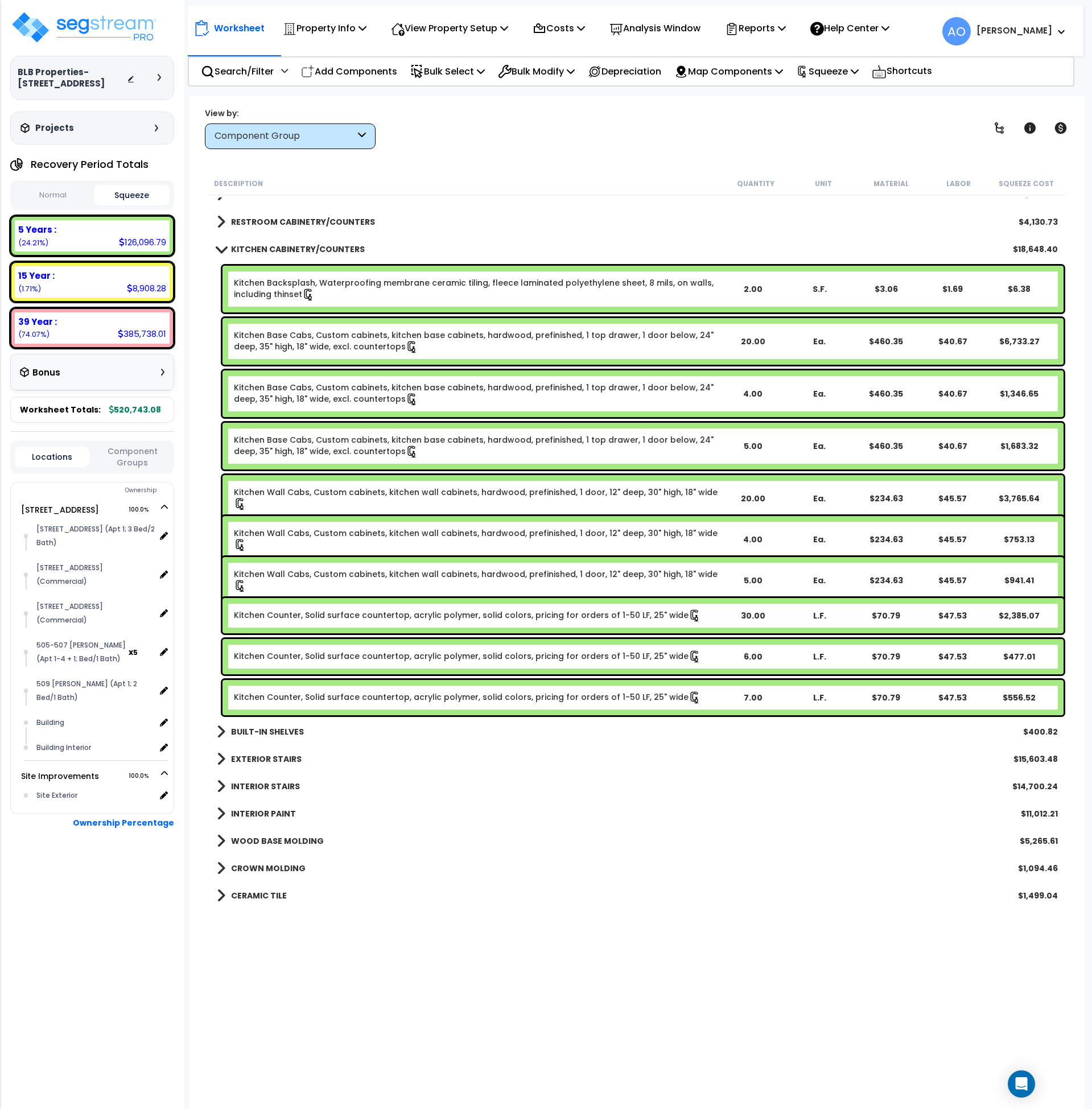
click at [371, 662] on link "Kitchen Counter, Solid surface countertop, acrylic polymer, solid colors, prici…" at bounding box center [468, 657] width 468 height 13
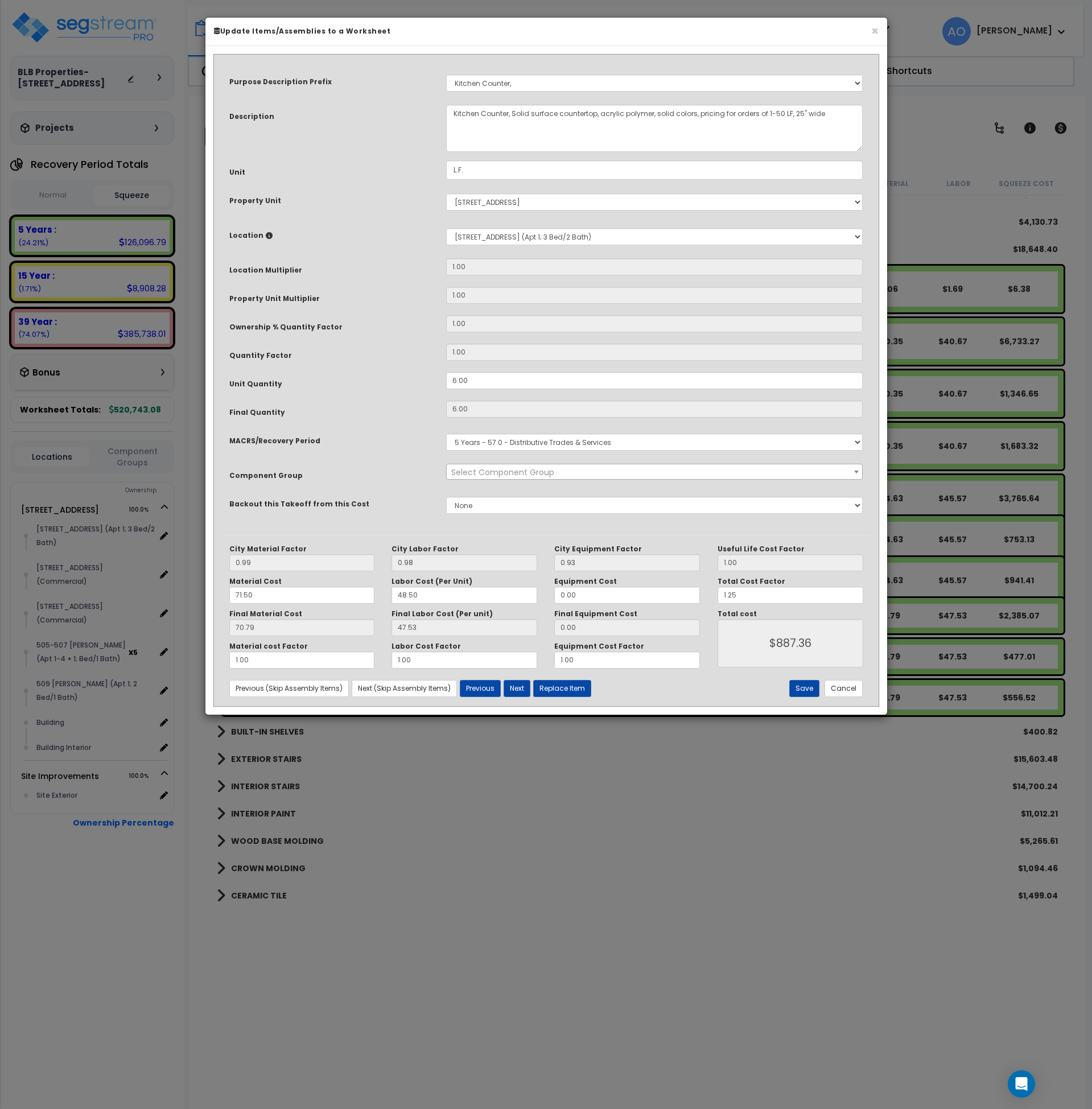
select select "45909"
click at [844, 692] on button "Cancel" at bounding box center [843, 689] width 38 height 17
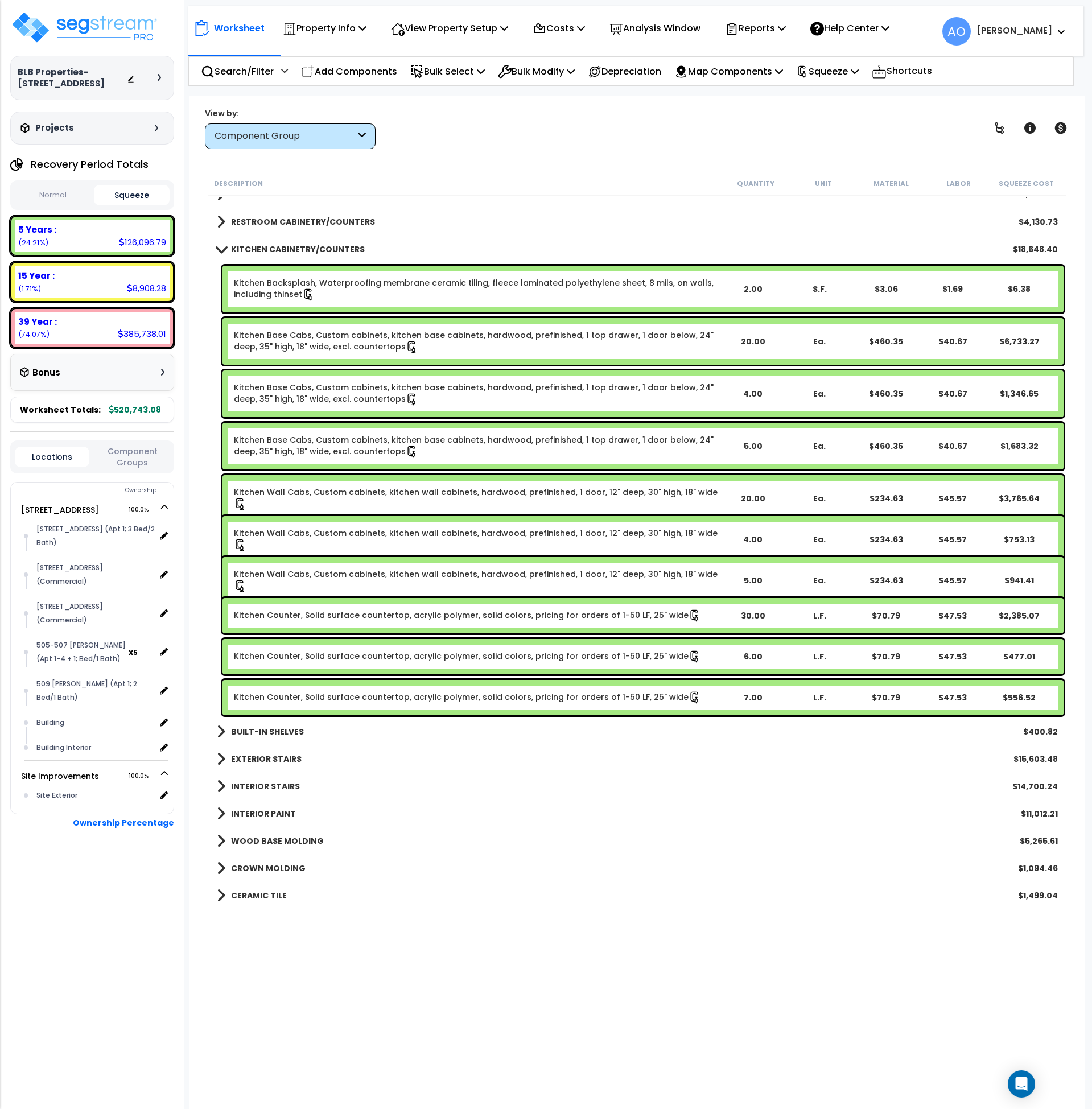
click at [432, 692] on link "Kitchen Counter, Solid surface countertop, acrylic polymer, solid colors, prici…" at bounding box center [468, 697] width 468 height 13
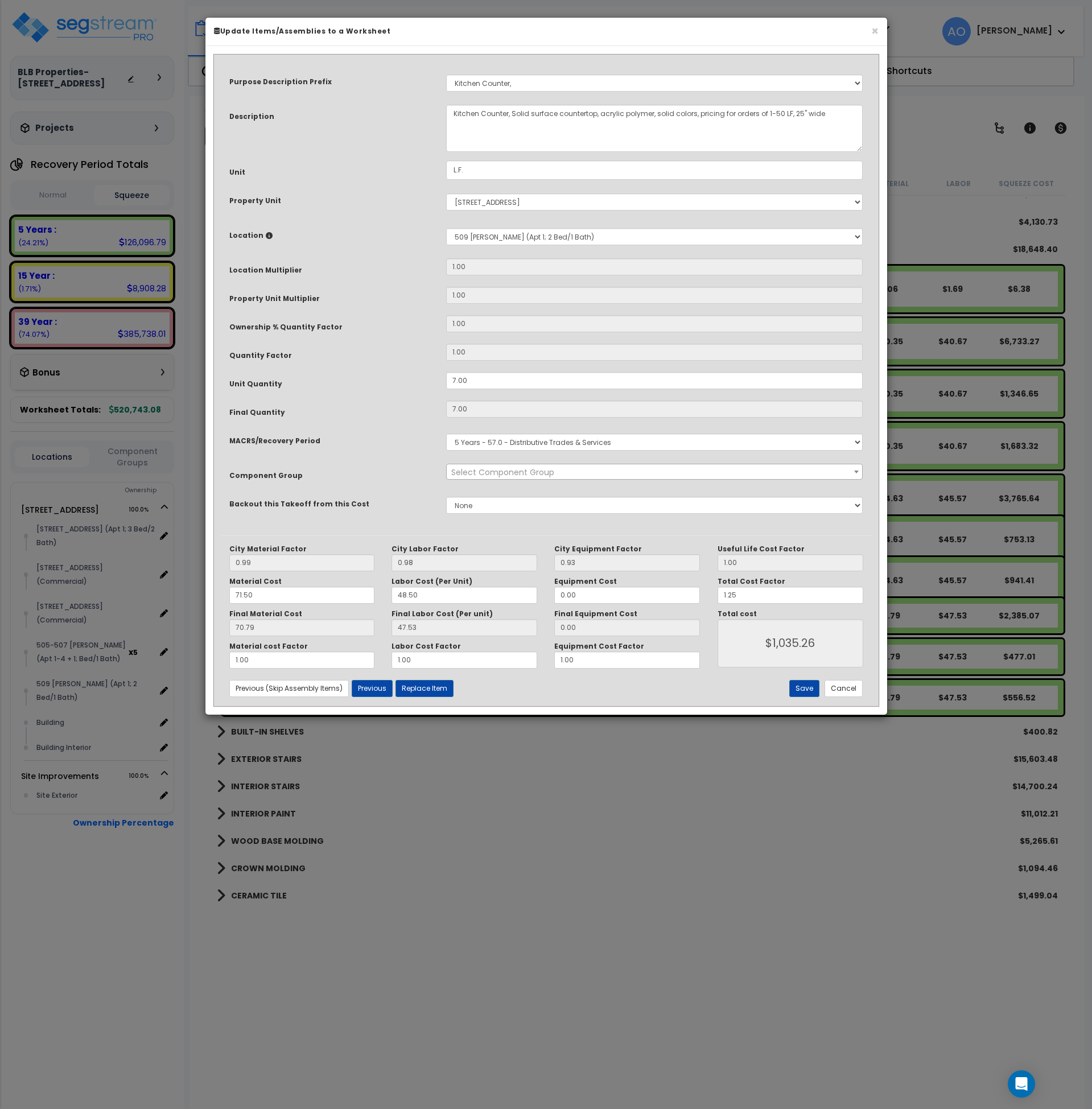
select select "45909"
click at [836, 689] on button "Cancel" at bounding box center [843, 689] width 38 height 17
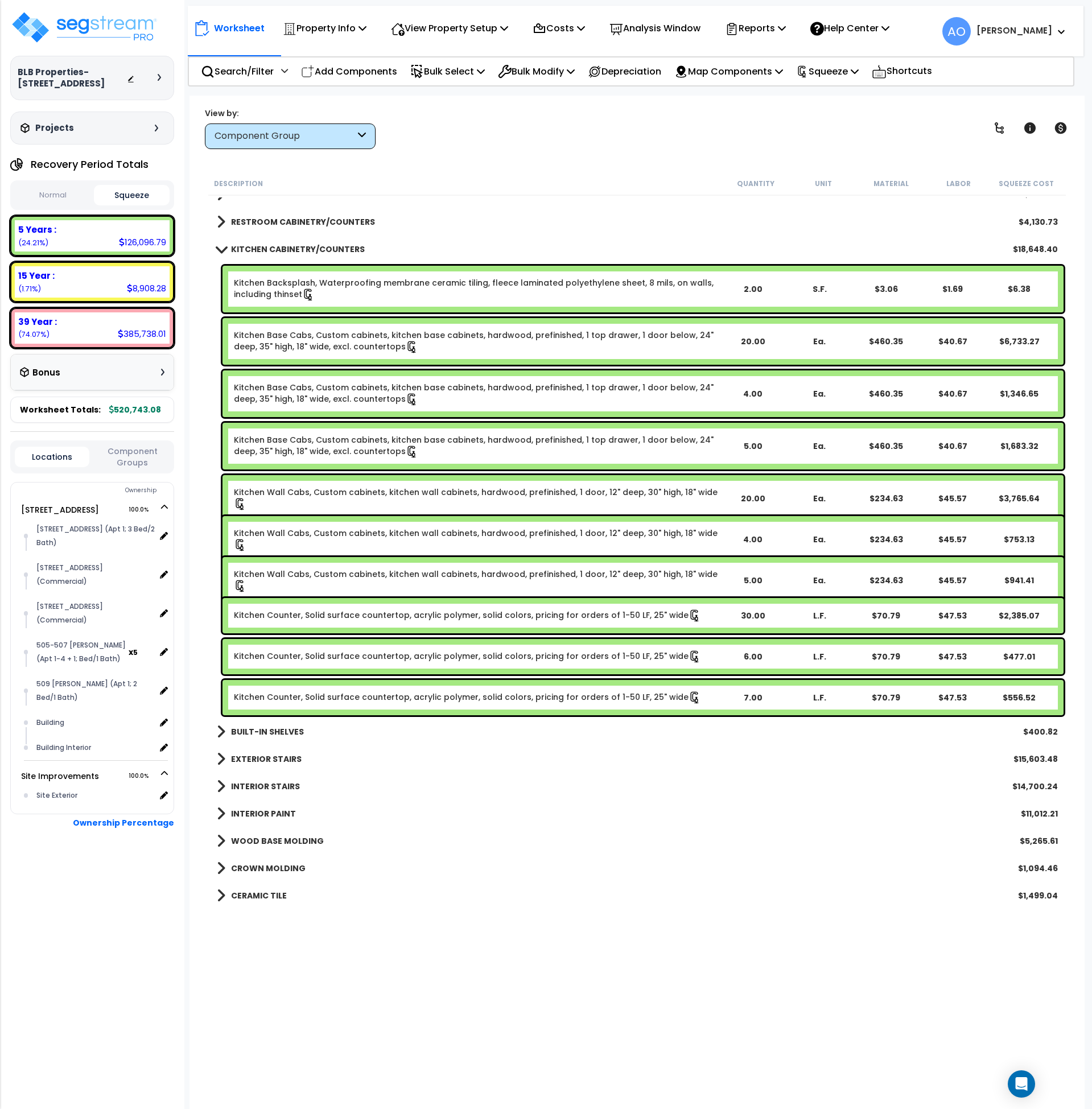
click at [276, 249] on b "KITCHEN CABINETRY/COUNTERS" at bounding box center [298, 249] width 134 height 11
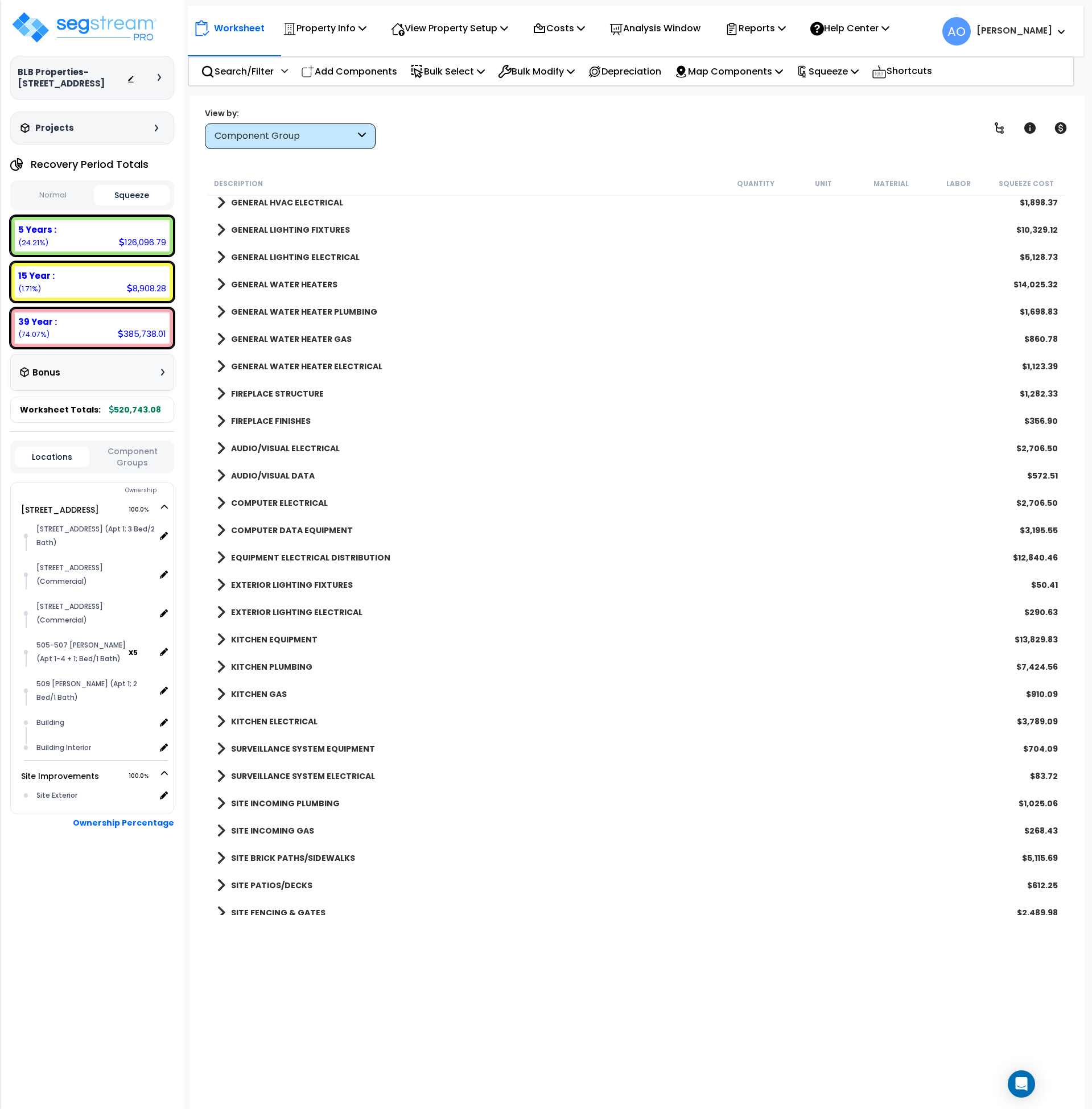
scroll to position [882, 0]
click at [286, 639] on b "KITCHEN EQUIPMENT" at bounding box center [274, 639] width 87 height 11
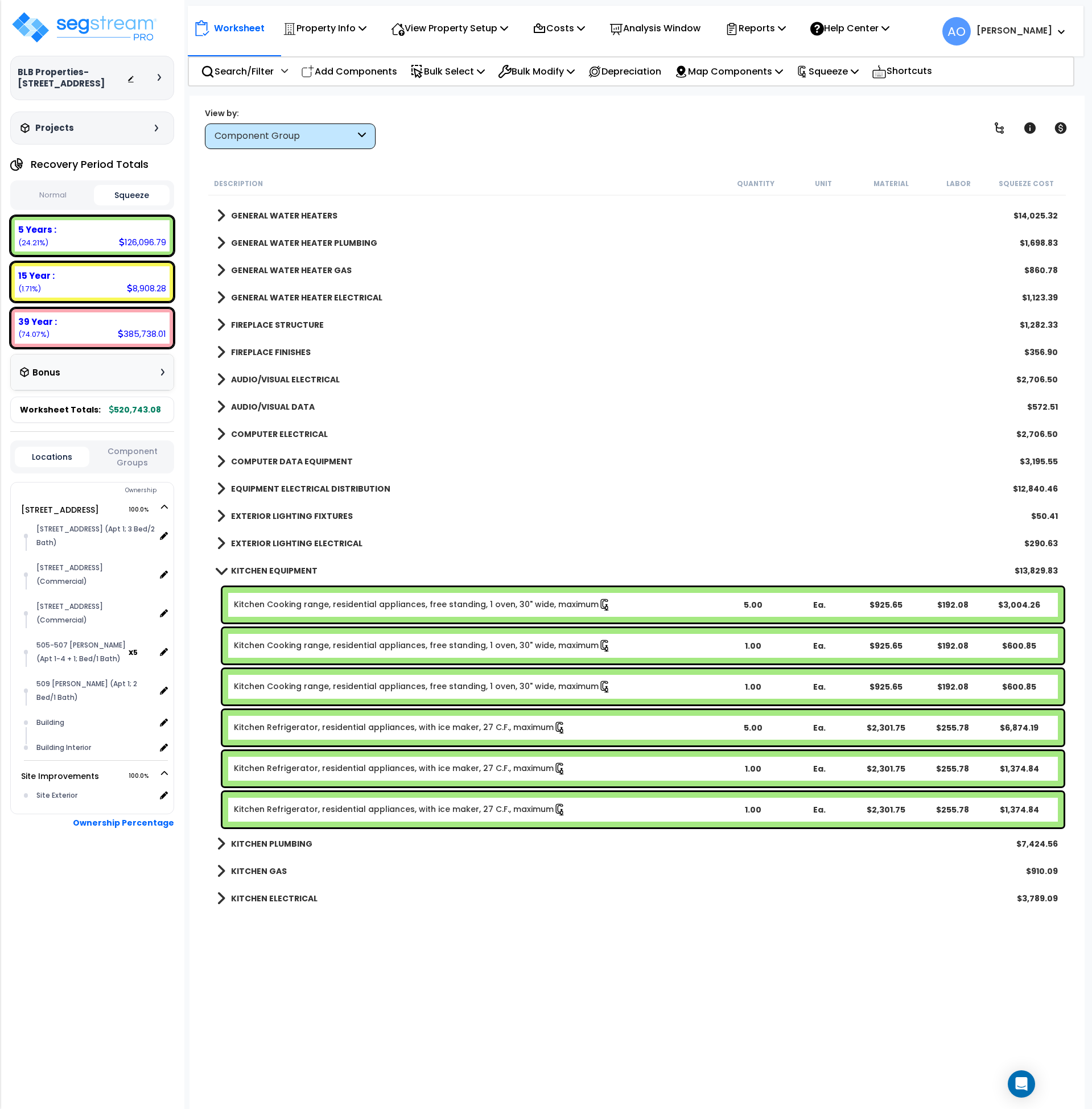
scroll to position [47, 0]
click at [42, 275] on b "15 Year :" at bounding box center [36, 276] width 36 height 12
click at [282, 127] on div "Component Group" at bounding box center [289, 137] width 171 height 25
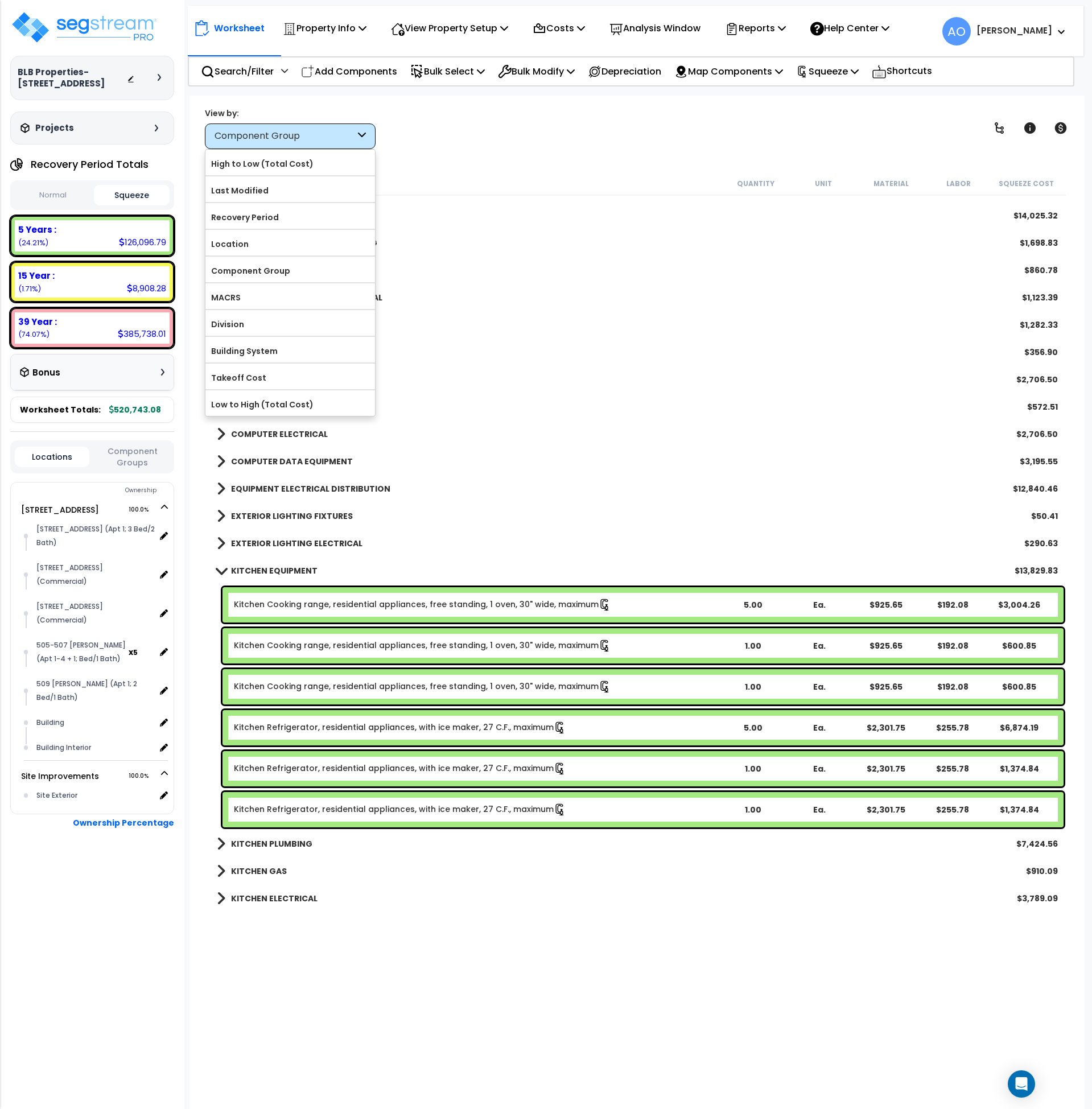
click at [54, 193] on button "Normal" at bounding box center [53, 195] width 76 height 20
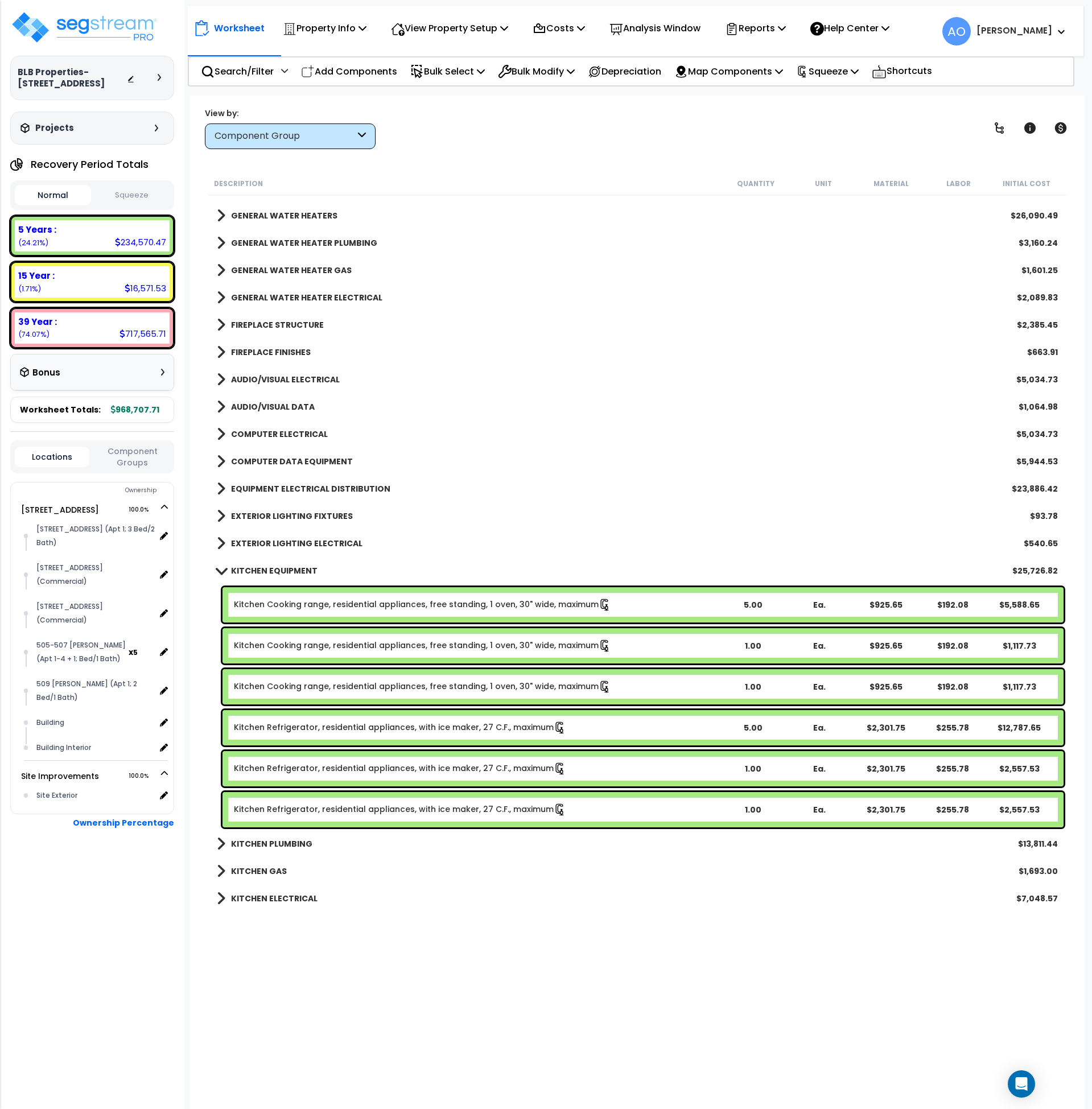
click at [29, 276] on b "15 Year :" at bounding box center [36, 276] width 36 height 12
click at [120, 191] on button "Squeeze" at bounding box center [132, 195] width 76 height 20
click at [119, 283] on div "15 Year : 8,908.28 (1.71%)" at bounding box center [92, 282] width 154 height 31
click at [297, 130] on div "Component Group" at bounding box center [285, 136] width 141 height 13
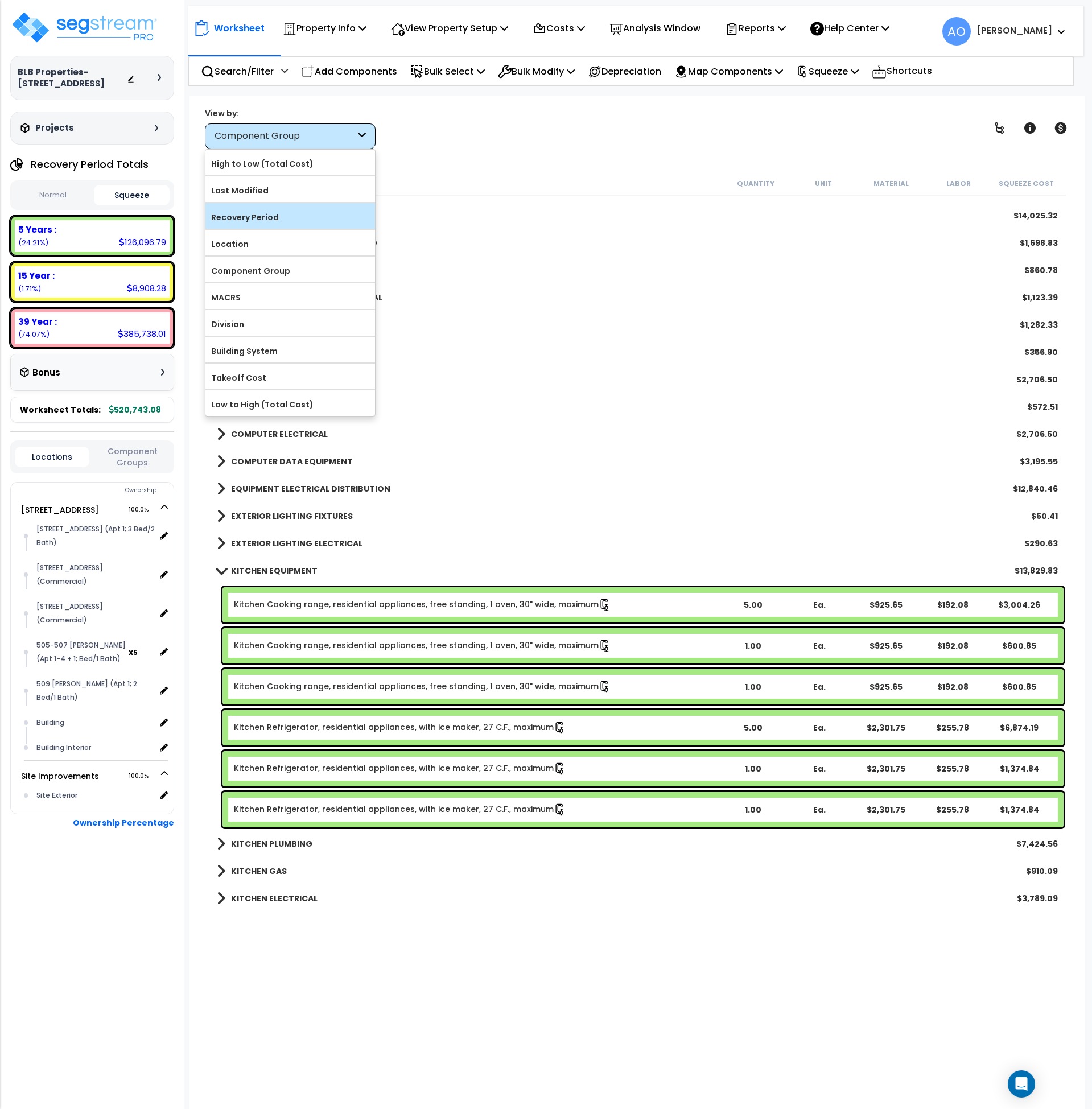
click at [258, 214] on label "Recovery Period" at bounding box center [290, 217] width 170 height 17
click at [0, 0] on input "Recovery Period" at bounding box center [0, 0] width 0 height 0
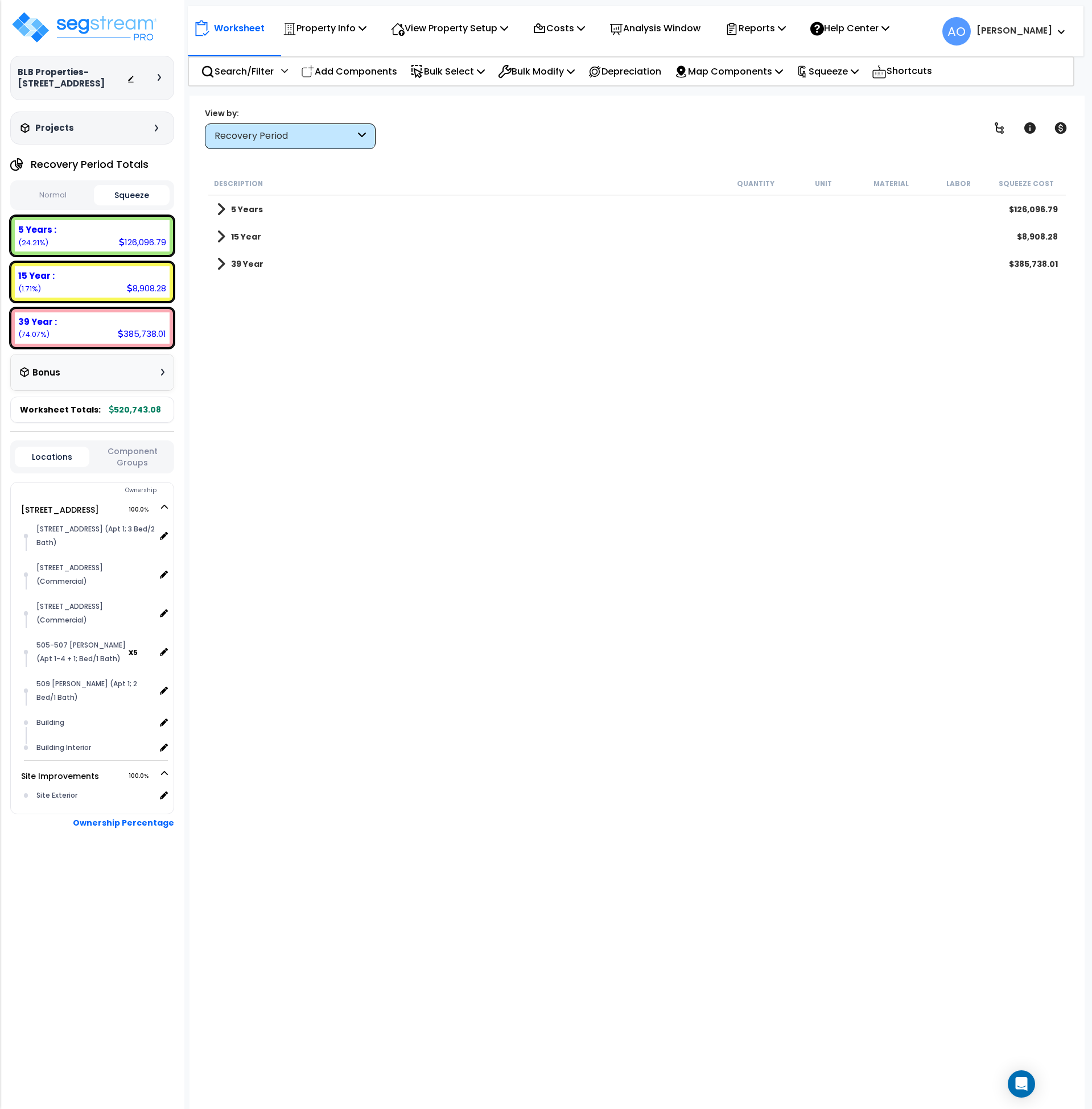
scroll to position [0, 0]
click at [232, 229] on link "15 Year" at bounding box center [239, 237] width 44 height 16
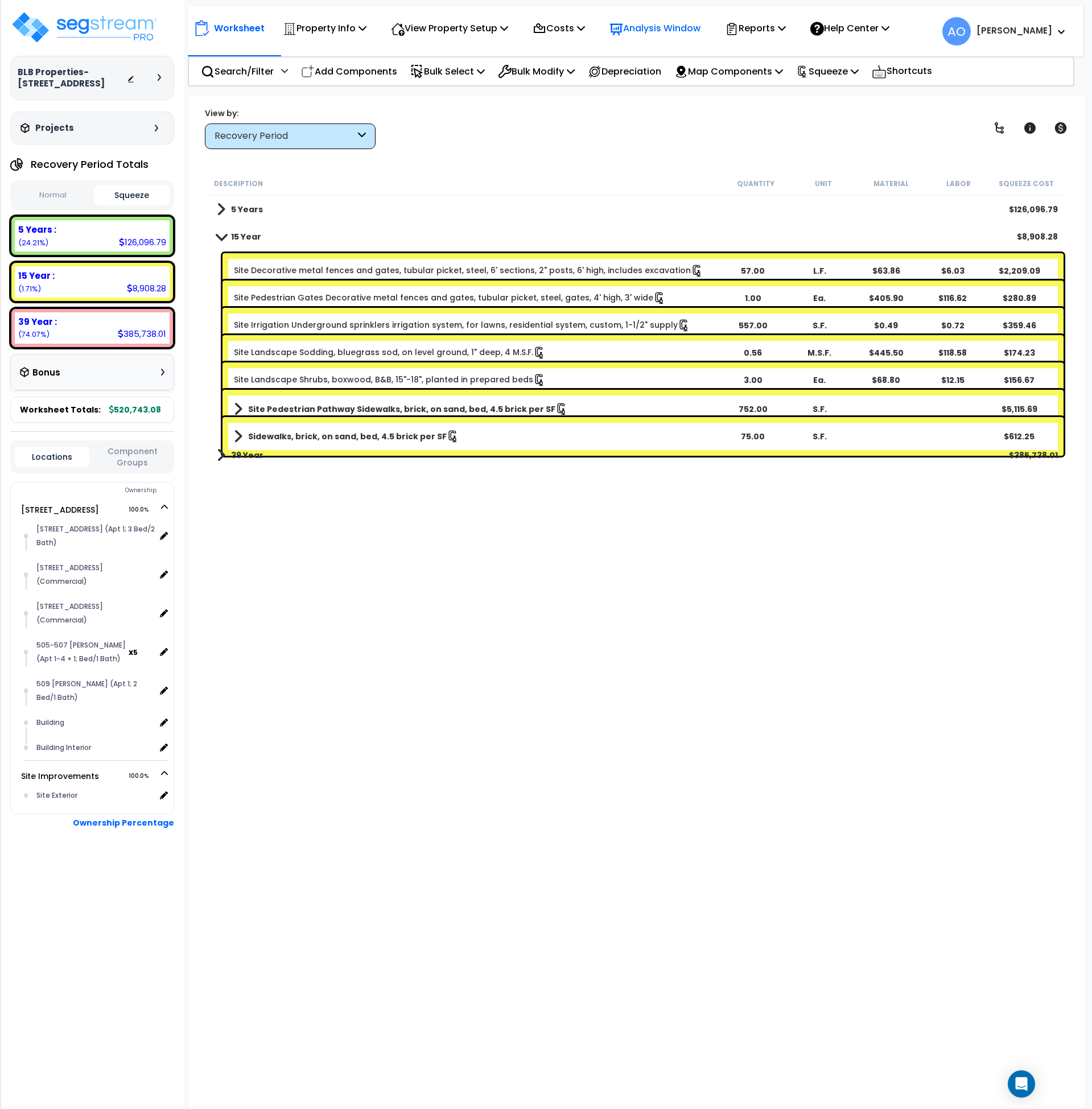
click at [646, 17] on div "Analysis Window" at bounding box center [654, 28] width 91 height 27
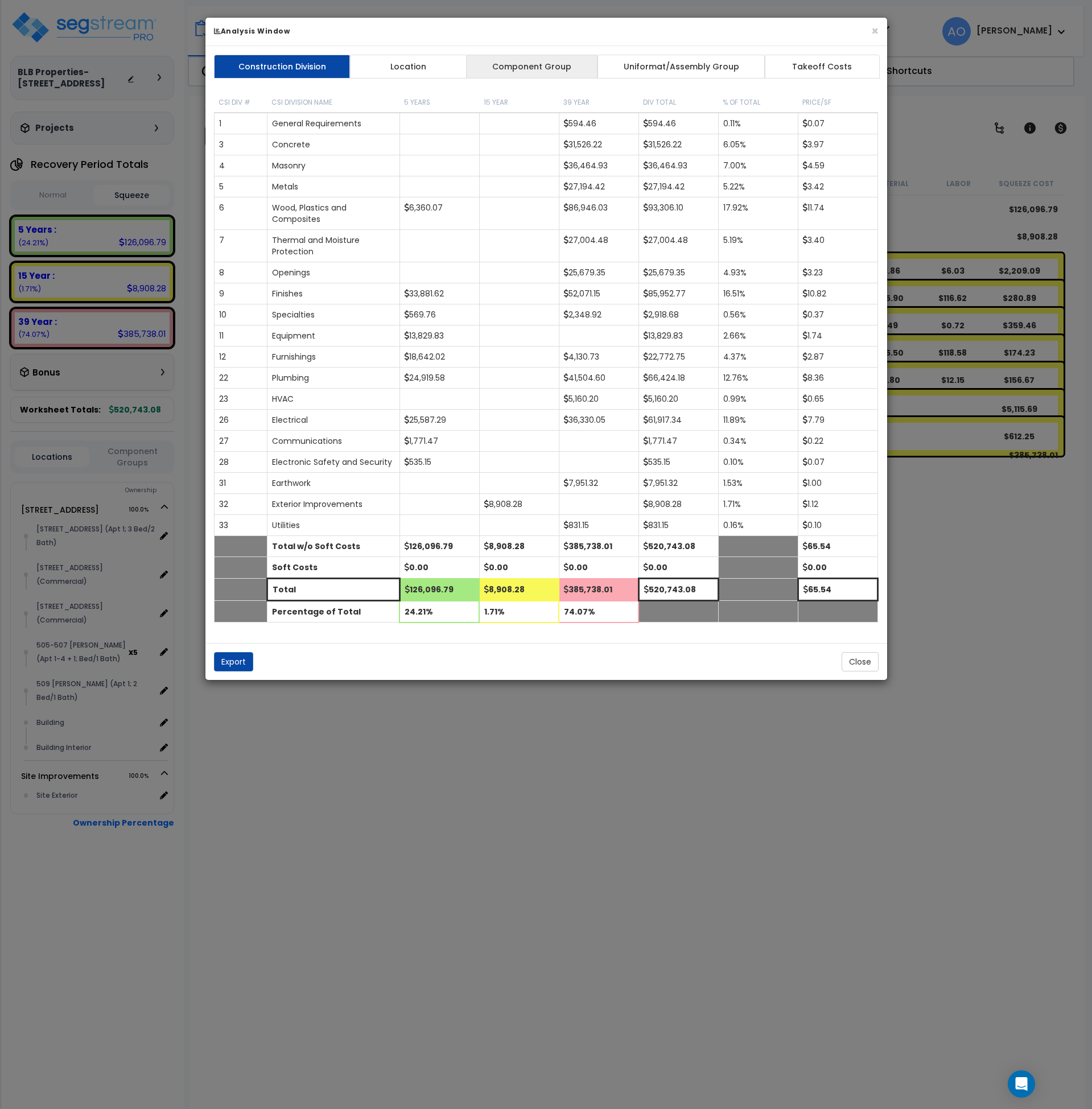
click at [527, 67] on link "Component Group" at bounding box center [532, 66] width 132 height 24
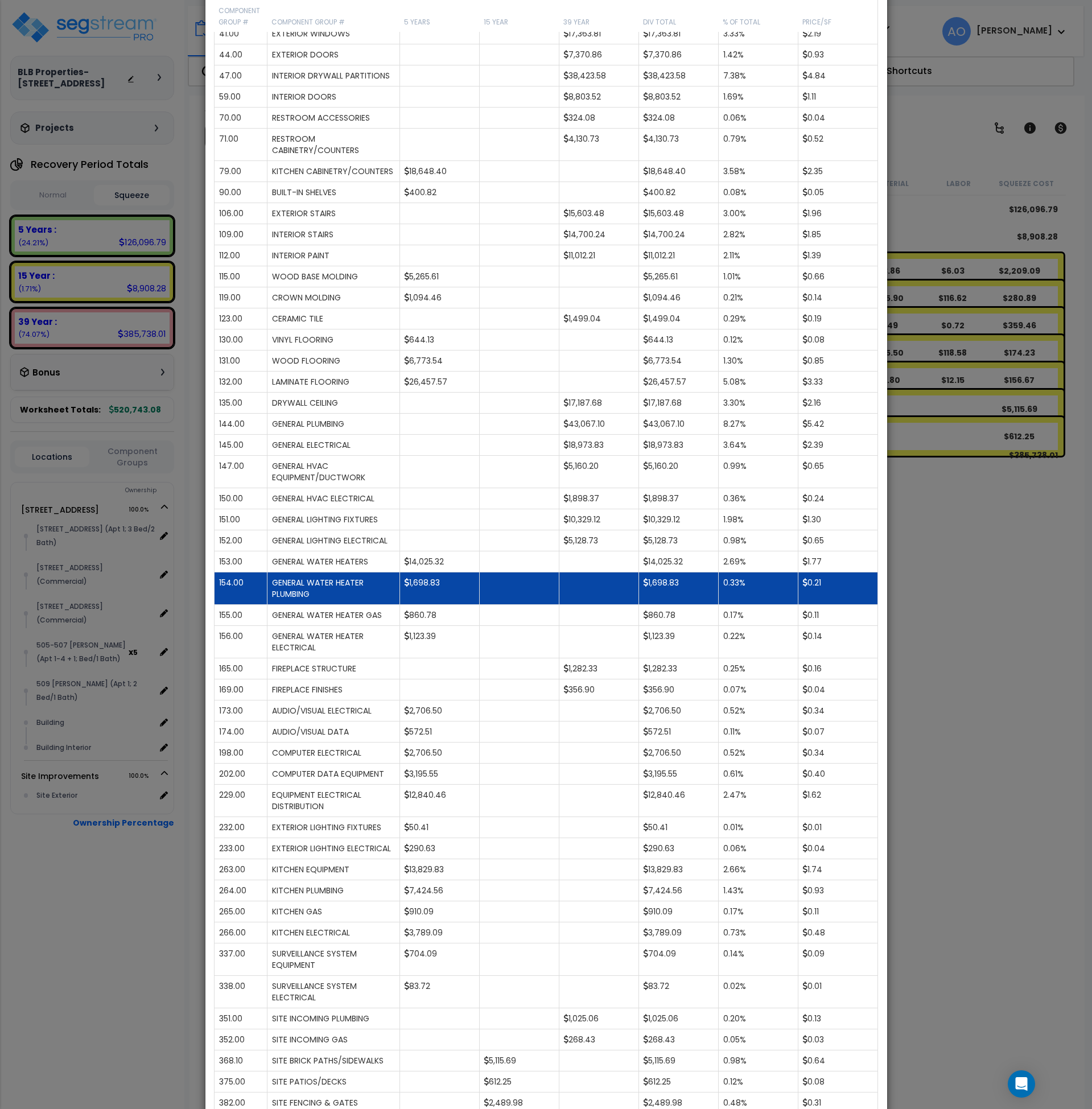
scroll to position [361, 0]
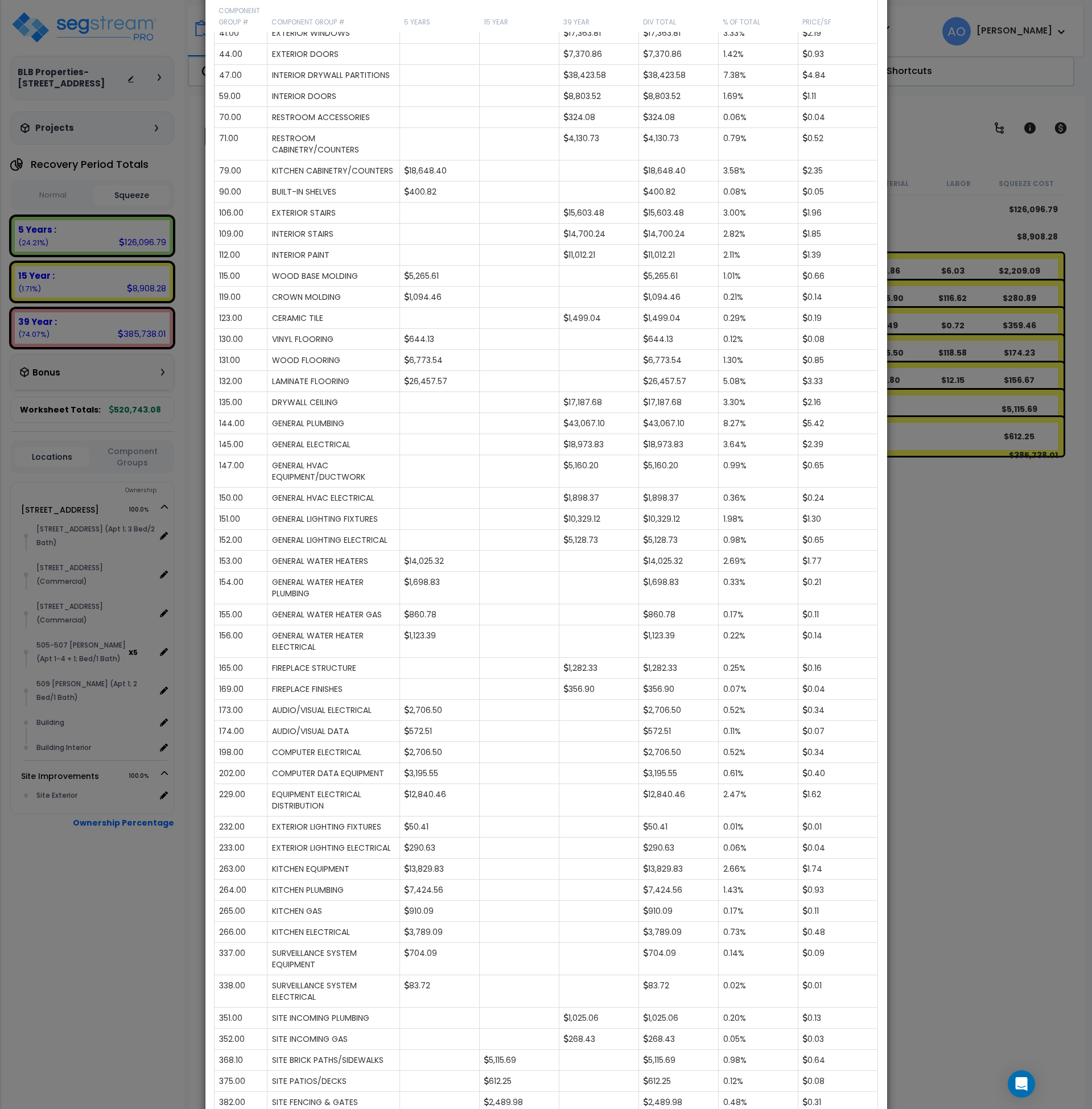
click at [928, 568] on div "× Analysis Window Construction Division Location Component Group Uniformat/Asse…" at bounding box center [546, 554] width 1092 height 1109
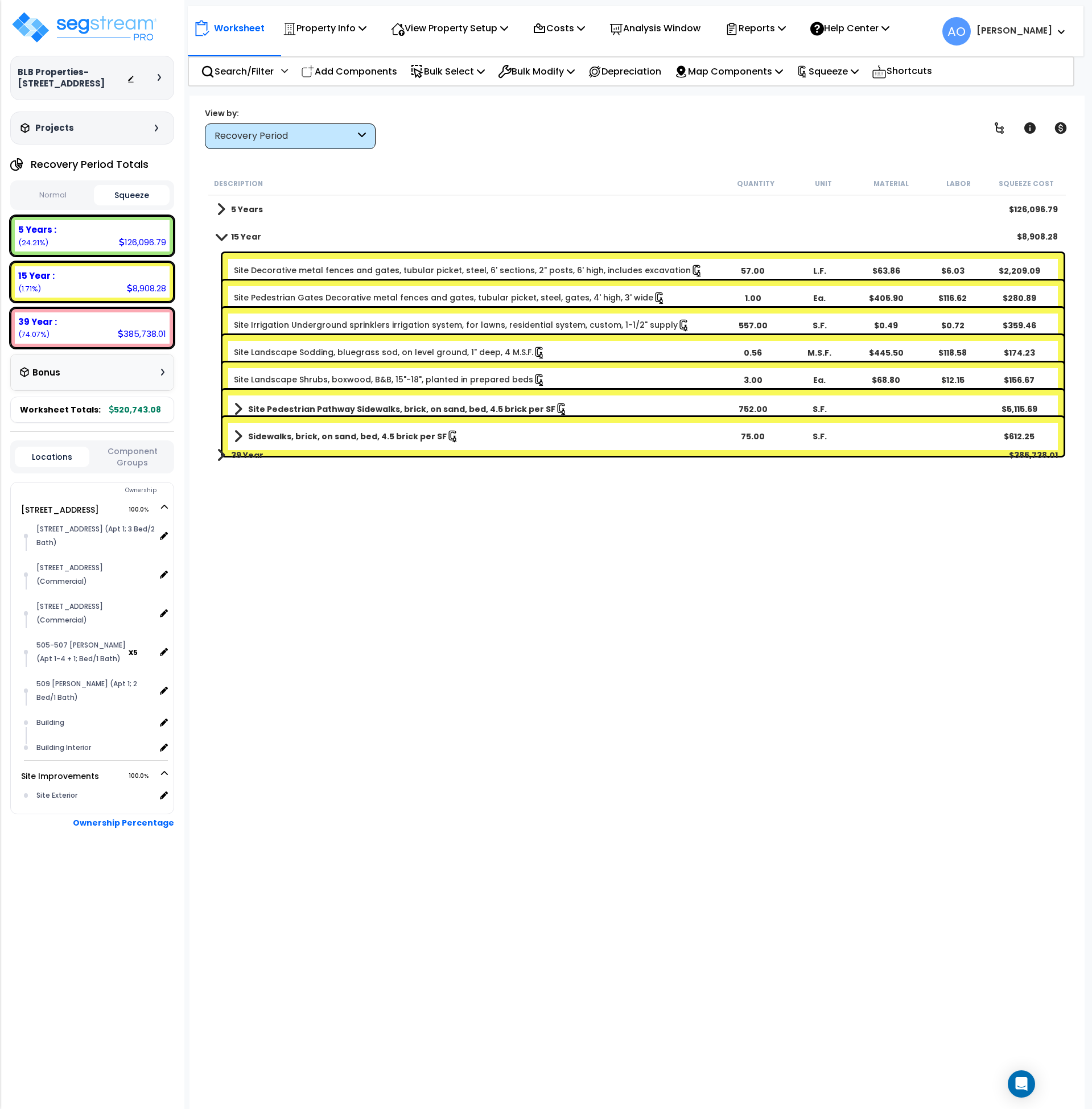
click at [31, 323] on b "39 Year :" at bounding box center [37, 322] width 39 height 12
click at [38, 232] on b "5 Years :" at bounding box center [36, 230] width 38 height 12
click at [244, 209] on b "5 Years" at bounding box center [247, 209] width 32 height 11
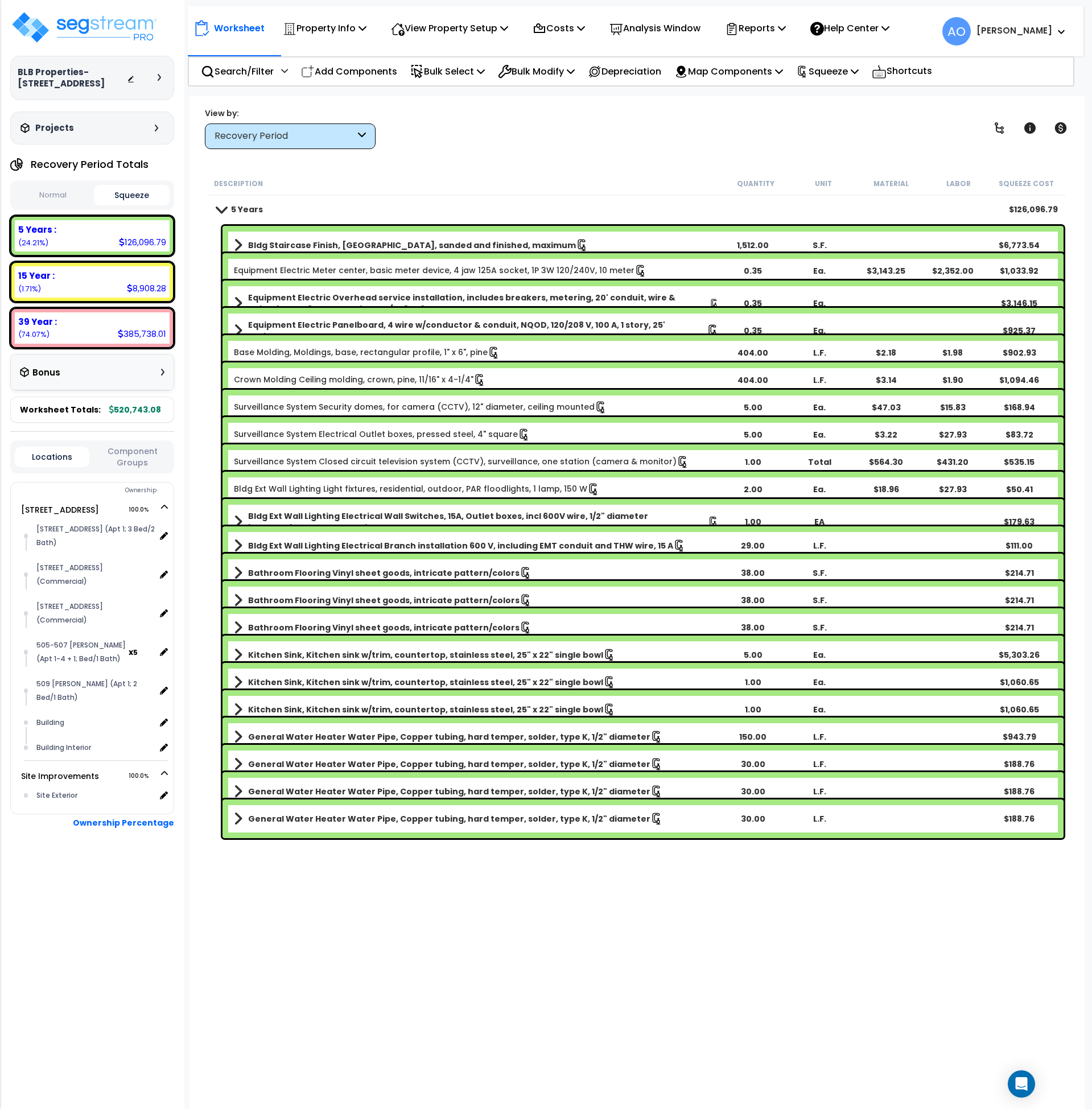
click at [241, 214] on b "5 Years" at bounding box center [247, 209] width 32 height 11
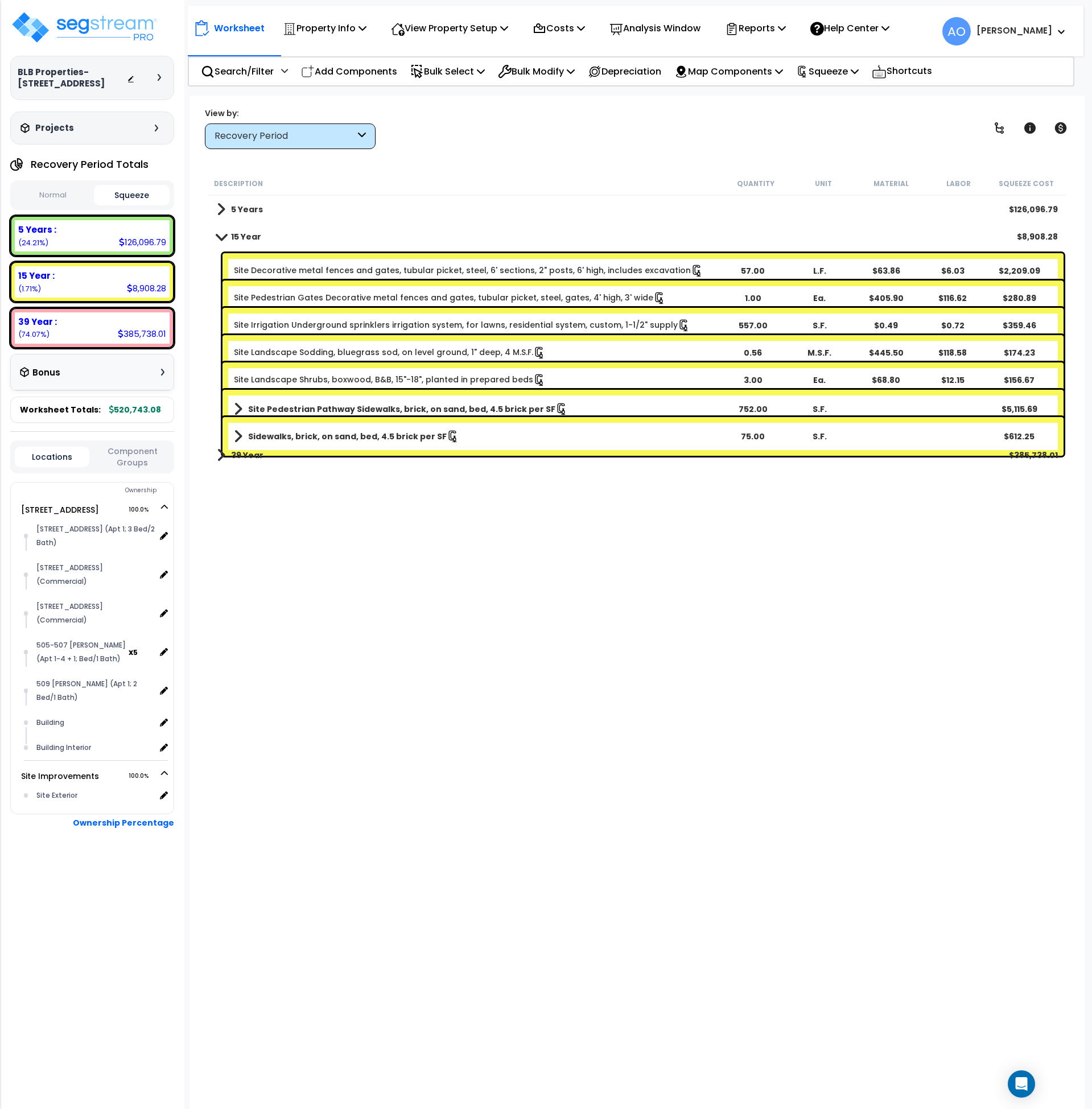
click at [246, 132] on div "Recovery Period" at bounding box center [285, 136] width 141 height 13
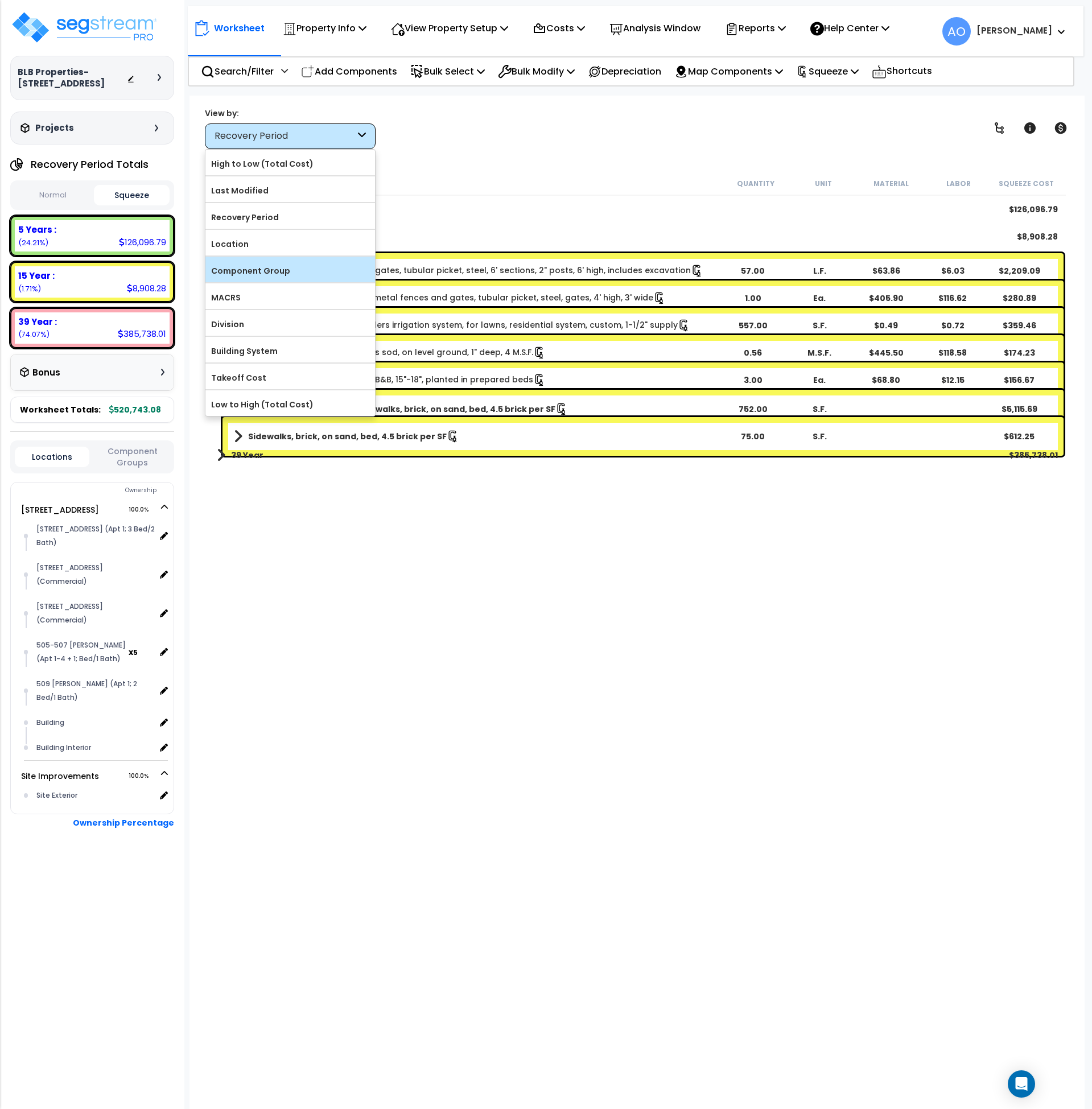
click at [257, 265] on label "Component Group" at bounding box center [290, 271] width 170 height 17
click at [0, 0] on input "Component Group" at bounding box center [0, 0] width 0 height 0
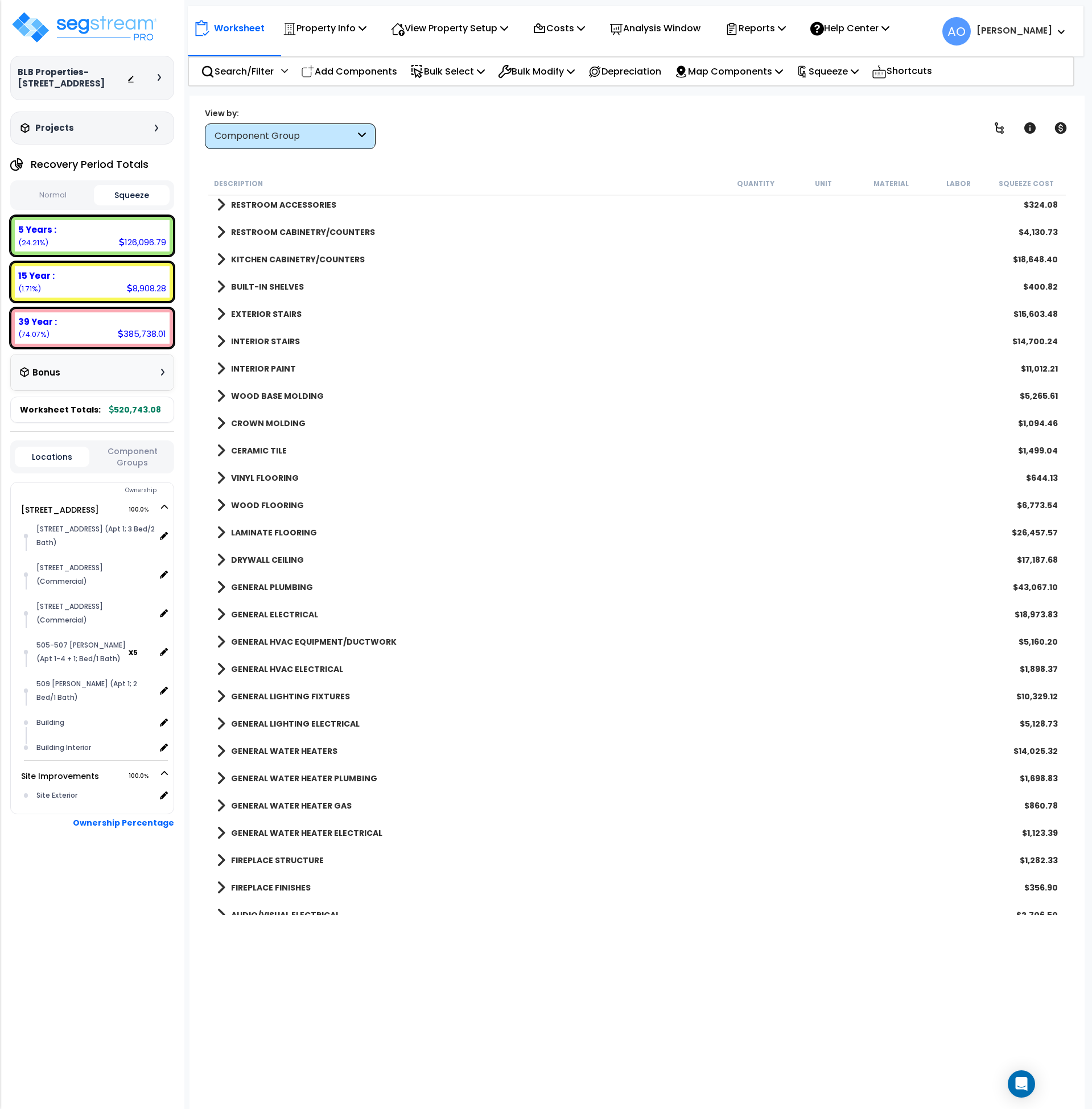
scroll to position [415, 0]
click at [293, 637] on b "GENERAL HVAC EQUIPMENT/DUCTWORK" at bounding box center [313, 641] width 165 height 11
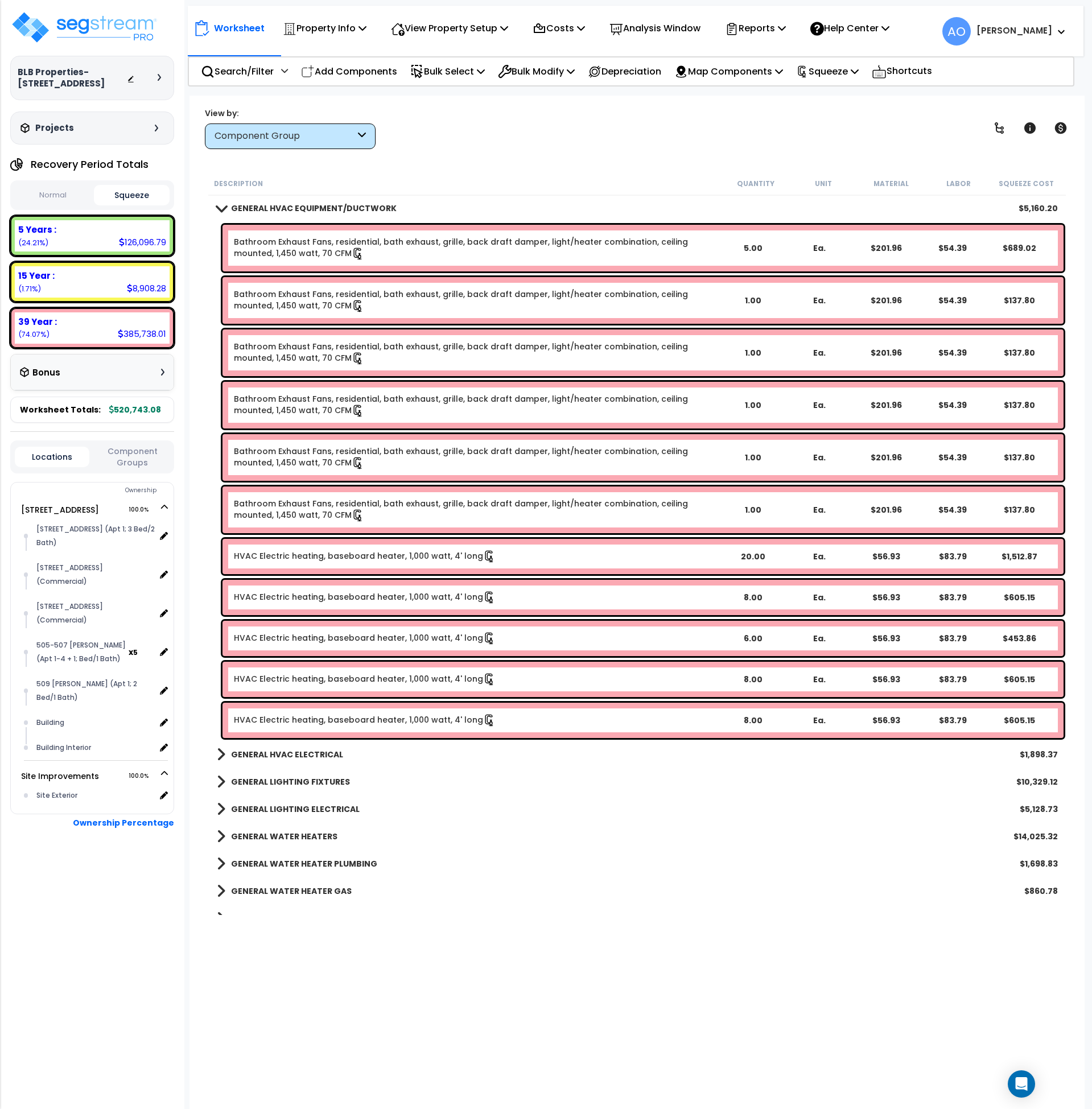
scroll to position [849, 0]
click at [372, 551] on link "HVAC Electric heating, baseboard heater, 1,000 watt, 4' long" at bounding box center [365, 556] width 262 height 13
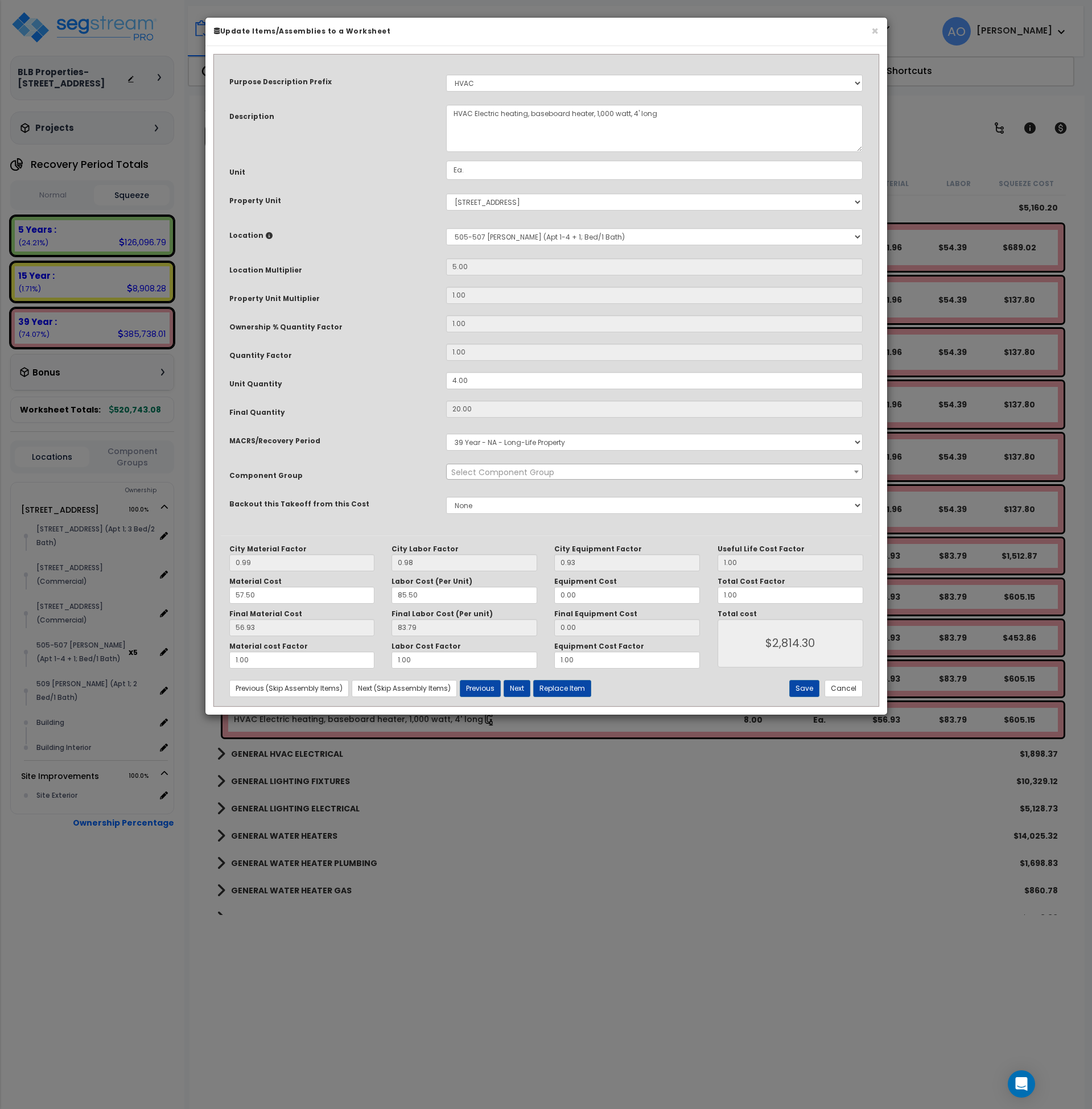
select select "45966"
click at [844, 692] on button "Cancel" at bounding box center [843, 689] width 38 height 17
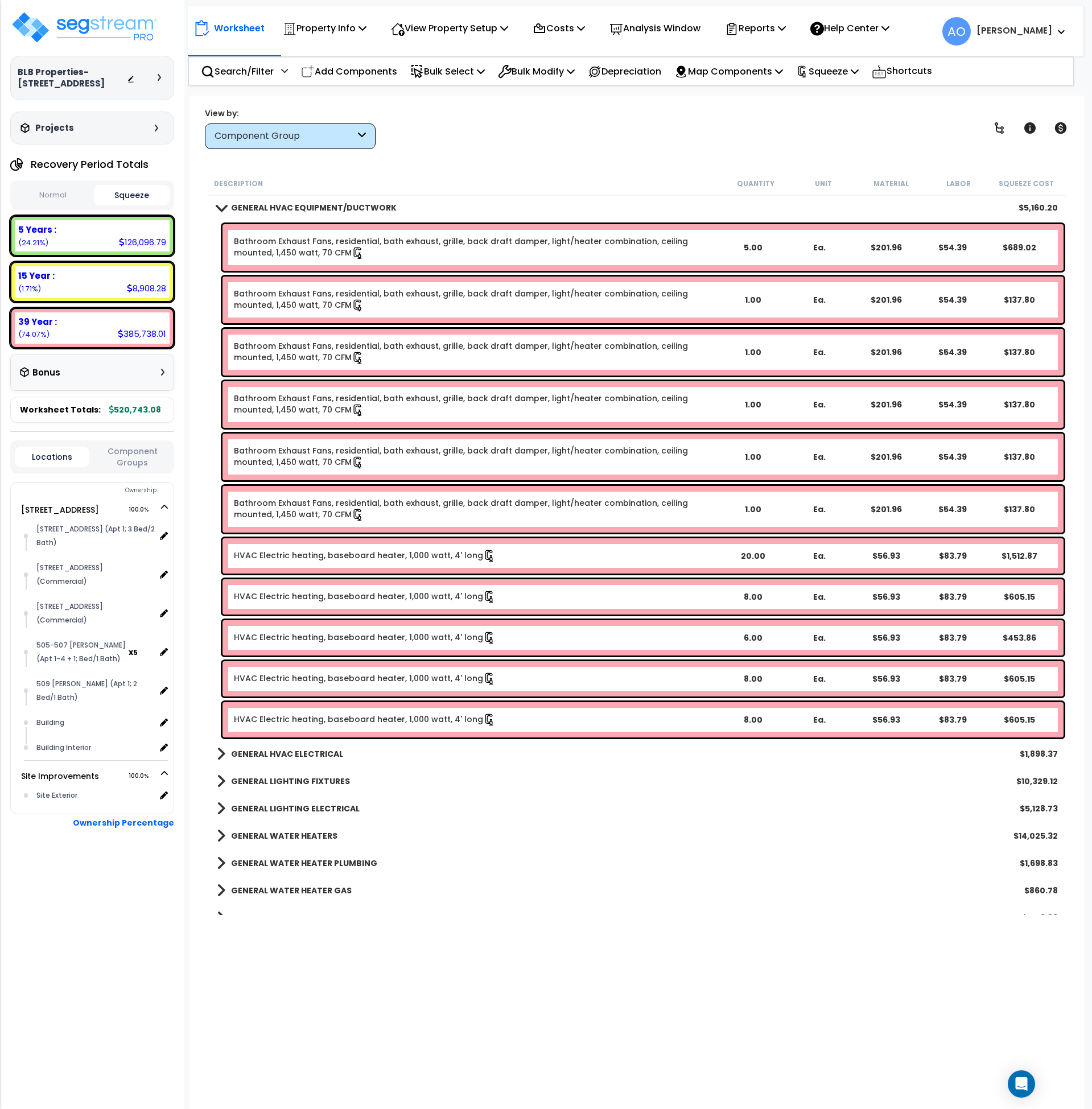
click at [293, 755] on b "GENERAL HVAC ELECTRICAL" at bounding box center [287, 753] width 112 height 11
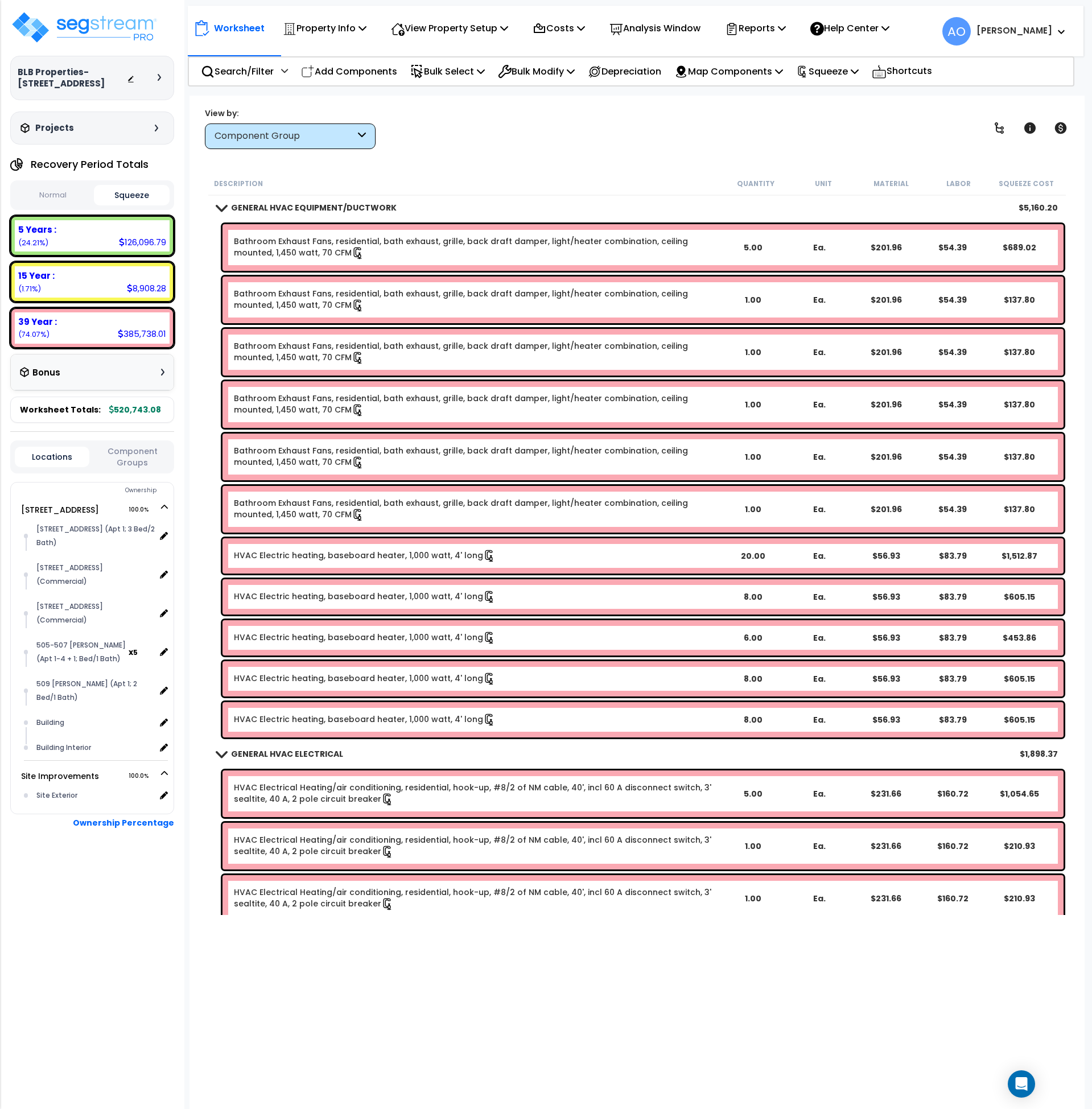
click at [293, 755] on b "GENERAL HVAC ELECTRICAL" at bounding box center [287, 753] width 112 height 11
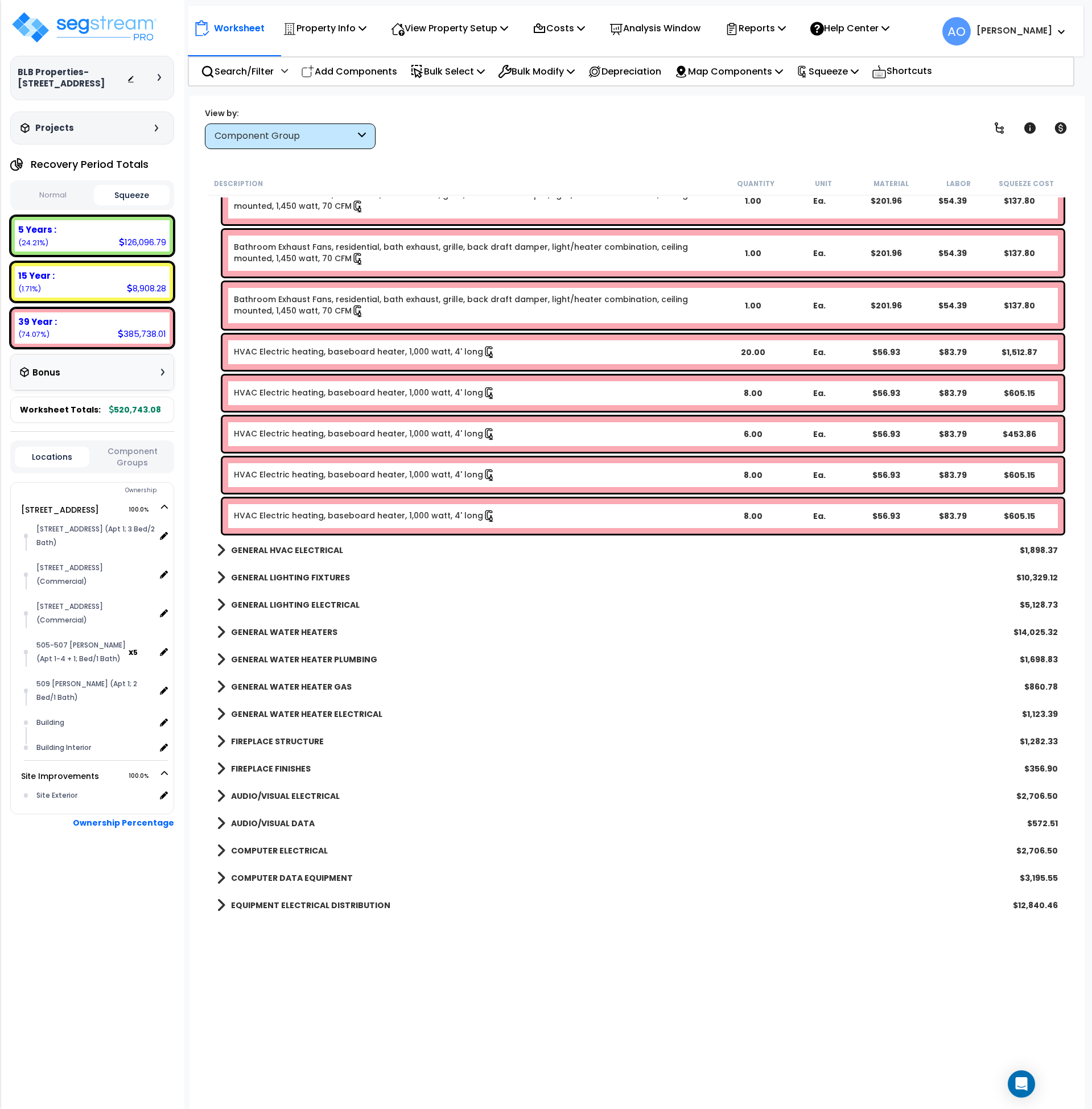
scroll to position [1053, 0]
click at [288, 626] on b "GENERAL WATER HEATERS" at bounding box center [283, 631] width 106 height 11
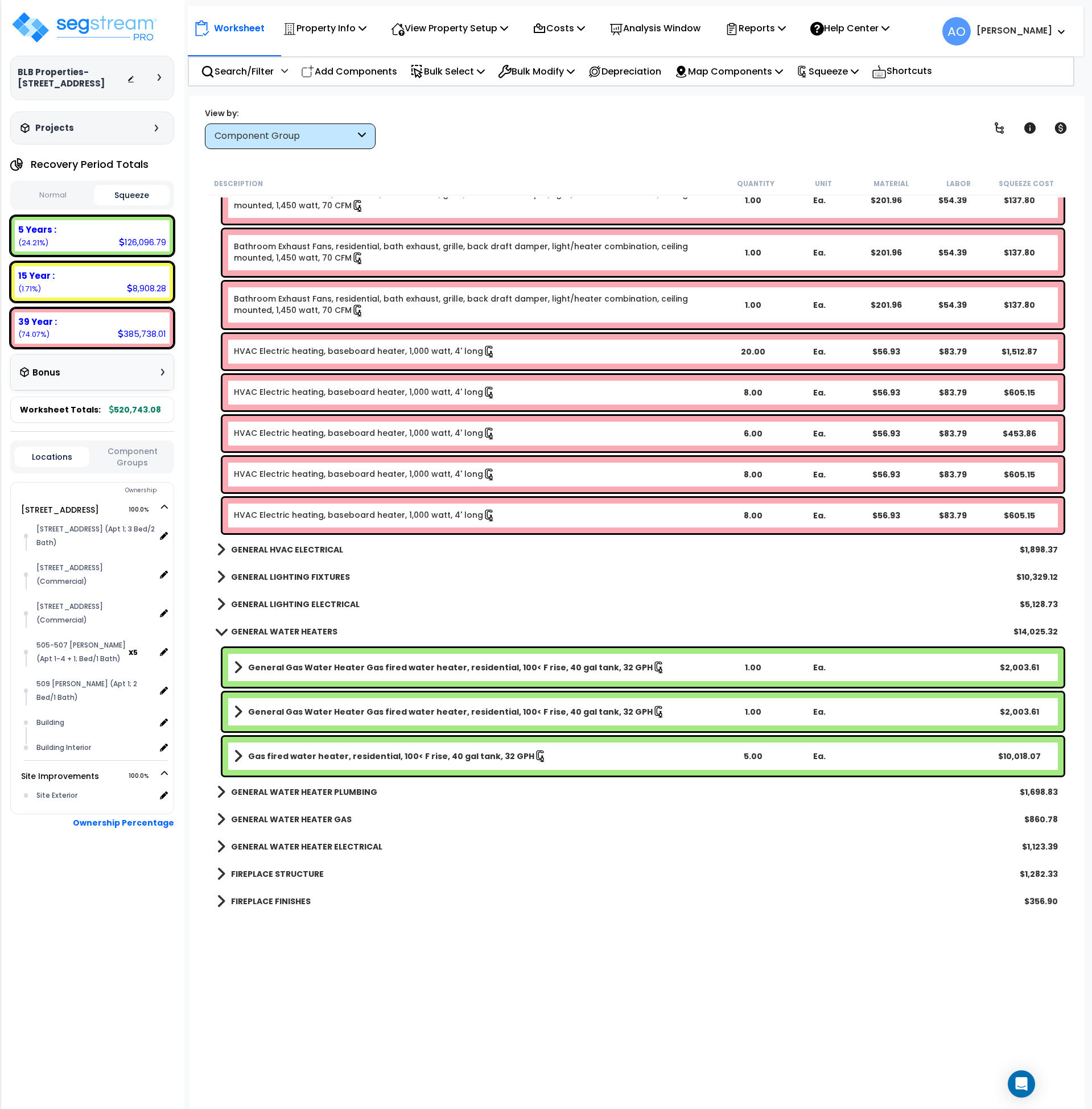
click at [287, 631] on b "GENERAL WATER HEATERS" at bounding box center [283, 631] width 106 height 11
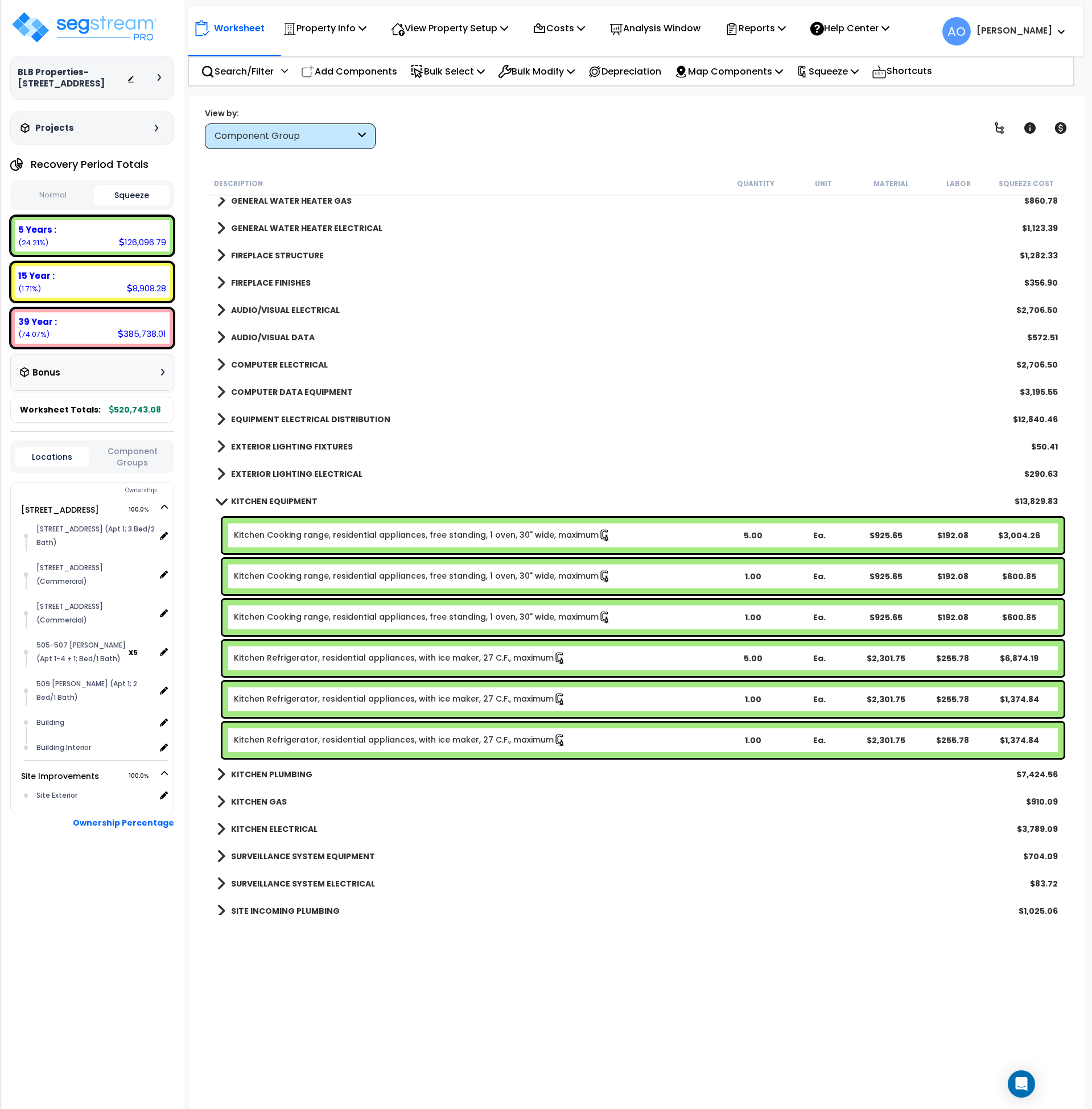
click at [278, 497] on b "KITCHEN EQUIPMENT" at bounding box center [274, 501] width 87 height 11
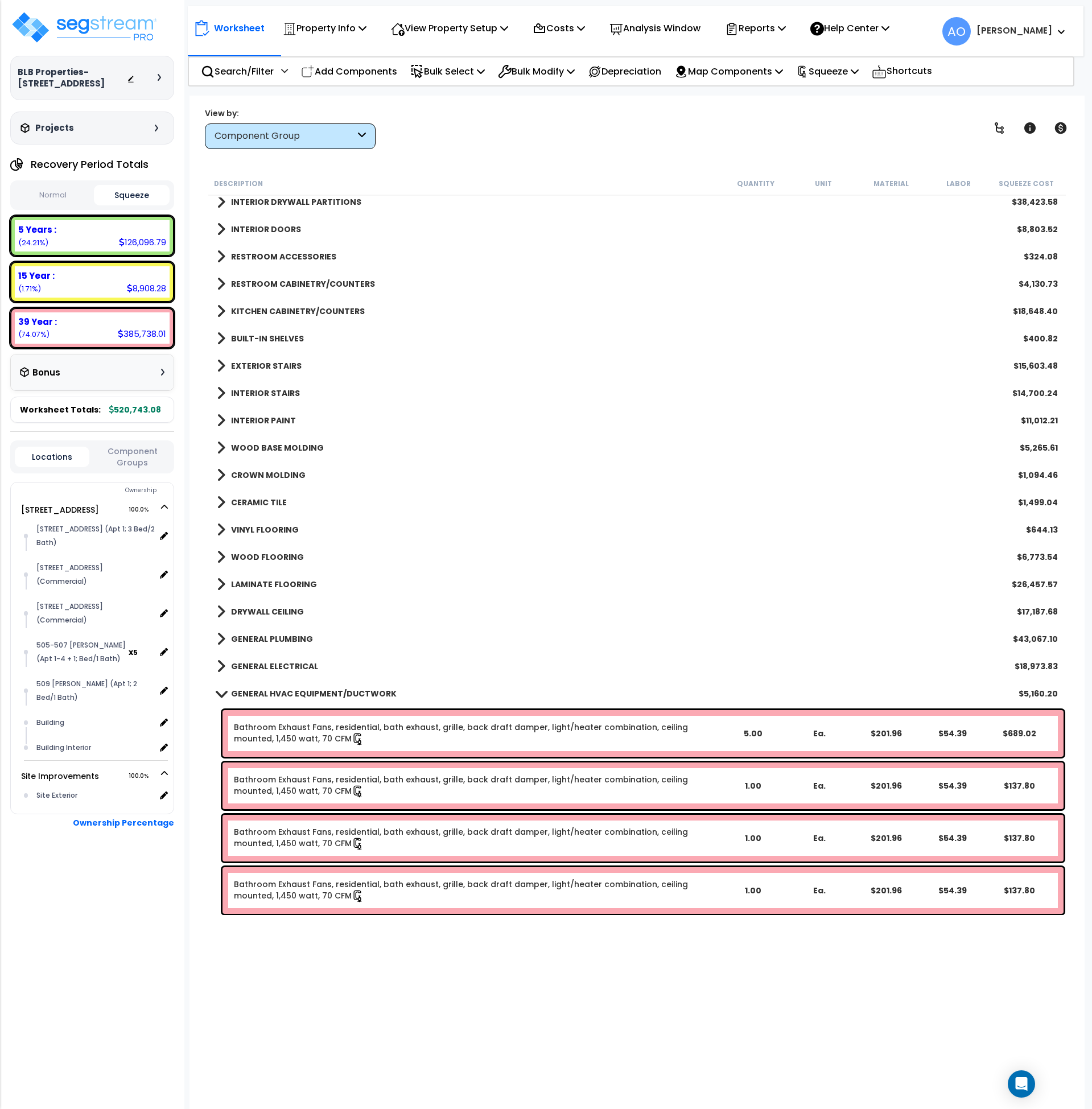
scroll to position [332, 0]
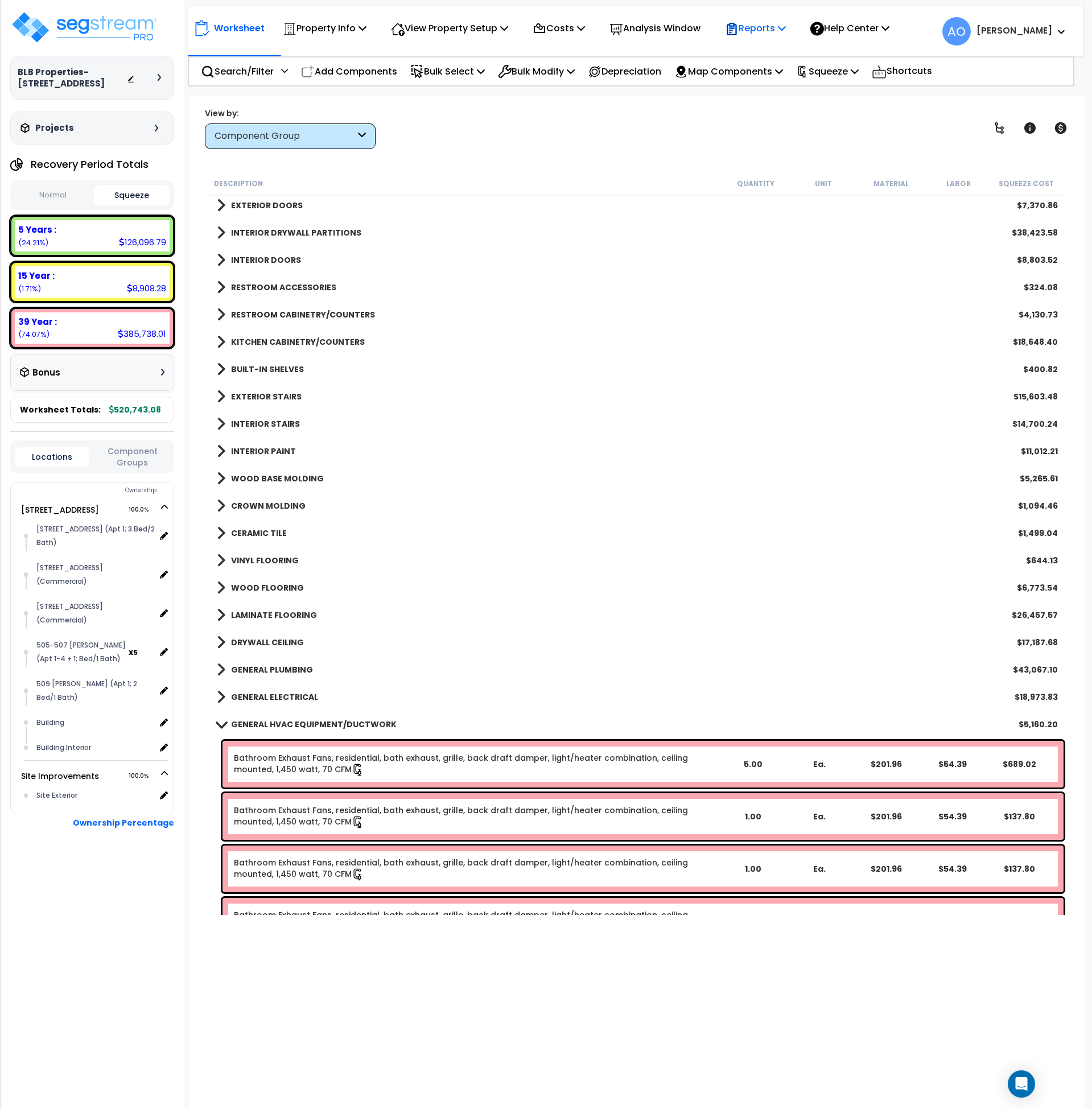
click at [777, 27] on p "Reports" at bounding box center [756, 28] width 61 height 15
click at [777, 80] on link "Manage Report Images" at bounding box center [776, 77] width 113 height 23
click at [772, 32] on p "Reports" at bounding box center [756, 28] width 61 height 15
click at [774, 57] on link "Get Report" at bounding box center [776, 53] width 113 height 23
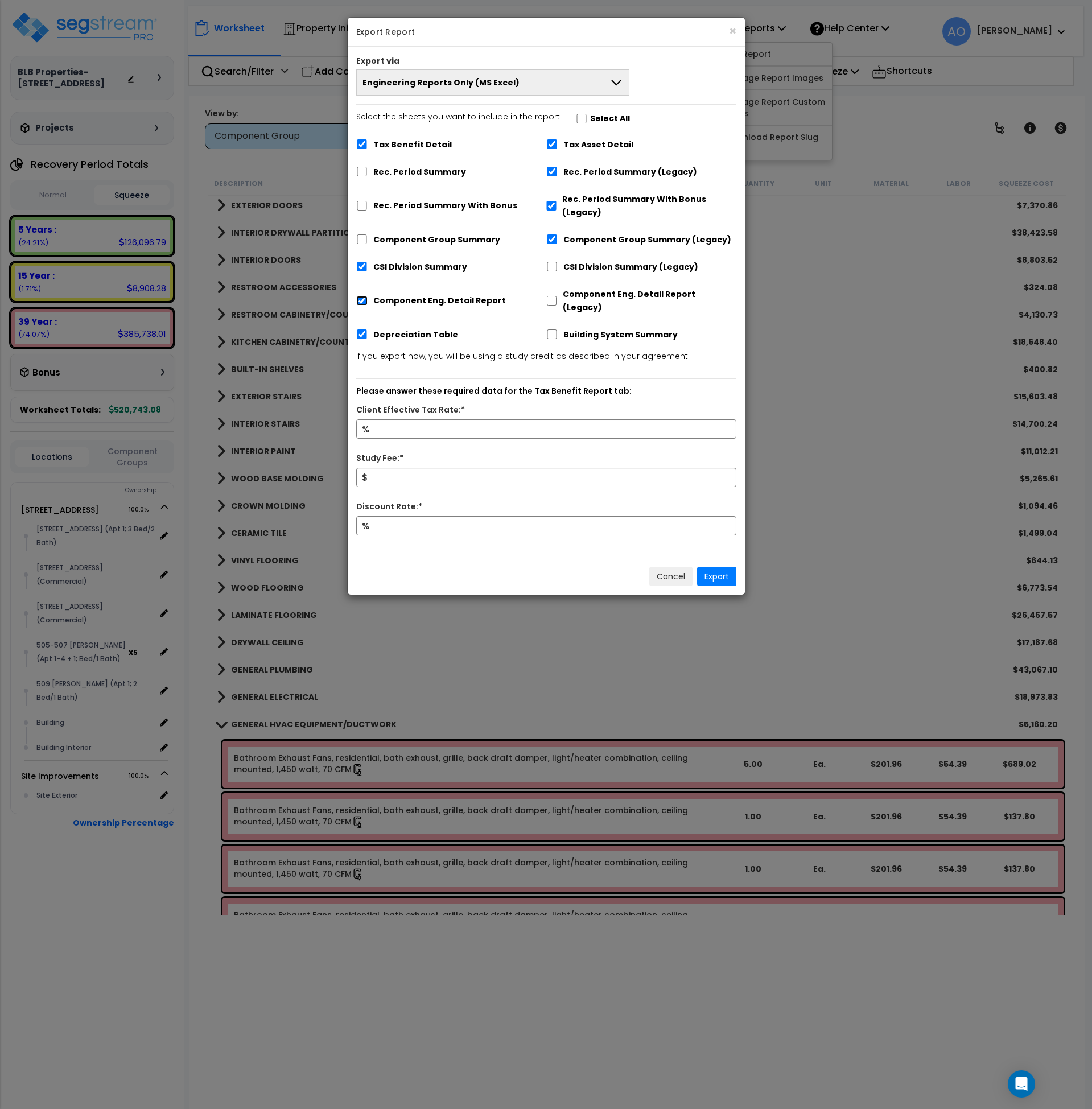
click at [367, 296] on input "Component Eng. Detail Report" at bounding box center [361, 300] width 11 height 9
checkbox input "false"
click at [363, 143] on input "Tax Benefit Detail" at bounding box center [361, 143] width 11 height 9
checkbox input "false"
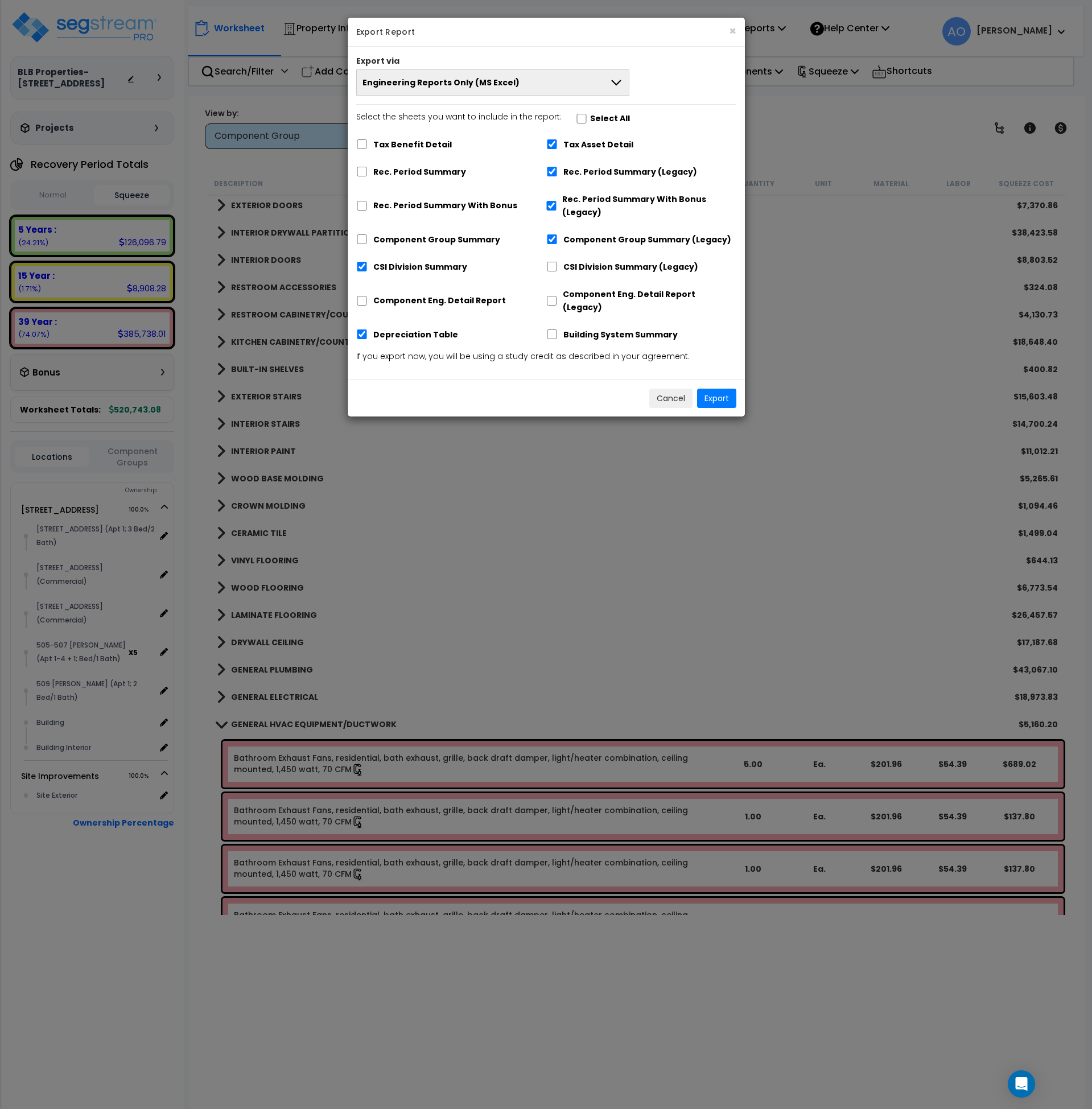
click at [413, 86] on span "Engineering Reports Only (MS Excel)" at bounding box center [440, 82] width 157 height 11
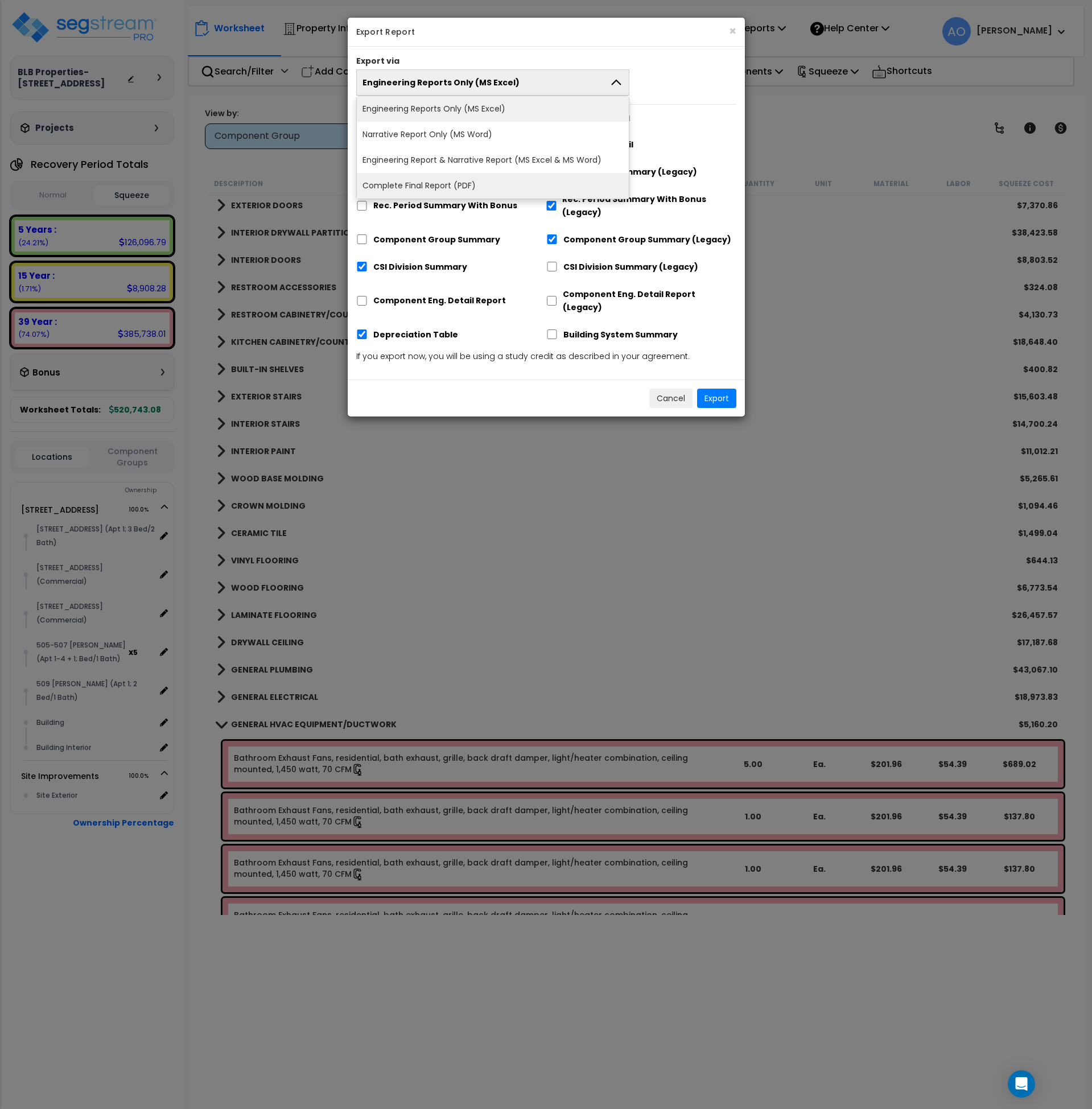
click at [418, 180] on li "Complete Final Report (PDF)" at bounding box center [493, 186] width 272 height 25
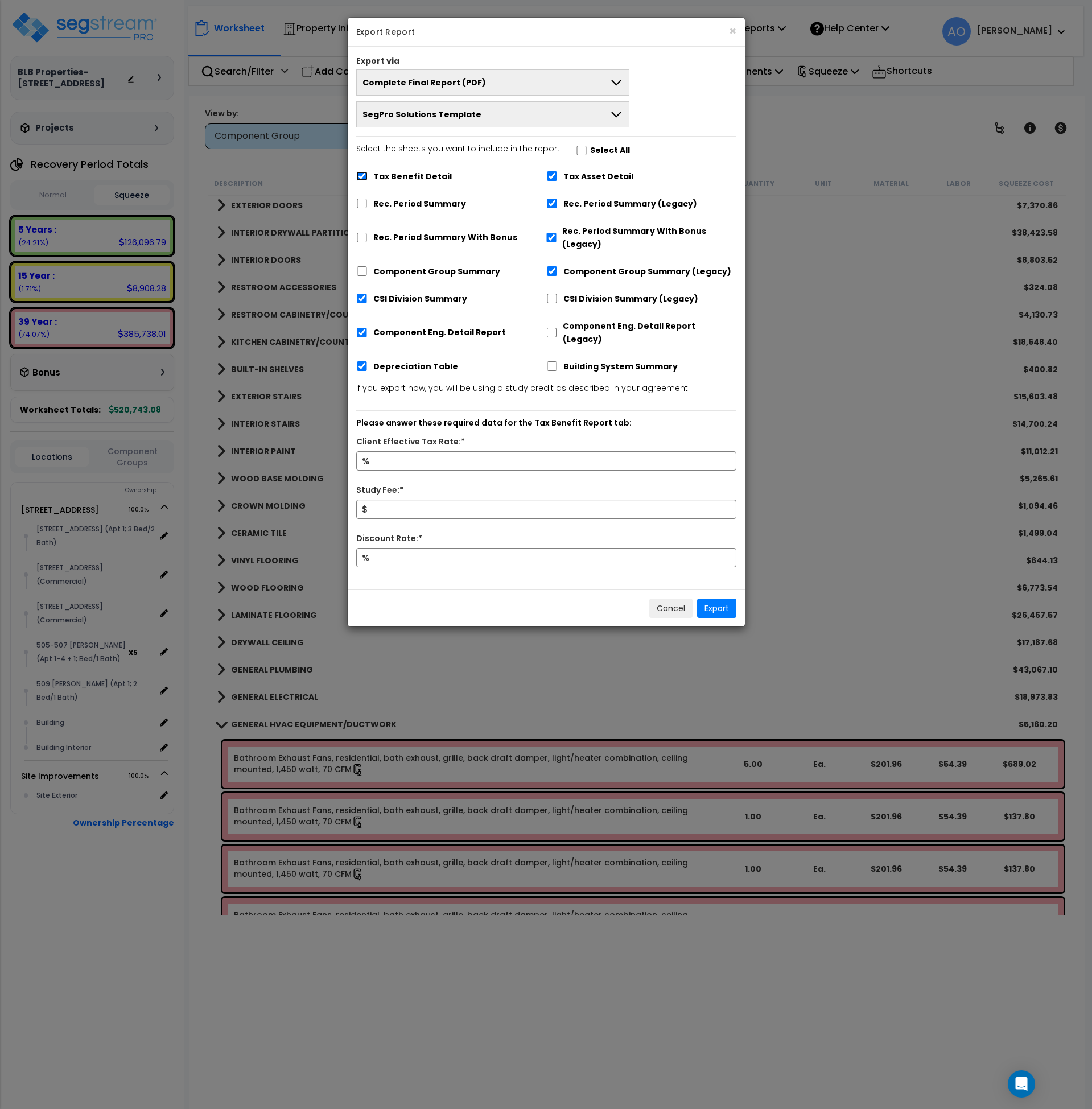
click at [363, 176] on input "Tax Benefit Detail" at bounding box center [361, 176] width 11 height 9
checkbox input "false"
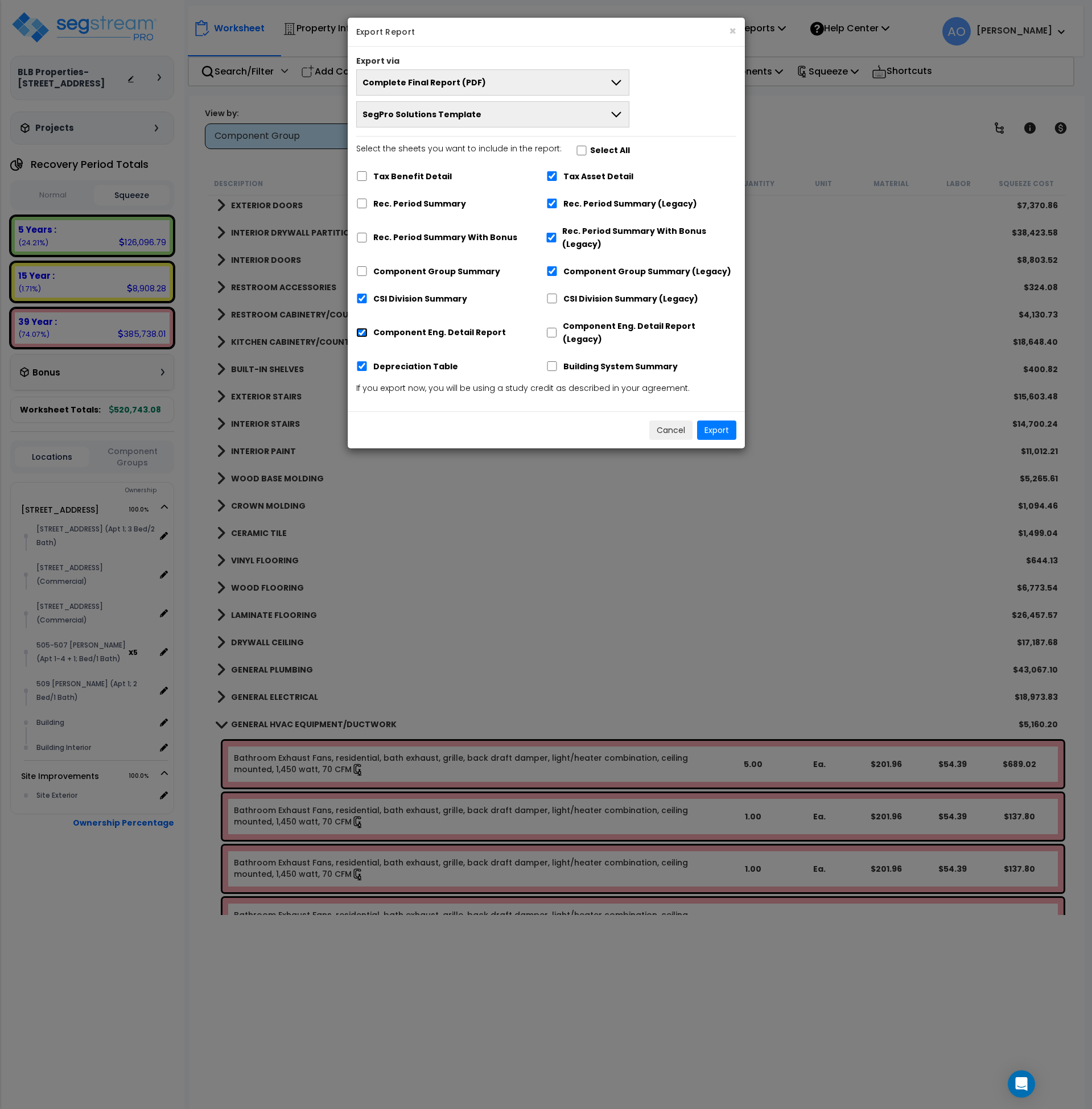
click at [364, 328] on input "Component Eng. Detail Report" at bounding box center [361, 332] width 11 height 9
checkbox input "false"
click at [723, 421] on button "Export" at bounding box center [717, 430] width 39 height 20
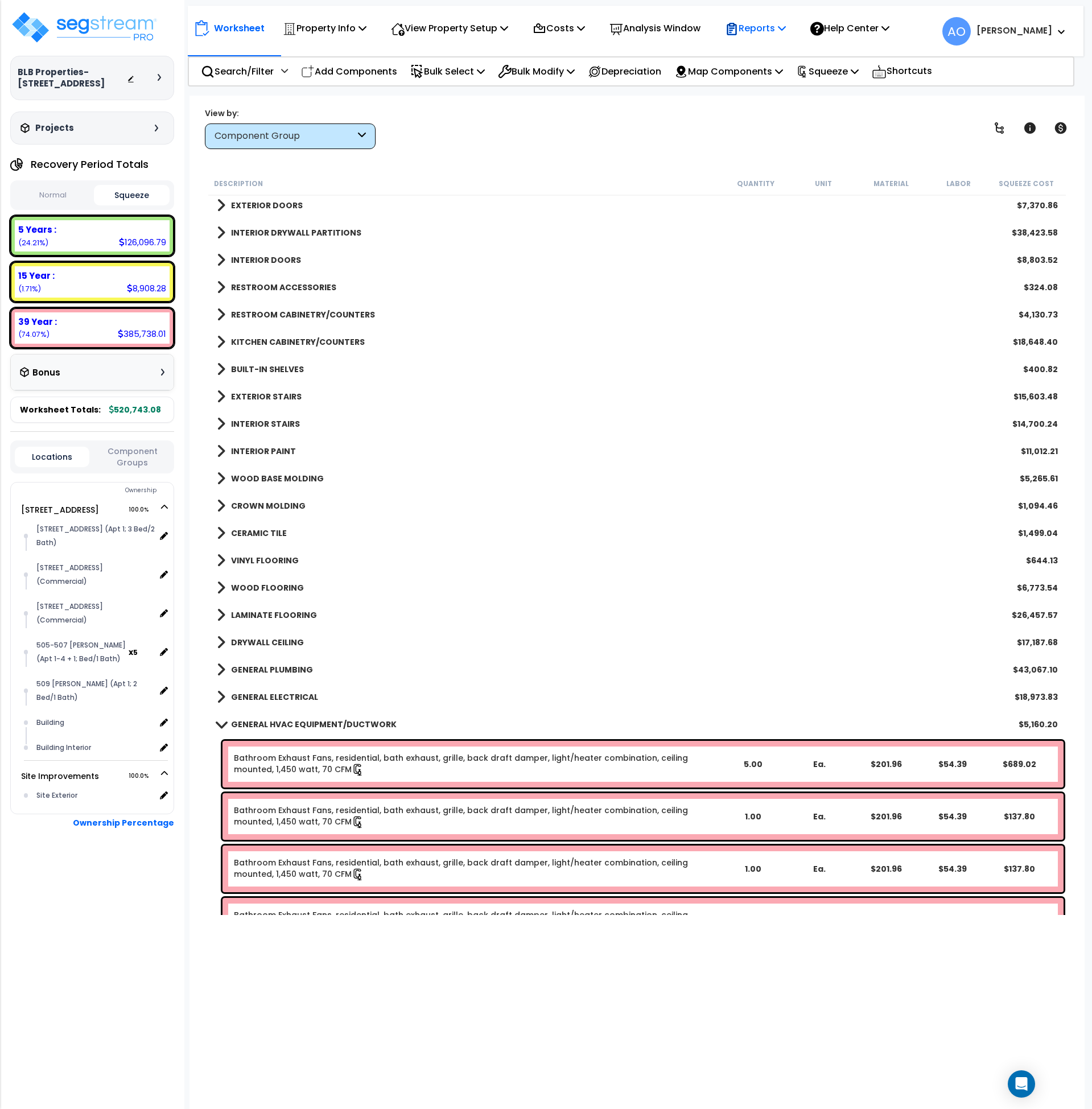
click at [778, 31] on p "Reports" at bounding box center [756, 28] width 61 height 15
click at [780, 79] on link "Manage Report Images" at bounding box center [776, 77] width 113 height 23
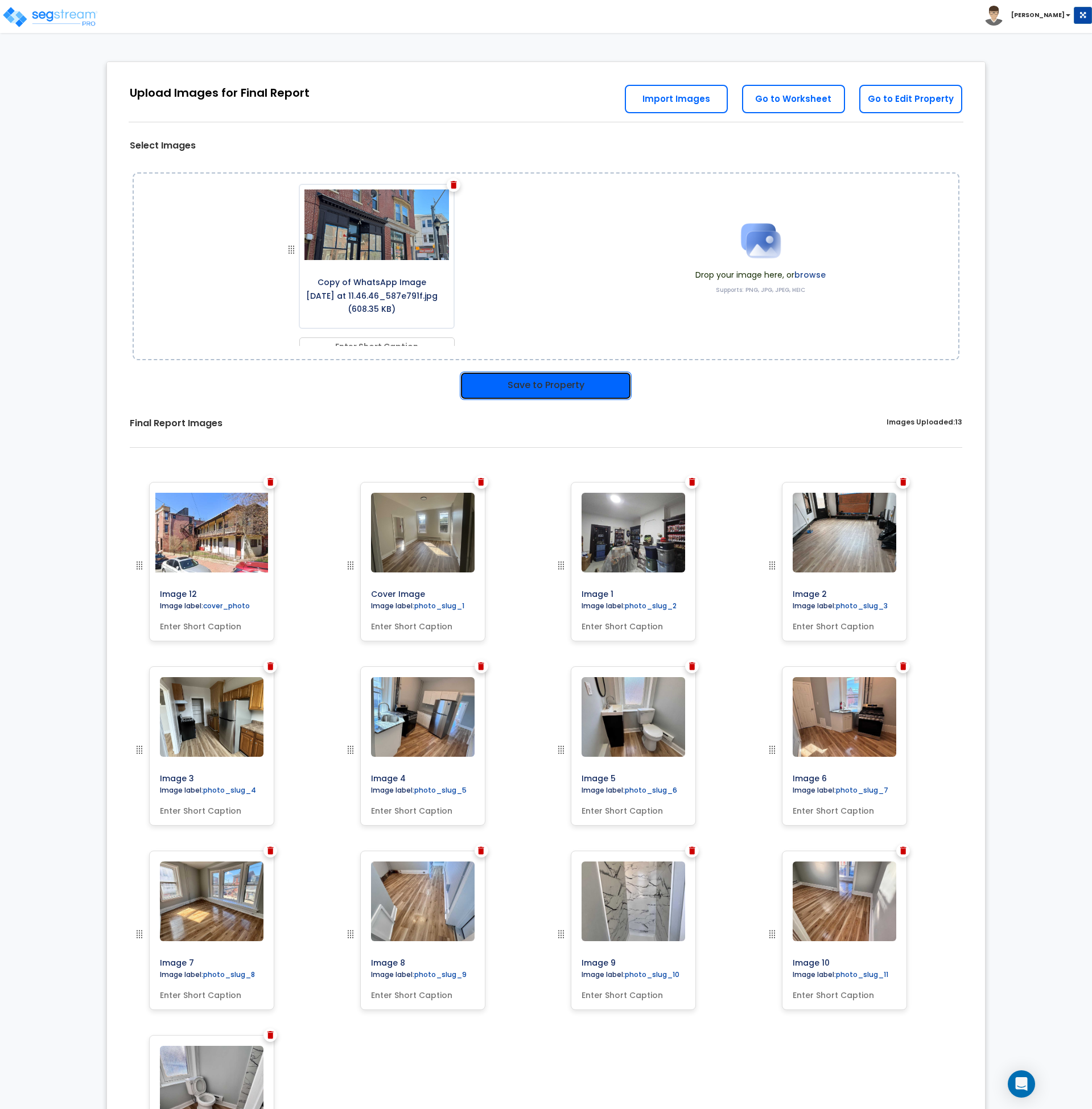
click at [549, 383] on button "Save to Property" at bounding box center [546, 386] width 172 height 29
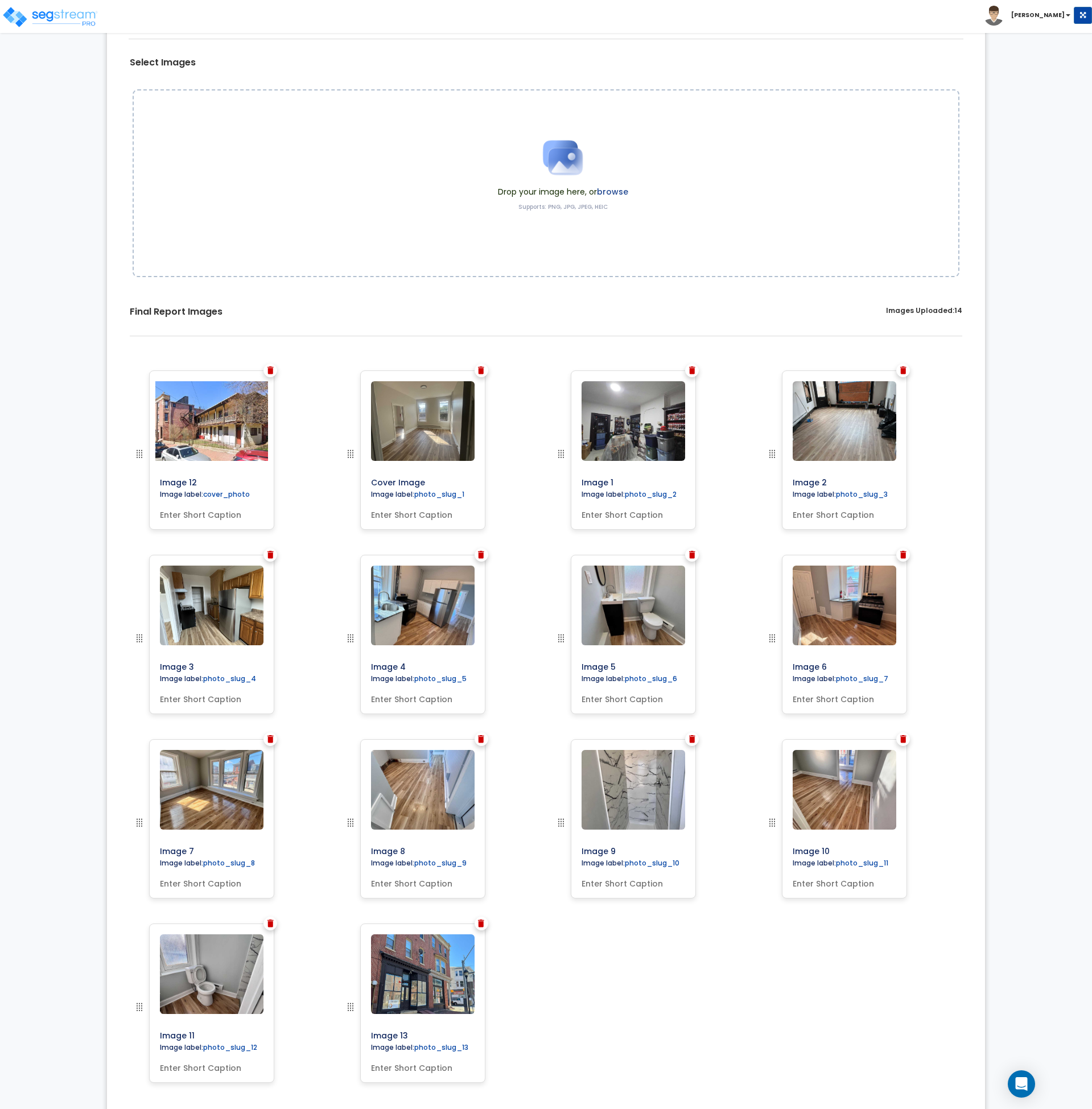
scroll to position [90, 0]
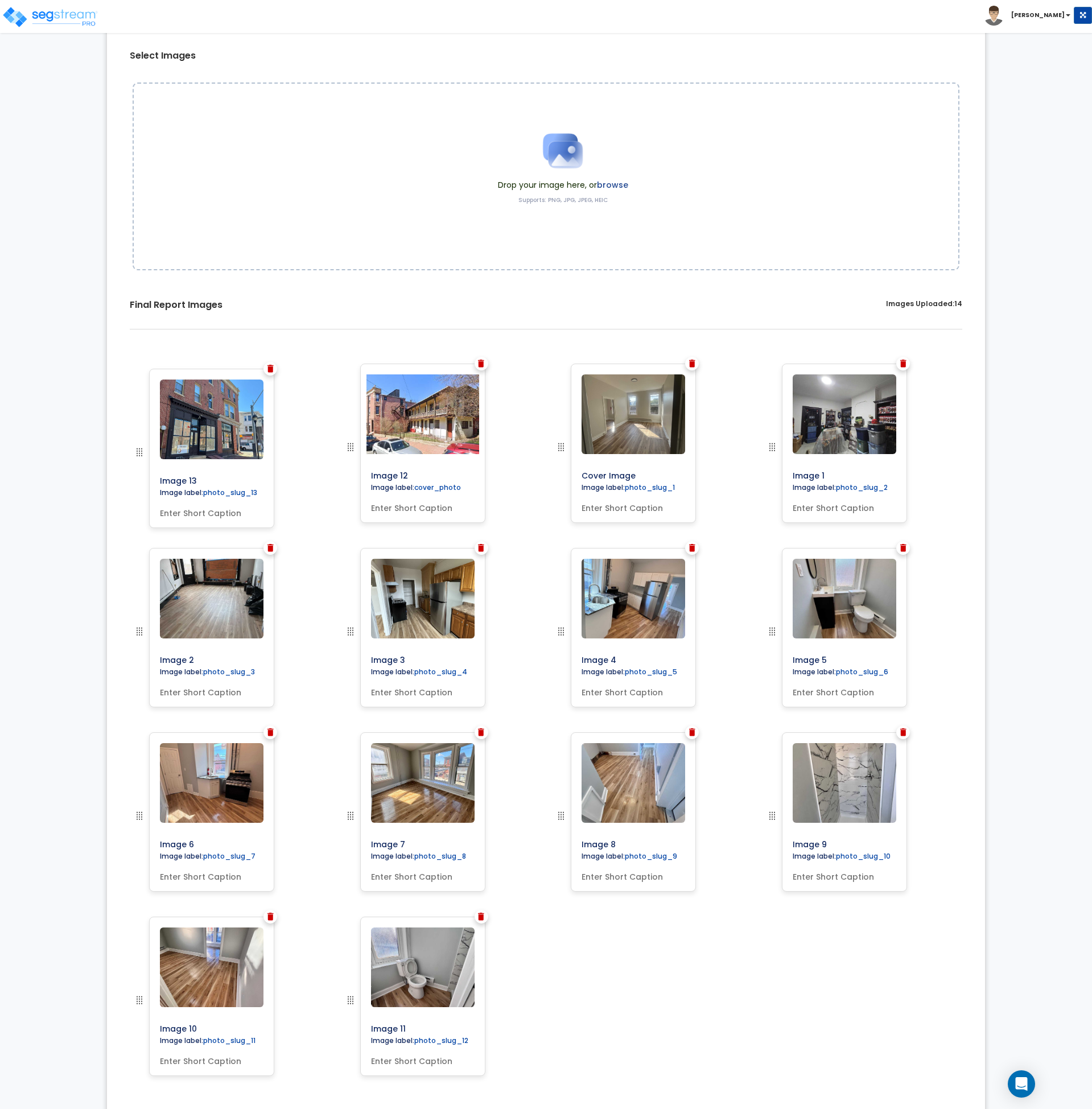
drag, startPoint x: 351, startPoint y: 1000, endPoint x: 112, endPoint y: 451, distance: 598.8
click at [480, 916] on img at bounding box center [481, 916] width 6 height 8
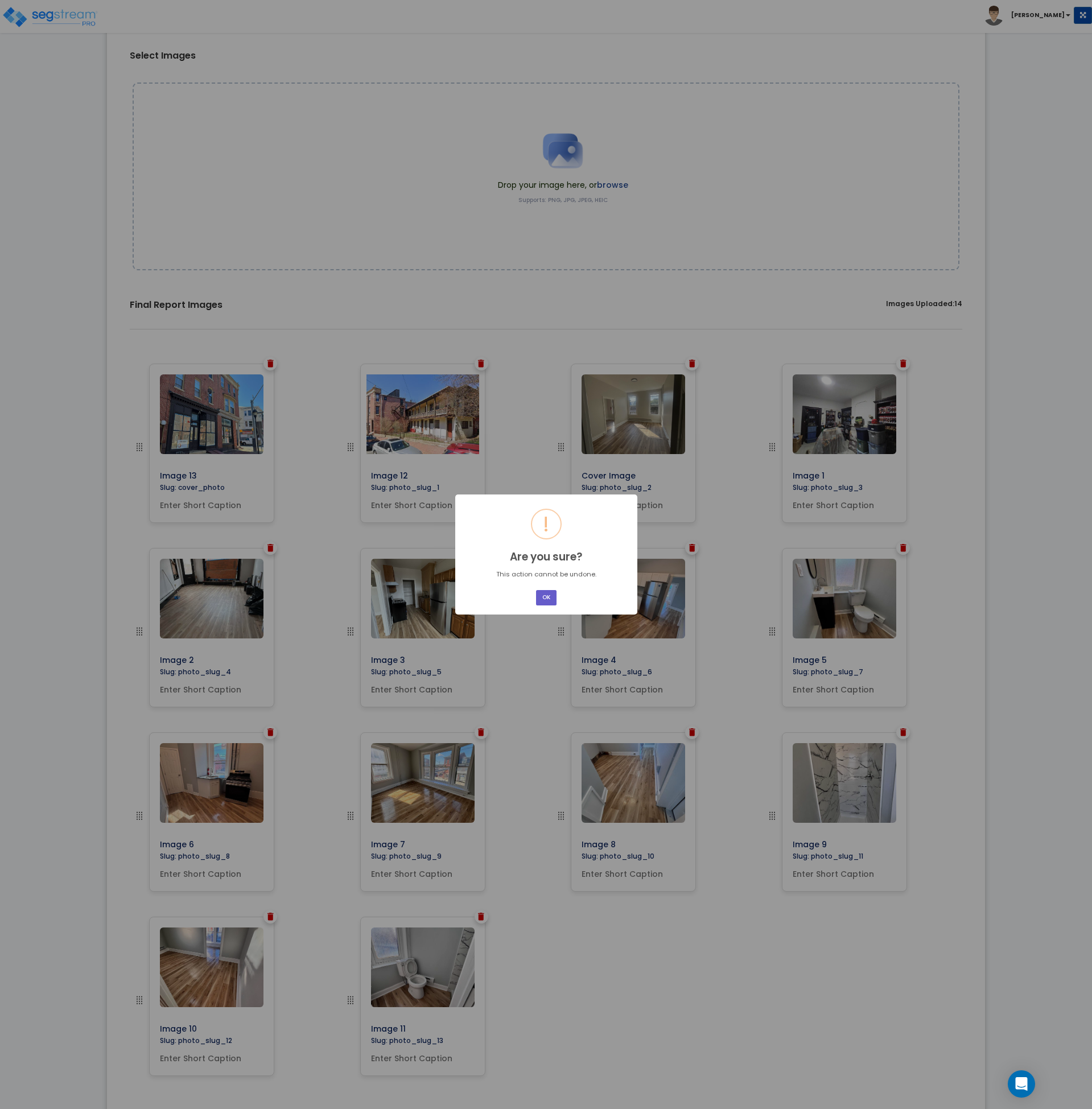
click at [546, 596] on button "OK" at bounding box center [546, 598] width 20 height 15
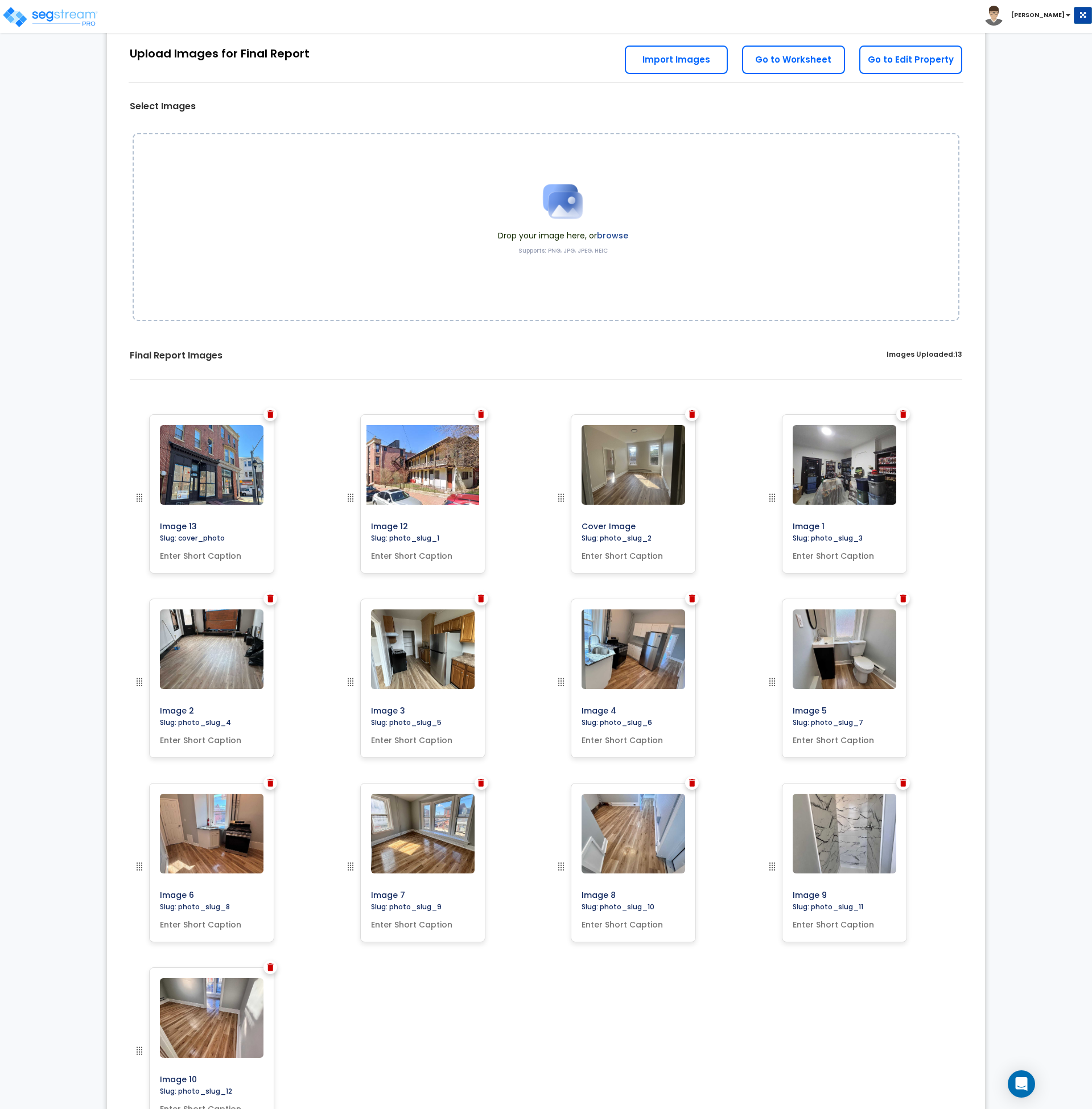
scroll to position [0, 0]
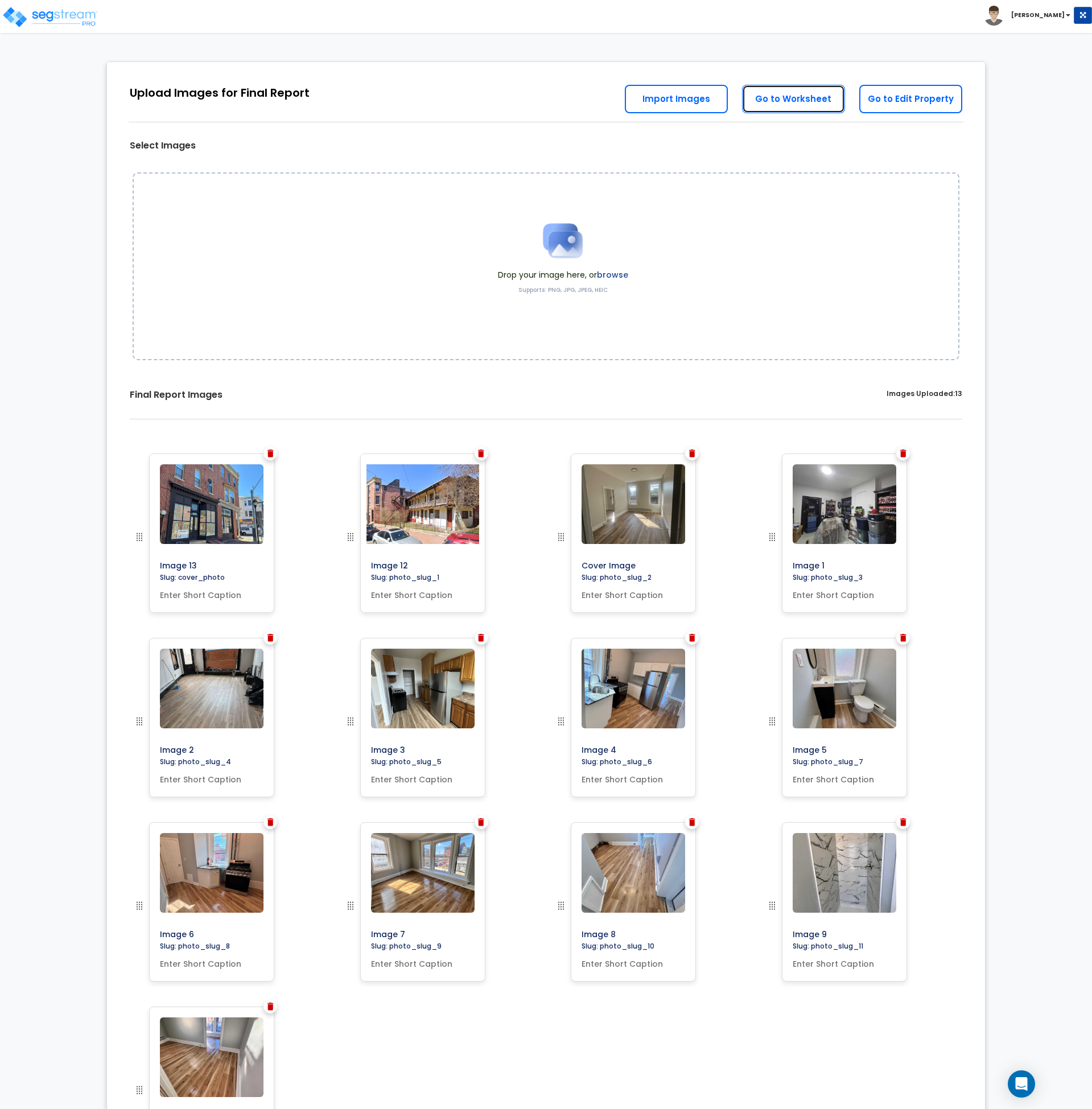
click at [792, 98] on link "Go to Worksheet" at bounding box center [793, 99] width 103 height 29
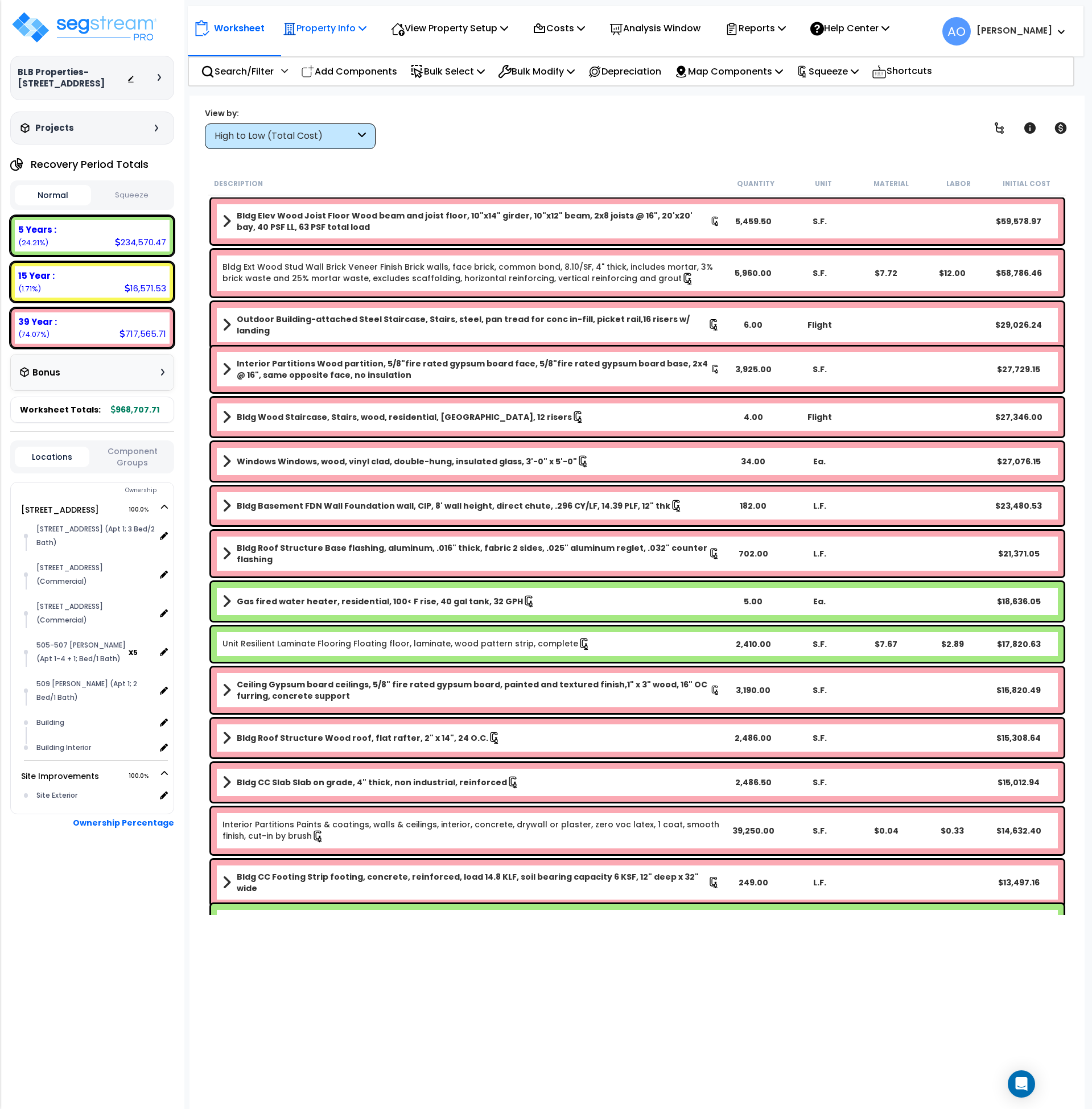
click at [316, 27] on p "Property Info" at bounding box center [324, 28] width 84 height 15
click at [331, 52] on link "Property Setup" at bounding box center [333, 53] width 113 height 23
click at [779, 27] on p "Reports" at bounding box center [756, 28] width 61 height 15
click at [776, 51] on link "Get Report" at bounding box center [776, 53] width 113 height 23
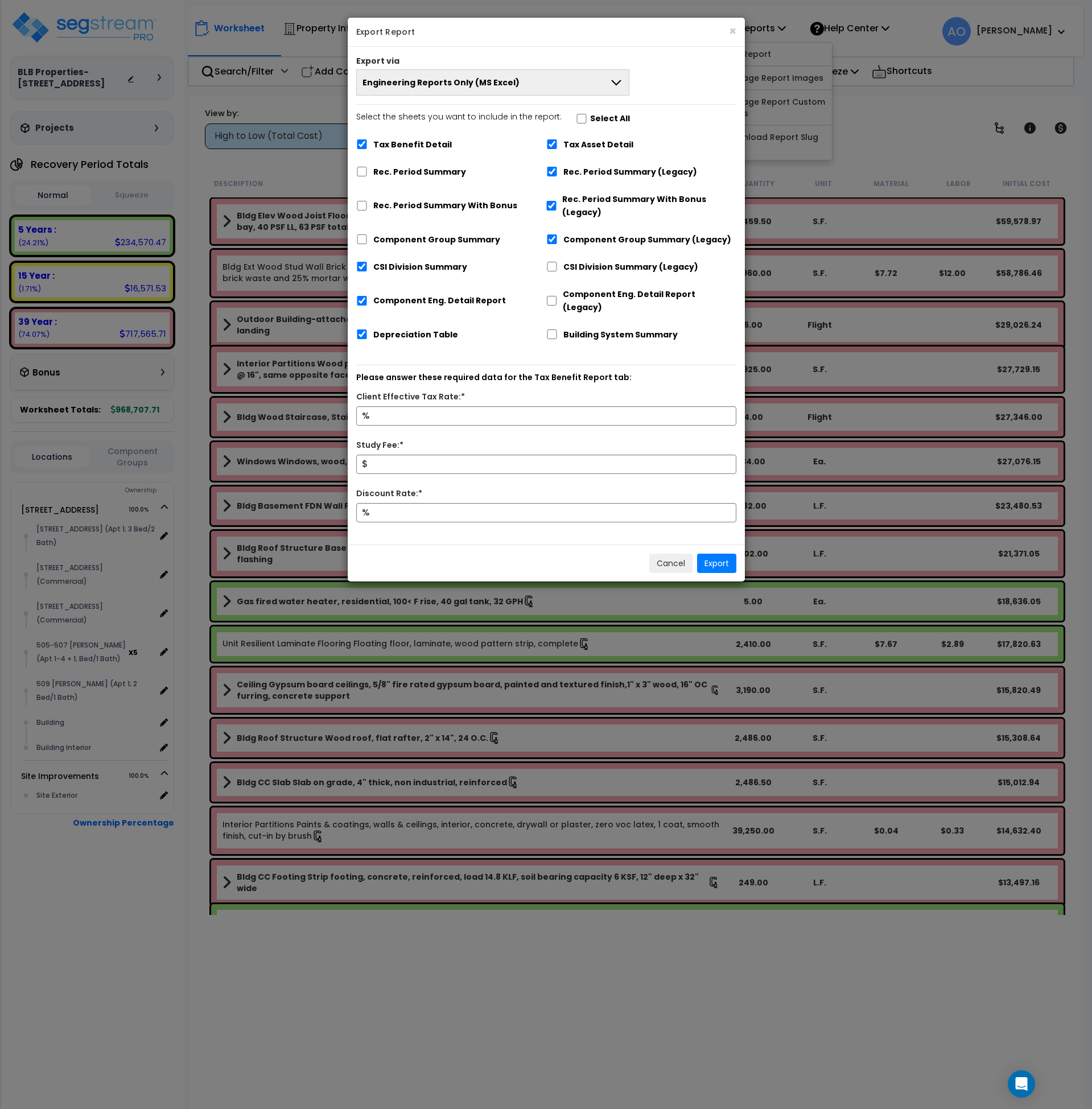
click at [491, 84] on span "Engineering Reports Only (MS Excel)" at bounding box center [440, 82] width 157 height 11
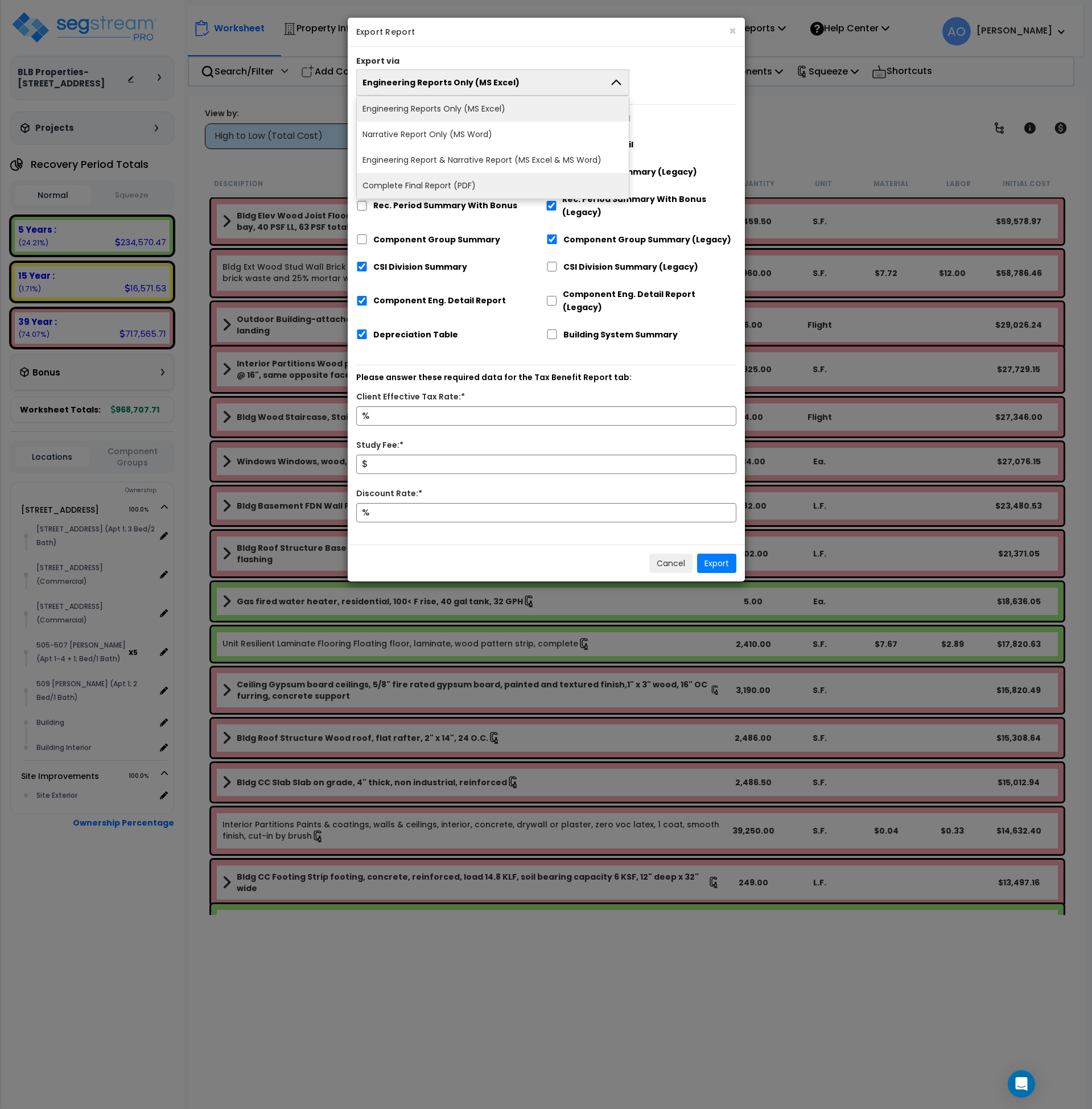
click at [447, 188] on li "Complete Final Report (PDF)" at bounding box center [493, 186] width 272 height 25
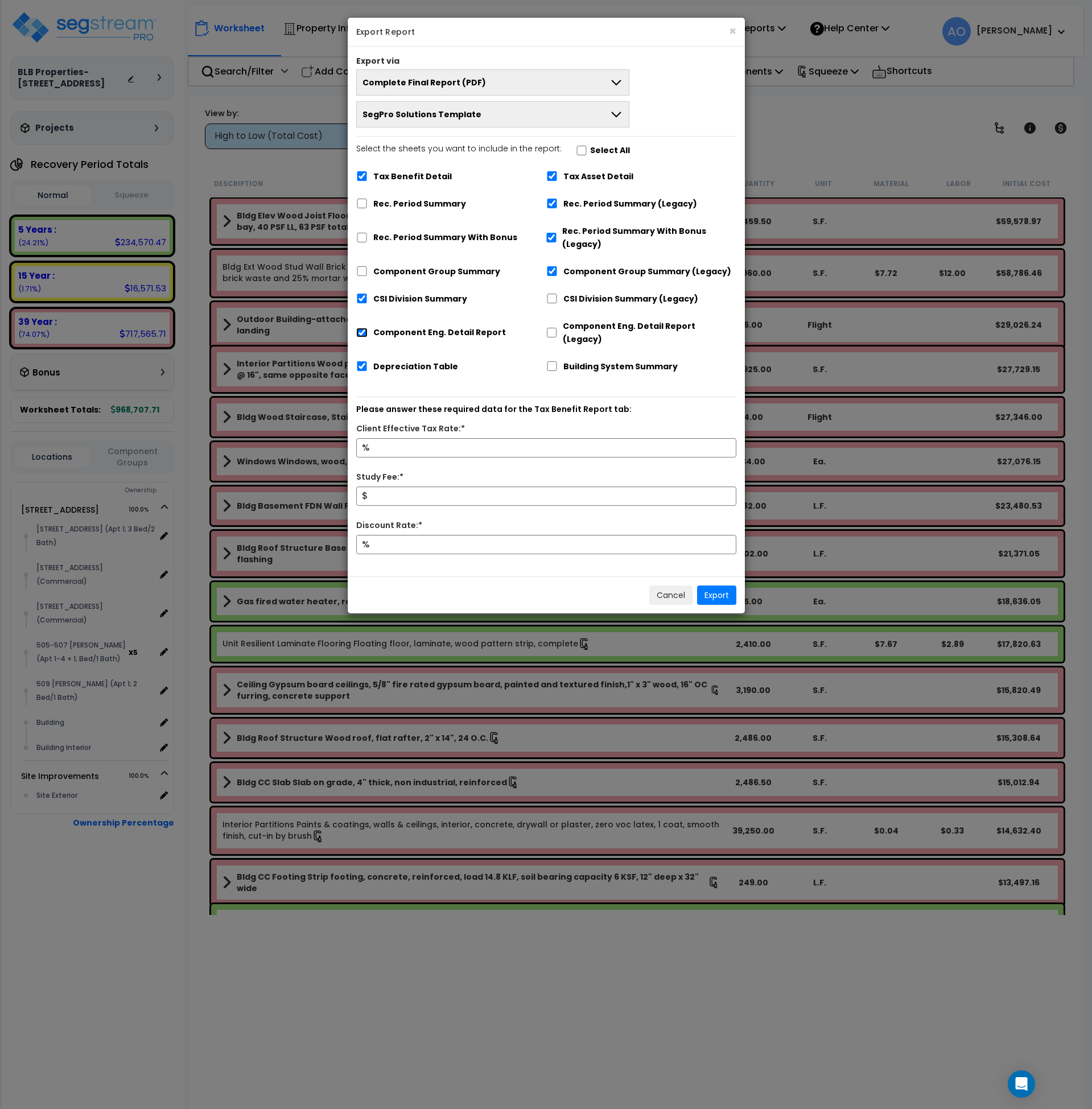
click at [363, 328] on input "Component Eng. Detail Report" at bounding box center [361, 332] width 11 height 9
checkbox input "false"
click at [361, 172] on input "Tax Benefit Detail" at bounding box center [361, 176] width 11 height 9
checkbox input "false"
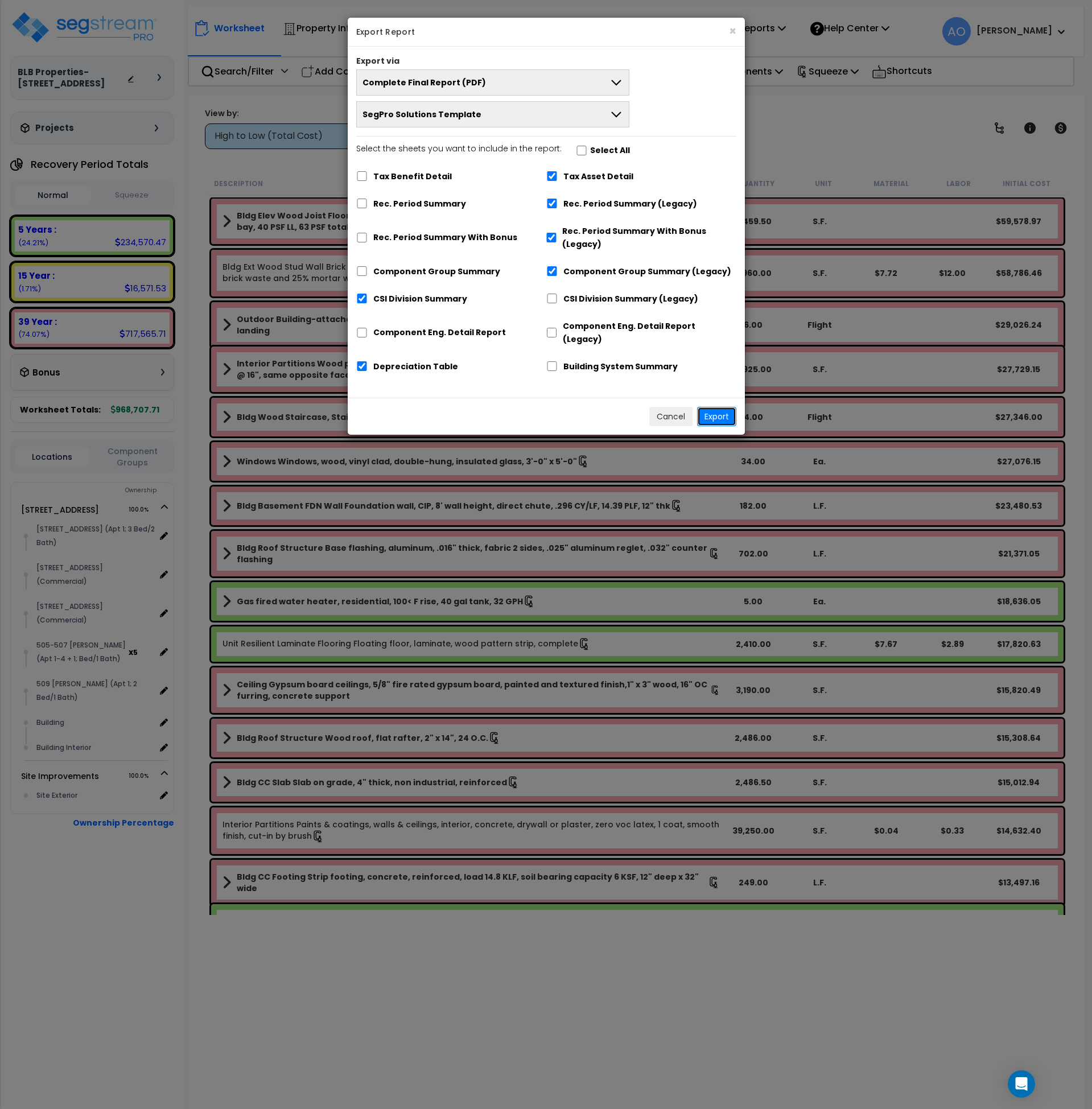
click at [714, 407] on button "Export" at bounding box center [717, 417] width 39 height 20
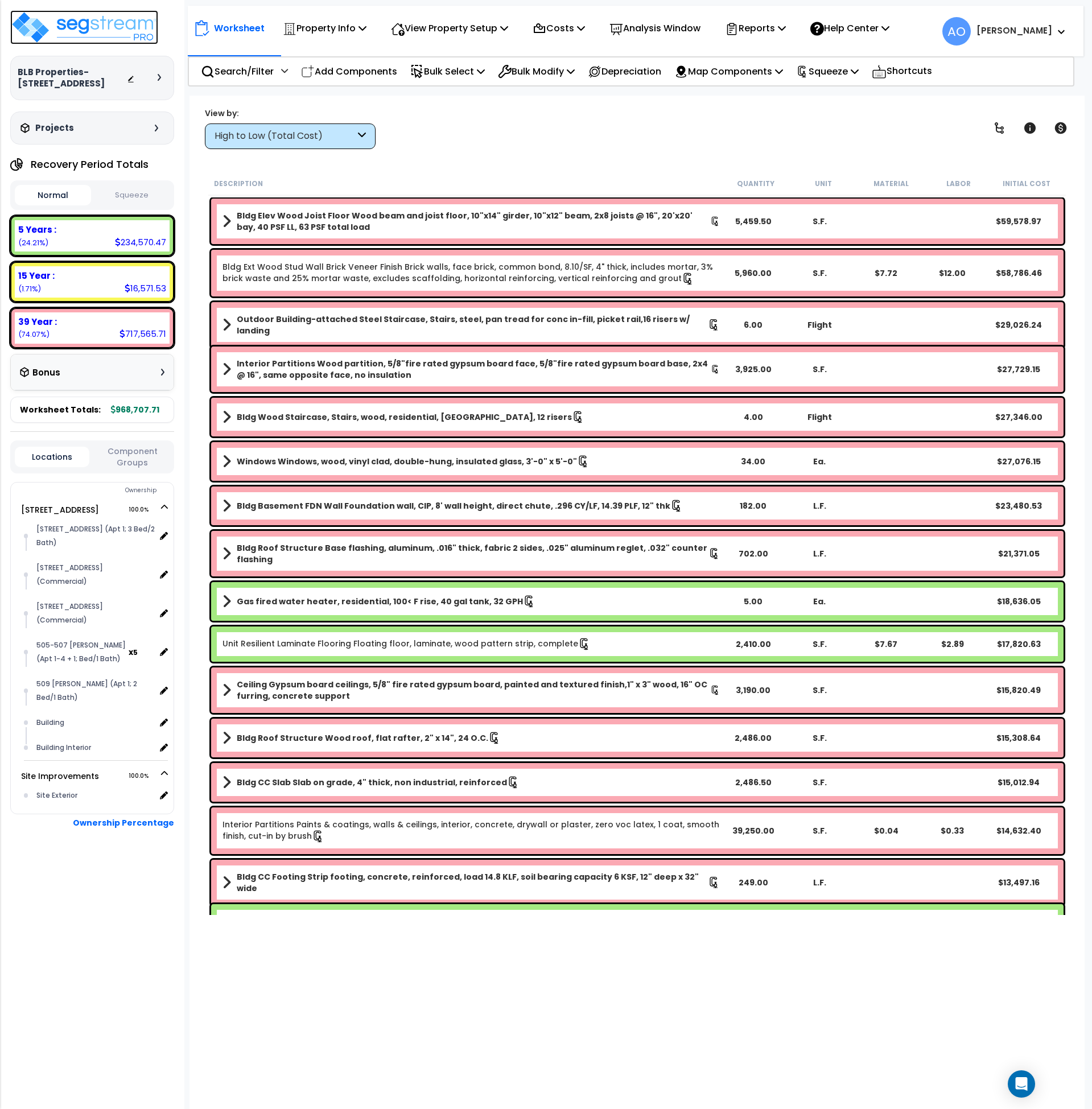
click at [109, 31] on img at bounding box center [84, 27] width 148 height 34
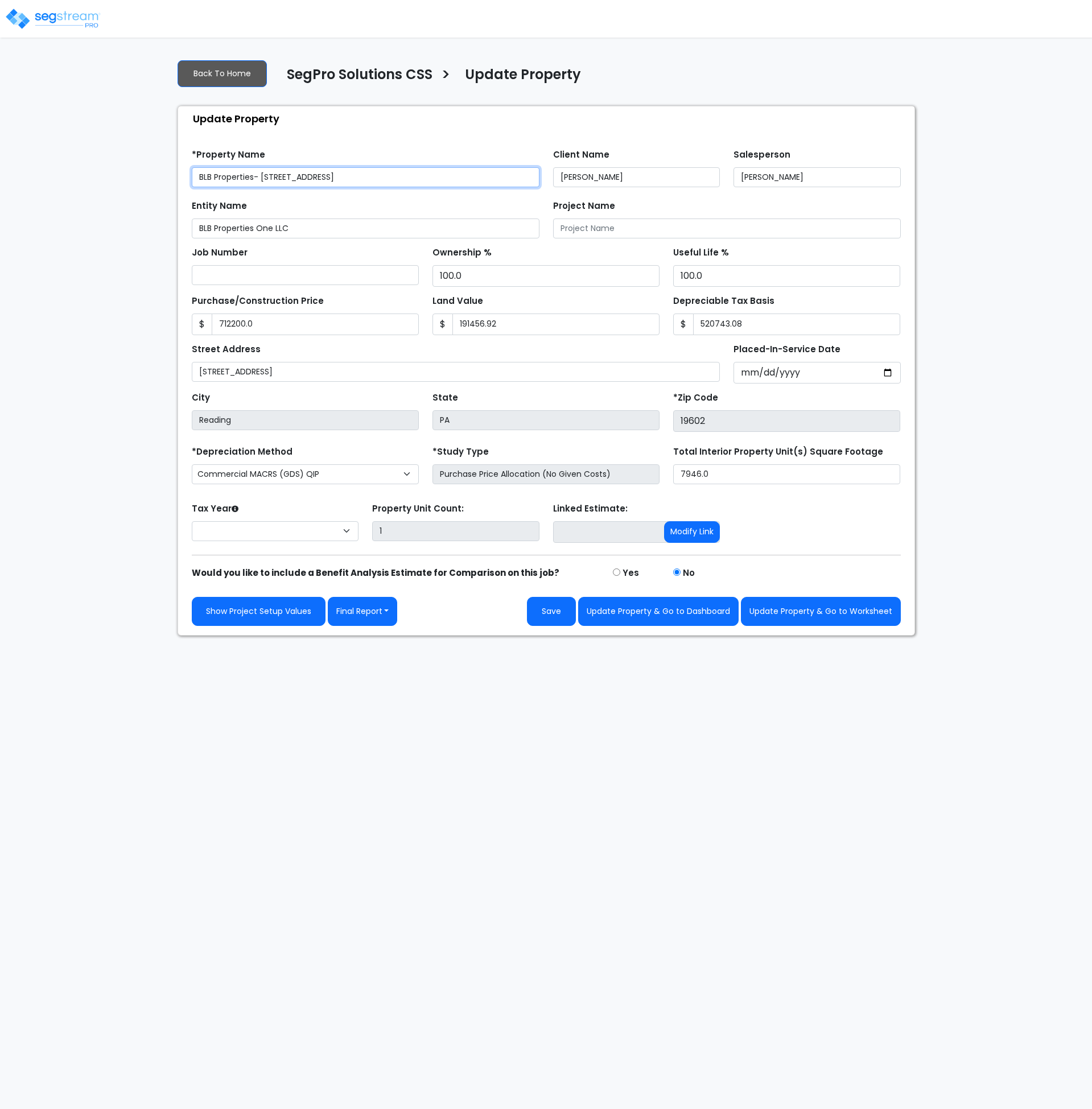
type input "712,200.0"
type input "191,456.92"
type input "520,743.08"
select select "2024"
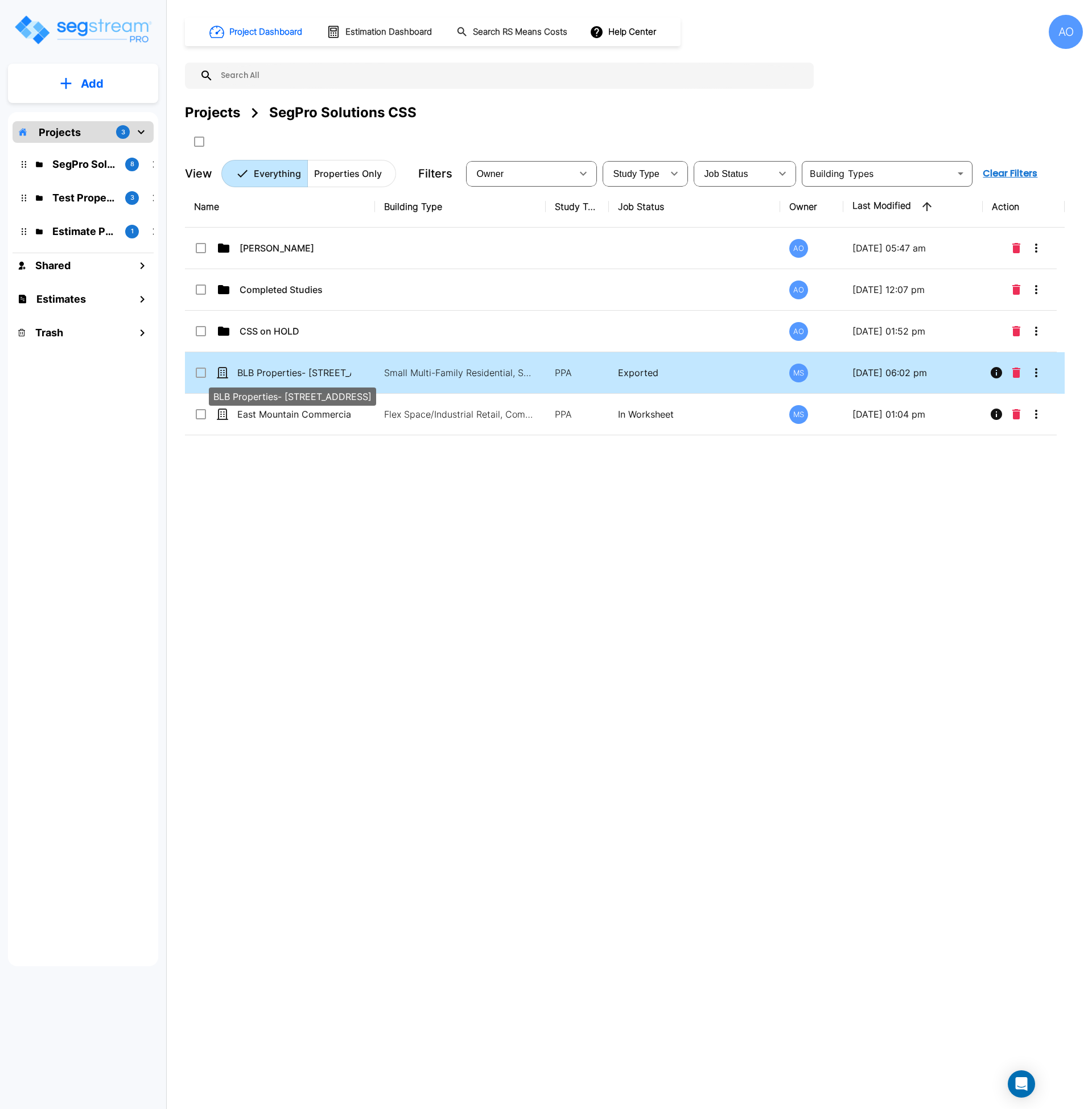
click at [275, 367] on p "BLB Properties- [STREET_ADDRESS]" at bounding box center [294, 372] width 114 height 14
checkbox input "true"
click at [275, 367] on p "BLB Properties- [STREET_ADDRESS]" at bounding box center [294, 372] width 114 height 14
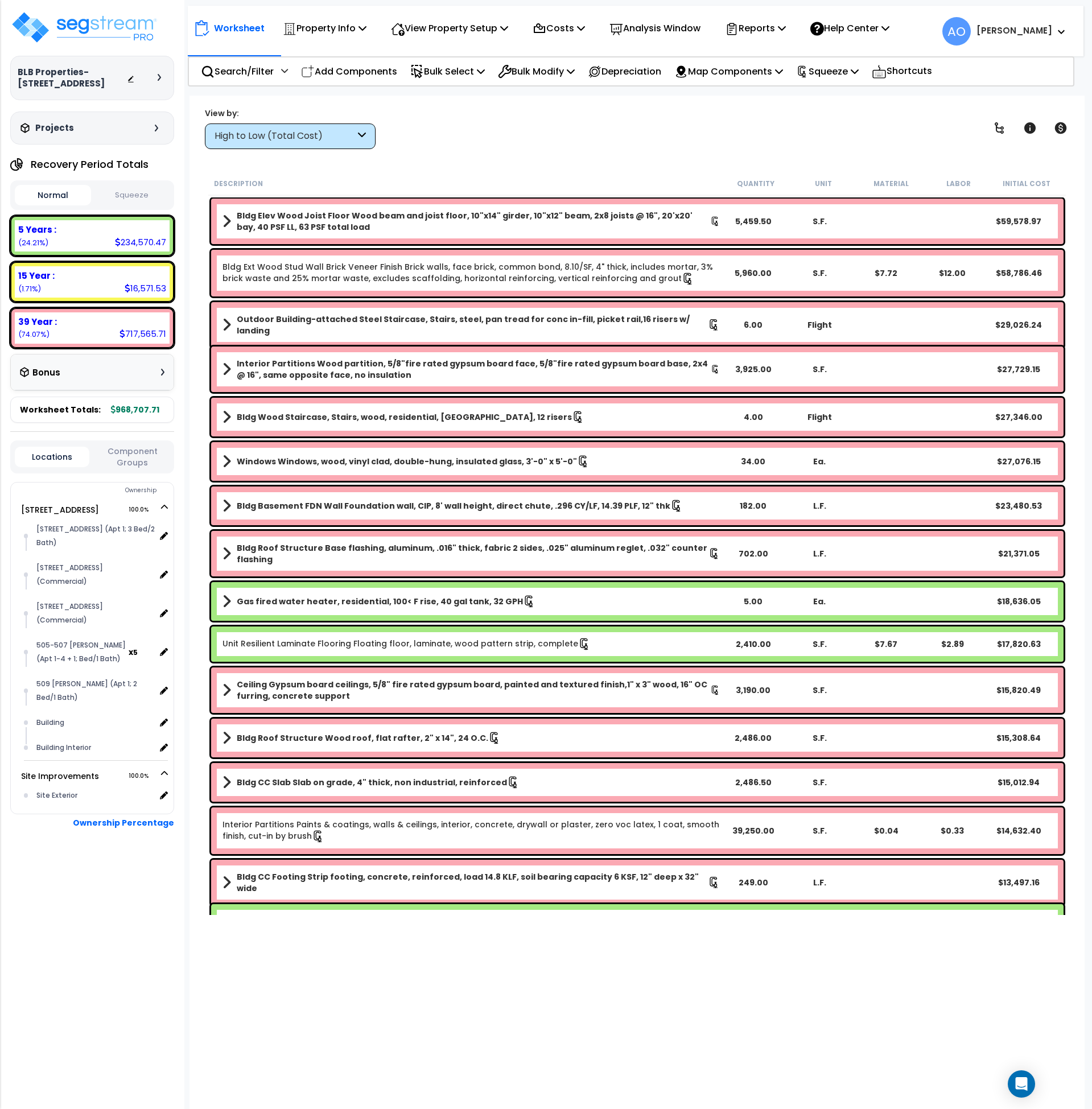
click at [134, 192] on button "Squeeze" at bounding box center [132, 195] width 76 height 20
click at [1040, 181] on small "Squeeze Cost" at bounding box center [1026, 183] width 55 height 9
click at [1065, 125] on icon at bounding box center [1061, 127] width 12 height 11
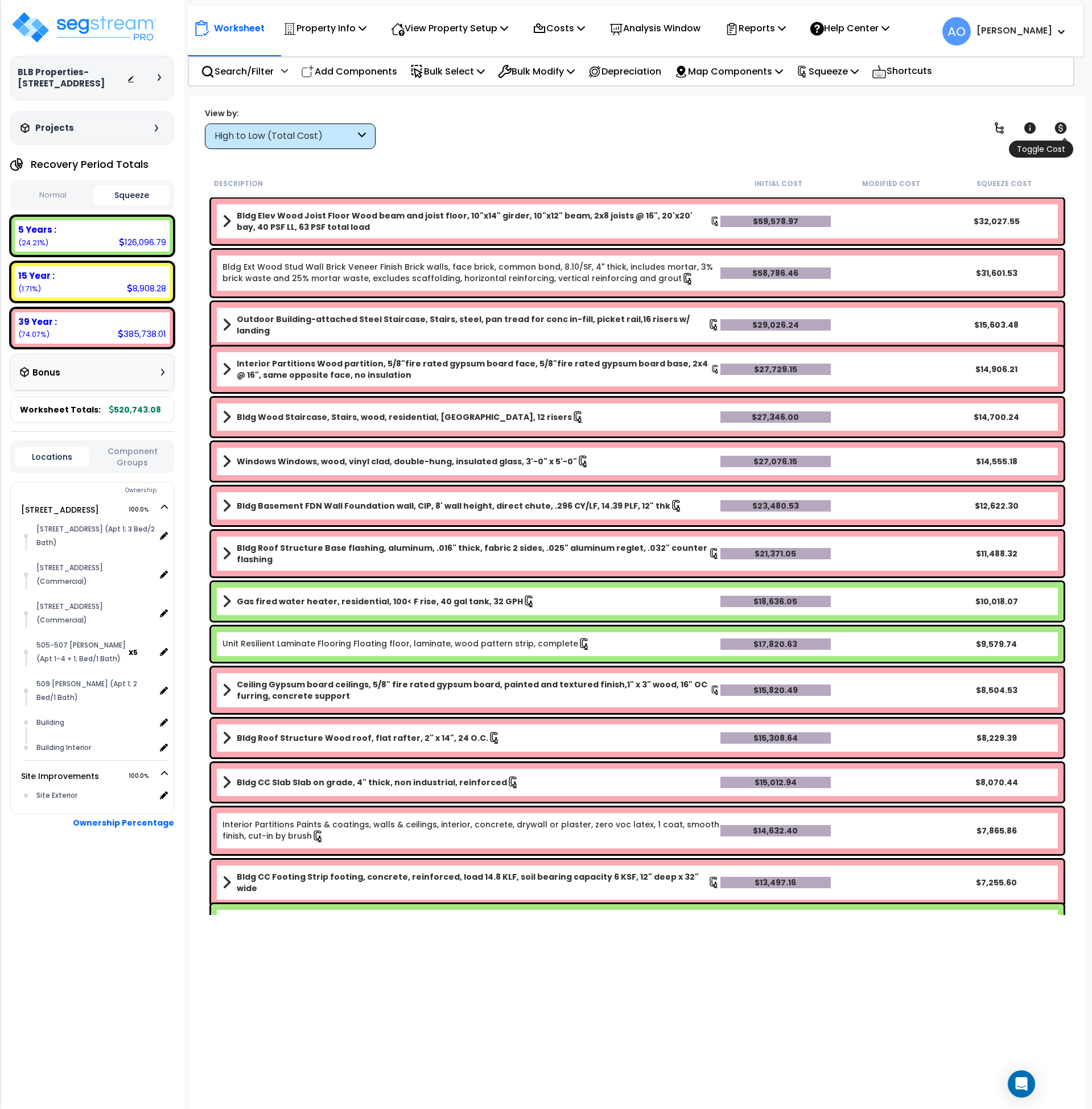
click at [1065, 125] on icon at bounding box center [1061, 127] width 12 height 11
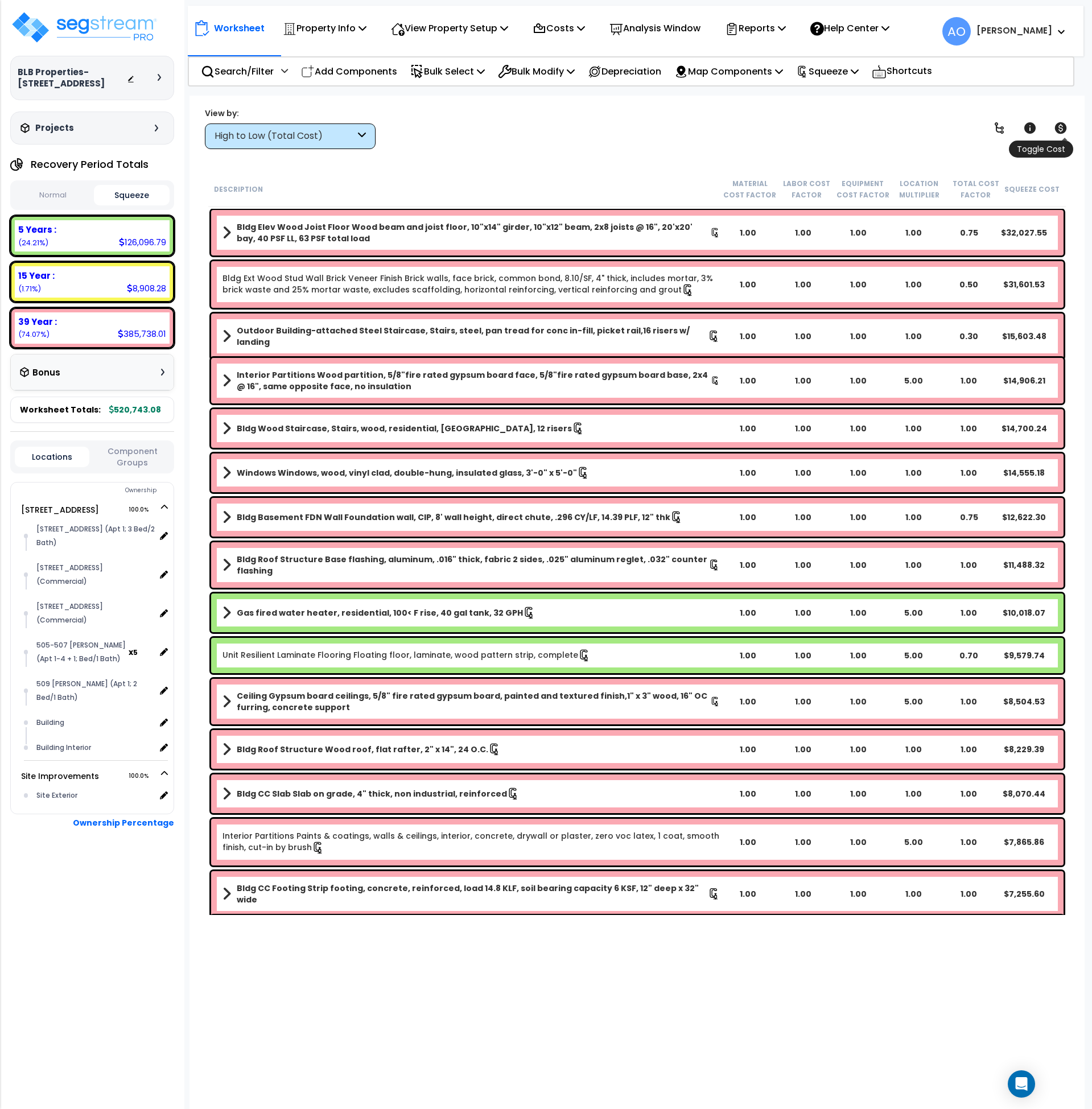
click at [1065, 125] on icon at bounding box center [1061, 127] width 12 height 11
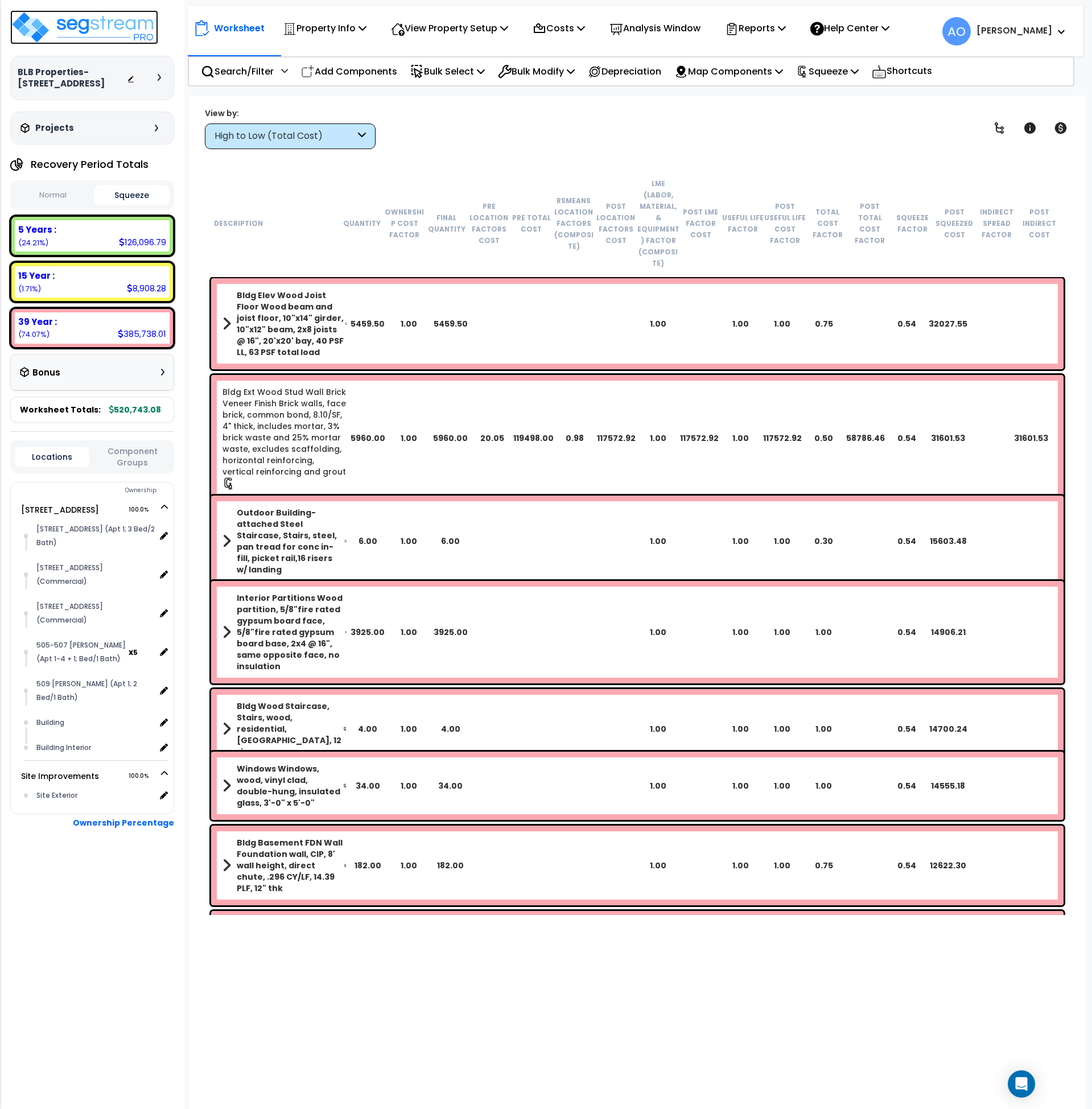
click at [134, 23] on img at bounding box center [84, 27] width 148 height 34
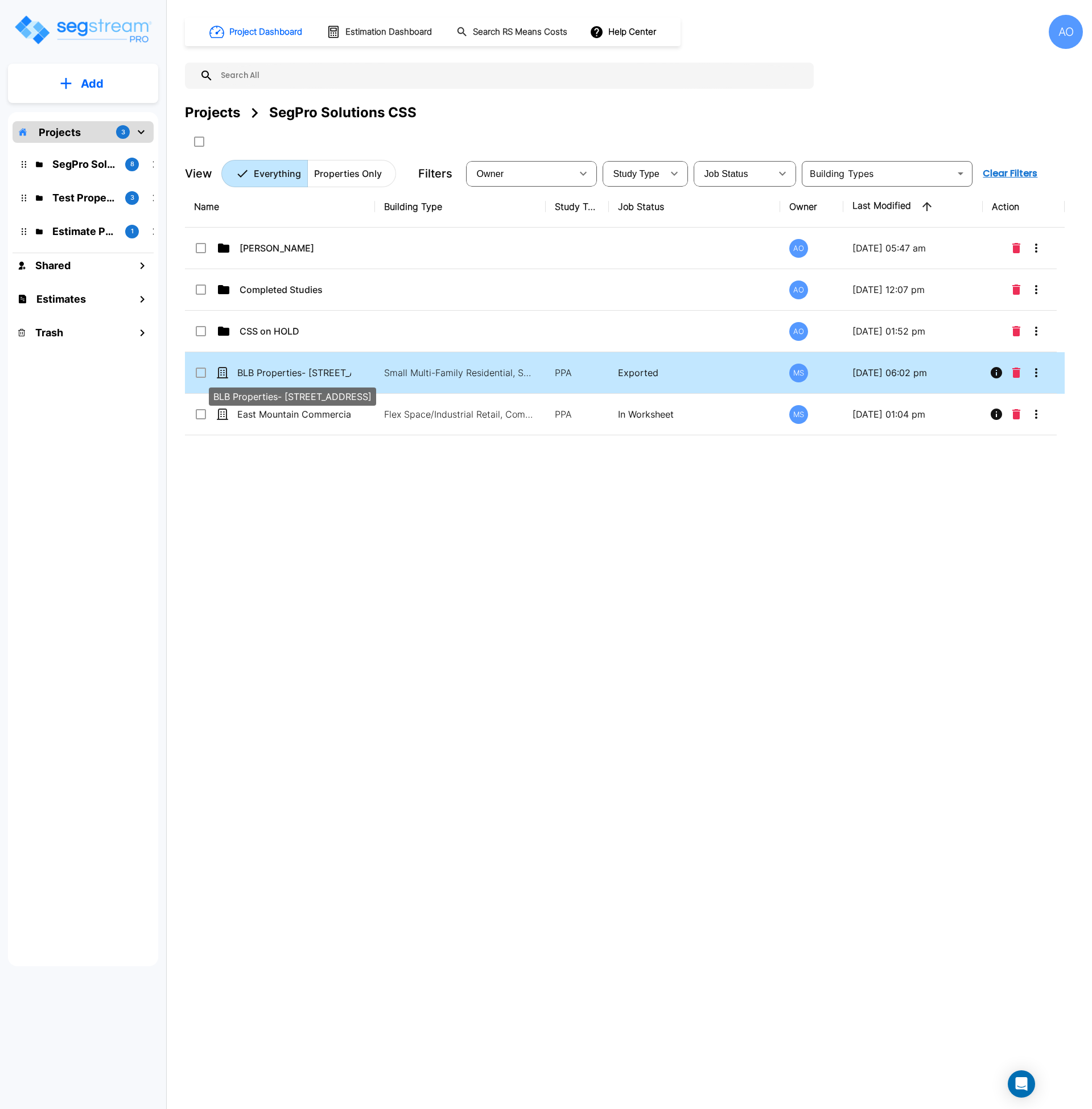
click at [312, 376] on p "BLB Properties- 403 South 5th Street" at bounding box center [294, 372] width 114 height 14
click at [311, 141] on icon "Move" at bounding box center [311, 141] width 13 height 11
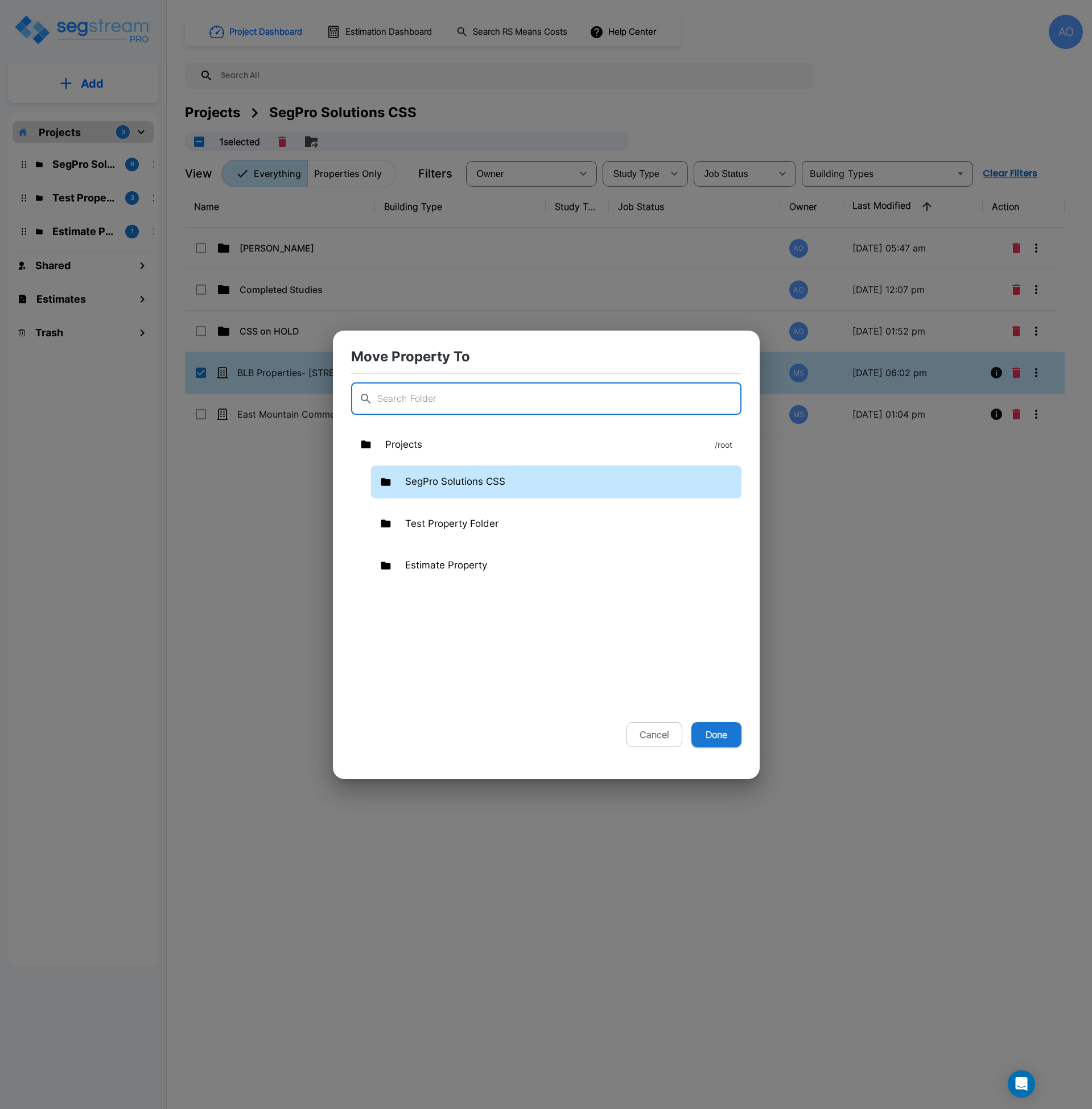
click at [466, 483] on p "SegPro Solutions CSS" at bounding box center [456, 481] width 100 height 14
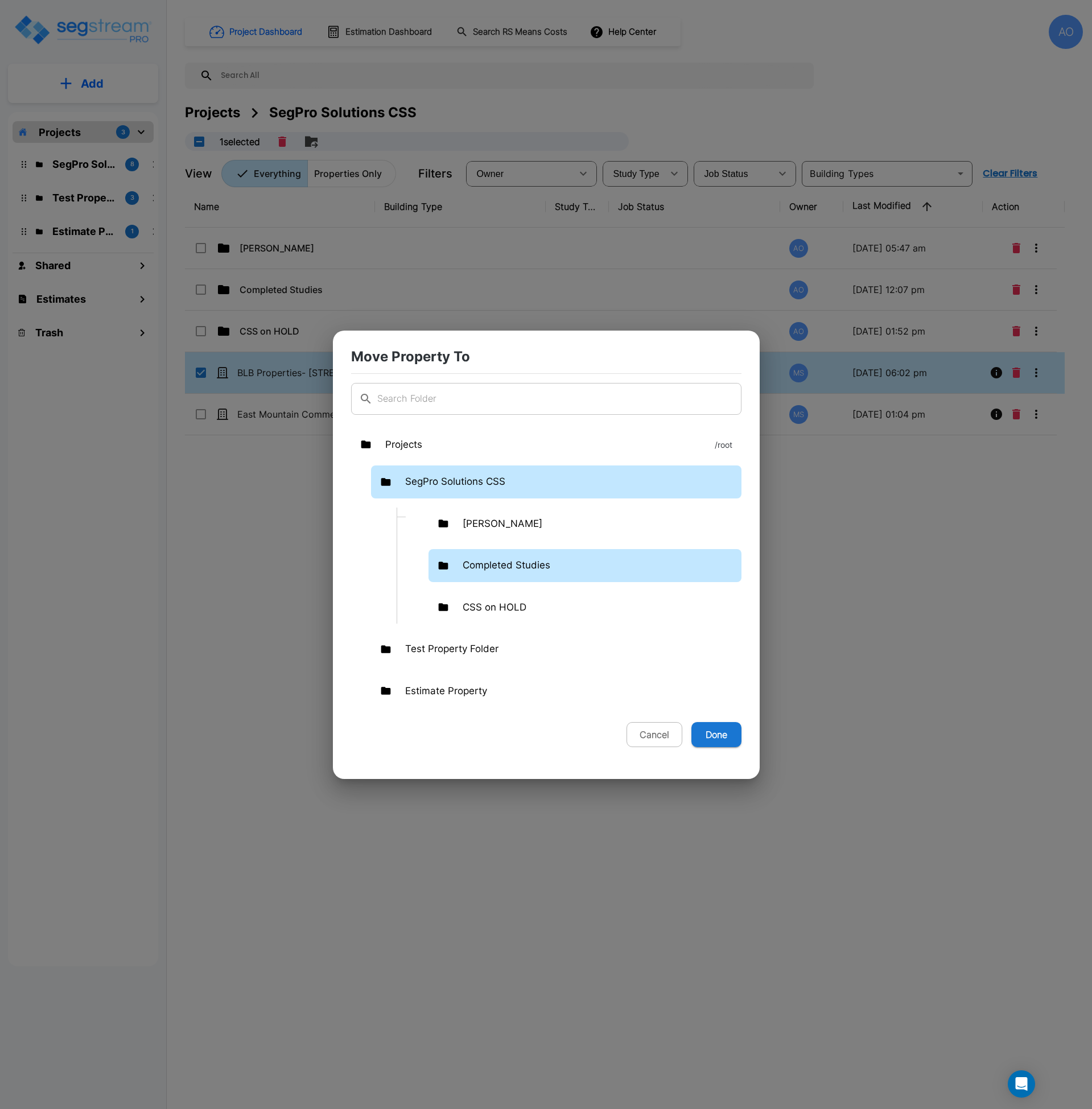
click at [496, 563] on p "Completed Studies" at bounding box center [506, 565] width 87 height 14
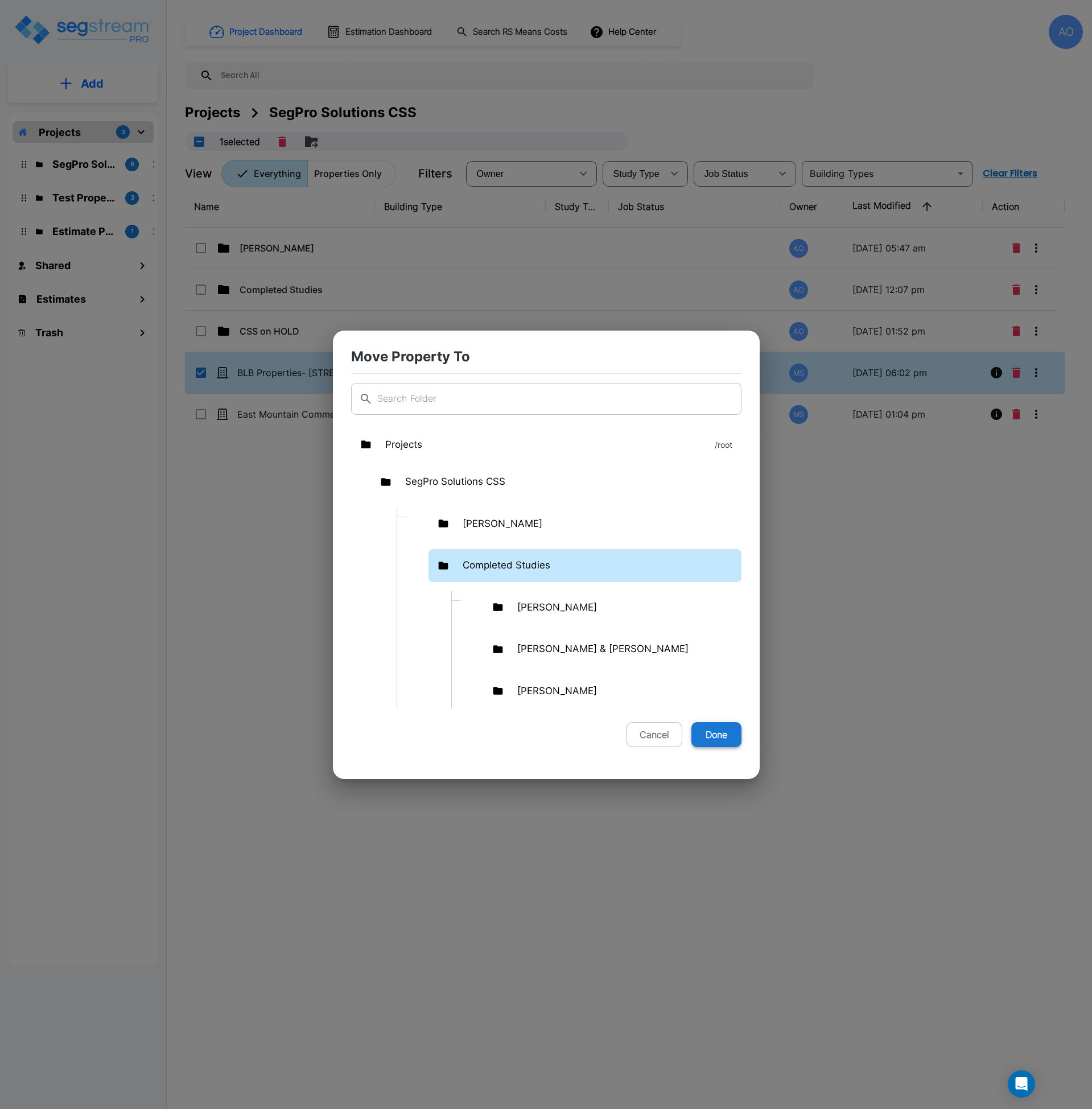
click at [717, 738] on button "Done" at bounding box center [716, 735] width 50 height 25
checkbox input "false"
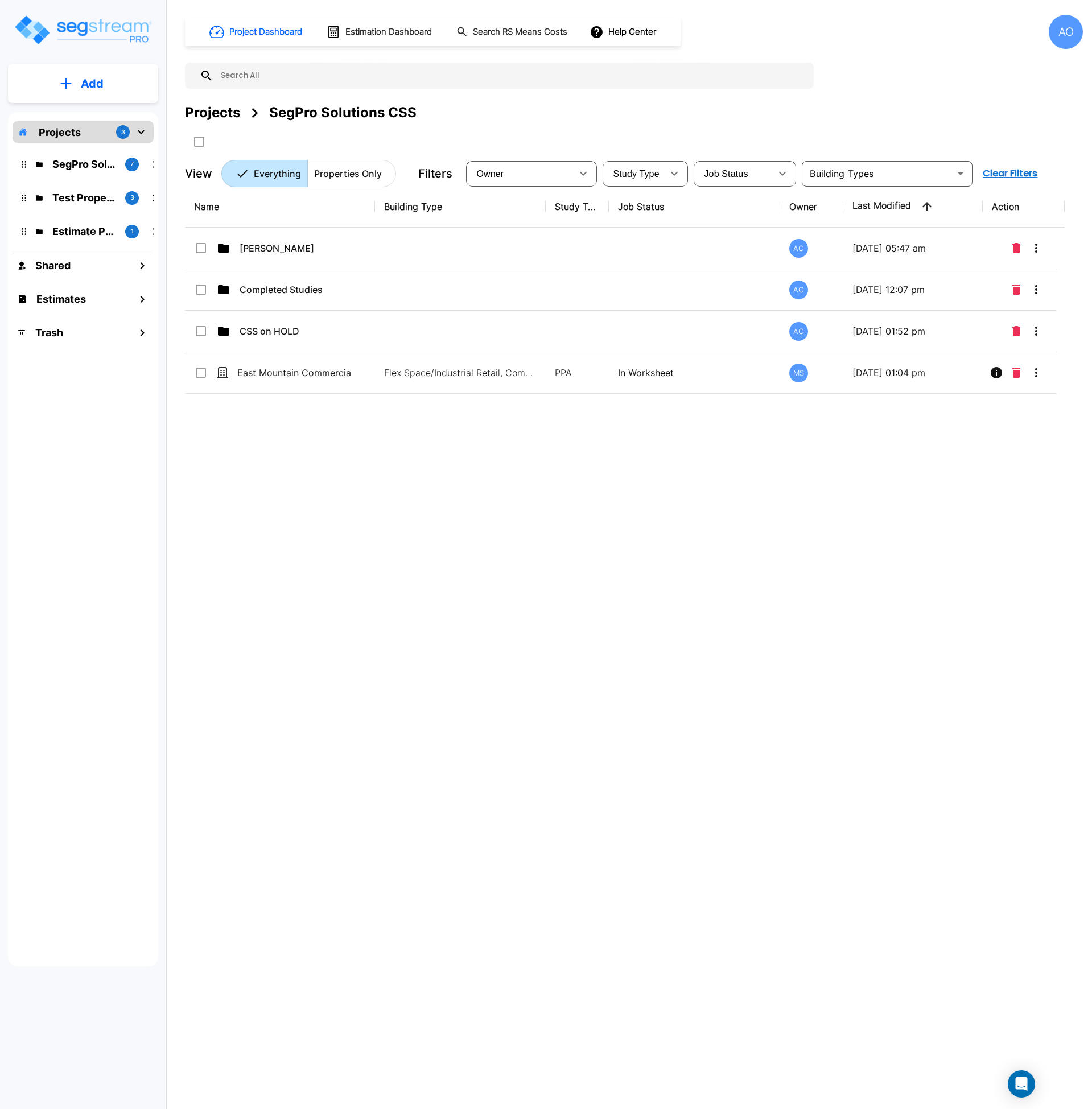
click at [414, 544] on div "Name Building Type Study Type Job Status Owner Last Modified Action Anjalie AO …" at bounding box center [624, 529] width 880 height 687
click at [328, 501] on div "Name Building Type Study Type Job Status Owner Last Modified Action Anjalie AO …" at bounding box center [624, 529] width 880 height 687
click at [579, 497] on div "Name Building Type Study Type Job Status Owner Last Modified Action Anjalie AO …" at bounding box center [624, 529] width 880 height 687
click at [413, 546] on div "Name Building Type Study Type Job Status Owner Last Modified Action Anjalie AO …" at bounding box center [624, 529] width 880 height 687
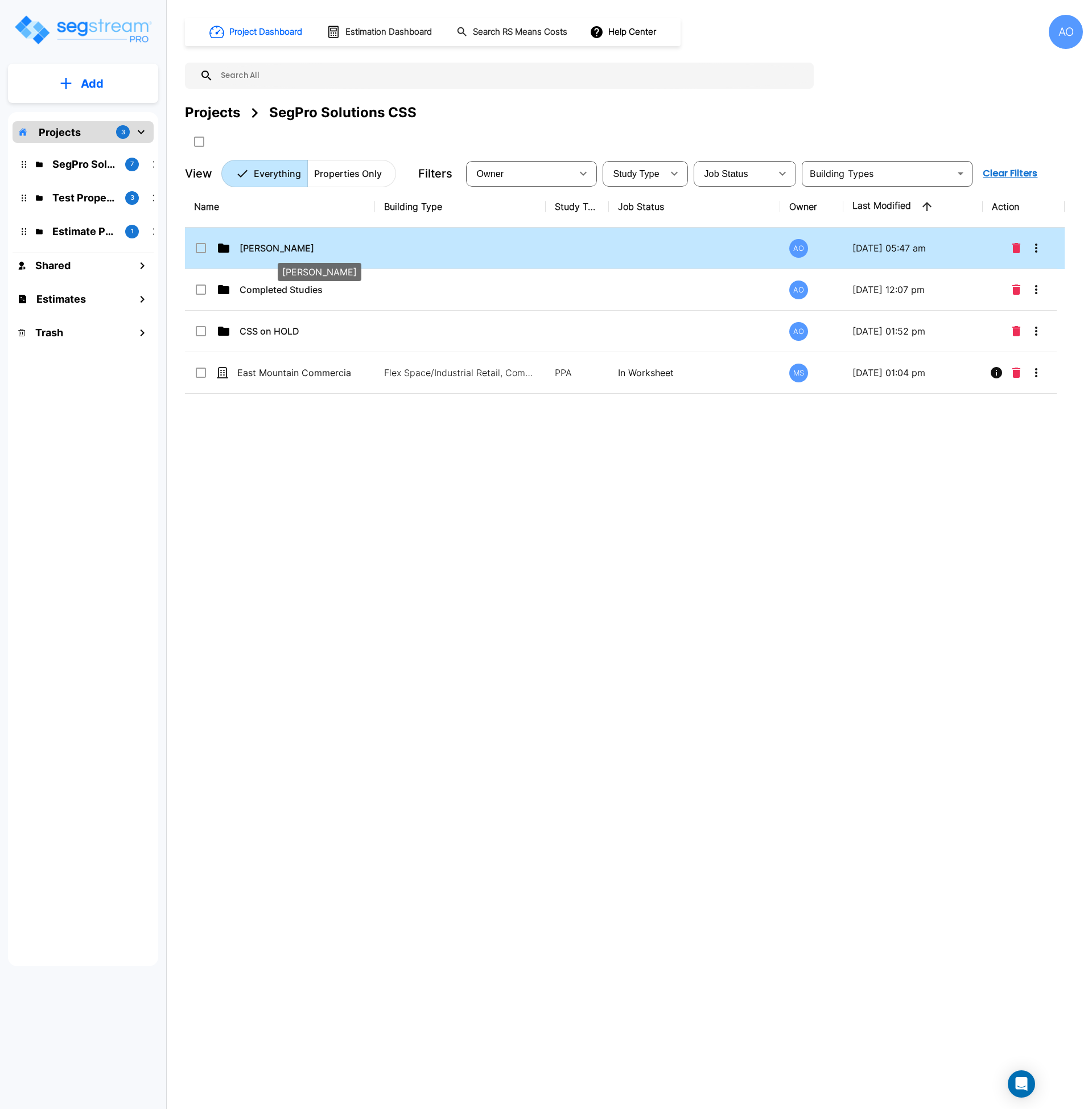
click at [260, 255] on p "Anjalie" at bounding box center [296, 248] width 114 height 14
checkbox input "true"
click at [260, 255] on p "Anjalie" at bounding box center [296, 248] width 114 height 14
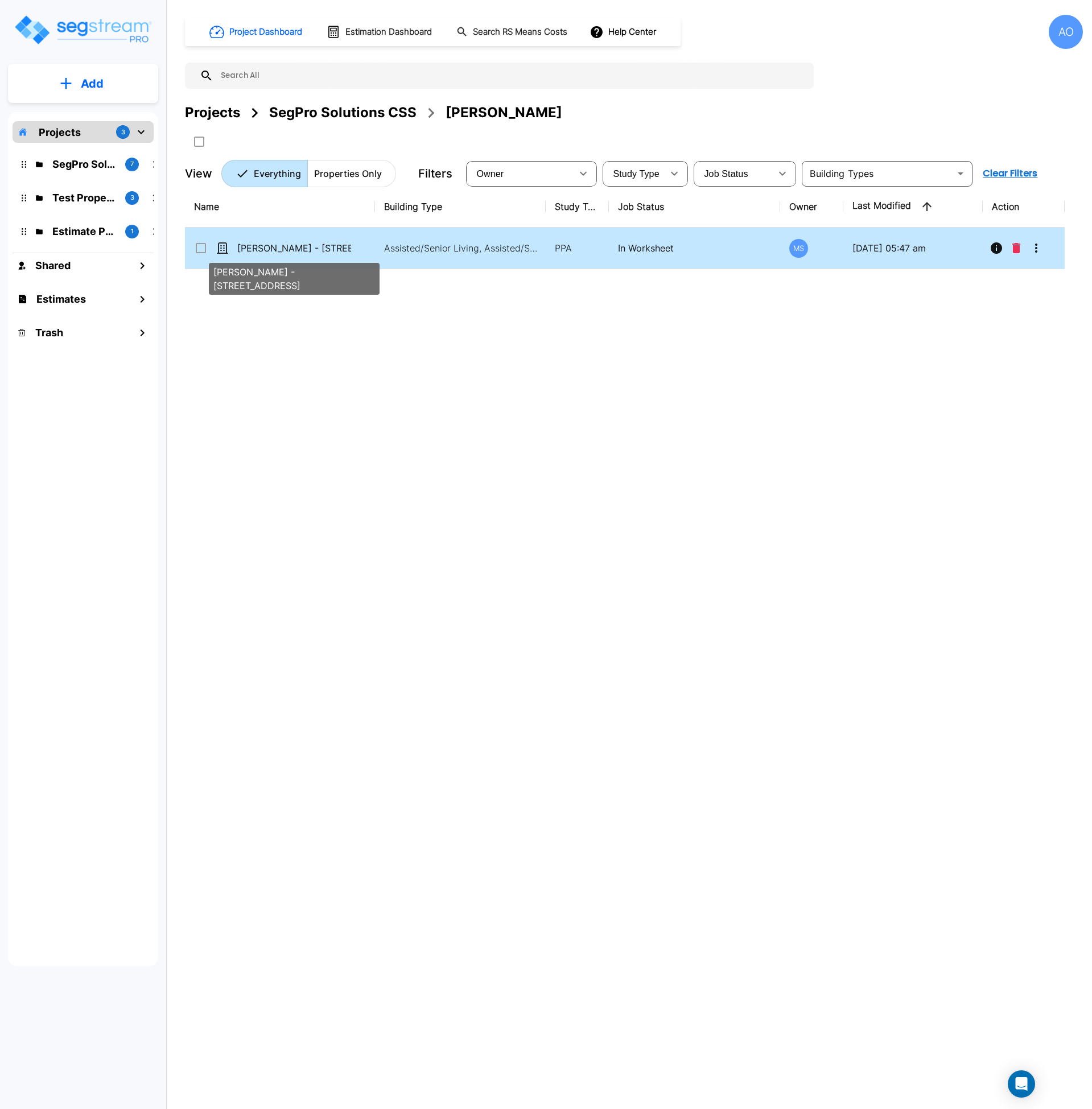
click at [315, 254] on p "[PERSON_NAME] - [STREET_ADDRESS]" at bounding box center [294, 248] width 114 height 14
checkbox input "true"
click at [315, 254] on p "[PERSON_NAME] - [STREET_ADDRESS]" at bounding box center [294, 248] width 114 height 14
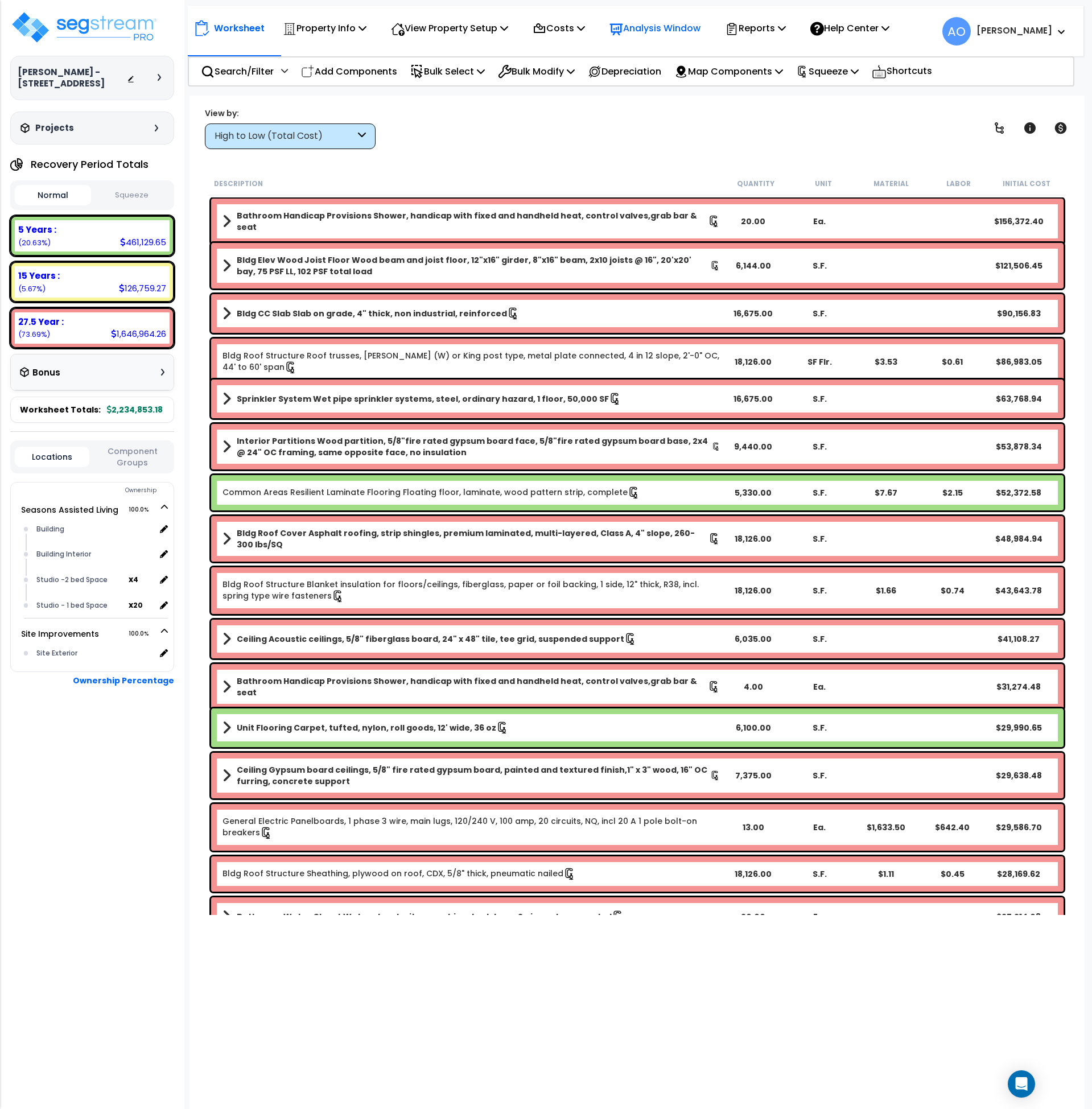
click at [651, 29] on p "Analysis Window" at bounding box center [654, 28] width 91 height 15
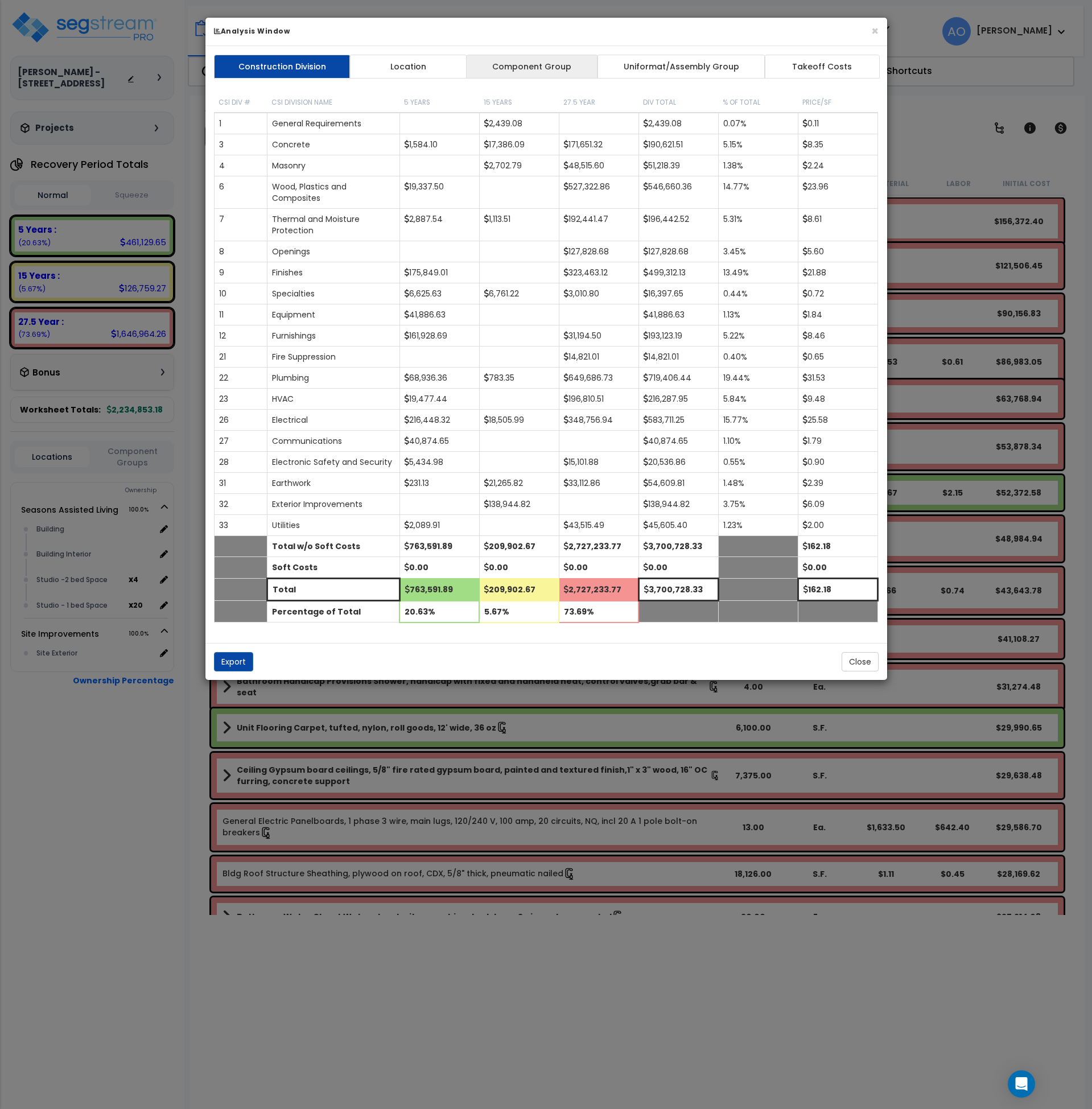
click at [547, 69] on link "Component Group" at bounding box center [532, 66] width 132 height 24
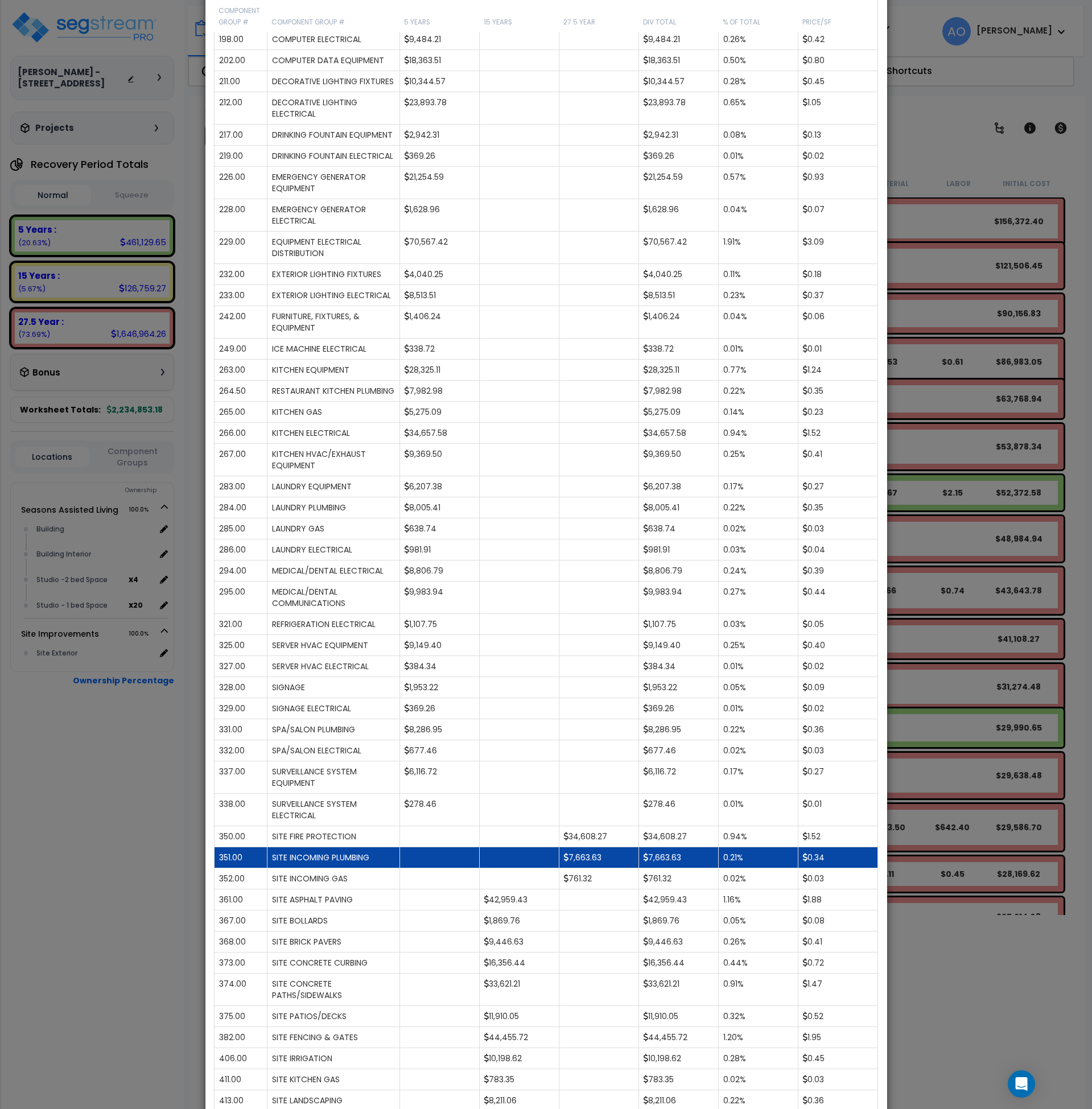
scroll to position [1403, 0]
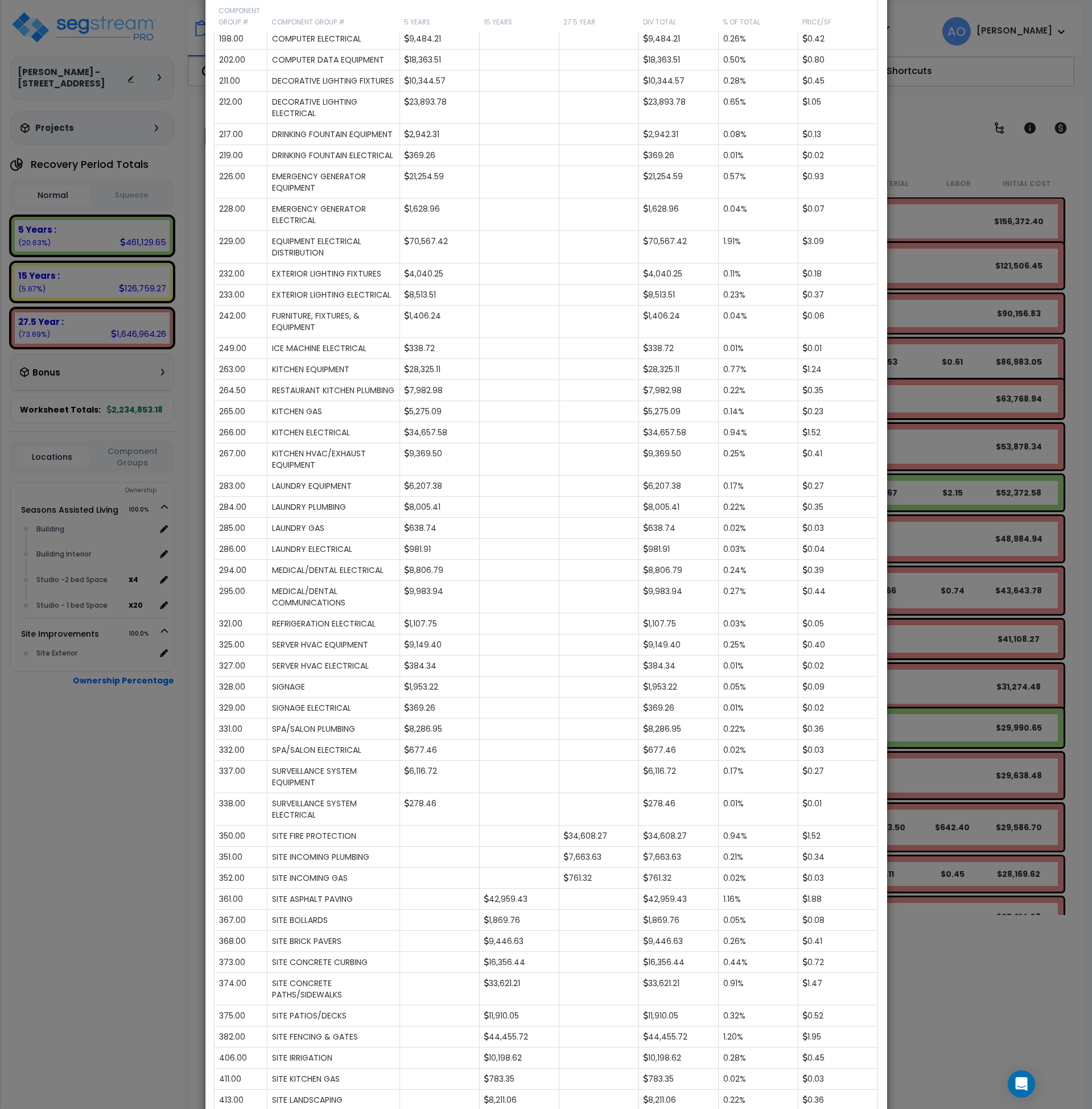
click at [143, 914] on div "× Analysis Window Construction Division Location Component Group Uniformat/Asse…" at bounding box center [546, 554] width 1092 height 1109
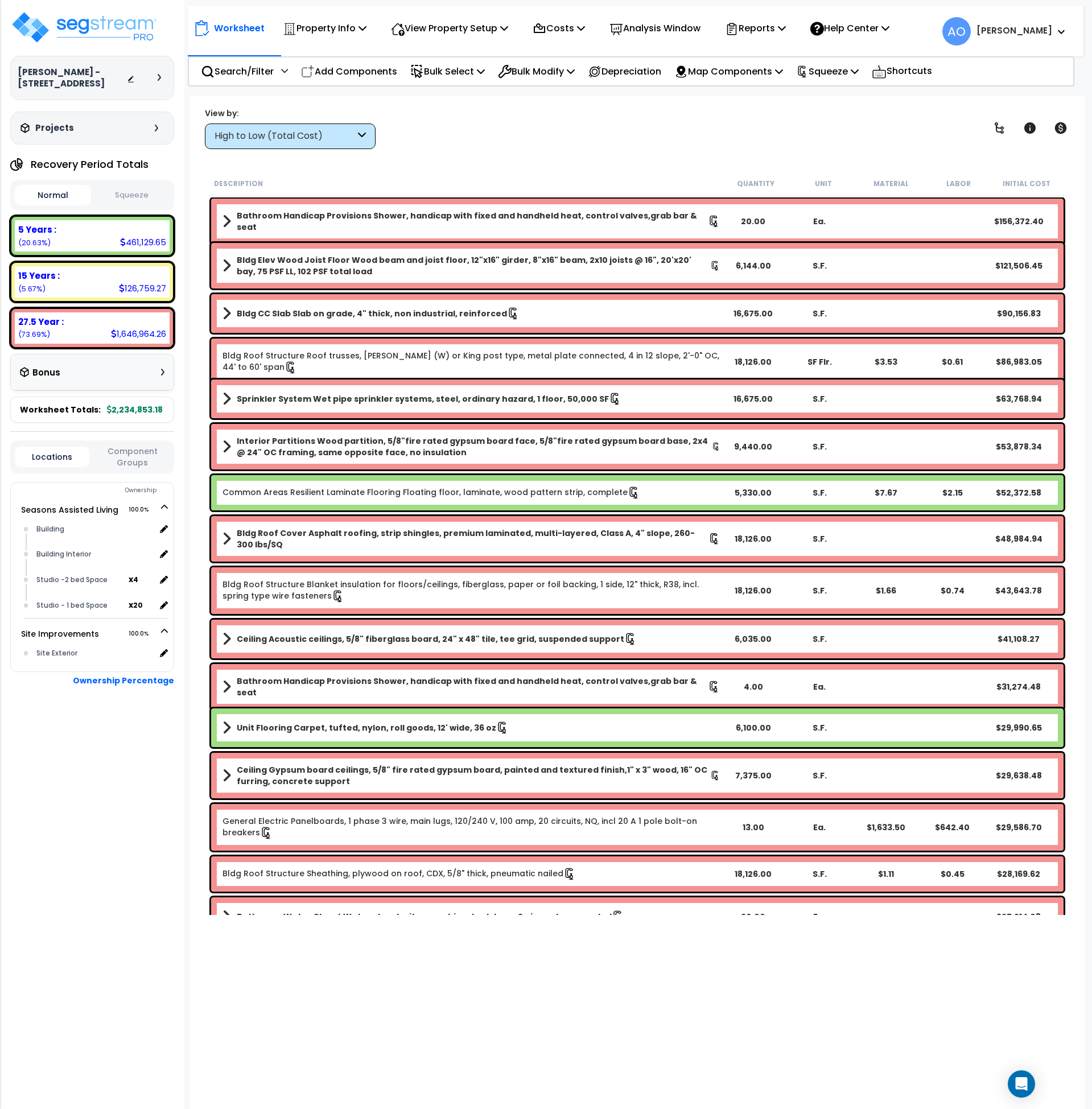
click at [265, 138] on div "High to Low (Total Cost)" at bounding box center [285, 136] width 141 height 13
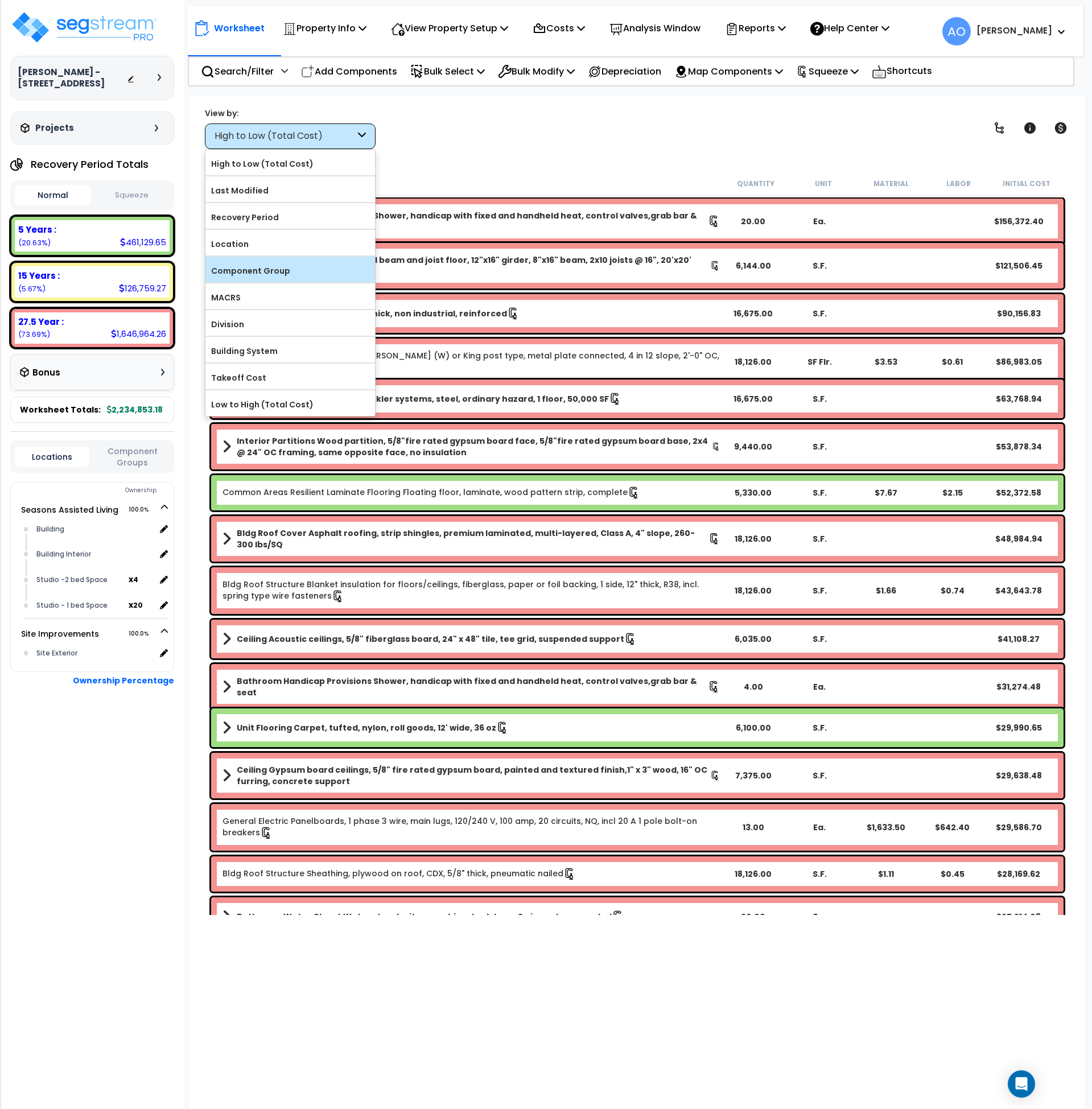
click at [269, 266] on label "Component Group" at bounding box center [290, 271] width 170 height 17
click at [283, 272] on label "Component Group" at bounding box center [290, 271] width 170 height 17
click at [0, 0] on input "Component Group" at bounding box center [0, 0] width 0 height 0
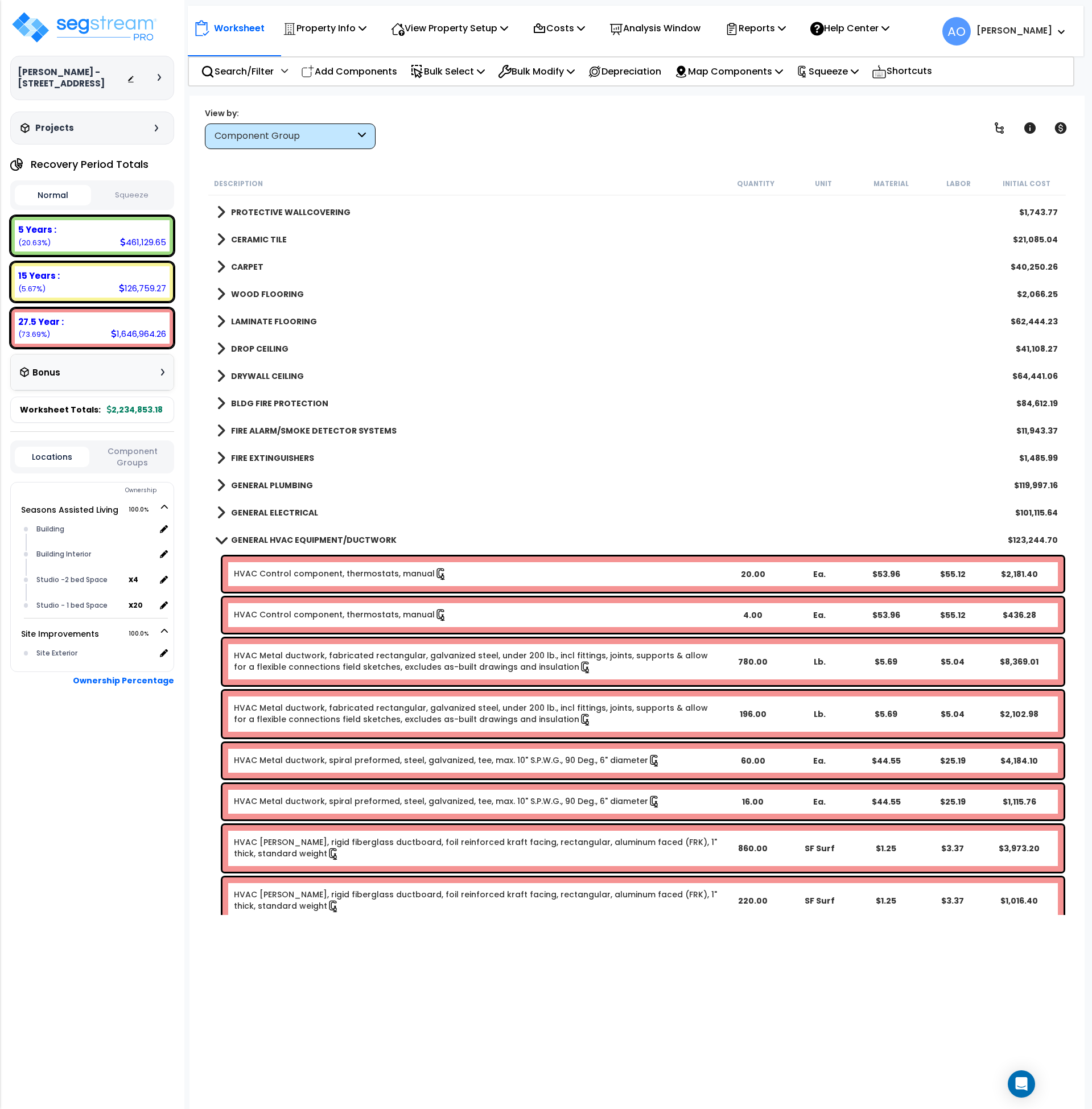
scroll to position [681, 0]
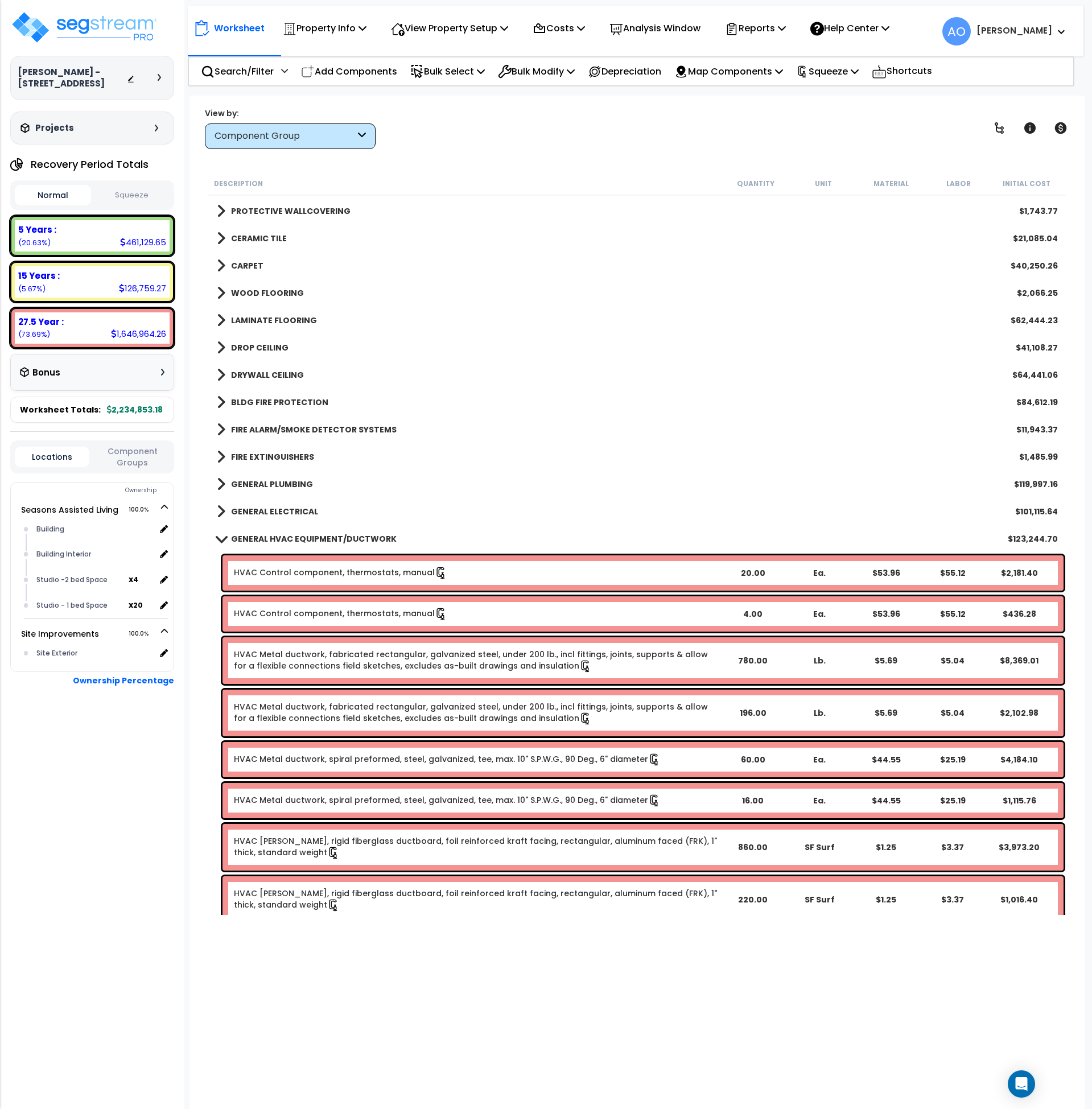
click at [328, 539] on b "GENERAL HVAC EQUIPMENT/DUCTWORK" at bounding box center [313, 539] width 165 height 11
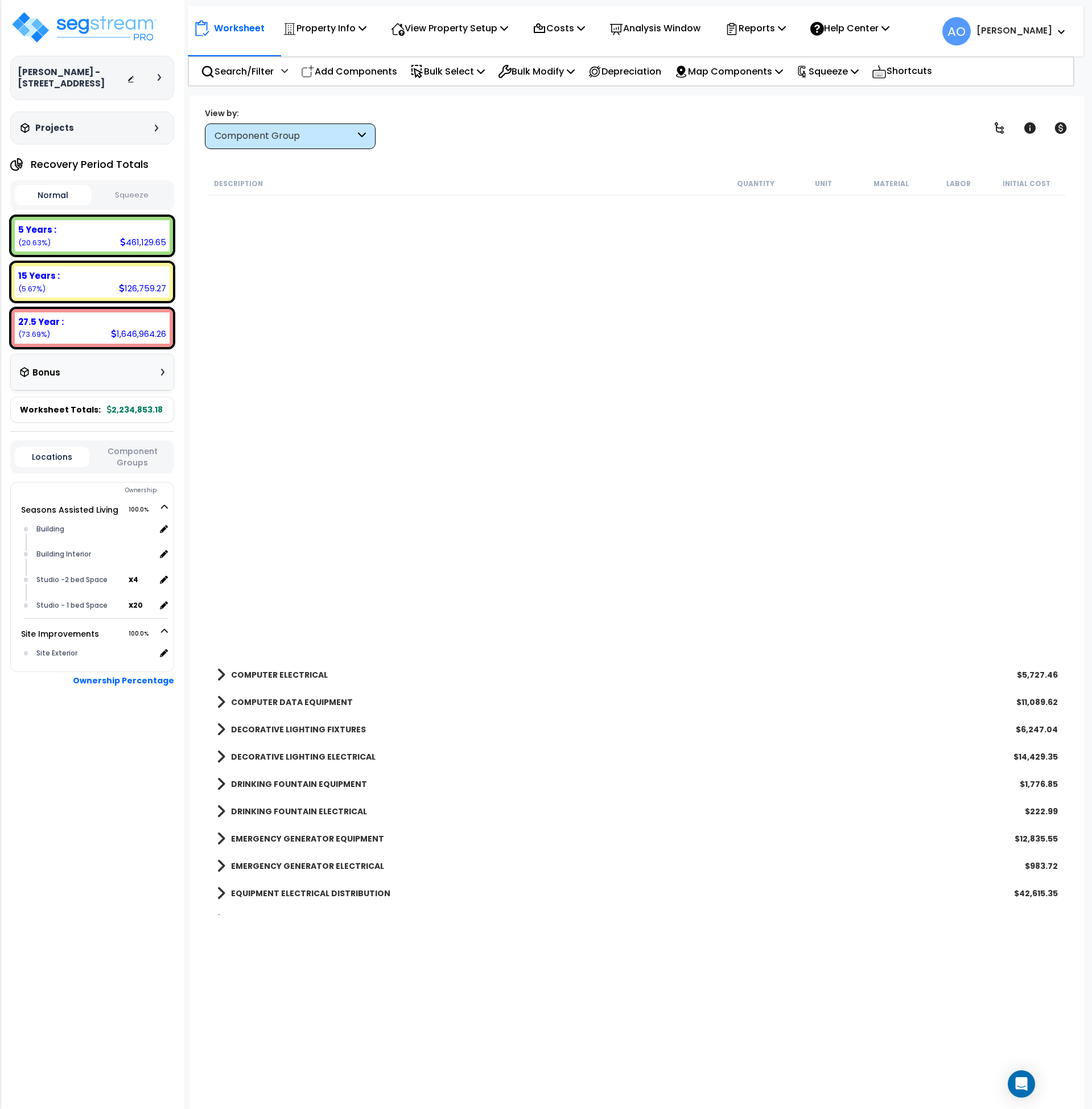
scroll to position [1703, 0]
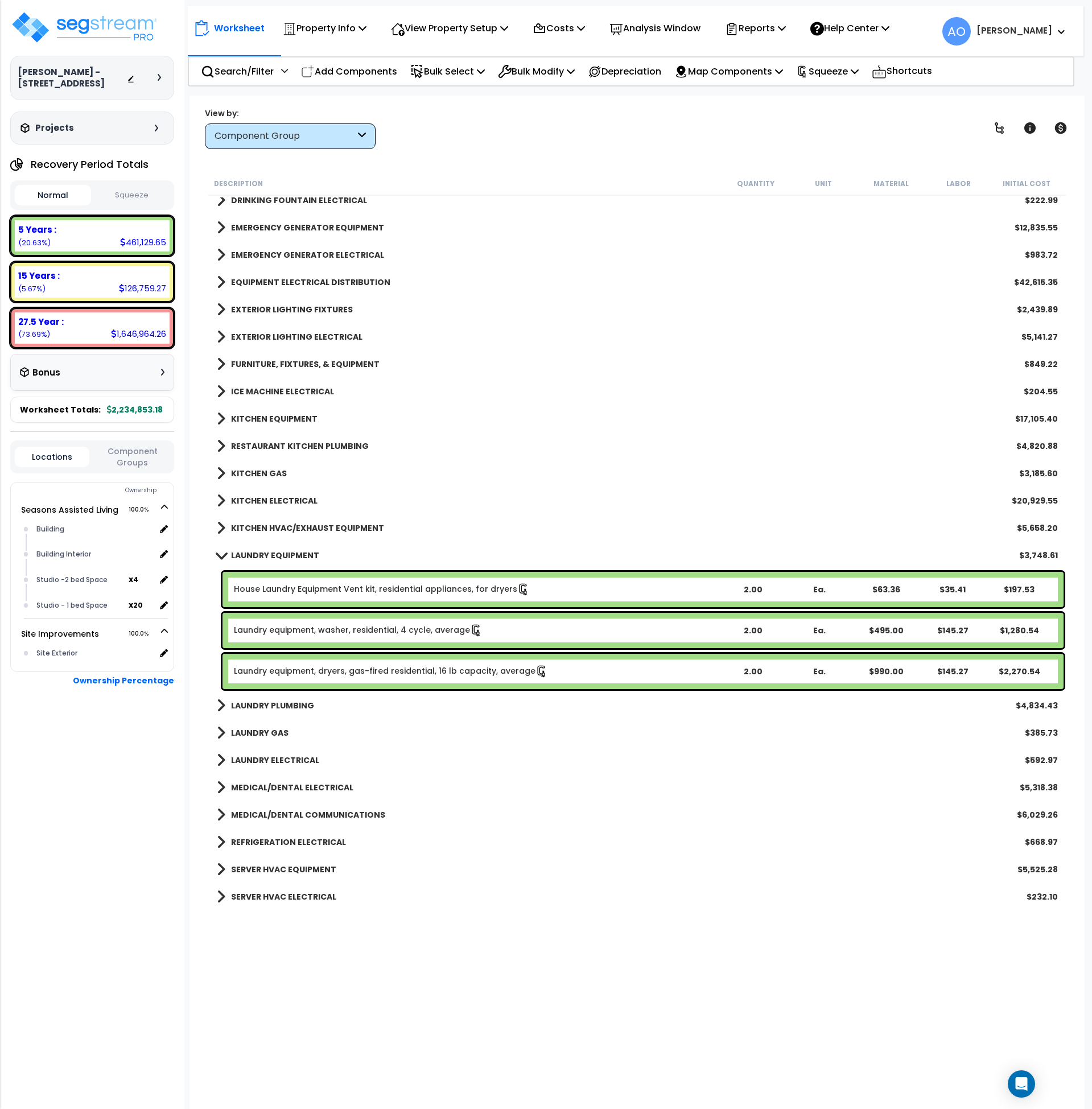
click at [283, 552] on b "LAUNDRY EQUIPMENT" at bounding box center [275, 555] width 88 height 11
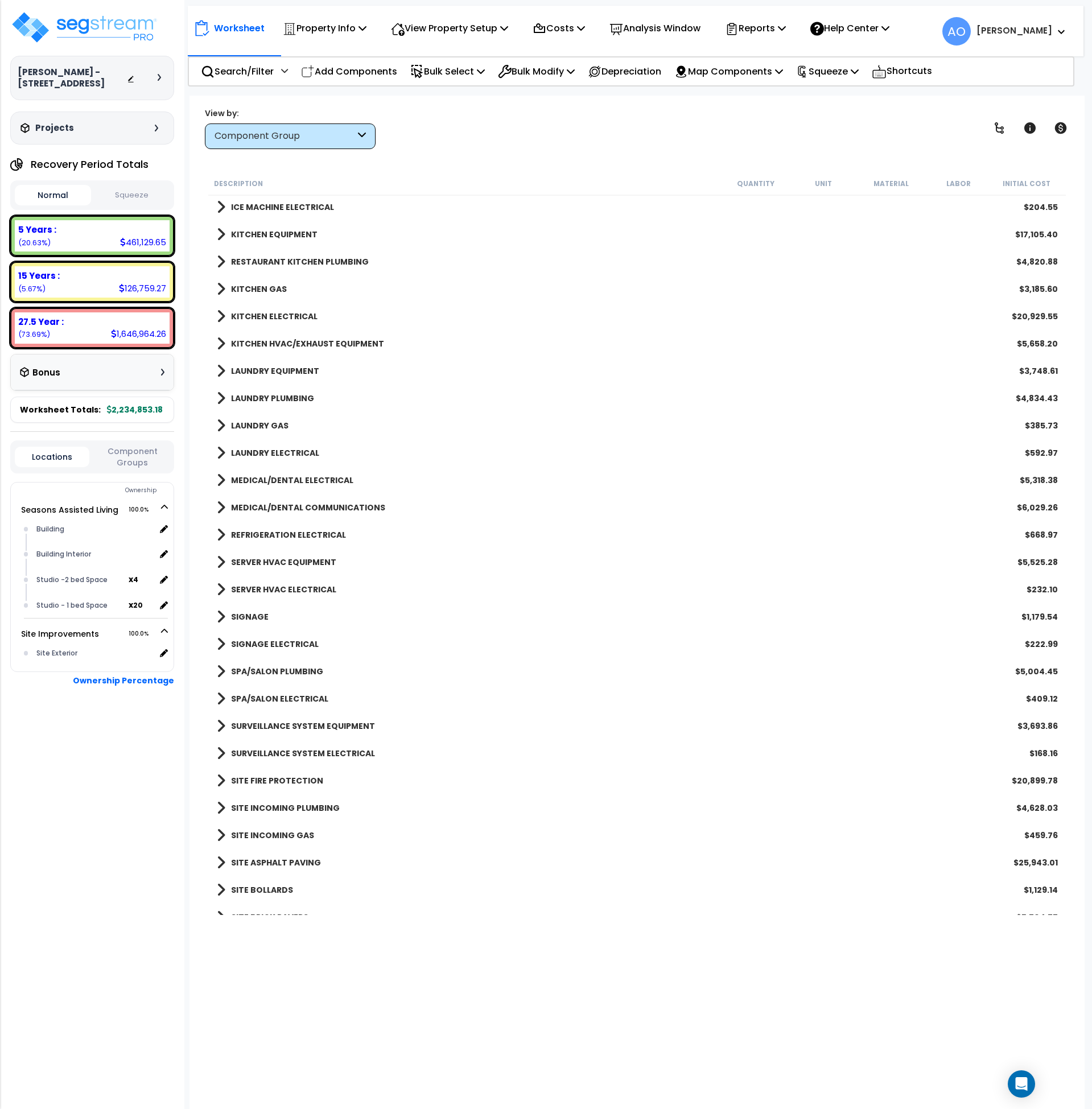
scroll to position [1888, 0]
click at [255, 668] on b "SPA/SALON PLUMBING" at bounding box center [277, 670] width 92 height 11
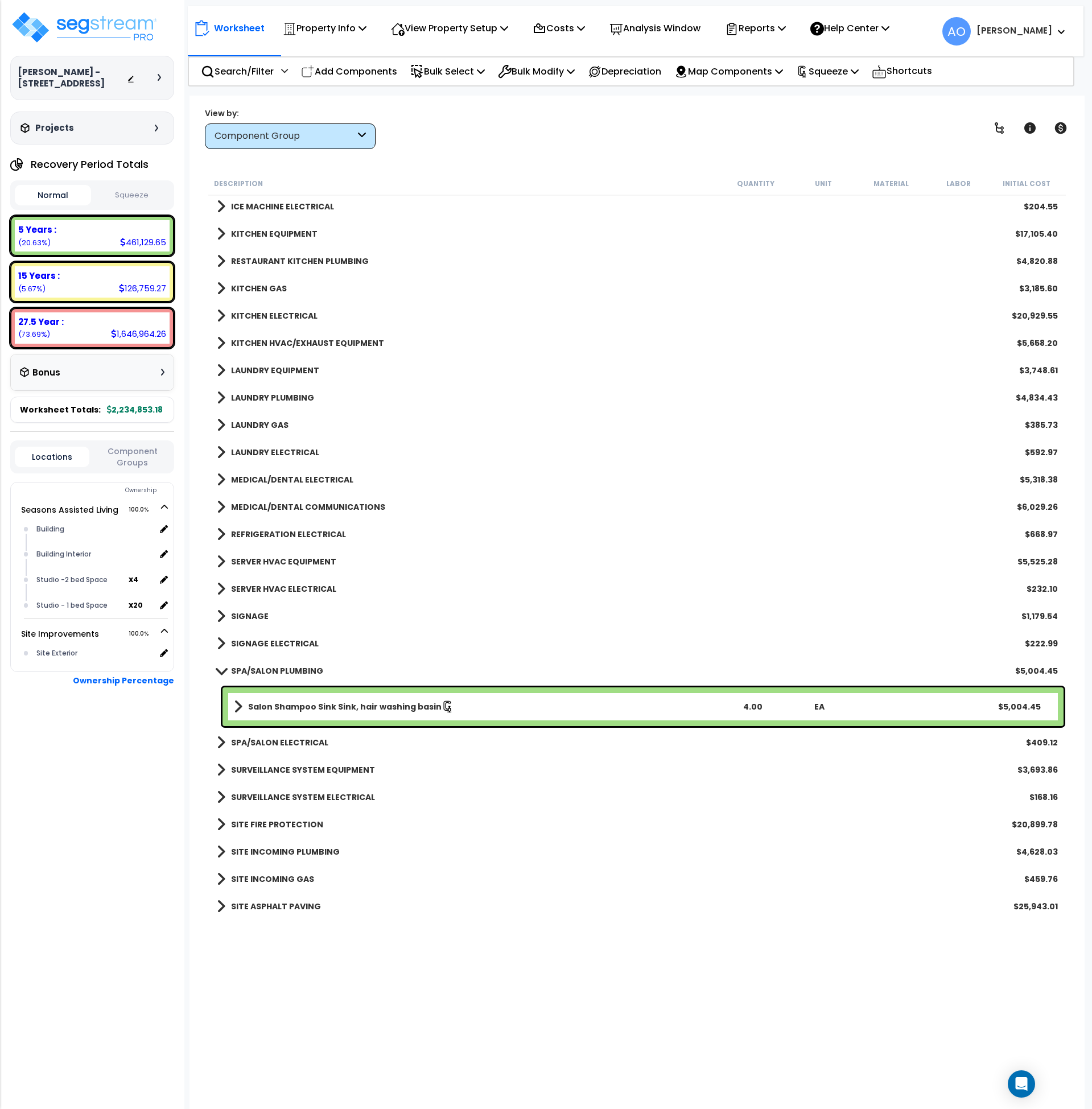
click at [258, 743] on b "SPA/SALON ELECTRICAL" at bounding box center [279, 742] width 98 height 11
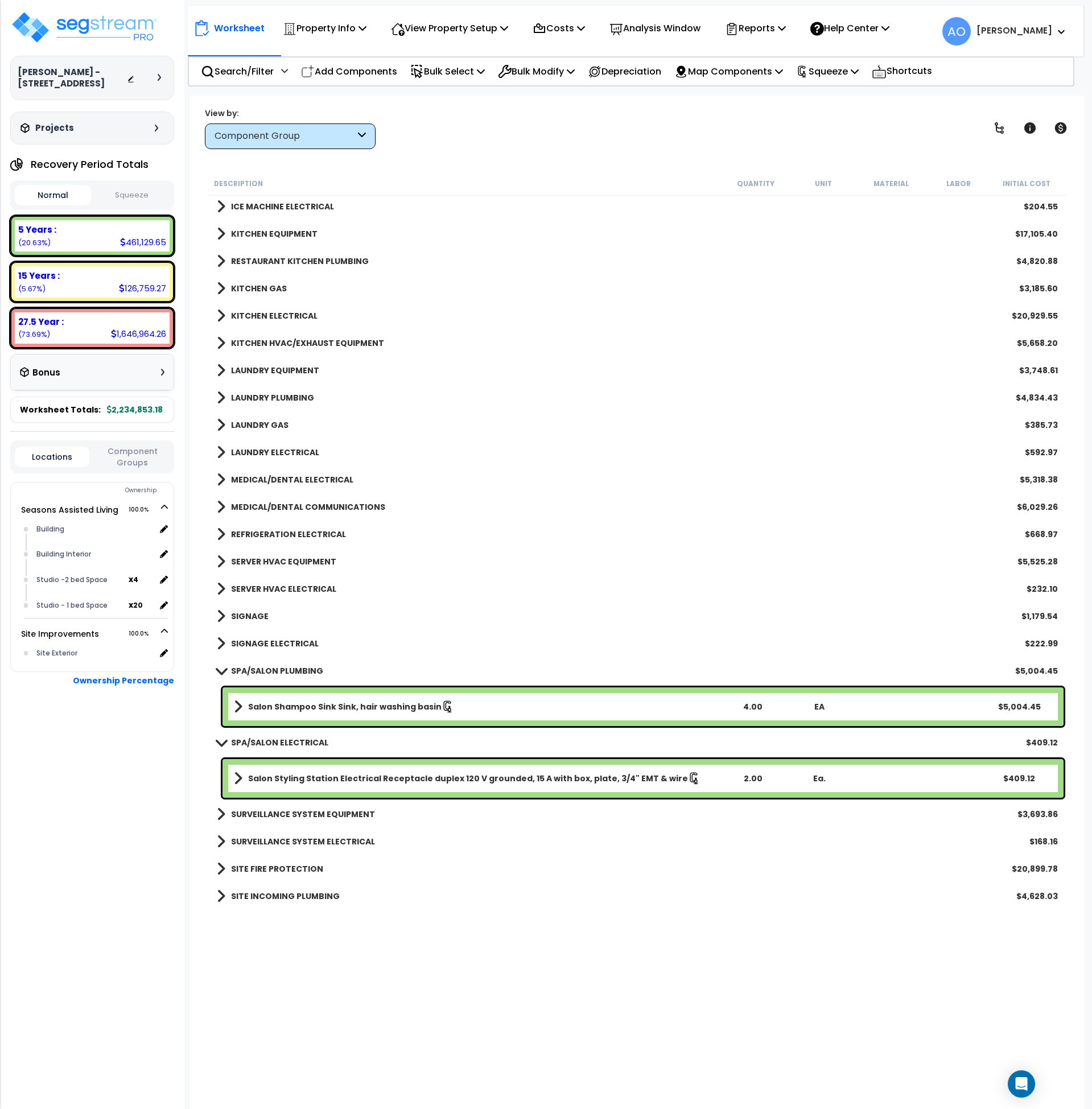
click at [279, 815] on b "SURVEILLANCE SYSTEM EQUIPMENT" at bounding box center [303, 814] width 144 height 11
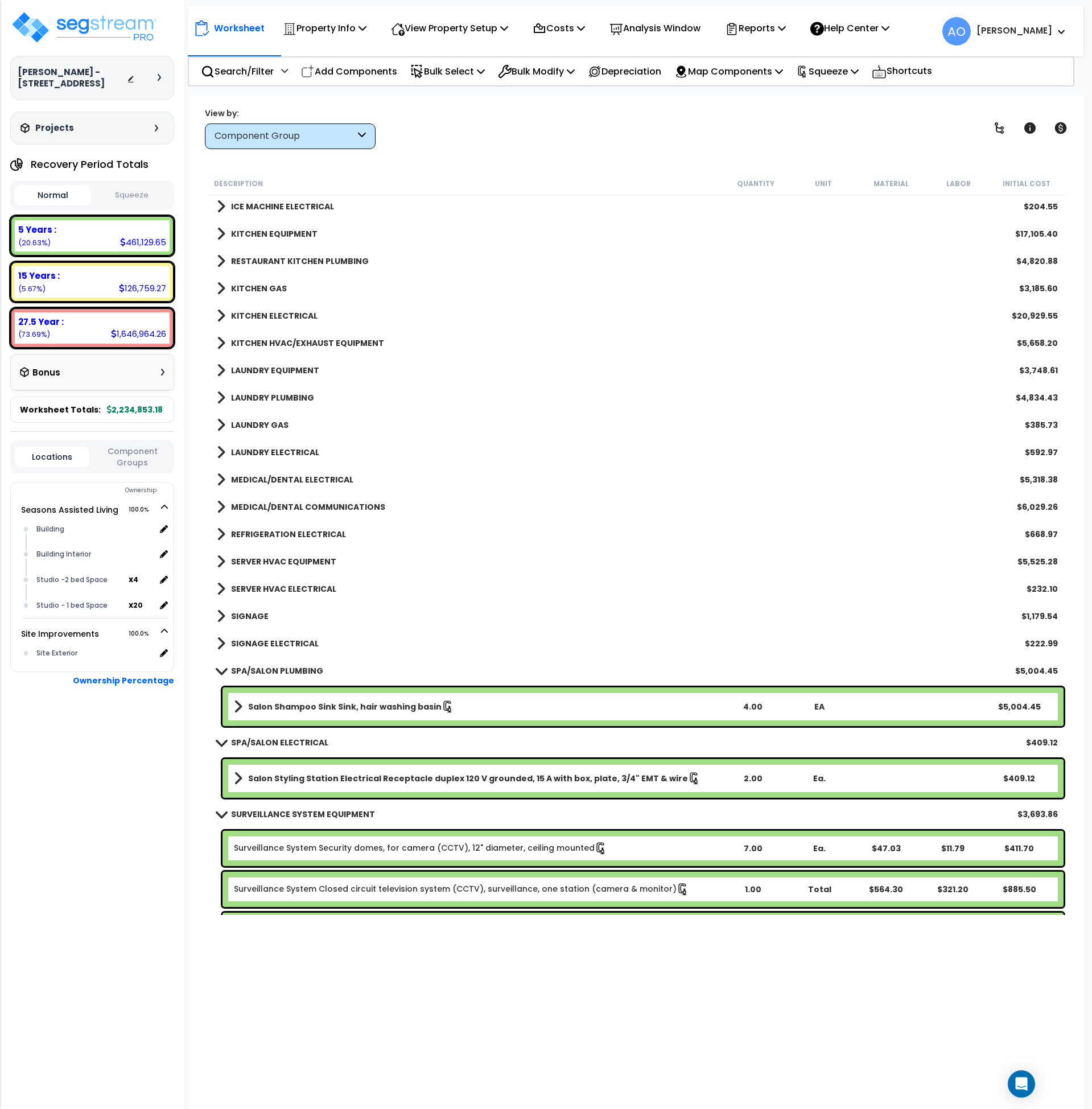
click at [279, 815] on b "SURVEILLANCE SYSTEM EQUIPMENT" at bounding box center [303, 814] width 144 height 11
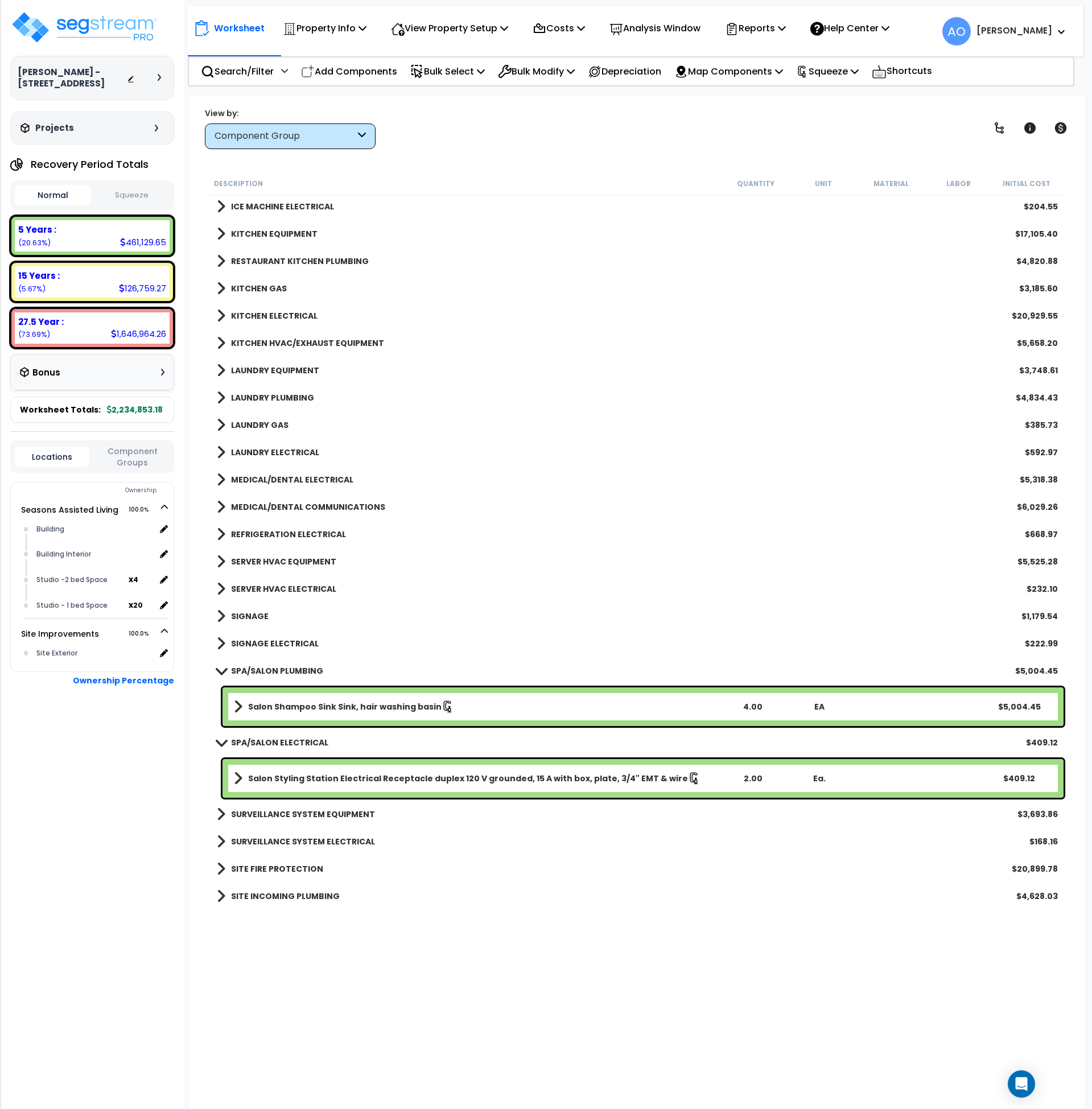
click at [269, 744] on b "SPA/SALON ELECTRICAL" at bounding box center [279, 742] width 98 height 11
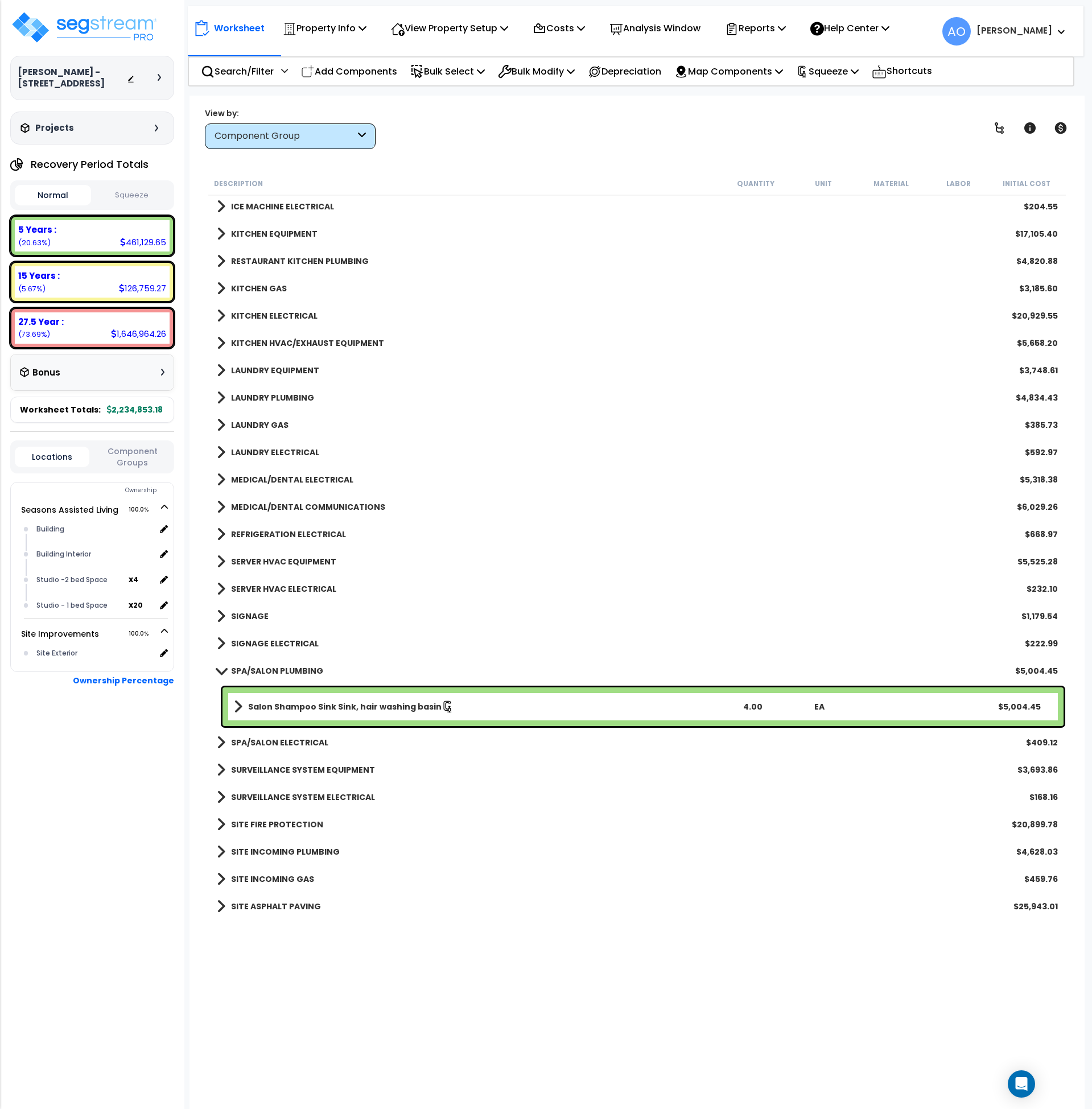
click at [269, 672] on b "SPA/SALON PLUMBING" at bounding box center [277, 670] width 92 height 11
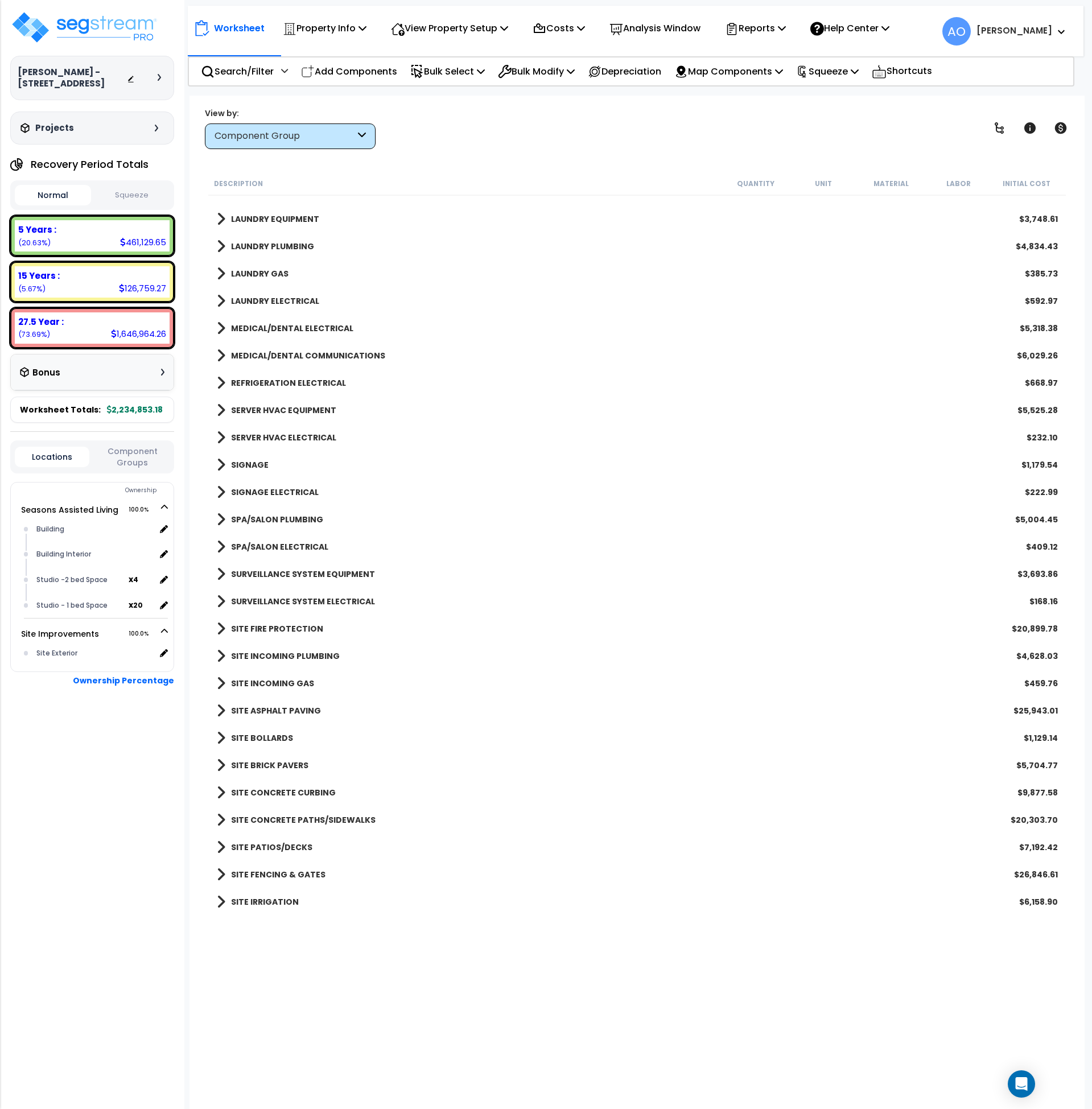
click at [285, 712] on b "SITE ASPHALT PAVING" at bounding box center [276, 710] width 90 height 11
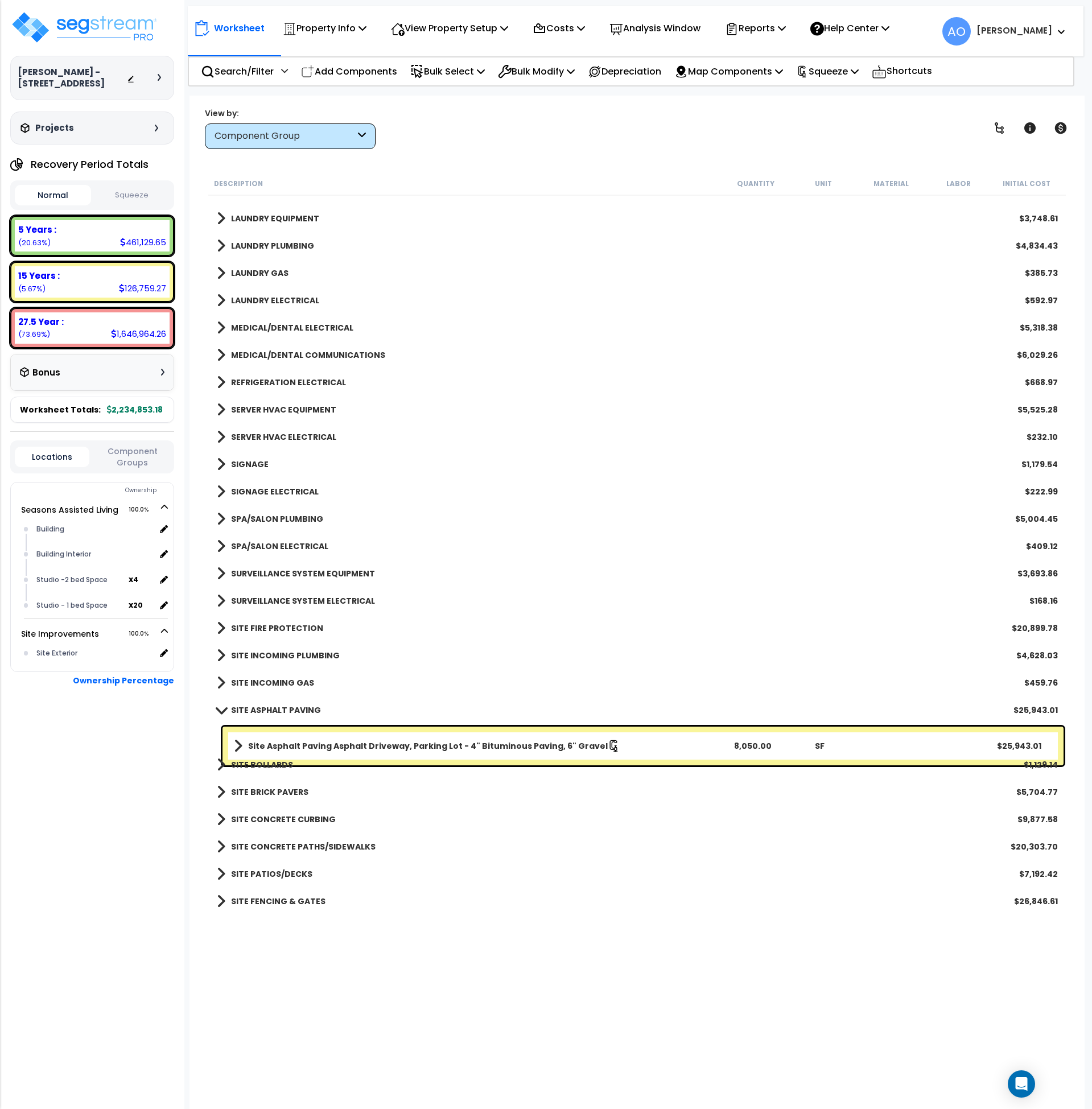
scroll to position [2041, 0]
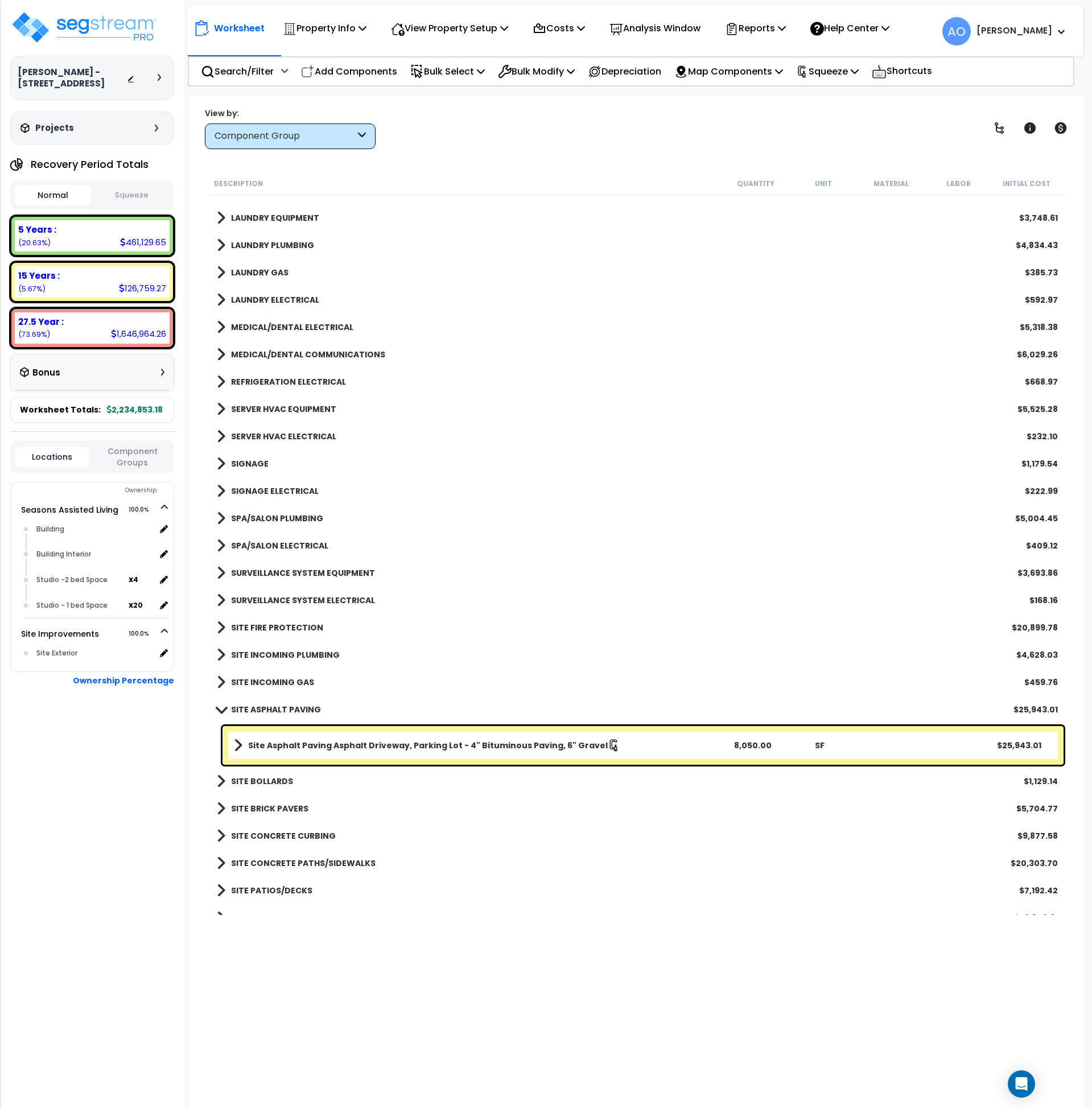
click at [285, 712] on b "SITE ASPHALT PAVING" at bounding box center [276, 709] width 90 height 11
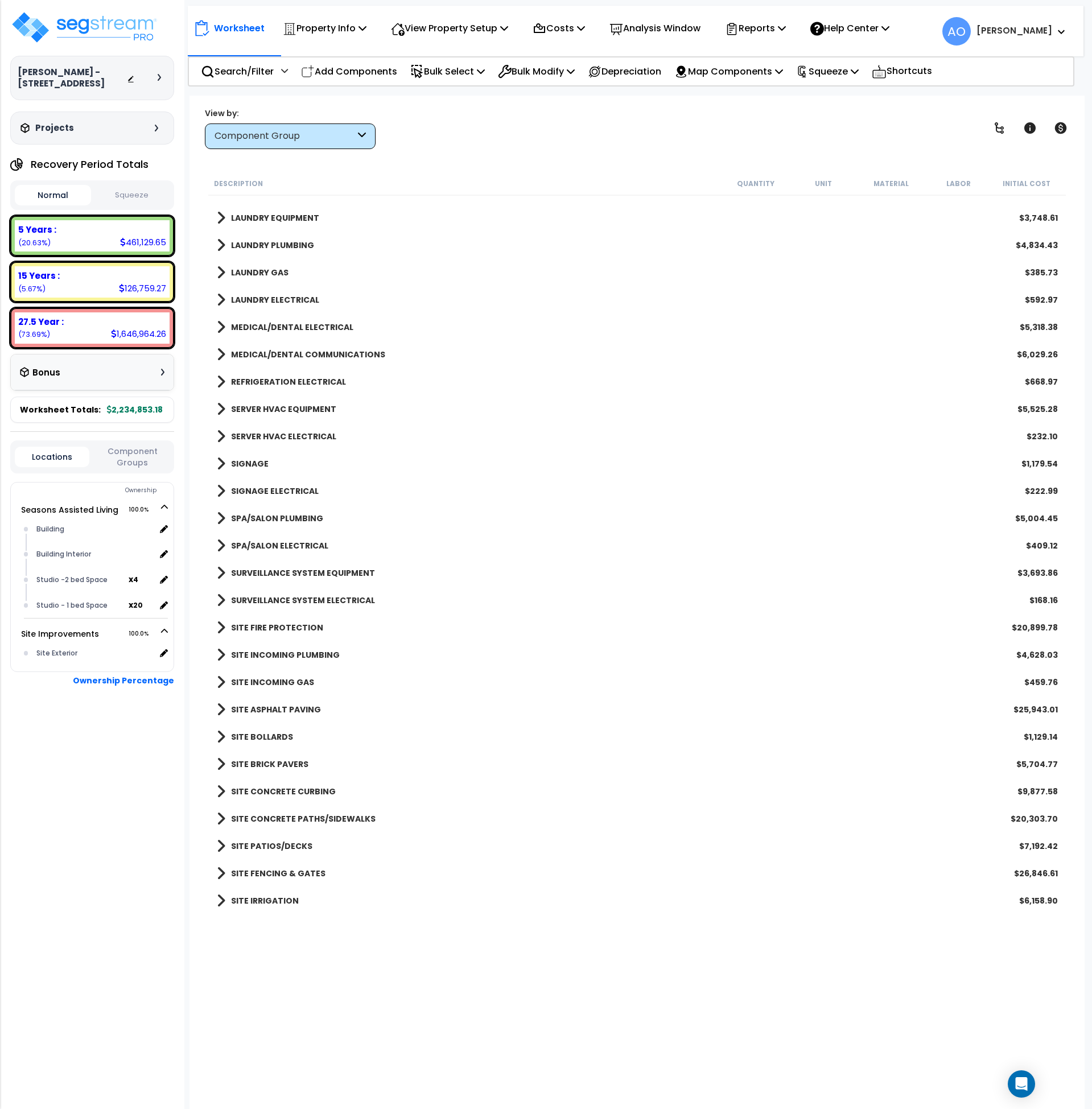
click at [283, 789] on b "SITE CONCRETE CURBING" at bounding box center [283, 791] width 104 height 11
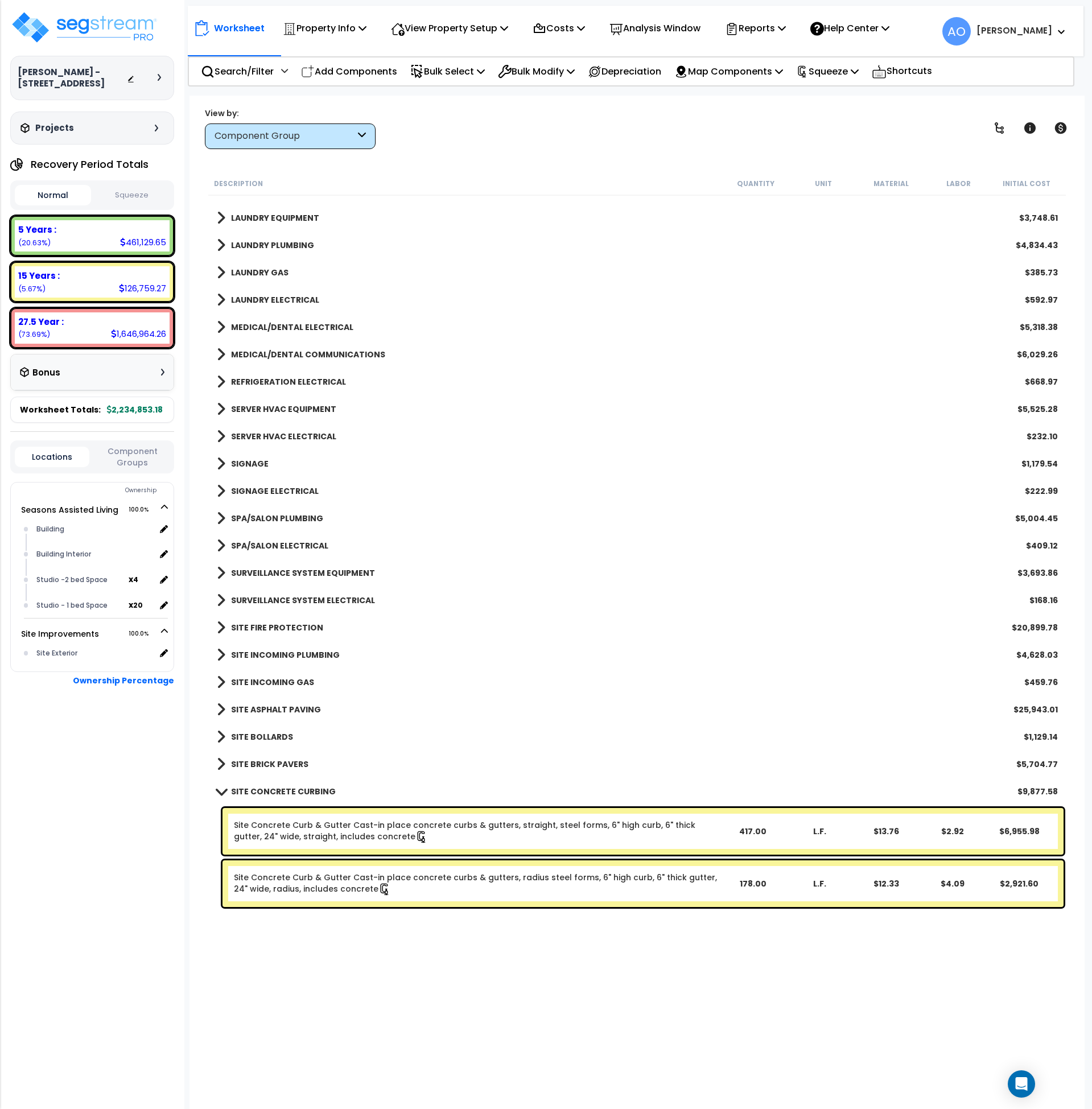
click at [283, 789] on b "SITE CONCRETE CURBING" at bounding box center [283, 791] width 104 height 11
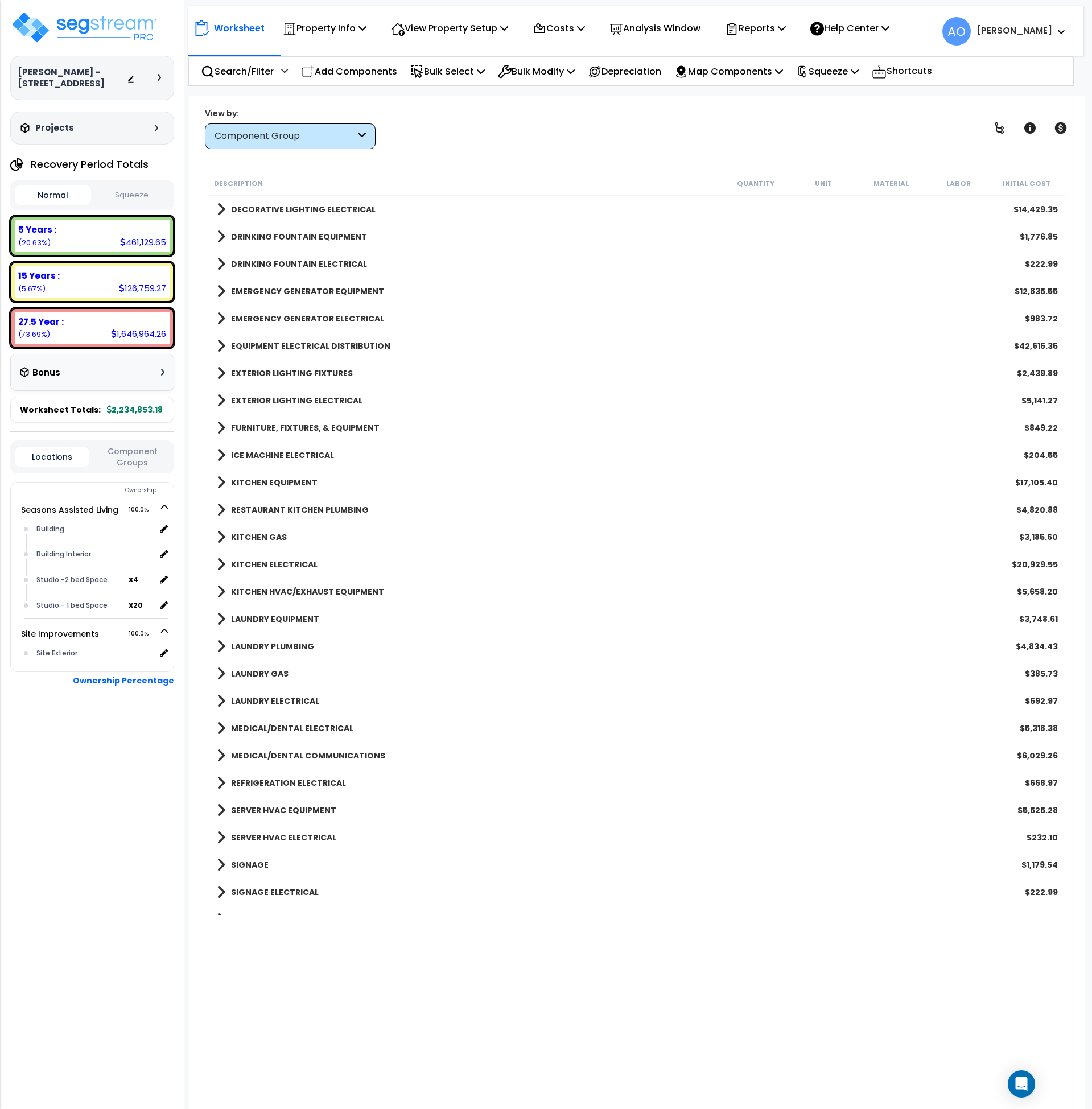
scroll to position [1638, 0]
click at [280, 619] on b "LAUNDRY EQUIPMENT" at bounding box center [275, 619] width 88 height 11
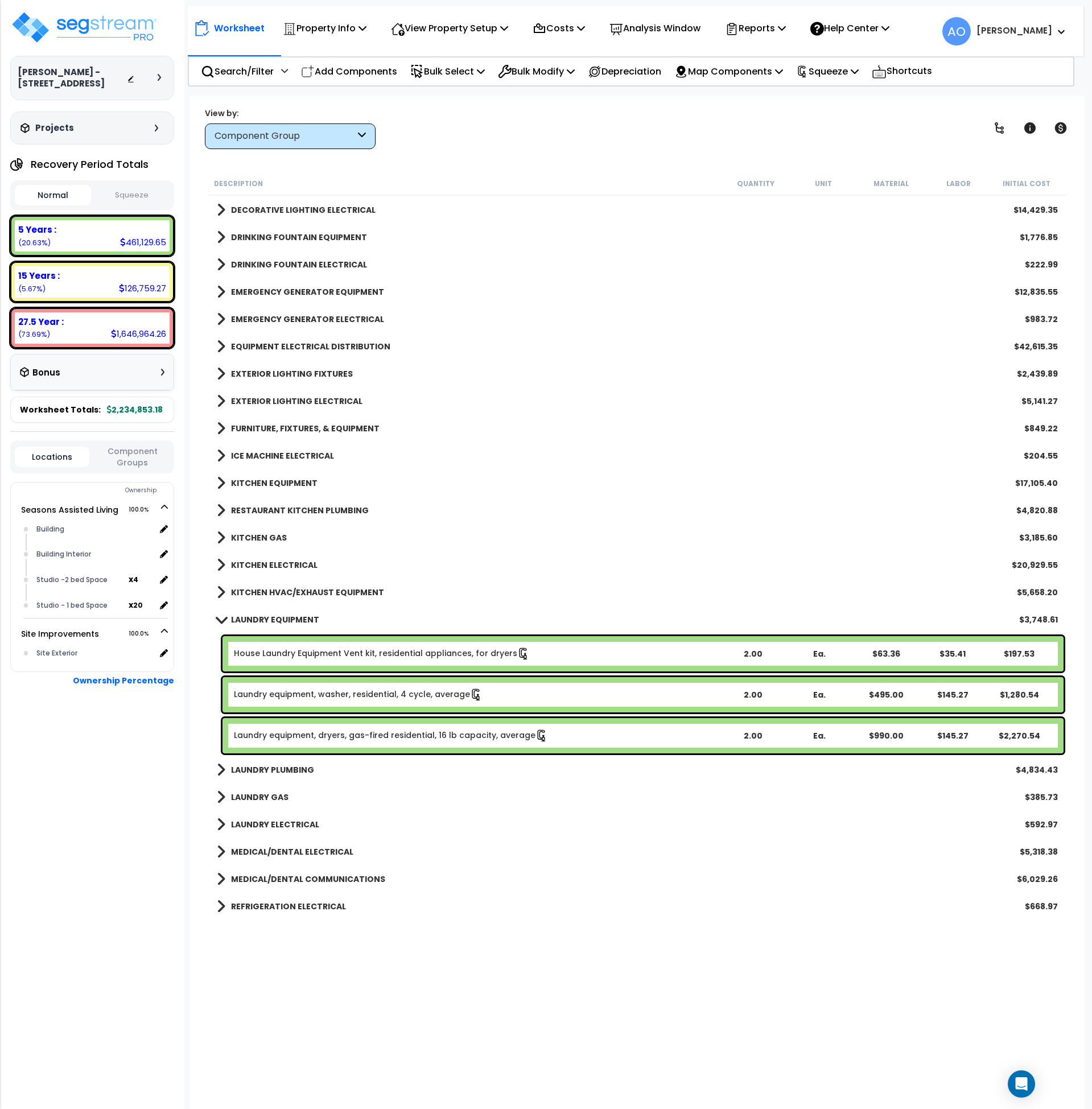
click at [284, 592] on b "KITCHEN HVAC/EXHAUST EQUIPMENT" at bounding box center [307, 592] width 153 height 11
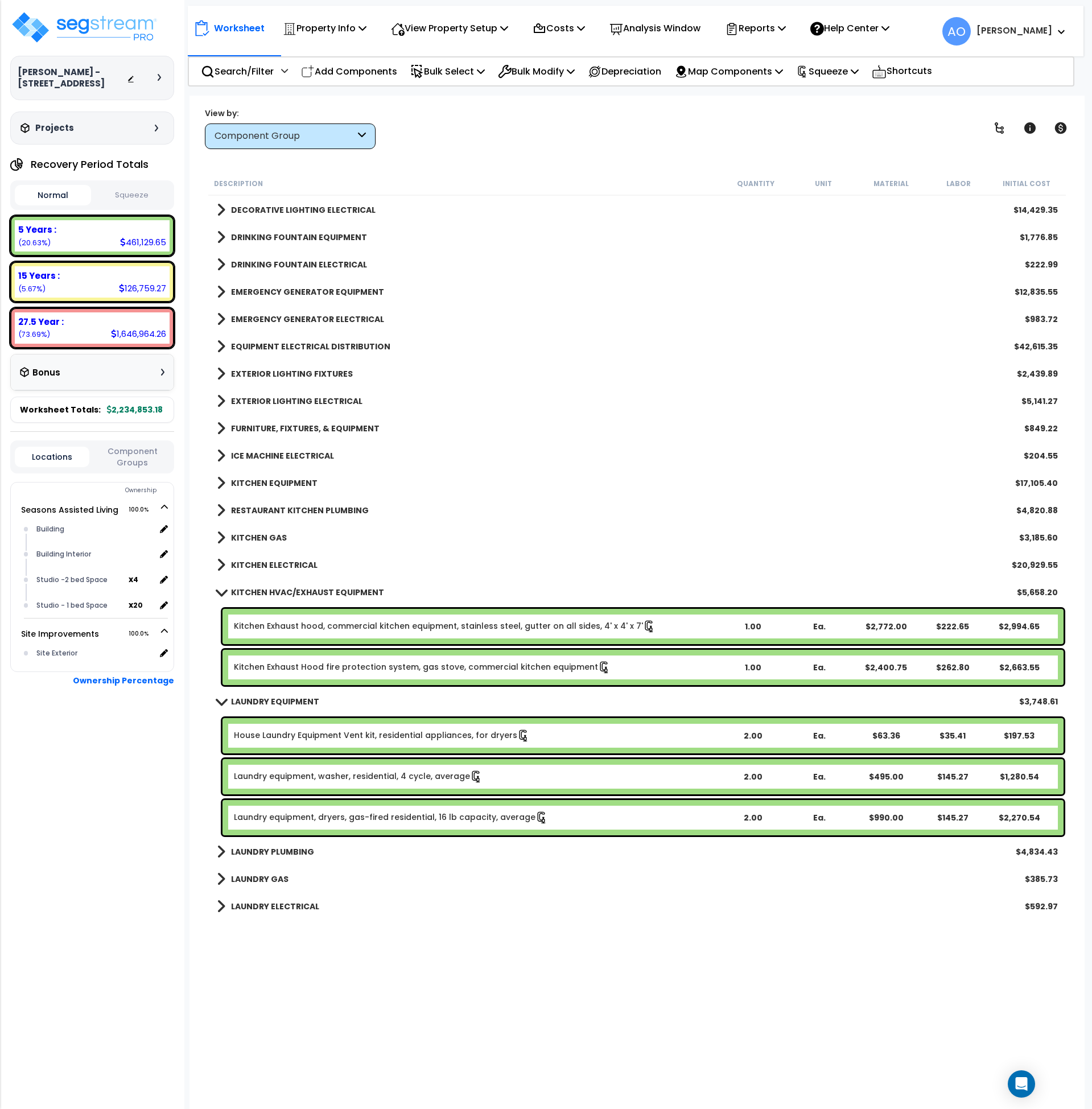
click at [284, 592] on b "KITCHEN HVAC/EXHAUST EQUIPMENT" at bounding box center [307, 592] width 153 height 11
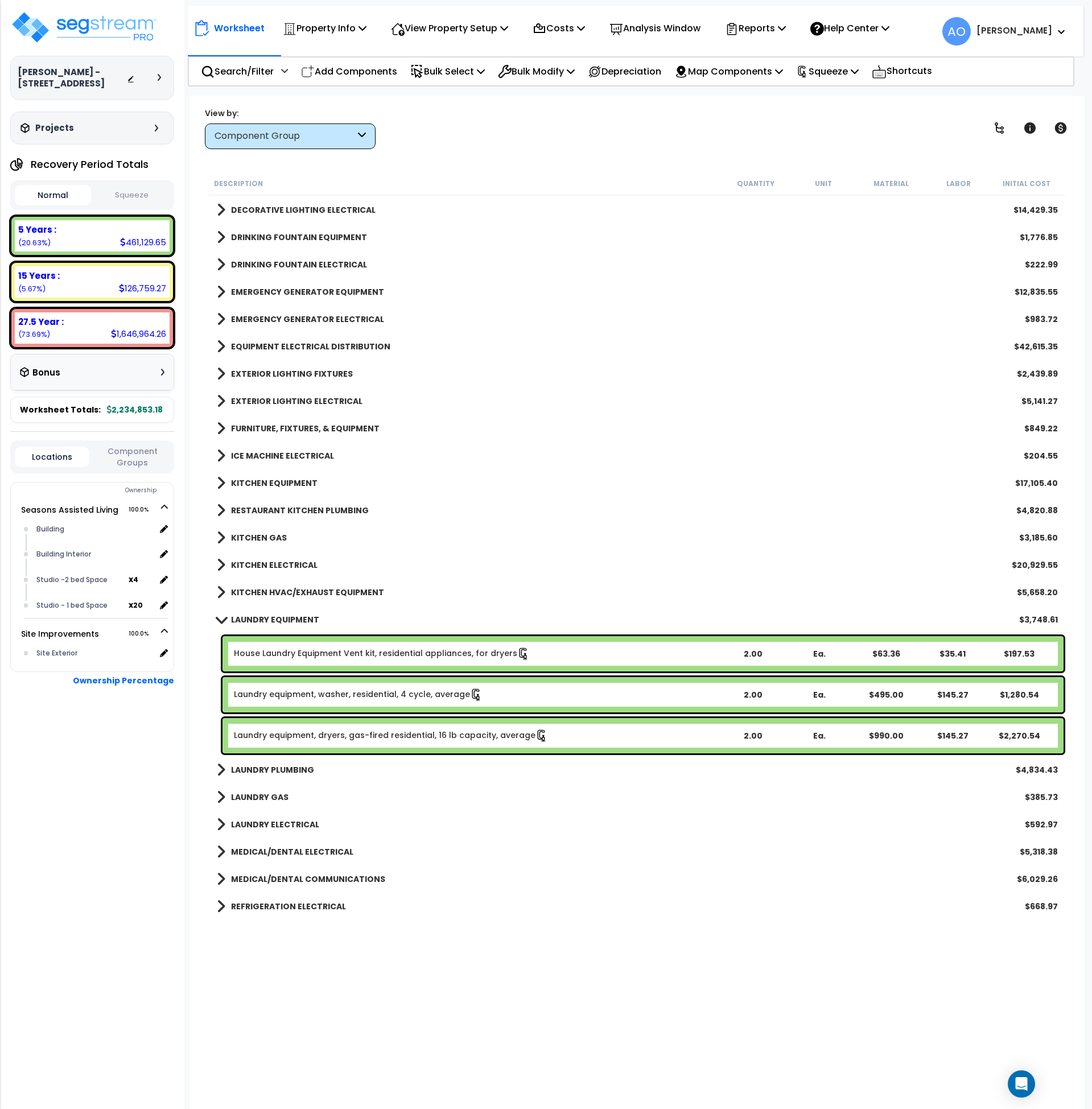
click at [288, 618] on b "LAUNDRY EQUIPMENT" at bounding box center [275, 619] width 88 height 11
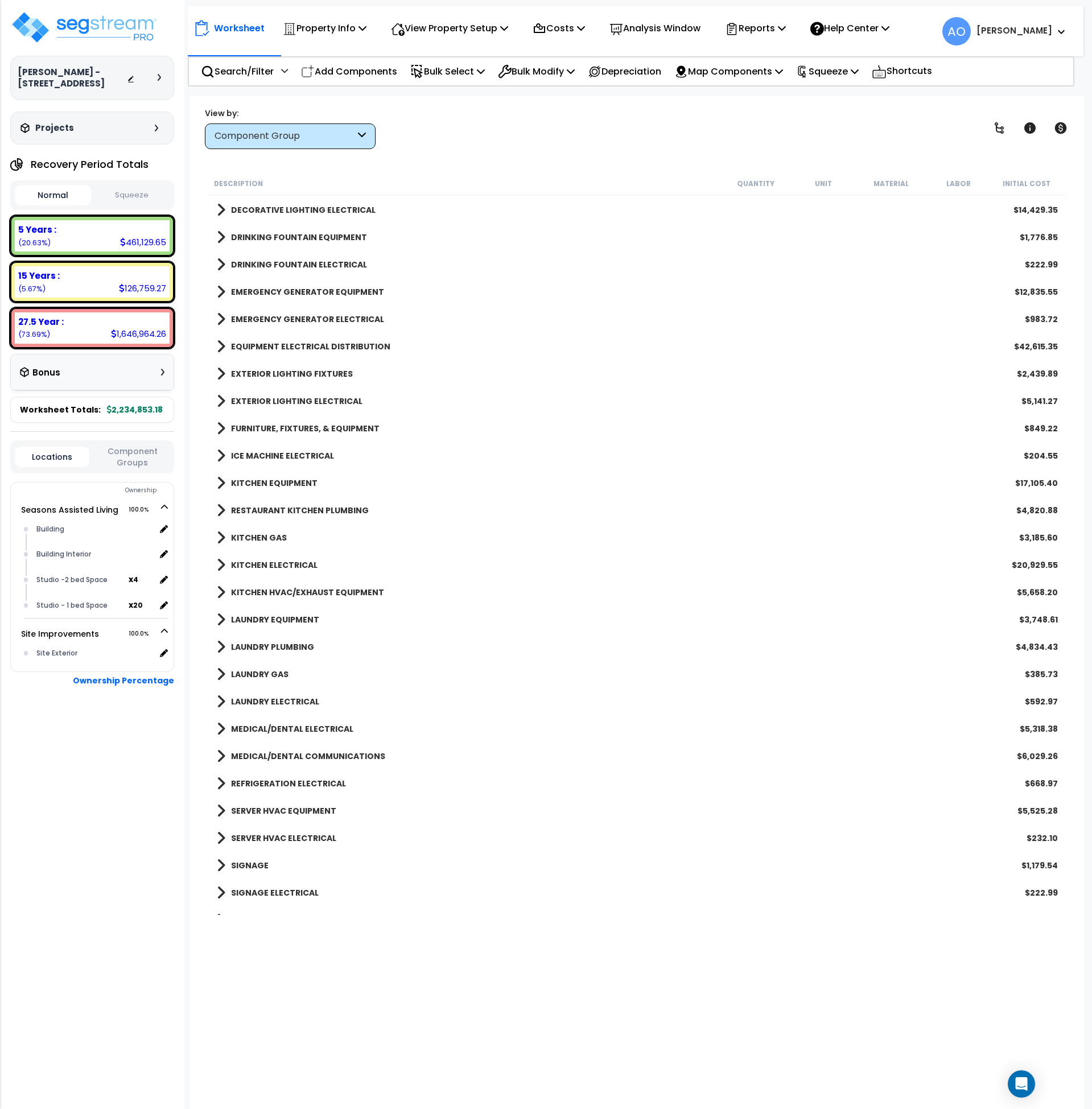
click at [287, 646] on b "LAUNDRY PLUMBING" at bounding box center [272, 647] width 83 height 11
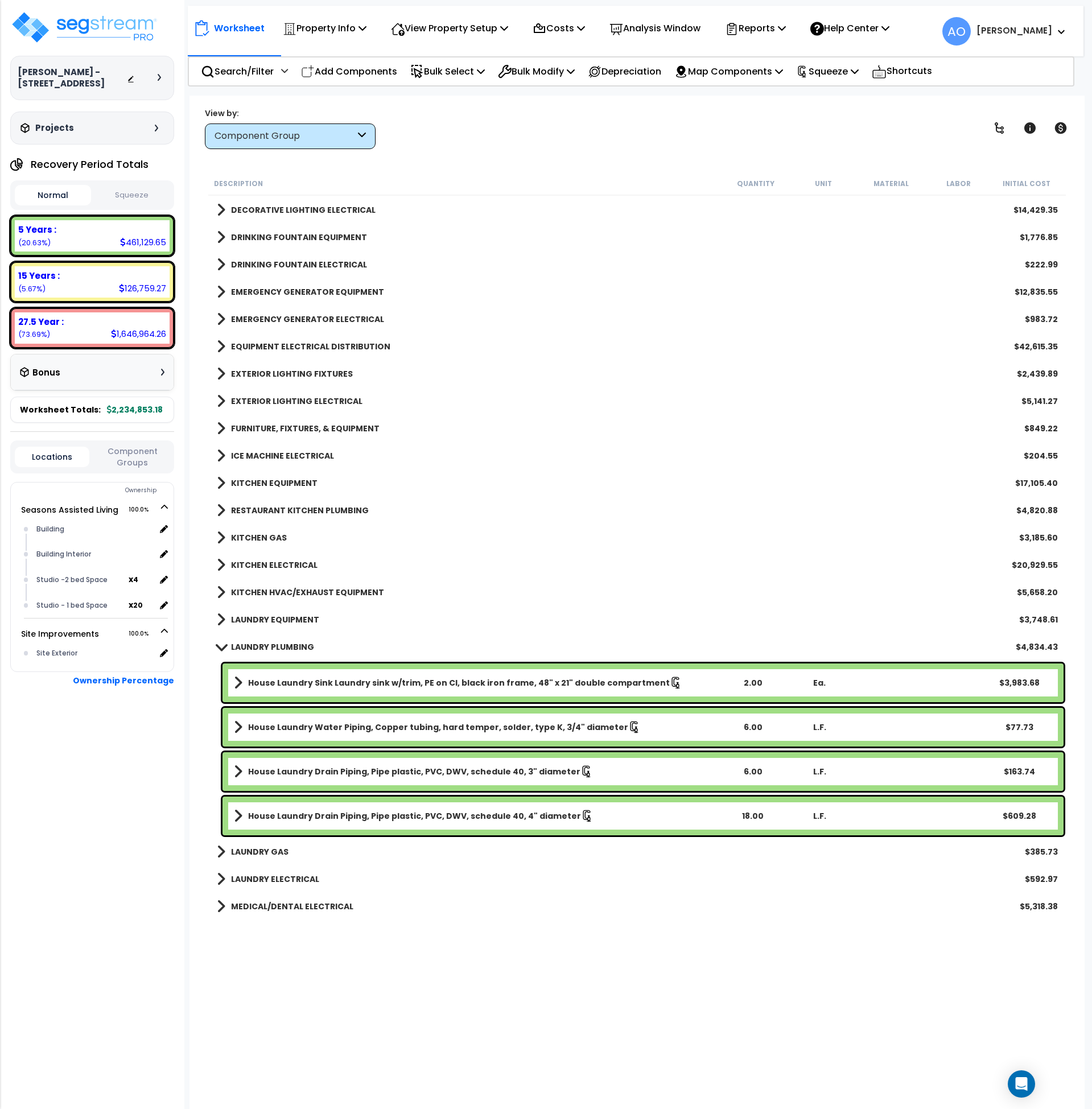
click at [287, 646] on b "LAUNDRY PLUMBING" at bounding box center [272, 647] width 83 height 11
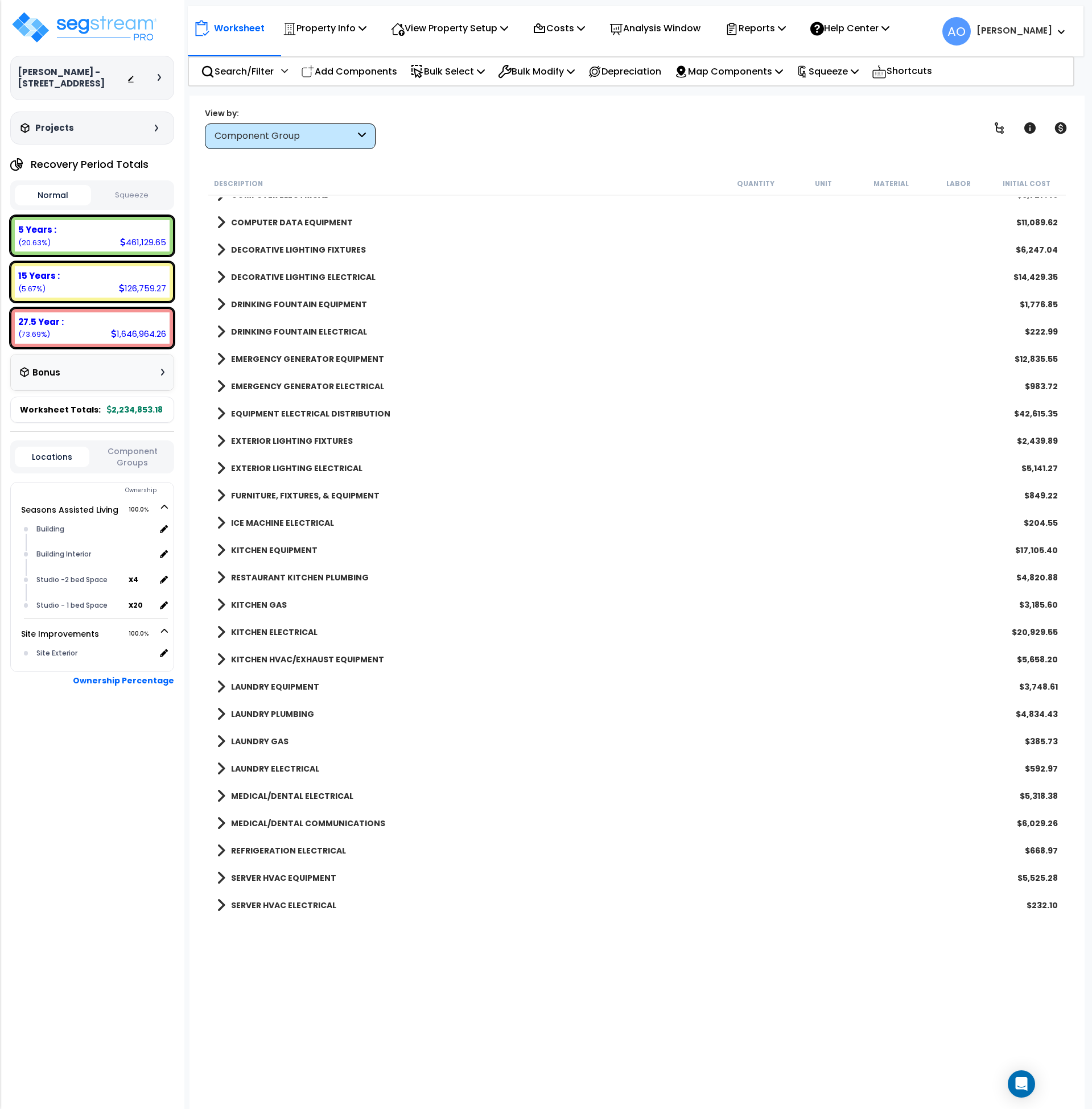
click at [293, 494] on b "FURNITURE, FIXTURES, & EQUIPMENT" at bounding box center [305, 496] width 148 height 11
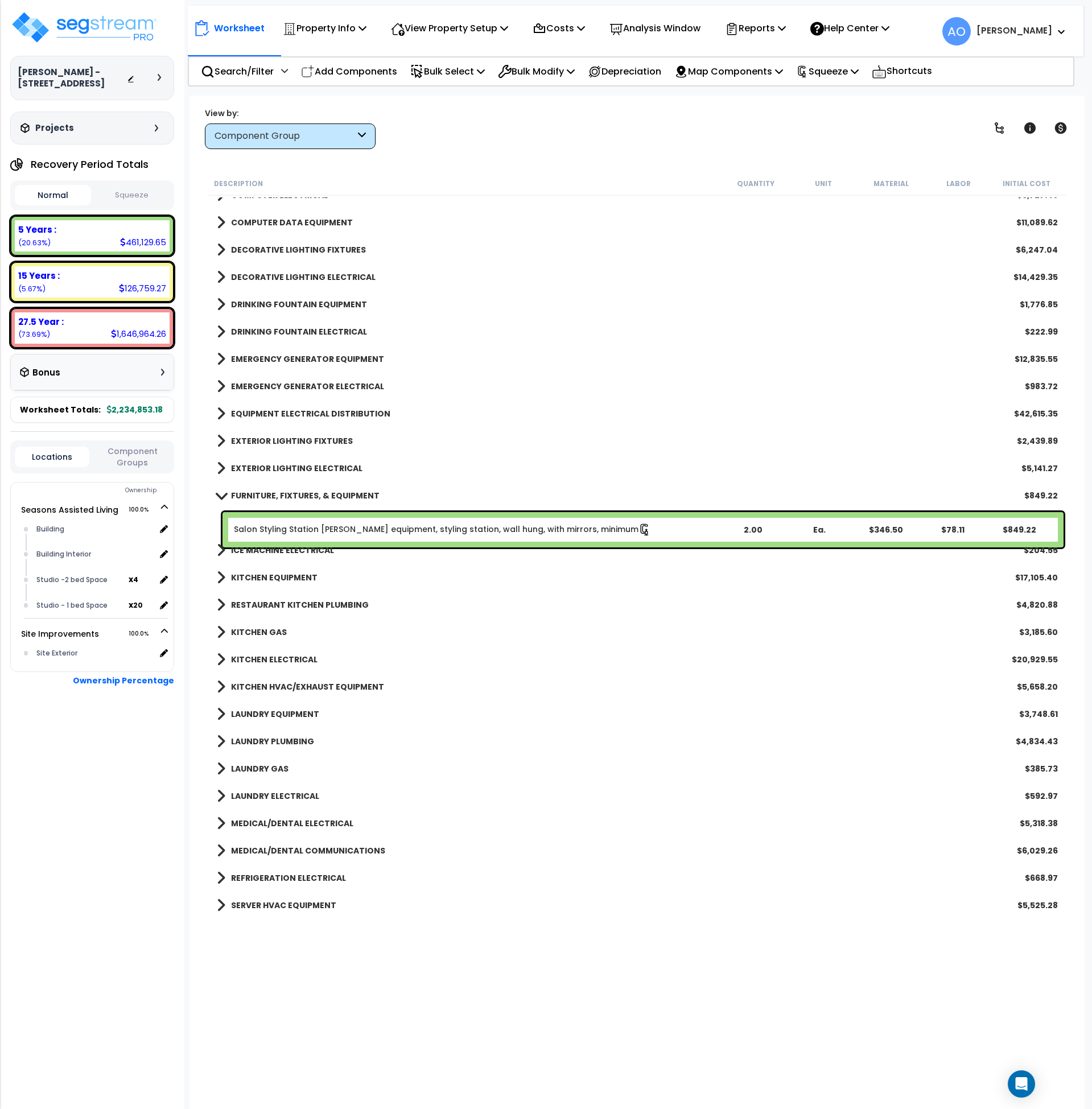
scroll to position [1571, 0]
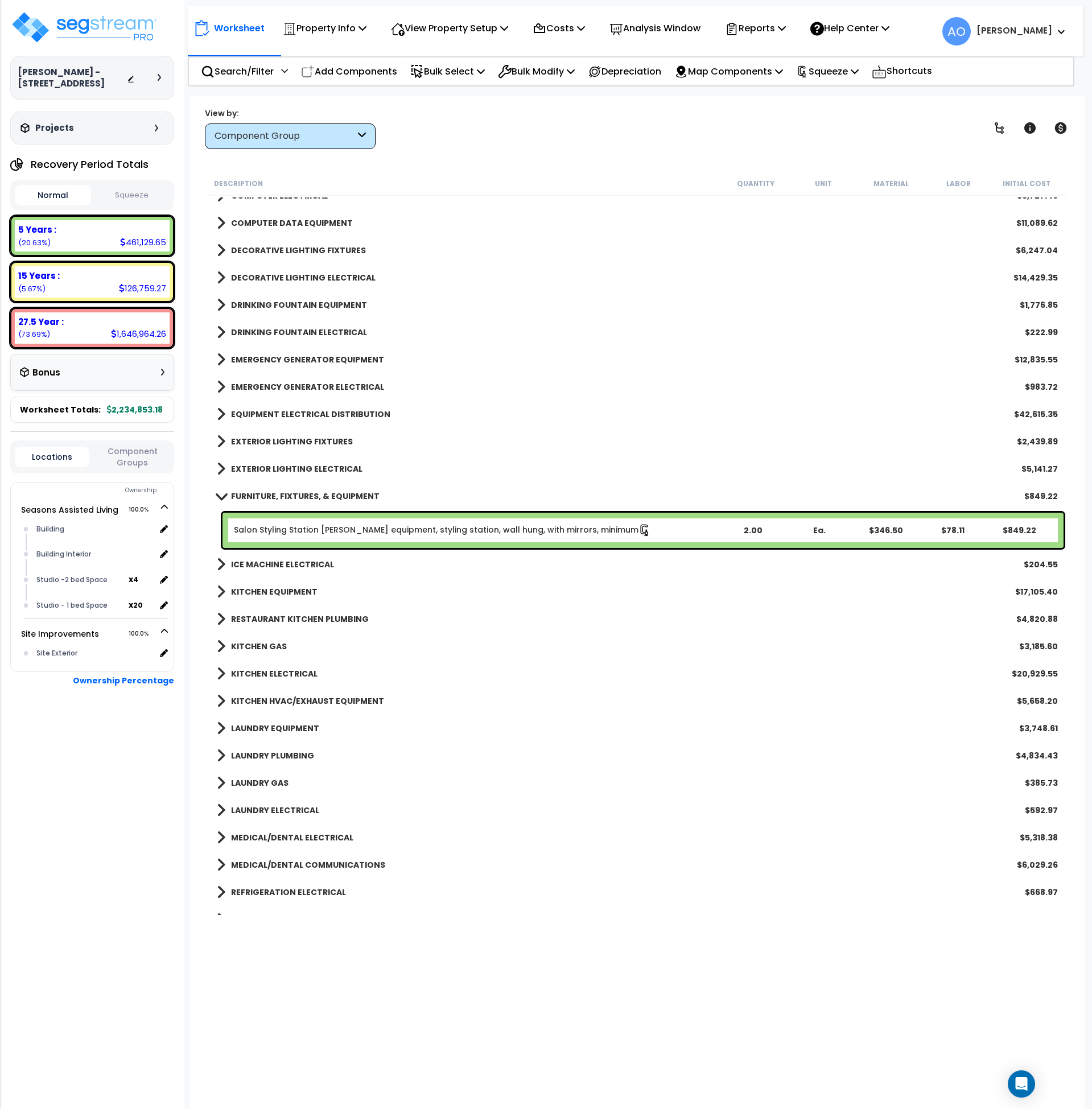
click at [293, 494] on b "FURNITURE, FIXTURES, & EQUIPMENT" at bounding box center [305, 496] width 148 height 11
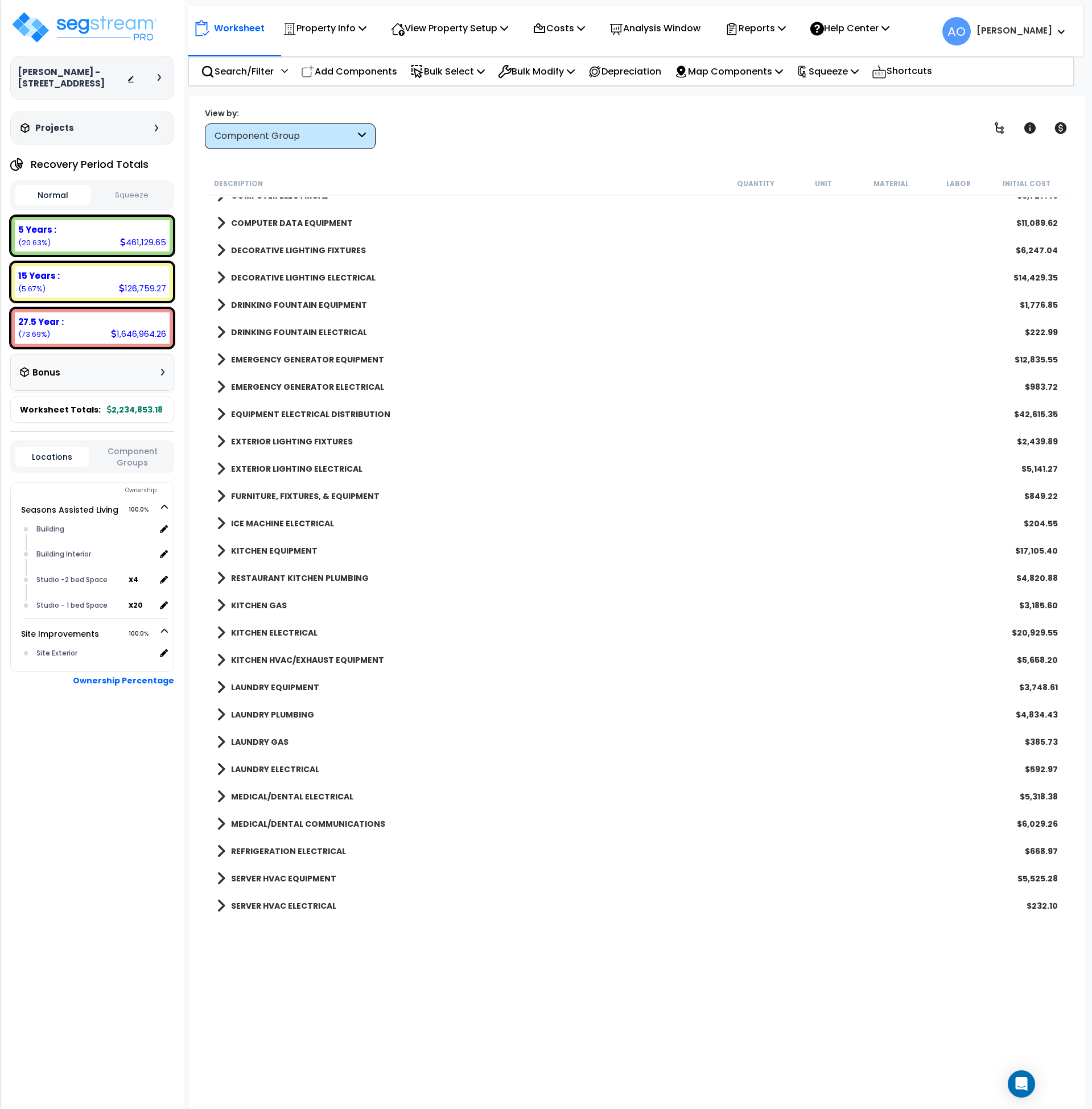
click at [286, 519] on b "ICE MACHINE ELECTRICAL" at bounding box center [282, 523] width 103 height 11
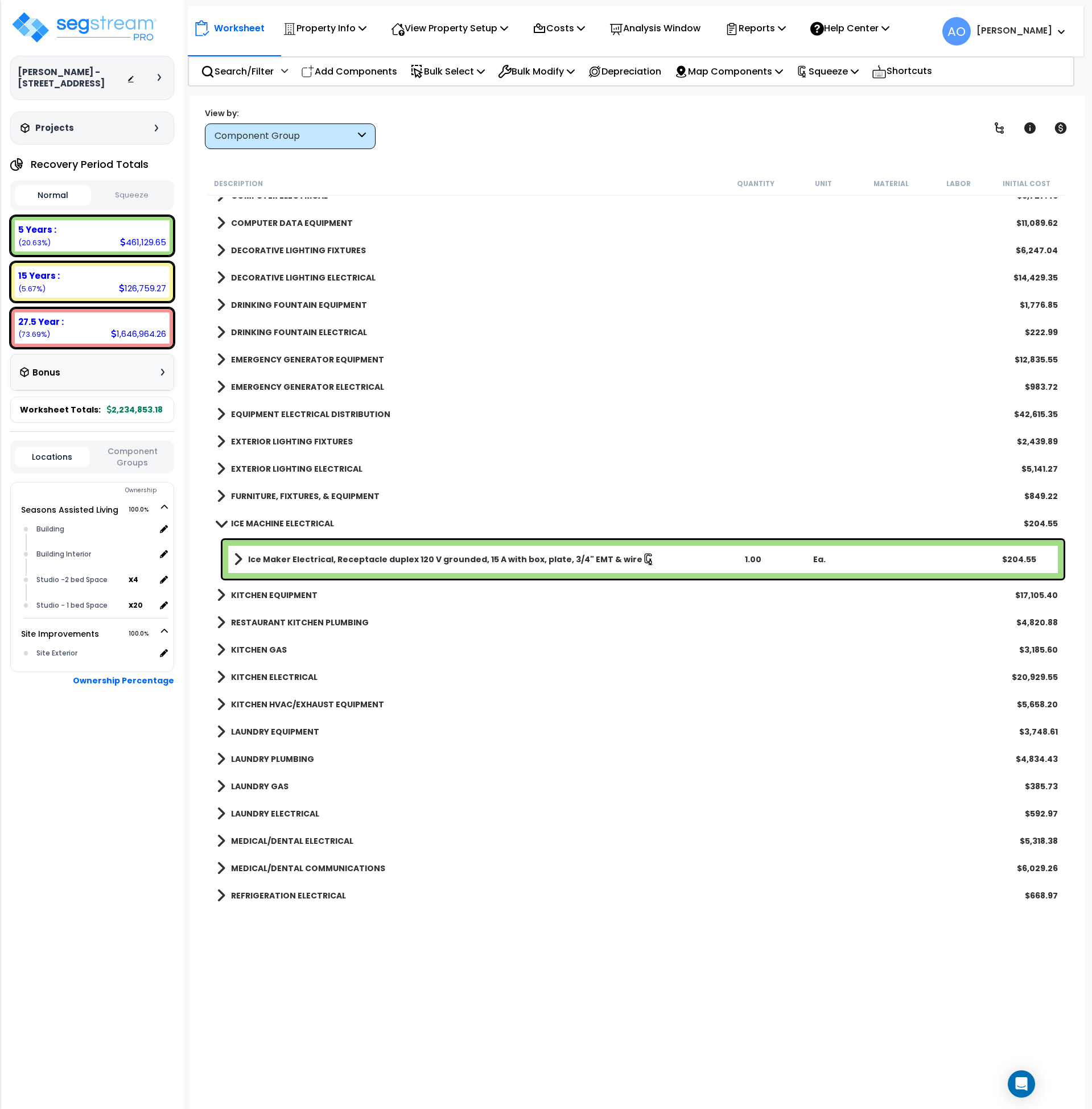
click at [288, 525] on b "ICE MACHINE ELECTRICAL" at bounding box center [282, 523] width 103 height 11
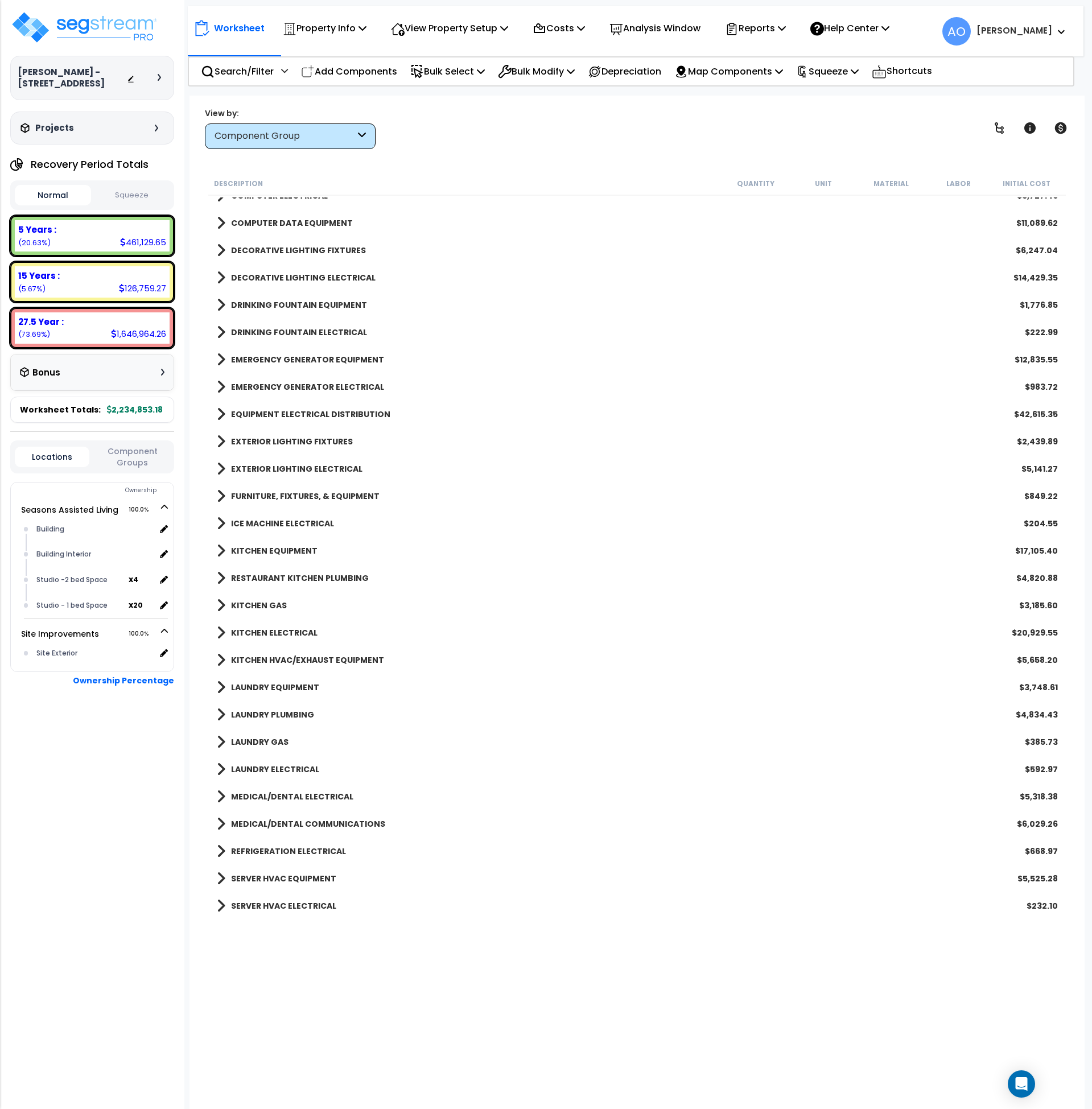
click at [289, 544] on link "KITCHEN EQUIPMENT" at bounding box center [267, 551] width 101 height 16
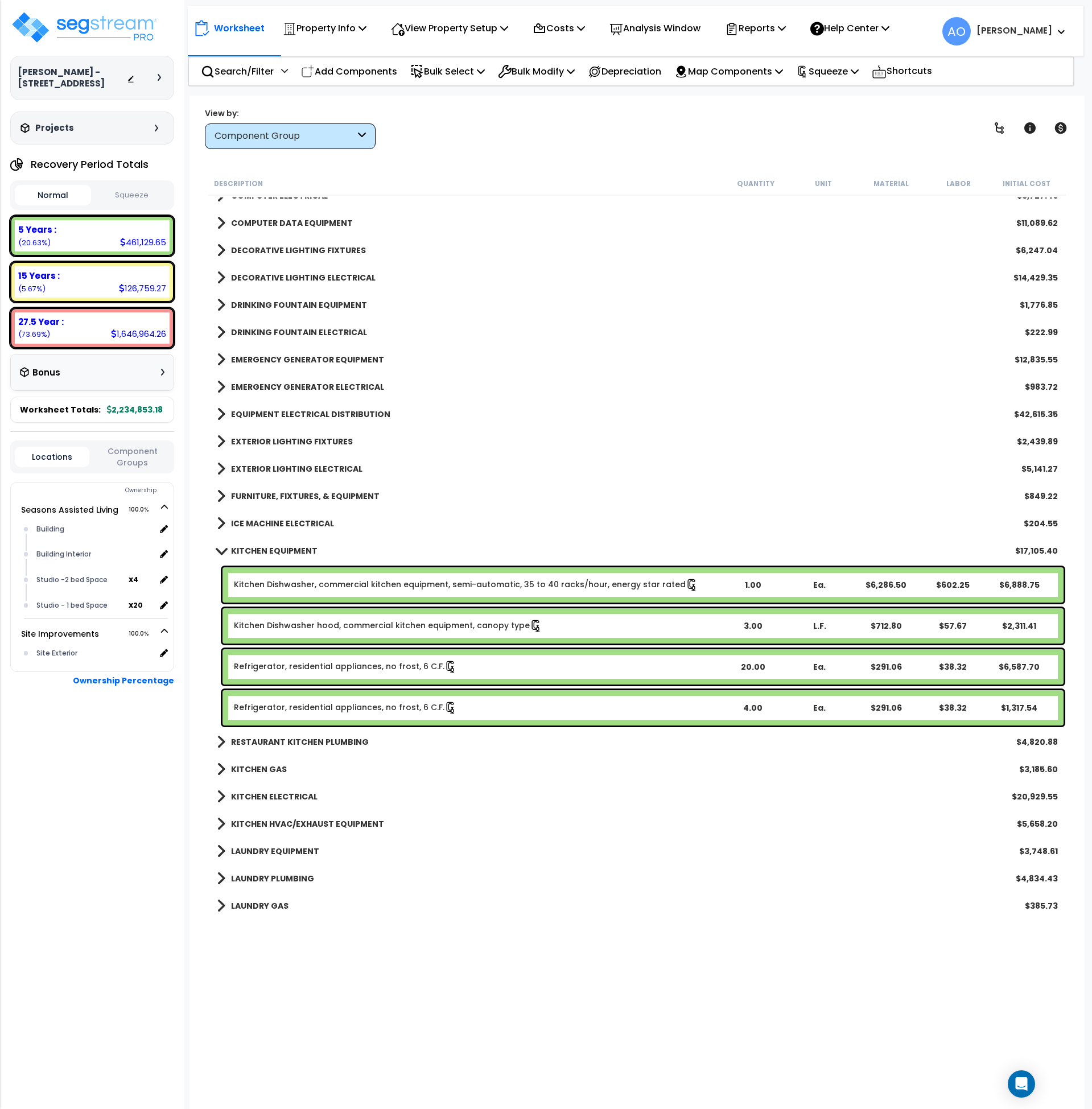
click at [350, 661] on link "Refrigerator, residential appliances, no frost, 6 C.F." at bounding box center [345, 667] width 223 height 13
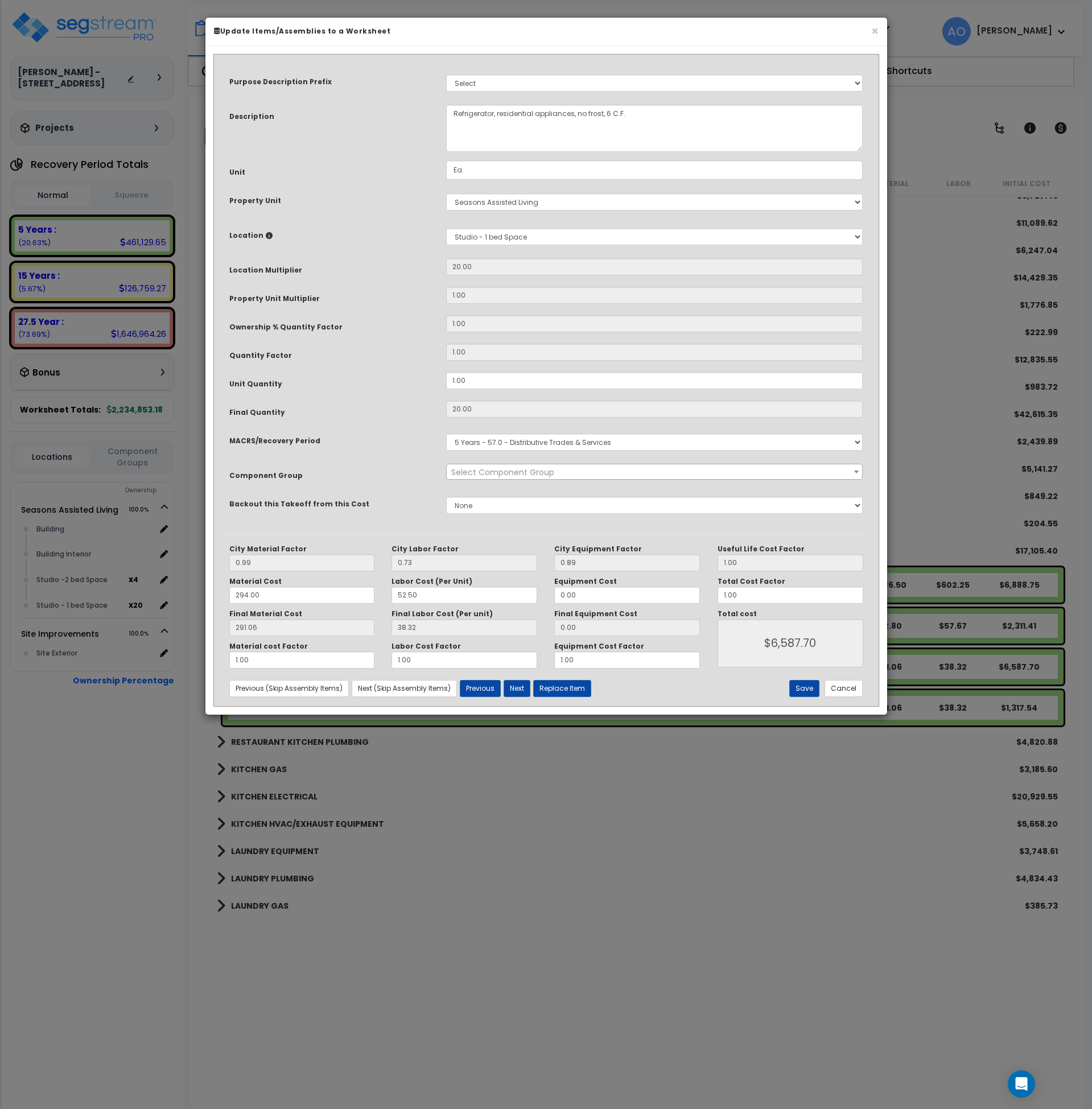
select select "45836"
click at [843, 689] on button "Cancel" at bounding box center [843, 689] width 38 height 17
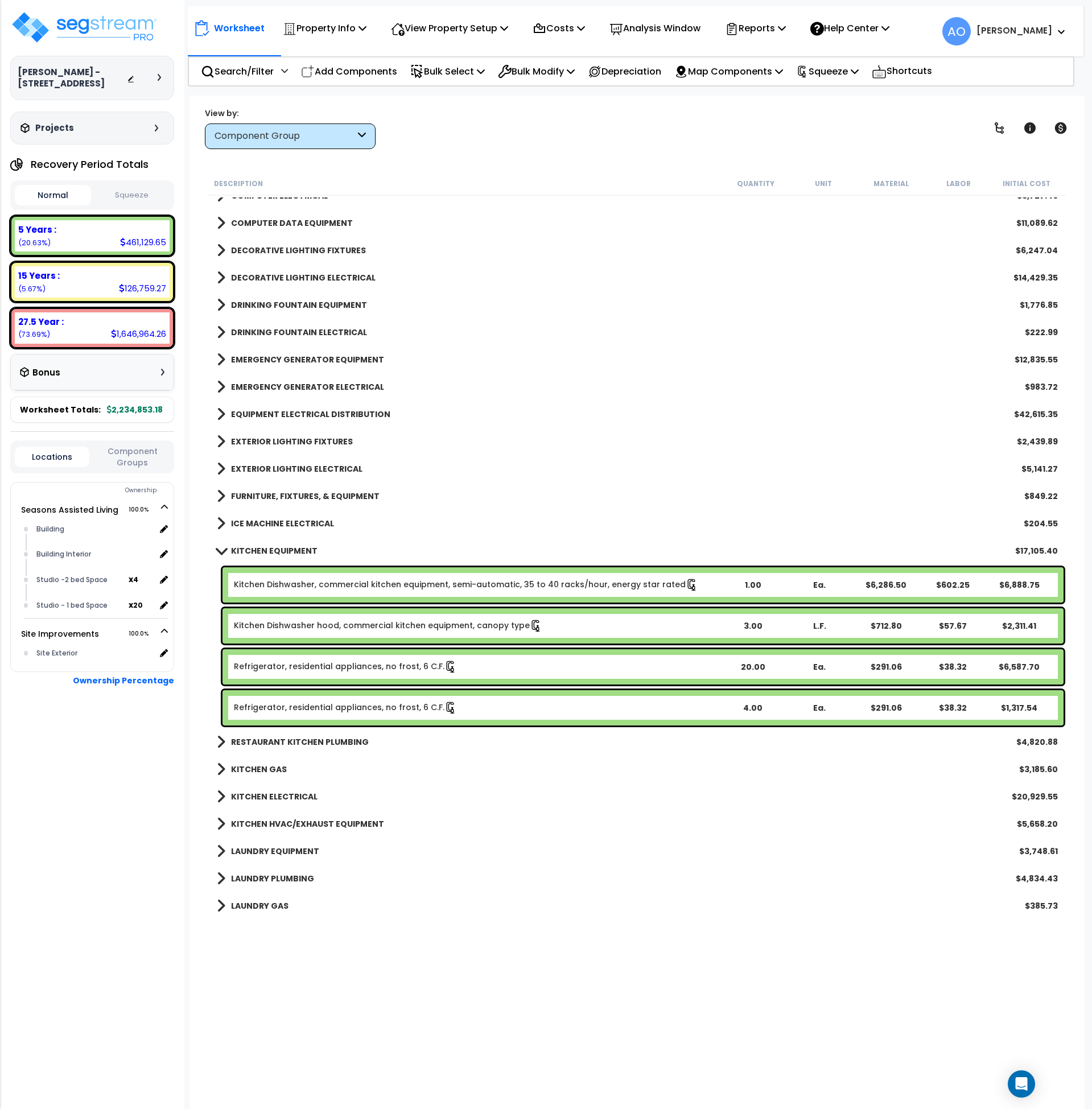
click at [267, 552] on b "KITCHEN EQUIPMENT" at bounding box center [274, 551] width 87 height 11
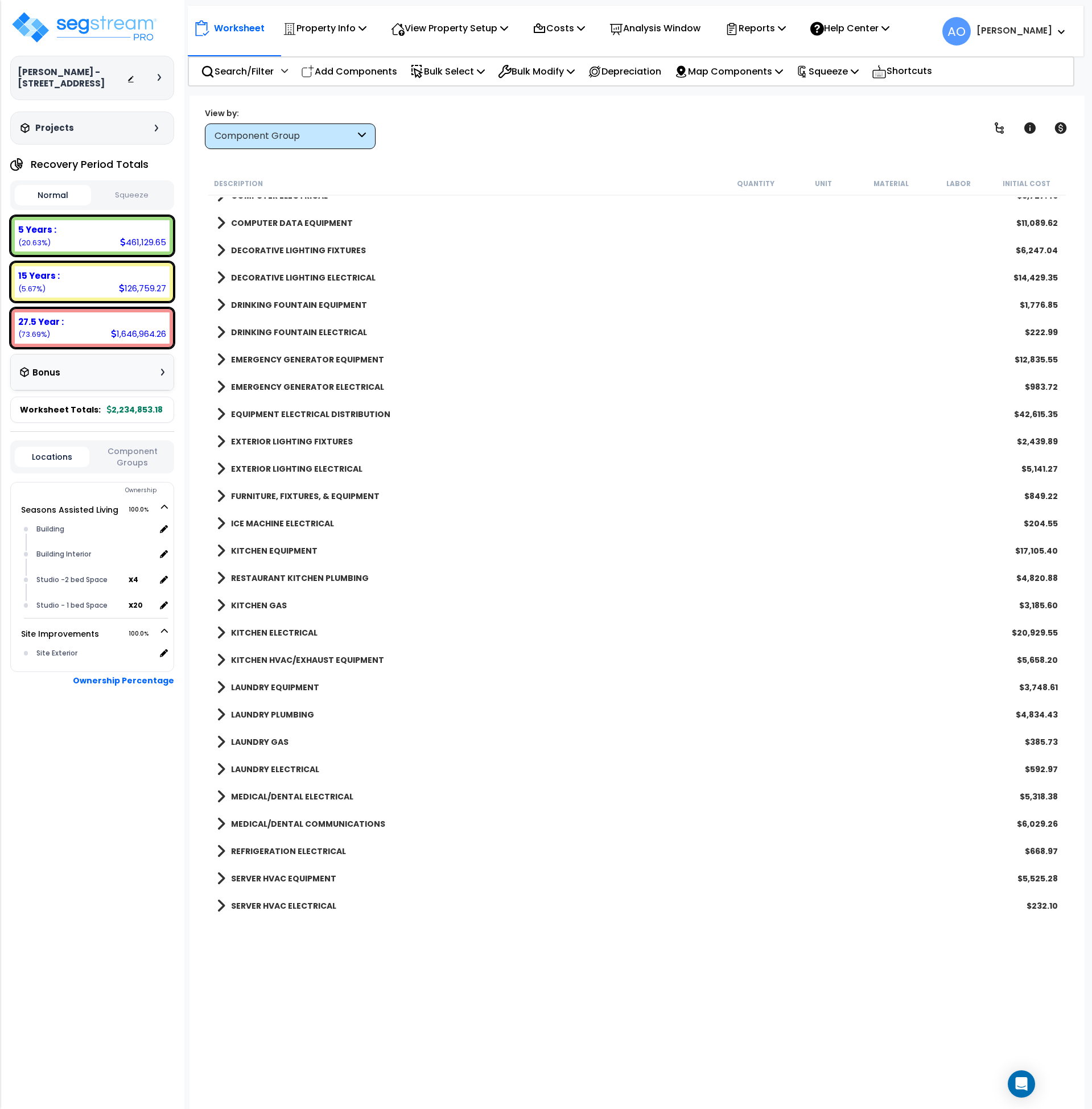
click at [277, 526] on b "ICE MACHINE ELECTRICAL" at bounding box center [282, 523] width 103 height 11
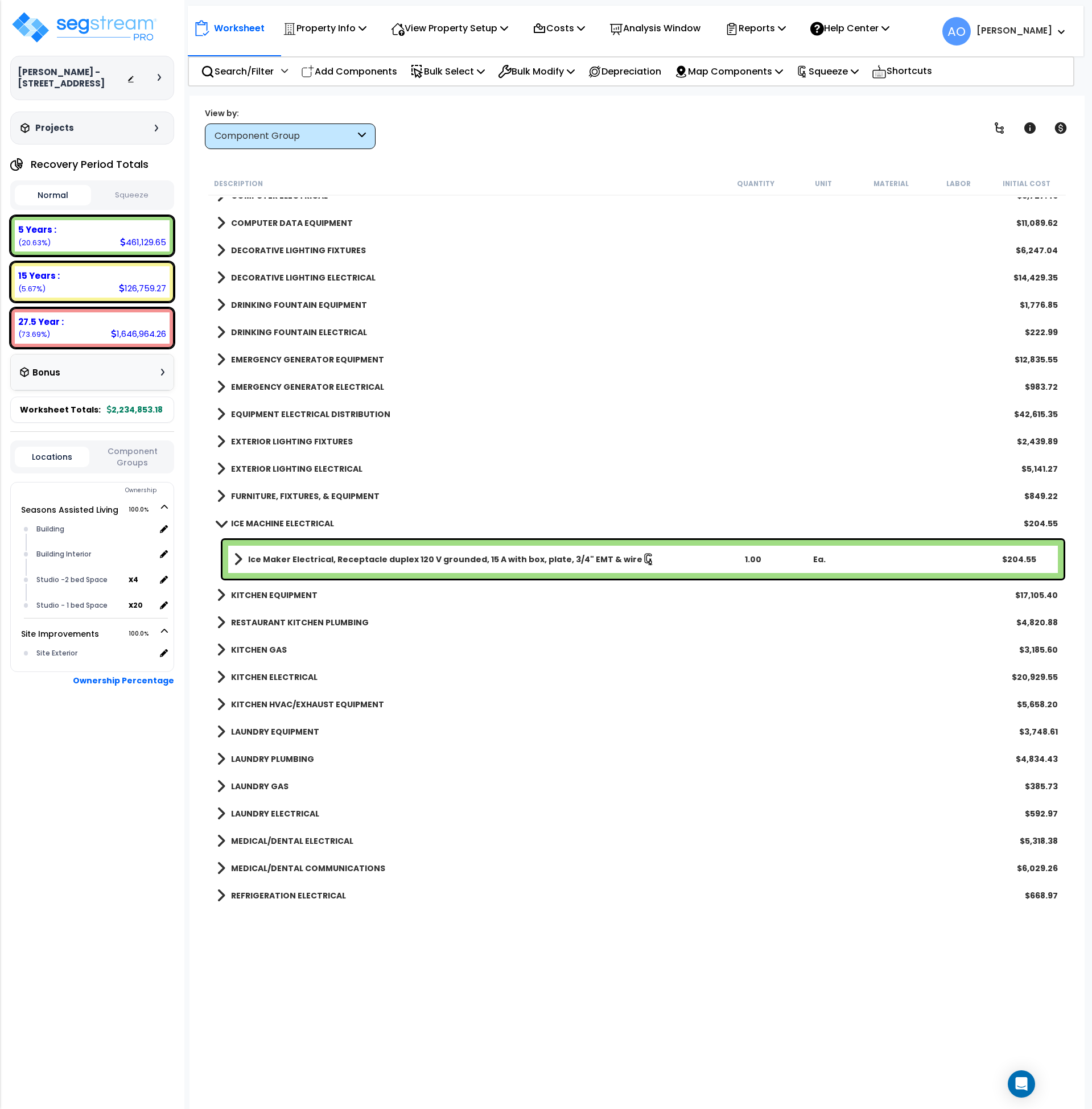
click at [277, 526] on b "ICE MACHINE ELECTRICAL" at bounding box center [282, 523] width 103 height 11
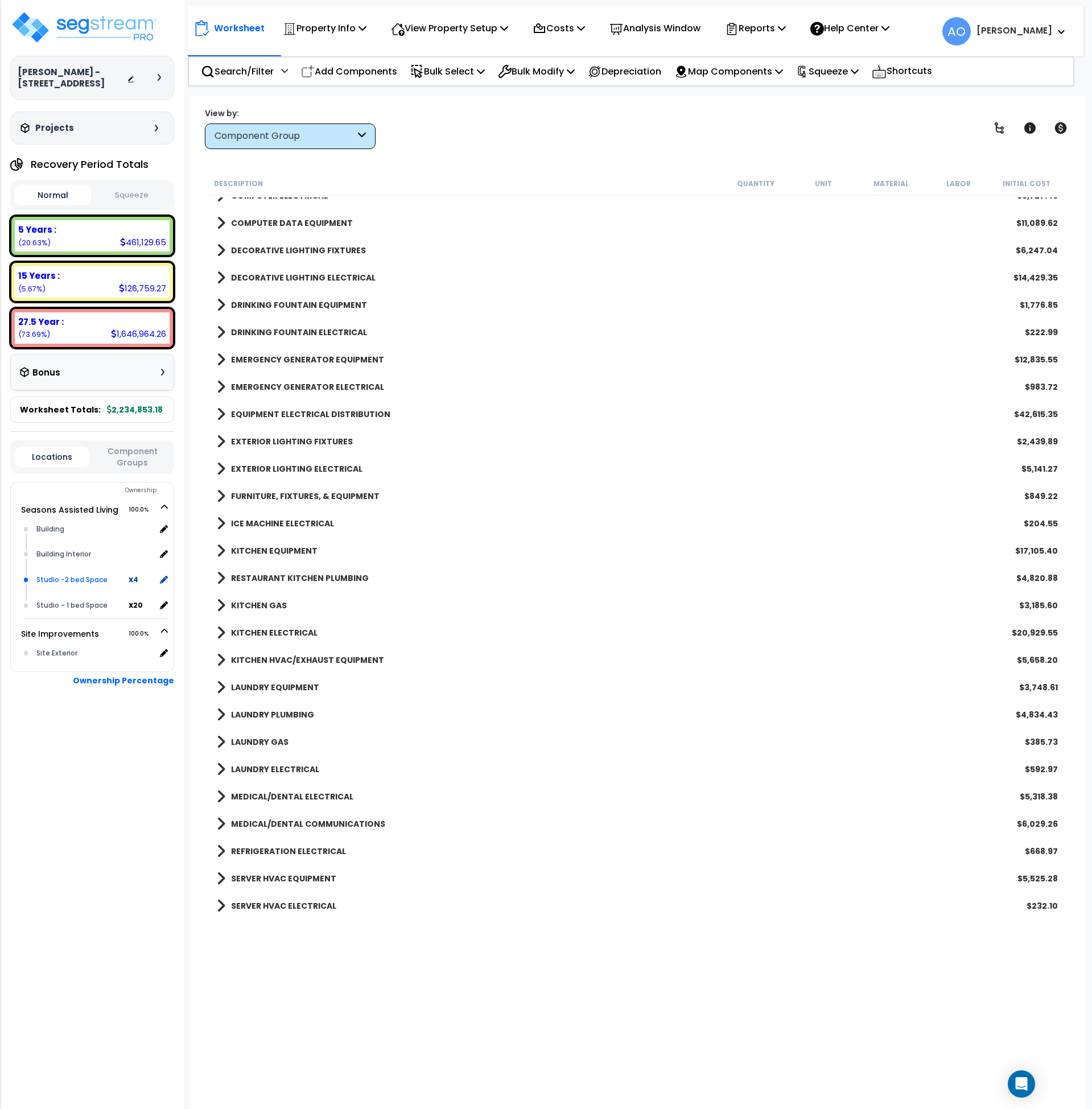
click at [87, 579] on div "Studio -2 bed Space" at bounding box center [81, 580] width 95 height 14
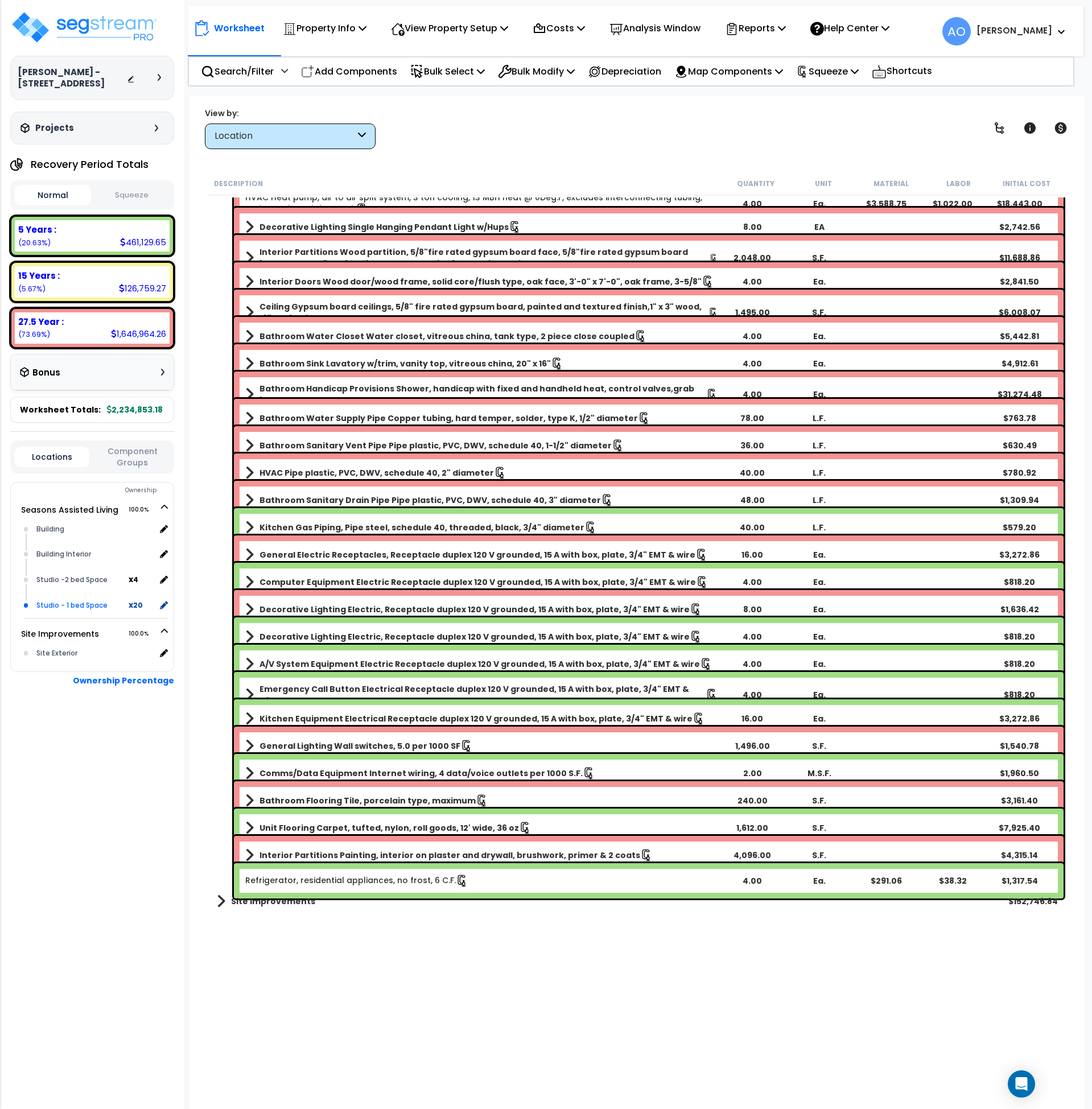
click at [82, 602] on div "Studio - 1 bed Space" at bounding box center [81, 606] width 95 height 14
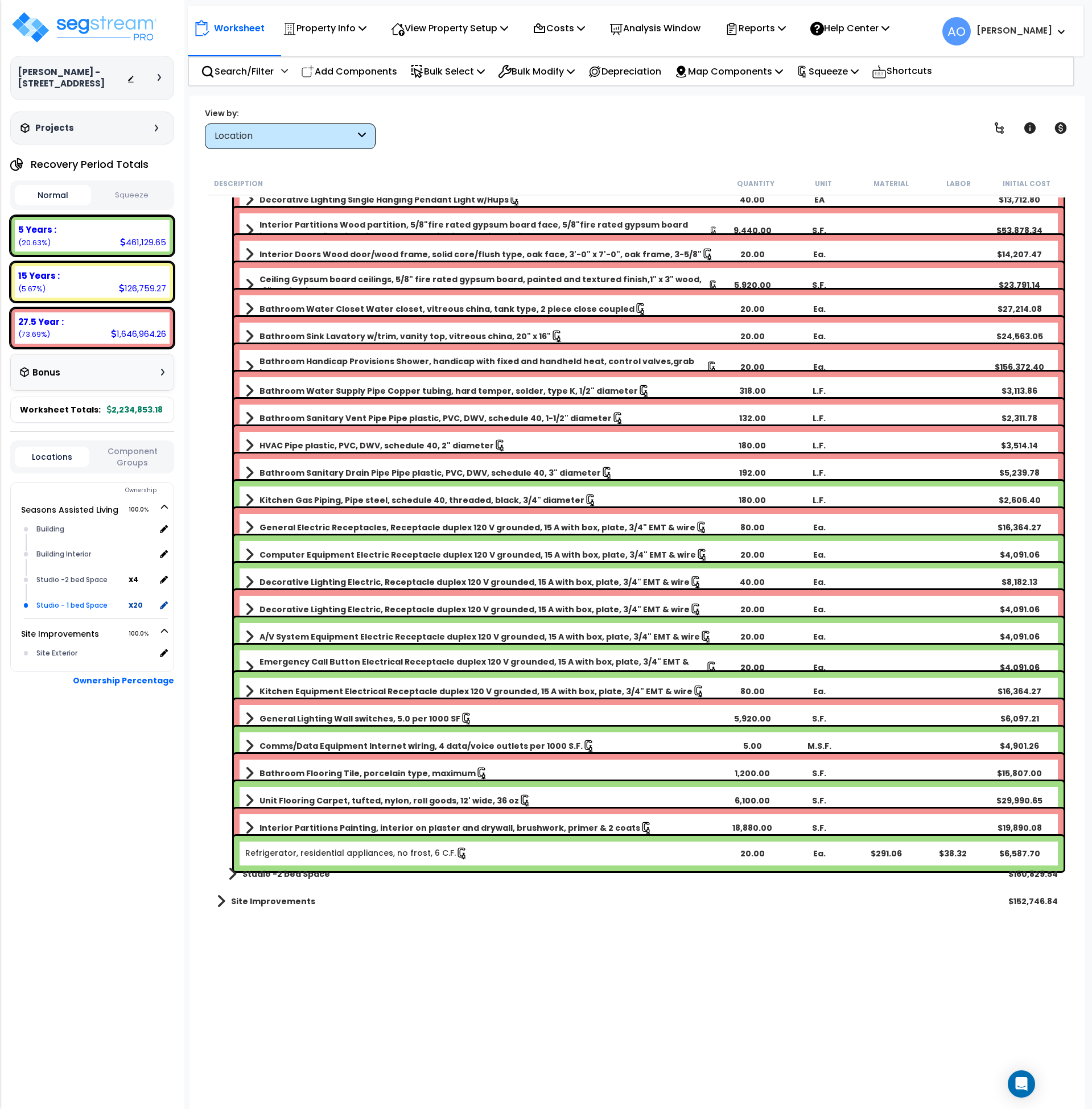
scroll to position [974, 0]
click at [80, 585] on div "Studio -2 bed Space" at bounding box center [81, 580] width 95 height 14
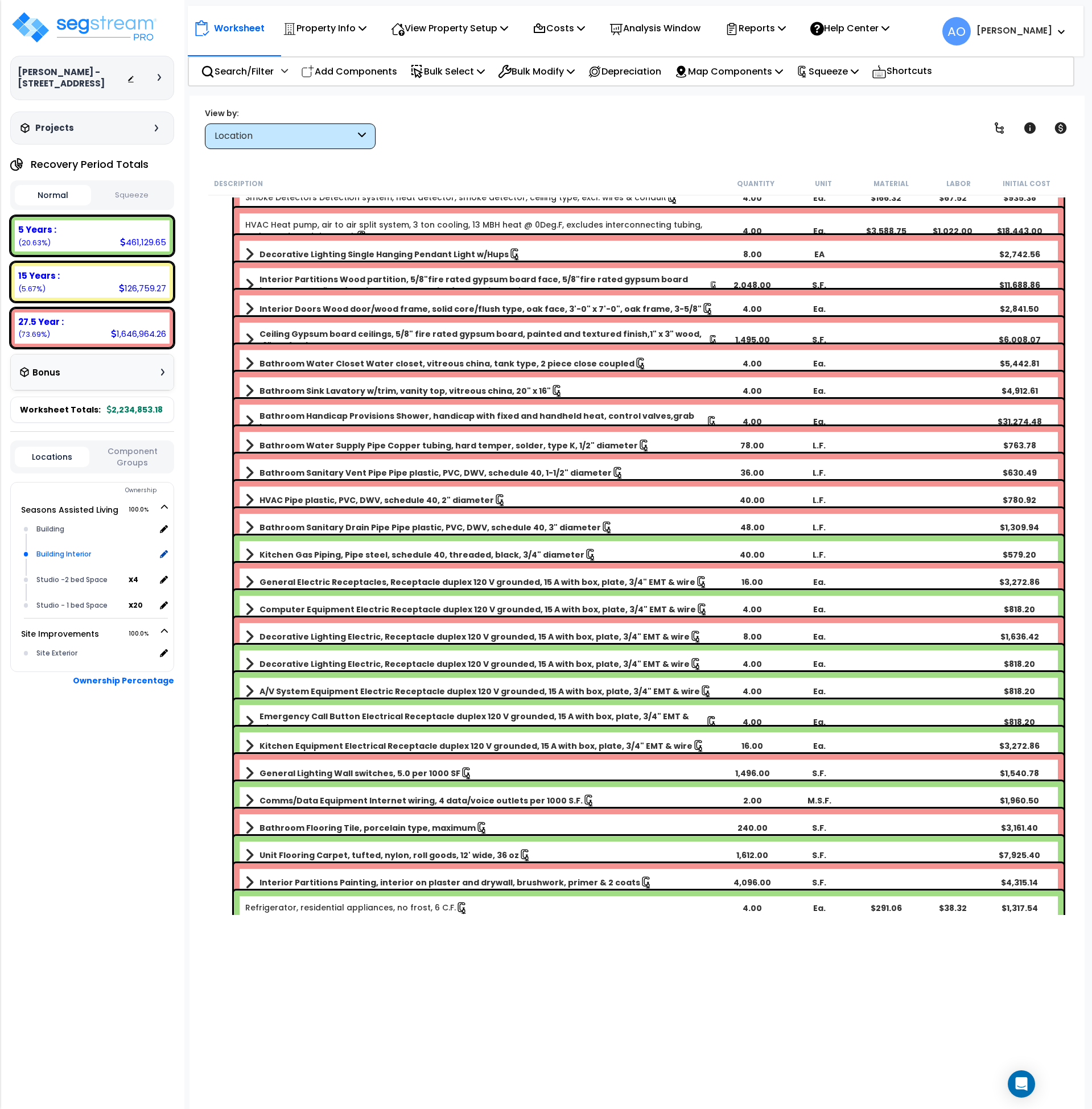
click at [72, 557] on div "Building Interior" at bounding box center [95, 554] width 122 height 14
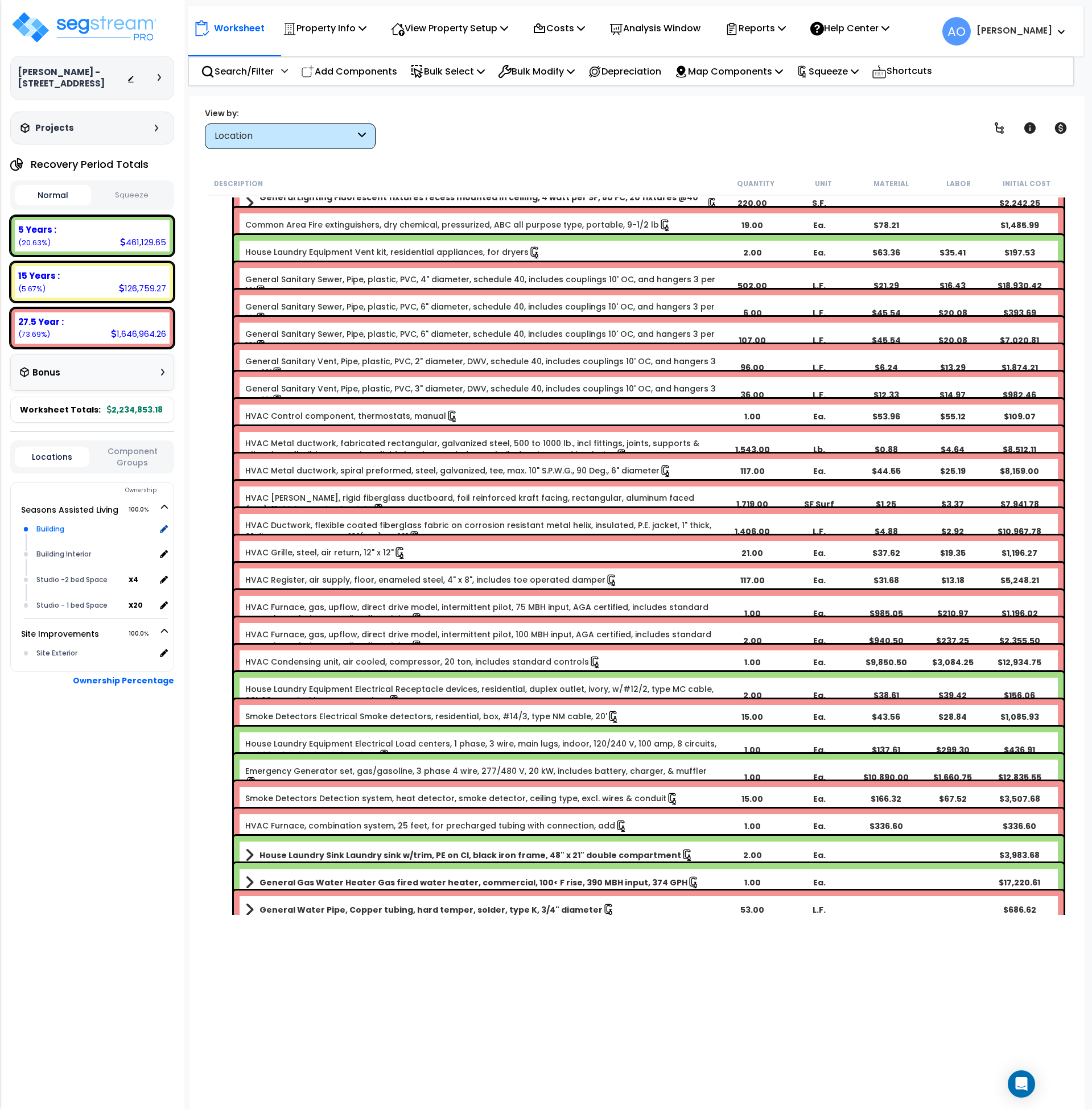
click at [66, 530] on div "Building" at bounding box center [95, 529] width 122 height 14
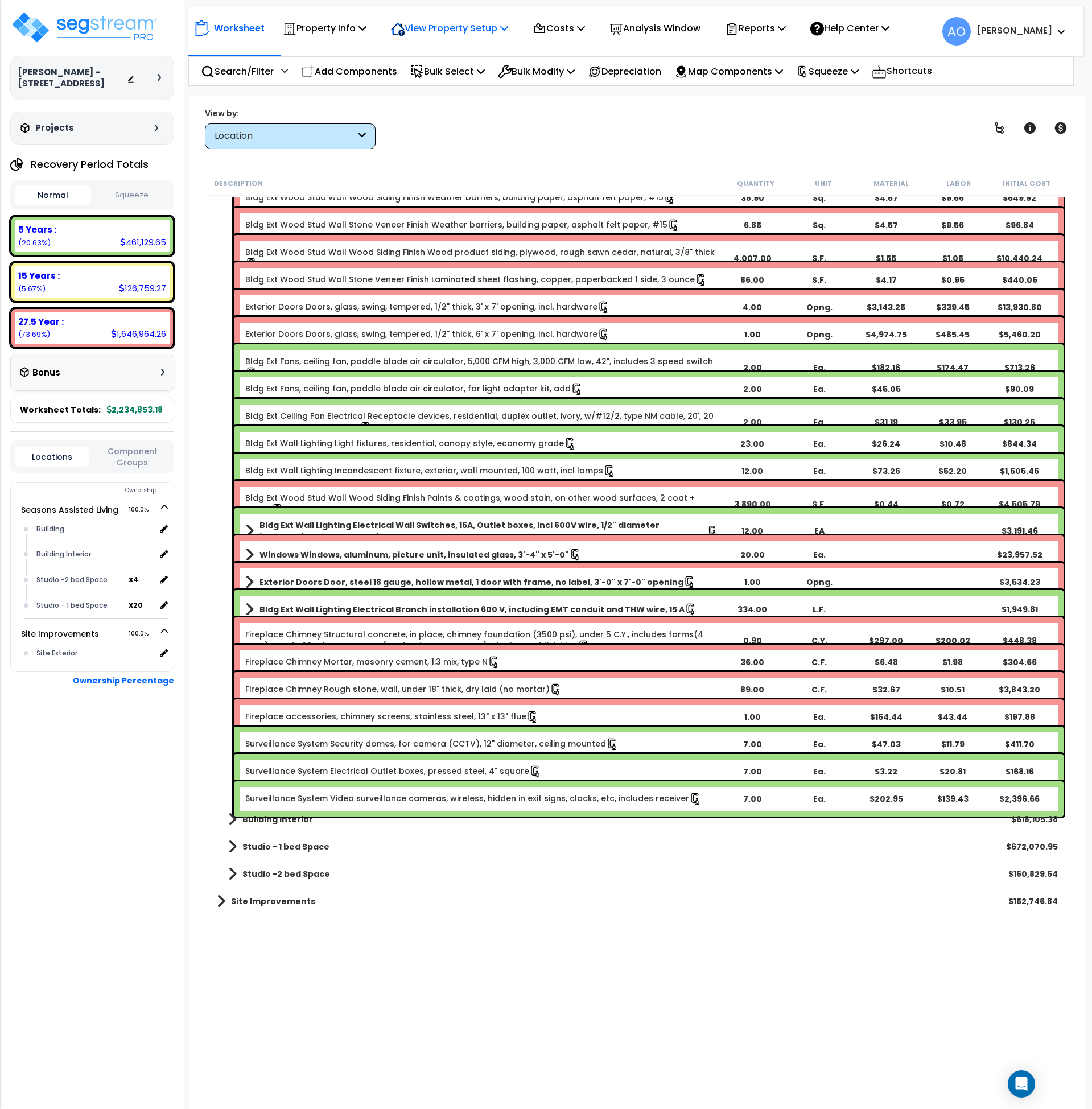
click at [466, 28] on p "View Property Setup" at bounding box center [450, 28] width 117 height 15
click at [461, 76] on link "View Questionnaire" at bounding box center [441, 77] width 113 height 23
click at [123, 182] on div "Normal Squeeze" at bounding box center [92, 195] width 164 height 30
click at [128, 191] on button "Squeeze" at bounding box center [132, 195] width 76 height 20
click at [163, 580] on icon at bounding box center [163, 580] width 10 height 10
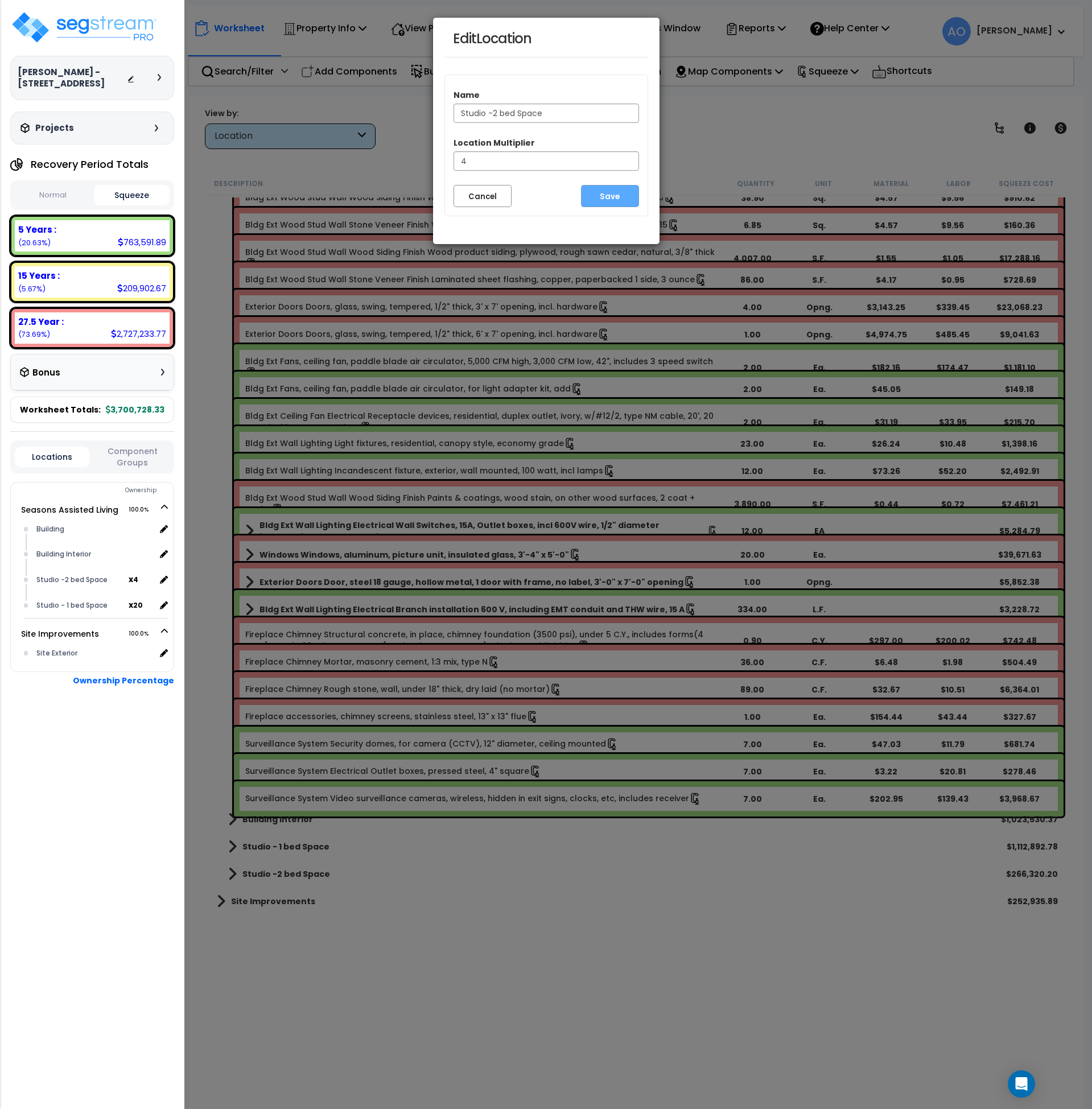
drag, startPoint x: 552, startPoint y: 115, endPoint x: 499, endPoint y: 118, distance: 53.1
click at [499, 118] on input "Studio -2 bed Space" at bounding box center [546, 113] width 186 height 20
type input "Studio -2 Bed/"
click at [476, 198] on button "Cancel" at bounding box center [483, 196] width 58 height 22
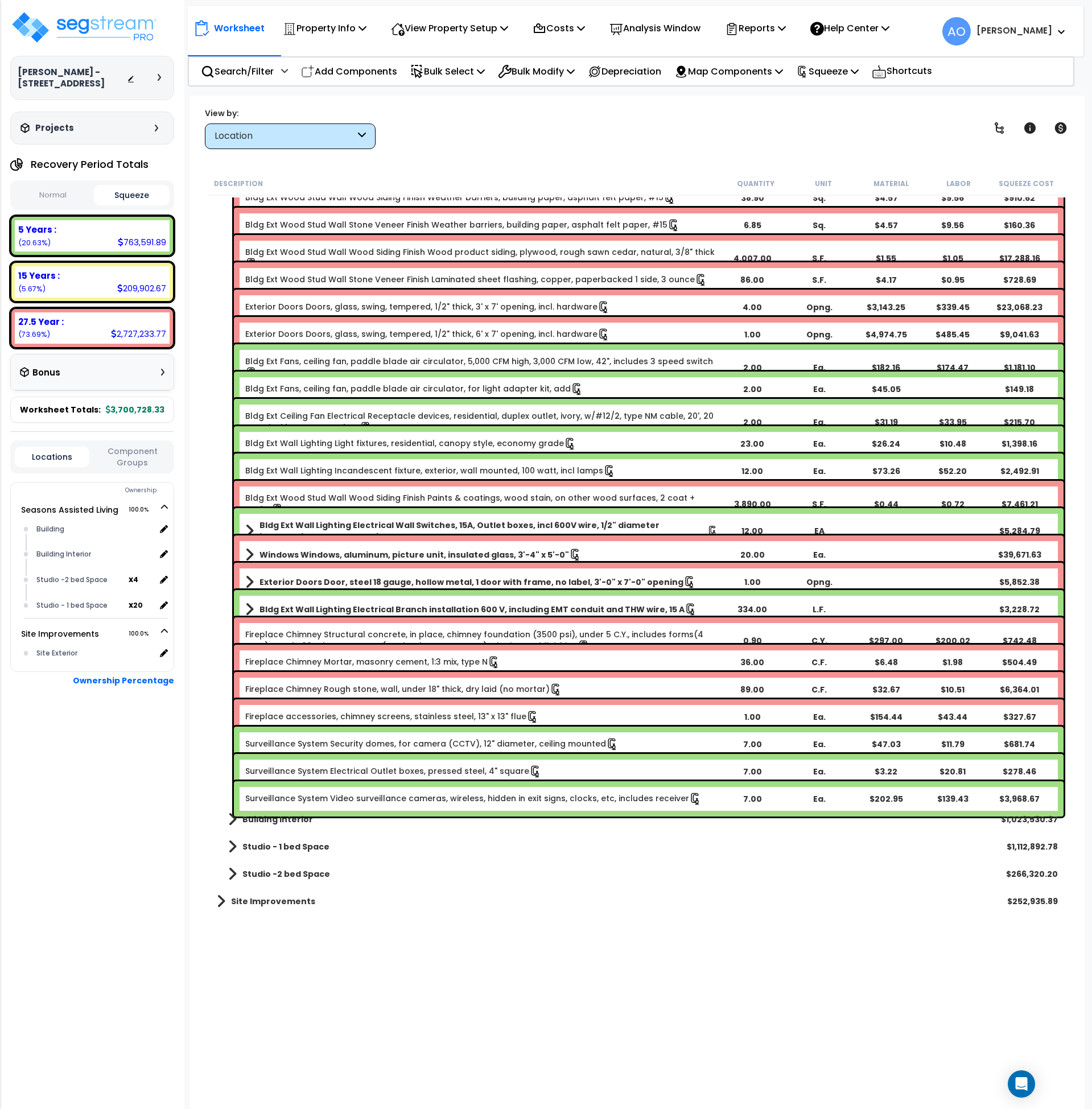
click at [103, 841] on div "Chase Lindsey - 1979 North Heritage Drive Depreciable Tax Basis : 3,700,728.33 …" at bounding box center [92, 554] width 184 height 1109
click at [332, 142] on div "Location" at bounding box center [285, 136] width 141 height 13
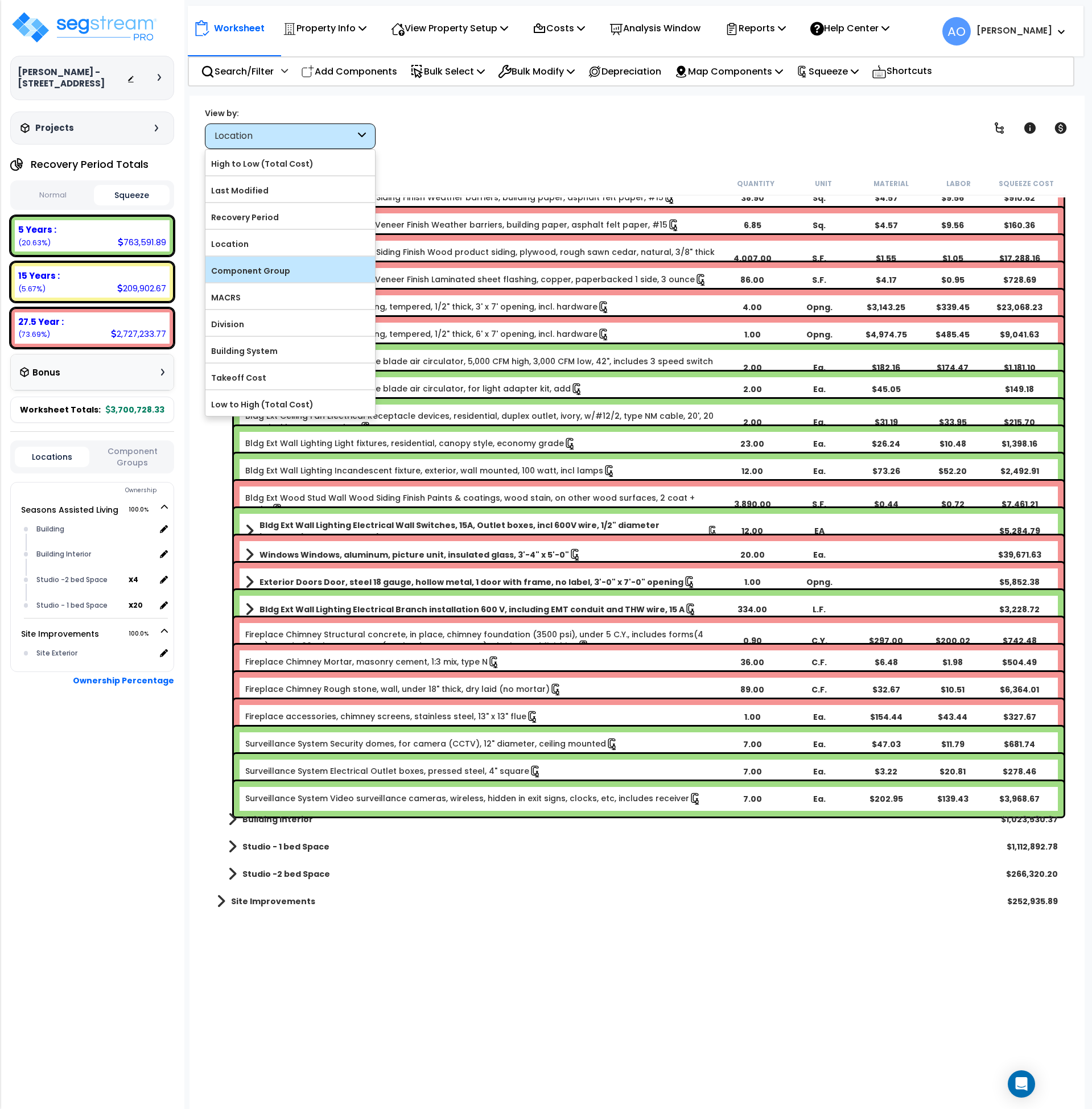
click at [266, 271] on label "Component Group" at bounding box center [290, 271] width 170 height 17
click at [0, 0] on input "Component Group" at bounding box center [0, 0] width 0 height 0
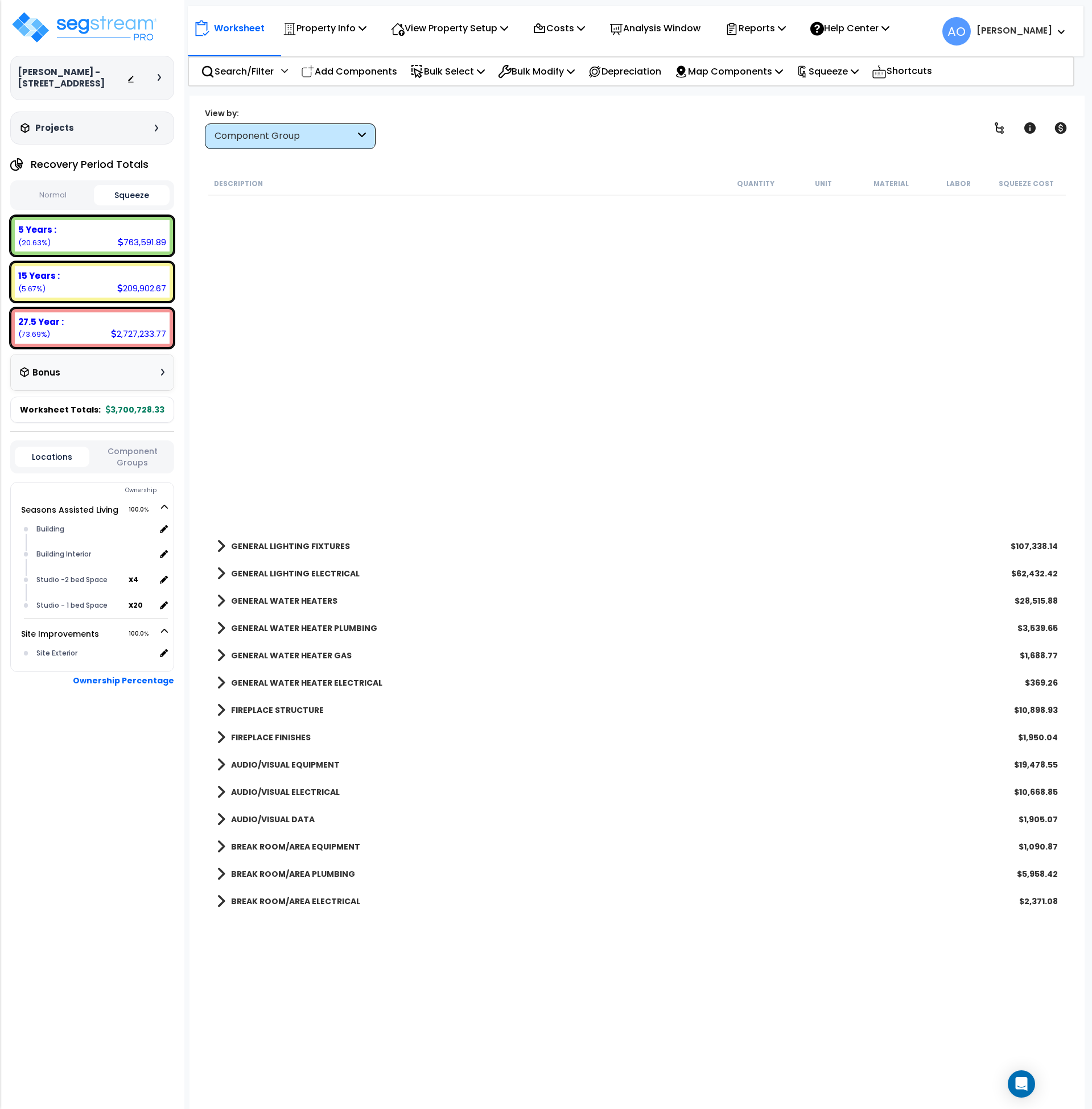
scroll to position [1266, 0]
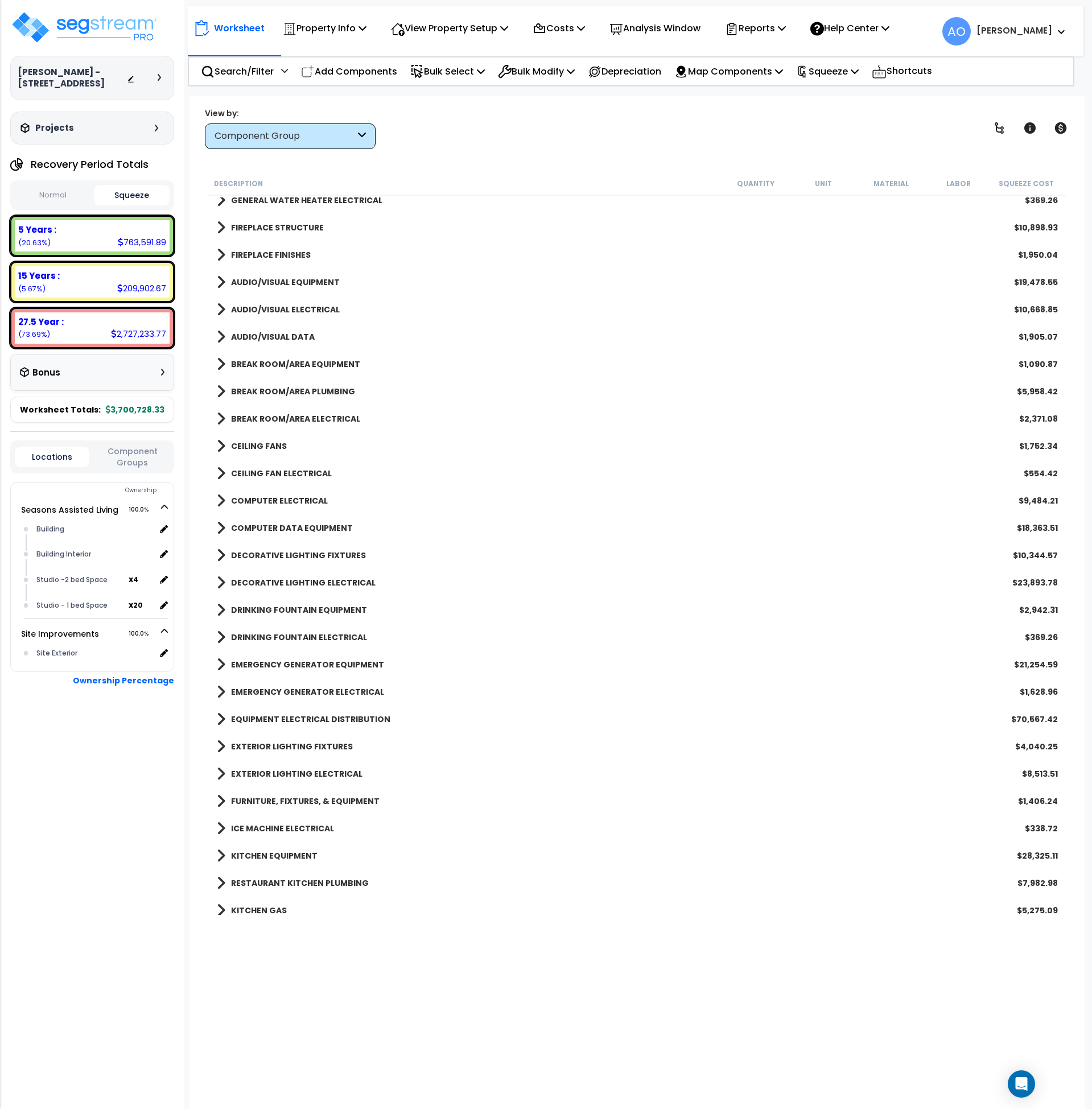
click at [299, 554] on b "DECORATIVE LIGHTING FIXTURES" at bounding box center [298, 555] width 135 height 11
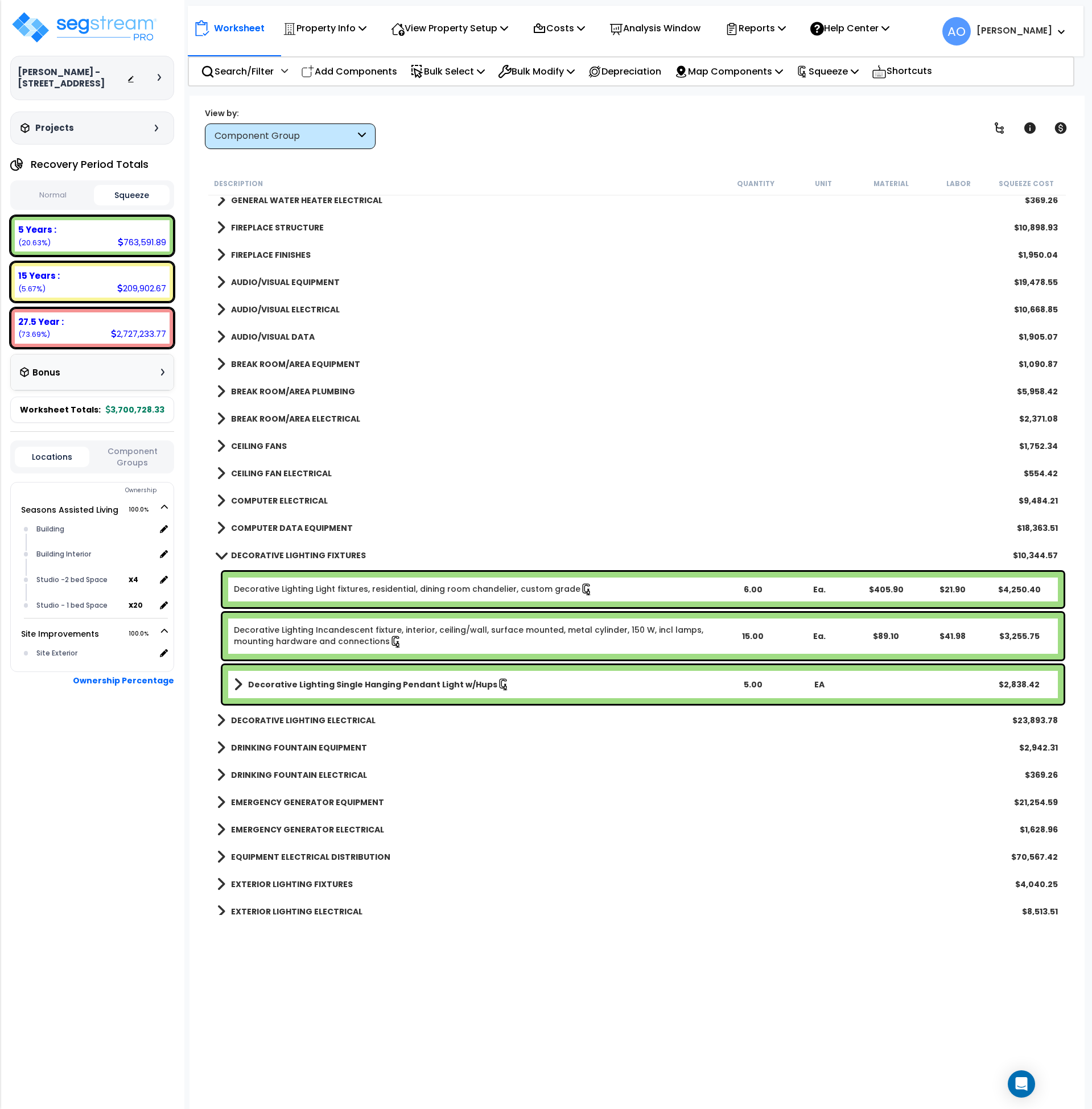
click at [322, 720] on b "DECORATIVE LIGHTING ELECTRICAL" at bounding box center [303, 720] width 144 height 11
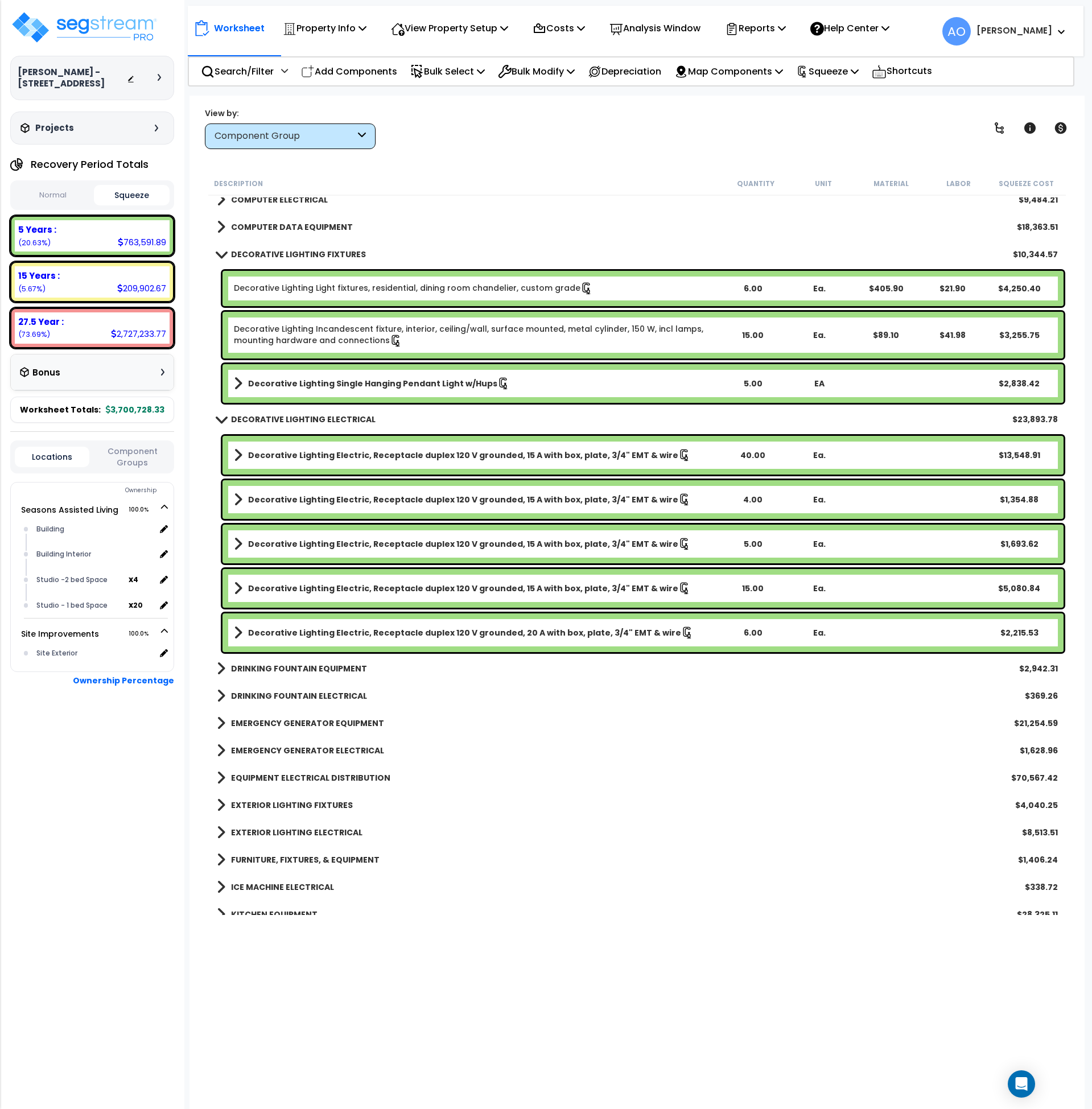
scroll to position [1568, 0]
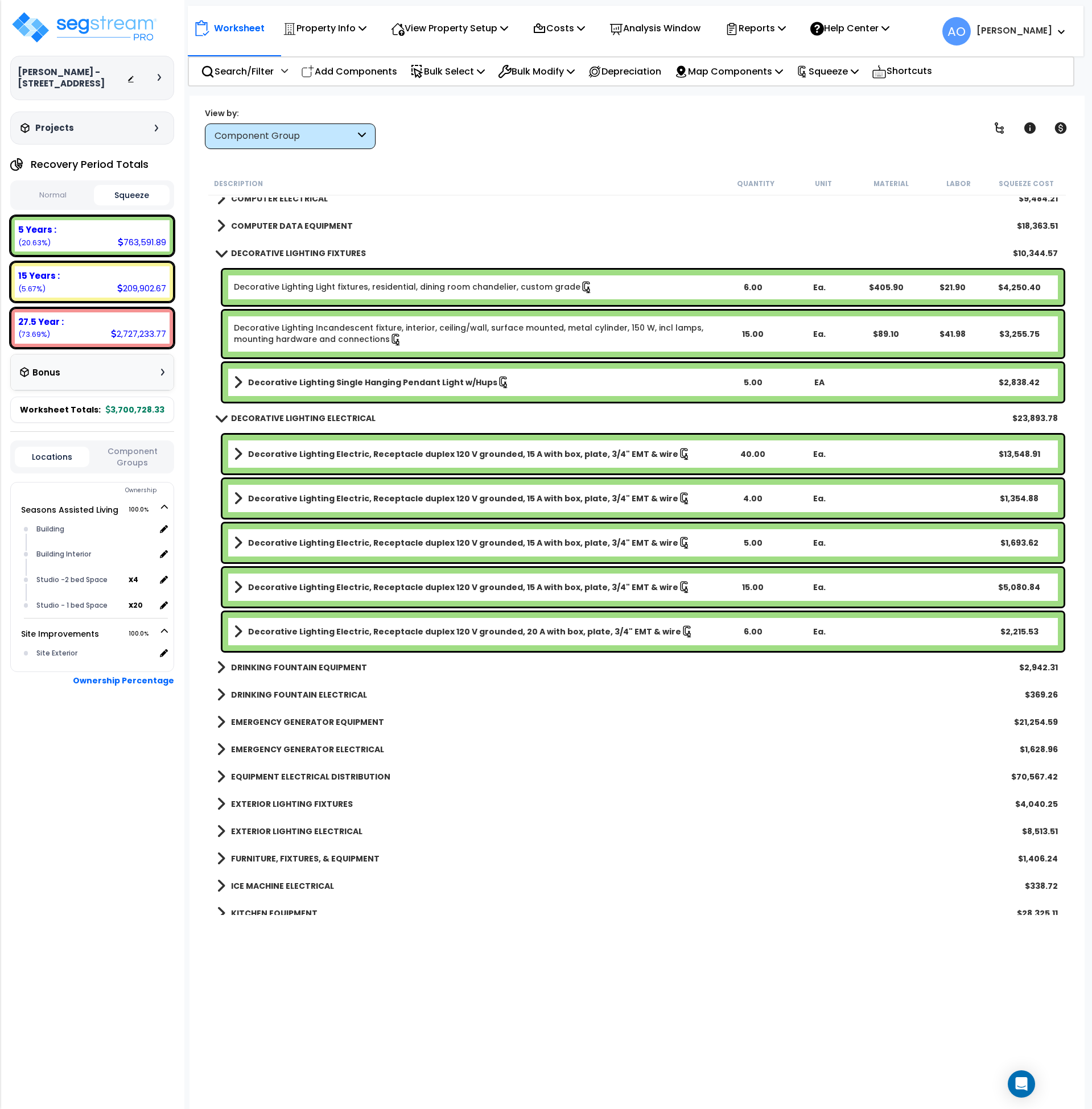
click at [299, 666] on b "DRINKING FOUNTAIN EQUIPMENT" at bounding box center [299, 667] width 136 height 11
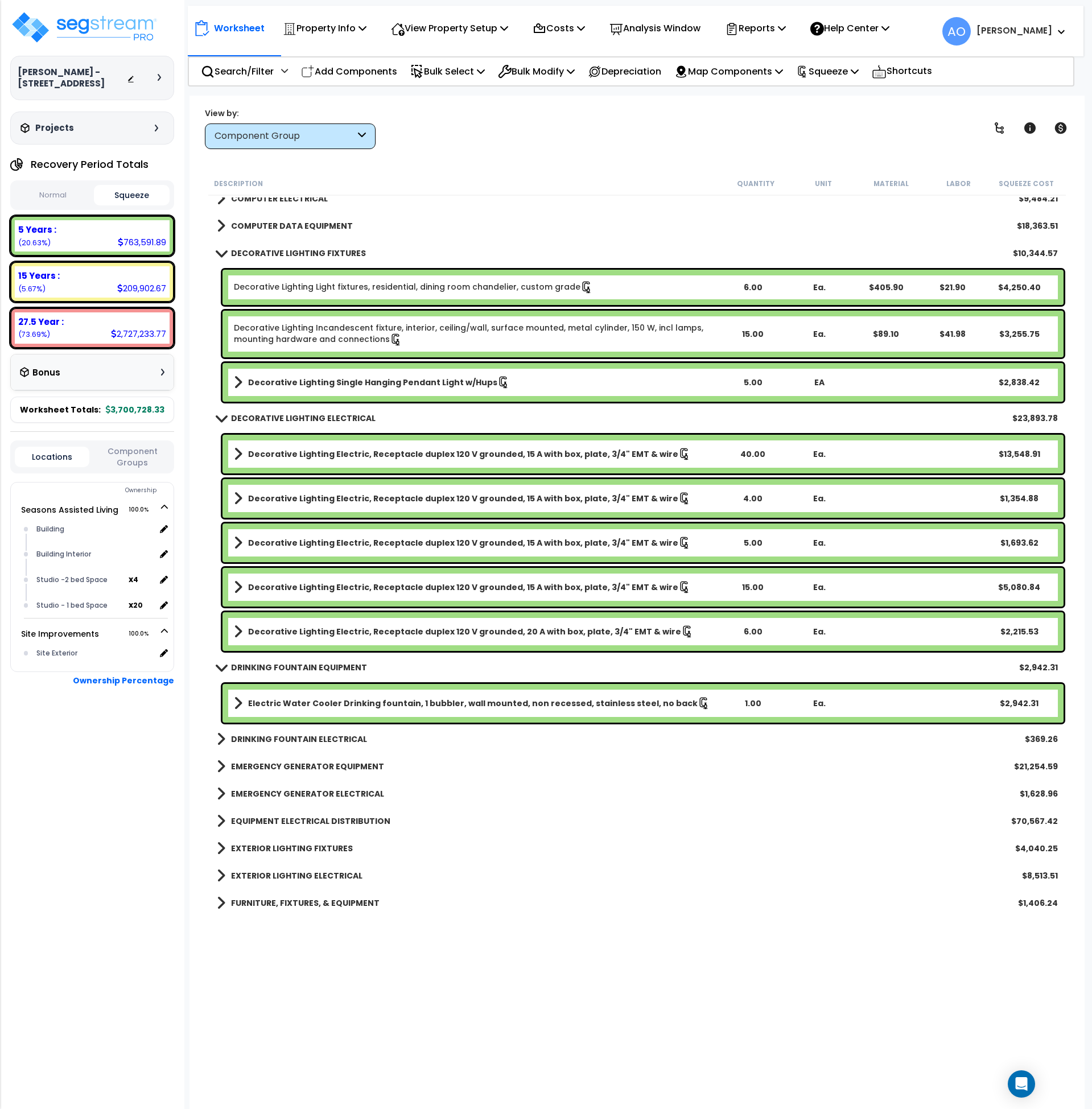
click at [299, 666] on b "DRINKING FOUNTAIN EQUIPMENT" at bounding box center [299, 667] width 136 height 11
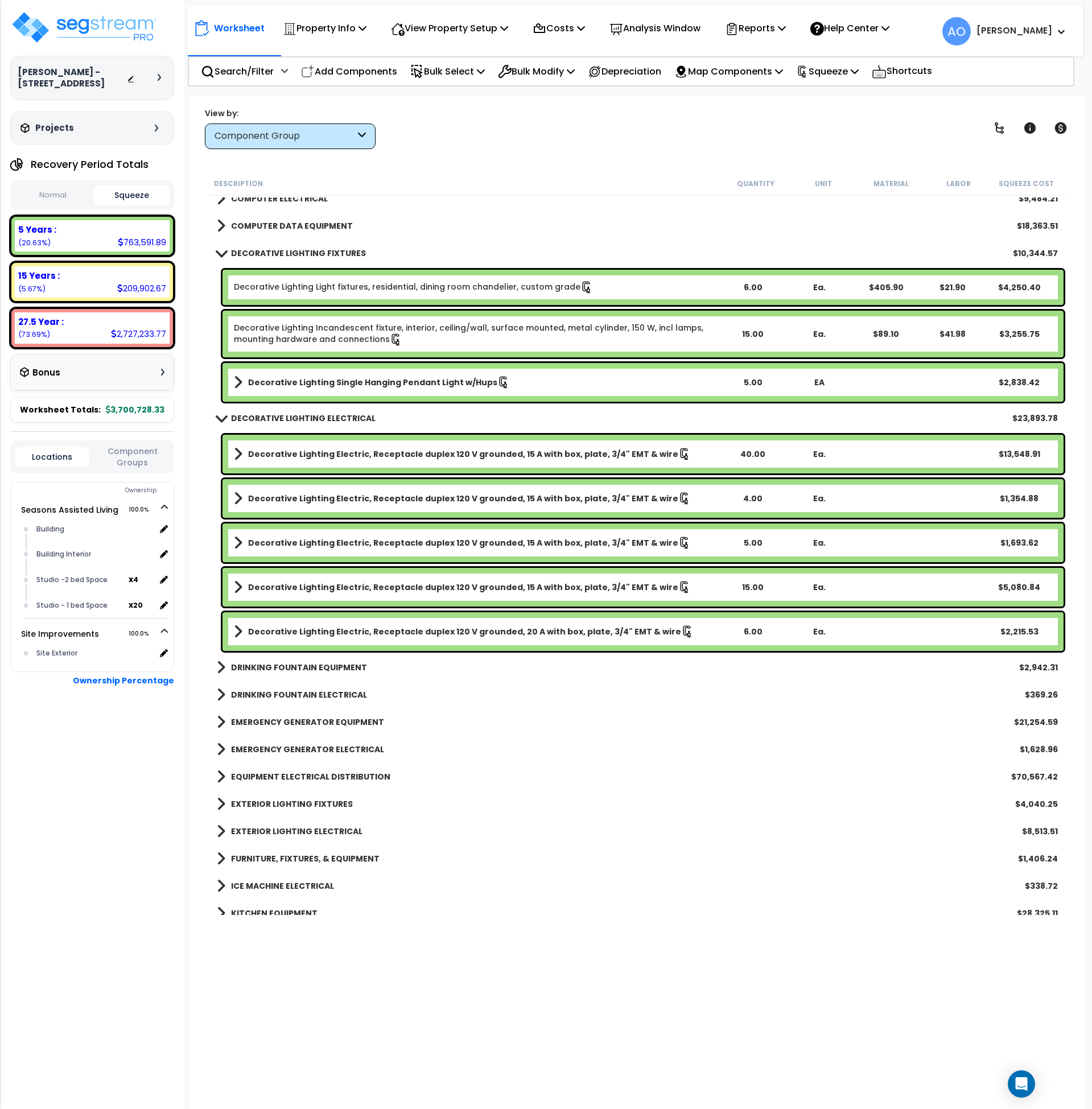
click at [302, 722] on b "EMERGENCY GENERATOR EQUIPMENT" at bounding box center [307, 722] width 153 height 11
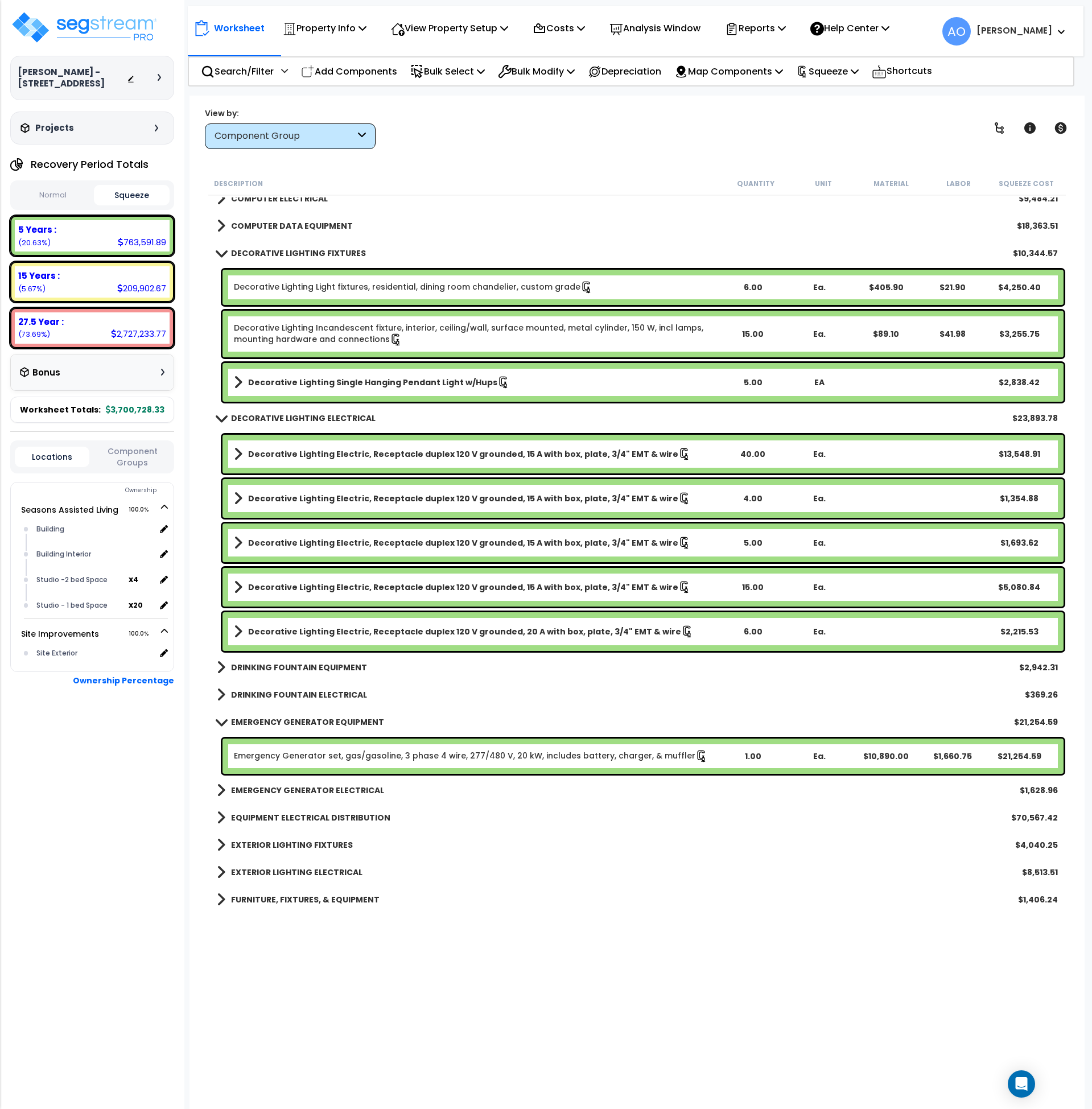
click at [302, 722] on b "EMERGENCY GENERATOR EQUIPMENT" at bounding box center [307, 722] width 153 height 11
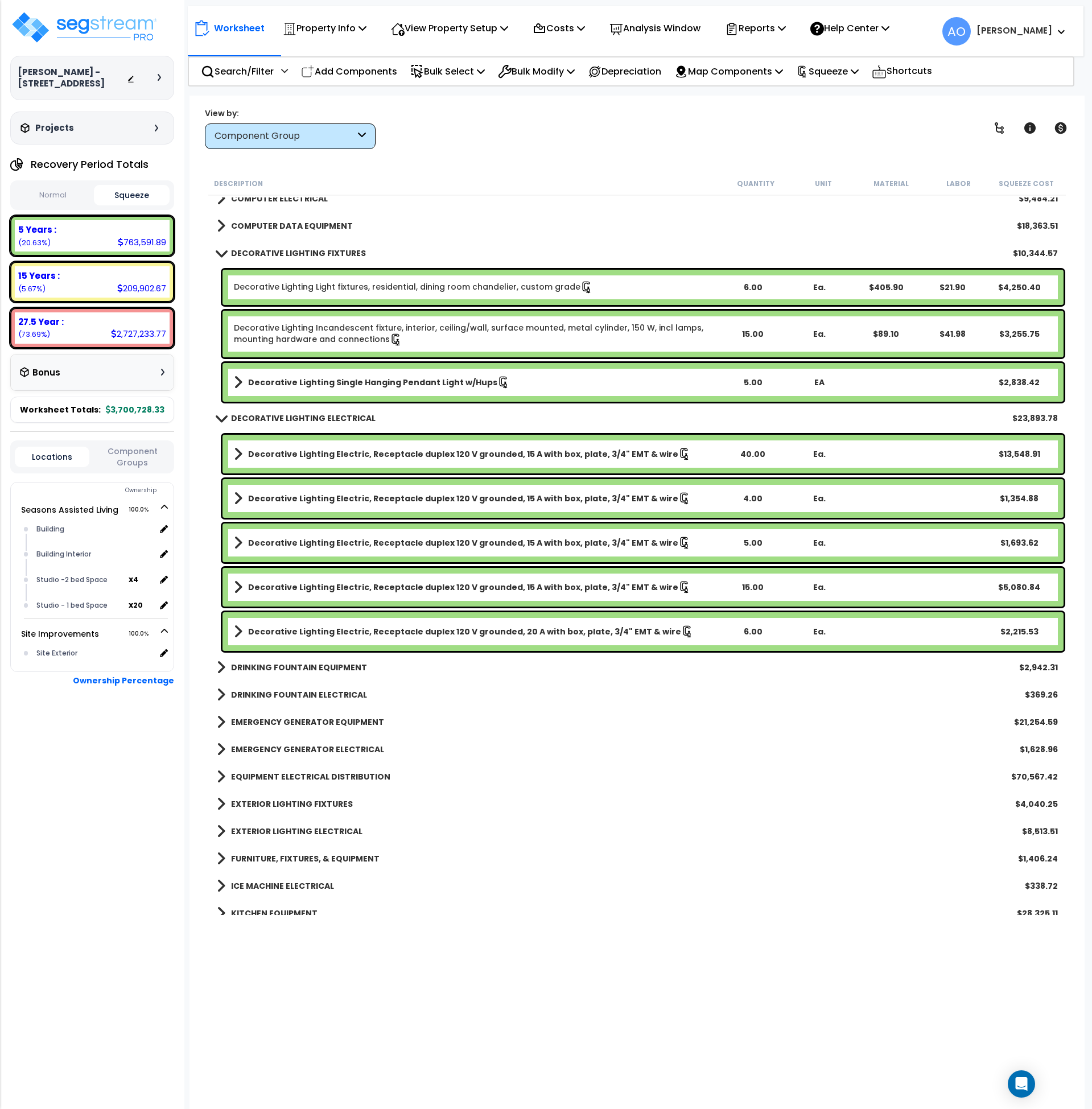
click at [301, 745] on b "EMERGENCY GENERATOR ELECTRICAL" at bounding box center [307, 749] width 153 height 11
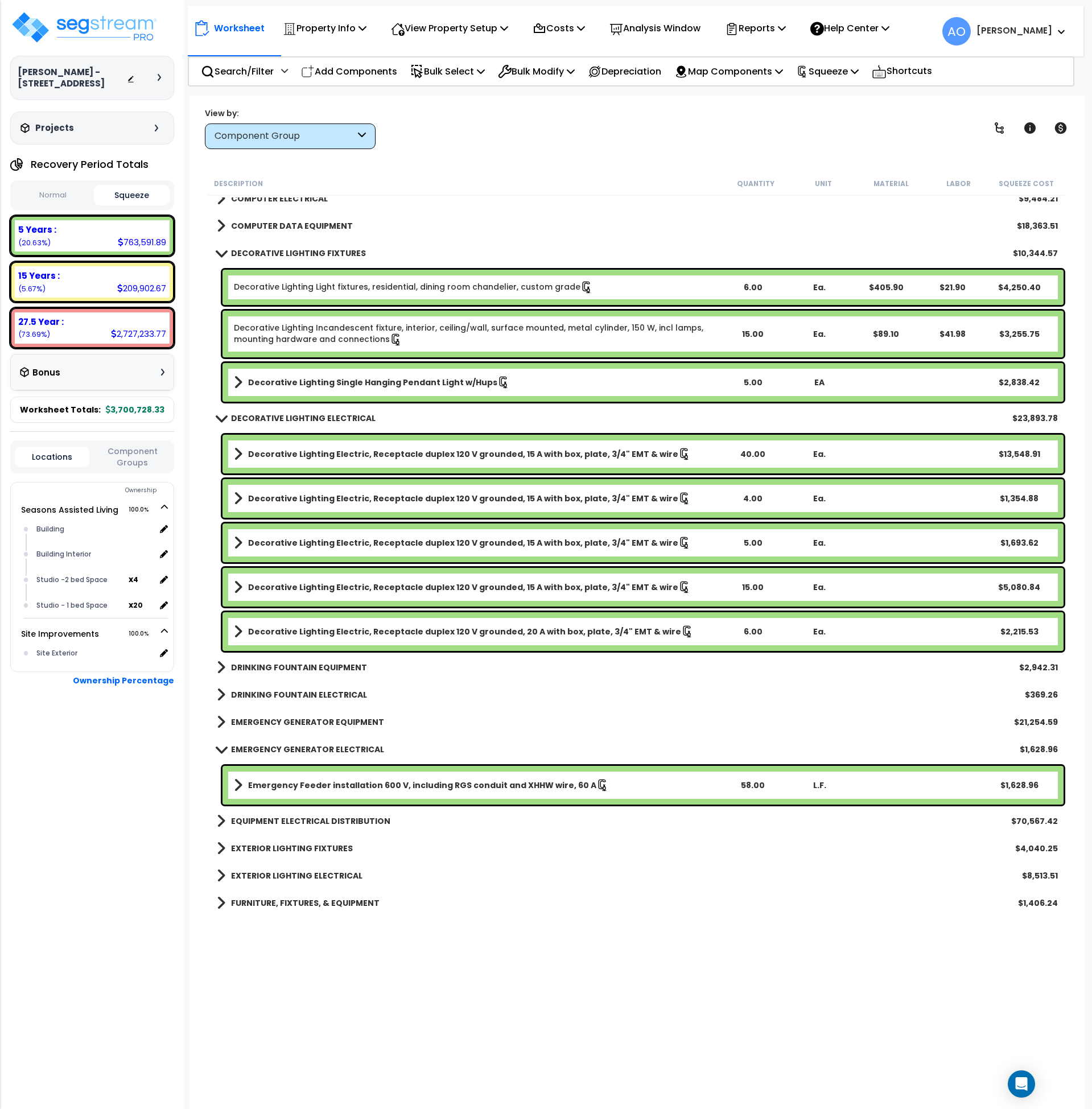
click at [302, 745] on b "EMERGENCY GENERATOR ELECTRICAL" at bounding box center [307, 749] width 153 height 11
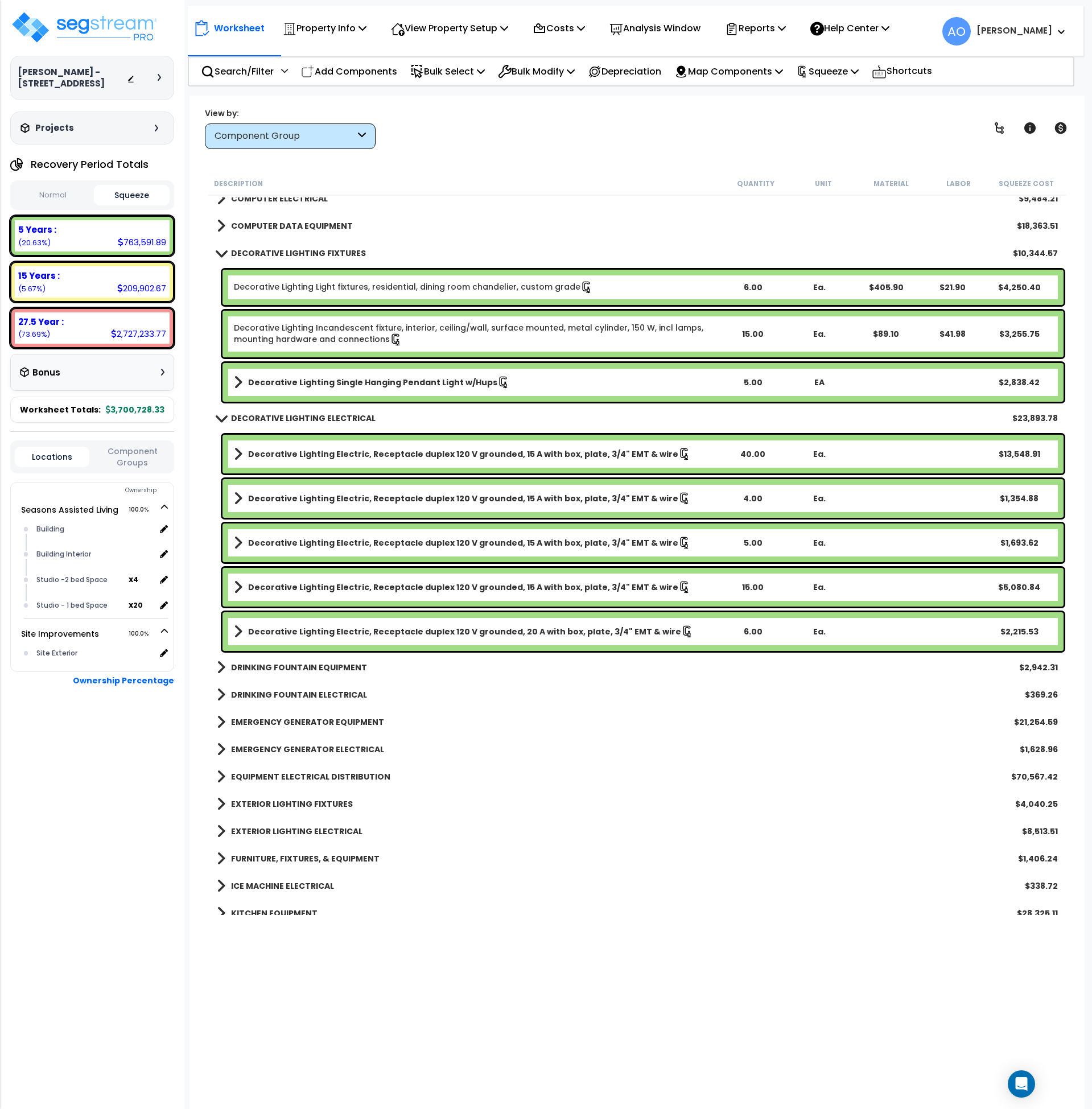
click at [300, 803] on b "EXTERIOR LIGHTING FIXTURES" at bounding box center [292, 804] width 122 height 11
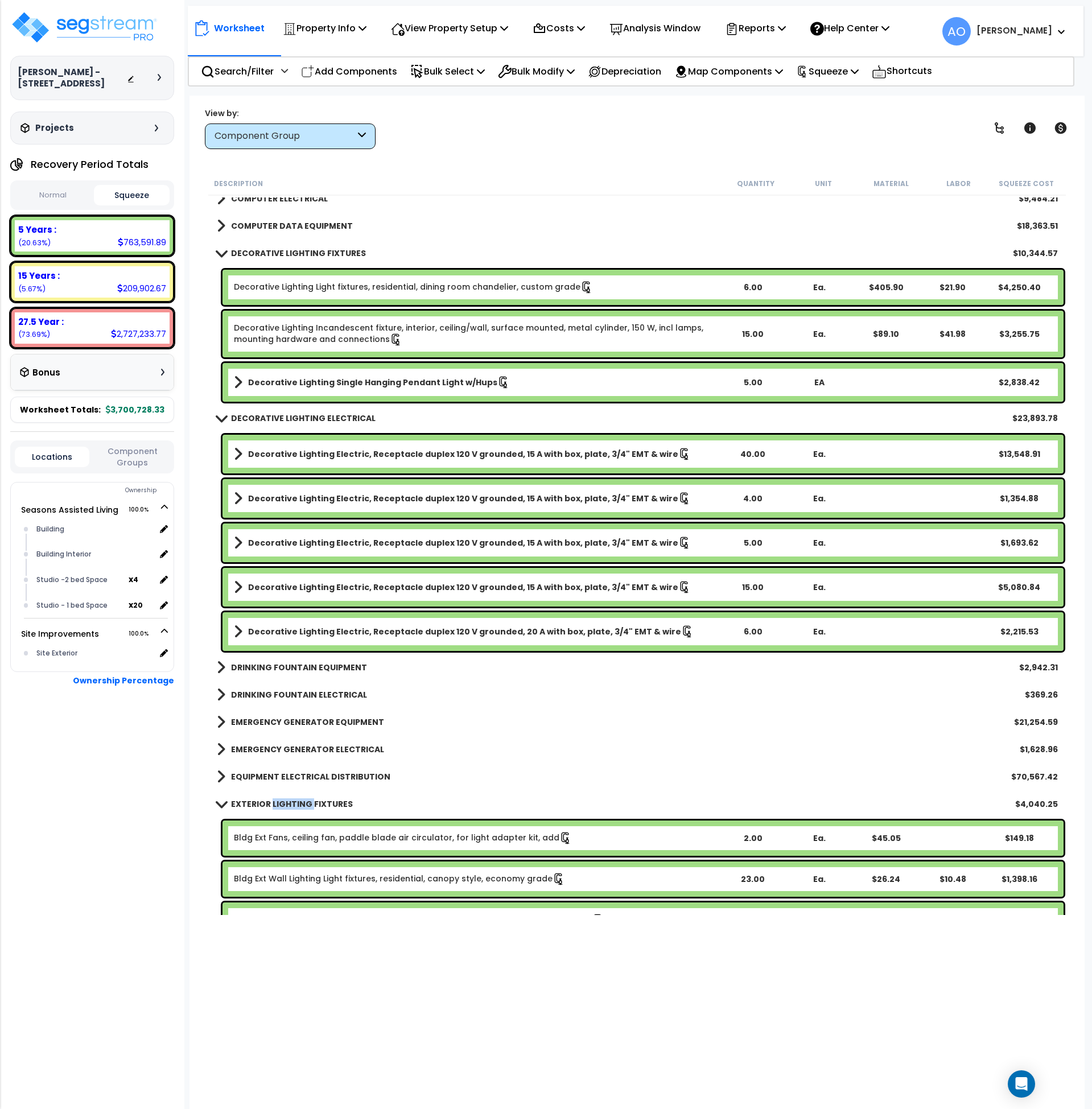
click at [300, 803] on b "EXTERIOR LIGHTING FIXTURES" at bounding box center [292, 804] width 122 height 11
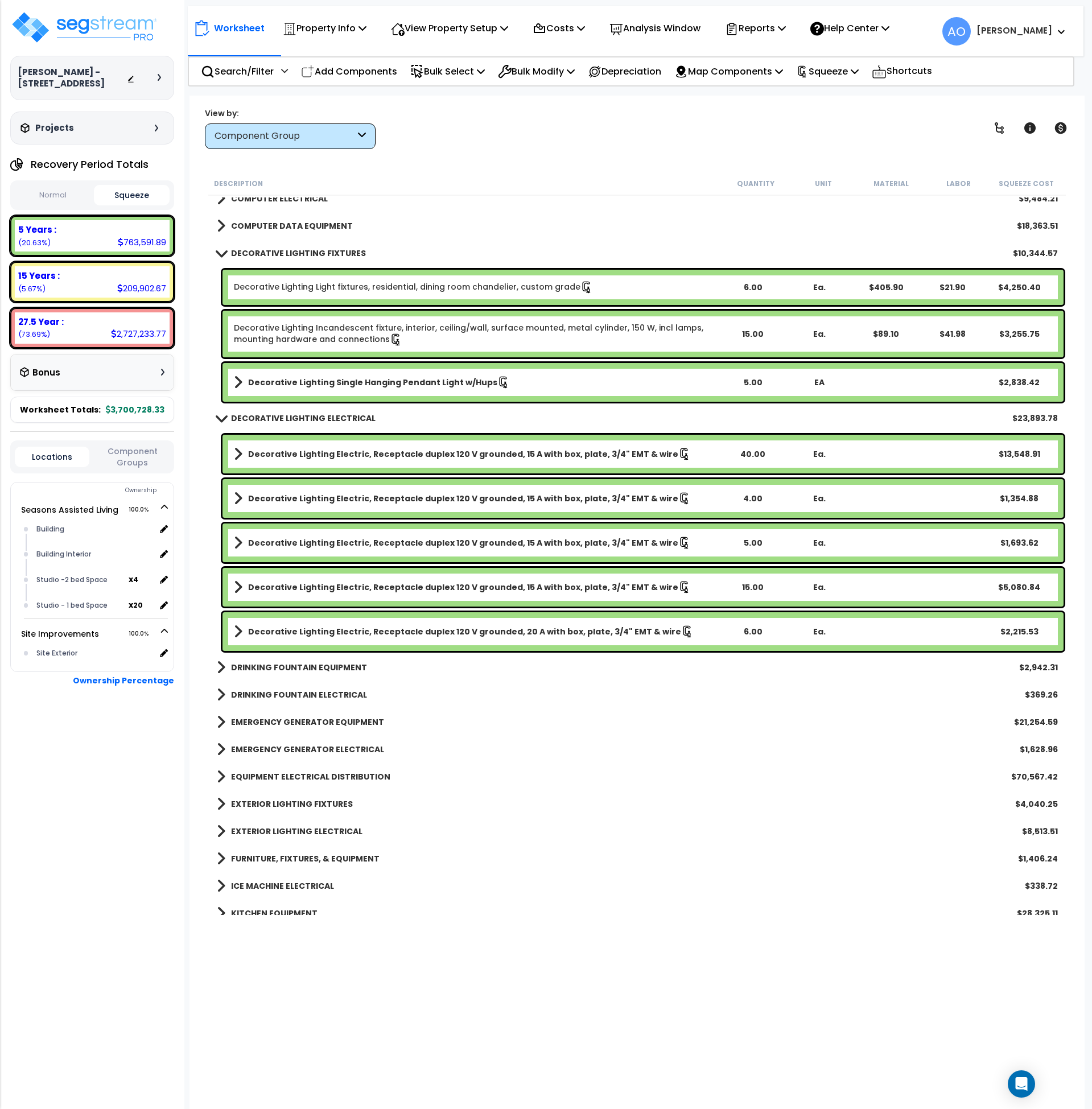
click at [304, 824] on link "EXTERIOR LIGHTING ELECTRICAL" at bounding box center [290, 832] width 146 height 16
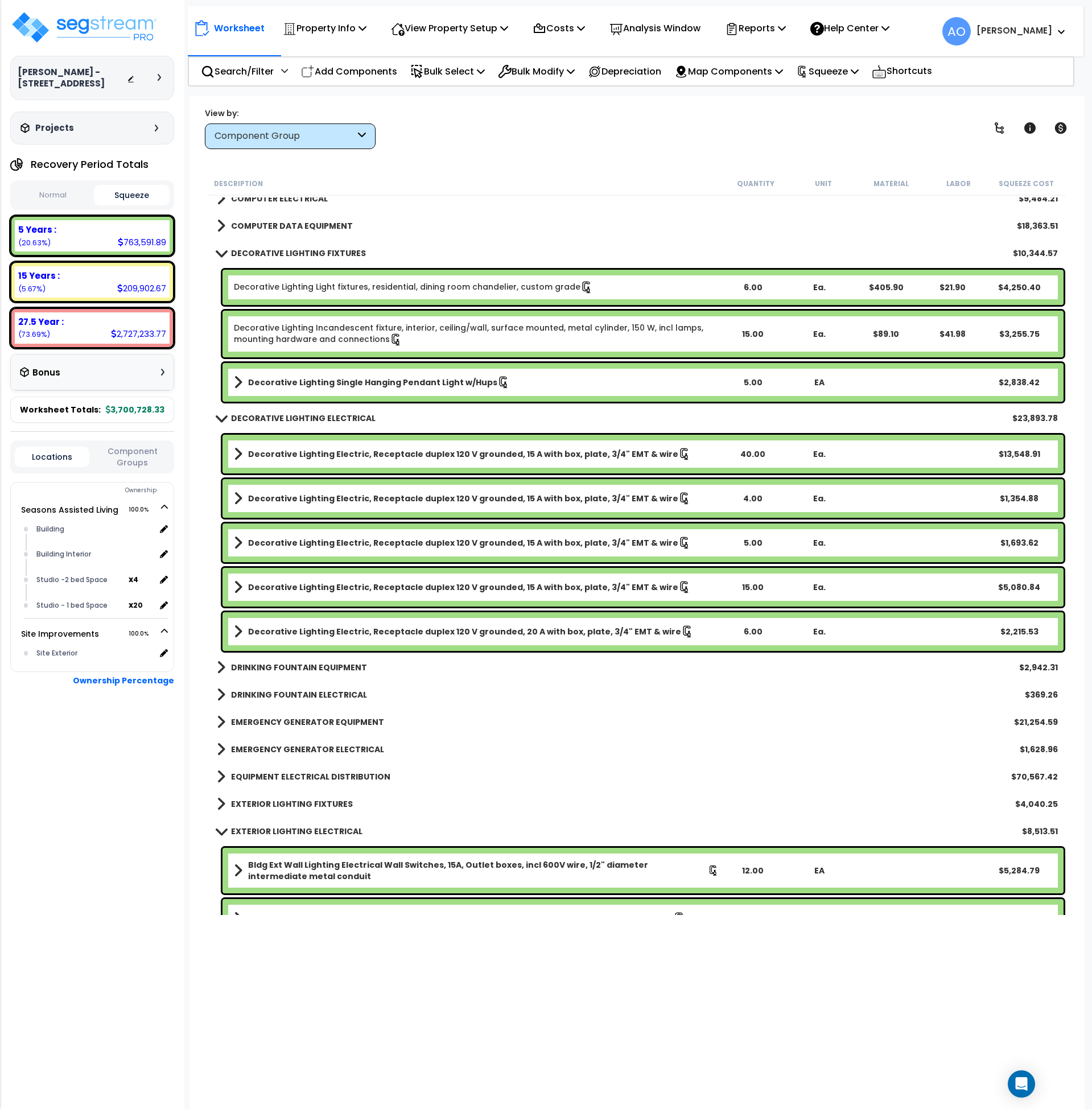
click at [304, 829] on b "EXTERIOR LIGHTING ELECTRICAL" at bounding box center [296, 831] width 132 height 11
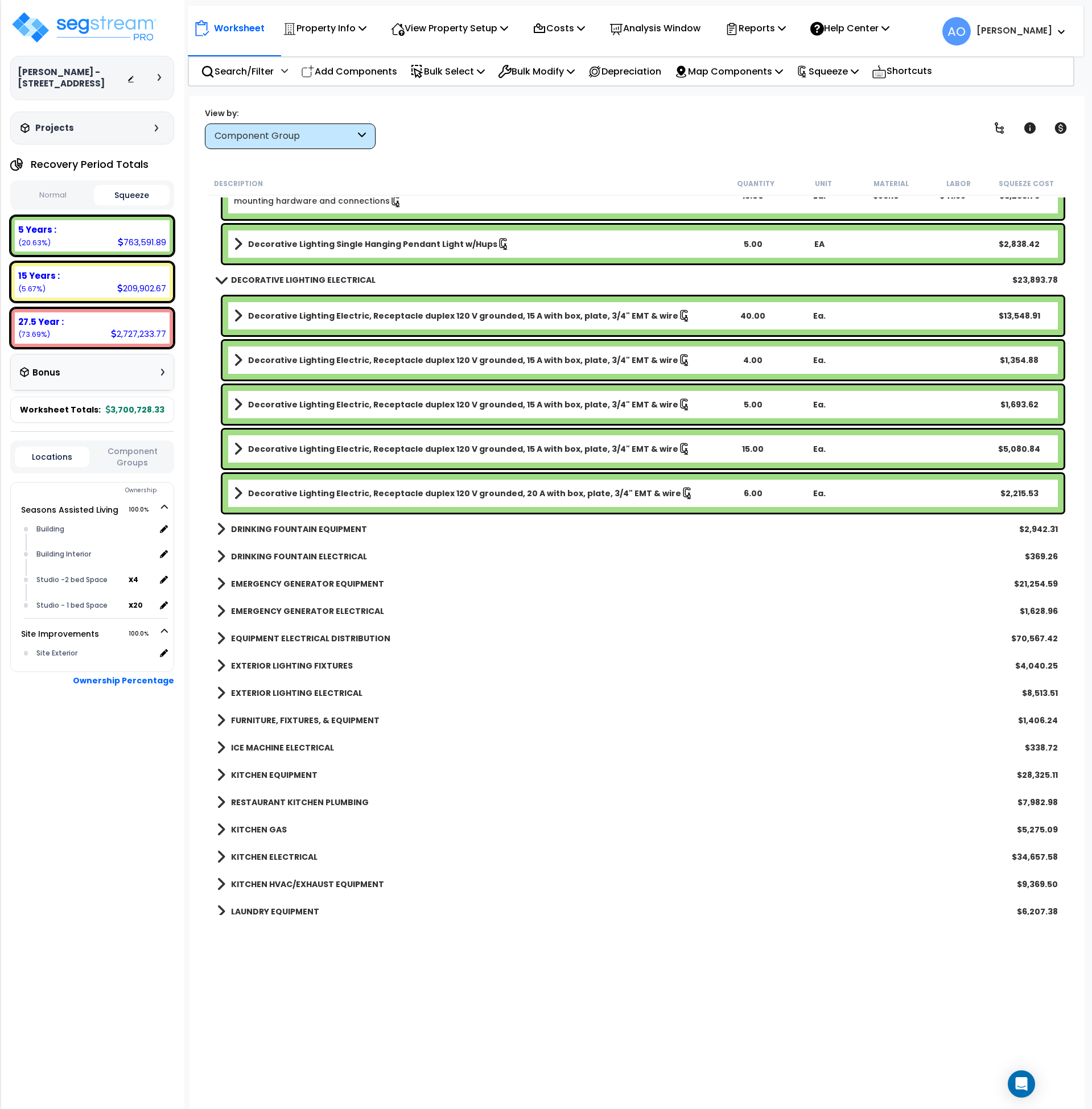
scroll to position [1707, 0]
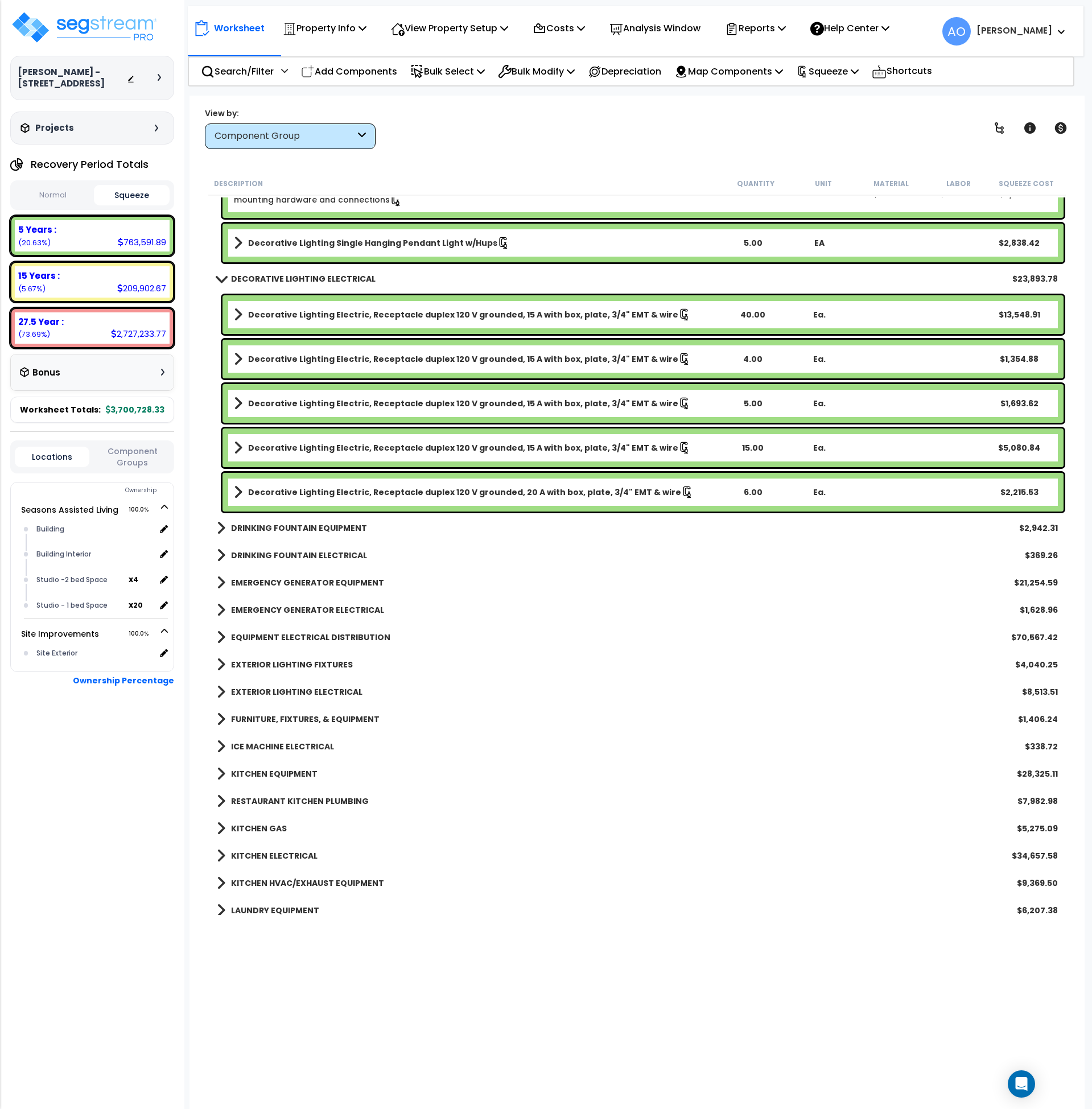
click at [279, 719] on b "FURNITURE, FIXTURES, & EQUIPMENT" at bounding box center [305, 719] width 148 height 11
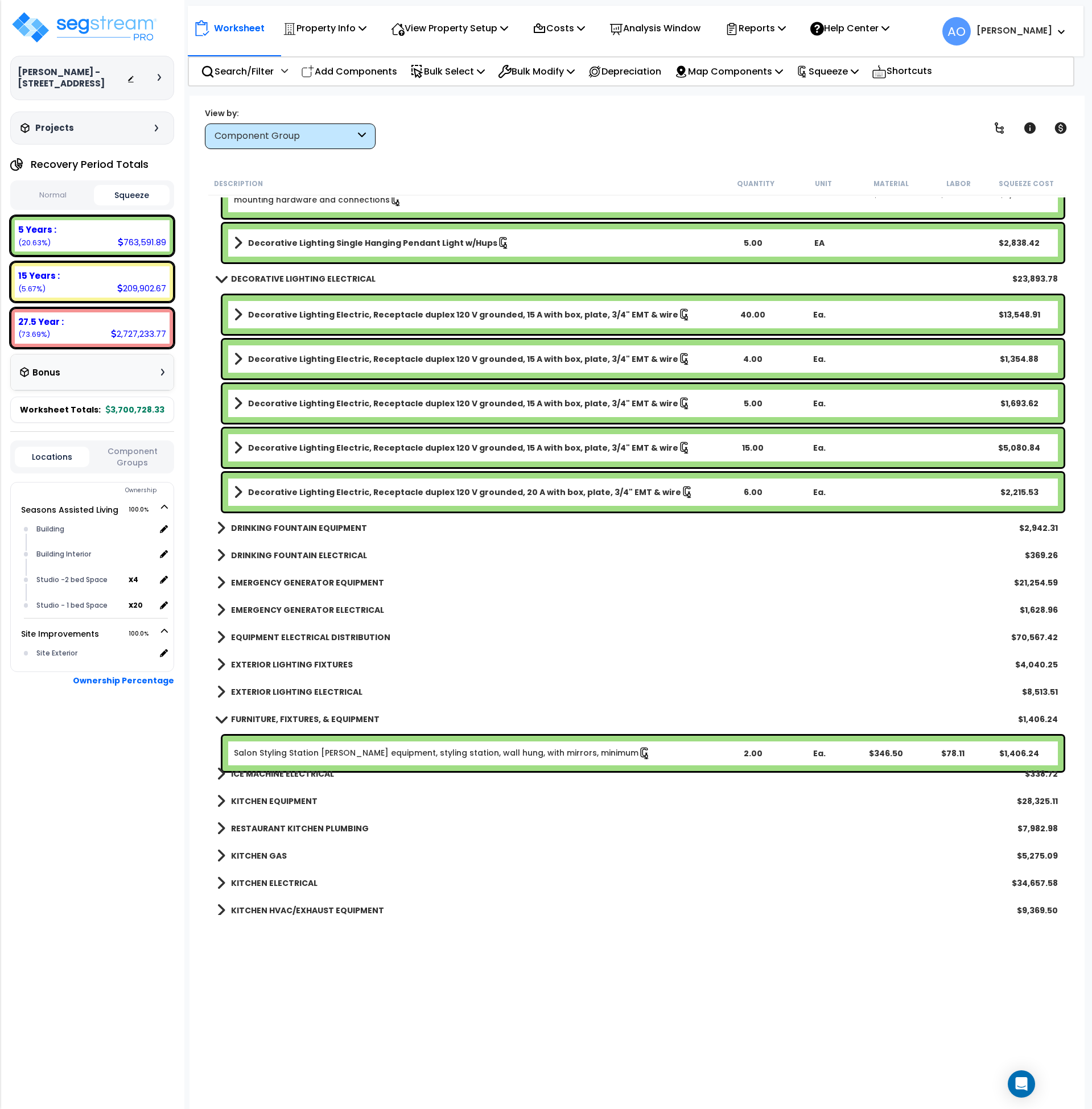
click at [279, 719] on b "FURNITURE, FIXTURES, & EQUIPMENT" at bounding box center [305, 719] width 148 height 11
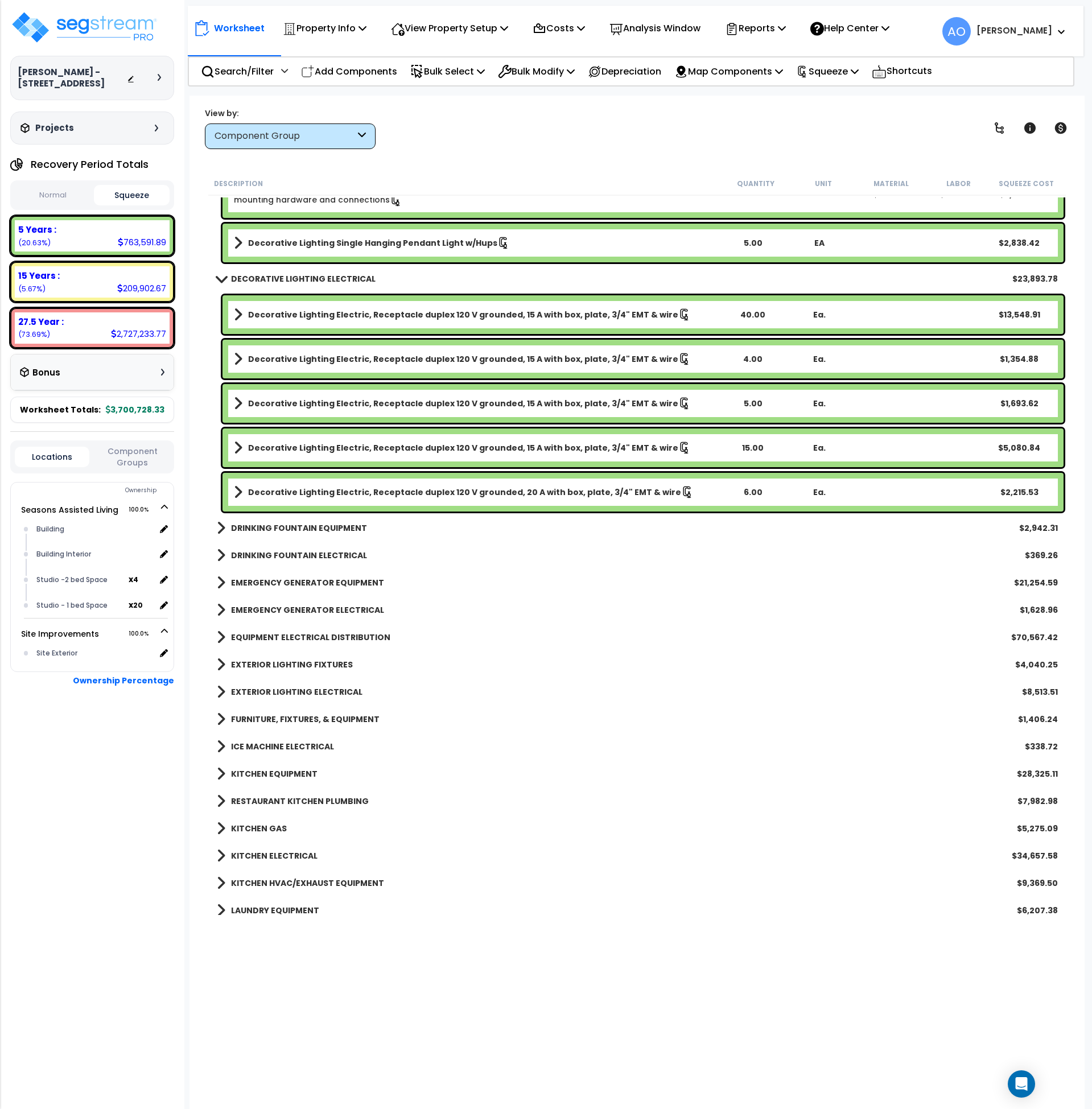
click at [292, 880] on b "KITCHEN HVAC/EXHAUST EQUIPMENT" at bounding box center [307, 882] width 153 height 11
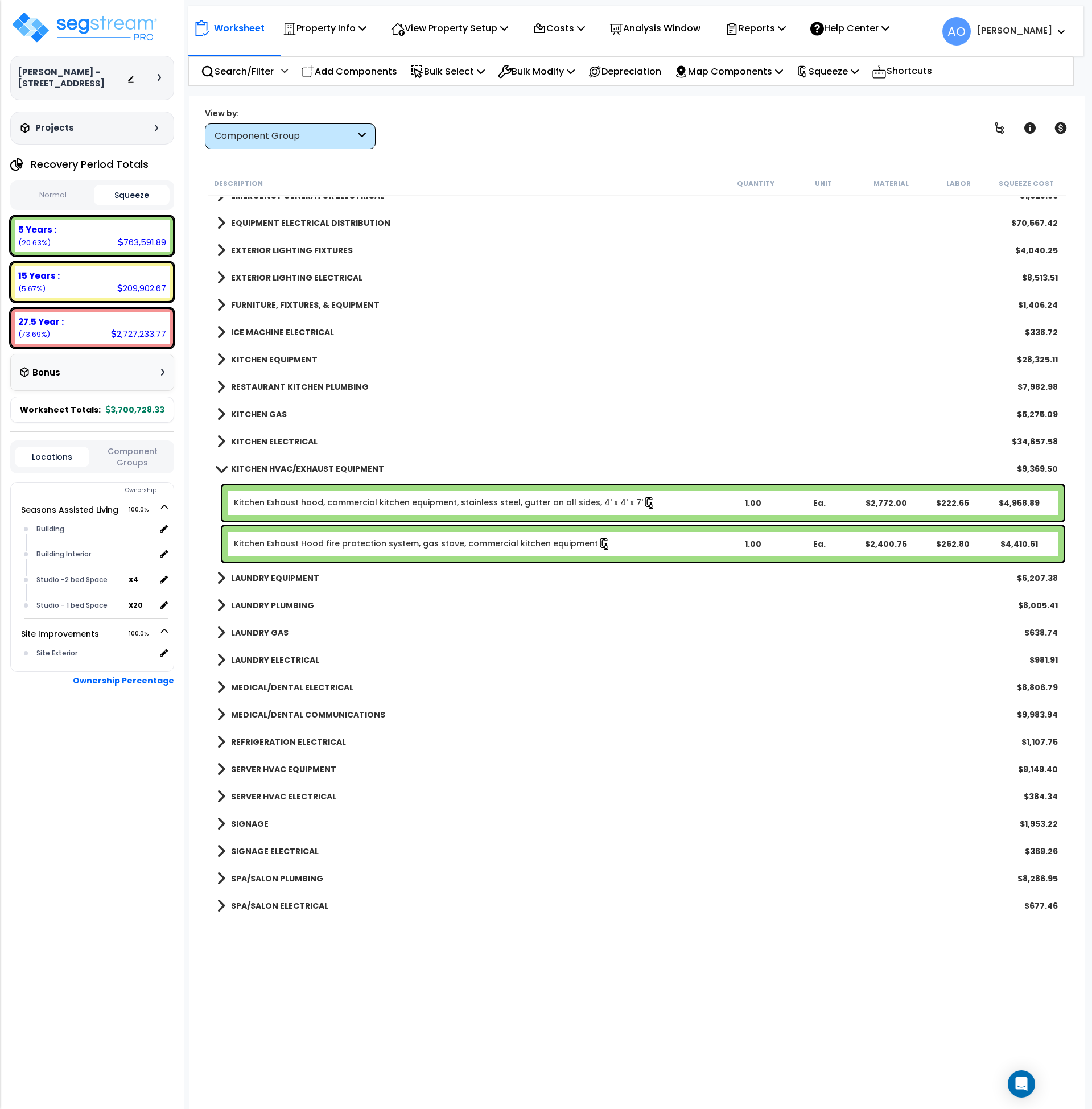
scroll to position [2123, 0]
click at [276, 602] on b "LAUNDRY PLUMBING" at bounding box center [272, 604] width 83 height 11
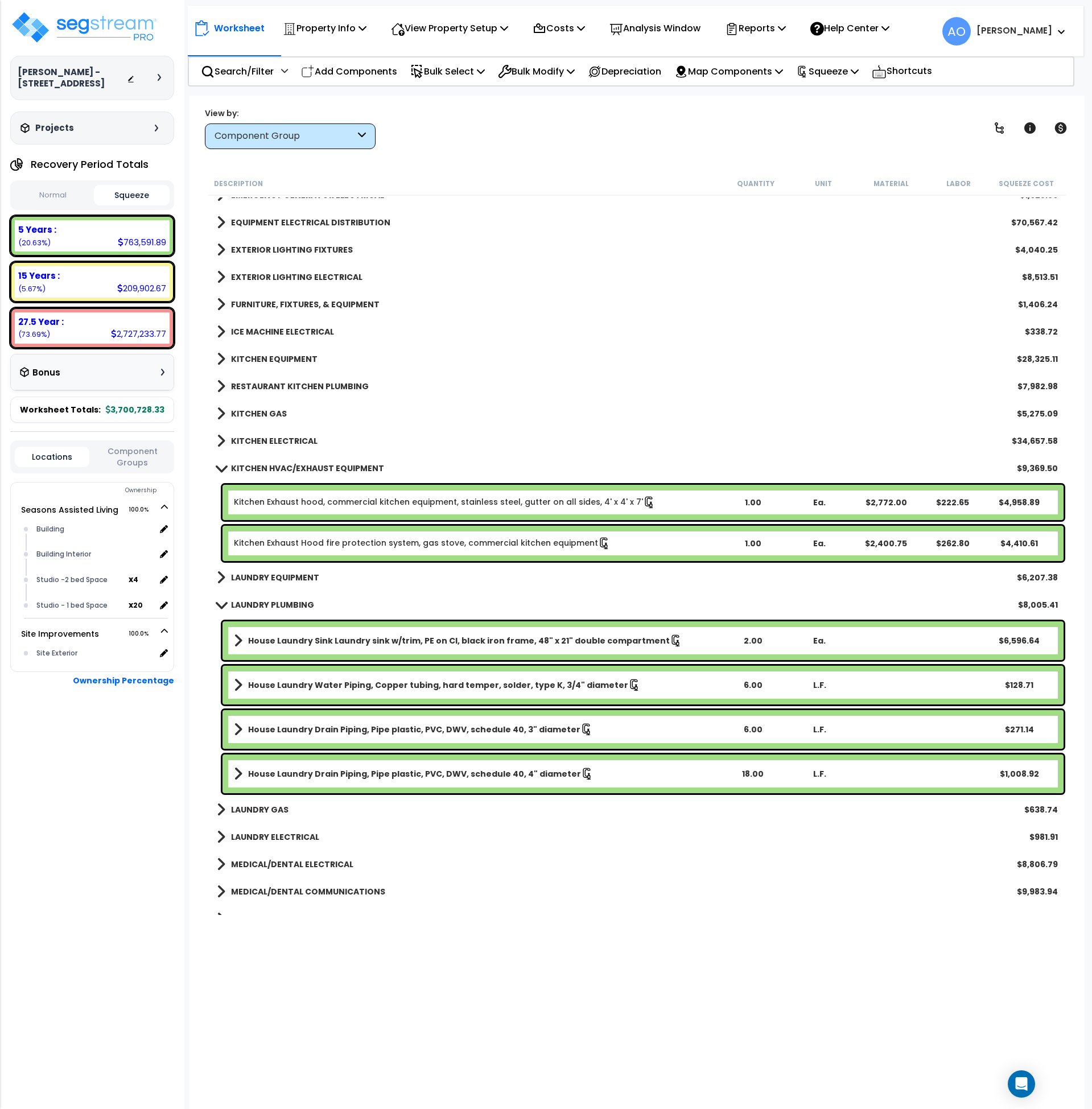
click at [276, 578] on b "LAUNDRY EQUIPMENT" at bounding box center [275, 577] width 88 height 11
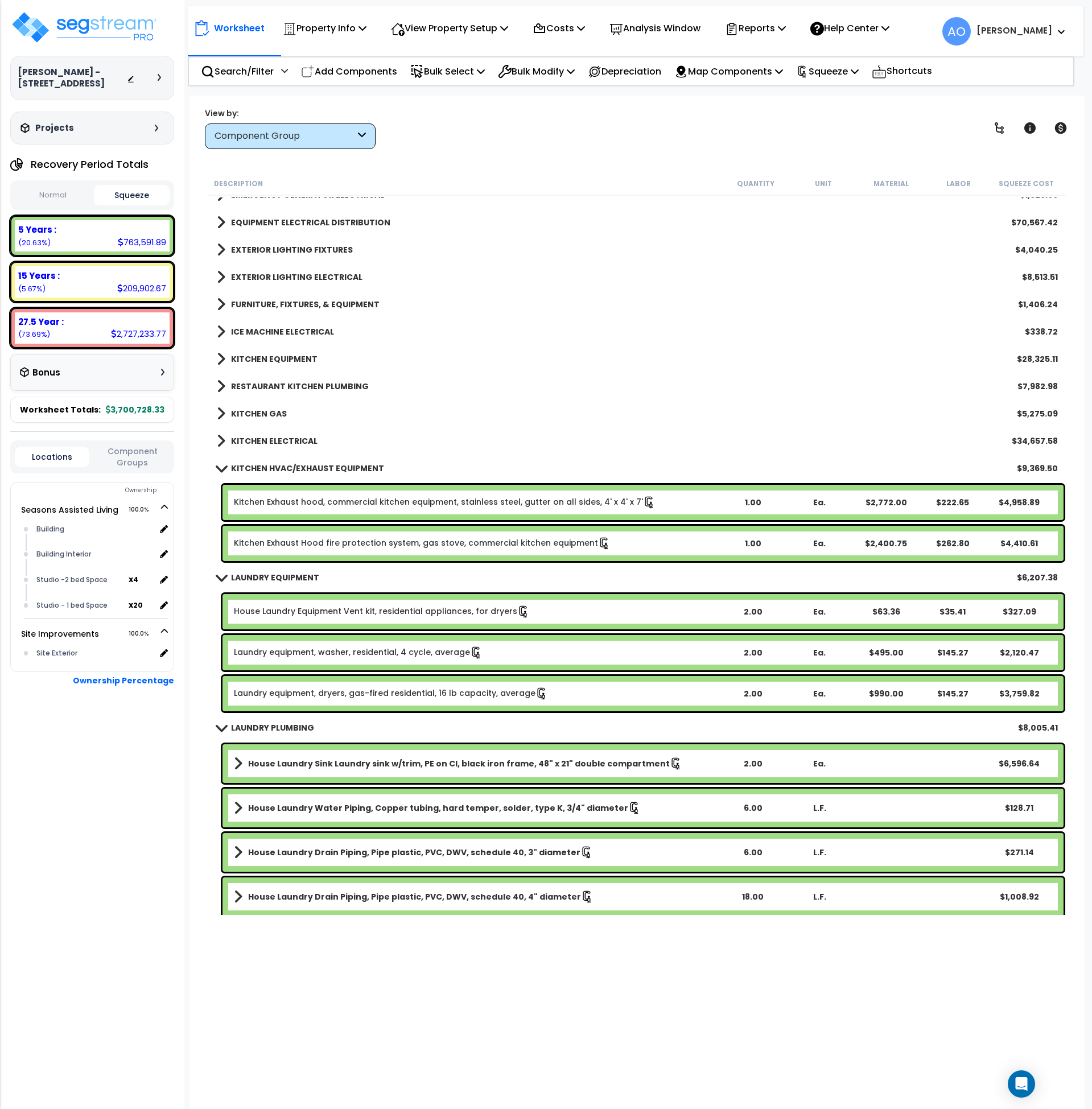
click at [374, 651] on link "Laundry equipment, washer, residential, 4 cycle, average" at bounding box center [358, 653] width 249 height 13
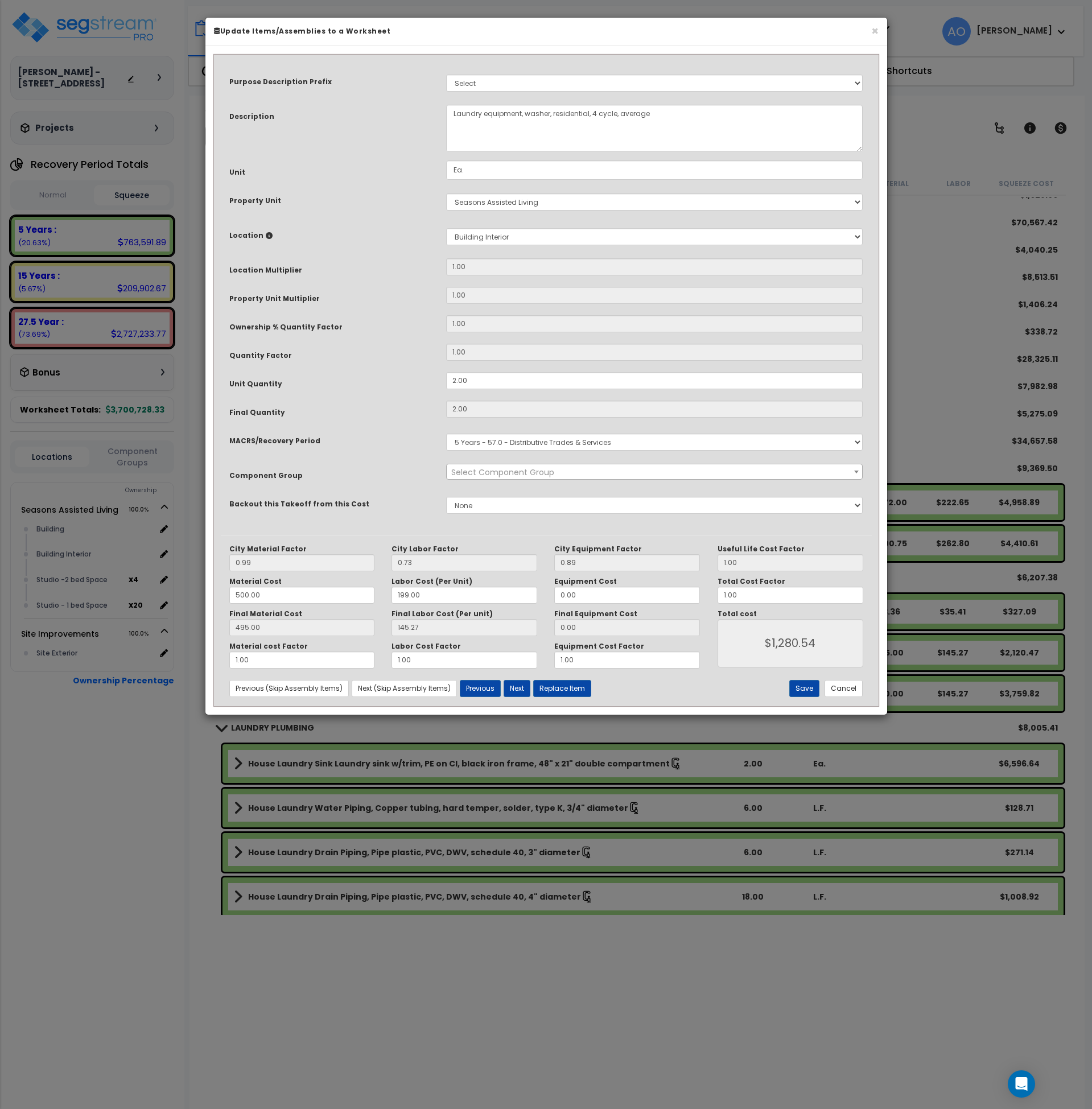
select select "45840"
drag, startPoint x: 741, startPoint y: 593, endPoint x: 688, endPoint y: 599, distance: 53.3
click at [687, 594] on div "City Material Factor 0.99 City Labor Factor 0.73 City Equipment Factor 0.89 Mat…" at bounding box center [546, 607] width 651 height 124
type input "1"
type input "$1,280.54"
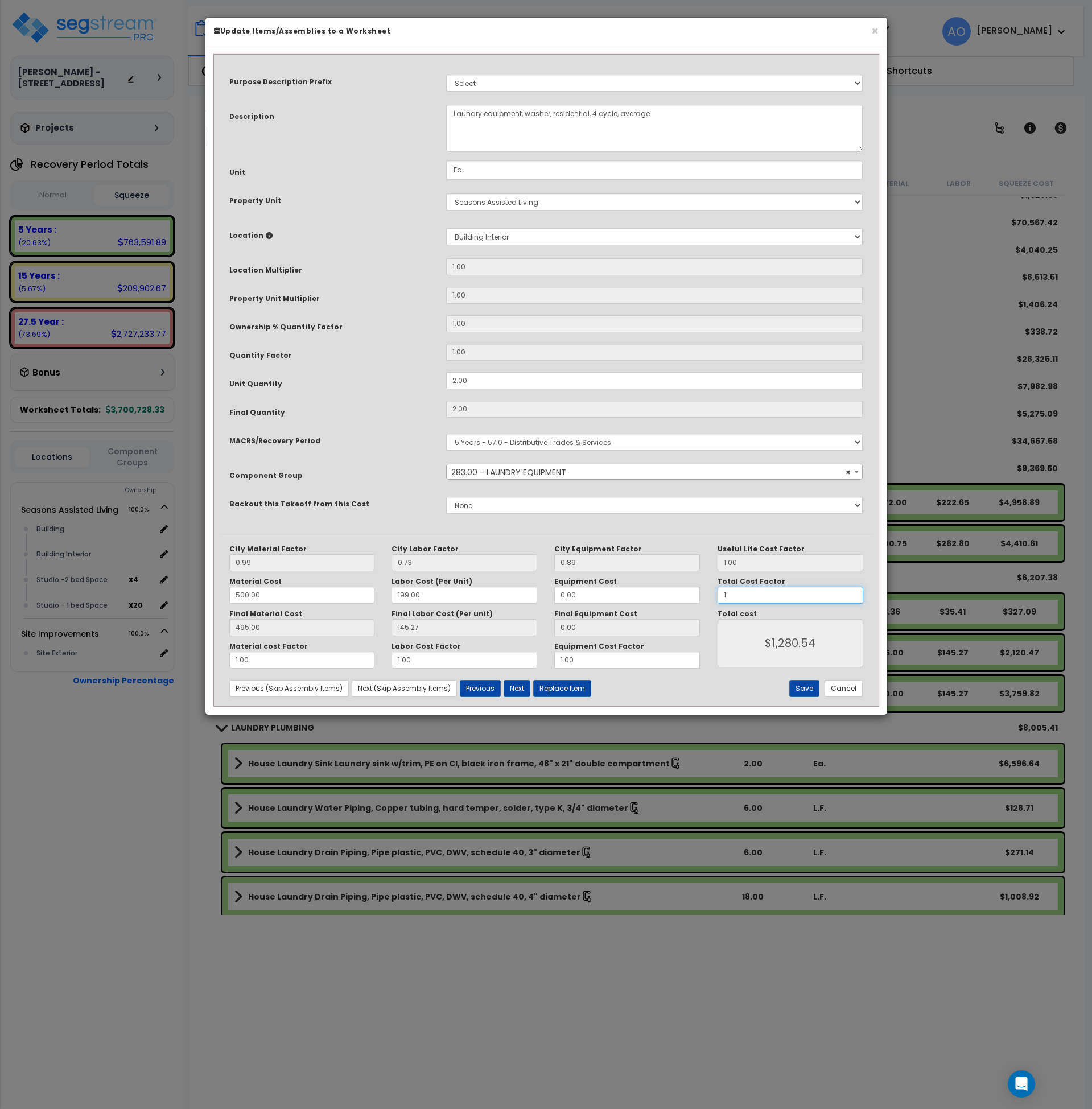
type input "1."
type input "$1,280.54"
type input "1.5"
type input "$1,920.81"
type input "1.5"
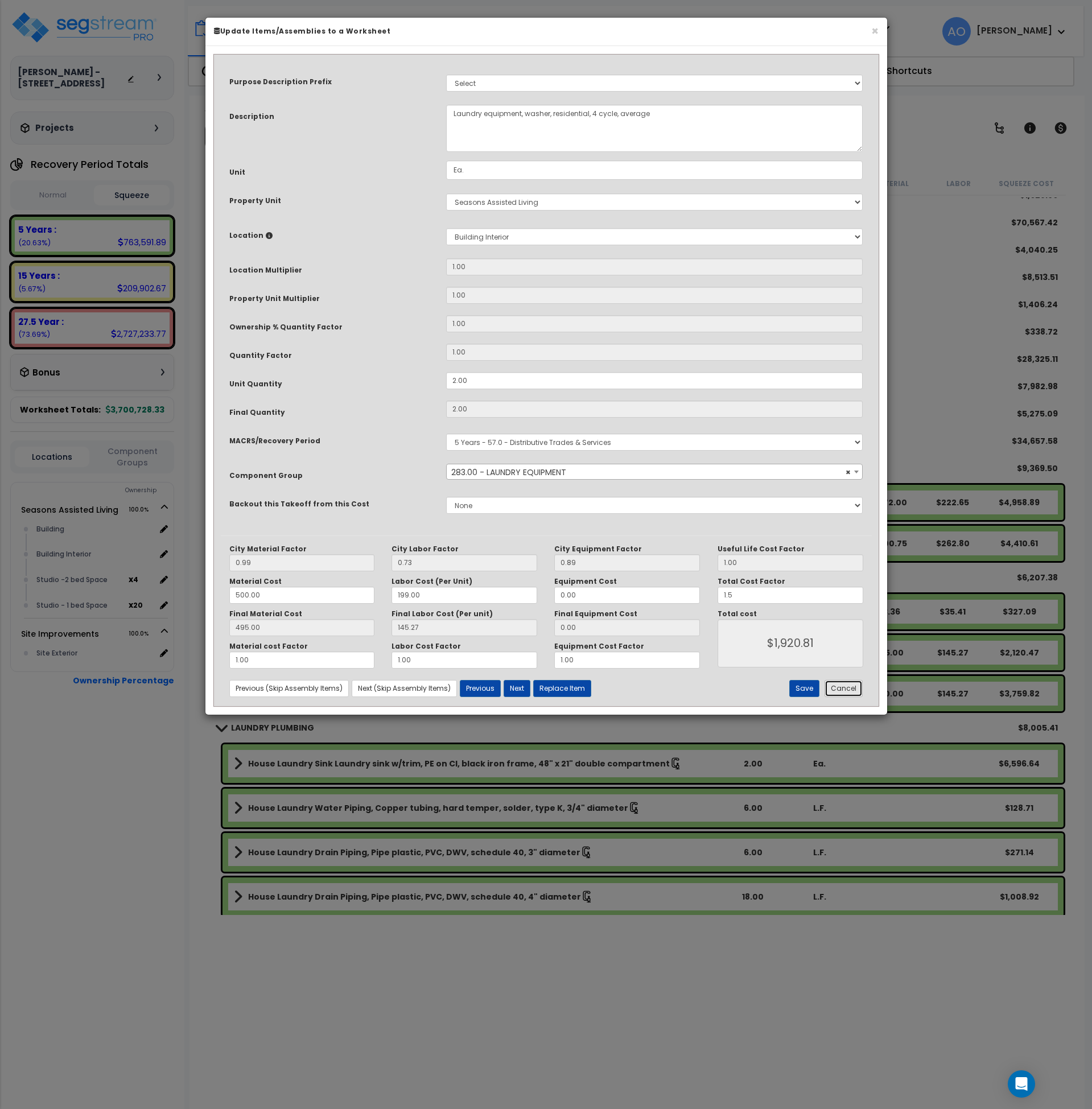
type input "$1,920.81"
click at [849, 687] on button "Cancel" at bounding box center [843, 689] width 38 height 17
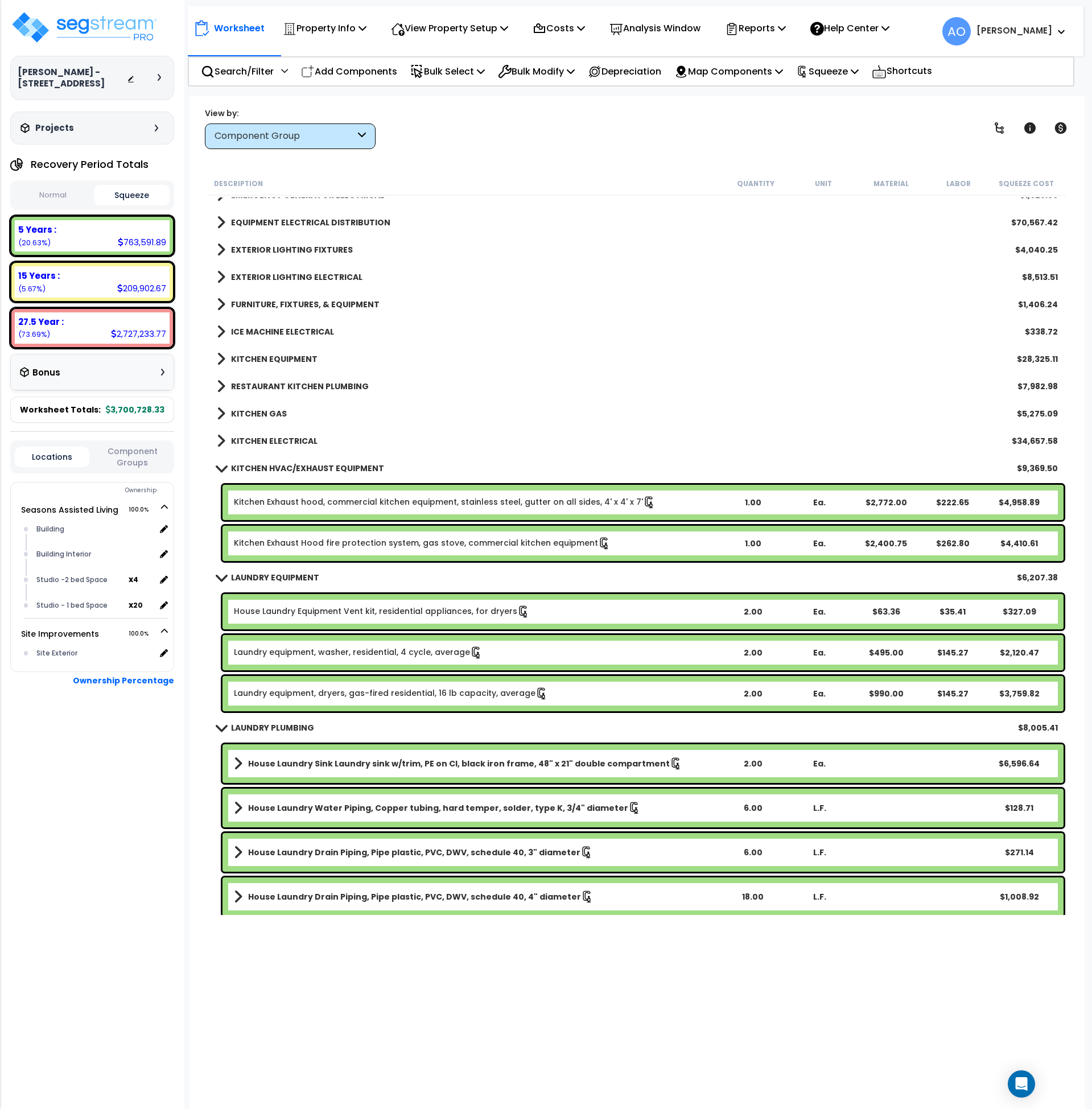
click at [415, 609] on link "House Laundry Equipment Vent kit, residential appliances, for dryers" at bounding box center [382, 612] width 296 height 13
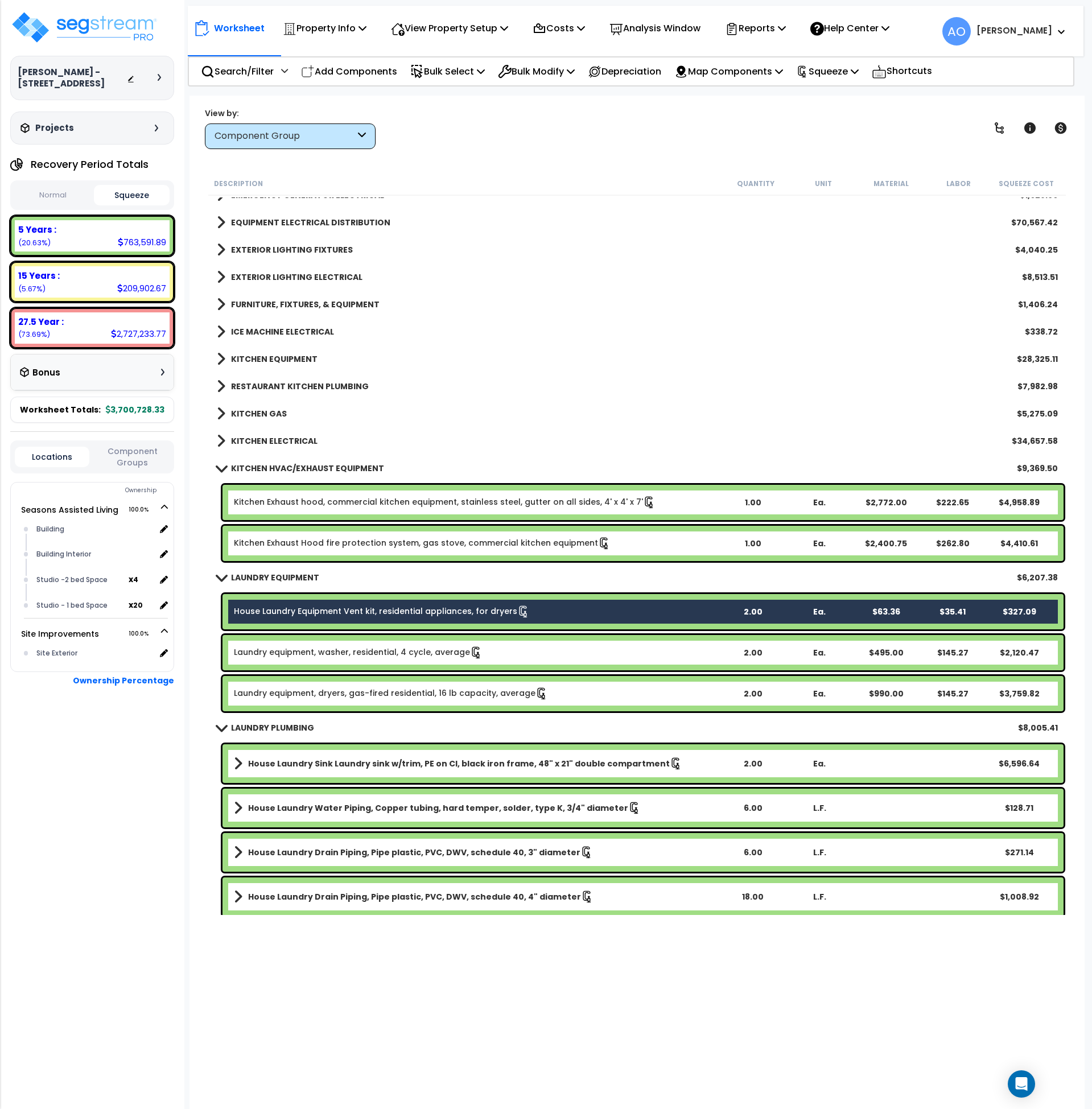
click at [417, 651] on link "Laundry equipment, washer, residential, 4 cycle, average" at bounding box center [358, 653] width 249 height 13
click at [421, 609] on link "House Laundry Equipment Vent kit, residential appliances, for dryers" at bounding box center [382, 612] width 296 height 13
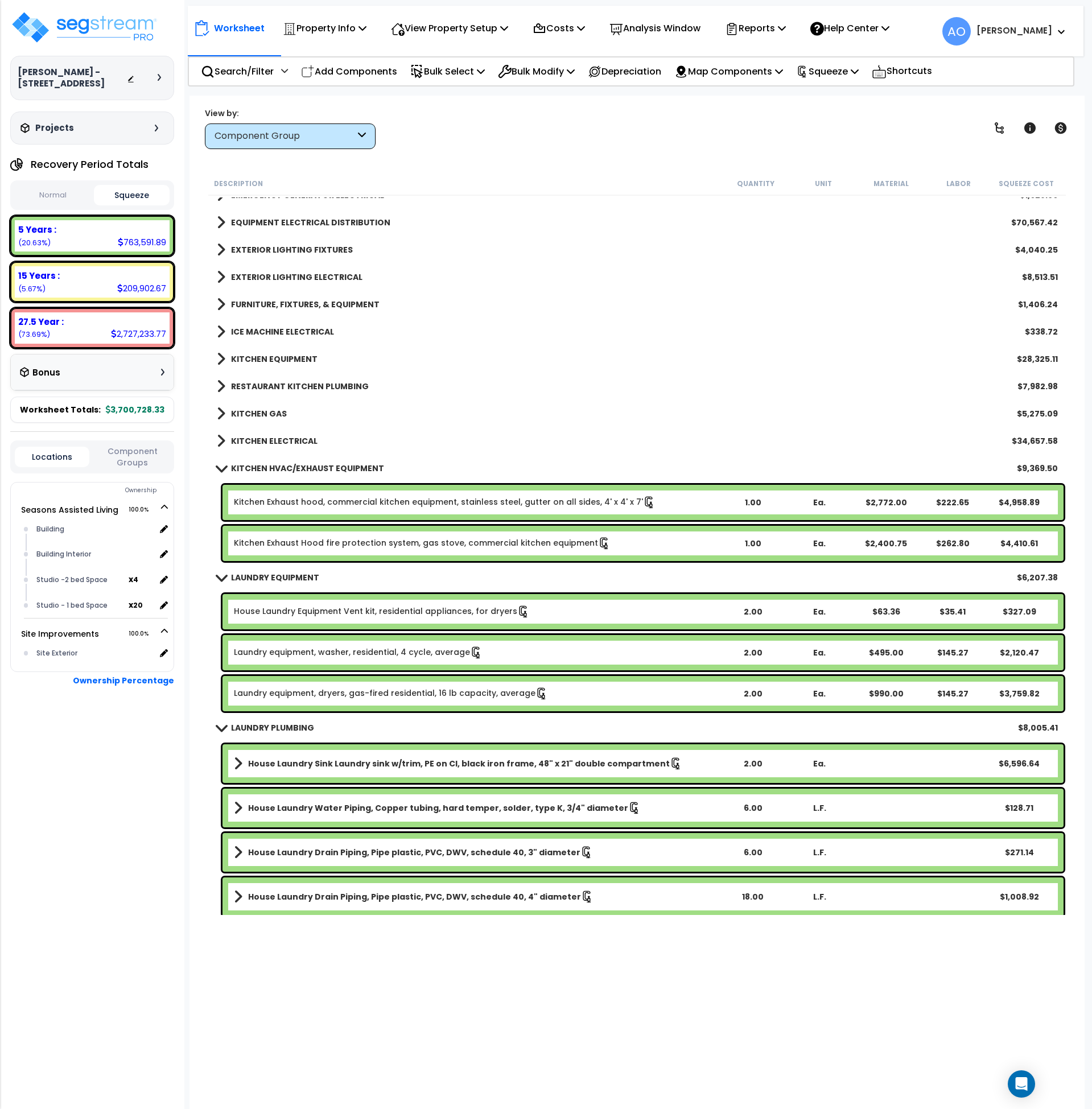
click at [417, 653] on link "Laundry equipment, washer, residential, 4 cycle, average" at bounding box center [358, 653] width 249 height 13
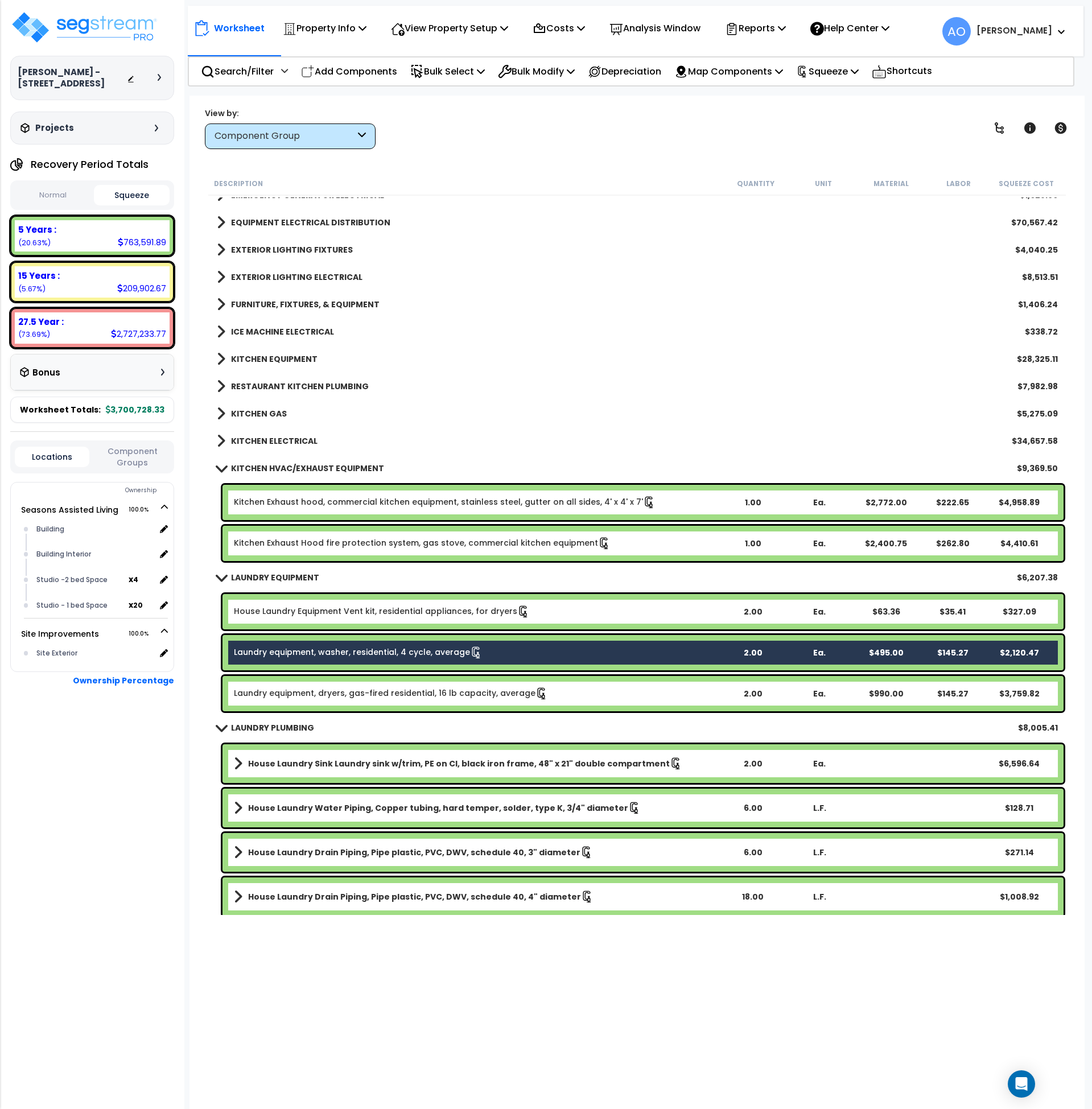
click at [428, 691] on link "Laundry equipment, dryers, gas-fired residential, 16 lb capacity, average" at bounding box center [391, 693] width 314 height 13
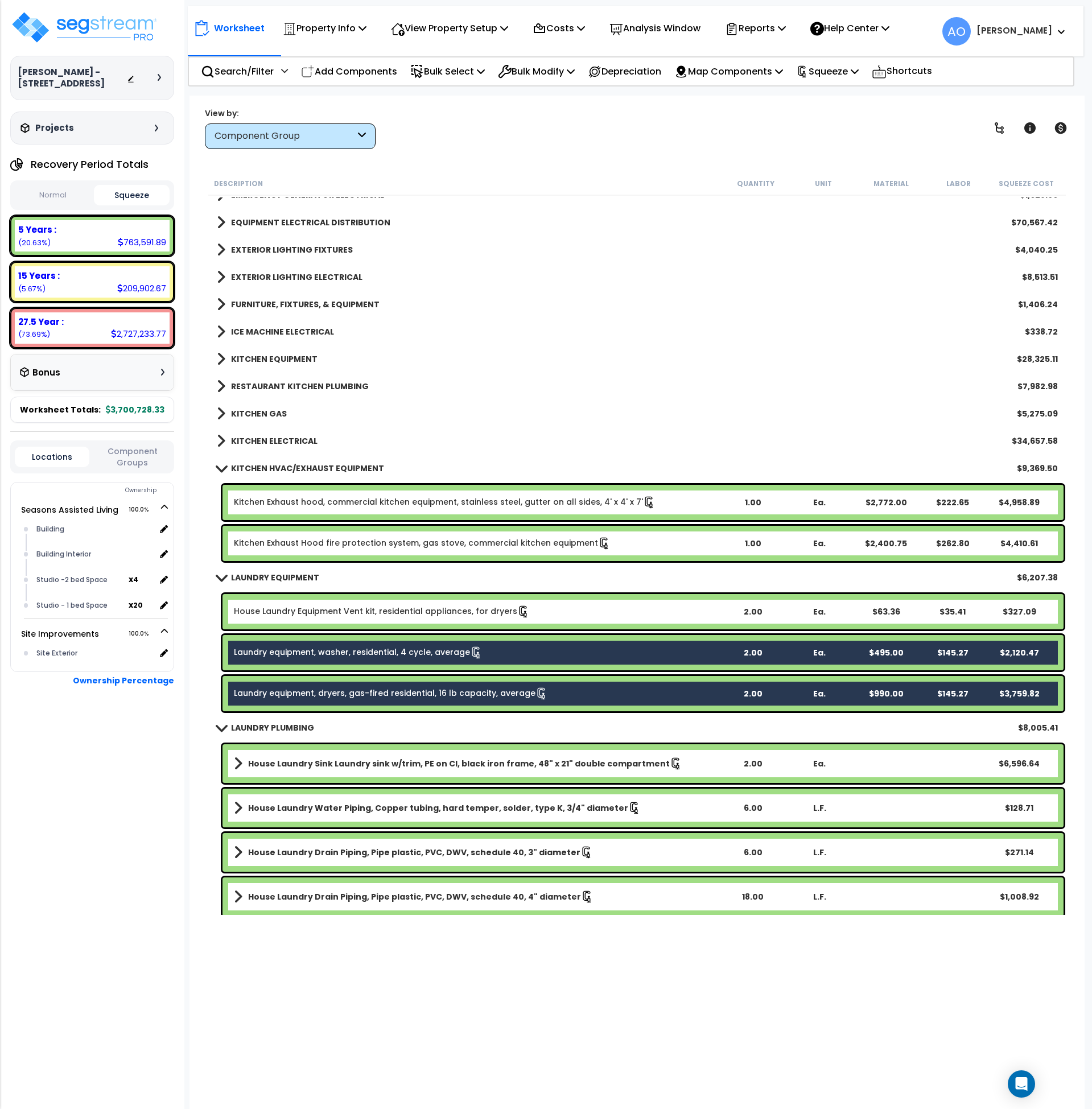
click at [54, 199] on button "Normal" at bounding box center [53, 195] width 76 height 20
click at [128, 195] on button "Squeeze" at bounding box center [132, 195] width 76 height 20
click at [53, 199] on button "Normal" at bounding box center [53, 195] width 76 height 20
click at [103, 197] on button "Squeeze" at bounding box center [132, 195] width 76 height 20
click at [339, 655] on link "Laundry equipment, washer, residential, 4 cycle, average" at bounding box center [358, 653] width 249 height 13
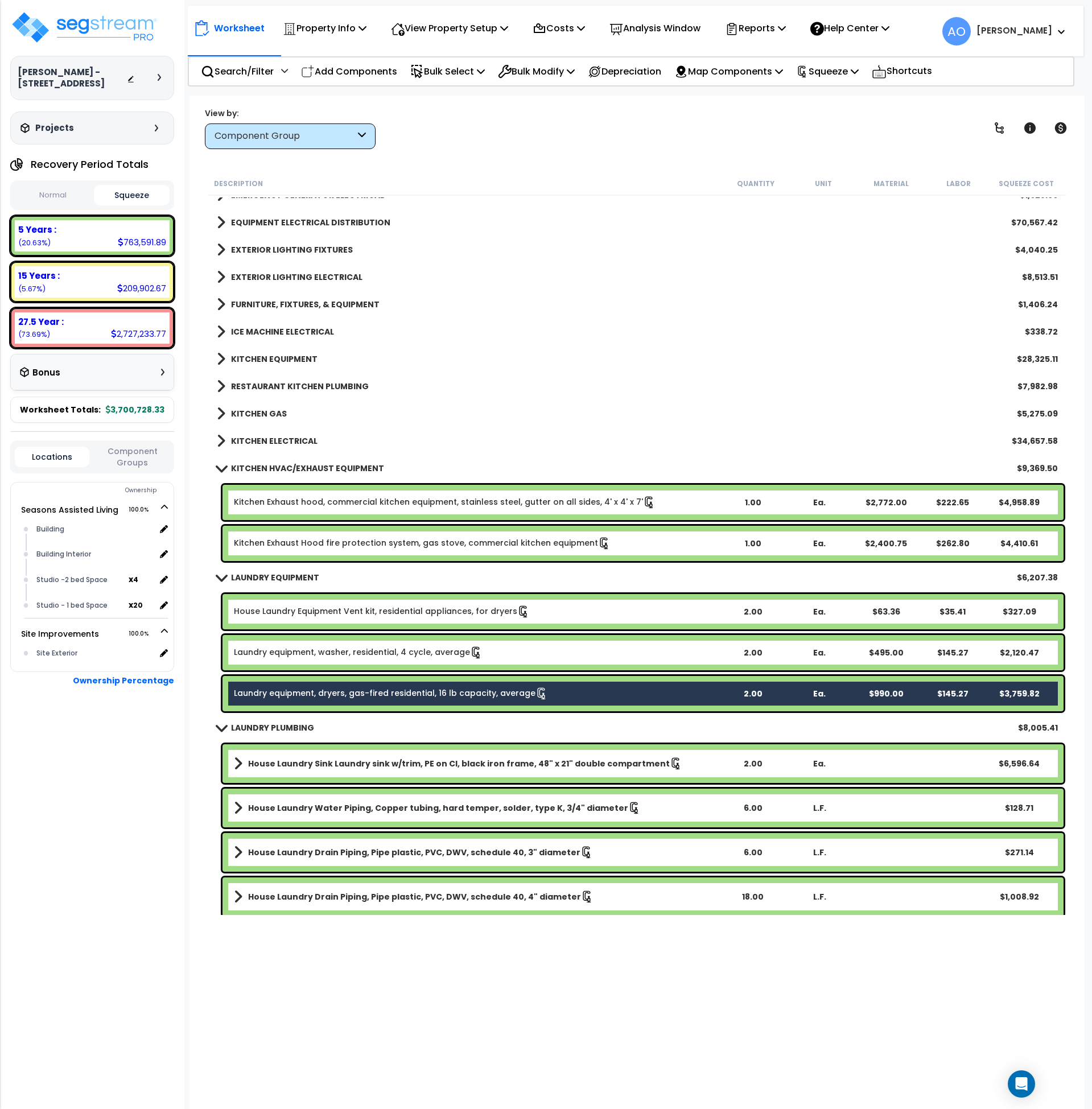
click at [344, 705] on div "Laundry equipment, dryers, gas-fired residential, 16 lb capacity, average 2.00 …" at bounding box center [642, 694] width 841 height 36
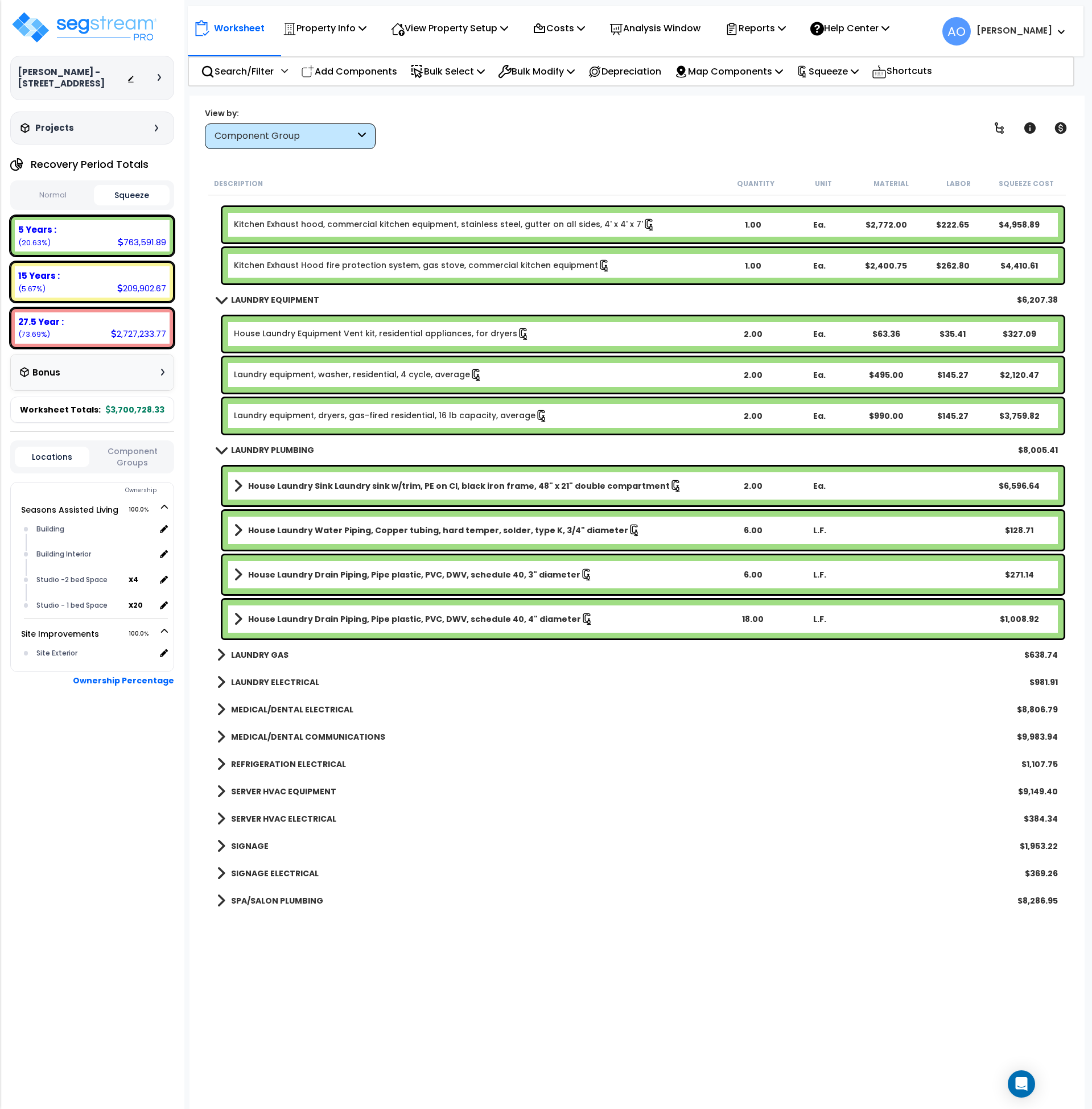
click at [271, 664] on div "LAUNDRY GAS $638.74" at bounding box center [637, 655] width 853 height 27
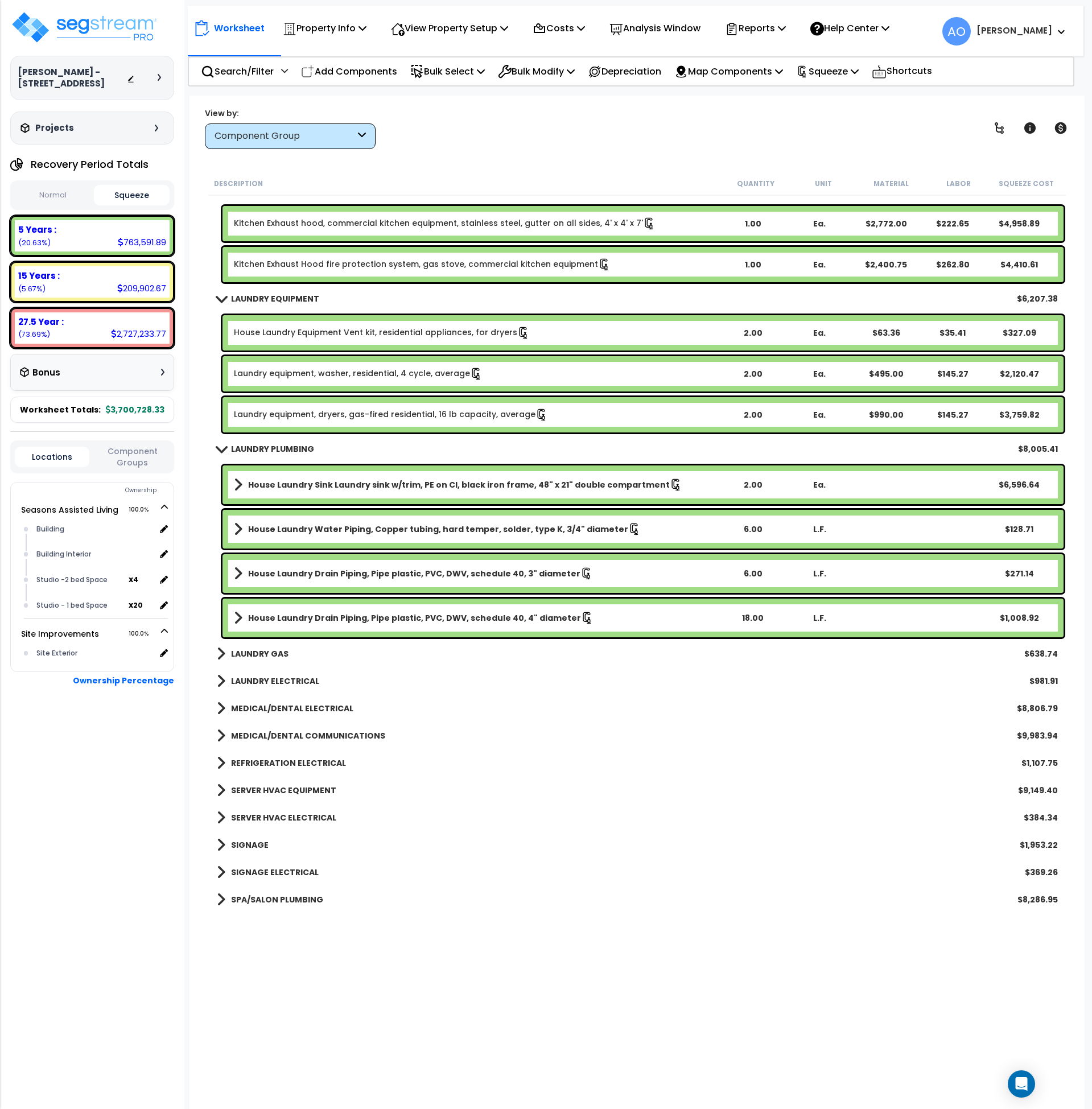
scroll to position [2402, 0]
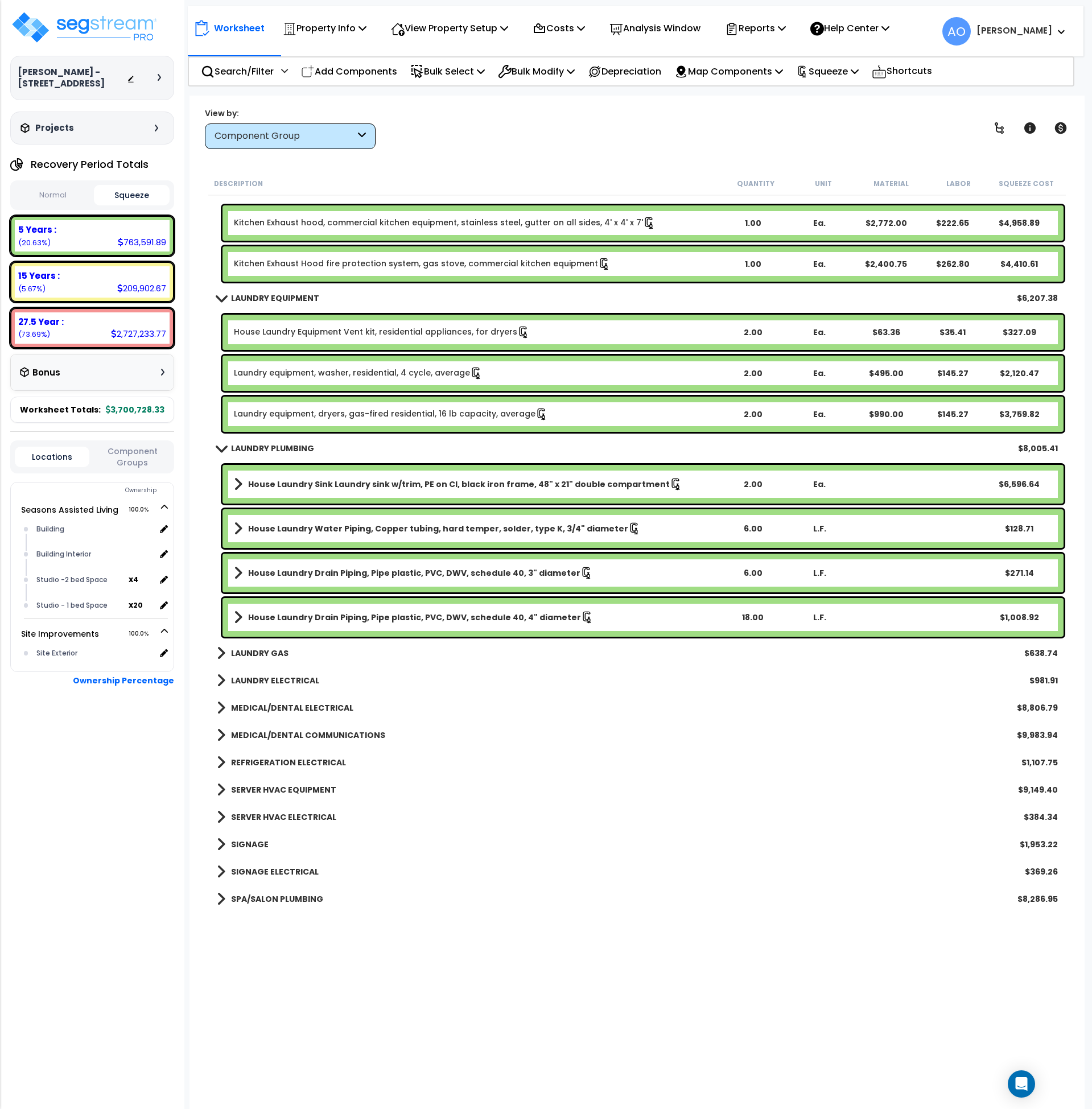
click at [271, 654] on b "LAUNDRY GAS" at bounding box center [260, 653] width 58 height 11
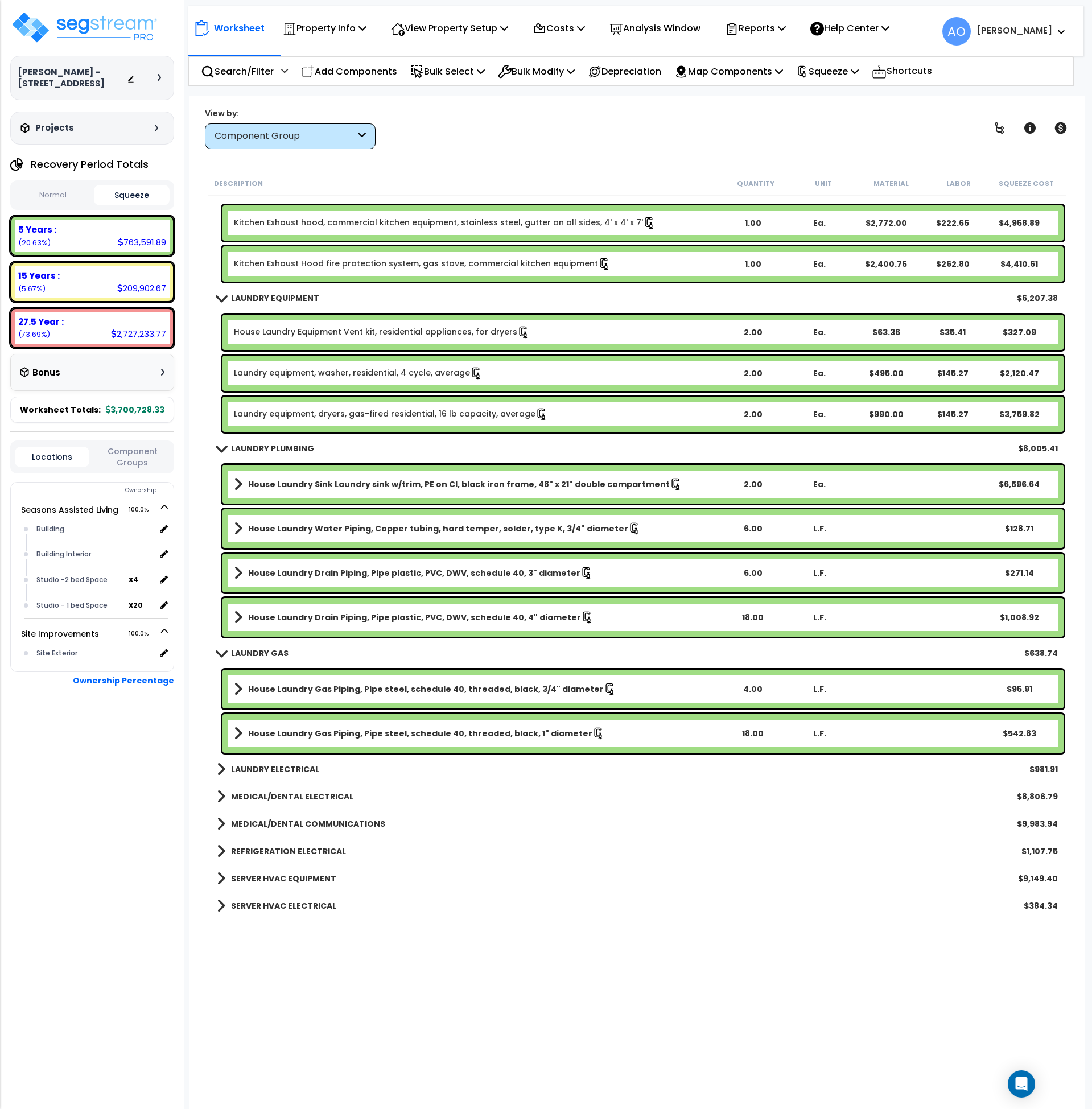
click at [299, 767] on b "LAUNDRY ELECTRICAL" at bounding box center [275, 769] width 88 height 11
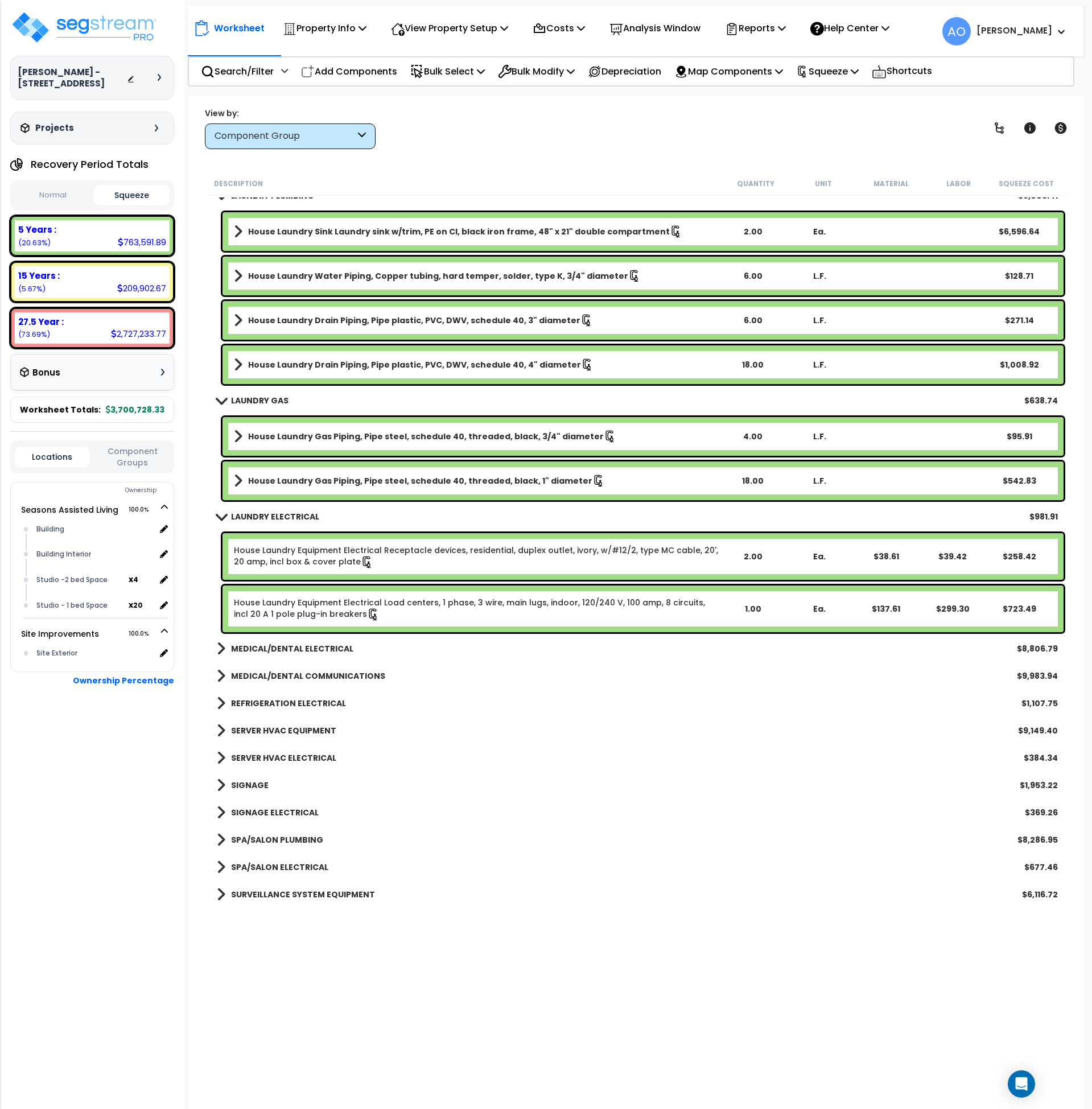
click at [297, 645] on b "MEDICAL/DENTAL ELECTRICAL" at bounding box center [292, 648] width 122 height 11
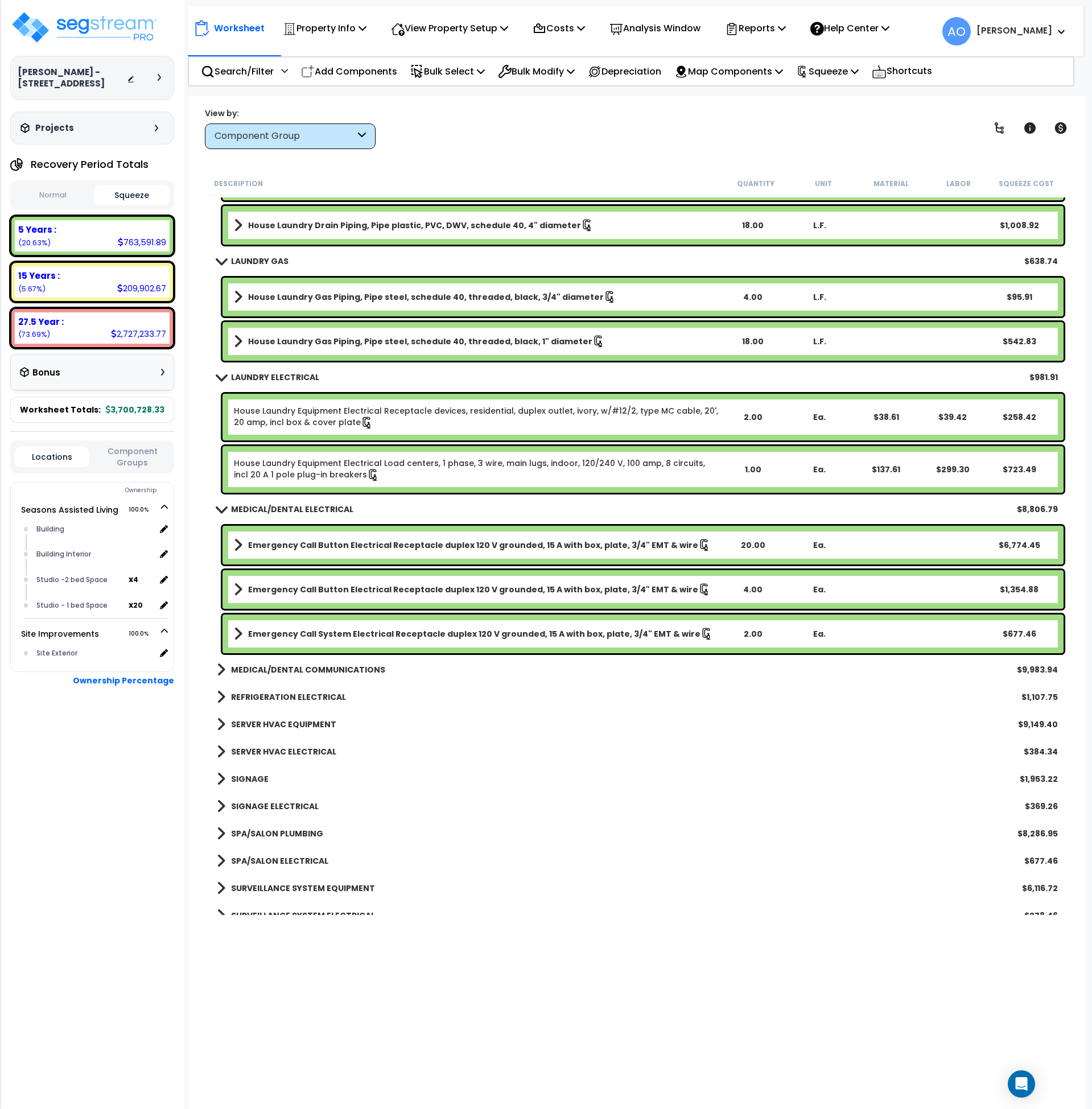
click at [297, 625] on div "Emergency Call System Electrical Receptacle duplex 120 V grounded, 15 A with bo…" at bounding box center [642, 634] width 841 height 39
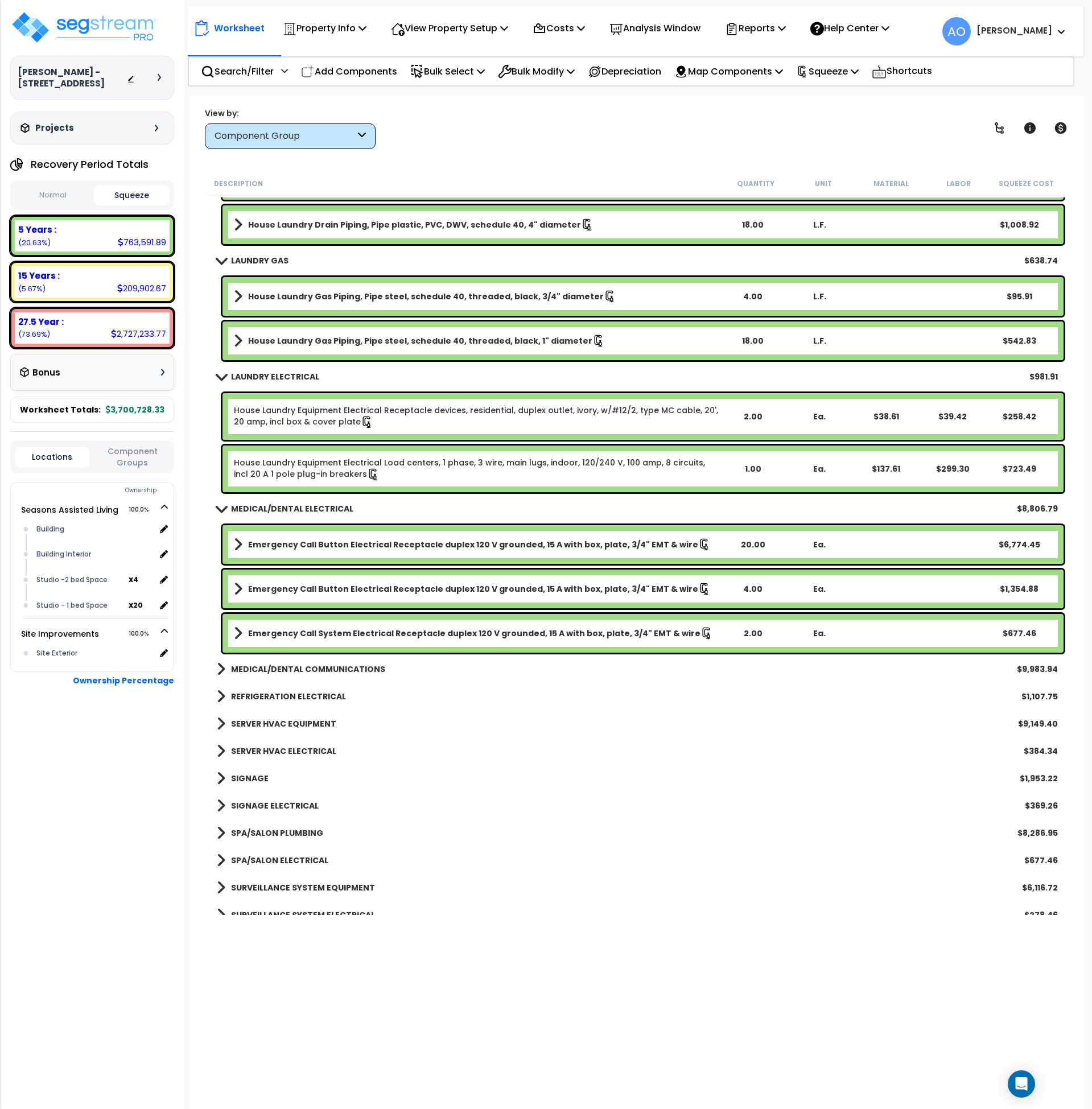
click at [290, 695] on b "REFRIGERATION ELECTRICAL" at bounding box center [288, 696] width 115 height 11
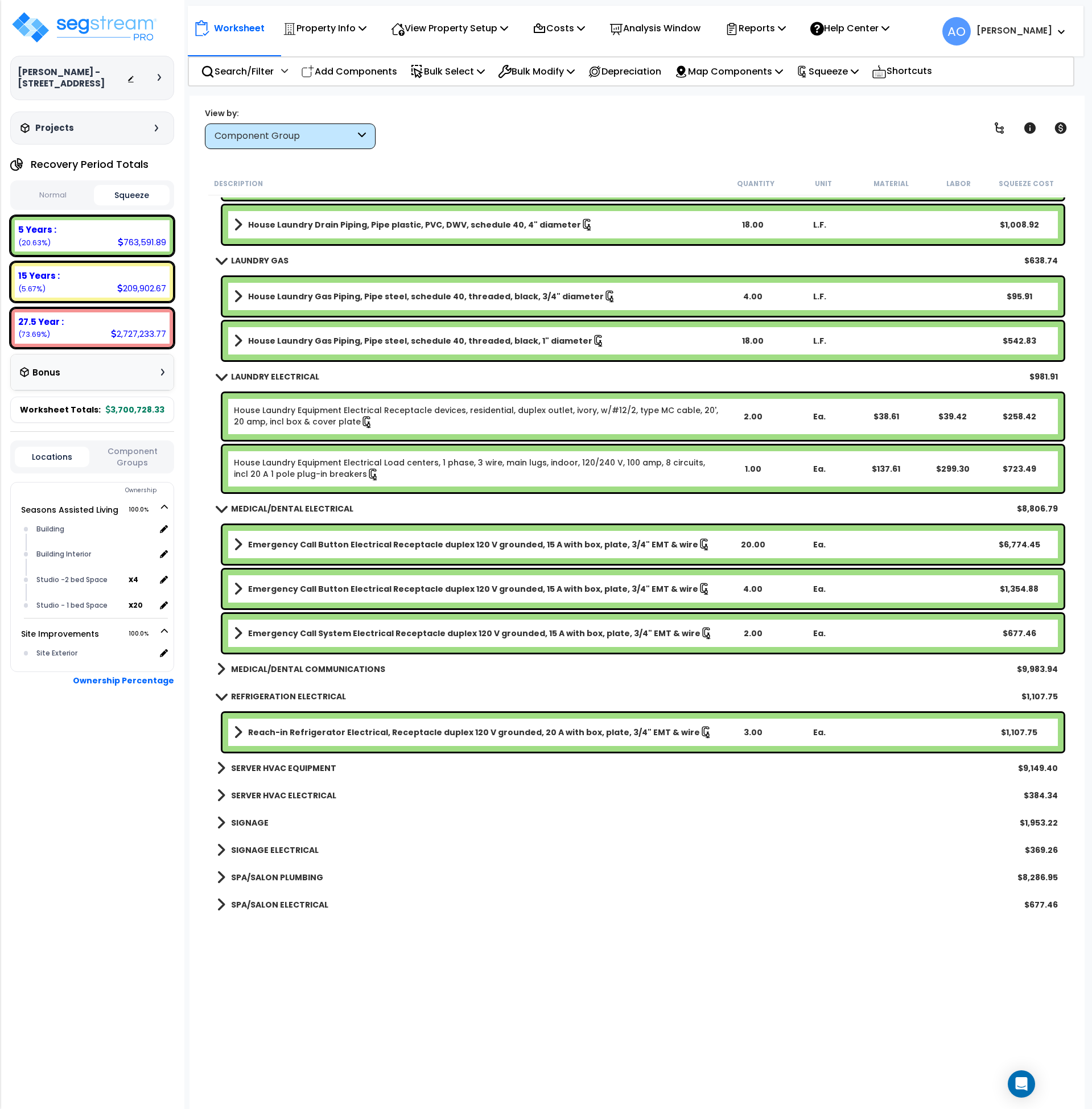
click at [291, 696] on b "REFRIGERATION ELECTRICAL" at bounding box center [288, 696] width 115 height 11
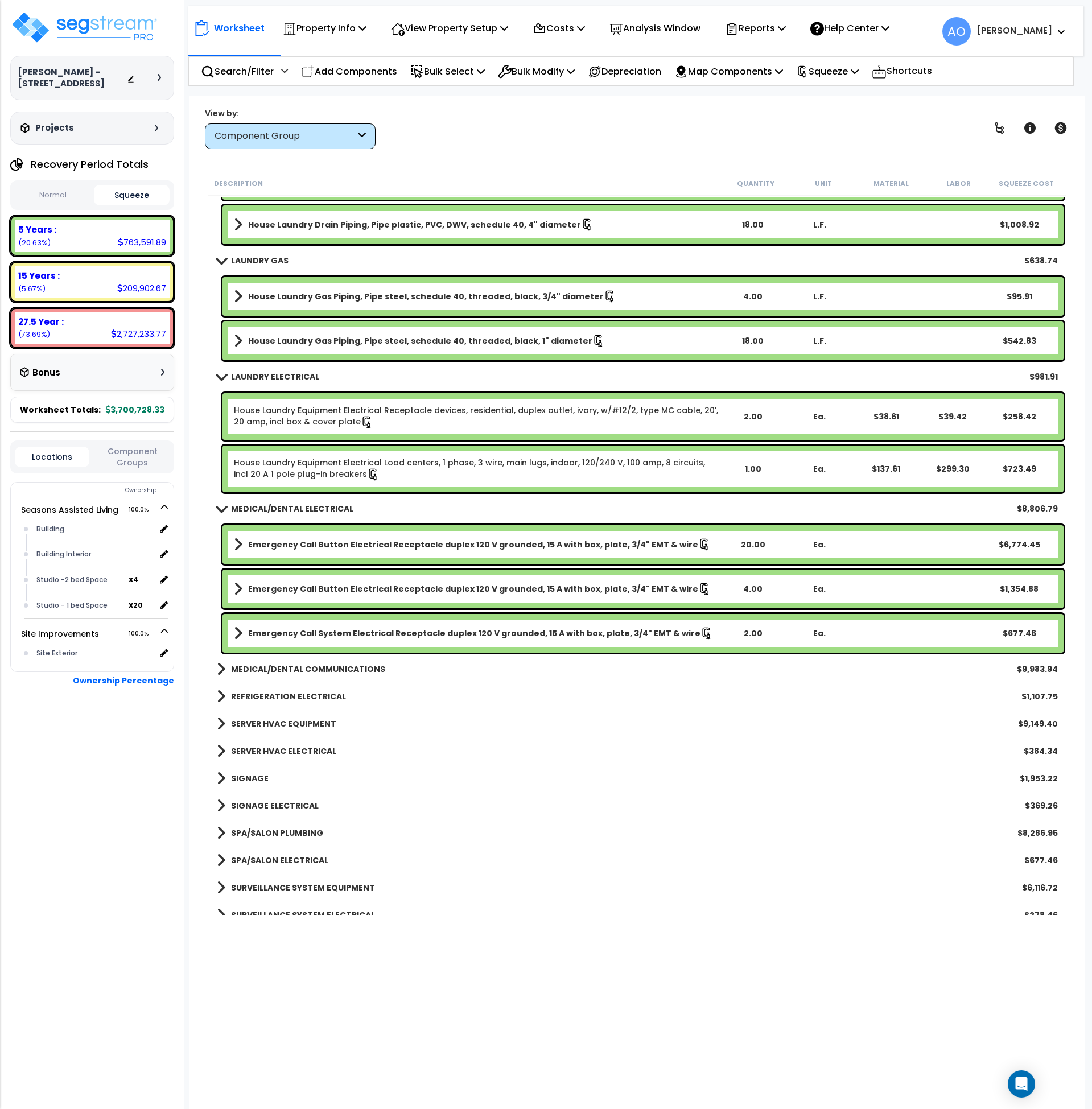
click at [291, 696] on b "REFRIGERATION ELECTRICAL" at bounding box center [288, 696] width 115 height 11
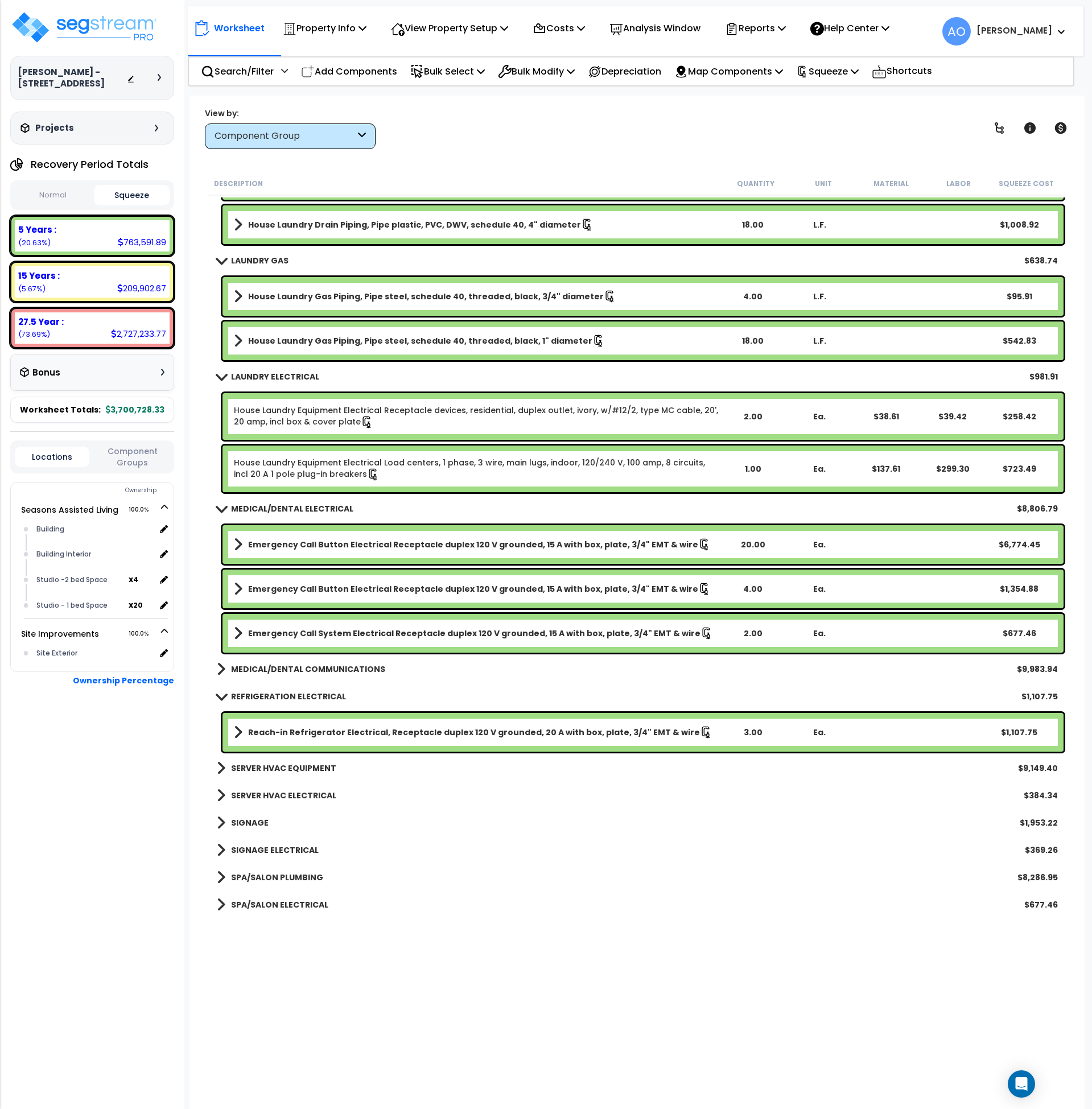
click at [281, 767] on b "SERVER HVAC EQUIPMENT" at bounding box center [283, 768] width 105 height 11
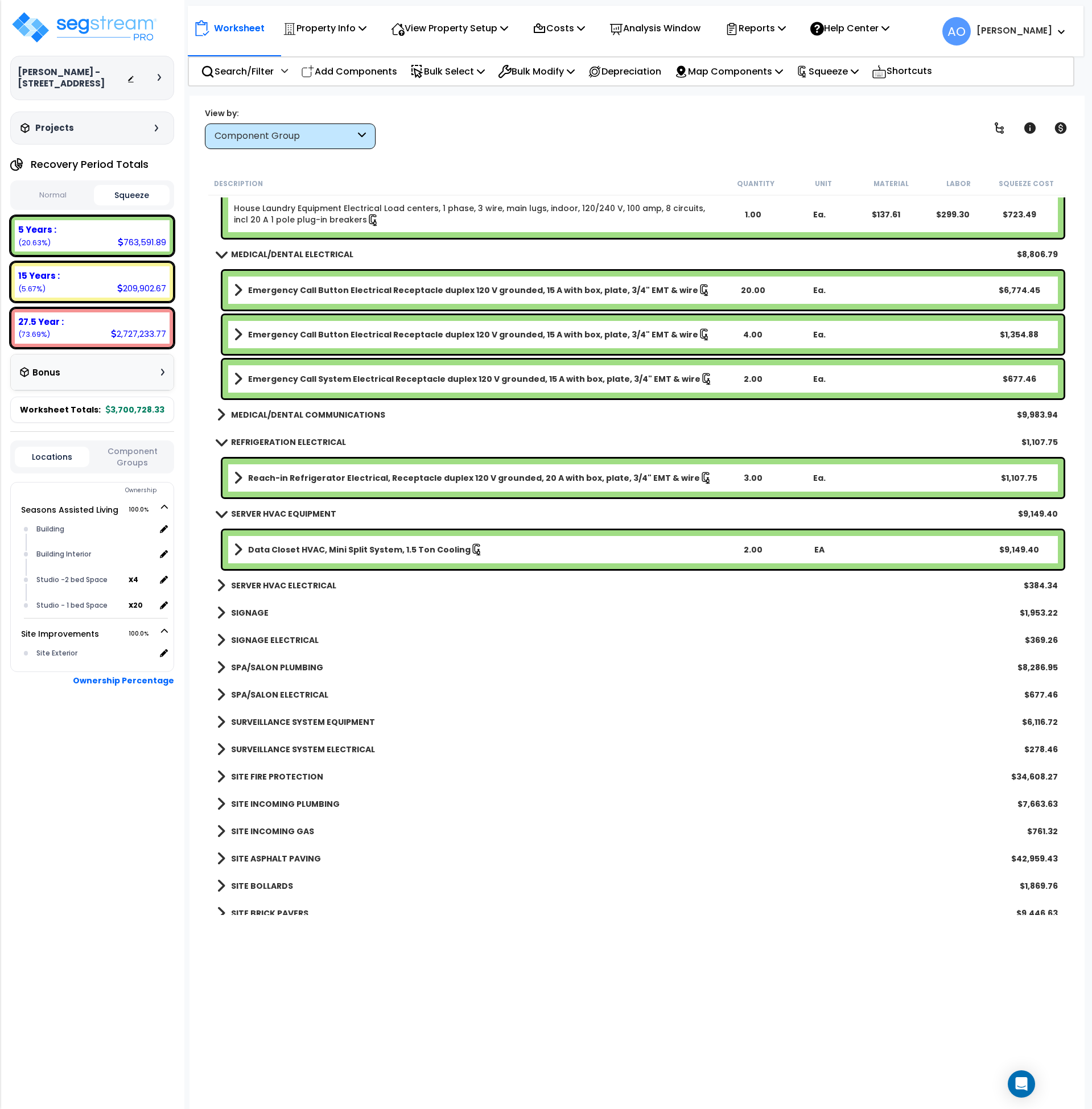
scroll to position [3050, 0]
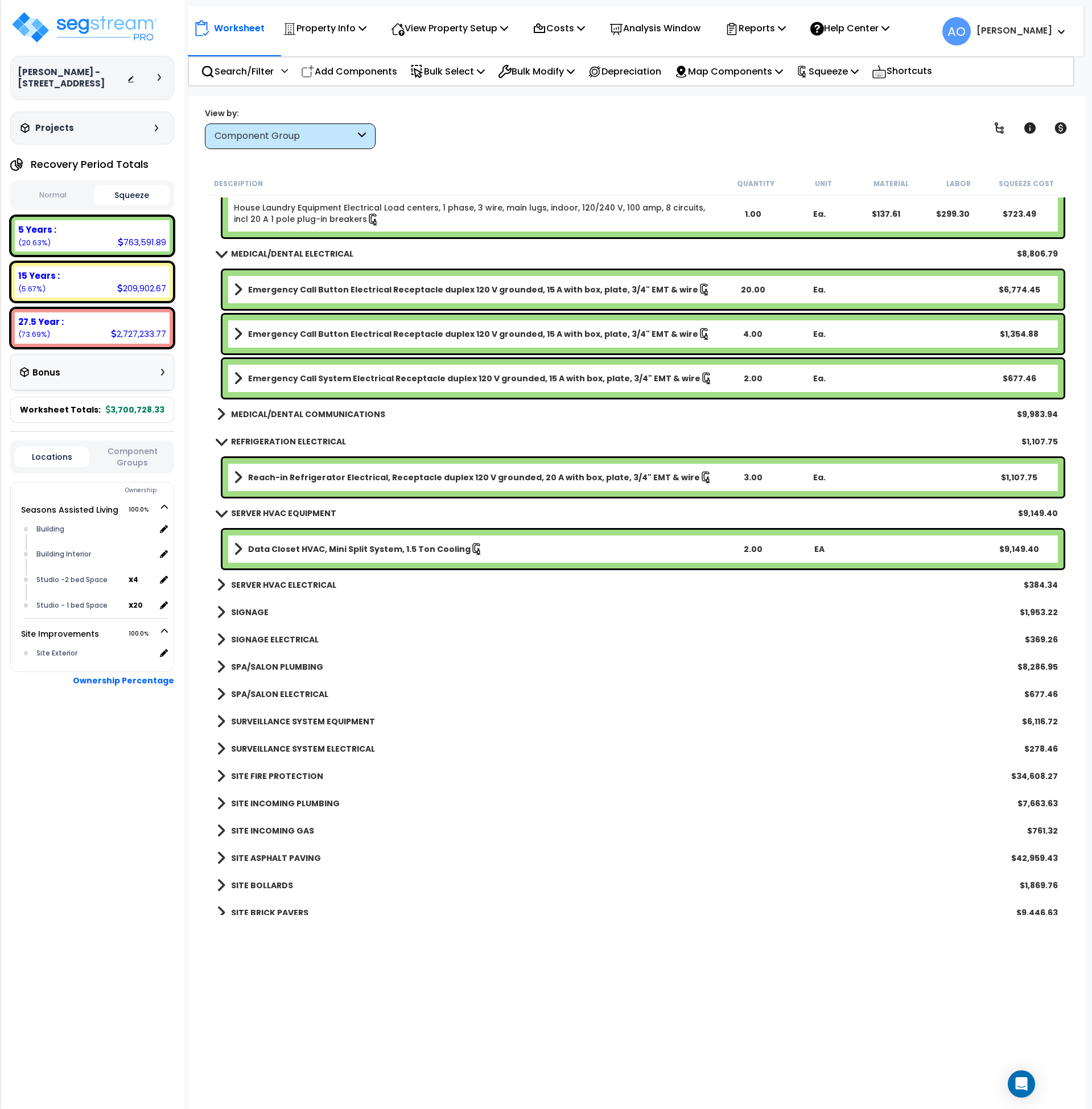
click at [257, 587] on b "SERVER HVAC ELECTRICAL" at bounding box center [283, 585] width 105 height 11
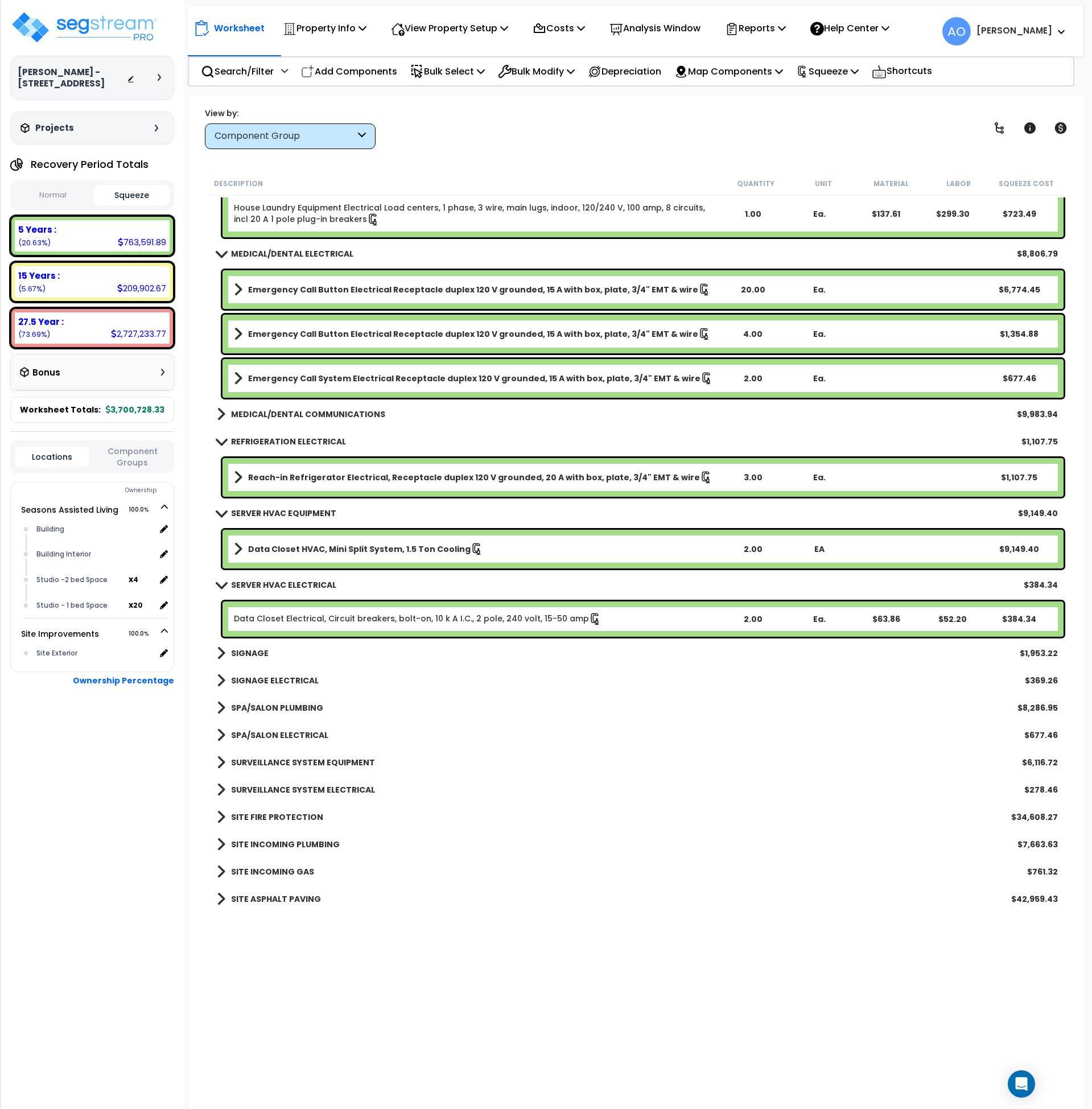
click at [249, 649] on b "SIGNAGE" at bounding box center [249, 653] width 37 height 11
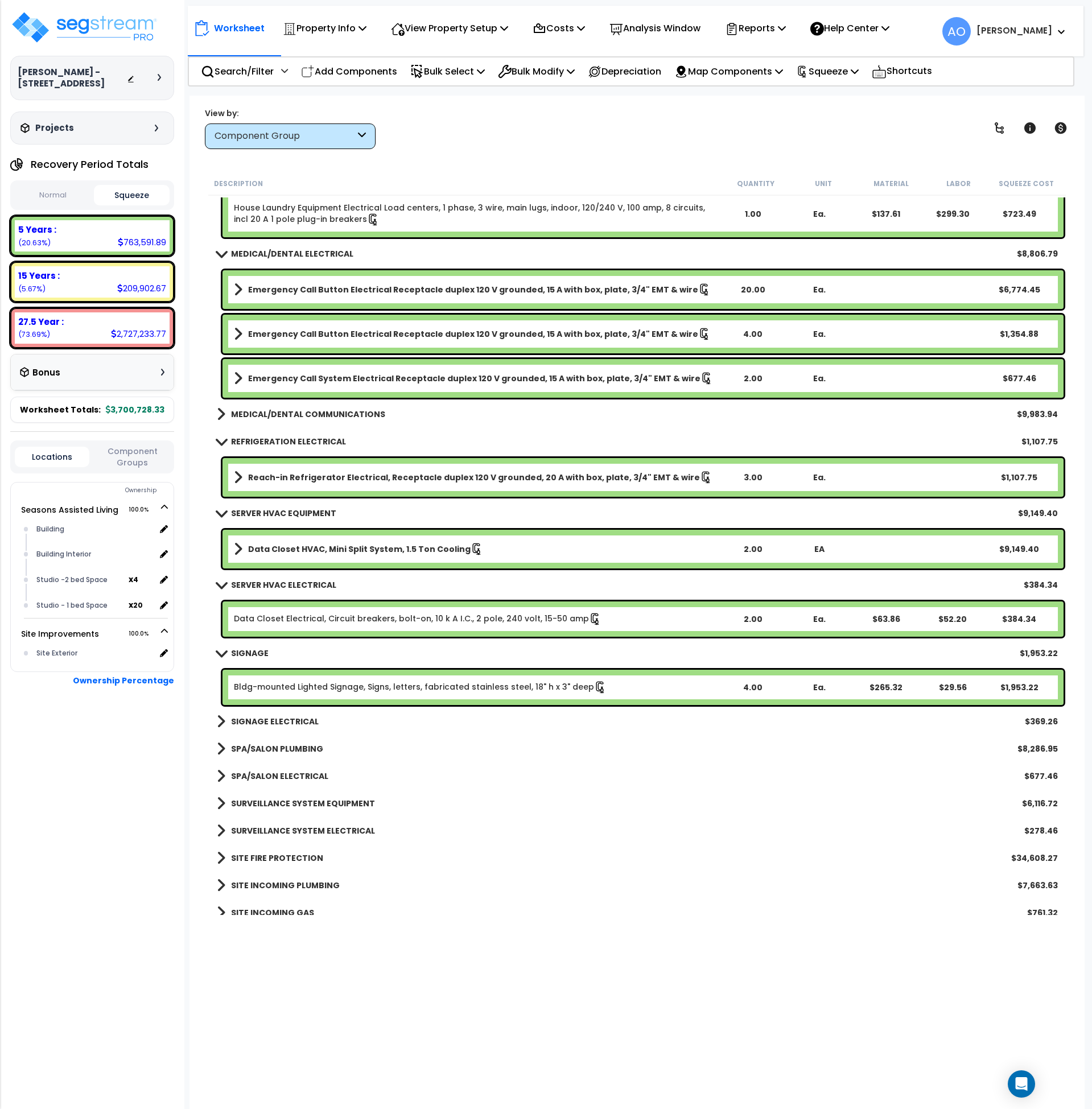
click at [282, 743] on b "SPA/SALON PLUMBING" at bounding box center [277, 748] width 92 height 11
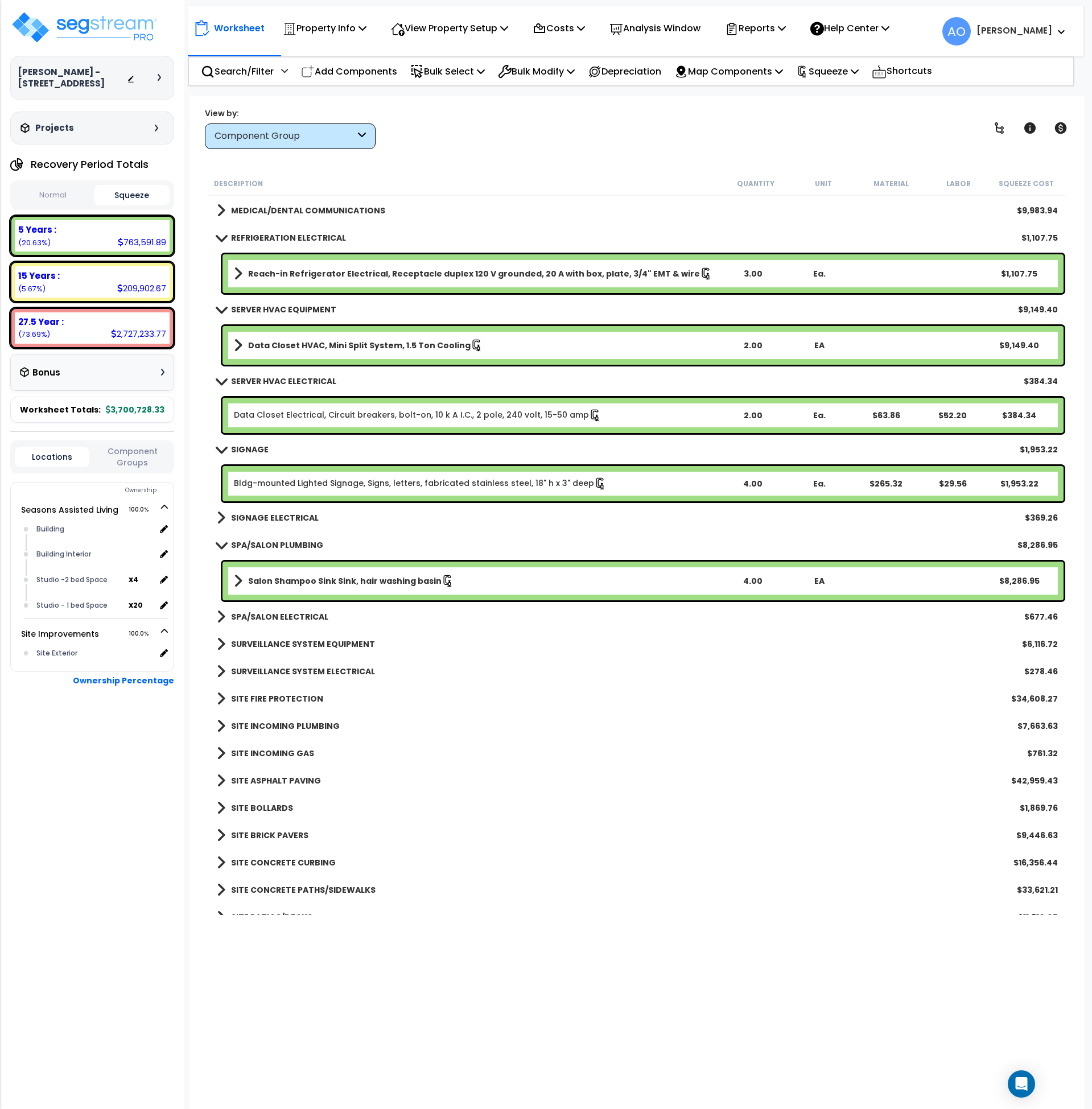
scroll to position [3254, 0]
click at [276, 619] on b "SPA/SALON ELECTRICAL" at bounding box center [279, 616] width 98 height 11
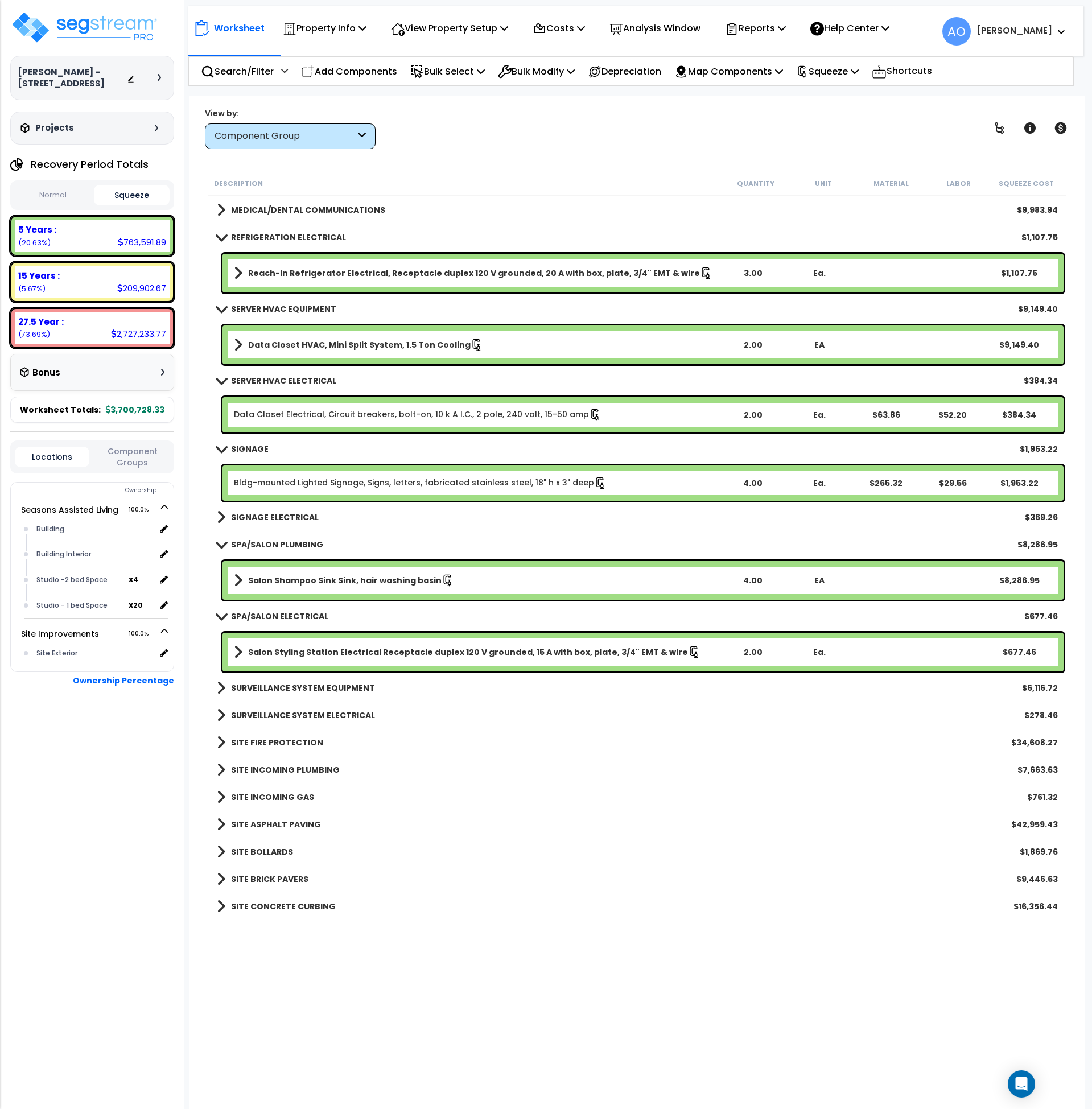
click at [282, 687] on b "SURVEILLANCE SYSTEM EQUIPMENT" at bounding box center [303, 687] width 144 height 11
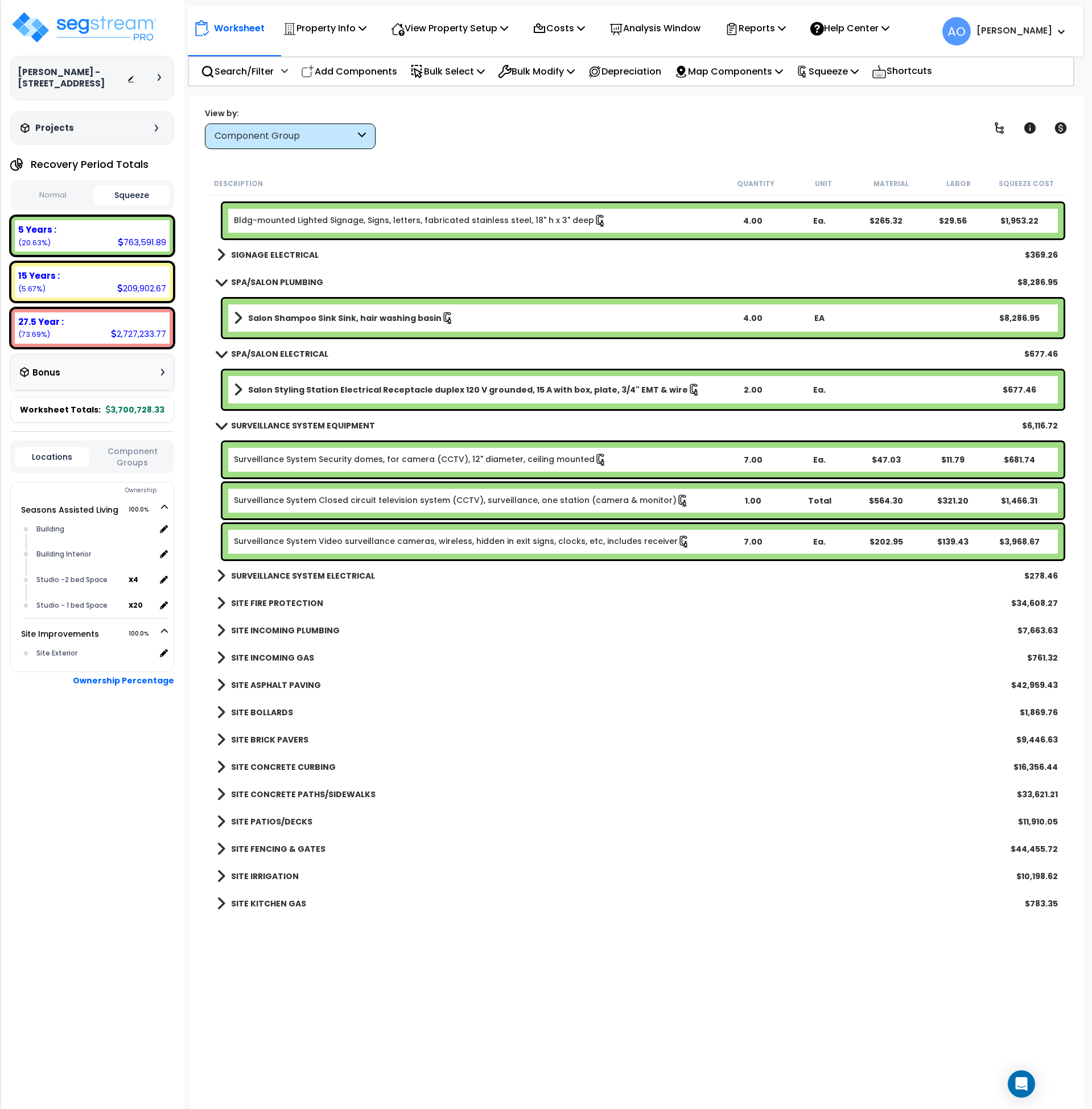
scroll to position [3517, 0]
click at [276, 630] on b "SITE INCOMING PLUMBING" at bounding box center [285, 630] width 109 height 11
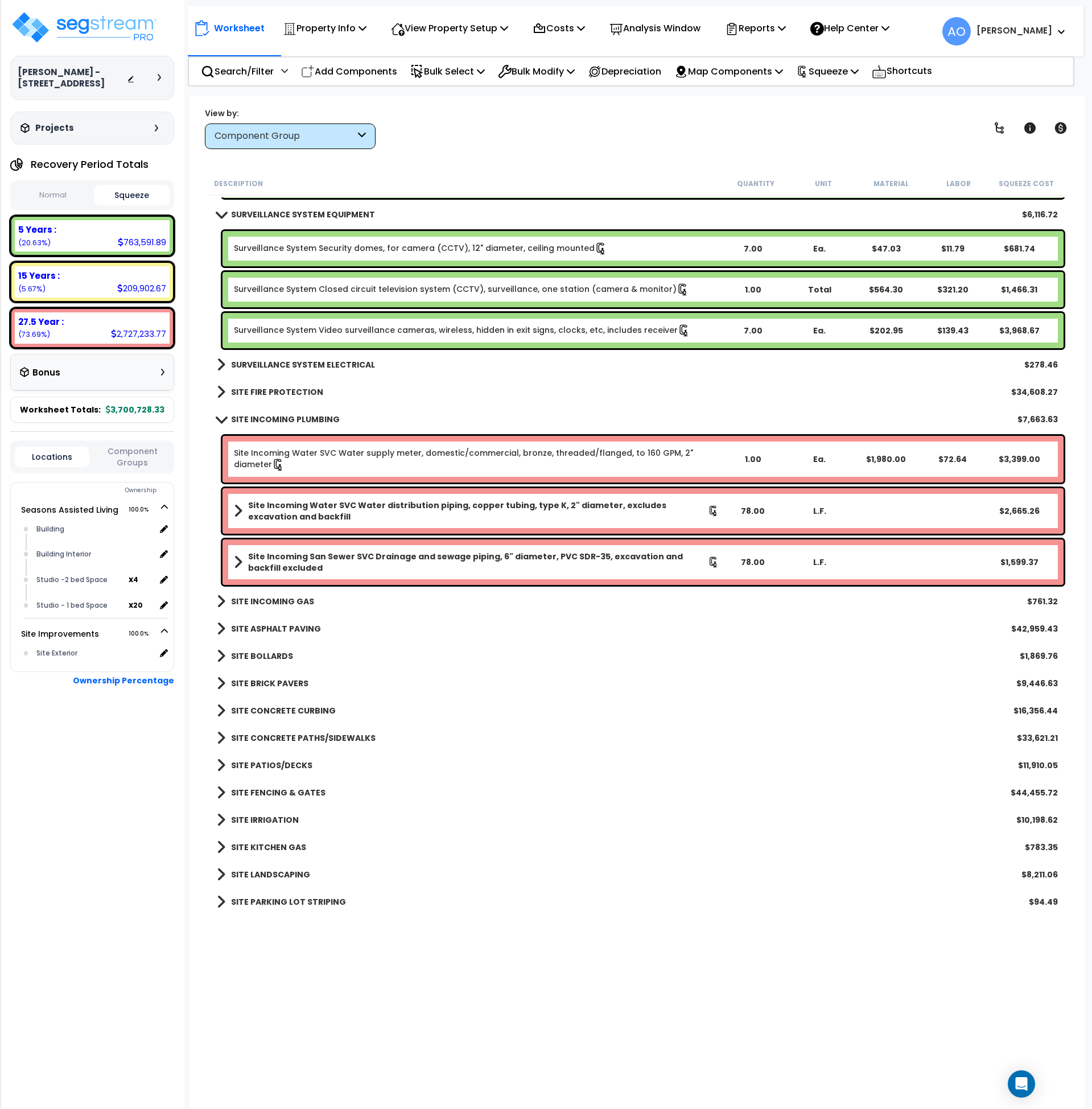
scroll to position [3728, 0]
click at [266, 658] on b "SITE BOLLARDS" at bounding box center [261, 655] width 62 height 11
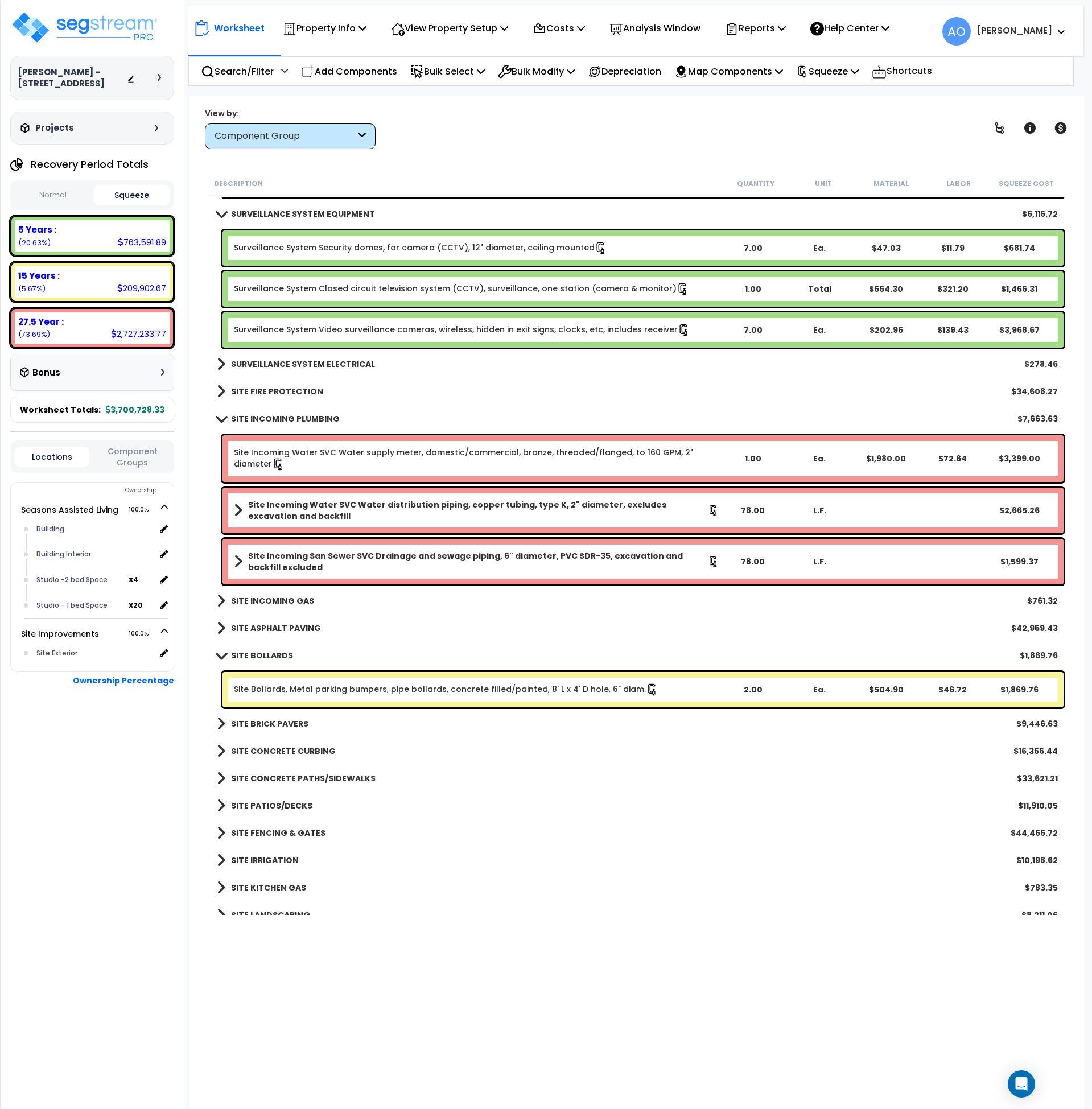
click at [266, 658] on b "SITE BOLLARDS" at bounding box center [261, 655] width 62 height 11
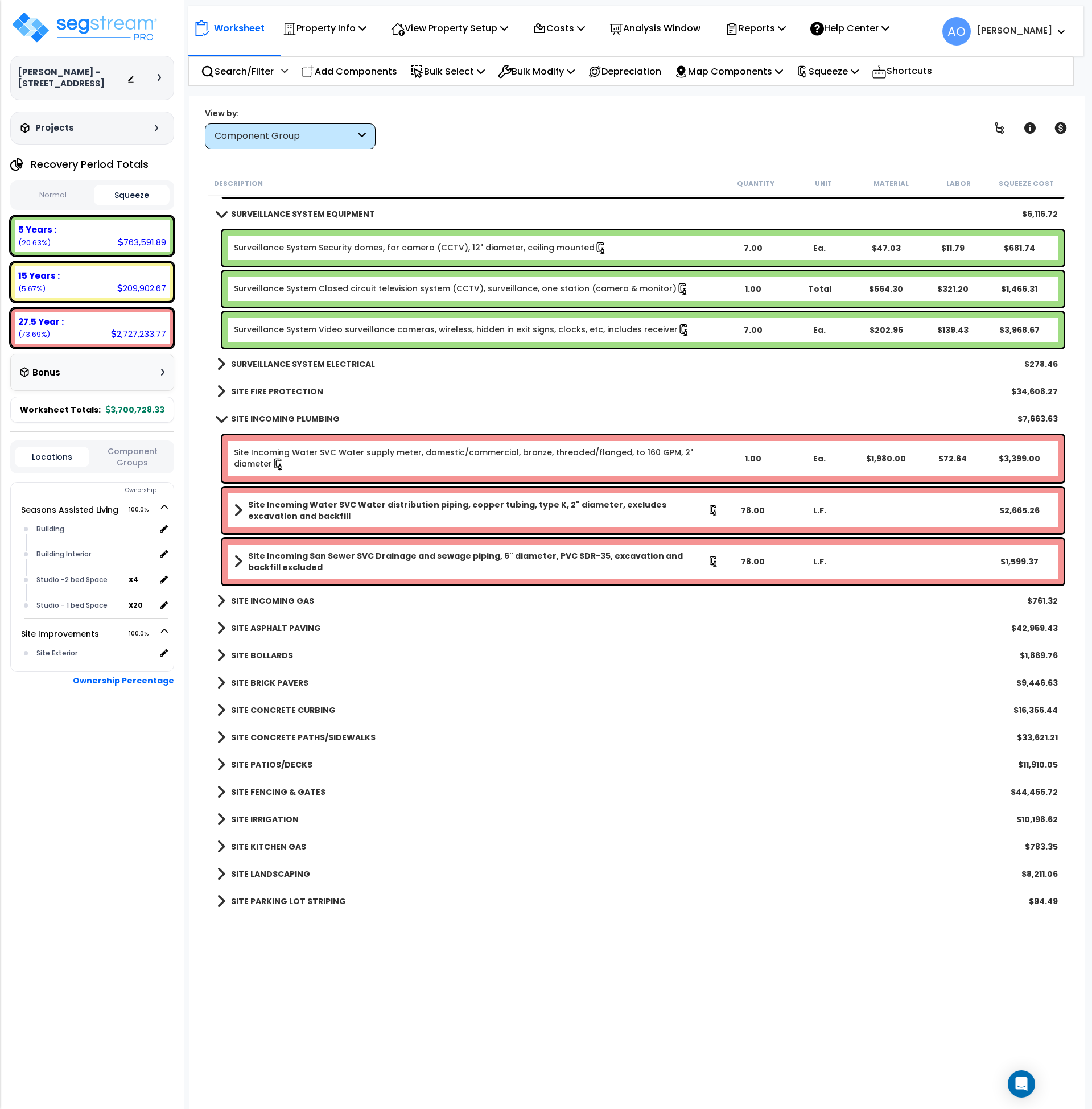
click at [283, 737] on b "SITE CONCRETE PATHS/SIDEWALKS" at bounding box center [303, 737] width 144 height 11
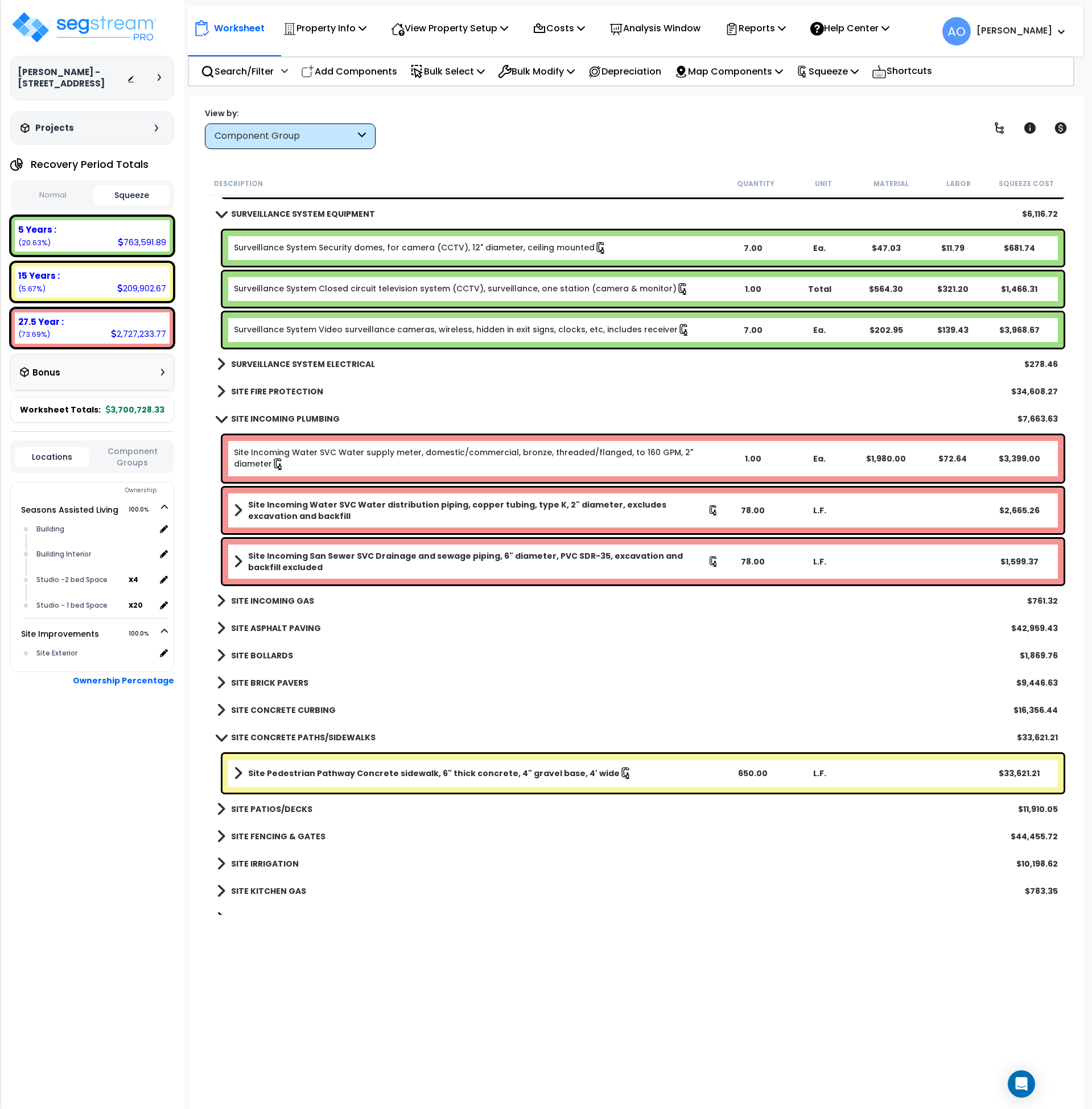
click at [280, 810] on b "SITE PATIOS/DECKS" at bounding box center [272, 809] width 81 height 11
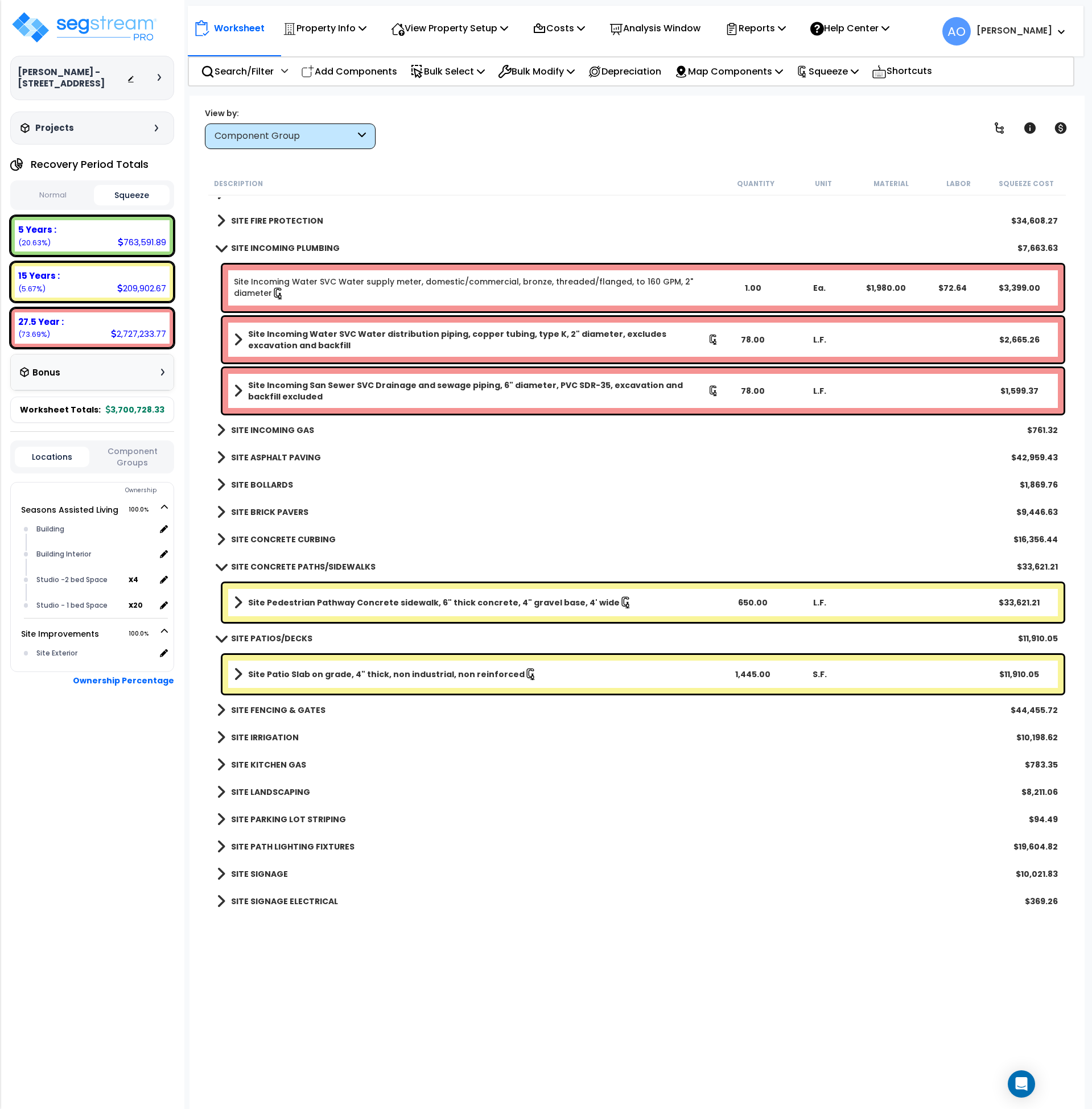
scroll to position [1, 0]
click at [271, 736] on b "SITE IRRIGATION" at bounding box center [265, 737] width 68 height 11
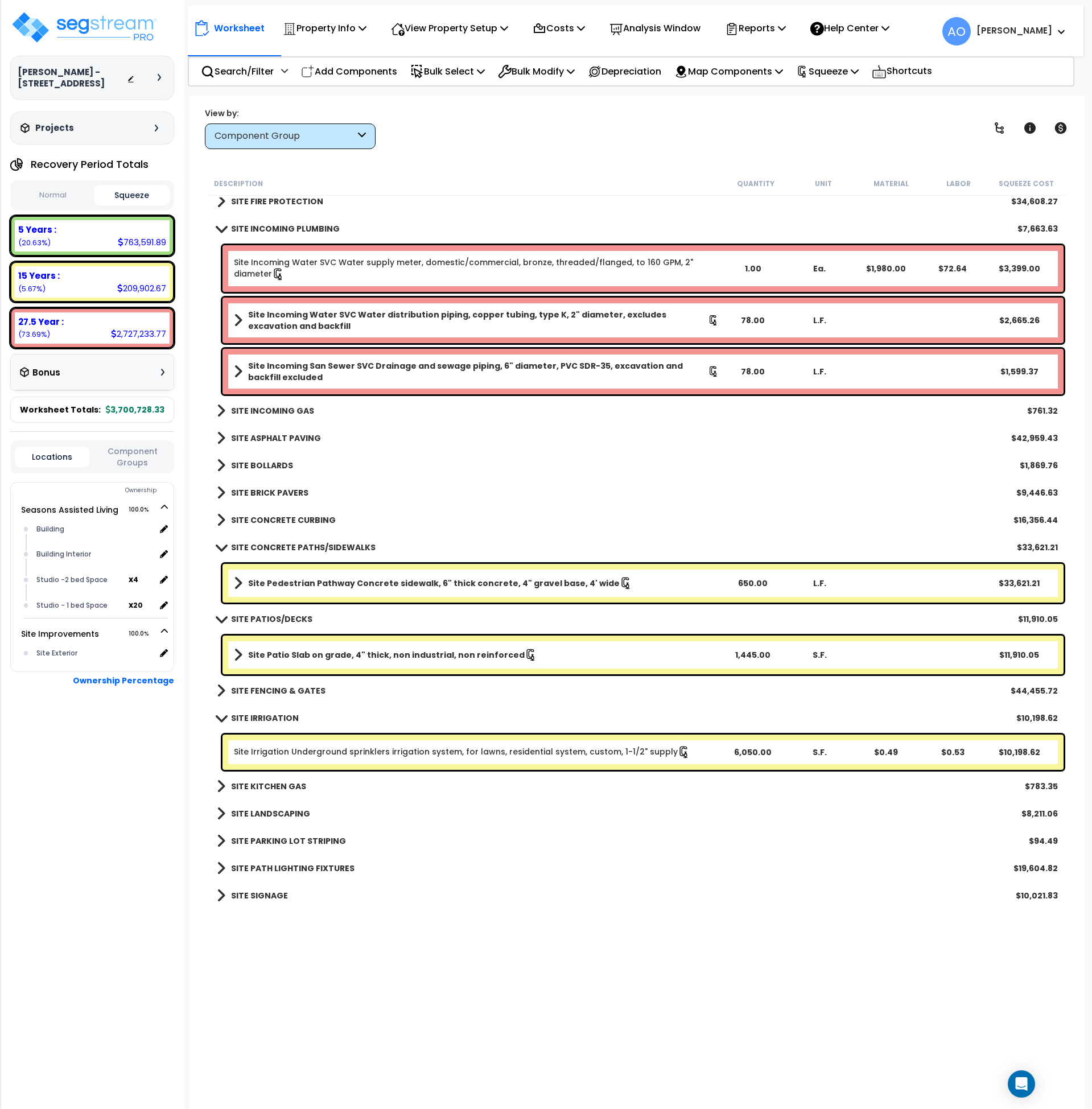
scroll to position [3940, 0]
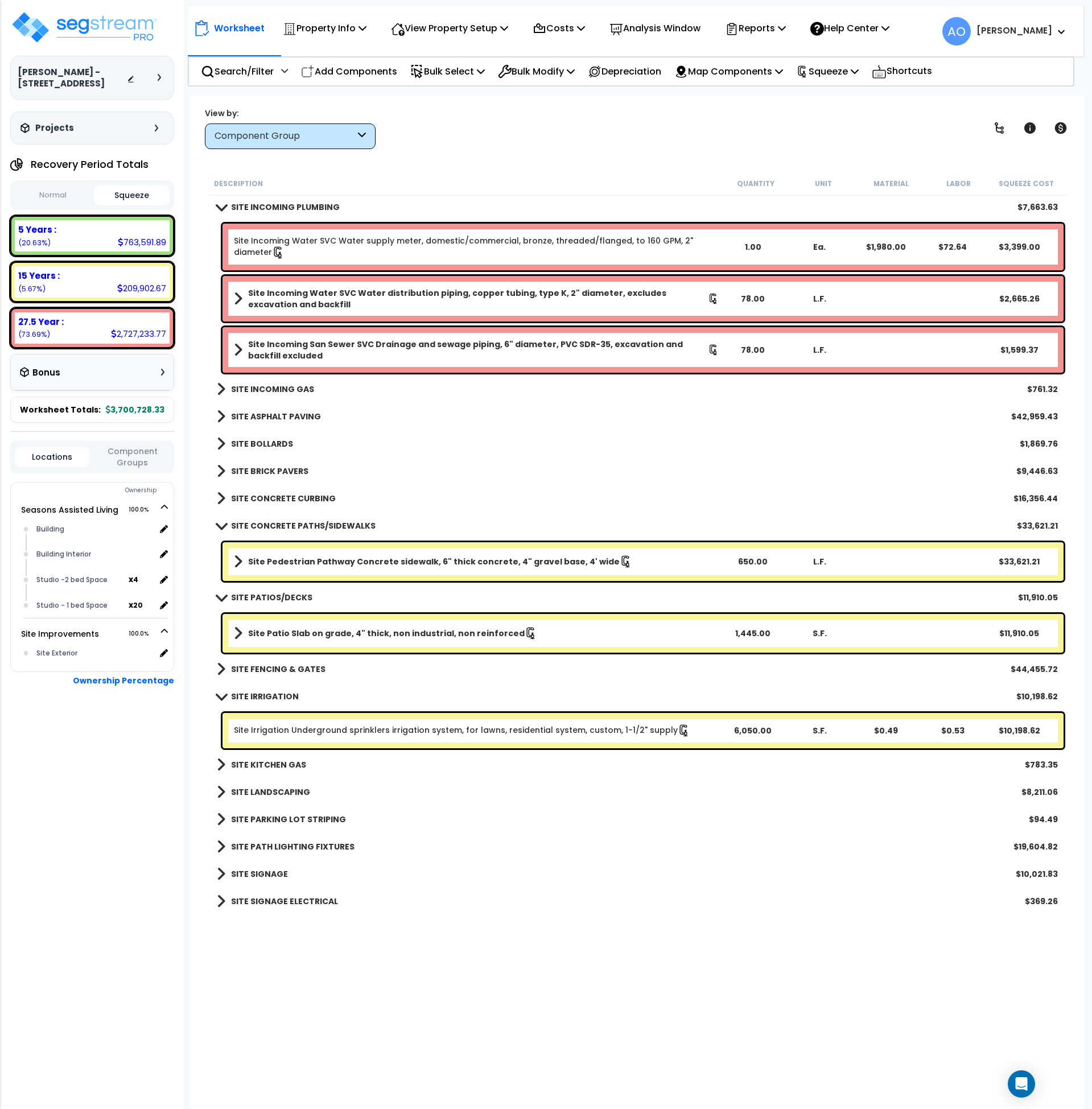
click at [273, 821] on b "SITE PARKING LOT STRIPING" at bounding box center [288, 819] width 115 height 11
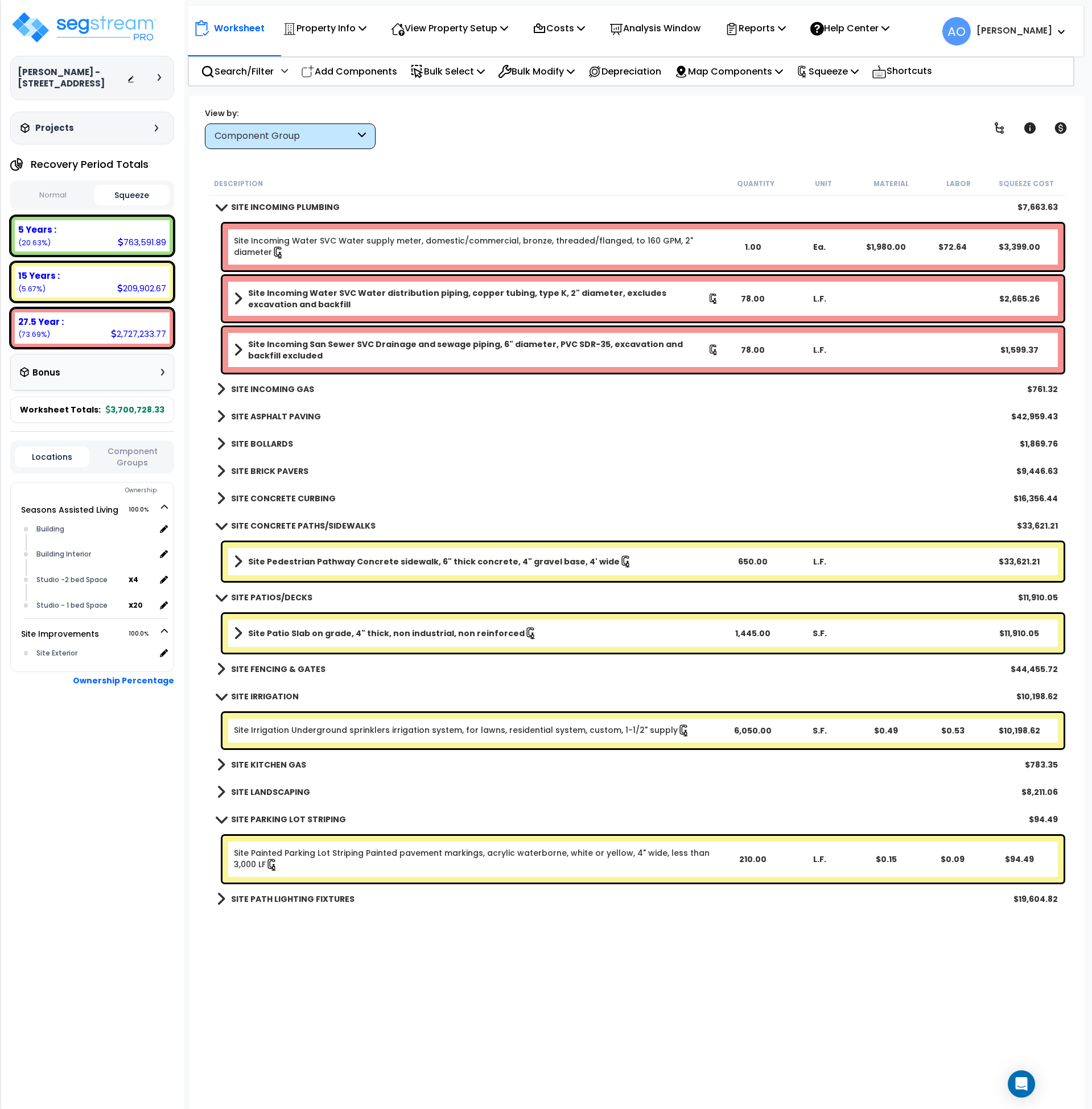
click at [264, 897] on b "SITE PATH LIGHTING FIXTURES" at bounding box center [293, 899] width 124 height 11
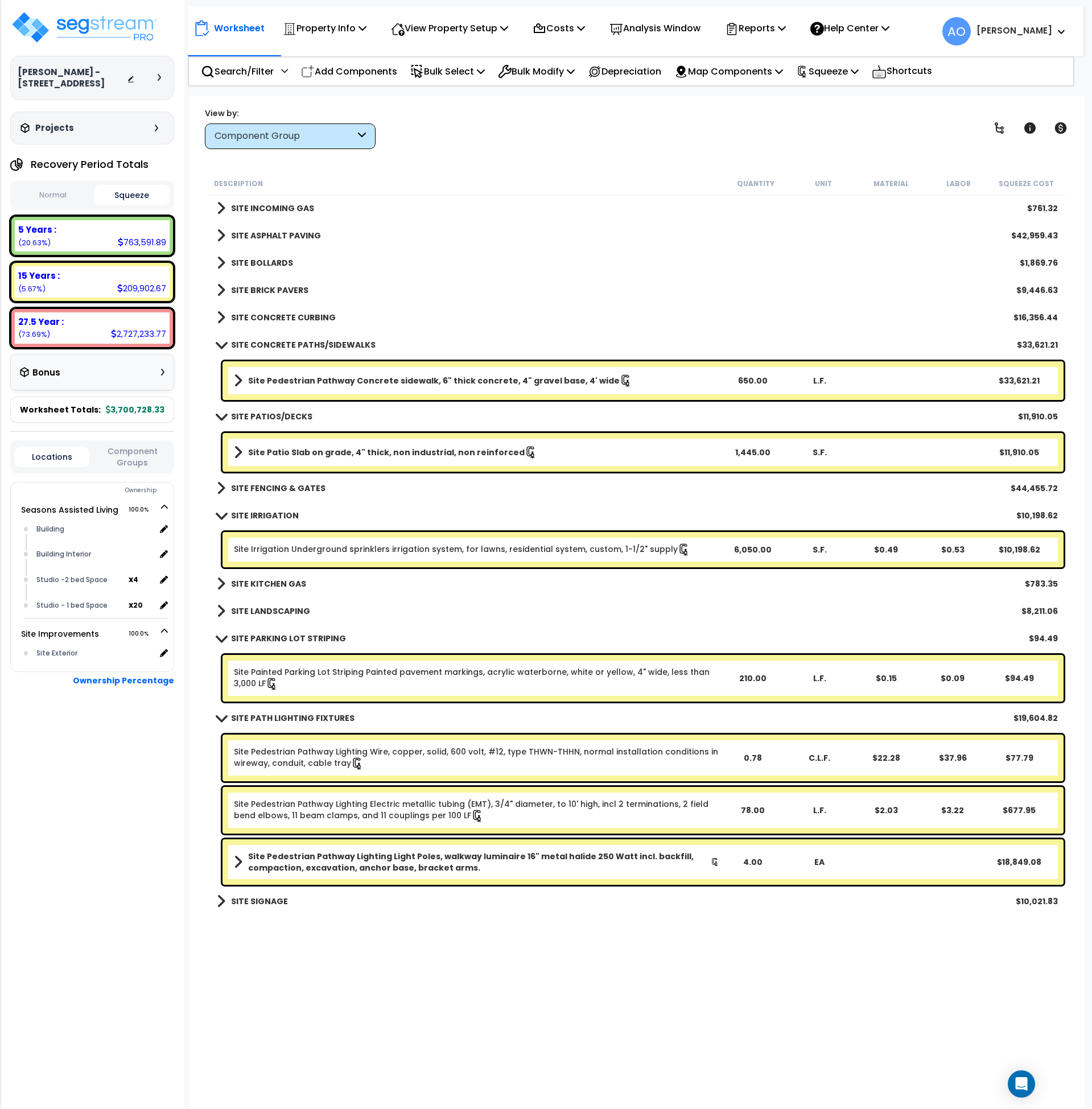
scroll to position [4148, 0]
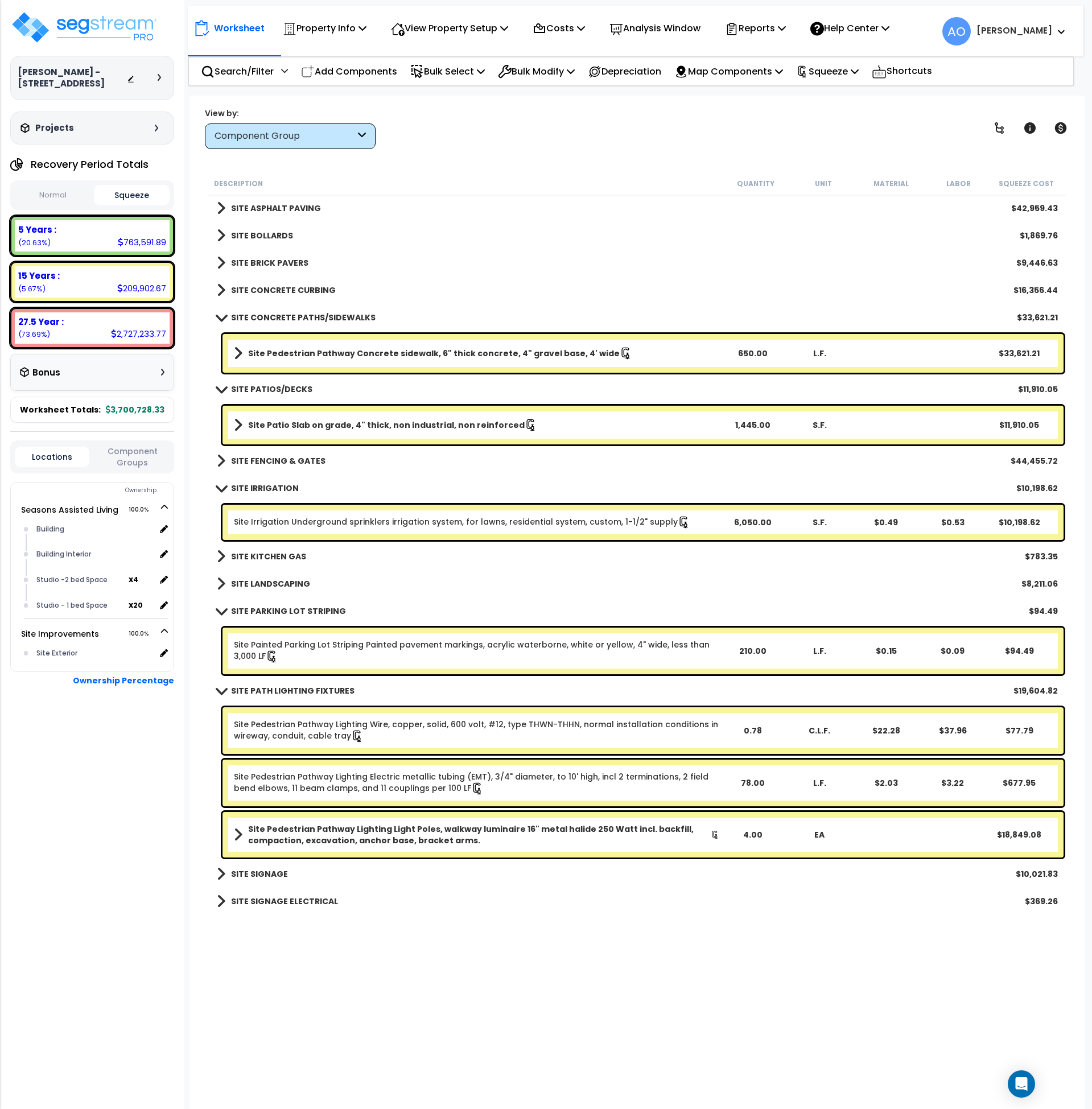
click at [269, 695] on b "SITE PATH LIGHTING FIXTURES" at bounding box center [293, 691] width 124 height 11
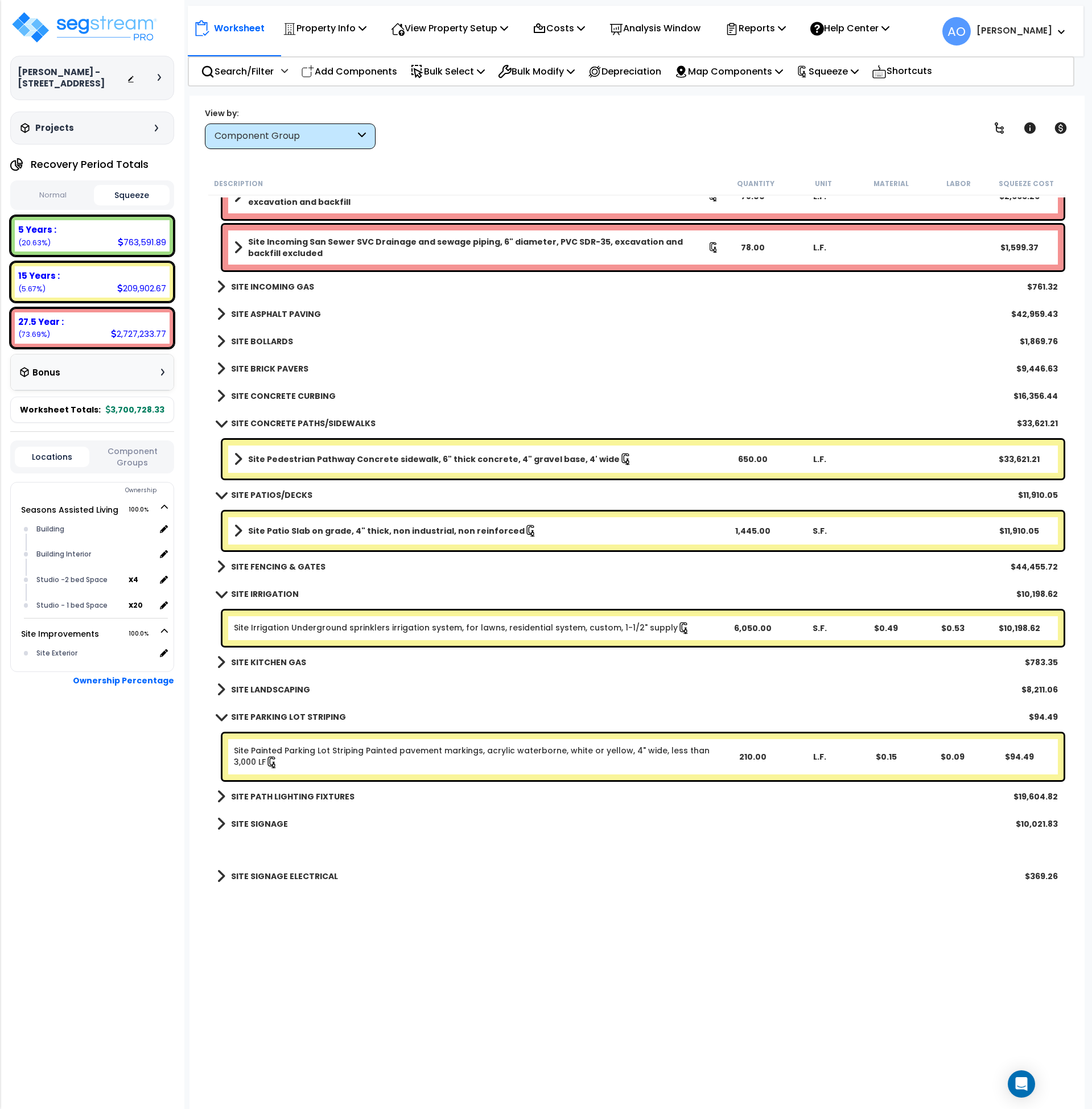
scroll to position [4042, 0]
click at [267, 594] on b "SITE IRRIGATION" at bounding box center [265, 594] width 68 height 11
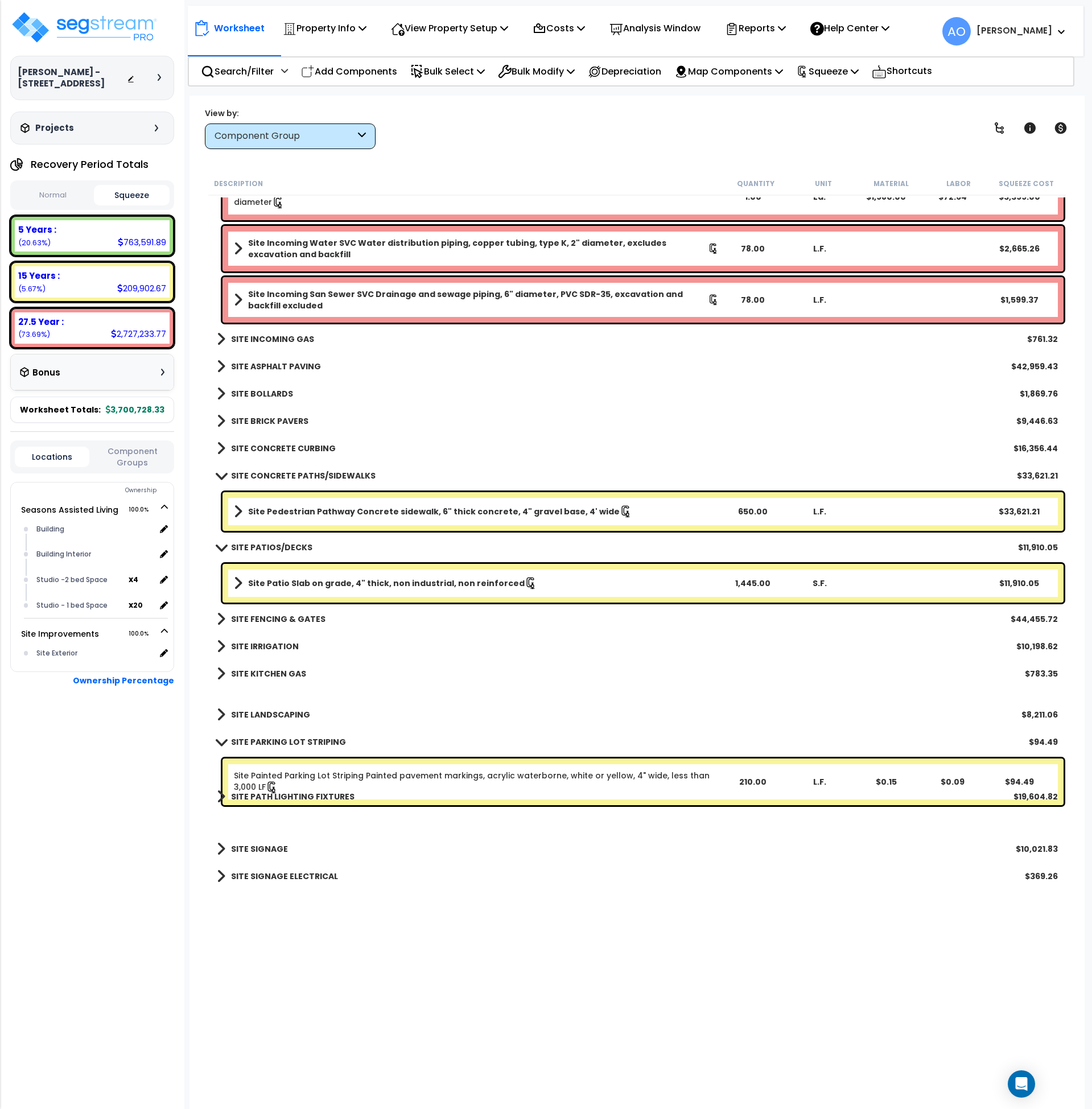
click at [273, 741] on b "SITE PARKING LOT STRIPING" at bounding box center [288, 742] width 115 height 11
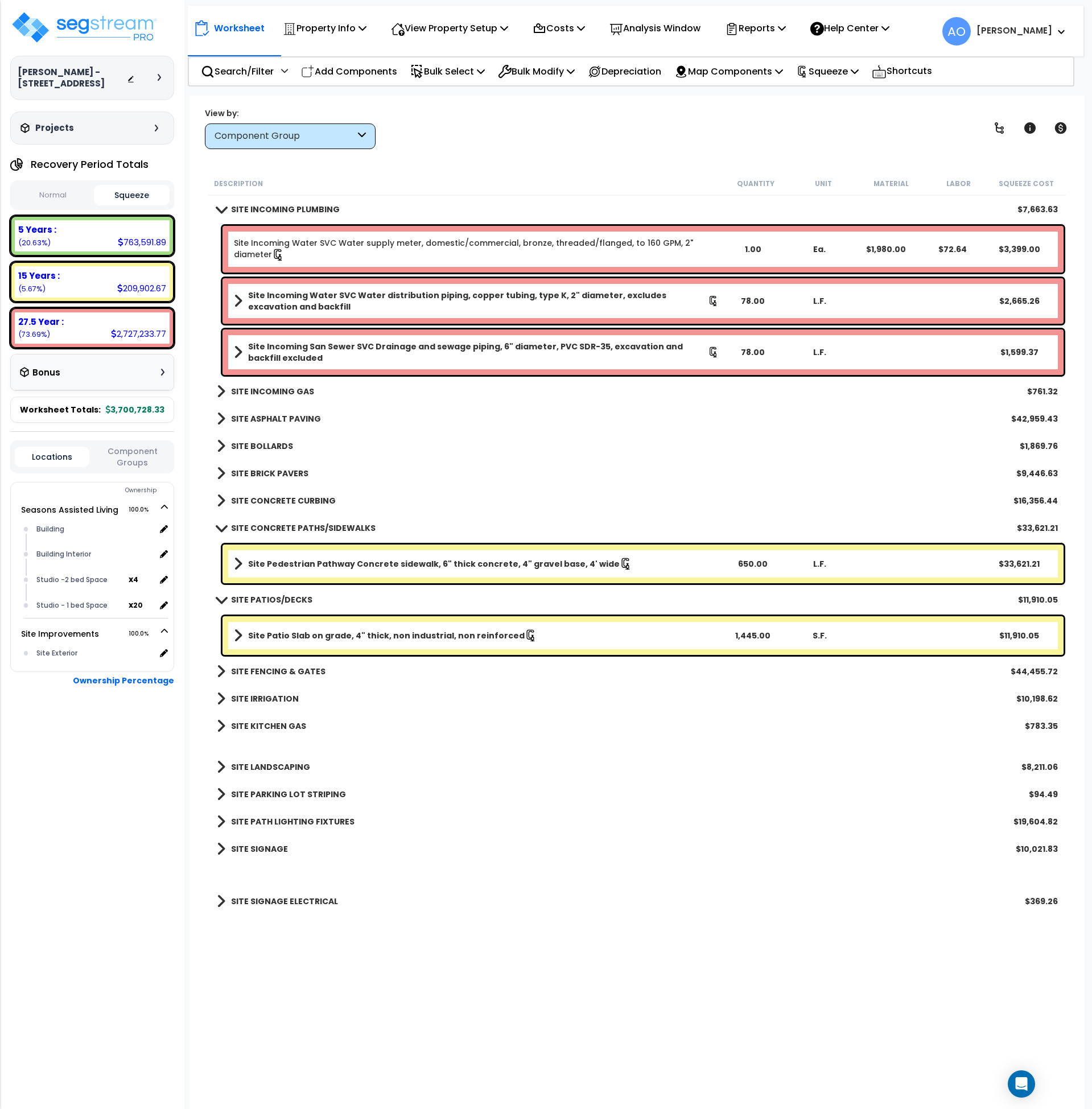
click at [276, 596] on b "SITE PATIOS/DECKS" at bounding box center [272, 599] width 81 height 11
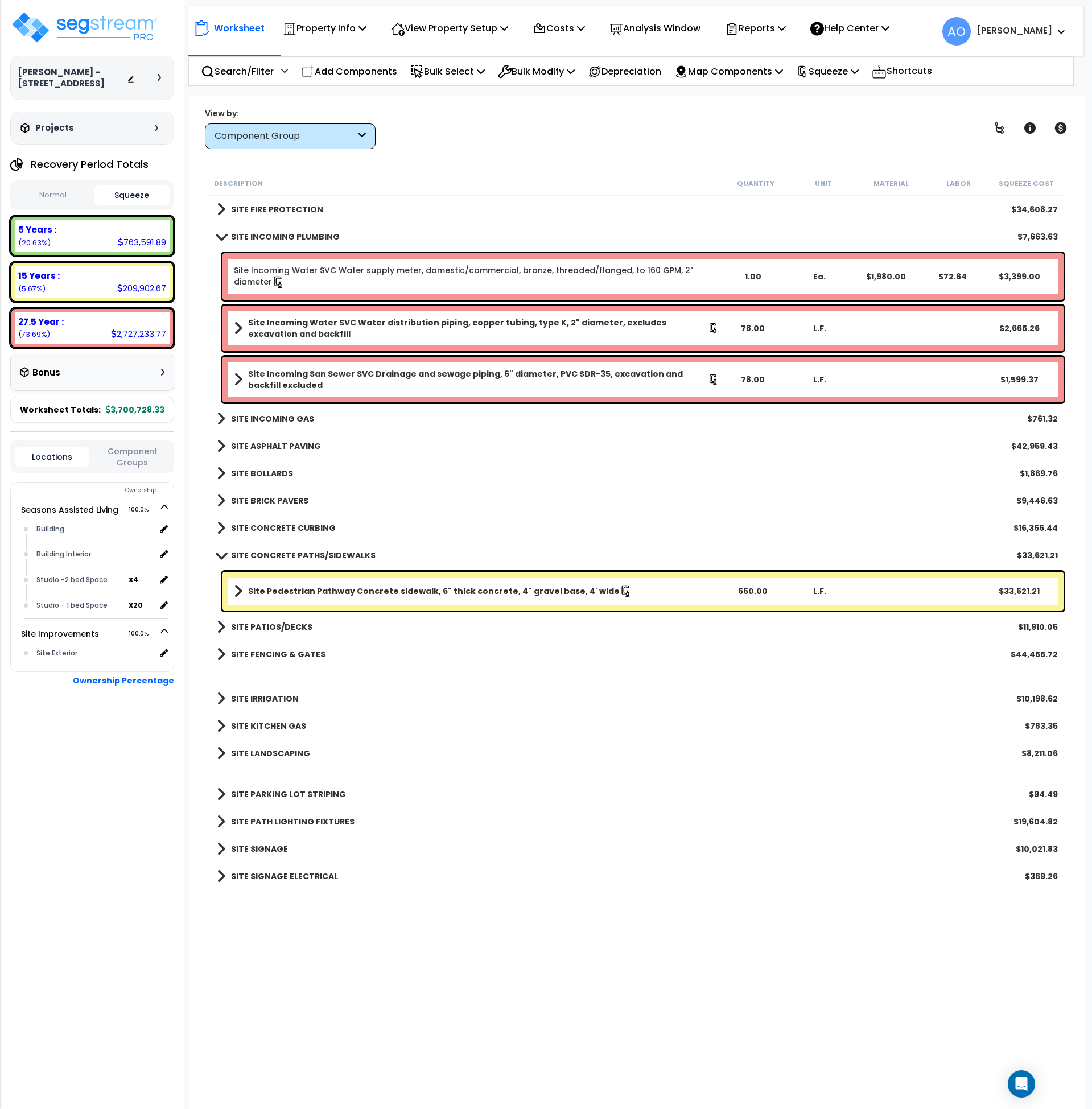
click at [283, 623] on b "SITE PATIOS/DECKS" at bounding box center [272, 627] width 81 height 11
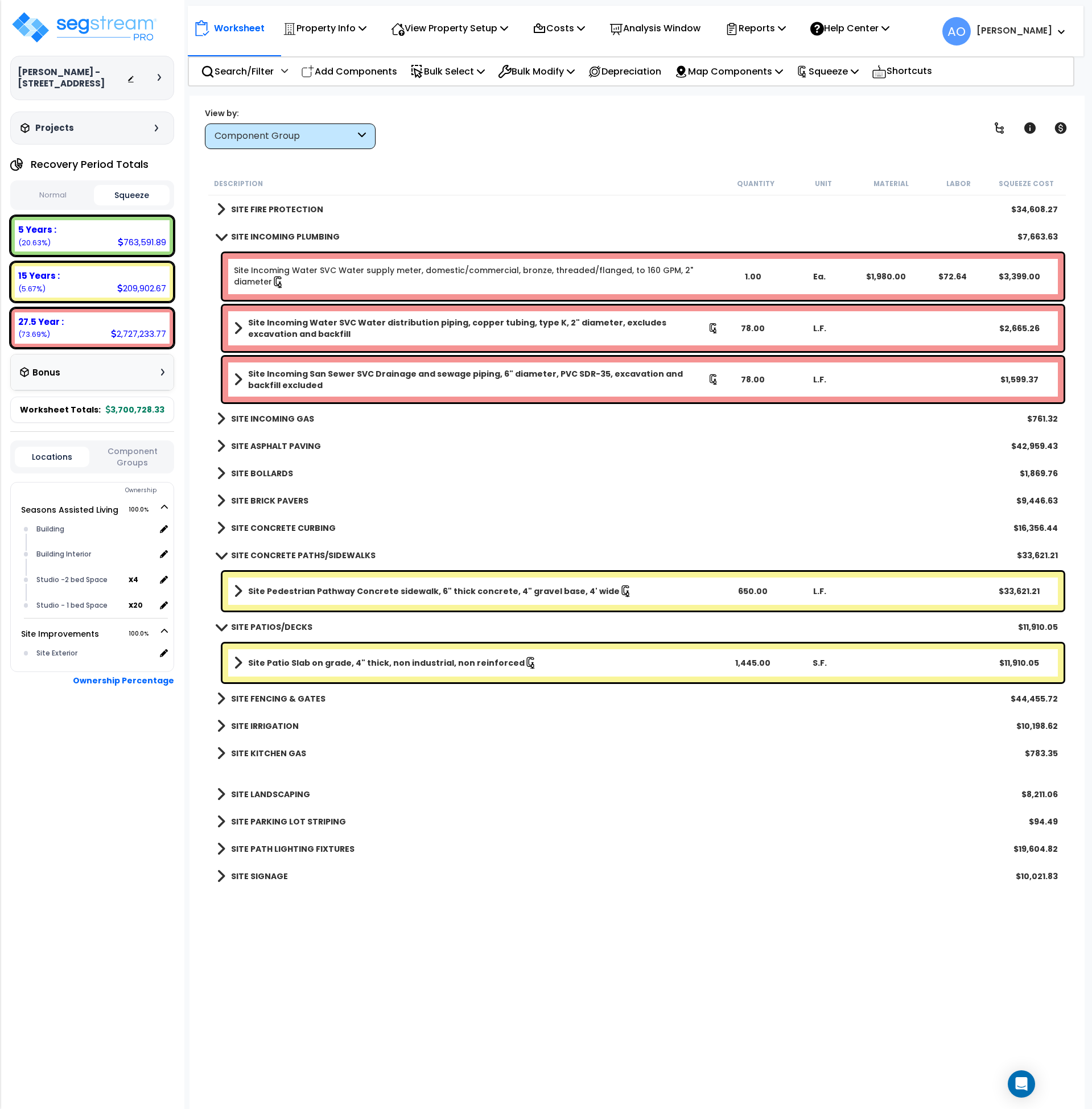
click at [306, 663] on b "Site Patio Slab on grade, 4" thick, non industrial, non reinforced" at bounding box center [386, 663] width 277 height 11
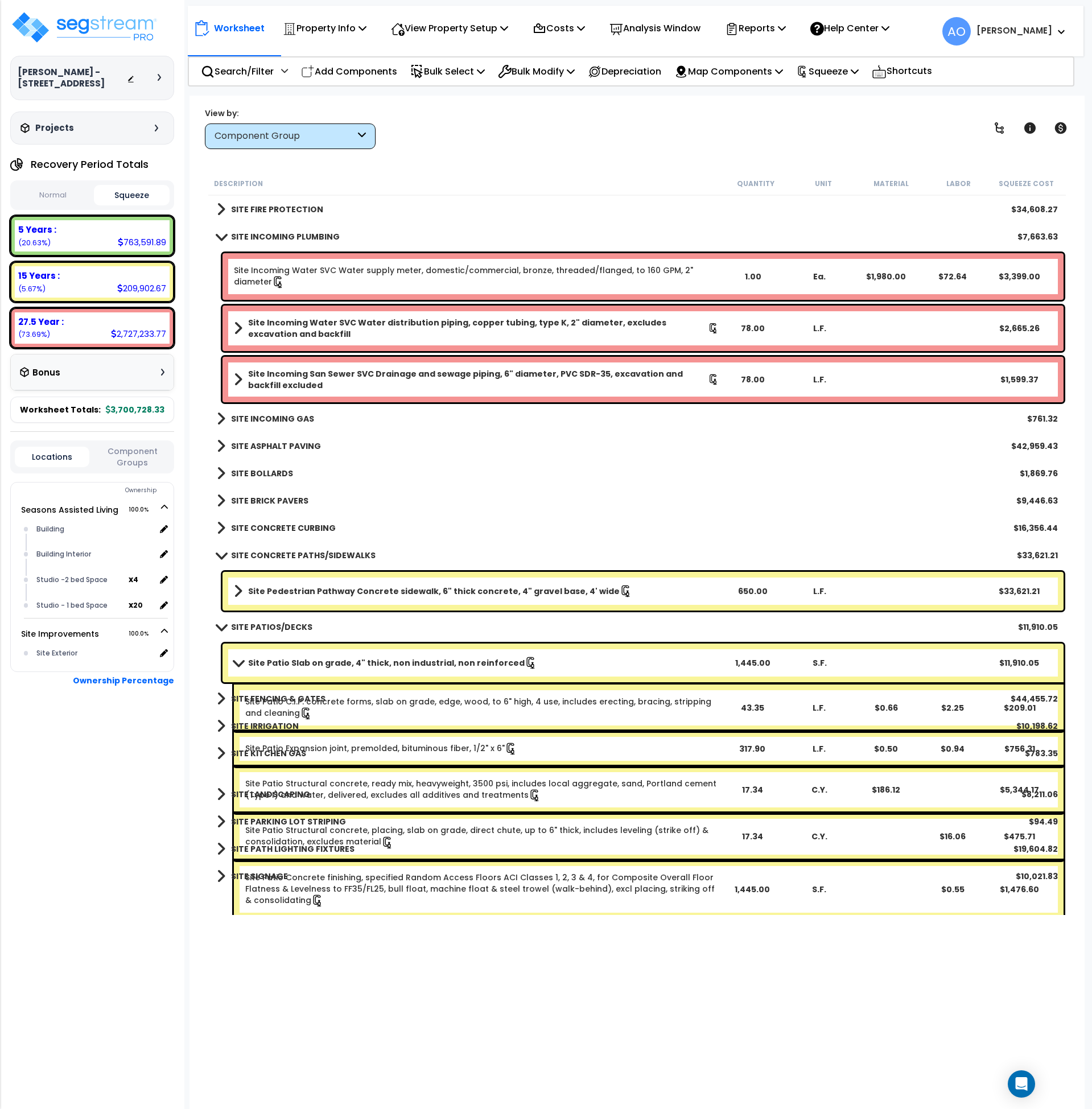
click at [309, 662] on b "Site Patio Slab on grade, 4" thick, non industrial, non reinforced" at bounding box center [386, 663] width 277 height 11
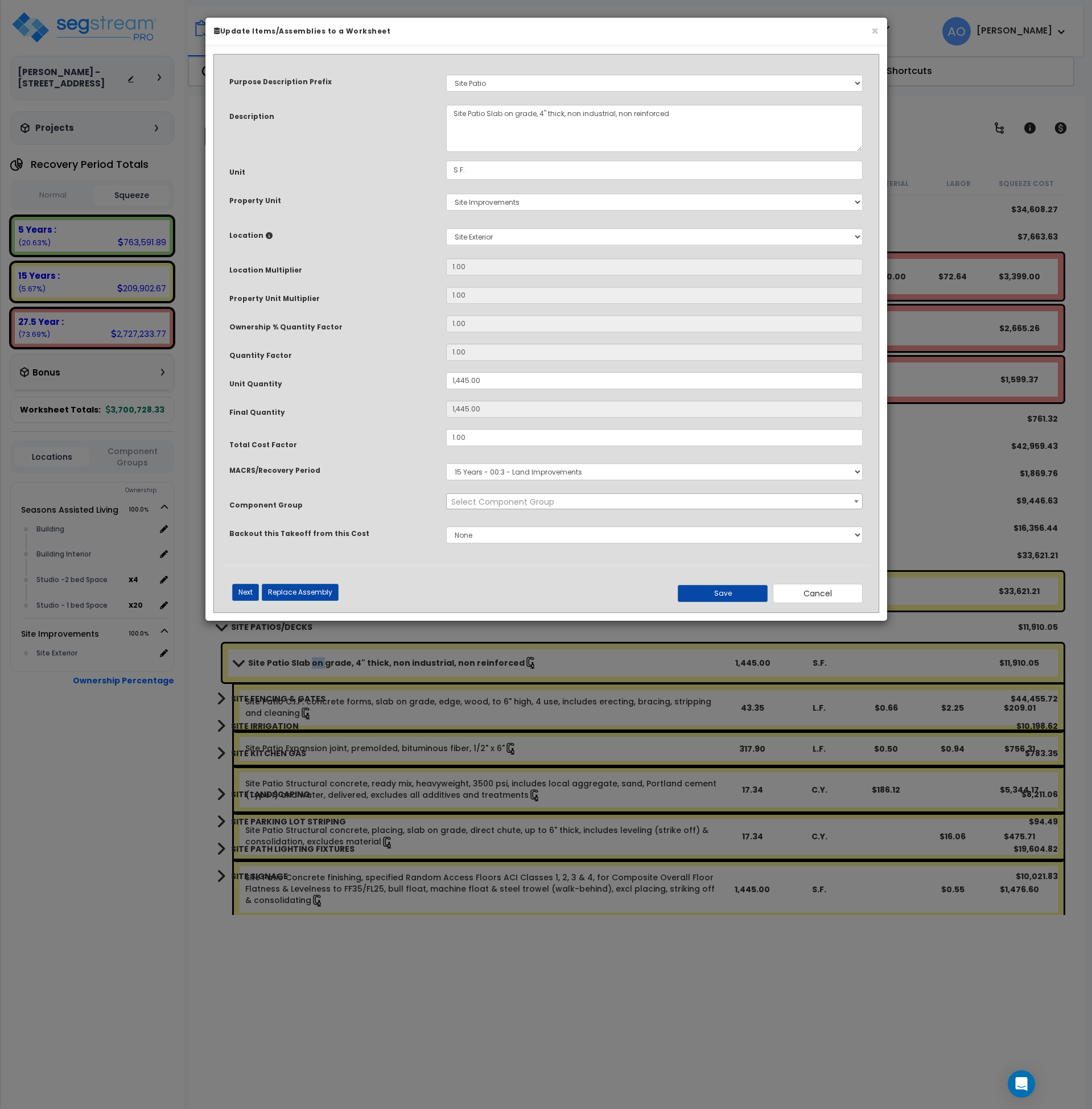
select select "46171"
click at [798, 592] on button "Cancel" at bounding box center [818, 593] width 90 height 20
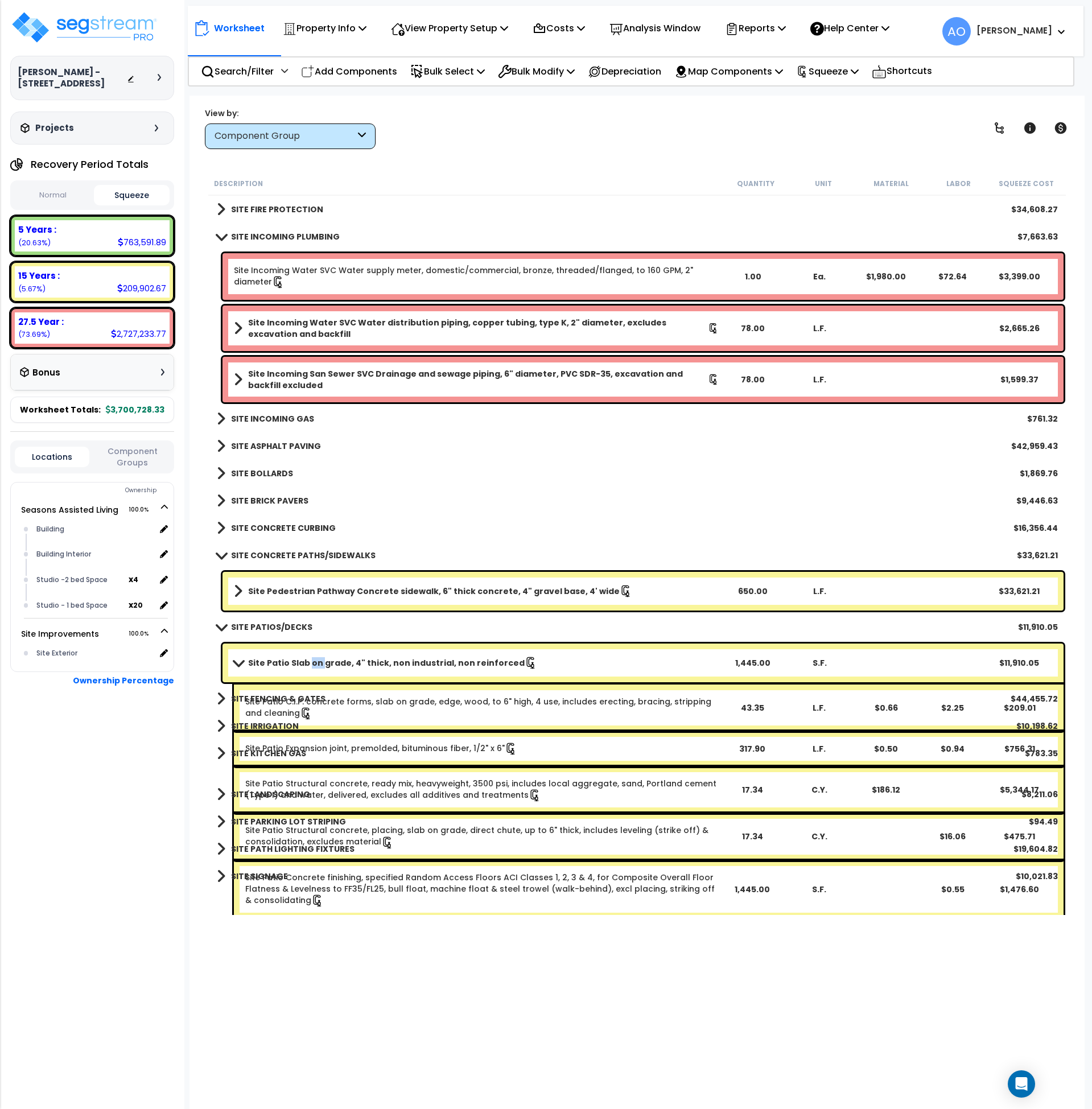
click at [334, 660] on b "Site Patio Slab on grade, 4" thick, non industrial, non reinforced" at bounding box center [386, 663] width 277 height 11
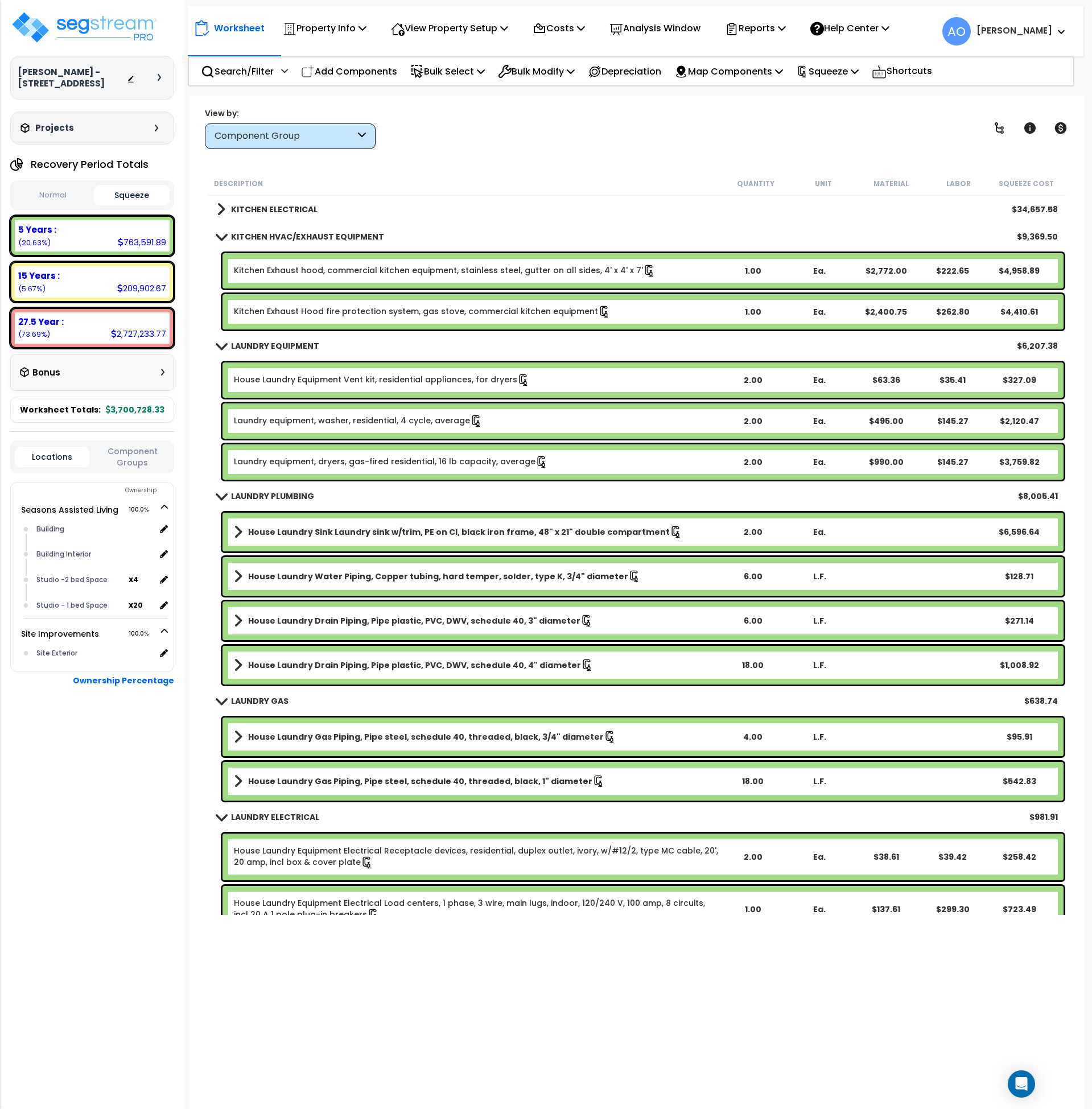
click at [258, 130] on div "Component Group" at bounding box center [285, 136] width 141 height 13
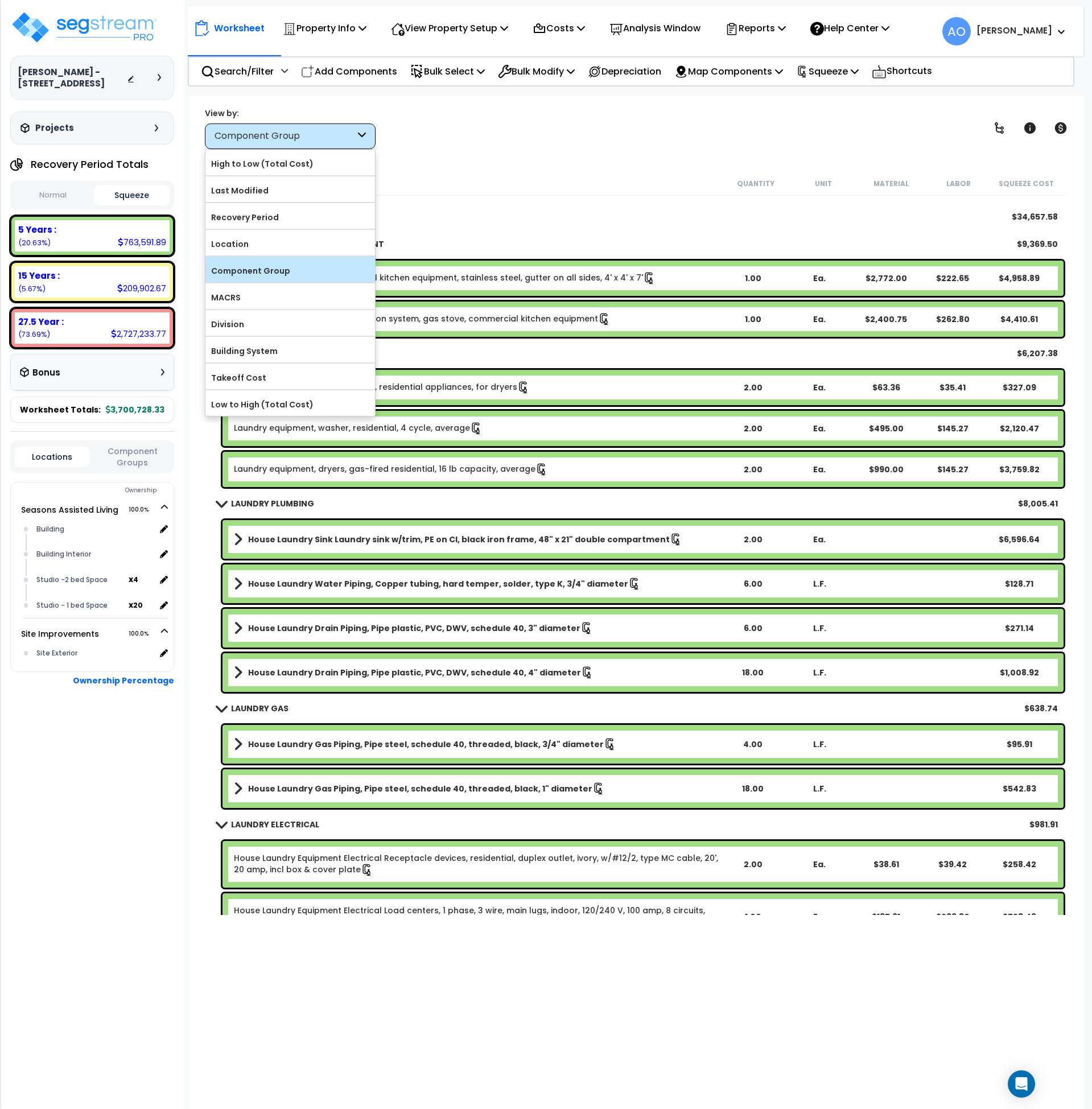
scroll to position [37, 0]
click at [272, 273] on label "Component Group" at bounding box center [290, 271] width 170 height 17
click at [0, 0] on input "Component Group" at bounding box center [0, 0] width 0 height 0
click at [283, 271] on label "Component Group" at bounding box center [290, 271] width 170 height 17
click at [0, 0] on input "Component Group" at bounding box center [0, 0] width 0 height 0
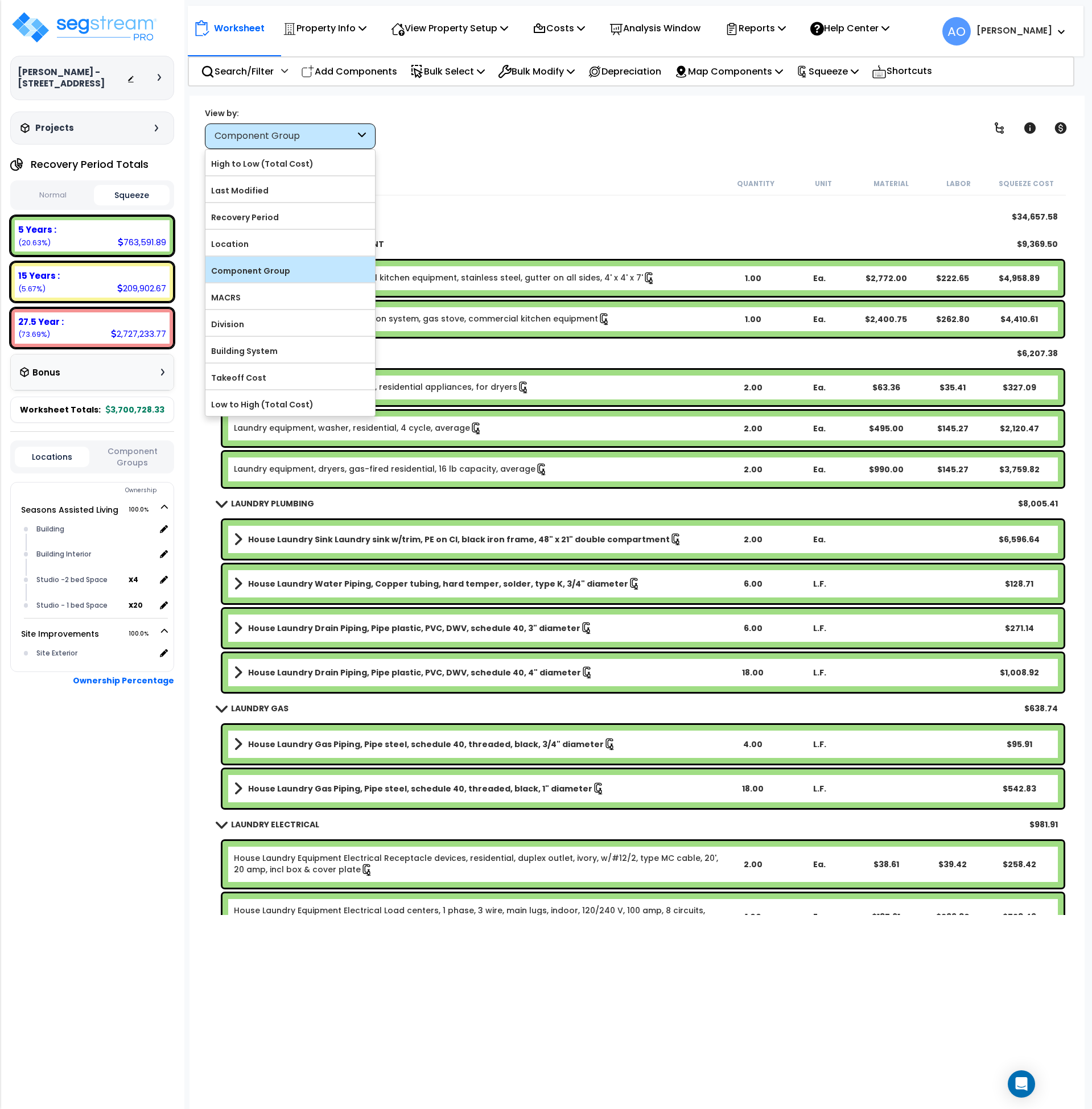
click at [283, 271] on label "Component Group" at bounding box center [290, 271] width 170 height 17
click at [0, 0] on input "Component Group" at bounding box center [0, 0] width 0 height 0
click at [283, 271] on label "Component Group" at bounding box center [290, 271] width 170 height 17
click at [0, 0] on input "Component Group" at bounding box center [0, 0] width 0 height 0
click at [400, 208] on div "KITCHEN ELECTRICAL $34,657.58" at bounding box center [637, 216] width 853 height 27
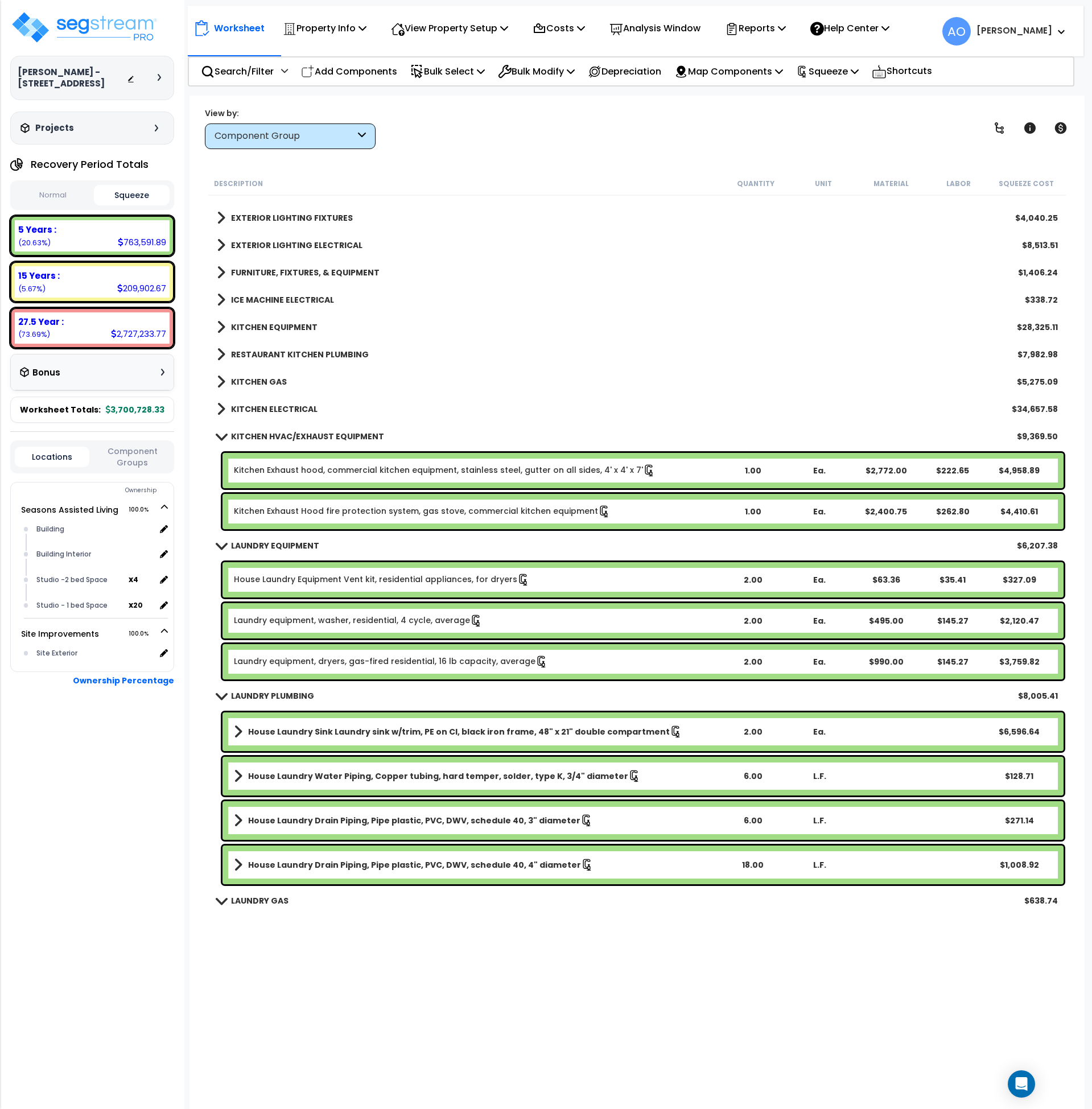
click at [278, 134] on div "Component Group" at bounding box center [285, 136] width 141 height 13
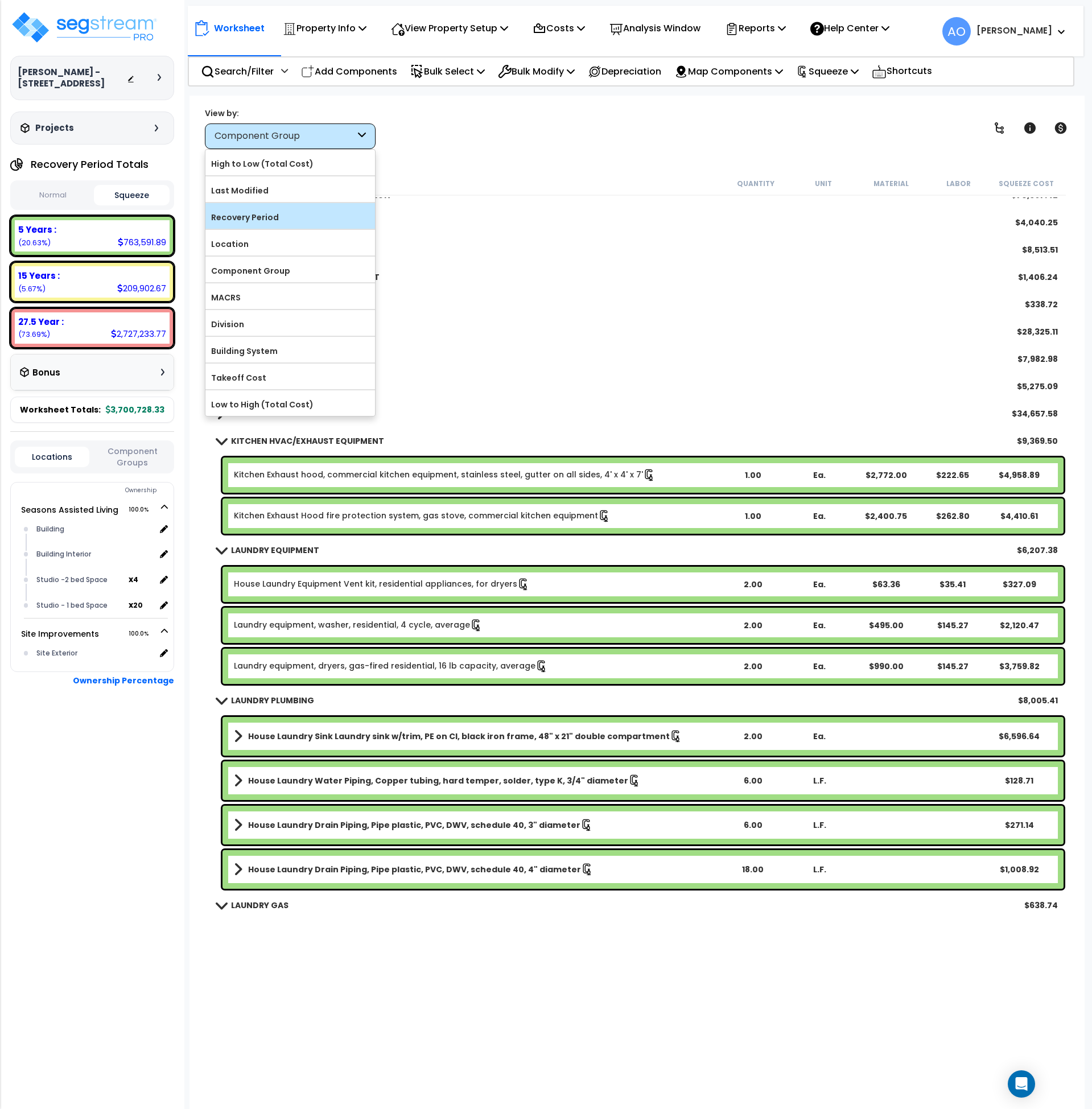
scroll to position [2149, 0]
click at [261, 221] on label "Recovery Period" at bounding box center [290, 217] width 170 height 17
click at [0, 0] on input "Recovery Period" at bounding box center [0, 0] width 0 height 0
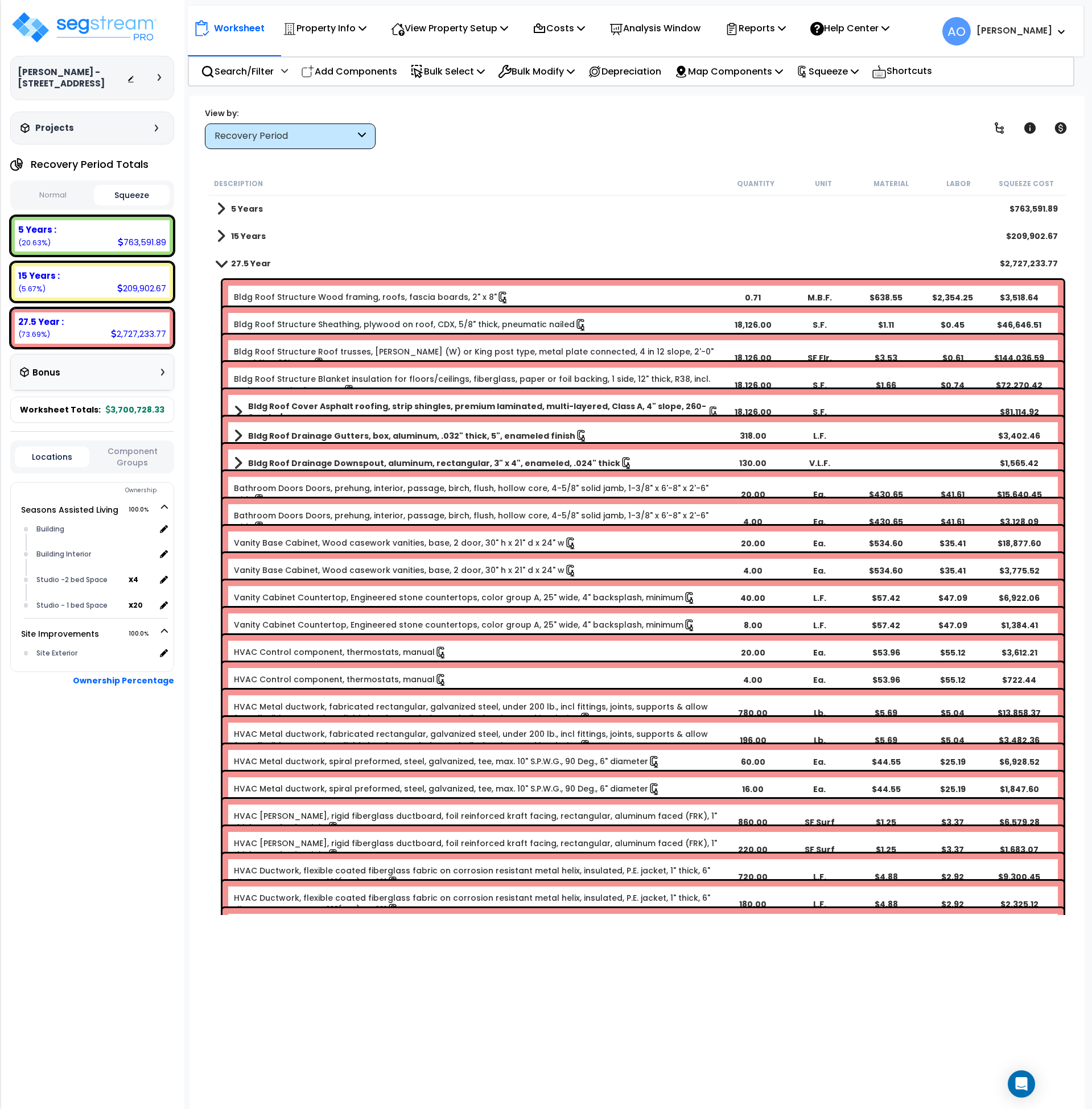
scroll to position [0, 0]
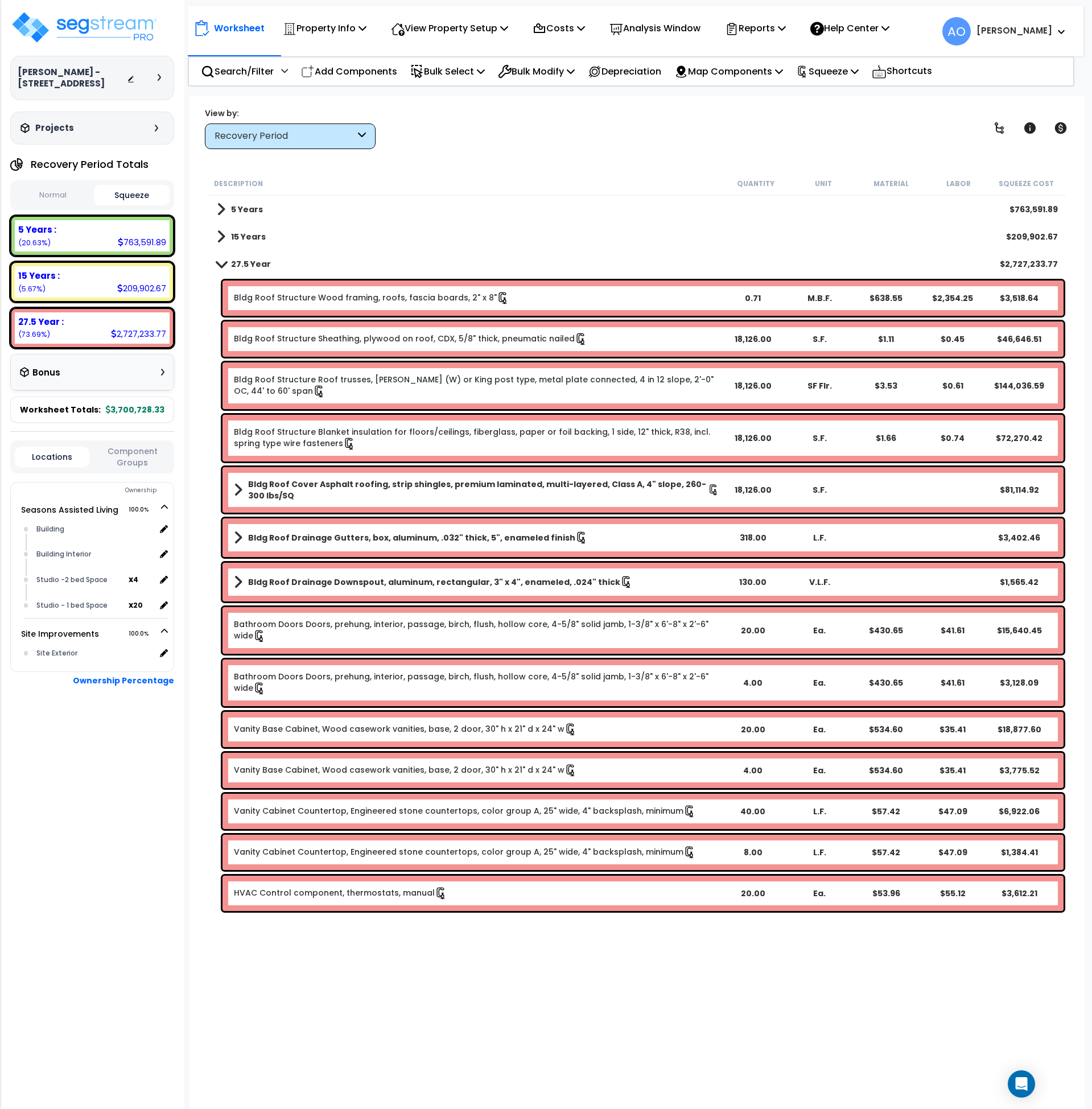
click at [246, 269] on b "27.5 Year" at bounding box center [250, 264] width 40 height 11
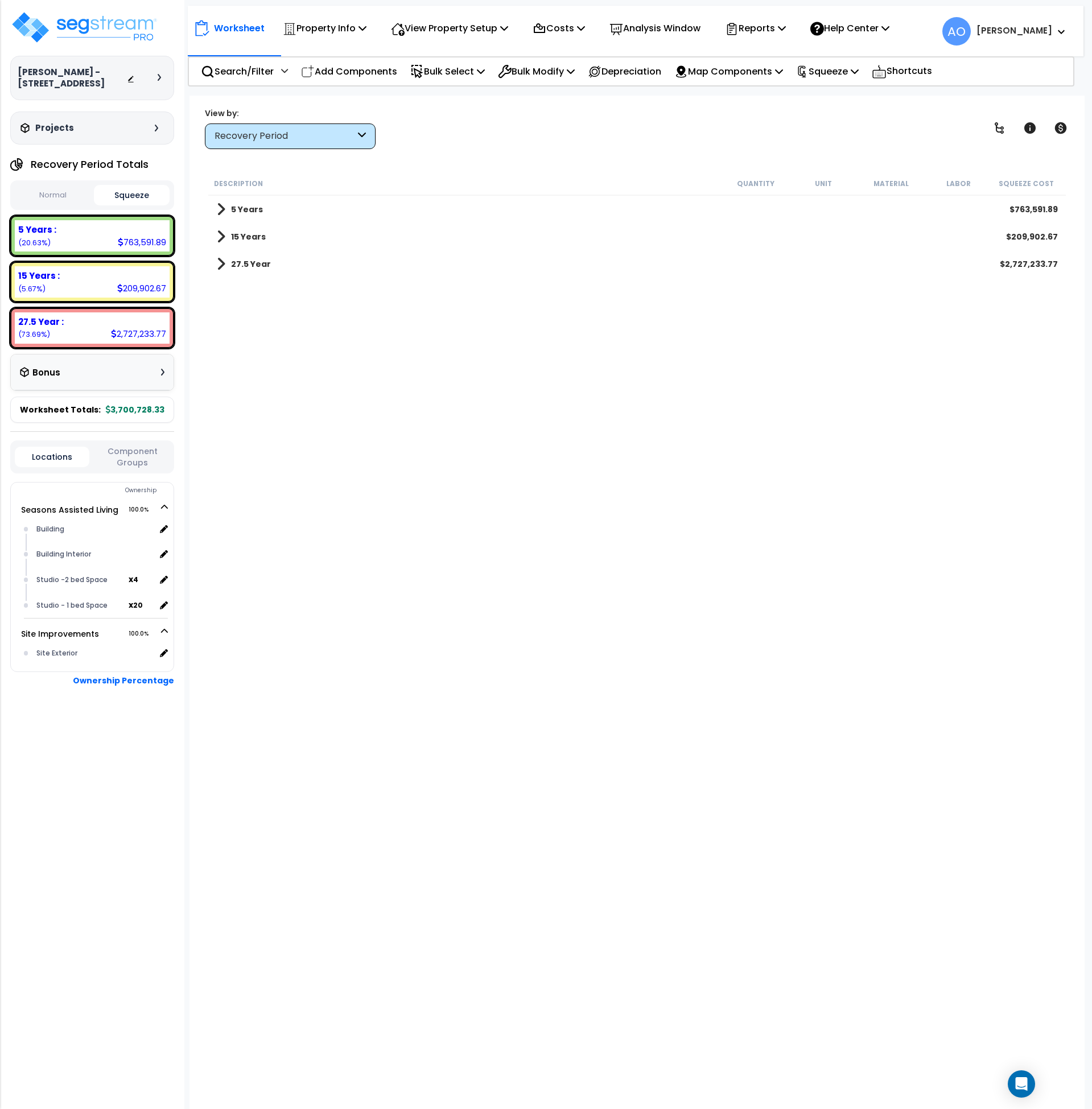
click at [245, 207] on b "5 Years" at bounding box center [247, 209] width 32 height 11
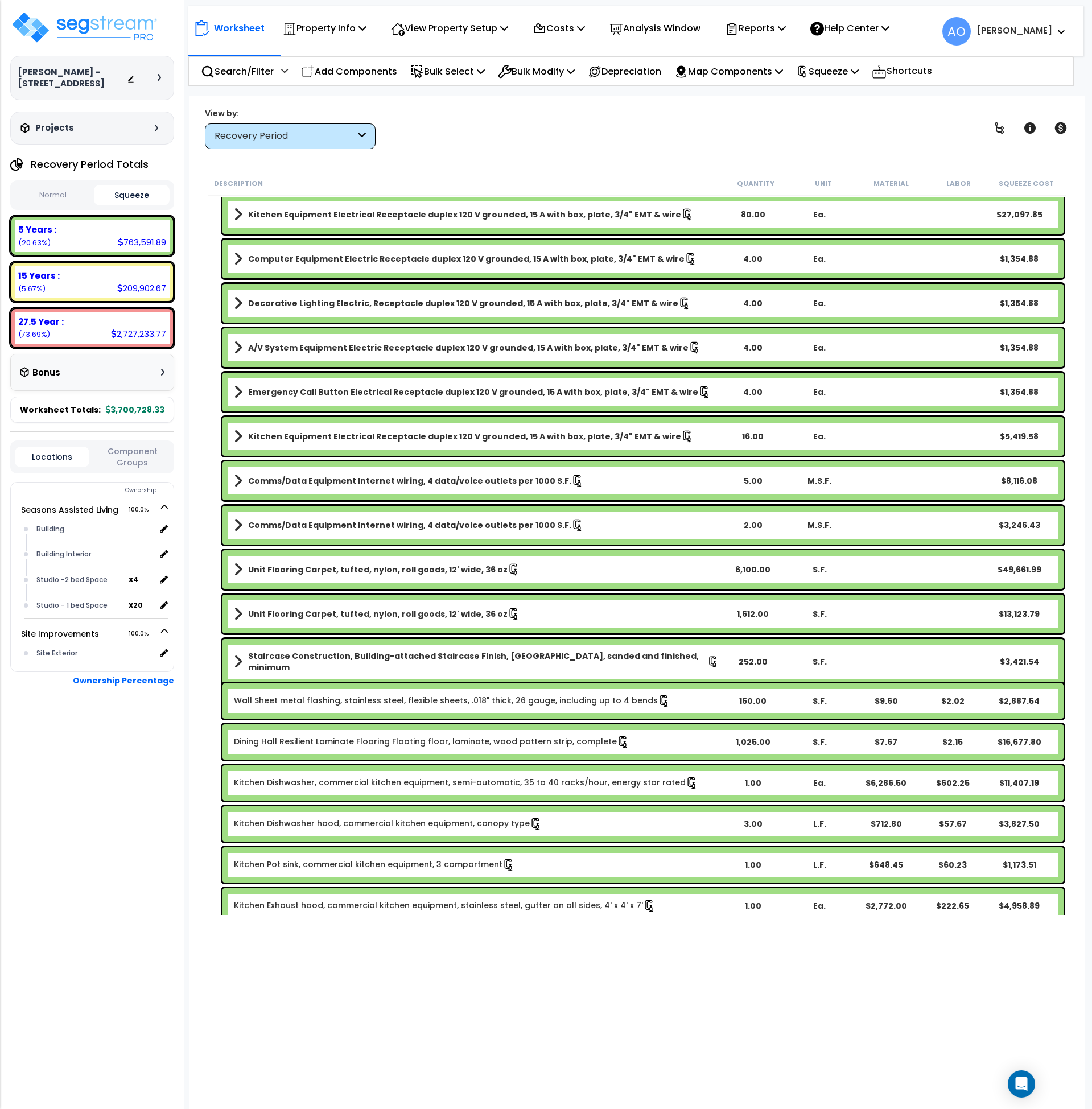
scroll to position [1409, 0]
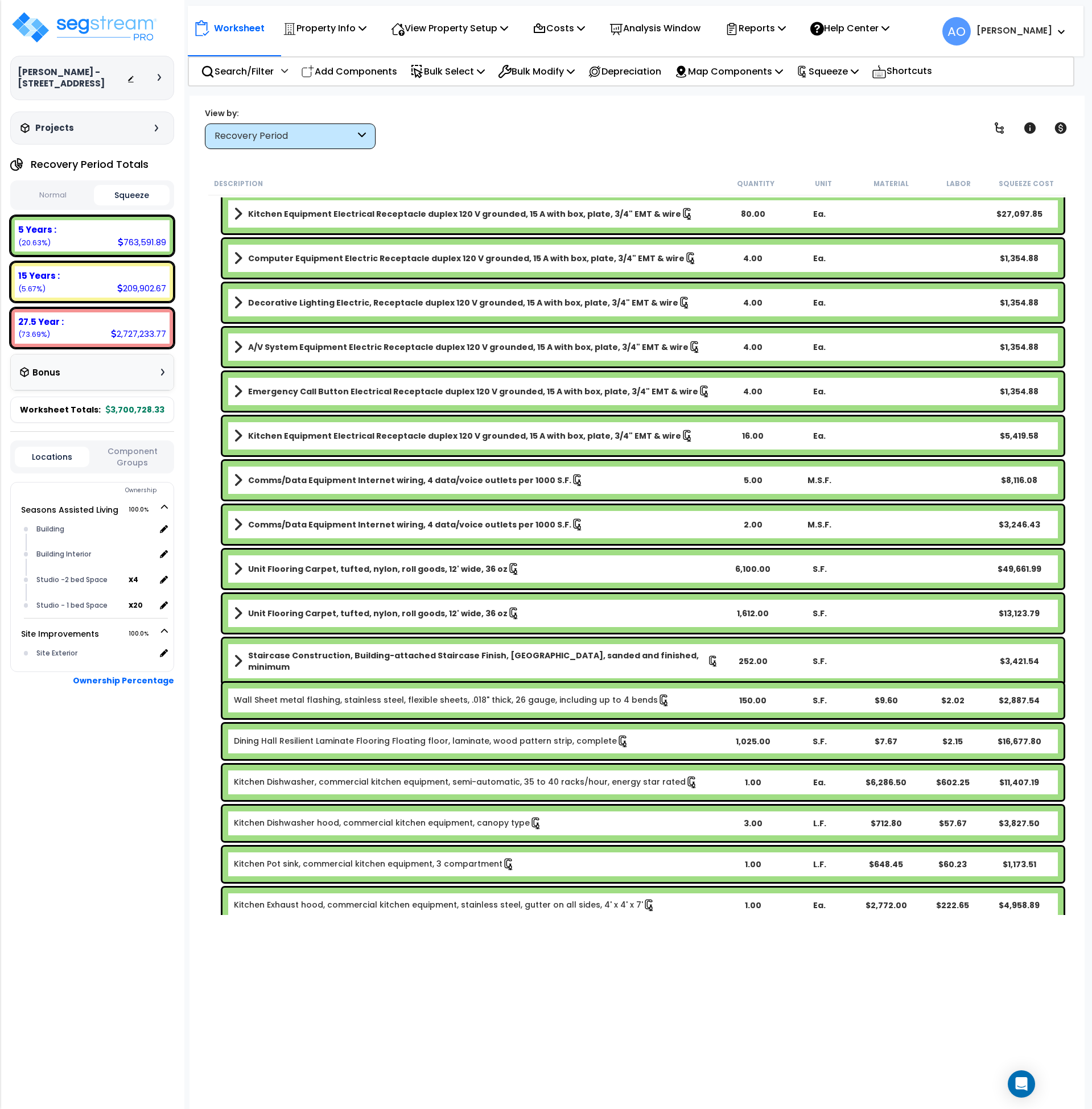
click at [265, 139] on div "Recovery Period" at bounding box center [285, 136] width 141 height 13
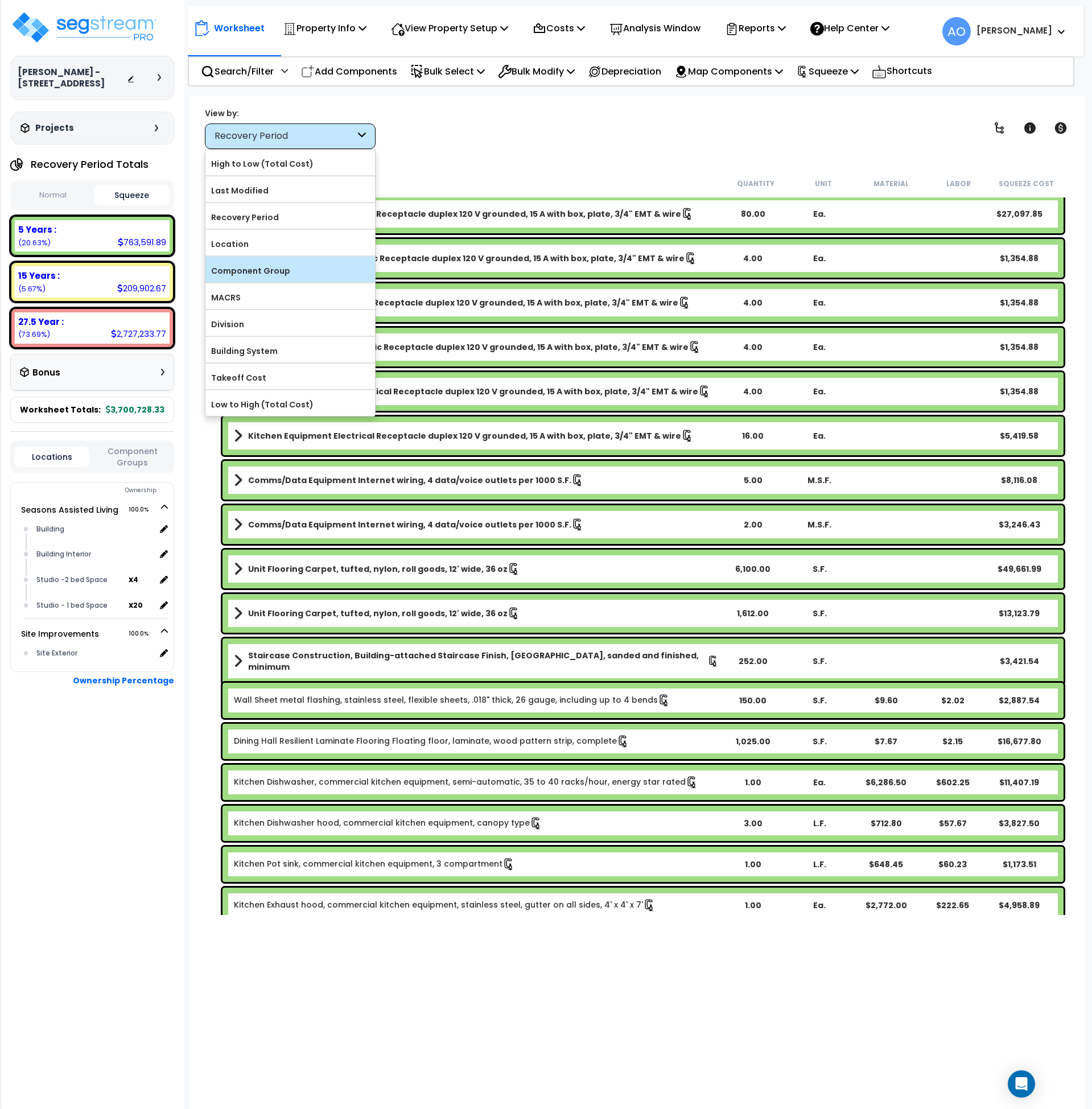
click at [276, 271] on label "Component Group" at bounding box center [290, 271] width 170 height 17
click at [0, 0] on input "Component Group" at bounding box center [0, 0] width 0 height 0
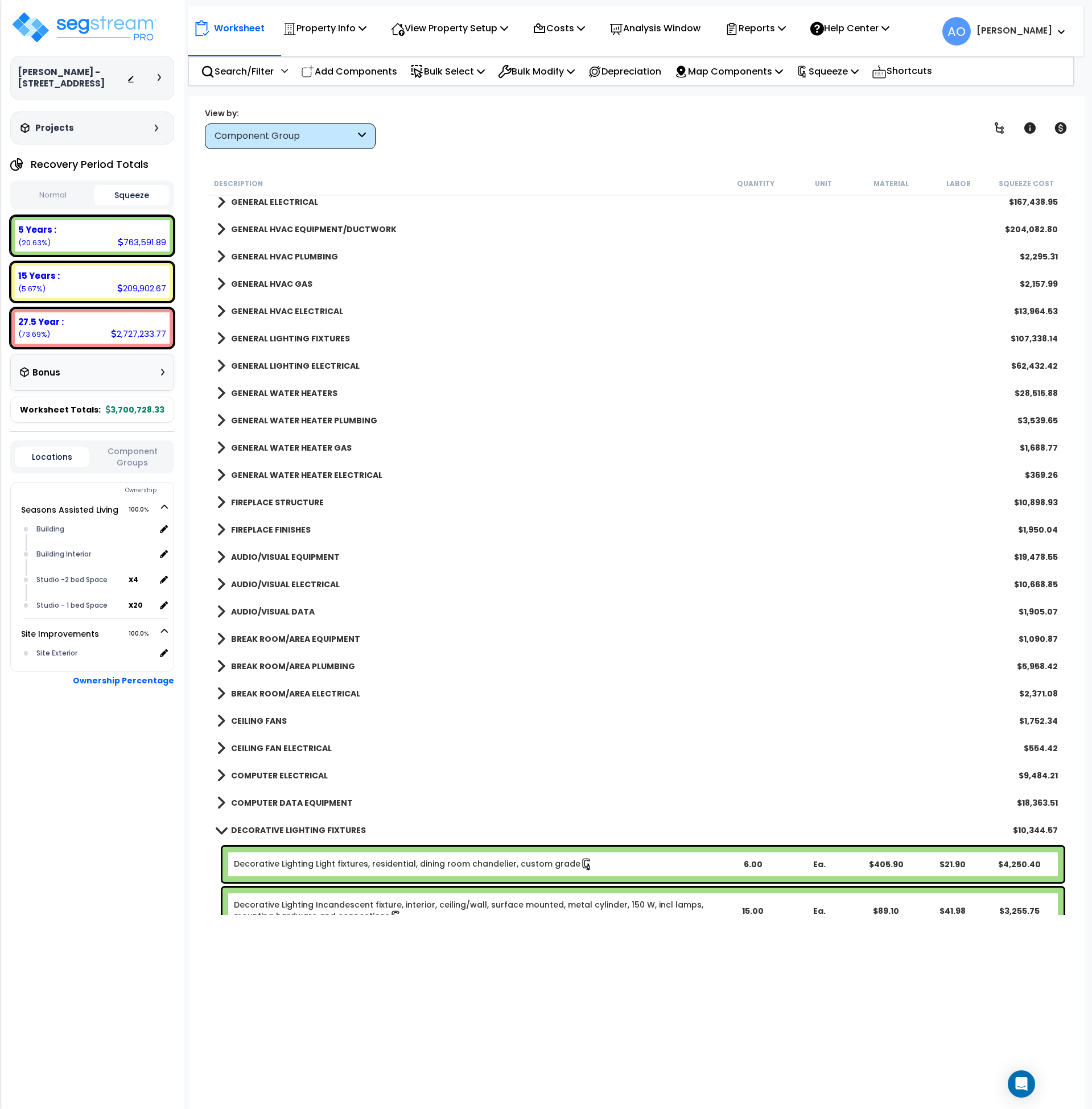
click at [271, 831] on b "DECORATIVE LIGHTING FIXTURES" at bounding box center [298, 830] width 135 height 11
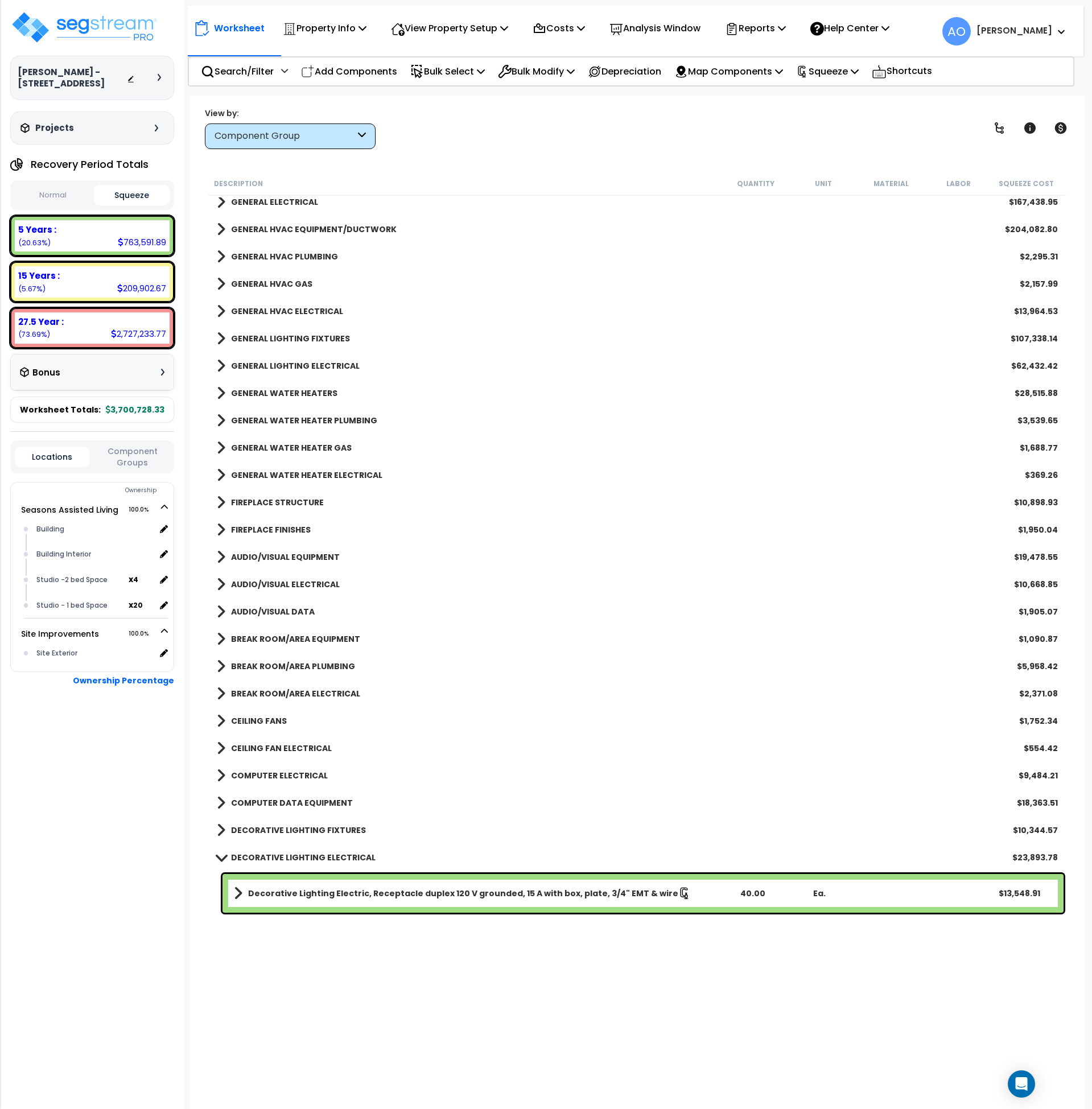
click at [311, 228] on b "GENERAL HVAC EQUIPMENT/DUCTWORK" at bounding box center [313, 229] width 165 height 11
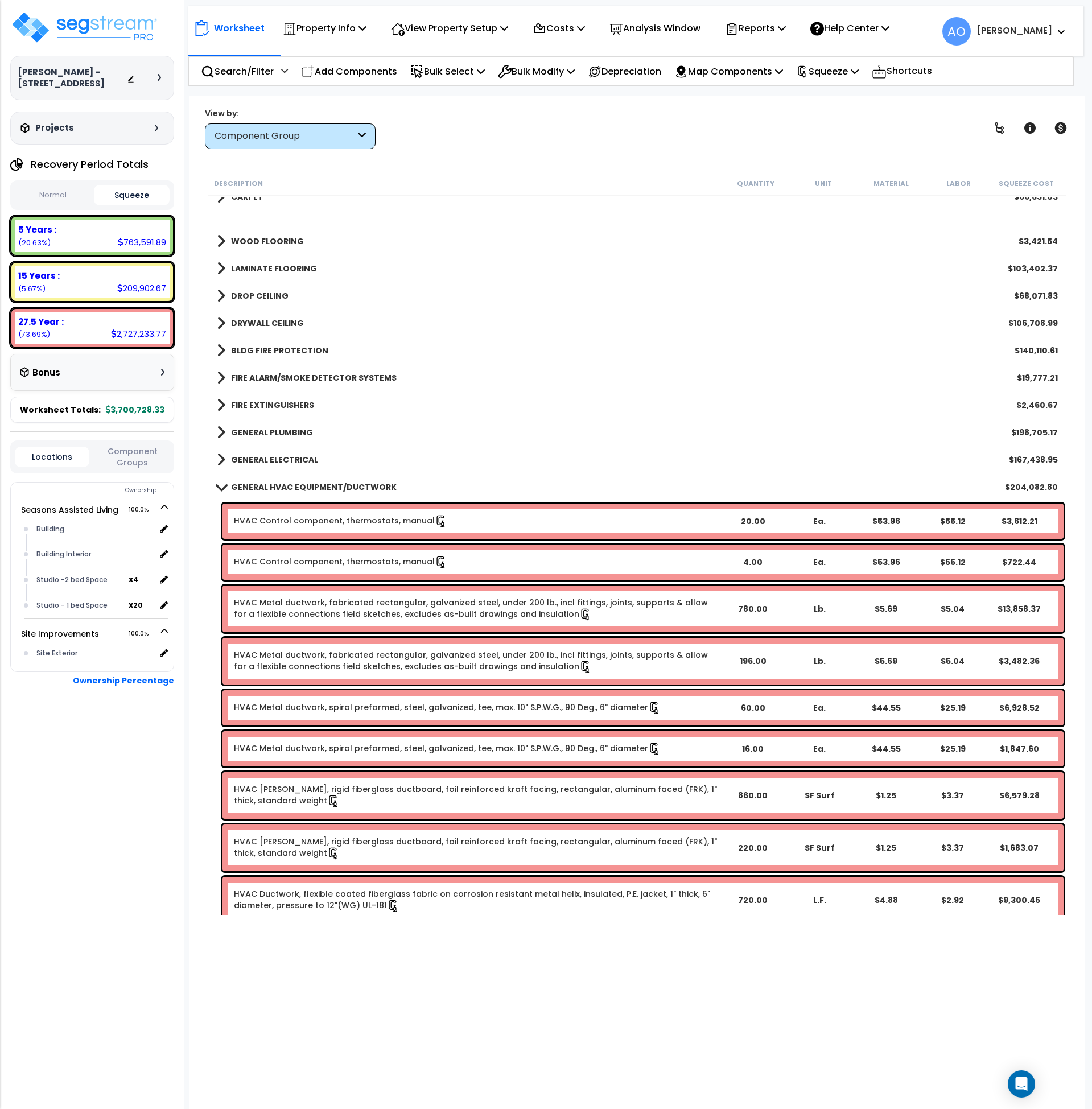
scroll to position [1151, 0]
click at [300, 485] on b "GENERAL HVAC EQUIPMENT/DUCTWORK" at bounding box center [313, 487] width 165 height 11
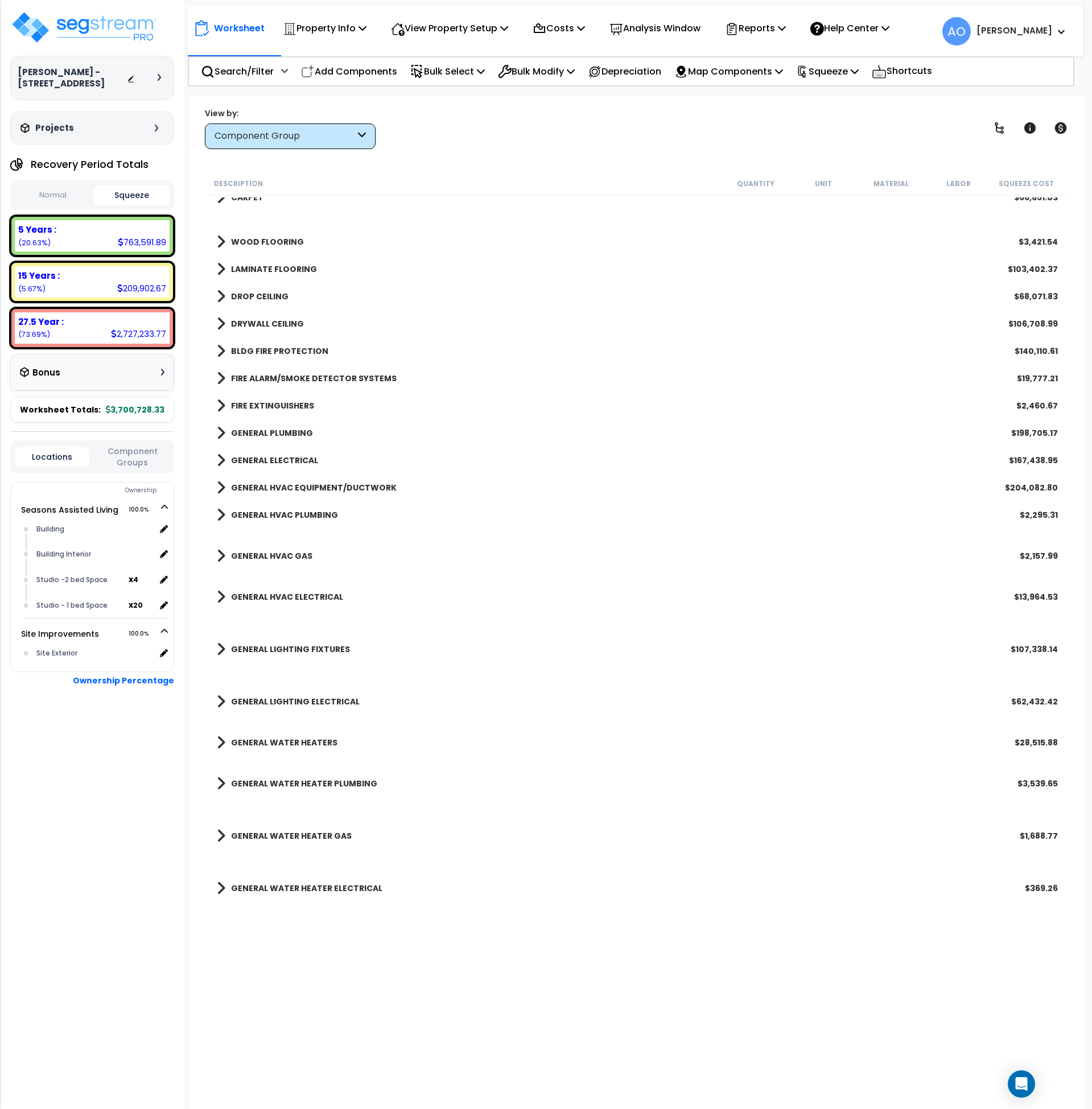
click at [301, 404] on b "FIRE EXTINGUISHERS" at bounding box center [272, 406] width 83 height 11
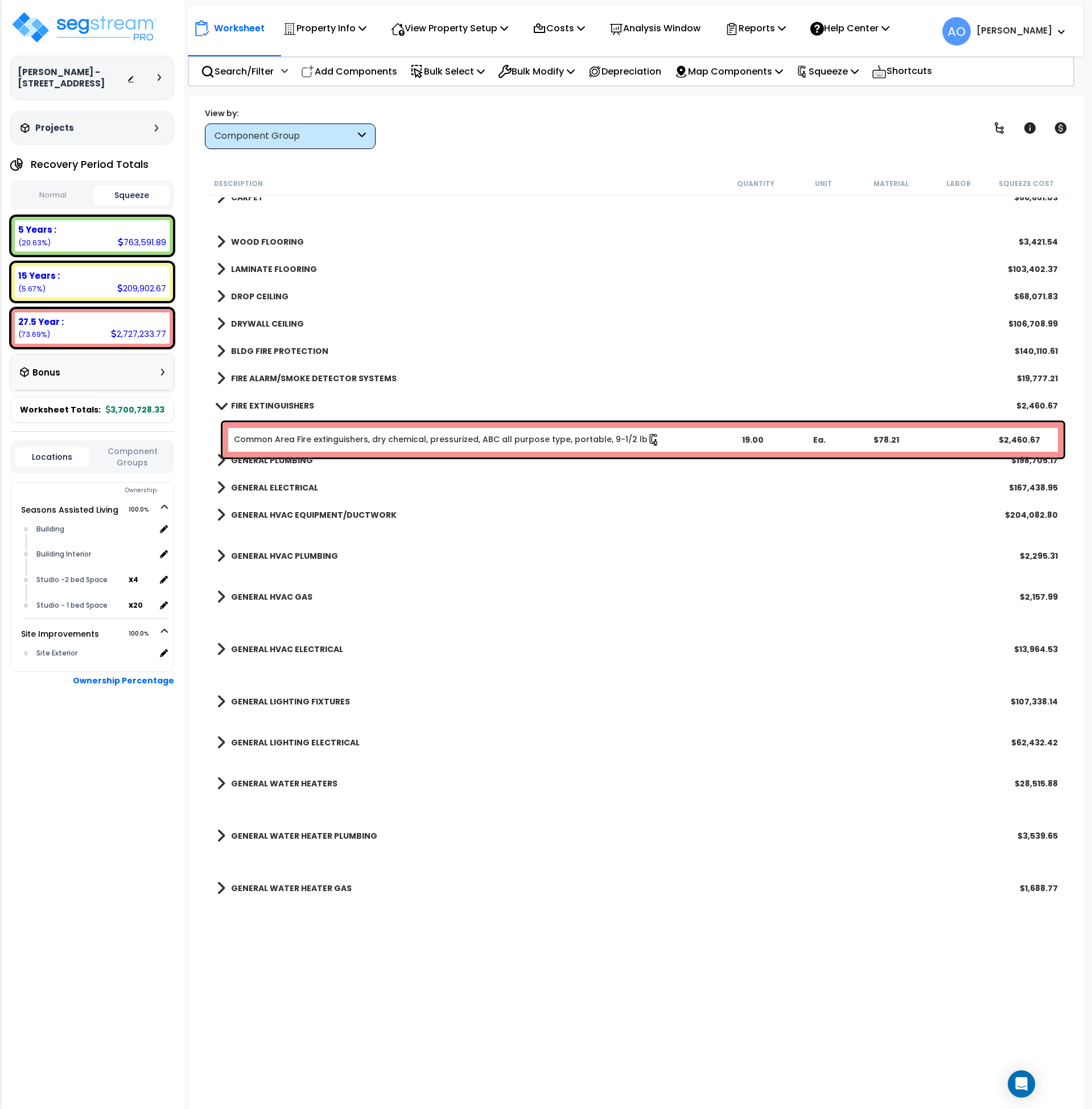
click at [302, 404] on b "FIRE EXTINGUISHERS" at bounding box center [272, 406] width 83 height 11
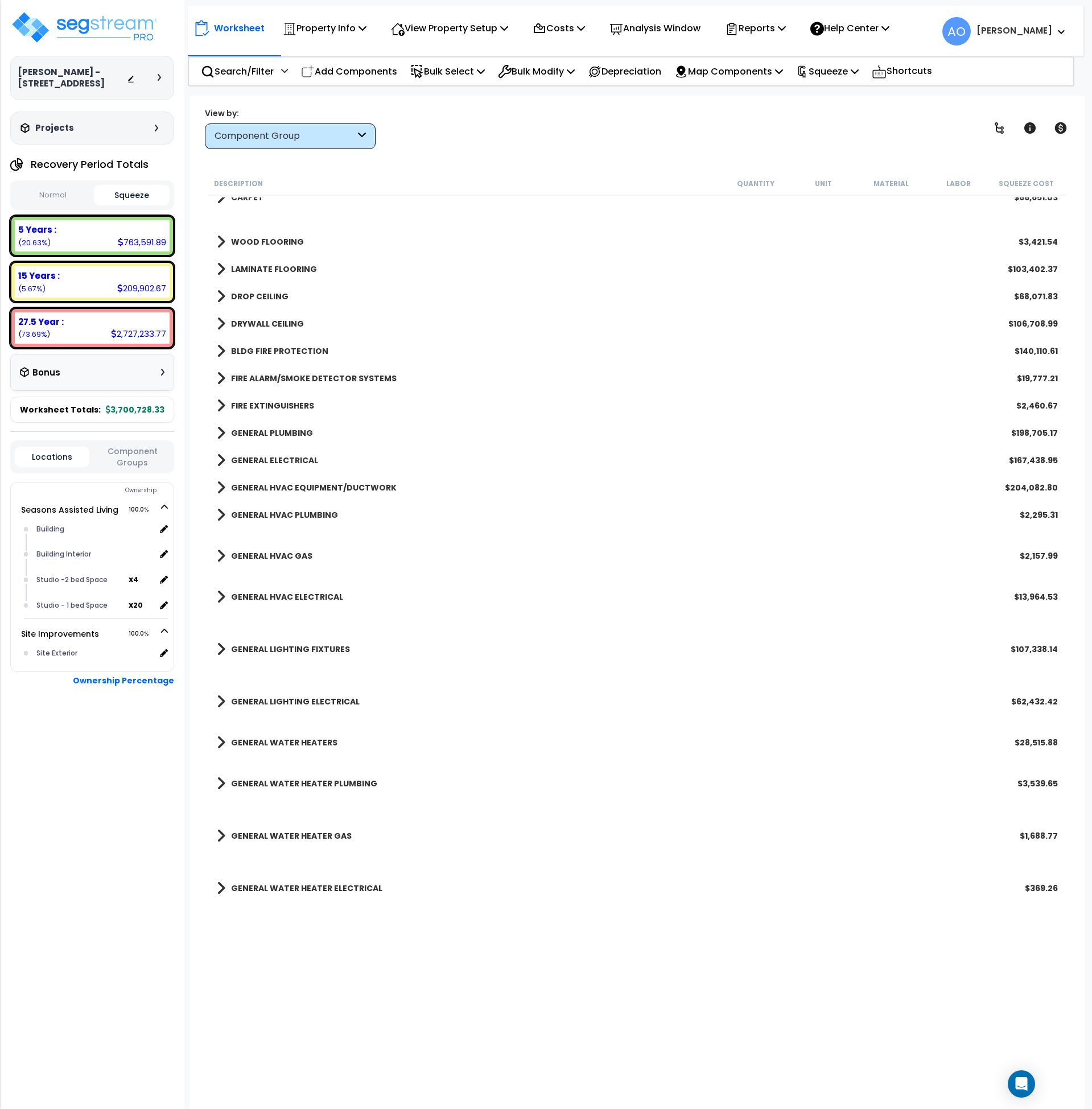
click at [306, 376] on b "FIRE ALARM/SMOKE DETECTOR SYSTEMS" at bounding box center [313, 378] width 165 height 11
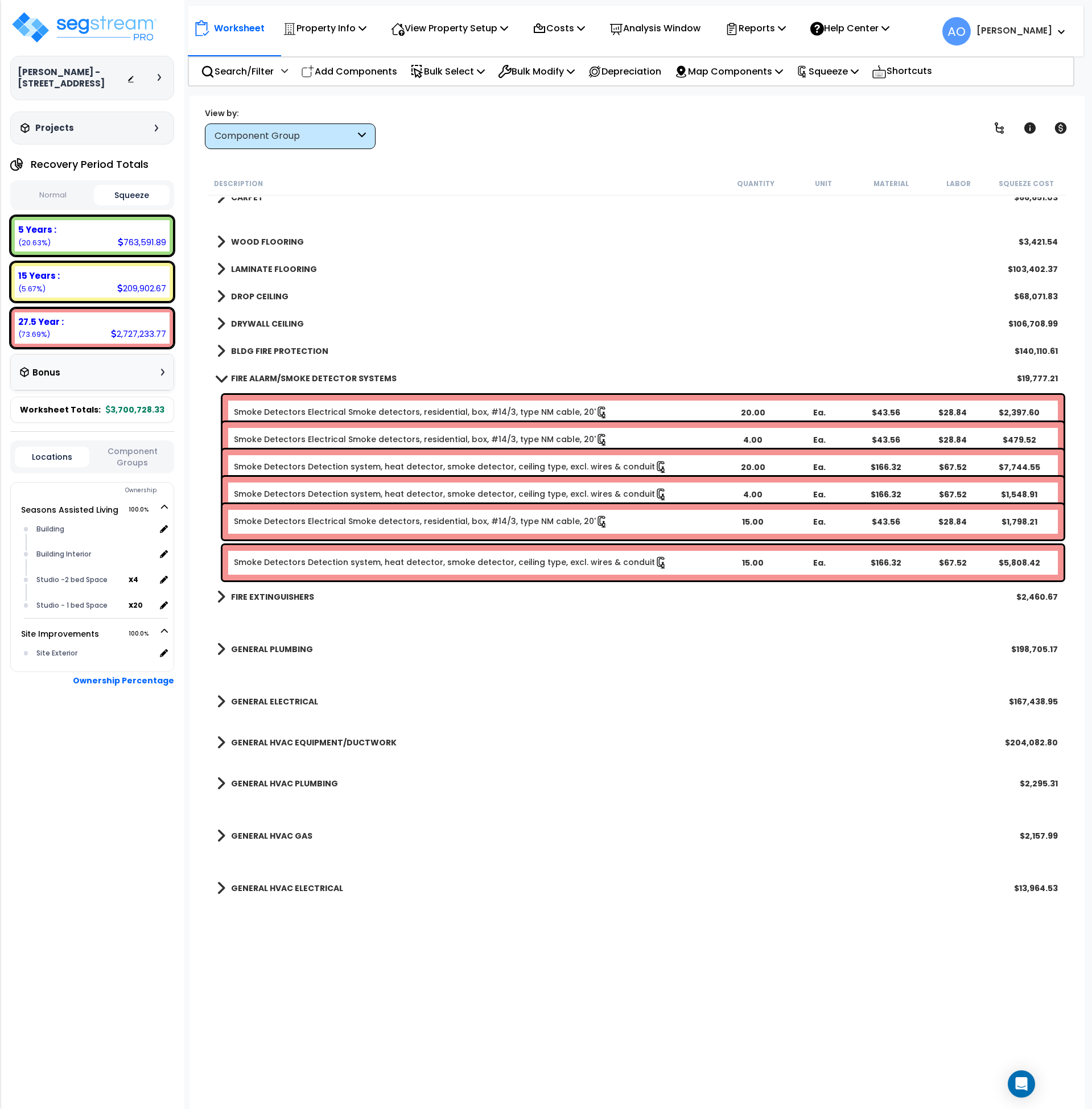
click at [306, 376] on b "FIRE ALARM/SMOKE DETECTOR SYSTEMS" at bounding box center [313, 378] width 165 height 11
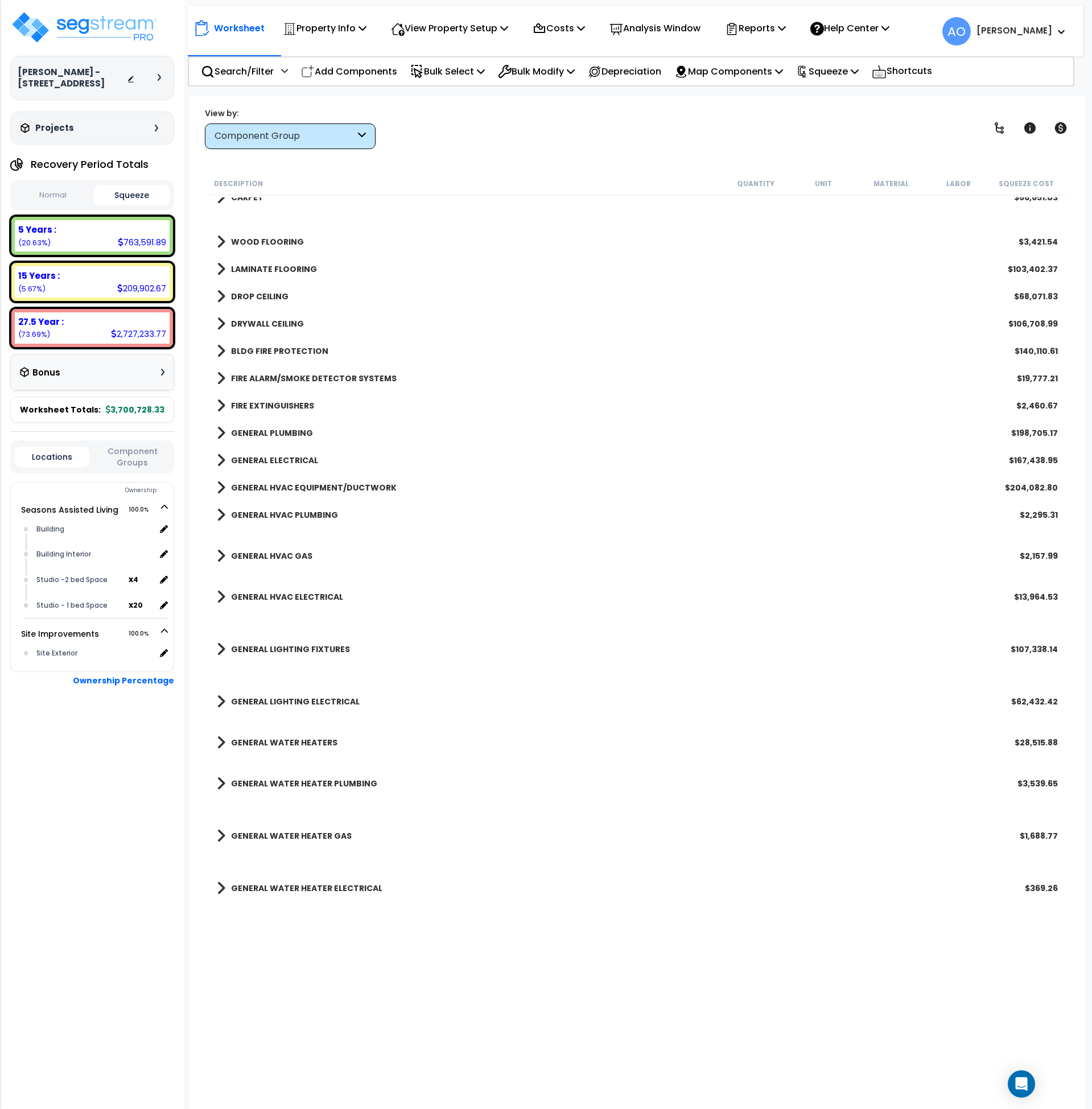
click at [289, 484] on b "GENERAL HVAC EQUIPMENT/DUCTWORK" at bounding box center [313, 487] width 165 height 11
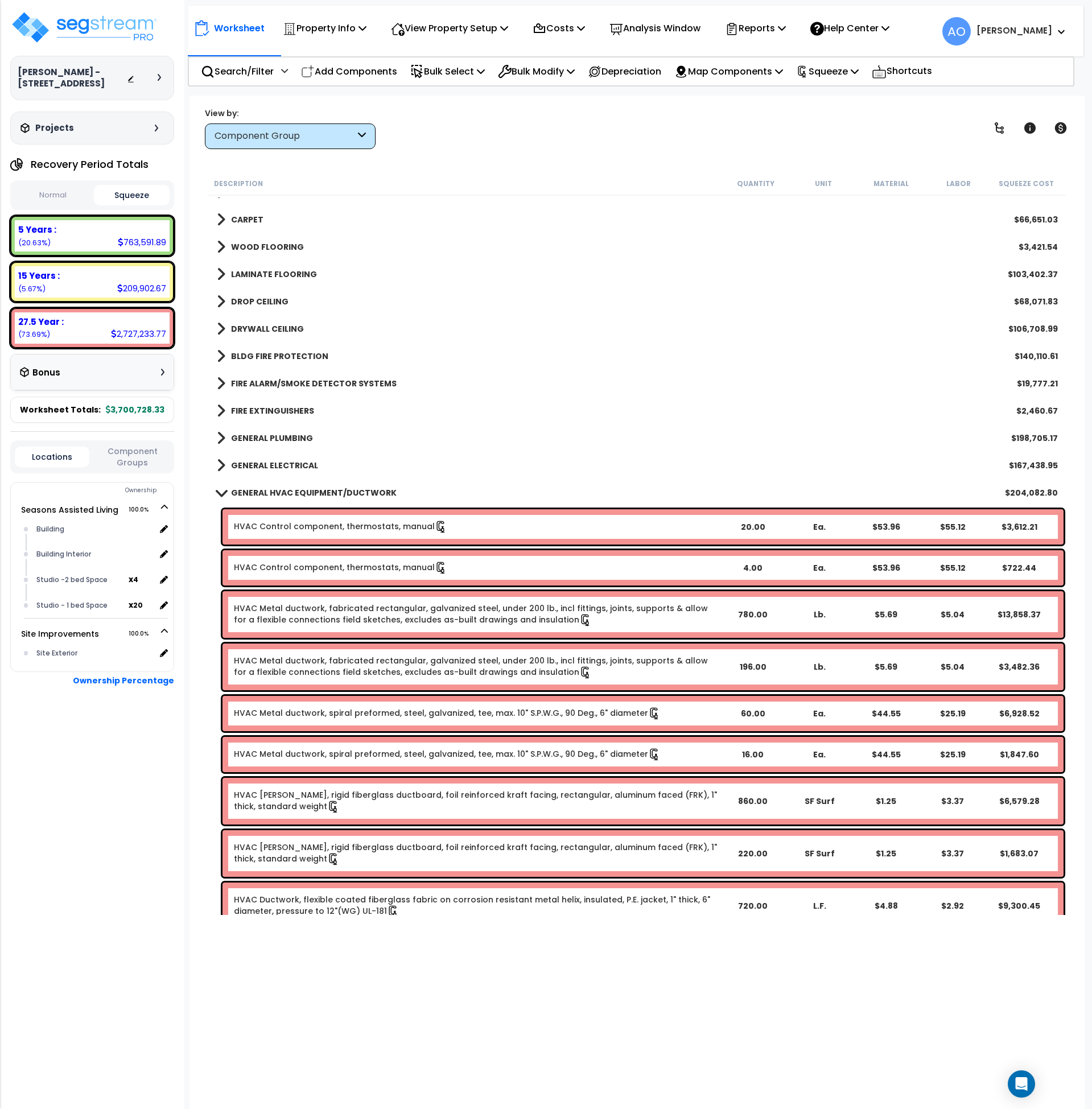
scroll to position [982, 0]
click at [355, 496] on b "GENERAL HVAC EQUIPMENT/DUCTWORK" at bounding box center [313, 493] width 165 height 11
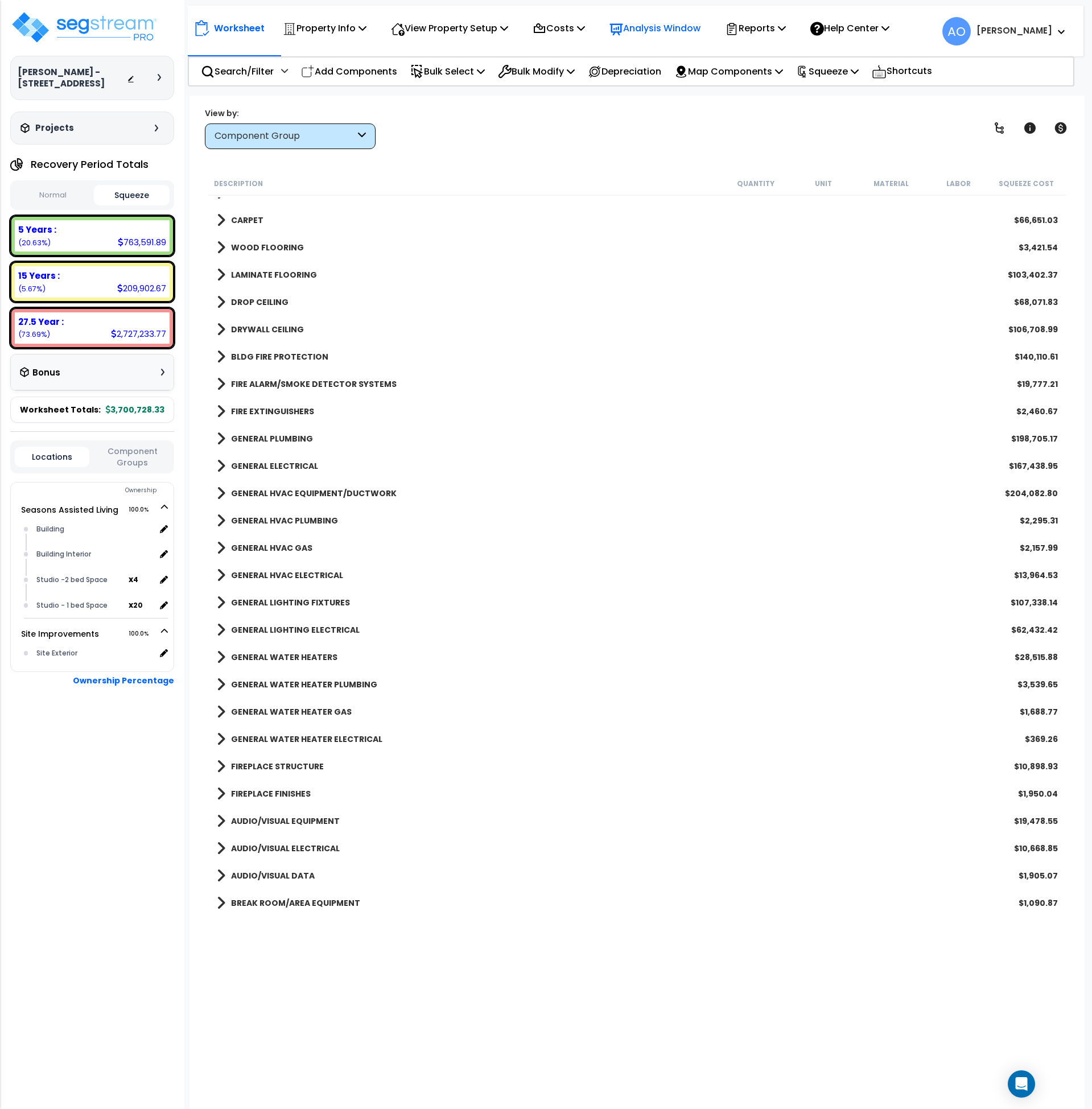
click at [656, 37] on div "Analysis Window" at bounding box center [654, 28] width 91 height 27
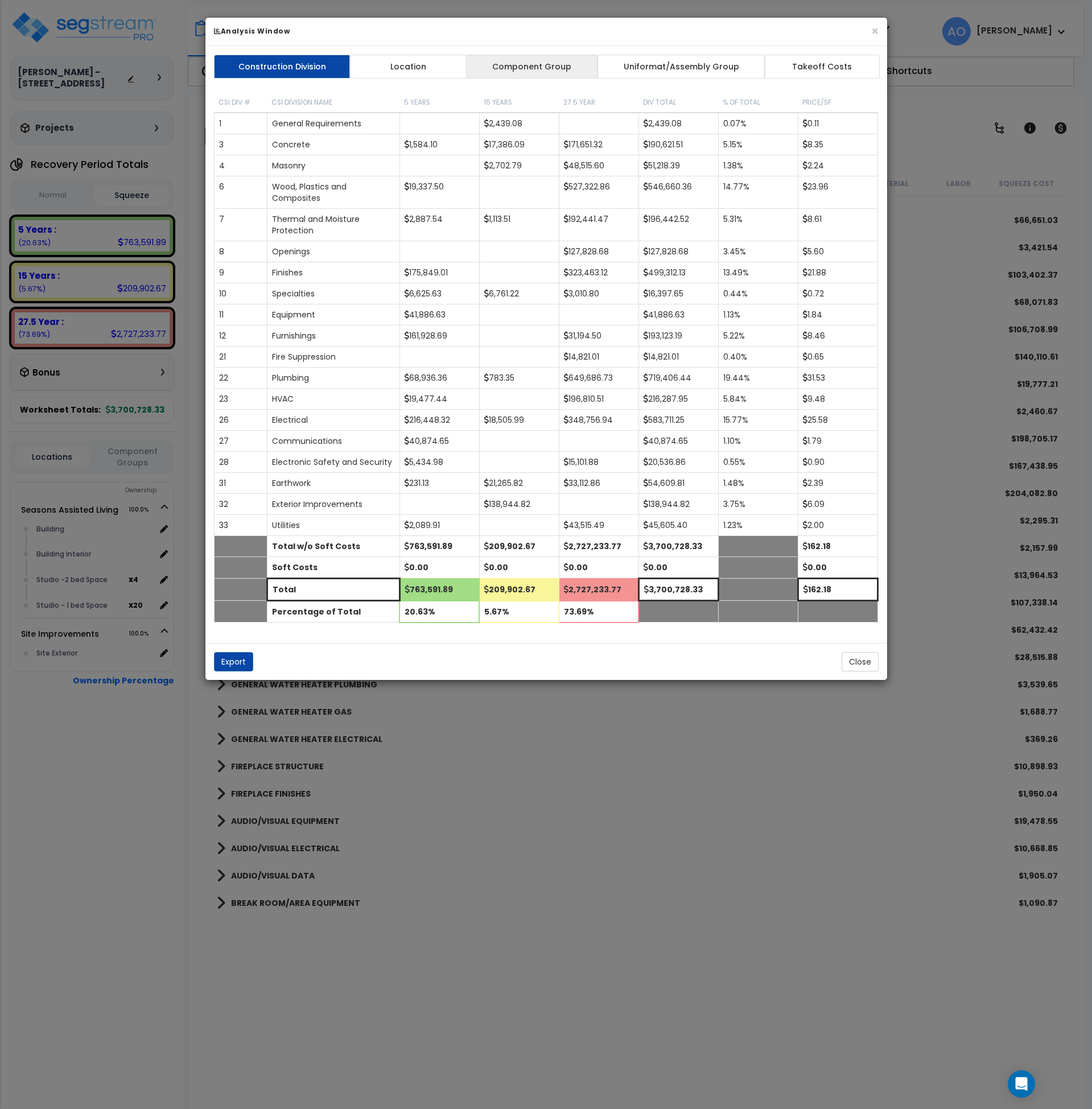
click at [522, 66] on link "Component Group" at bounding box center [532, 66] width 132 height 24
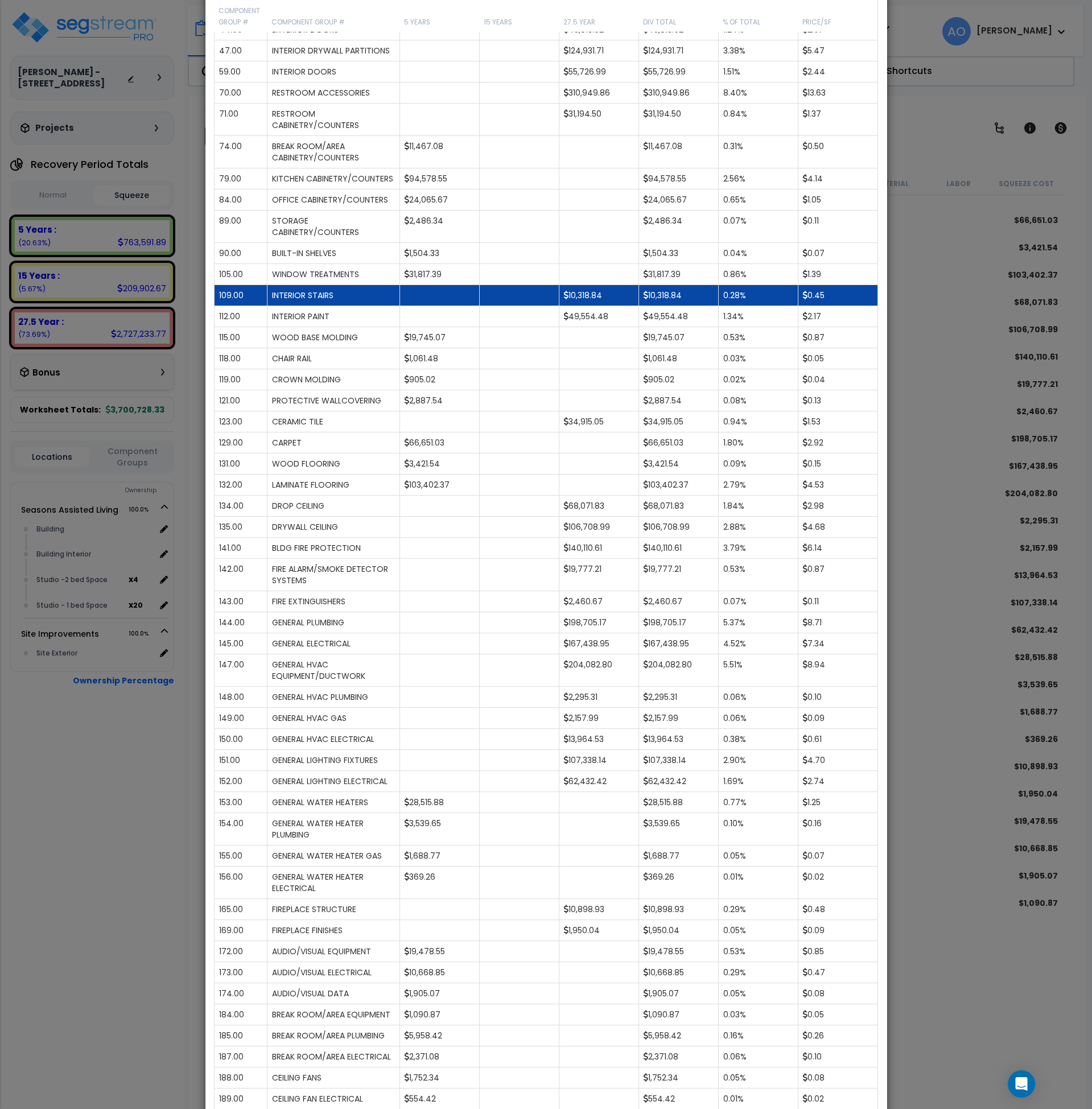
scroll to position [322, 0]
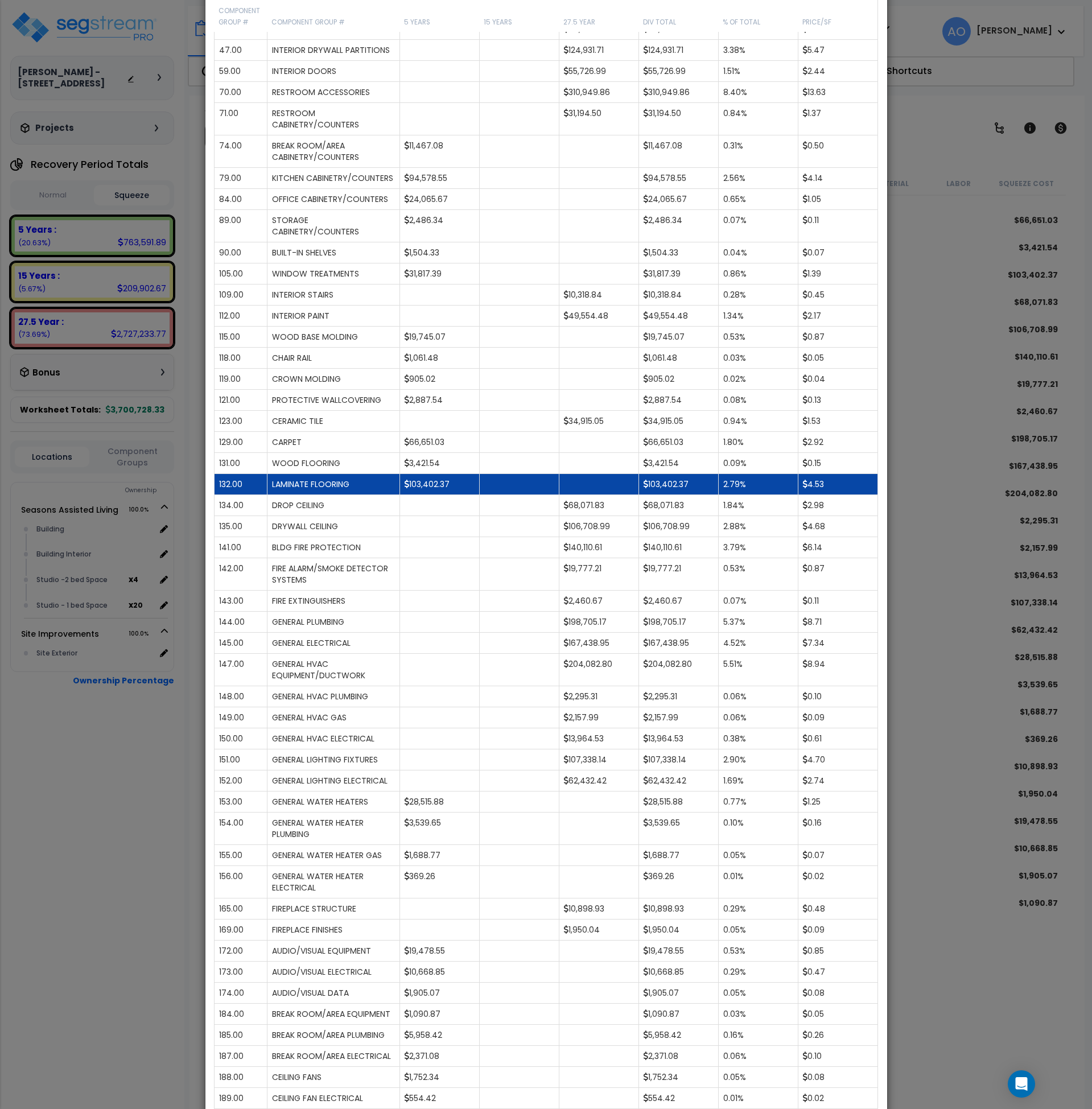
click at [451, 494] on td "103,402.37" at bounding box center [440, 484] width 80 height 21
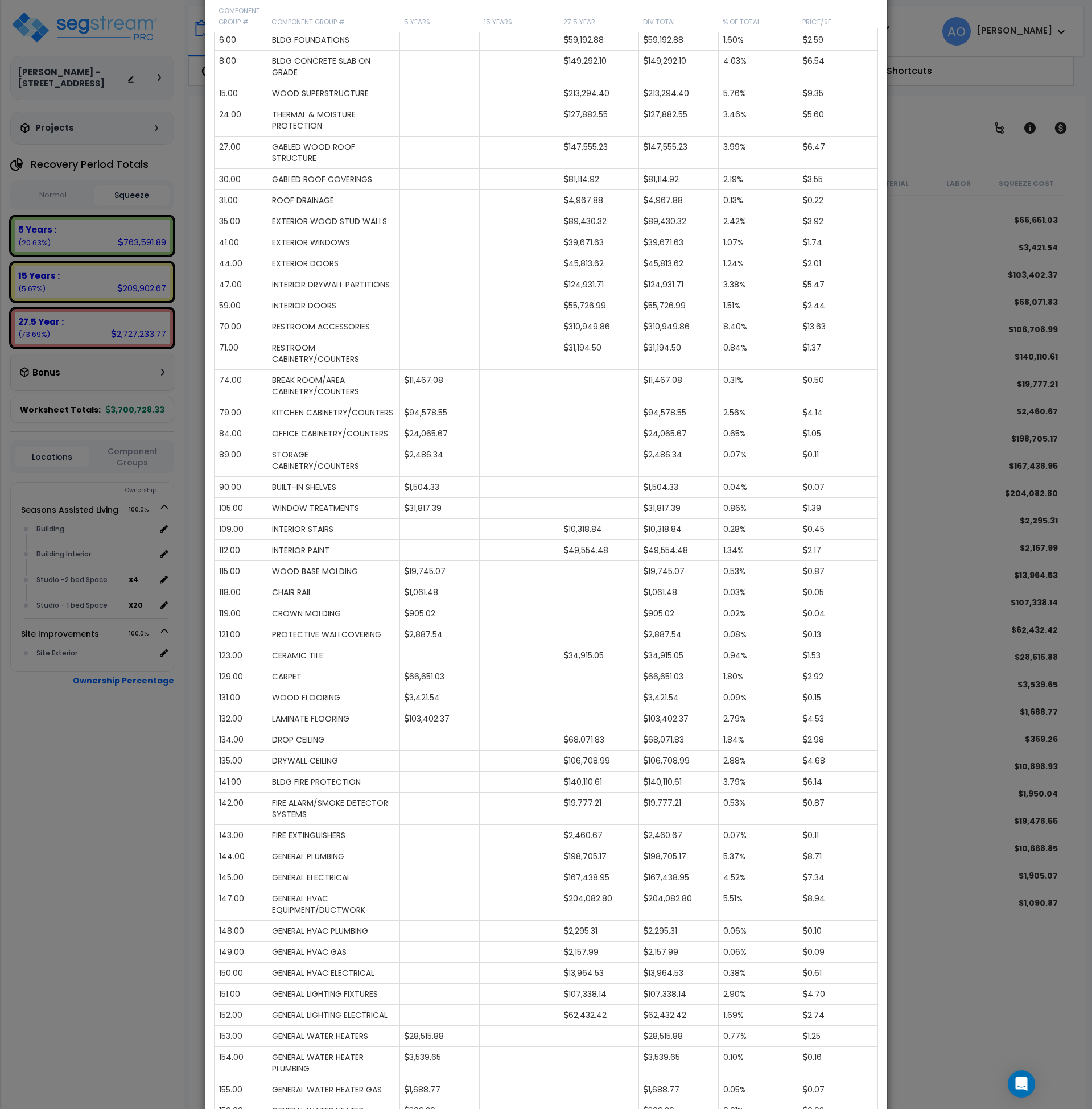
scroll to position [0, 0]
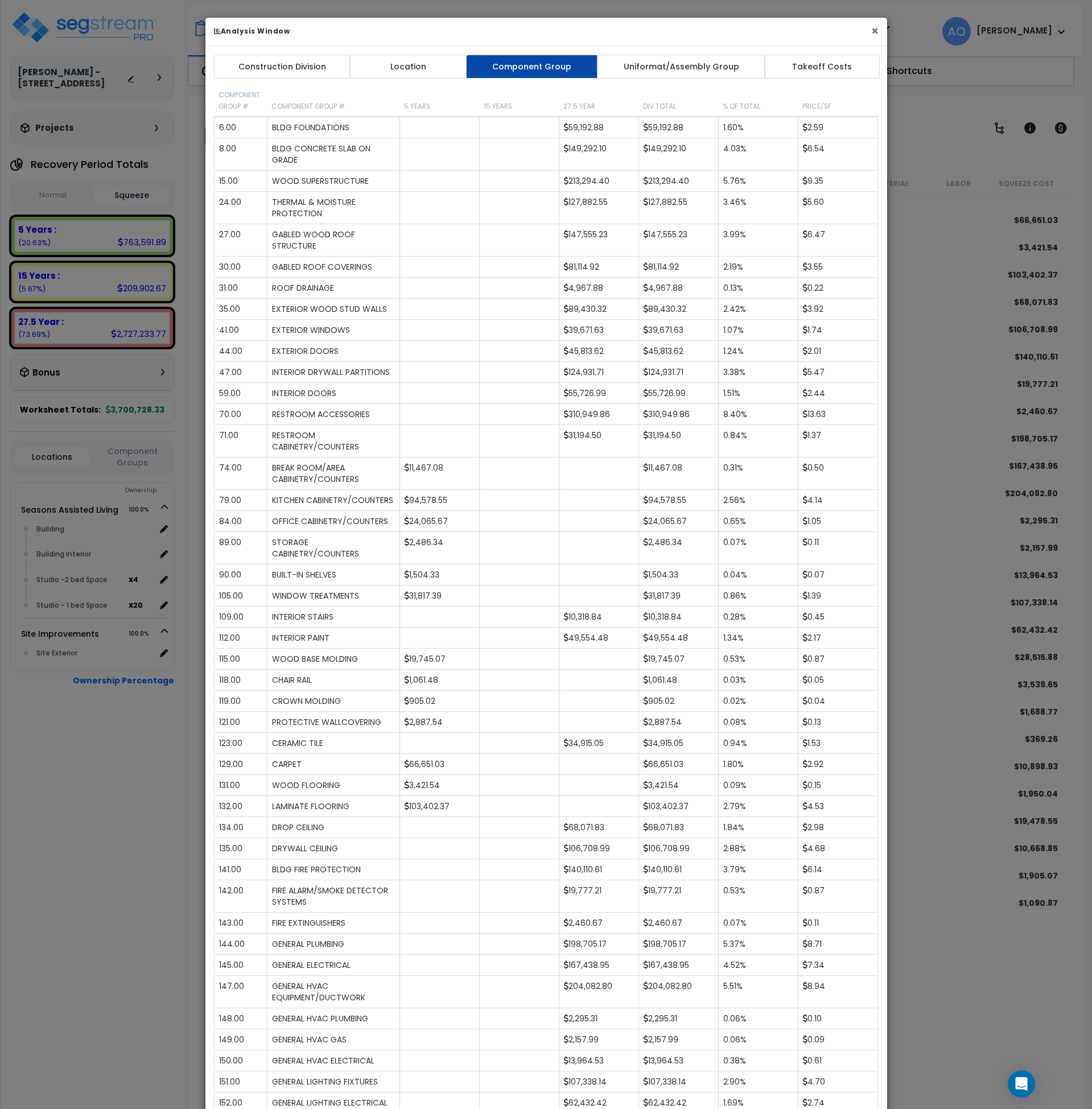
click at [876, 31] on button "×" at bounding box center [875, 31] width 8 height 12
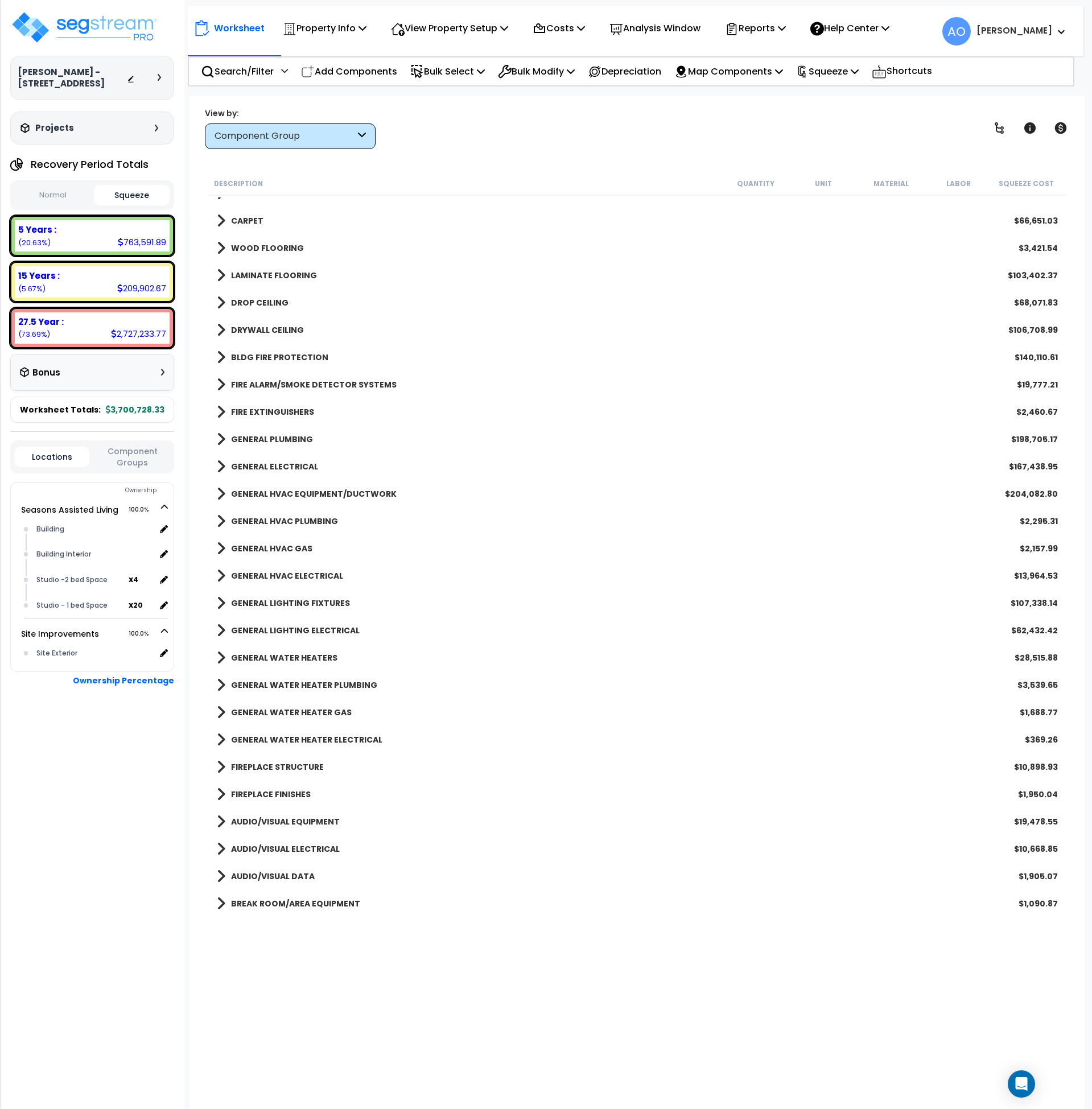
scroll to position [981, 0]
click at [285, 276] on b "LAMINATE FLOORING" at bounding box center [273, 276] width 86 height 11
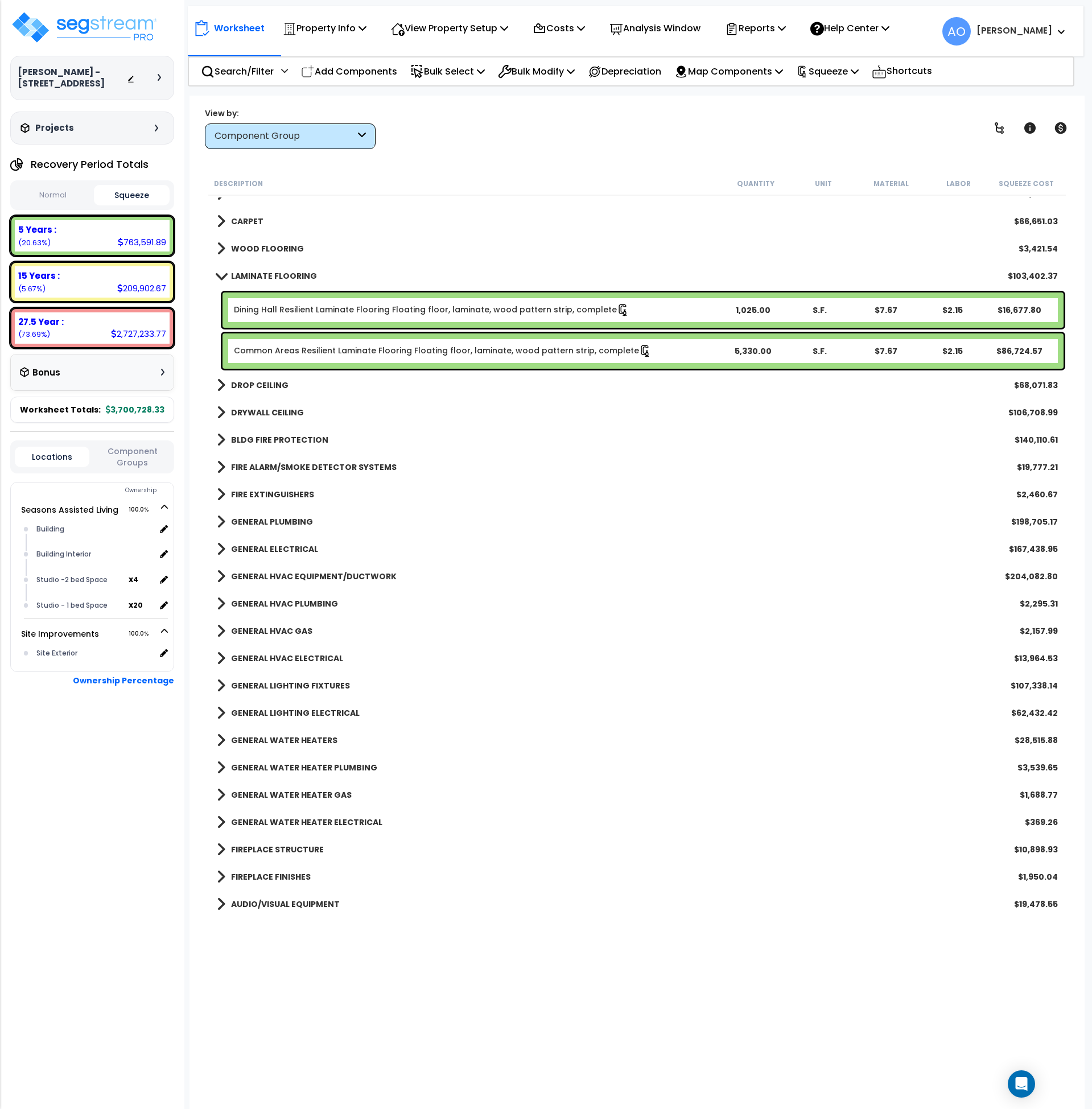
click at [268, 250] on b "WOOD FLOORING" at bounding box center [267, 248] width 73 height 11
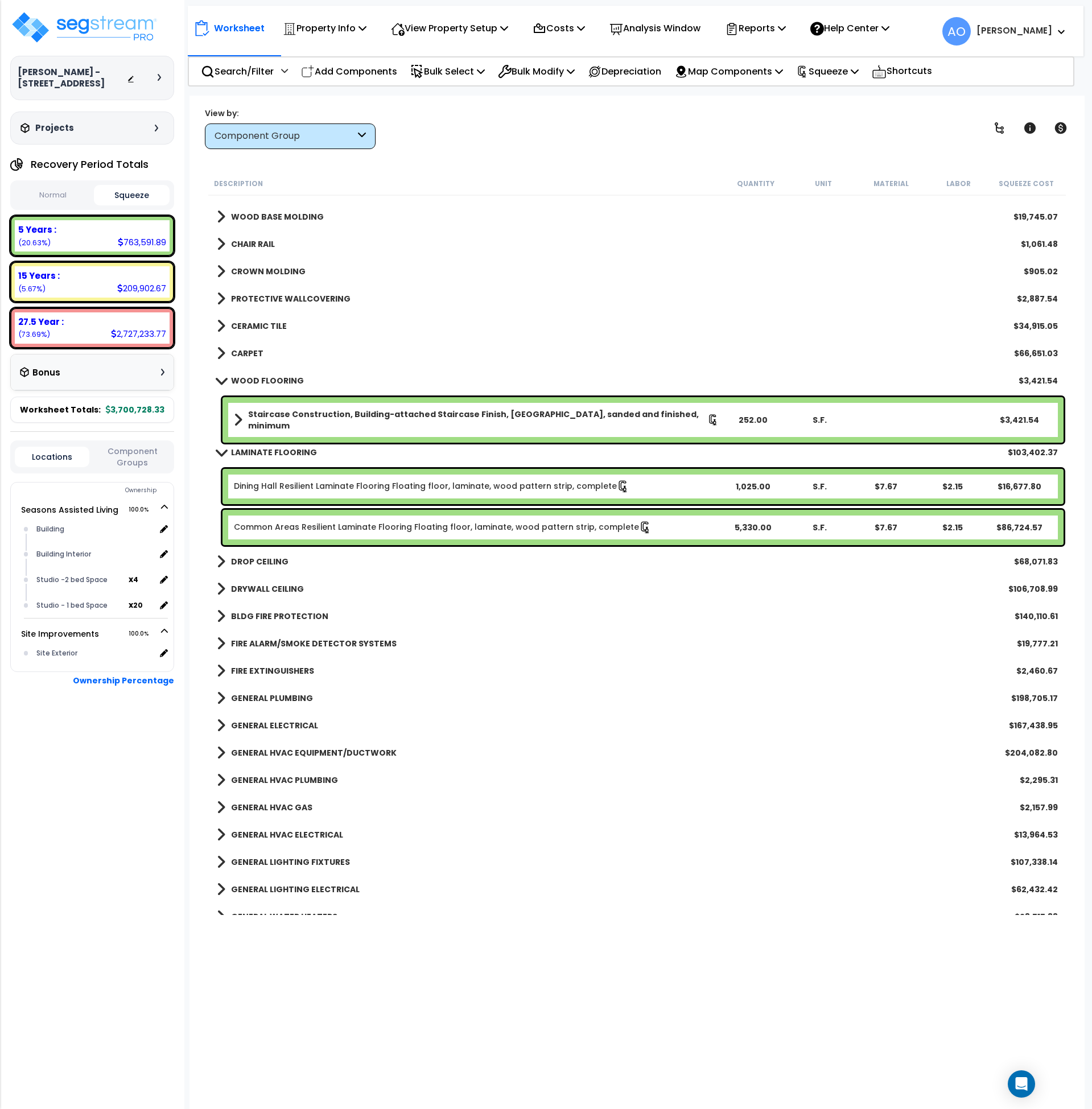
scroll to position [848, 0]
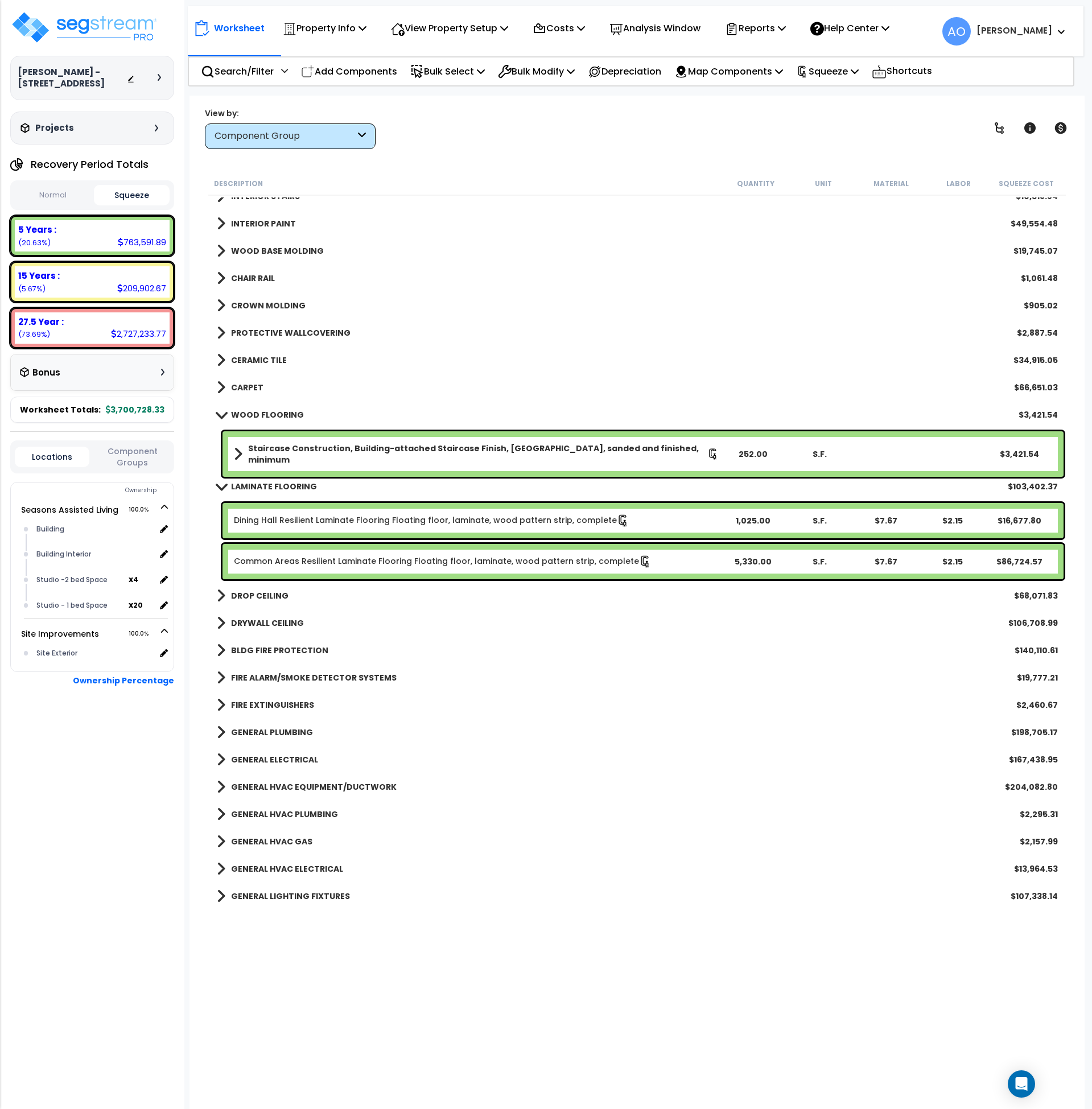
click at [263, 408] on link "WOOD FLOORING" at bounding box center [260, 415] width 87 height 16
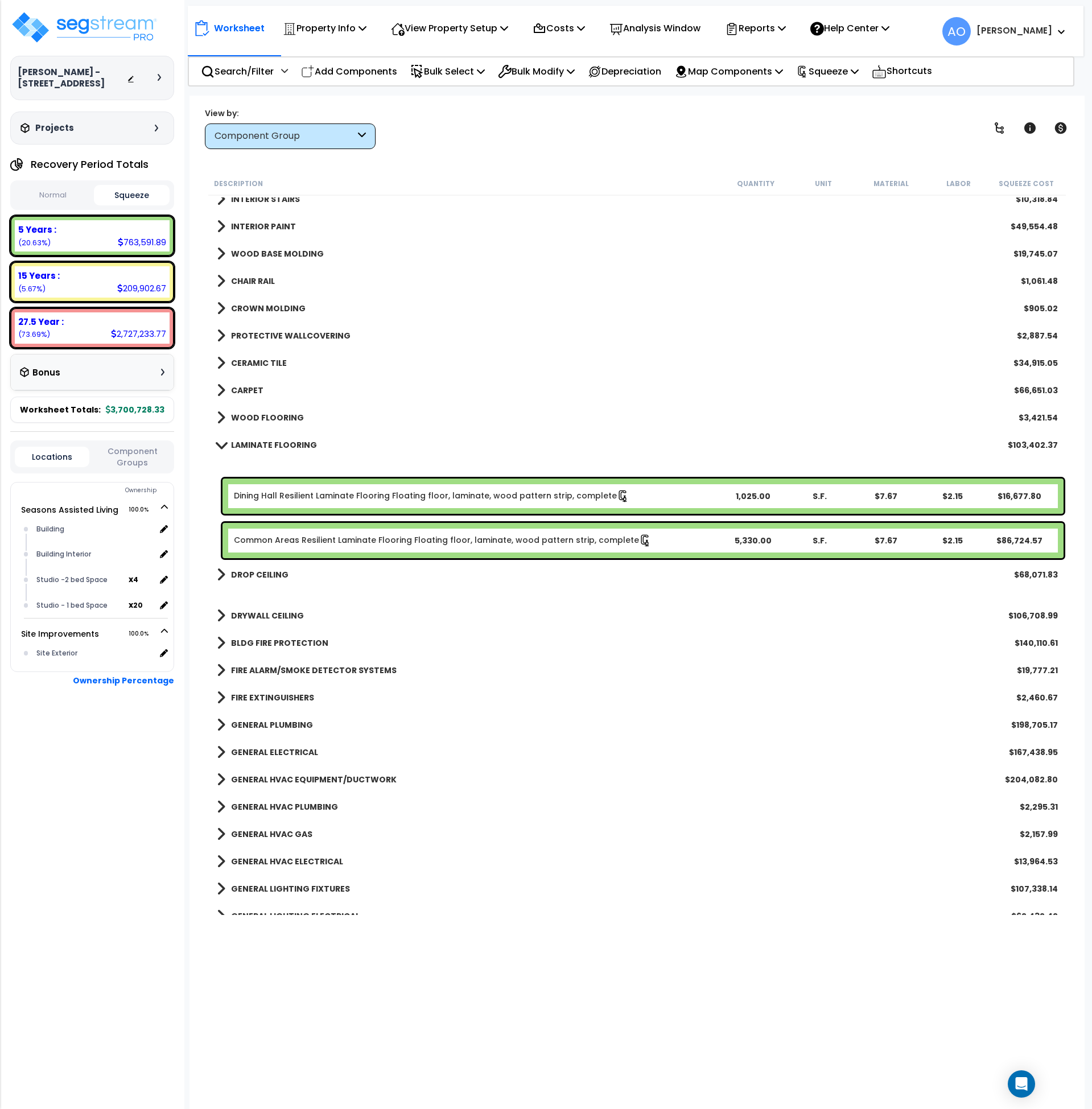
click at [252, 388] on b "CARPET" at bounding box center [247, 389] width 32 height 11
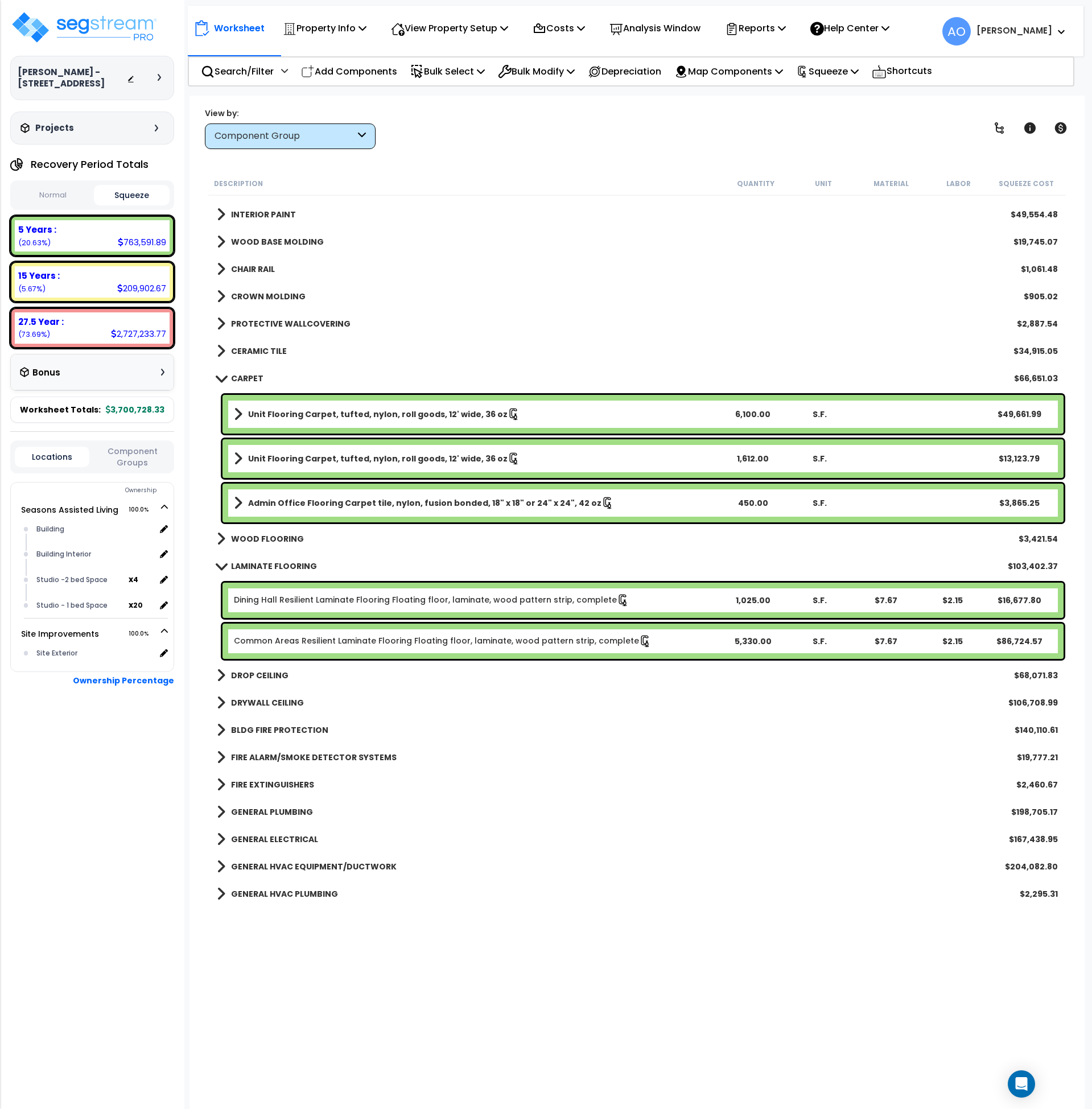
scroll to position [782, 0]
click at [257, 349] on b "CERAMIC TILE" at bounding box center [259, 351] width 56 height 11
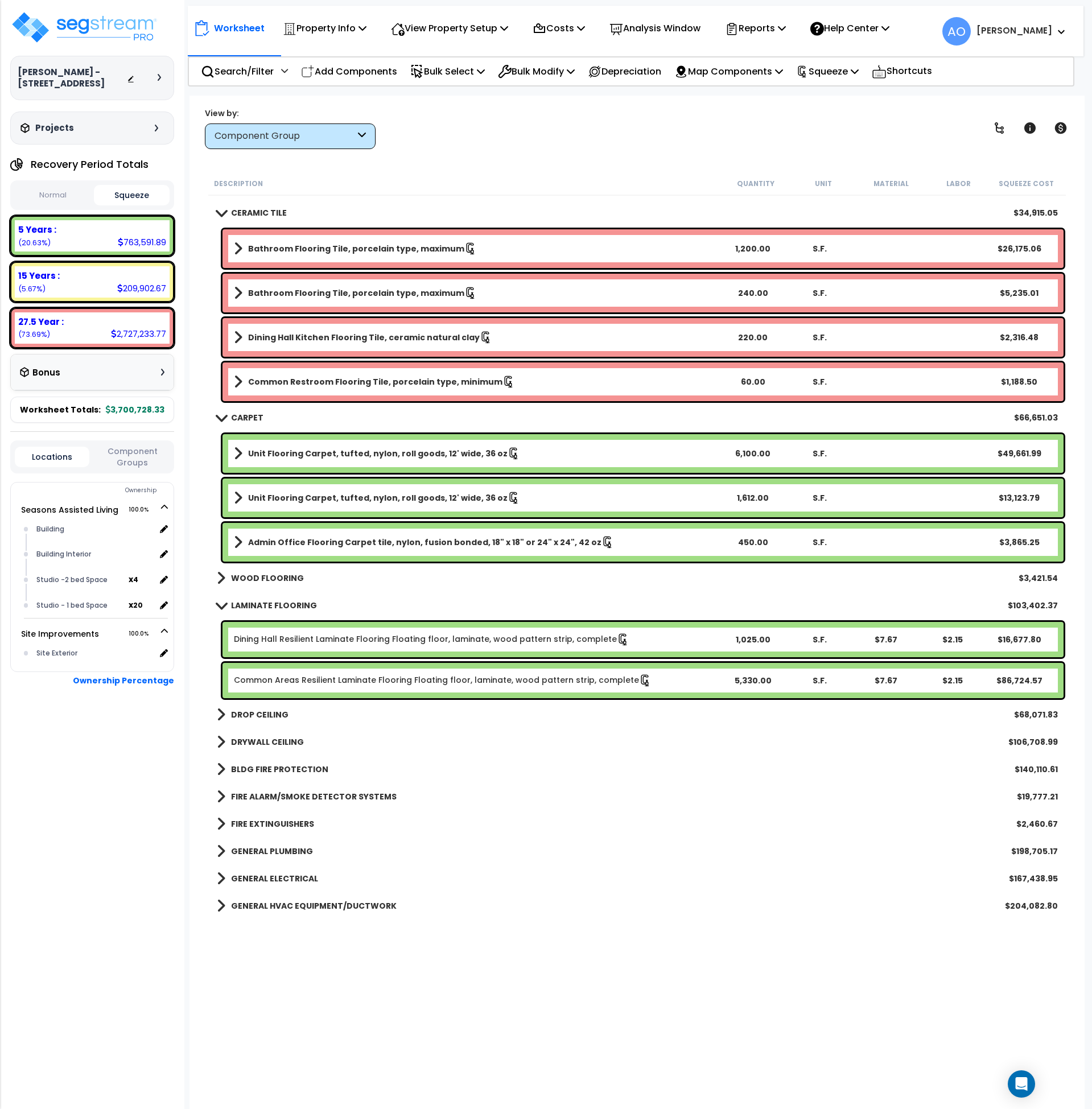
scroll to position [921, 0]
click at [225, 208] on span at bounding box center [221, 212] width 16 height 8
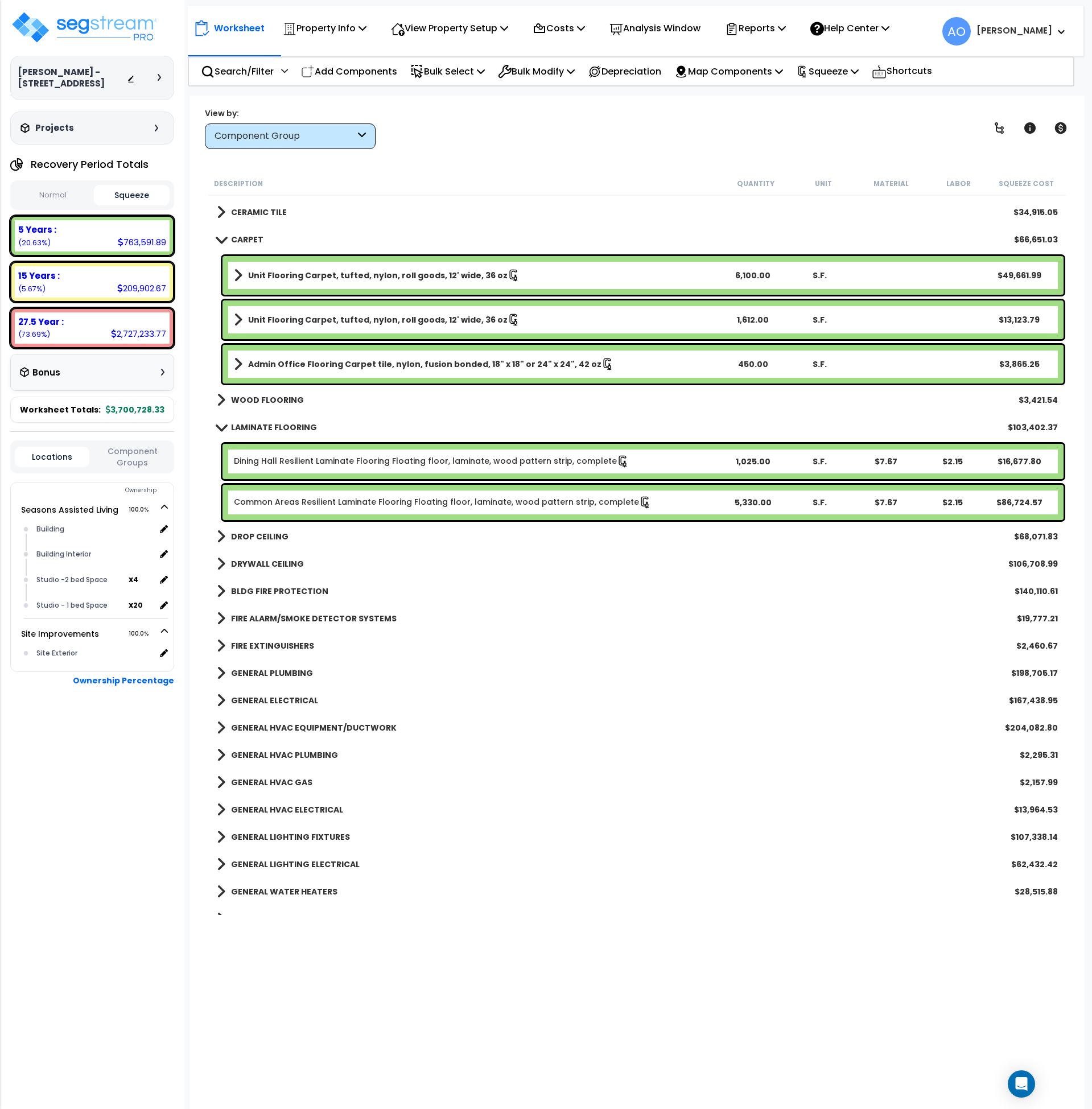
click at [227, 243] on span at bounding box center [221, 239] width 16 height 8
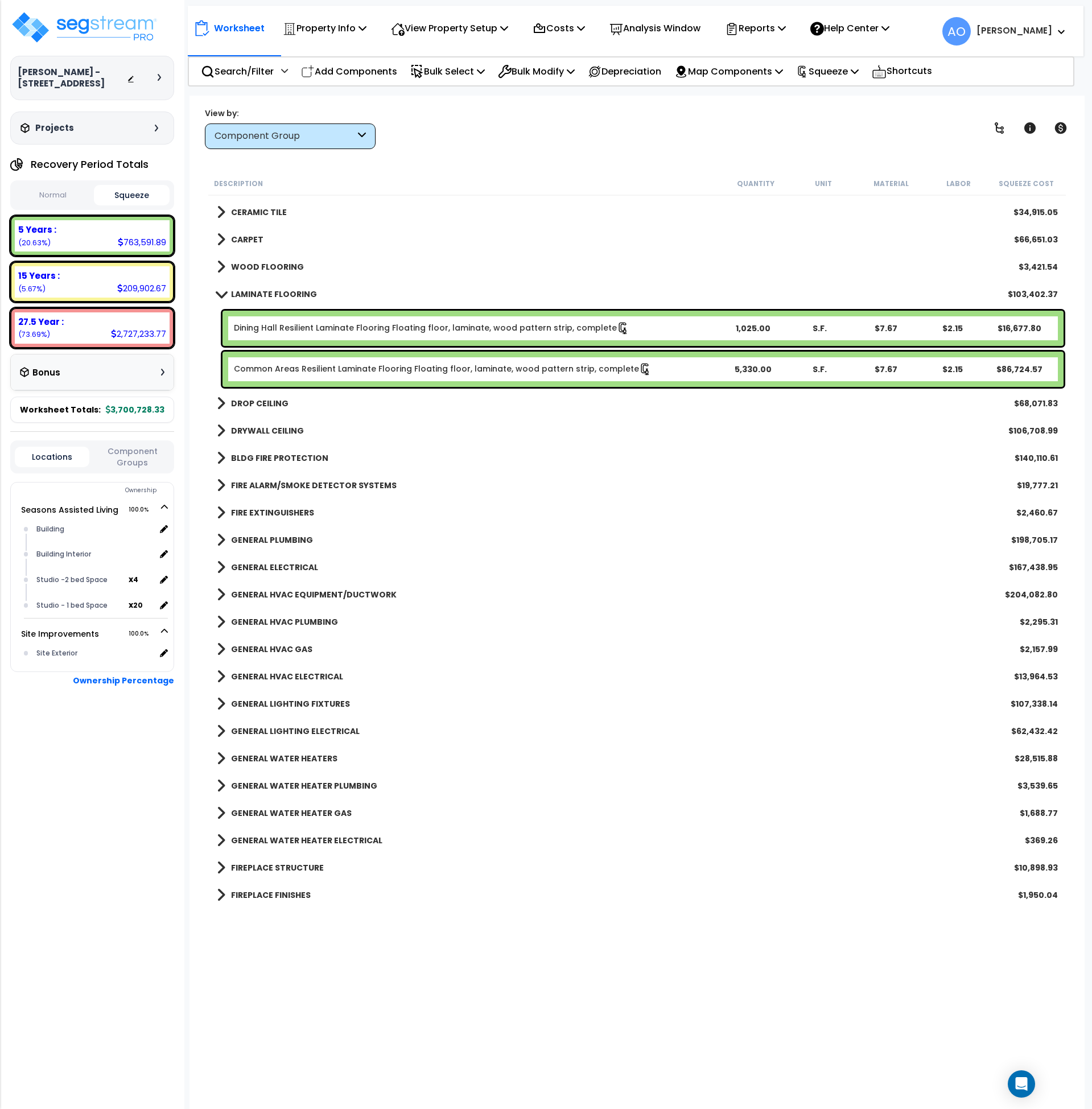
click at [287, 146] on div "Component Group" at bounding box center [289, 137] width 171 height 25
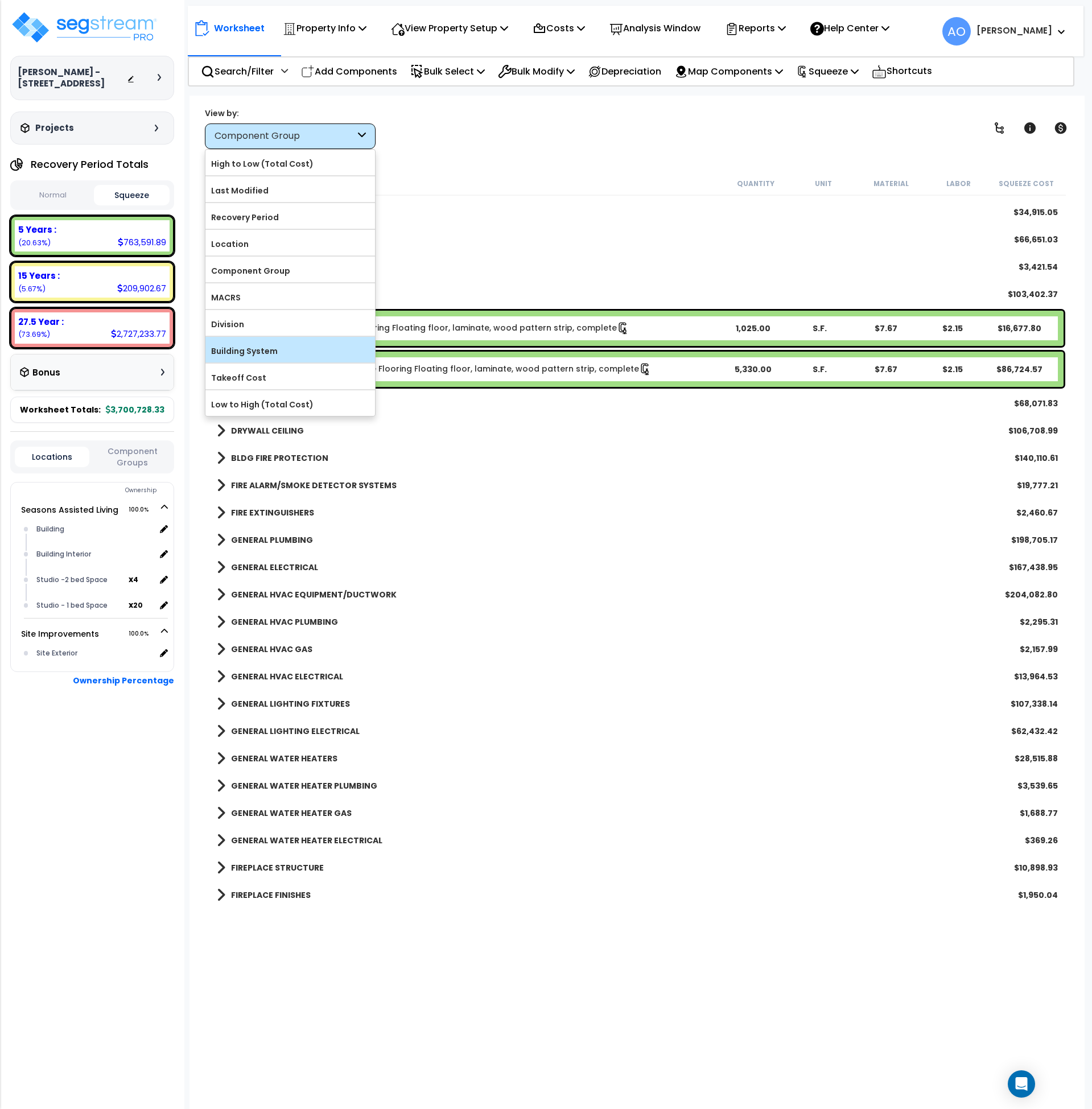
click at [282, 351] on label "Building System" at bounding box center [290, 351] width 170 height 17
click at [0, 0] on input "Building System" at bounding box center [0, 0] width 0 height 0
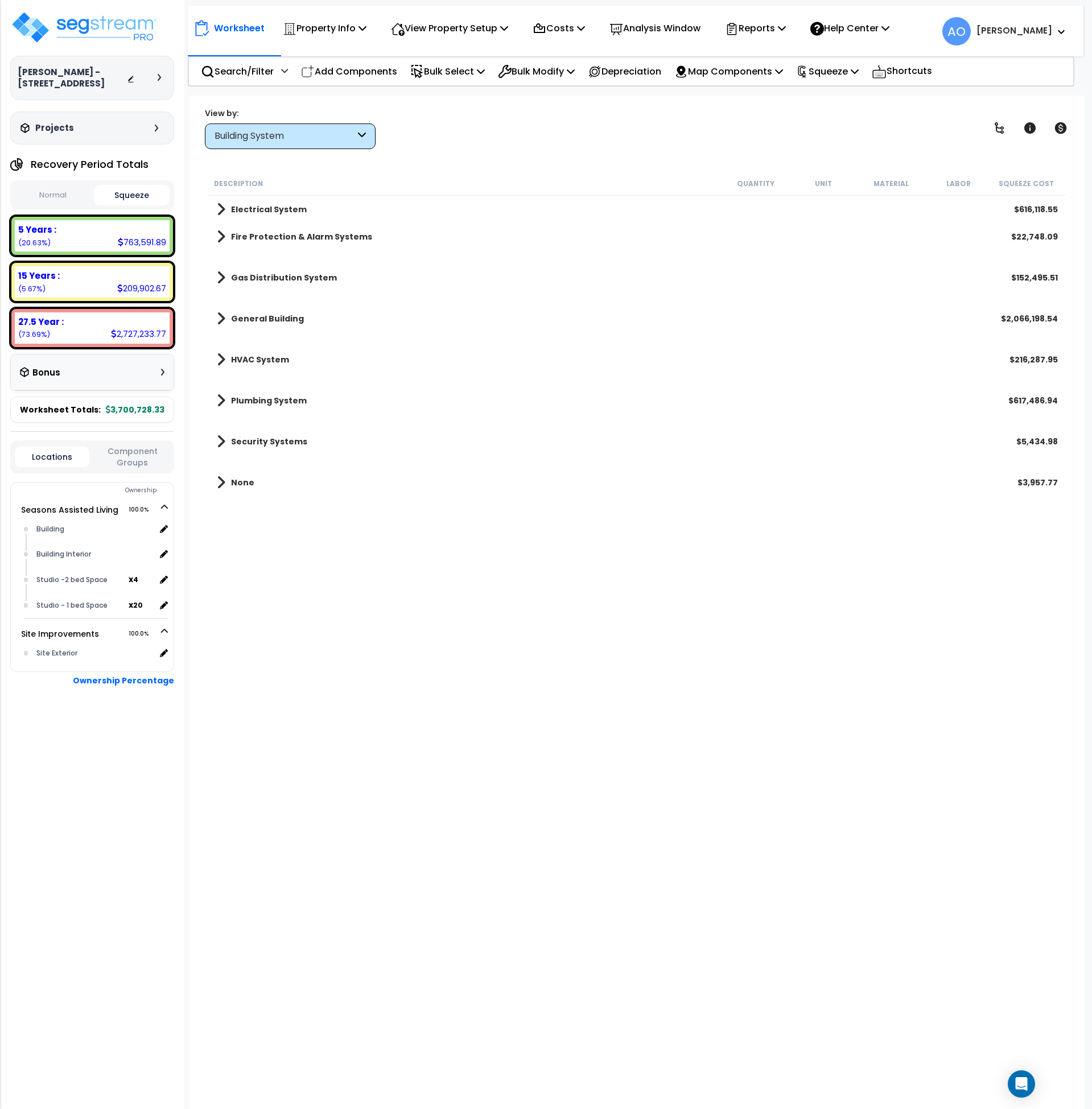
scroll to position [0, 0]
click at [302, 136] on div "Building System" at bounding box center [285, 136] width 141 height 13
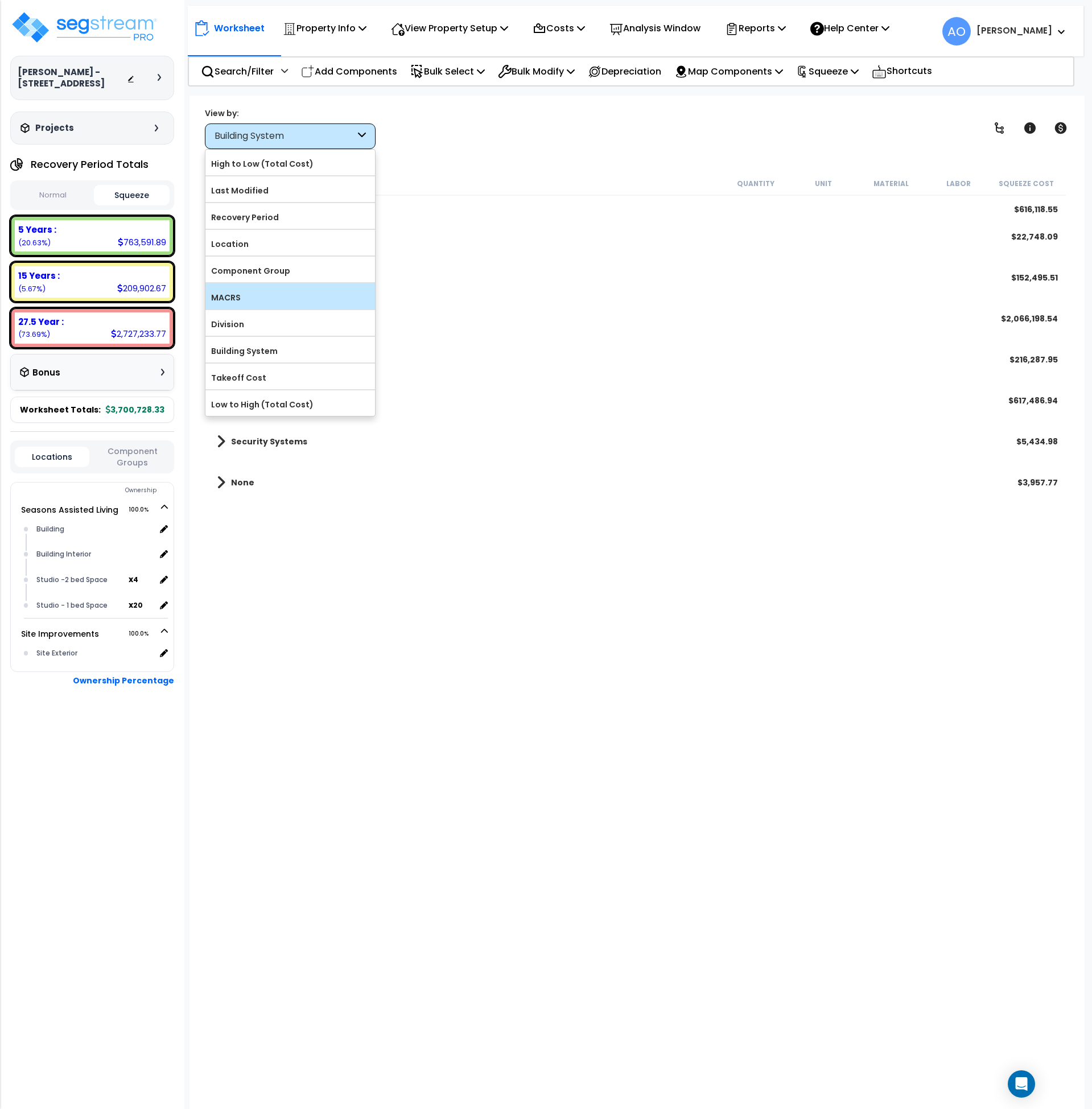
click at [271, 301] on label "MACRS" at bounding box center [290, 298] width 170 height 17
click at [0, 0] on input "MACRS" at bounding box center [0, 0] width 0 height 0
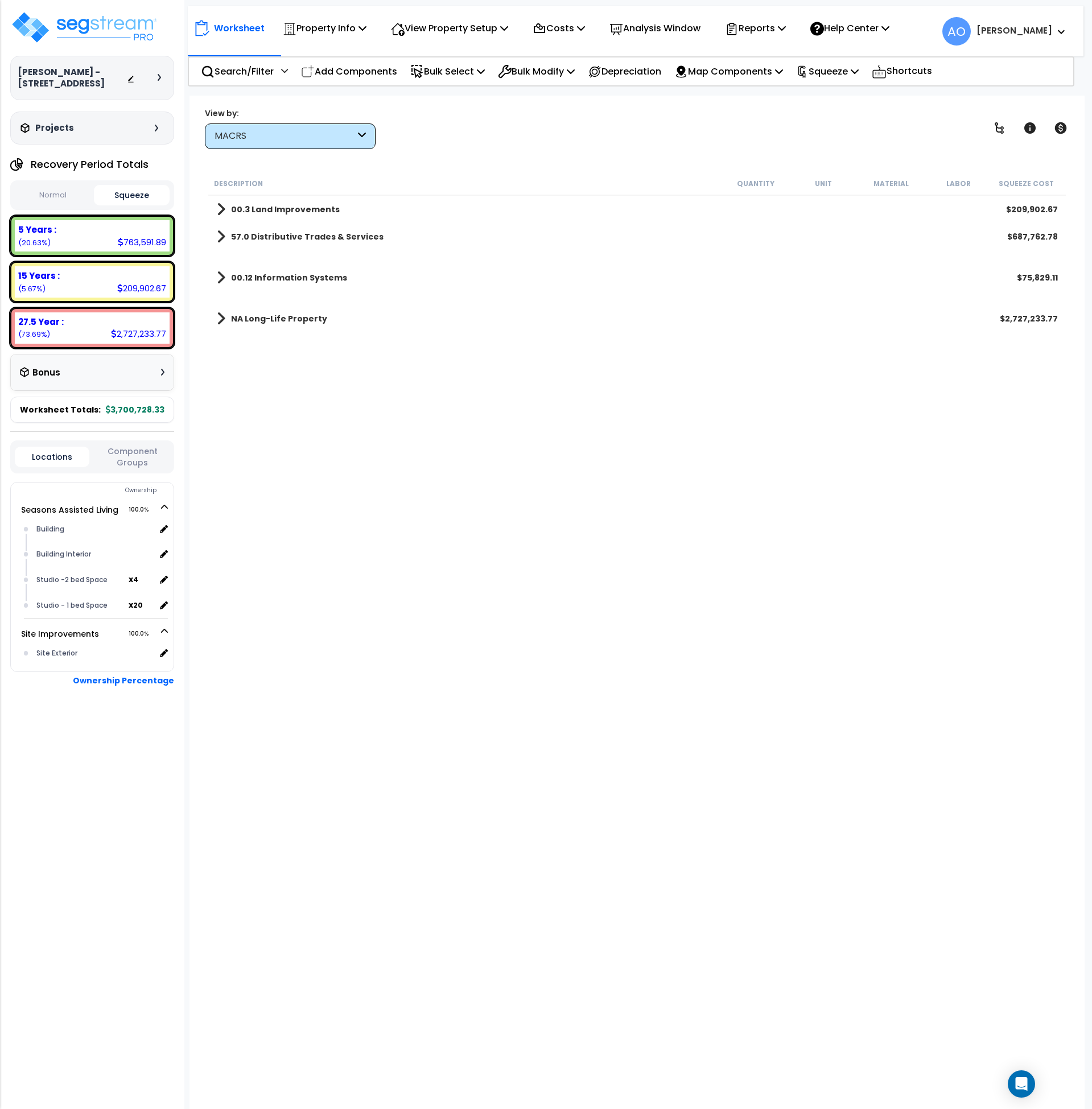
click at [281, 137] on div "MACRS" at bounding box center [285, 136] width 141 height 13
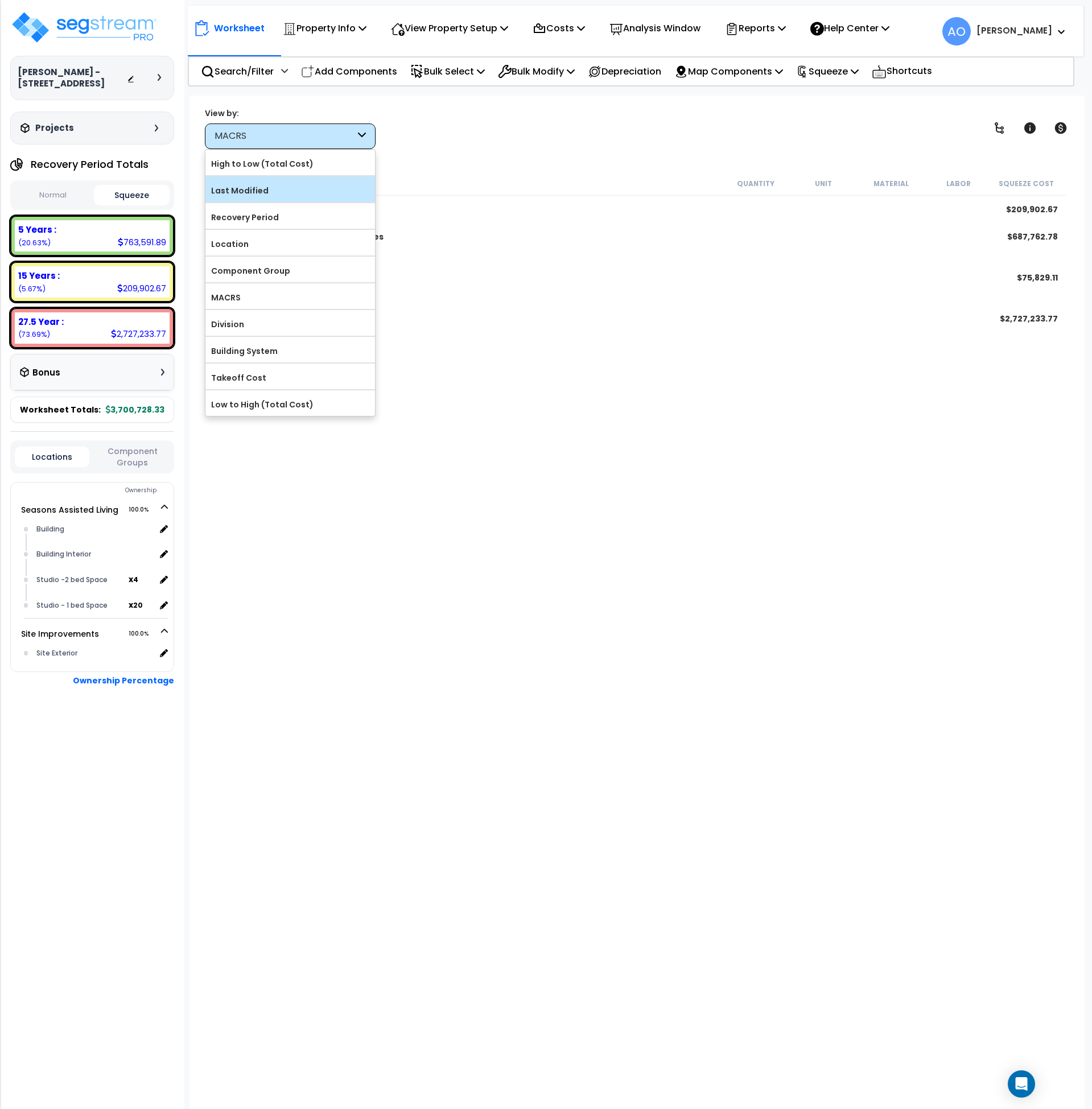
click at [261, 198] on label "Last Modified" at bounding box center [290, 191] width 170 height 17
click at [0, 0] on input "Last Modified" at bounding box center [0, 0] width 0 height 0
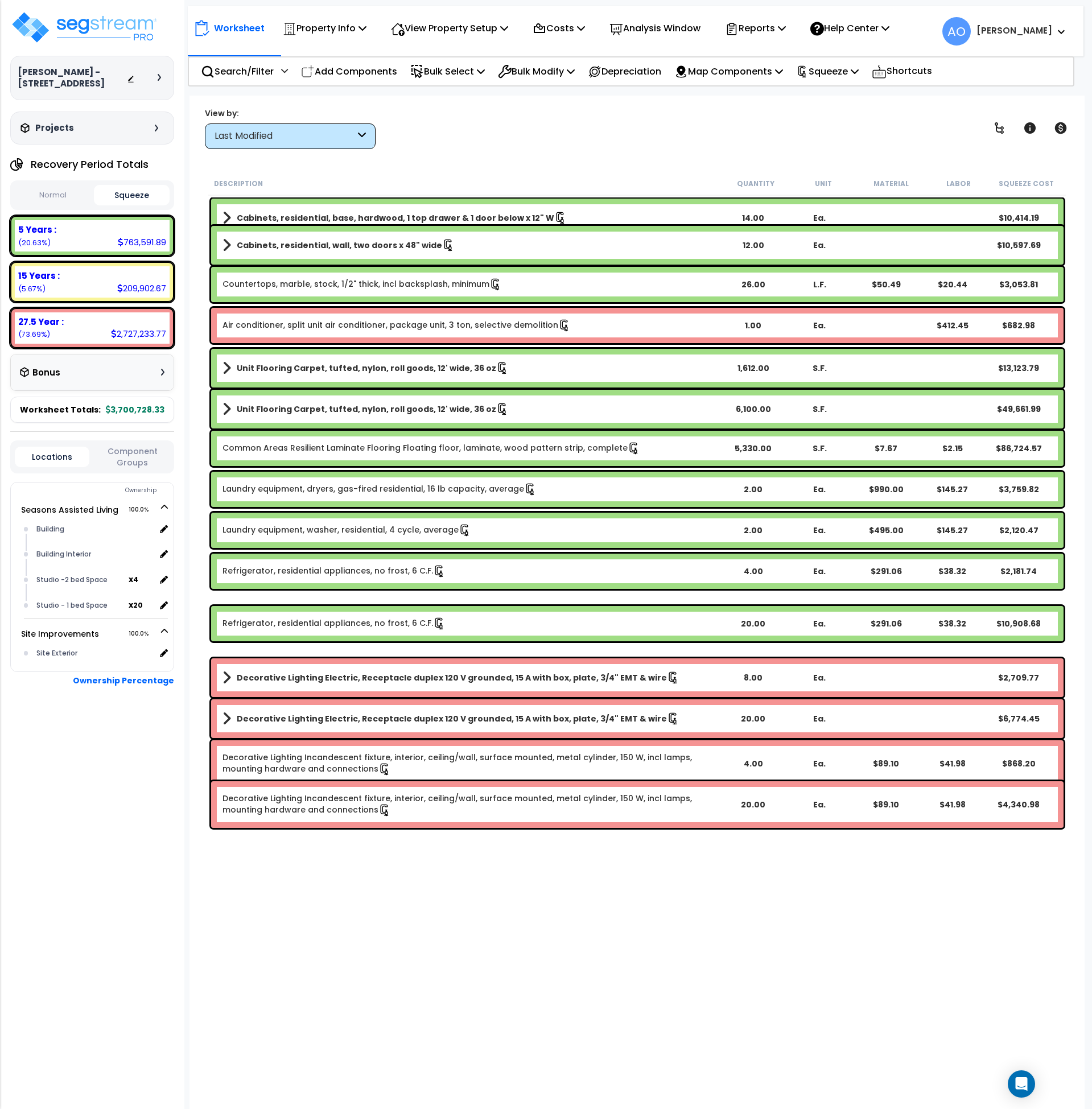
click at [260, 137] on div "Last Modified" at bounding box center [285, 136] width 141 height 13
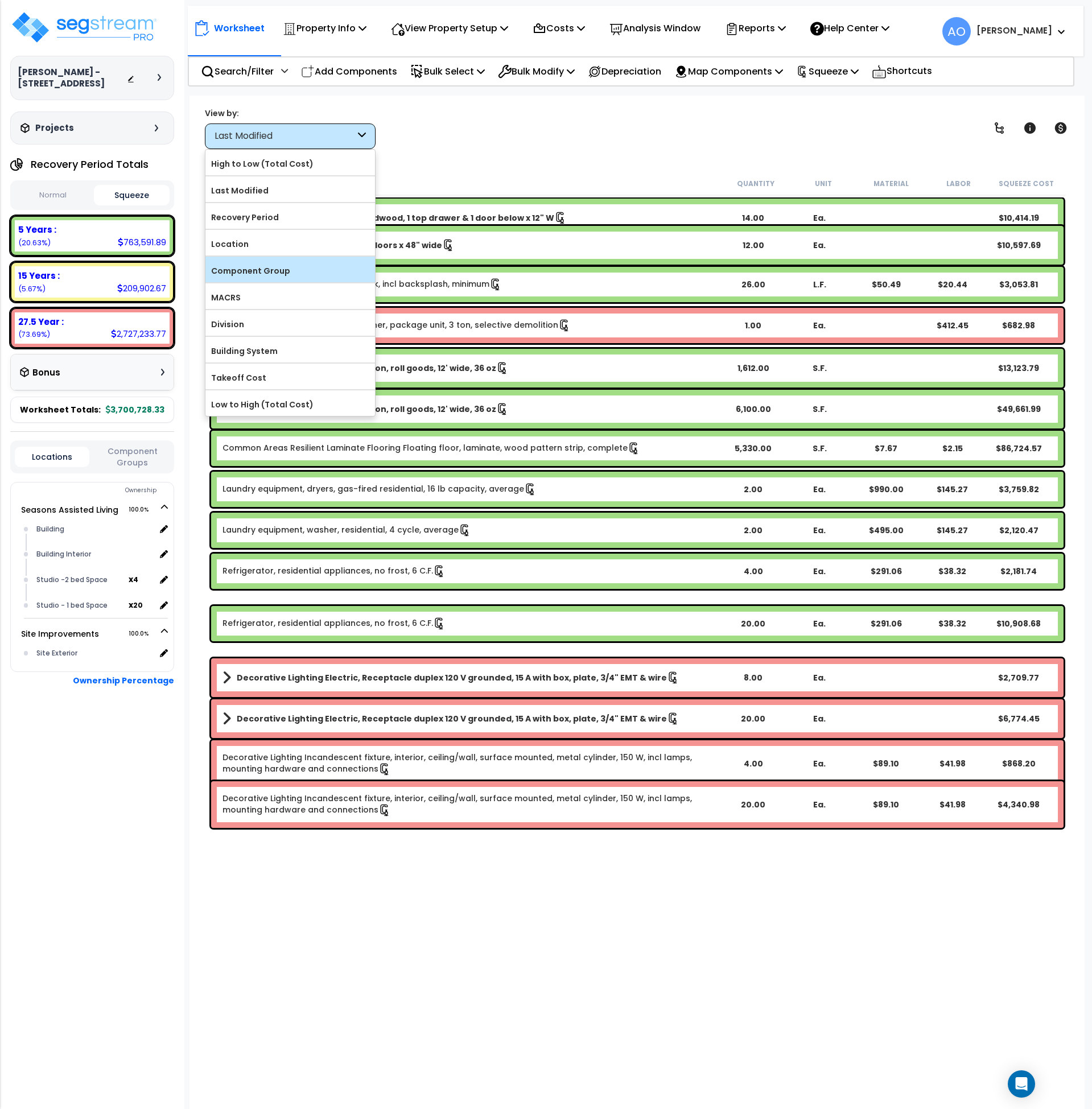
click at [267, 269] on label "Component Group" at bounding box center [290, 271] width 170 height 17
click at [0, 0] on input "Component Group" at bounding box center [0, 0] width 0 height 0
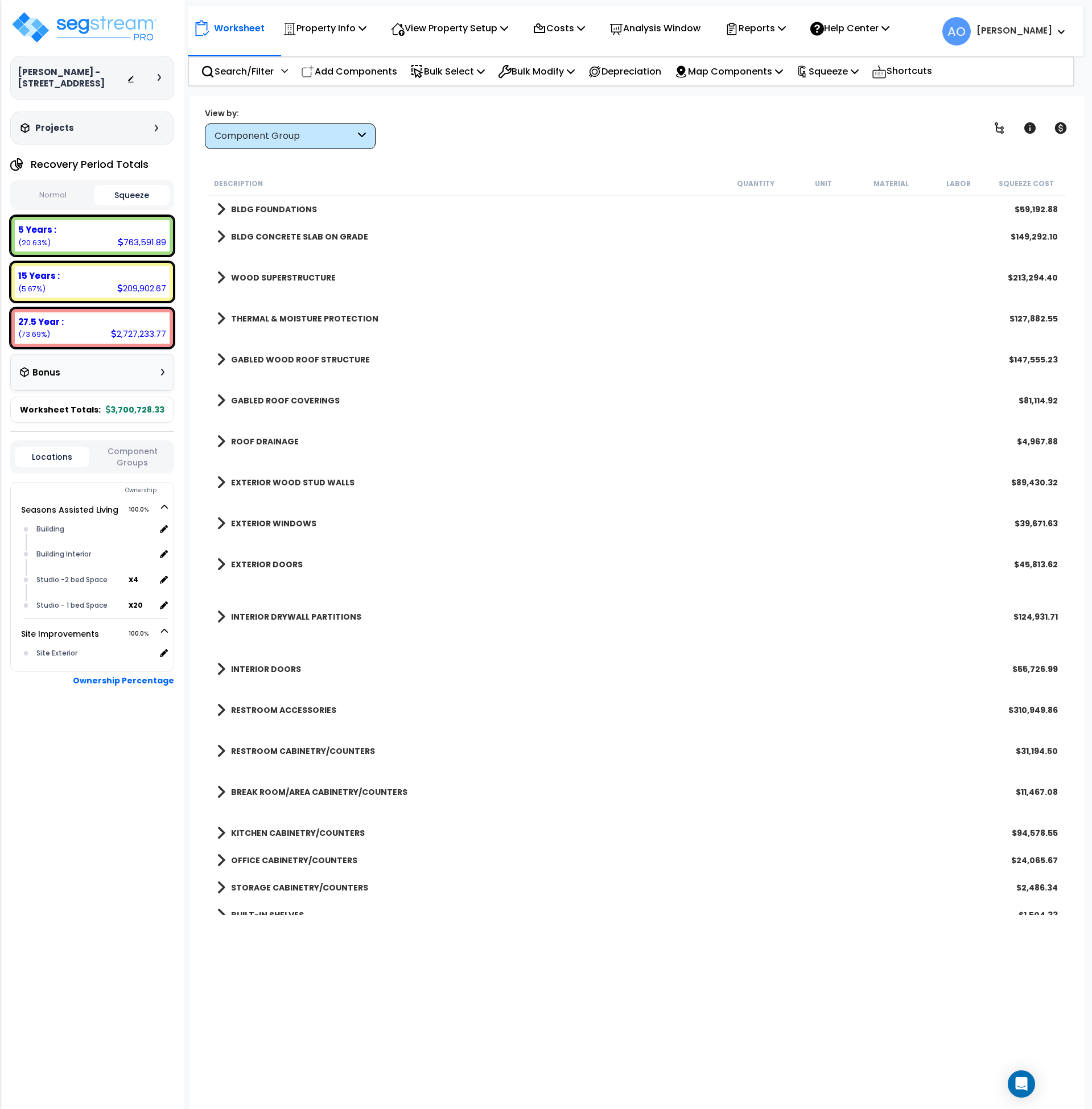
click at [272, 557] on link "EXTERIOR DOORS" at bounding box center [260, 564] width 86 height 16
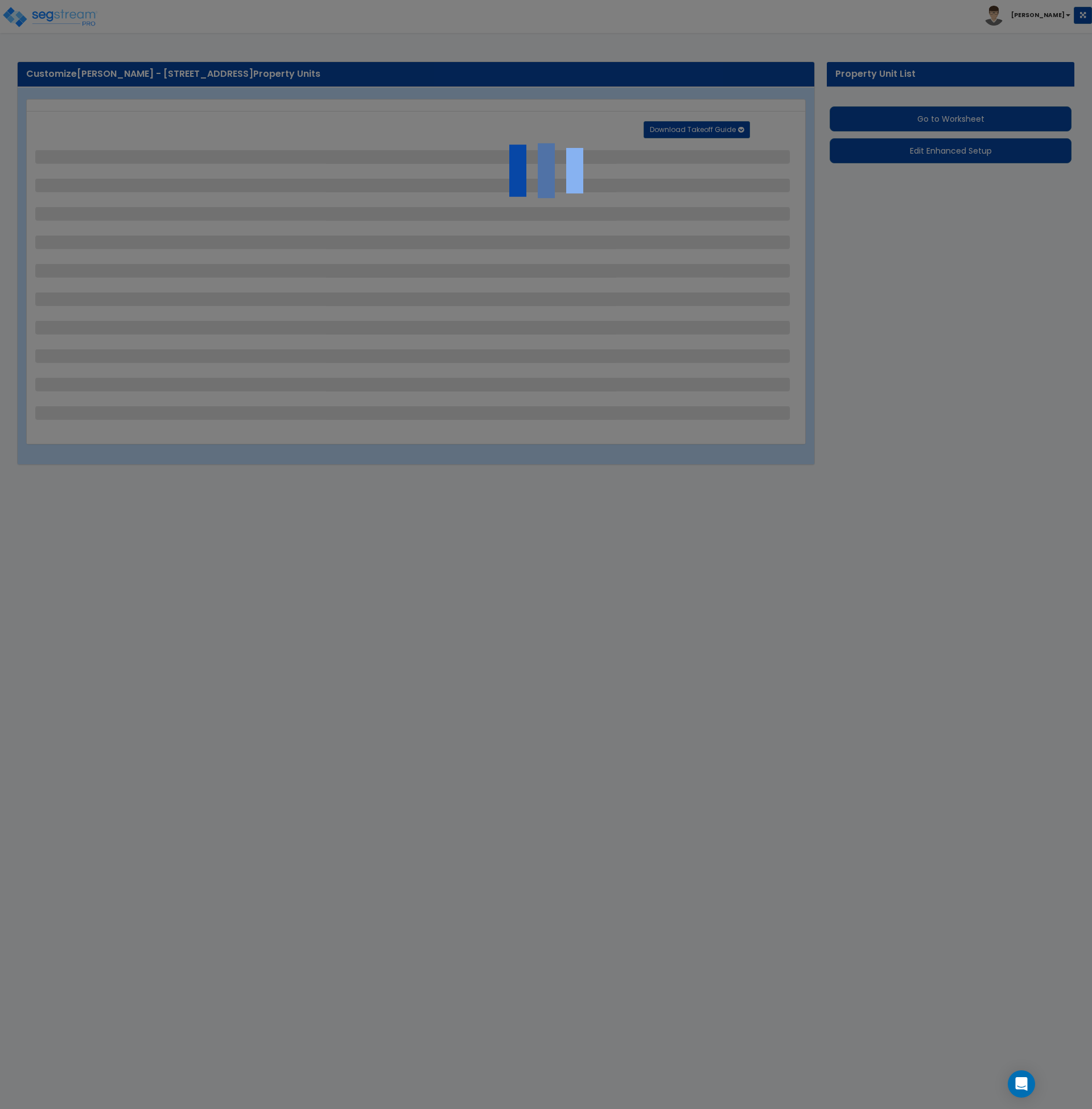
select select "2"
select select "1"
select select "2"
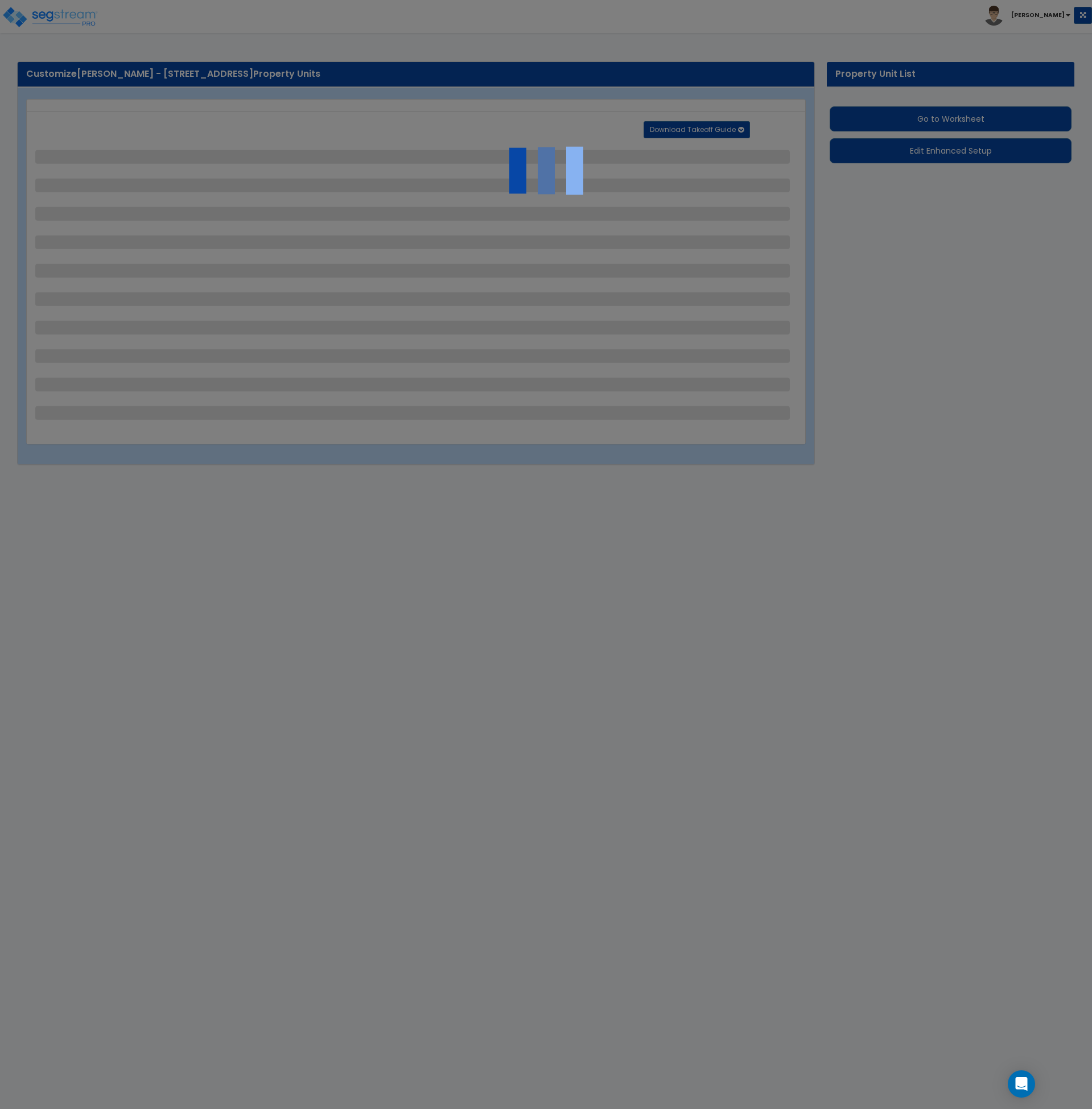
select select "1"
select select "4"
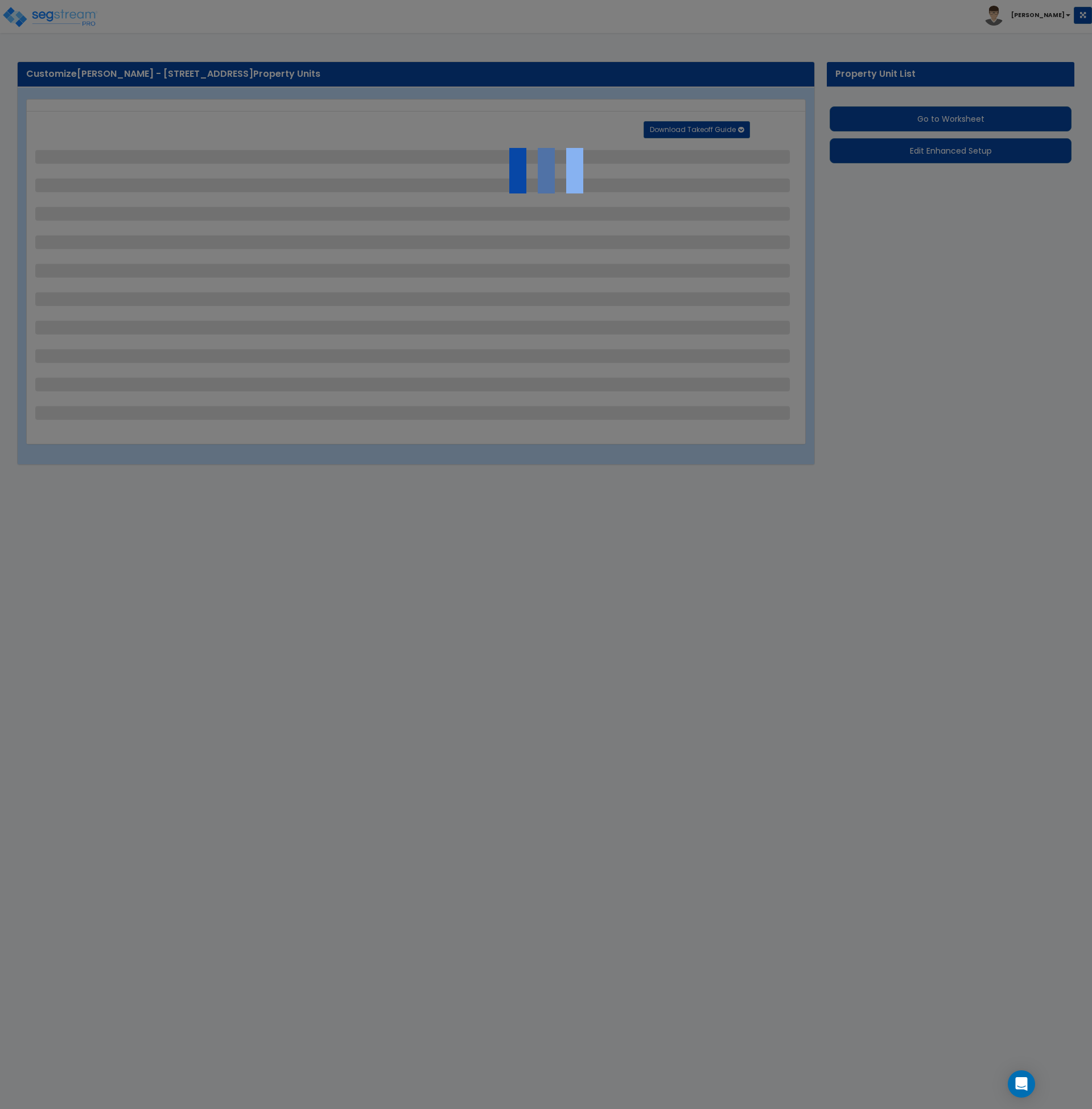
select select "2"
select select "3"
select select "1"
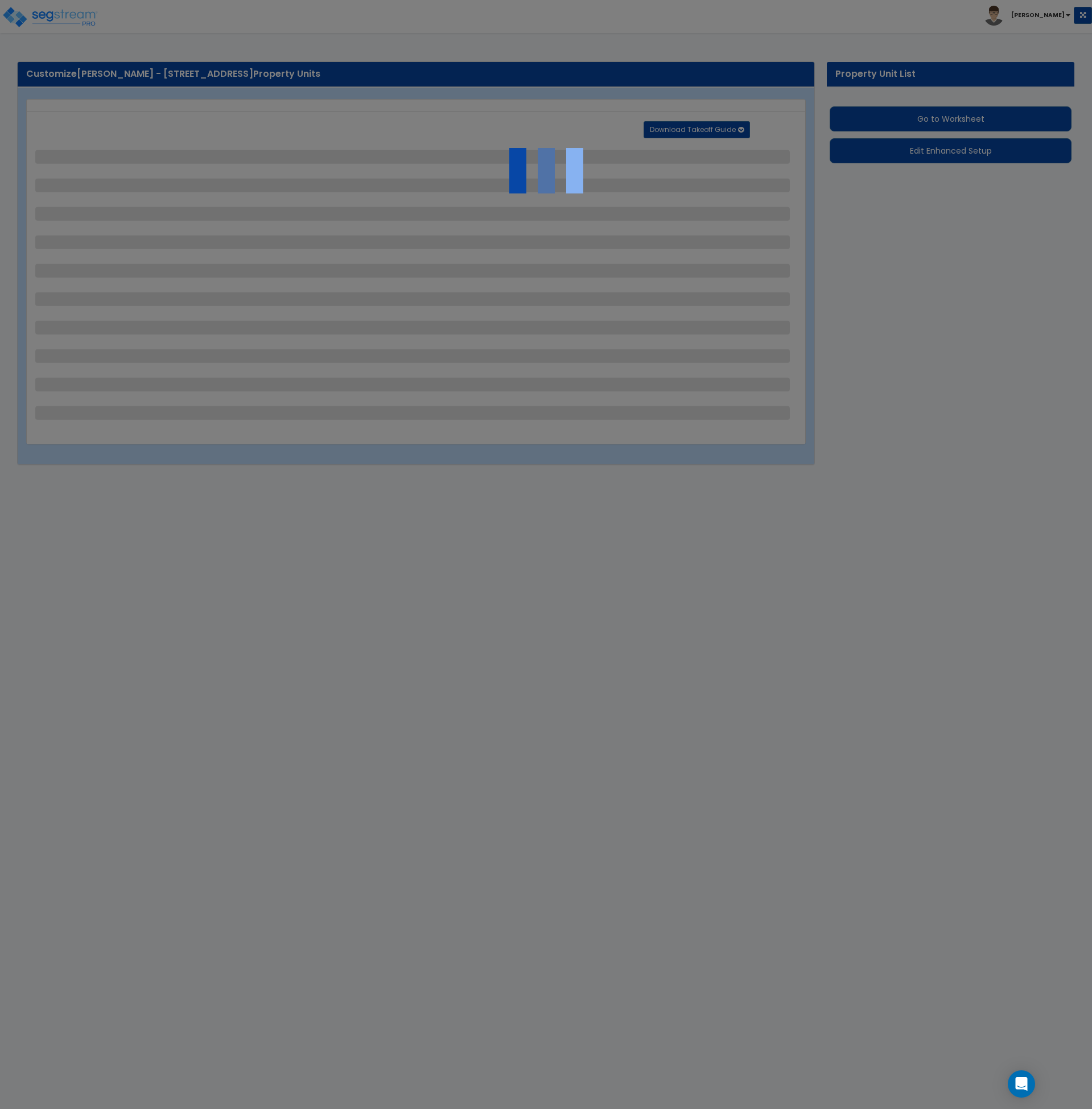
select select "3"
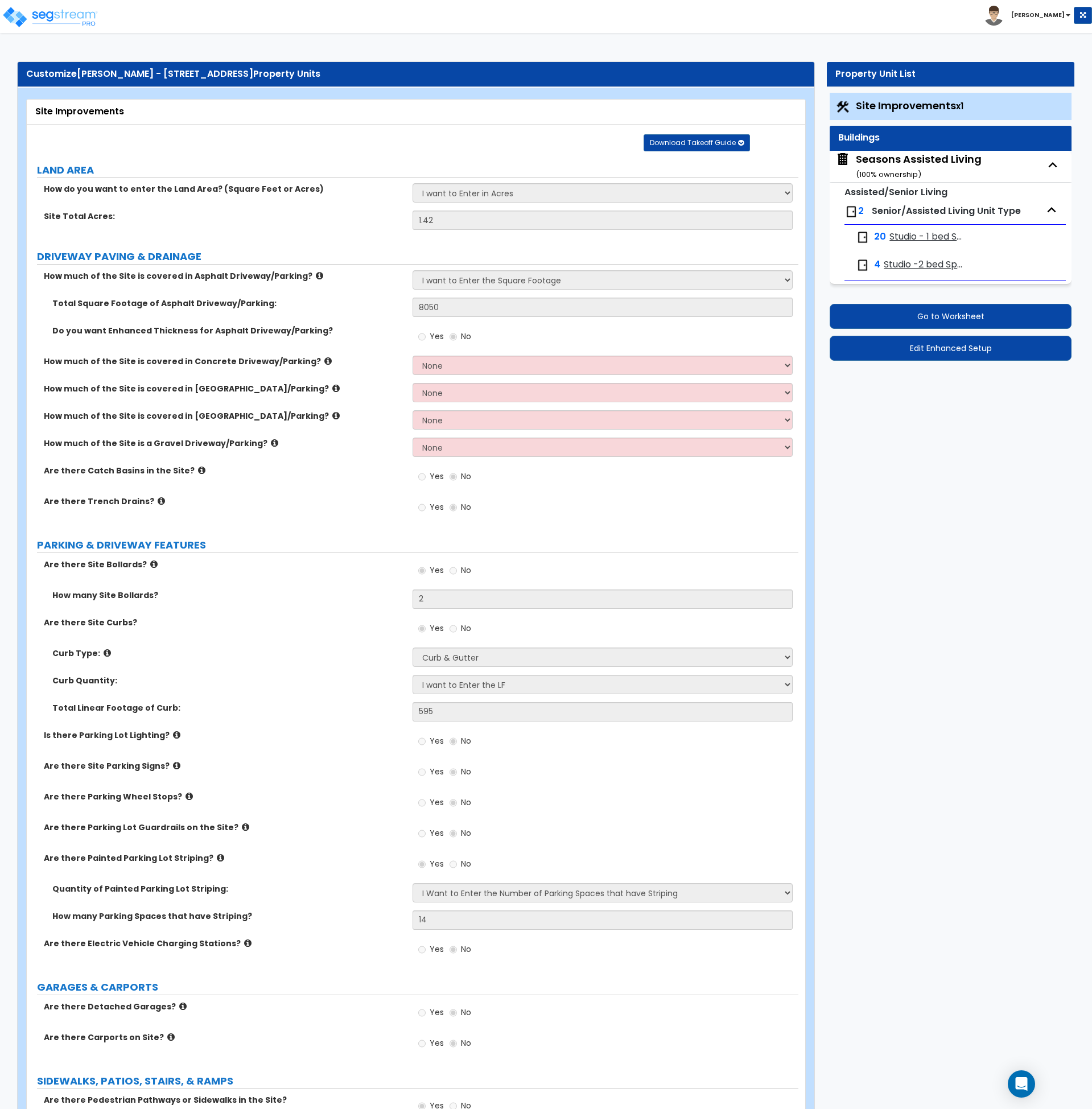
click at [244, 720] on div "Total Linear Footage of Curb: 595" at bounding box center [413, 716] width 772 height 27
click at [902, 155] on div "Seasons Assisted Living ( 100 % ownership)" at bounding box center [919, 166] width 126 height 29
select select "2"
select select "7"
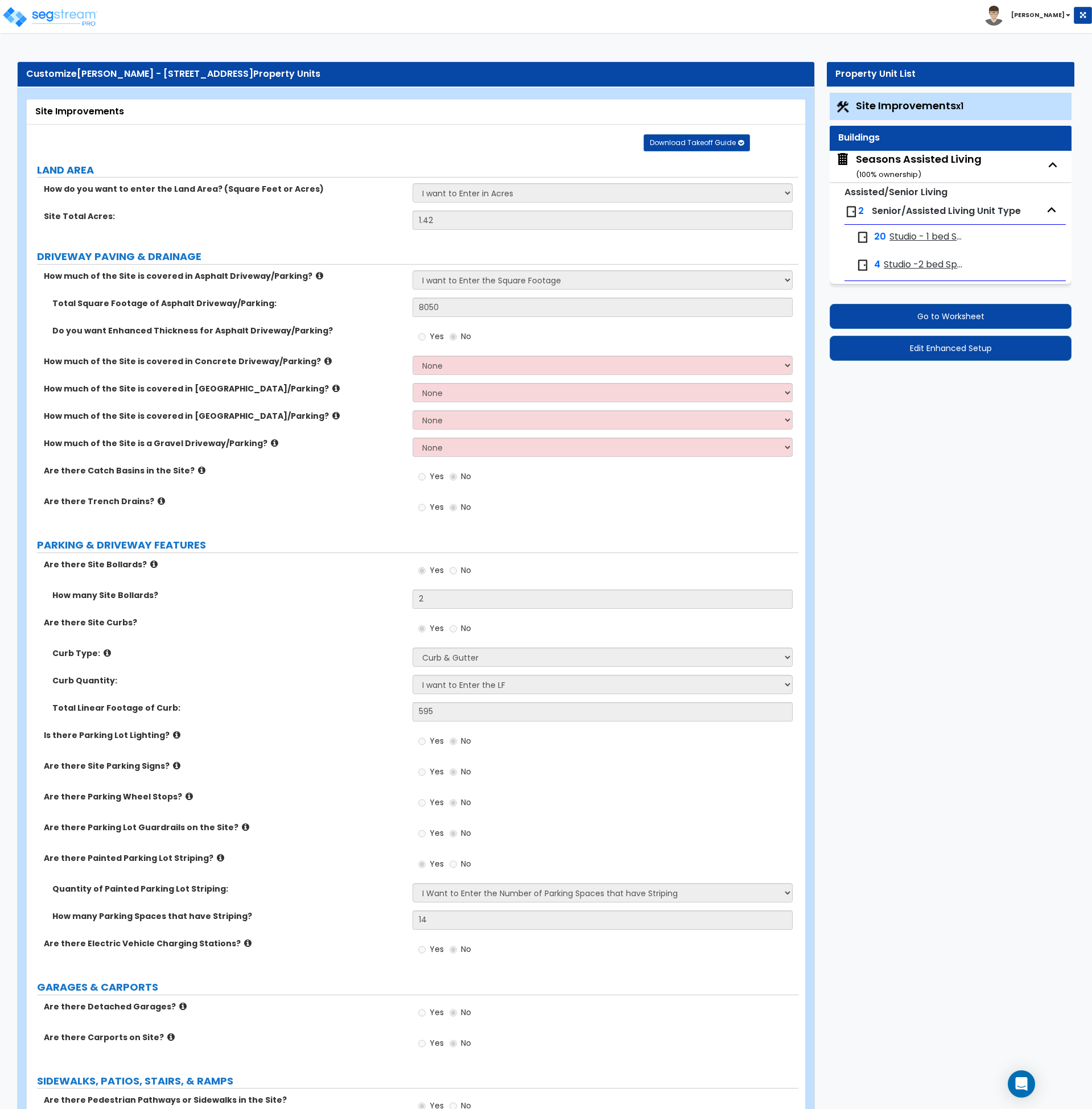
select select "2"
select select "4"
select select "3"
select select "1"
select select "2"
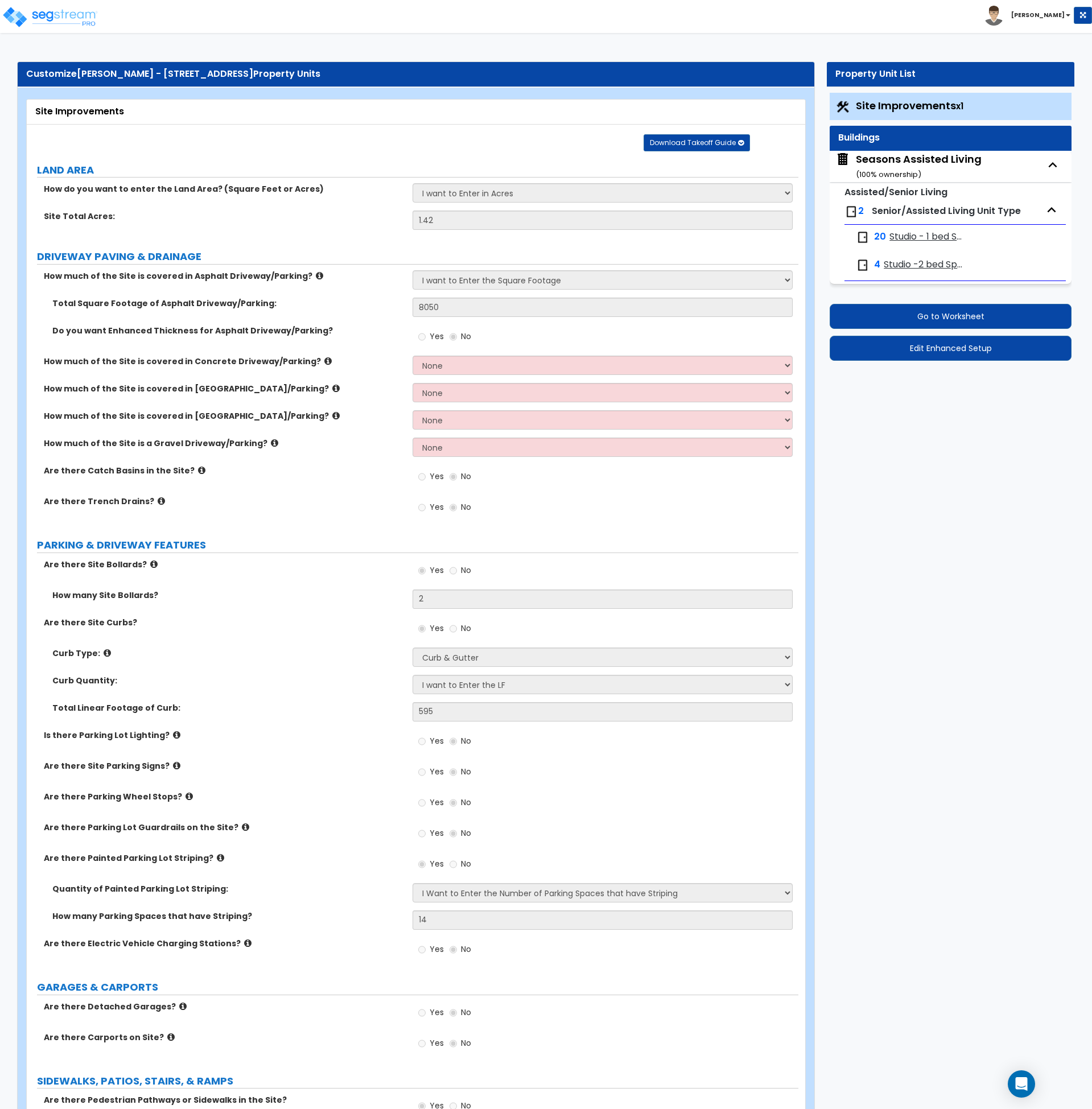
select select "1"
select select "2"
select select "1"
select select "2"
select select "7"
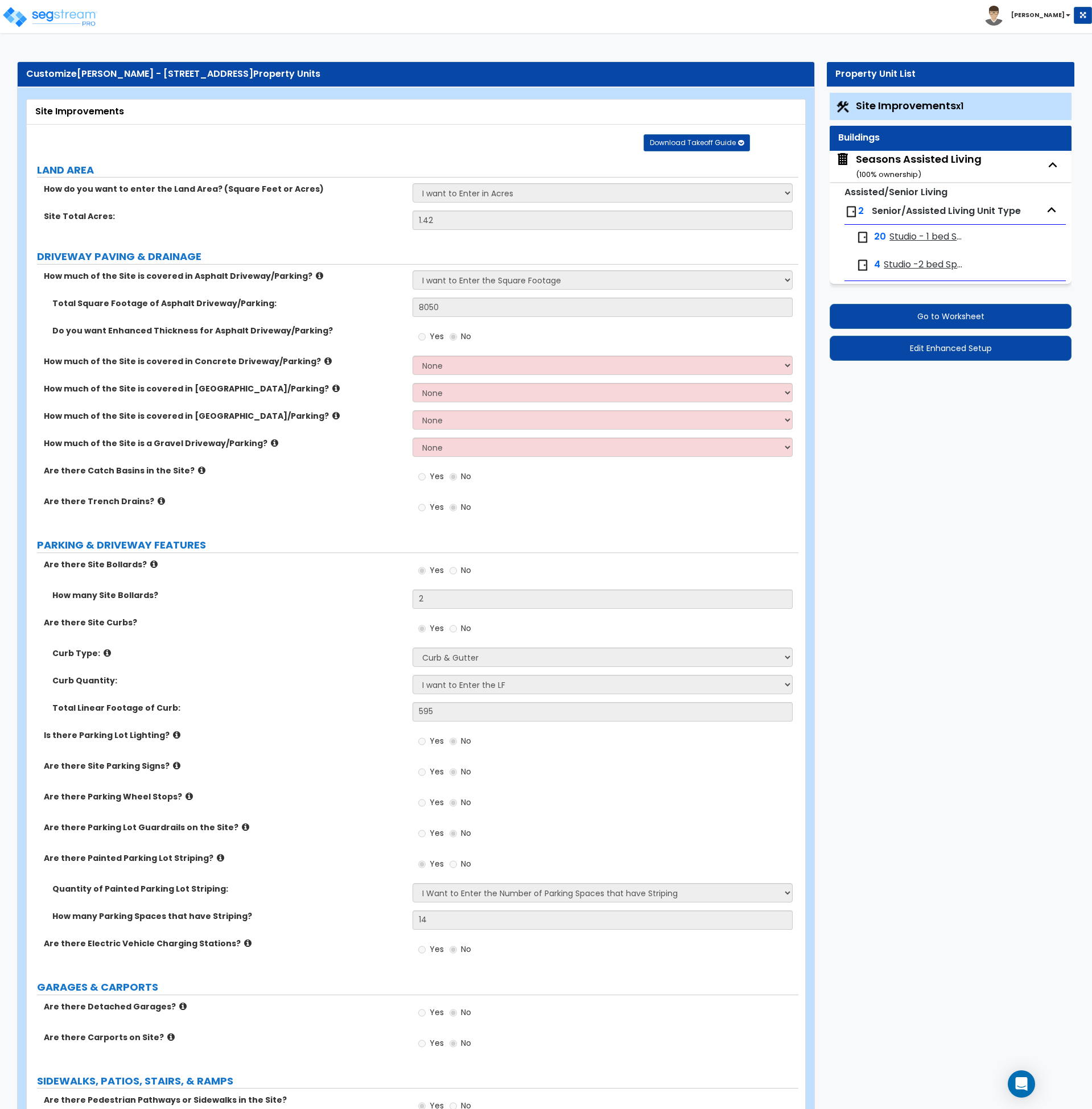
select select "3"
select select "2"
select select "3"
select select "5"
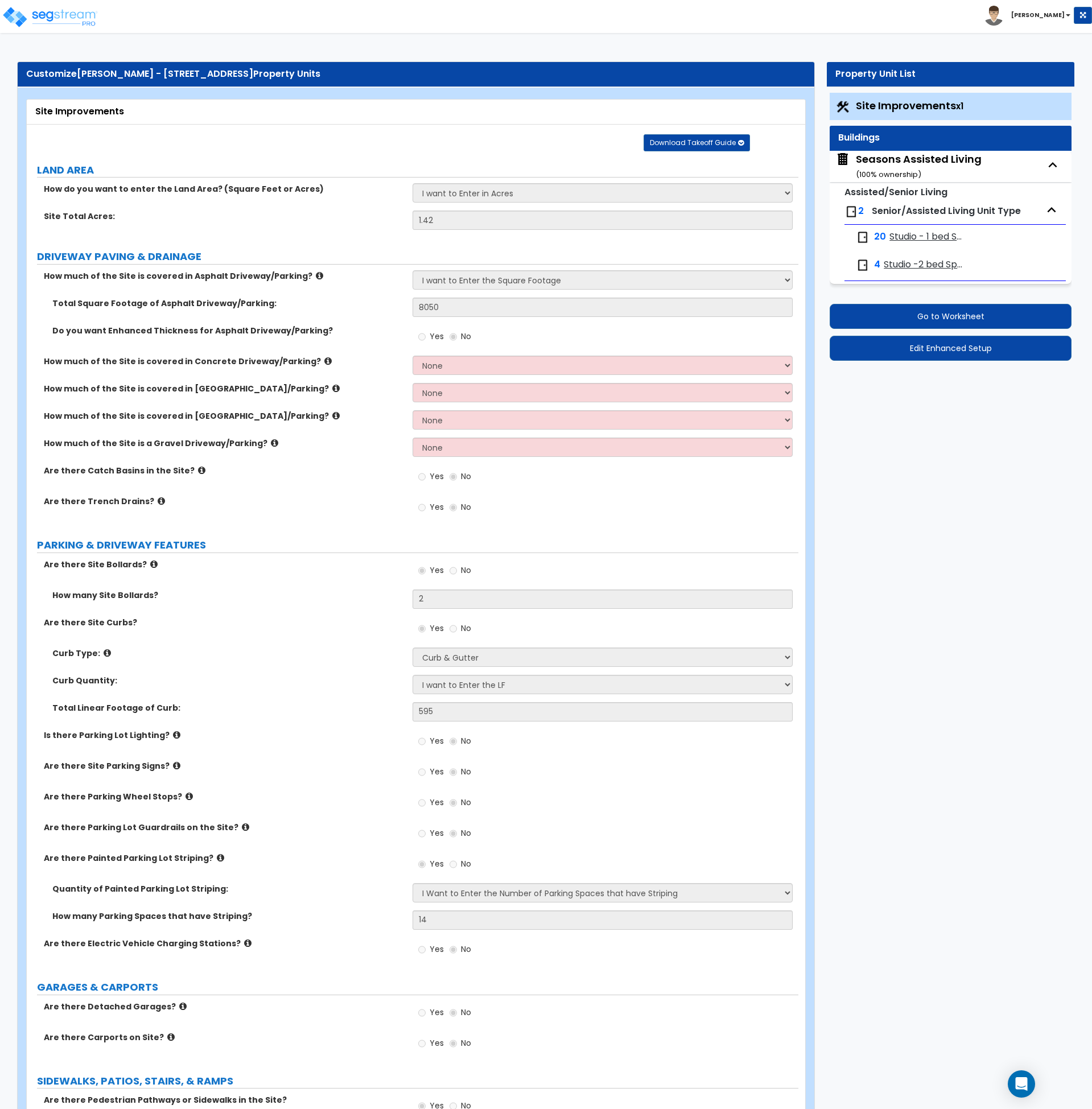
select select "3"
select select "1"
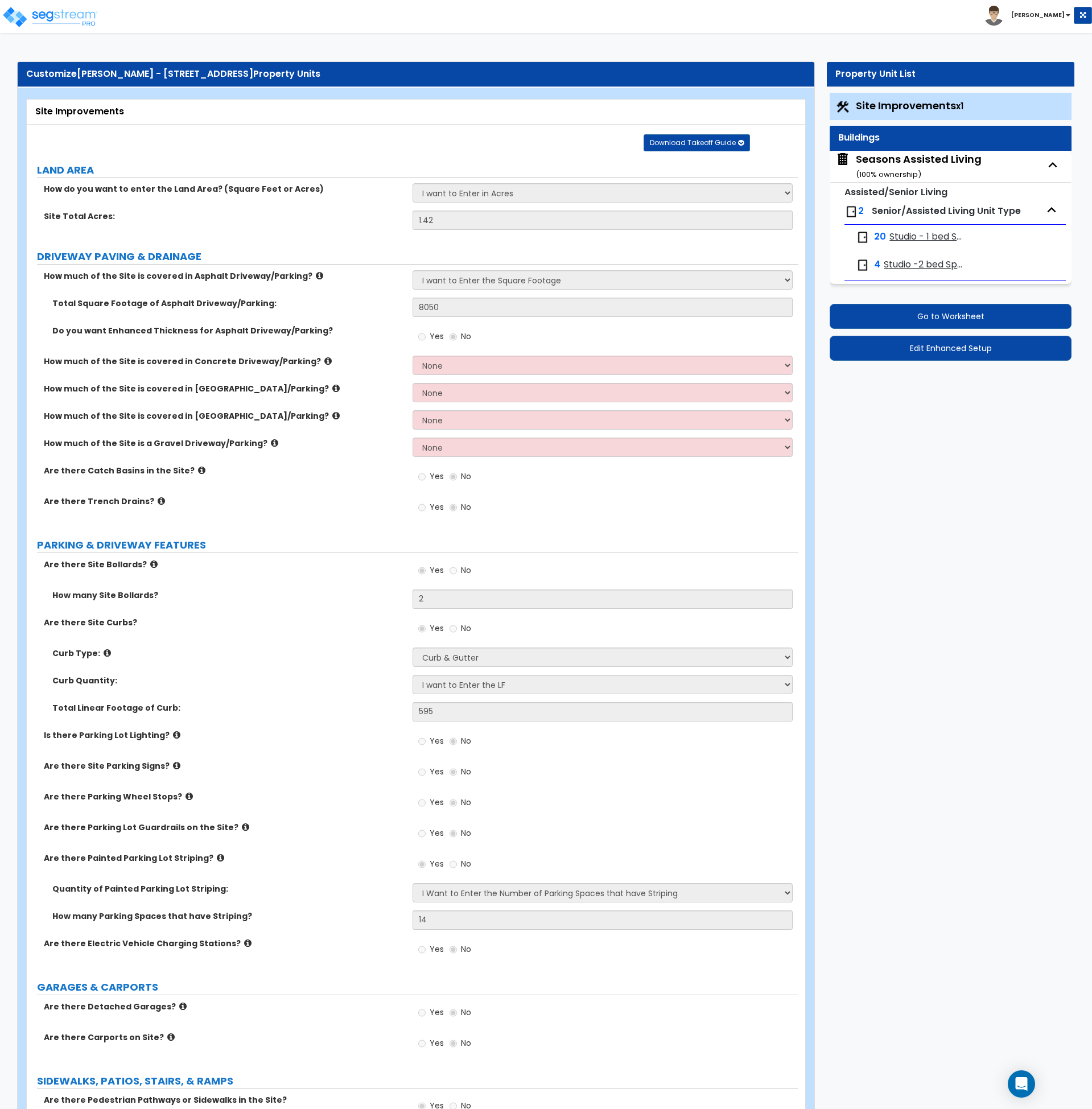
select select "1"
select select "2"
select select "1"
select select "2"
select select "1"
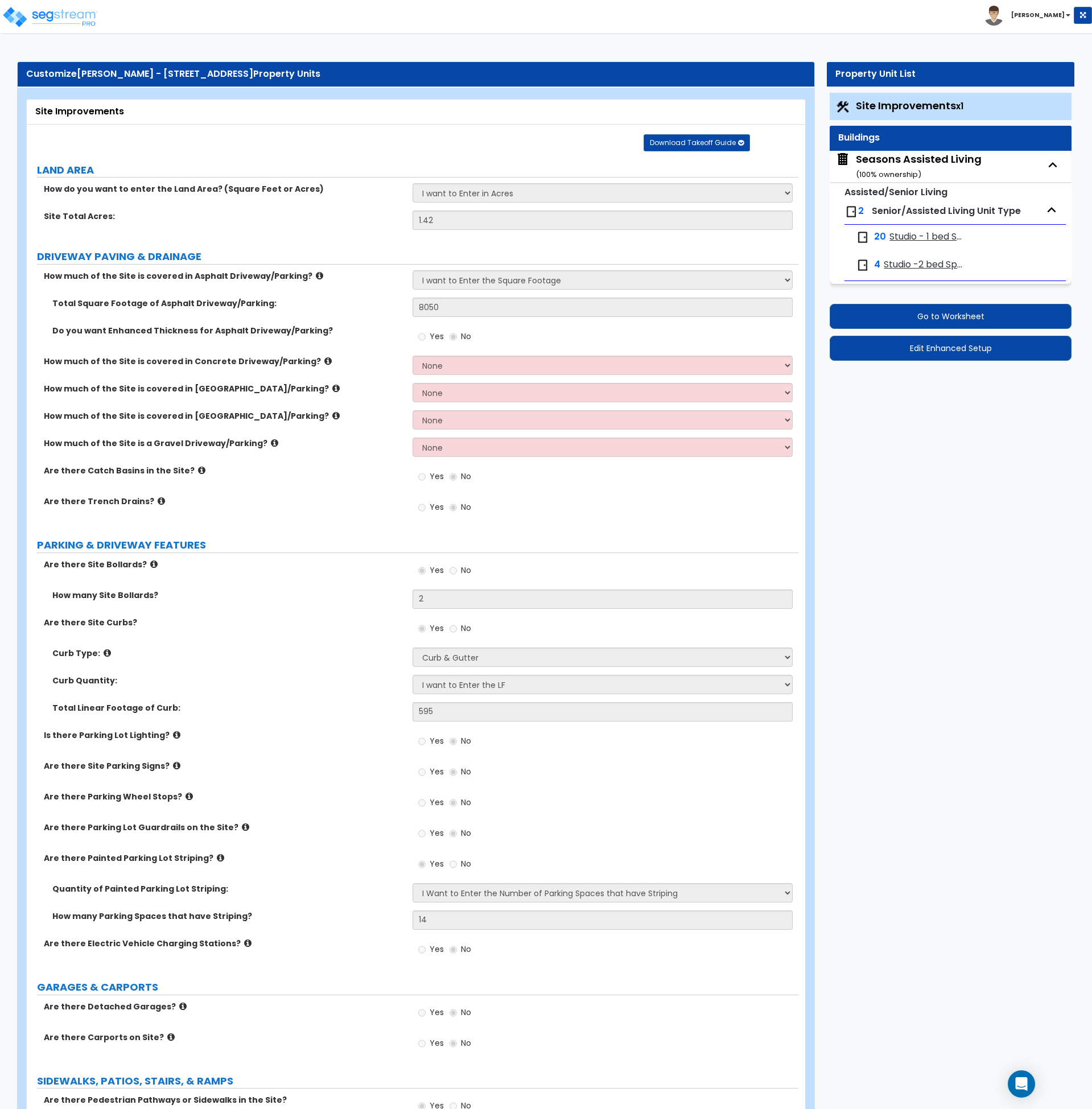
select select "3"
select select "1"
select select "2"
select select "3"
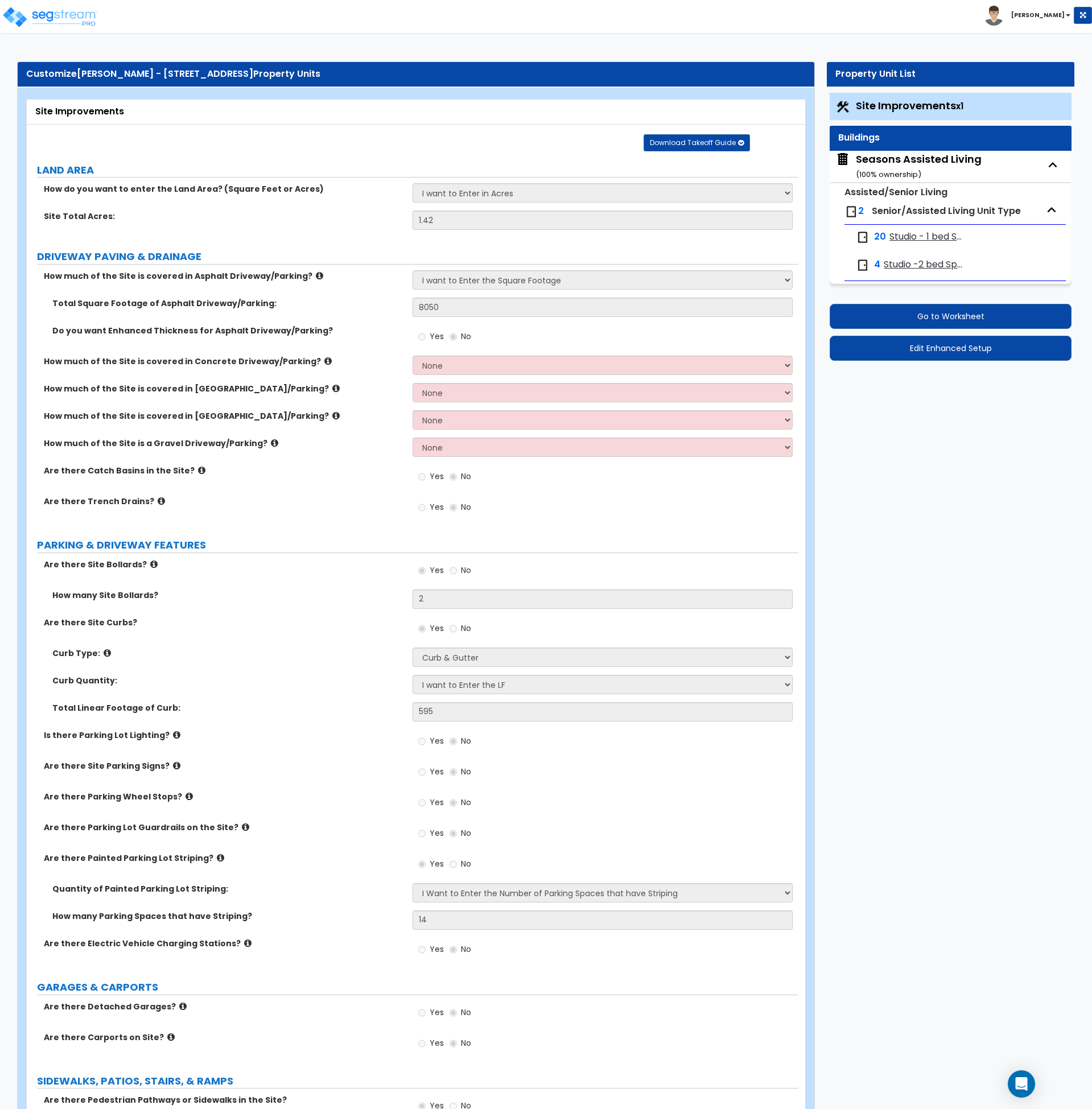
select select "2"
select select "5"
select select "7"
select select "2"
select select "5"
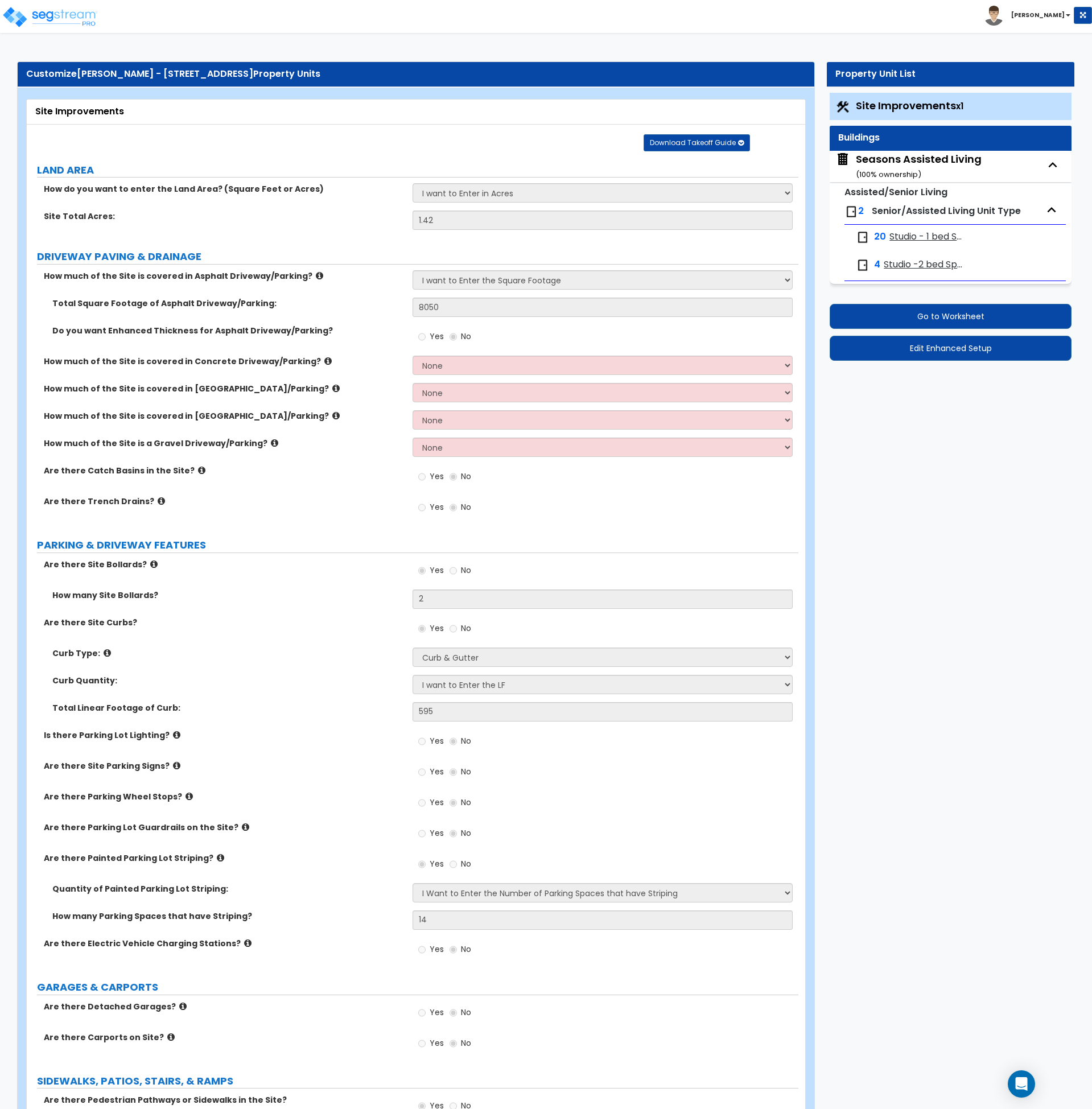
select select "1"
select select "5"
select select "1"
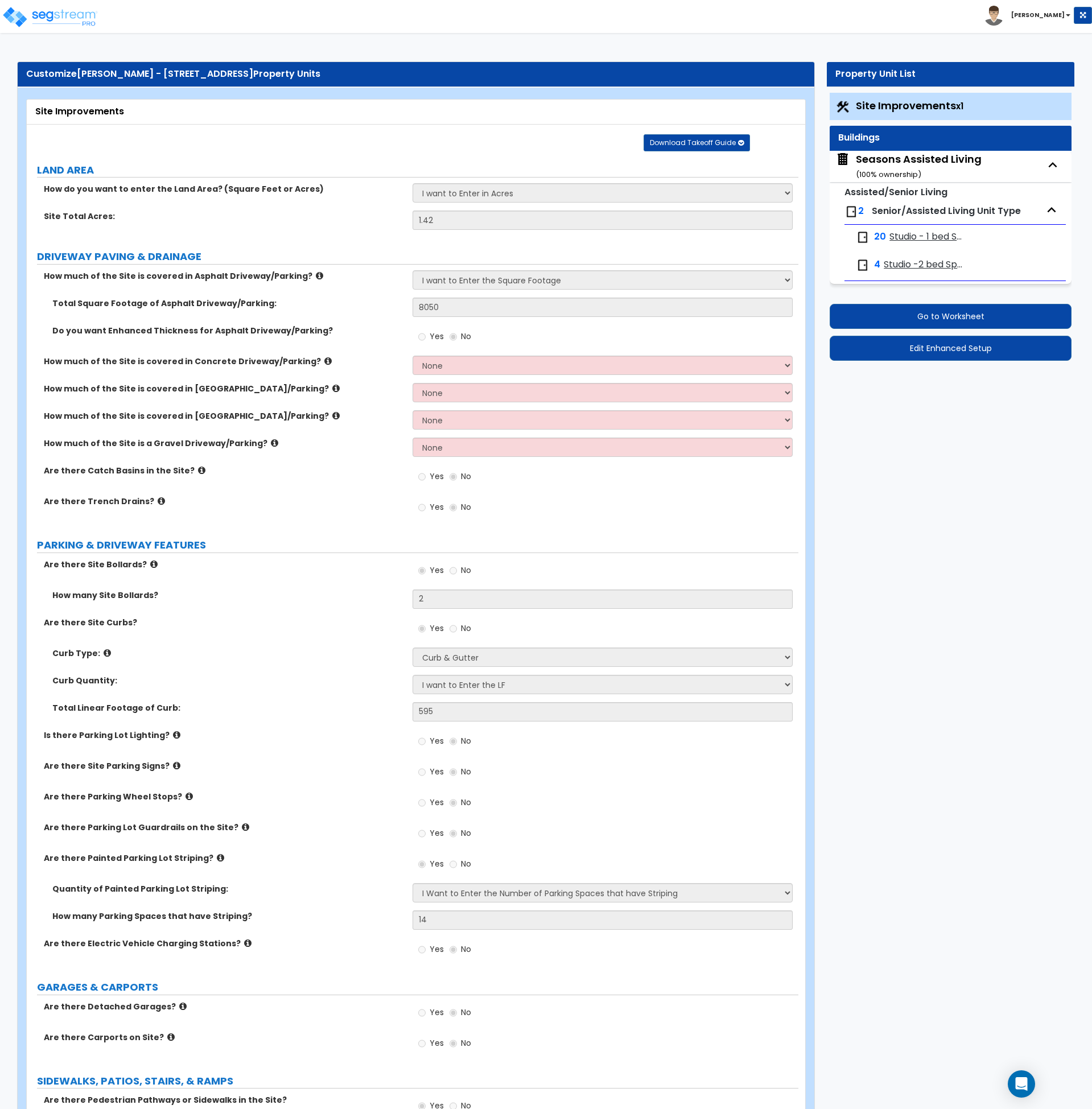
select select "2"
select select "3"
select select "1"
select select "2"
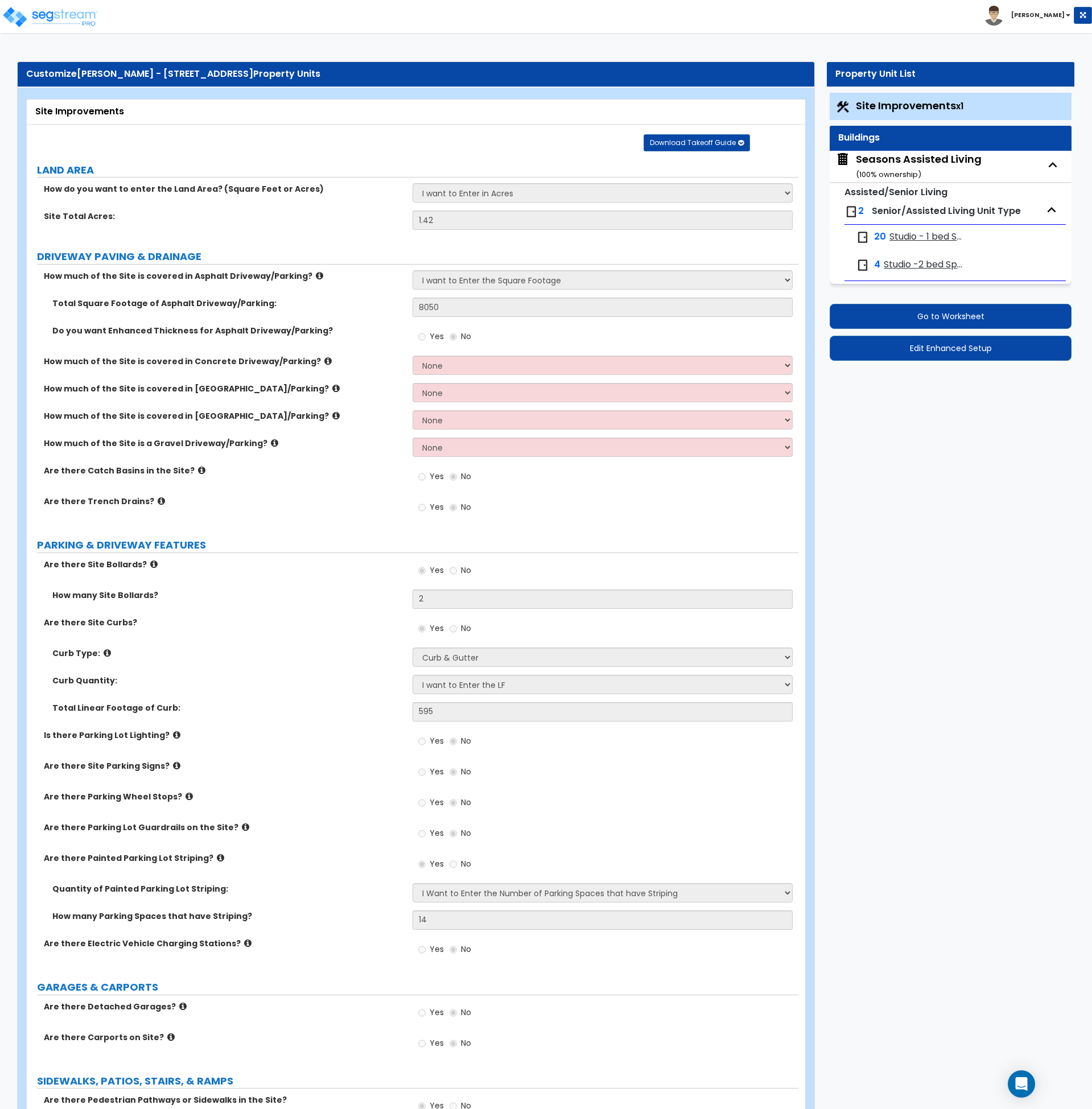
select select "2"
select select "1"
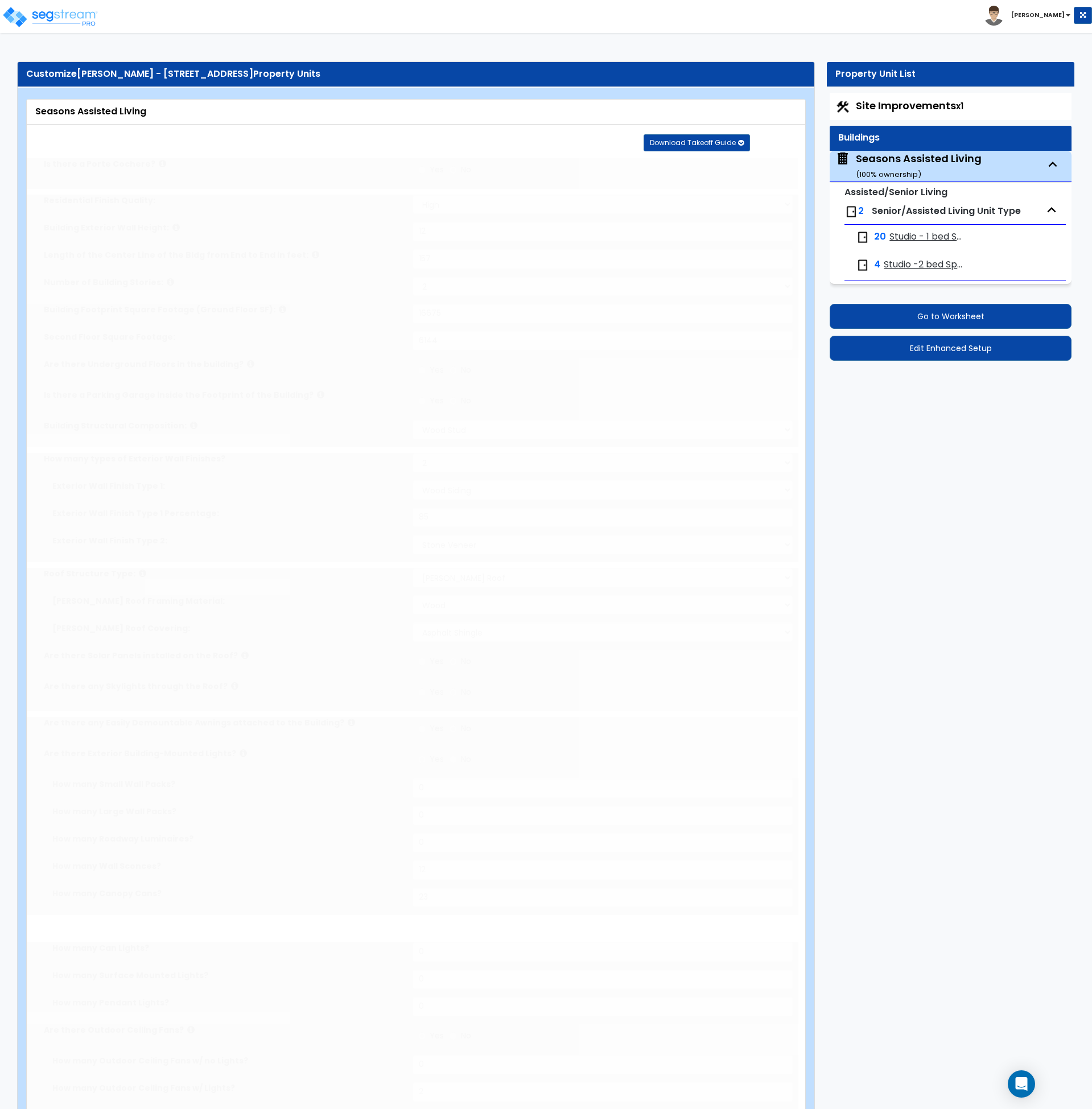
radio input "true"
select select "2"
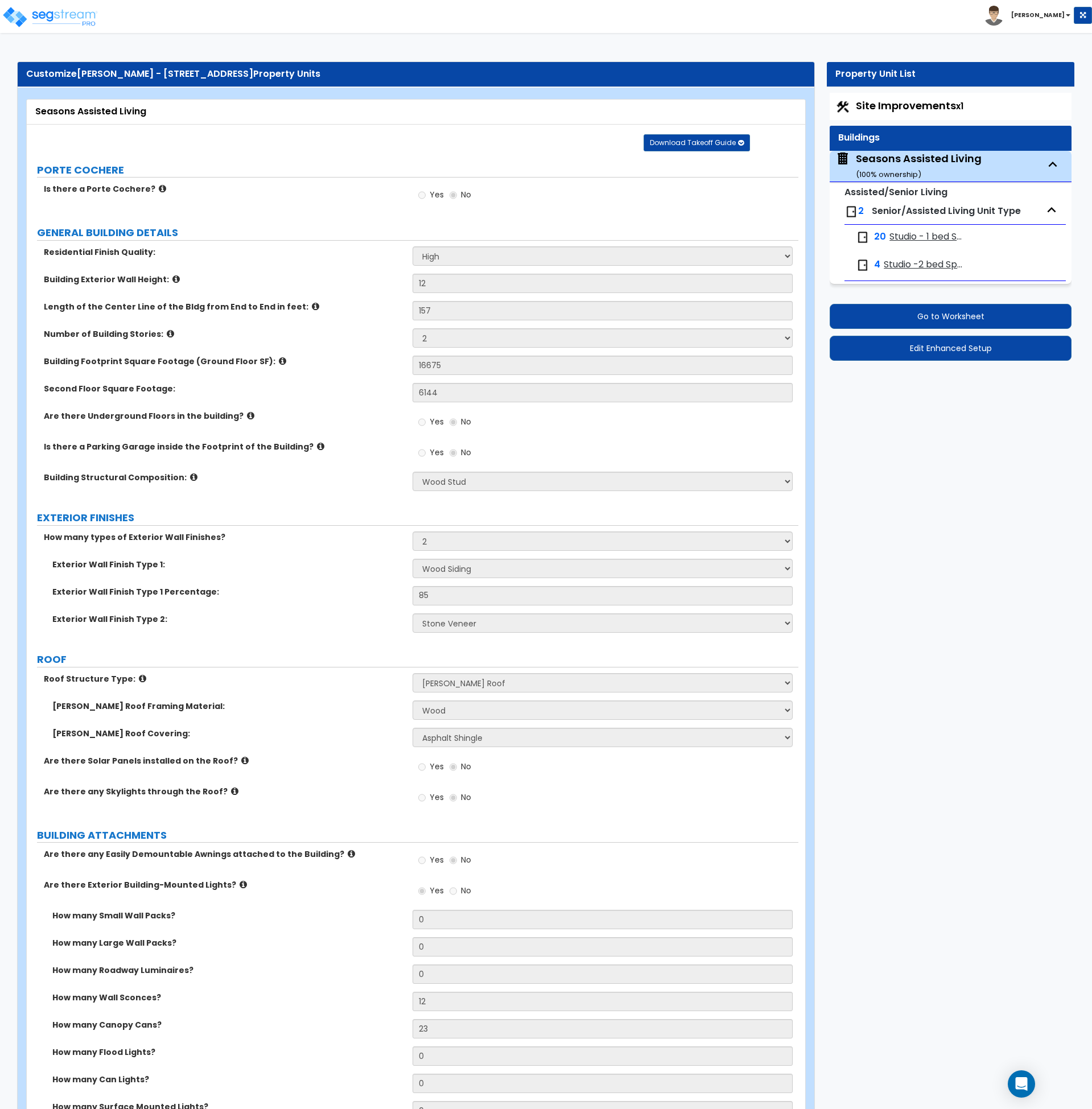
click at [358, 573] on div "Exterior Wall Finish Type 1: Please Choose One No Finish/Shared Wall No Wall Br…" at bounding box center [413, 573] width 772 height 27
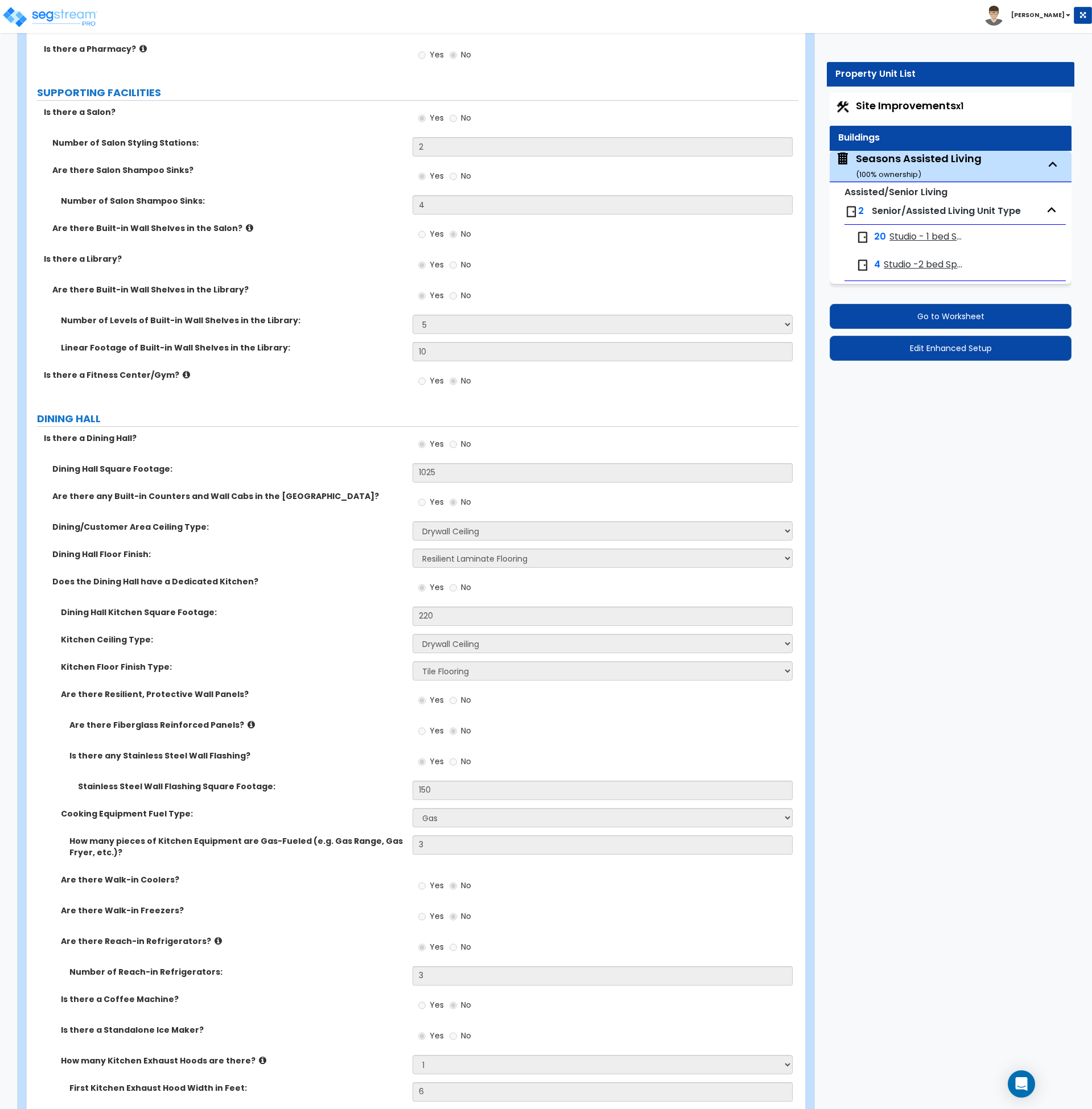
scroll to position [2484, 0]
click at [541, 416] on label "DINING HALL" at bounding box center [418, 417] width 762 height 14
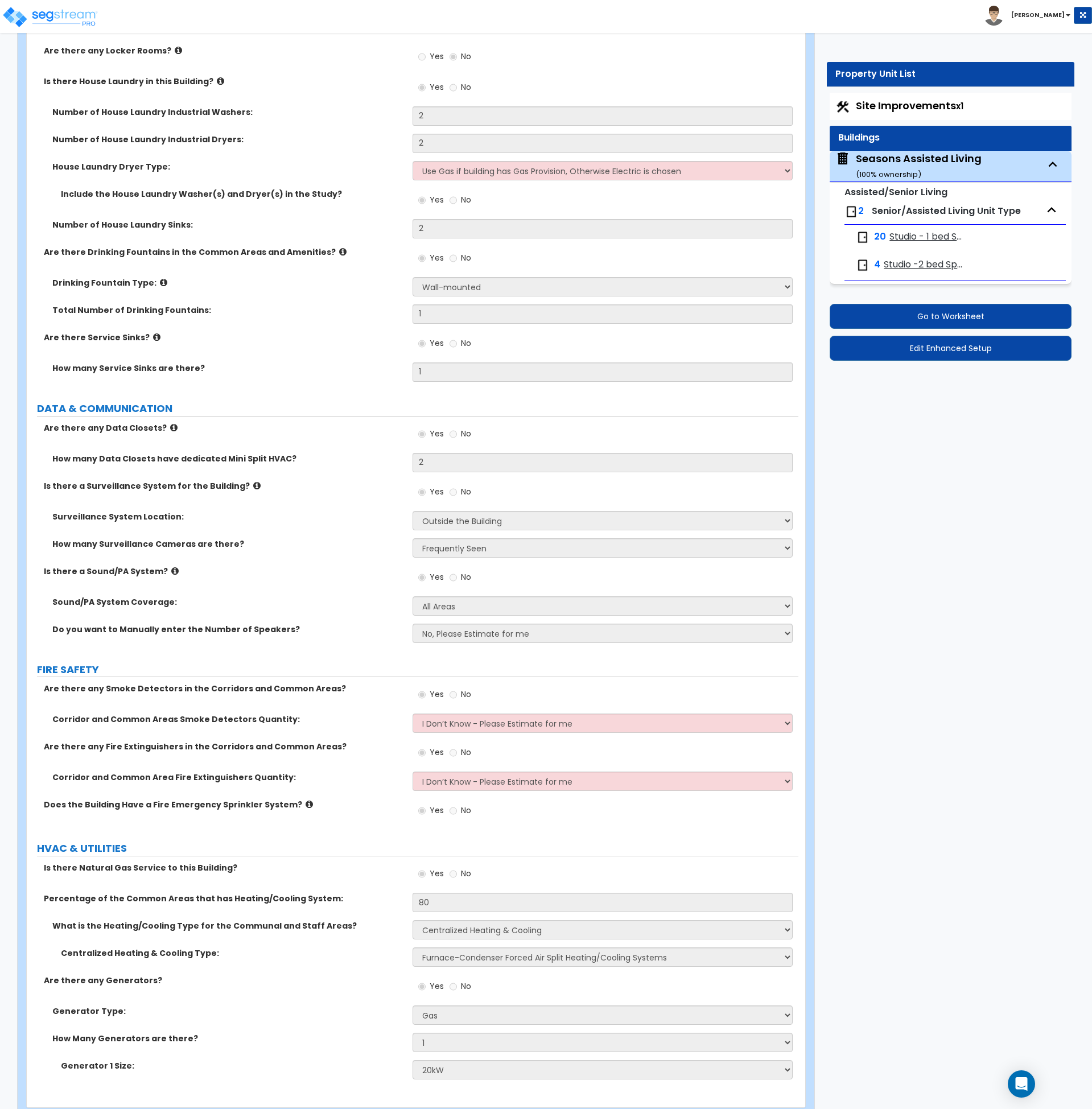
scroll to position [6280, 0]
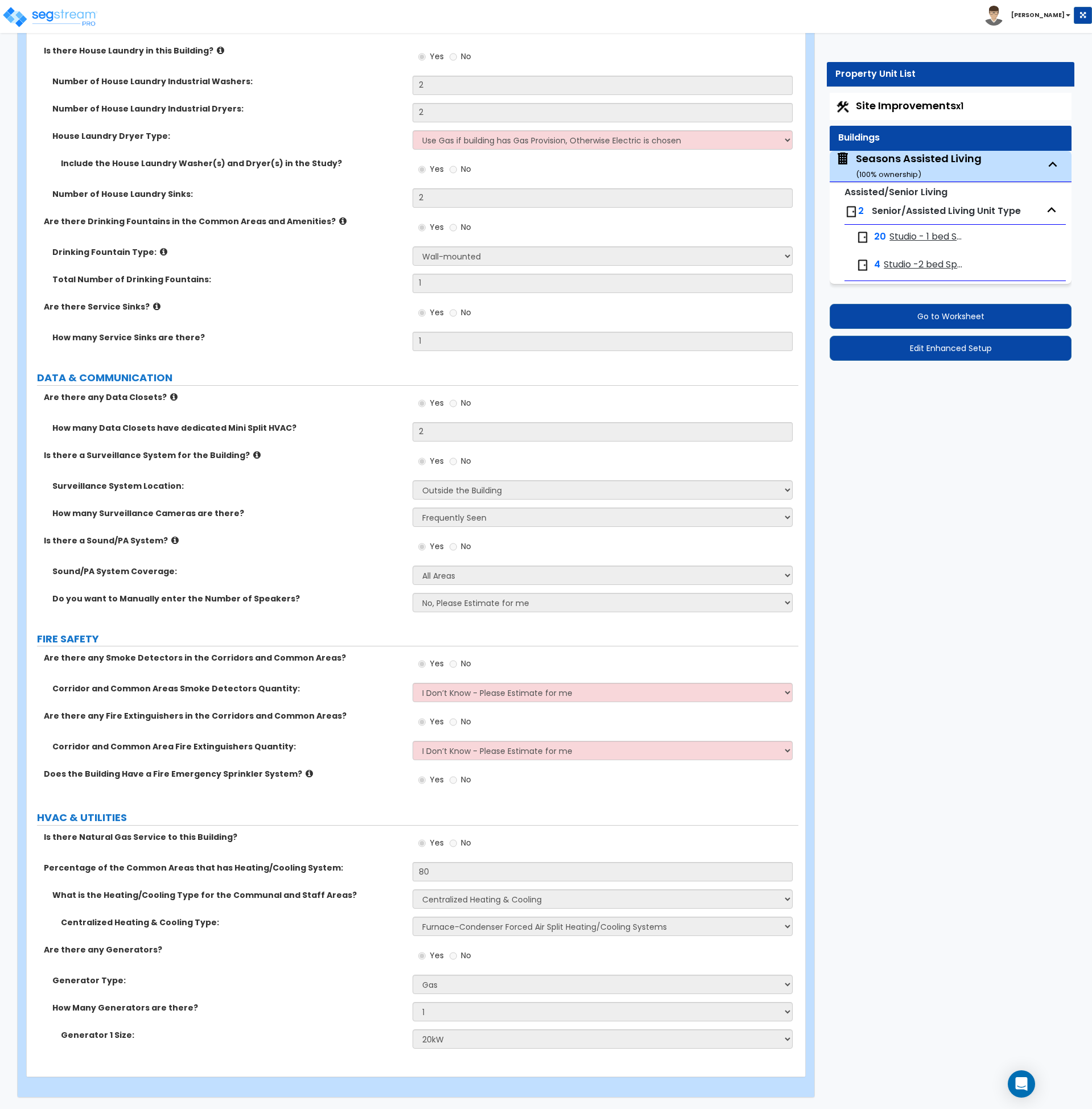
click at [889, 210] on span "Senior/Assisted Living Unit Type" at bounding box center [947, 210] width 149 height 13
click at [899, 238] on span "Studio - 1 bed Space" at bounding box center [927, 237] width 76 height 13
select select "1"
select select "3"
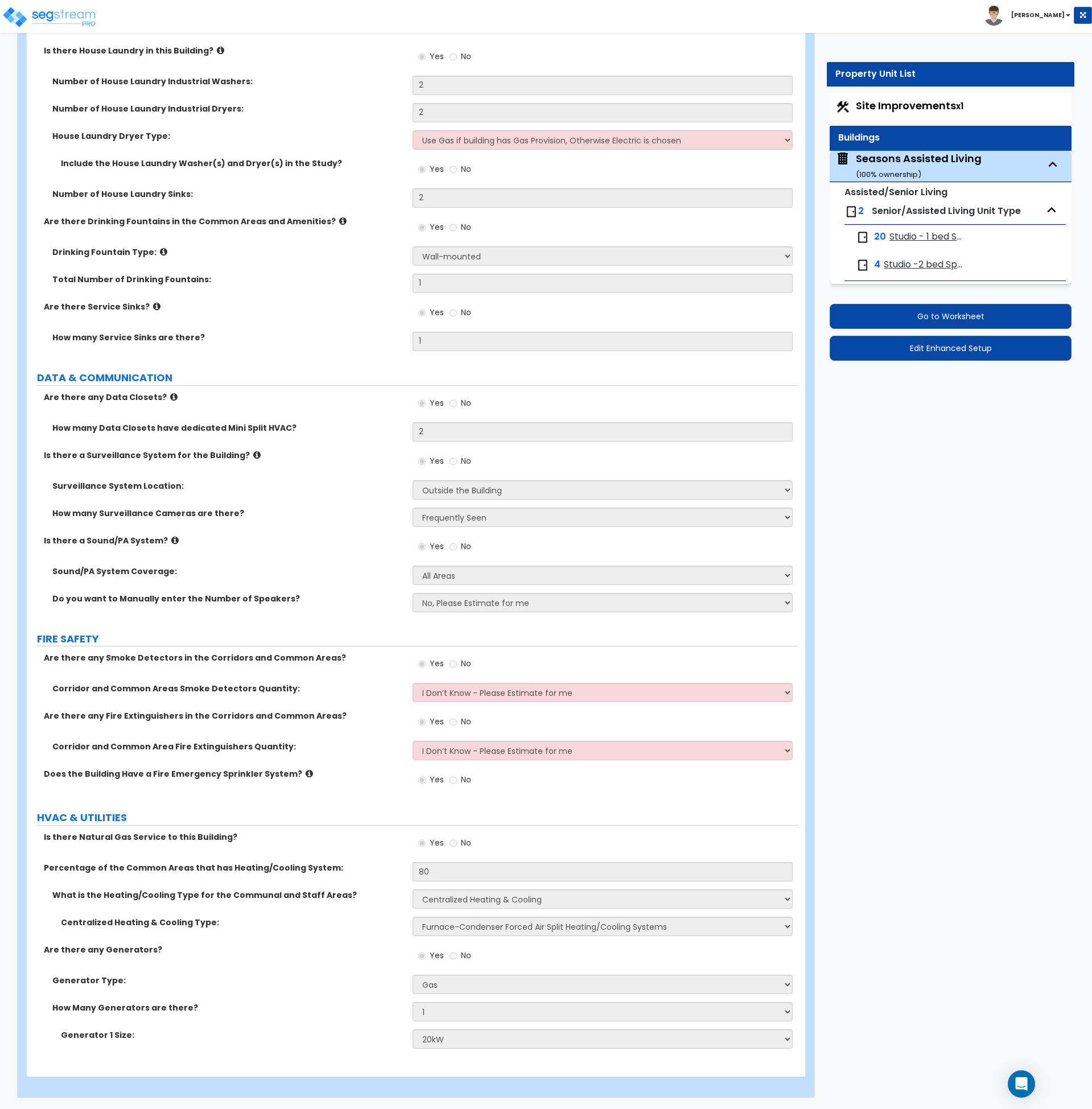
select select "4"
select select "1"
select select "5"
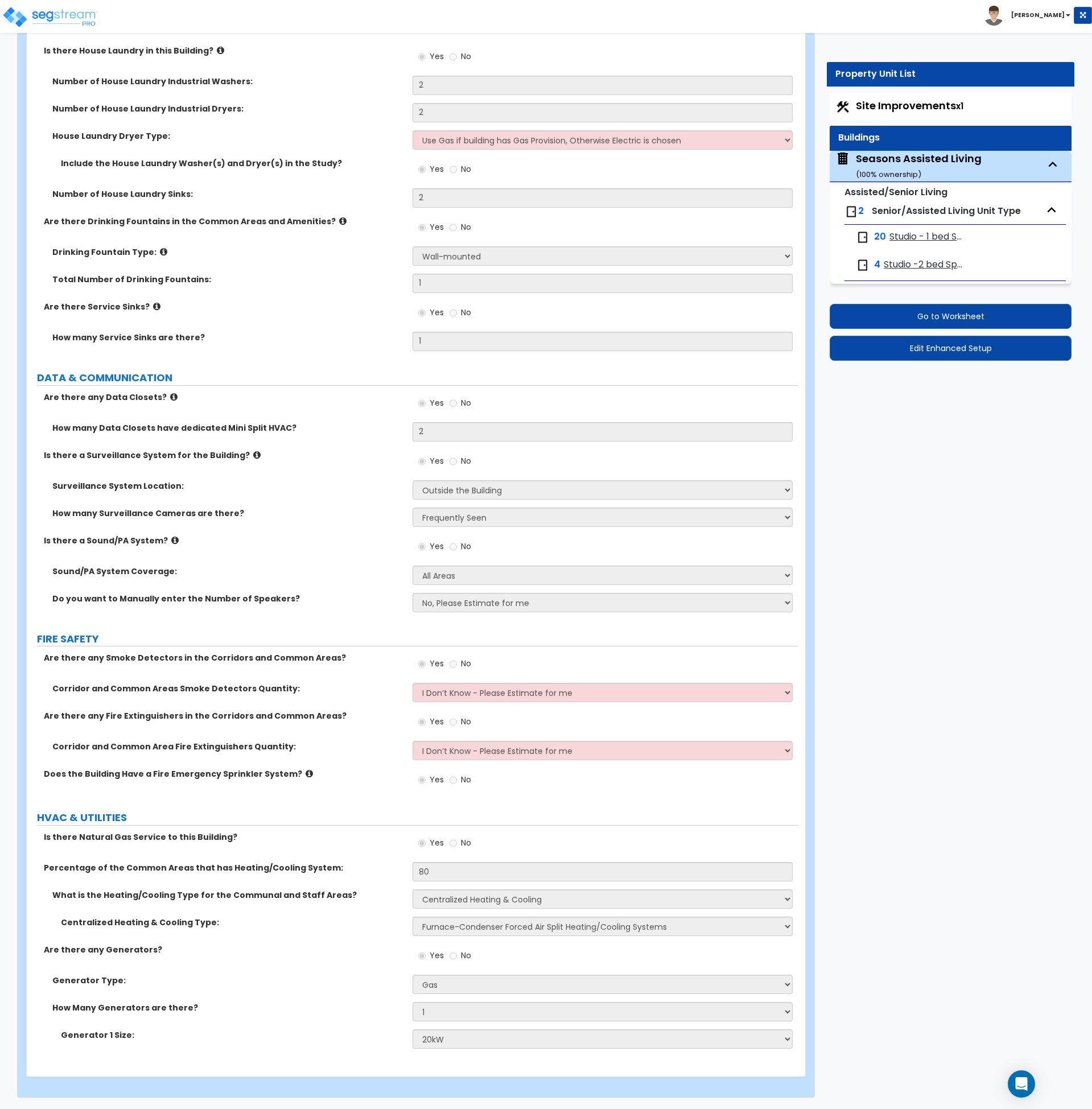
select select "1"
select select "2"
select select "1"
select select "5"
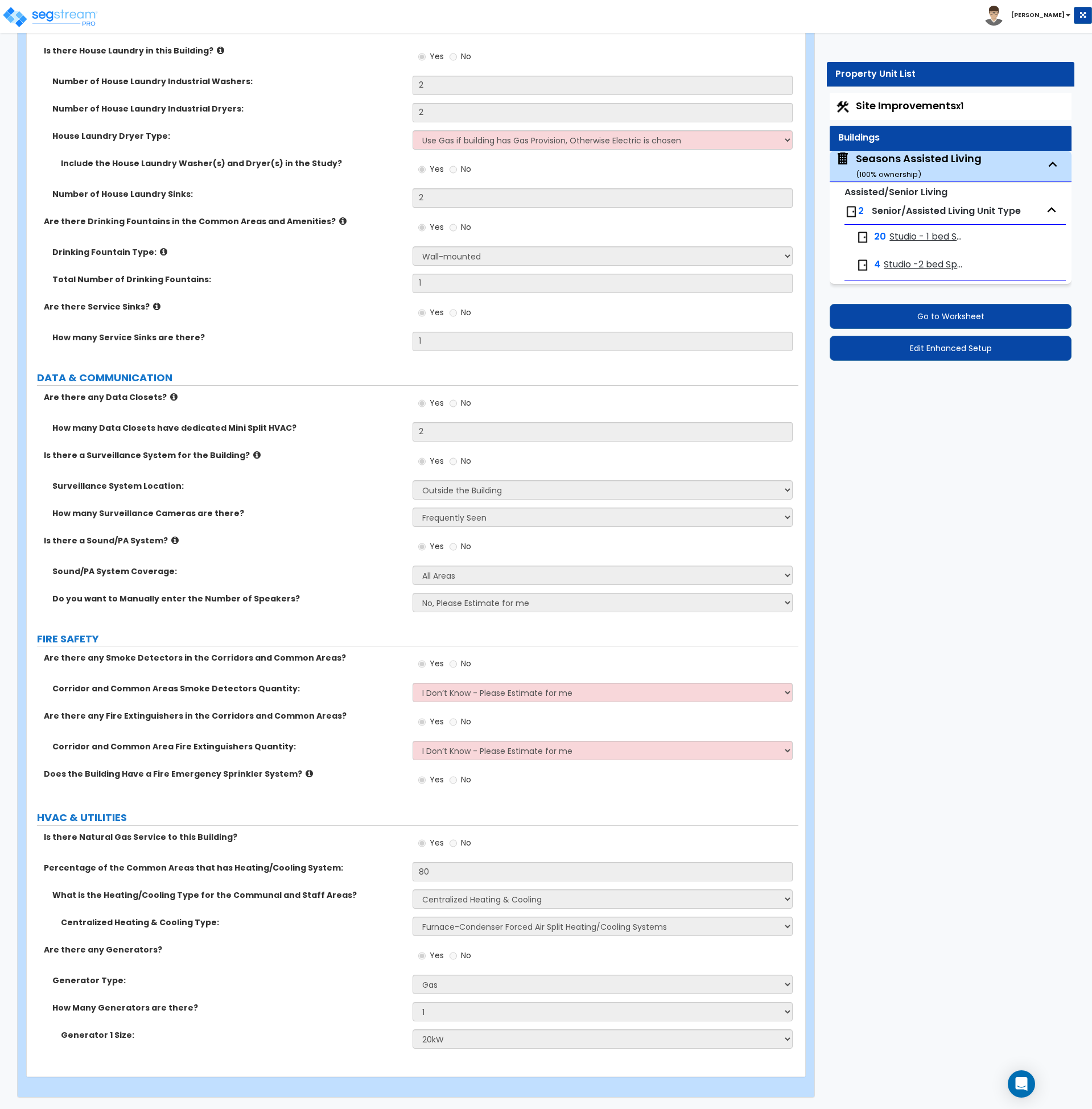
select select "1"
select select "2"
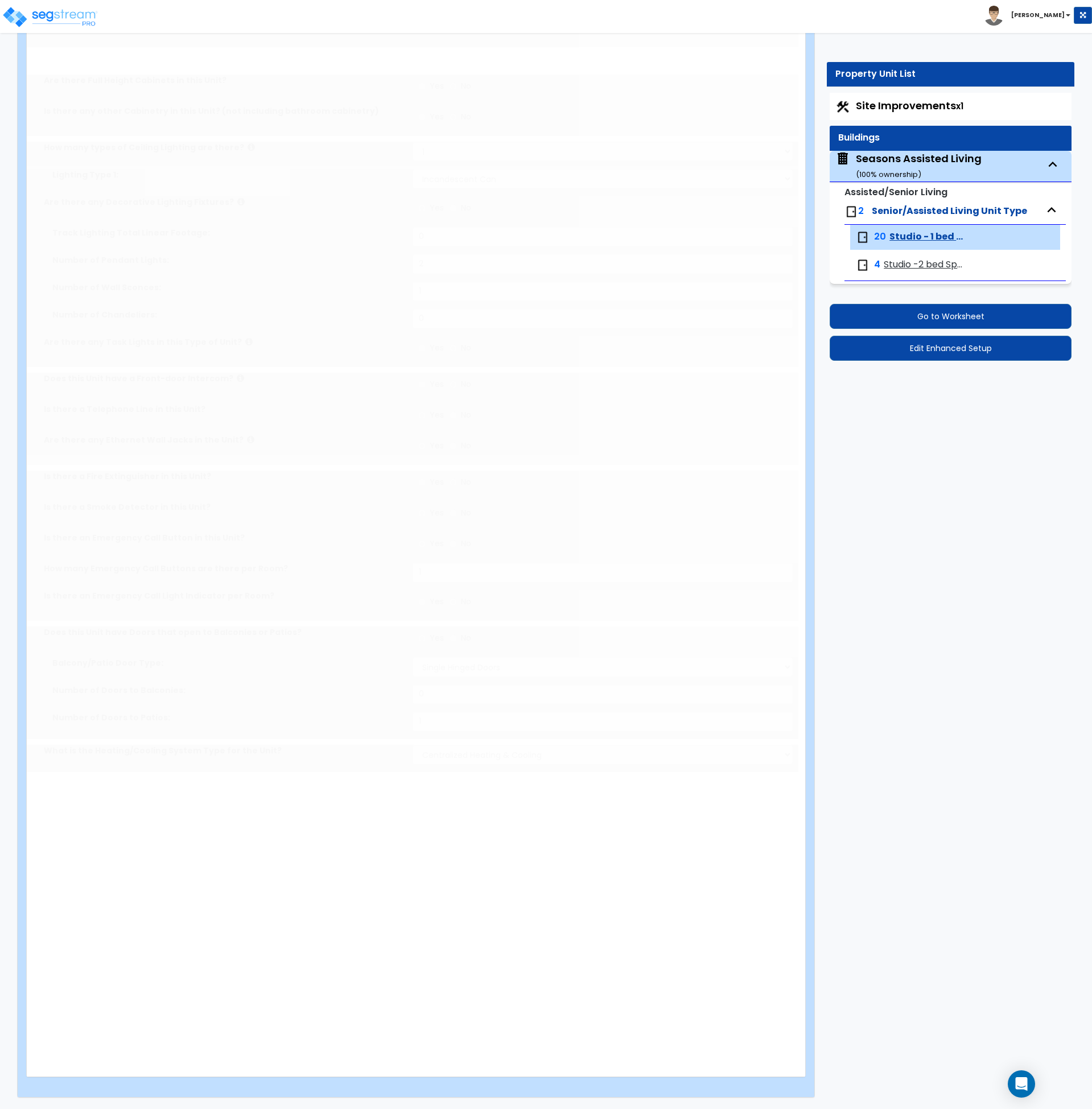
type input "42"
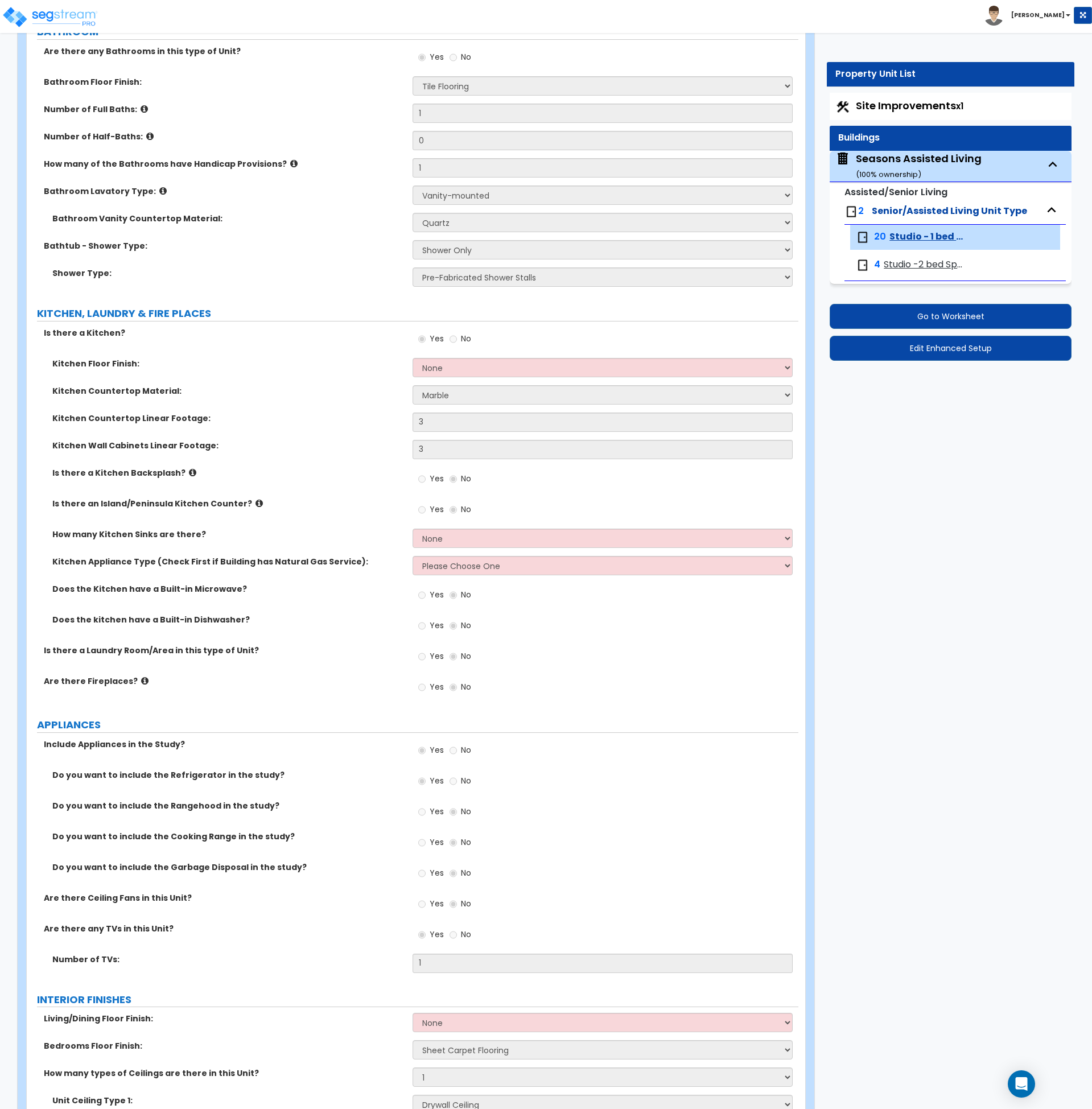
scroll to position [280, 0]
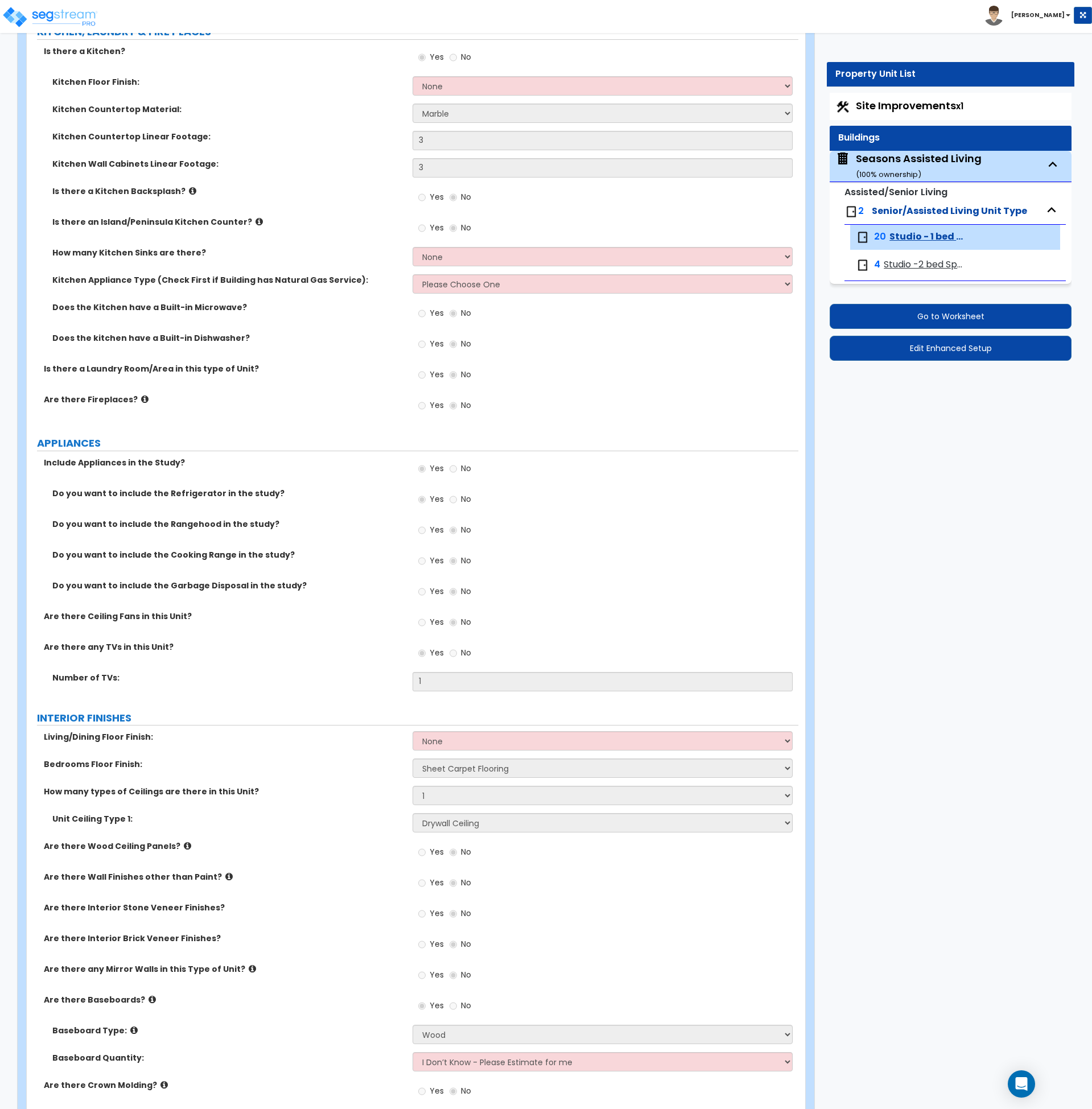
click at [331, 604] on div "Do you want to include the Garbage Disposal in the study? Yes No" at bounding box center [413, 596] width 772 height 31
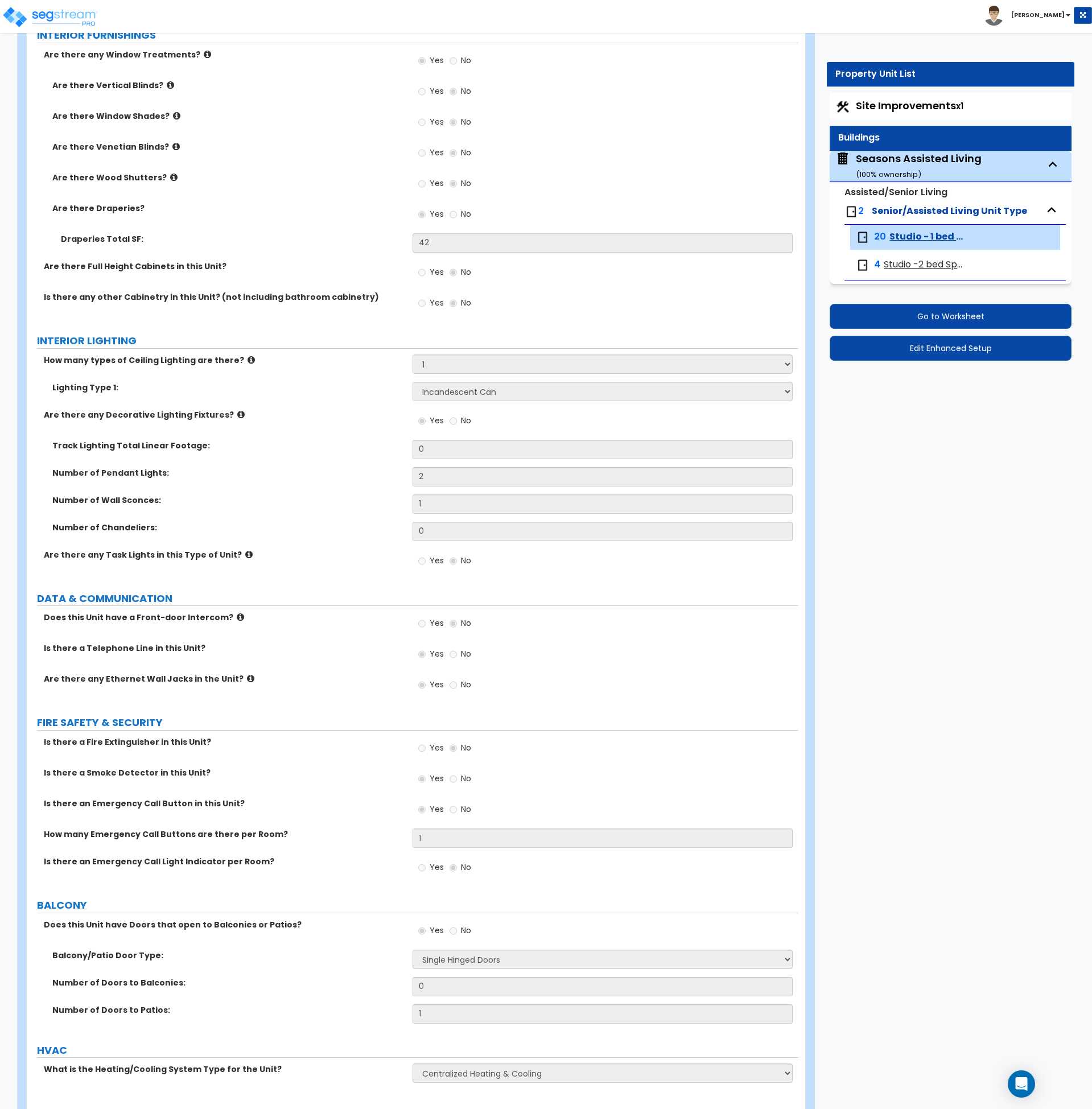
scroll to position [1687, 0]
click at [902, 263] on span "Studio -2 bed Space" at bounding box center [925, 265] width 81 height 13
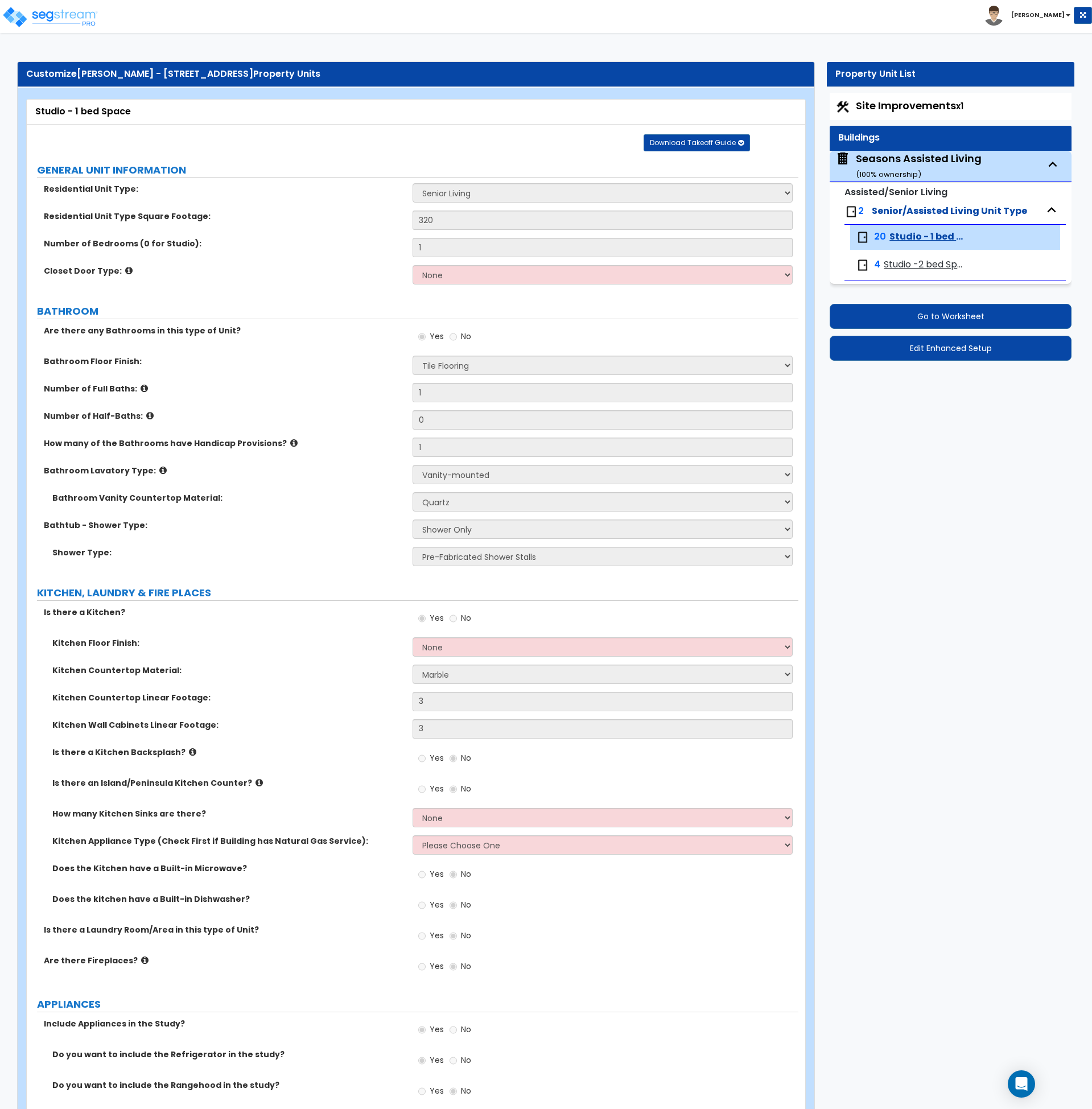
select select "1"
select select "3"
select select "4"
select select "1"
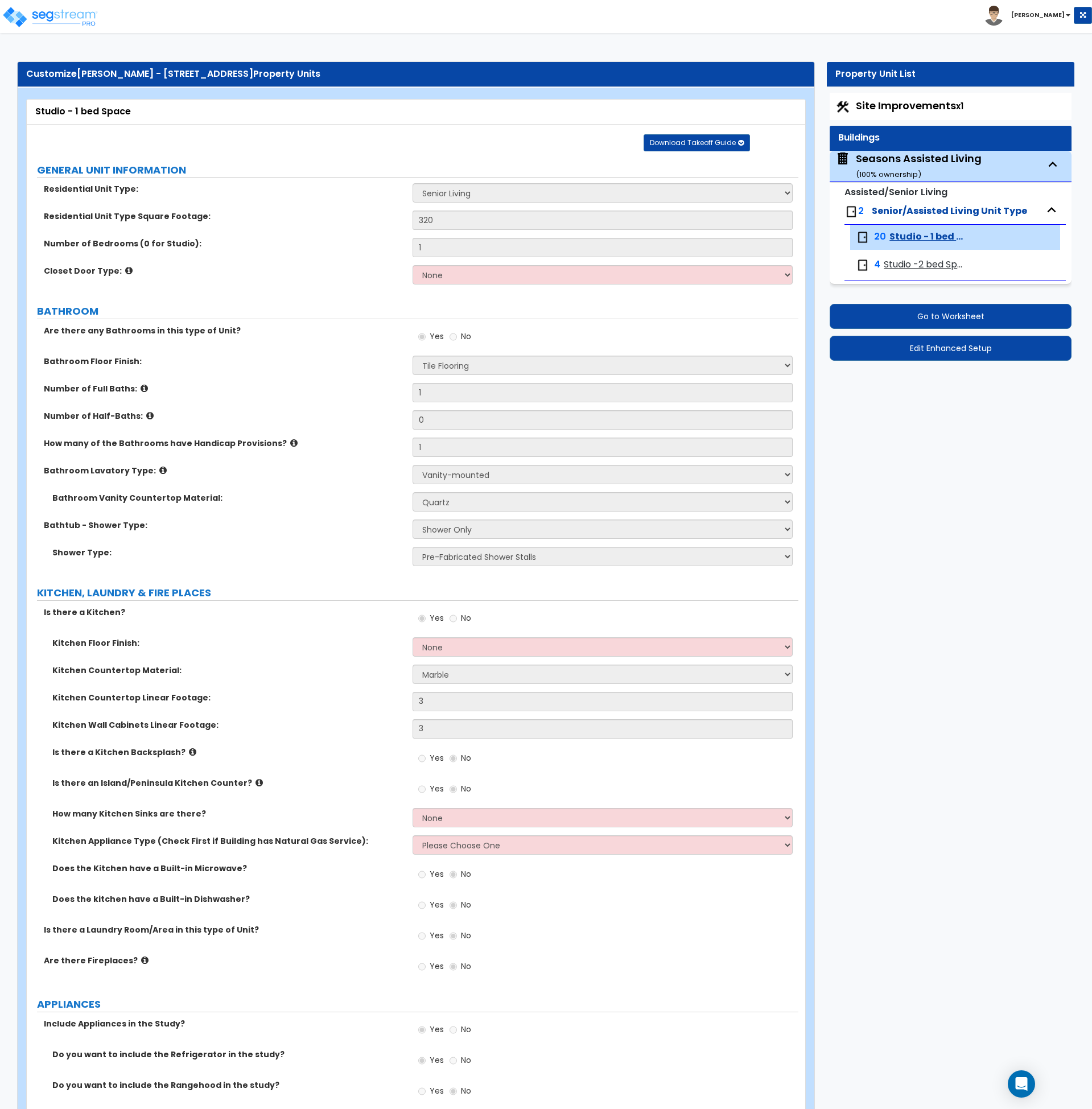
select select "1"
select select "5"
select select "1"
select select "2"
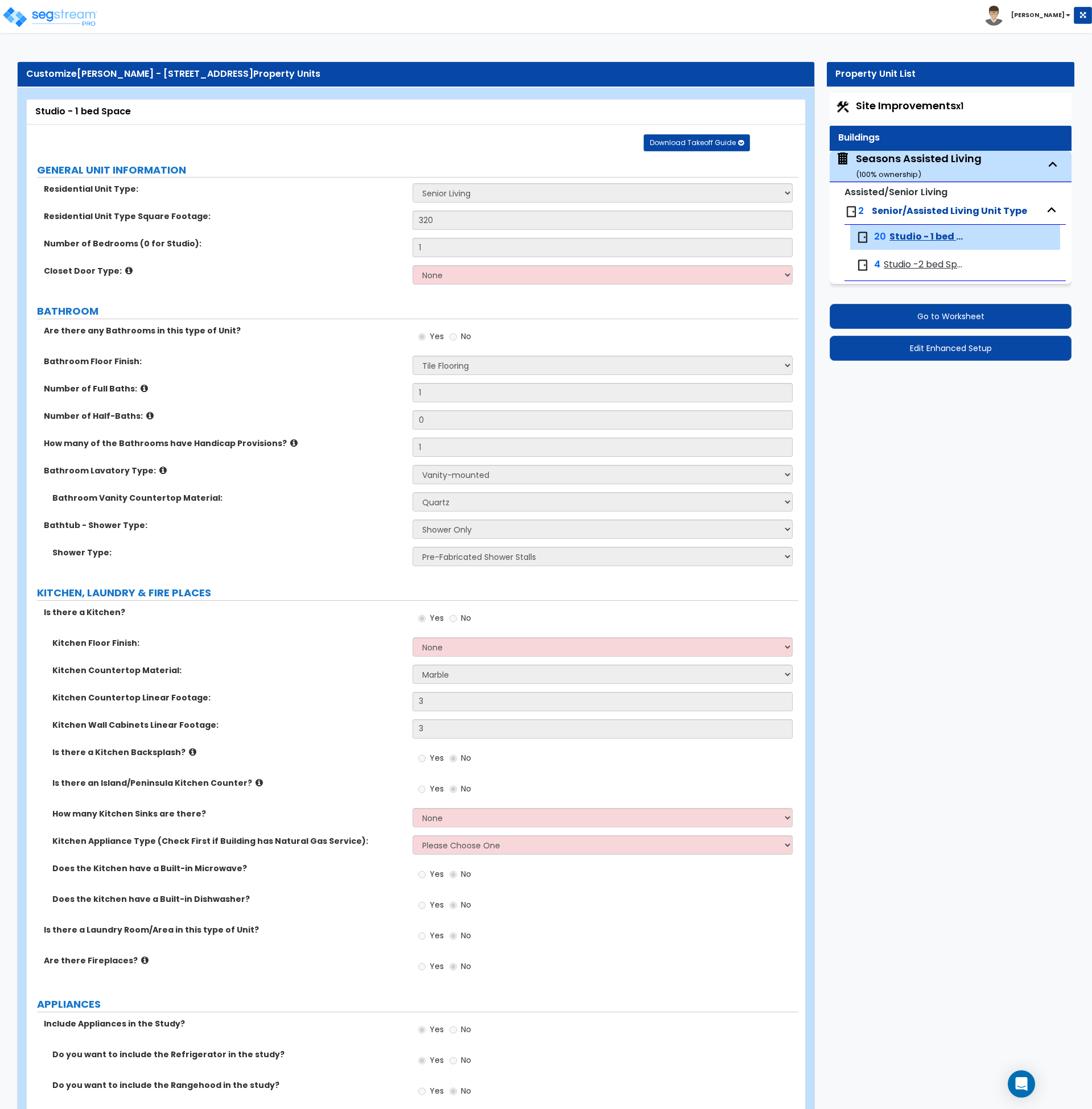
select select "1"
select select "5"
select select "2"
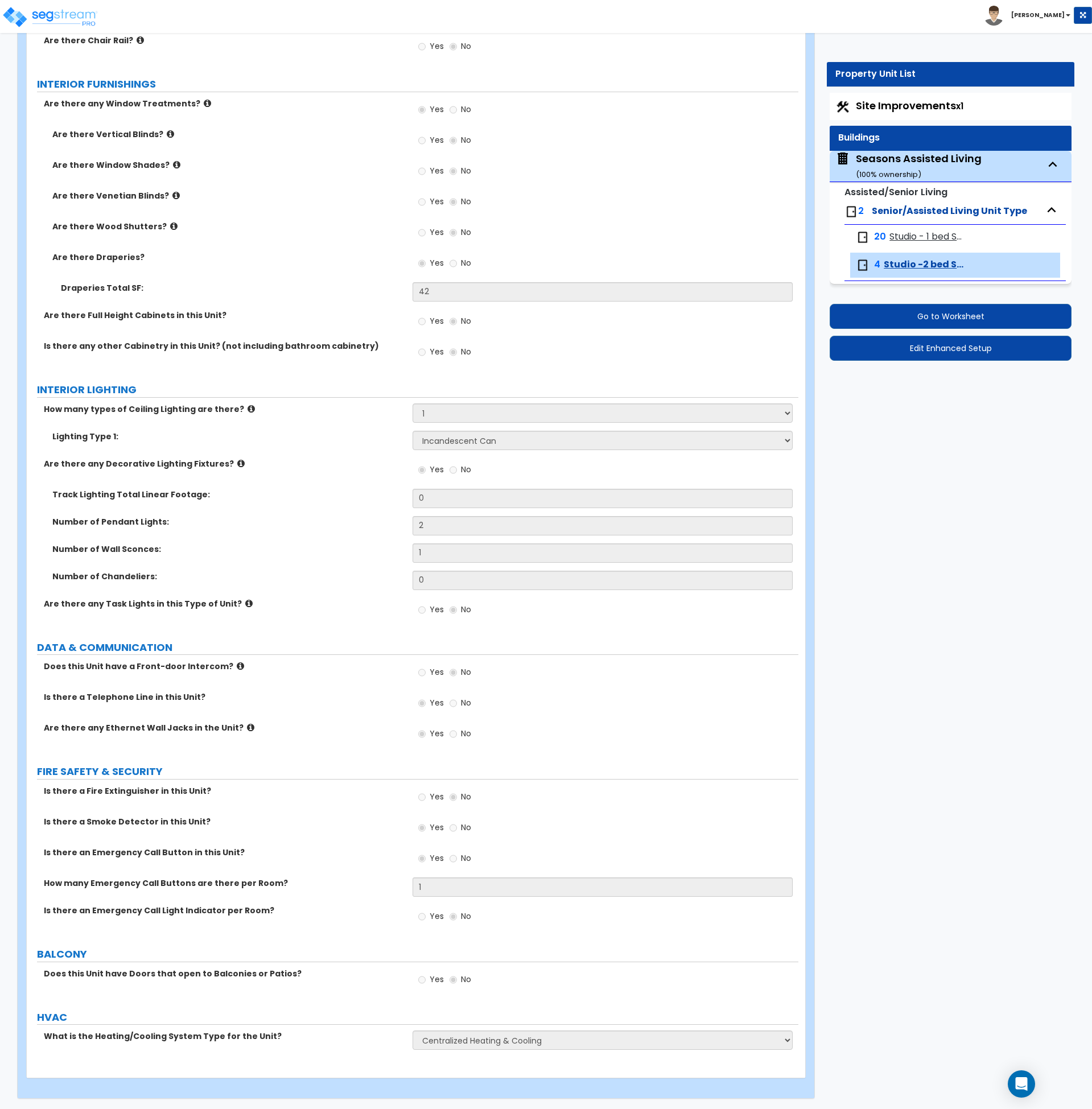
scroll to position [1638, 0]
click at [904, 231] on span "Studio - 1 bed Space" at bounding box center [927, 237] width 76 height 13
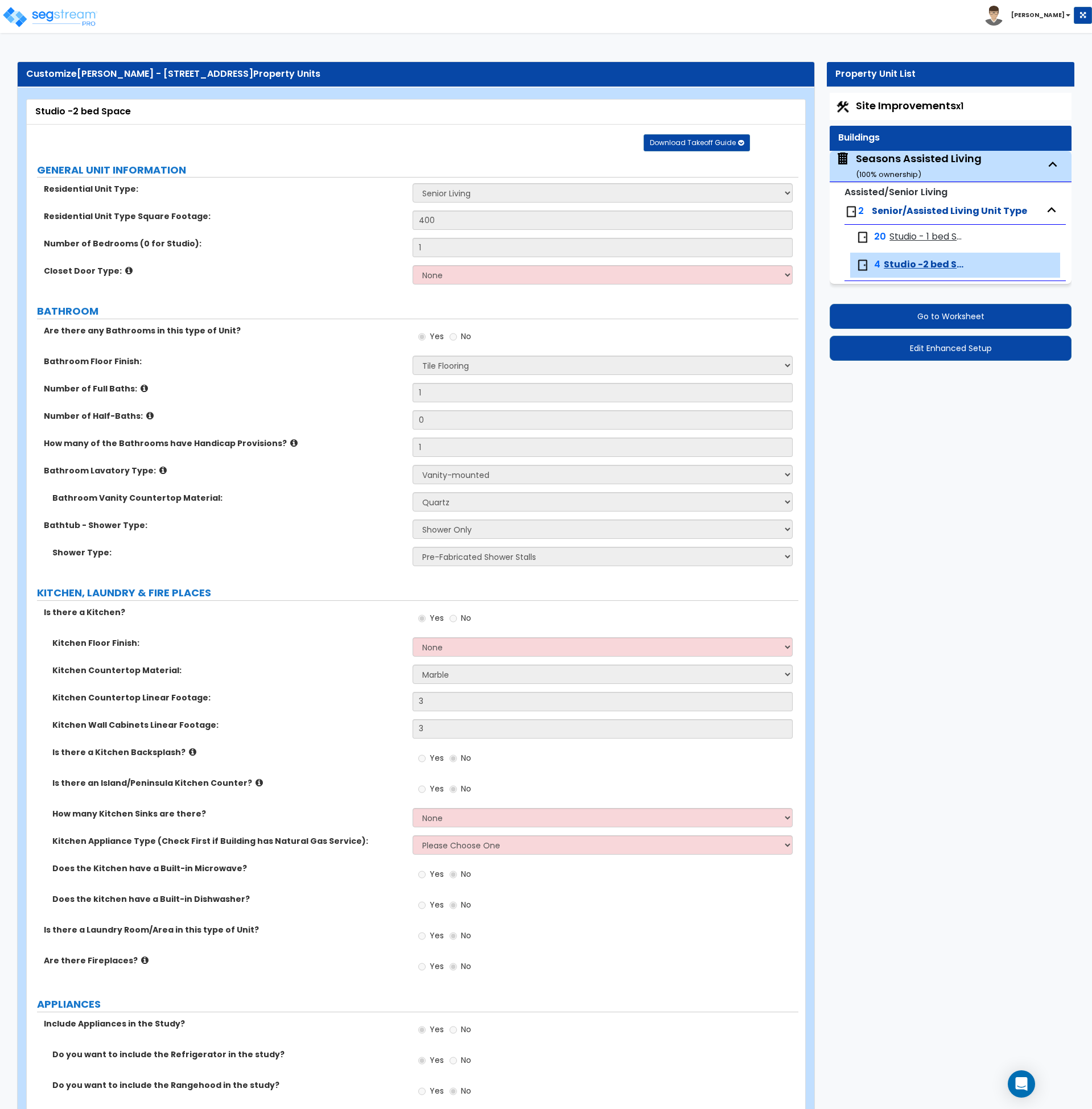
select select "1"
select select "3"
select select "4"
select select "1"
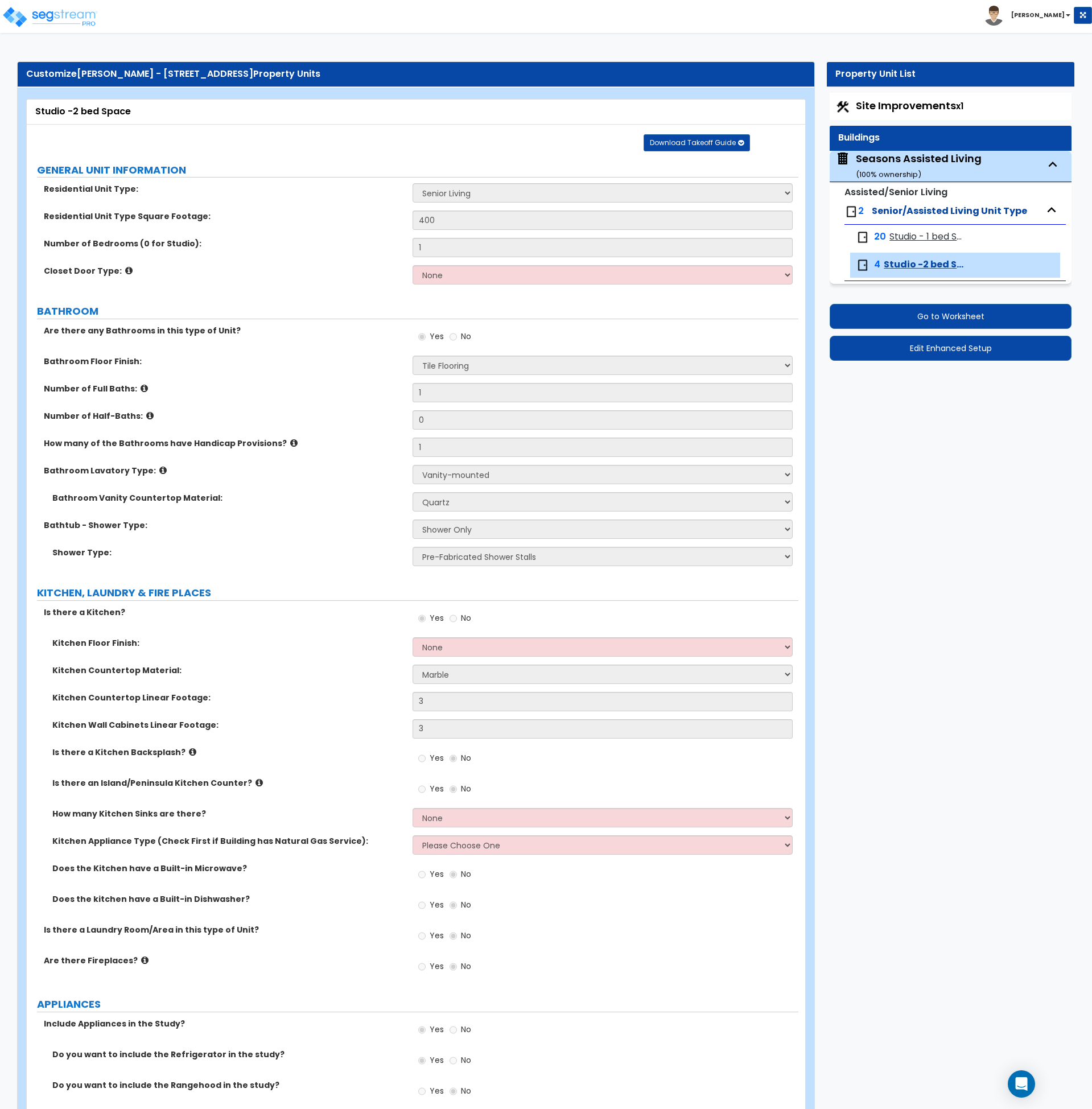
select select "1"
select select "5"
select select "1"
select select "2"
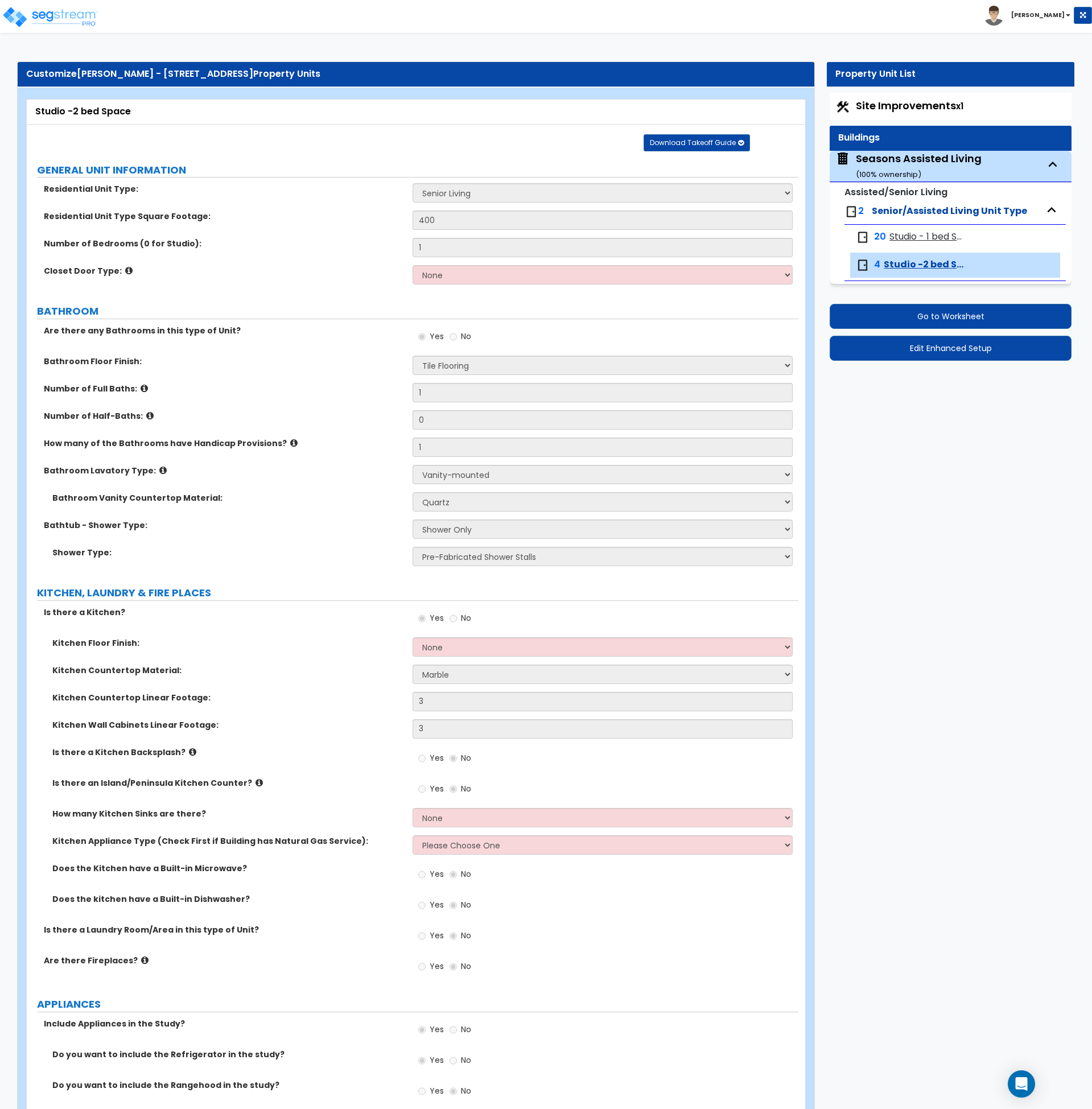
select select "1"
select select "5"
select select "1"
select select "2"
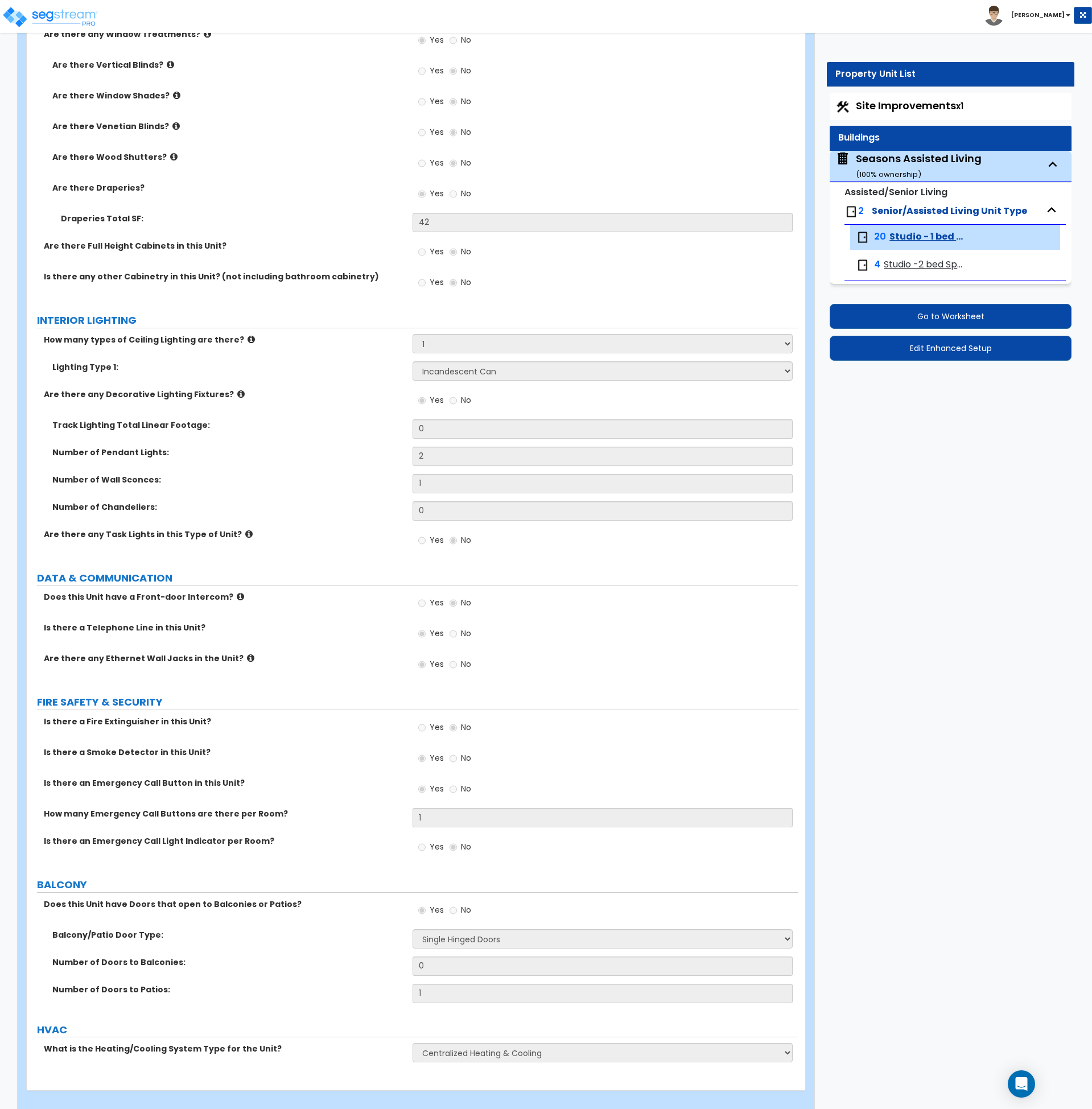
scroll to position [1720, 0]
